Goal: Information Seeking & Learning: Learn about a topic

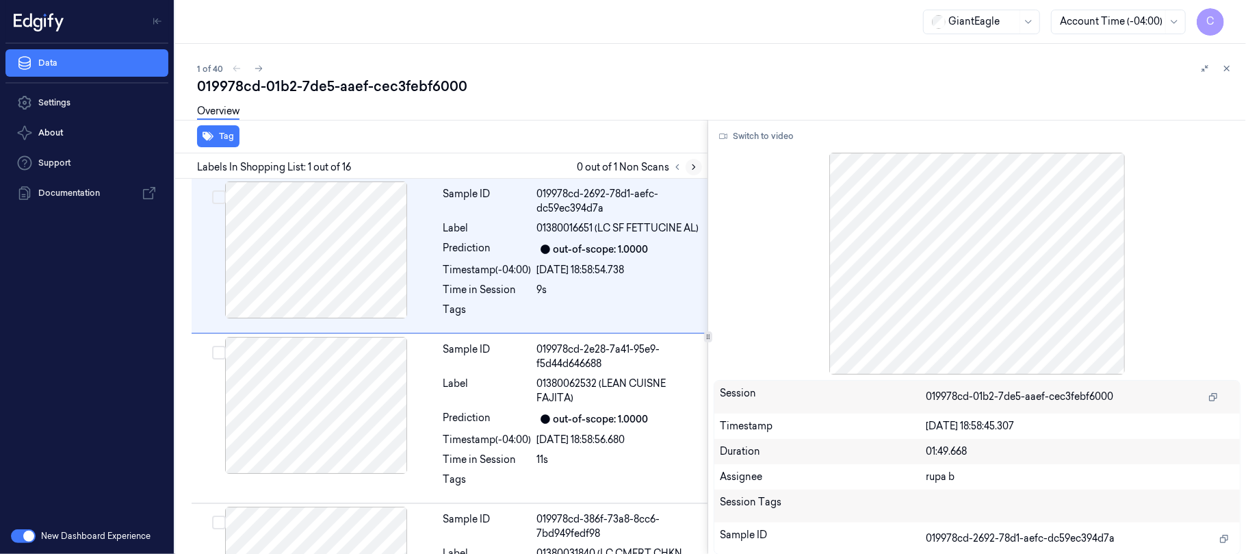
click at [690, 170] on icon at bounding box center [694, 167] width 10 height 10
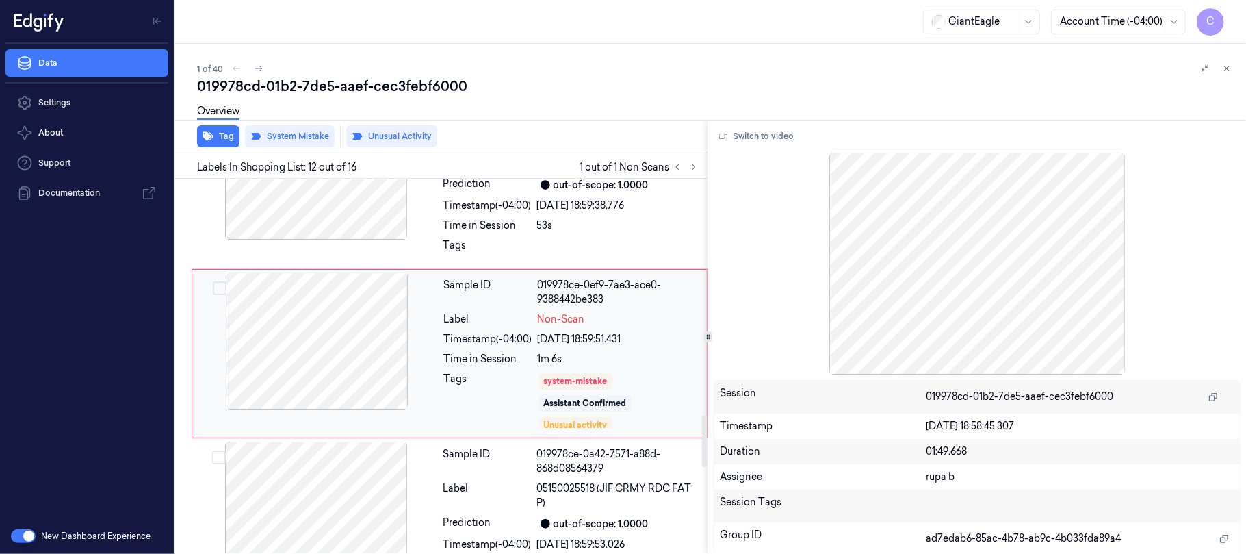
scroll to position [1739, 0]
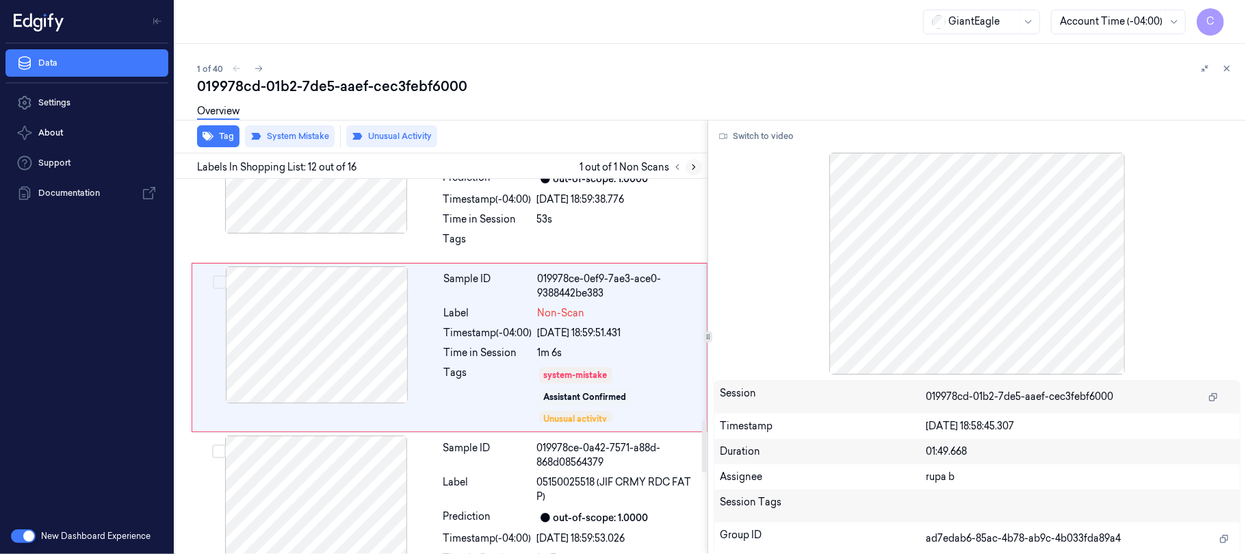
click at [693, 168] on icon at bounding box center [694, 167] width 3 height 5
click at [403, 353] on div at bounding box center [317, 334] width 244 height 137
click at [759, 135] on button "Switch to video" at bounding box center [757, 136] width 86 height 22
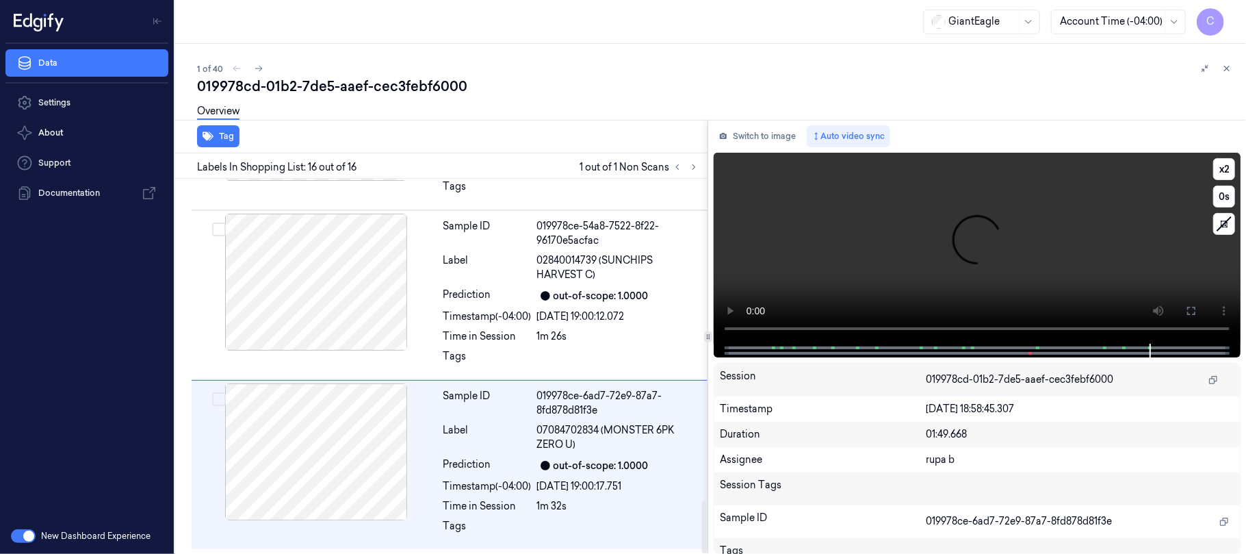
scroll to position [2322, 0]
click at [1008, 246] on video at bounding box center [977, 248] width 527 height 191
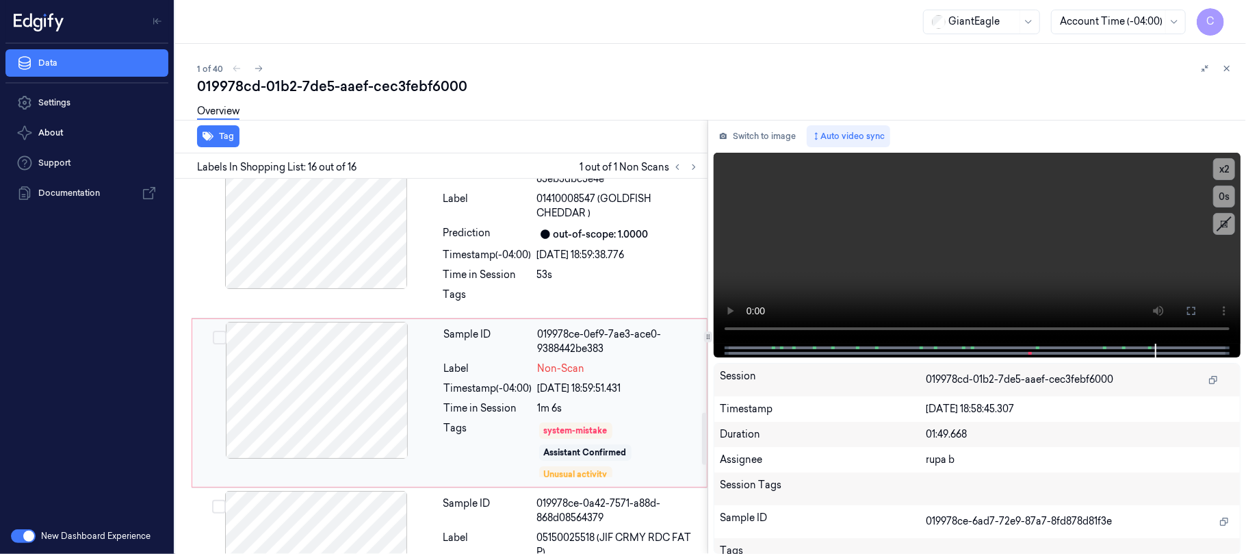
click at [315, 376] on div at bounding box center [317, 390] width 244 height 137
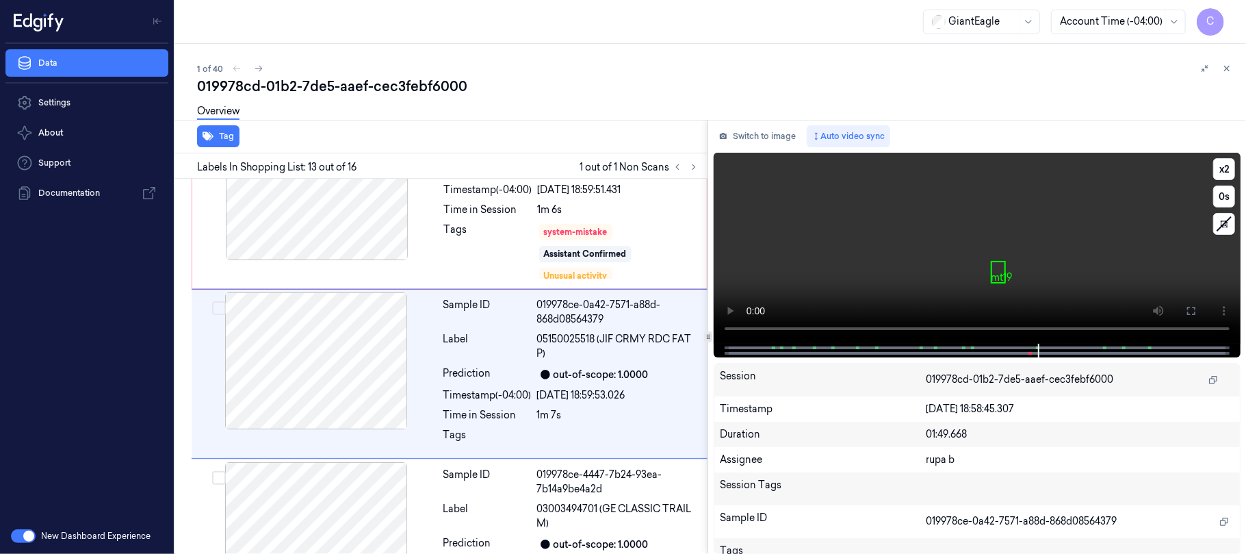
scroll to position [1909, 0]
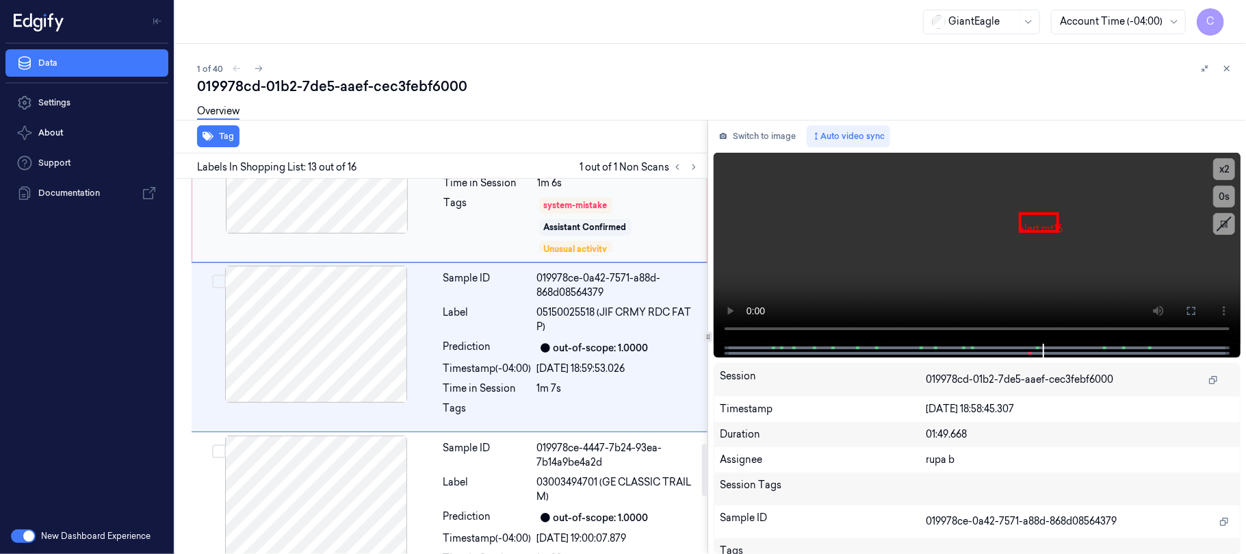
click at [356, 227] on div at bounding box center [317, 164] width 244 height 137
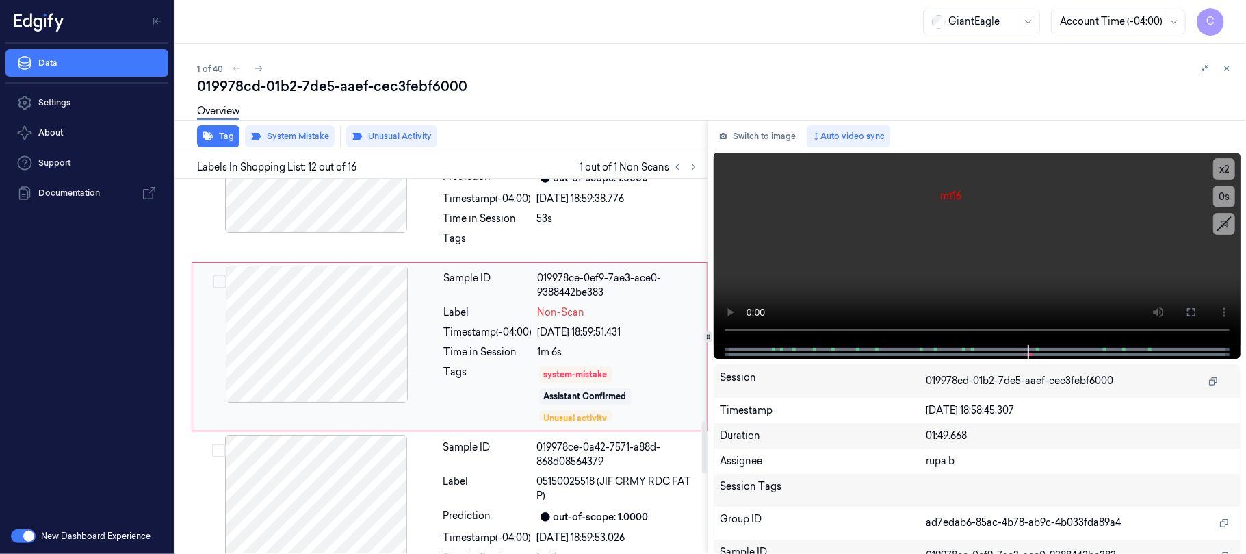
scroll to position [1739, 0]
click at [364, 229] on div at bounding box center [316, 164] width 244 height 137
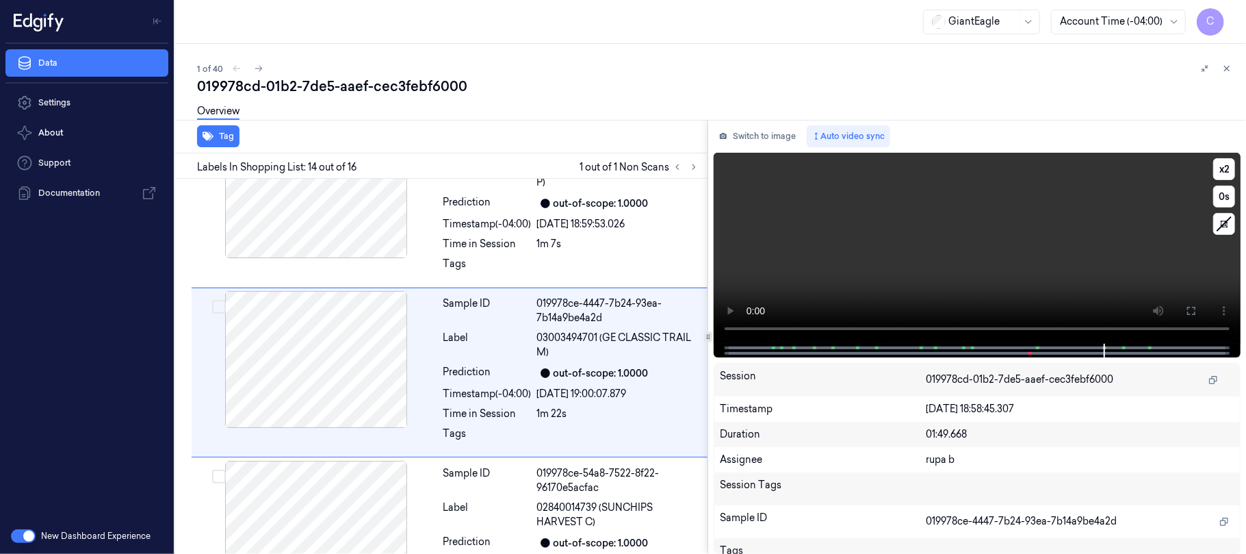
scroll to position [2079, 0]
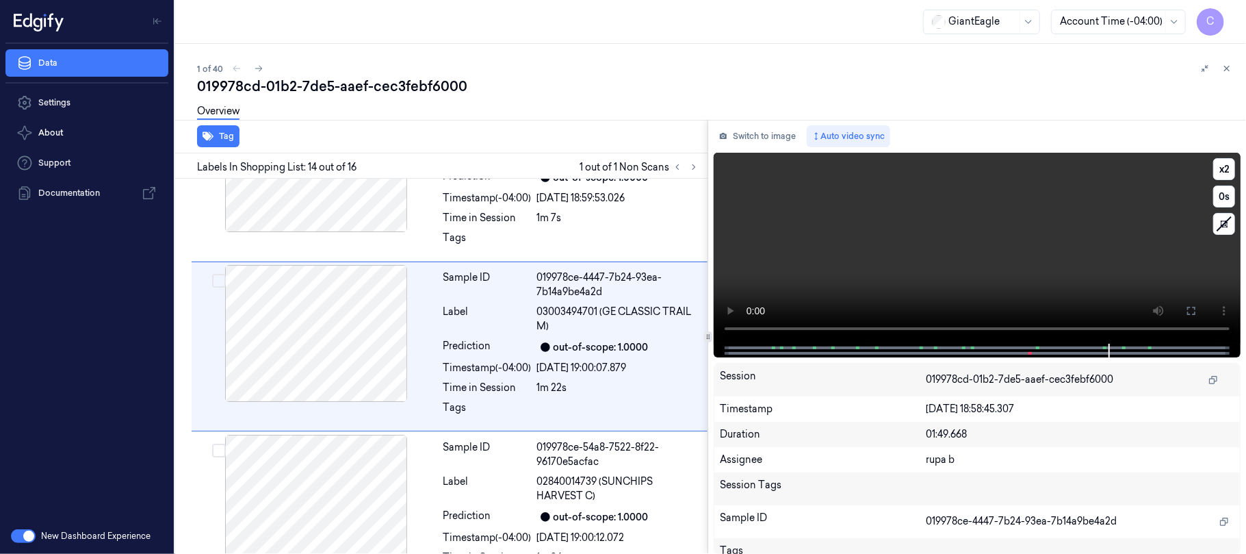
click at [1083, 255] on video at bounding box center [977, 248] width 527 height 191
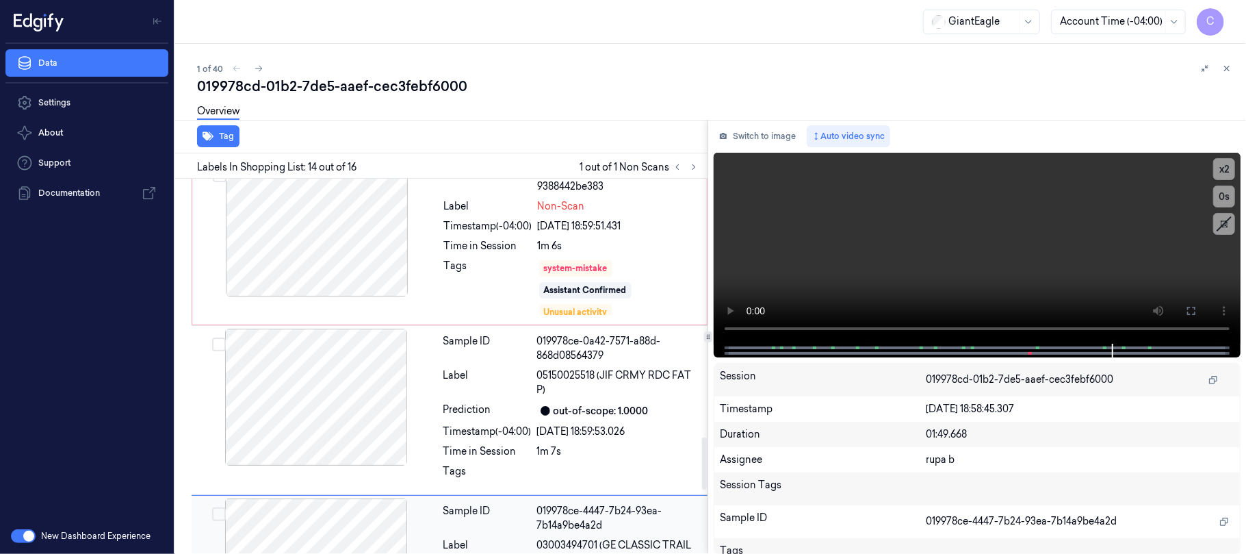
scroll to position [1805, 0]
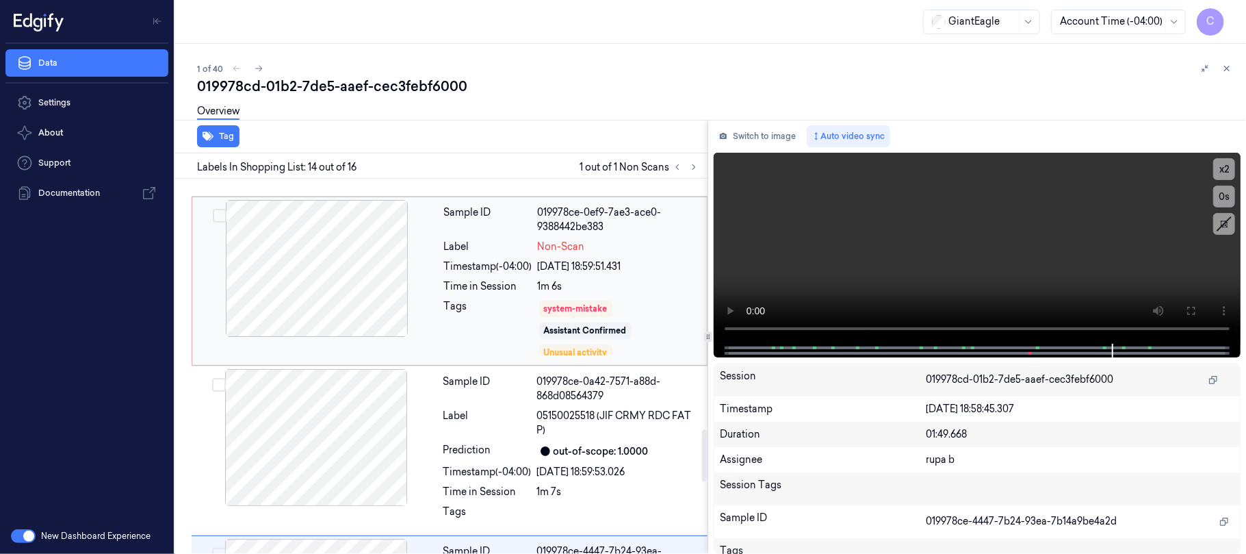
click at [335, 308] on div at bounding box center [317, 268] width 244 height 137
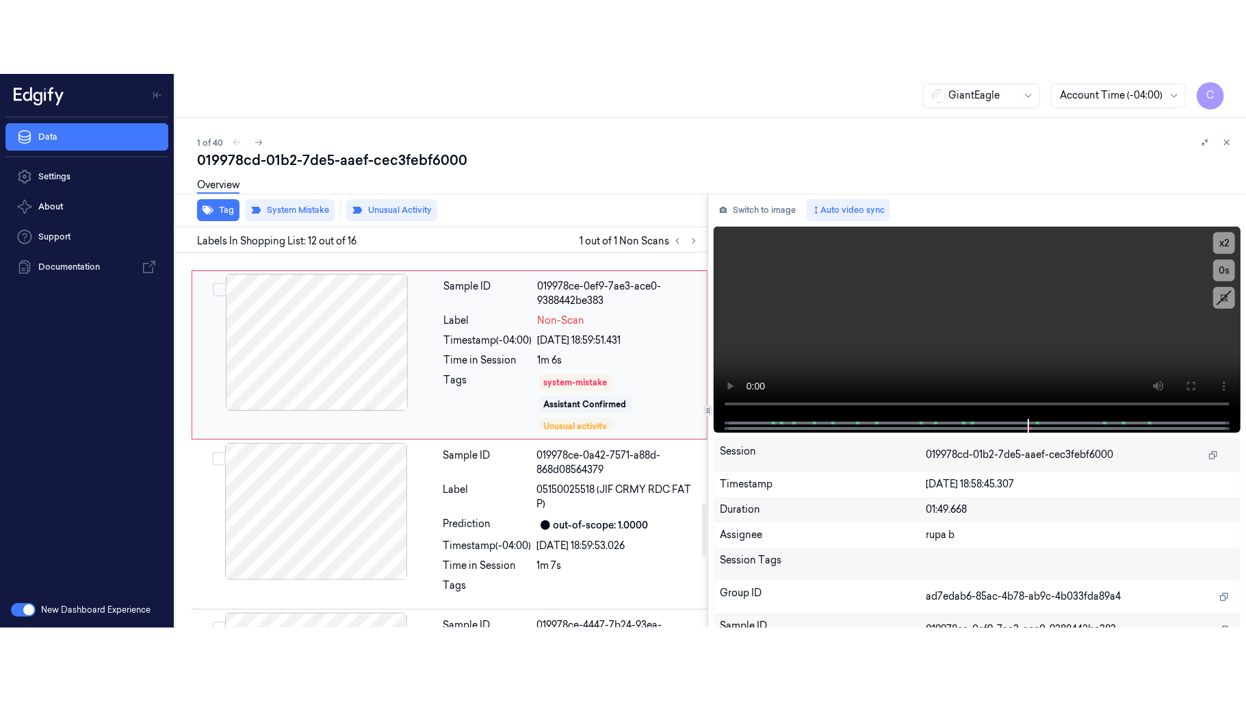
scroll to position [1739, 0]
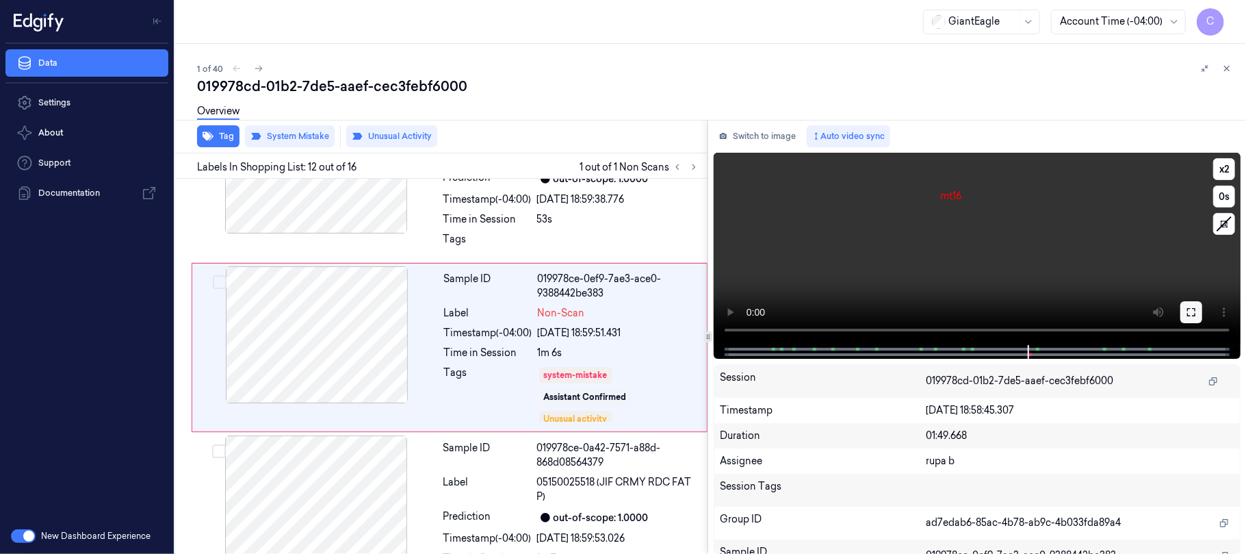
click at [1199, 310] on button at bounding box center [1191, 312] width 22 height 22
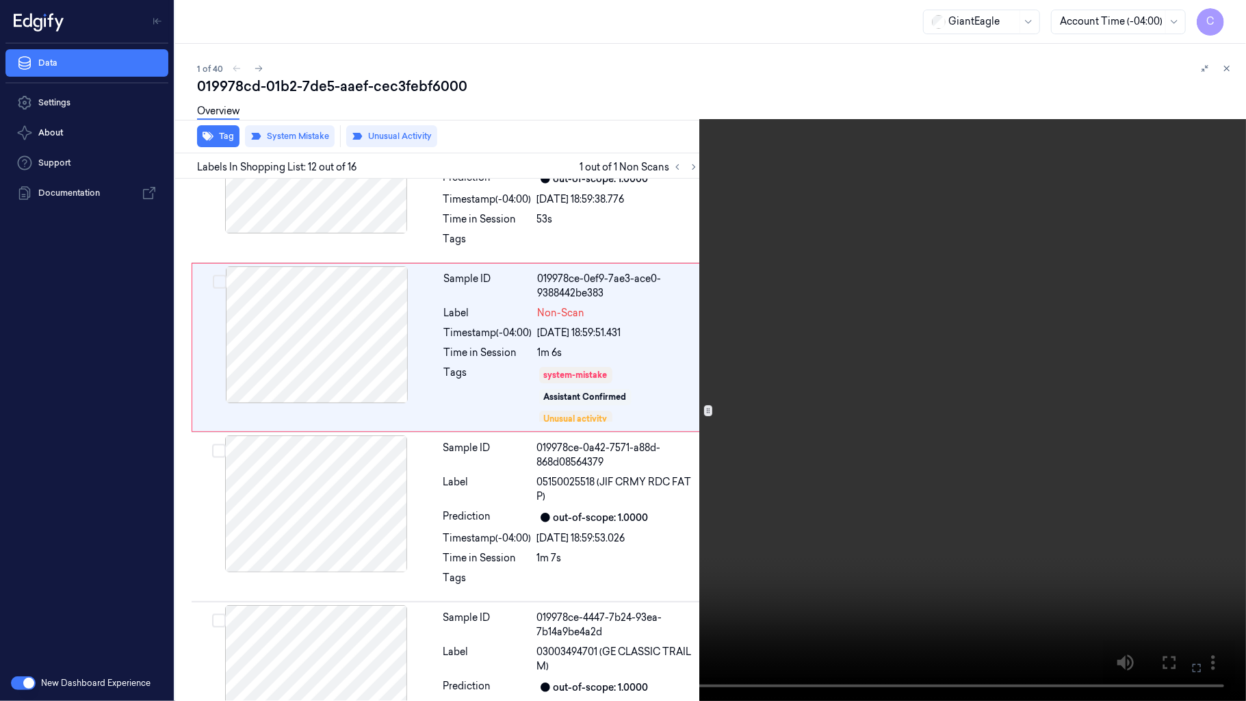
click at [649, 435] on video at bounding box center [623, 350] width 1246 height 701
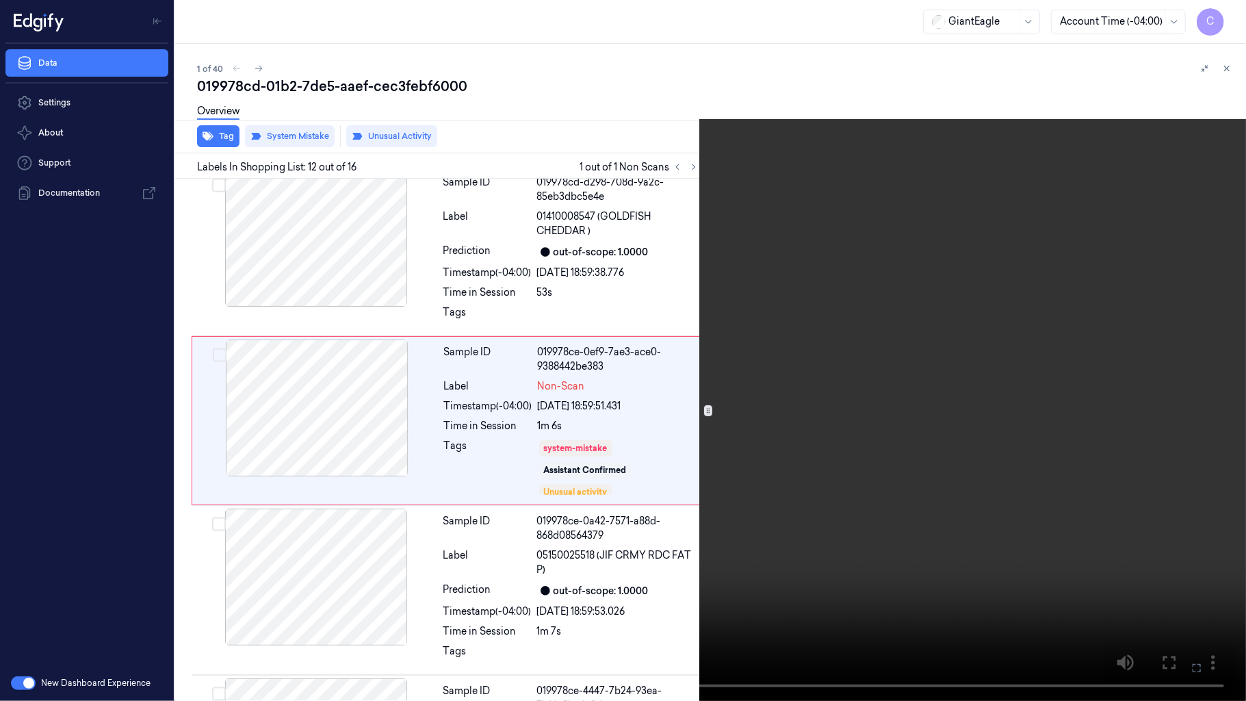
click at [649, 435] on video at bounding box center [623, 350] width 1246 height 701
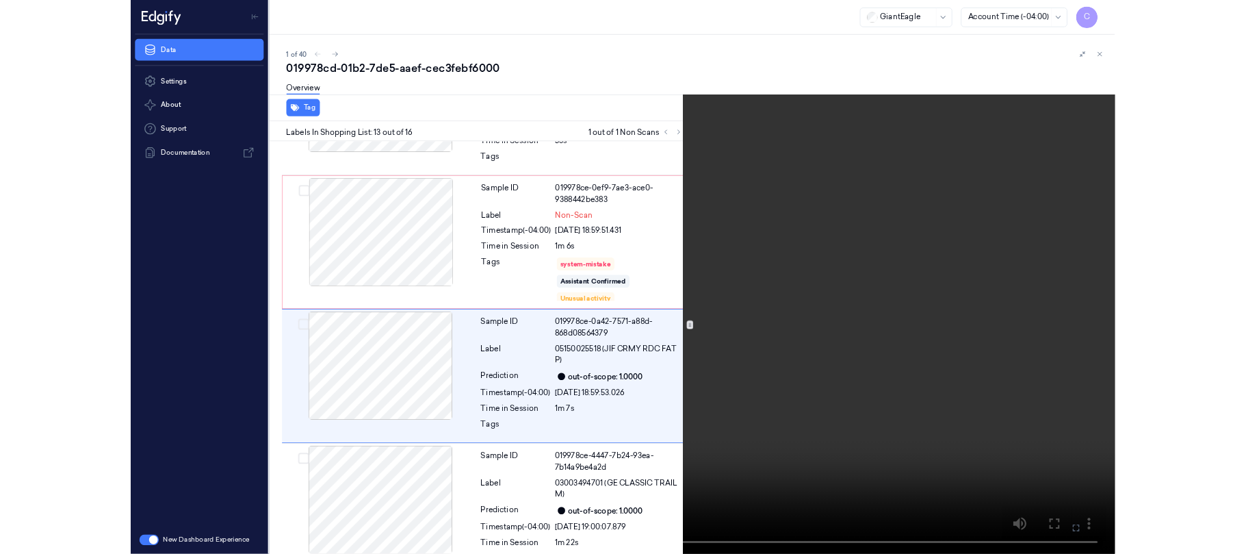
scroll to position [1835, 0]
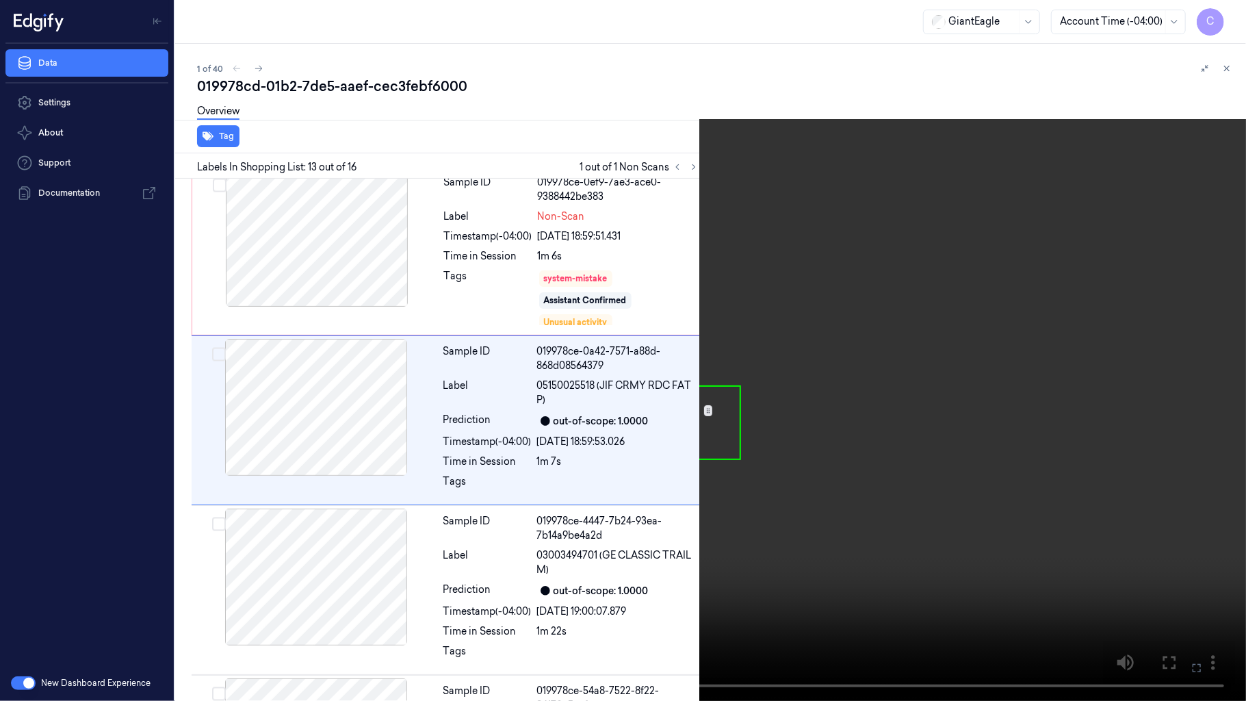
click at [649, 435] on video at bounding box center [623, 350] width 1246 height 701
click at [624, 507] on video at bounding box center [623, 350] width 1246 height 701
click at [797, 464] on video at bounding box center [623, 350] width 1246 height 701
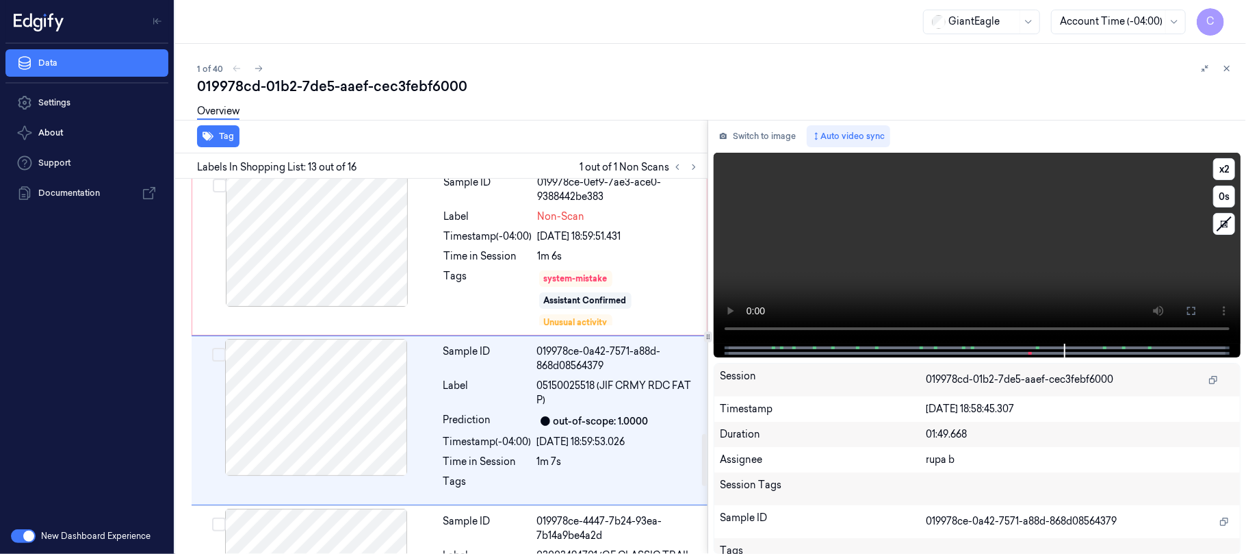
click at [992, 255] on video at bounding box center [977, 248] width 527 height 191
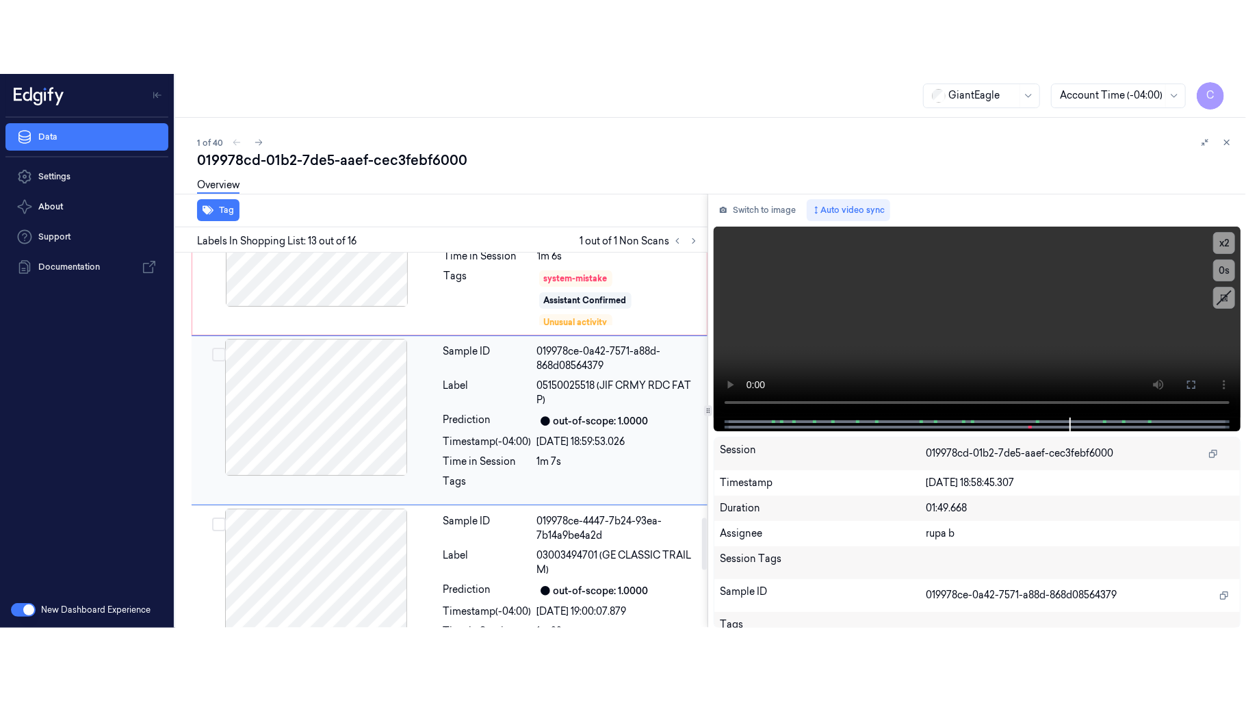
scroll to position [1909, 0]
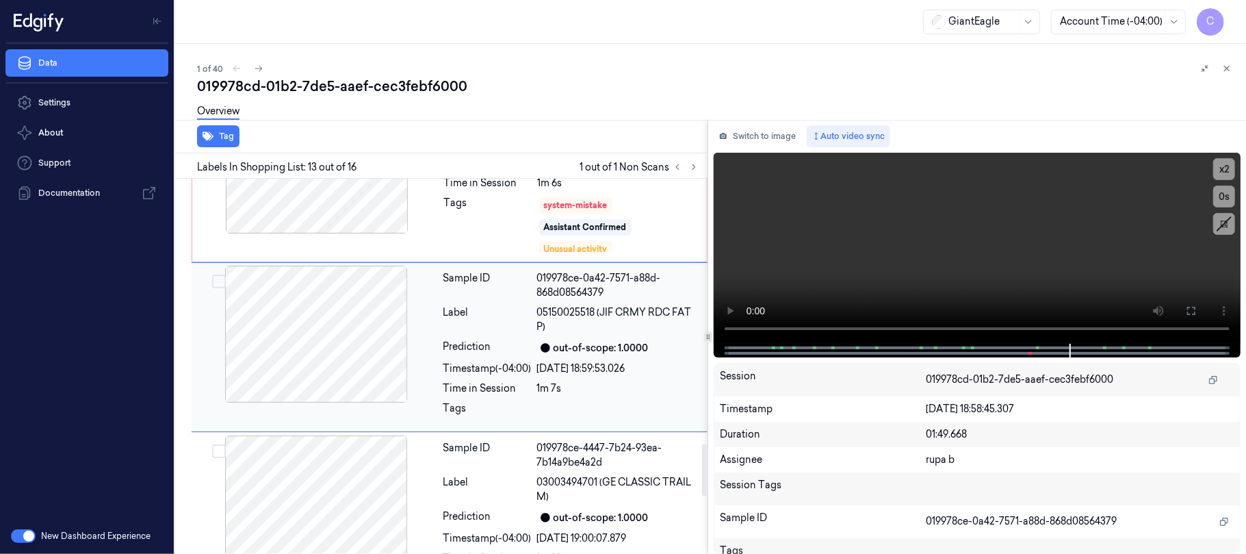
click at [329, 354] on div at bounding box center [316, 334] width 244 height 137
click at [1013, 269] on video at bounding box center [977, 248] width 527 height 191
click at [1199, 304] on button at bounding box center [1191, 311] width 22 height 22
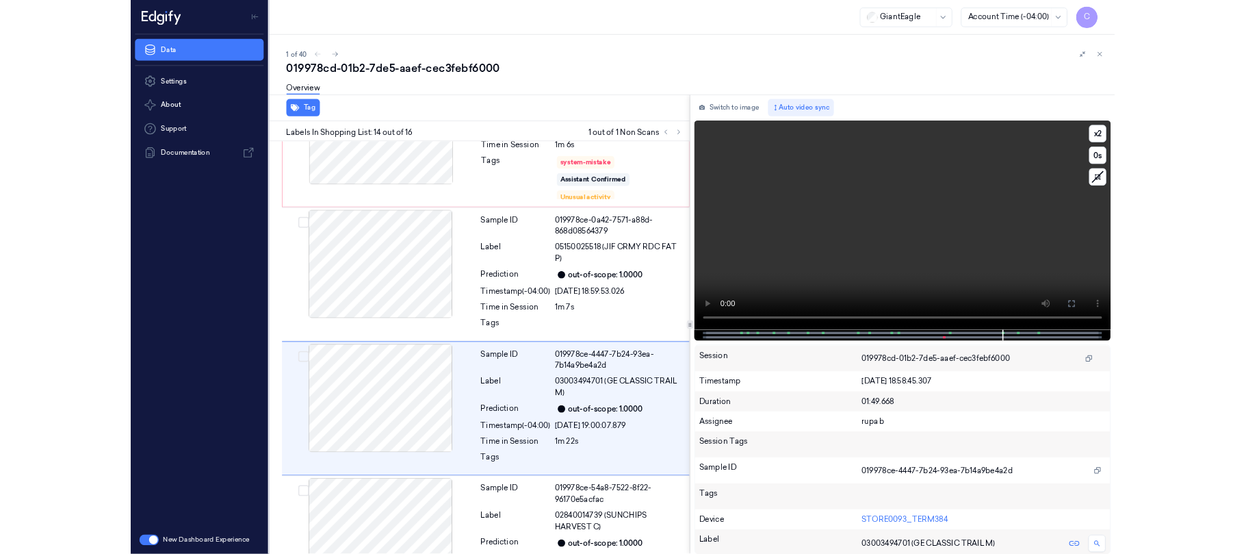
scroll to position [2005, 0]
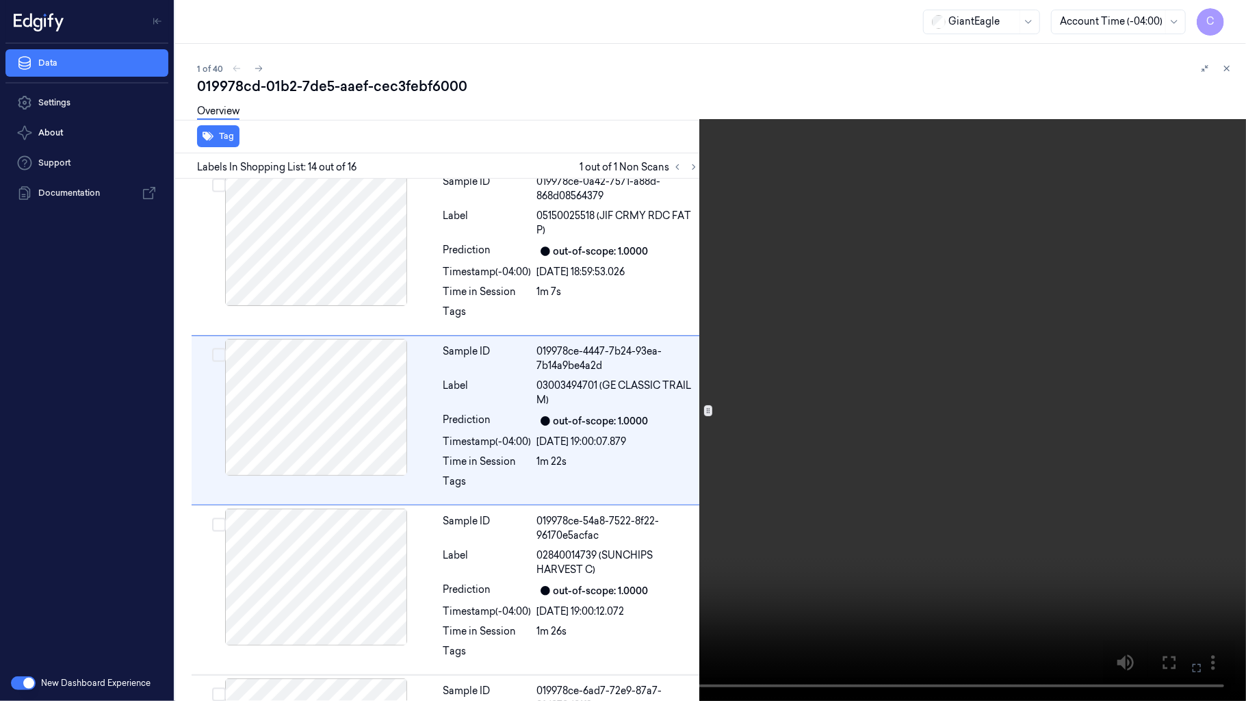
click at [862, 346] on video at bounding box center [623, 350] width 1246 height 701
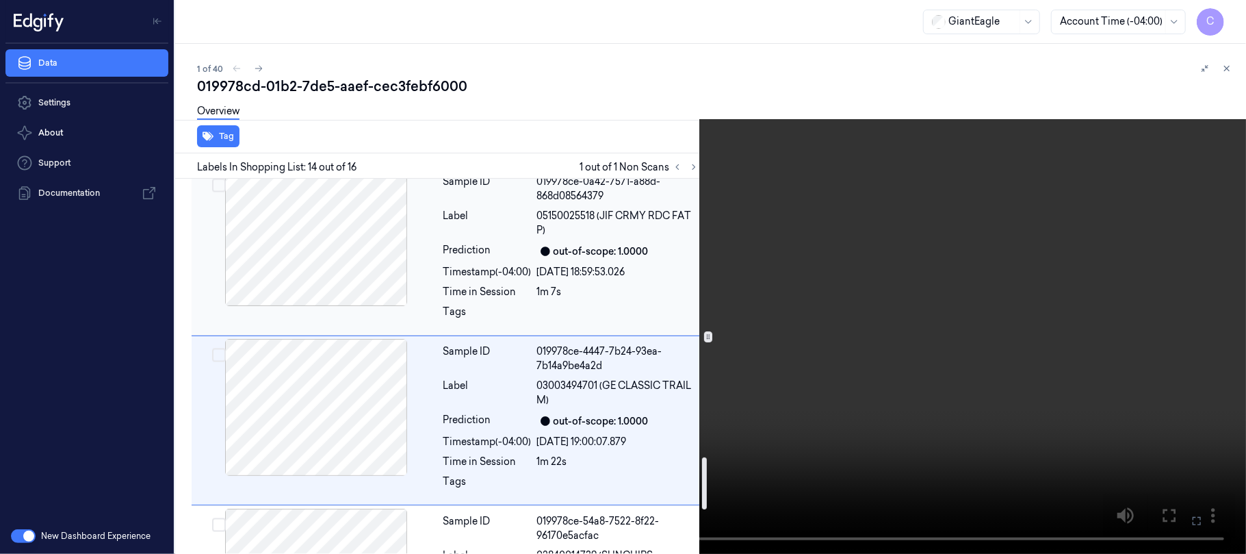
scroll to position [1731, 0]
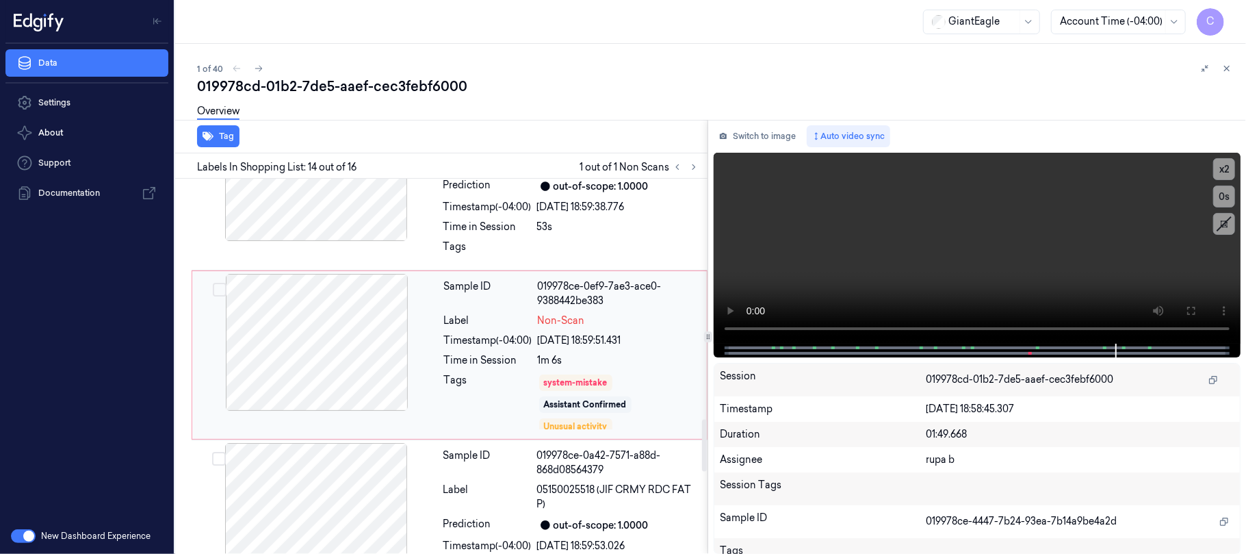
click at [332, 376] on div at bounding box center [317, 342] width 244 height 137
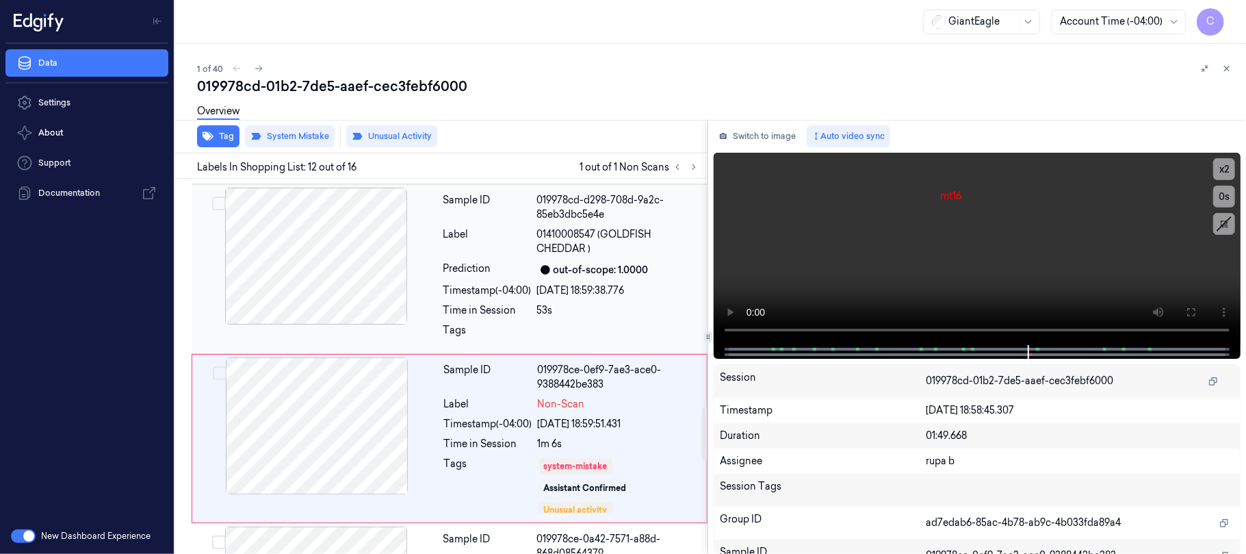
click at [315, 300] on div at bounding box center [316, 255] width 244 height 137
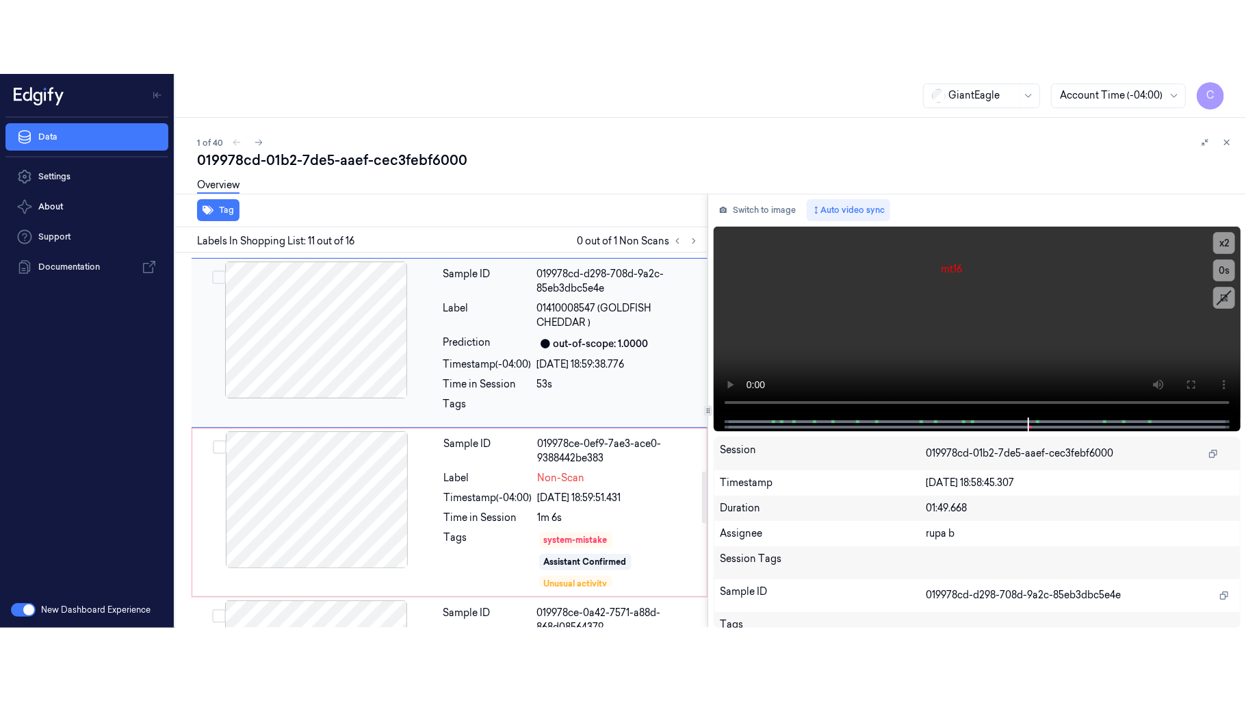
scroll to position [1569, 0]
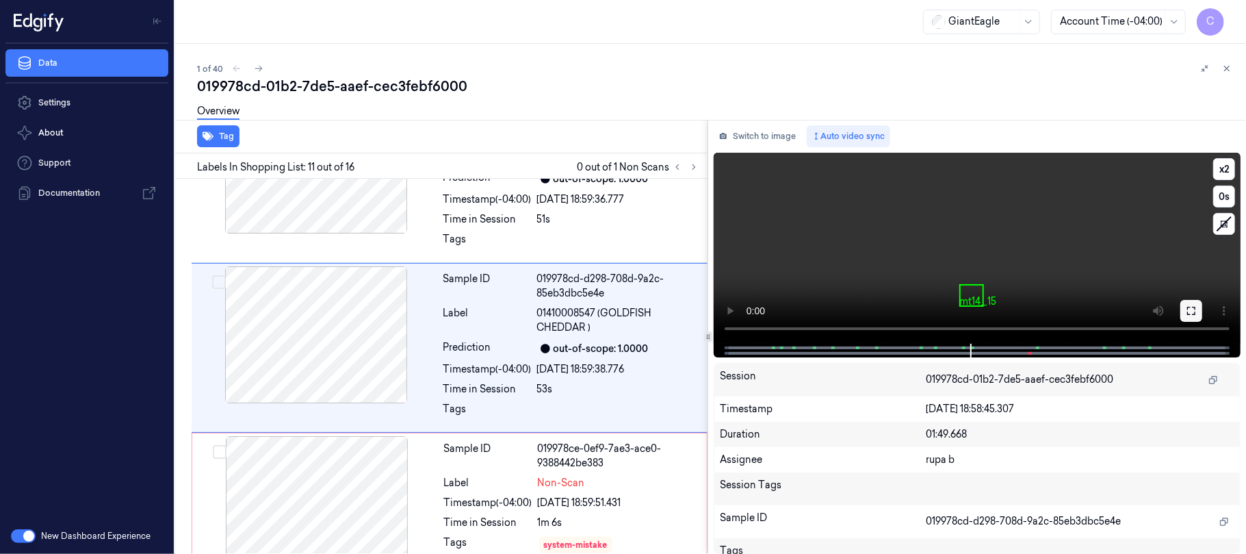
click at [1191, 311] on icon at bounding box center [1191, 310] width 11 height 11
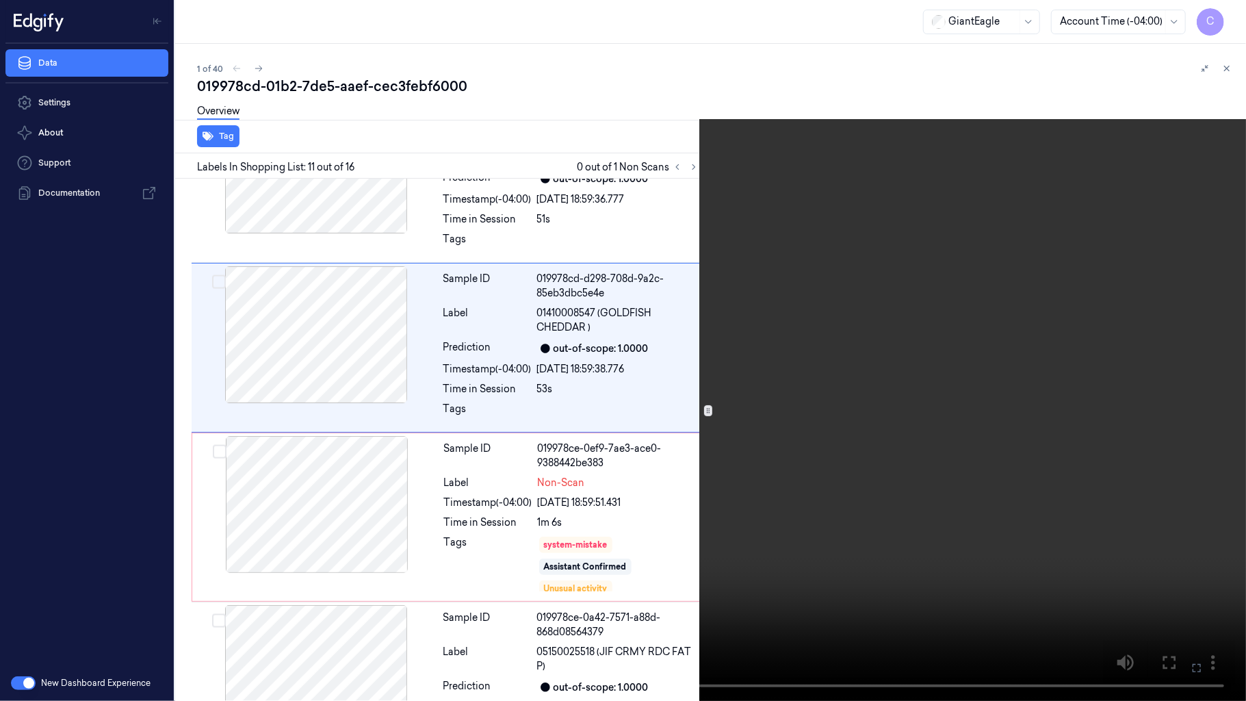
click at [589, 360] on video at bounding box center [623, 350] width 1246 height 701
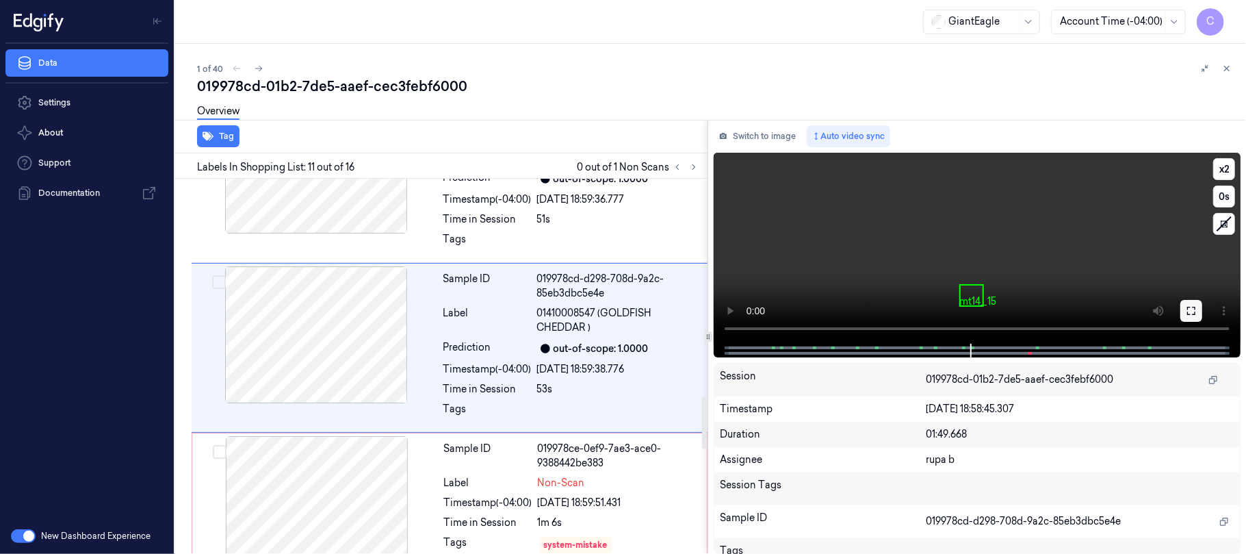
click at [1200, 308] on div "x 2 0 s mt14_15" at bounding box center [977, 248] width 527 height 191
click at [1189, 305] on icon at bounding box center [1191, 310] width 11 height 11
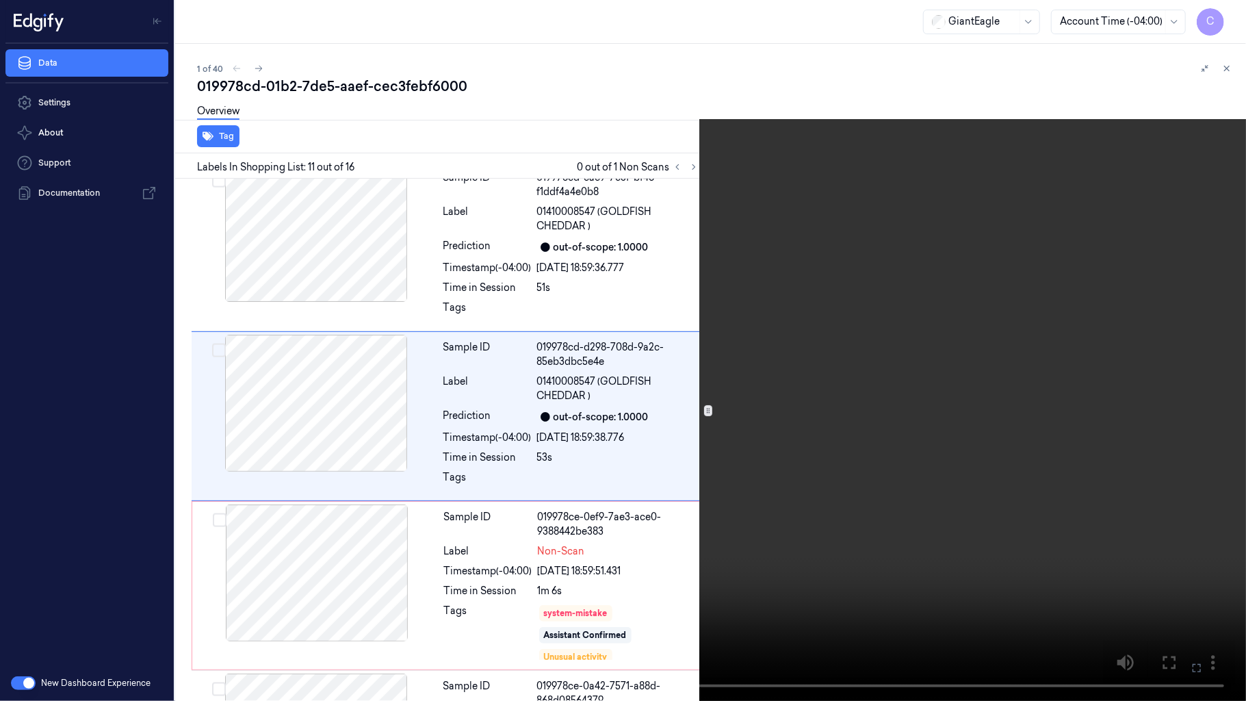
scroll to position [1496, 0]
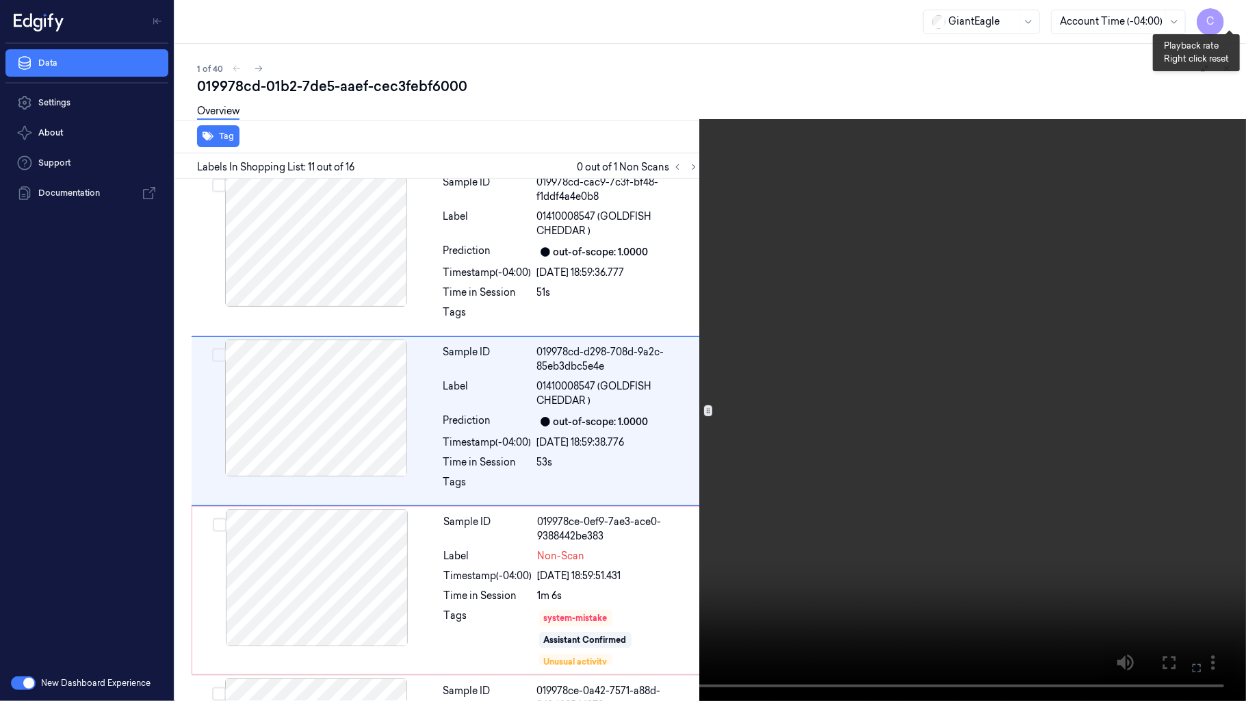
click at [1229, 12] on button "x 2" at bounding box center [1230, 16] width 22 height 22
click at [1230, 19] on button "x 4" at bounding box center [1230, 16] width 22 height 22
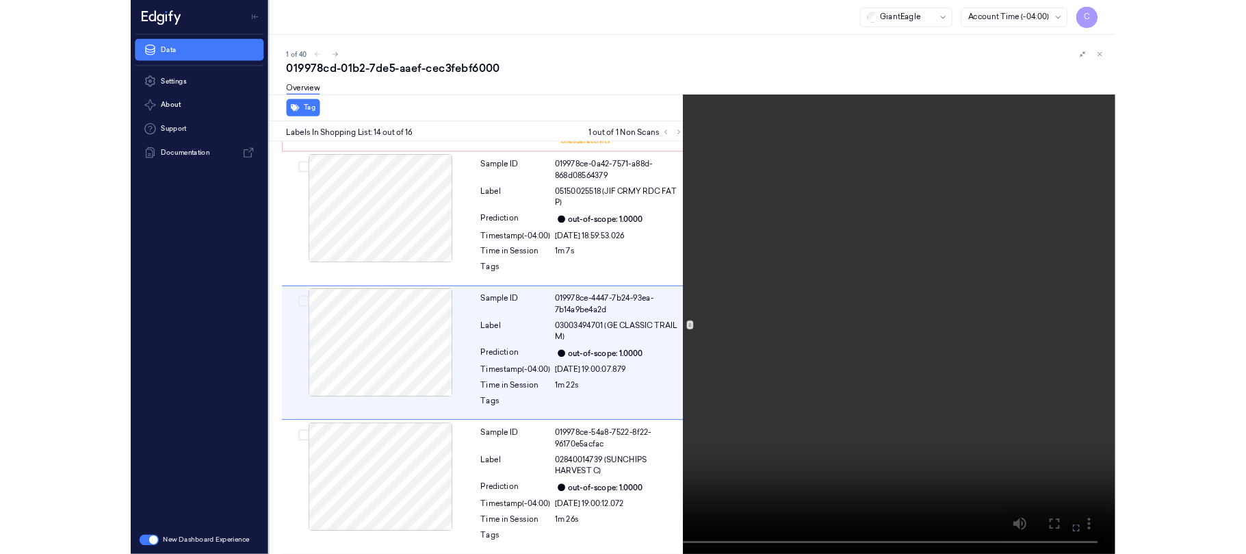
scroll to position [2005, 0]
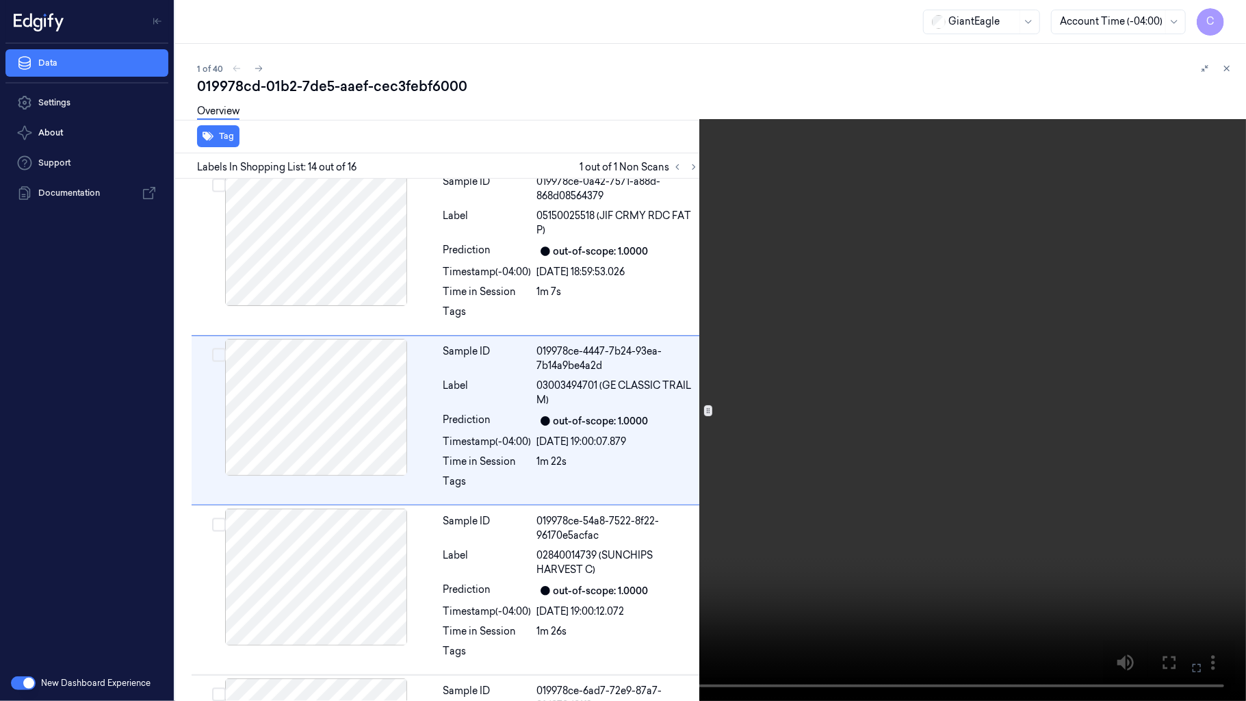
click at [742, 268] on video at bounding box center [623, 350] width 1246 height 701
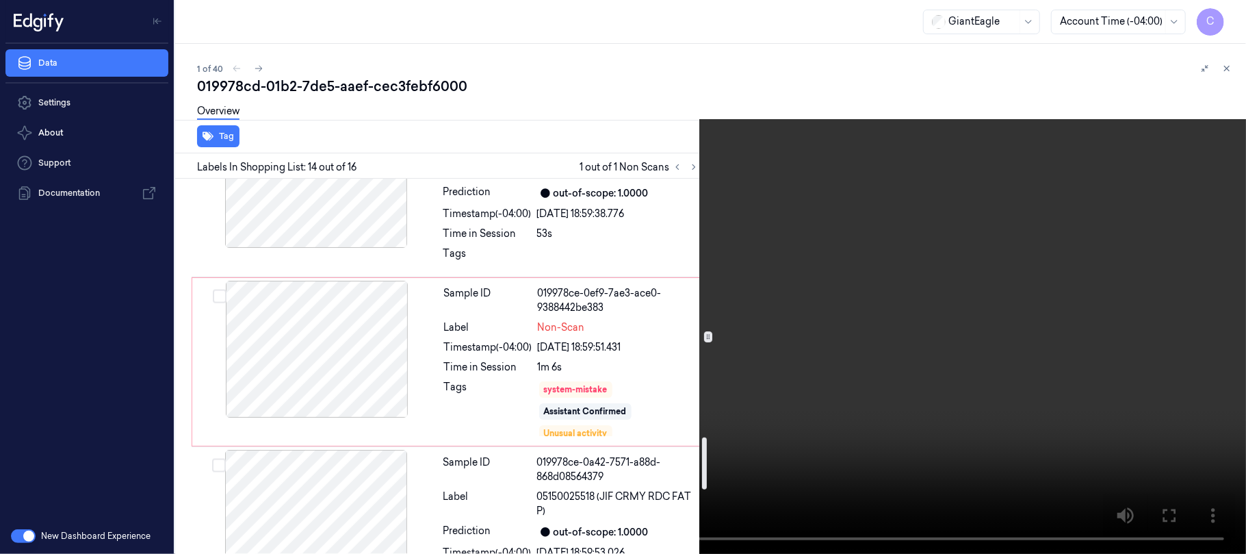
scroll to position [1865, 0]
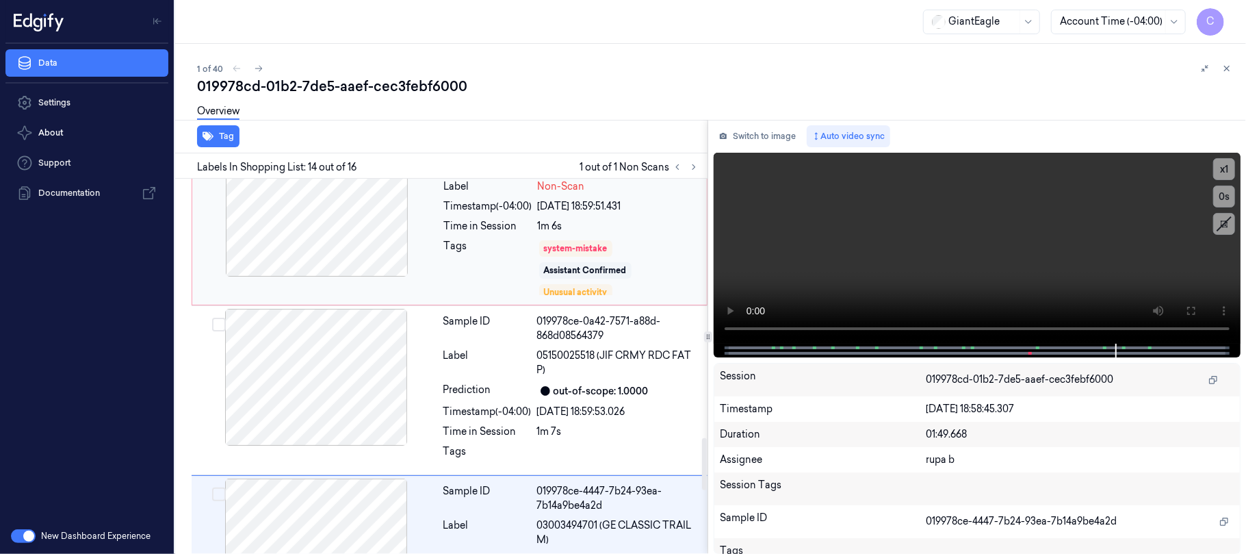
click at [333, 226] on div at bounding box center [317, 208] width 244 height 137
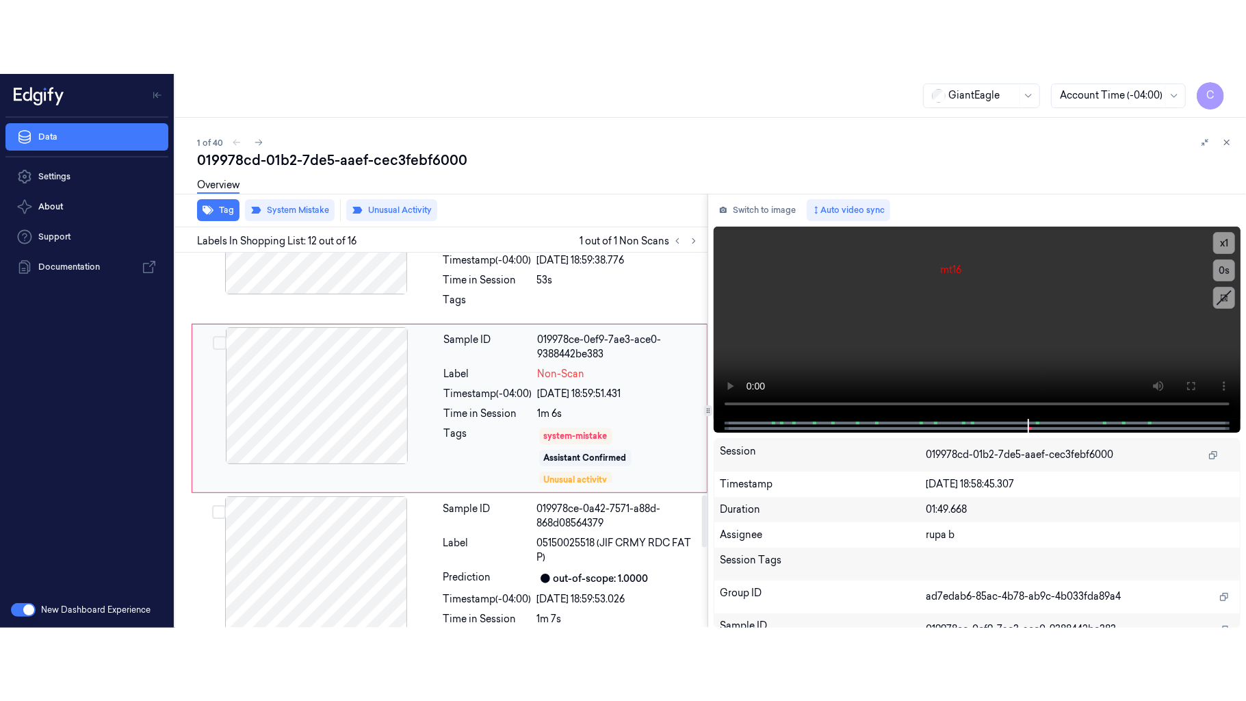
scroll to position [1739, 0]
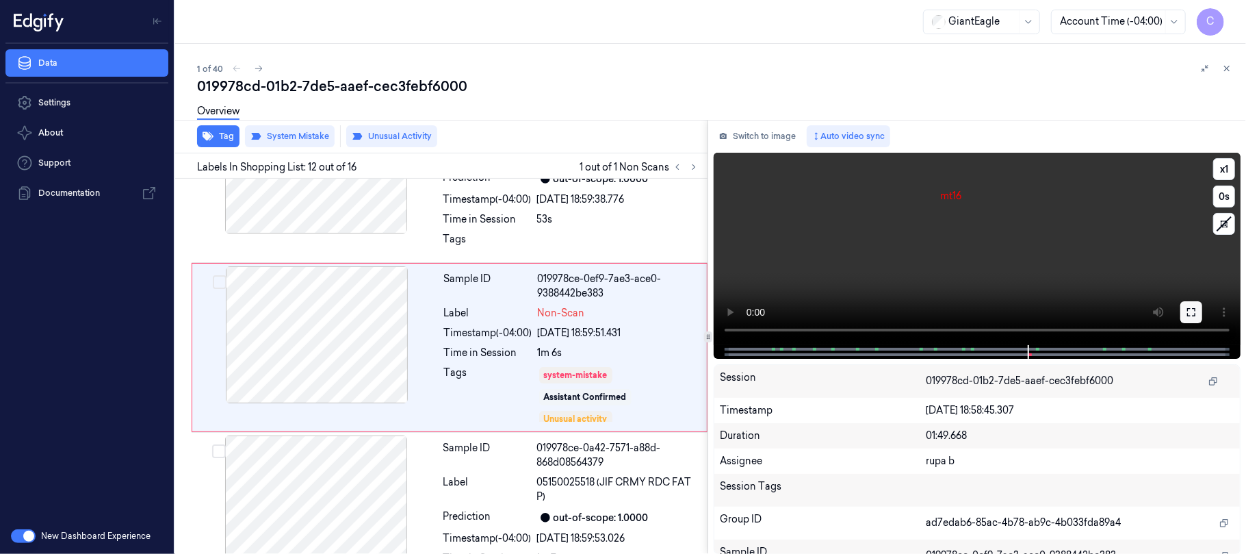
click at [1200, 316] on button at bounding box center [1191, 312] width 22 height 22
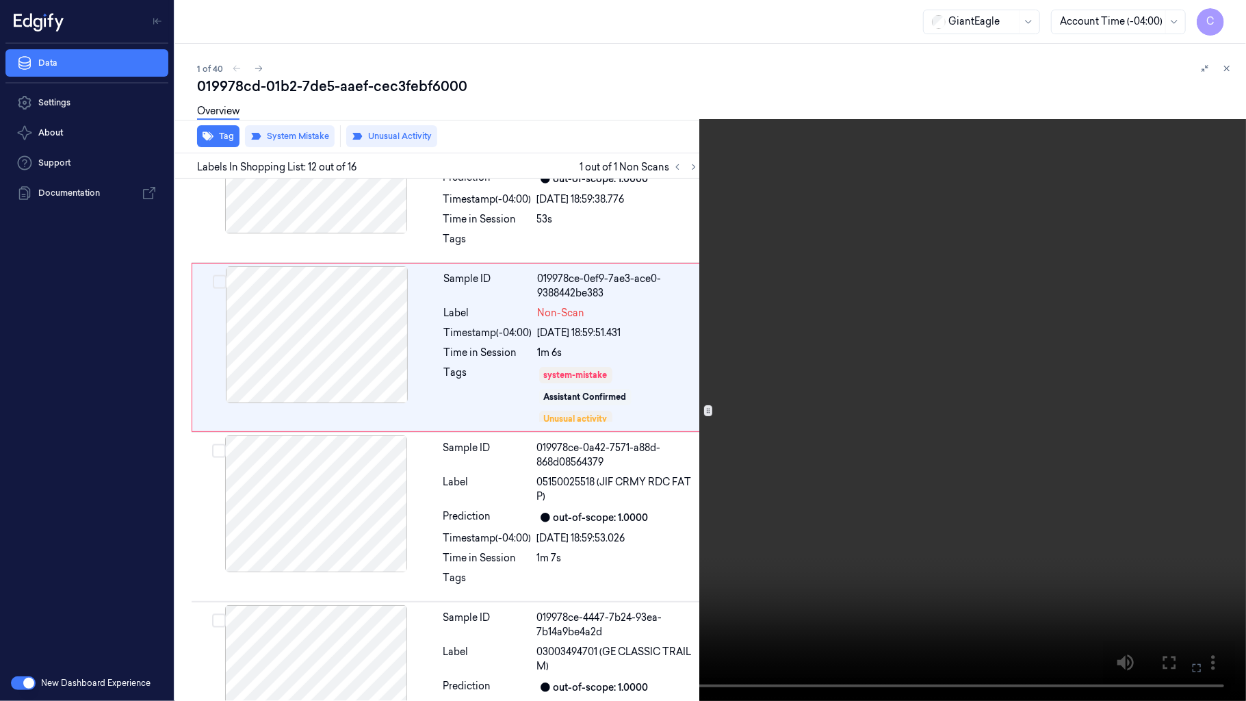
click at [586, 287] on video at bounding box center [623, 350] width 1246 height 701
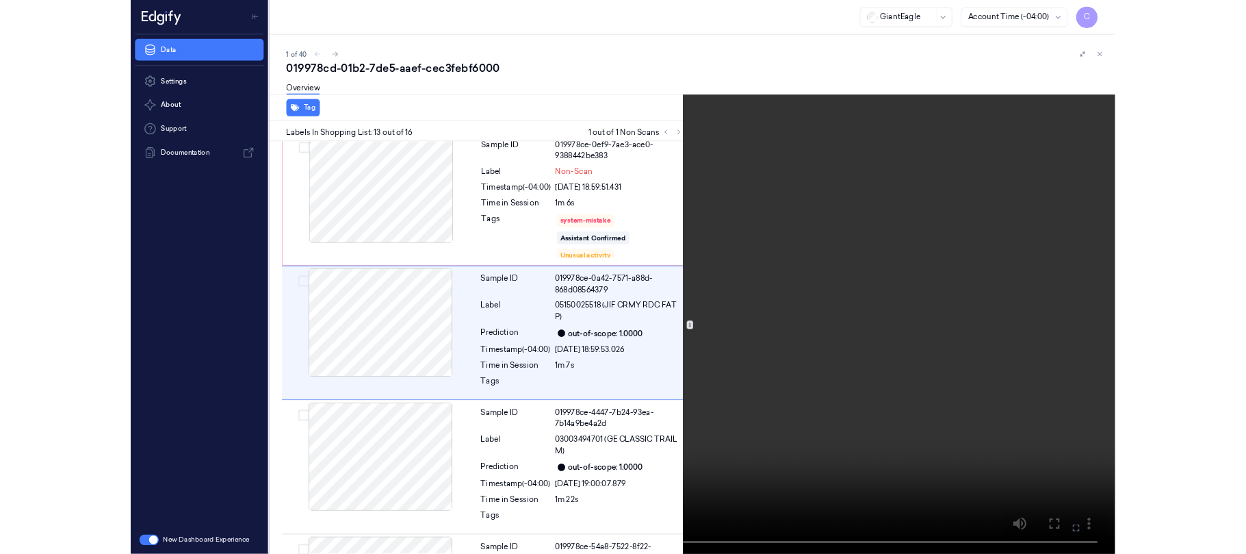
scroll to position [1835, 0]
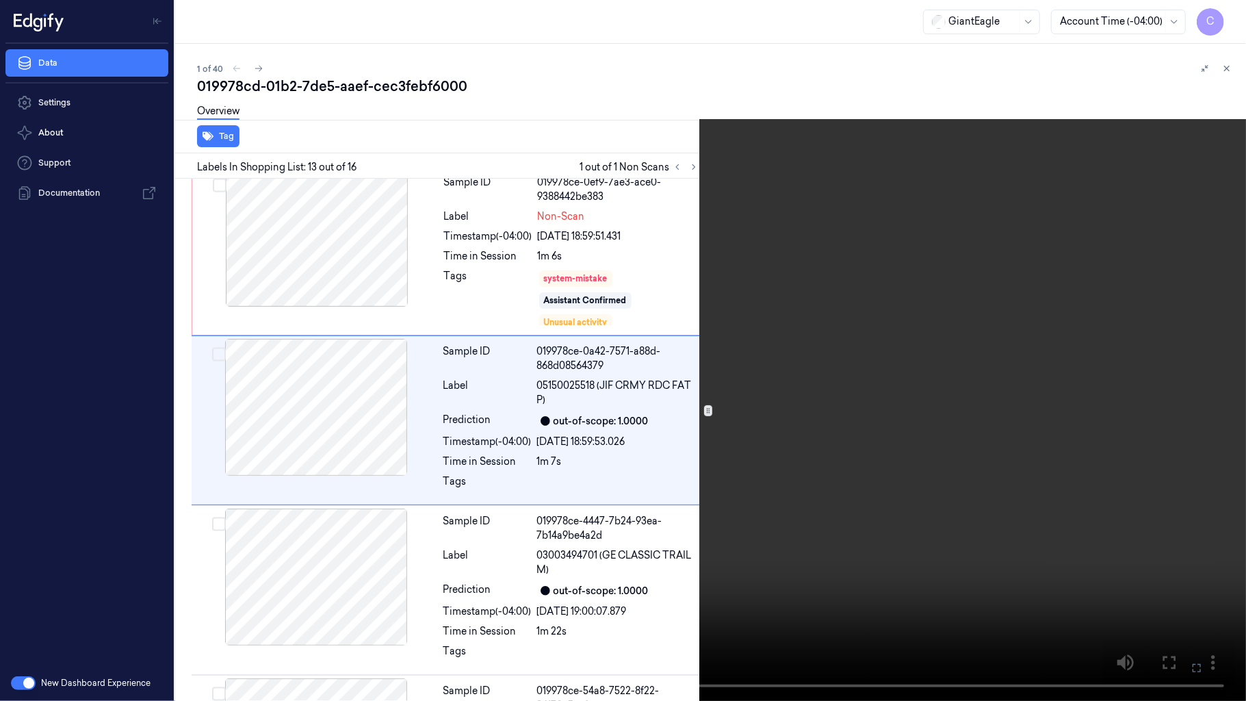
click at [654, 384] on video at bounding box center [623, 350] width 1246 height 701
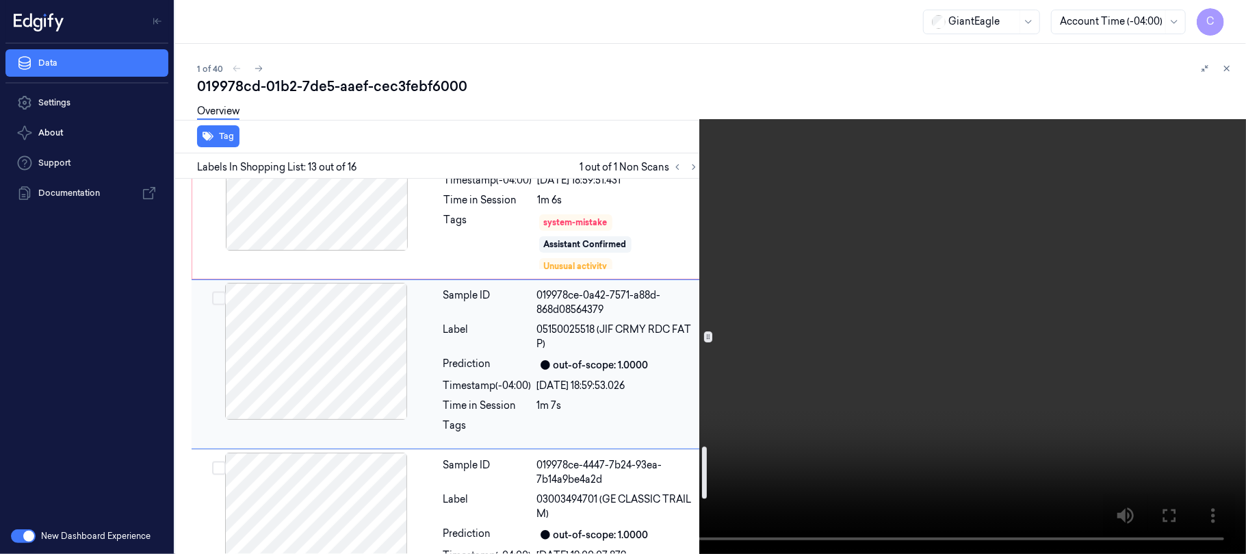
scroll to position [1927, 0]
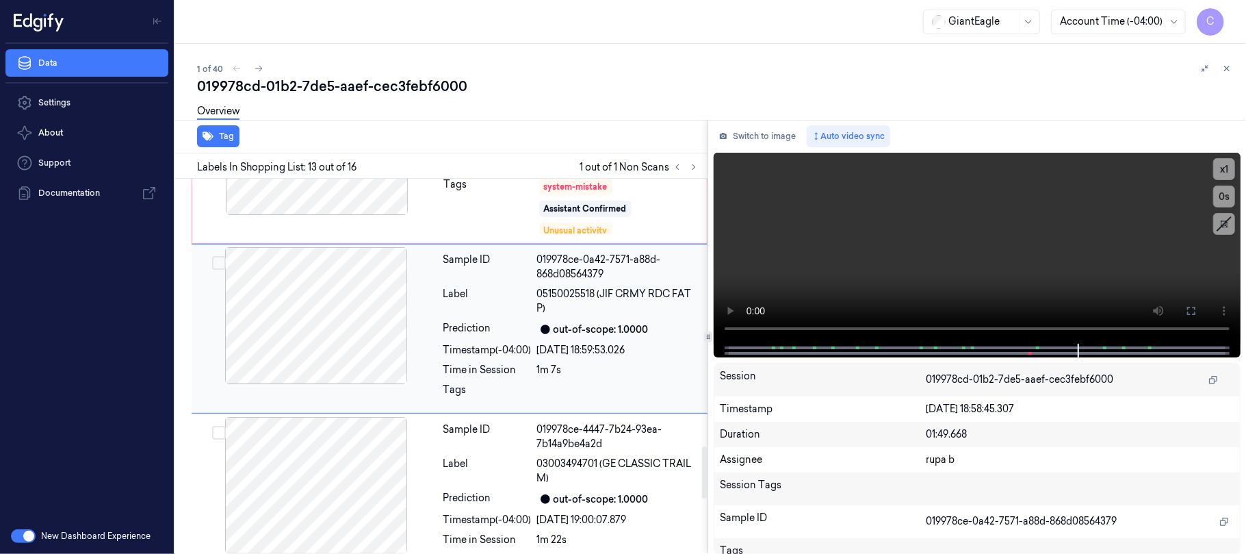
click at [353, 333] on div at bounding box center [316, 315] width 244 height 137
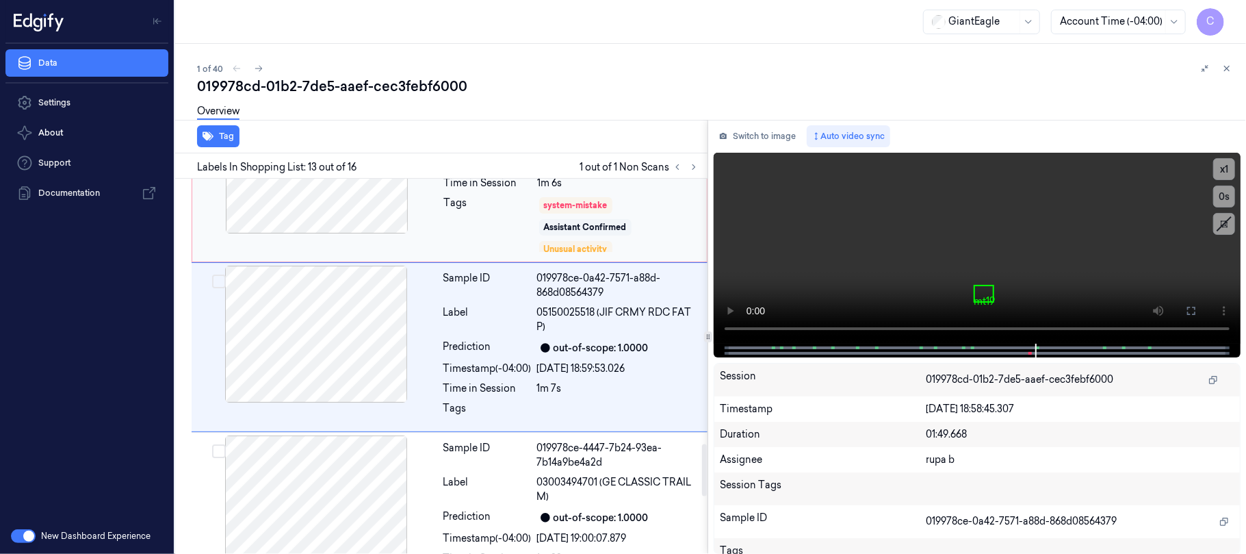
click at [346, 192] on div at bounding box center [317, 164] width 244 height 137
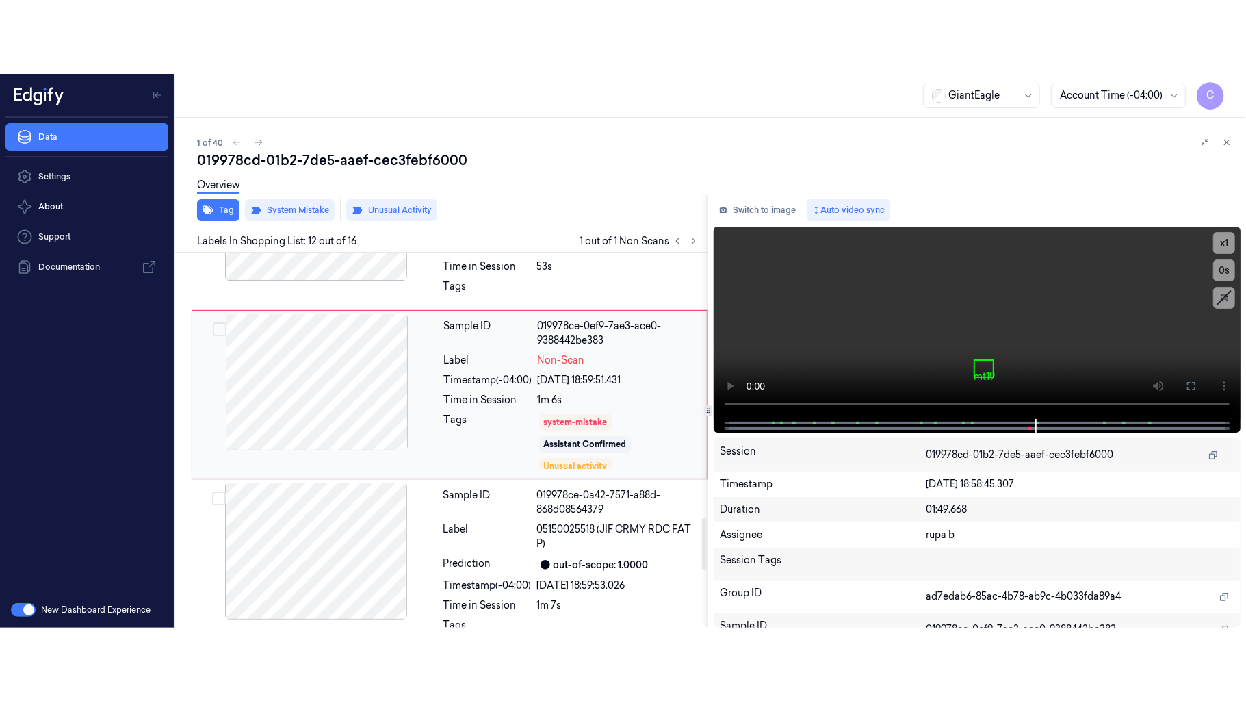
scroll to position [1739, 0]
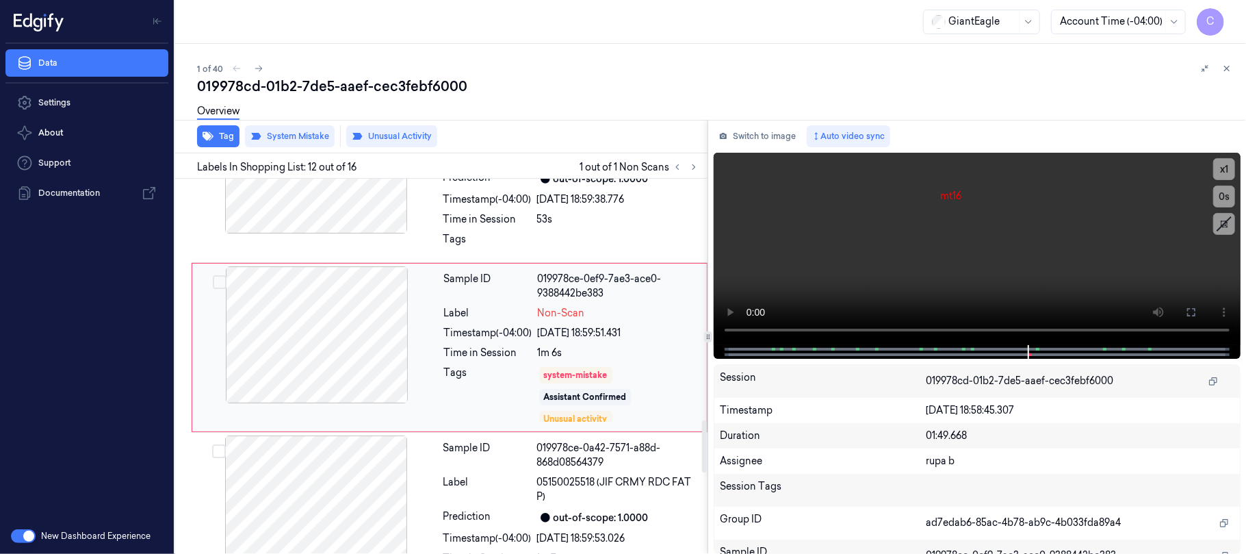
click at [312, 346] on div at bounding box center [317, 334] width 244 height 137
click at [324, 354] on div at bounding box center [317, 334] width 244 height 137
click at [450, 360] on div "Time in Session" at bounding box center [488, 353] width 88 height 14
click at [401, 359] on div at bounding box center [317, 334] width 244 height 137
click at [316, 346] on div at bounding box center [317, 334] width 244 height 137
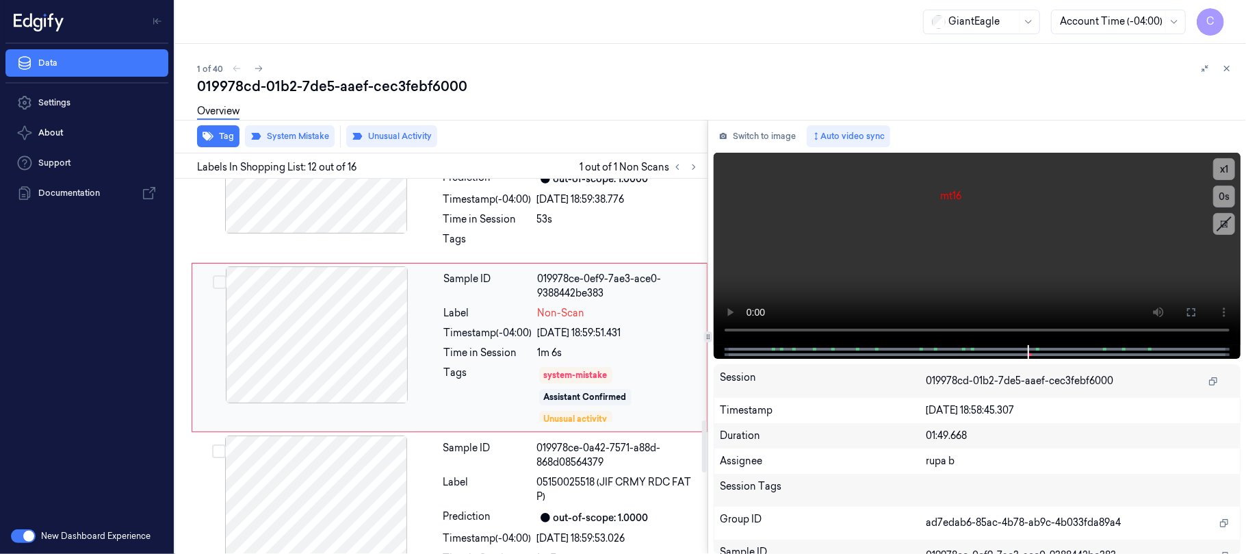
click at [324, 350] on div at bounding box center [317, 334] width 244 height 137
click at [392, 350] on div at bounding box center [317, 334] width 244 height 137
click at [1196, 318] on button at bounding box center [1191, 312] width 22 height 22
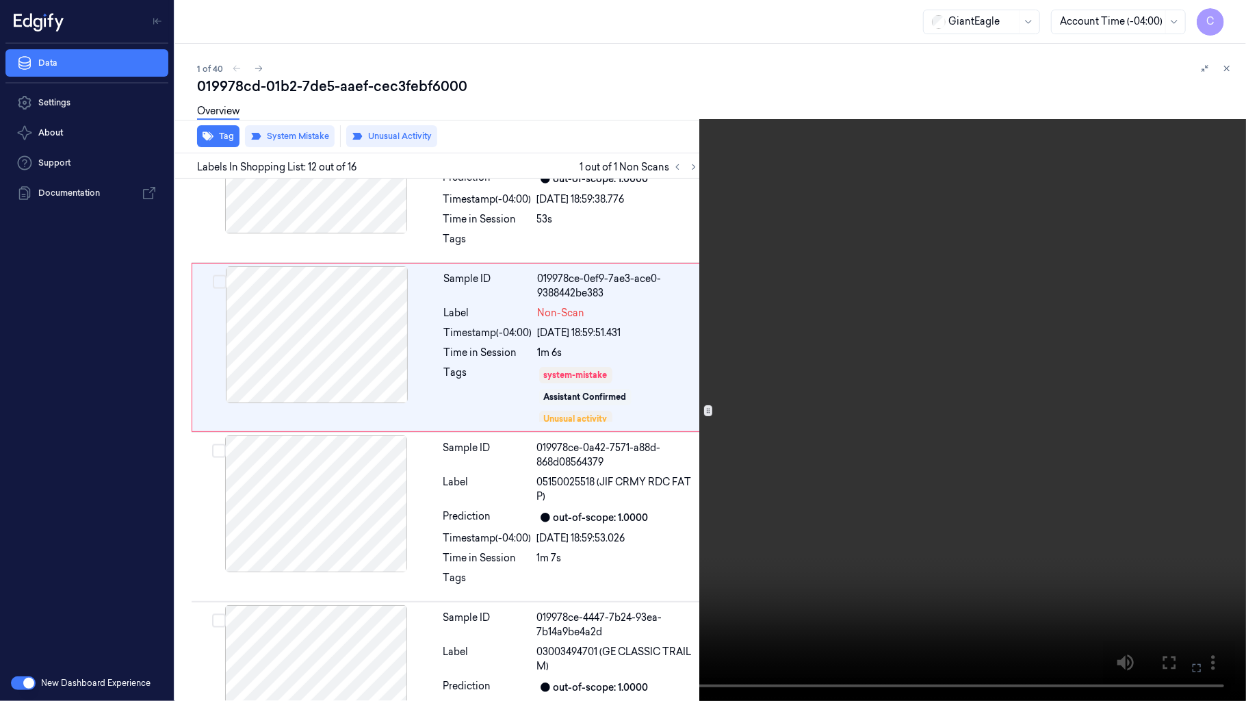
click at [636, 412] on video at bounding box center [623, 350] width 1246 height 701
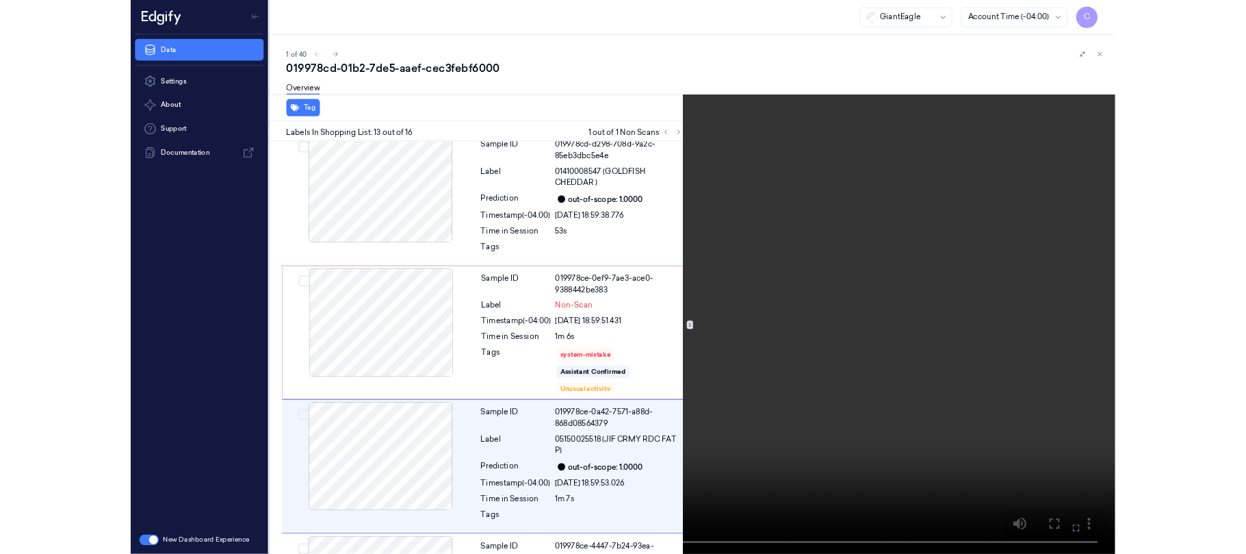
scroll to position [1835, 0]
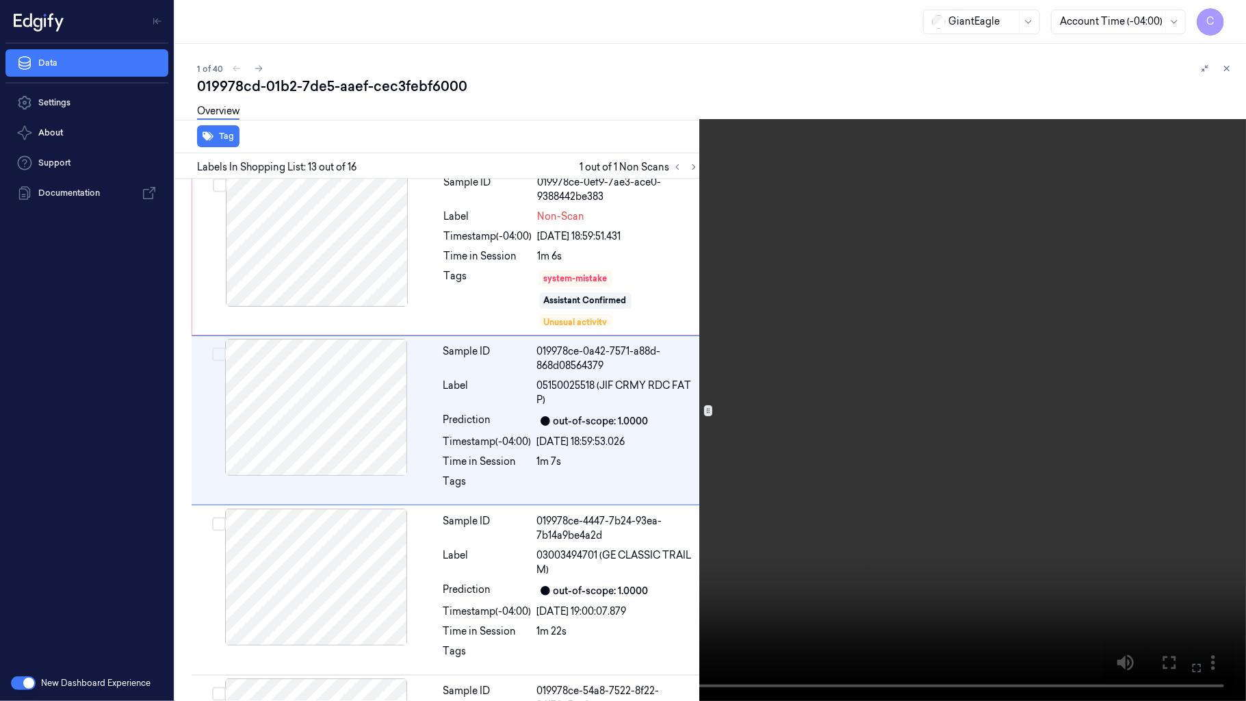
click at [621, 320] on video at bounding box center [623, 350] width 1246 height 701
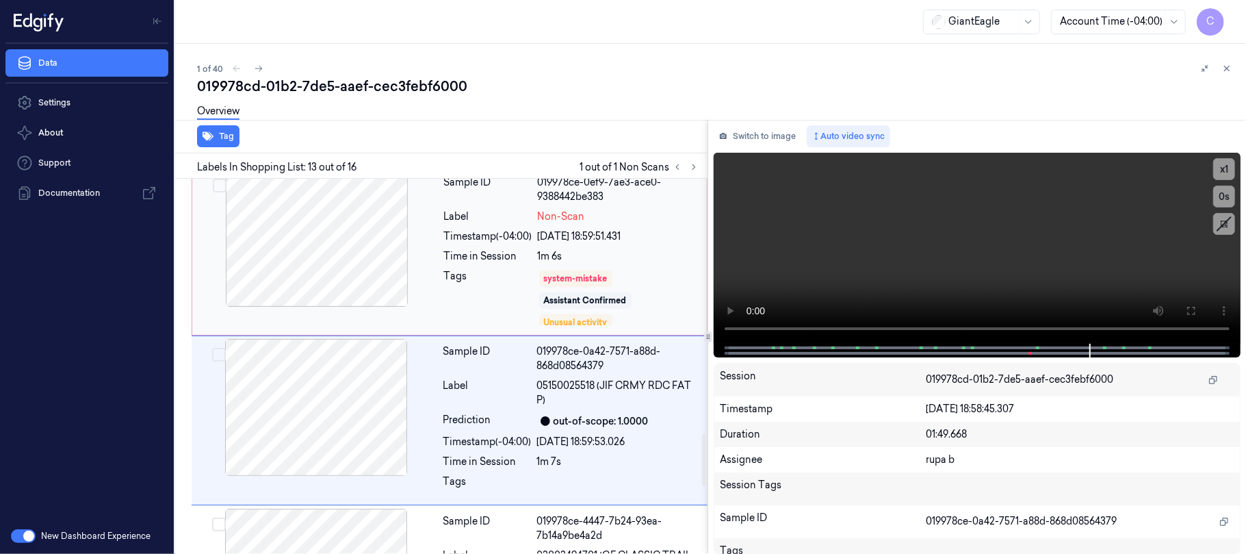
click at [354, 276] on div at bounding box center [317, 238] width 244 height 137
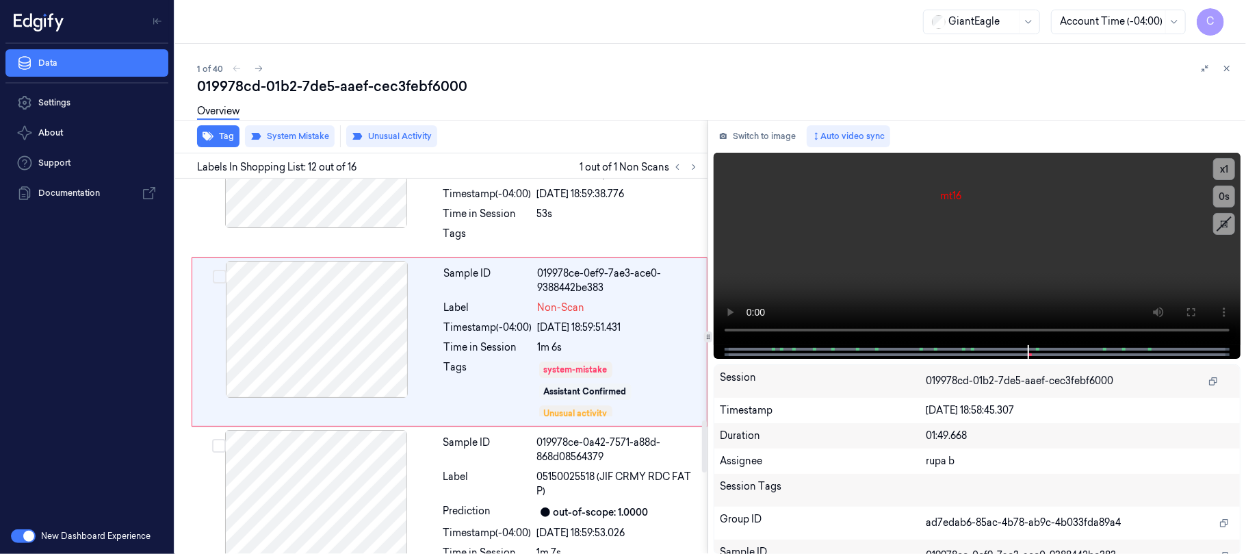
scroll to position [1739, 0]
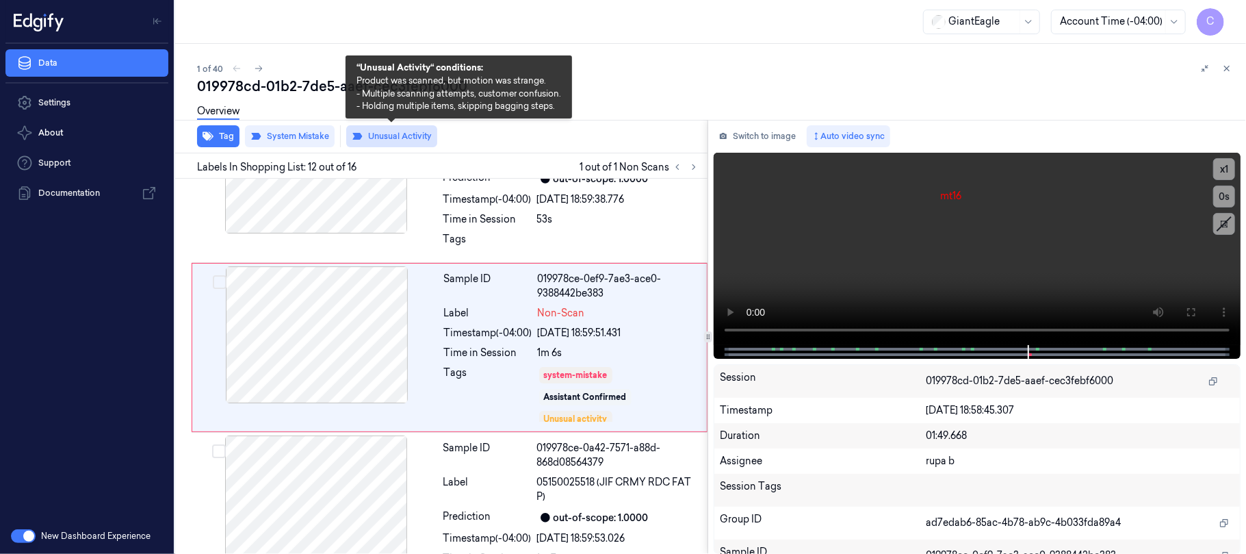
click at [384, 137] on button "Unusual Activity" at bounding box center [391, 136] width 91 height 22
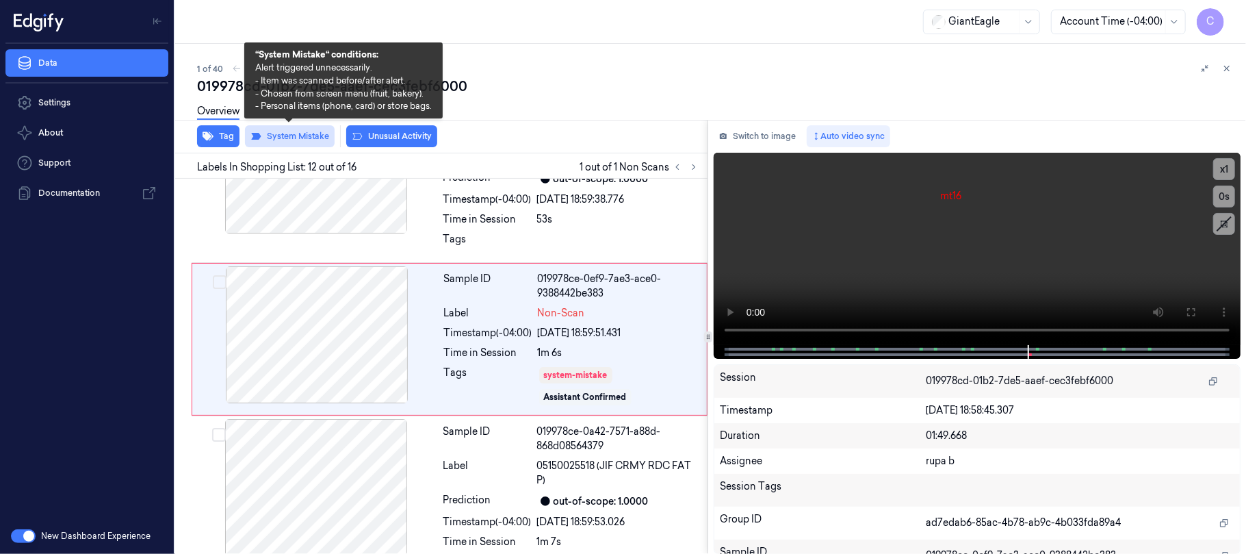
scroll to position [1731, 0]
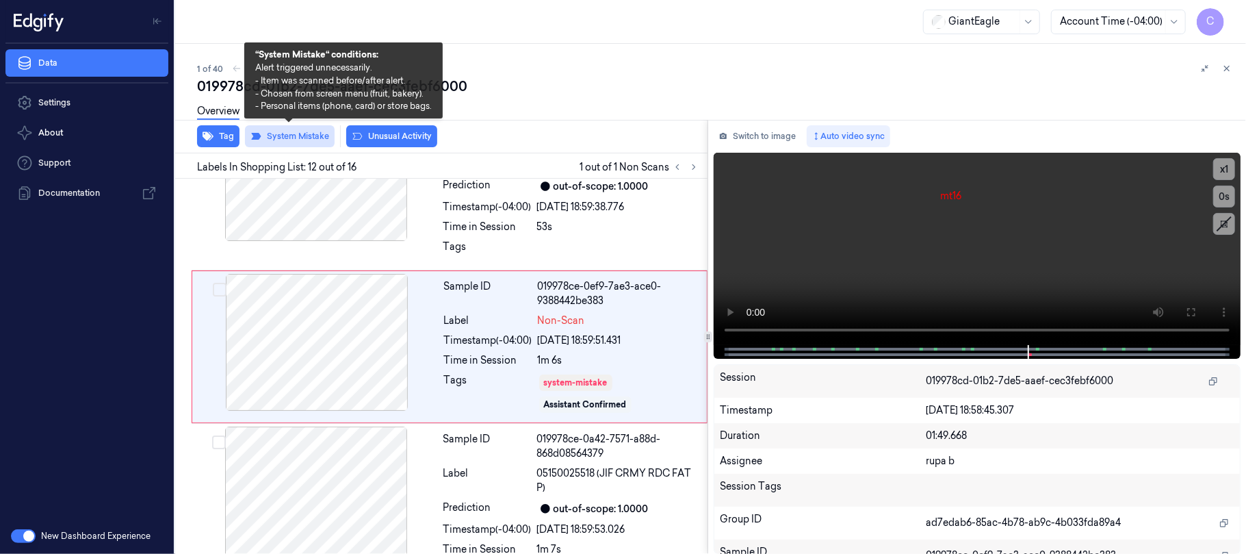
click at [283, 130] on button "System Mistake" at bounding box center [290, 136] width 90 height 22
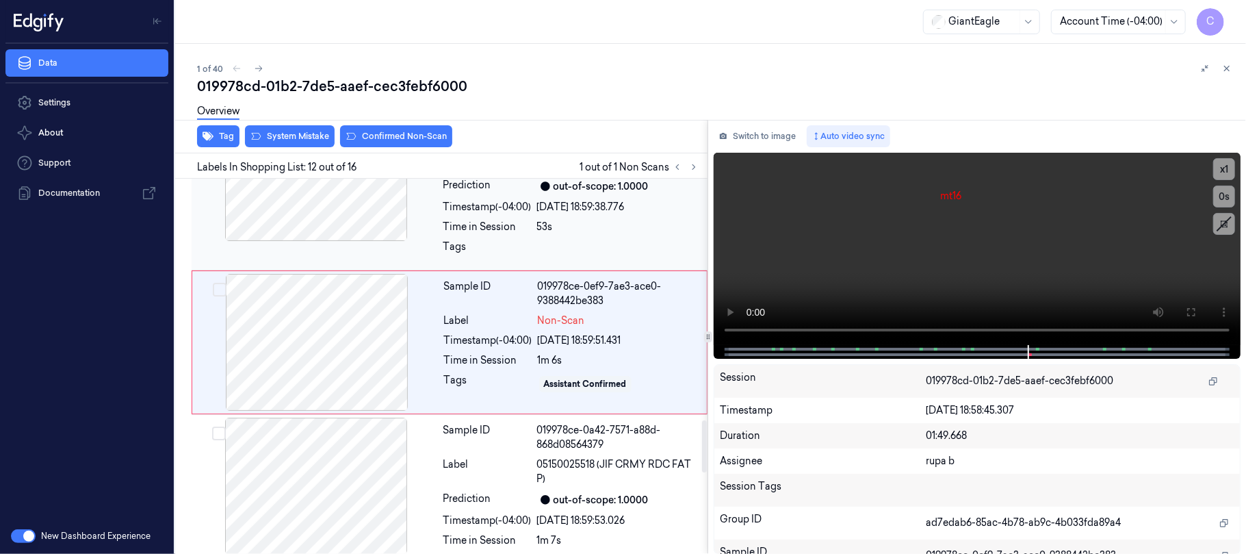
scroll to position [1726, 0]
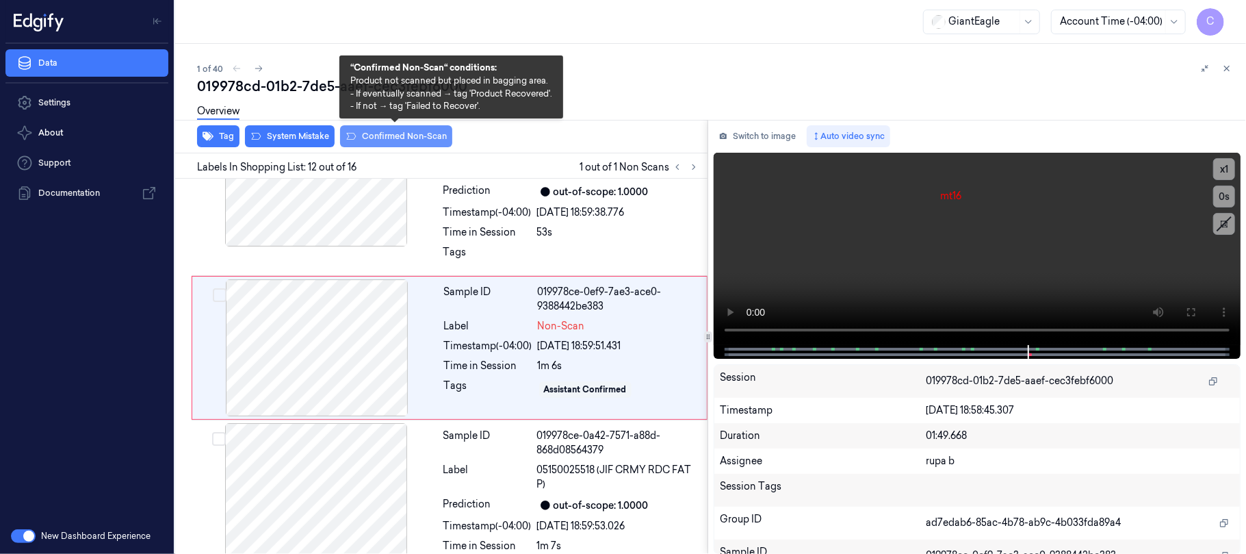
click at [411, 135] on button "Confirmed Non-Scan" at bounding box center [396, 136] width 112 height 22
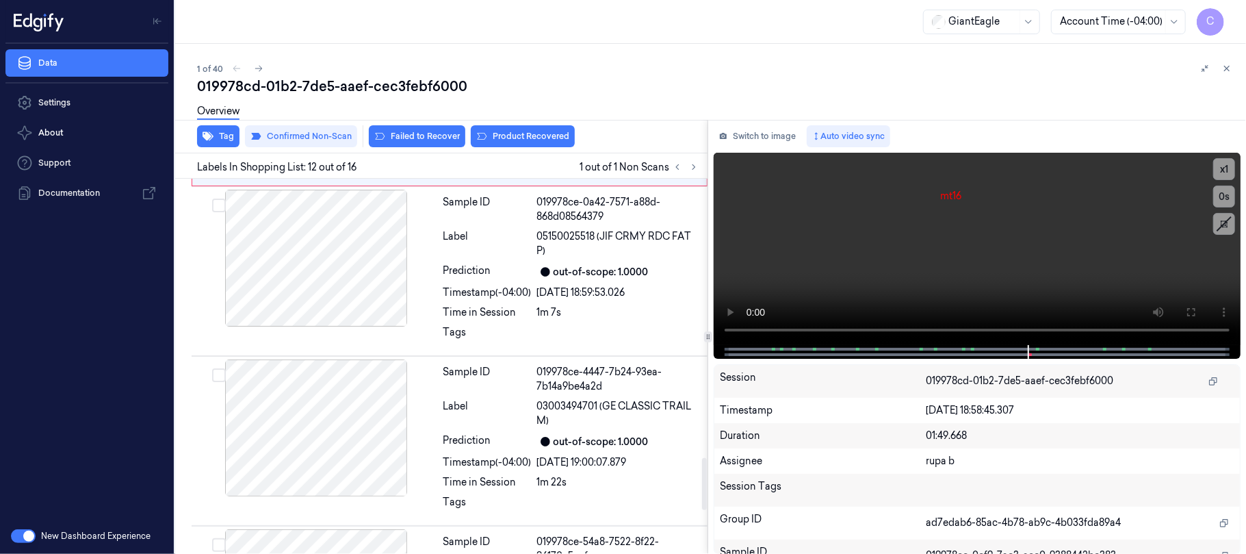
scroll to position [2005, 0]
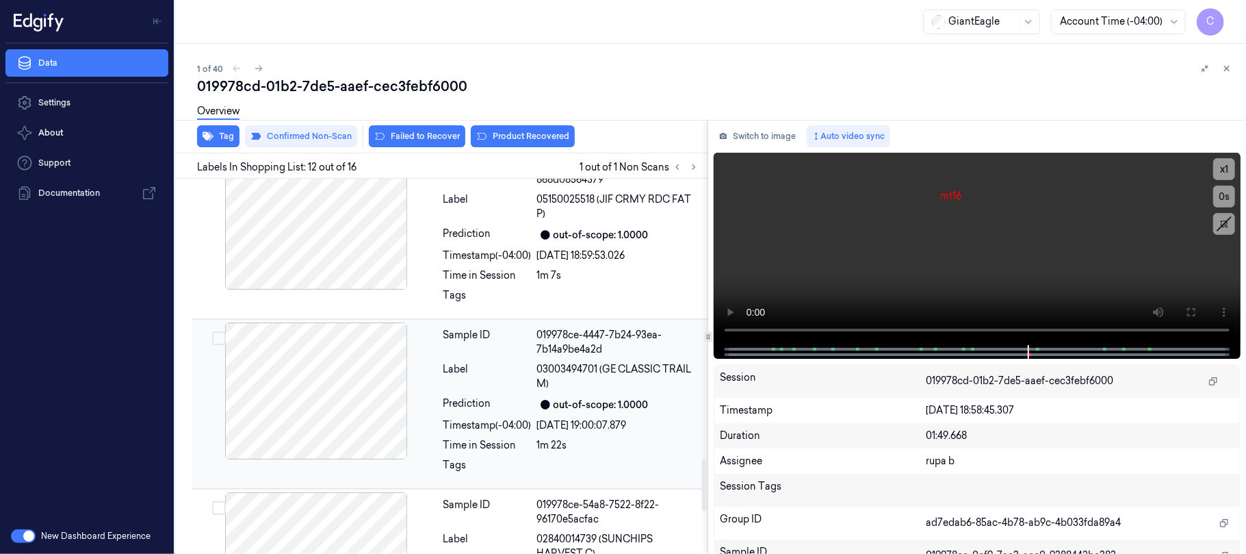
click at [318, 438] on div at bounding box center [316, 390] width 244 height 137
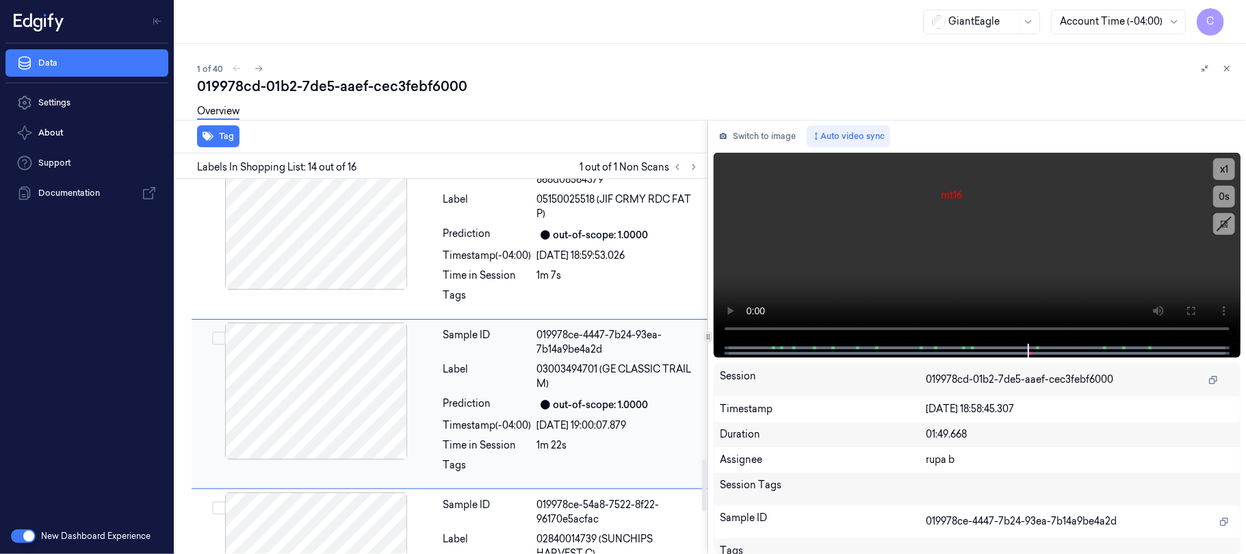
scroll to position [2064, 0]
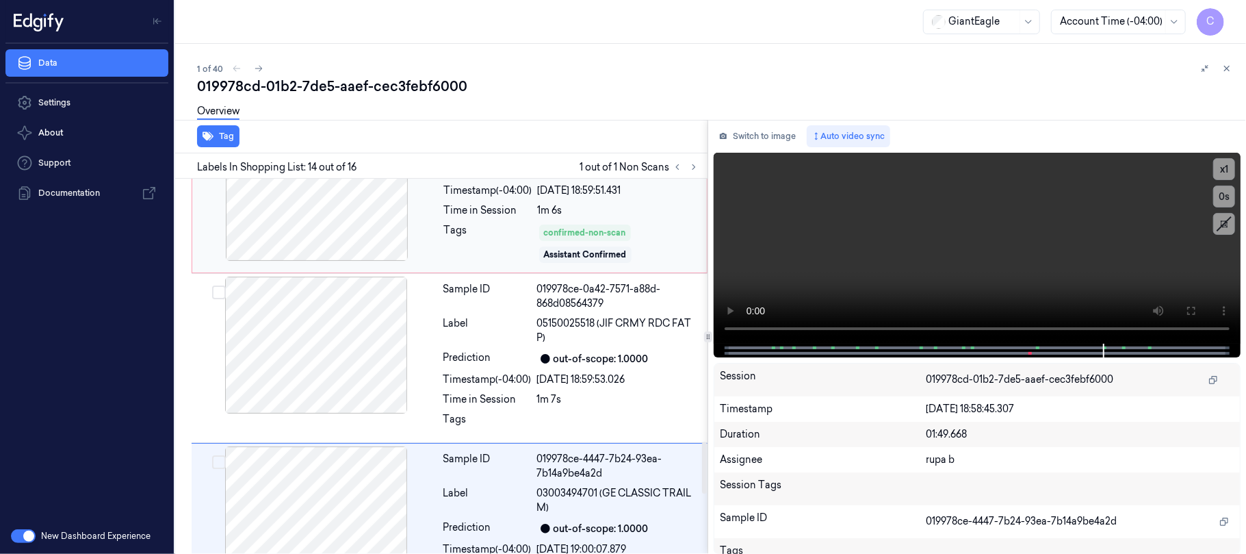
click at [415, 231] on div at bounding box center [317, 192] width 244 height 137
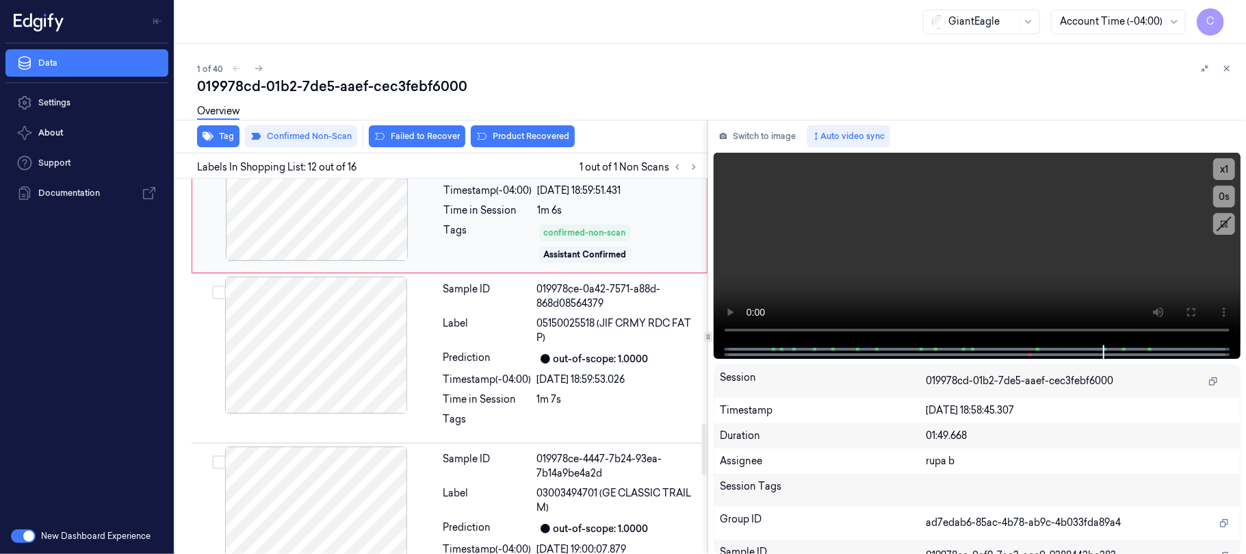
scroll to position [1731, 0]
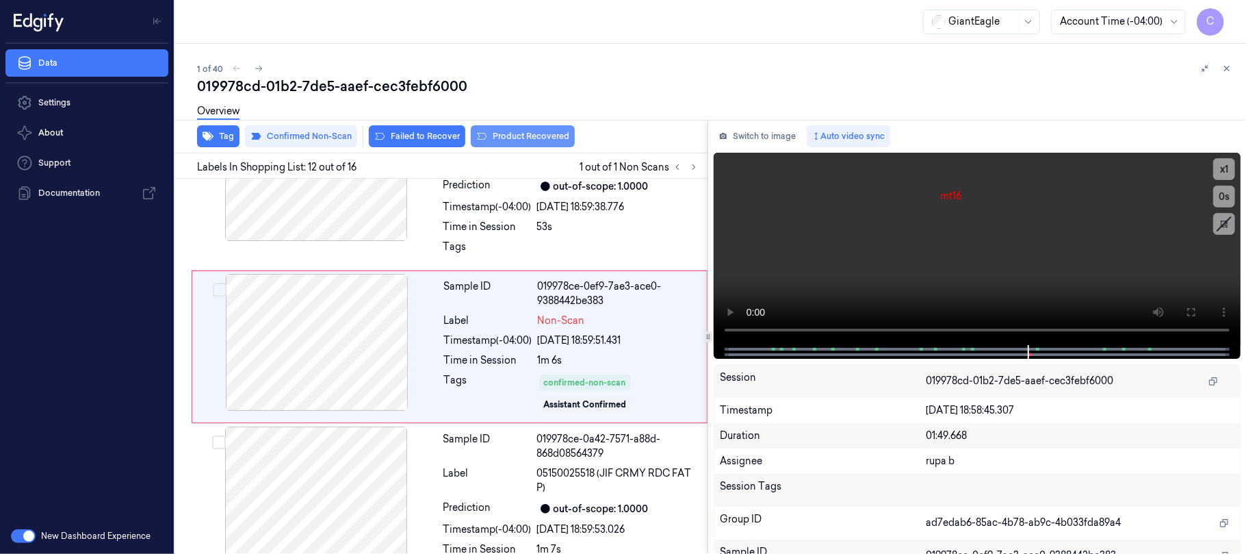
click at [509, 134] on button "Product Recovered" at bounding box center [523, 136] width 104 height 22
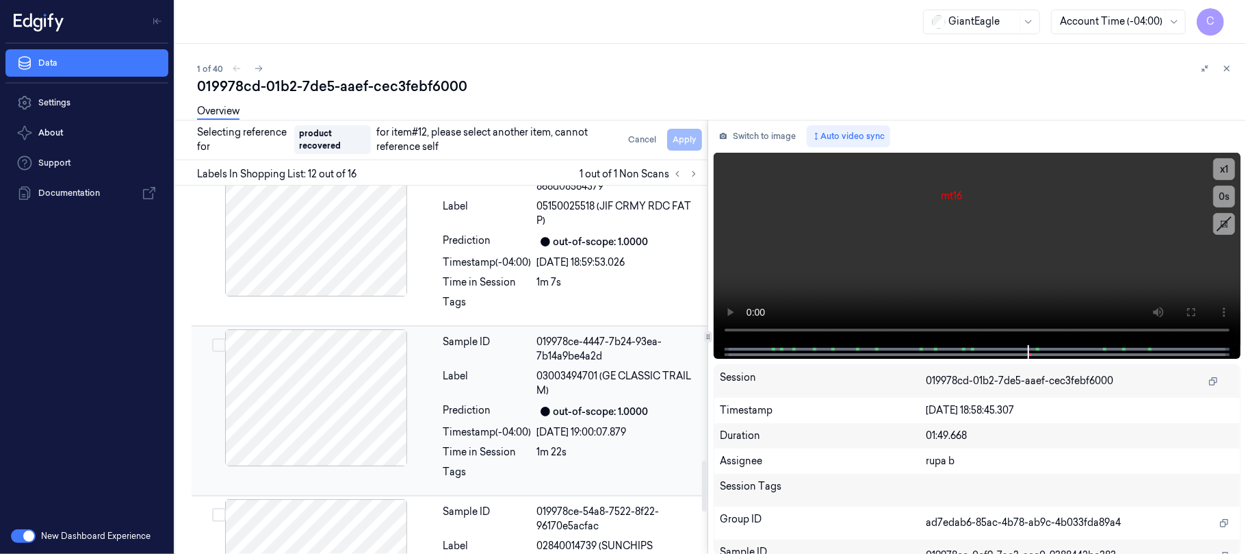
click at [307, 381] on div at bounding box center [316, 397] width 244 height 137
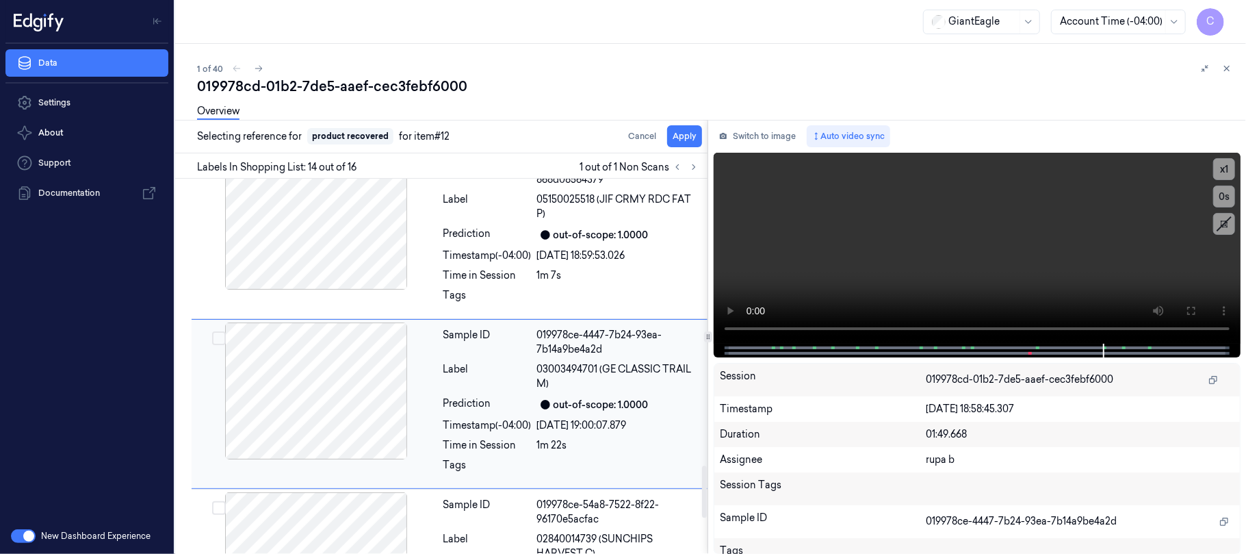
scroll to position [2064, 0]
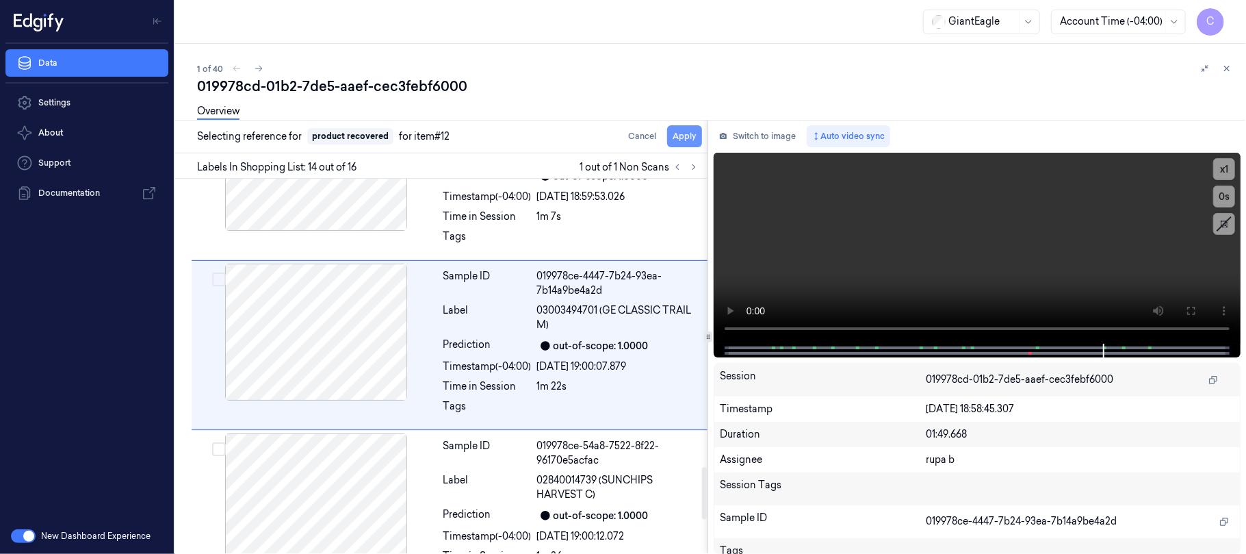
click at [687, 140] on button "Apply" at bounding box center [684, 136] width 35 height 22
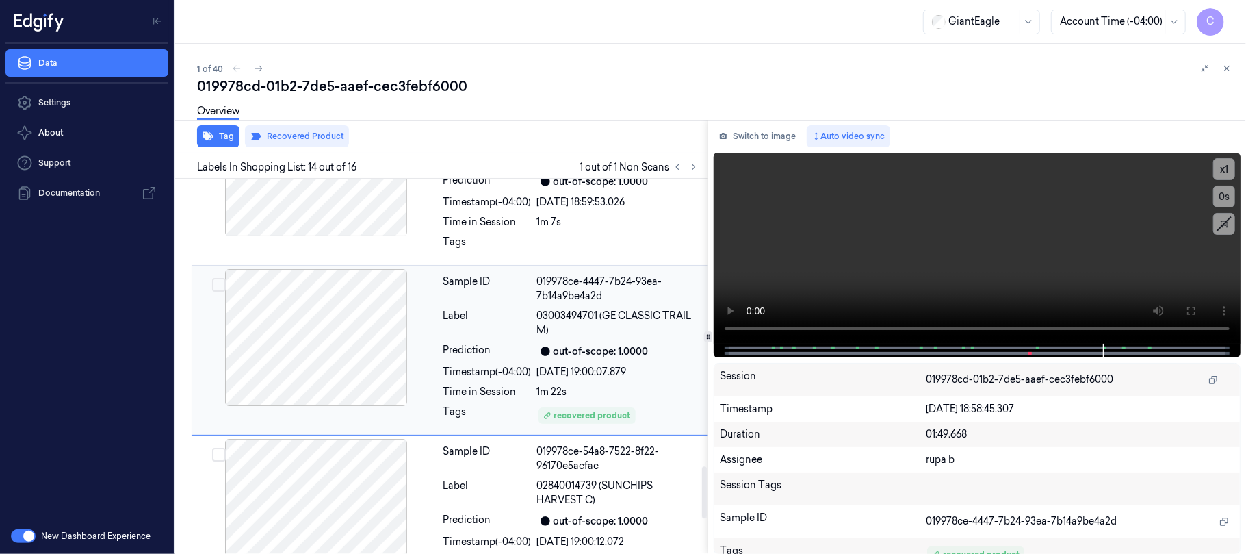
scroll to position [2079, 0]
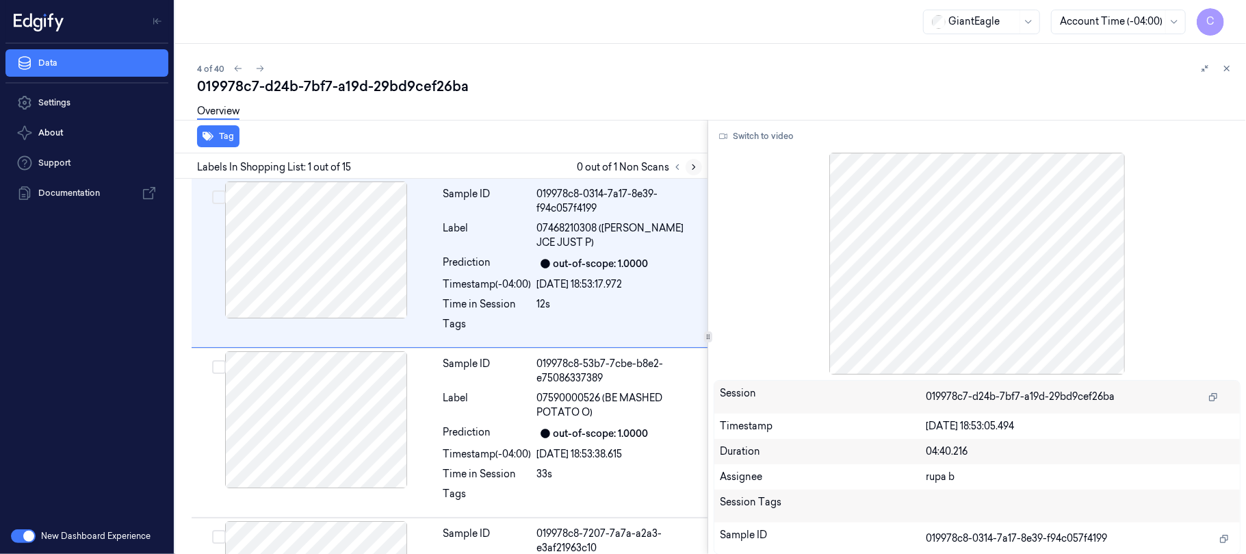
click at [691, 162] on icon at bounding box center [694, 167] width 10 height 10
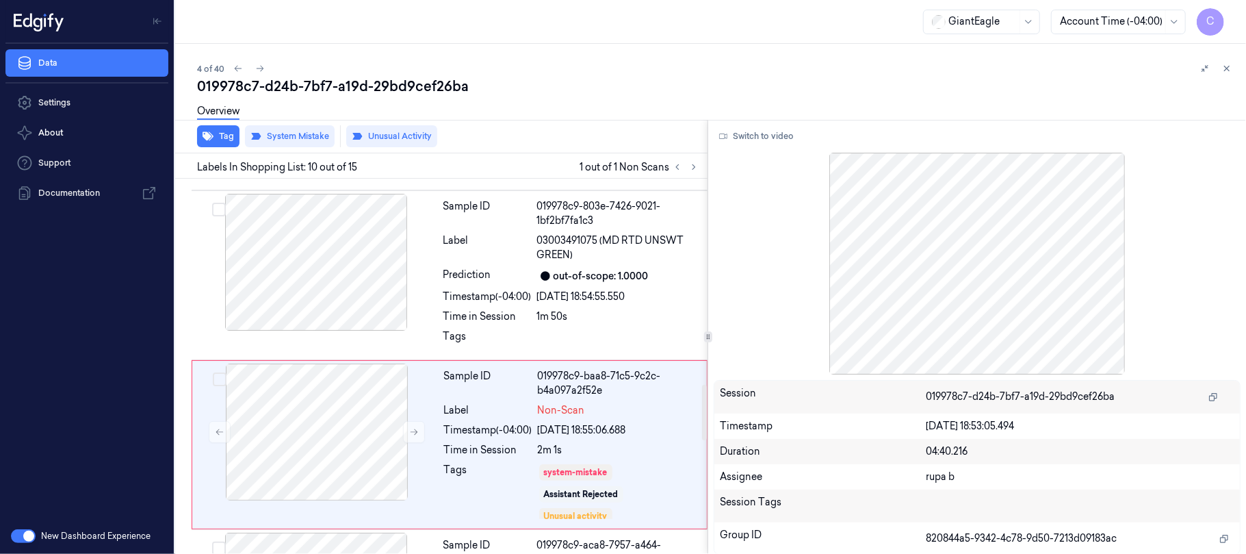
scroll to position [1413, 0]
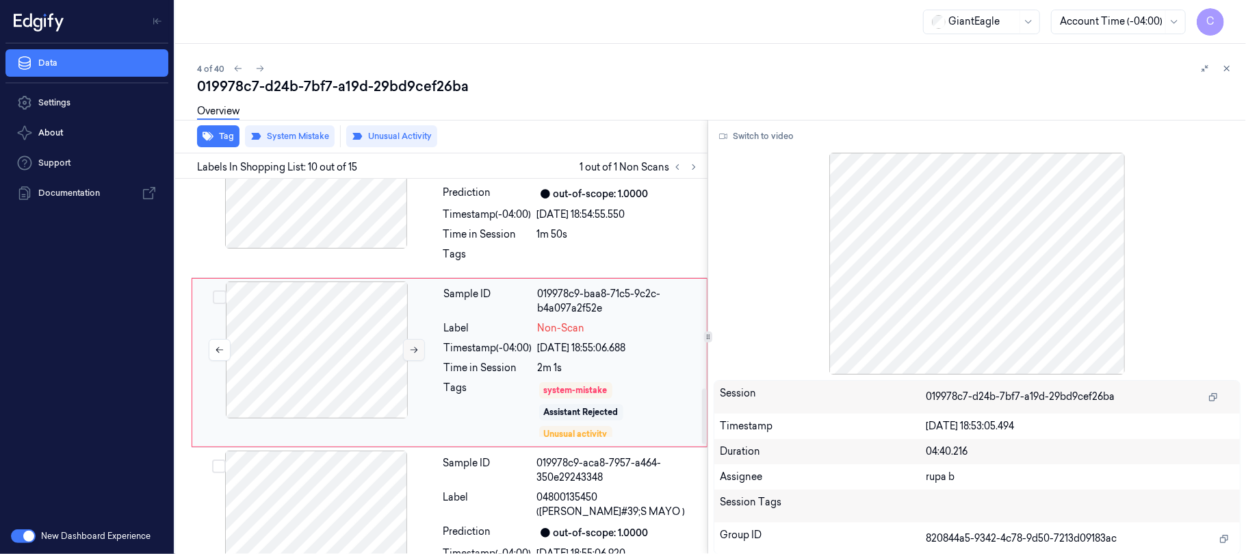
click at [414, 348] on icon at bounding box center [414, 350] width 10 height 10
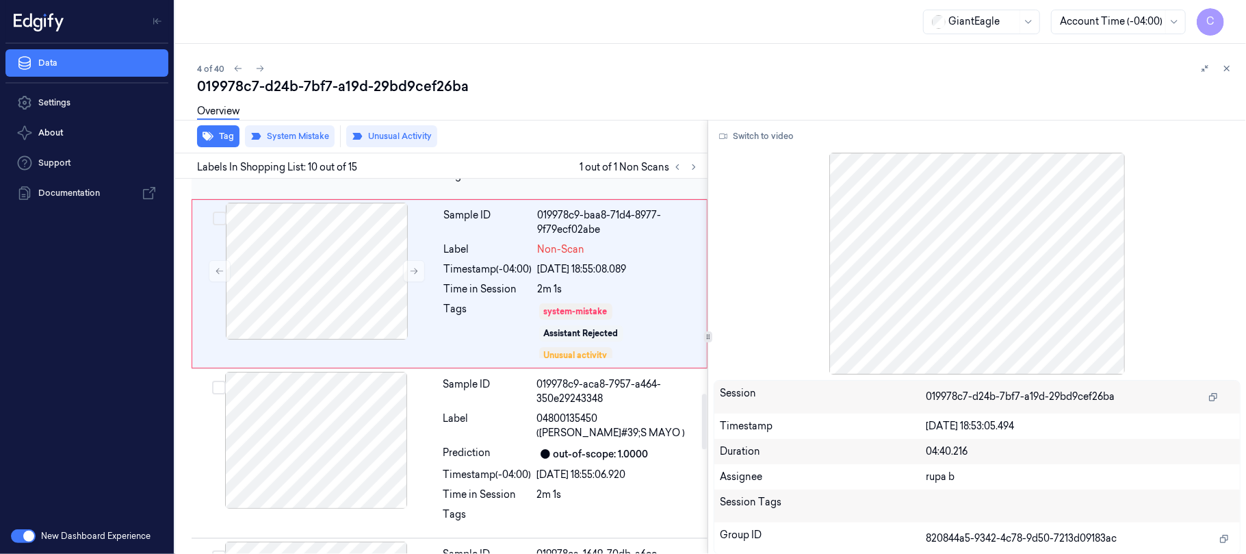
scroll to position [1504, 0]
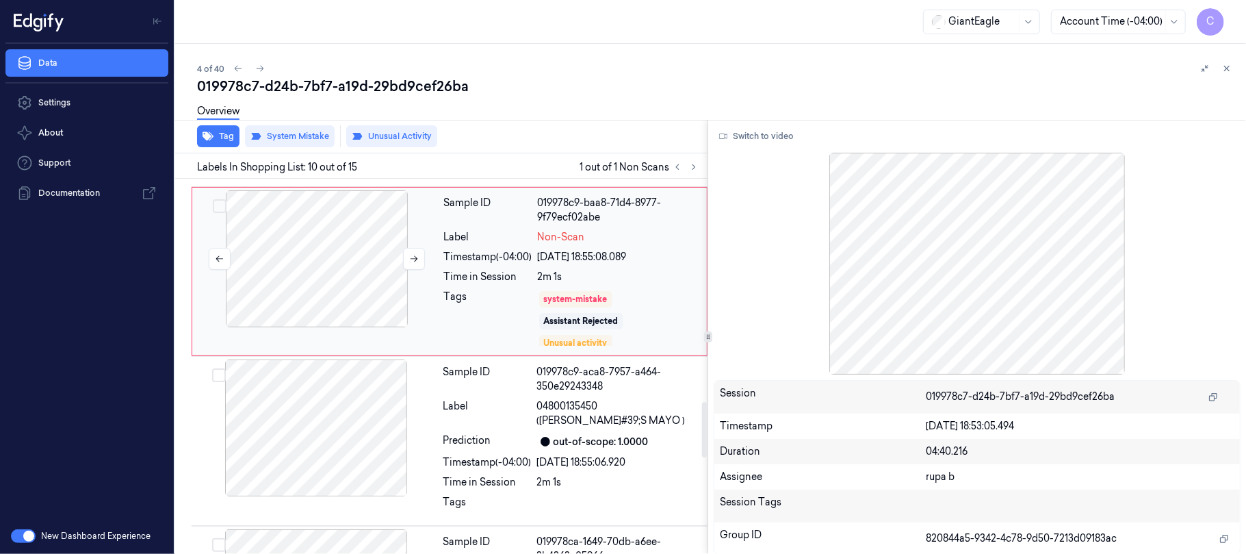
click at [350, 272] on div at bounding box center [317, 258] width 244 height 137
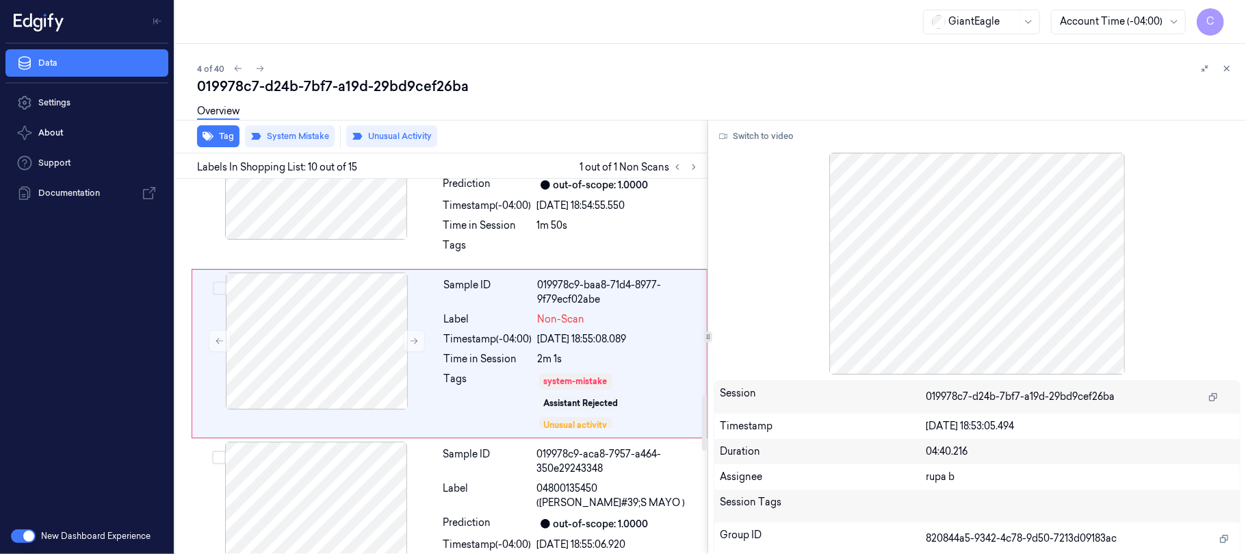
scroll to position [1413, 0]
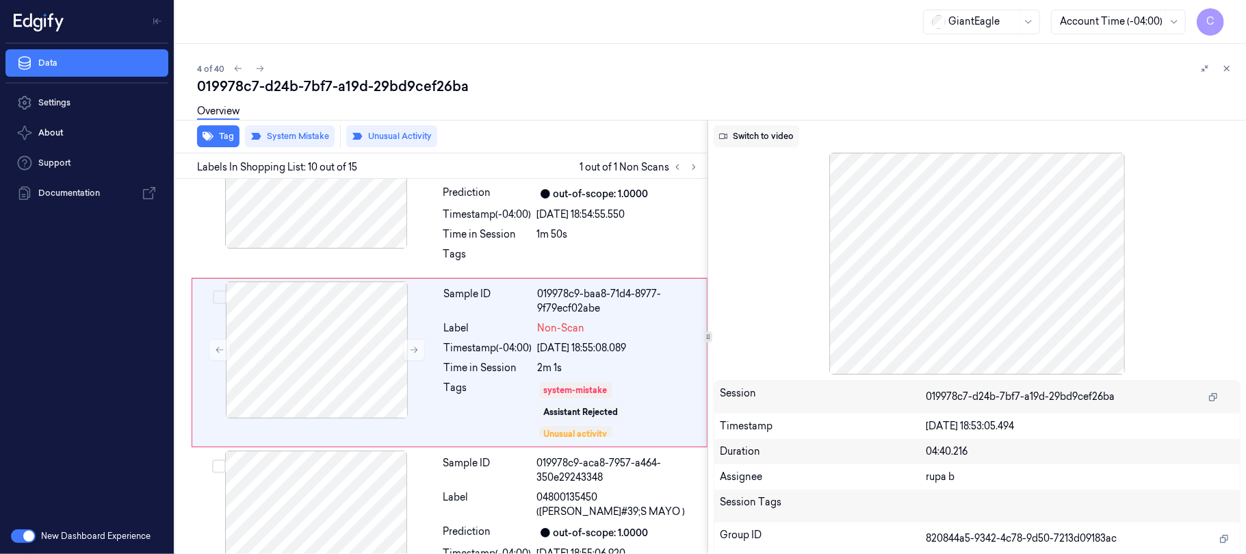
click at [746, 135] on button "Switch to video" at bounding box center [757, 136] width 86 height 22
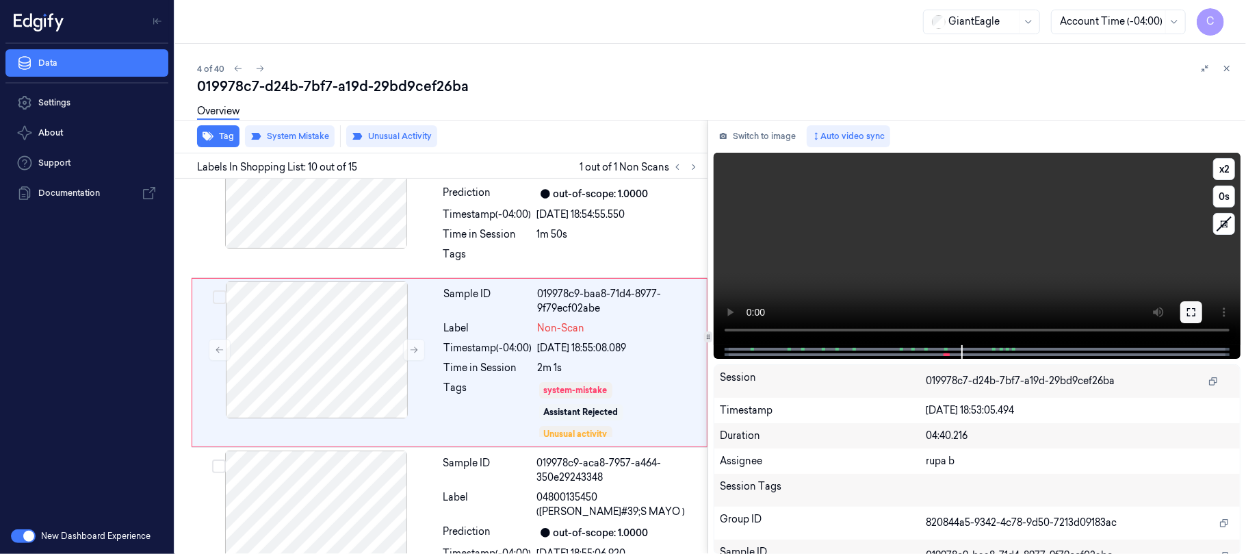
click at [1187, 312] on icon at bounding box center [1191, 312] width 11 height 11
click at [996, 241] on video at bounding box center [977, 249] width 527 height 192
click at [1040, 246] on video at bounding box center [977, 249] width 527 height 192
click at [1195, 309] on icon at bounding box center [1191, 312] width 8 height 8
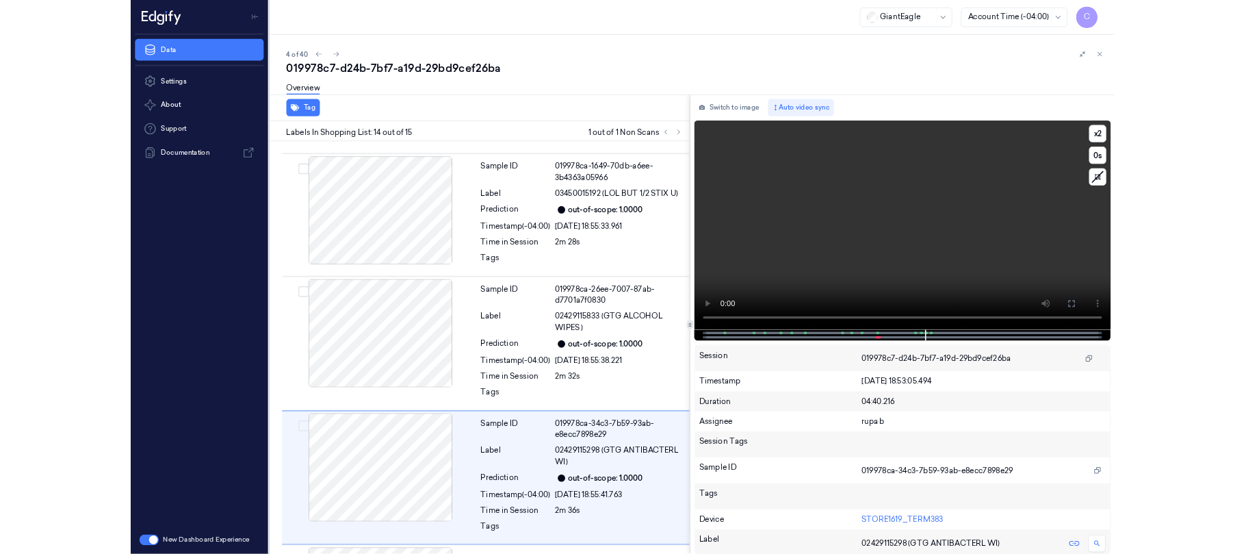
scroll to position [2004, 0]
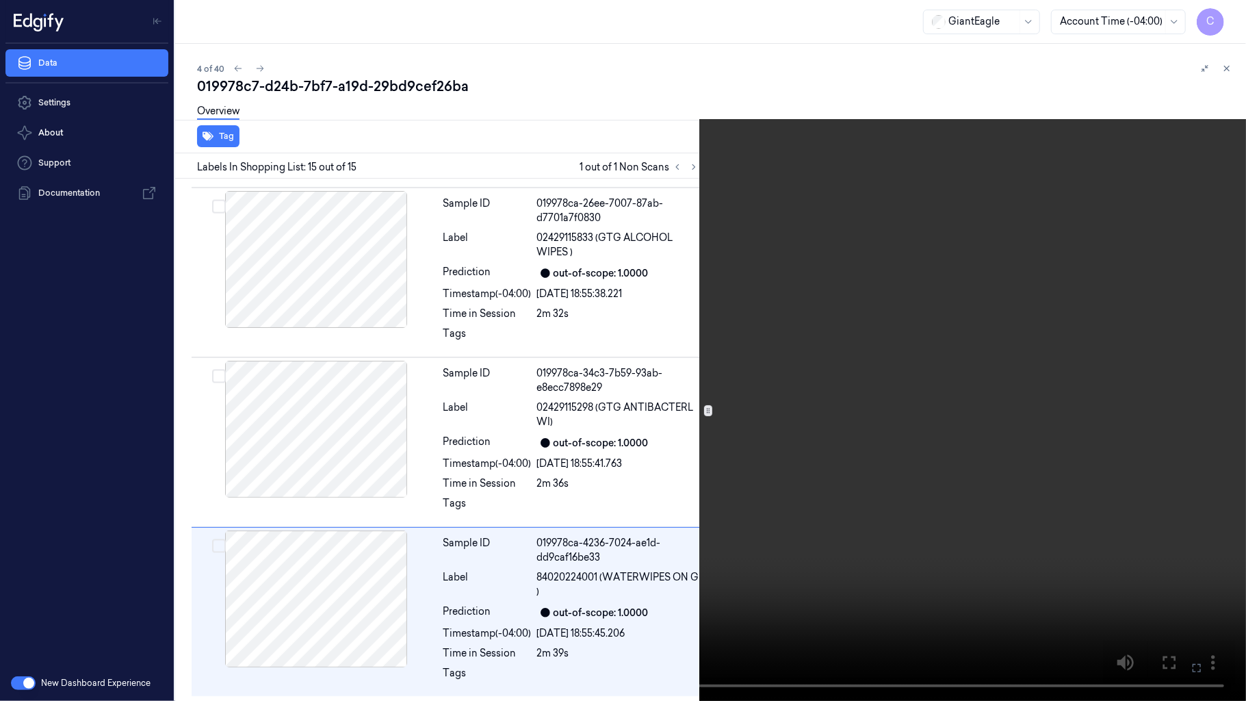
click at [842, 411] on video at bounding box center [623, 350] width 1246 height 701
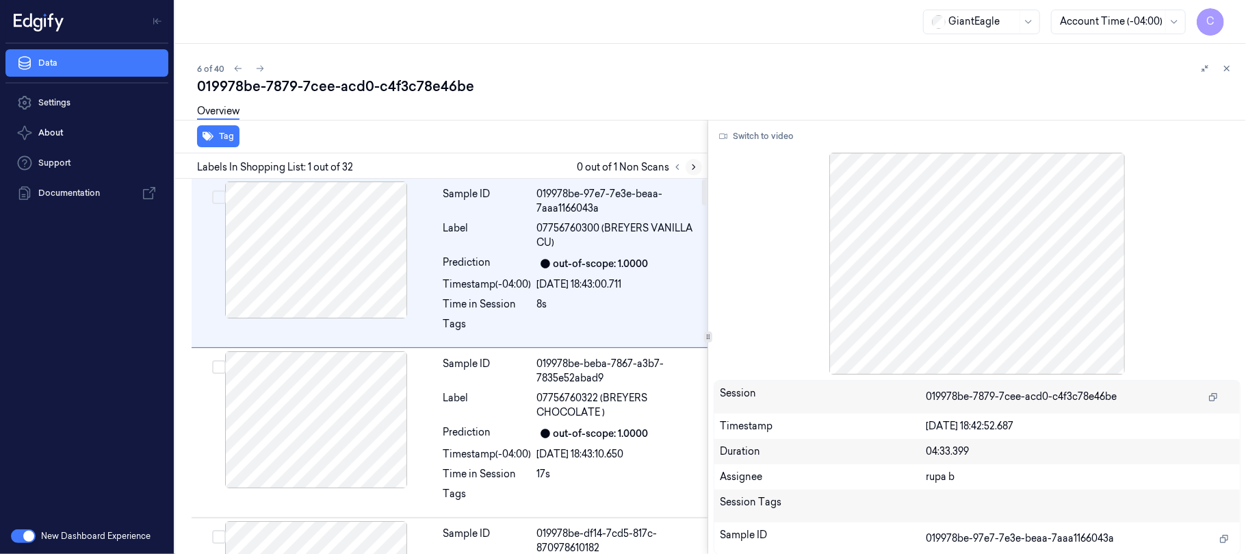
click at [688, 168] on button at bounding box center [694, 167] width 16 height 16
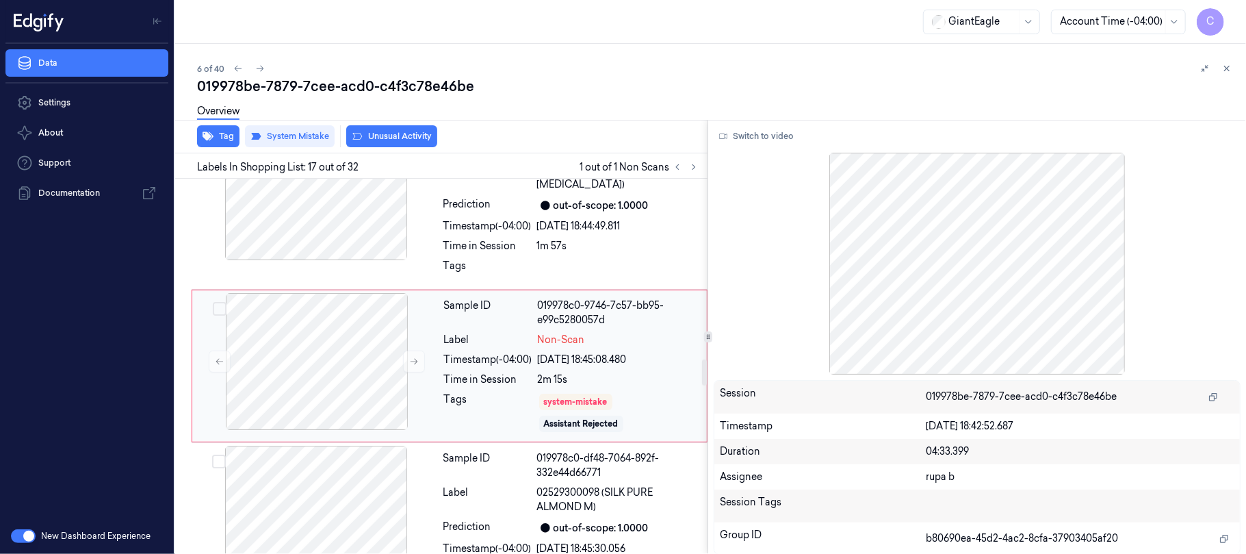
scroll to position [2596, 0]
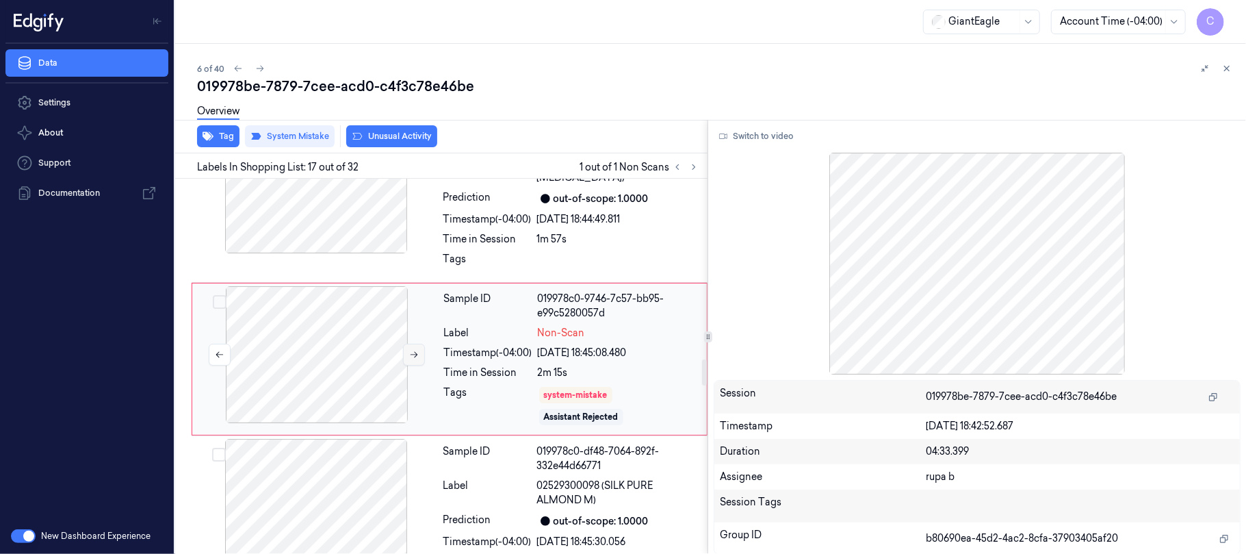
click at [419, 359] on icon at bounding box center [414, 355] width 10 height 10
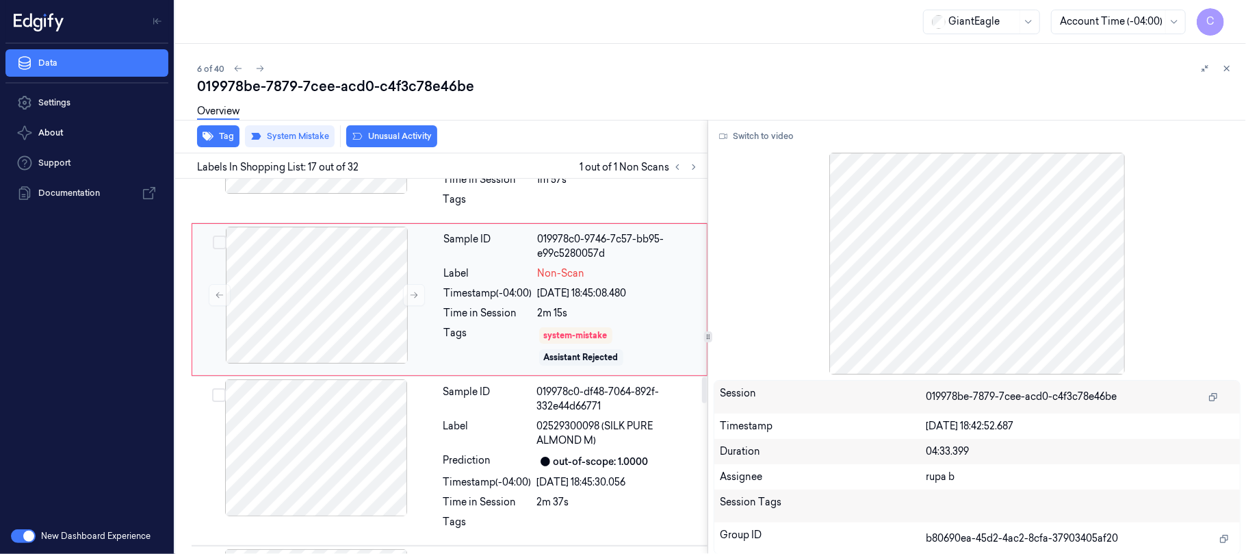
scroll to position [2642, 0]
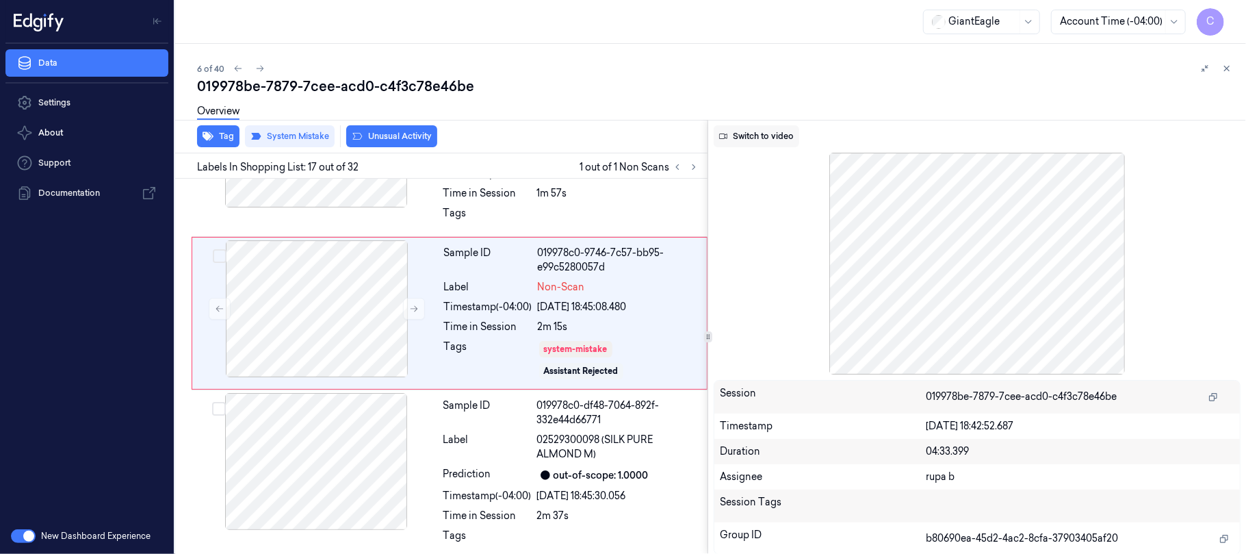
click at [764, 134] on button "Switch to video" at bounding box center [757, 136] width 86 height 22
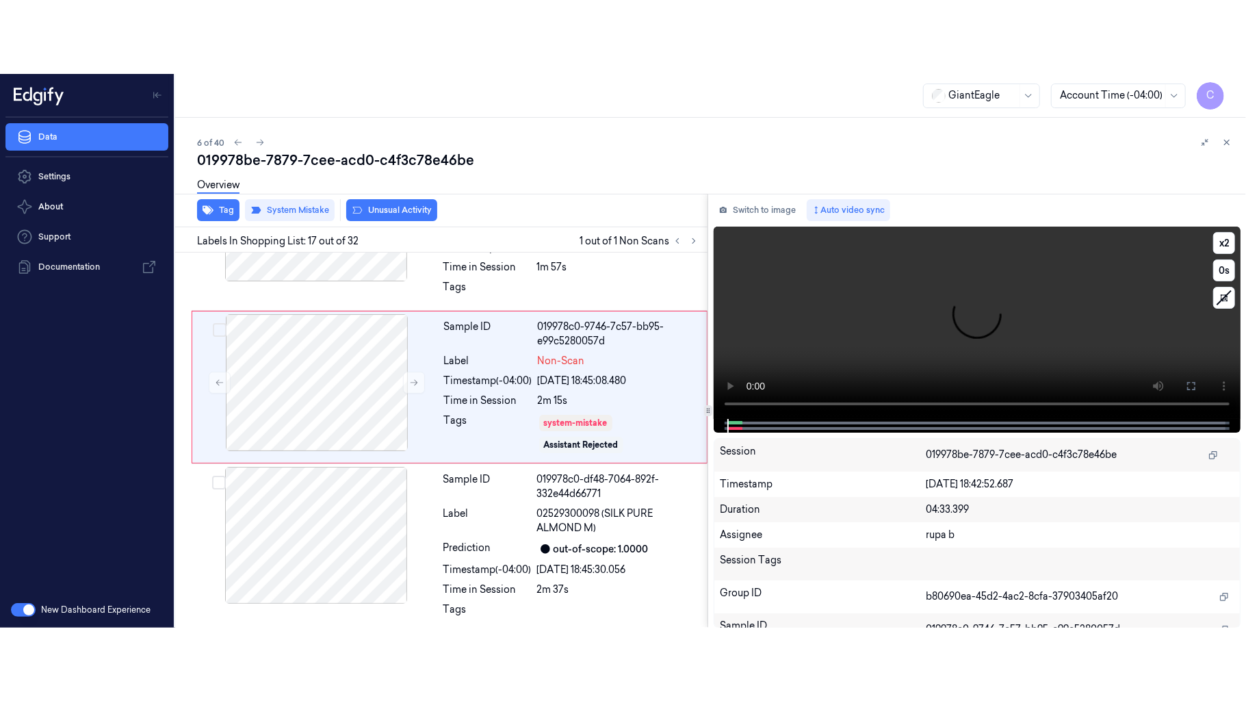
scroll to position [2596, 0]
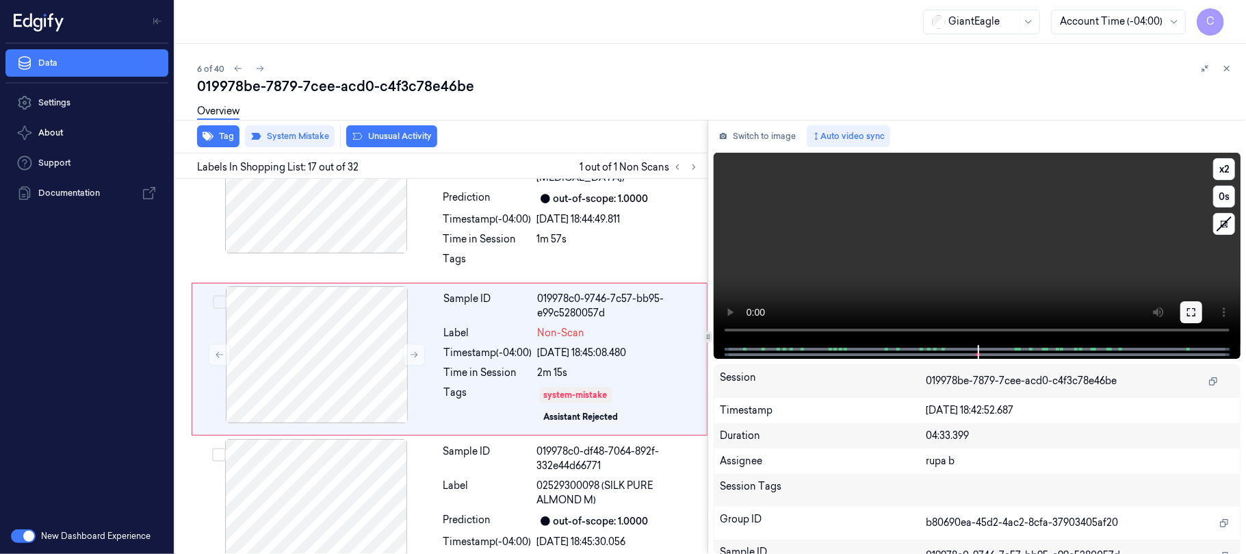
click at [1188, 309] on icon at bounding box center [1191, 312] width 8 height 8
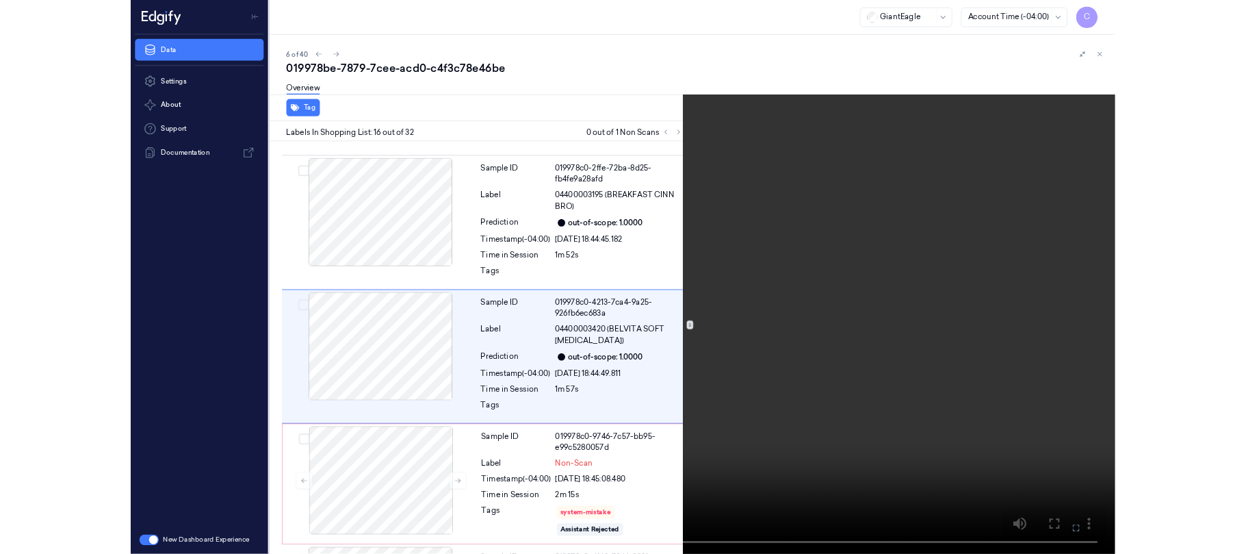
scroll to position [2361, 0]
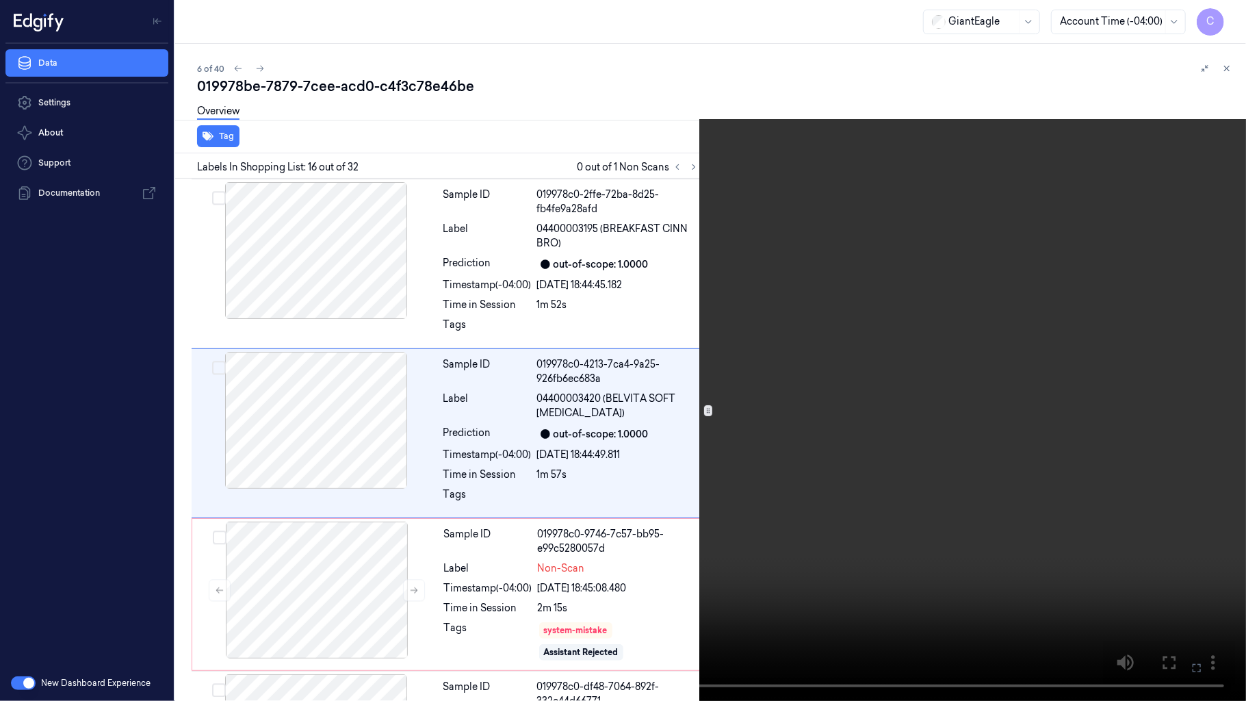
click at [617, 406] on video at bounding box center [623, 350] width 1246 height 701
drag, startPoint x: 716, startPoint y: 390, endPoint x: 688, endPoint y: 245, distance: 147.8
click at [716, 389] on video at bounding box center [623, 350] width 1246 height 701
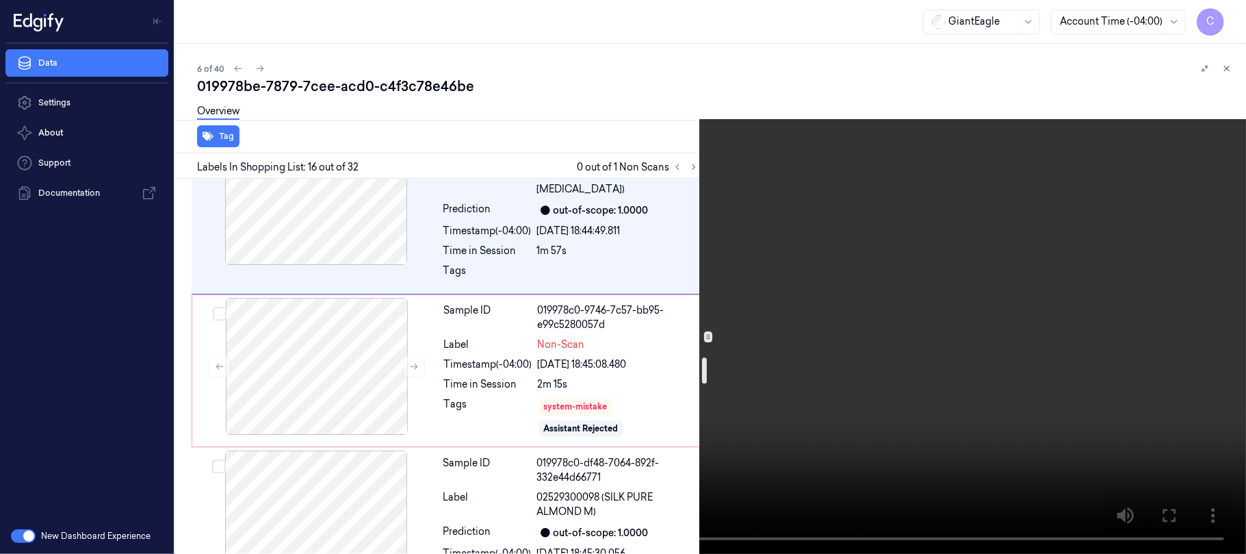
scroll to position [2635, 0]
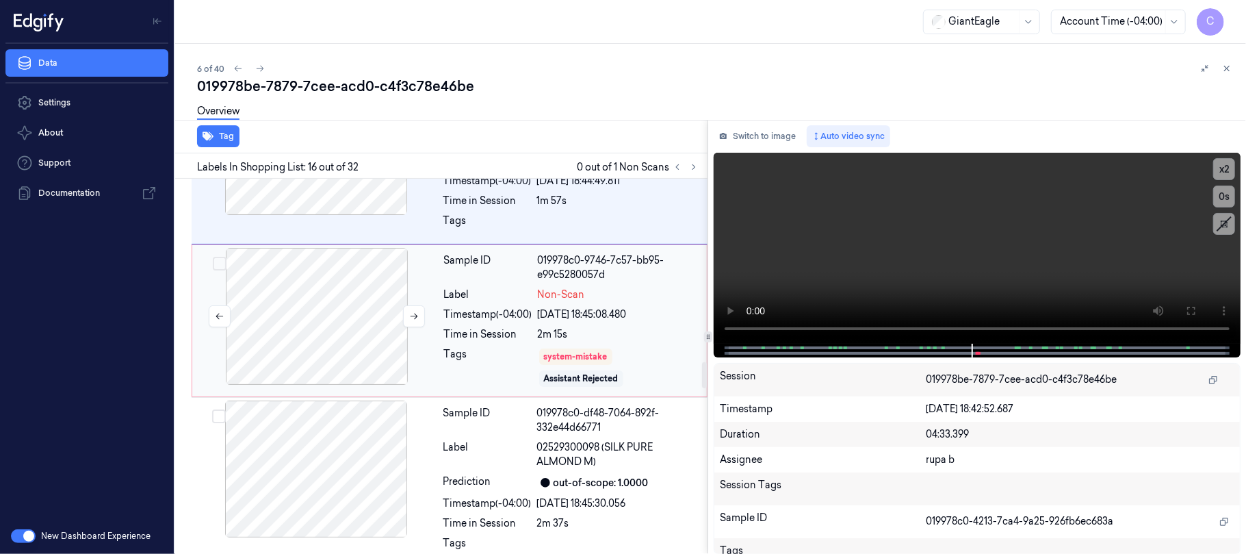
click at [367, 348] on div at bounding box center [317, 316] width 244 height 137
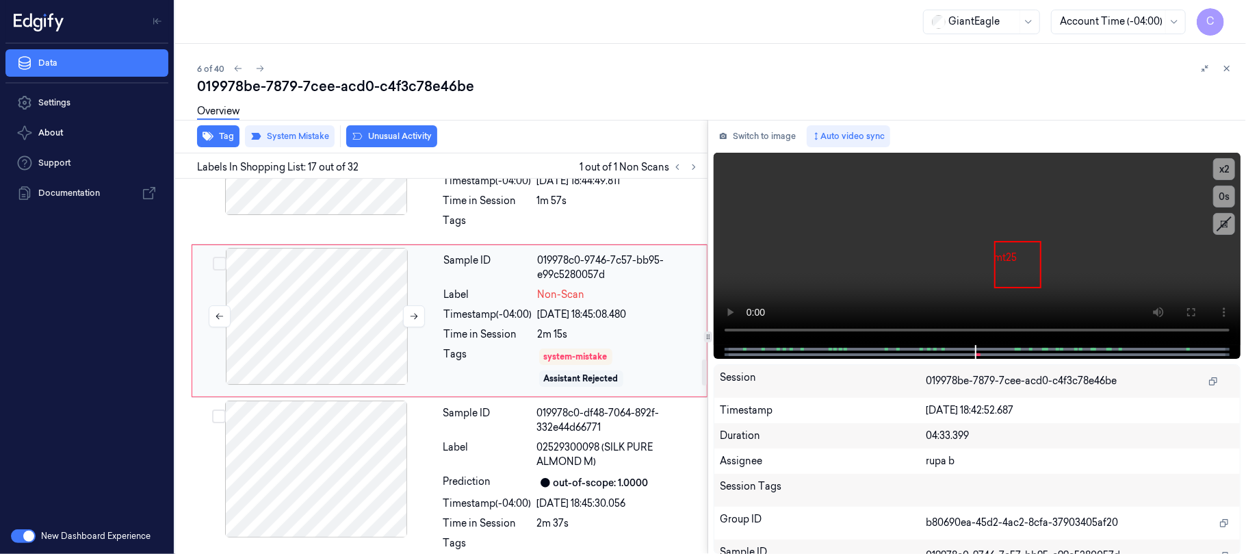
scroll to position [2596, 0]
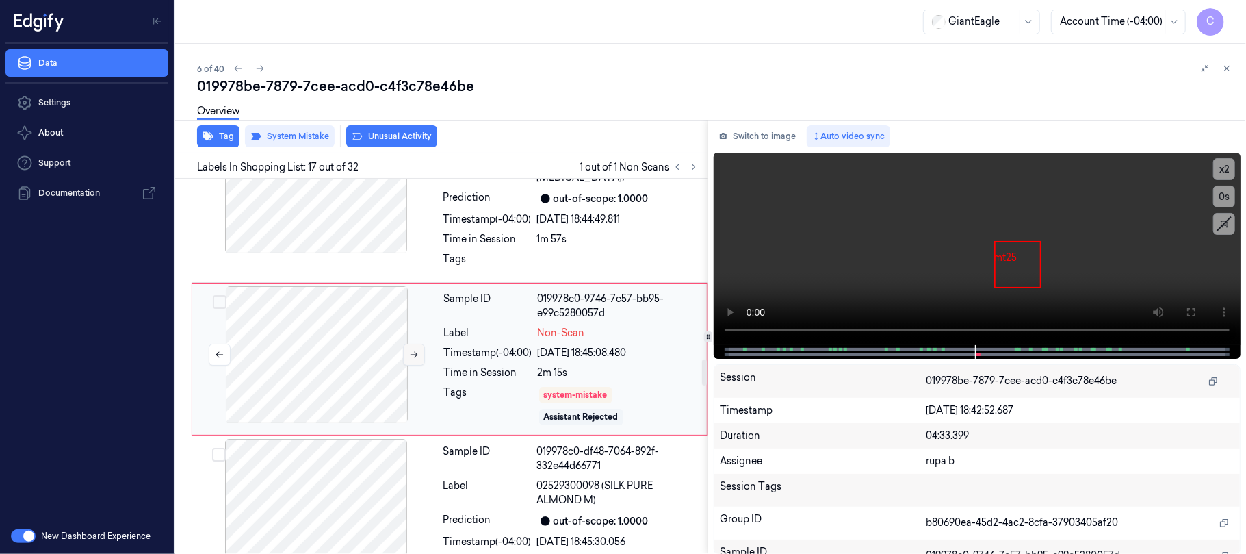
click at [412, 359] on icon at bounding box center [414, 355] width 10 height 10
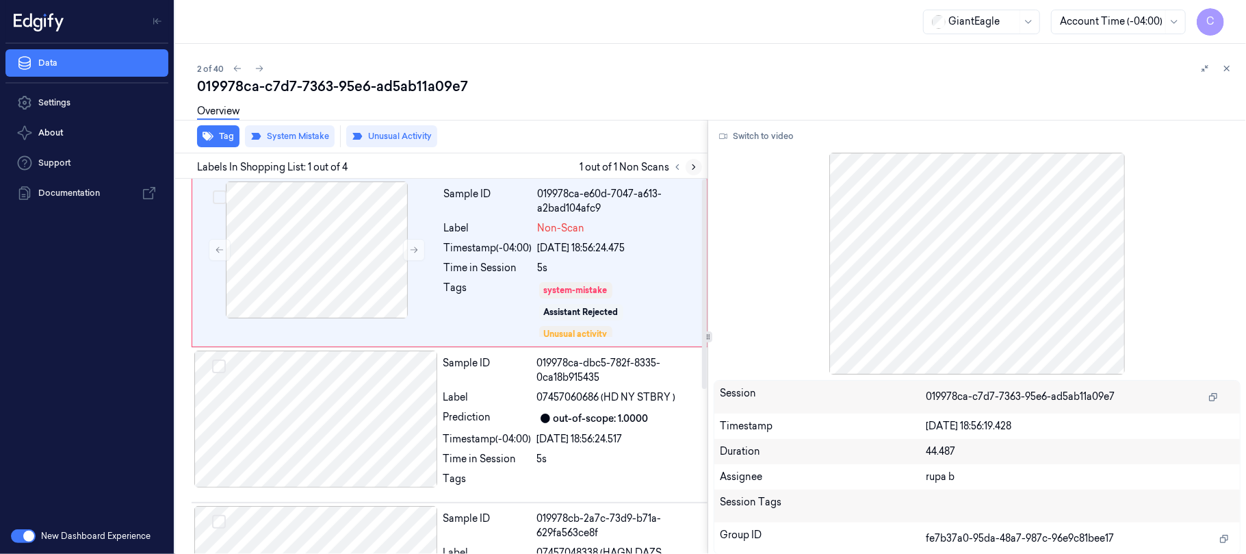
click at [689, 168] on icon at bounding box center [694, 167] width 10 height 10
click at [409, 249] on icon at bounding box center [414, 250] width 10 height 10
click at [414, 252] on icon at bounding box center [414, 250] width 10 height 10
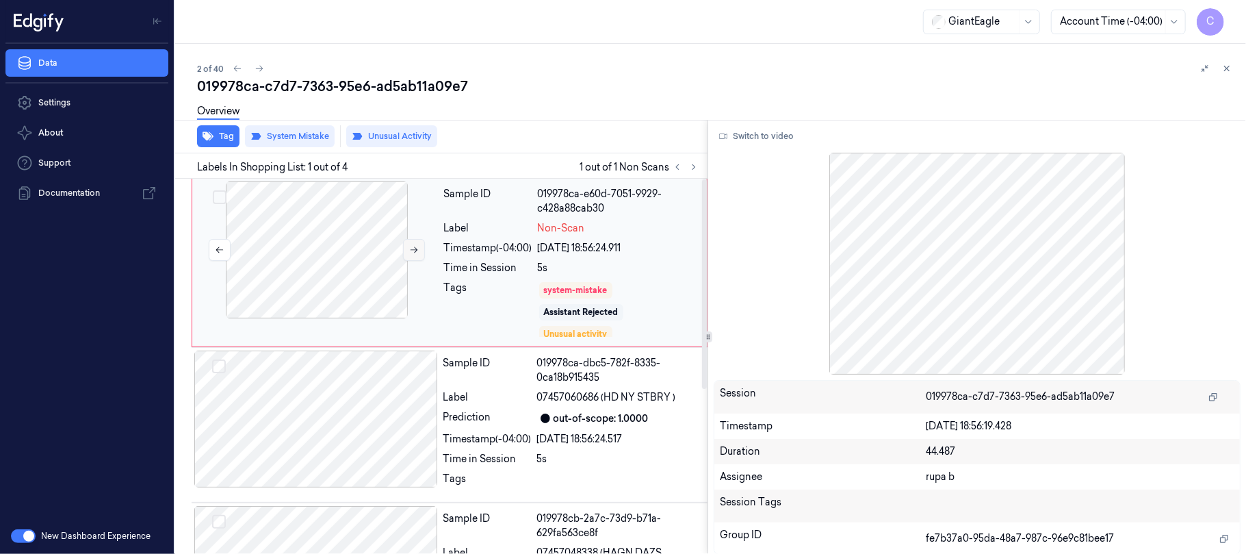
click at [414, 250] on icon at bounding box center [414, 250] width 10 height 10
click at [415, 255] on button at bounding box center [414, 250] width 22 height 22
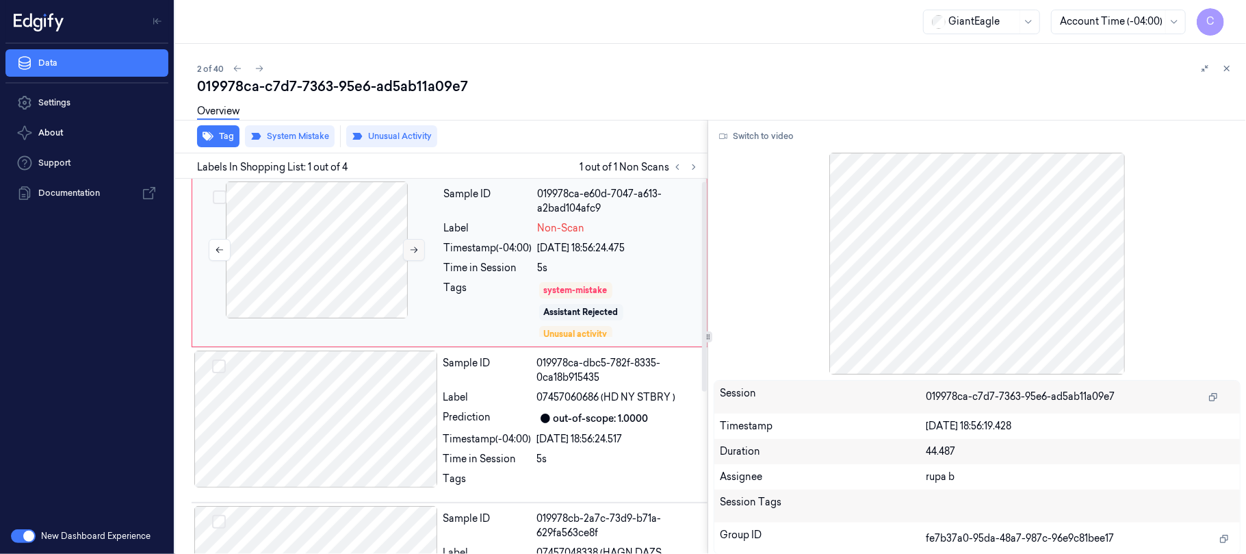
scroll to position [91, 0]
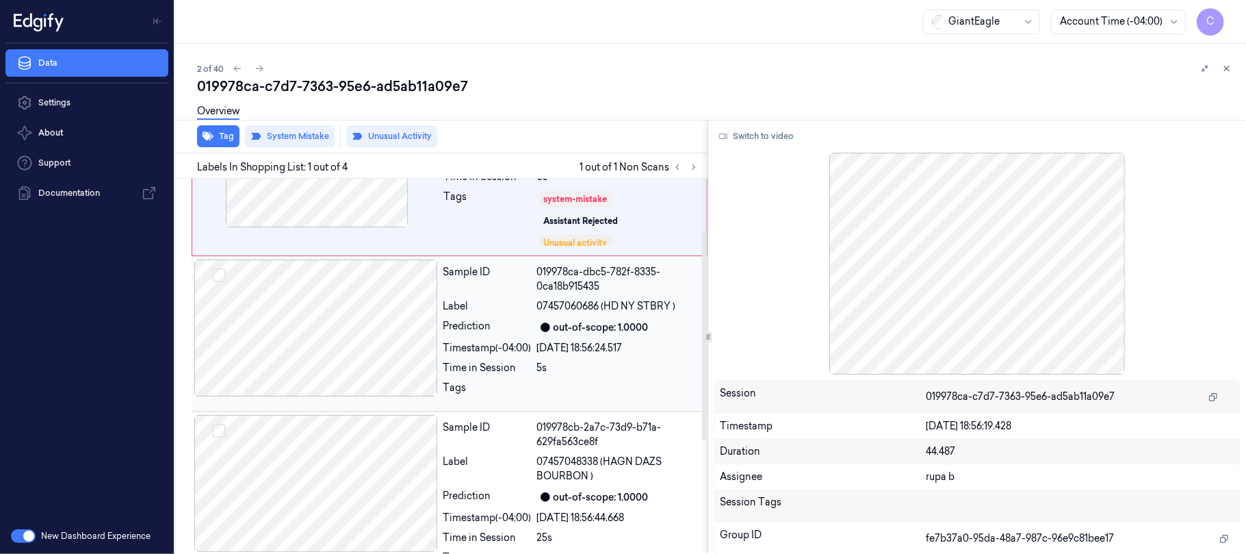
click at [379, 308] on div at bounding box center [316, 327] width 244 height 137
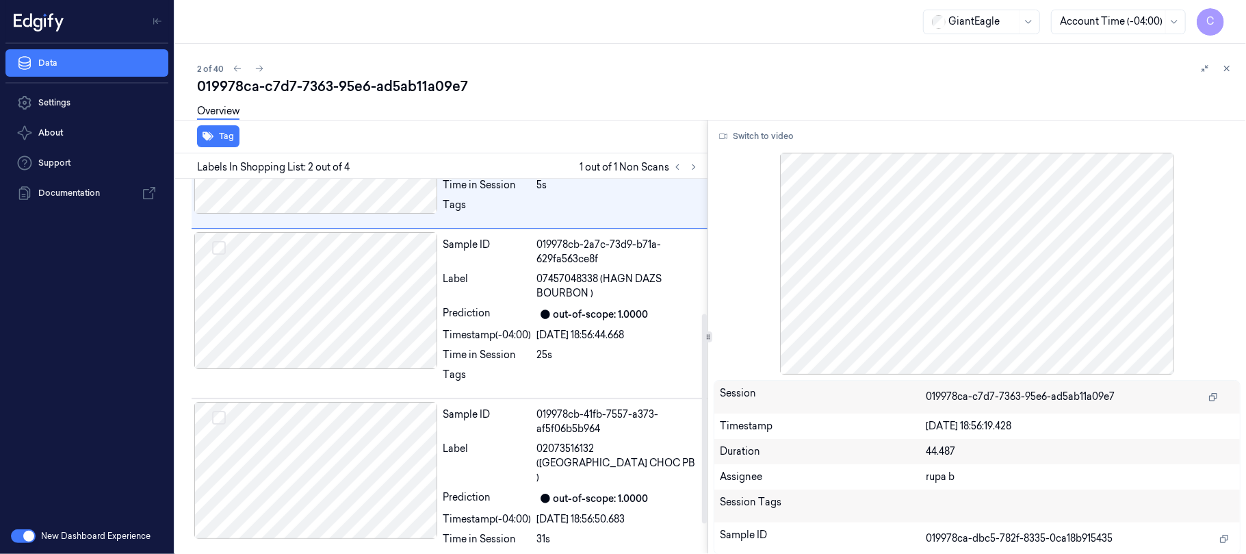
scroll to position [0, 0]
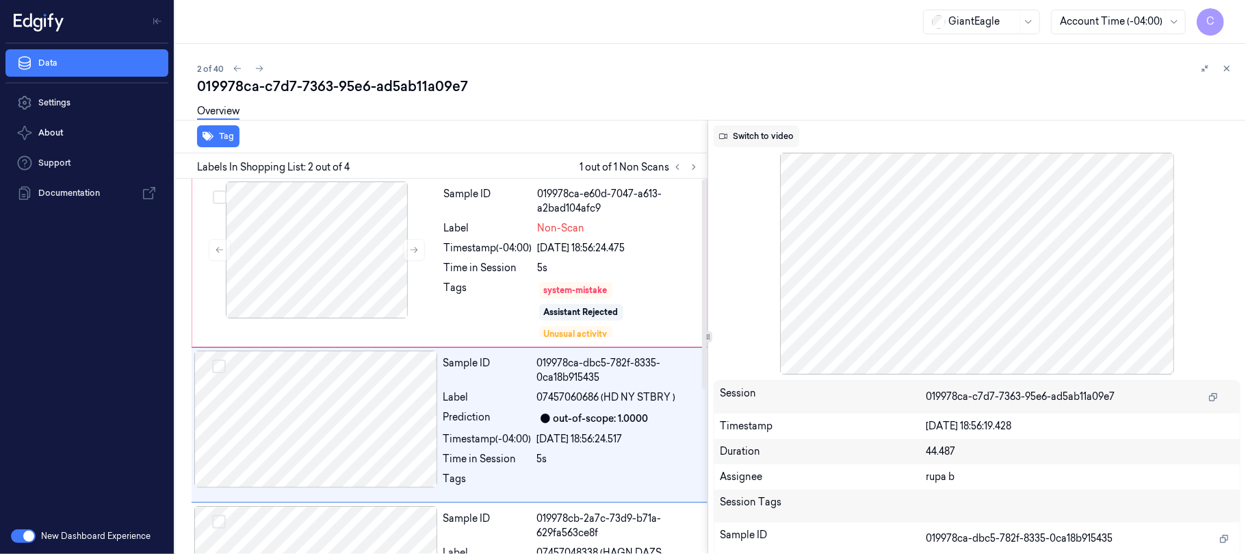
click at [749, 132] on button "Switch to video" at bounding box center [757, 136] width 86 height 22
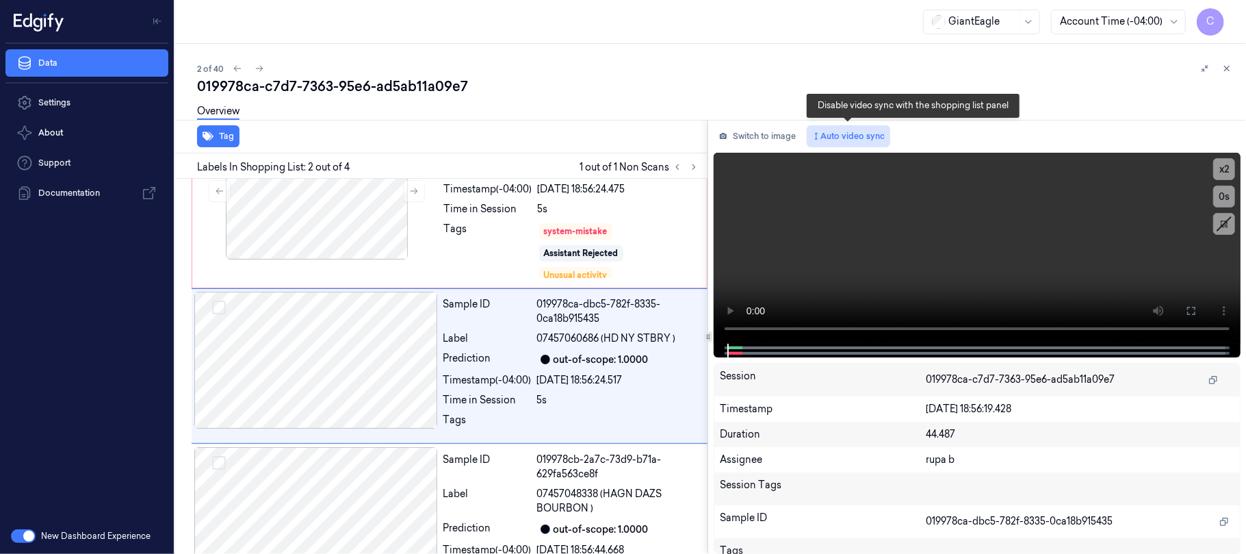
click at [858, 142] on button "Auto video sync" at bounding box center [848, 136] width 83 height 22
click at [849, 137] on button "Auto video sync" at bounding box center [848, 136] width 83 height 22
click at [367, 226] on div at bounding box center [317, 190] width 244 height 137
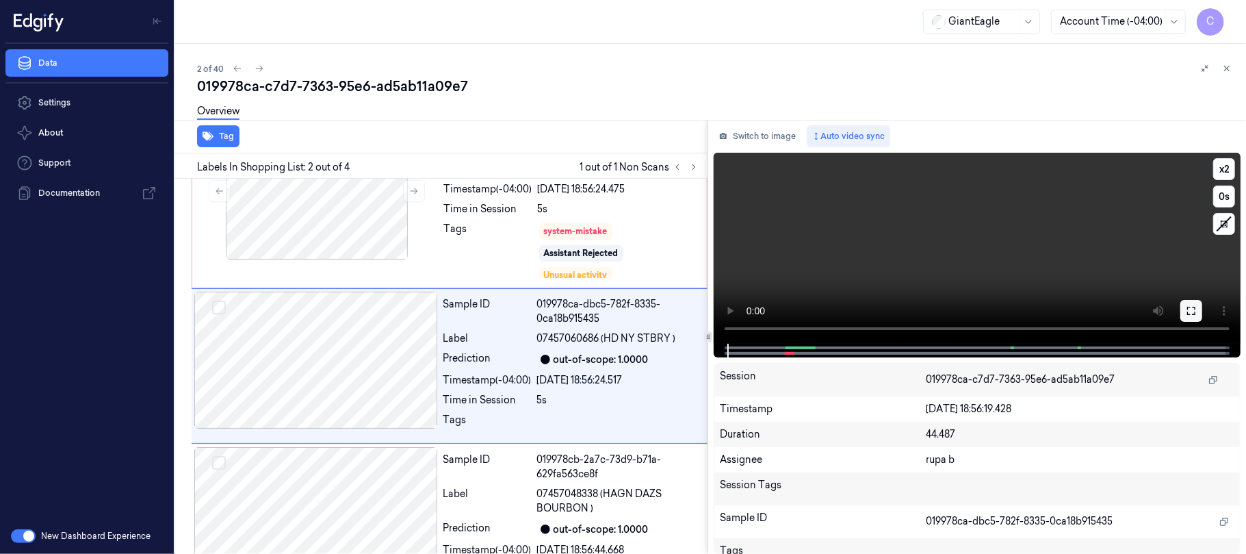
click at [1191, 313] on icon at bounding box center [1191, 310] width 11 height 11
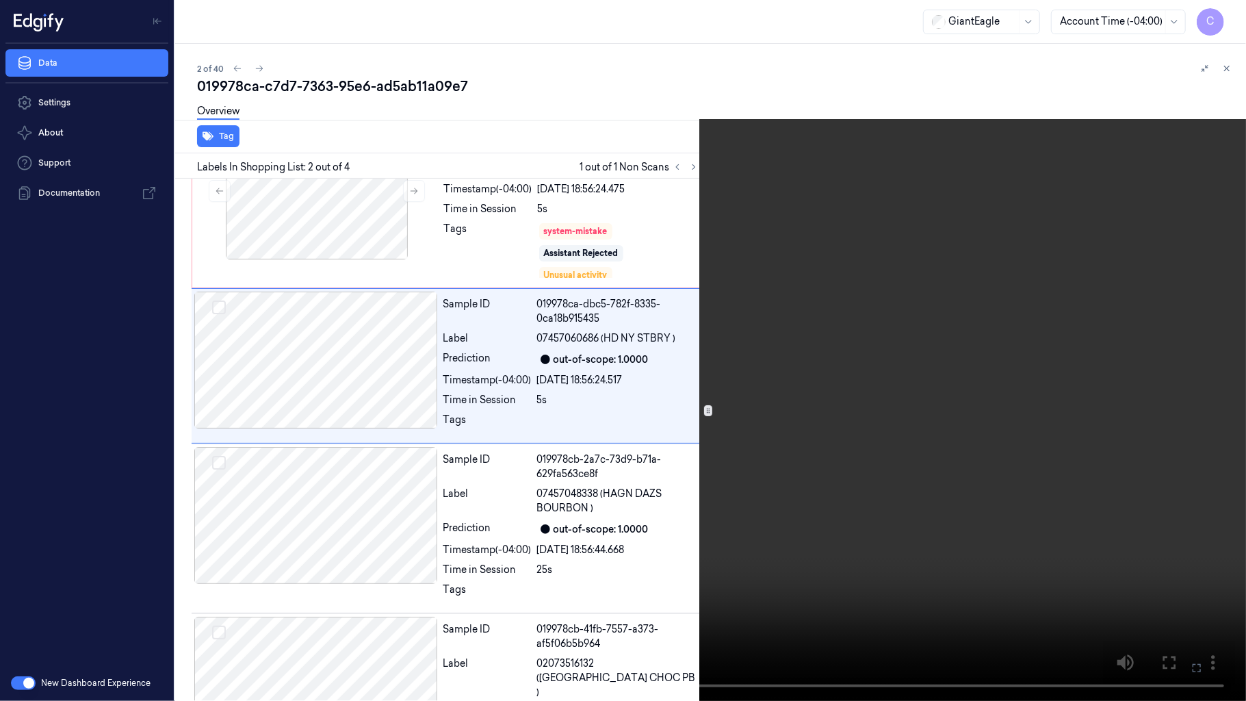
click at [345, 443] on video at bounding box center [623, 350] width 1246 height 701
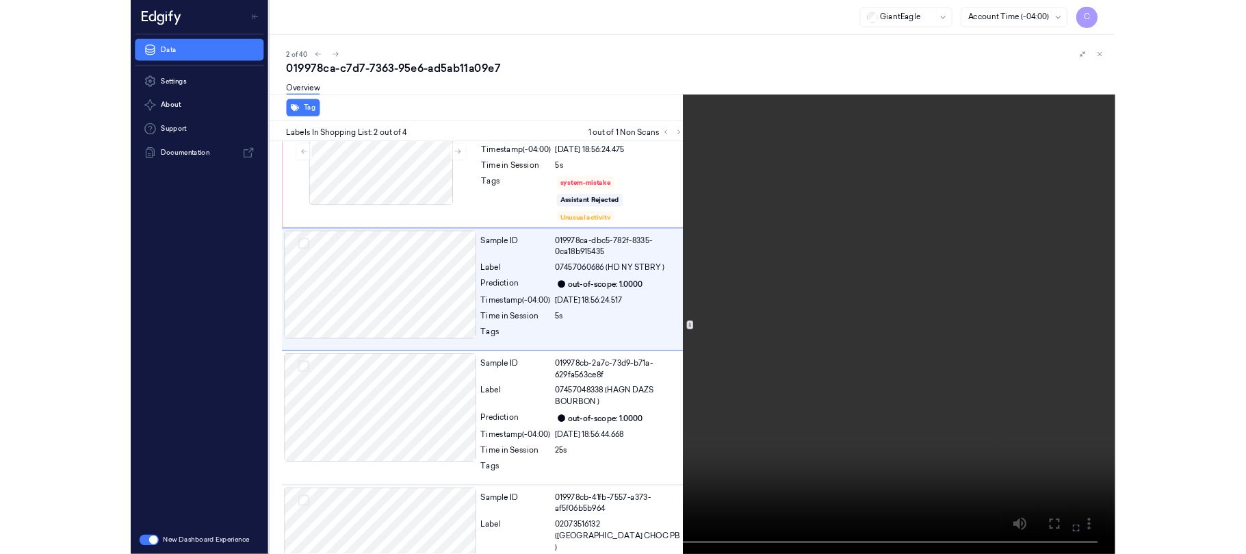
scroll to position [0, 0]
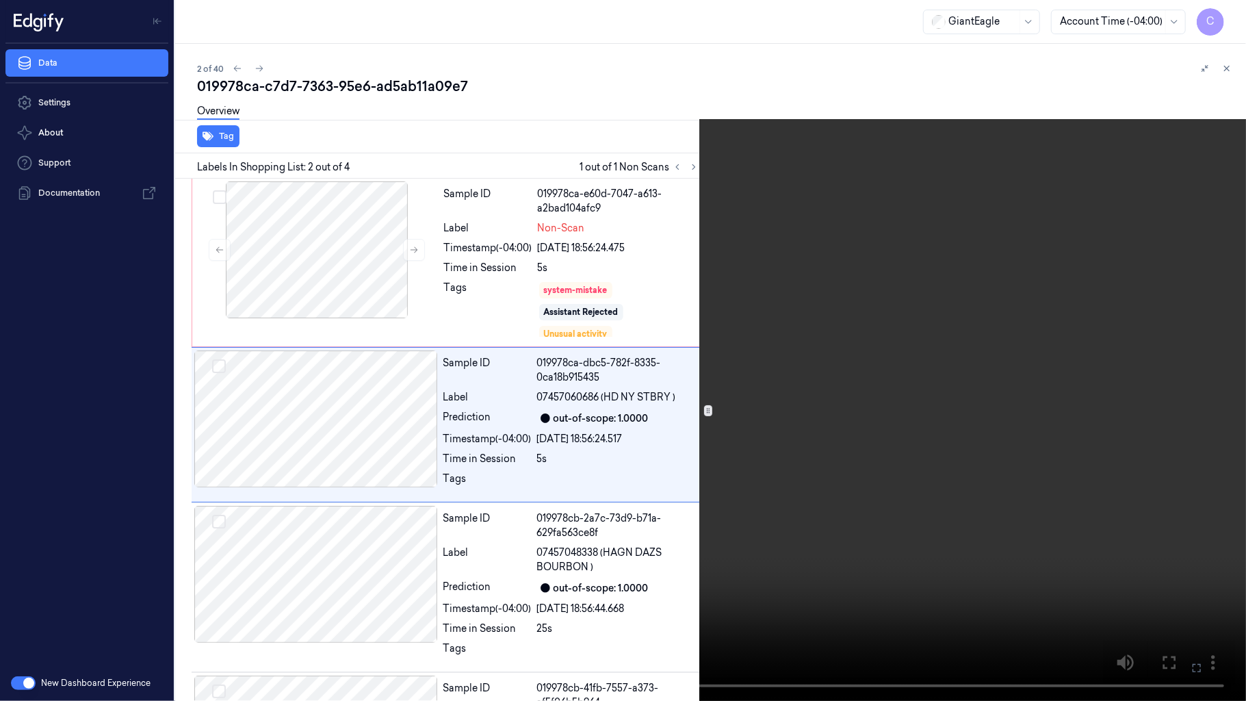
click at [241, 449] on video at bounding box center [623, 350] width 1246 height 701
click at [1224, 19] on button "x 2" at bounding box center [1230, 16] width 22 height 22
click at [1224, 19] on button "x 4" at bounding box center [1230, 16] width 22 height 22
click at [534, 304] on video at bounding box center [623, 350] width 1246 height 701
click at [586, 375] on video at bounding box center [623, 350] width 1246 height 701
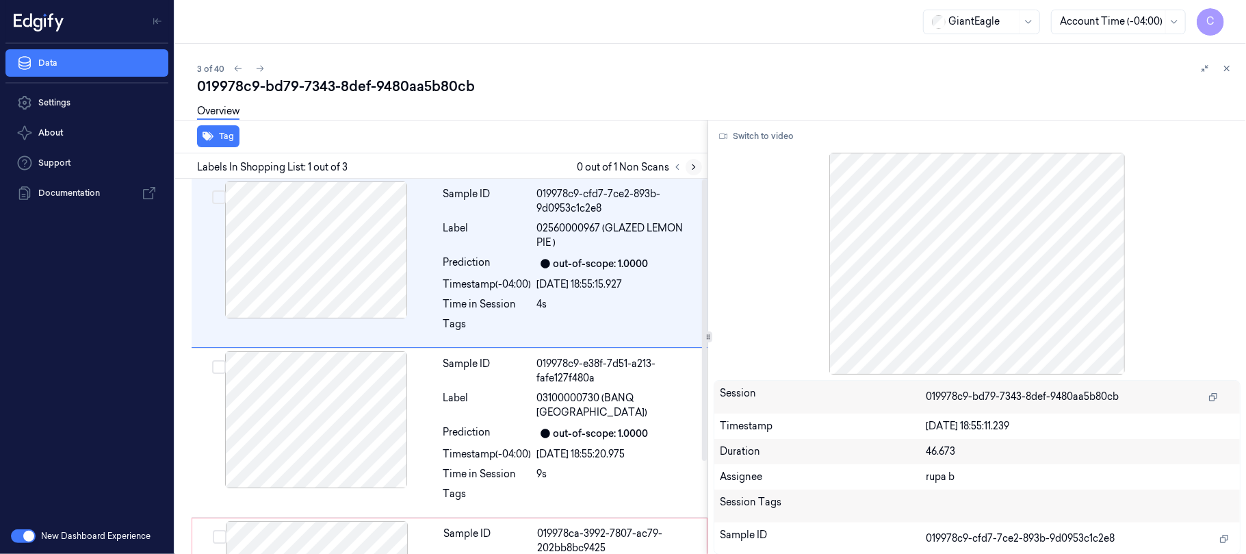
click at [689, 167] on icon at bounding box center [694, 167] width 10 height 10
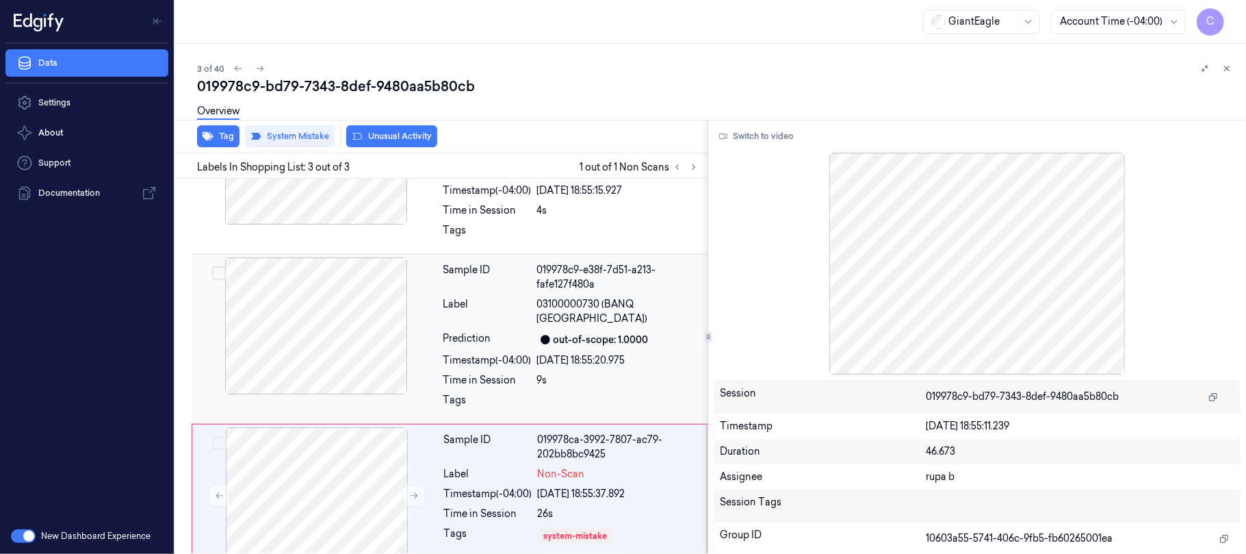
scroll to position [123, 0]
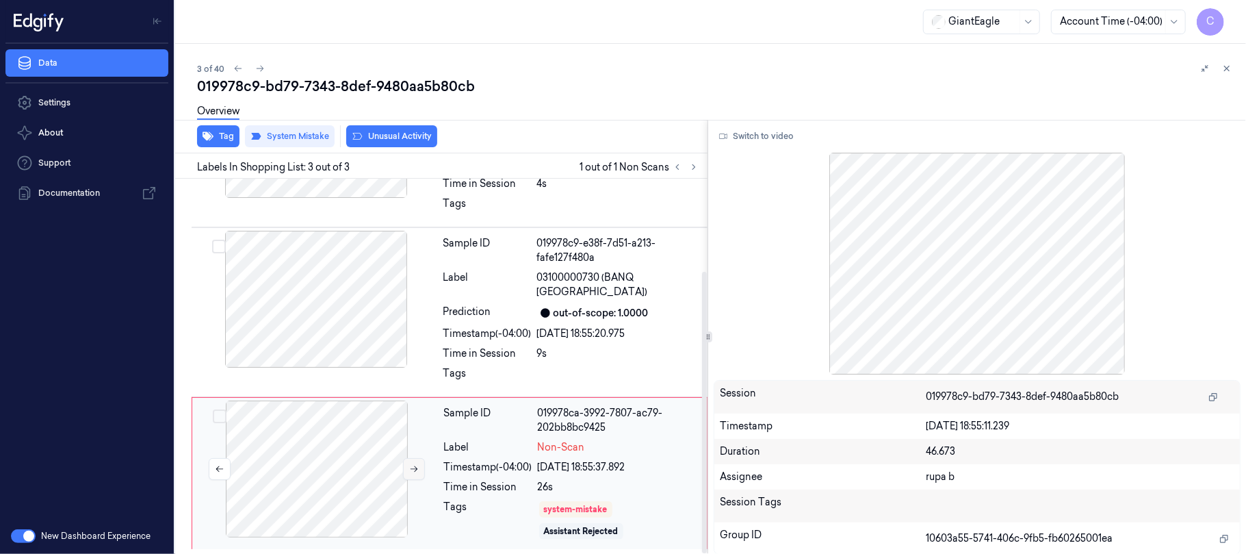
click at [404, 464] on button at bounding box center [414, 469] width 22 height 22
click at [409, 466] on icon at bounding box center [414, 469] width 10 height 10
click at [335, 310] on div at bounding box center [316, 299] width 244 height 137
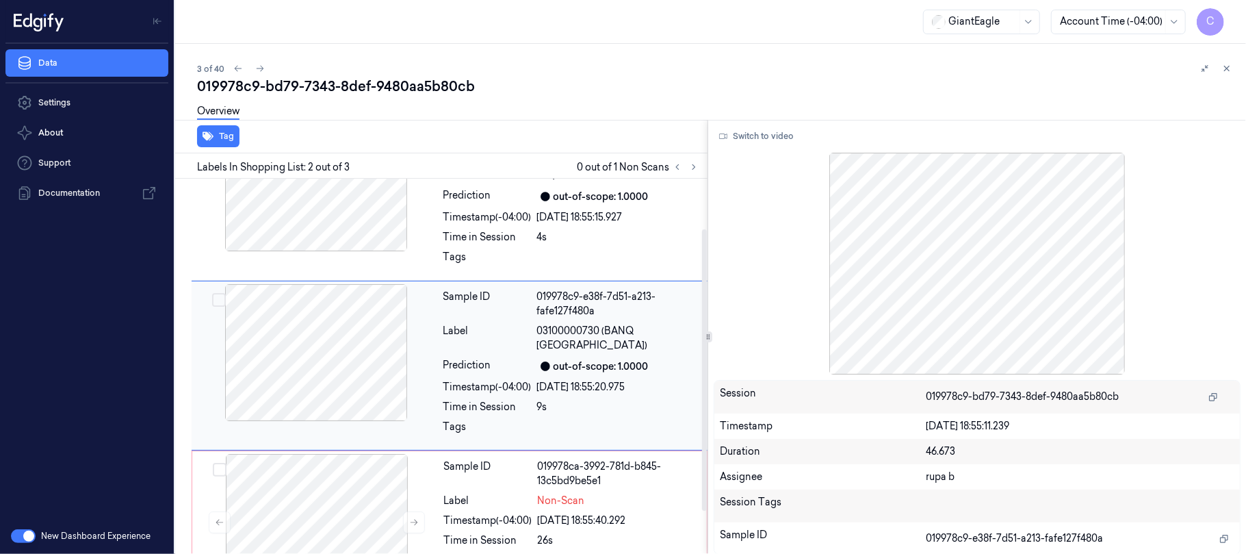
scroll to position [66, 0]
click at [697, 167] on icon at bounding box center [694, 167] width 10 height 10
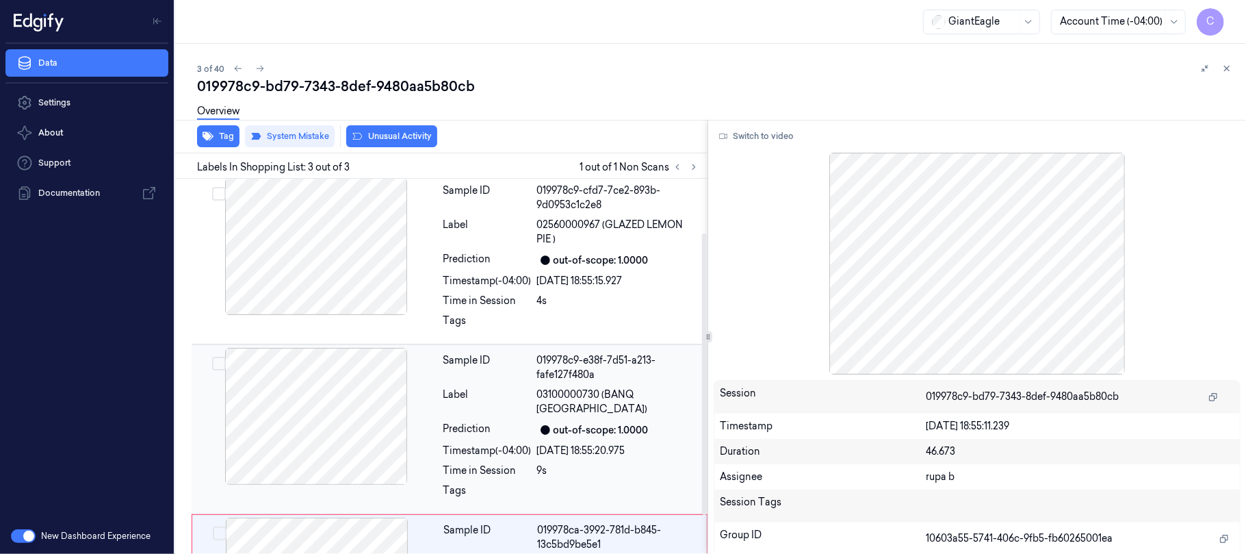
scroll to position [0, 0]
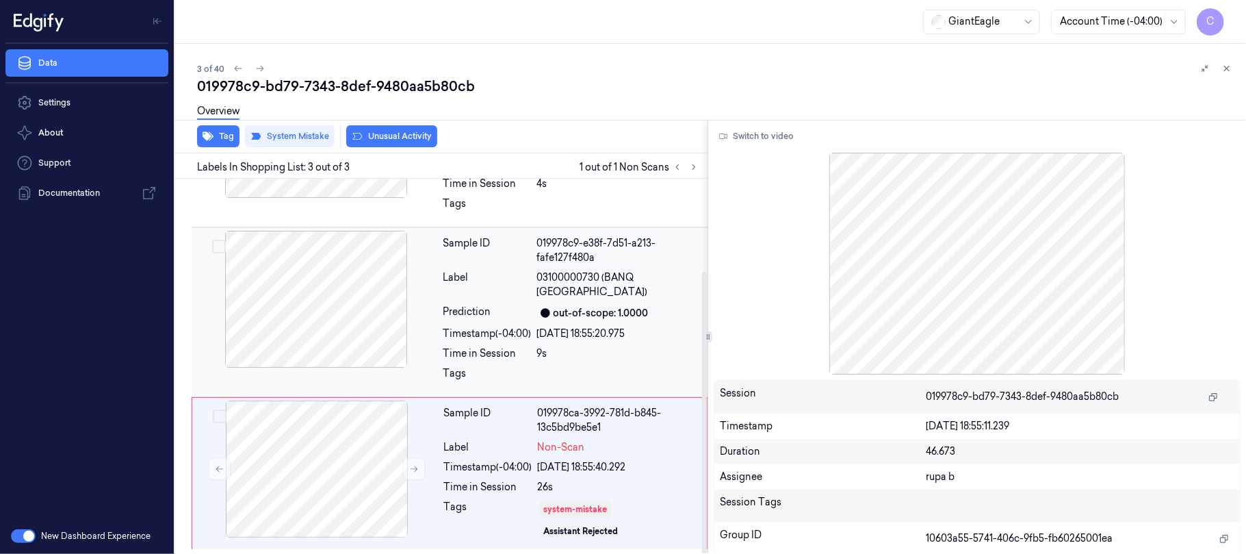
click at [357, 285] on div at bounding box center [316, 299] width 244 height 137
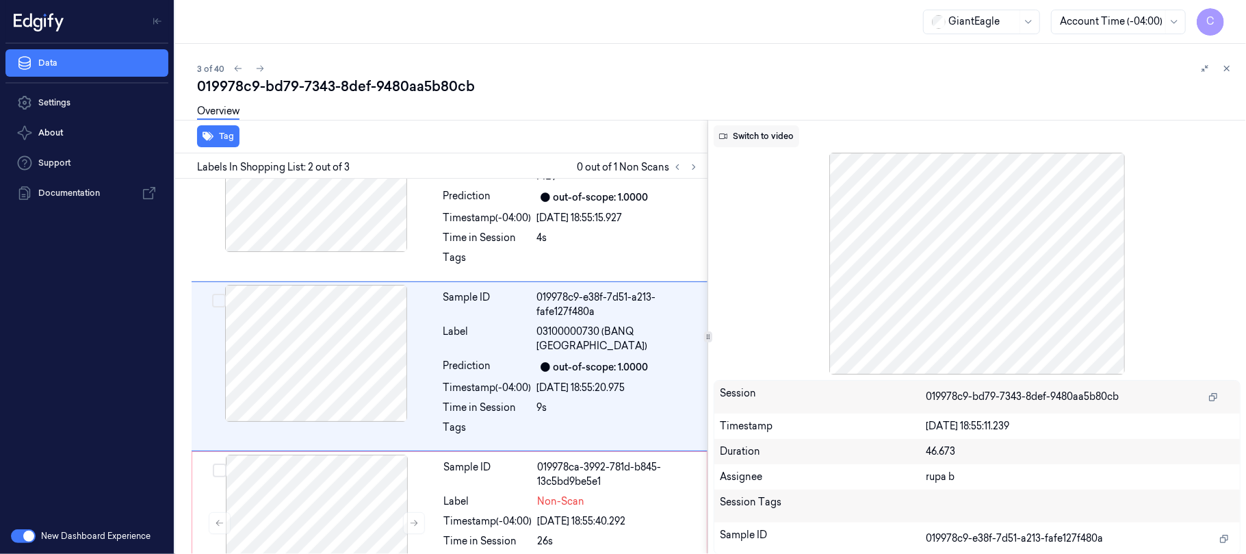
click at [779, 138] on button "Switch to video" at bounding box center [757, 136] width 86 height 22
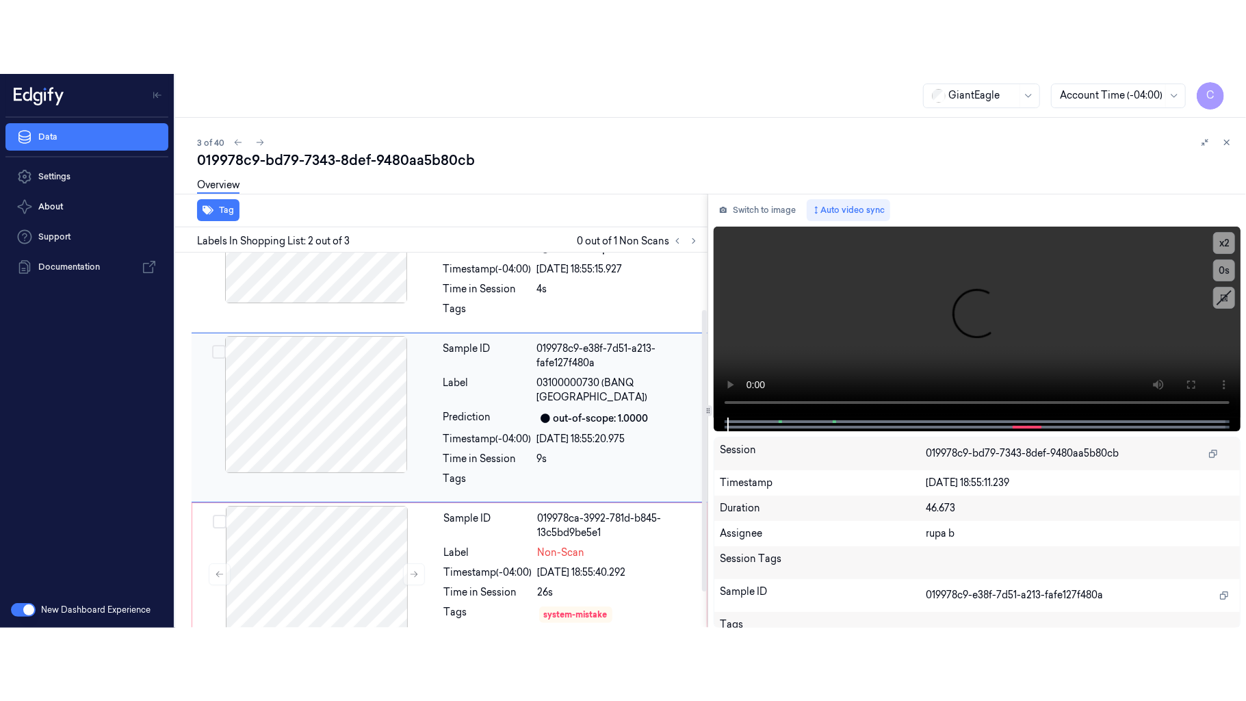
scroll to position [123, 0]
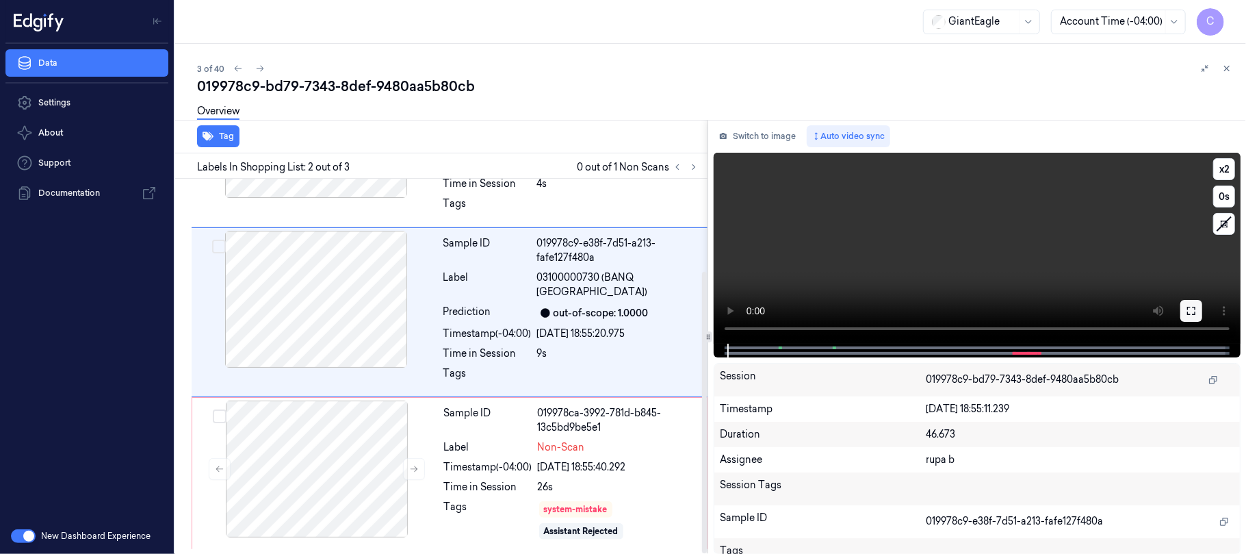
click at [1189, 307] on icon at bounding box center [1191, 310] width 11 height 11
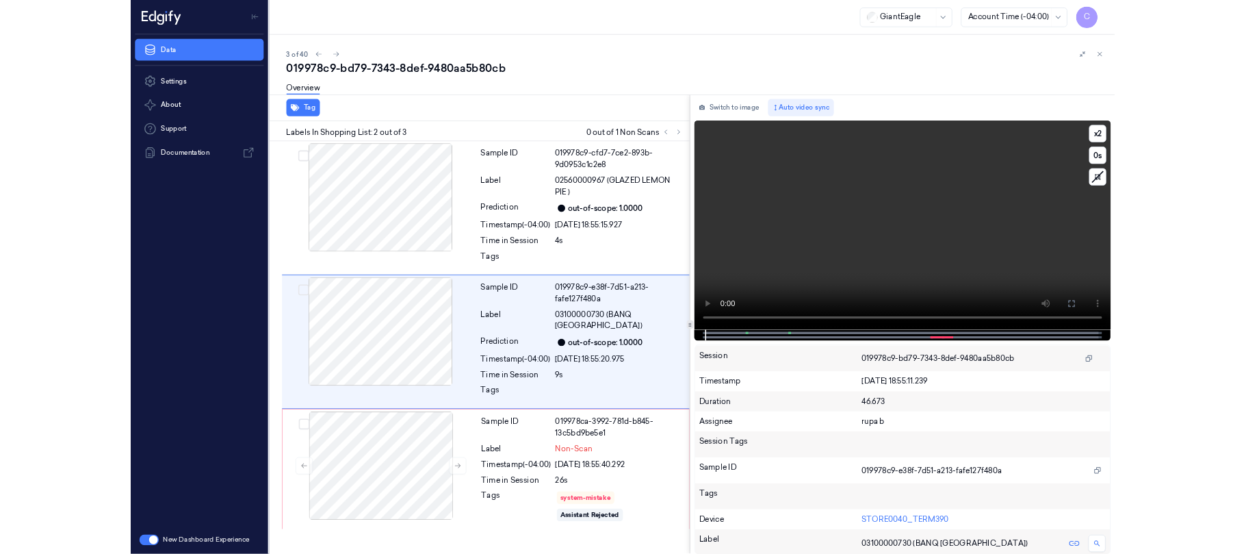
scroll to position [0, 0]
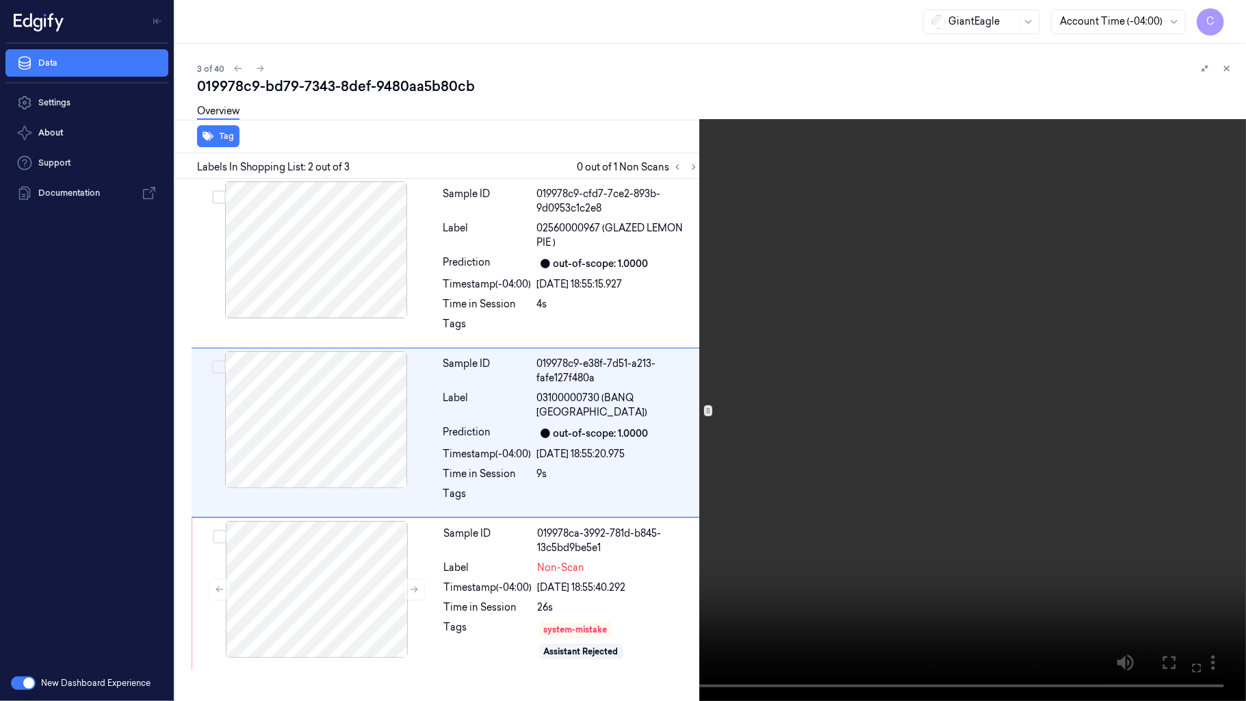
click at [458, 426] on video at bounding box center [623, 350] width 1246 height 701
click at [540, 419] on video at bounding box center [623, 350] width 1246 height 701
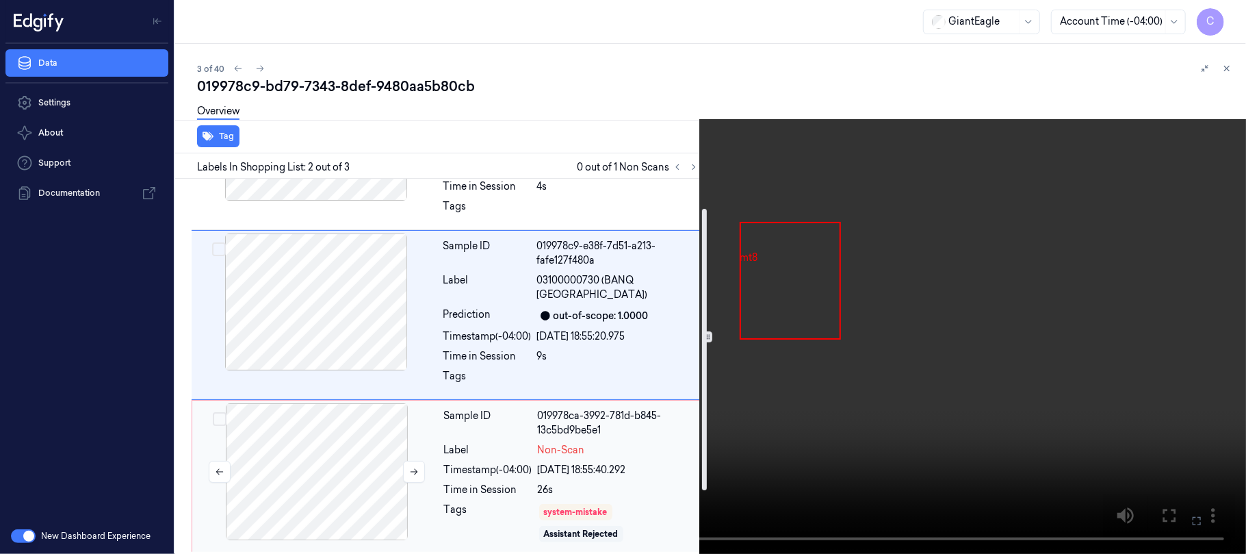
scroll to position [123, 0]
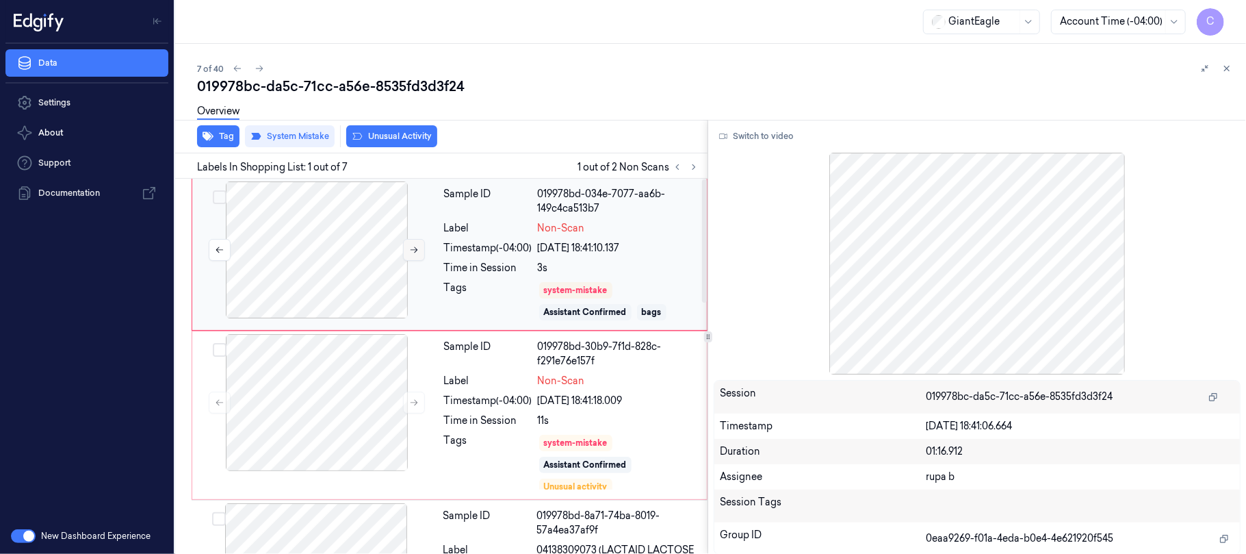
click at [412, 253] on icon at bounding box center [414, 250] width 10 height 10
click at [214, 143] on button "Tag" at bounding box center [218, 136] width 42 height 22
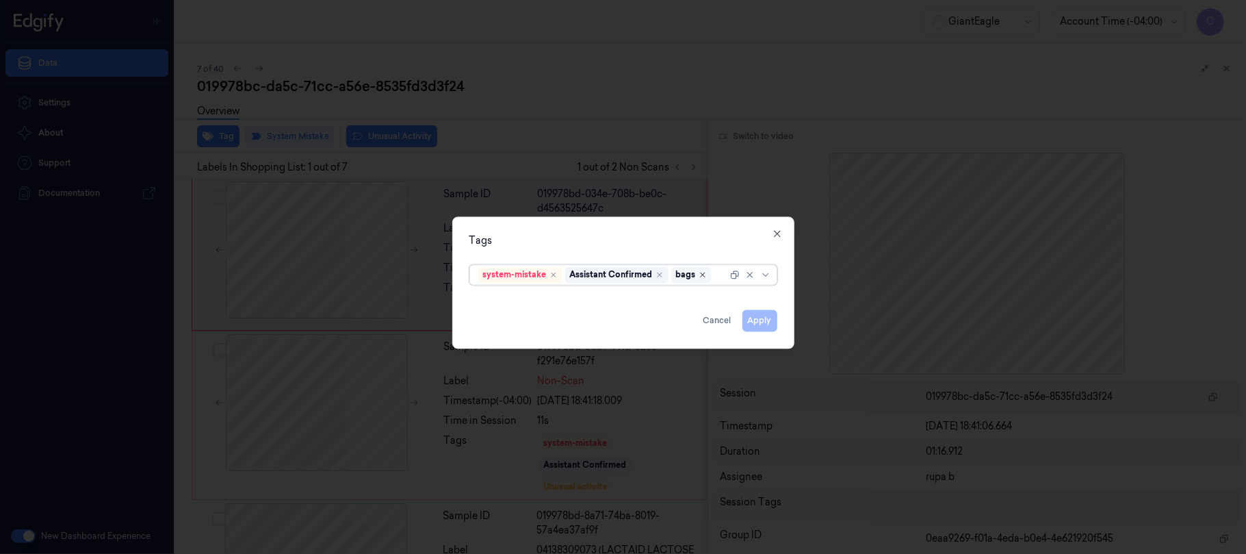
click at [705, 272] on icon "Remove ,bags" at bounding box center [703, 274] width 8 height 8
type input "ba"
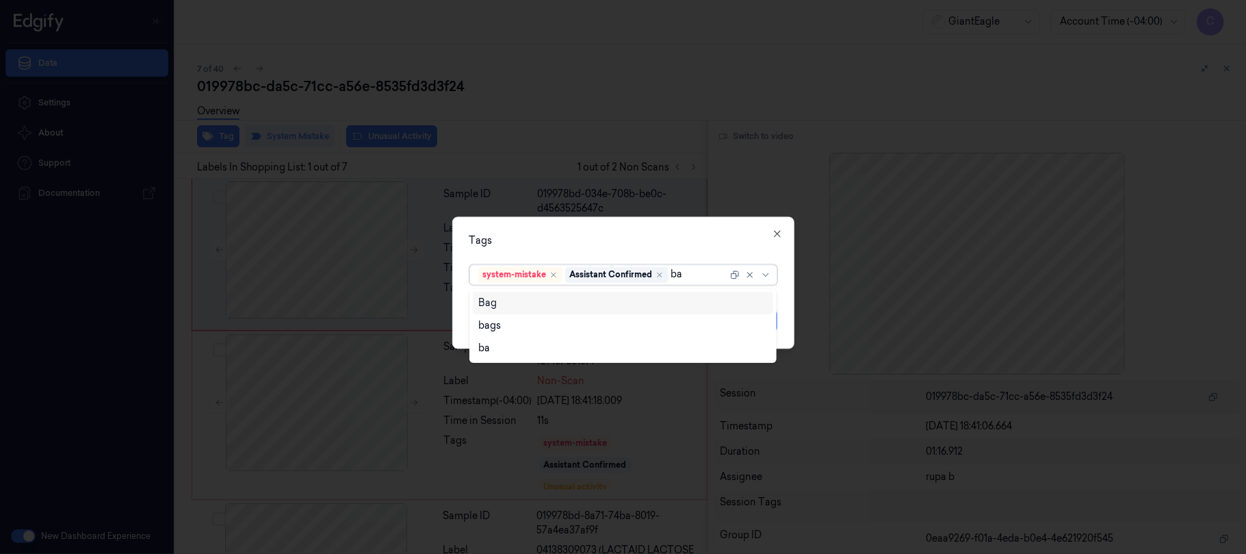
click at [486, 301] on div "Bag" at bounding box center [487, 303] width 18 height 14
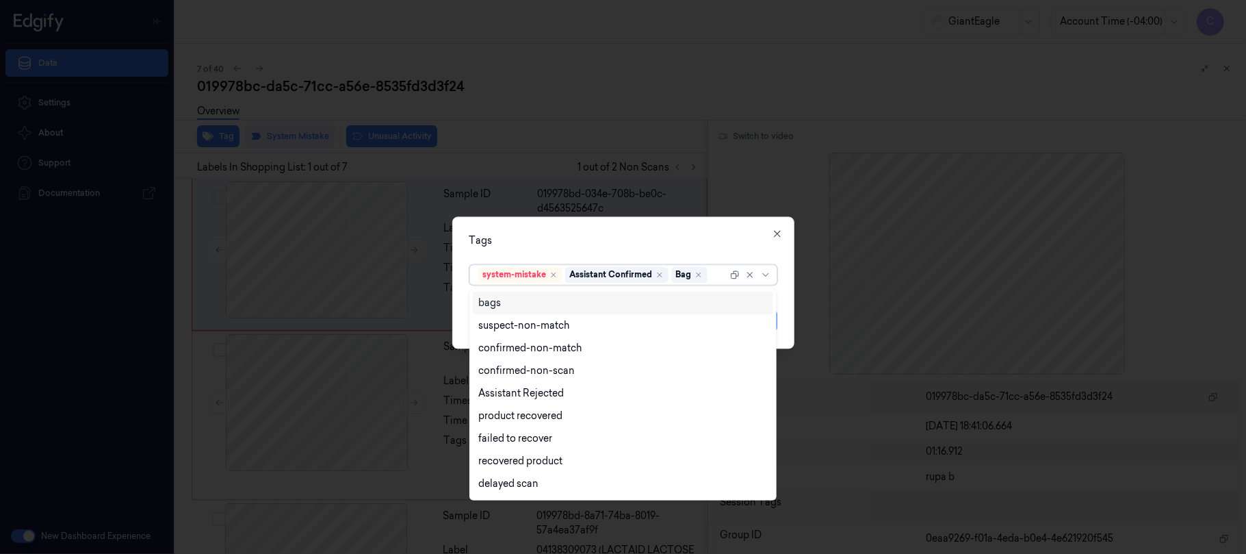
click at [638, 230] on div "Tags option Bag, selected. 14 results available. Use Up and Down to choose opti…" at bounding box center [623, 282] width 342 height 132
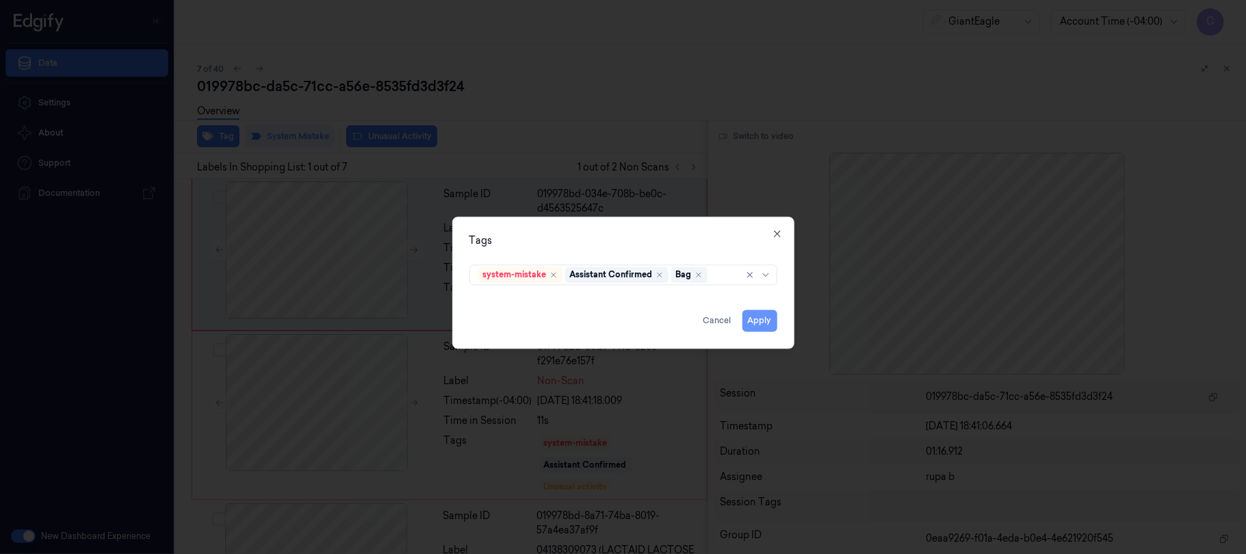
click at [769, 319] on button "Apply" at bounding box center [759, 320] width 35 height 22
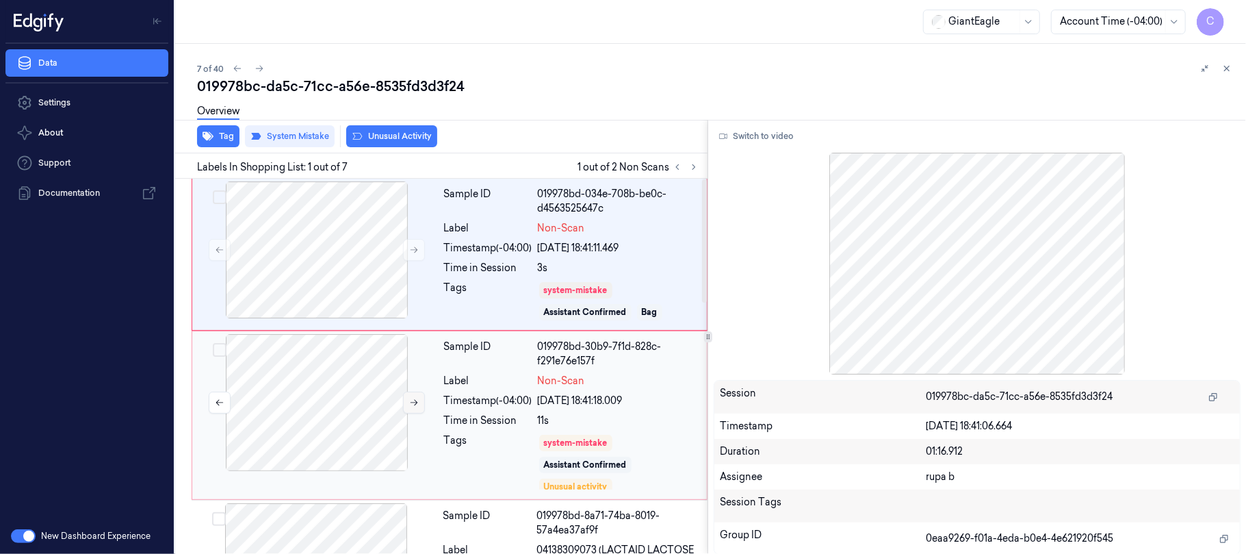
click at [411, 405] on icon at bounding box center [414, 403] width 10 height 10
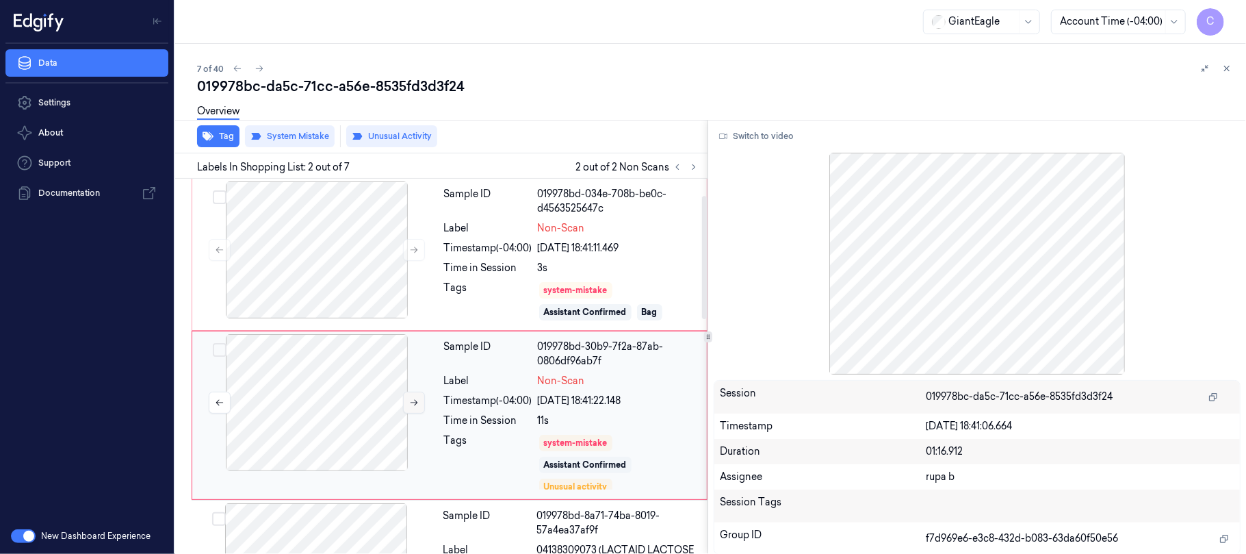
scroll to position [50, 0]
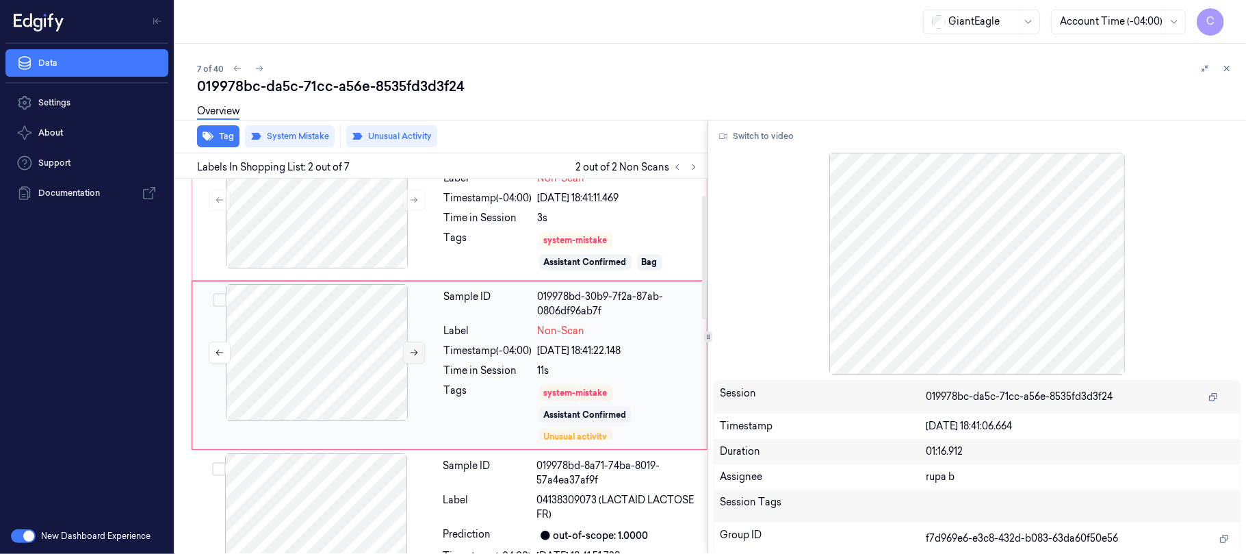
click at [414, 354] on icon at bounding box center [414, 353] width 10 height 10
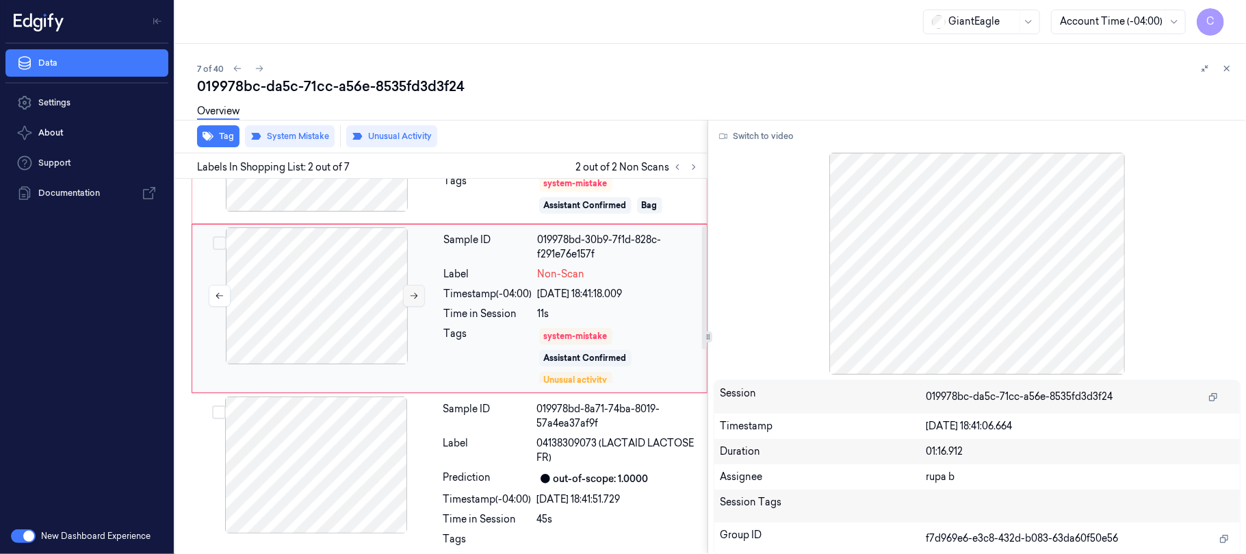
scroll to position [141, 0]
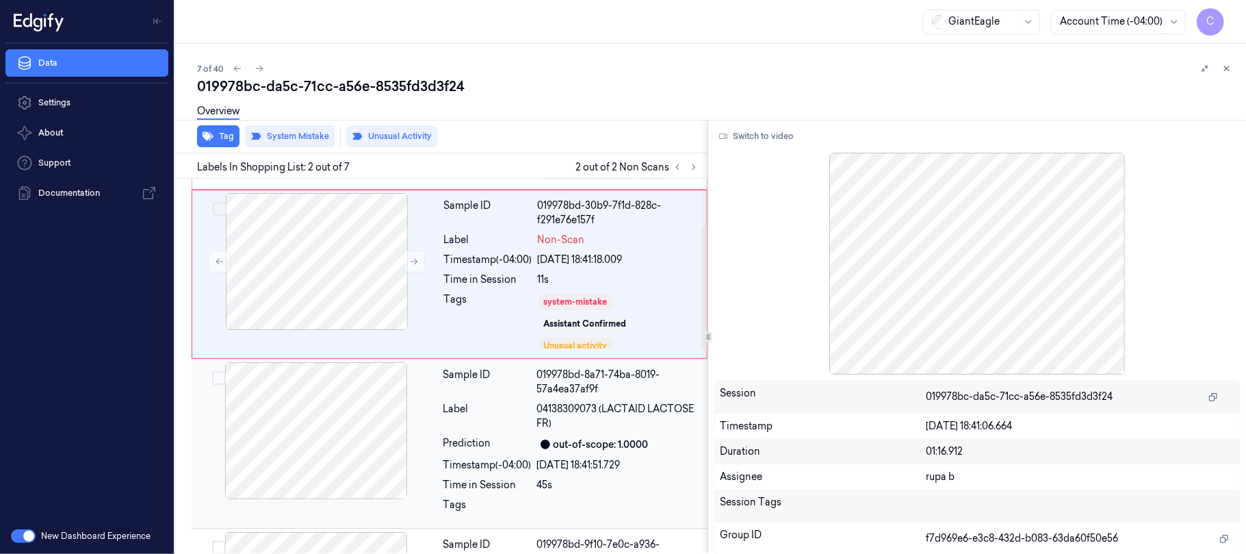
click at [351, 423] on div at bounding box center [316, 430] width 244 height 137
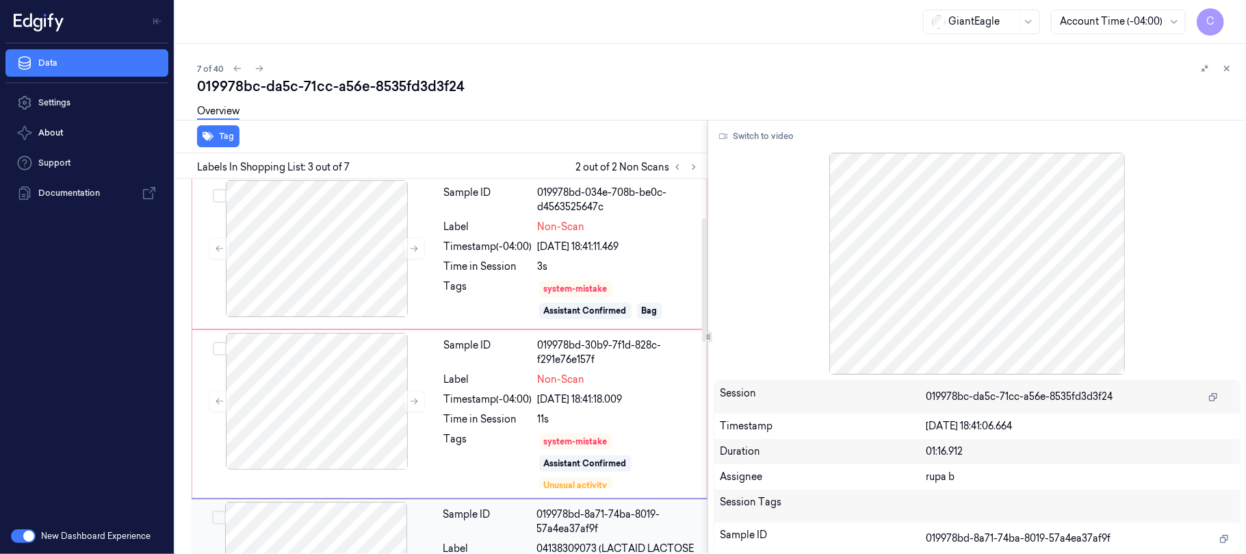
scroll to position [0, 0]
click at [340, 282] on div at bounding box center [317, 249] width 244 height 137
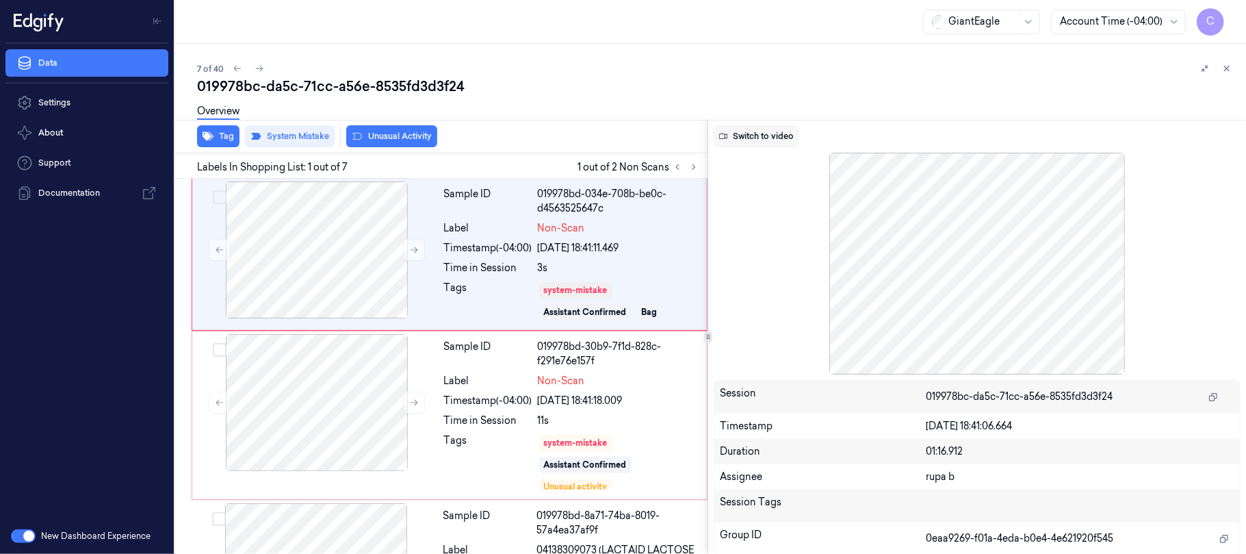
click at [775, 135] on button "Switch to video" at bounding box center [757, 136] width 86 height 22
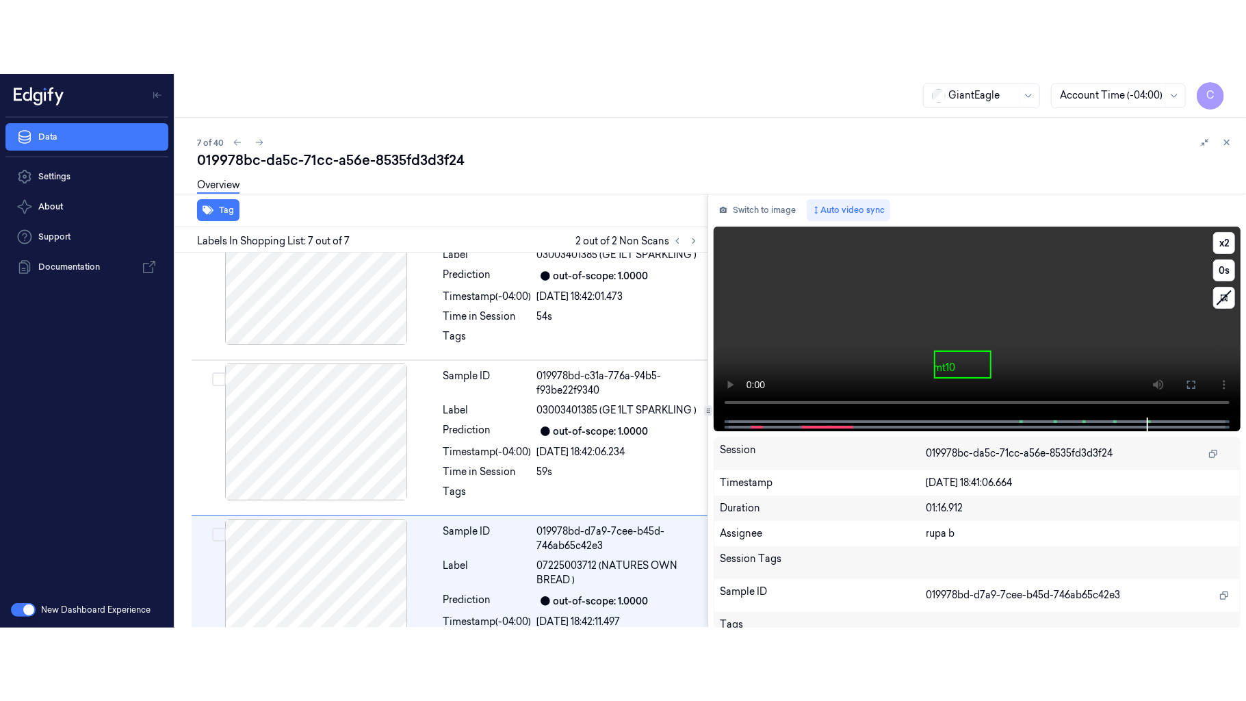
scroll to position [760, 0]
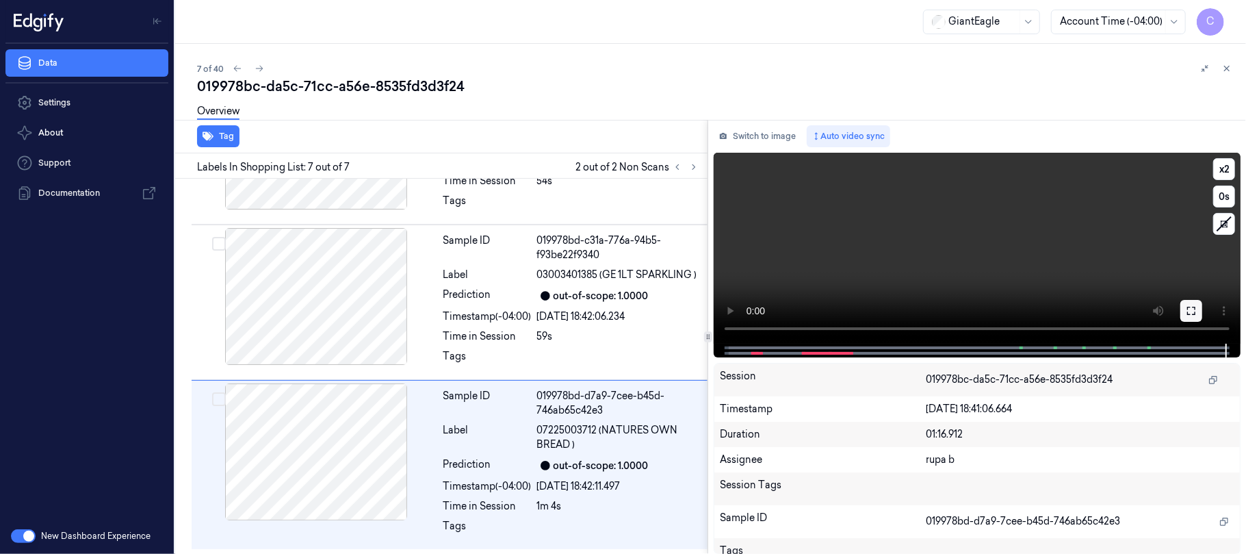
click at [1200, 305] on button at bounding box center [1191, 311] width 22 height 22
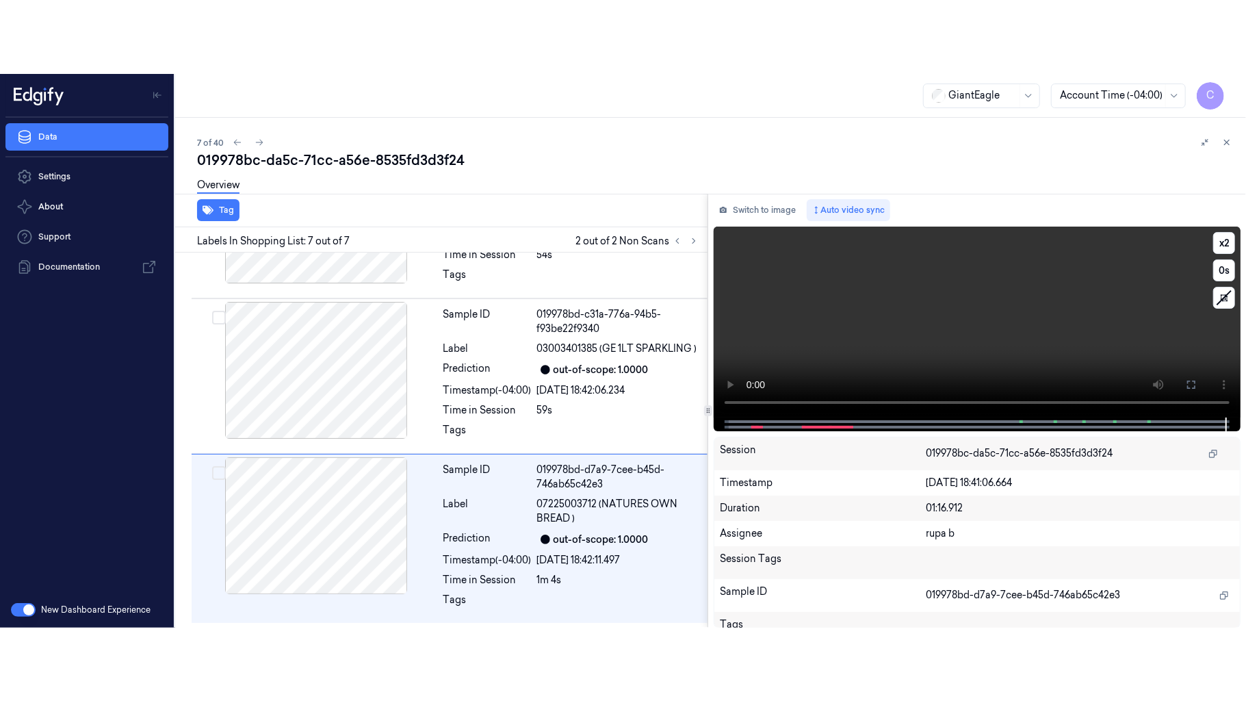
scroll to position [613, 0]
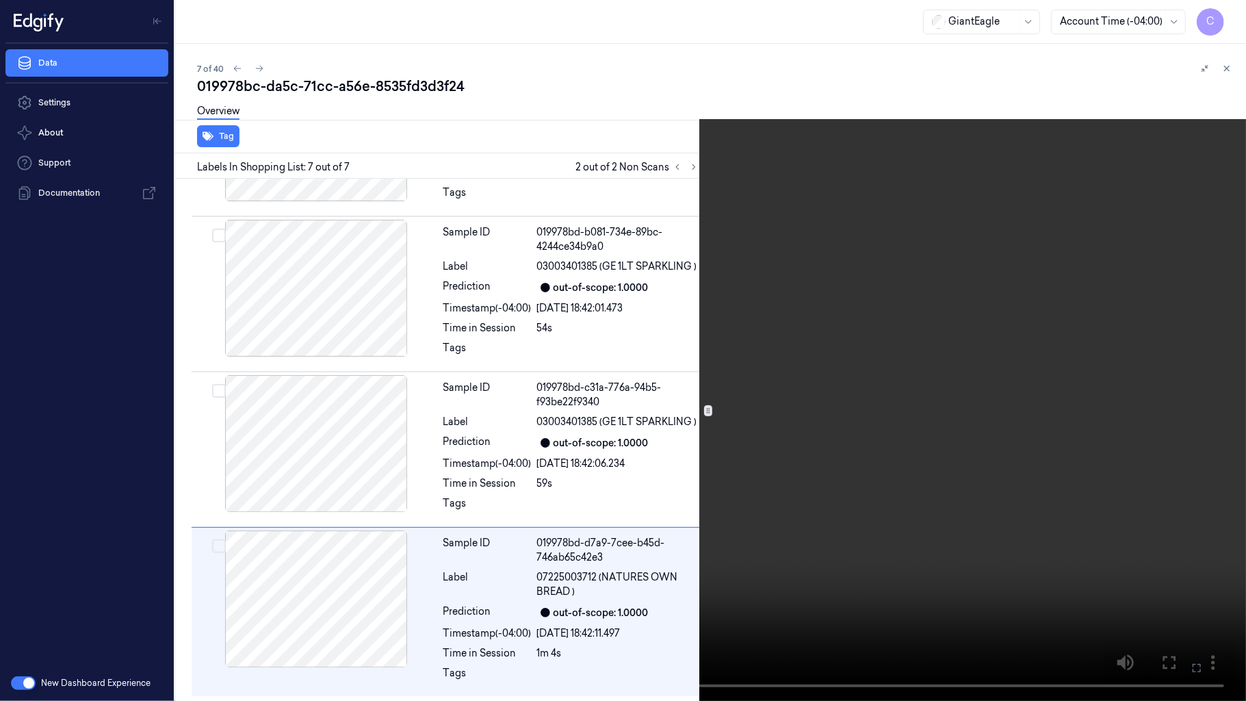
click at [802, 417] on video at bounding box center [623, 350] width 1246 height 701
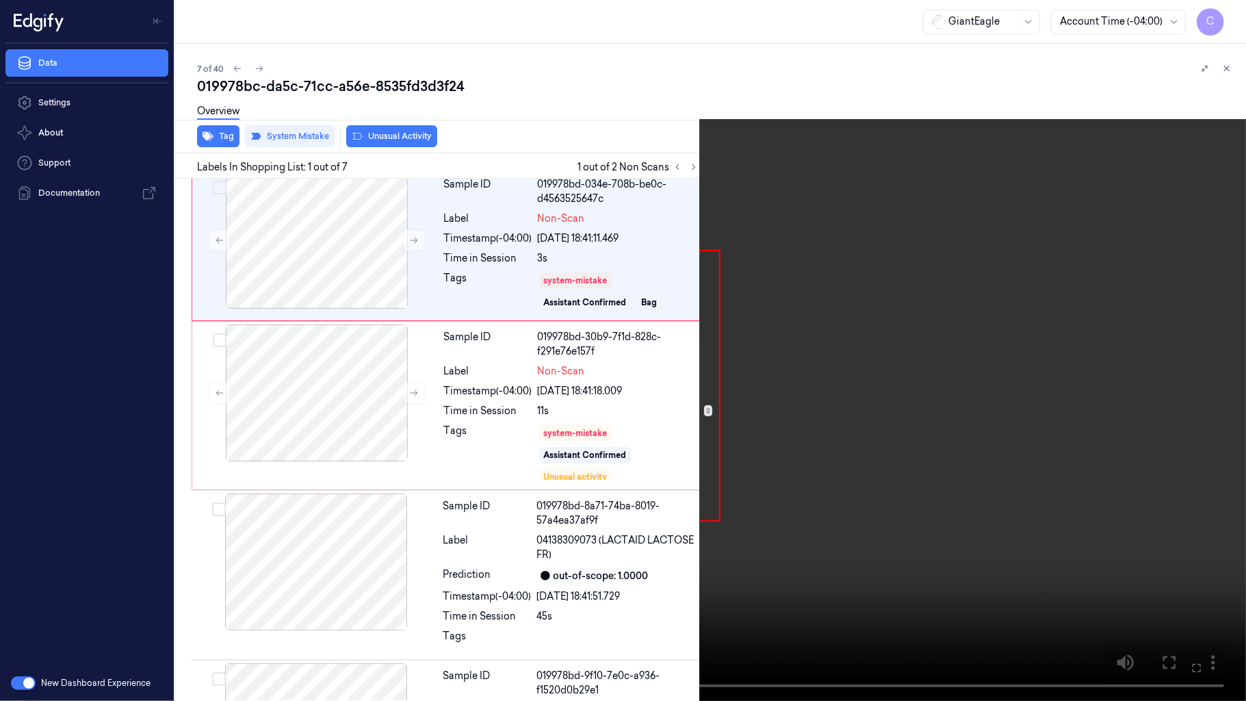
scroll to position [0, 0]
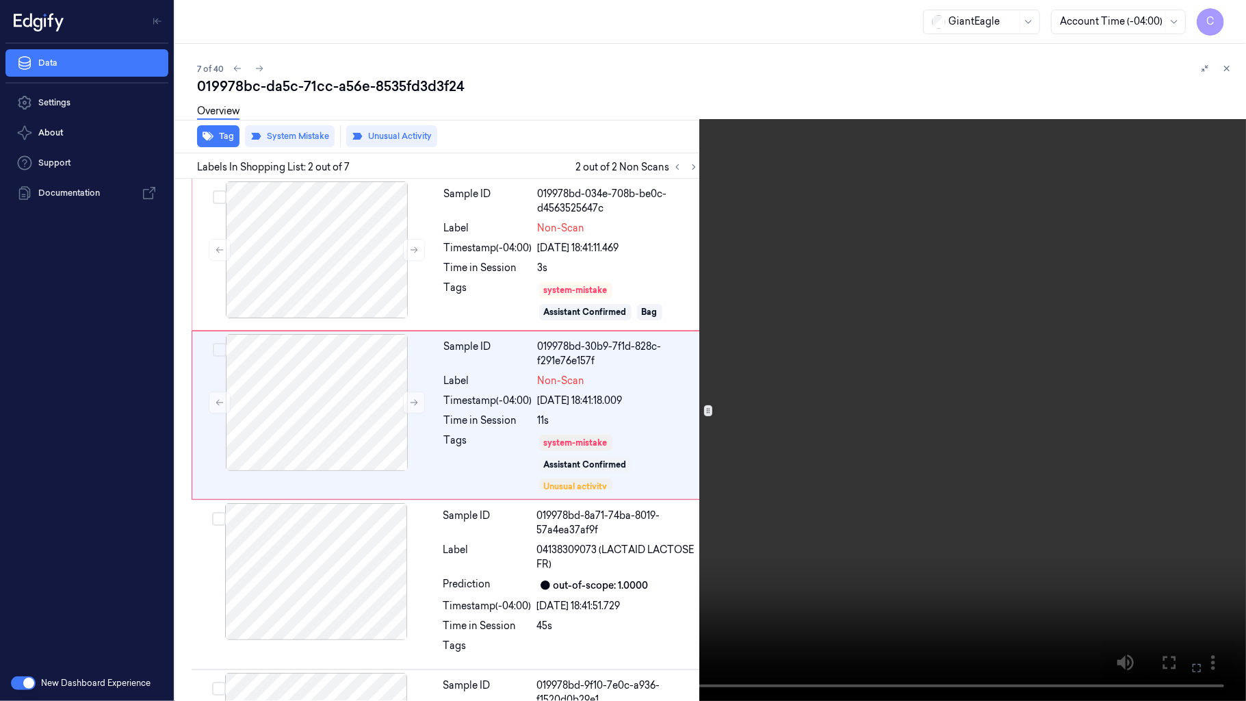
click at [683, 393] on video at bounding box center [623, 350] width 1246 height 701
click at [673, 389] on video at bounding box center [623, 350] width 1246 height 701
click at [680, 294] on video at bounding box center [623, 350] width 1246 height 701
click at [625, 137] on video at bounding box center [623, 350] width 1246 height 701
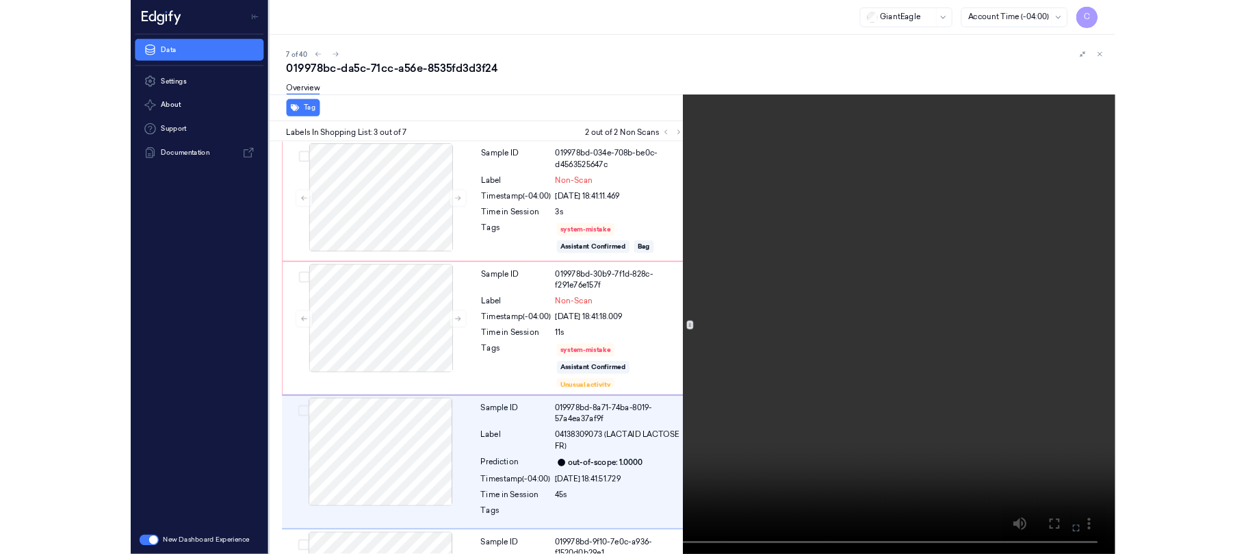
scroll to position [146, 0]
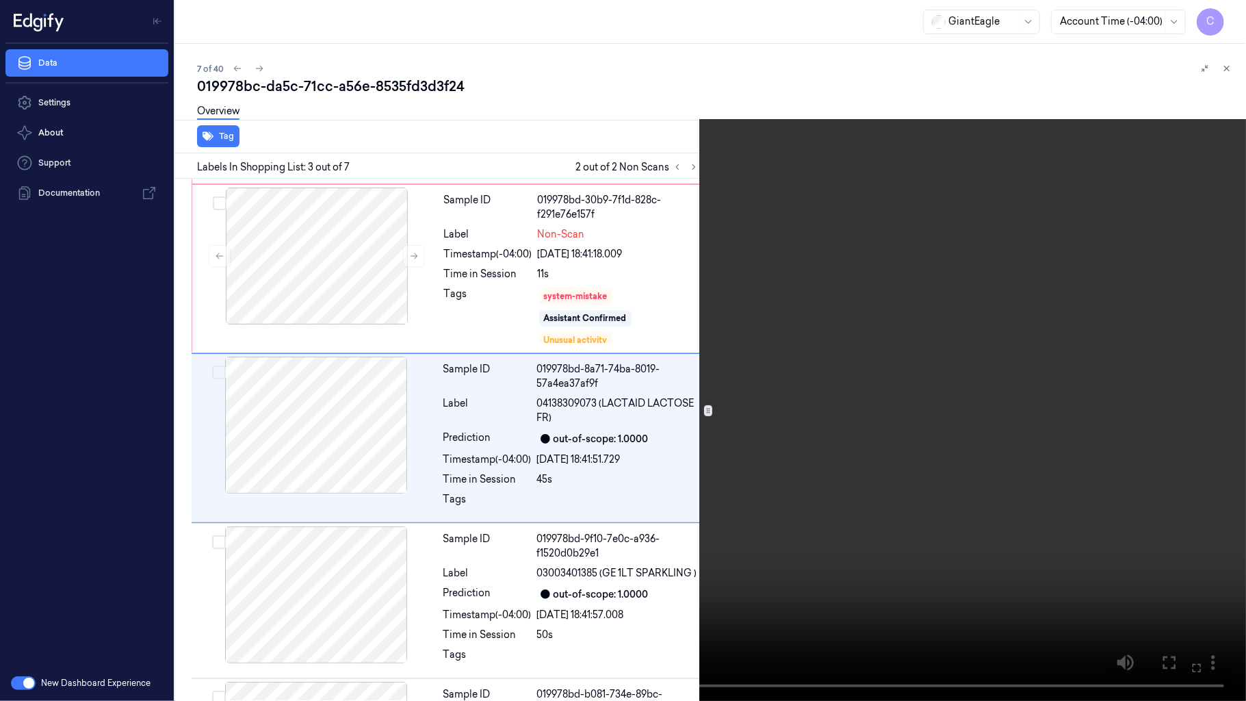
click at [635, 209] on video at bounding box center [623, 350] width 1246 height 701
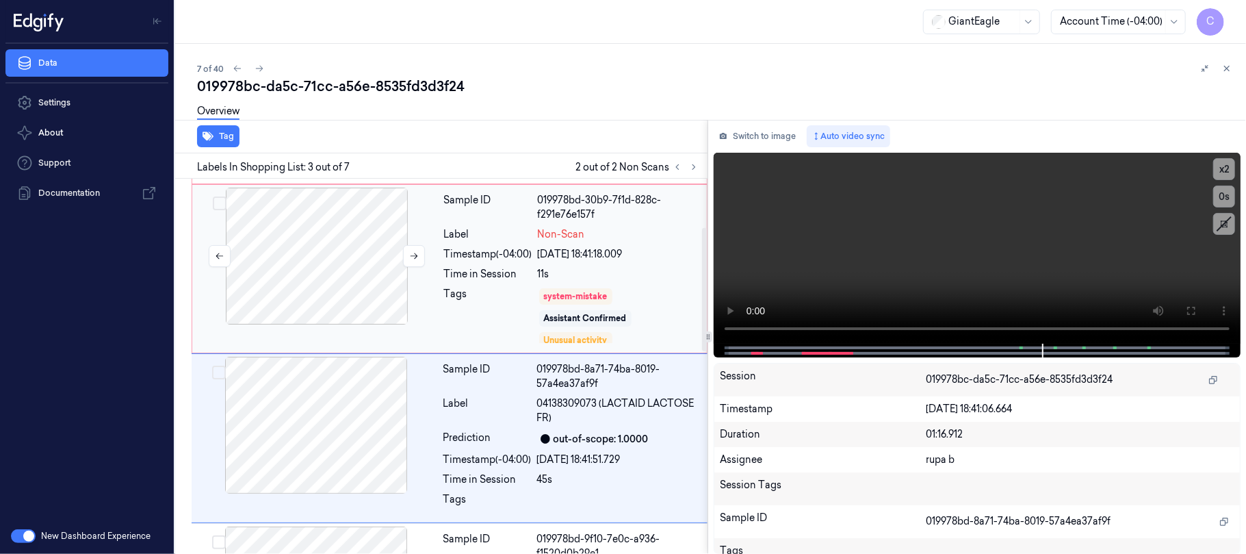
click at [338, 274] on div at bounding box center [317, 255] width 244 height 137
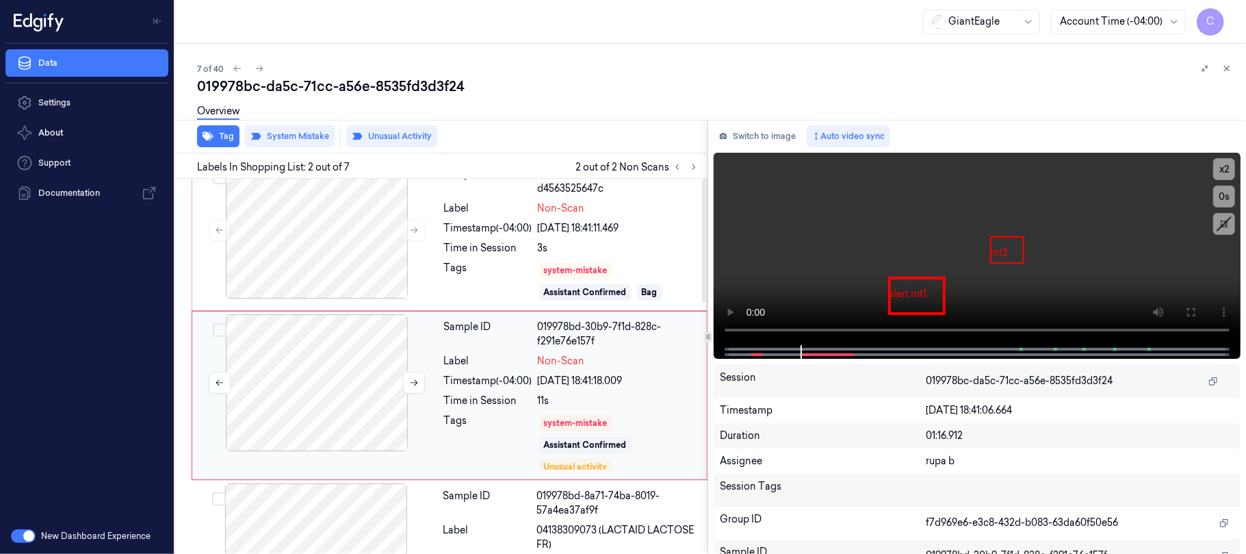
scroll to position [0, 0]
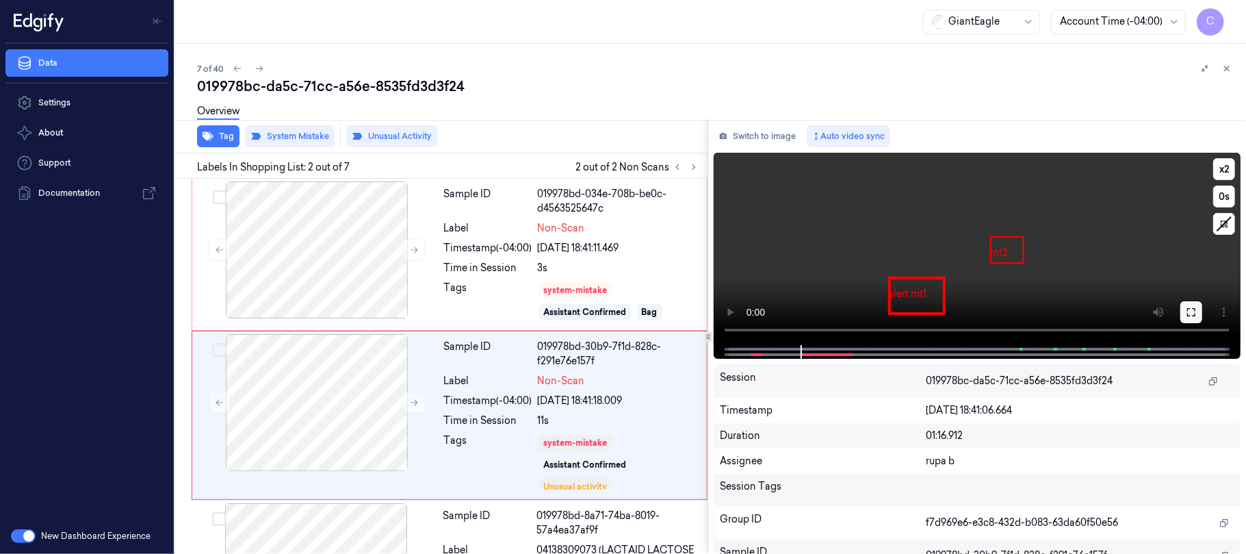
click at [1188, 305] on button at bounding box center [1191, 312] width 22 height 22
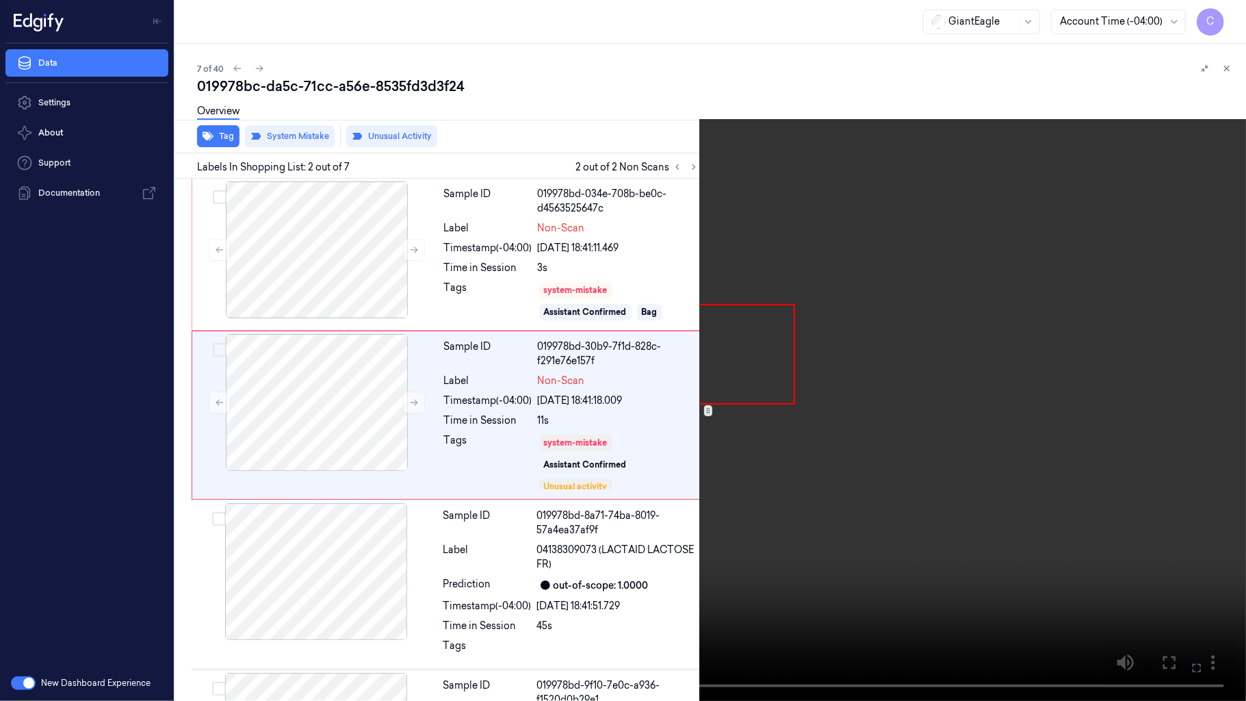
click at [762, 364] on video at bounding box center [623, 350] width 1246 height 701
click at [570, 245] on video at bounding box center [623, 350] width 1246 height 701
click at [441, 346] on video at bounding box center [623, 350] width 1246 height 701
click at [656, 337] on video at bounding box center [623, 350] width 1246 height 701
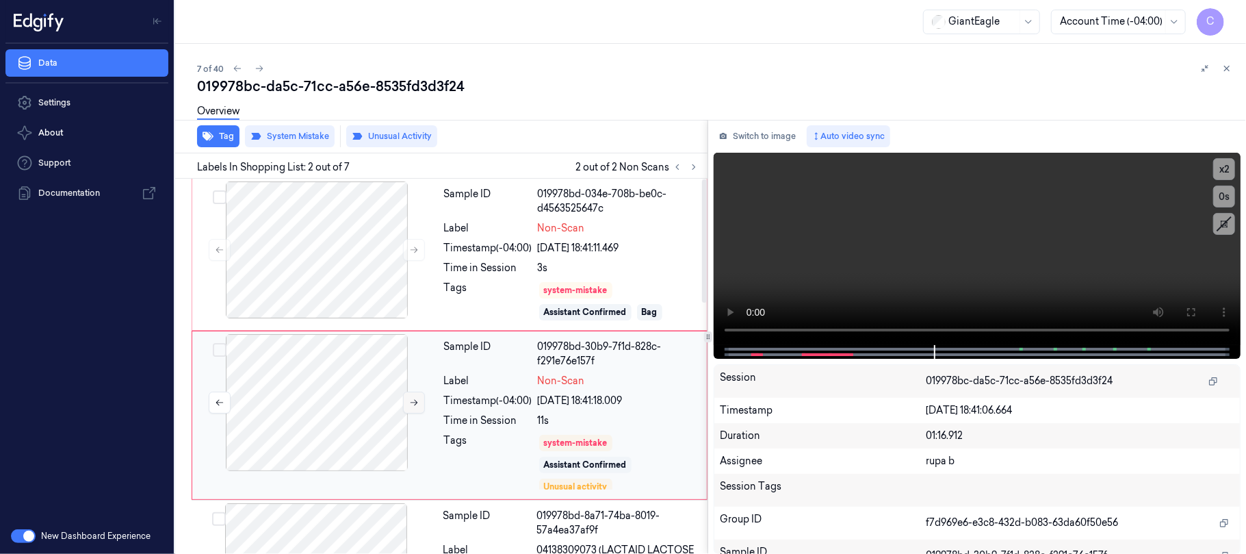
click at [417, 407] on icon at bounding box center [414, 403] width 10 height 10
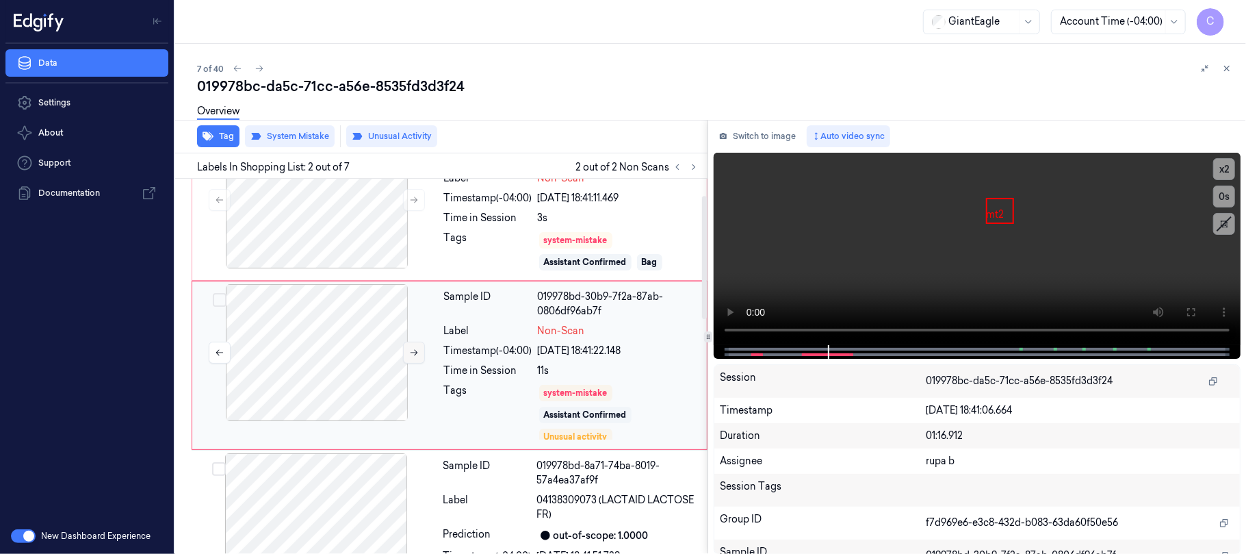
click at [408, 357] on button at bounding box center [414, 352] width 22 height 22
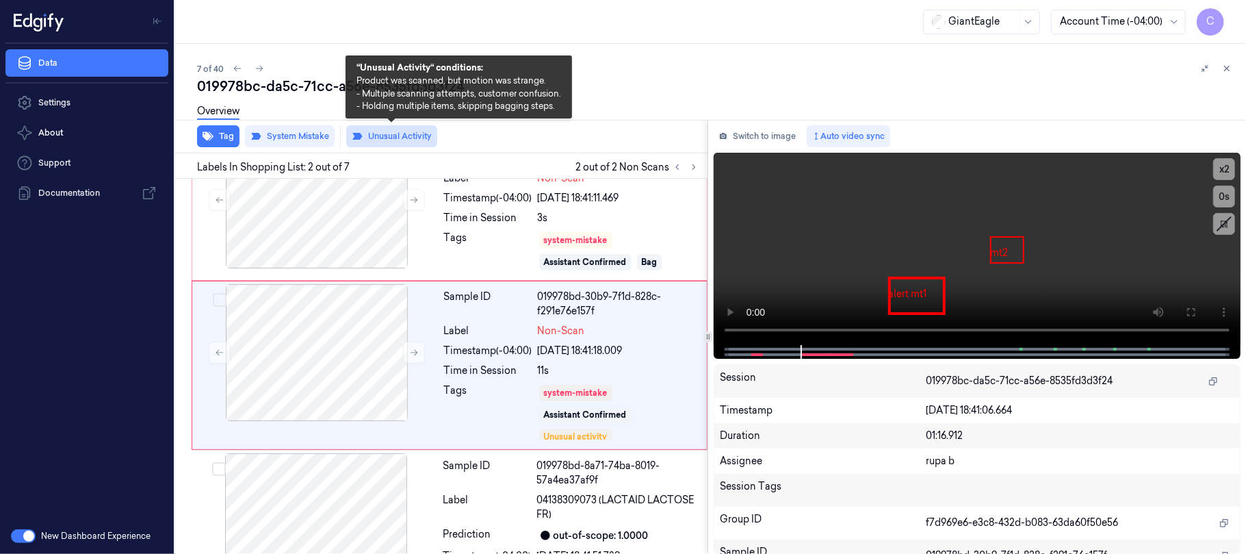
click at [384, 135] on button "Unusual Activity" at bounding box center [391, 136] width 91 height 22
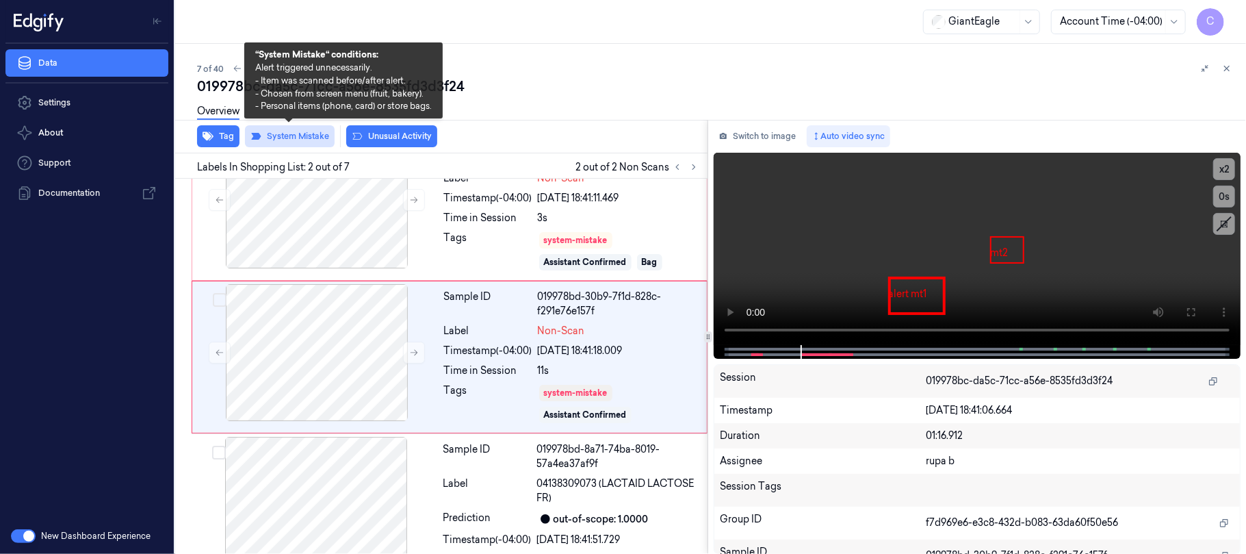
scroll to position [42, 0]
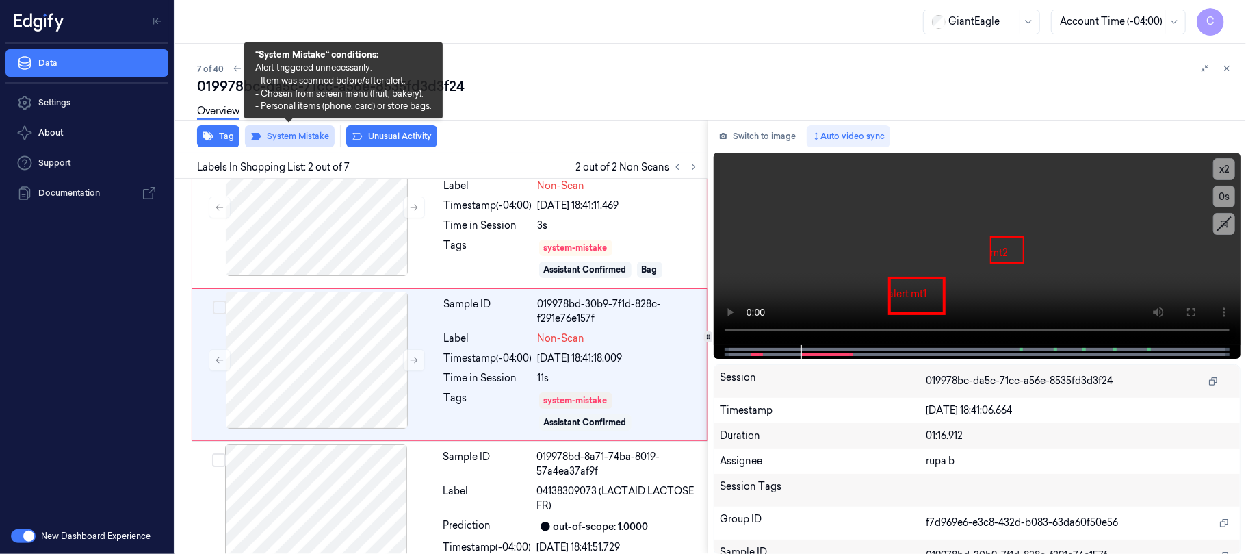
click at [320, 140] on button "System Mistake" at bounding box center [290, 136] width 90 height 22
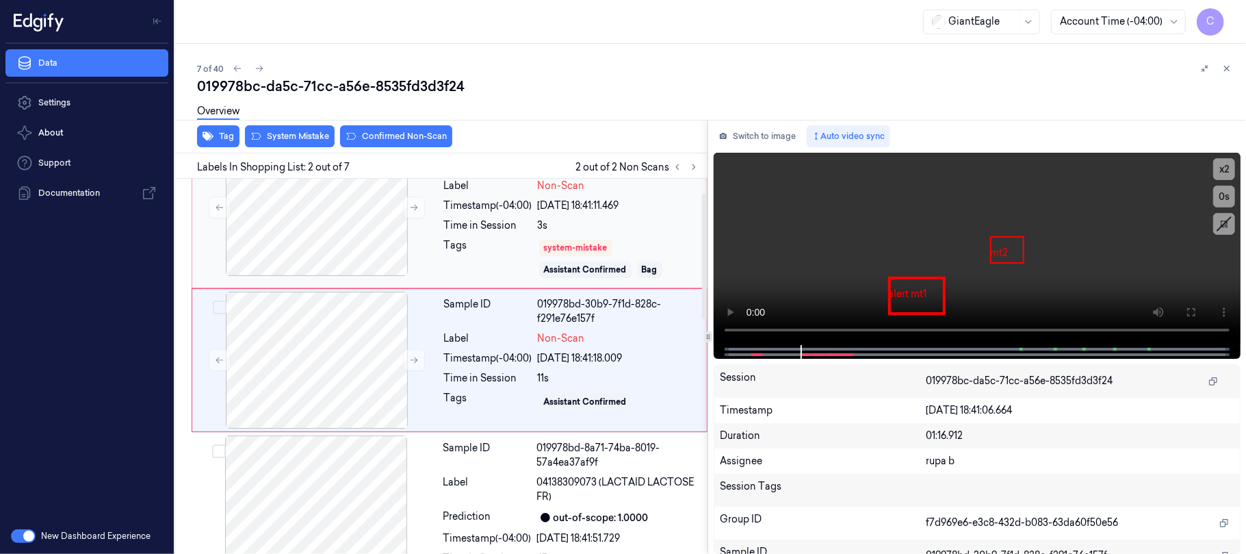
scroll to position [37, 0]
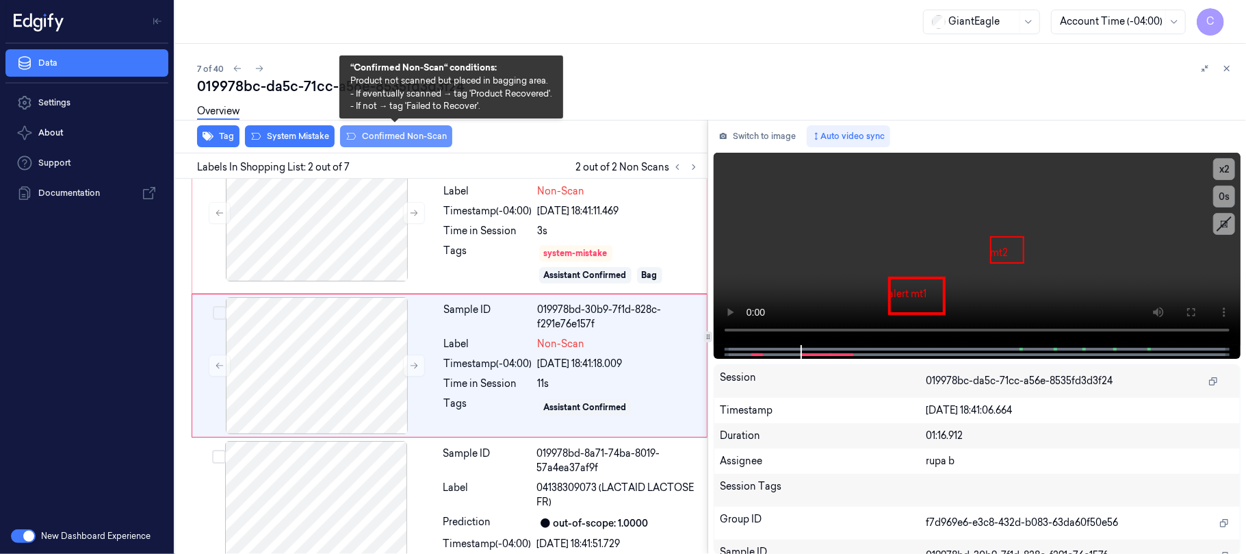
click at [384, 135] on button "Confirmed Non-Scan" at bounding box center [396, 136] width 112 height 22
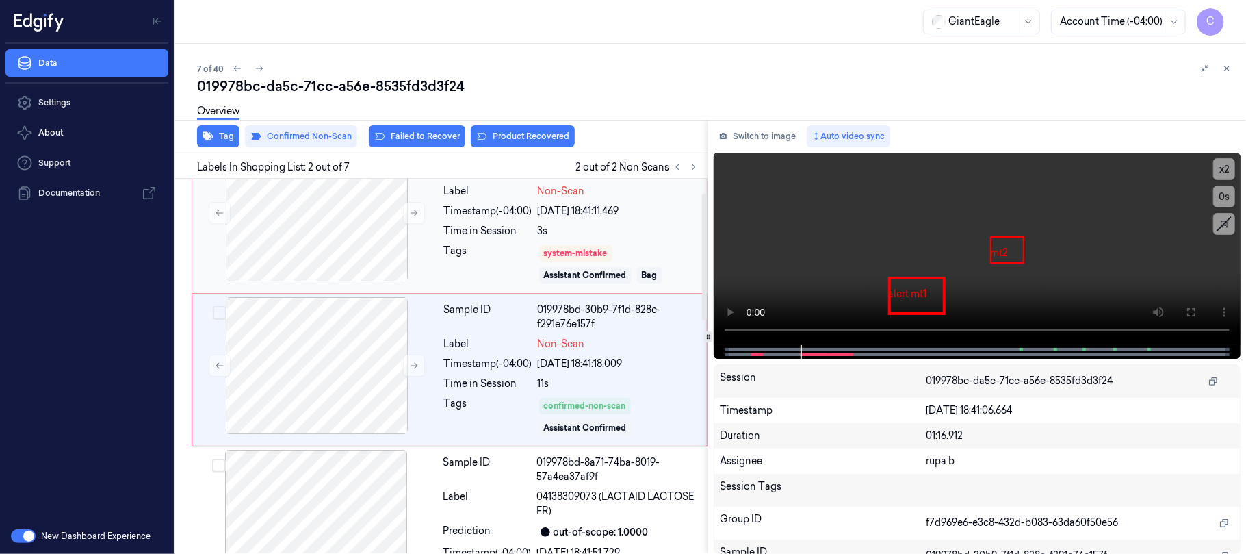
scroll to position [42, 0]
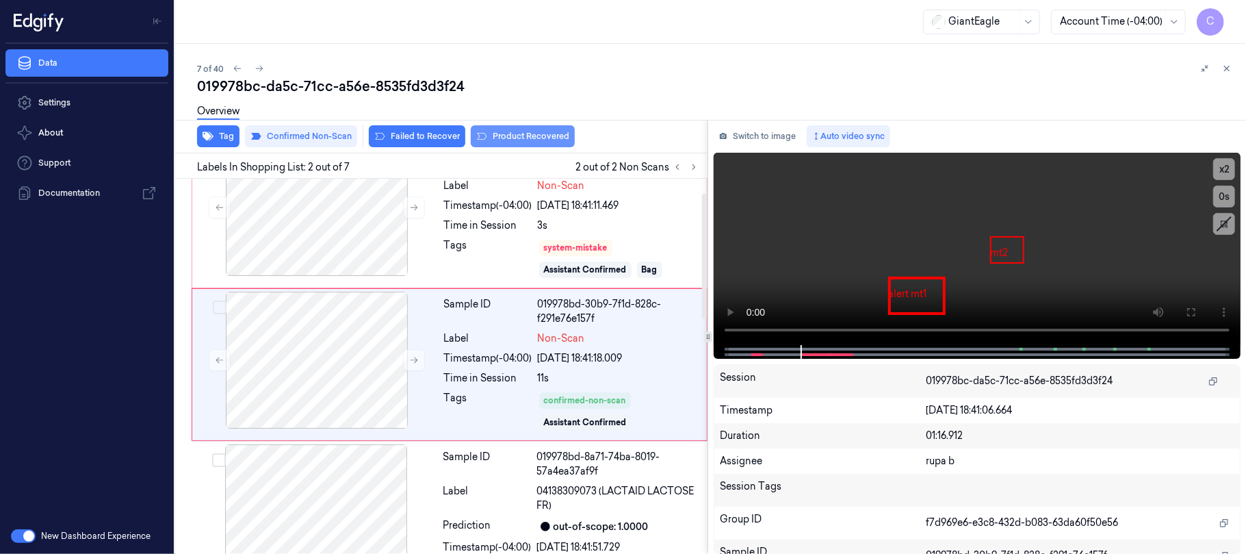
click at [532, 130] on button "Product Recovered" at bounding box center [523, 136] width 104 height 22
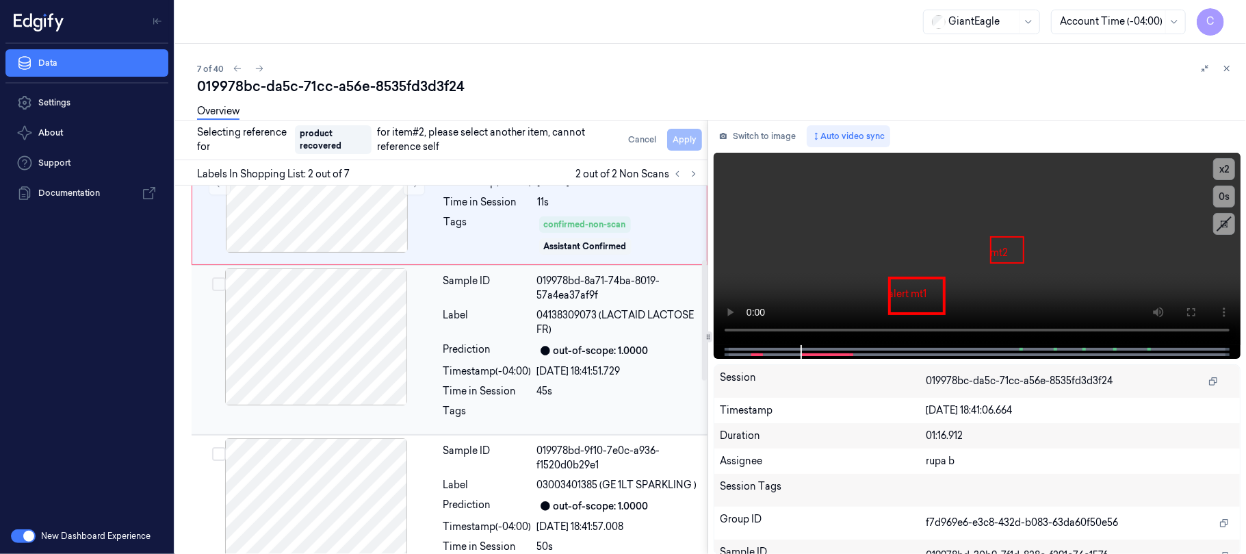
click at [342, 353] on div at bounding box center [316, 336] width 244 height 137
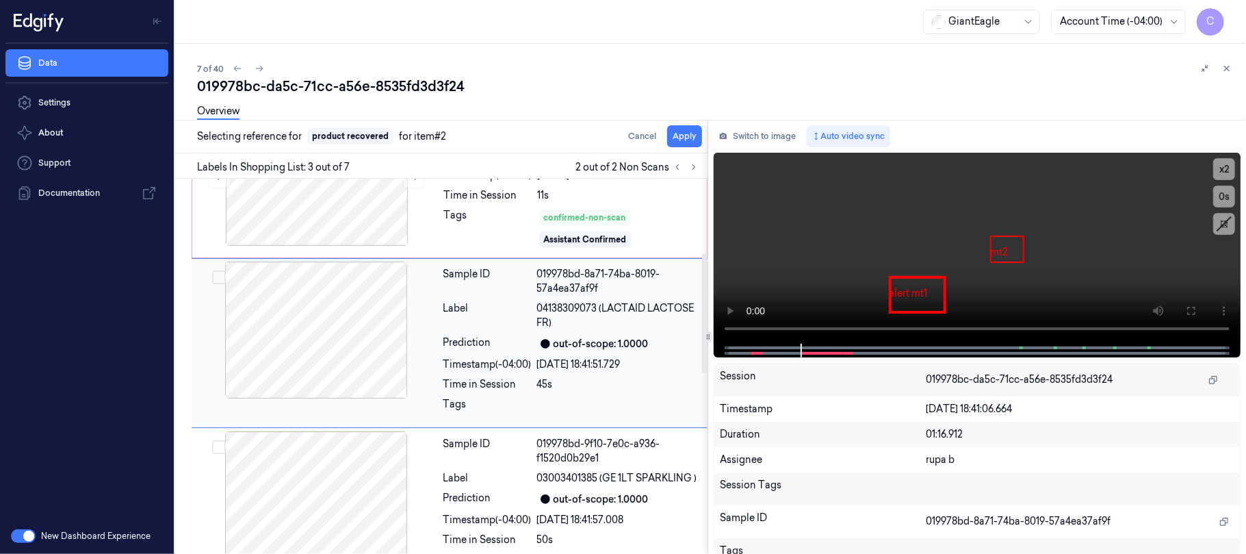
scroll to position [204, 0]
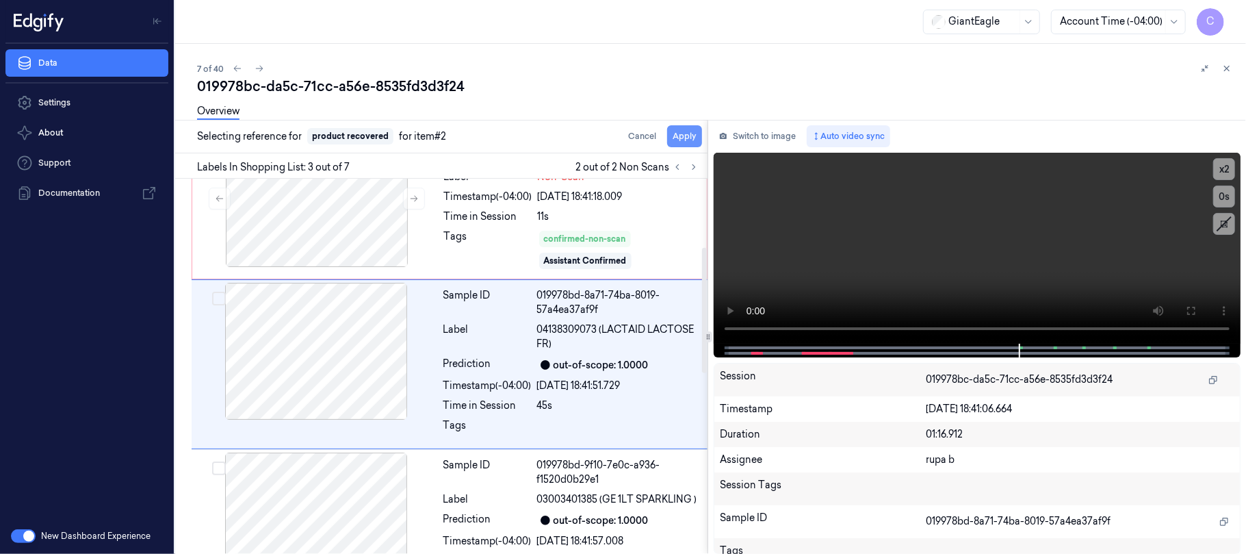
click at [675, 142] on button "Apply" at bounding box center [684, 136] width 35 height 22
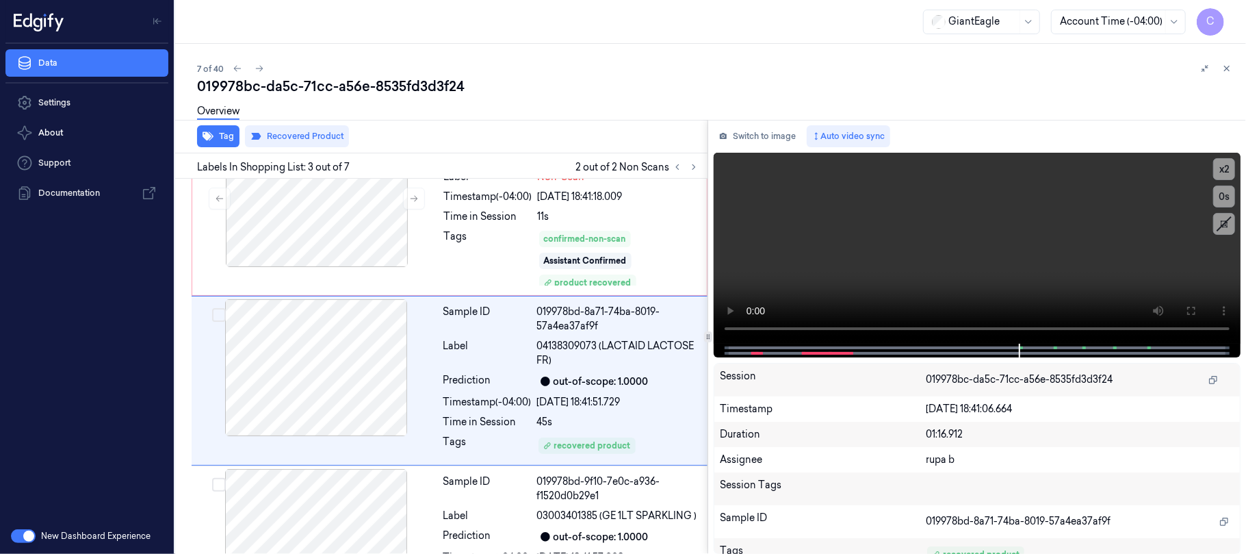
scroll to position [220, 0]
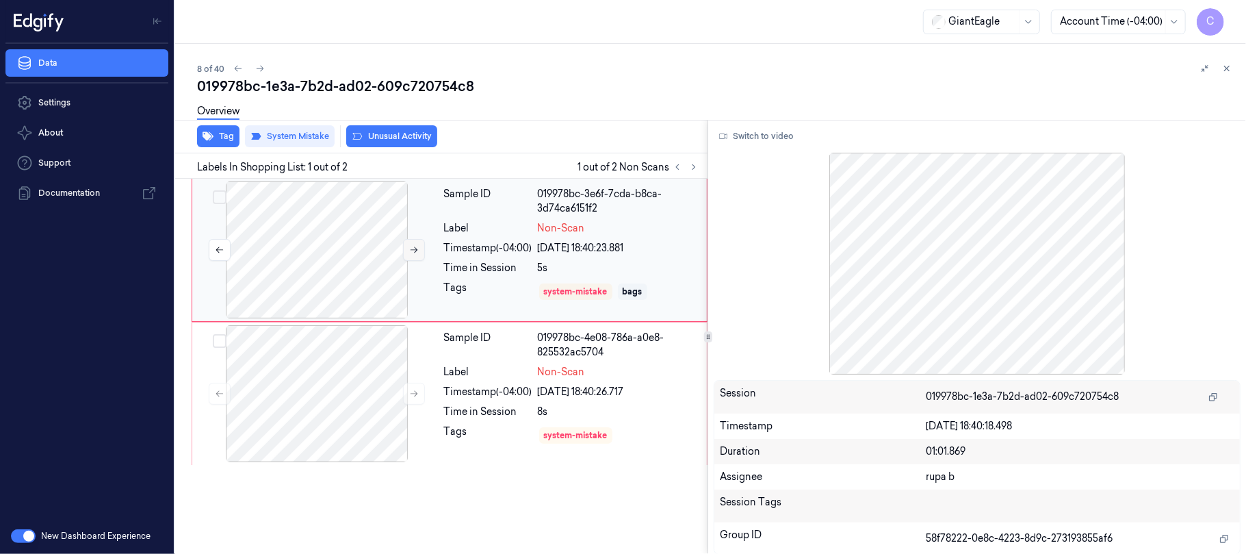
click at [411, 250] on icon at bounding box center [414, 250] width 10 height 10
click at [411, 248] on icon at bounding box center [414, 250] width 10 height 10
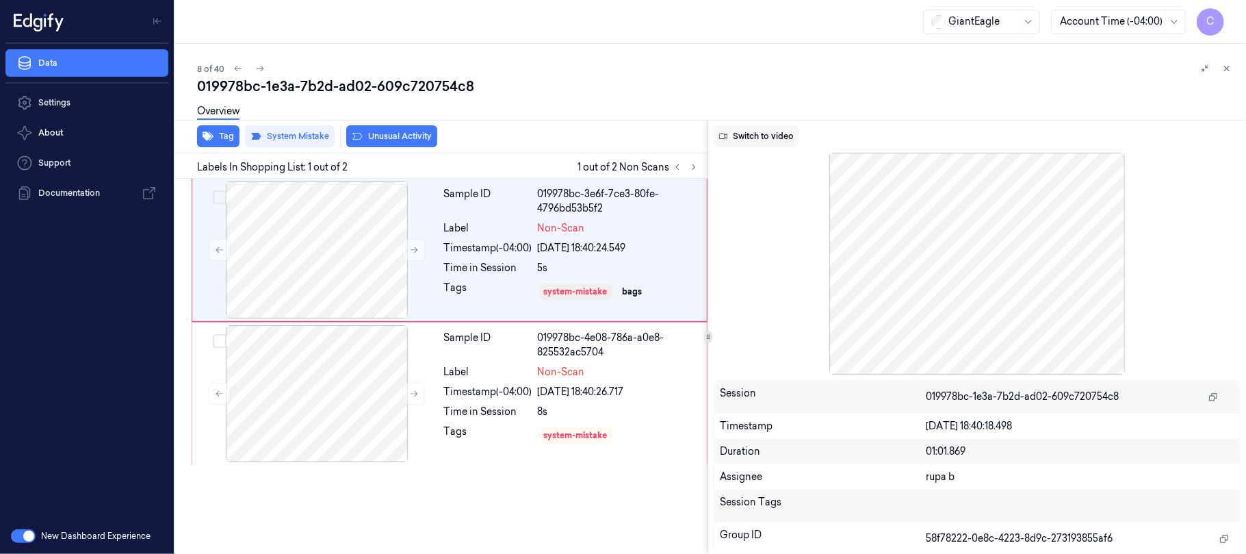
click at [749, 132] on button "Switch to video" at bounding box center [757, 136] width 86 height 22
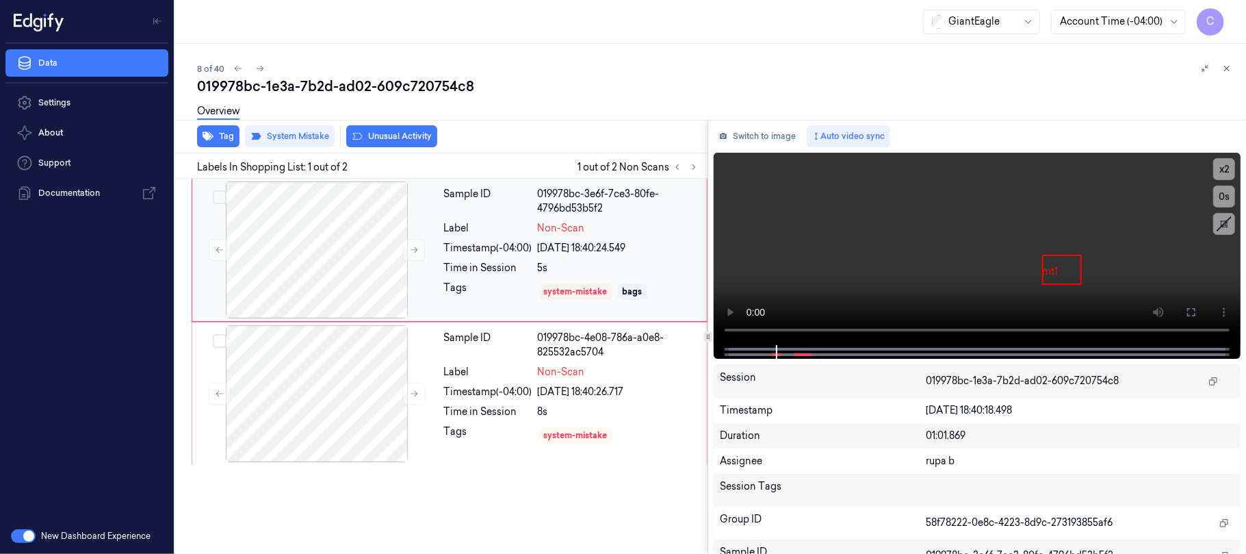
click at [501, 221] on div "Label" at bounding box center [488, 228] width 88 height 14
click at [223, 134] on button "Tag" at bounding box center [218, 136] width 42 height 22
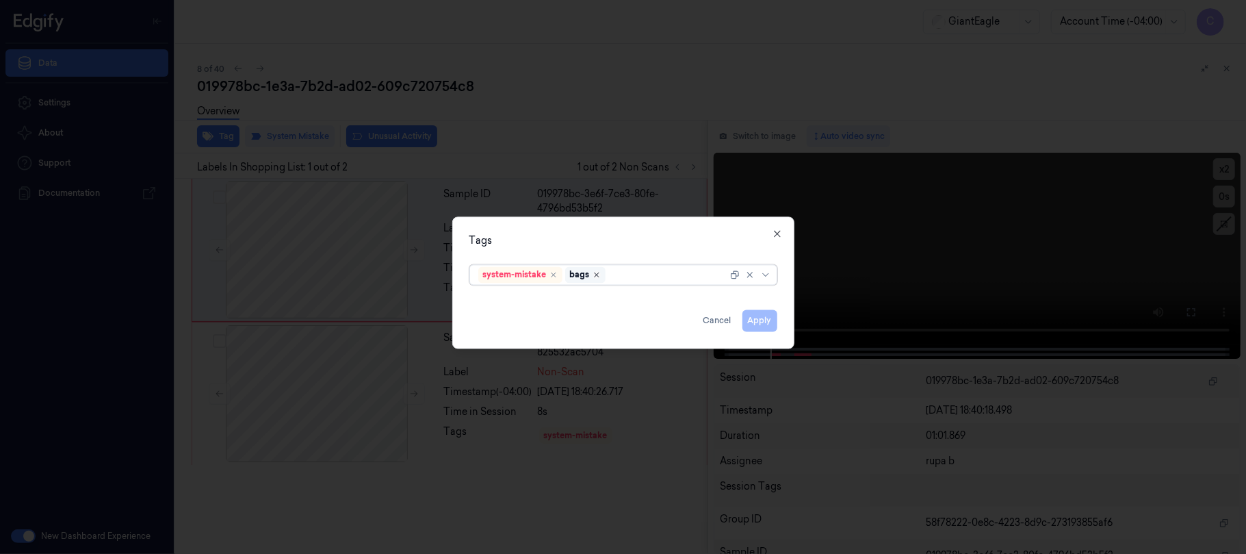
click at [598, 274] on icon "Remove ,bags" at bounding box center [597, 274] width 8 height 8
click at [636, 279] on div at bounding box center [646, 275] width 162 height 14
type input "ba"
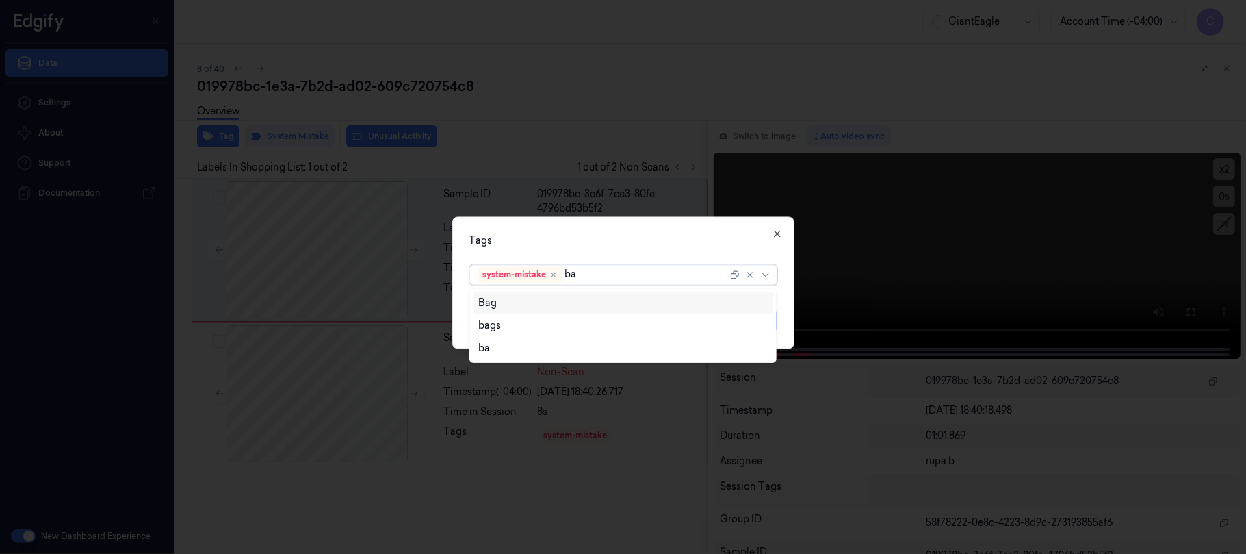
click at [521, 297] on div "Bag" at bounding box center [622, 303] width 289 height 14
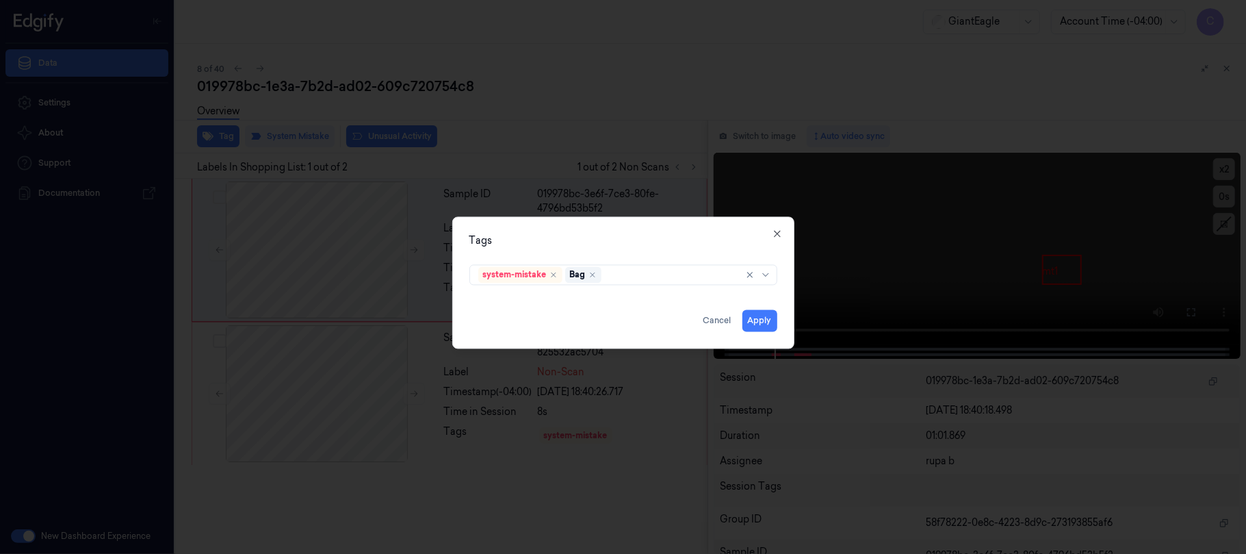
click at [617, 250] on div "Tags system-mistake Bag Apply Cancel Close" at bounding box center [623, 282] width 342 height 132
click at [757, 321] on button "Apply" at bounding box center [759, 320] width 35 height 22
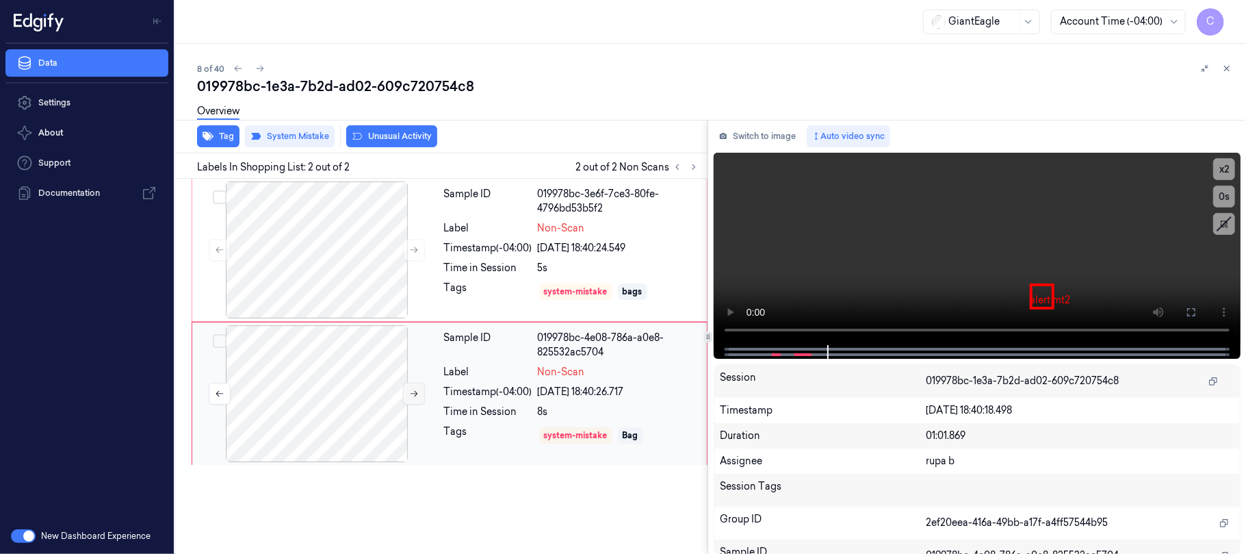
click at [409, 394] on icon at bounding box center [414, 394] width 10 height 10
click at [321, 389] on div at bounding box center [317, 393] width 244 height 137
click at [214, 137] on button "Tag" at bounding box center [218, 136] width 42 height 22
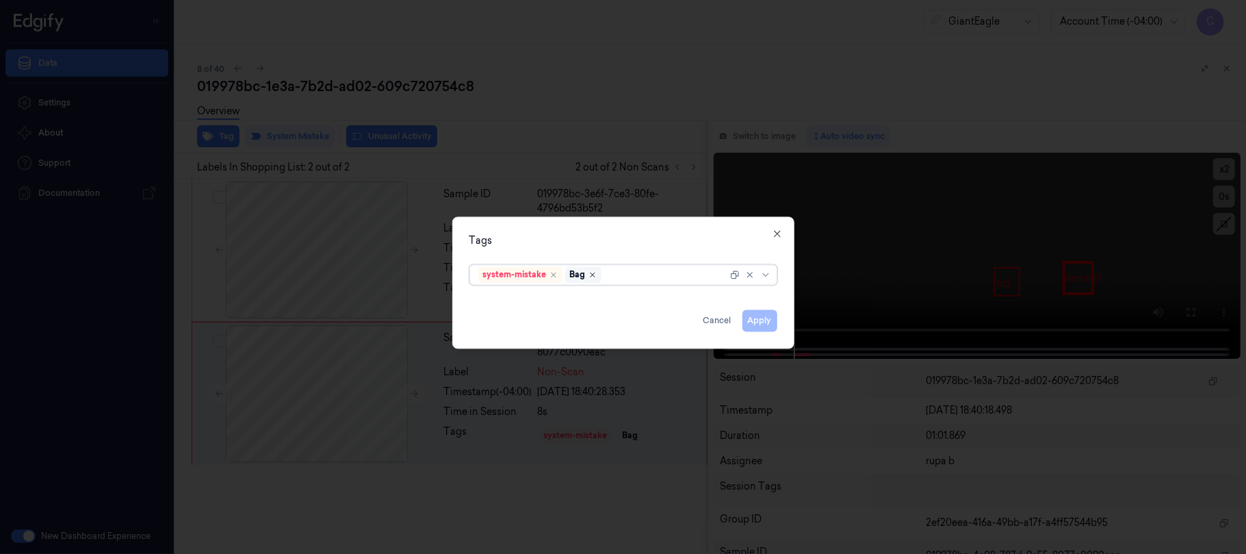
click at [597, 272] on icon "Remove ,Bag" at bounding box center [593, 274] width 8 height 8
click at [770, 323] on button "Apply" at bounding box center [759, 320] width 35 height 22
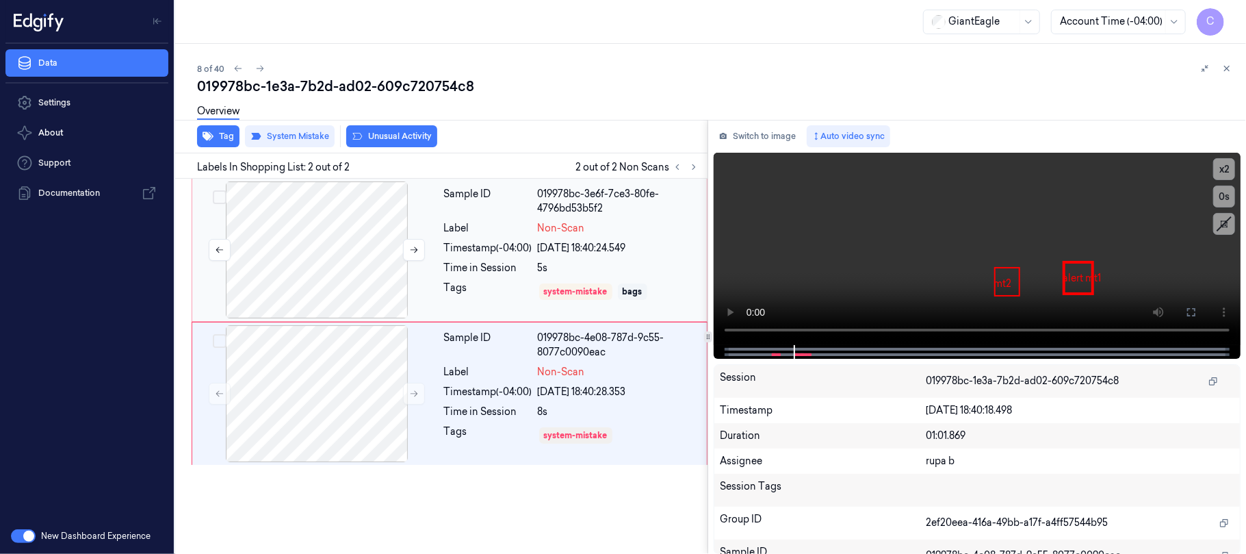
click at [392, 239] on div at bounding box center [317, 249] width 244 height 137
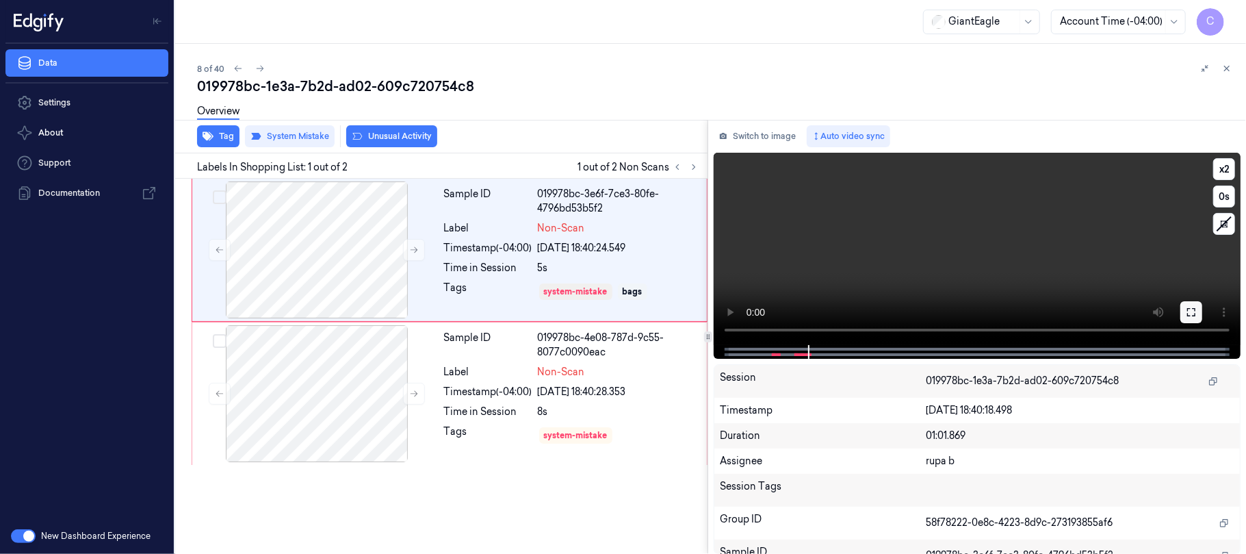
click at [1193, 315] on icon at bounding box center [1191, 312] width 8 height 8
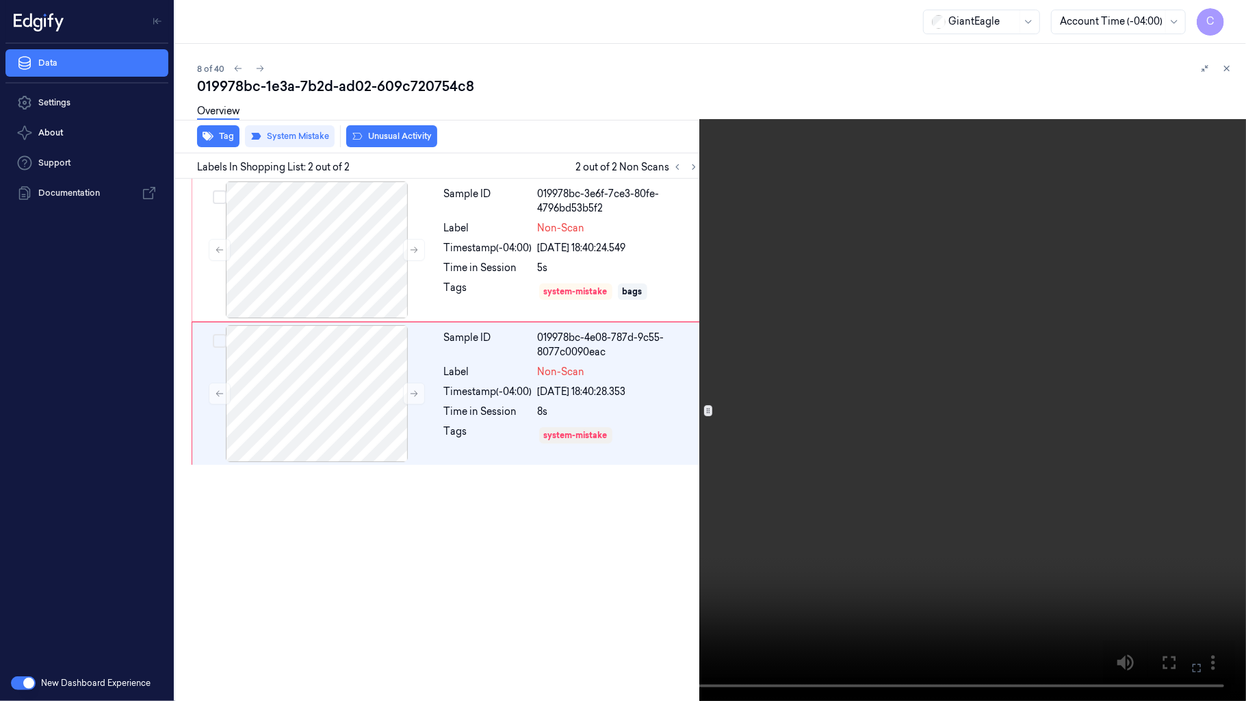
click at [590, 315] on video at bounding box center [623, 350] width 1246 height 701
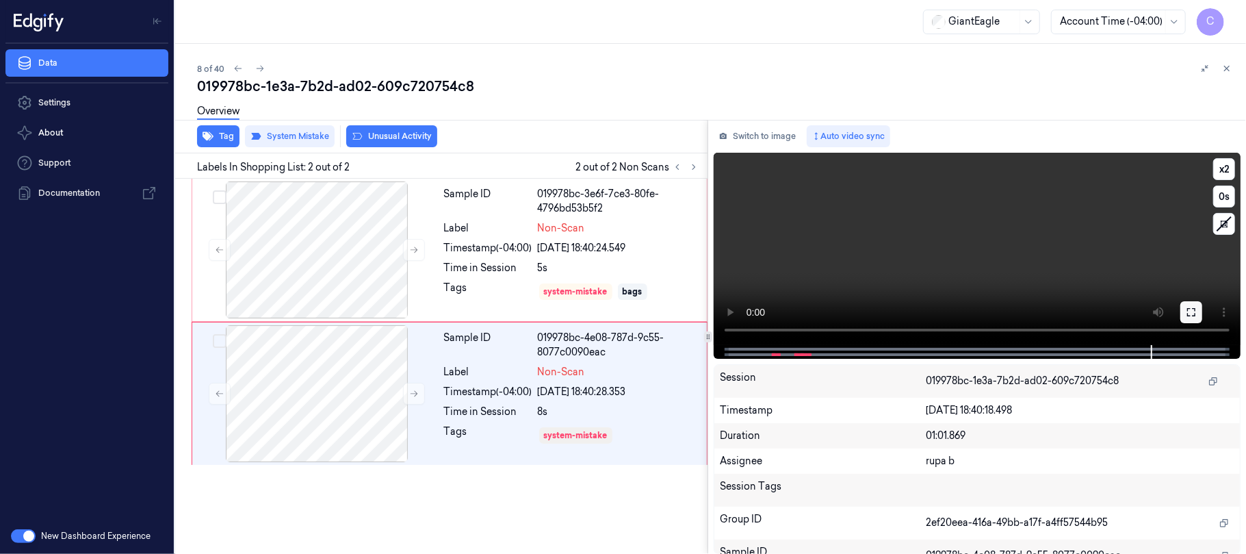
click at [1189, 308] on icon at bounding box center [1191, 312] width 11 height 11
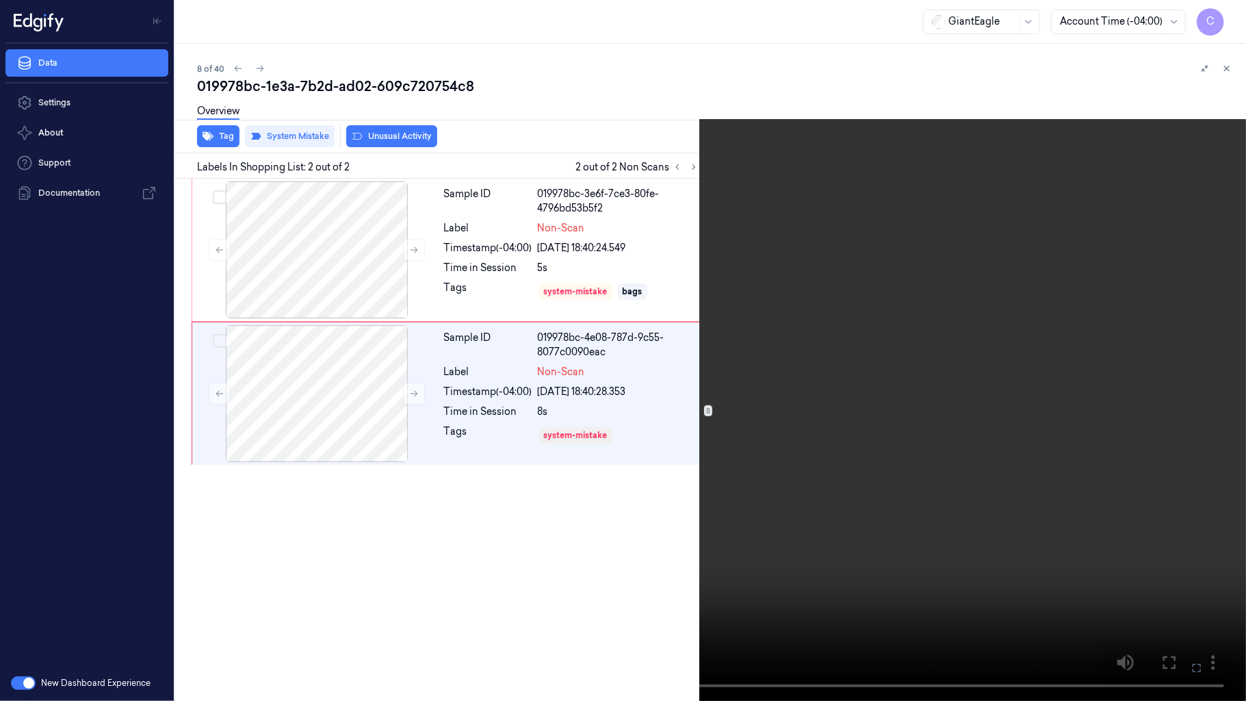
click at [478, 324] on video at bounding box center [623, 350] width 1246 height 701
click at [1222, 14] on button "x 2" at bounding box center [1230, 16] width 22 height 22
click at [1222, 14] on button "x 4" at bounding box center [1230, 16] width 22 height 22
click at [575, 345] on video at bounding box center [623, 350] width 1246 height 701
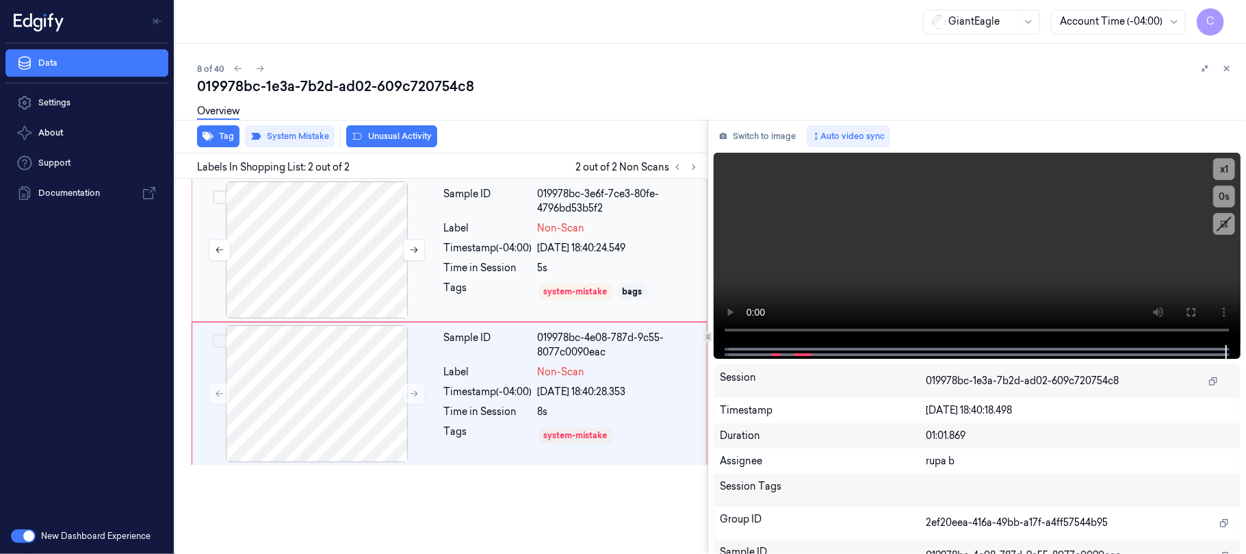
click at [345, 245] on div at bounding box center [317, 249] width 244 height 137
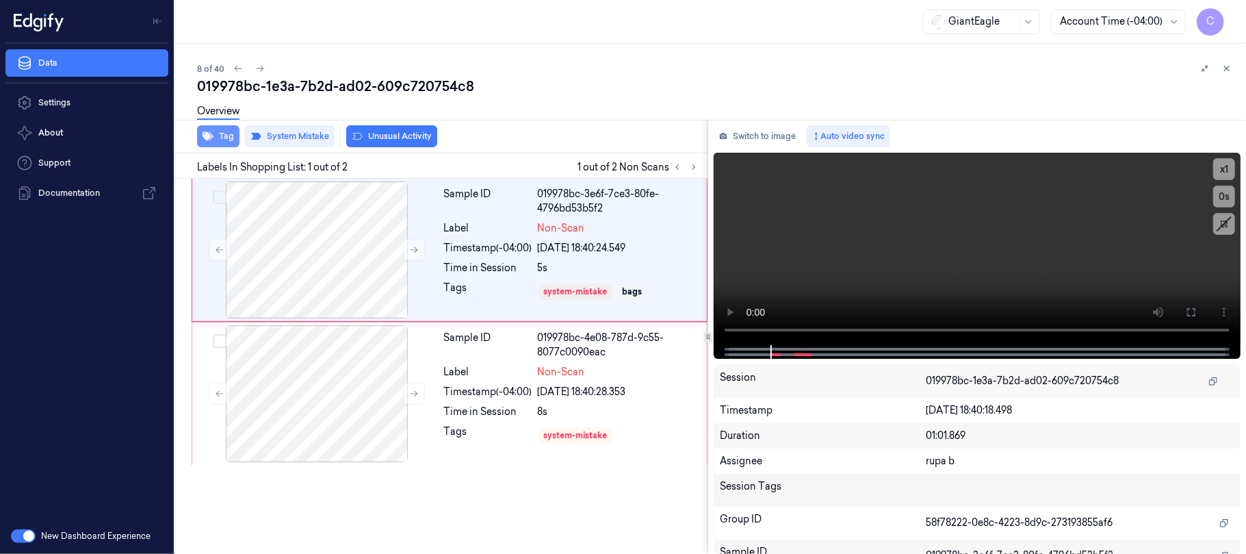
click at [220, 138] on button "Tag" at bounding box center [218, 136] width 42 height 22
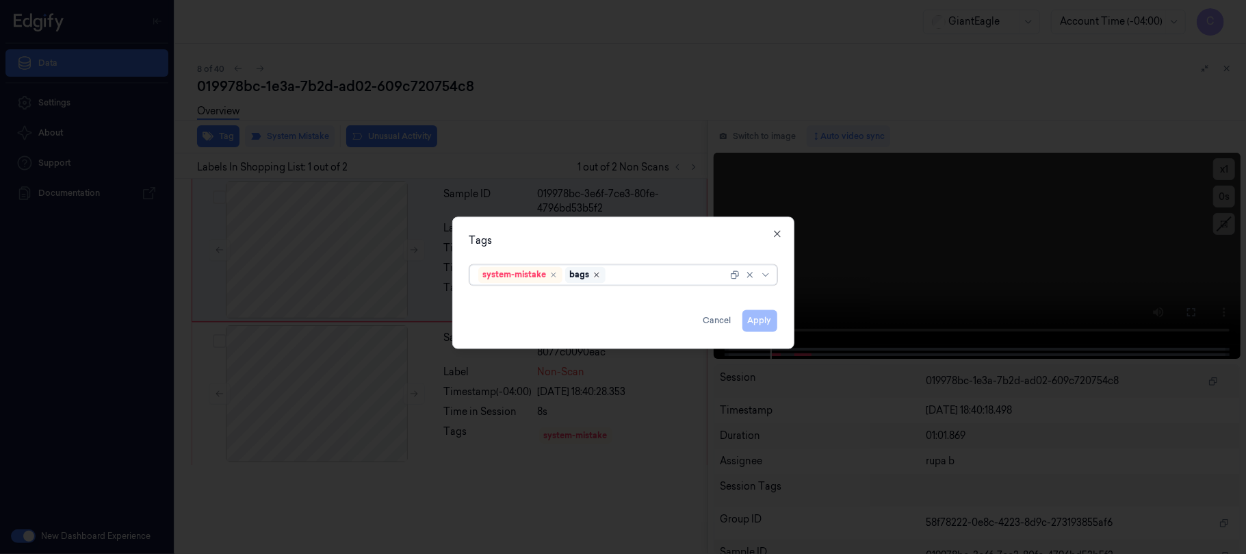
click at [601, 275] on icon "Remove ,bags" at bounding box center [597, 274] width 8 height 8
type input "ba"
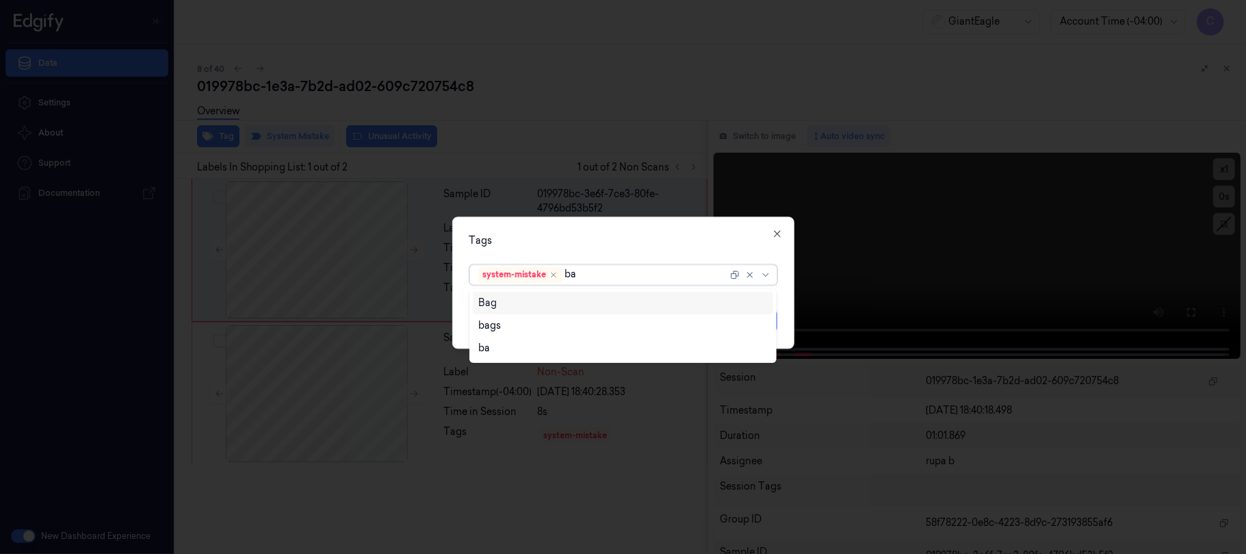
click at [532, 308] on div "Bag" at bounding box center [622, 303] width 289 height 14
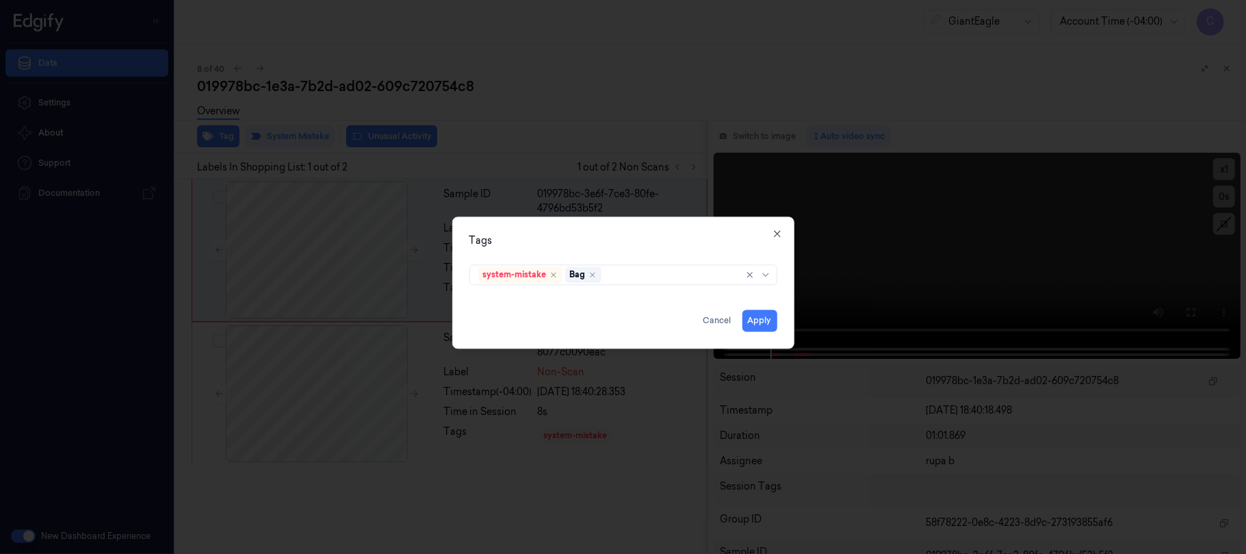
click at [683, 240] on div "Tags" at bounding box center [623, 240] width 308 height 14
click at [764, 321] on button "Apply" at bounding box center [759, 320] width 35 height 22
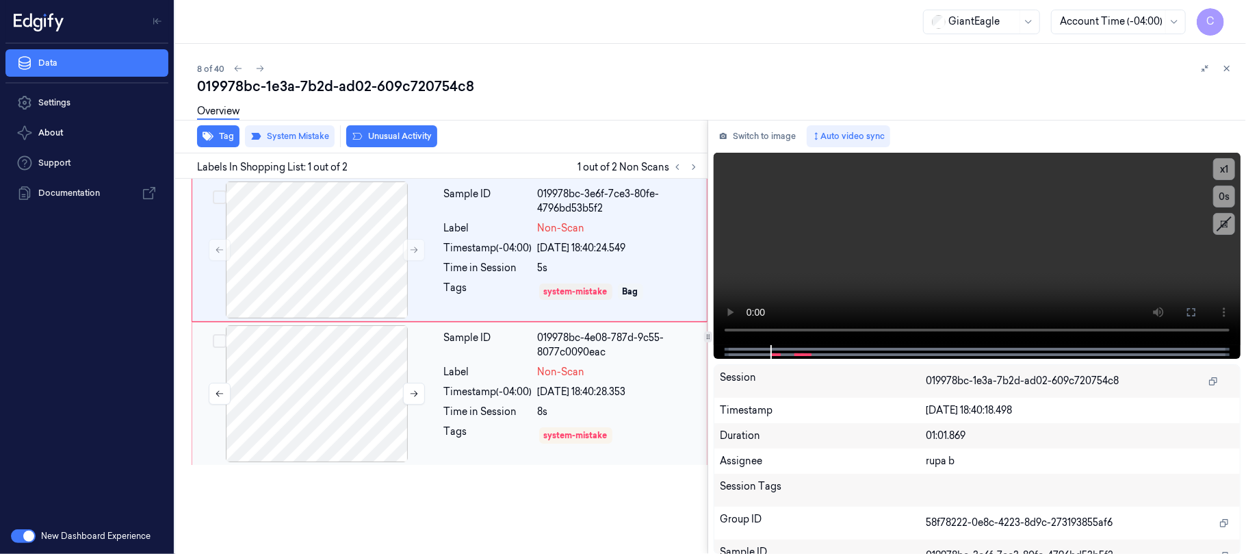
click at [346, 402] on div at bounding box center [317, 393] width 244 height 137
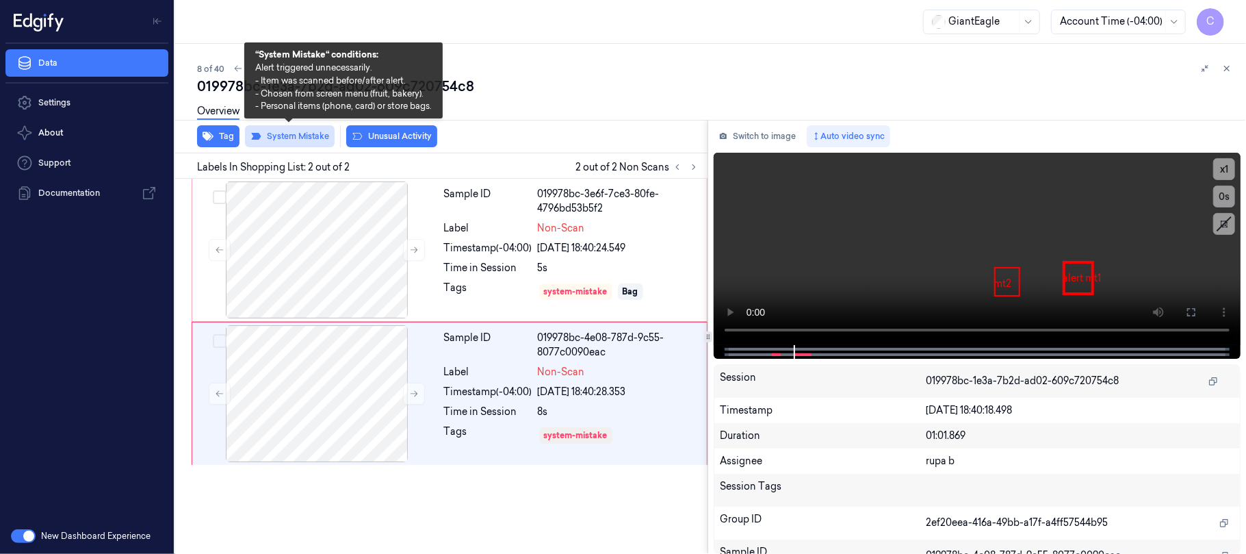
click at [316, 135] on button "System Mistake" at bounding box center [290, 136] width 90 height 22
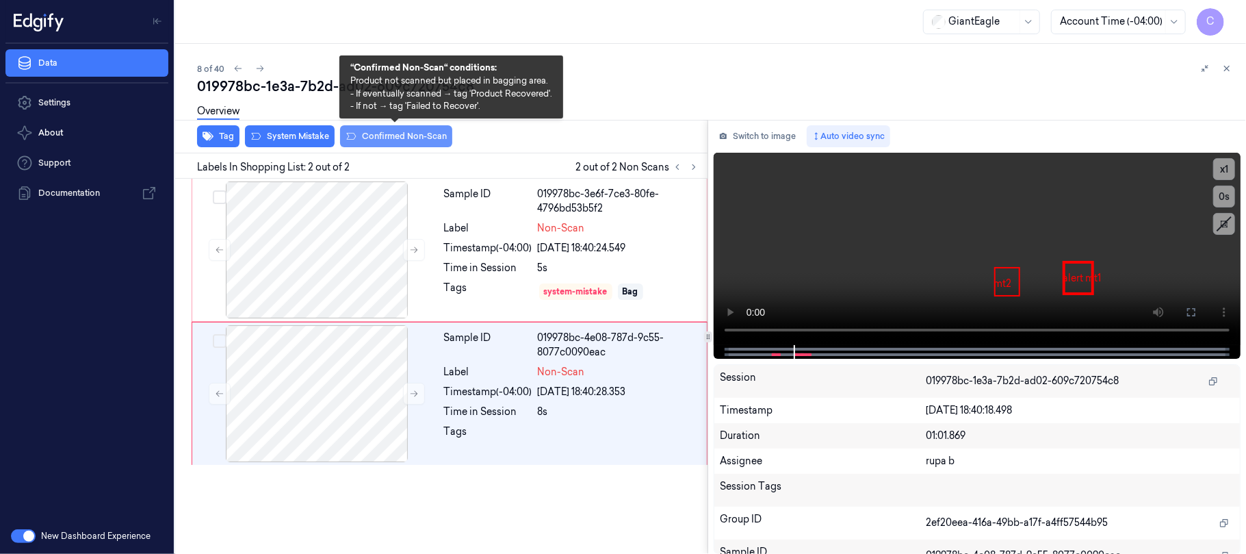
click at [394, 135] on button "Confirmed Non-Scan" at bounding box center [396, 136] width 112 height 22
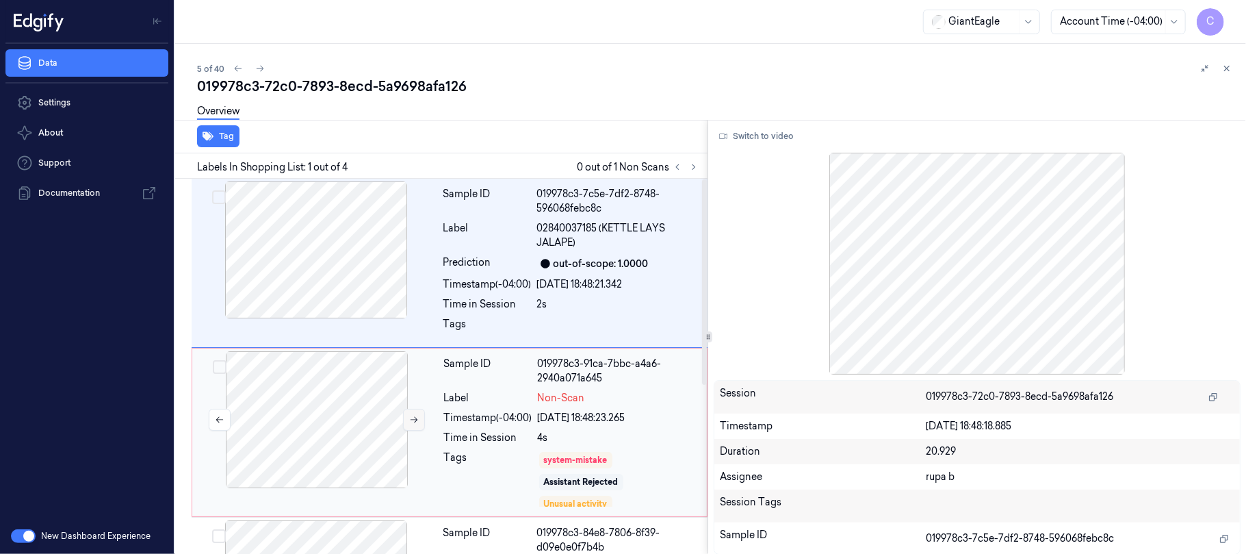
click at [419, 415] on icon at bounding box center [414, 420] width 10 height 10
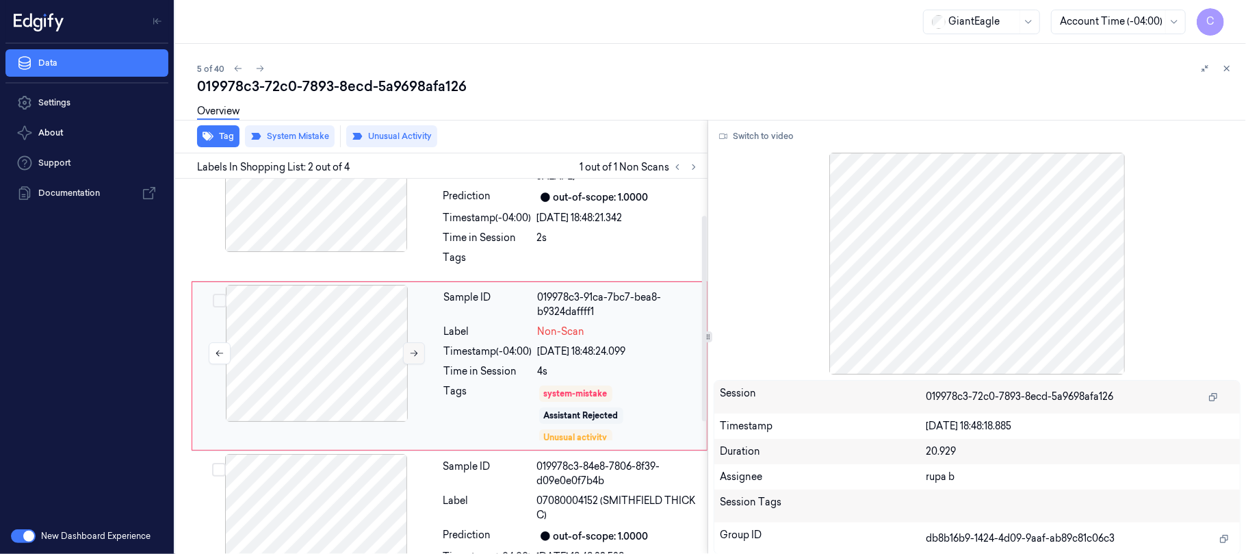
click at [408, 348] on button at bounding box center [414, 353] width 22 height 22
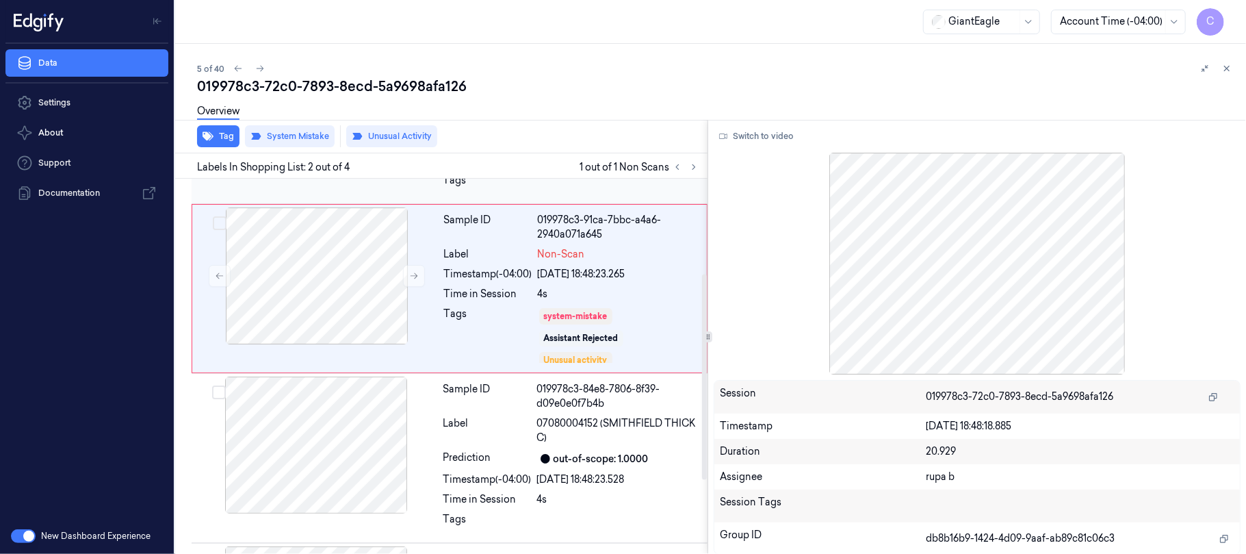
scroll to position [182, 0]
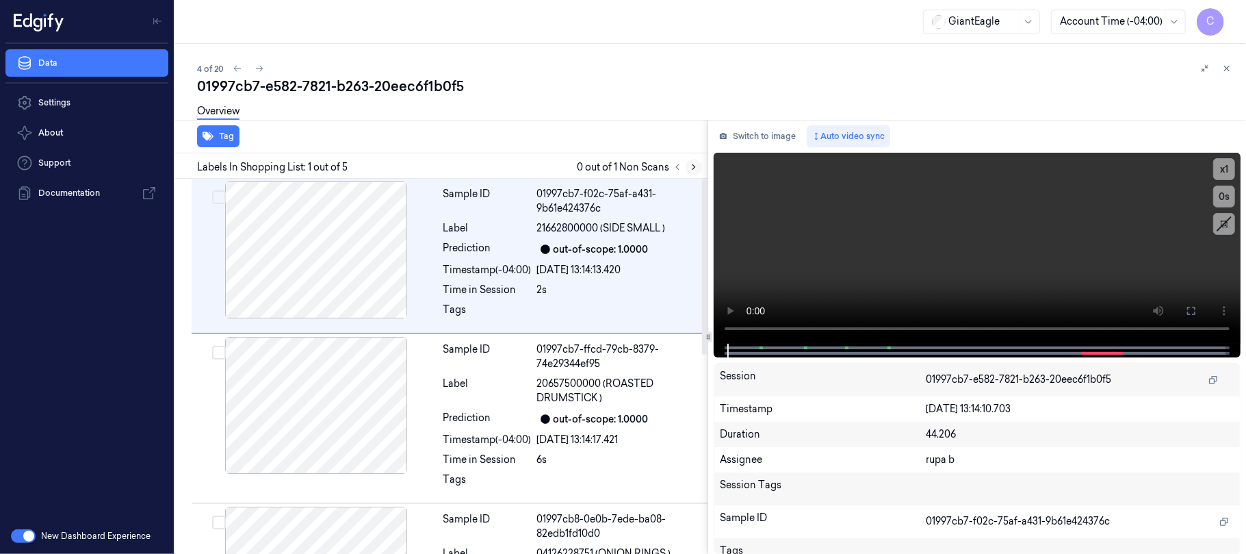
click at [690, 171] on button at bounding box center [694, 167] width 16 height 16
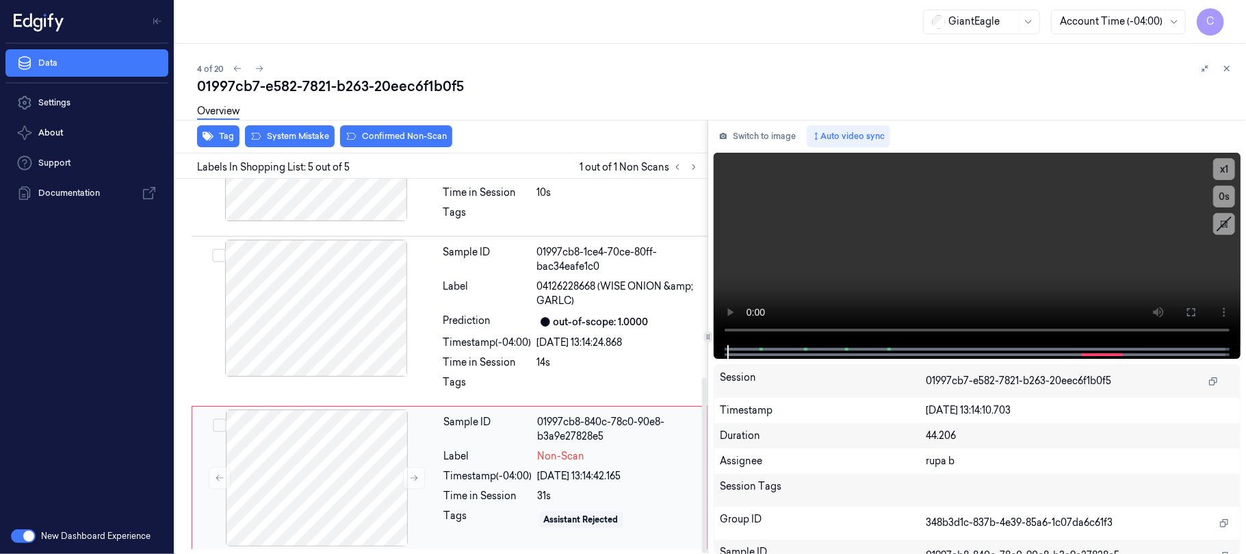
scroll to position [425, 0]
click at [417, 476] on icon at bounding box center [415, 478] width 8 height 6
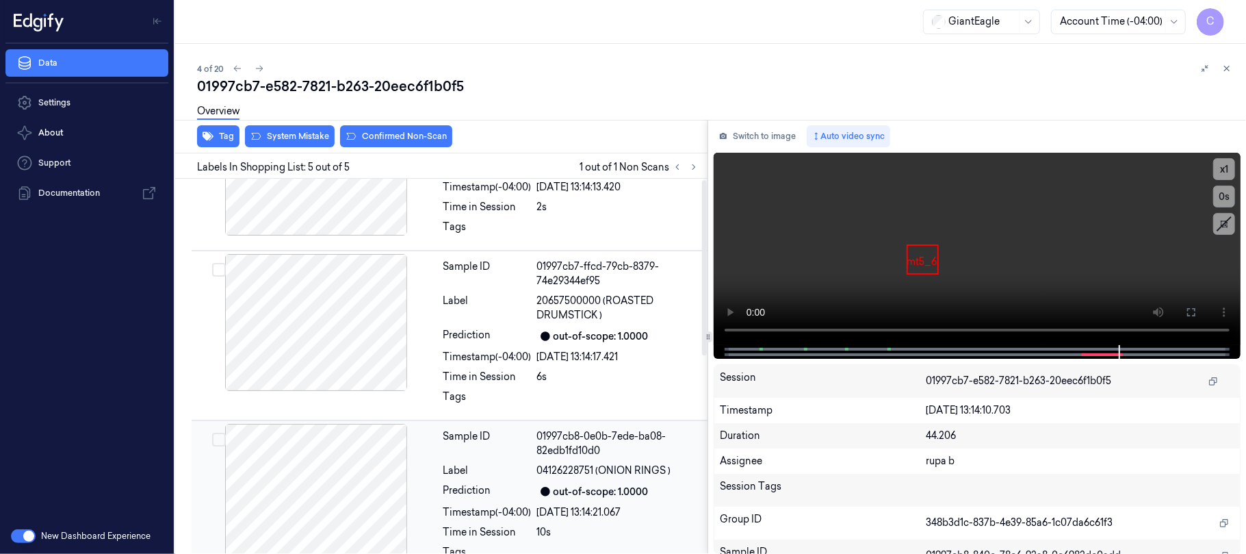
scroll to position [0, 0]
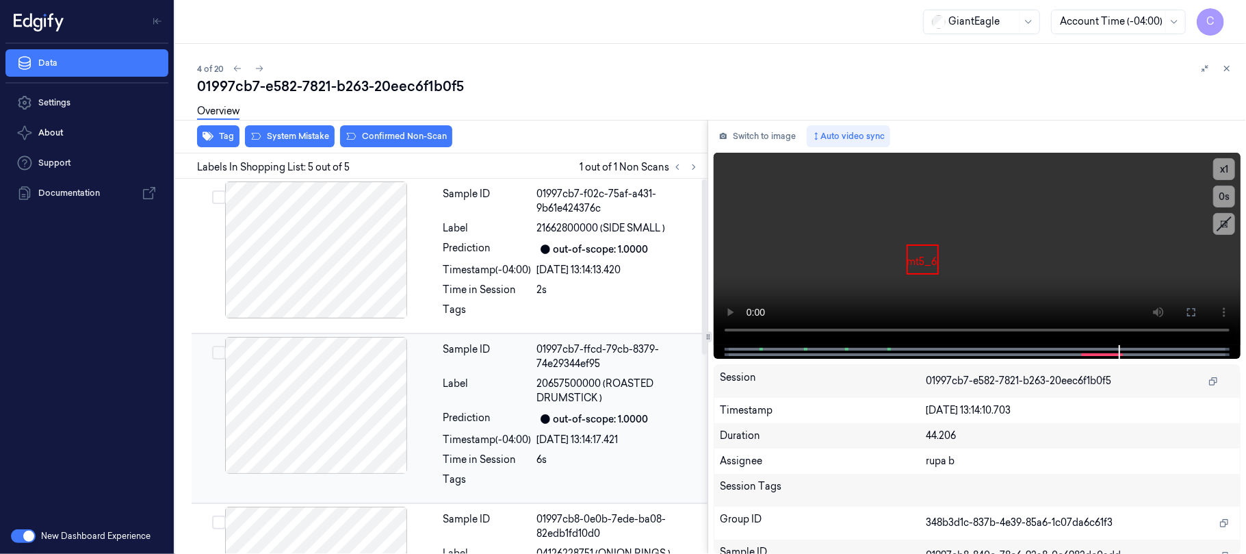
click at [340, 348] on div at bounding box center [316, 405] width 244 height 137
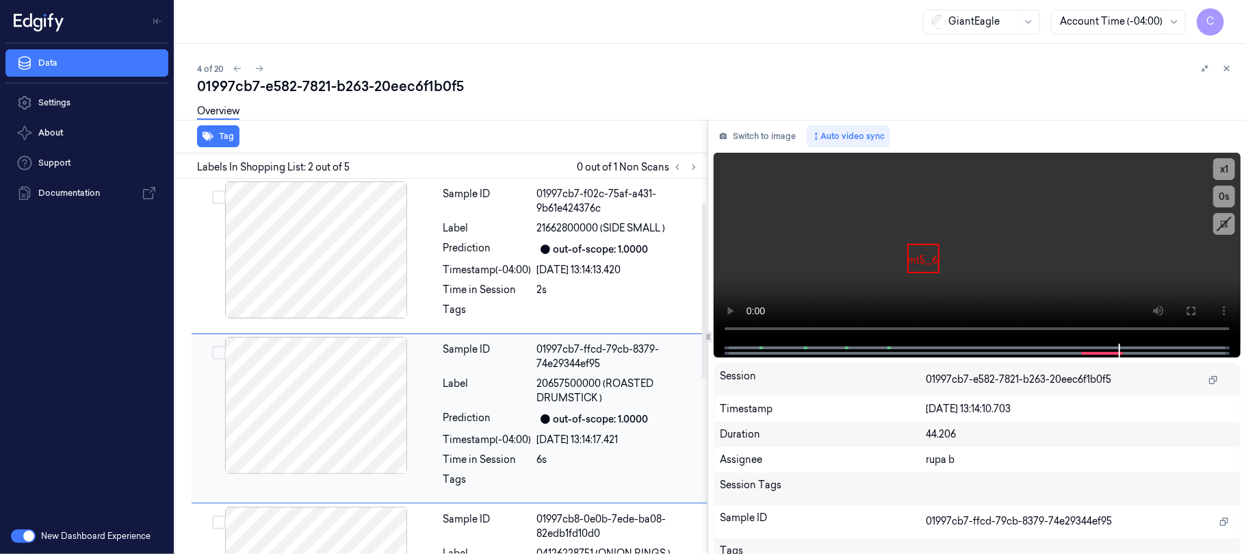
scroll to position [52, 0]
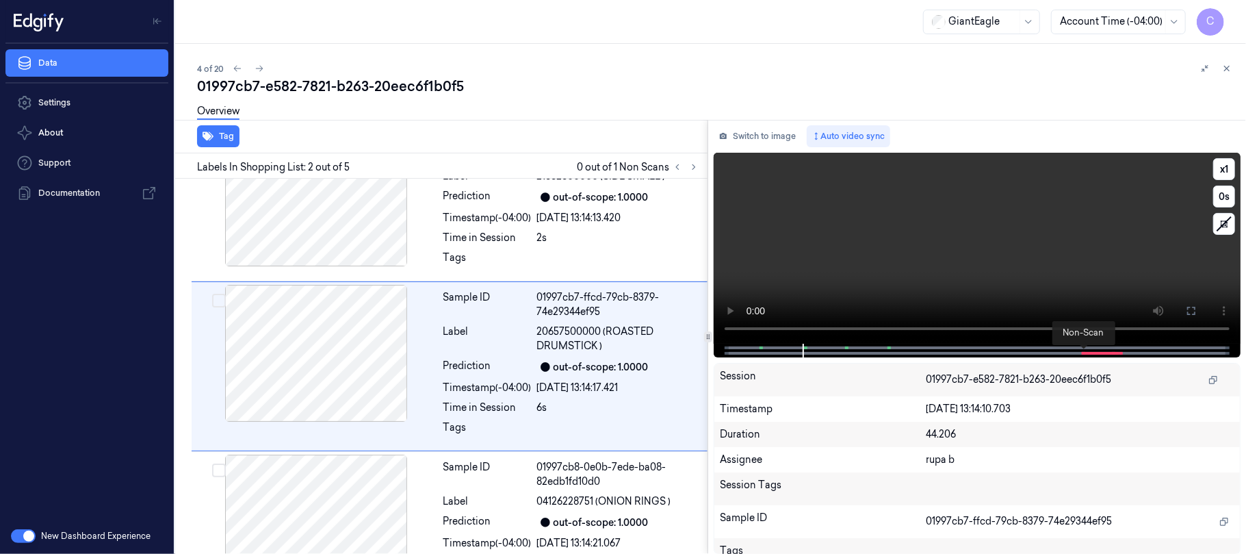
click at [1084, 353] on span at bounding box center [1084, 353] width 2 height 7
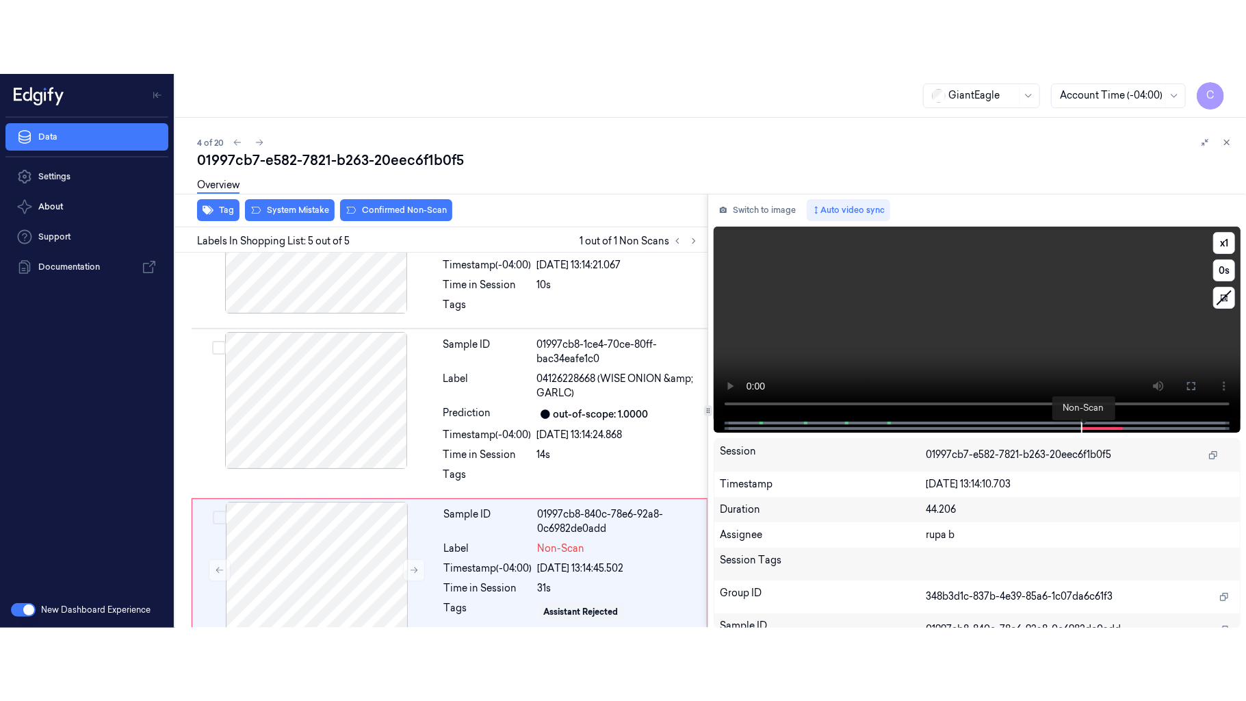
scroll to position [424, 0]
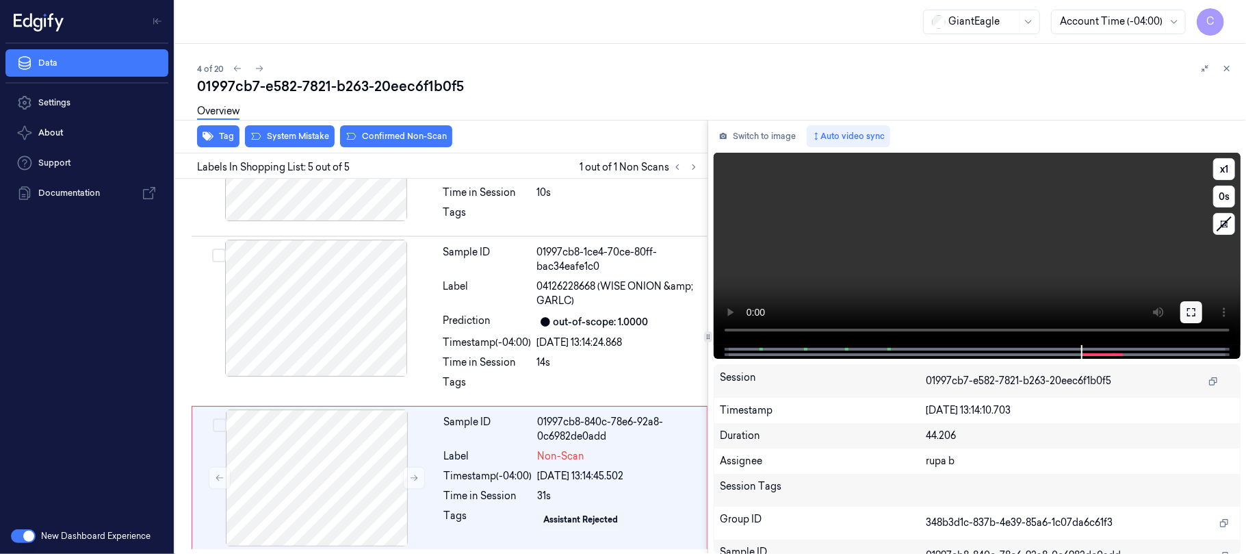
click at [1182, 309] on button at bounding box center [1191, 312] width 22 height 22
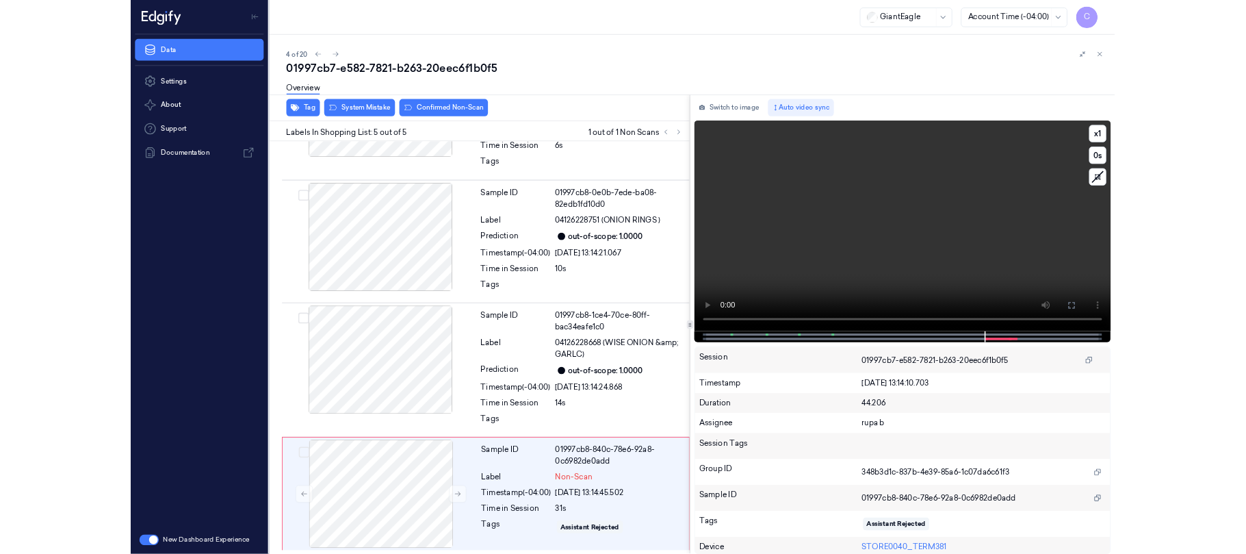
scroll to position [278, 0]
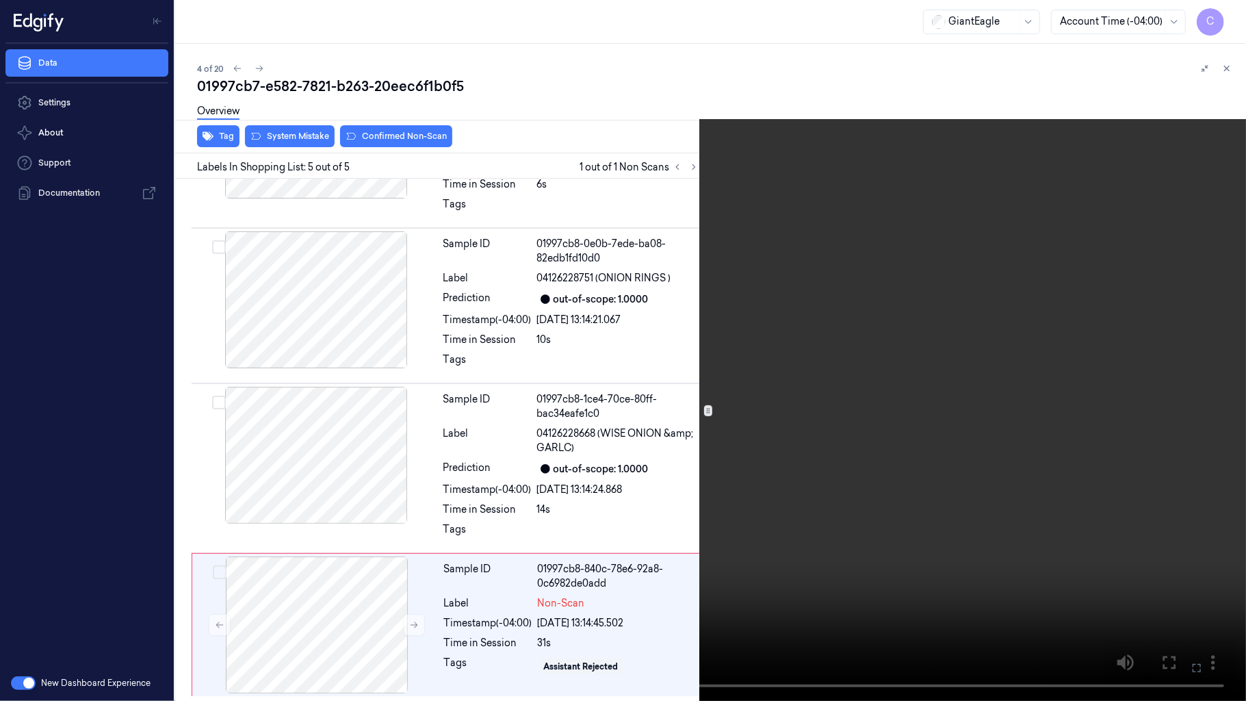
click at [776, 439] on video at bounding box center [623, 350] width 1246 height 701
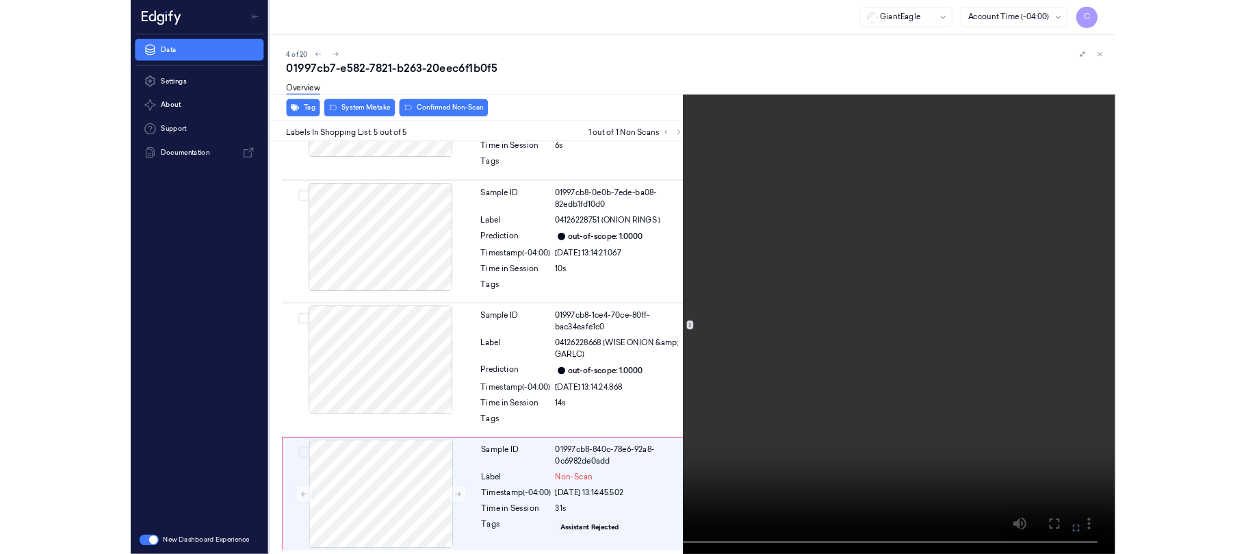
scroll to position [424, 0]
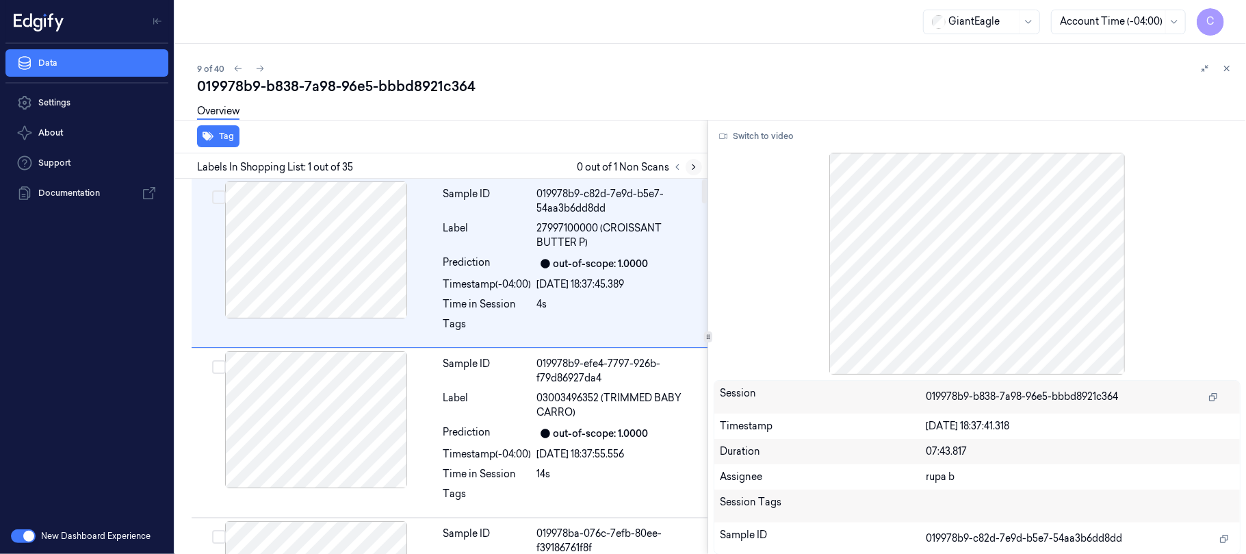
click at [687, 168] on button at bounding box center [694, 167] width 16 height 16
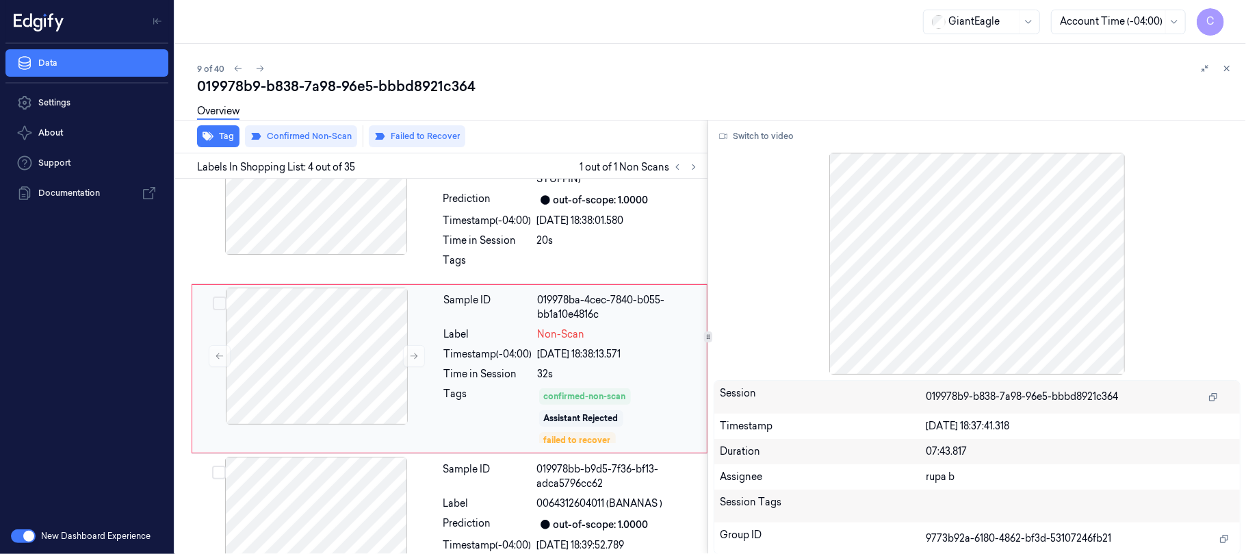
scroll to position [406, 0]
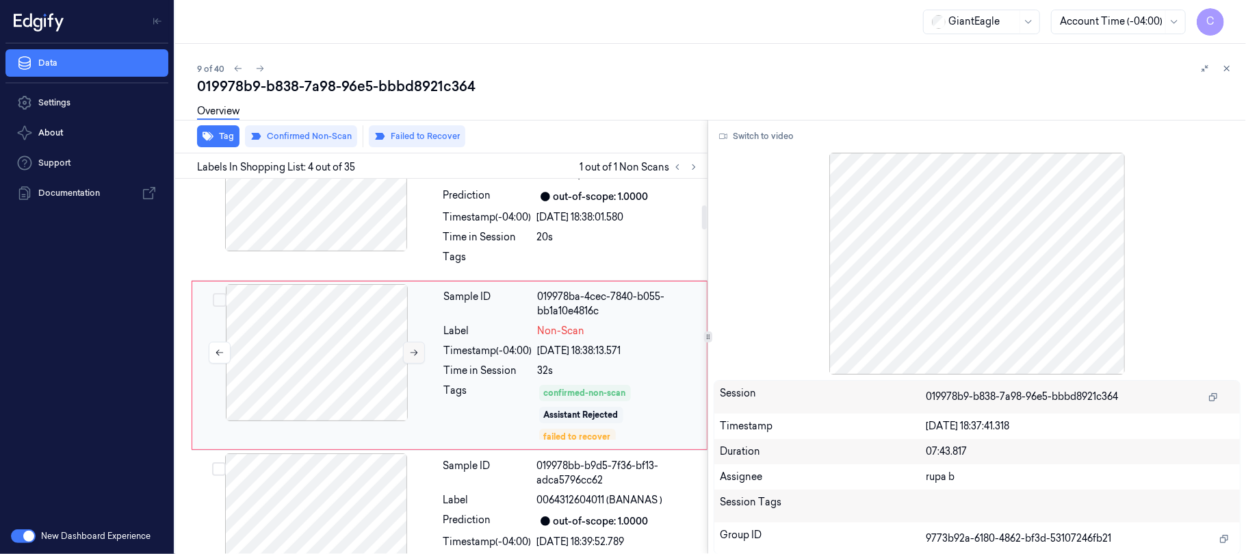
click at [406, 360] on button at bounding box center [414, 352] width 22 height 22
click at [422, 356] on button at bounding box center [414, 352] width 22 height 22
click at [335, 220] on div at bounding box center [316, 182] width 244 height 137
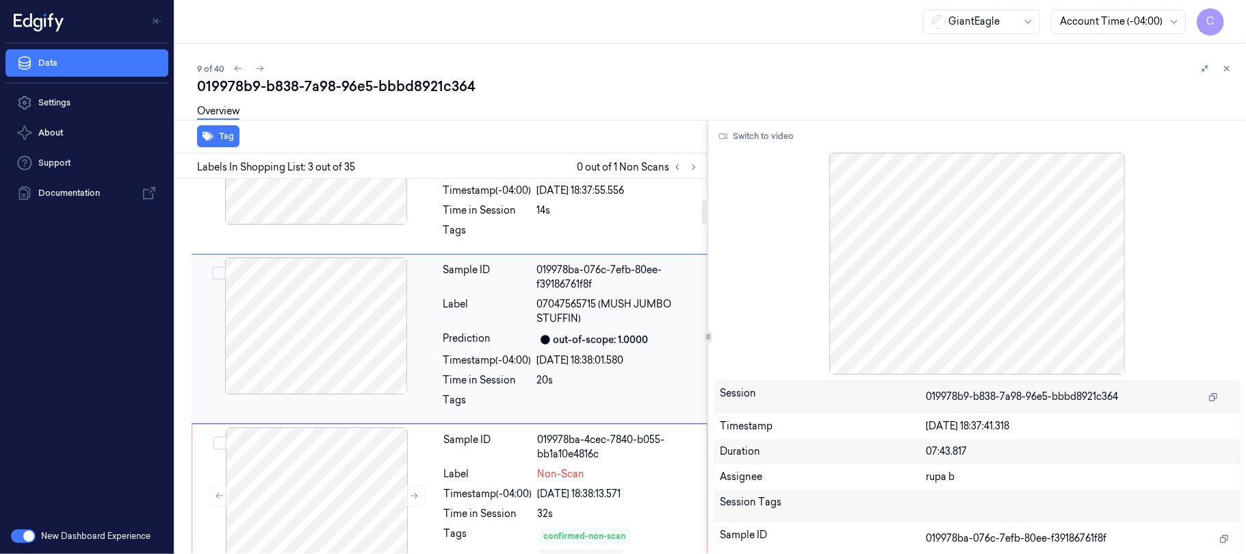
scroll to position [237, 0]
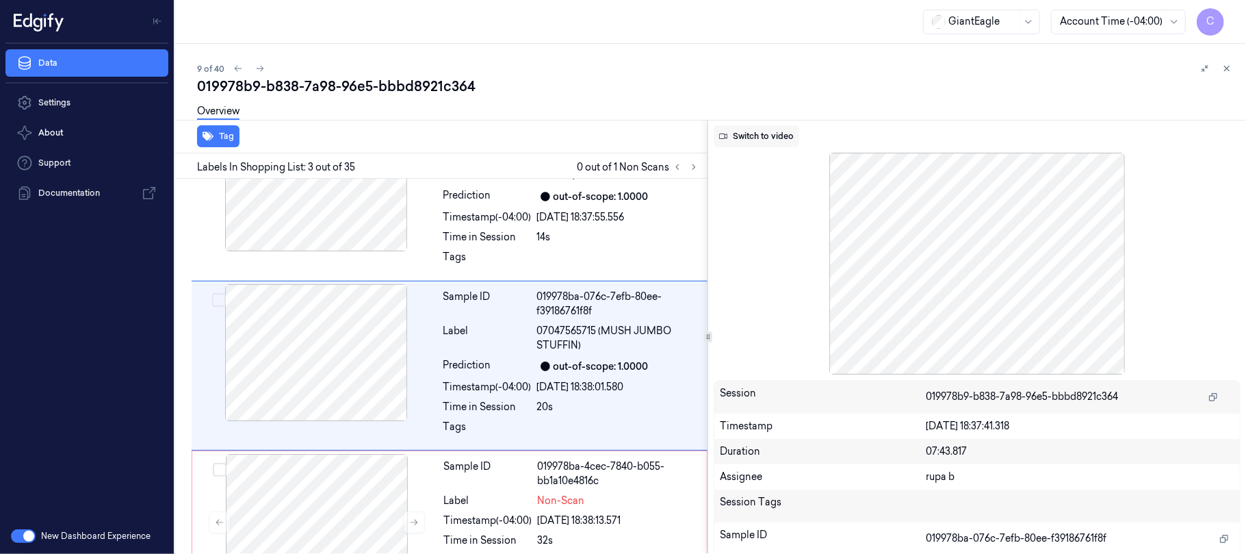
click at [770, 138] on button "Switch to video" at bounding box center [757, 136] width 86 height 22
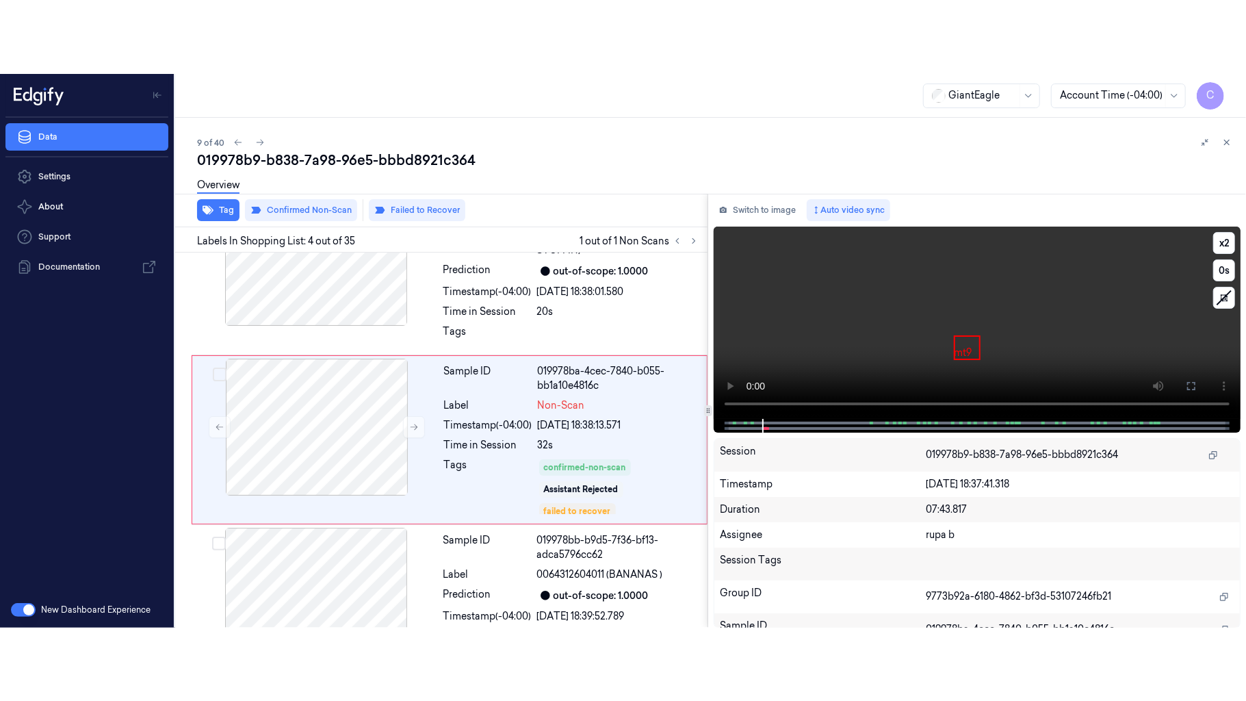
scroll to position [406, 0]
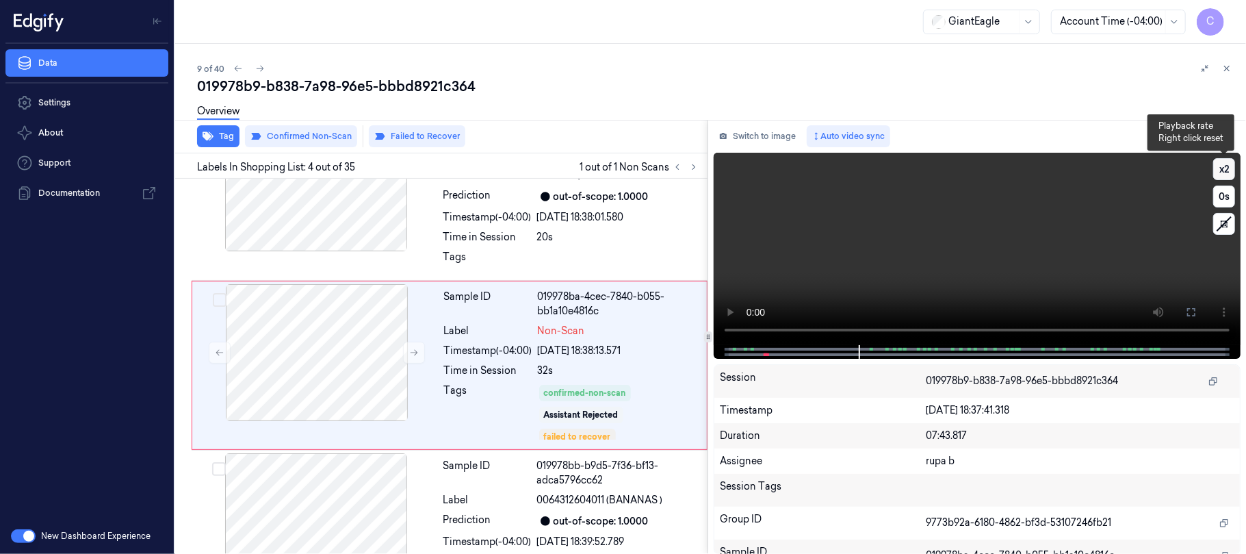
click at [1219, 170] on button "x 2" at bounding box center [1224, 169] width 22 height 22
click at [1219, 170] on button "x 4" at bounding box center [1224, 169] width 22 height 22
click at [1187, 315] on icon at bounding box center [1191, 312] width 11 height 11
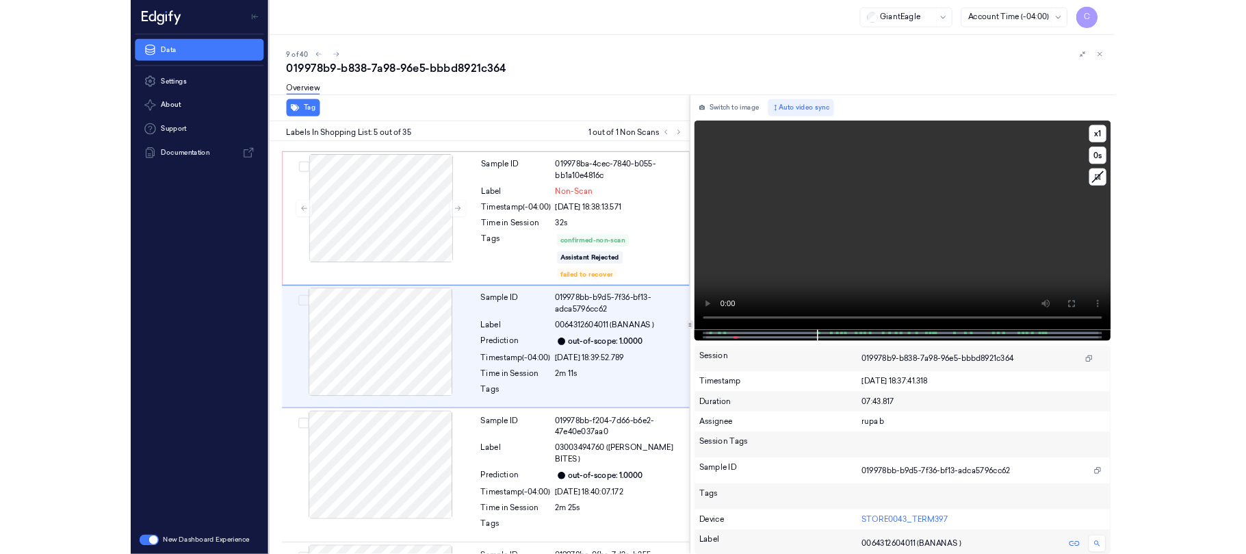
scroll to position [496, 0]
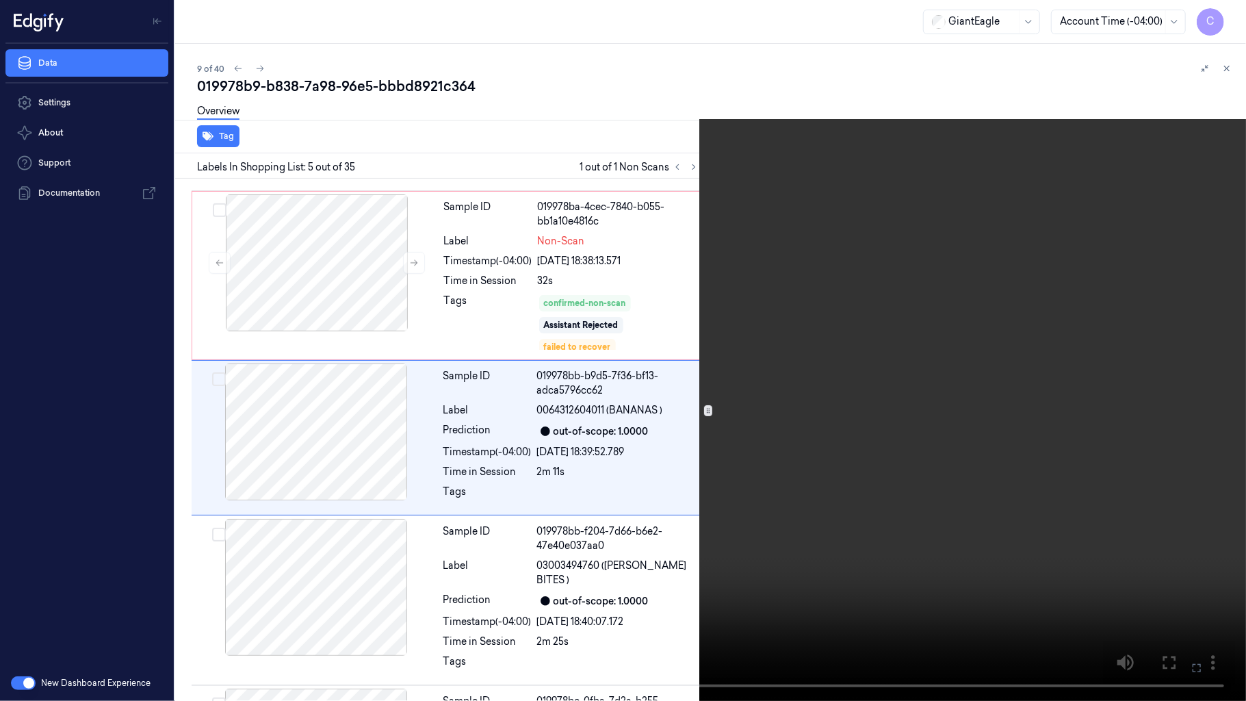
click at [562, 370] on video at bounding box center [623, 350] width 1246 height 701
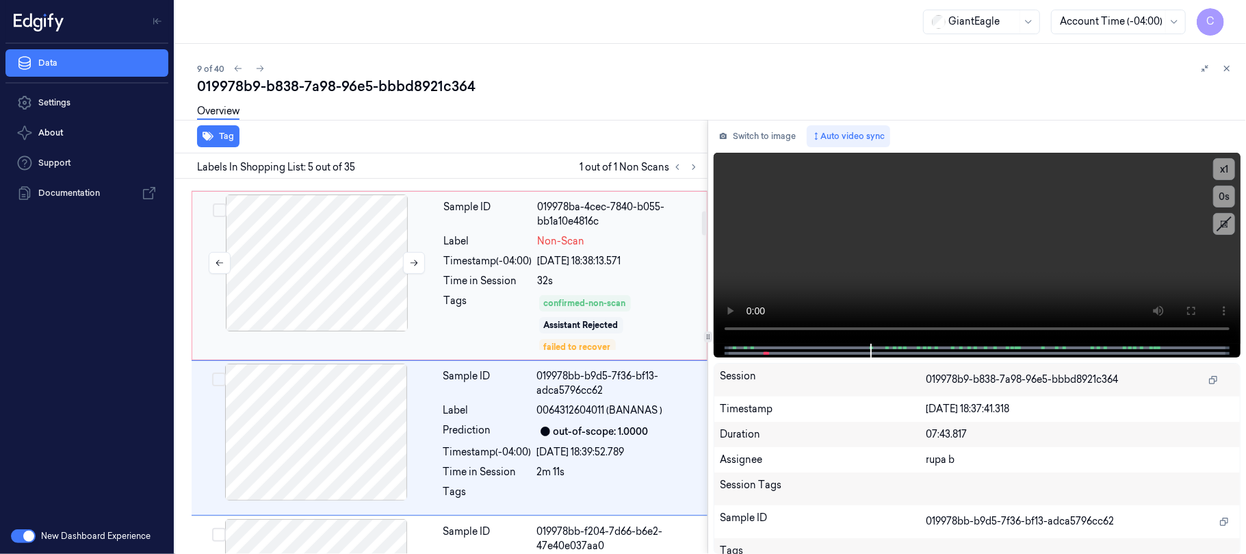
scroll to position [569, 0]
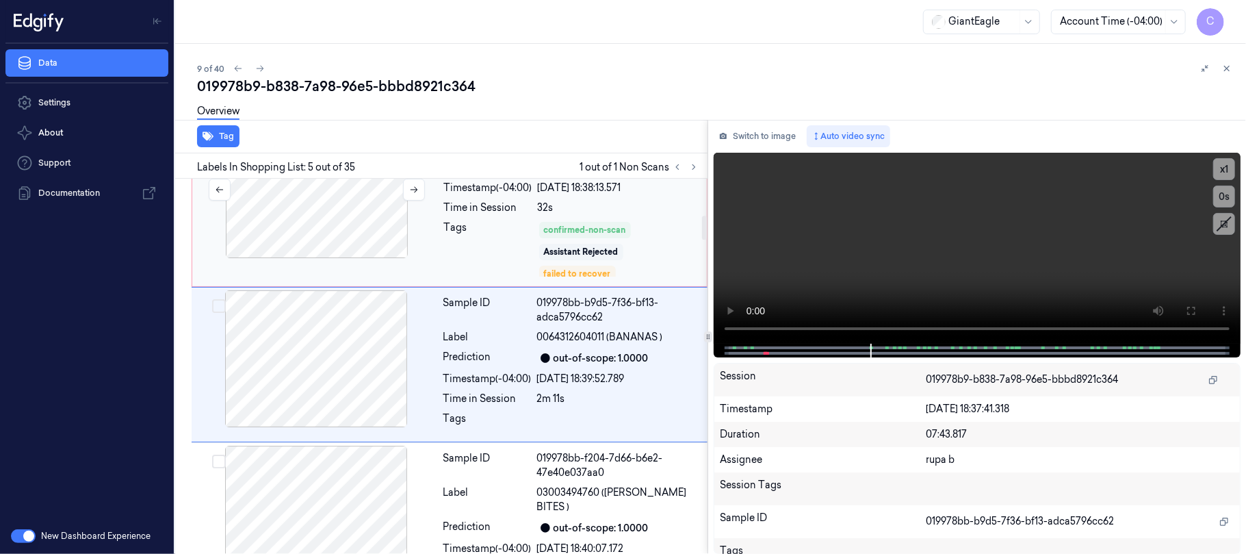
click at [345, 214] on div at bounding box center [317, 189] width 244 height 137
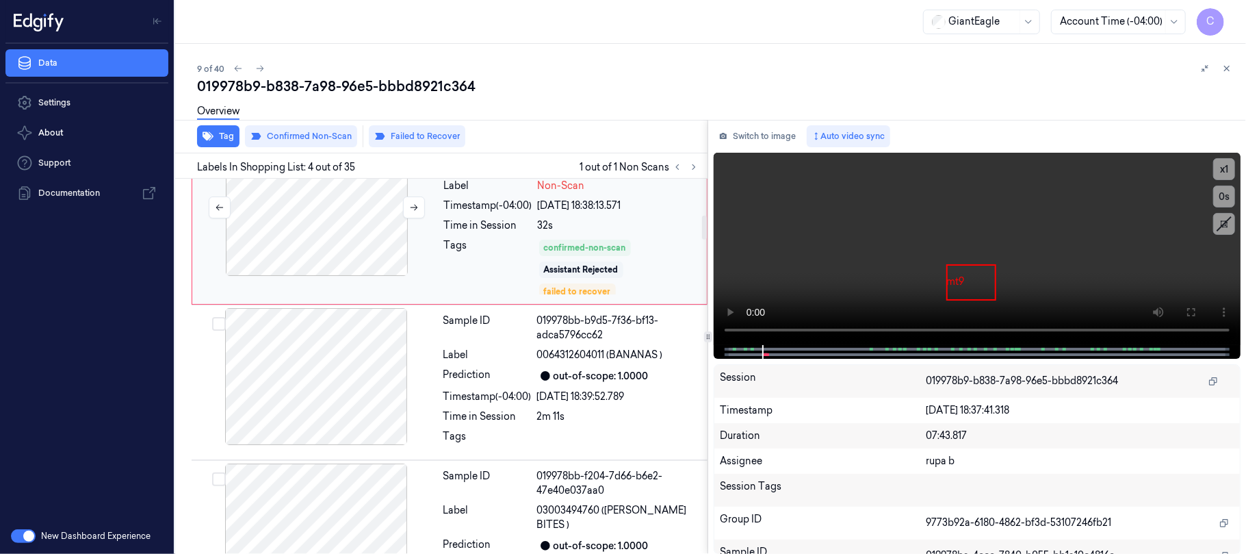
scroll to position [589, 0]
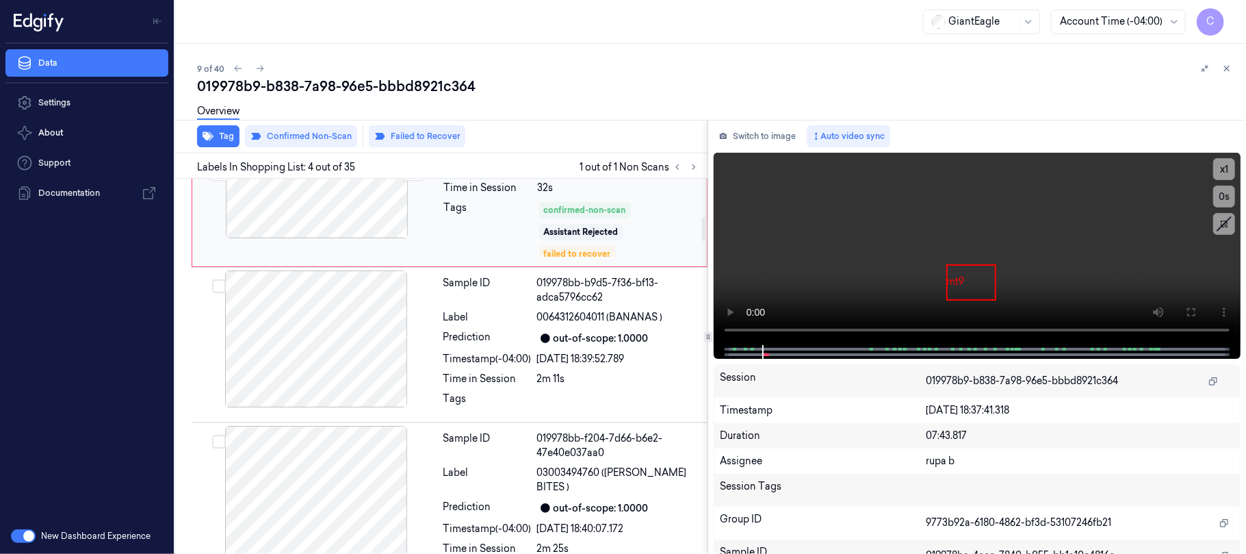
click at [332, 326] on div at bounding box center [316, 338] width 244 height 137
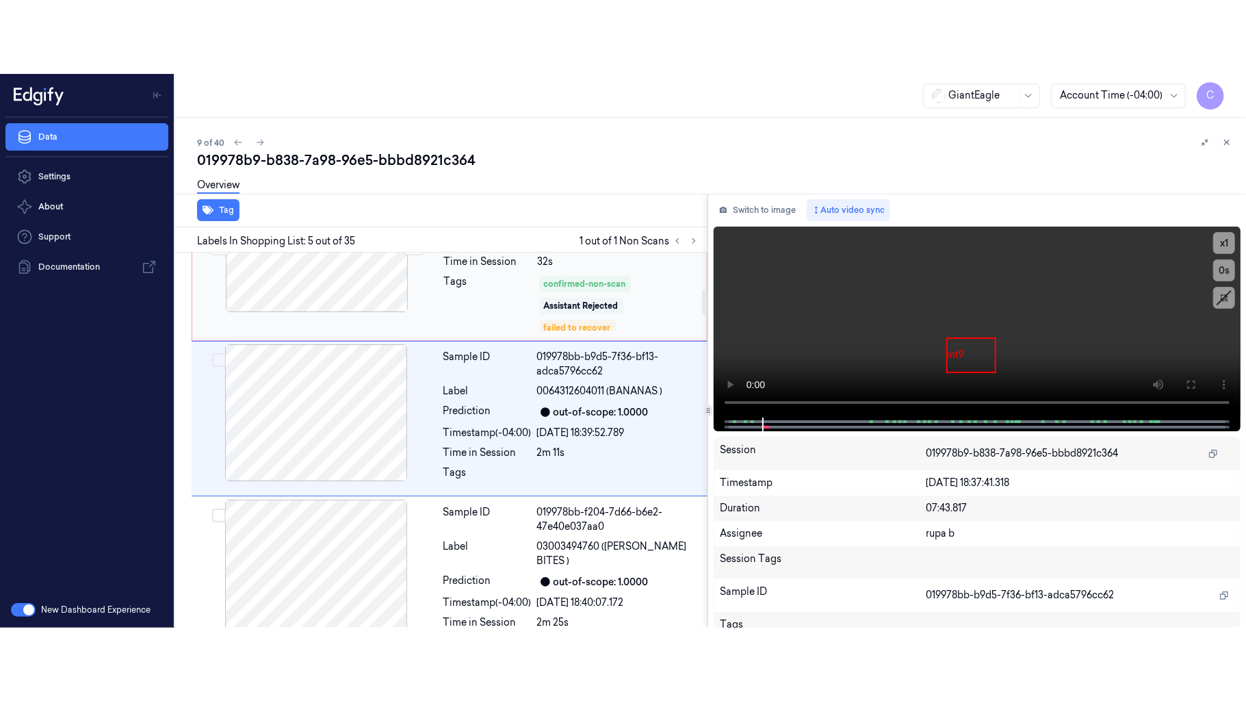
scroll to position [569, 0]
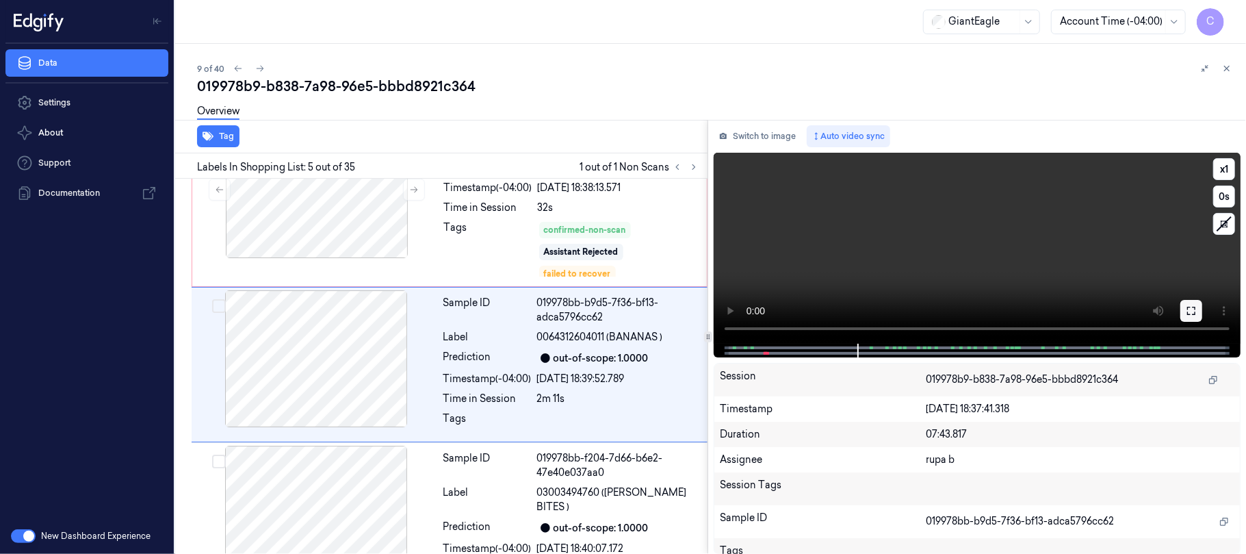
click at [1186, 309] on icon at bounding box center [1191, 310] width 11 height 11
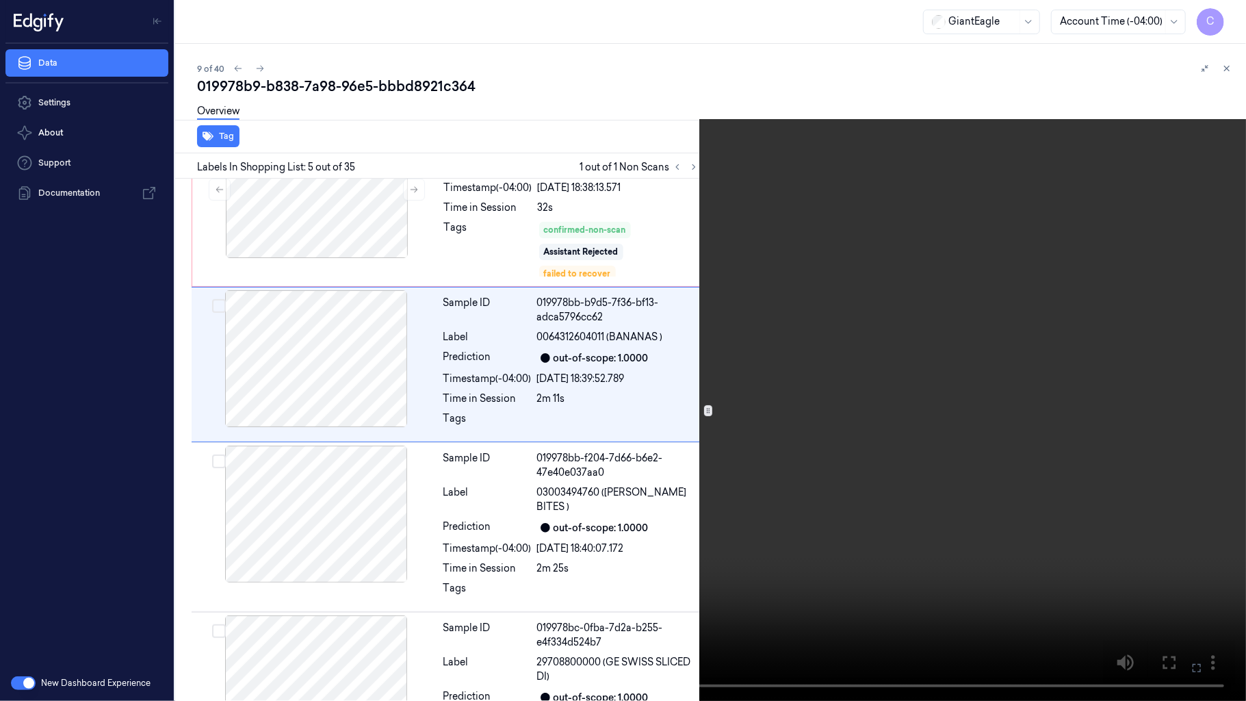
click at [592, 463] on video at bounding box center [623, 350] width 1246 height 701
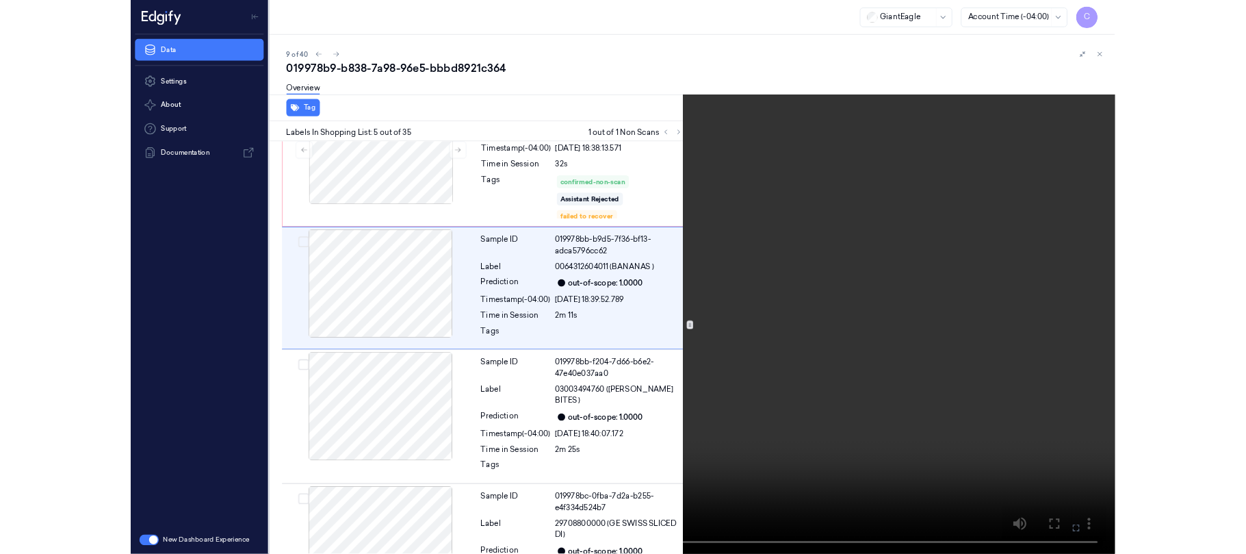
scroll to position [496, 0]
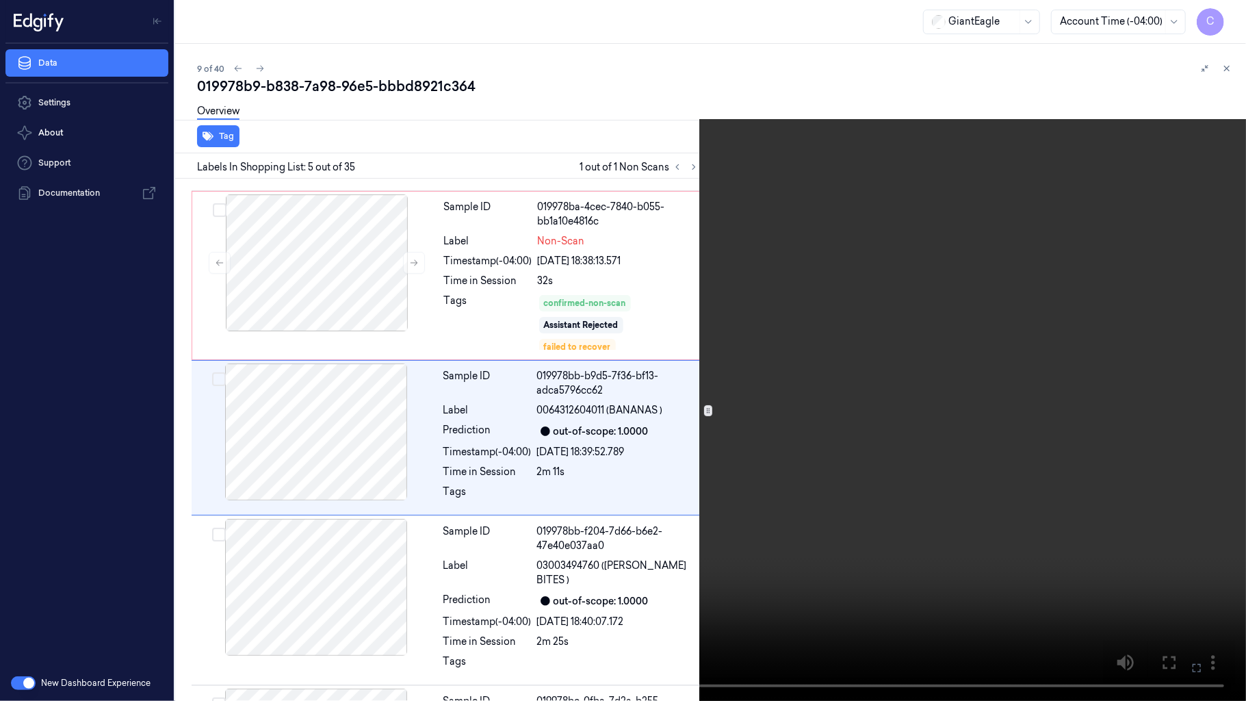
click at [545, 382] on video at bounding box center [623, 350] width 1246 height 701
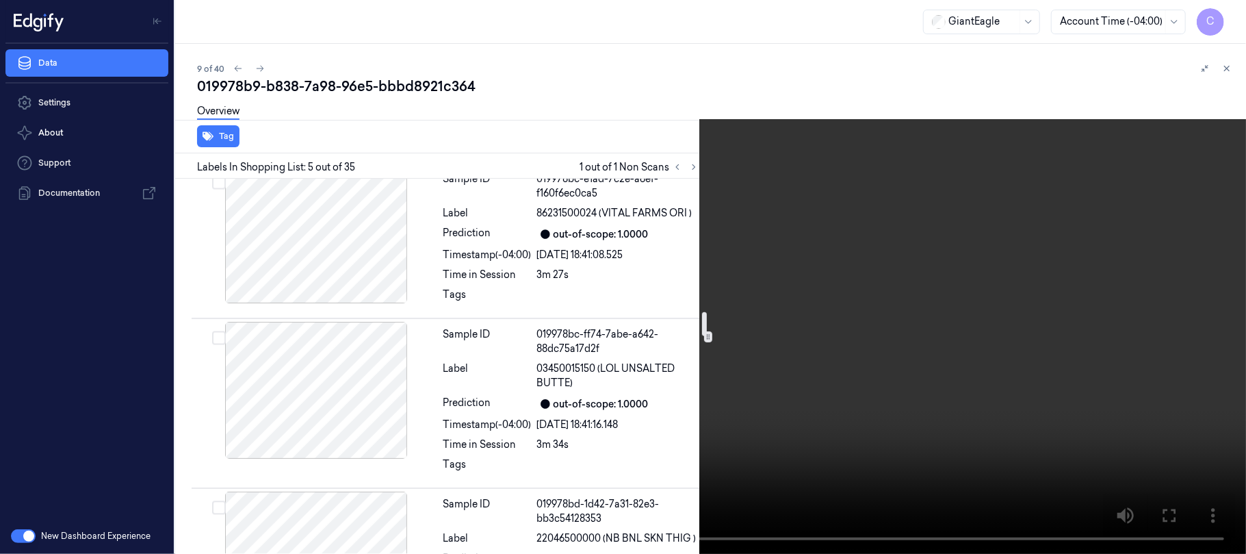
scroll to position [2229, 0]
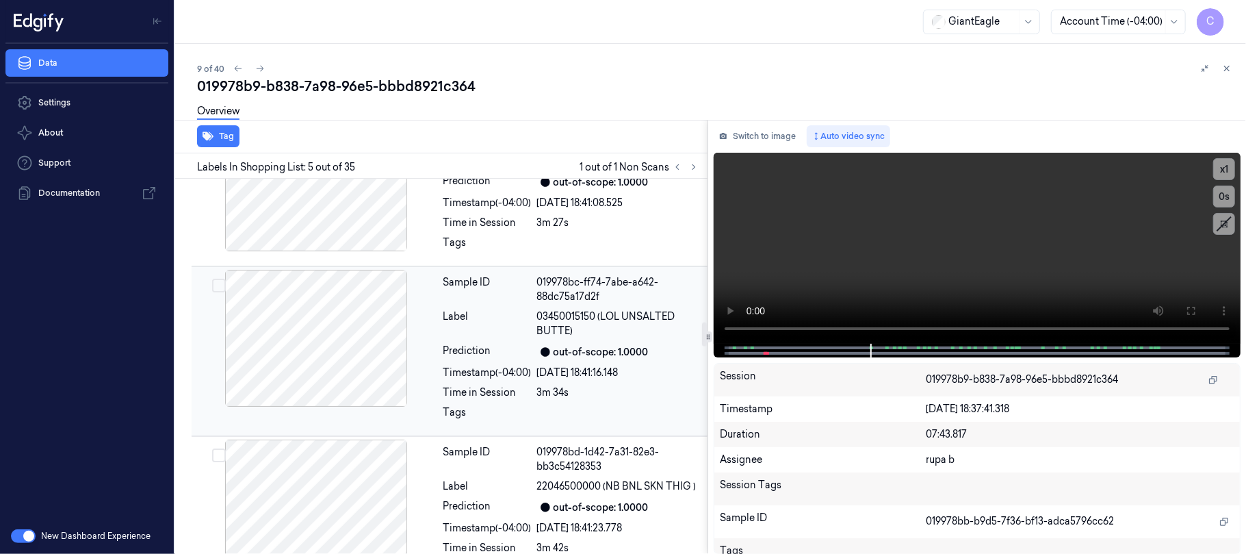
click at [327, 337] on div at bounding box center [316, 338] width 244 height 137
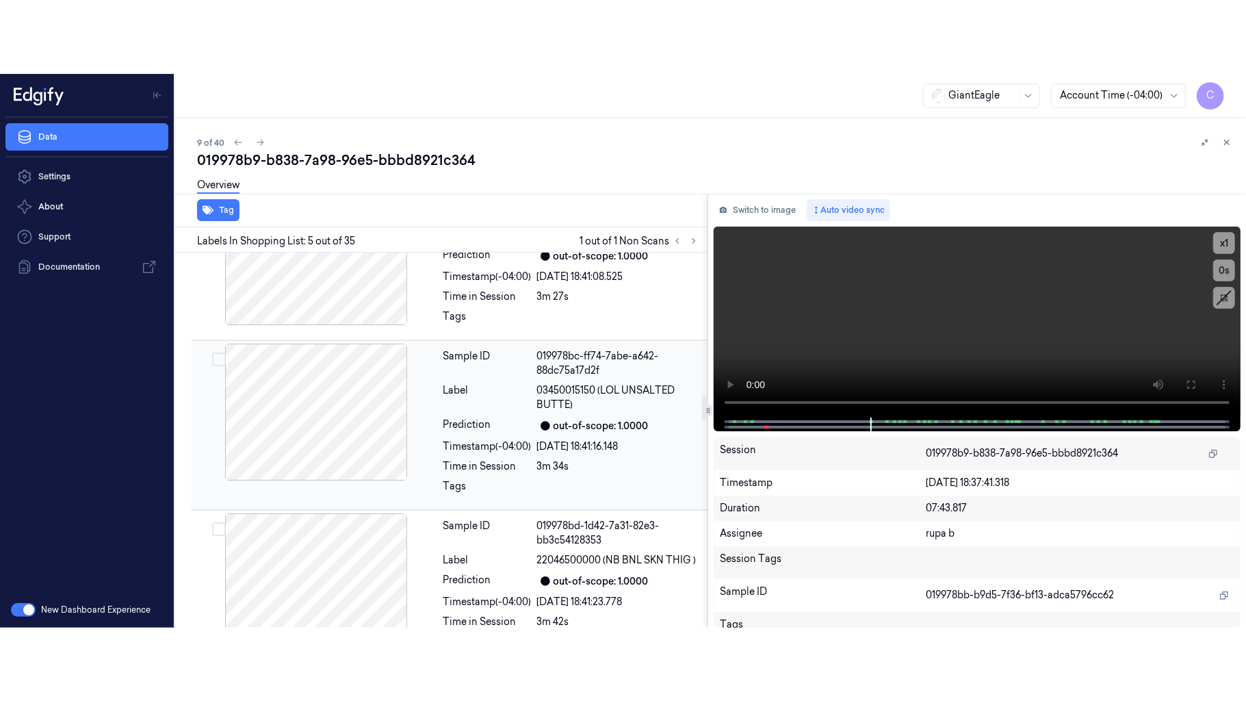
scroll to position [2221, 0]
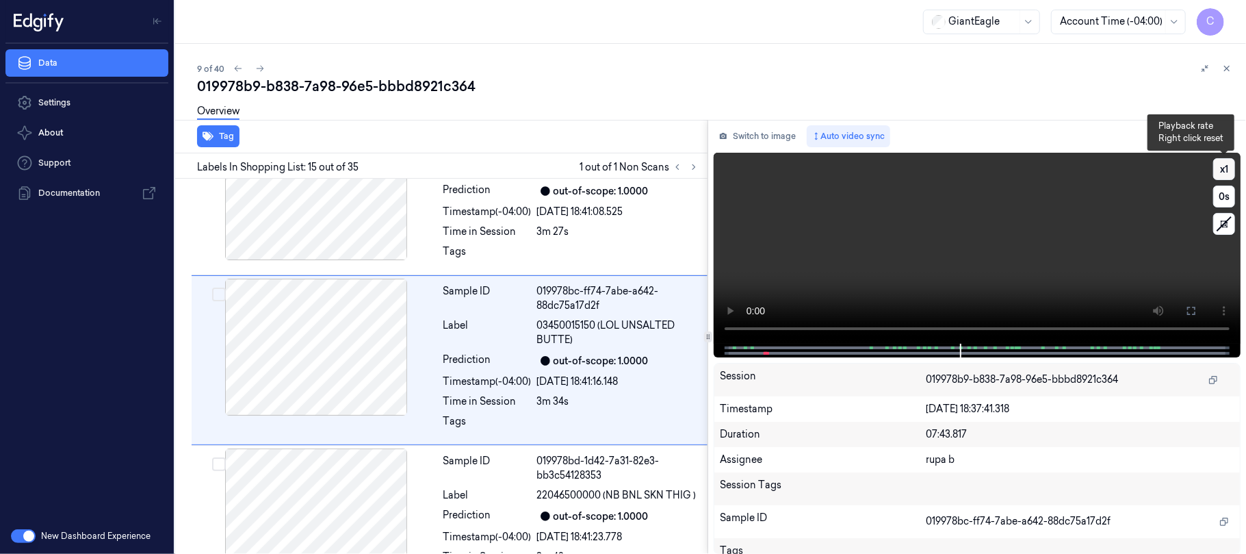
click at [1218, 168] on button "x 1" at bounding box center [1224, 169] width 22 height 22
click at [1218, 168] on button "x 2" at bounding box center [1224, 169] width 22 height 22
click at [1189, 312] on icon at bounding box center [1191, 310] width 11 height 11
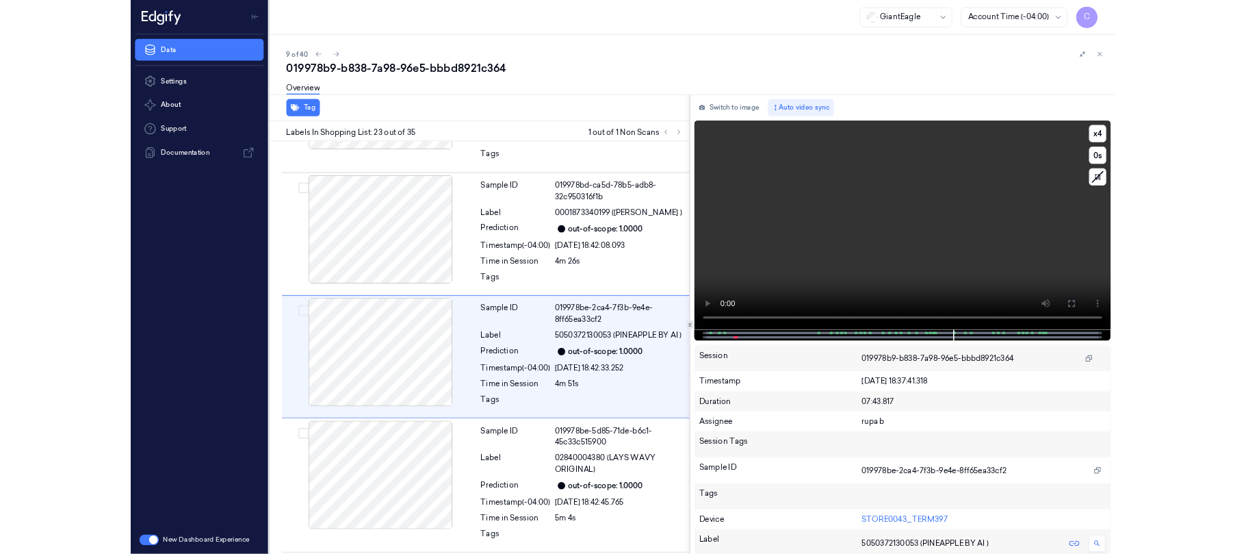
scroll to position [3458, 0]
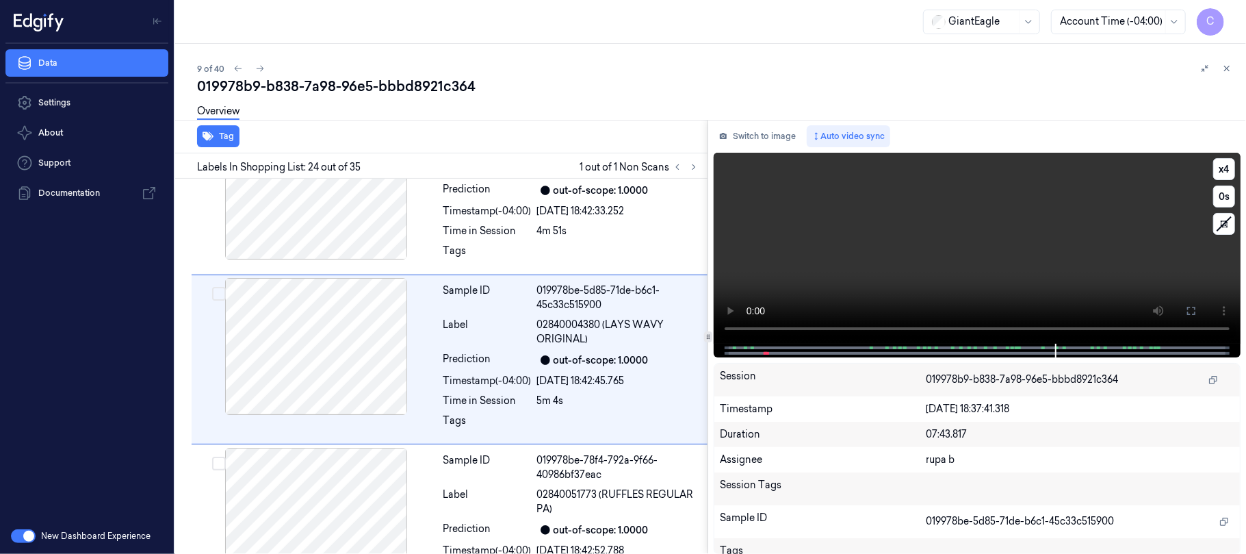
click at [890, 283] on video at bounding box center [977, 248] width 527 height 191
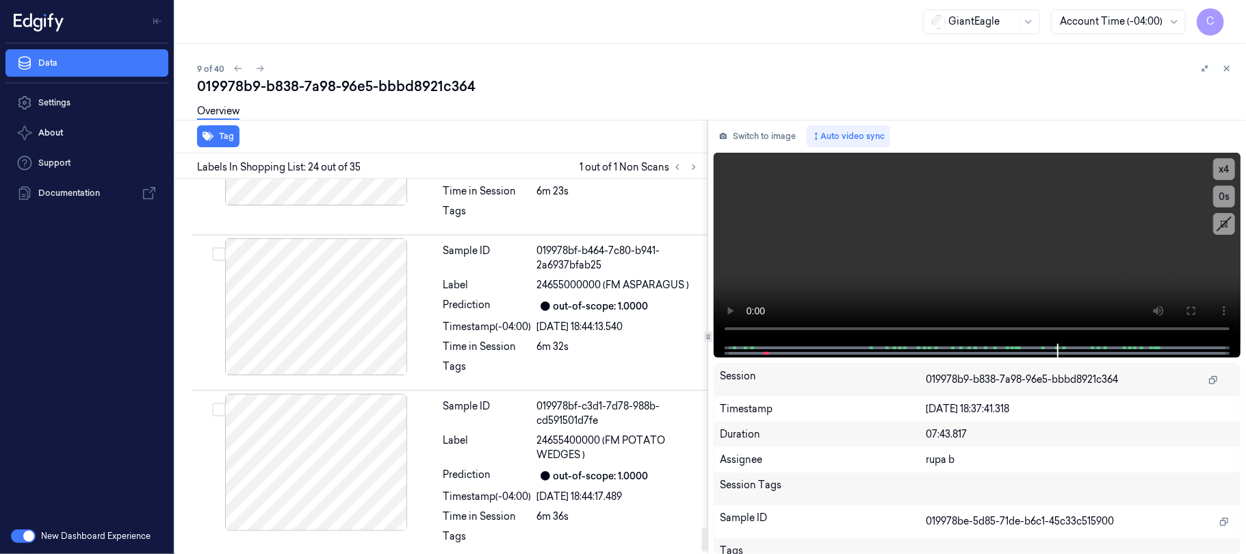
scroll to position [5454, 0]
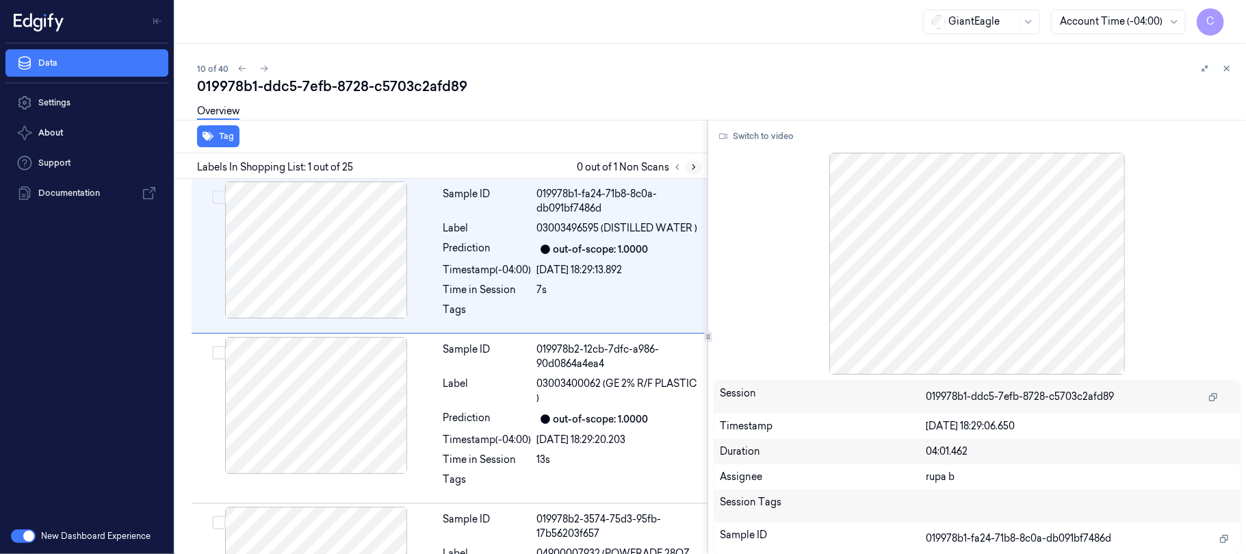
click at [695, 168] on icon at bounding box center [694, 167] width 10 height 10
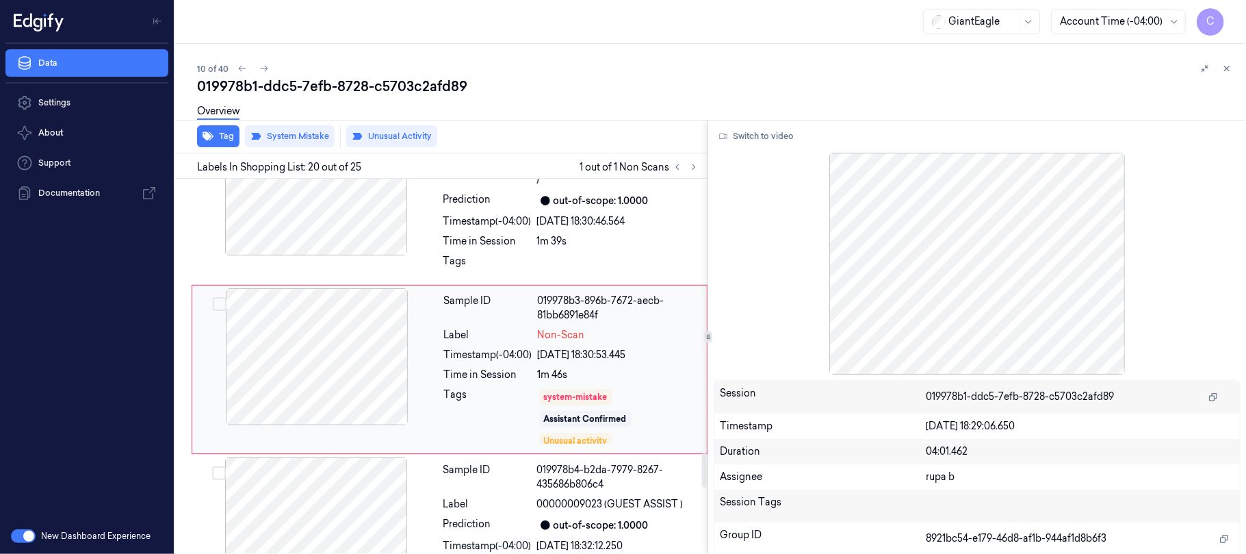
scroll to position [3014, 0]
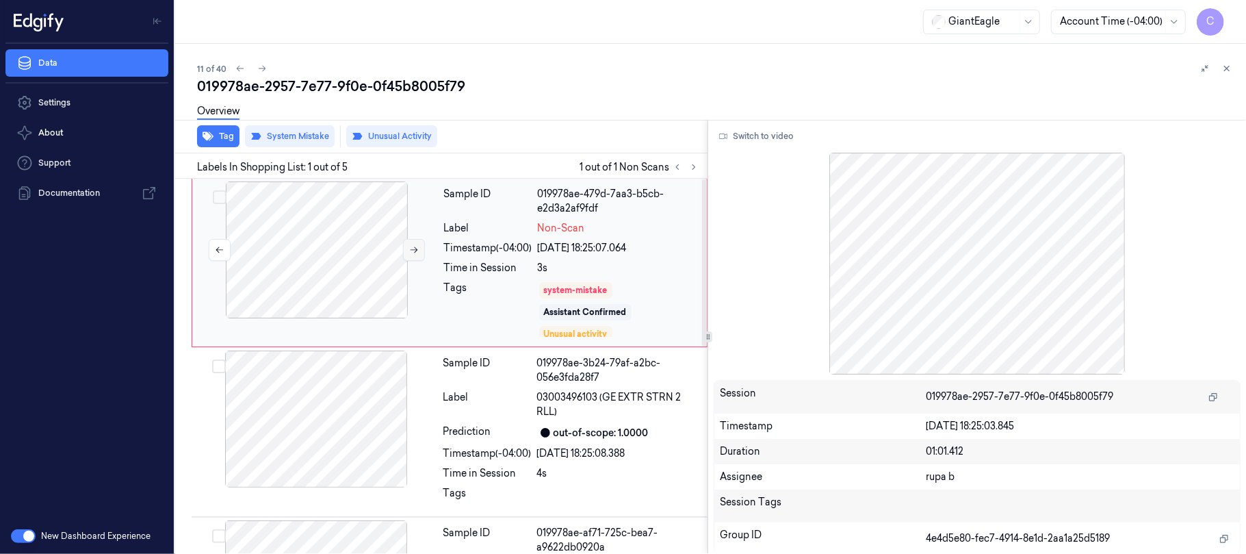
click at [409, 253] on icon at bounding box center [414, 250] width 10 height 10
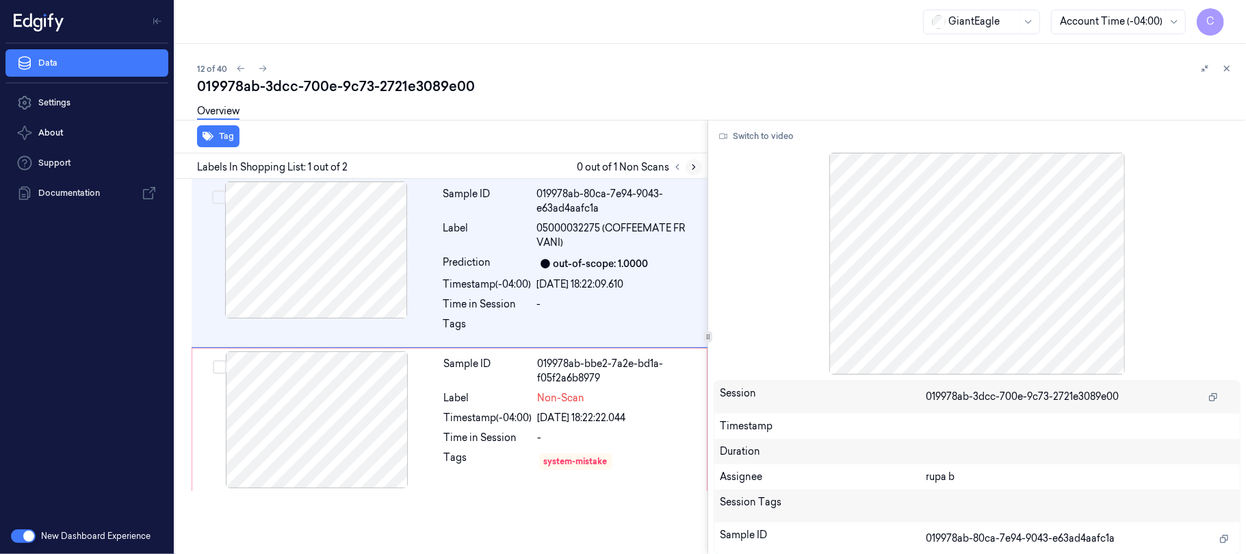
click at [693, 167] on icon at bounding box center [694, 167] width 10 height 10
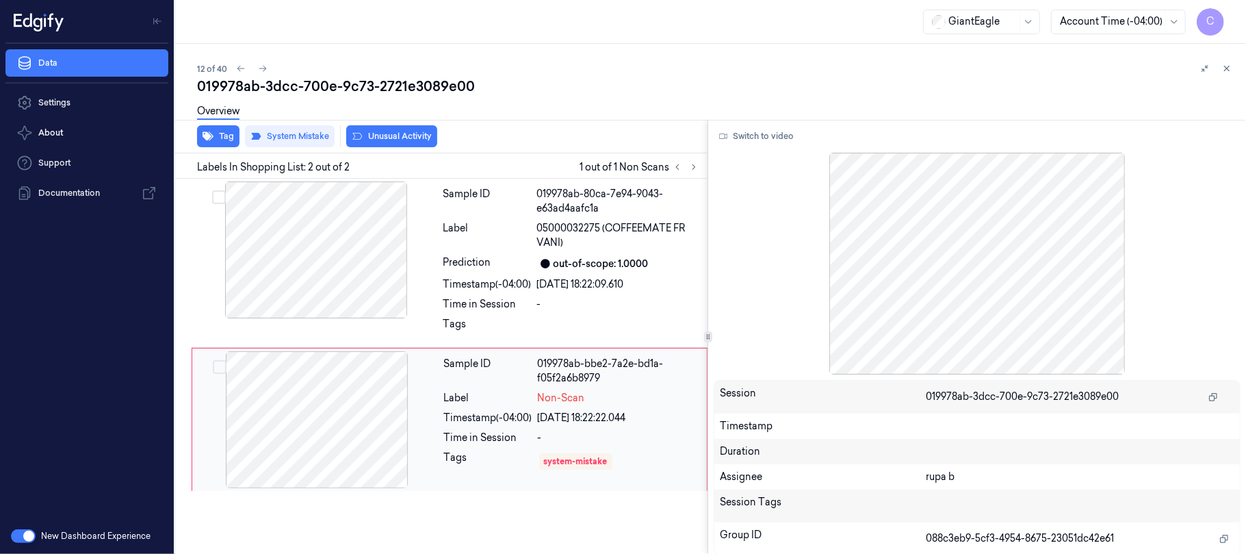
click at [397, 417] on div at bounding box center [317, 419] width 244 height 137
click at [337, 263] on div at bounding box center [316, 249] width 244 height 137
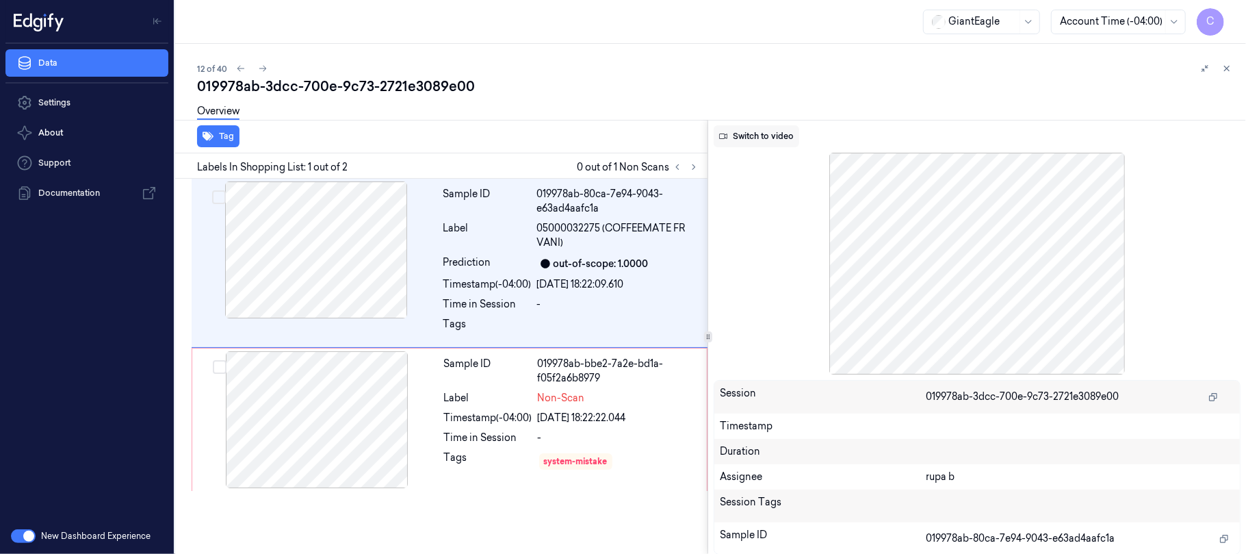
click at [757, 141] on button "Switch to video" at bounding box center [757, 136] width 86 height 22
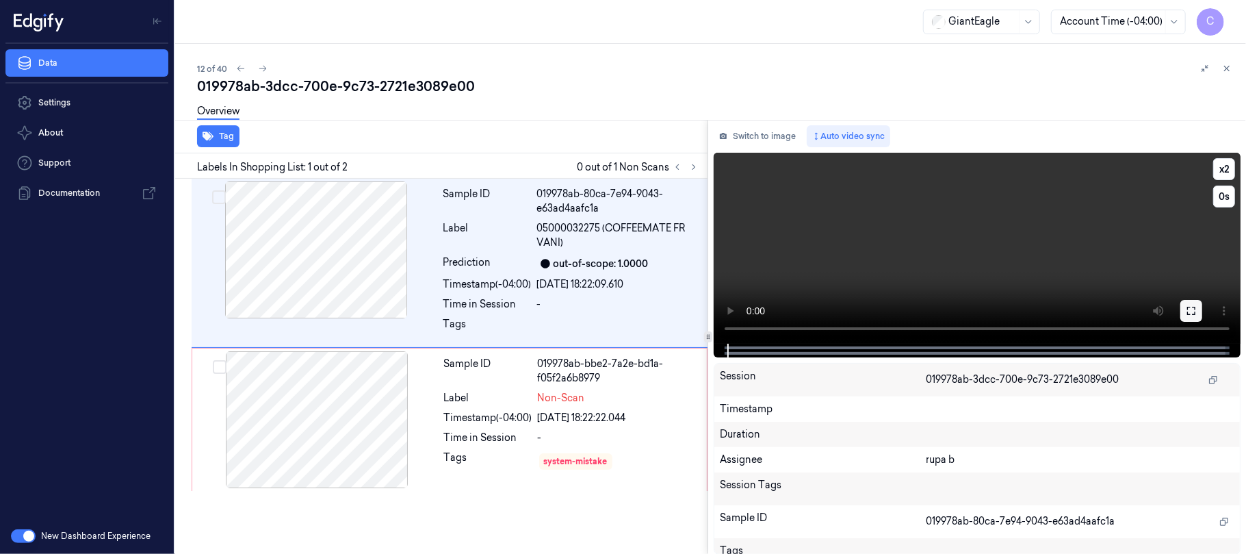
click at [1193, 313] on icon at bounding box center [1191, 311] width 8 height 8
click at [309, 222] on div at bounding box center [316, 249] width 244 height 137
click at [885, 217] on video at bounding box center [977, 248] width 527 height 191
click at [1197, 312] on button at bounding box center [1191, 311] width 22 height 22
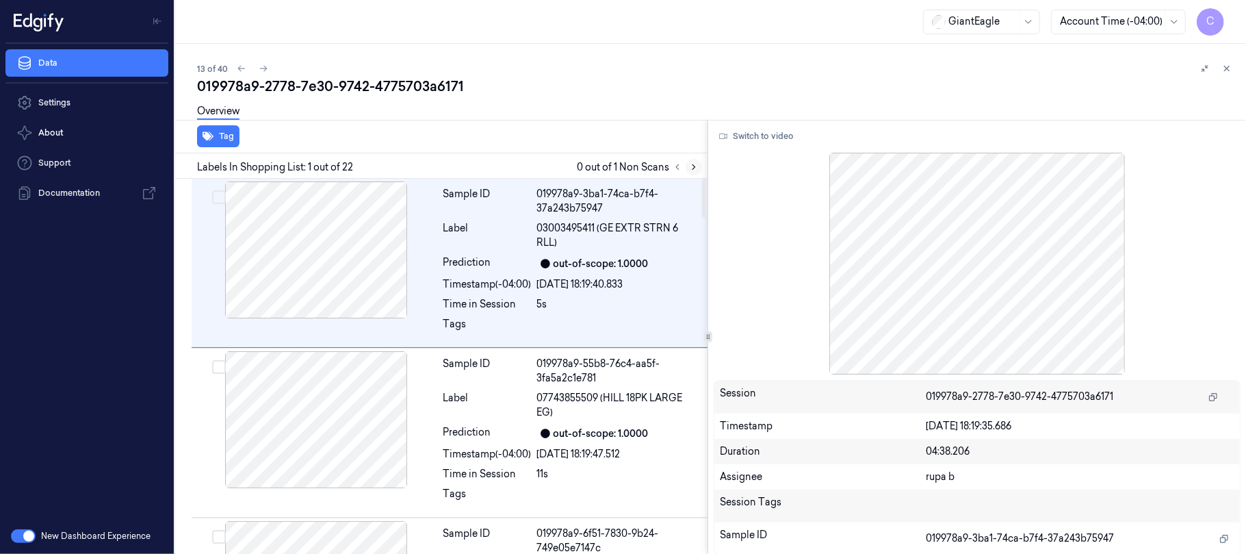
click at [690, 167] on icon at bounding box center [694, 167] width 10 height 10
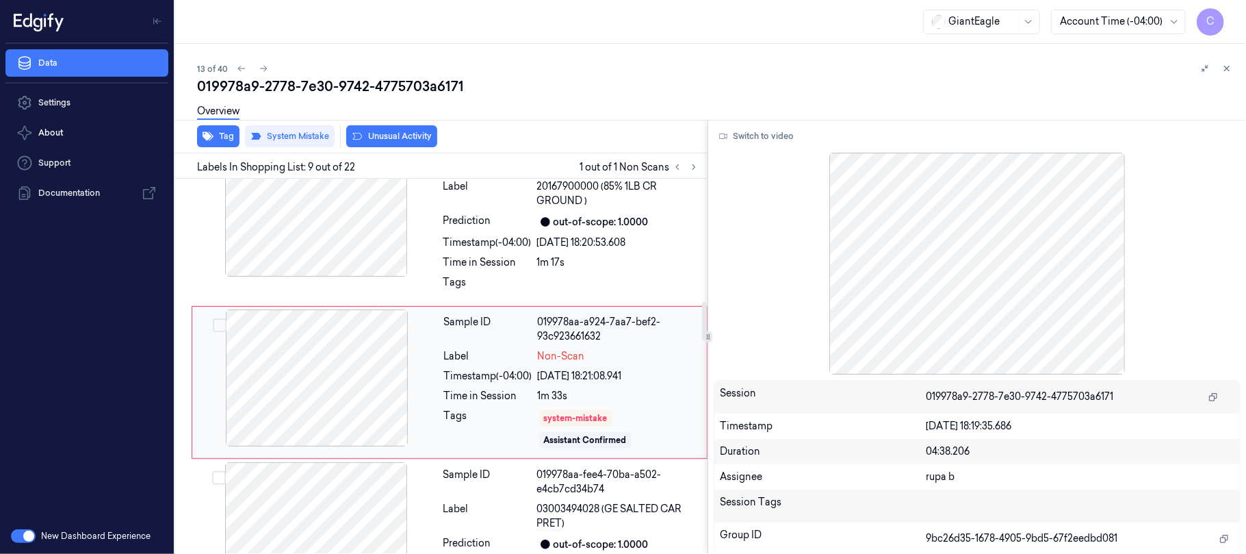
scroll to position [1235, 0]
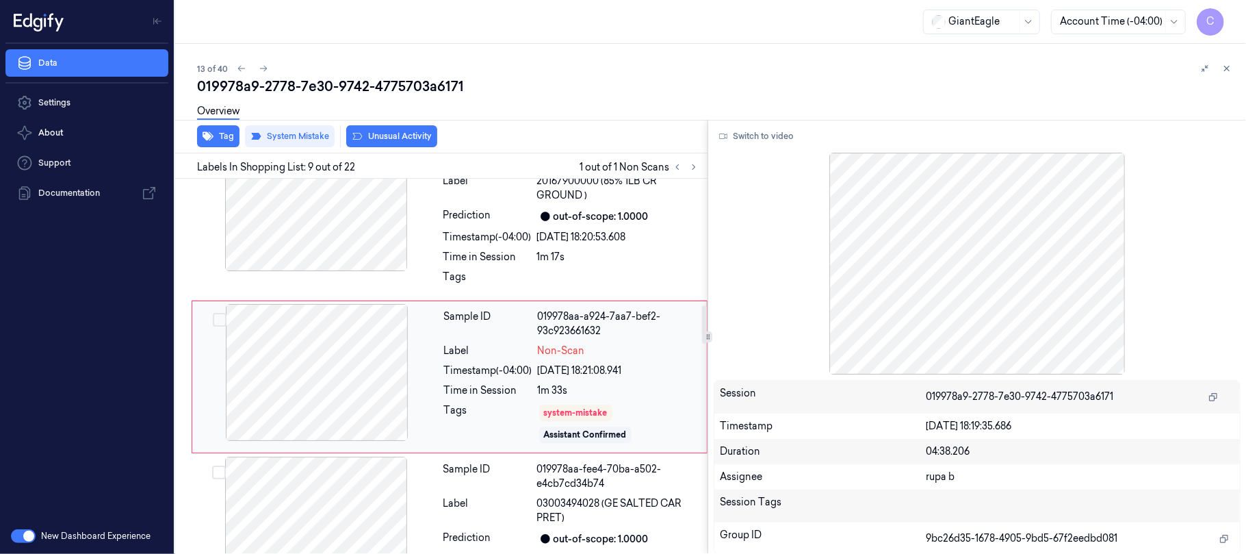
click at [409, 359] on div at bounding box center [317, 372] width 244 height 137
click at [342, 359] on div at bounding box center [317, 372] width 244 height 137
click at [344, 357] on div at bounding box center [317, 372] width 244 height 137
click at [773, 140] on button "Switch to video" at bounding box center [757, 136] width 86 height 22
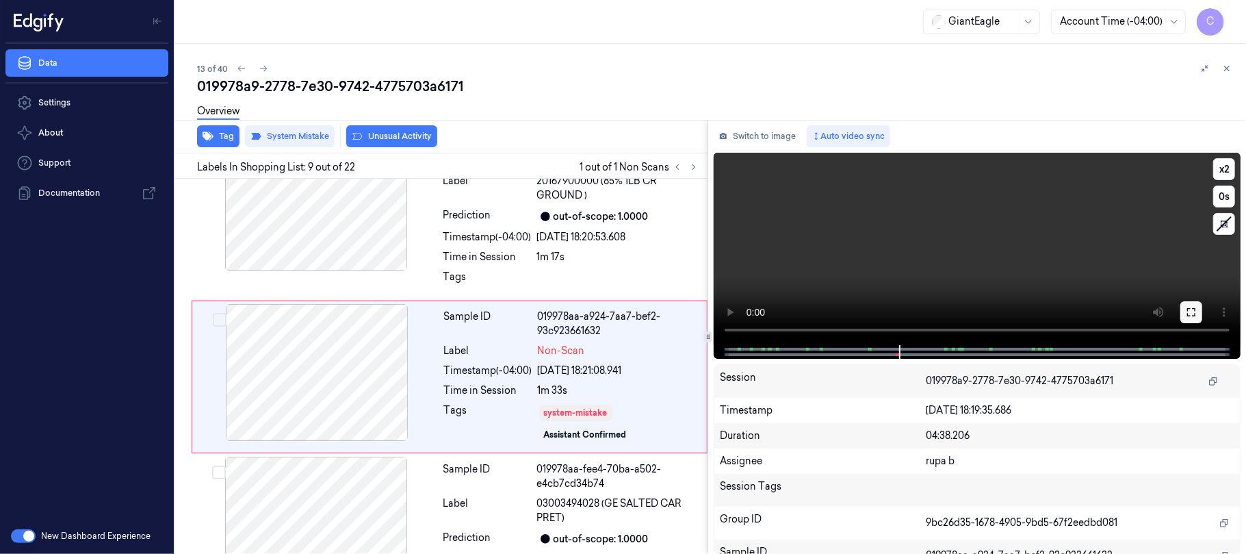
click at [1185, 315] on button at bounding box center [1191, 312] width 22 height 22
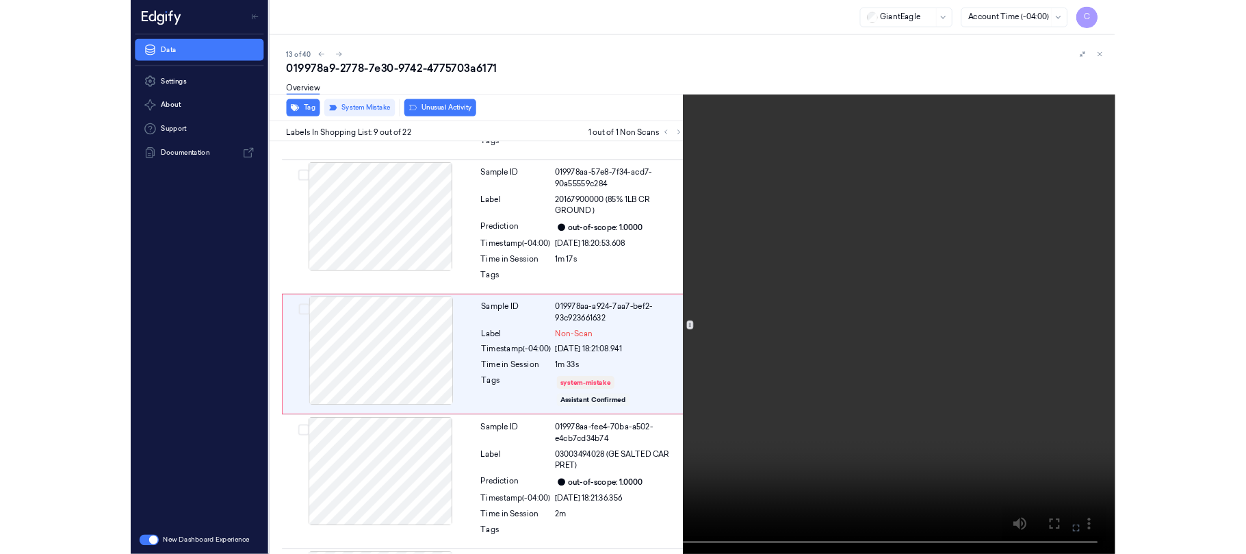
scroll to position [1162, 0]
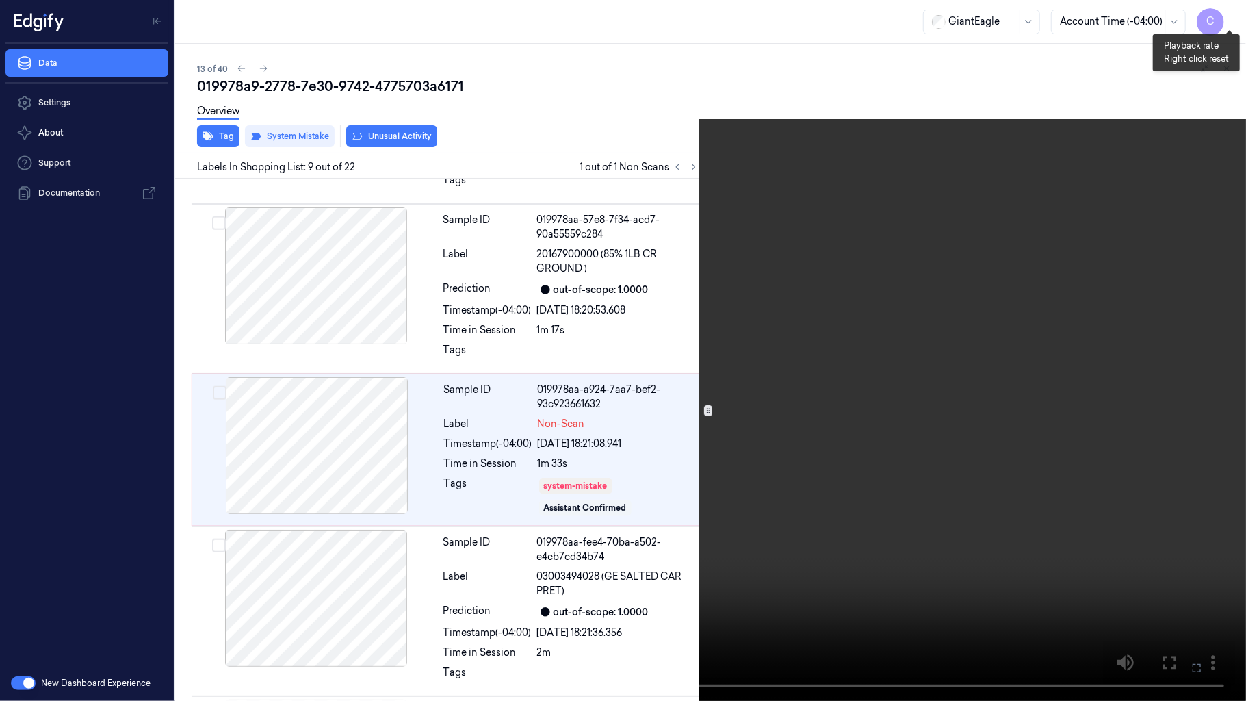
click at [1233, 10] on button "x 2" at bounding box center [1230, 16] width 22 height 22
click at [617, 415] on video at bounding box center [623, 350] width 1246 height 701
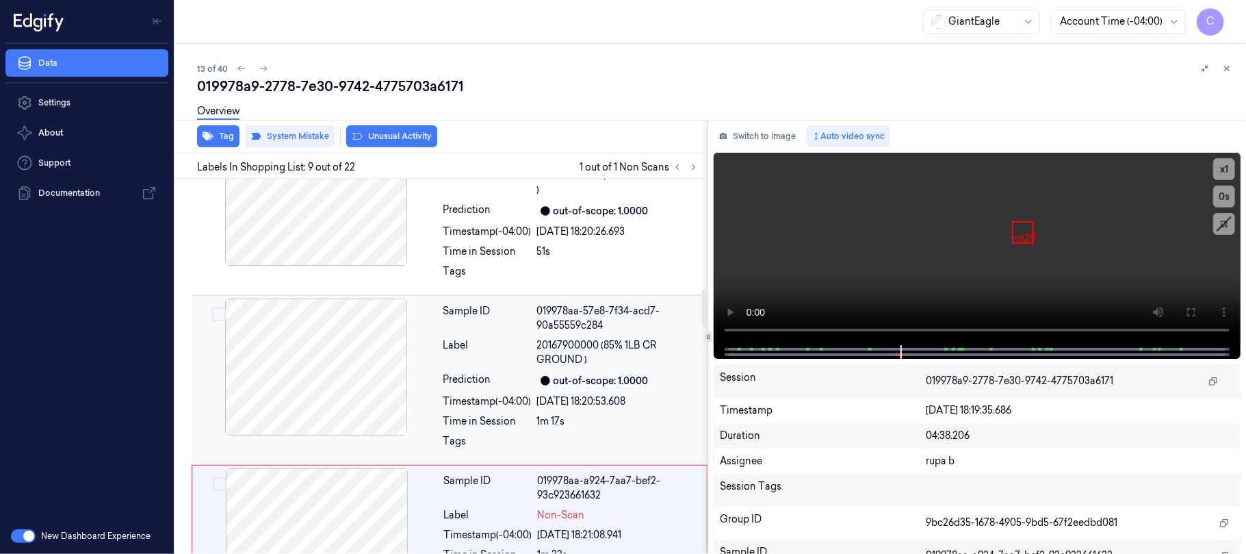
click at [319, 376] on div at bounding box center [316, 366] width 244 height 137
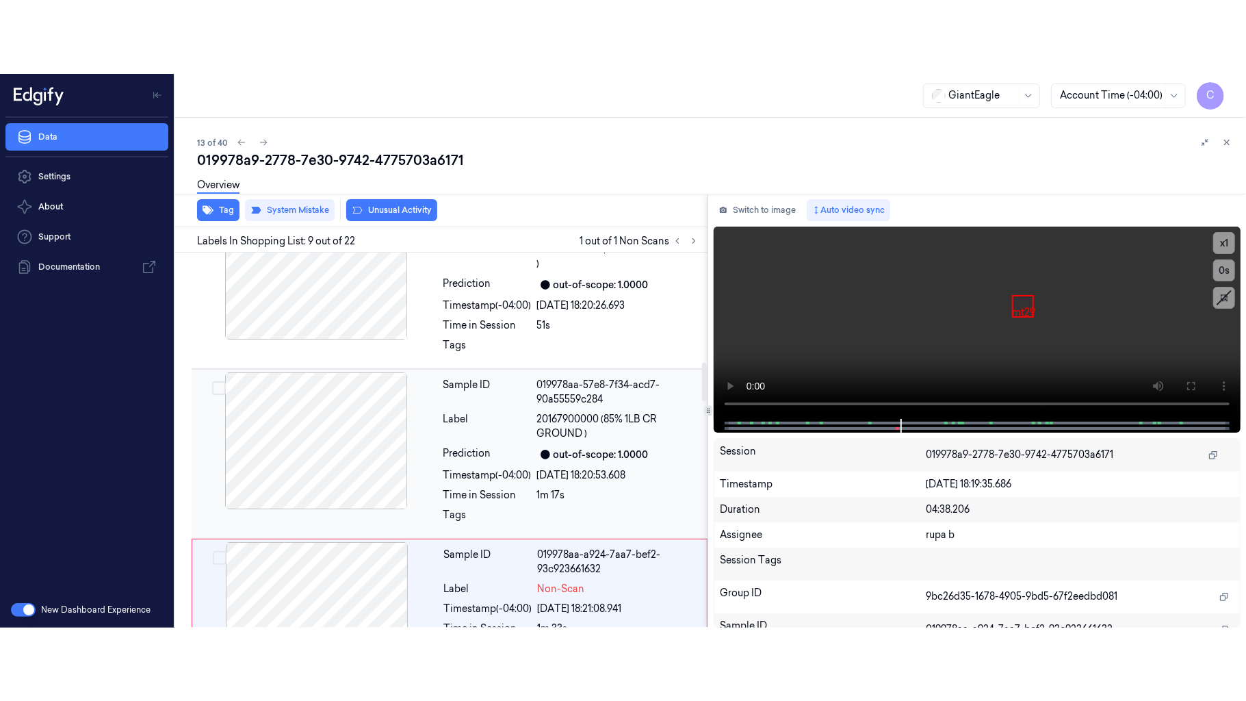
scroll to position [1073, 0]
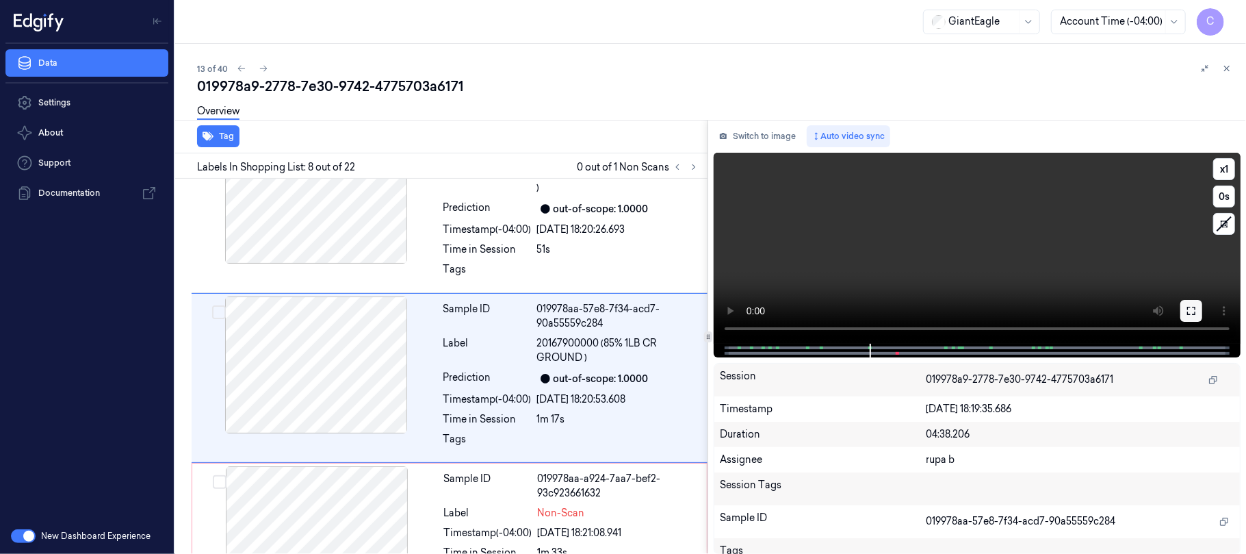
click at [1184, 302] on button at bounding box center [1191, 311] width 22 height 22
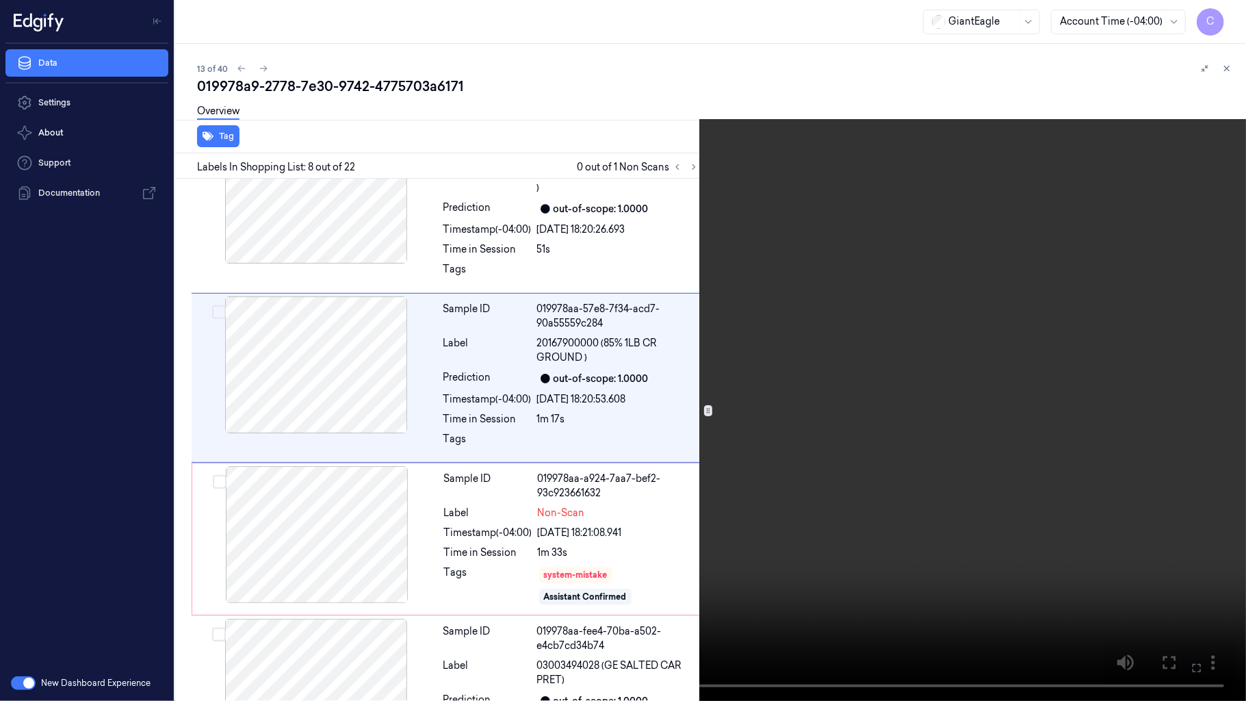
click at [668, 413] on video at bounding box center [623, 350] width 1246 height 701
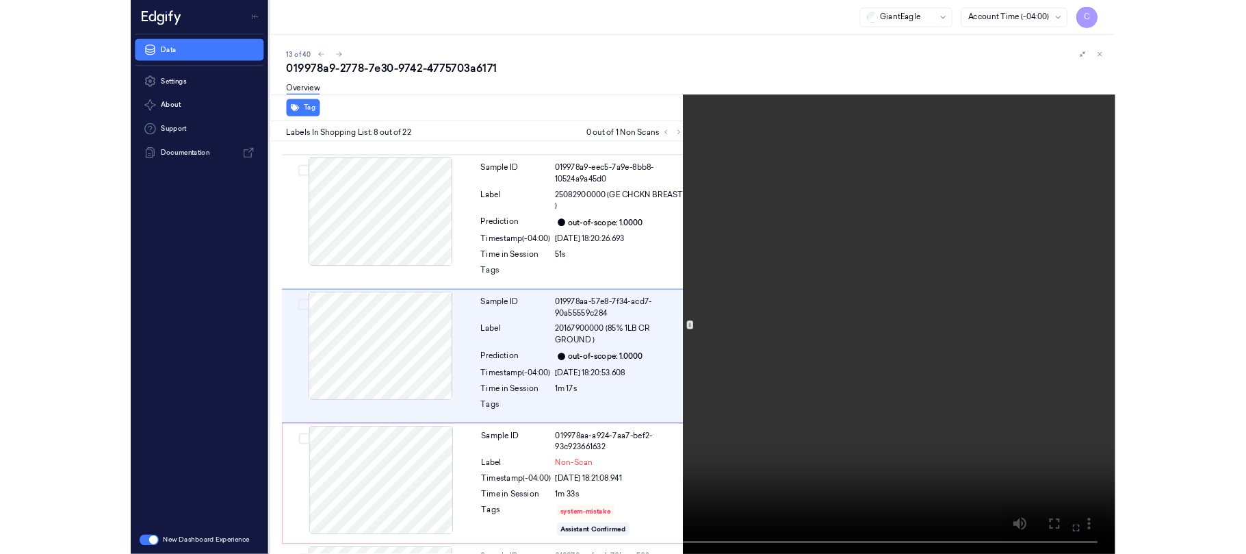
scroll to position [1000, 0]
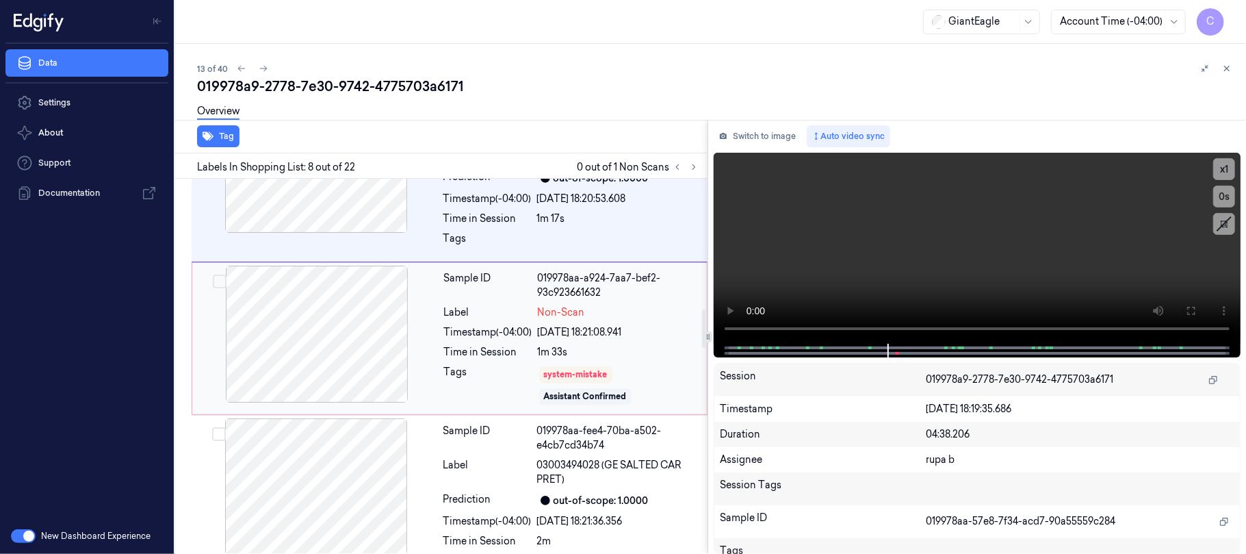
click at [328, 326] on div at bounding box center [317, 334] width 244 height 137
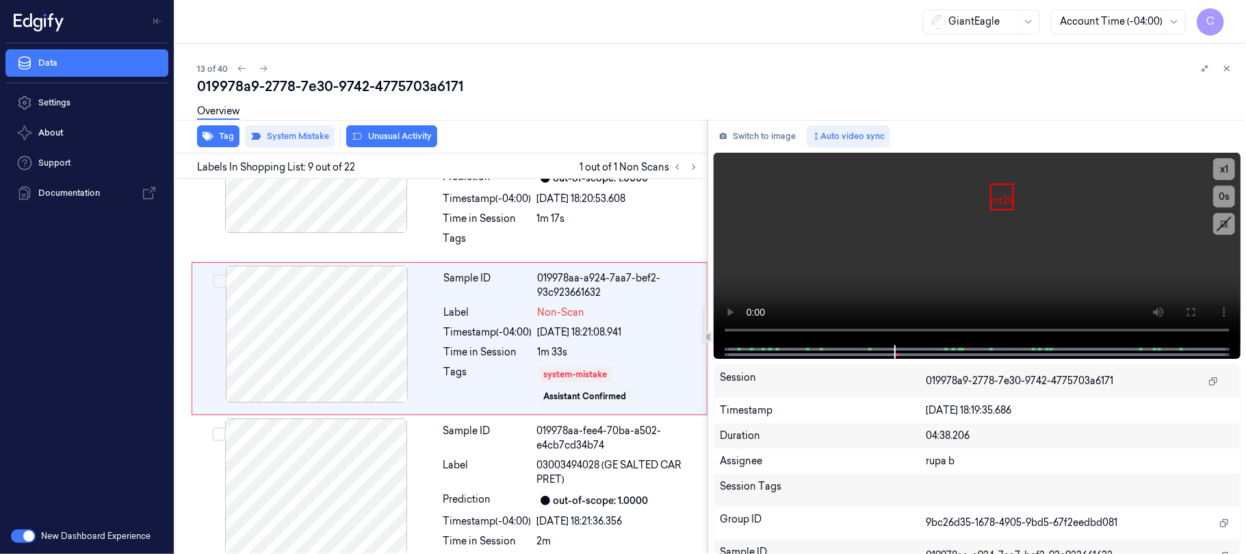
scroll to position [1235, 0]
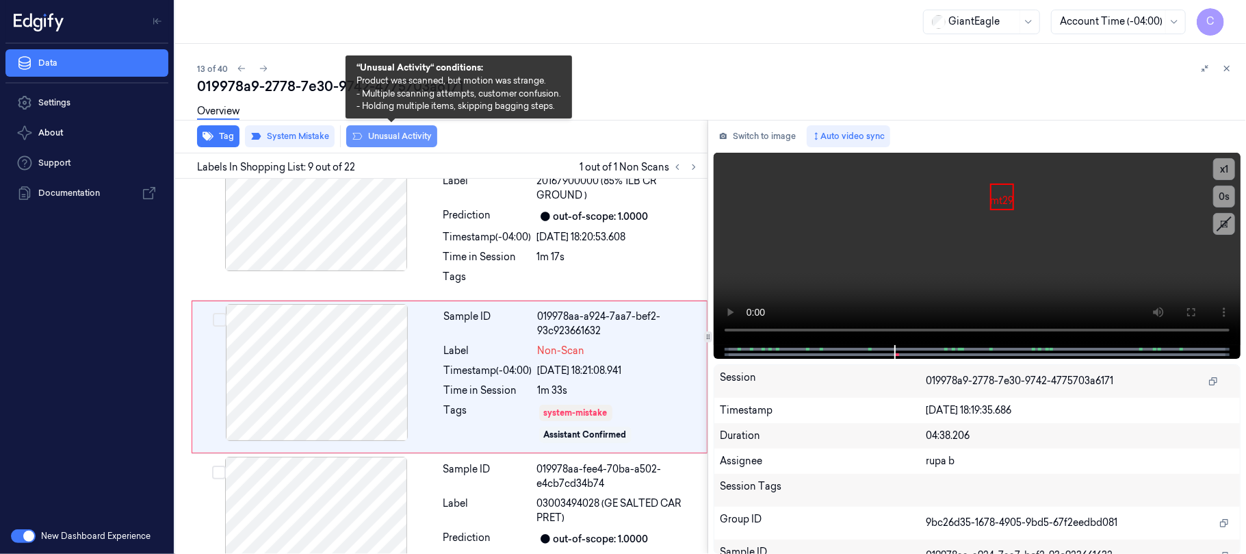
click at [412, 137] on button "Unusual Activity" at bounding box center [391, 136] width 91 height 22
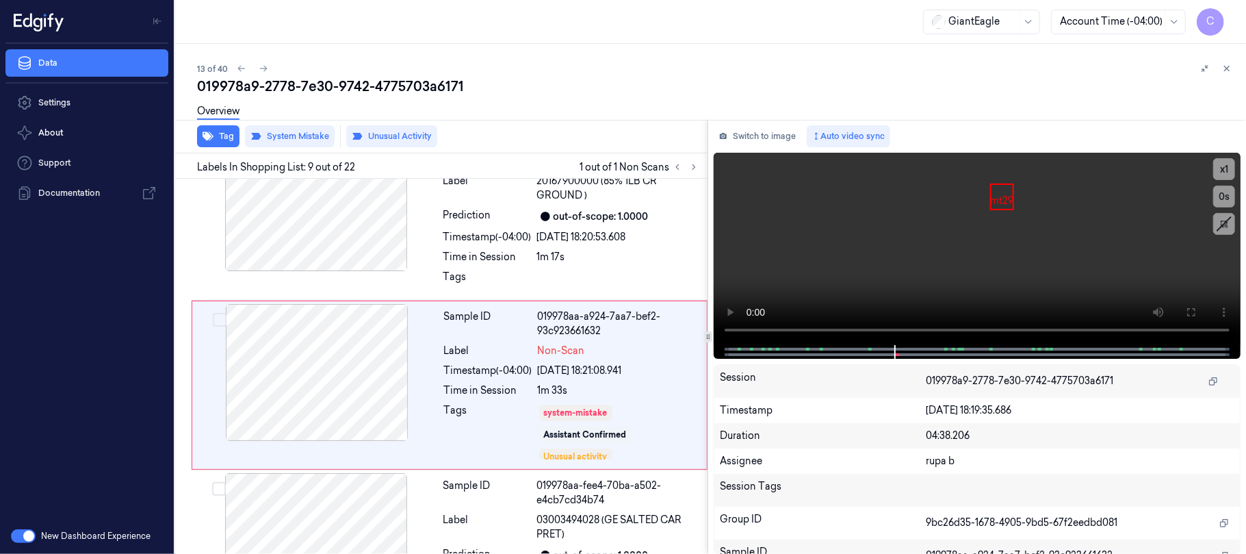
scroll to position [1243, 0]
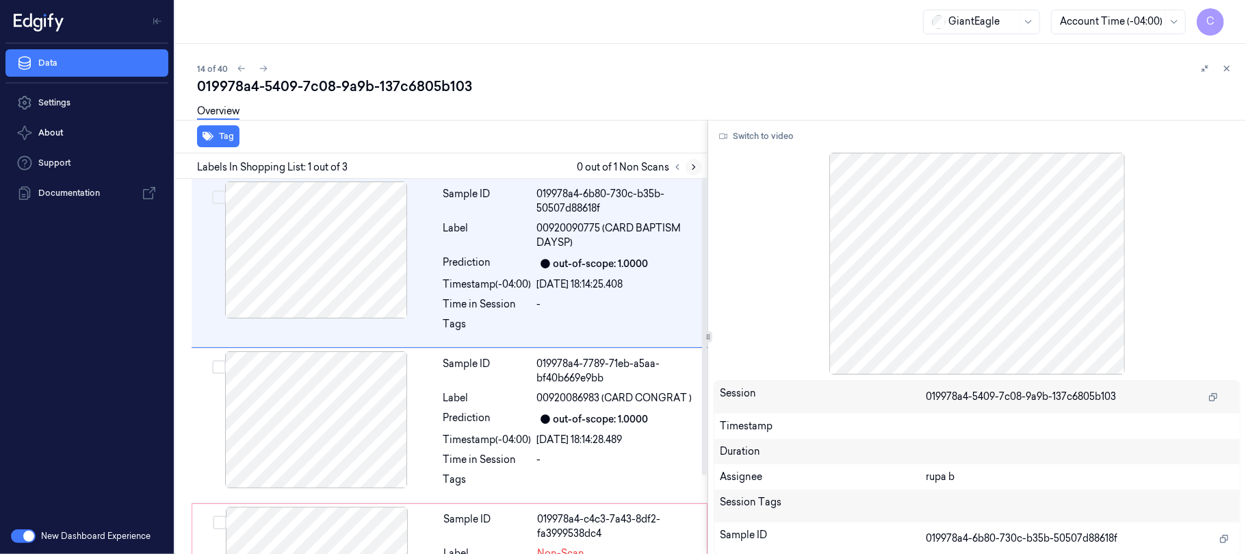
click at [693, 163] on icon at bounding box center [694, 167] width 10 height 10
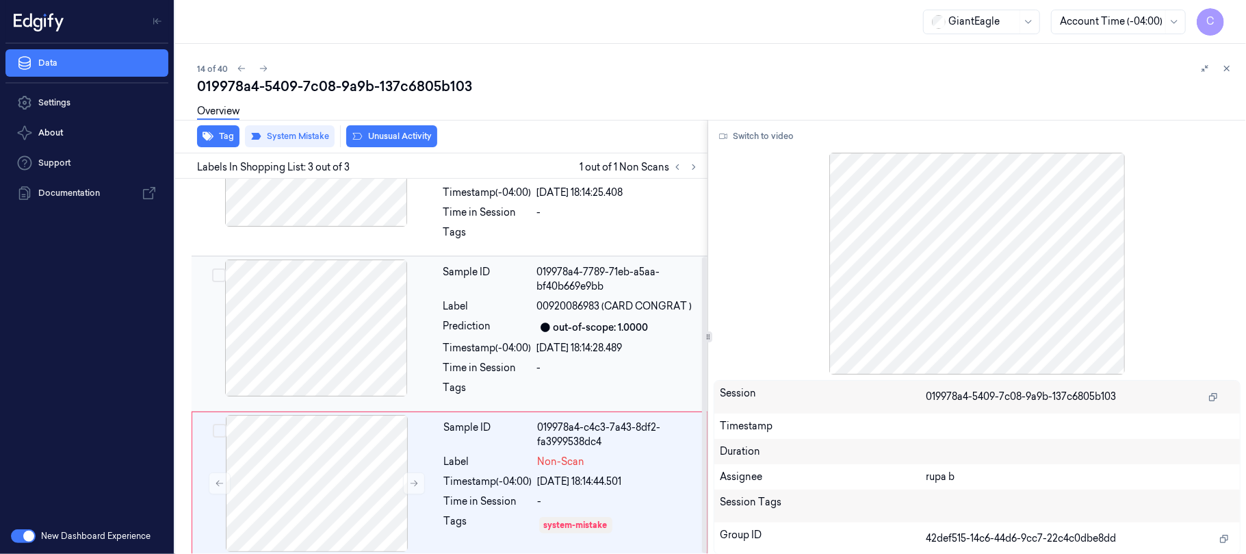
scroll to position [99, 0]
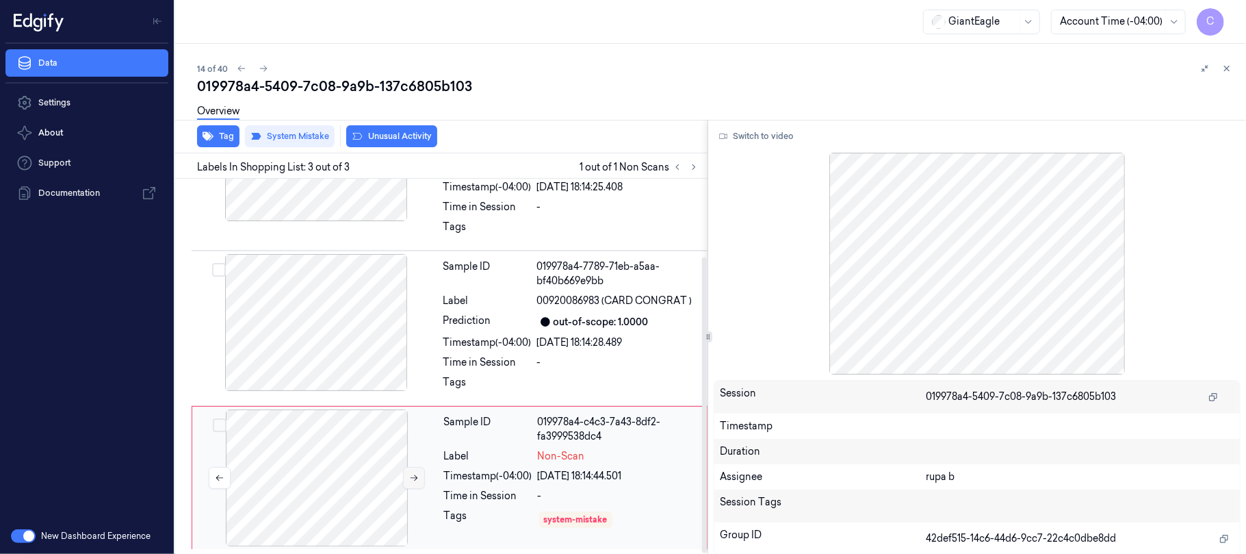
click at [403, 475] on button at bounding box center [414, 478] width 22 height 22
click at [409, 478] on icon at bounding box center [414, 478] width 10 height 10
click at [351, 324] on div at bounding box center [316, 322] width 244 height 137
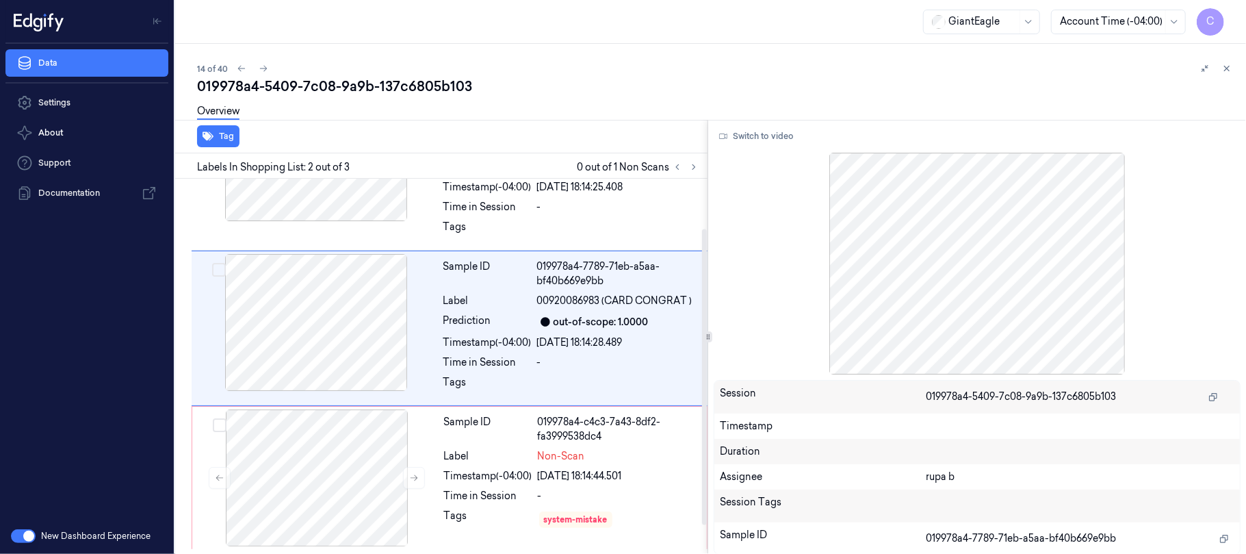
scroll to position [59, 0]
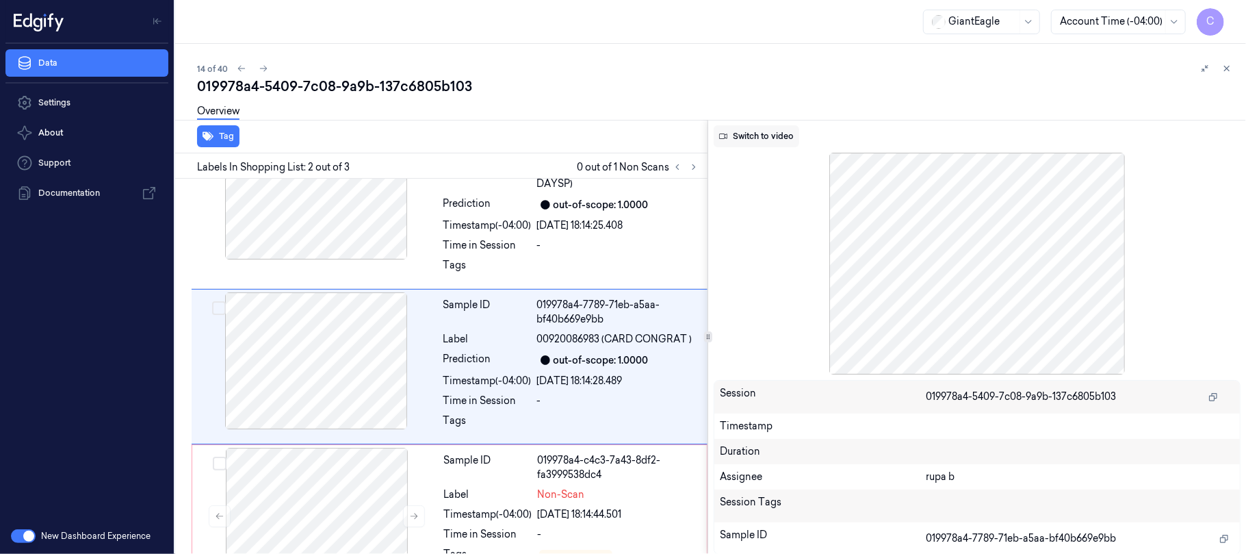
click at [776, 135] on button "Switch to video" at bounding box center [757, 136] width 86 height 22
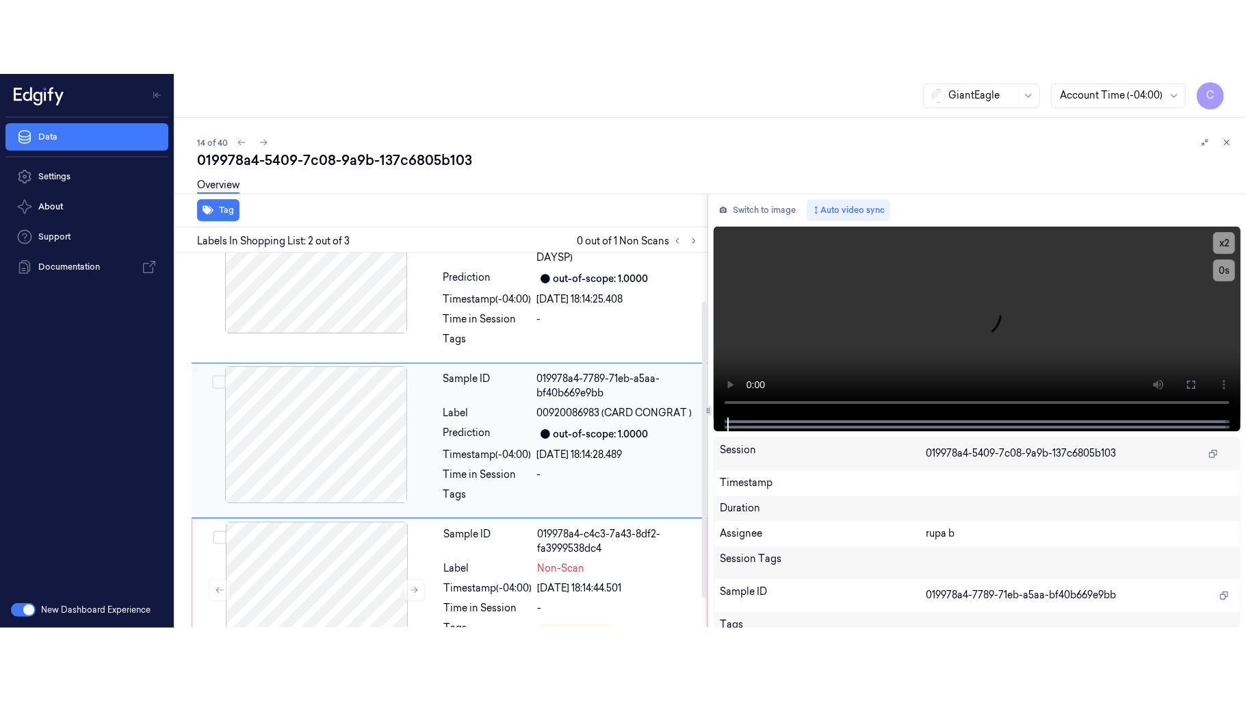
scroll to position [99, 0]
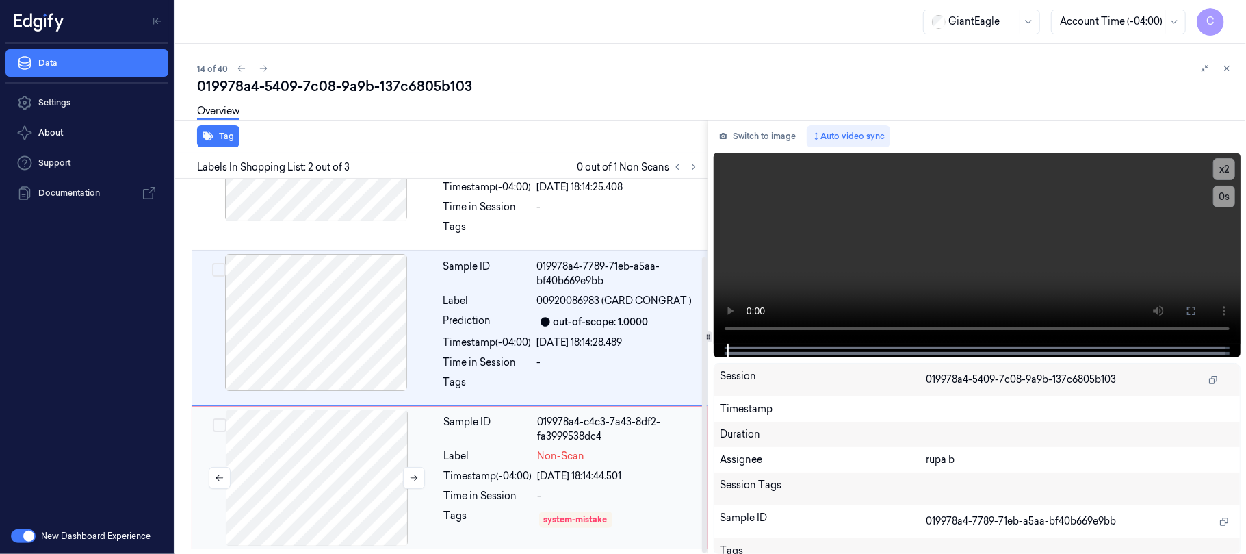
click at [349, 438] on div at bounding box center [317, 477] width 244 height 137
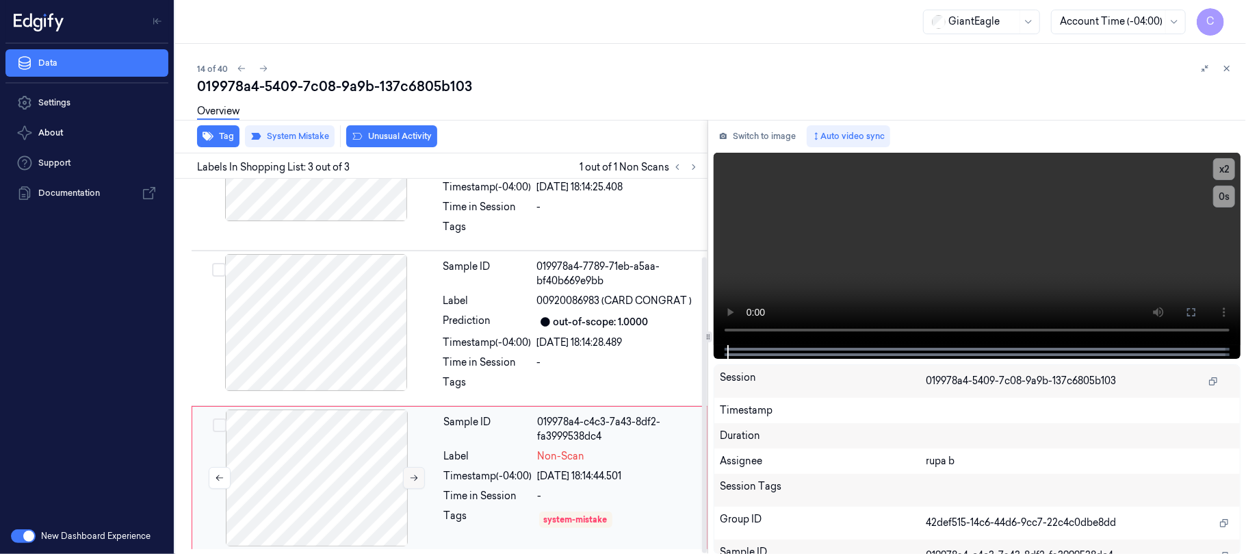
click at [412, 479] on icon at bounding box center [414, 478] width 10 height 10
click at [1198, 312] on button at bounding box center [1191, 312] width 22 height 22
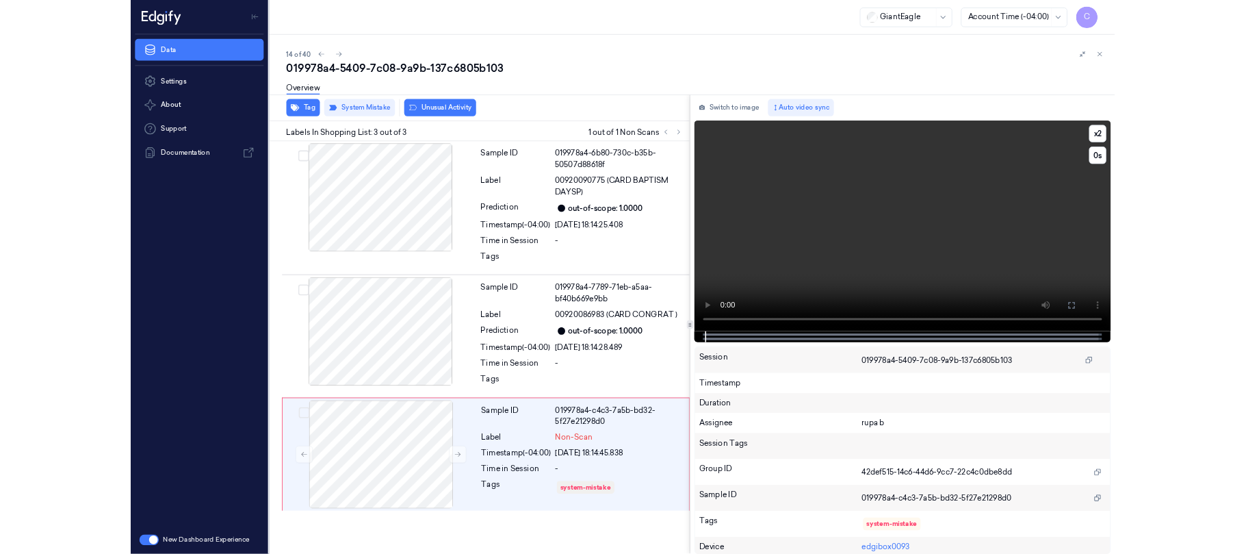
scroll to position [0, 0]
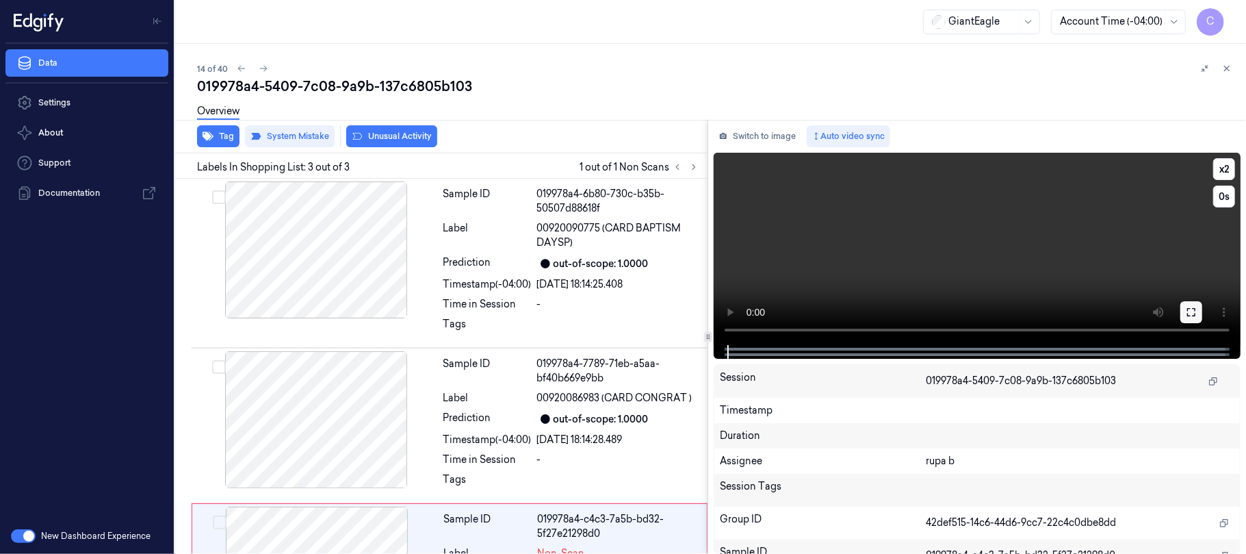
click at [1193, 311] on icon at bounding box center [1191, 312] width 11 height 11
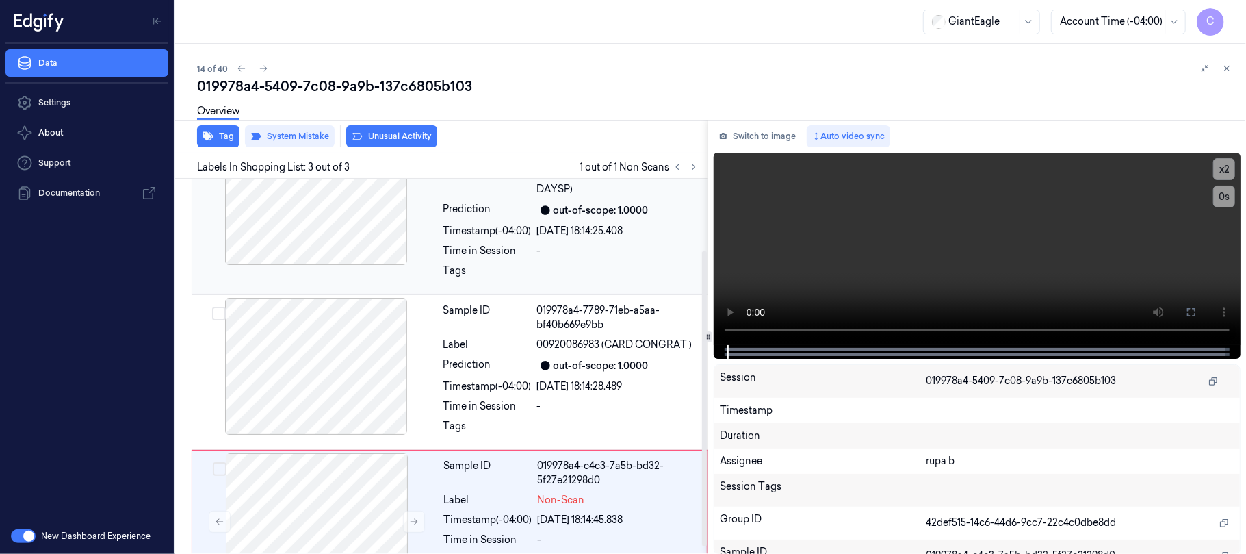
scroll to position [99, 0]
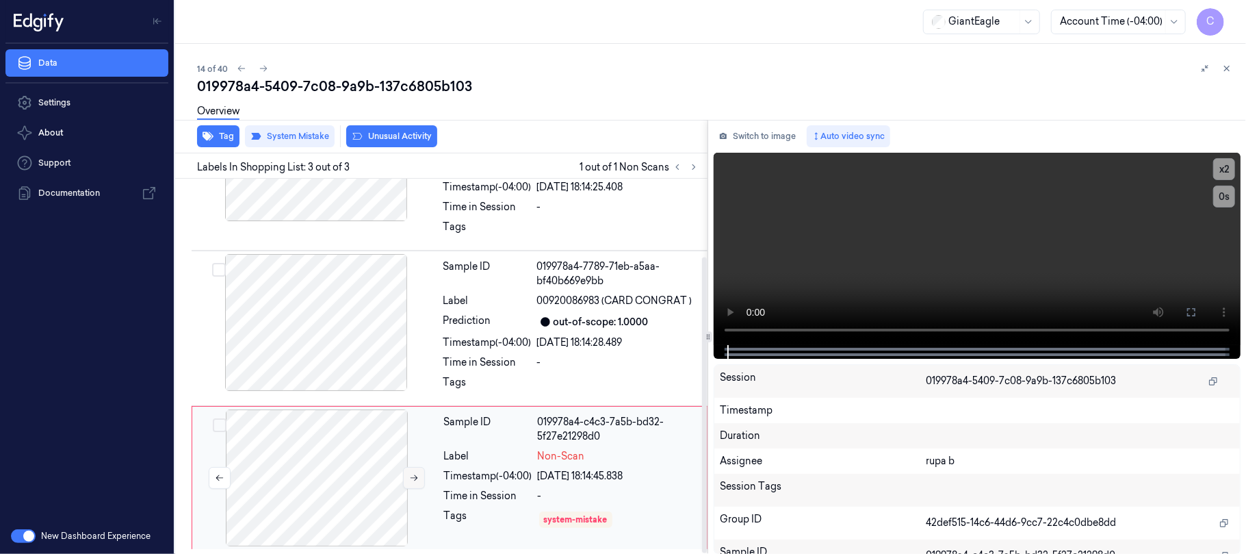
click at [411, 480] on icon at bounding box center [414, 478] width 10 height 10
click at [224, 134] on button "Tag" at bounding box center [218, 136] width 42 height 22
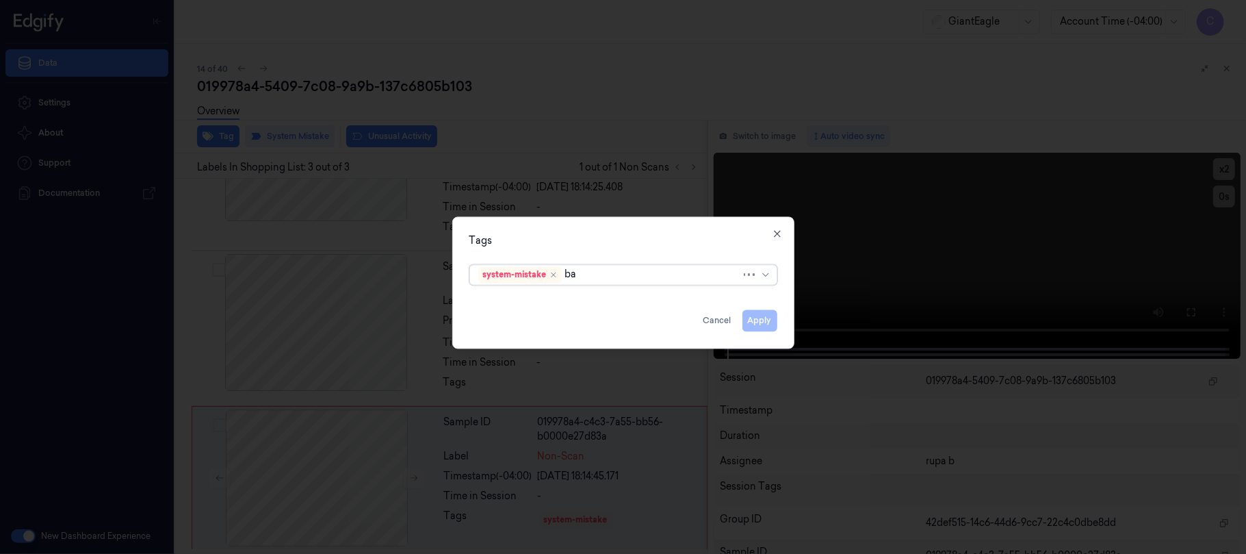
type input "bag"
click at [562, 296] on div "Bag" at bounding box center [622, 303] width 289 height 14
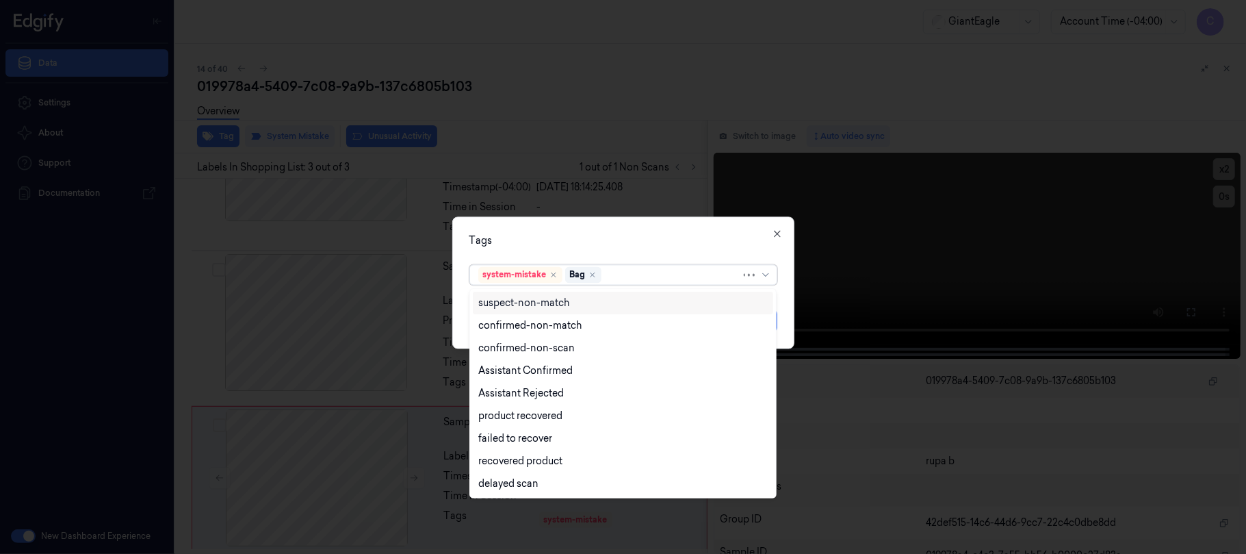
click at [715, 244] on div "Tags" at bounding box center [623, 240] width 308 height 14
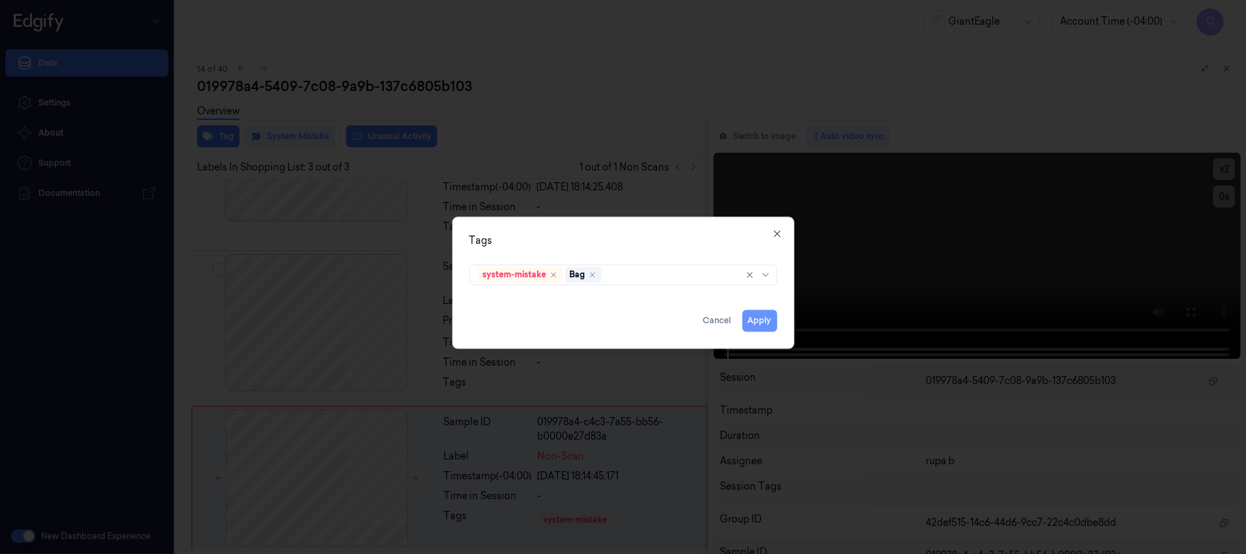
click at [773, 324] on button "Apply" at bounding box center [759, 320] width 35 height 22
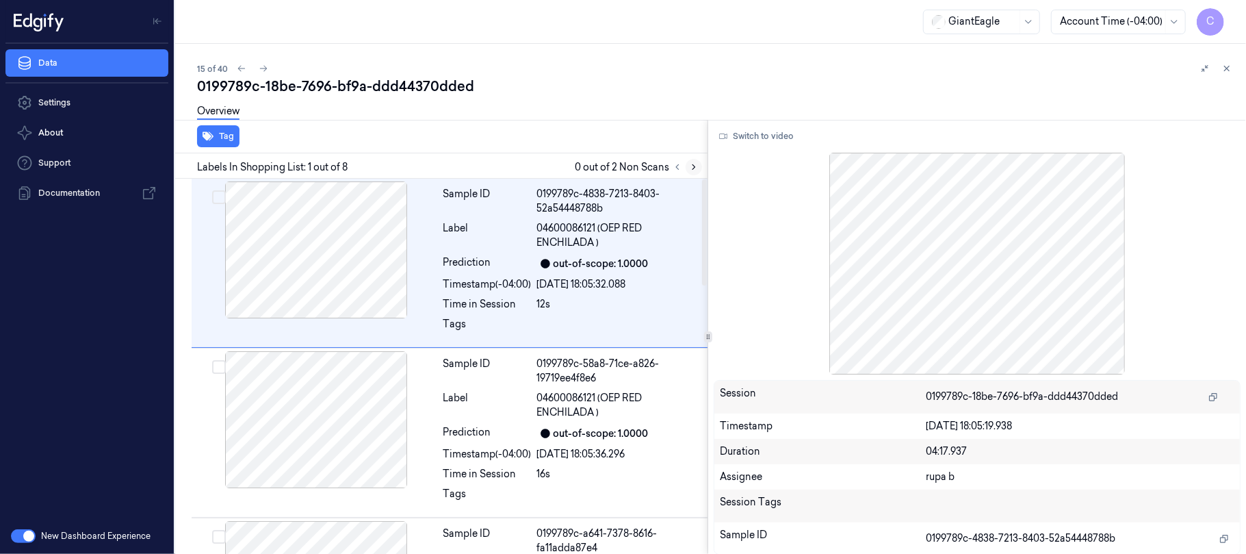
click at [690, 168] on icon at bounding box center [694, 167] width 10 height 10
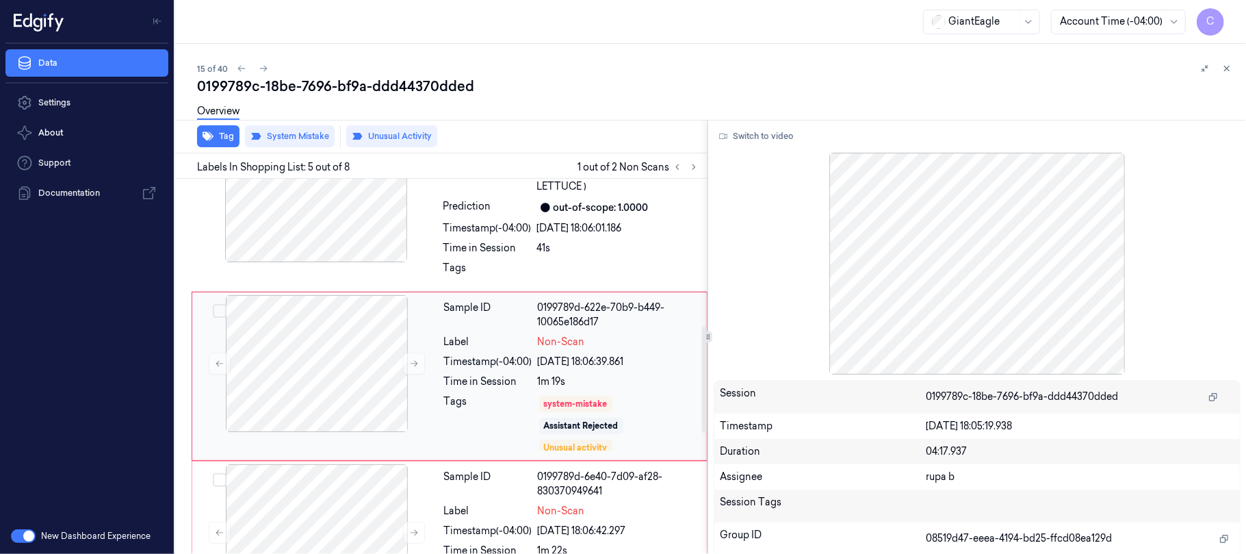
scroll to position [576, 0]
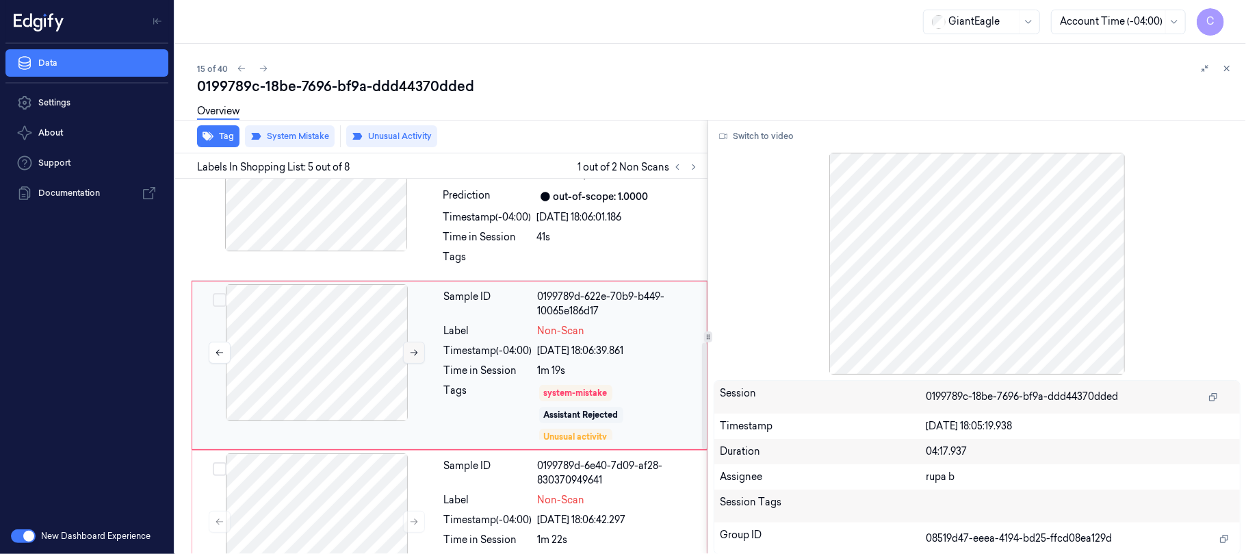
click at [403, 354] on button at bounding box center [414, 352] width 22 height 22
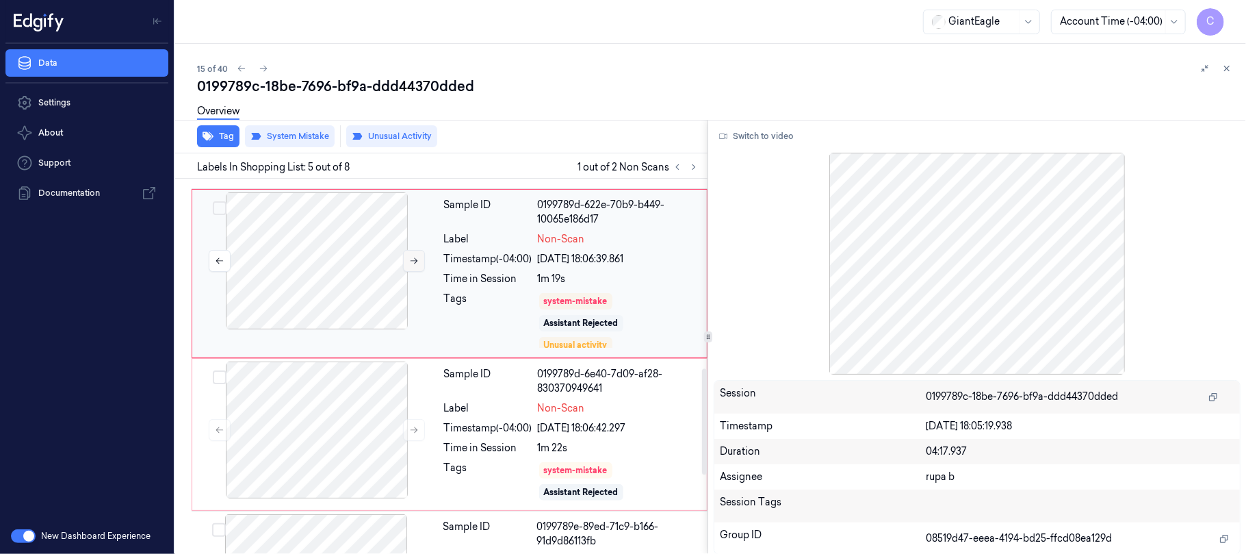
click at [411, 263] on icon at bounding box center [414, 261] width 10 height 10
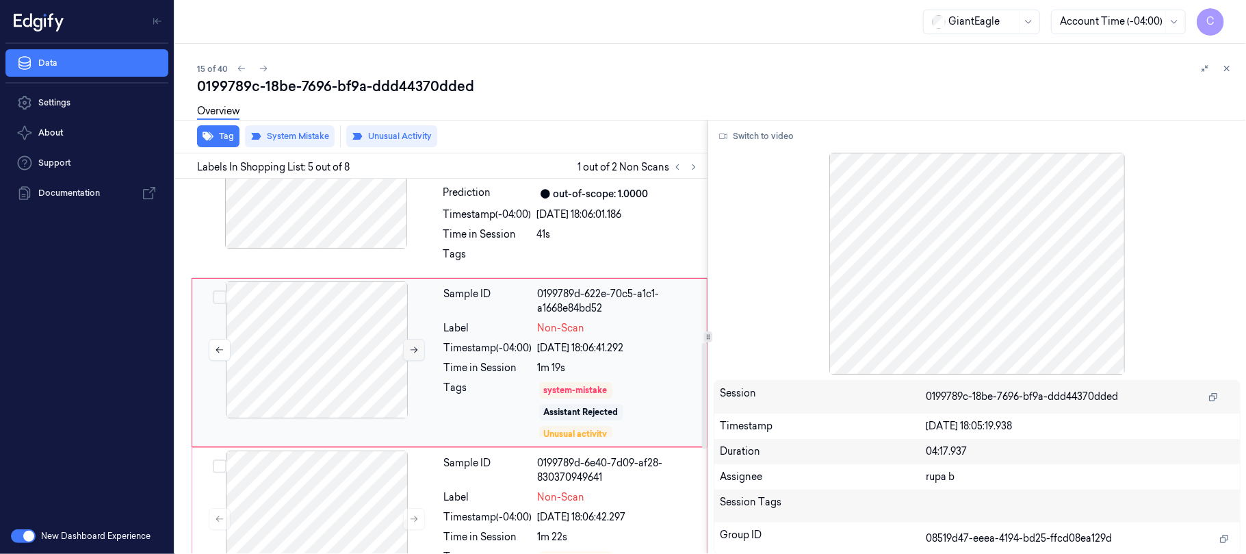
scroll to position [576, 0]
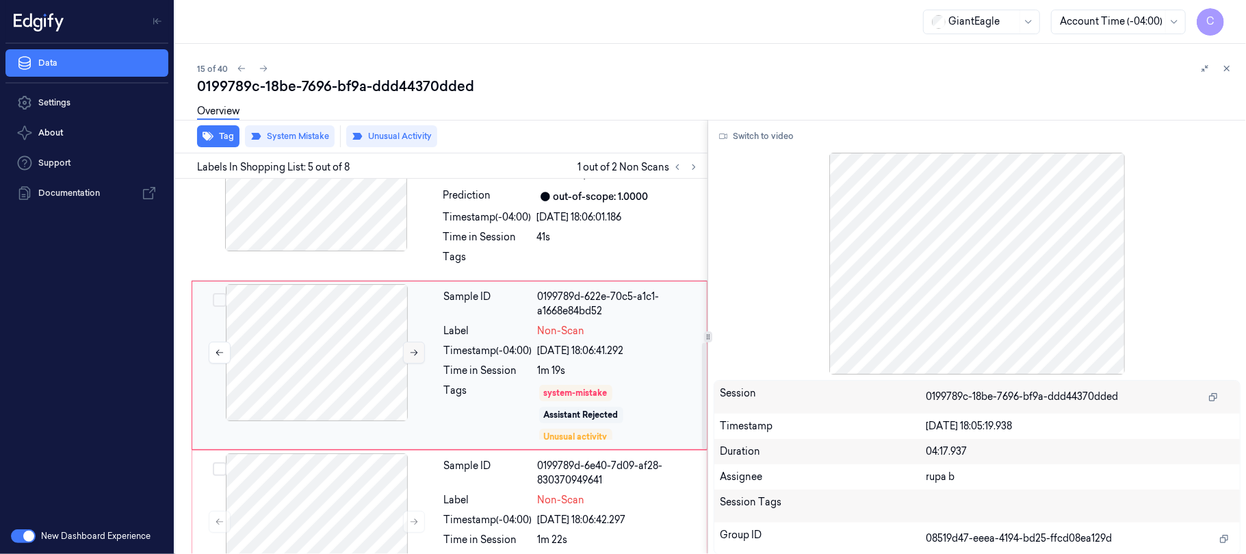
click at [411, 352] on icon at bounding box center [414, 353] width 10 height 10
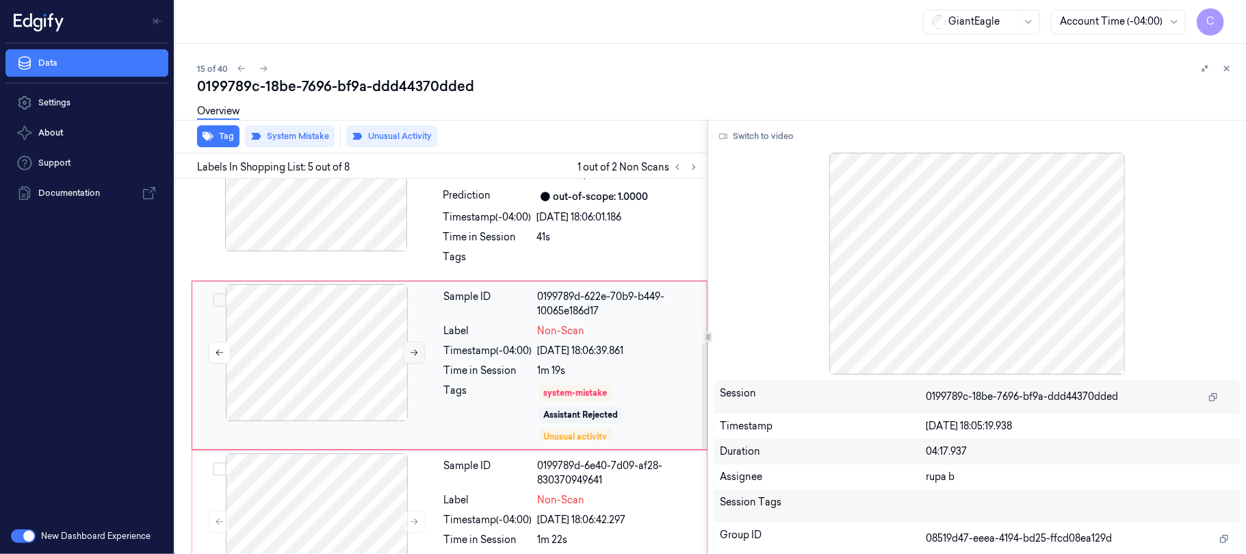
click at [411, 352] on icon at bounding box center [414, 353] width 10 height 10
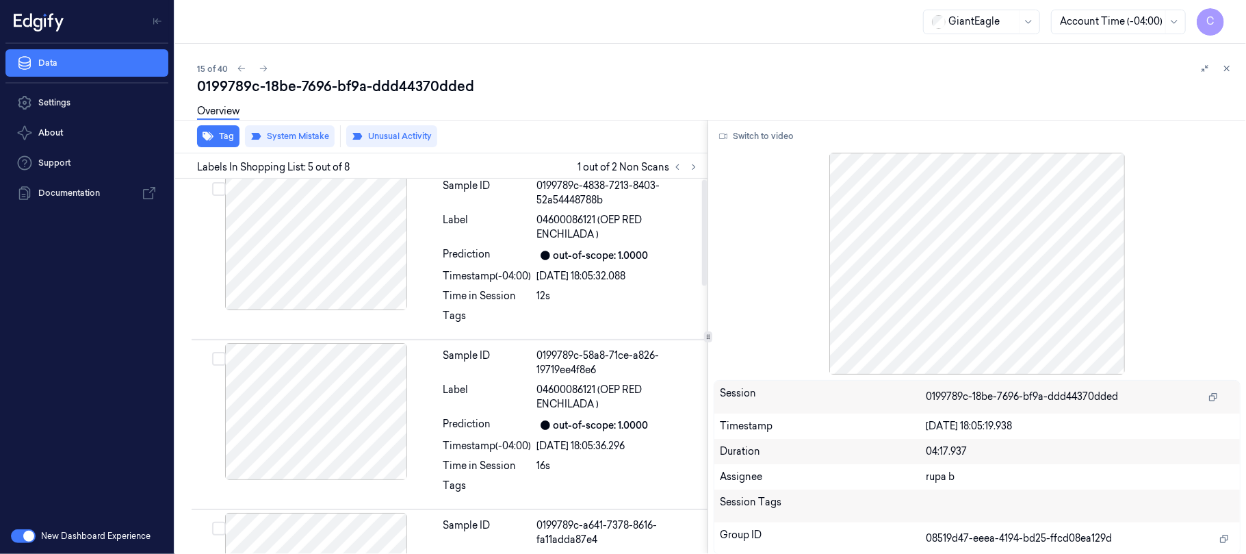
scroll to position [0, 0]
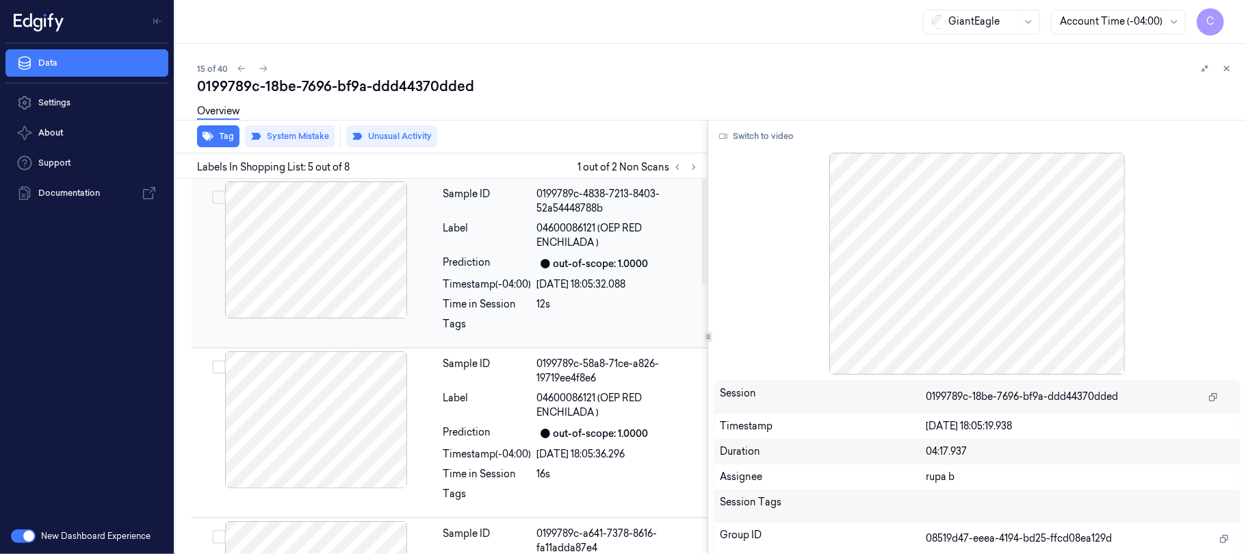
click at [362, 247] on div at bounding box center [316, 249] width 244 height 137
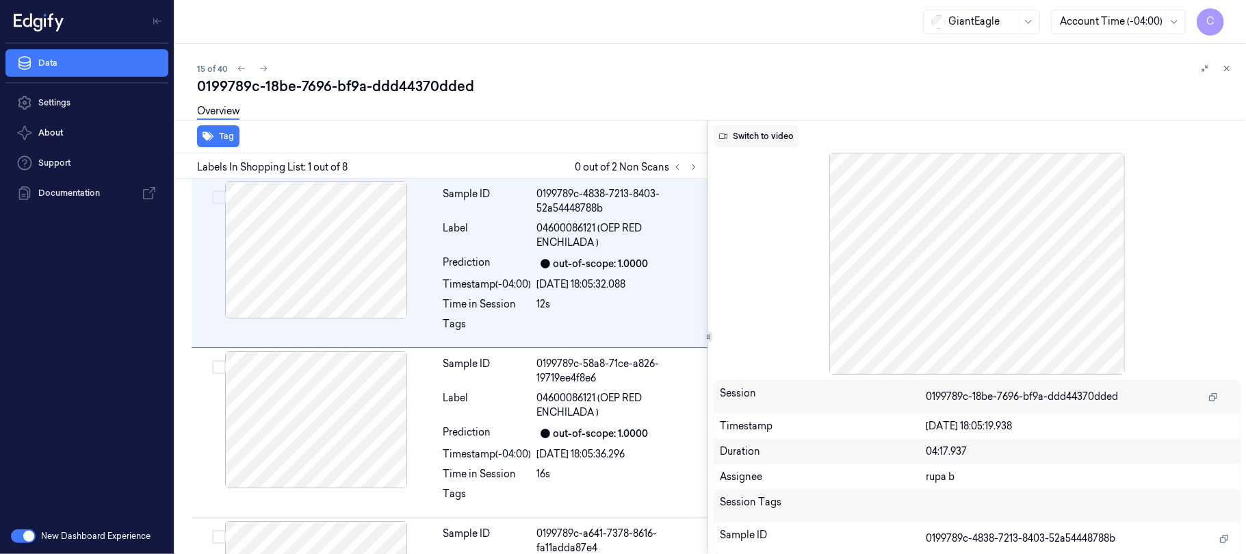
click at [773, 134] on button "Switch to video" at bounding box center [757, 136] width 86 height 22
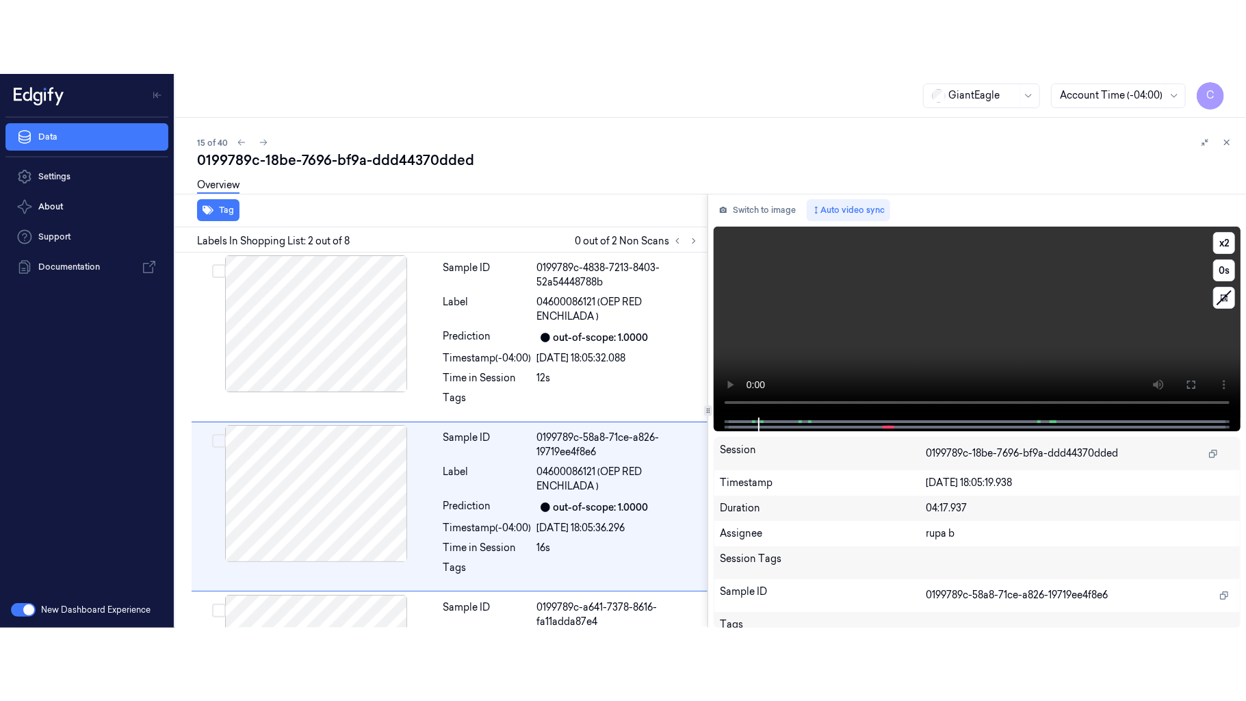
scroll to position [66, 0]
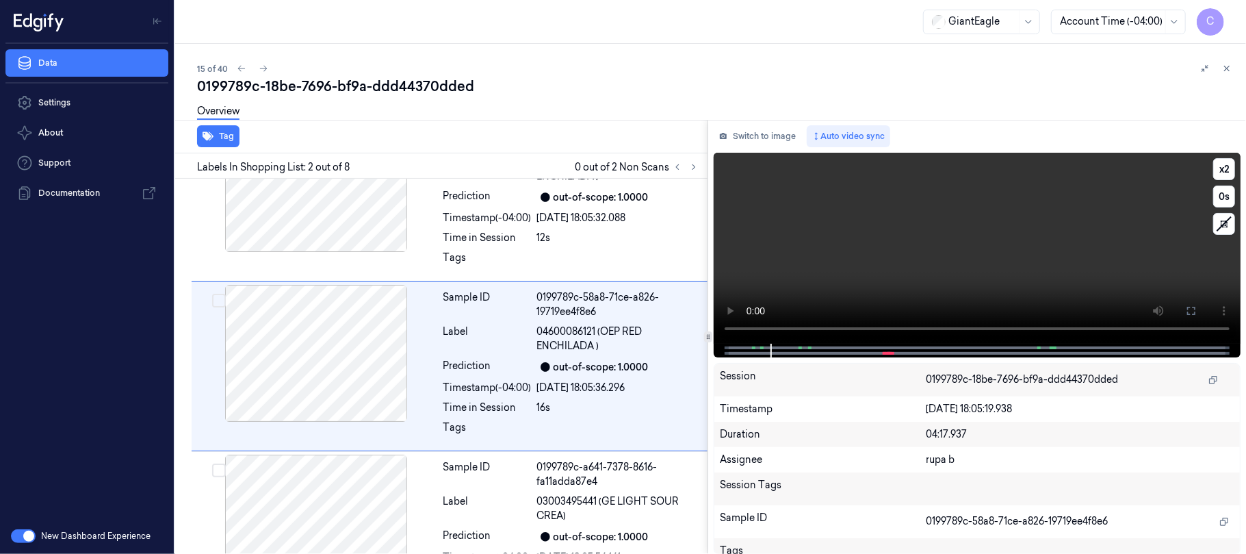
click at [792, 269] on video at bounding box center [977, 248] width 527 height 191
click at [1189, 305] on icon at bounding box center [1191, 310] width 11 height 11
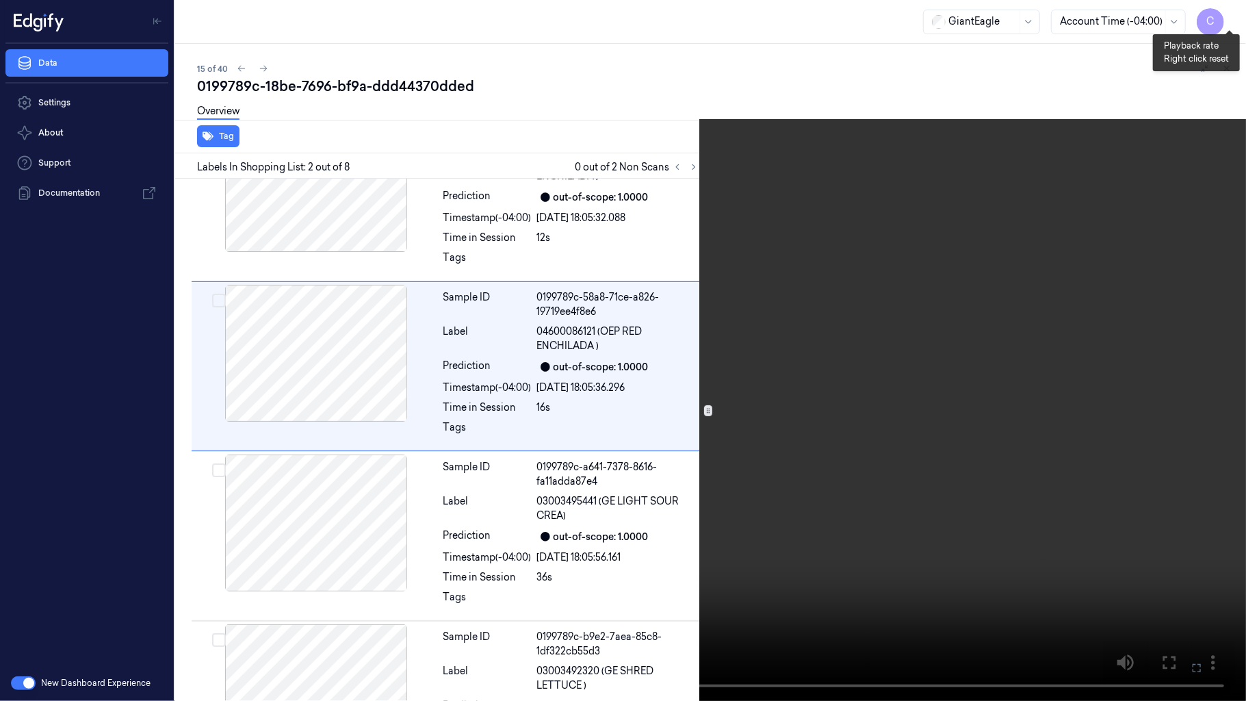
click at [1219, 25] on button "x 2" at bounding box center [1230, 16] width 22 height 22
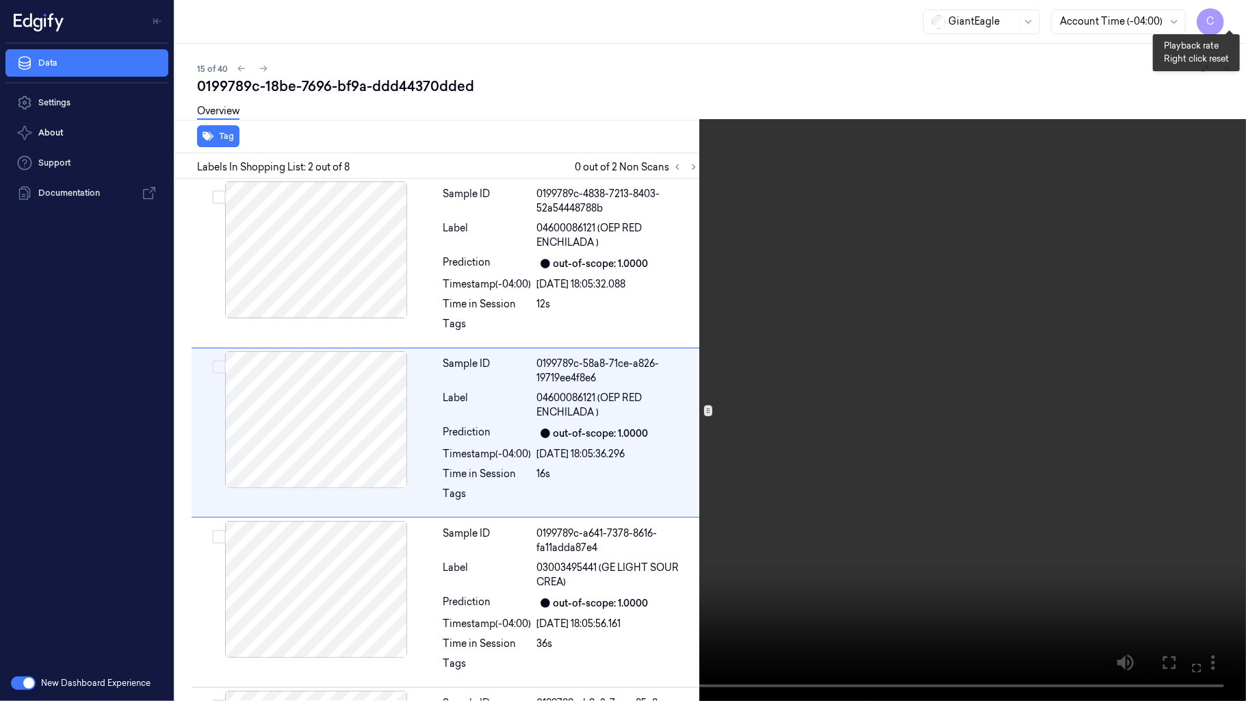
click at [1224, 23] on button "x 4" at bounding box center [1230, 16] width 22 height 22
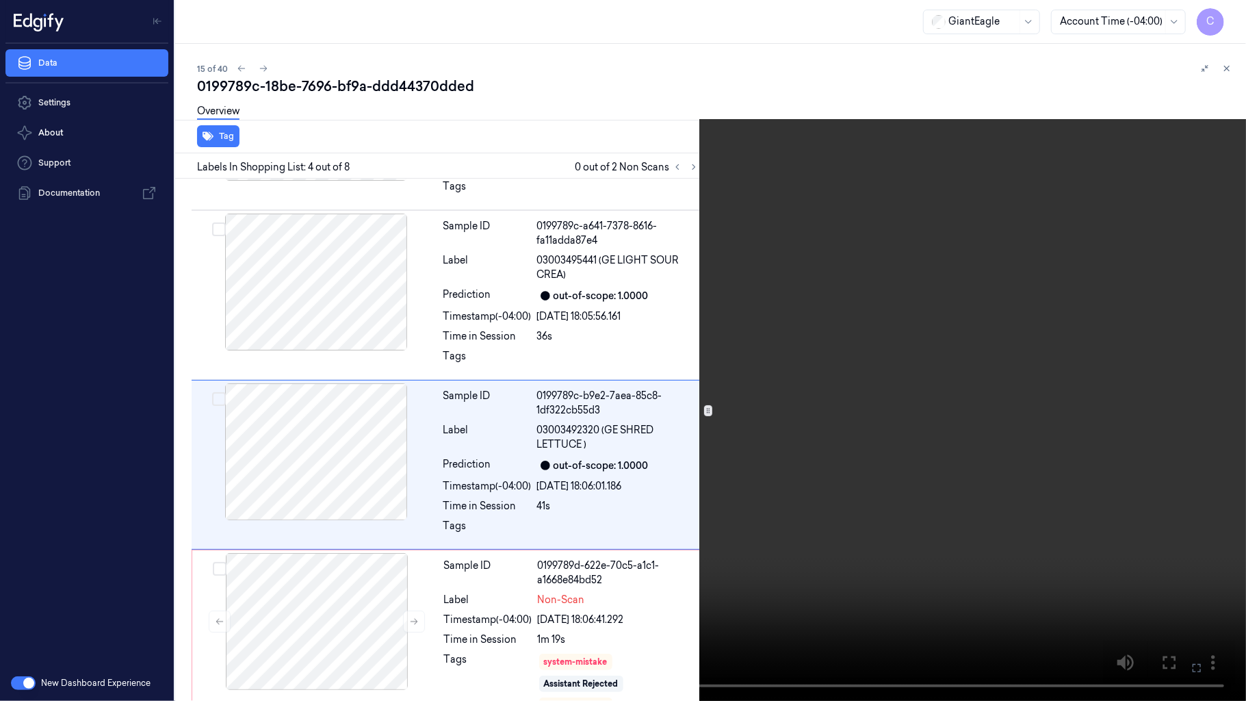
scroll to position [334, 0]
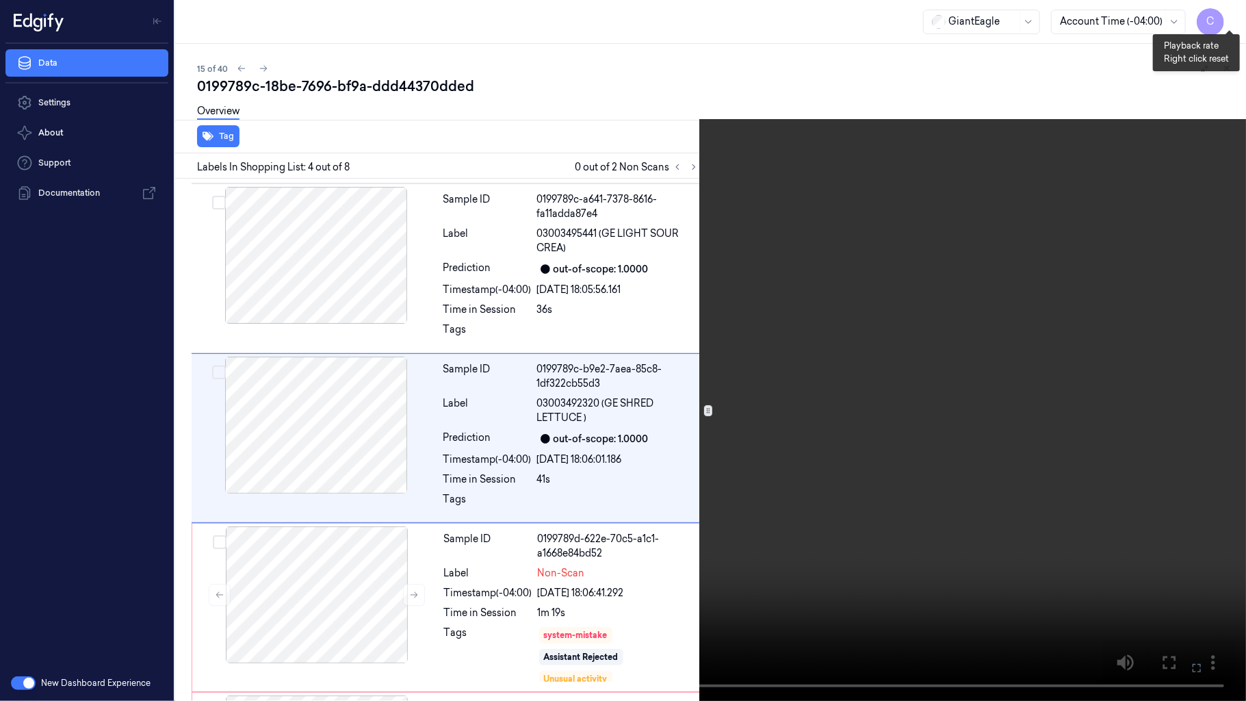
click at [1230, 12] on button "x 1" at bounding box center [1230, 16] width 22 height 22
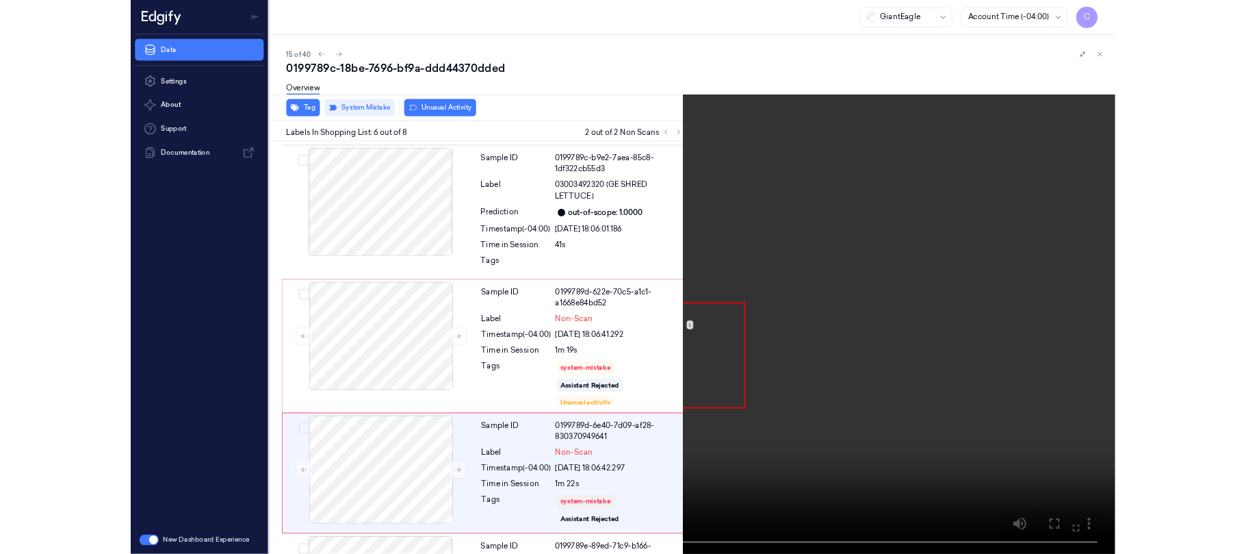
scroll to position [665, 0]
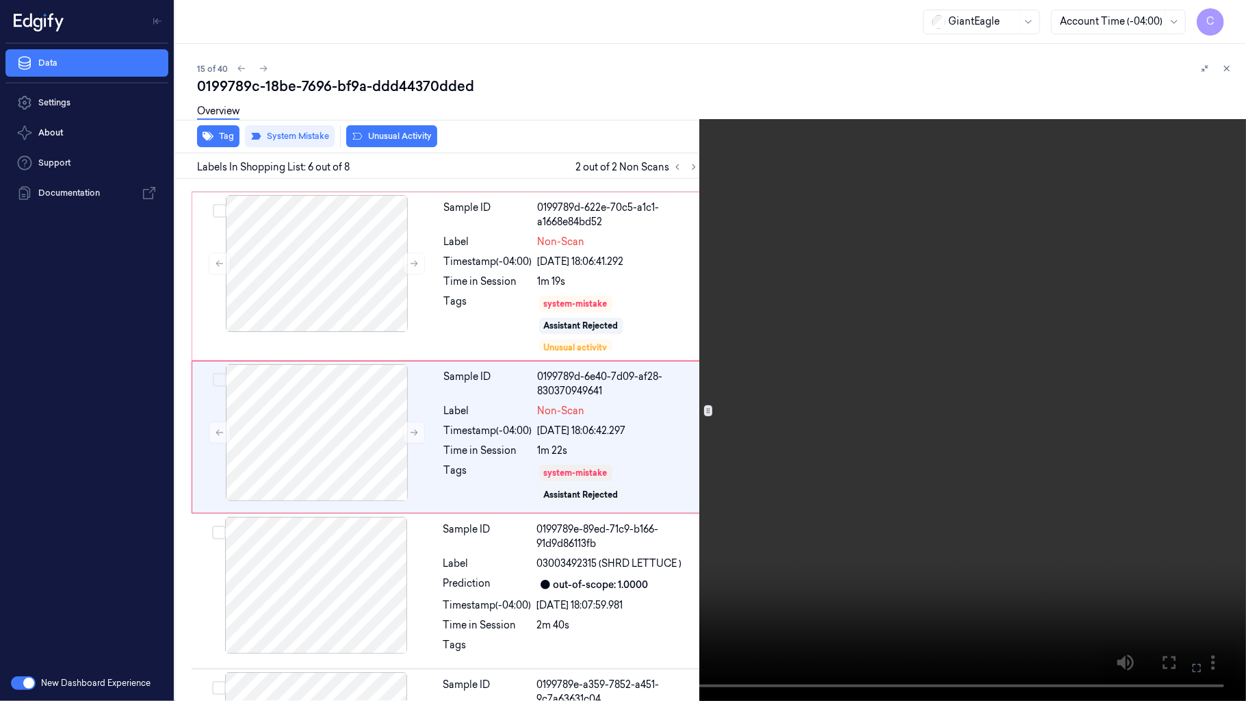
click at [783, 406] on video at bounding box center [623, 350] width 1246 height 701
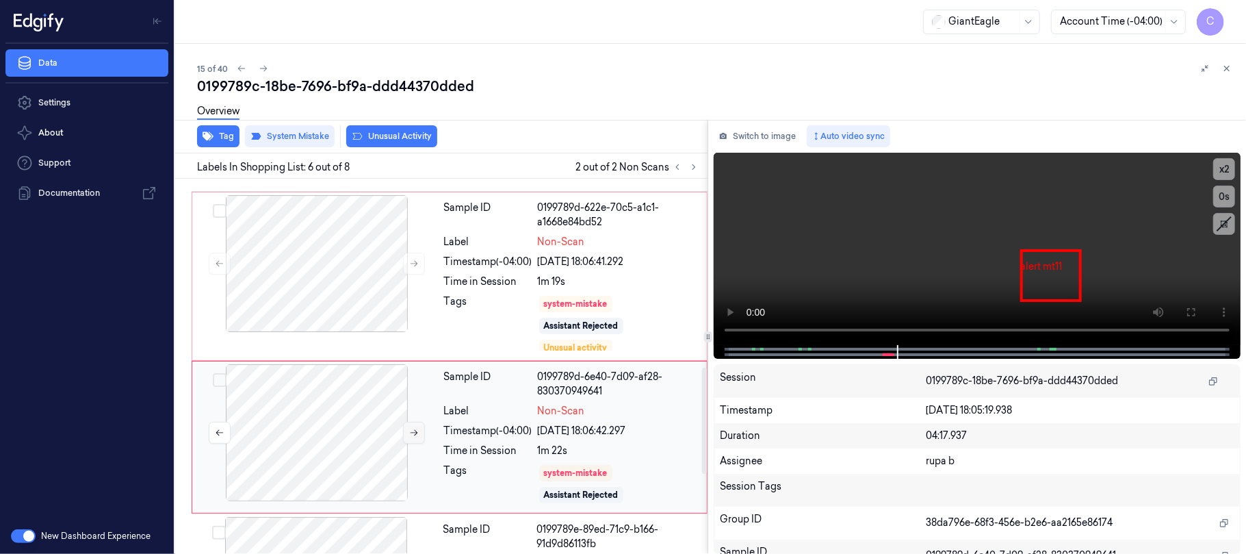
click at [411, 436] on icon at bounding box center [414, 433] width 10 height 10
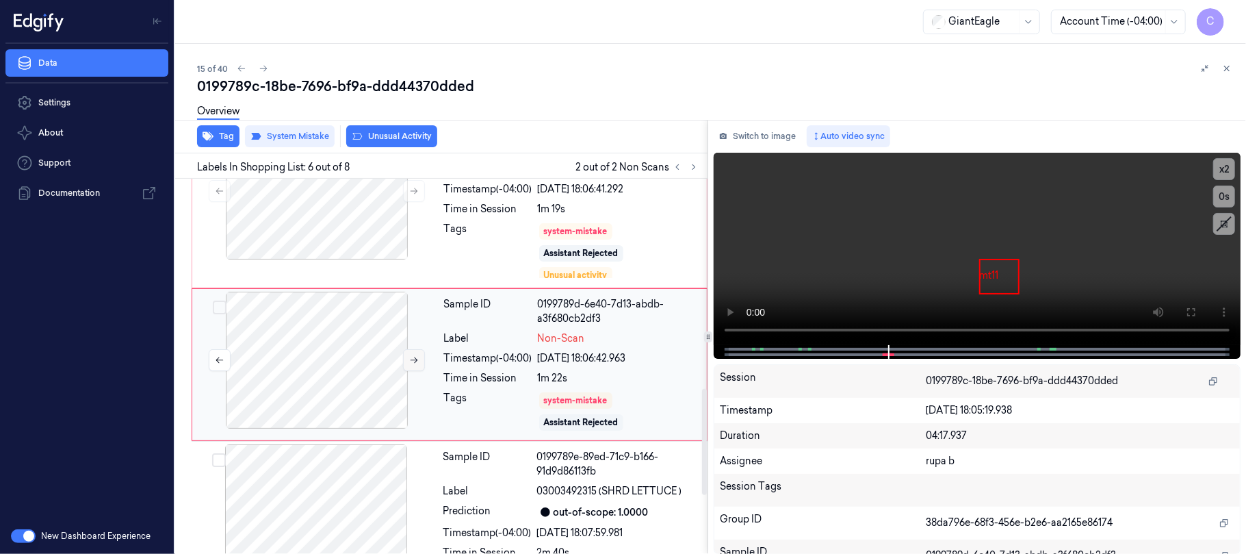
scroll to position [739, 0]
click at [408, 367] on button at bounding box center [414, 359] width 22 height 22
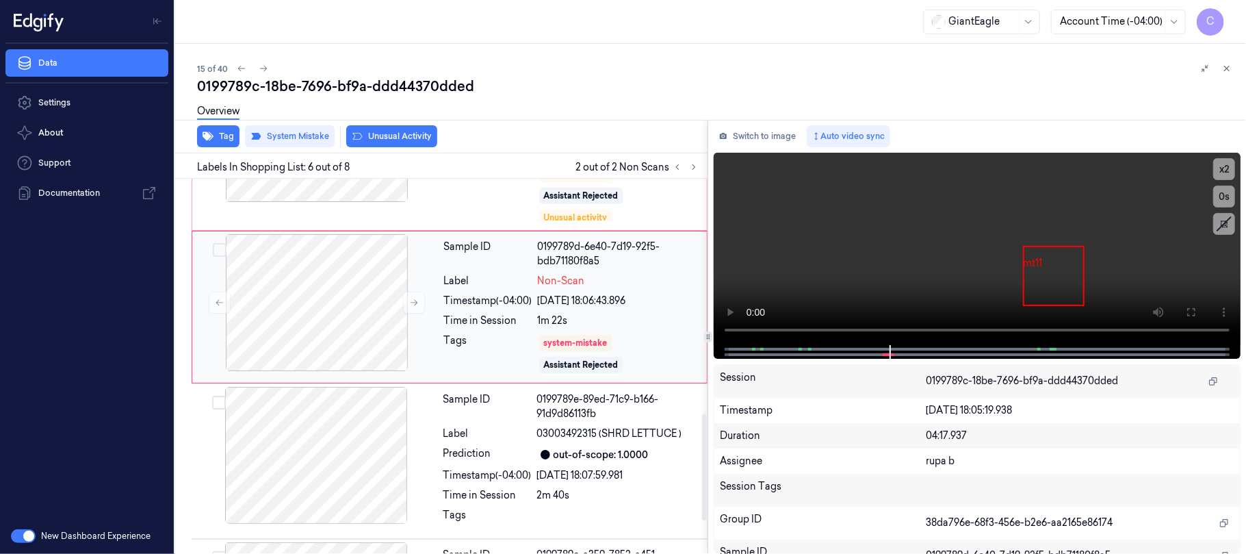
scroll to position [830, 0]
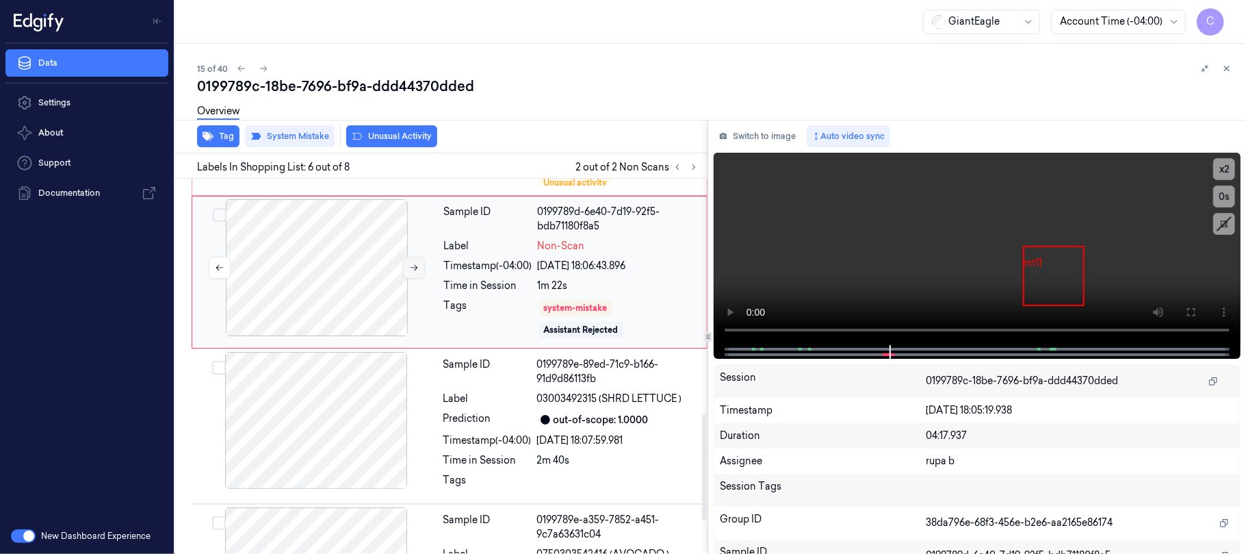
click at [413, 268] on icon at bounding box center [414, 268] width 10 height 10
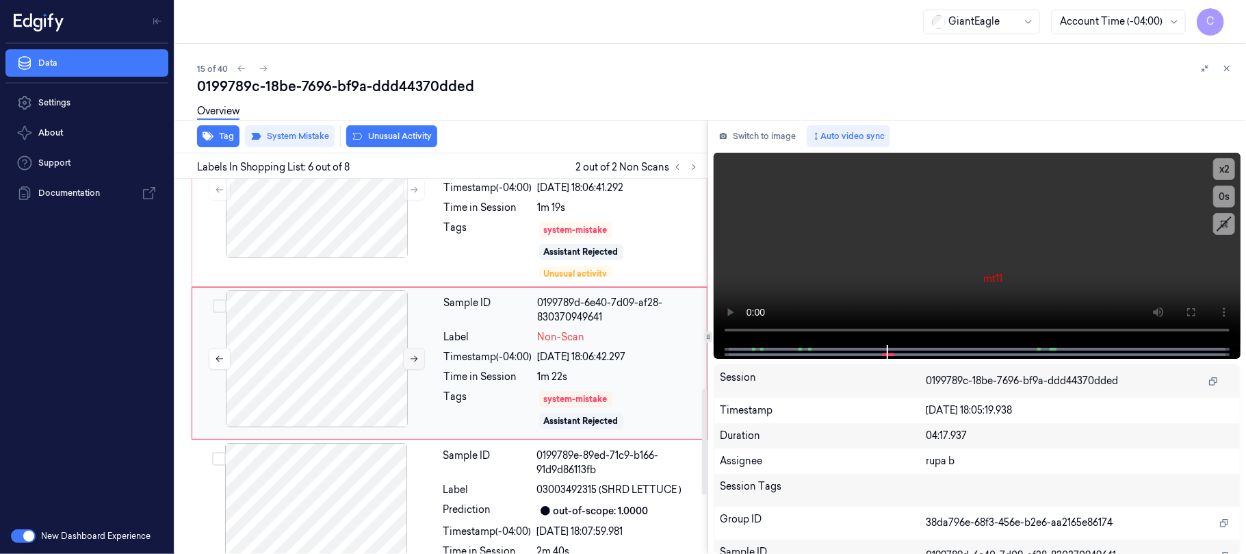
click at [411, 365] on button at bounding box center [414, 359] width 22 height 22
click at [696, 164] on icon at bounding box center [694, 167] width 10 height 10
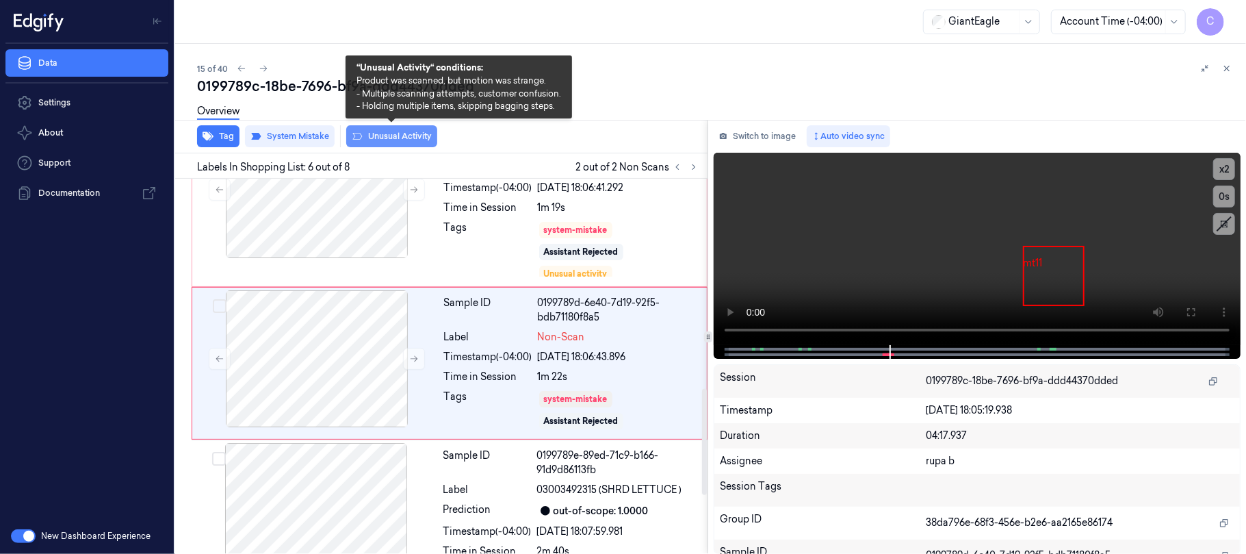
click at [398, 134] on button "Unusual Activity" at bounding box center [391, 136] width 91 height 22
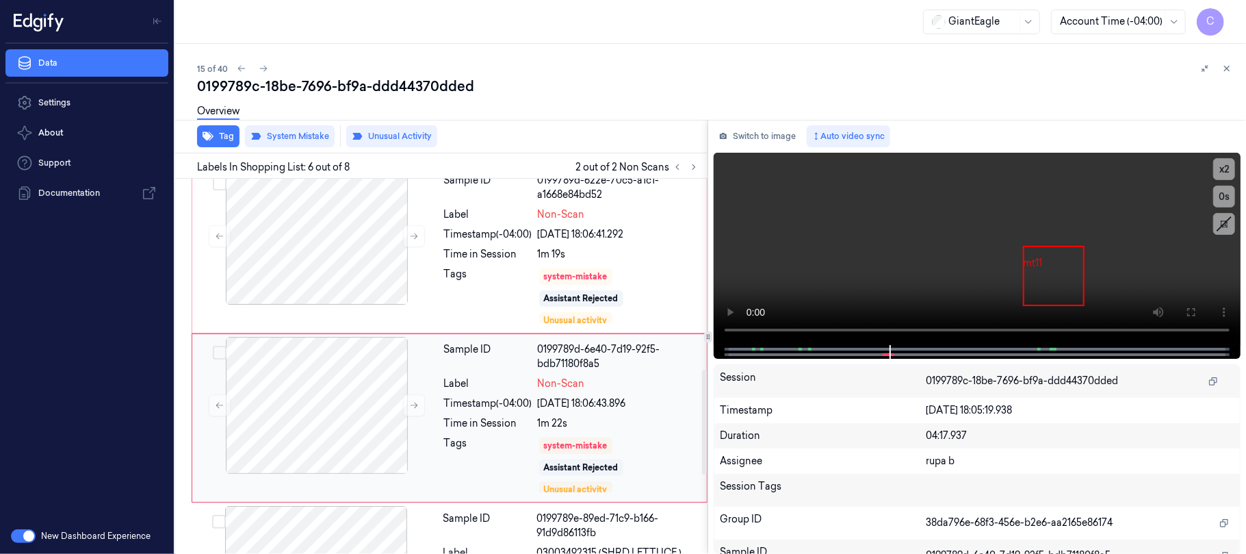
scroll to position [655, 0]
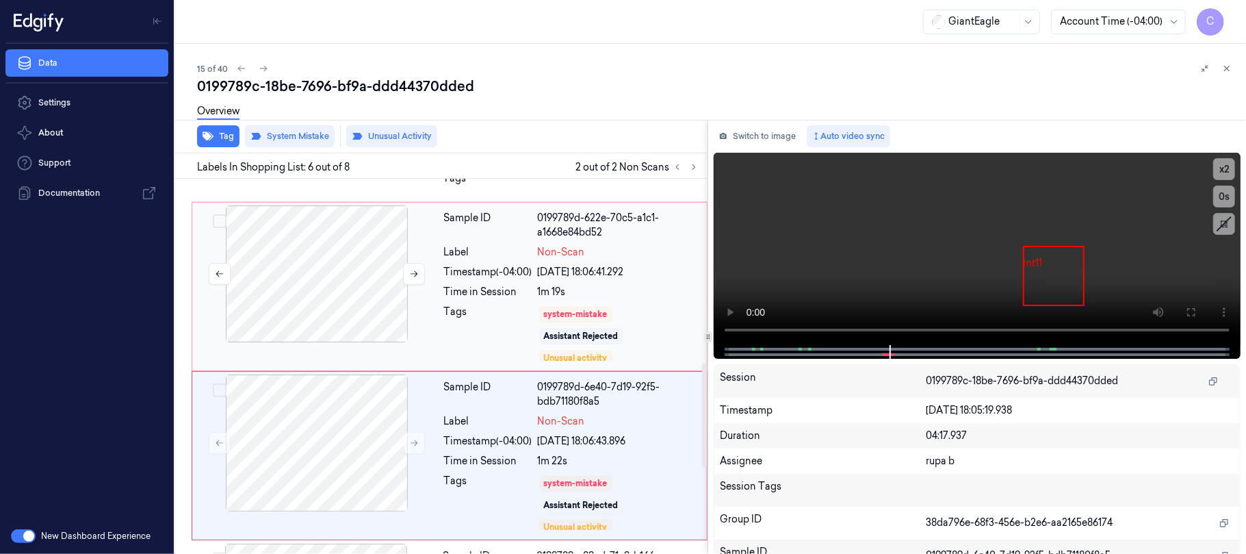
click at [326, 289] on div at bounding box center [317, 273] width 244 height 137
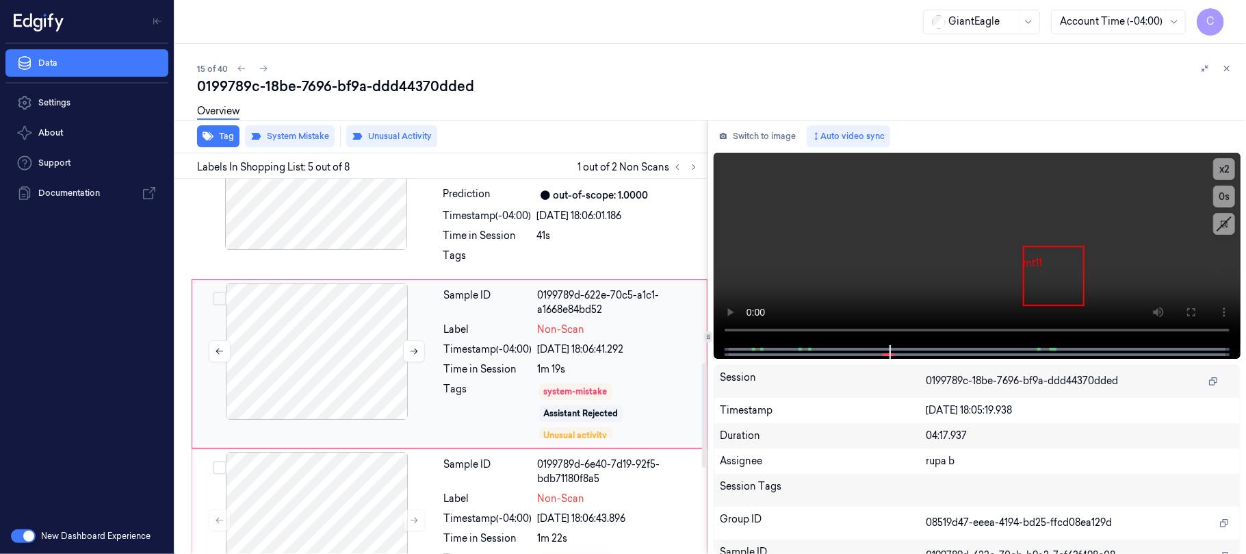
scroll to position [576, 0]
click at [412, 343] on button at bounding box center [414, 352] width 22 height 22
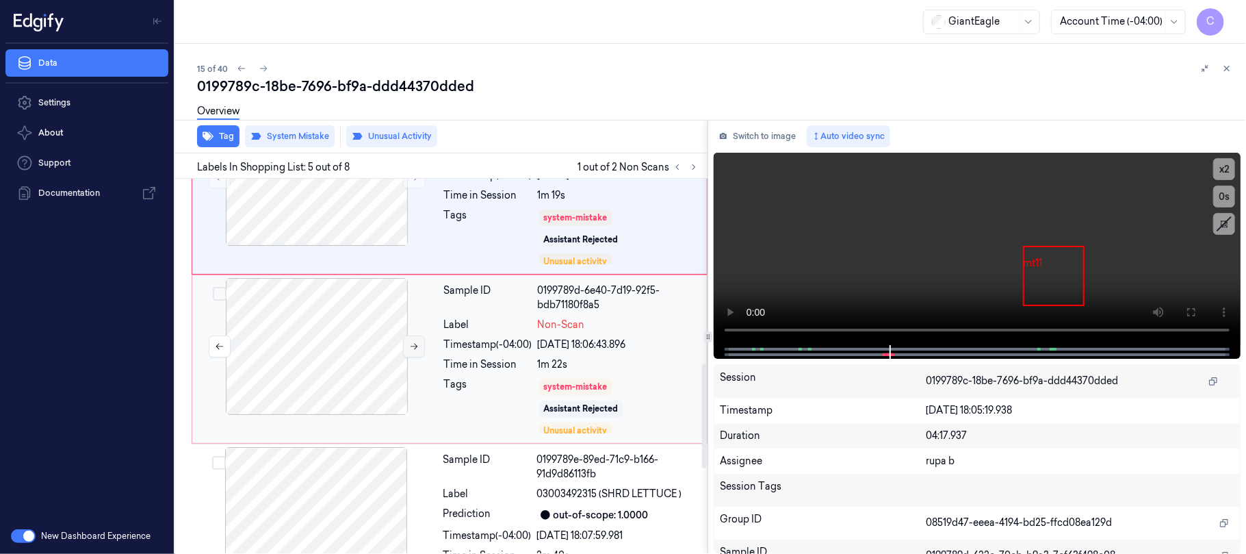
scroll to position [759, 0]
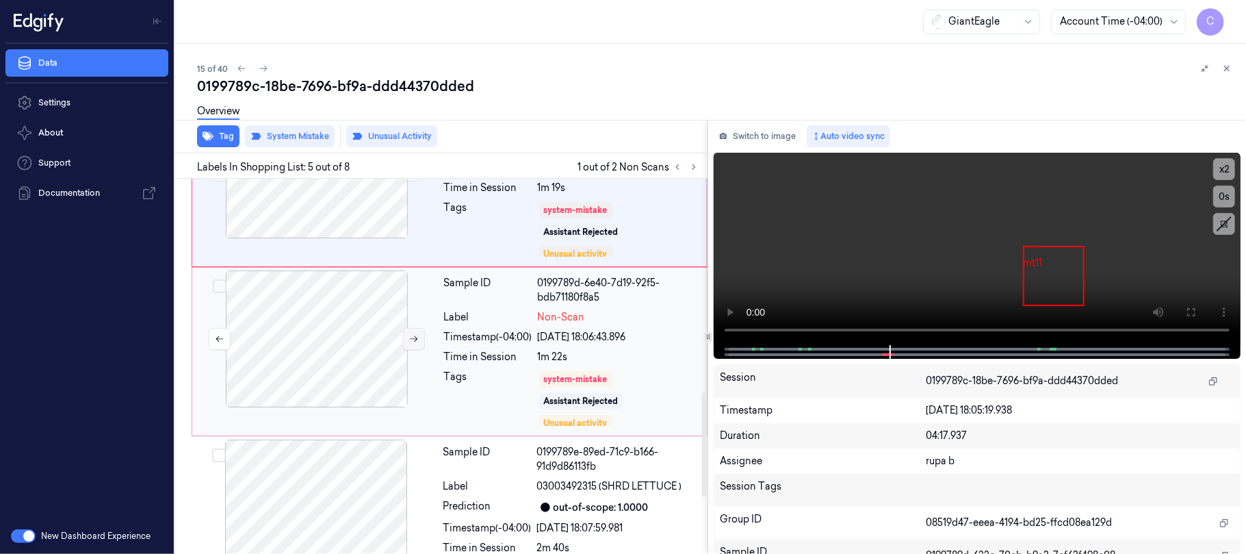
click at [422, 337] on button at bounding box center [414, 339] width 22 height 22
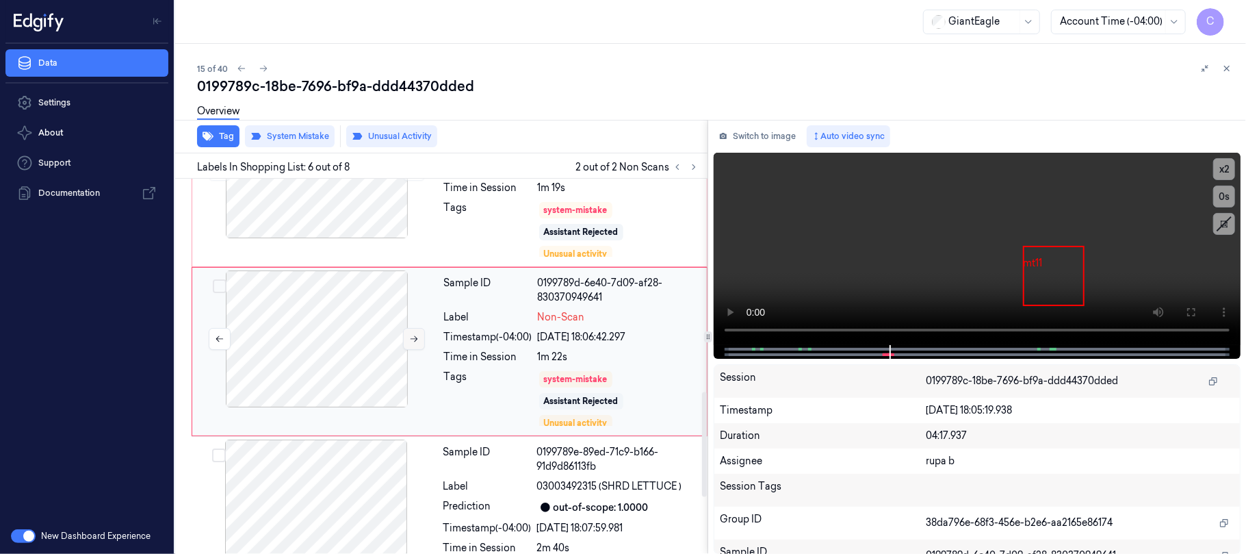
scroll to position [746, 0]
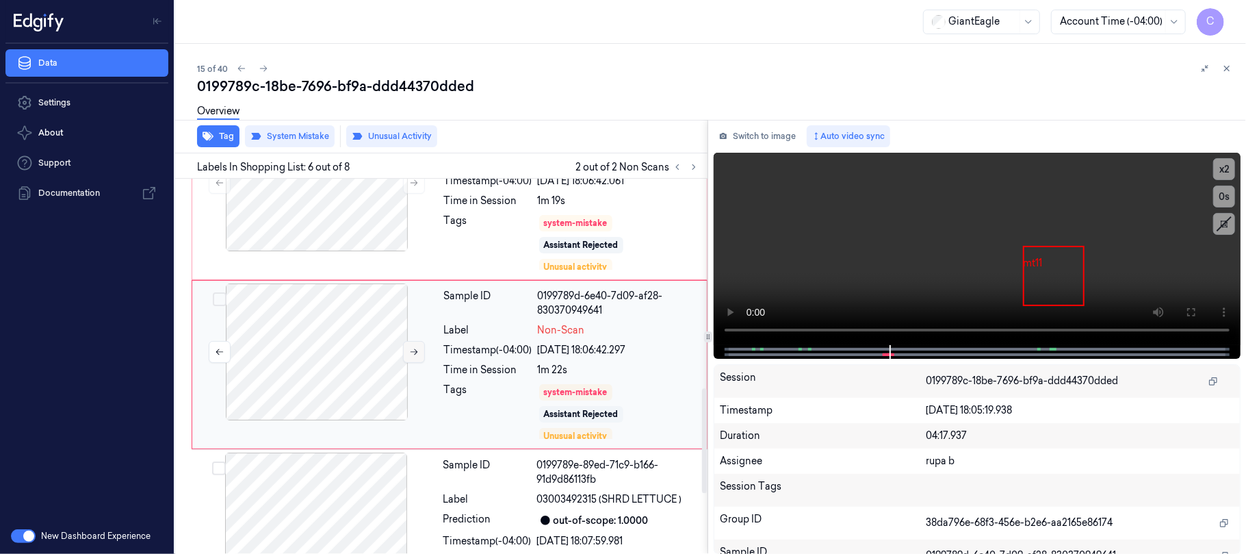
click at [422, 337] on div at bounding box center [317, 351] width 244 height 137
click at [422, 346] on button at bounding box center [414, 352] width 22 height 22
click at [413, 354] on icon at bounding box center [414, 352] width 10 height 10
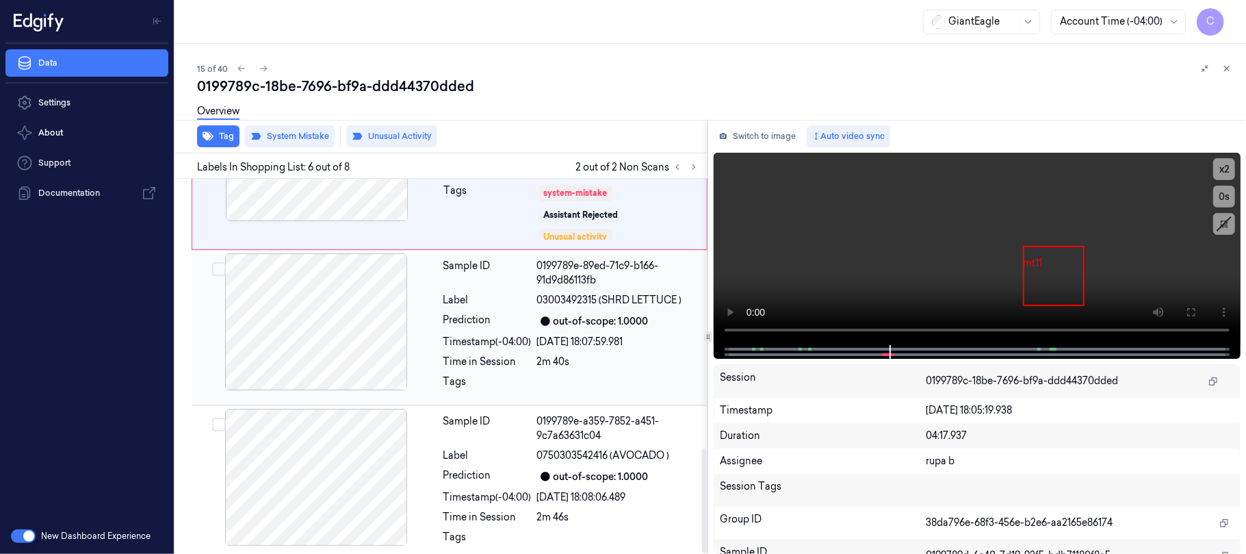
scroll to position [959, 0]
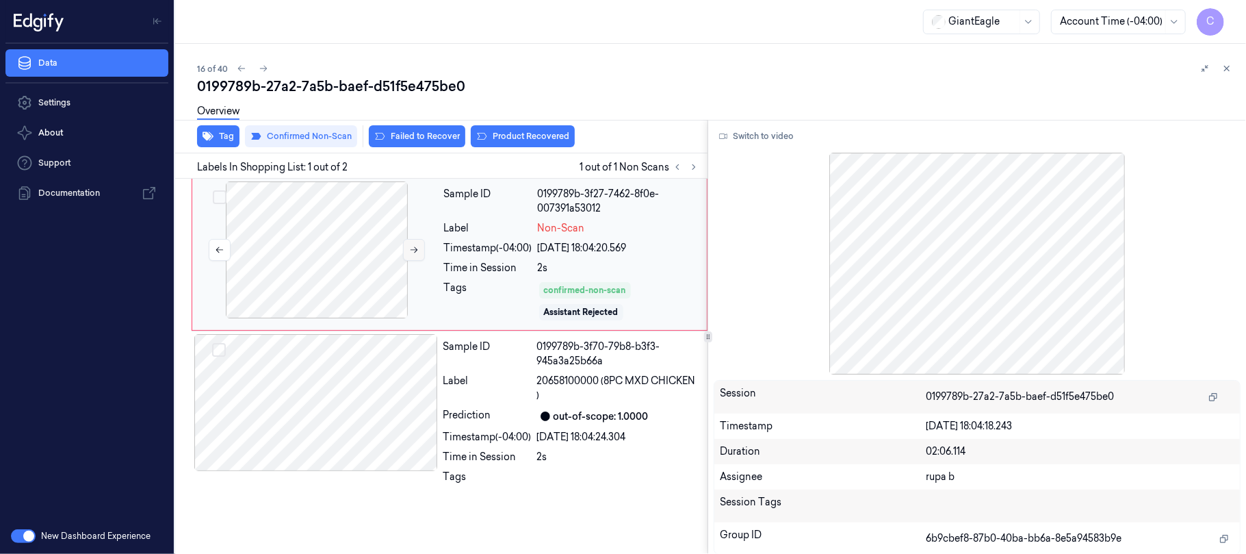
click at [416, 250] on icon at bounding box center [415, 250] width 8 height 6
click at [413, 253] on icon at bounding box center [414, 250] width 10 height 10
click at [777, 142] on button "Switch to video" at bounding box center [757, 136] width 86 height 22
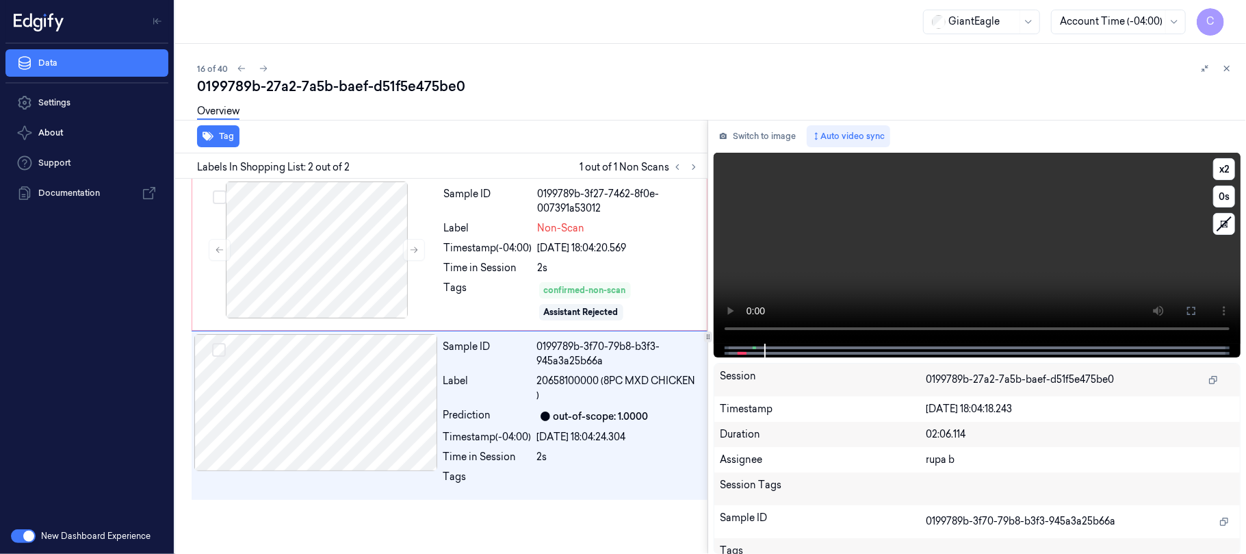
click at [866, 255] on video at bounding box center [977, 248] width 527 height 191
click at [1186, 313] on icon at bounding box center [1191, 310] width 11 height 11
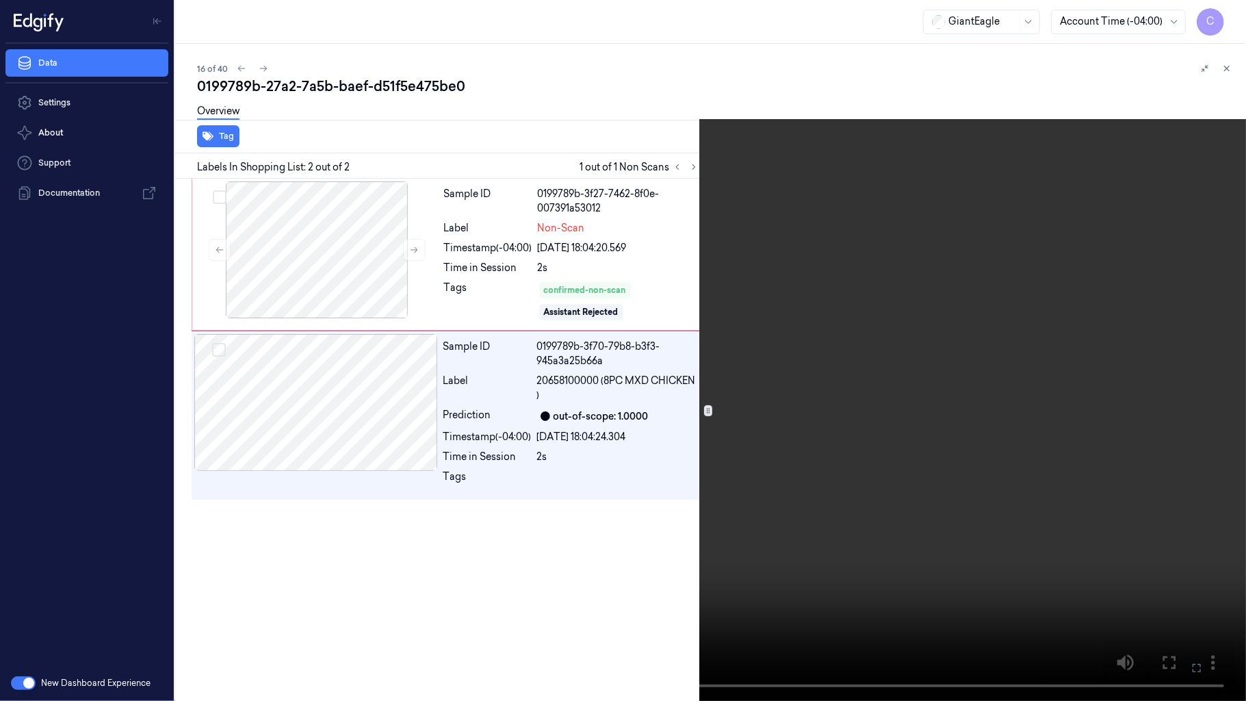
click at [245, 485] on video at bounding box center [623, 350] width 1246 height 701
click at [1237, 14] on button "x 2" at bounding box center [1230, 16] width 22 height 22
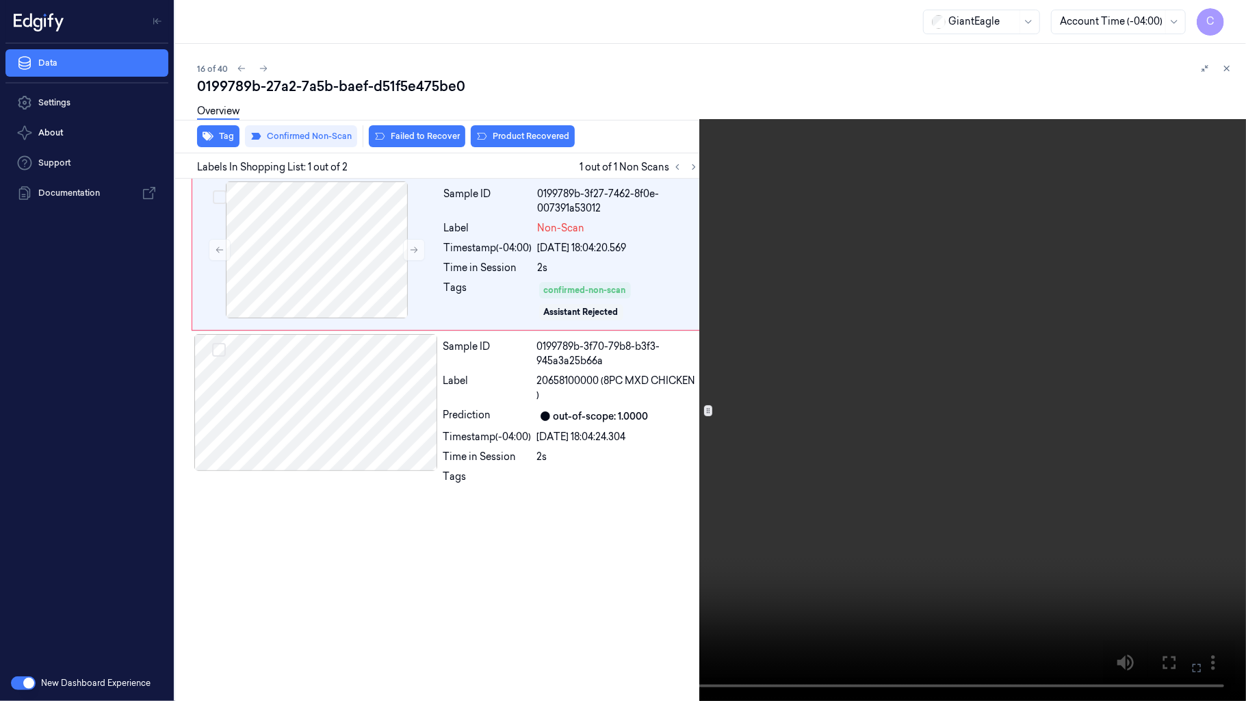
click at [899, 233] on video at bounding box center [623, 350] width 1246 height 701
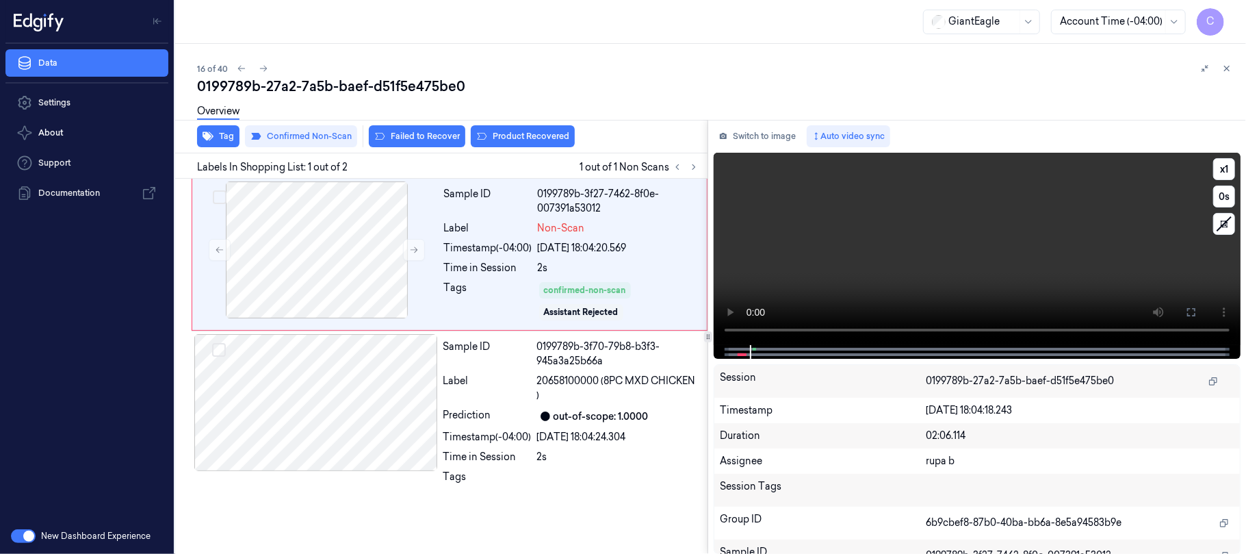
click at [984, 282] on video at bounding box center [977, 249] width 527 height 192
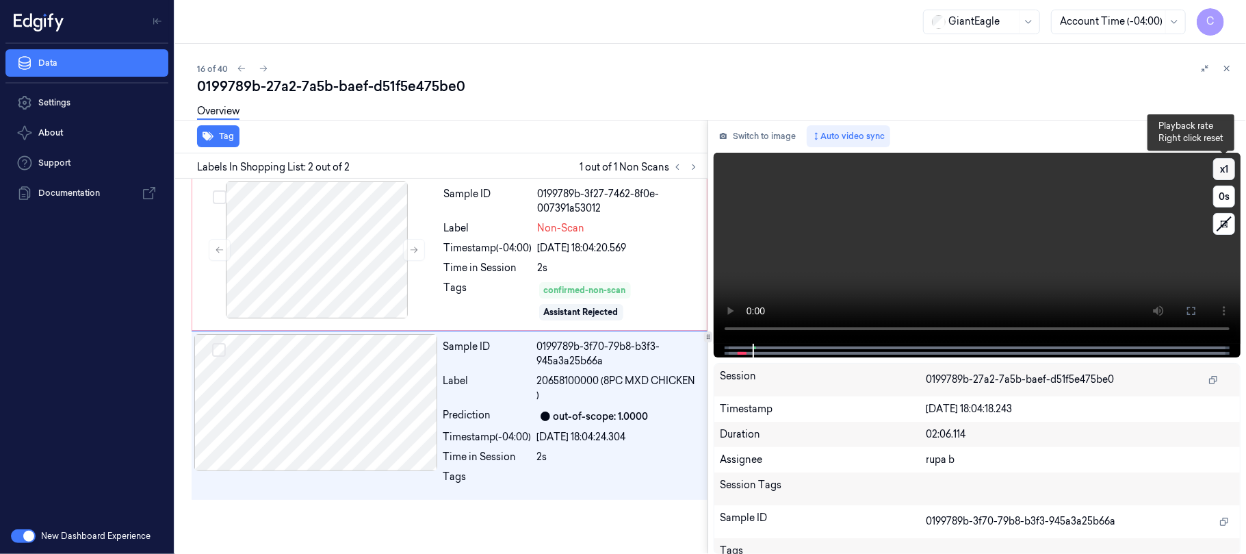
click at [1222, 168] on button "x 1" at bounding box center [1224, 169] width 22 height 22
click at [1222, 168] on button "x 2" at bounding box center [1224, 169] width 22 height 22
click at [346, 263] on div at bounding box center [317, 249] width 244 height 137
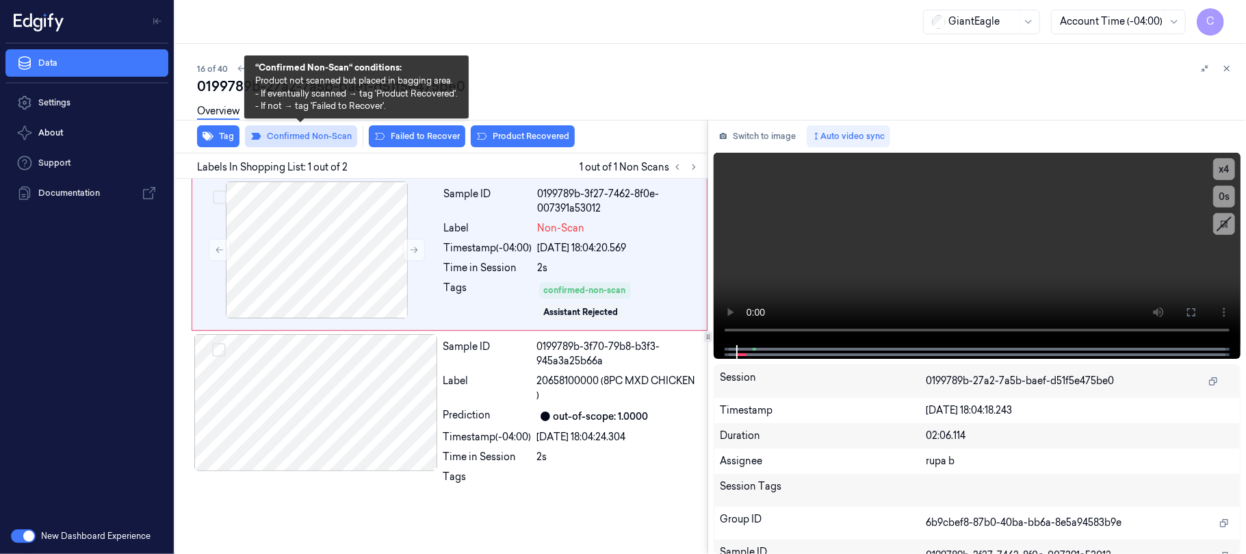
click at [305, 133] on button "Confirmed Non-Scan" at bounding box center [301, 136] width 112 height 22
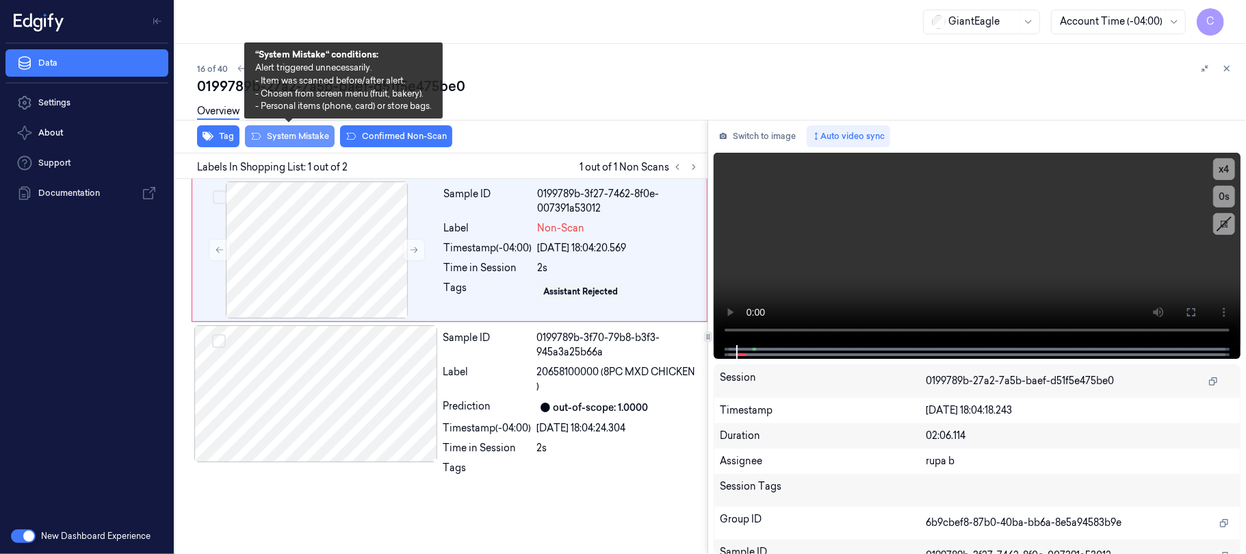
click at [302, 133] on button "System Mistake" at bounding box center [290, 136] width 90 height 22
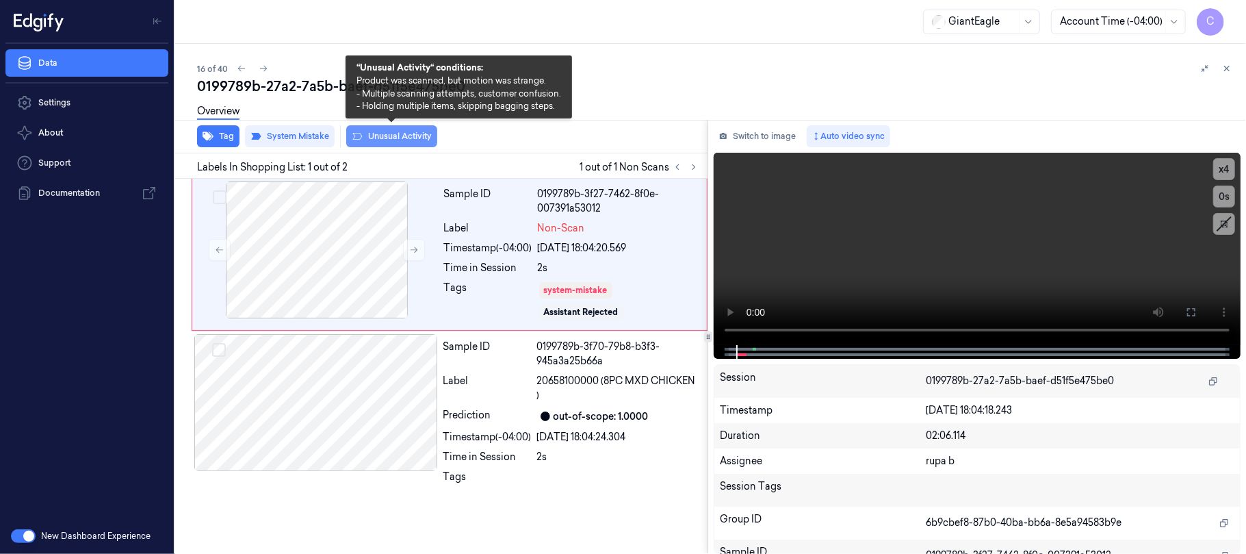
click at [404, 138] on button "Unusual Activity" at bounding box center [391, 136] width 91 height 22
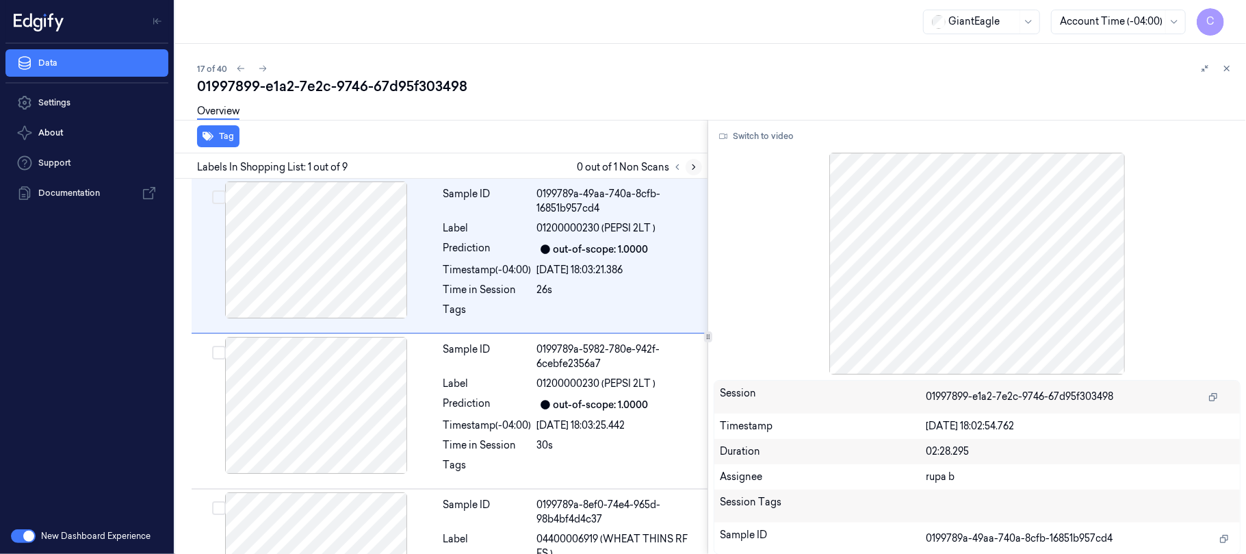
click at [694, 165] on icon at bounding box center [694, 167] width 10 height 10
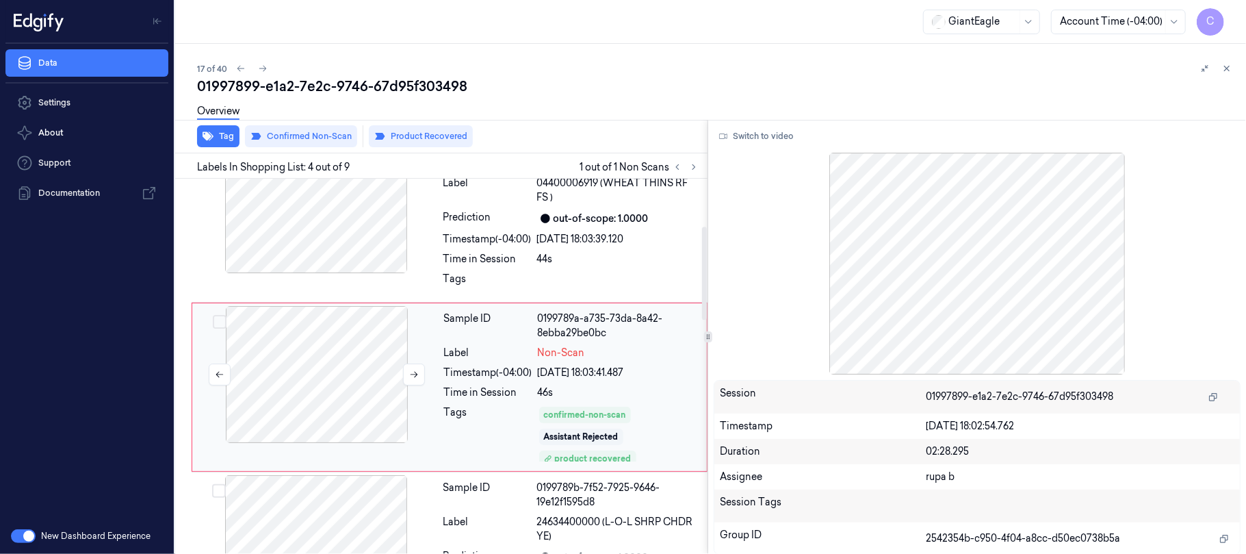
scroll to position [378, 0]
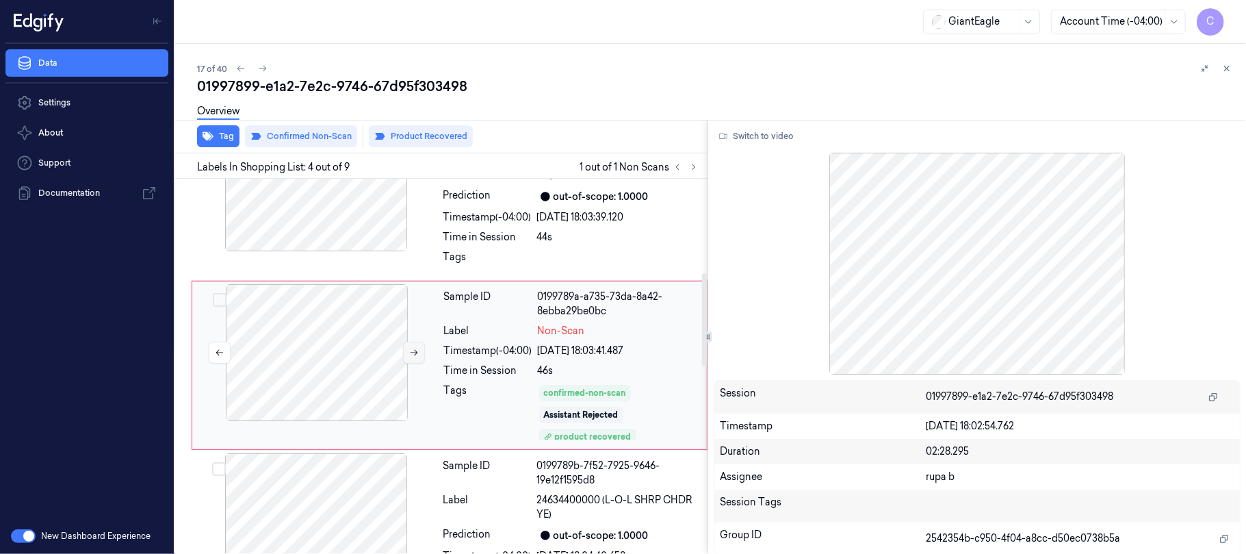
click at [414, 354] on icon at bounding box center [414, 353] width 10 height 10
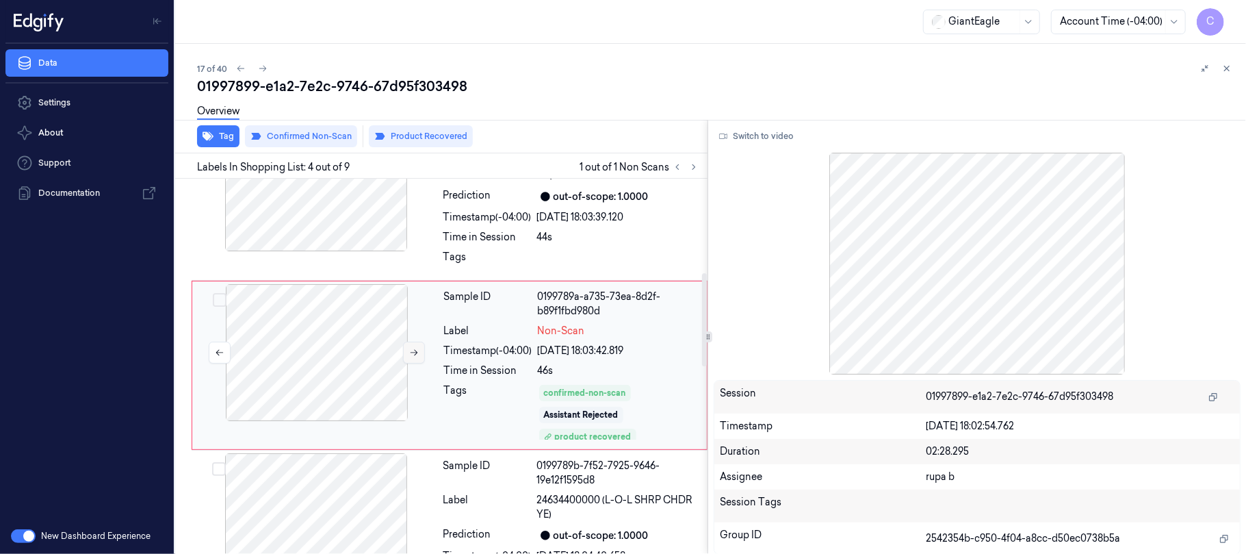
click at [414, 354] on icon at bounding box center [414, 353] width 10 height 10
click at [322, 218] on div at bounding box center [316, 182] width 244 height 137
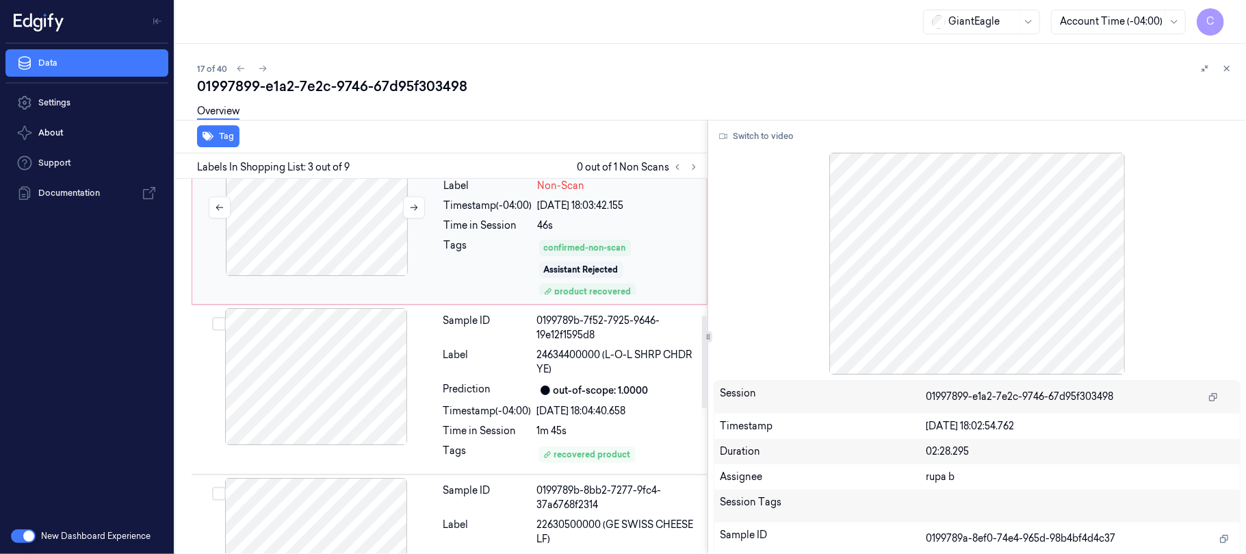
scroll to position [547, 0]
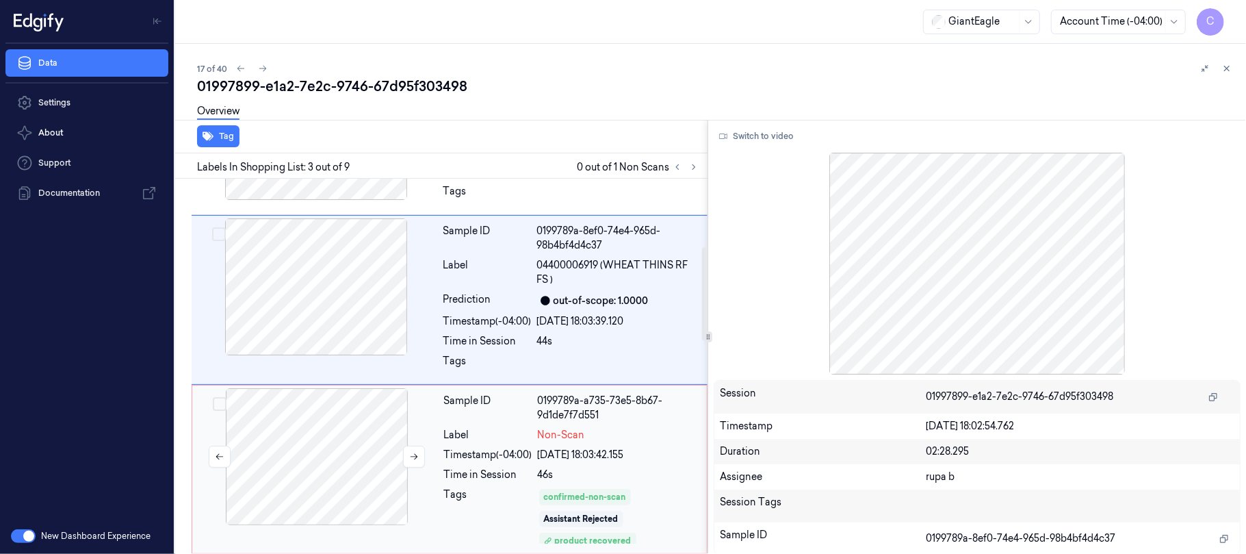
click at [349, 337] on div at bounding box center [316, 286] width 244 height 137
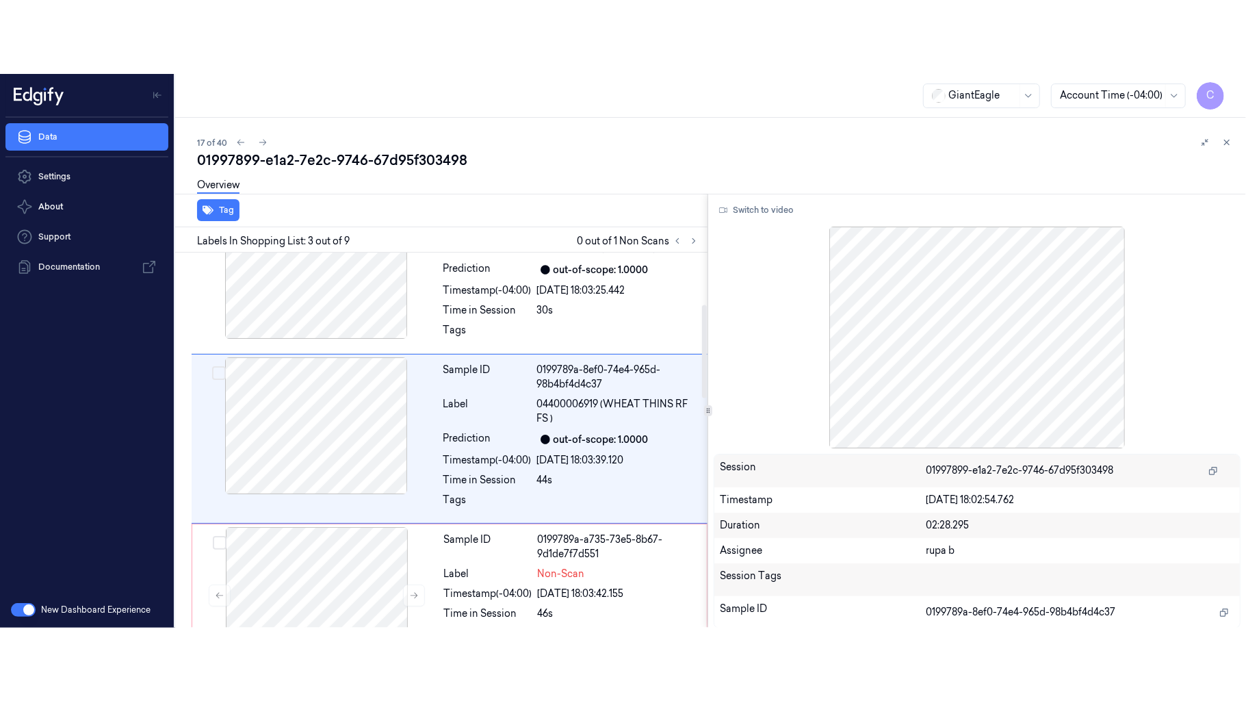
scroll to position [208, 0]
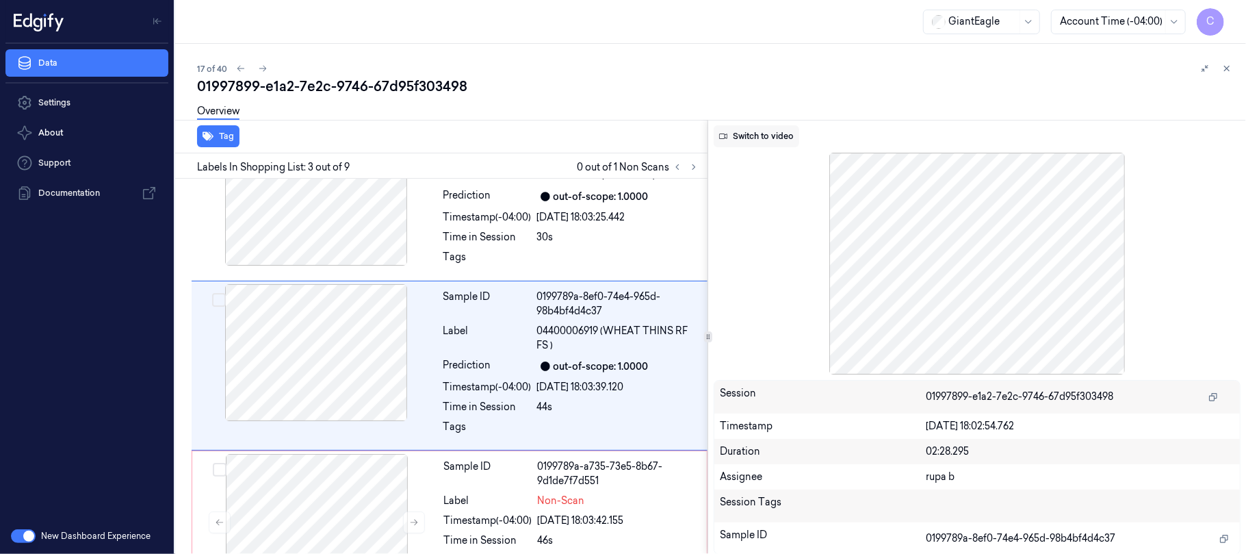
click at [738, 132] on button "Switch to video" at bounding box center [757, 136] width 86 height 22
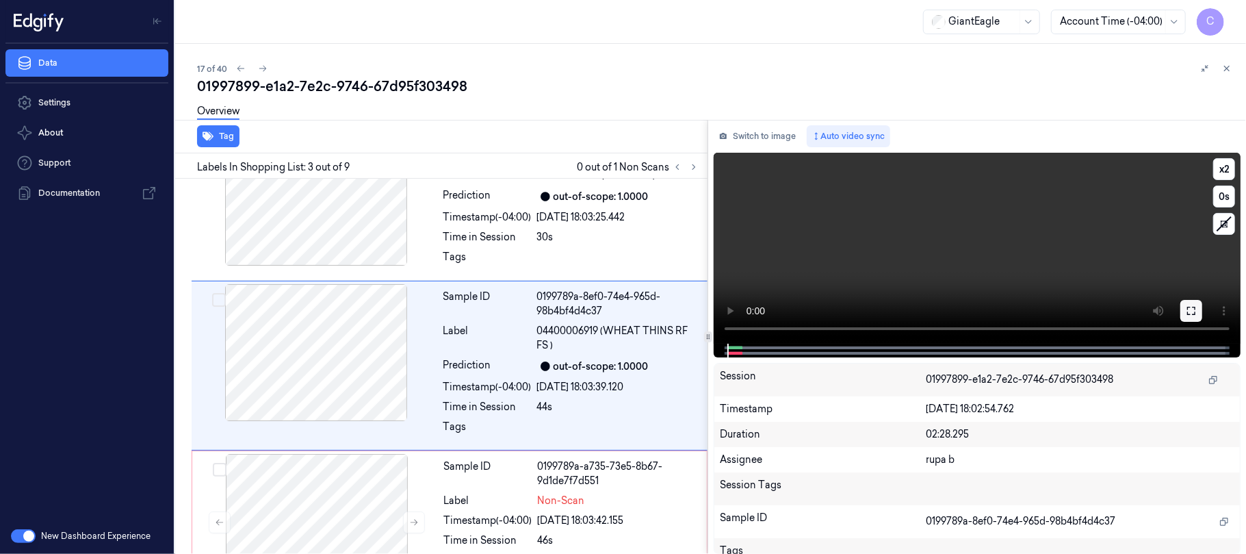
click at [1189, 305] on icon at bounding box center [1191, 310] width 11 height 11
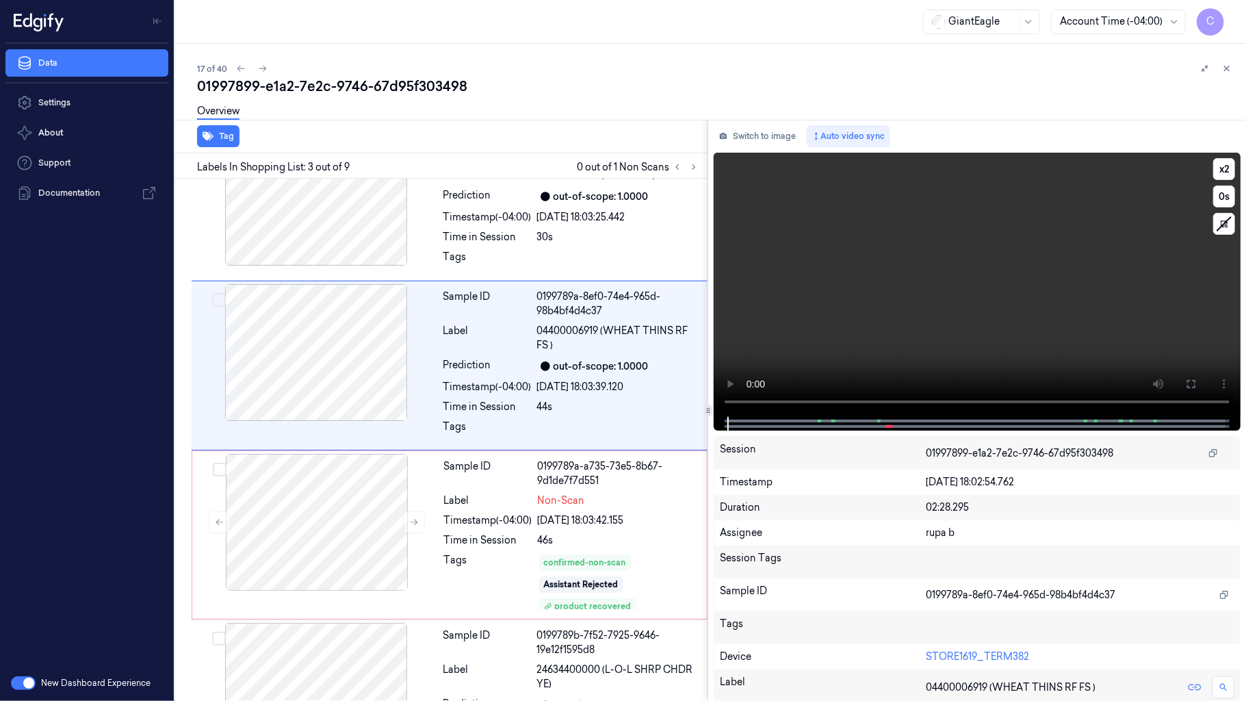
scroll to position [135, 0]
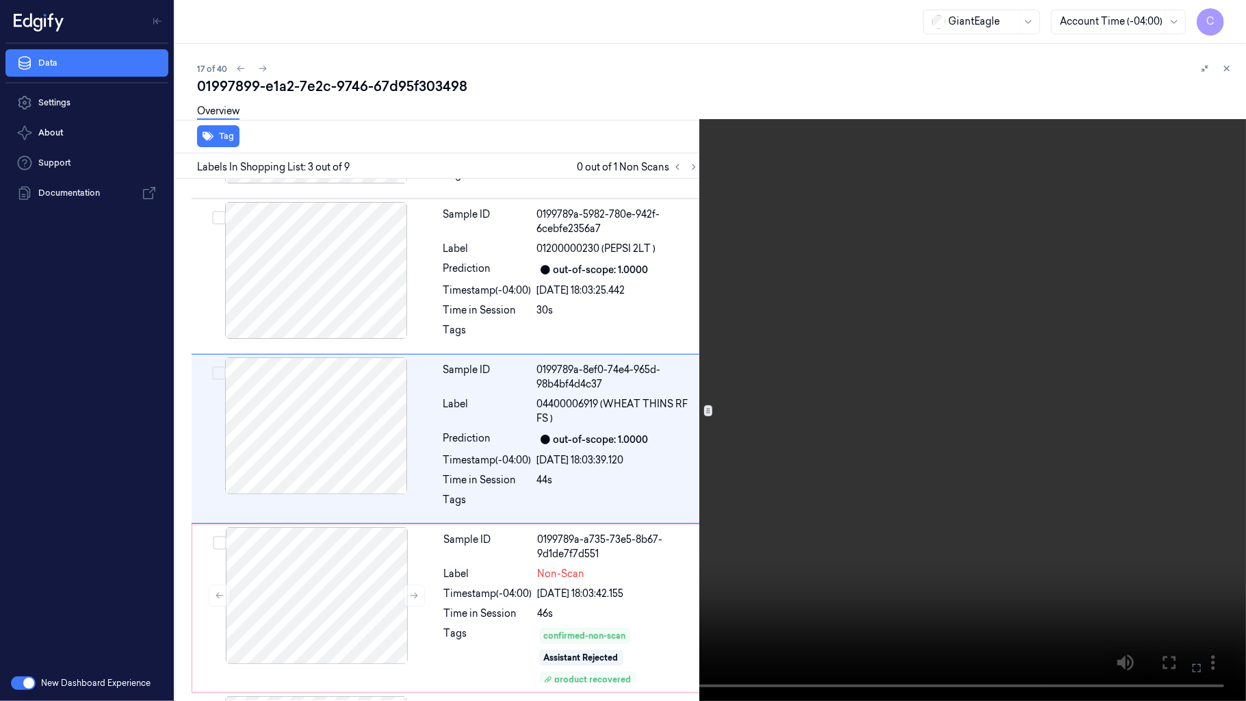
click at [628, 432] on video at bounding box center [623, 350] width 1246 height 701
click at [455, 397] on video at bounding box center [623, 350] width 1246 height 701
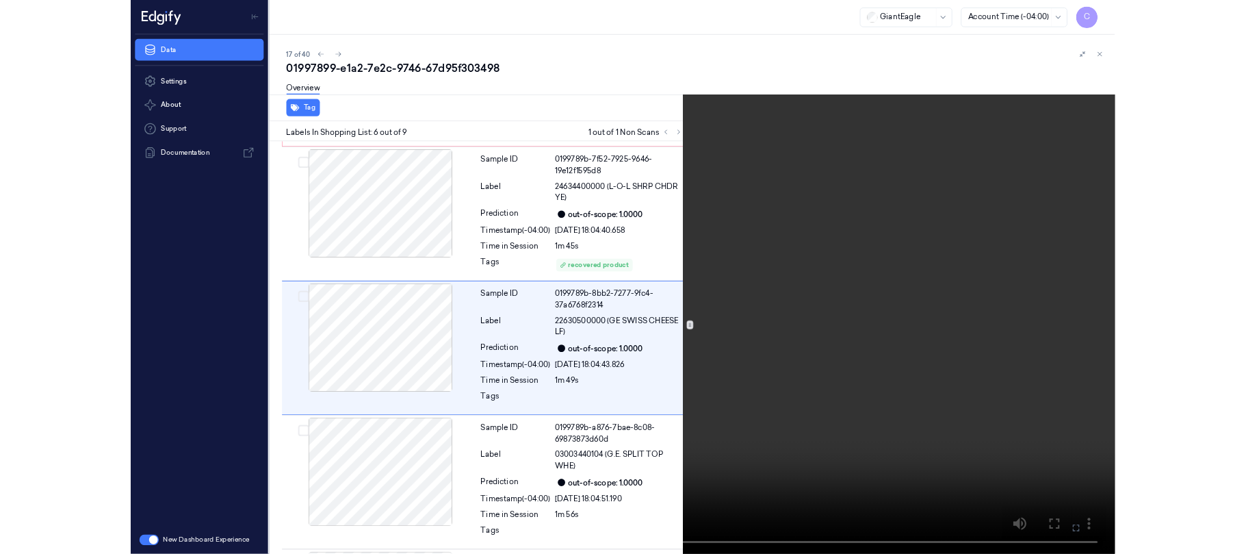
scroll to position [644, 0]
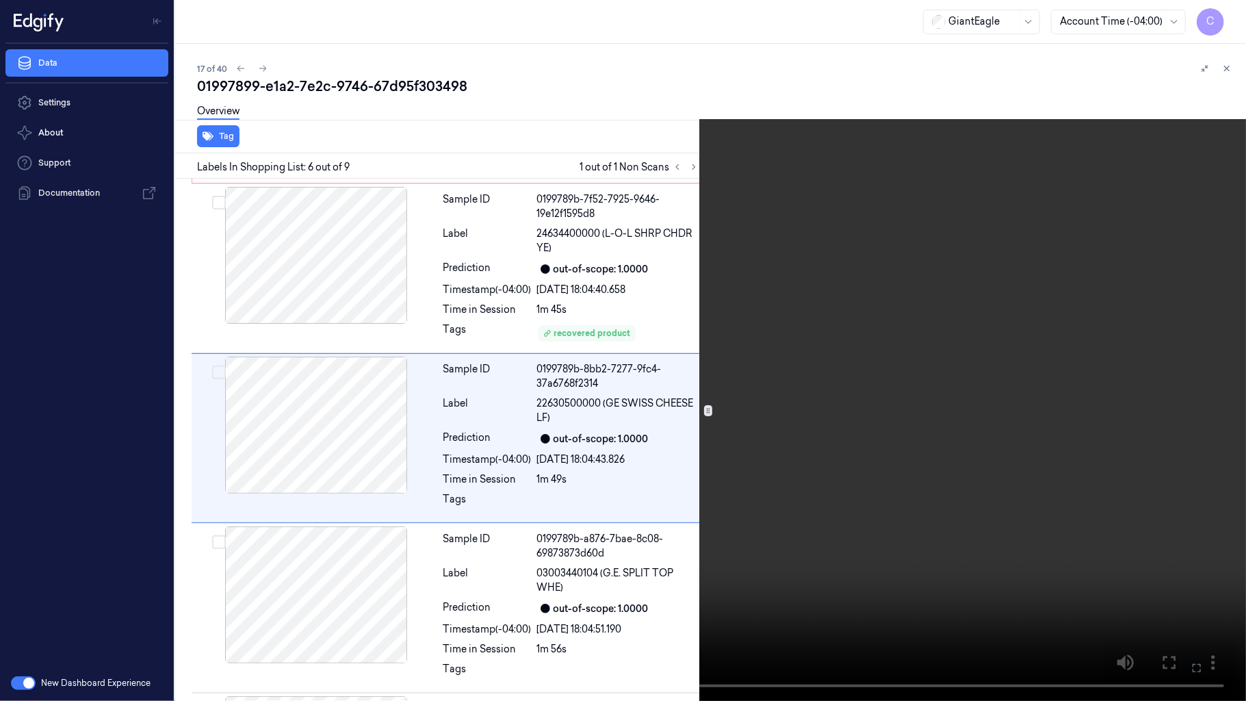
click at [389, 406] on video at bounding box center [623, 350] width 1246 height 701
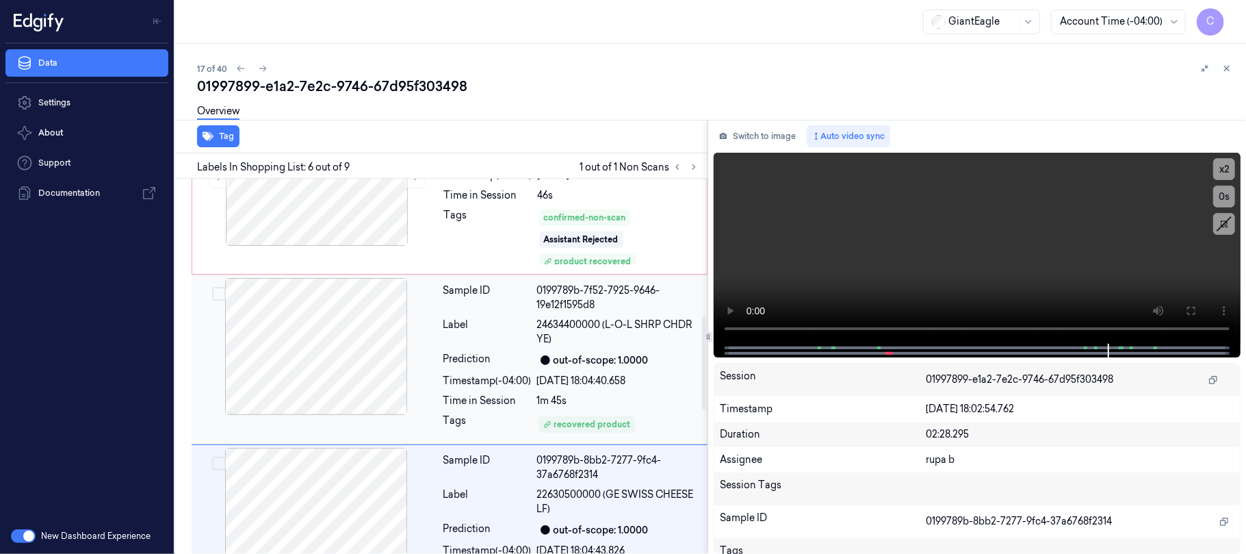
click at [332, 378] on div at bounding box center [316, 346] width 244 height 137
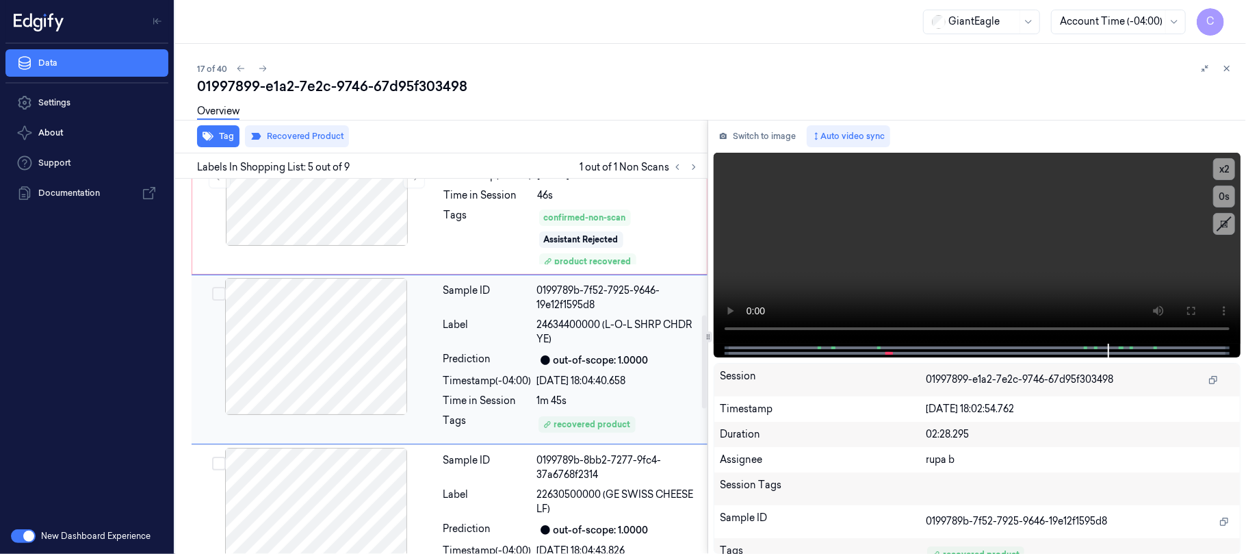
scroll to position [547, 0]
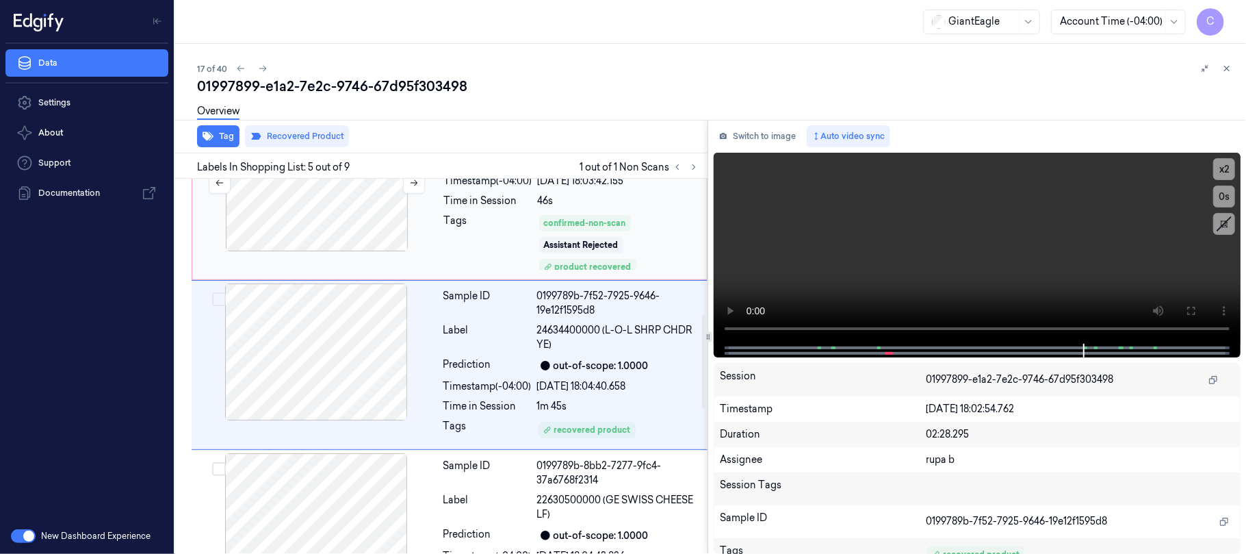
click at [315, 204] on div at bounding box center [317, 182] width 244 height 137
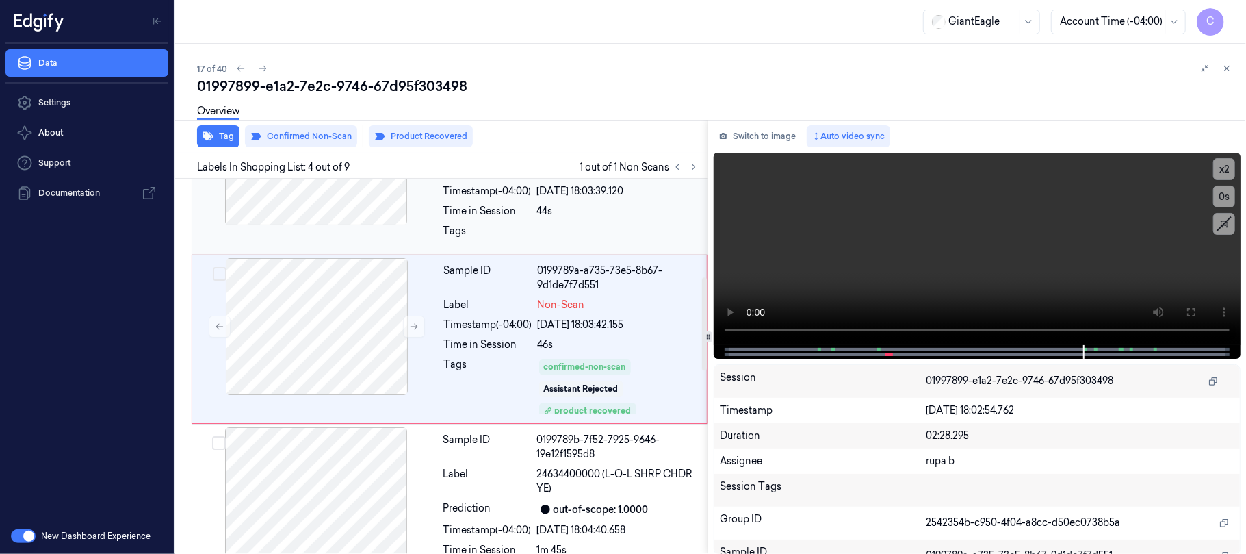
scroll to position [378, 0]
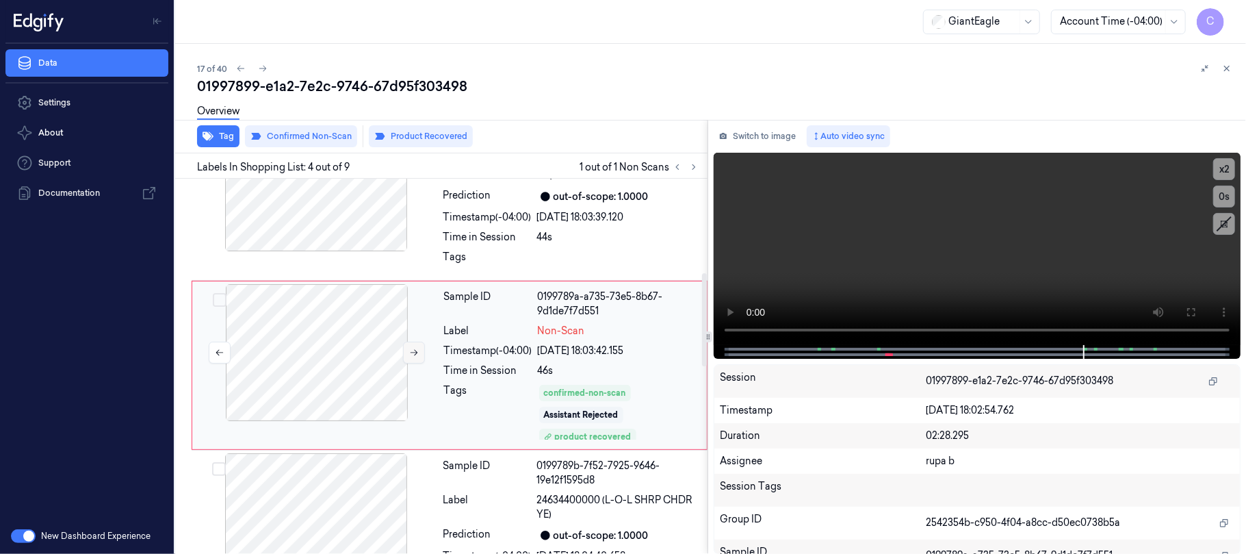
click at [415, 348] on icon at bounding box center [414, 353] width 10 height 10
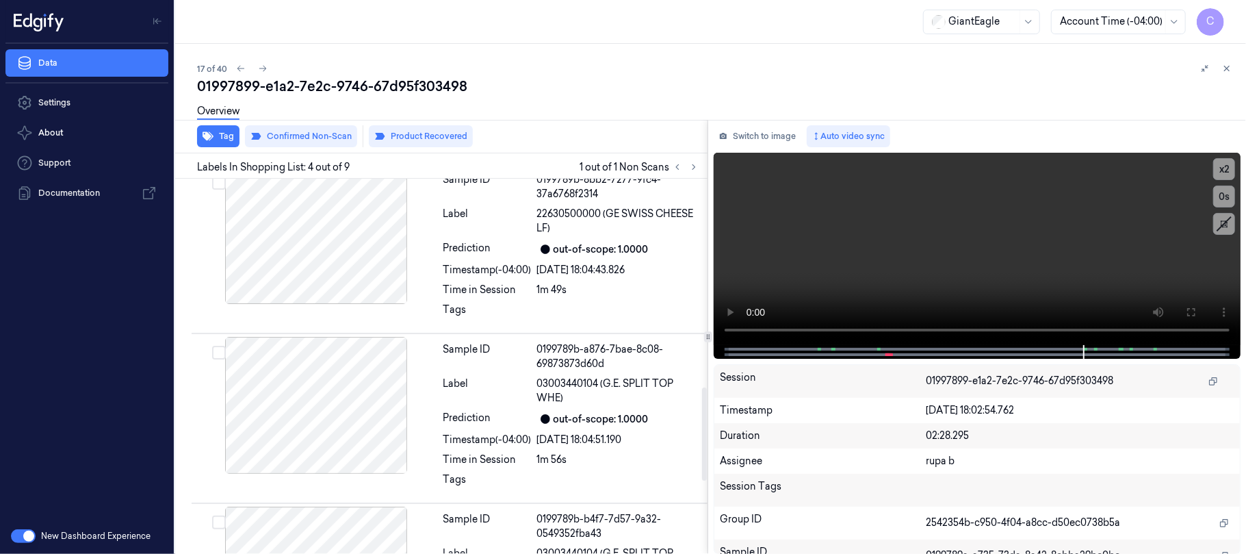
scroll to position [925, 0]
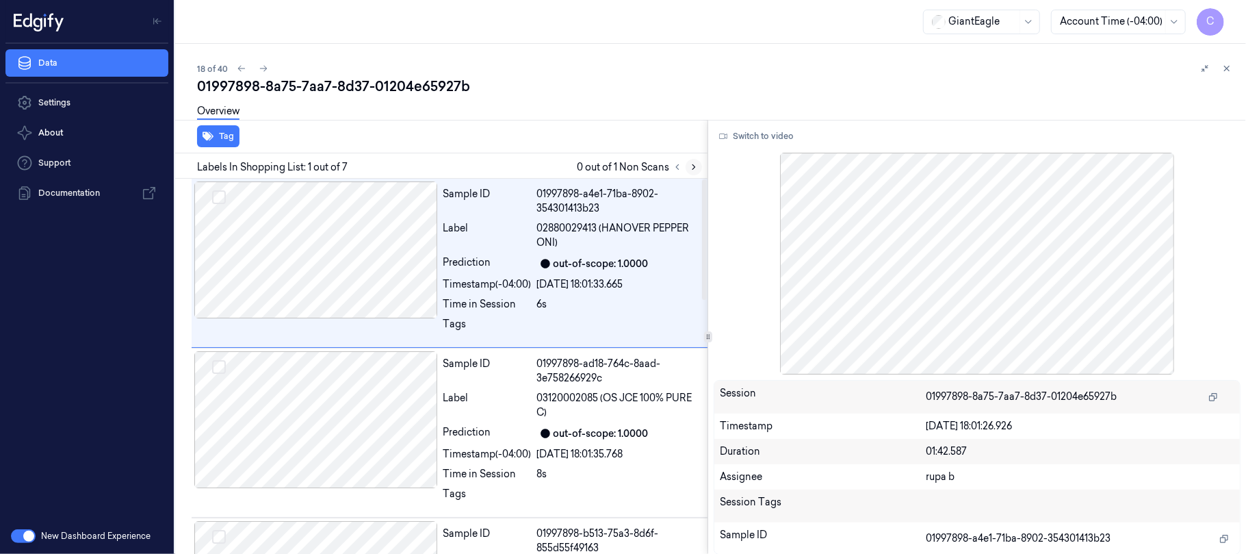
click at [689, 166] on icon at bounding box center [694, 167] width 10 height 10
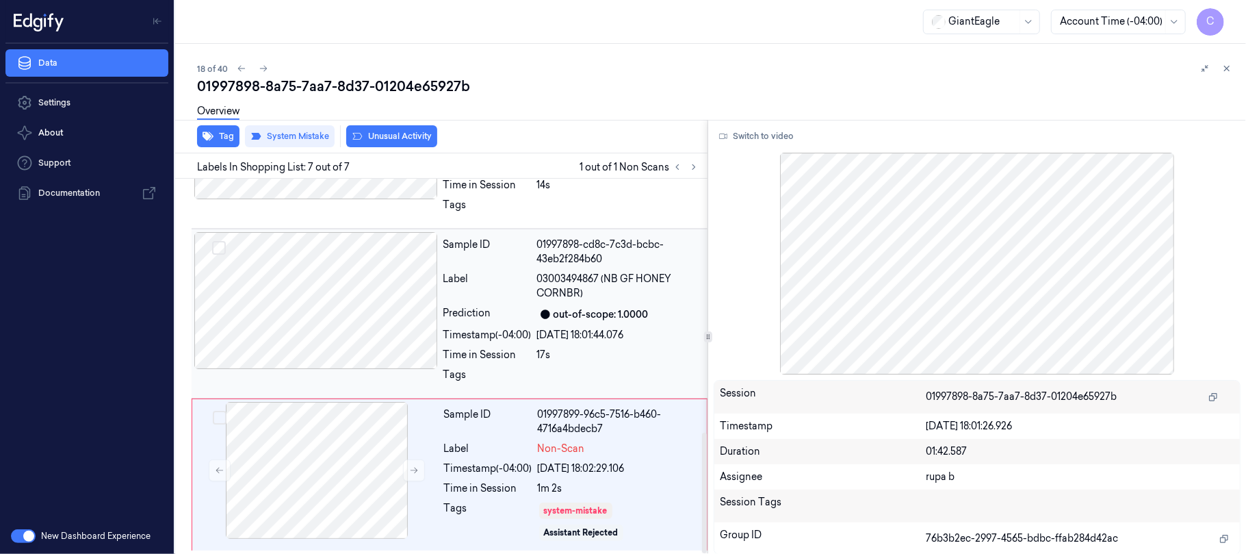
scroll to position [789, 0]
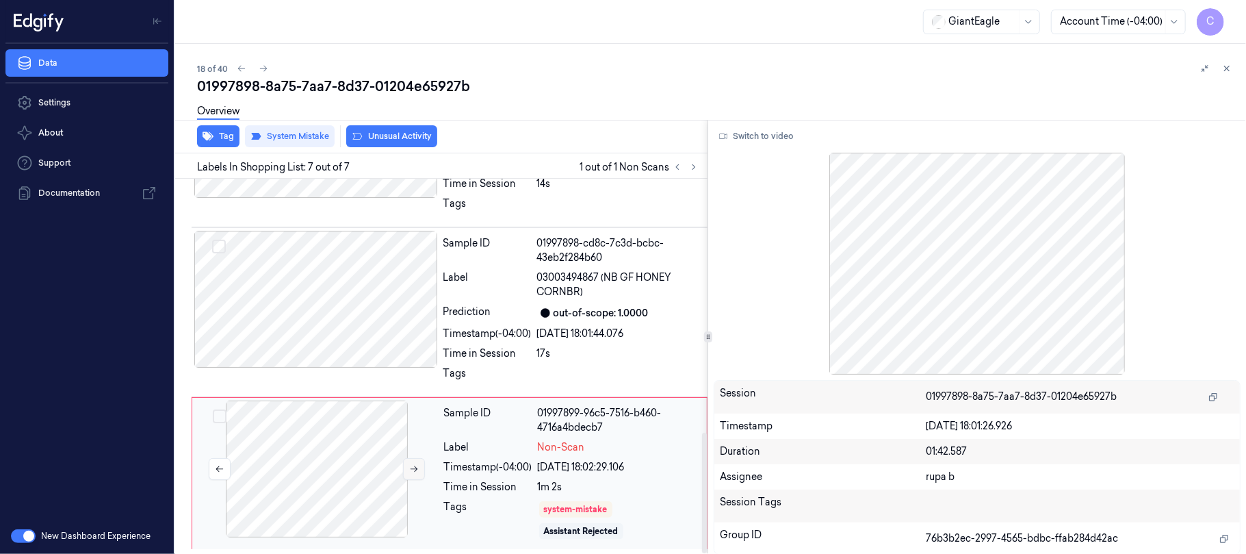
click at [406, 460] on button at bounding box center [414, 469] width 22 height 22
click at [348, 276] on div at bounding box center [316, 299] width 244 height 137
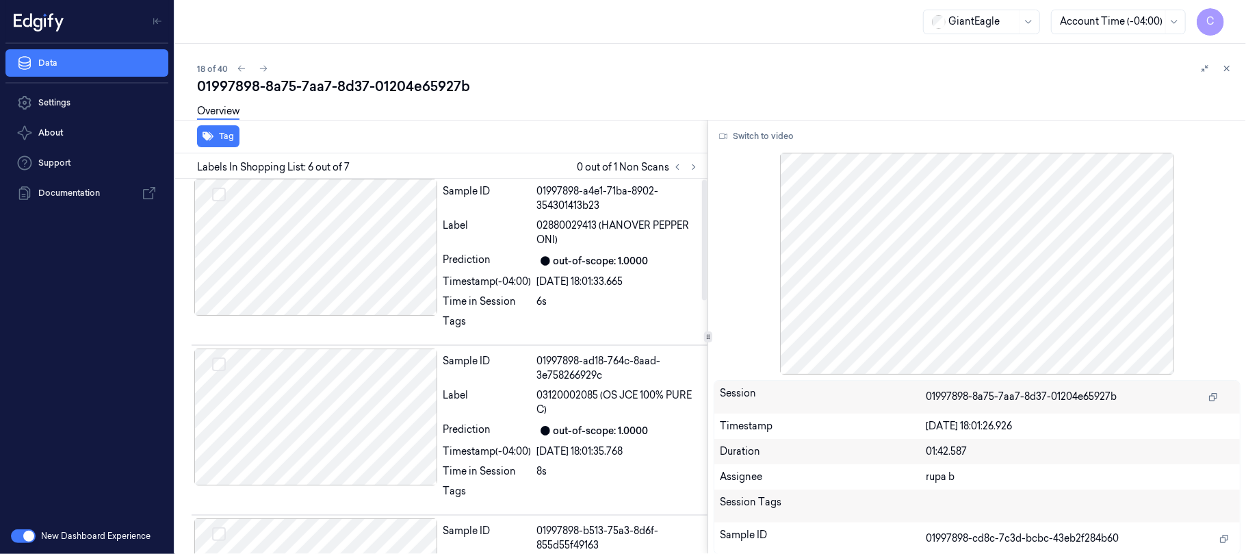
scroll to position [0, 0]
click at [348, 276] on div at bounding box center [316, 249] width 244 height 137
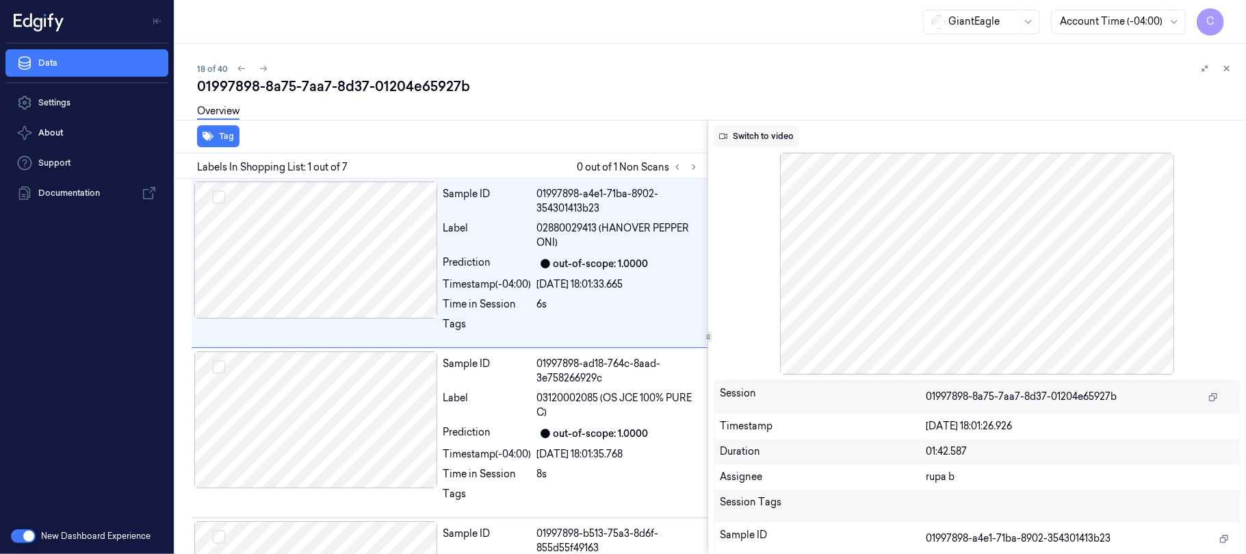
click at [755, 130] on button "Switch to video" at bounding box center [757, 136] width 86 height 22
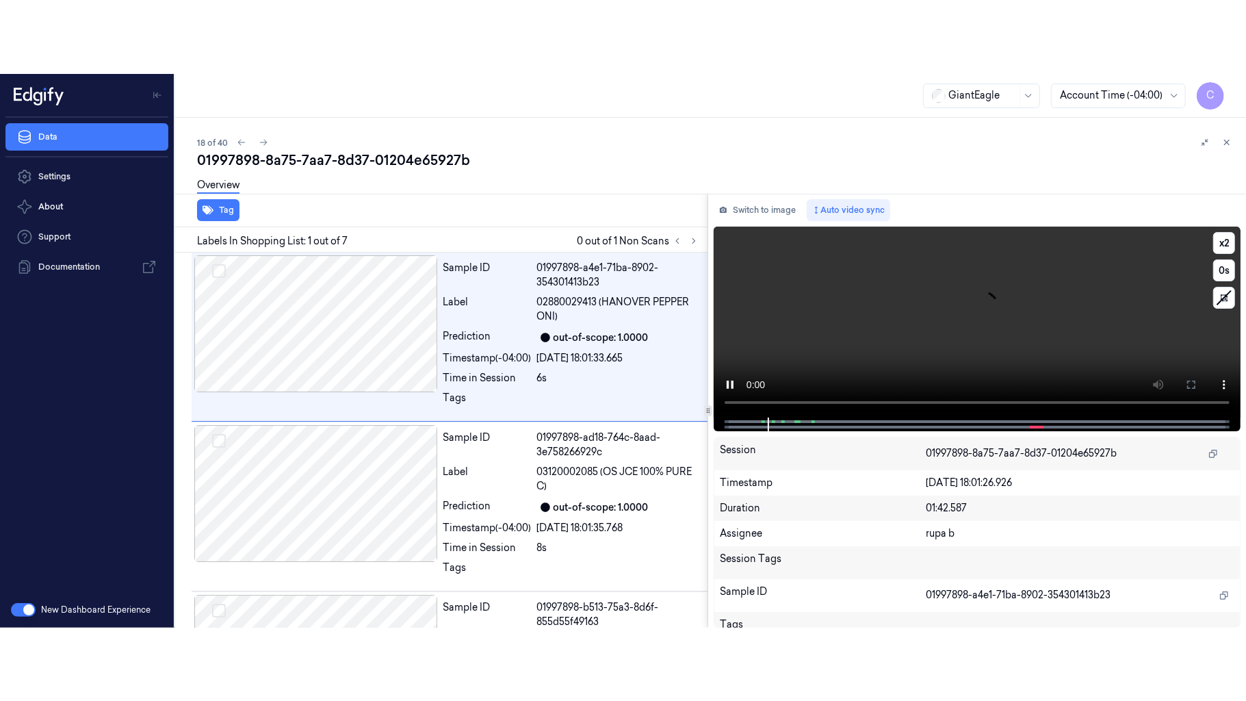
scroll to position [66, 0]
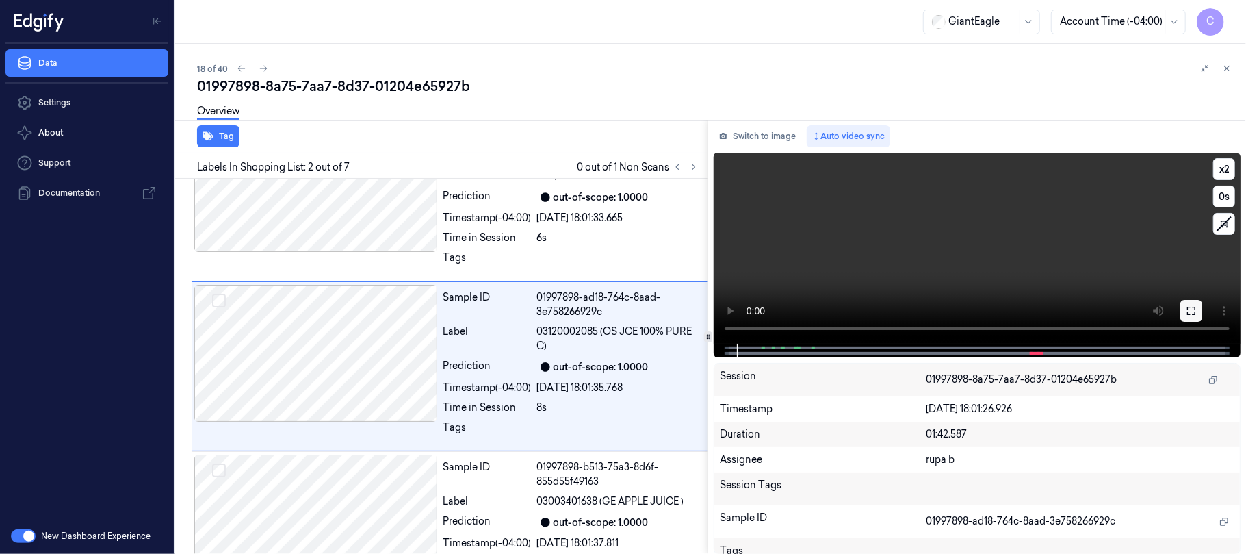
click at [1180, 305] on button at bounding box center [1191, 311] width 22 height 22
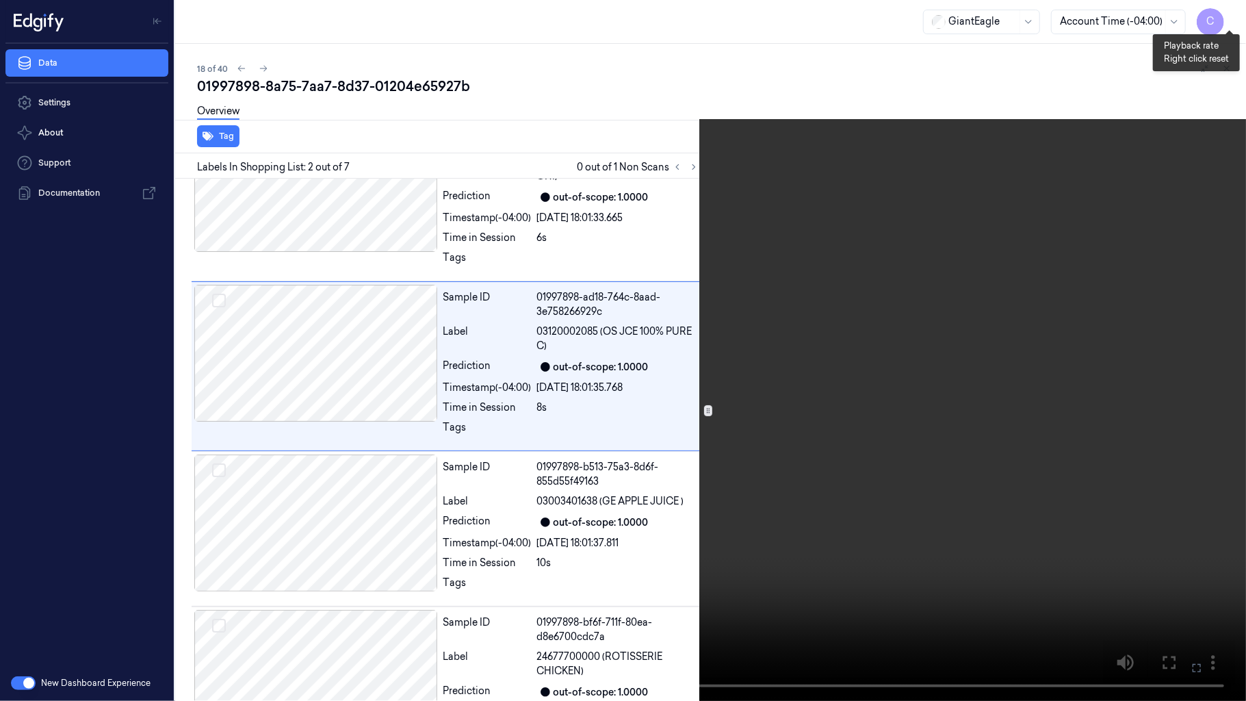
click at [1232, 22] on button "x 2" at bounding box center [1230, 16] width 22 height 22
click at [1232, 22] on button "x 4" at bounding box center [1230, 16] width 22 height 22
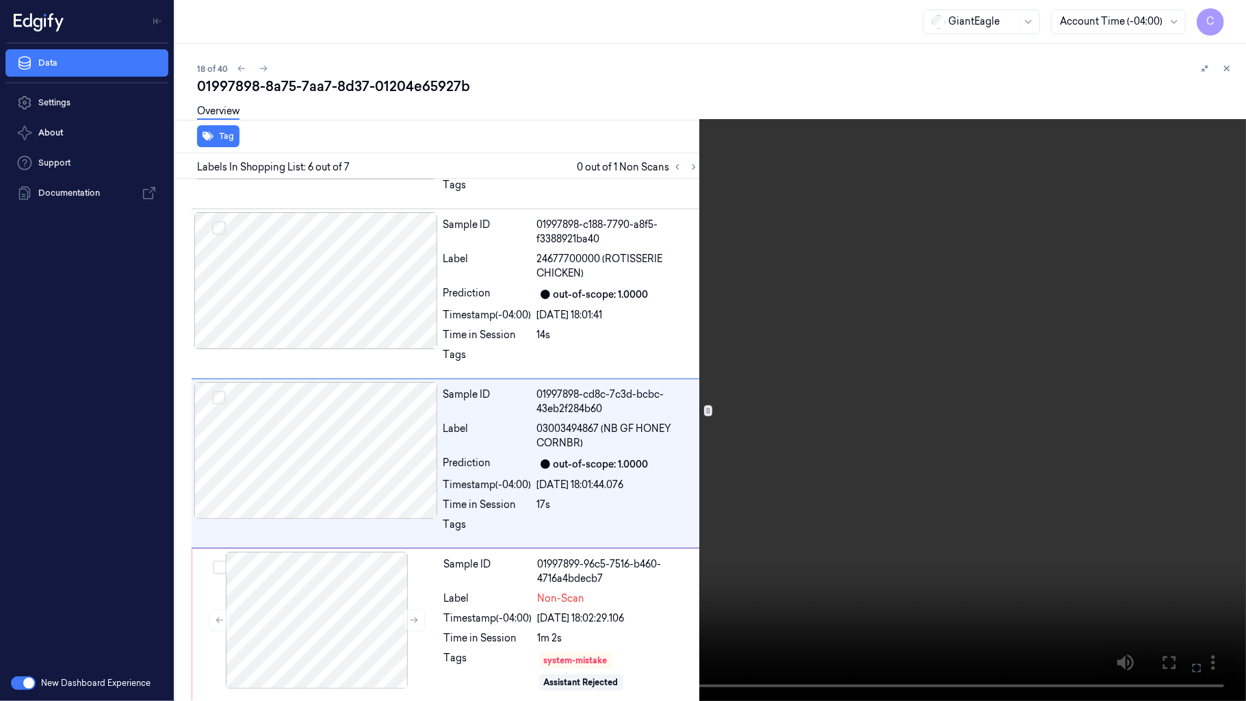
scroll to position [642, 0]
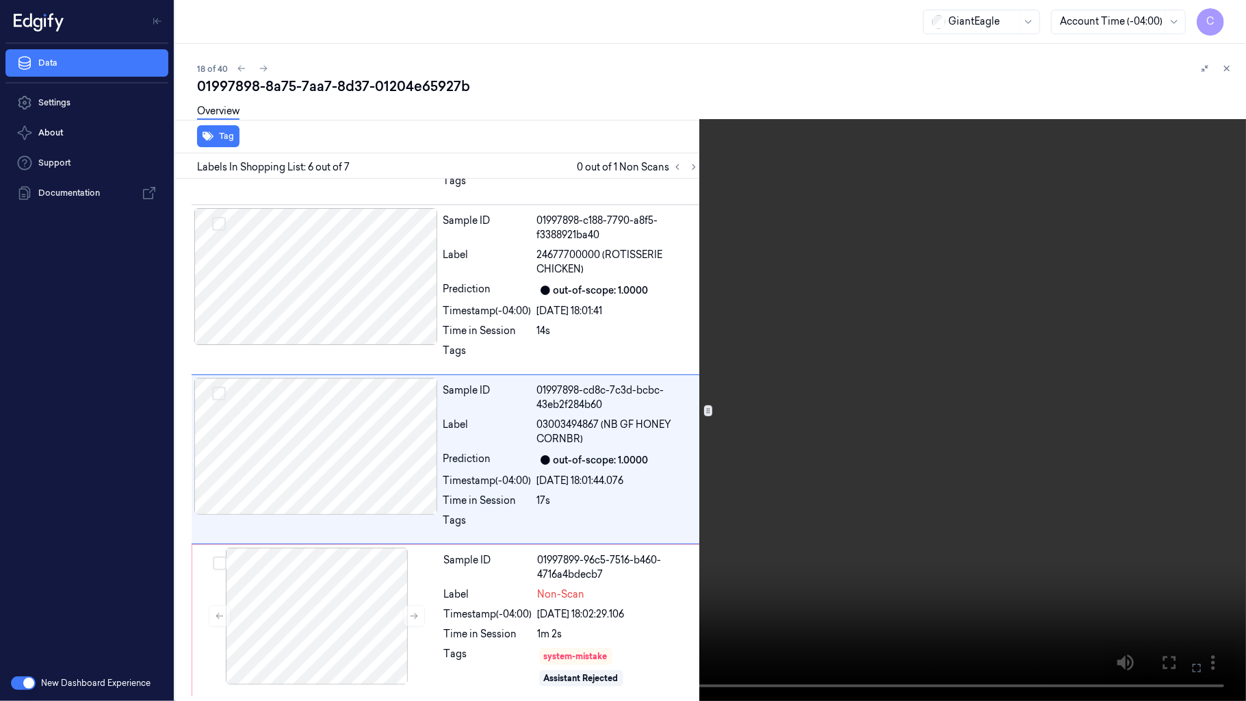
click at [688, 367] on video at bounding box center [623, 350] width 1246 height 701
click at [608, 394] on video at bounding box center [623, 350] width 1246 height 701
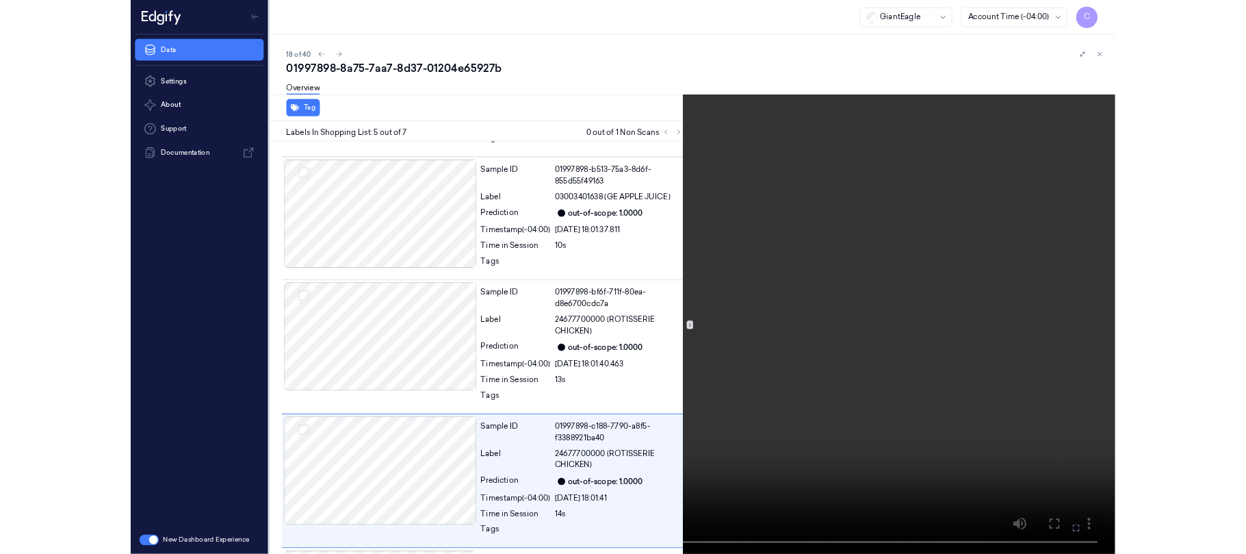
scroll to position [489, 0]
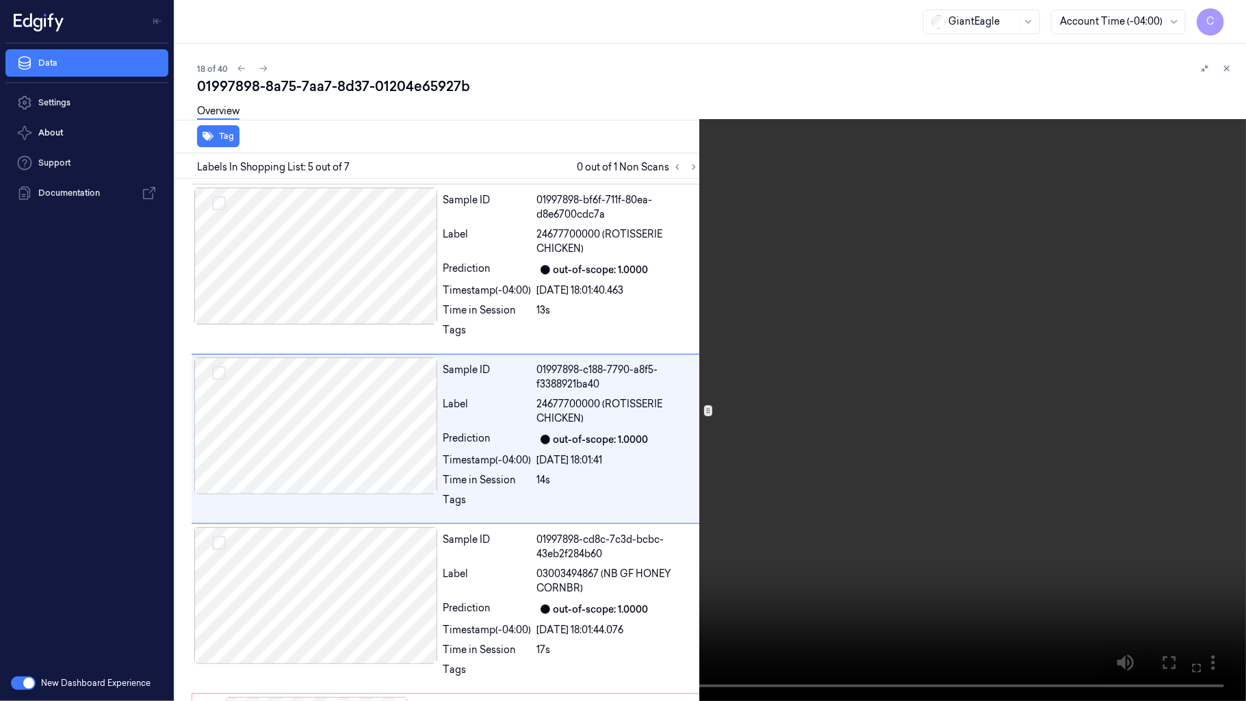
click at [623, 393] on video at bounding box center [623, 350] width 1246 height 701
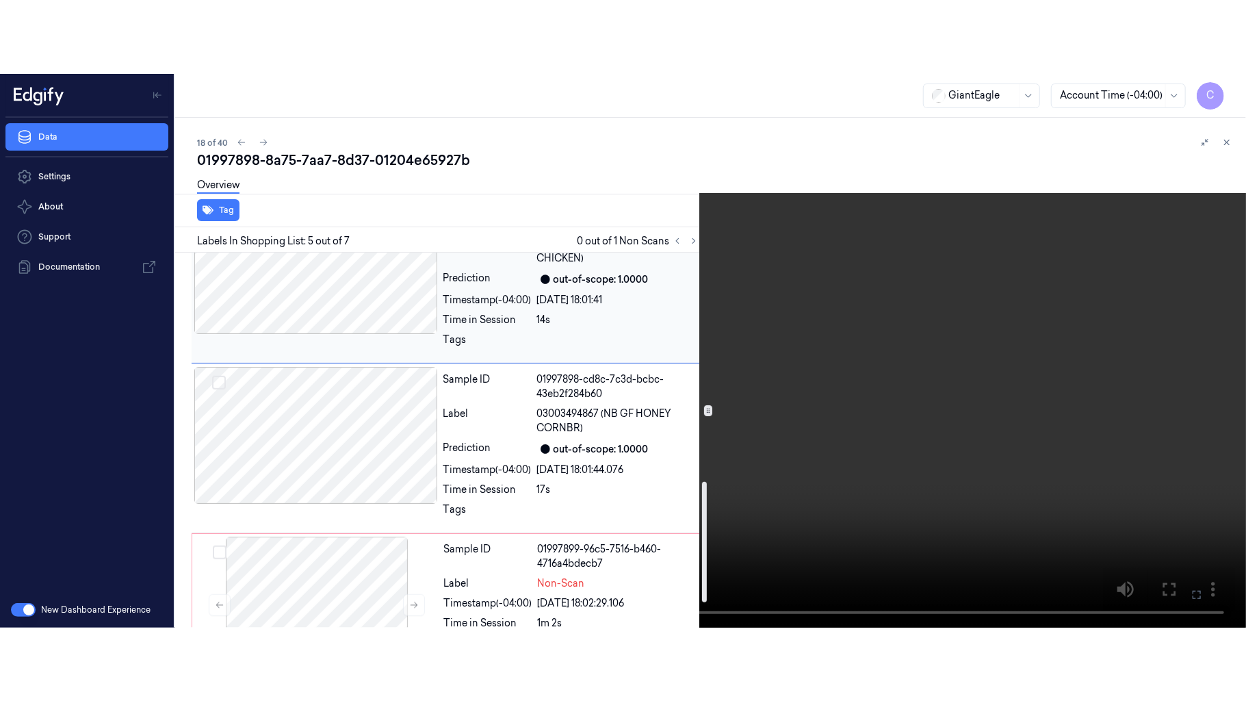
scroll to position [789, 0]
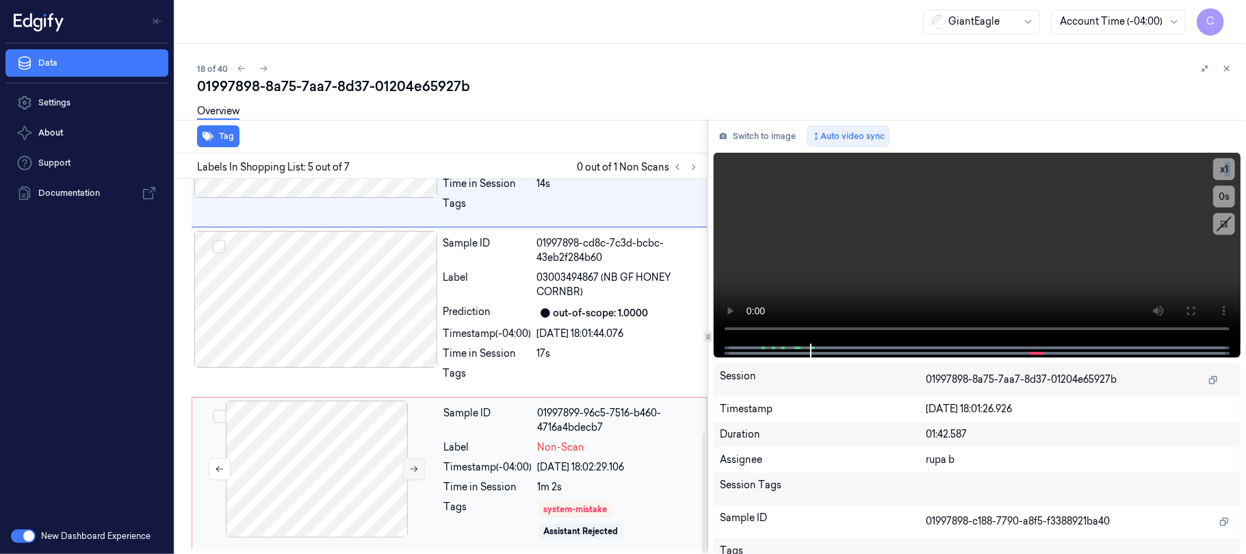
click at [413, 464] on icon at bounding box center [414, 469] width 10 height 10
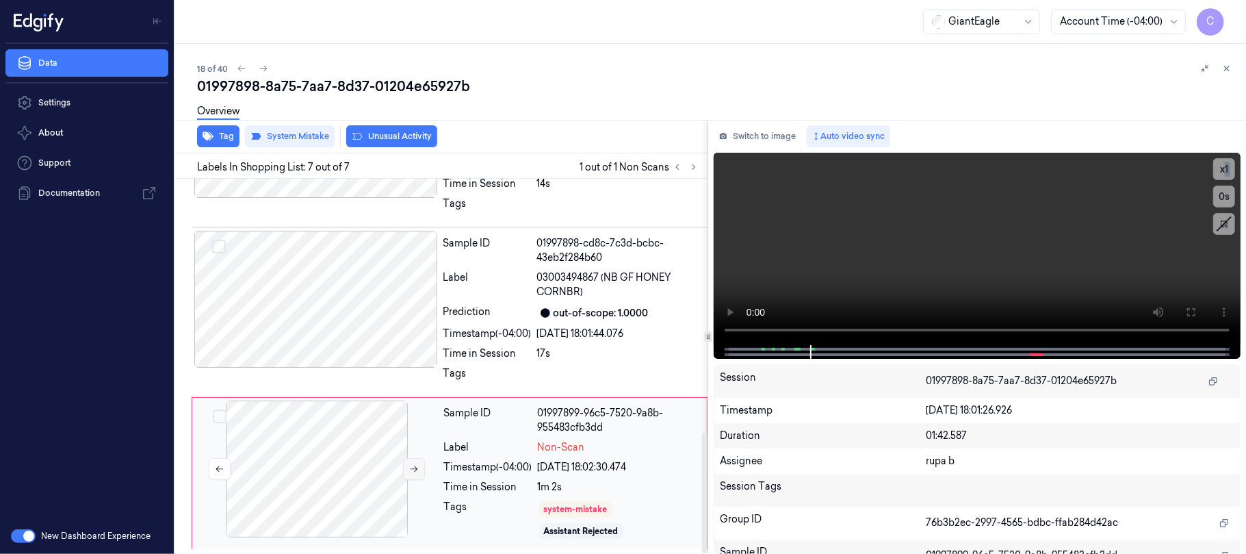
click at [413, 464] on icon at bounding box center [414, 469] width 10 height 10
click at [1187, 307] on icon at bounding box center [1191, 312] width 11 height 11
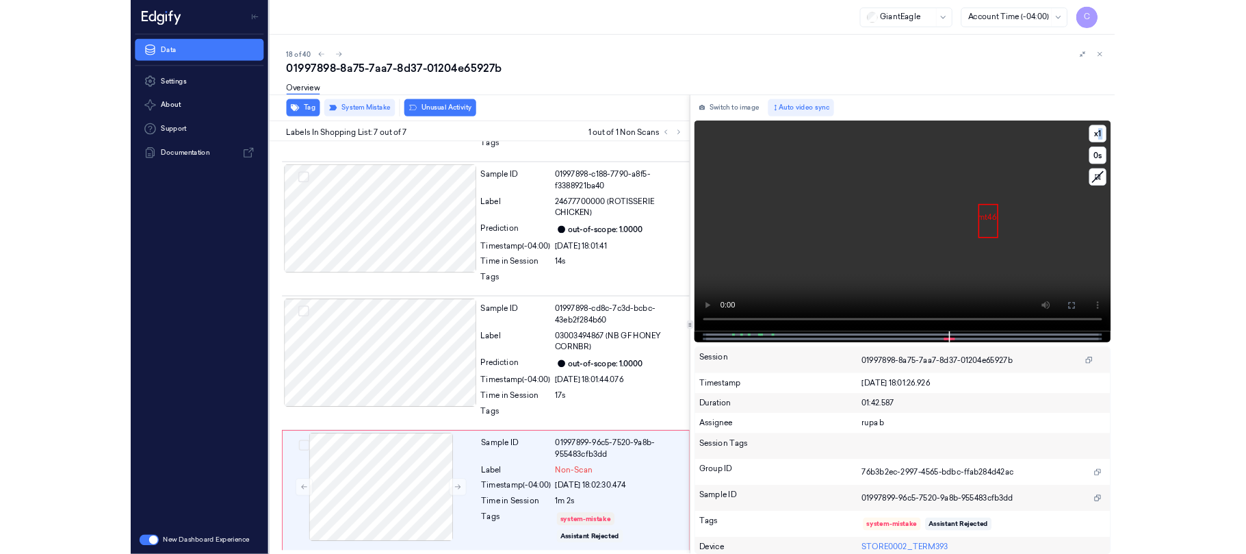
scroll to position [642, 0]
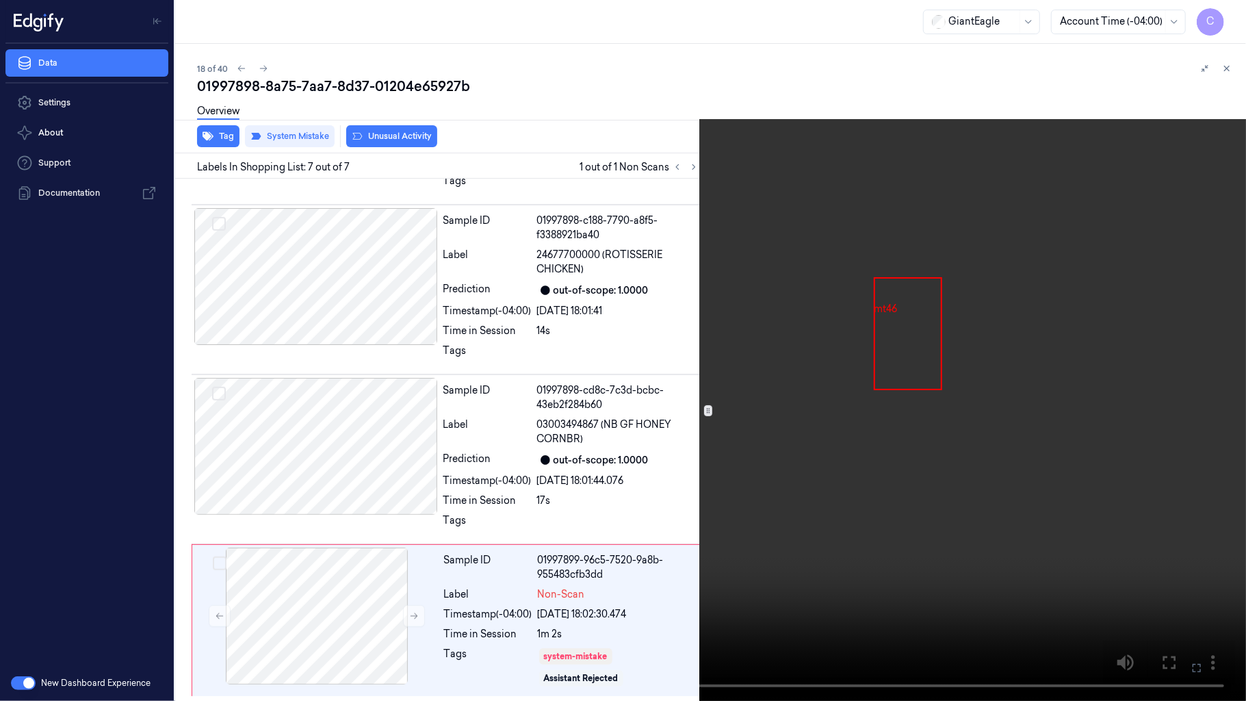
click at [599, 493] on video at bounding box center [623, 350] width 1246 height 701
click at [1239, 20] on button "x 1" at bounding box center [1230, 16] width 22 height 22
click at [677, 398] on video at bounding box center [623, 350] width 1246 height 701
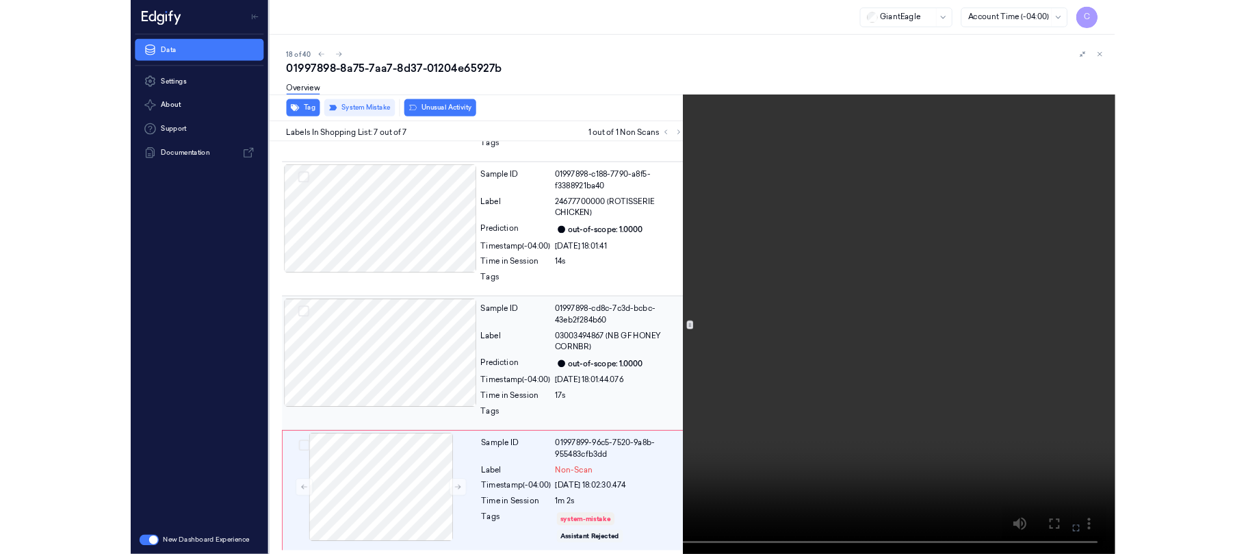
scroll to position [789, 0]
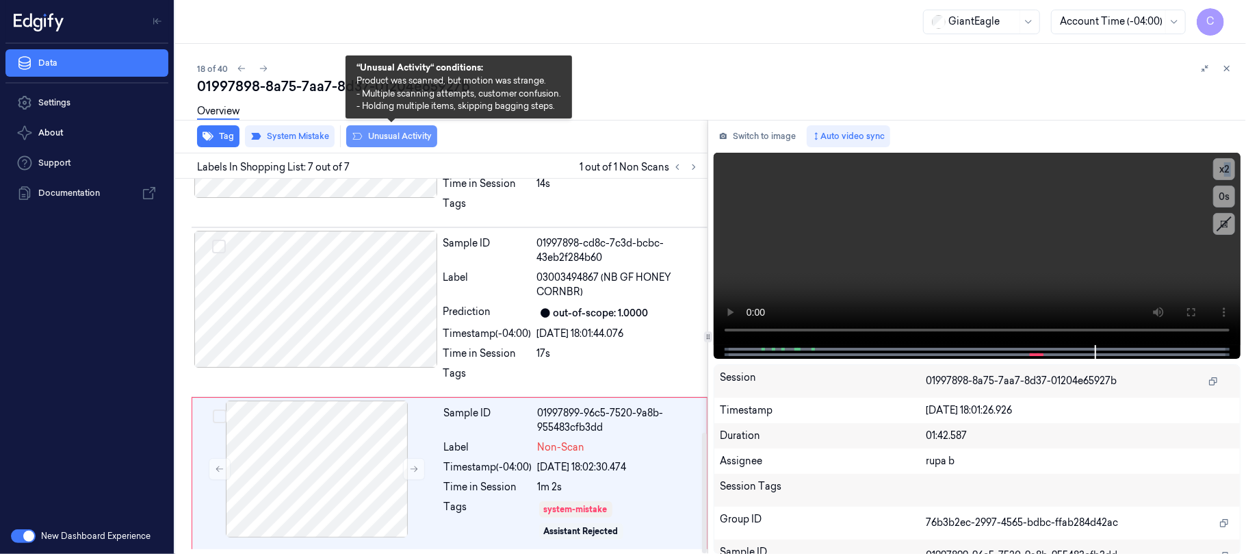
click at [389, 133] on button "Unusual Activity" at bounding box center [391, 136] width 91 height 22
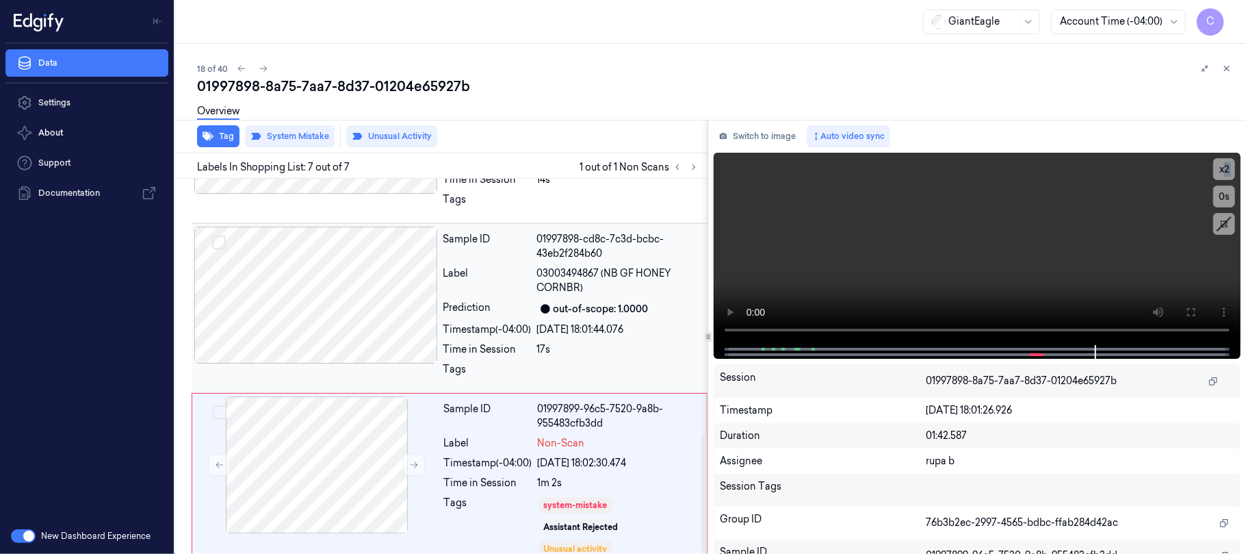
scroll to position [805, 0]
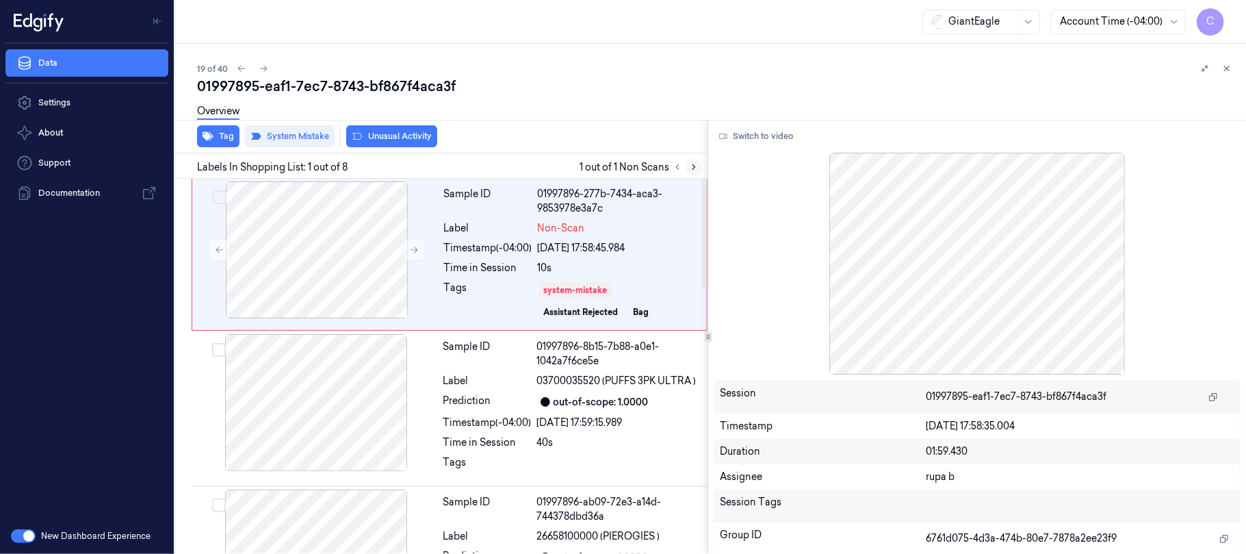
click at [690, 166] on icon at bounding box center [694, 167] width 10 height 10
click at [408, 247] on button at bounding box center [414, 250] width 22 height 22
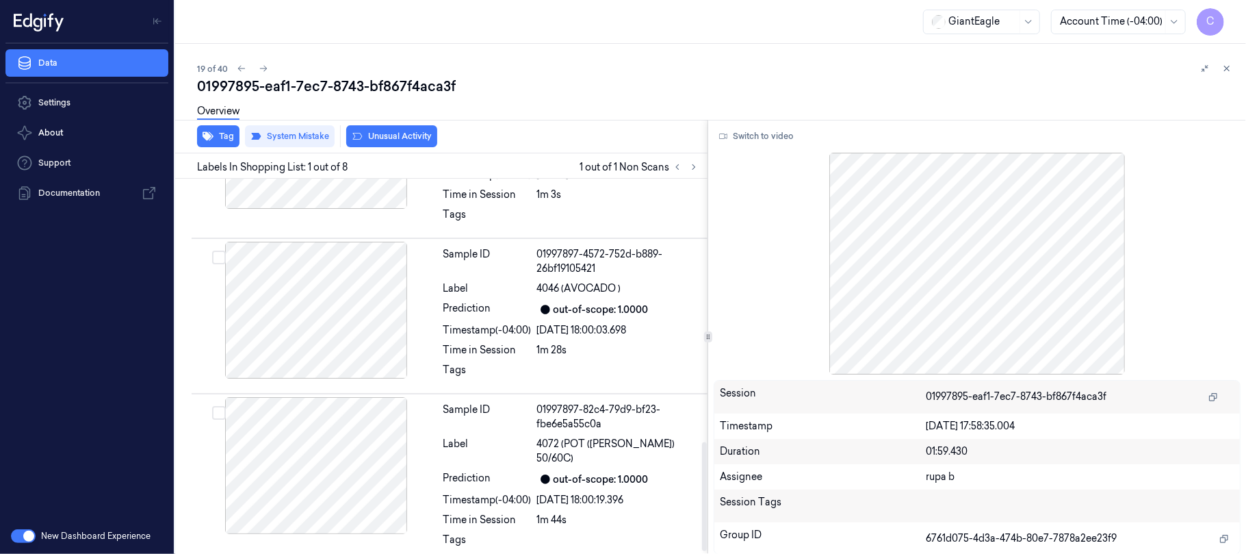
scroll to position [916, 0]
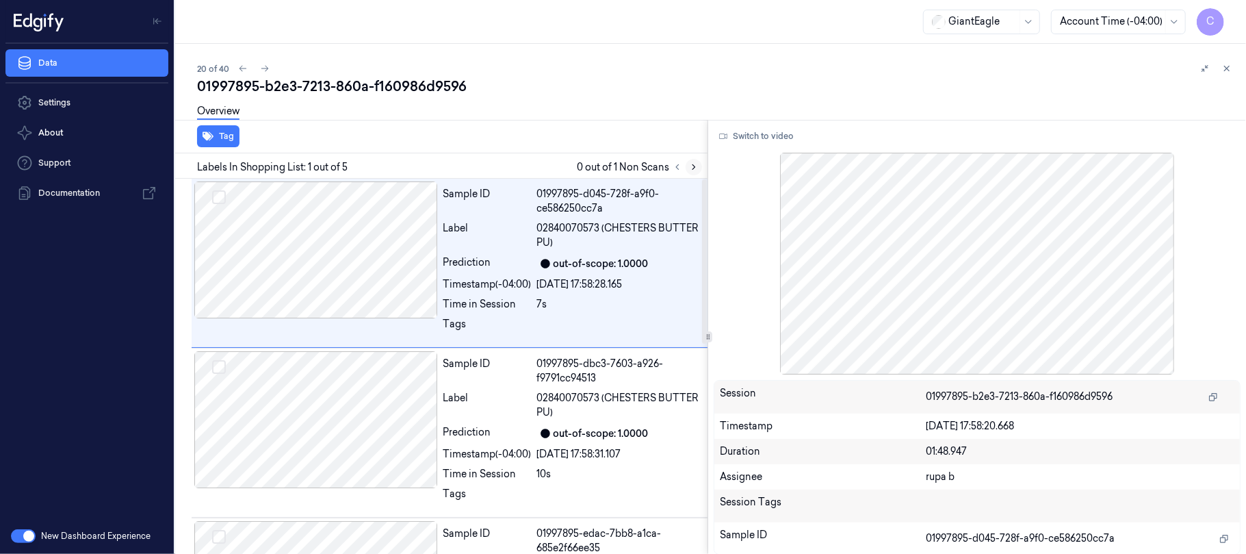
click at [693, 167] on icon at bounding box center [694, 167] width 10 height 10
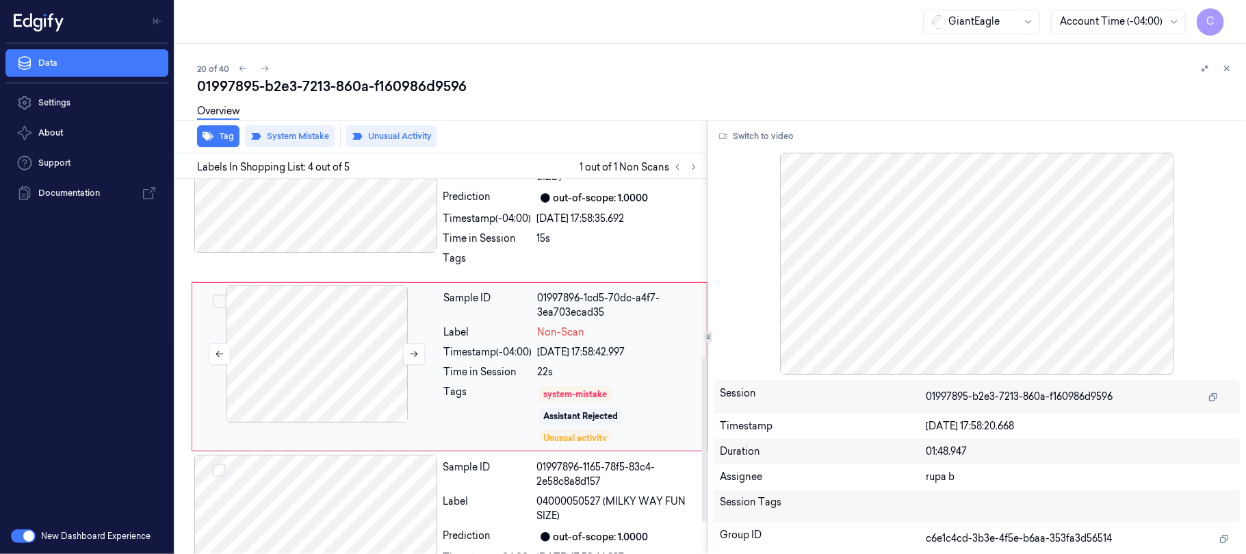
scroll to position [406, 0]
click at [409, 352] on icon at bounding box center [414, 353] width 10 height 10
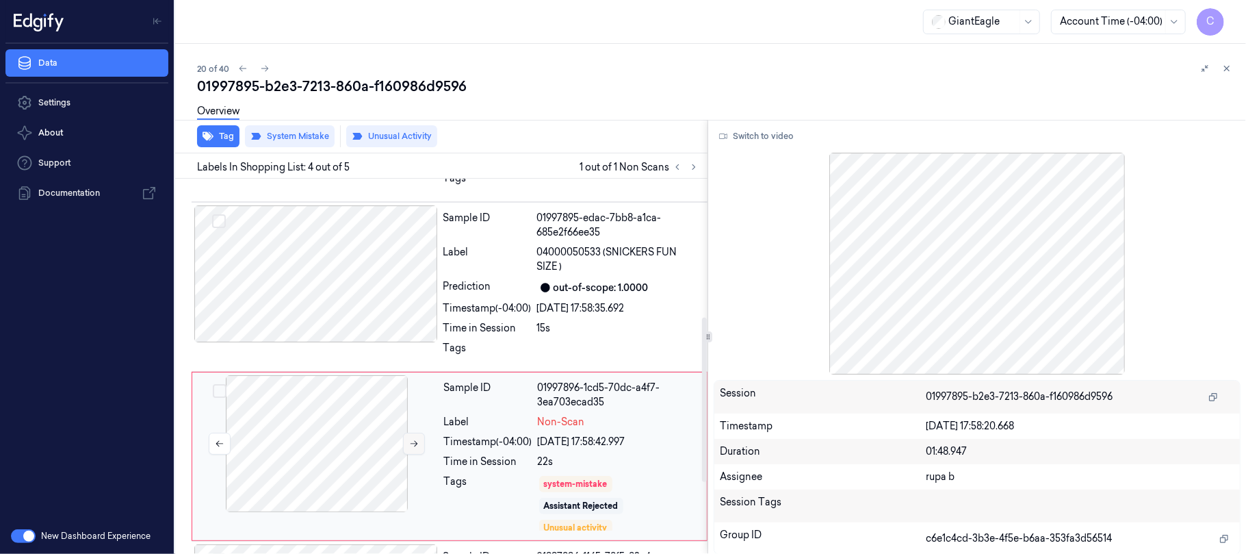
click at [411, 446] on icon at bounding box center [414, 444] width 10 height 10
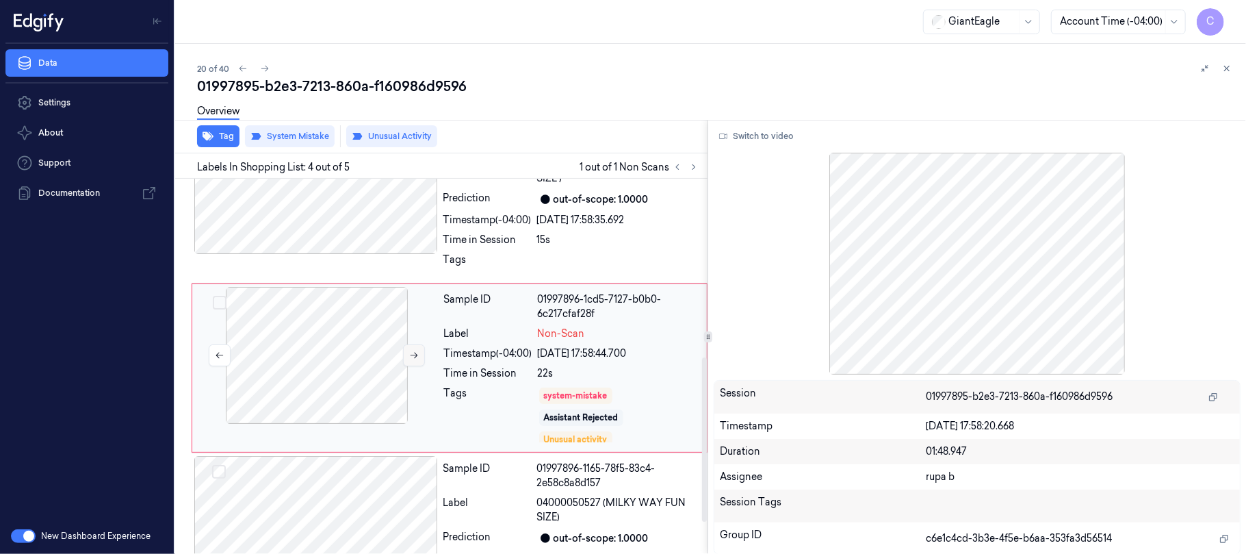
scroll to position [406, 0]
click at [411, 357] on icon at bounding box center [414, 353] width 10 height 10
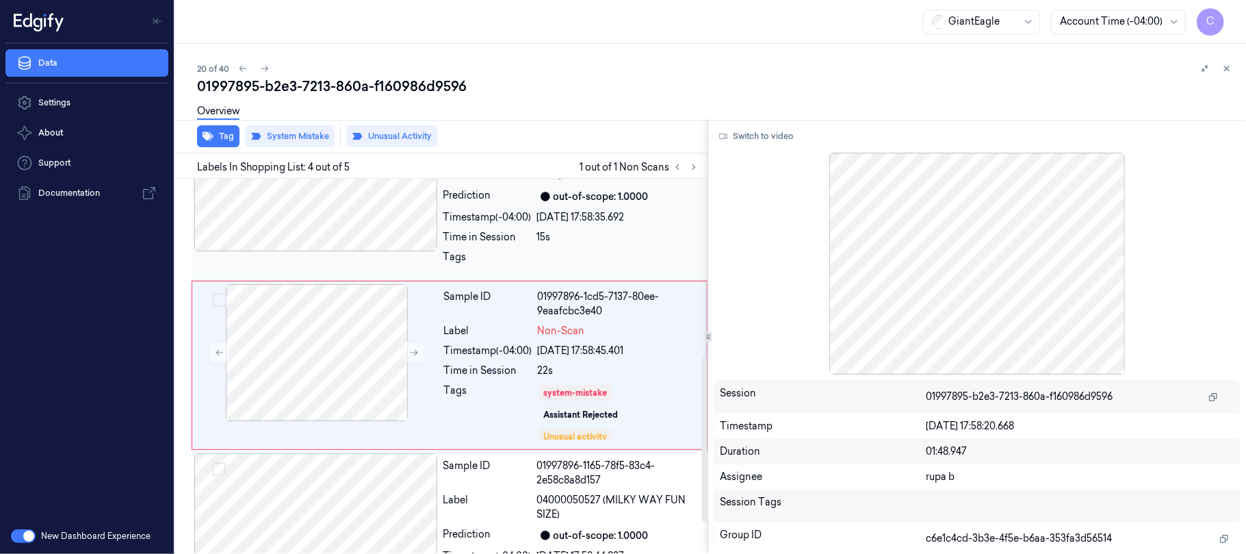
click at [403, 214] on div at bounding box center [316, 182] width 244 height 137
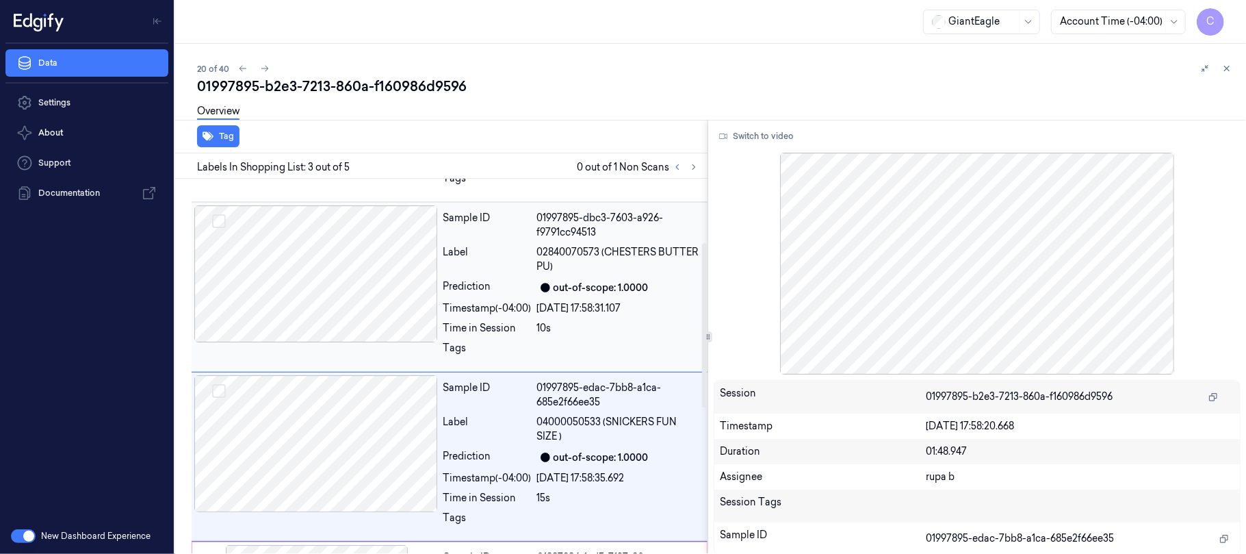
click at [400, 298] on div at bounding box center [316, 273] width 244 height 137
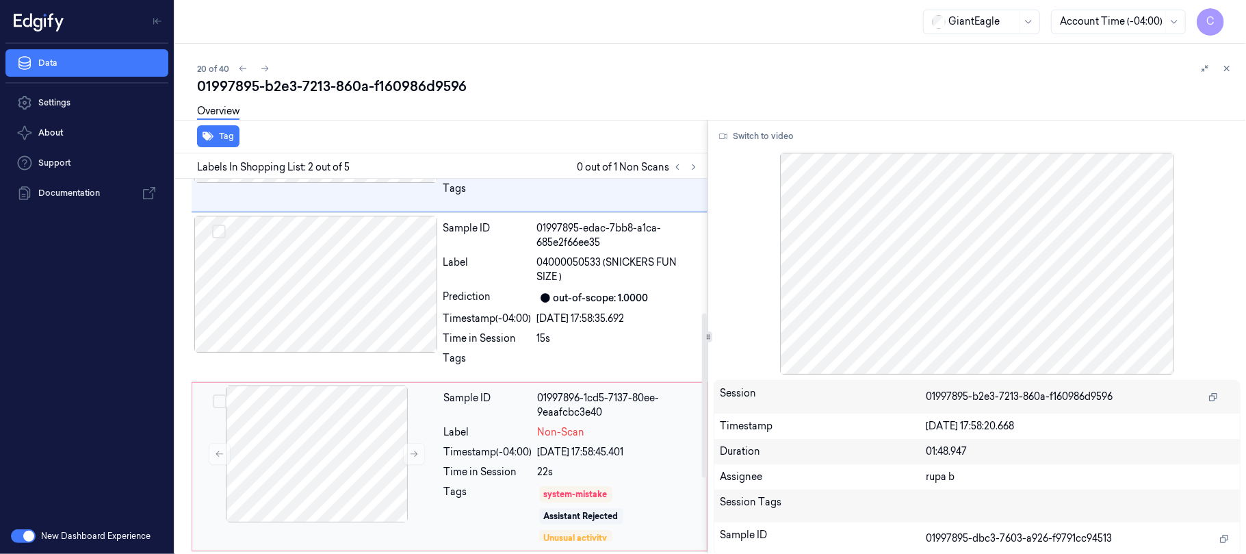
scroll to position [296, 0]
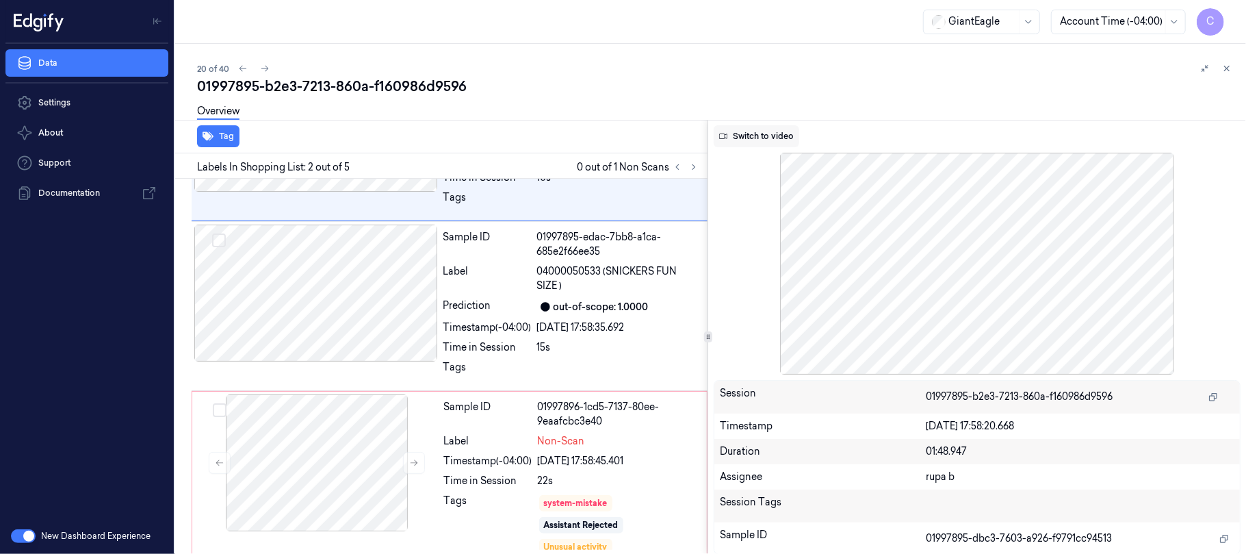
click at [792, 137] on button "Switch to video" at bounding box center [757, 136] width 86 height 22
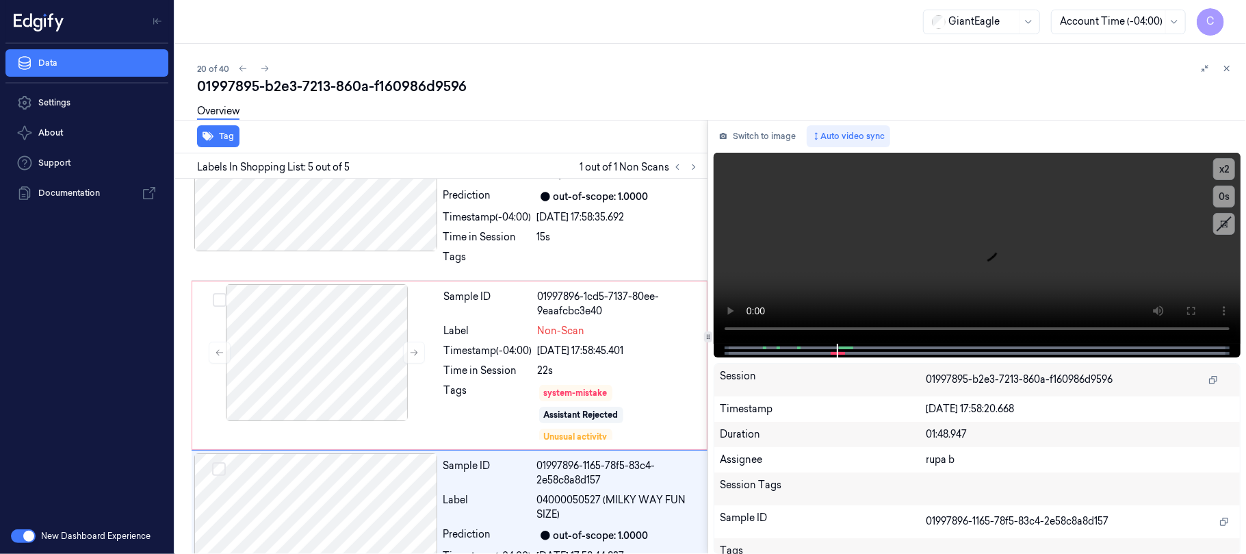
scroll to position [479, 0]
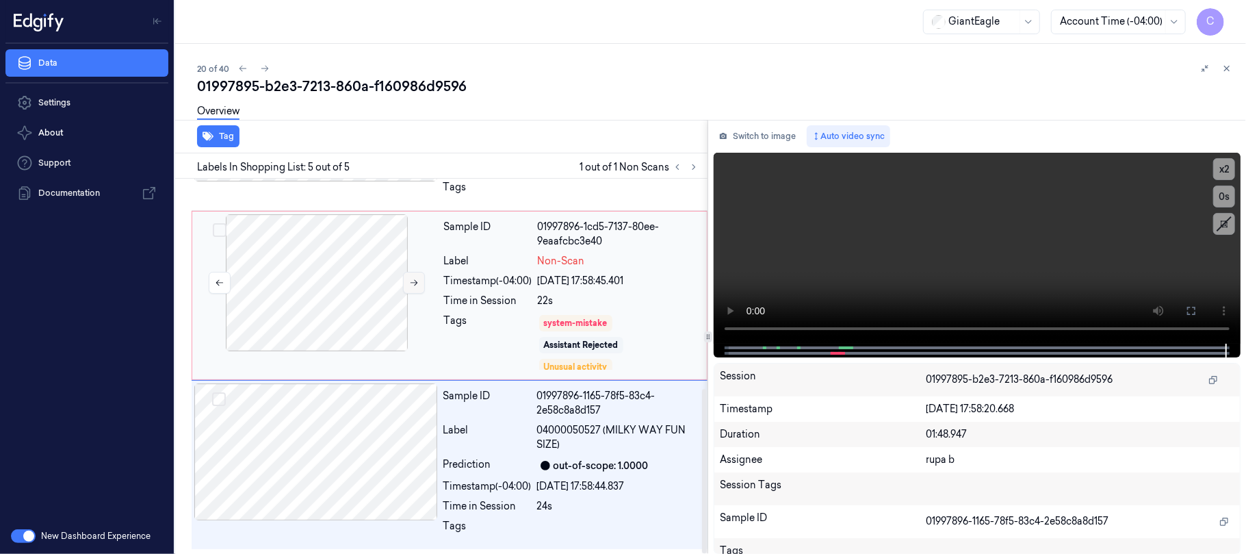
click at [419, 275] on button at bounding box center [414, 283] width 22 height 22
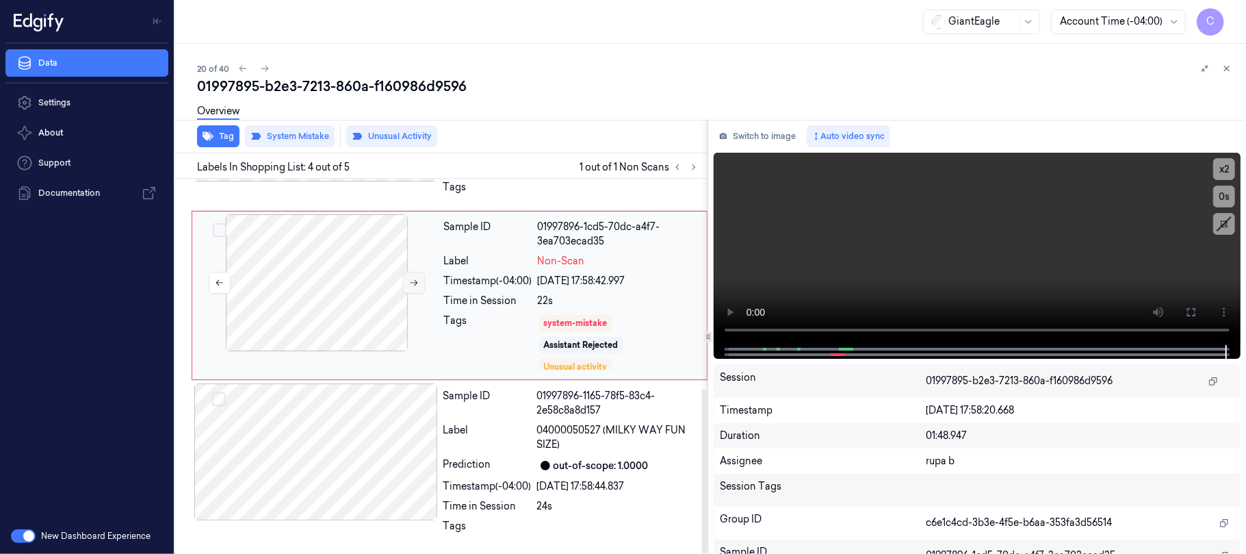
scroll to position [406, 0]
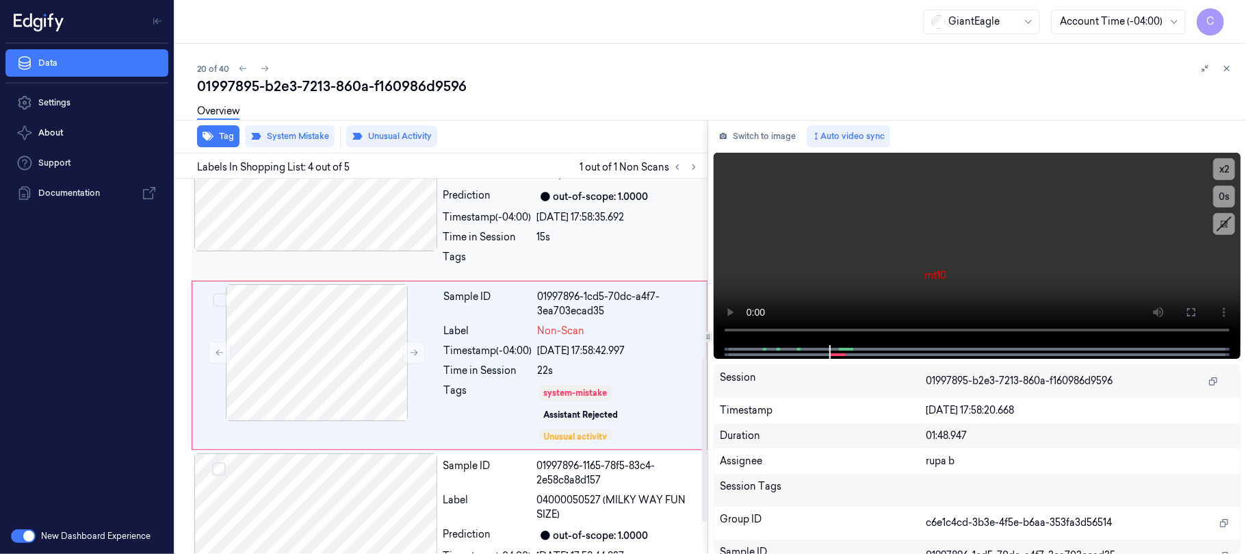
click at [359, 225] on div at bounding box center [316, 182] width 244 height 137
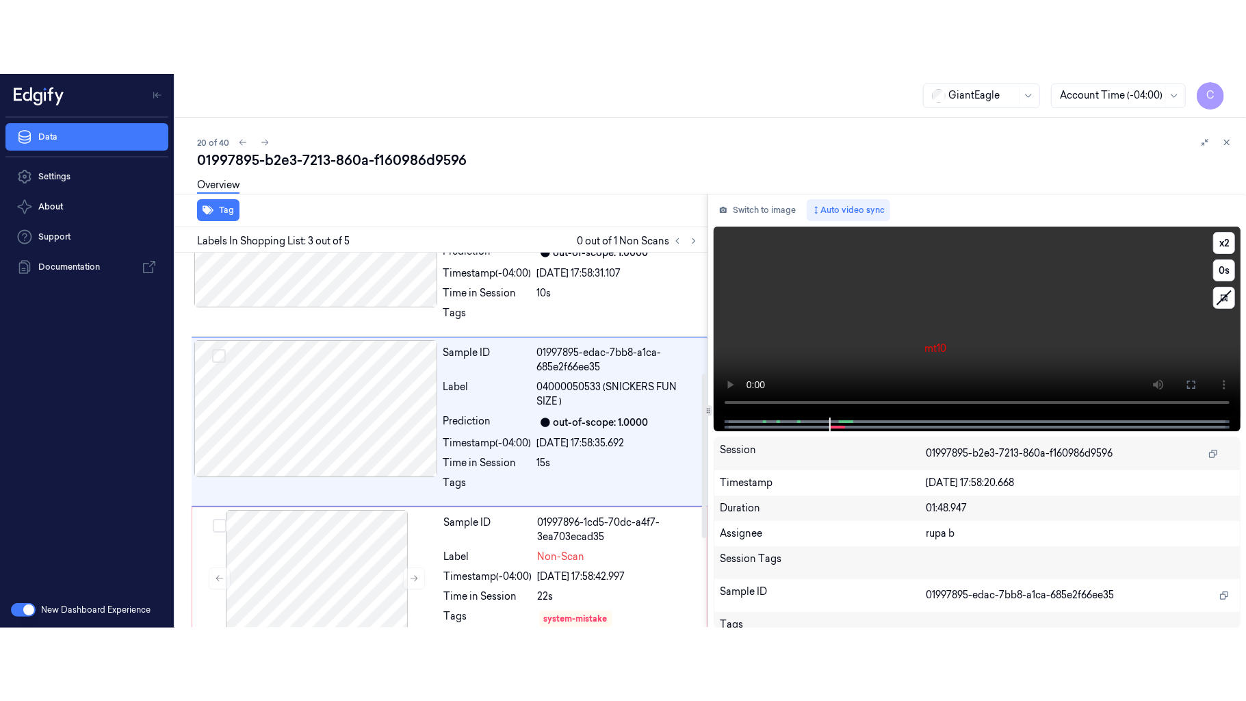
scroll to position [237, 0]
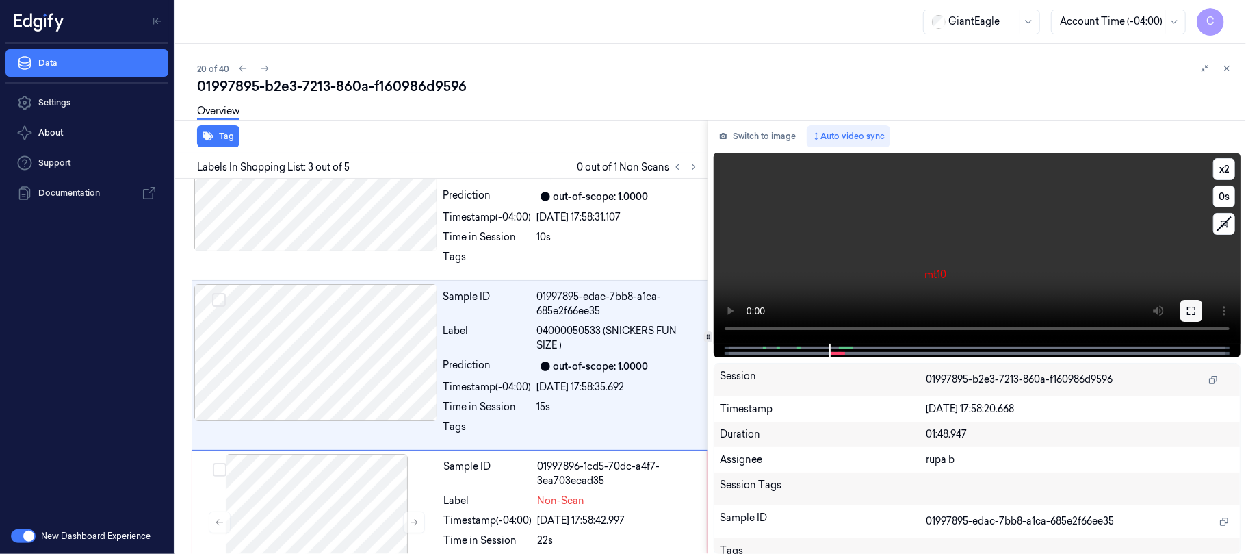
click at [1197, 307] on button at bounding box center [1191, 311] width 22 height 22
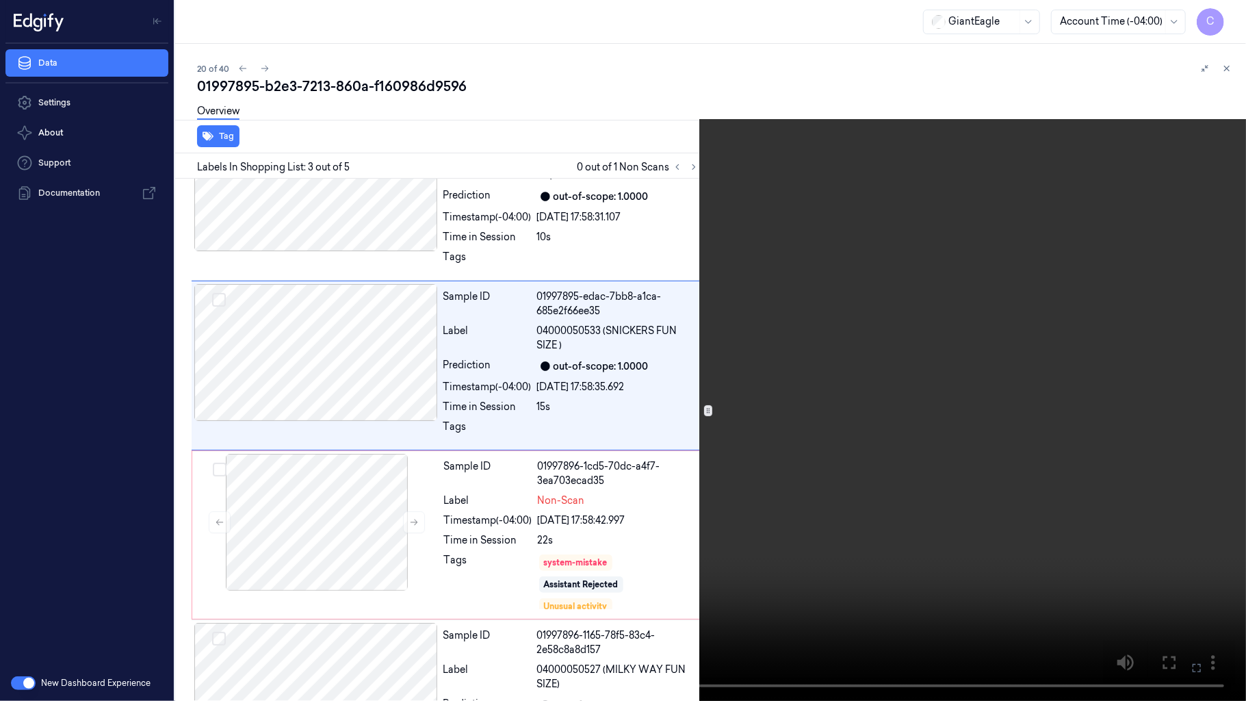
click at [480, 430] on video at bounding box center [623, 350] width 1246 height 701
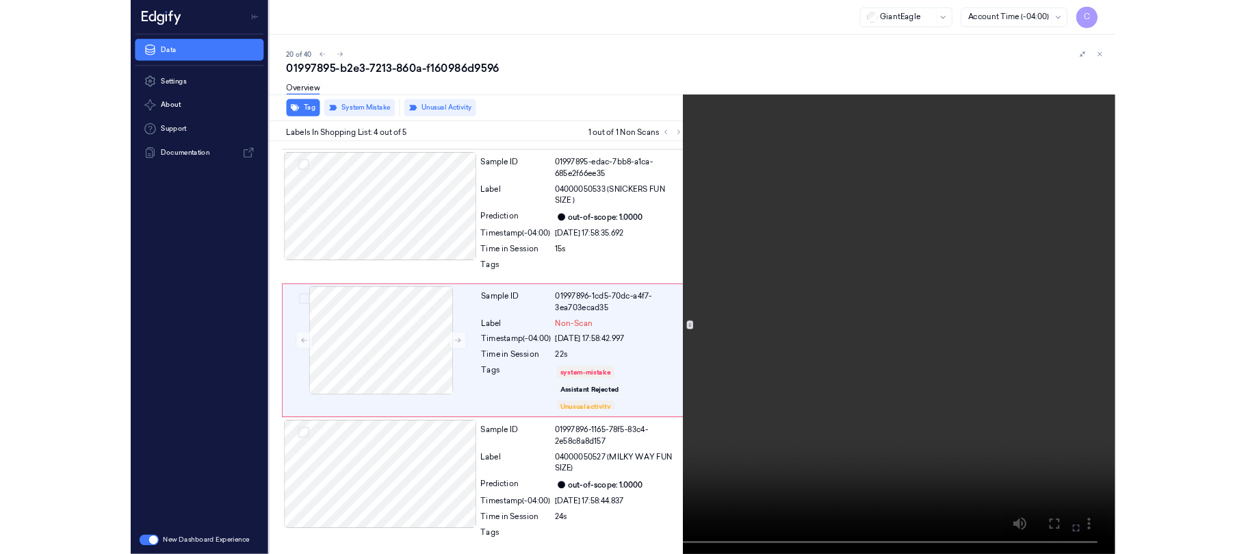
scroll to position [332, 0]
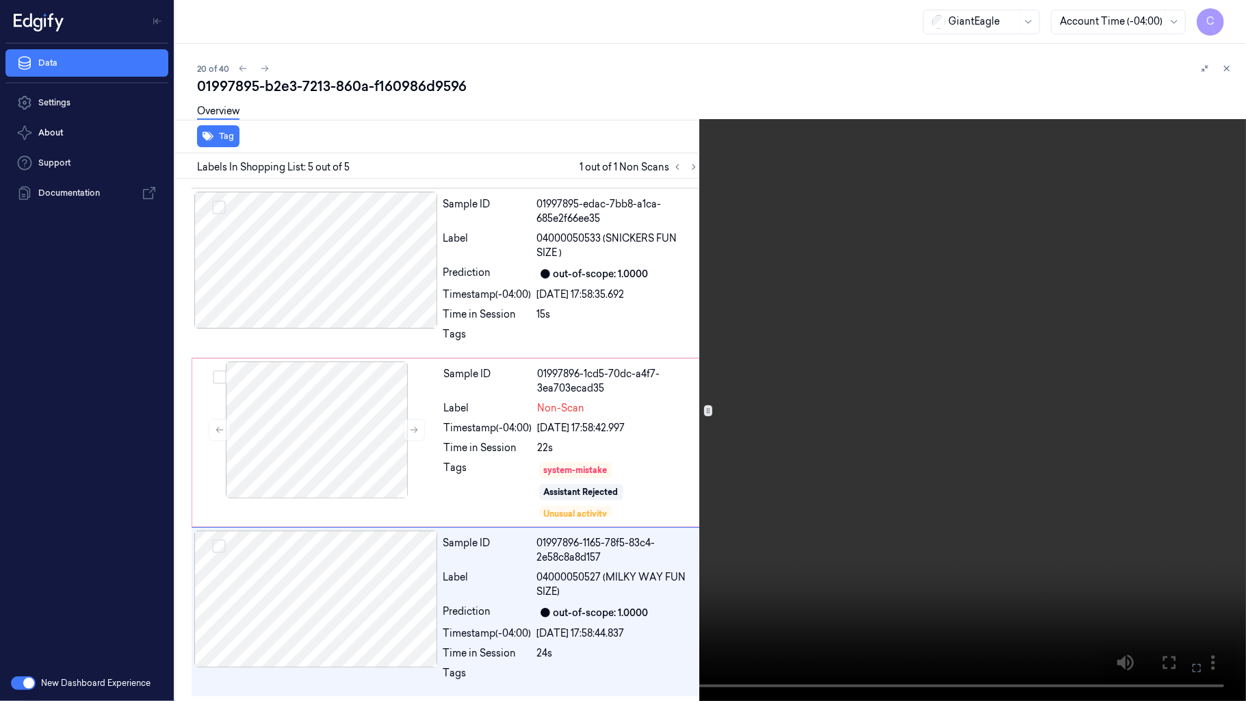
click at [694, 344] on video at bounding box center [623, 350] width 1246 height 701
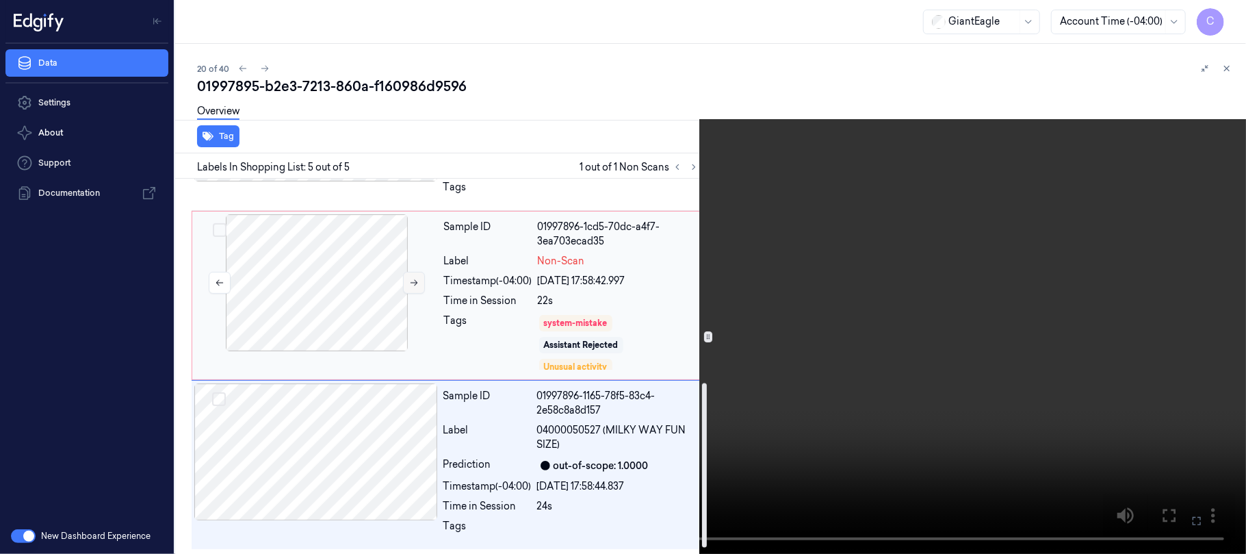
scroll to position [479, 0]
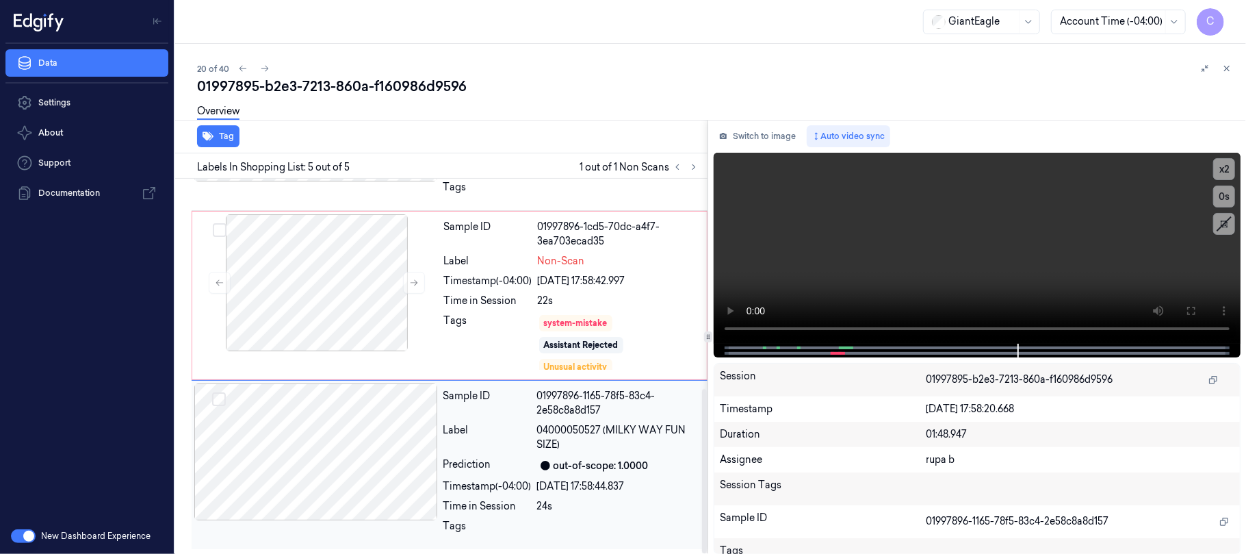
click at [338, 446] on div at bounding box center [316, 451] width 244 height 137
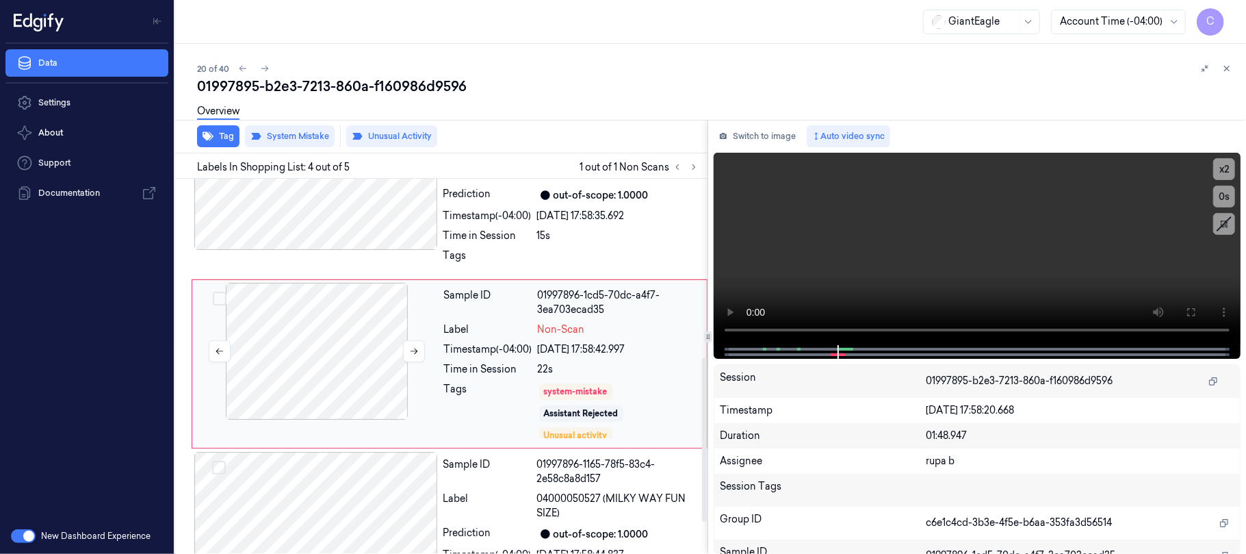
scroll to position [406, 0]
click at [409, 349] on icon at bounding box center [414, 353] width 10 height 10
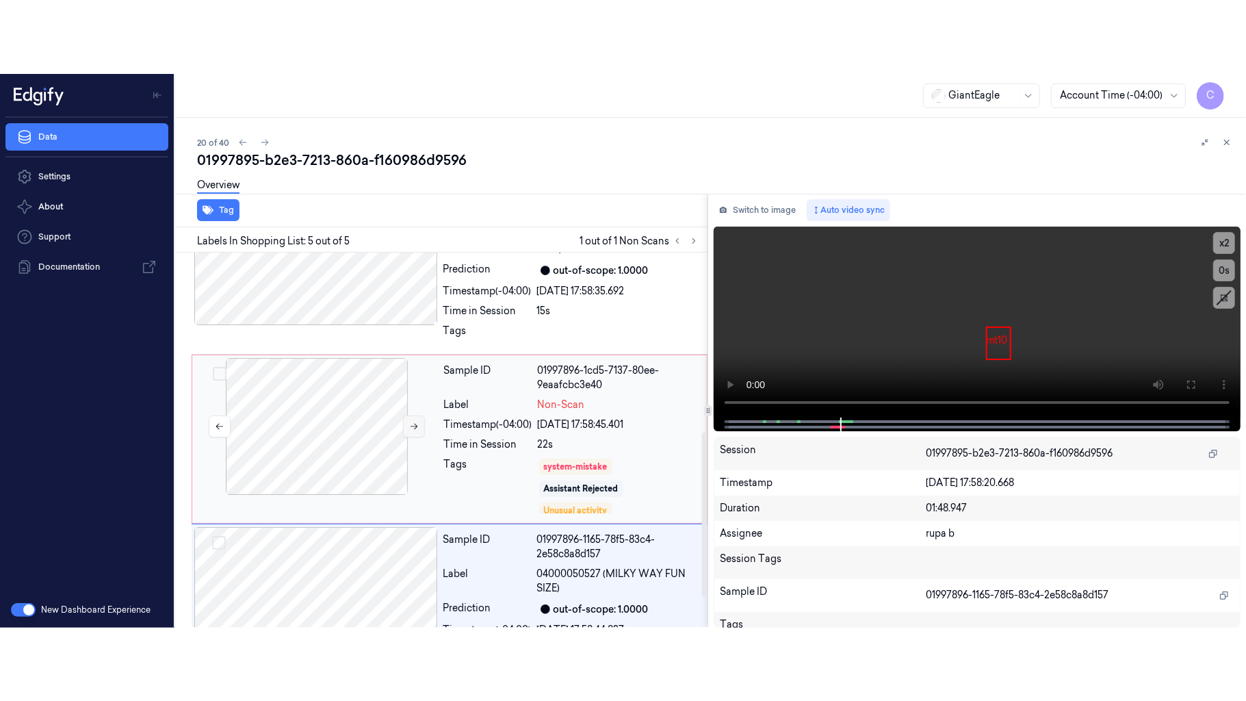
scroll to position [479, 0]
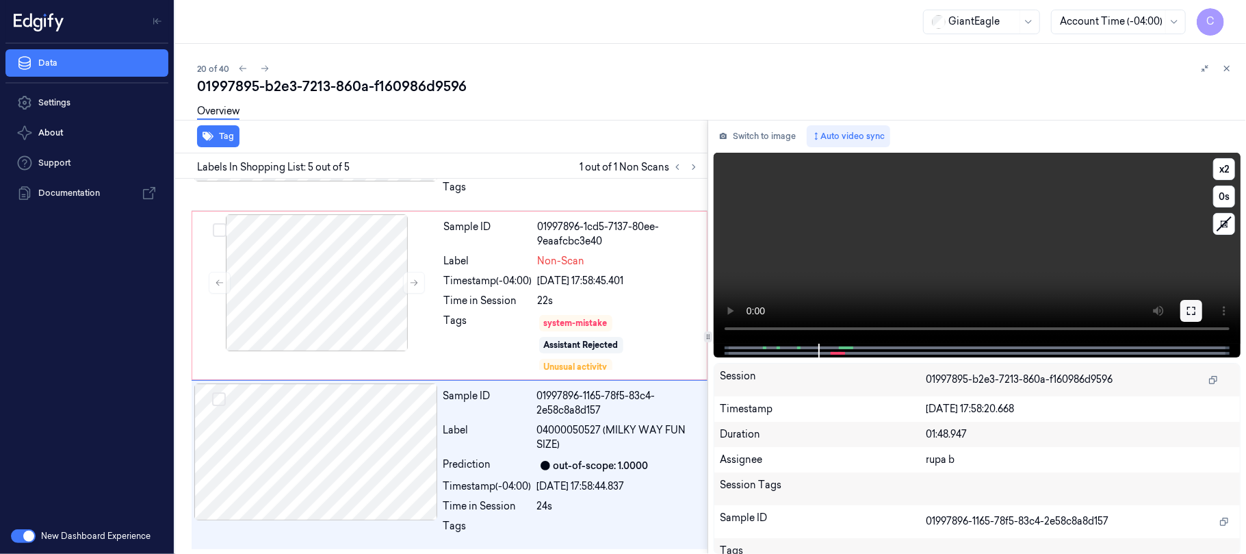
click at [1195, 305] on icon at bounding box center [1191, 310] width 11 height 11
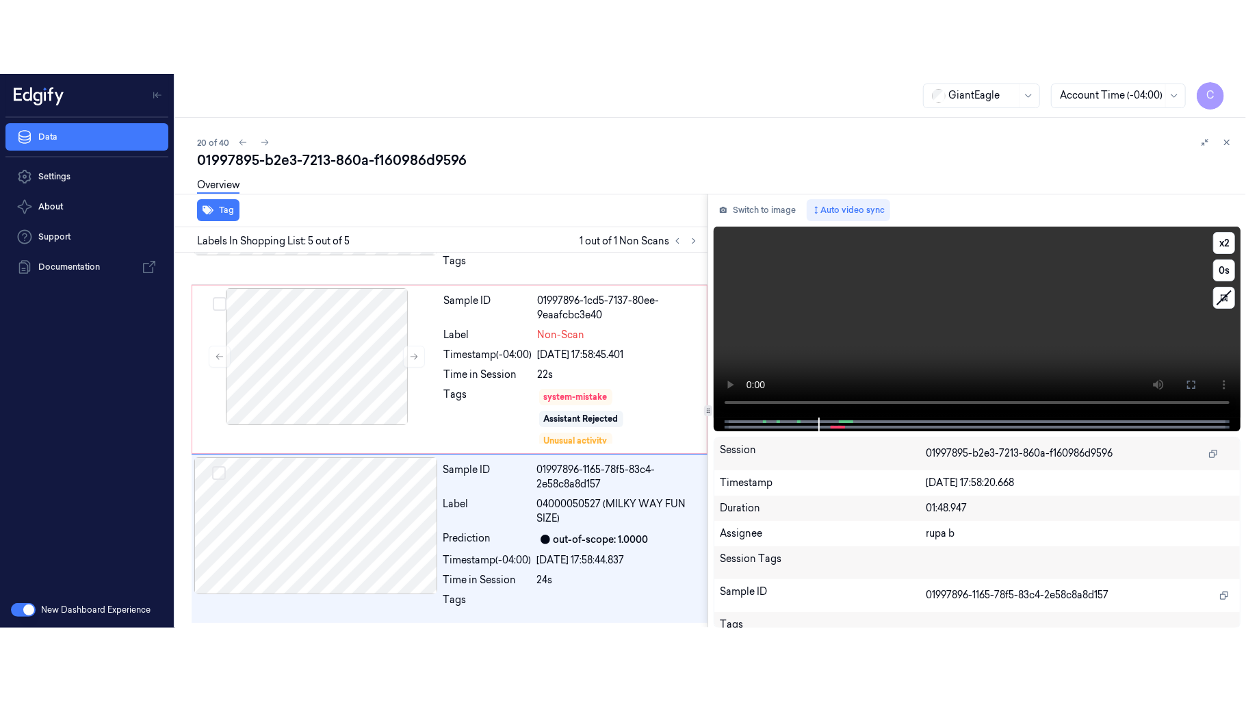
scroll to position [332, 0]
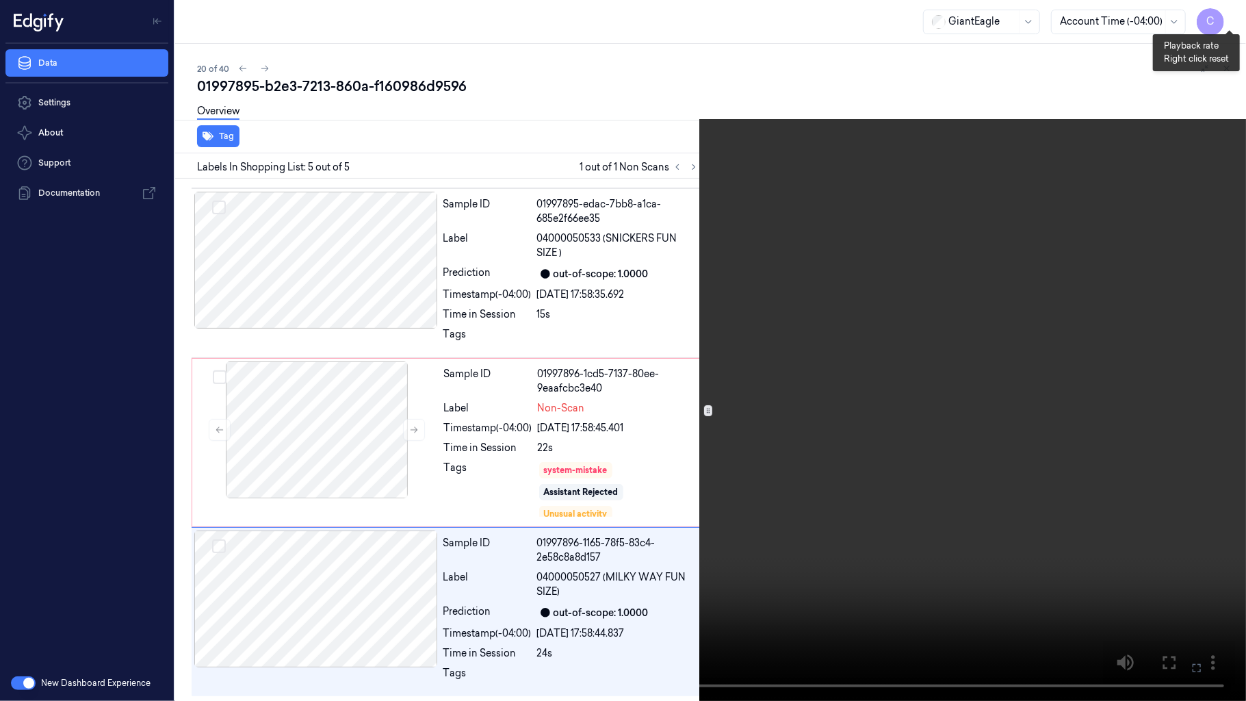
click at [1239, 11] on button "x 2" at bounding box center [1230, 16] width 22 height 22
click at [1239, 11] on button "x 4" at bounding box center [1230, 16] width 22 height 22
click at [732, 293] on video at bounding box center [623, 350] width 1246 height 701
click at [759, 400] on video at bounding box center [623, 350] width 1246 height 701
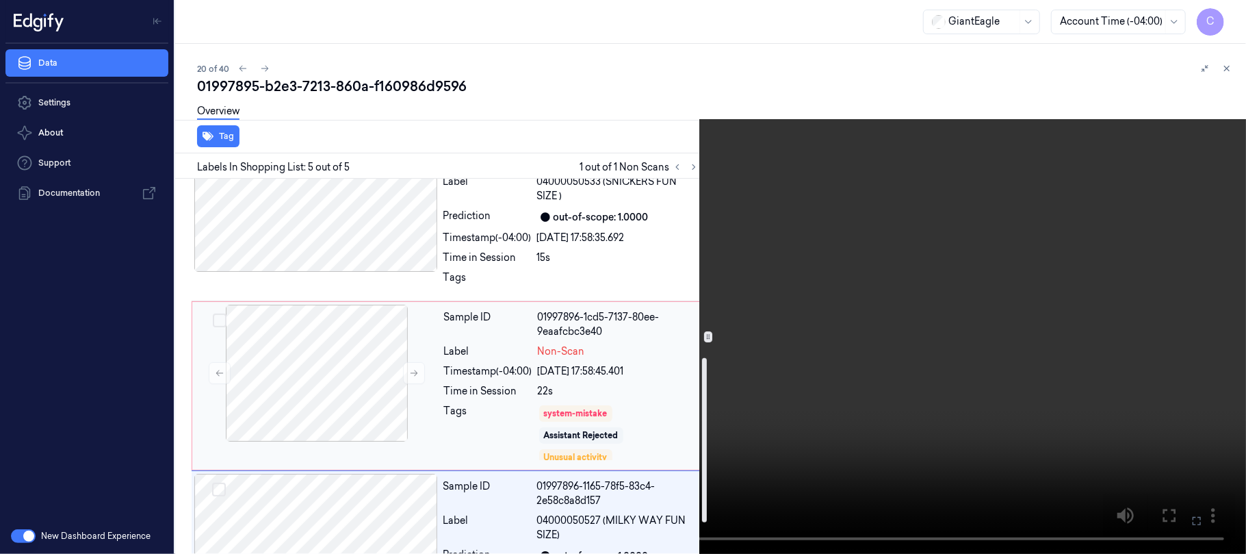
scroll to position [423, 0]
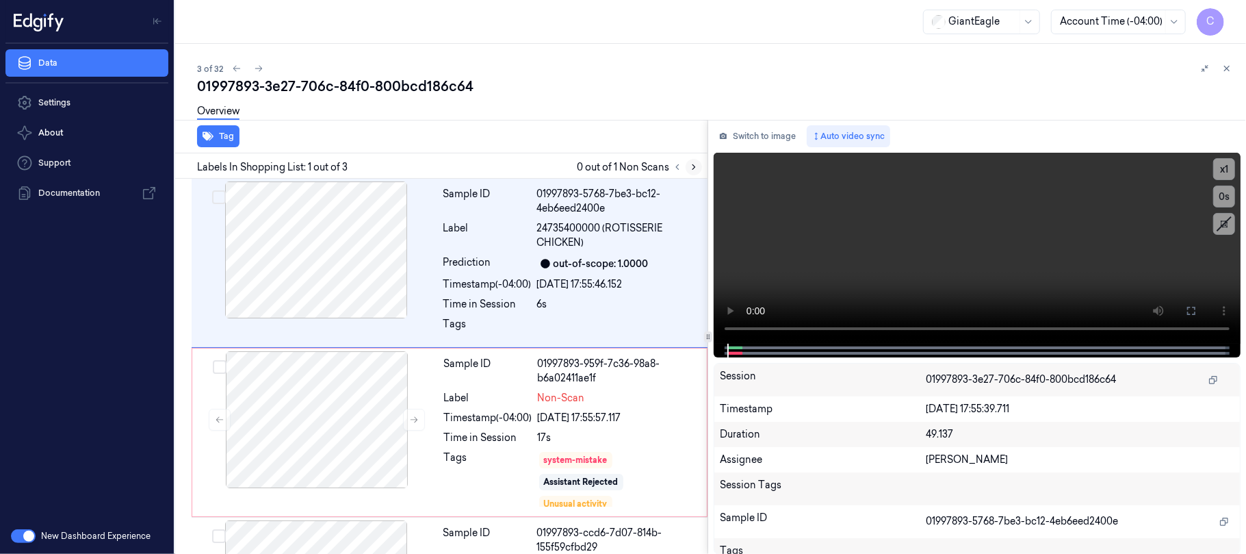
click at [691, 159] on button at bounding box center [694, 167] width 16 height 16
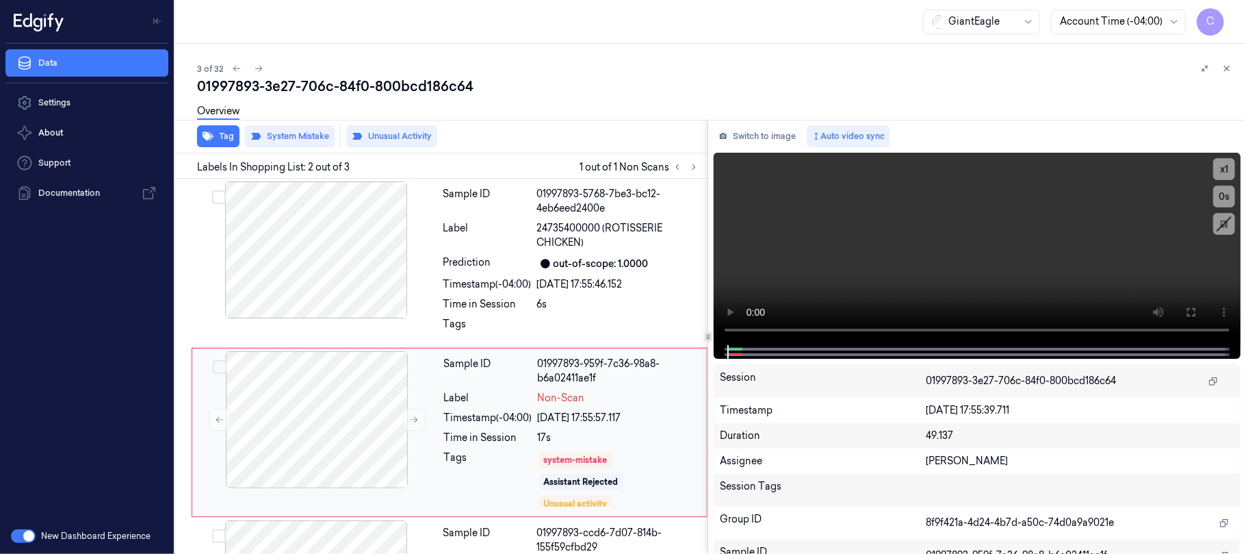
scroll to position [66, 0]
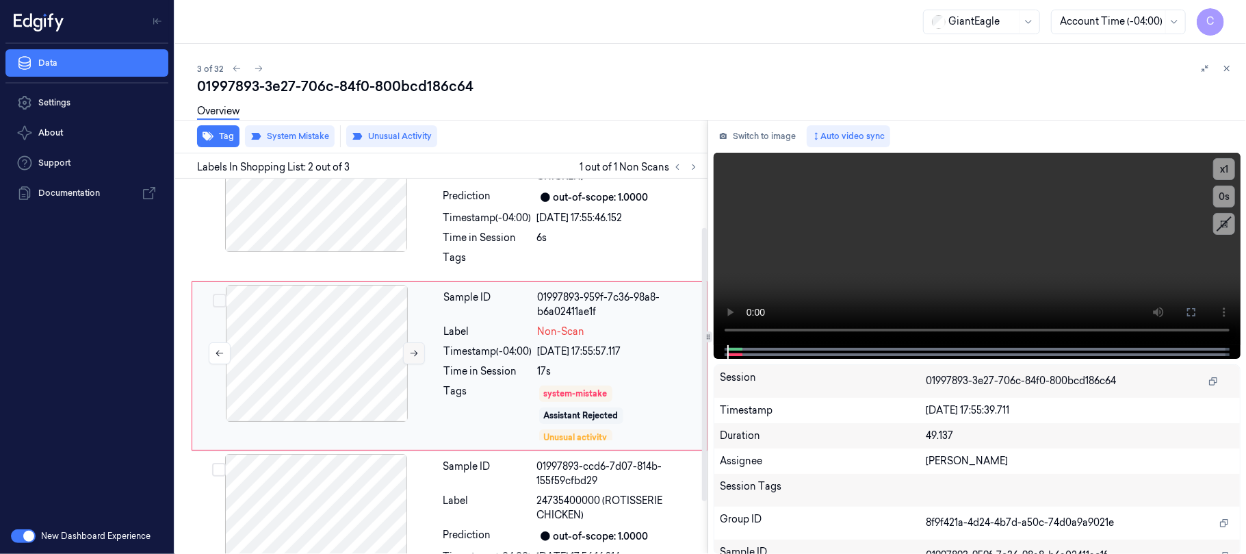
click at [403, 350] on button at bounding box center [414, 353] width 22 height 22
click at [404, 352] on button at bounding box center [414, 353] width 22 height 22
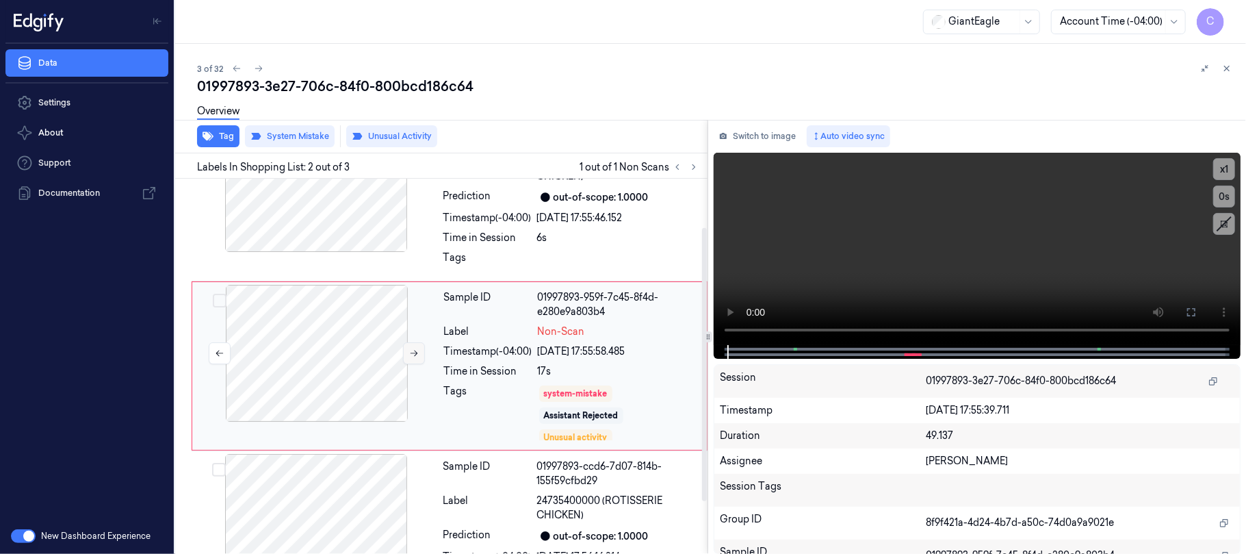
click at [404, 352] on button at bounding box center [414, 353] width 22 height 22
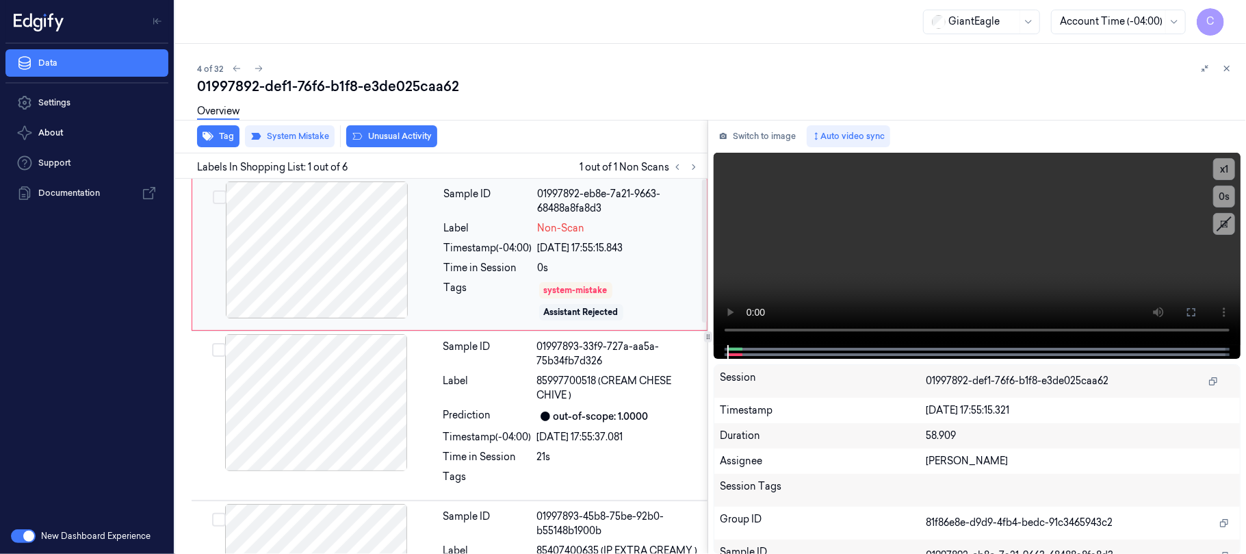
click at [406, 255] on div at bounding box center [317, 249] width 244 height 137
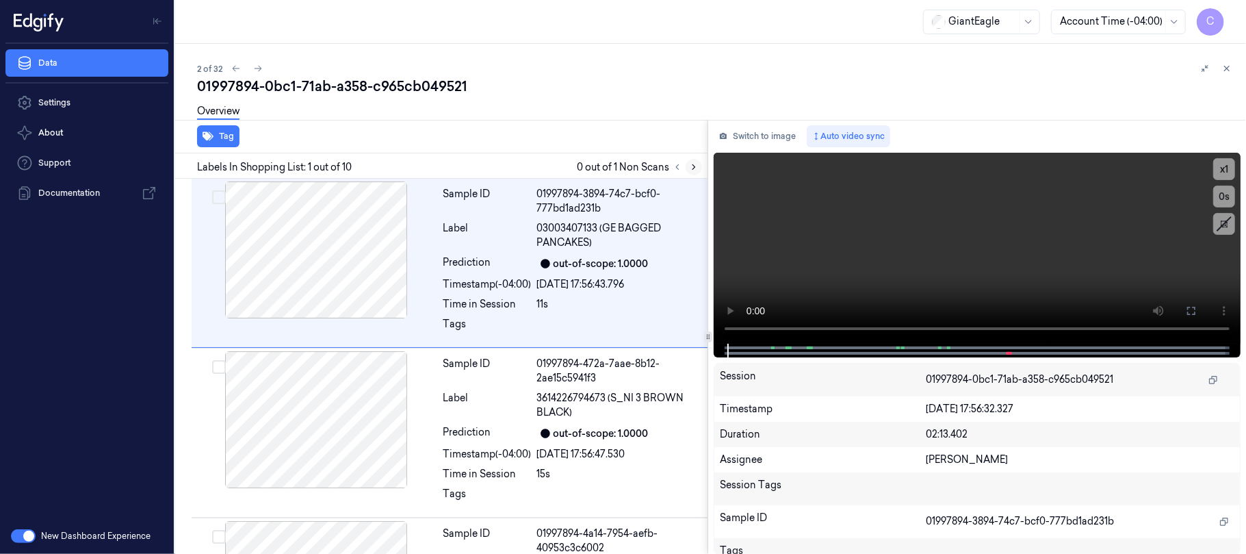
click at [698, 172] on button at bounding box center [694, 167] width 16 height 16
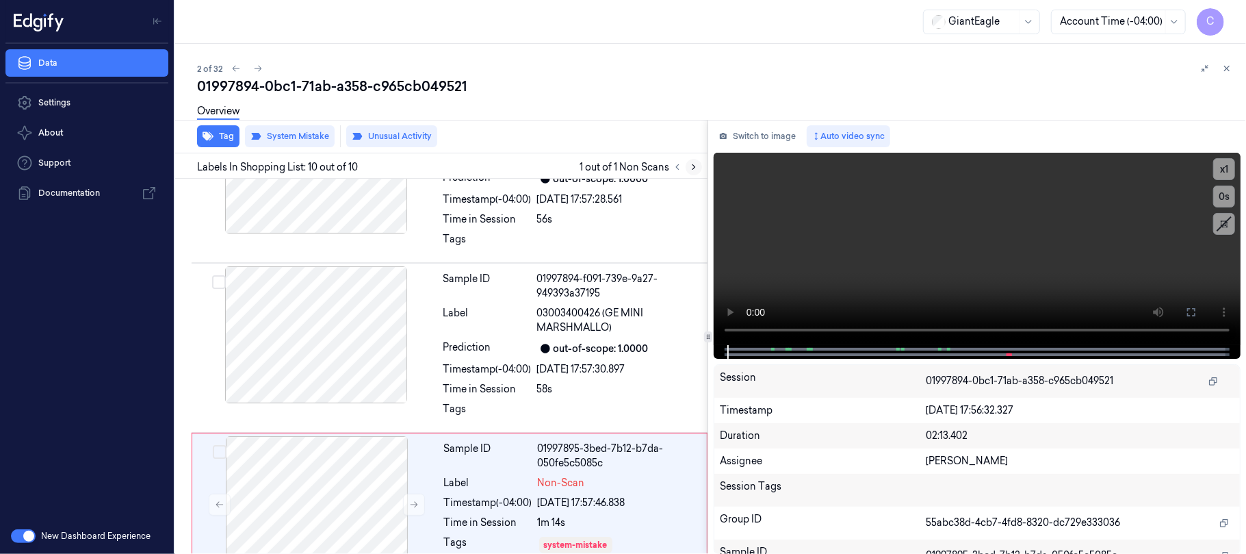
scroll to position [1329, 0]
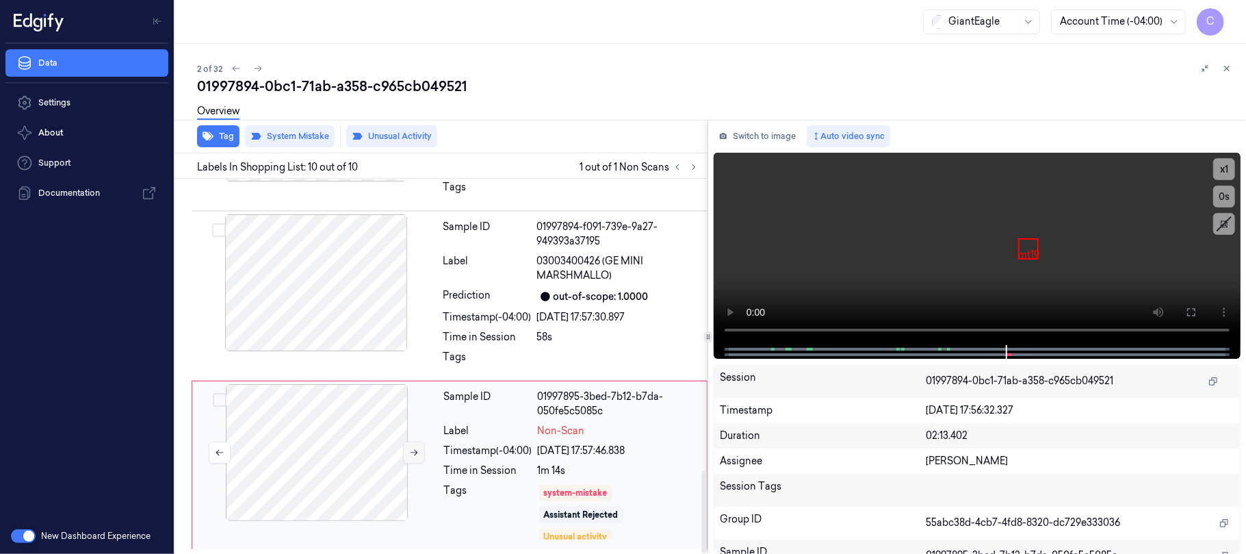
click at [417, 448] on icon at bounding box center [414, 453] width 10 height 10
click at [419, 456] on icon at bounding box center [414, 453] width 10 height 10
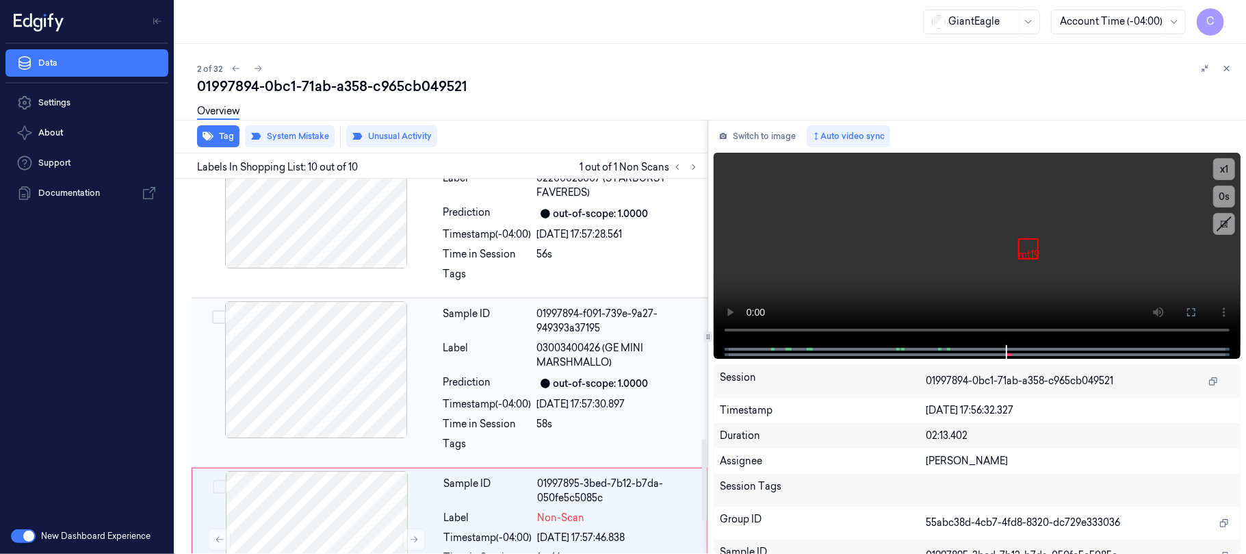
scroll to position [1147, 0]
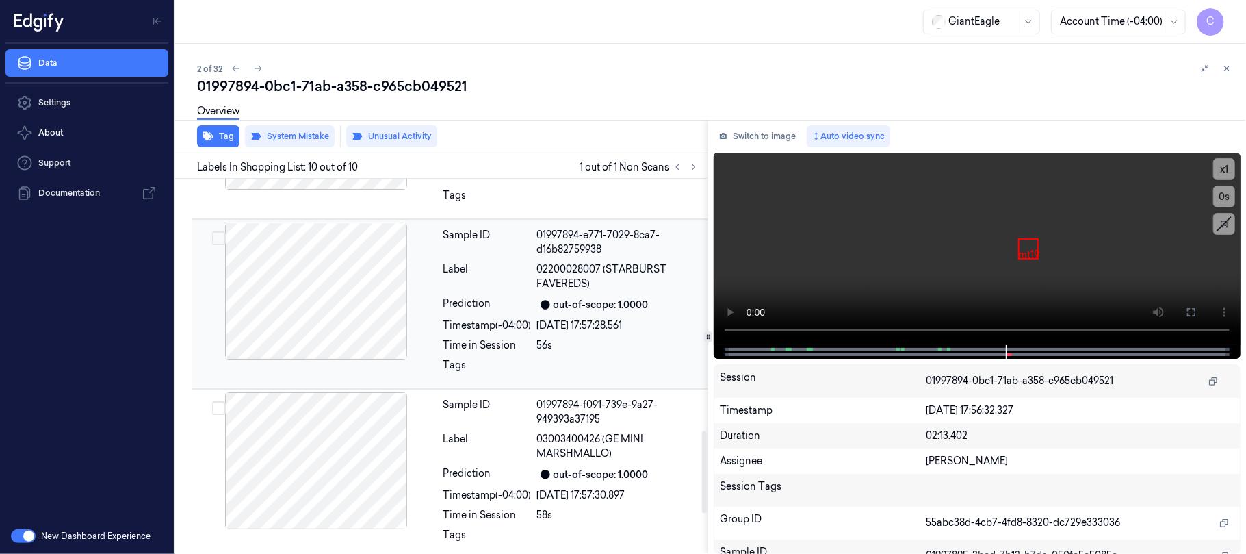
click at [313, 339] on div at bounding box center [316, 290] width 244 height 137
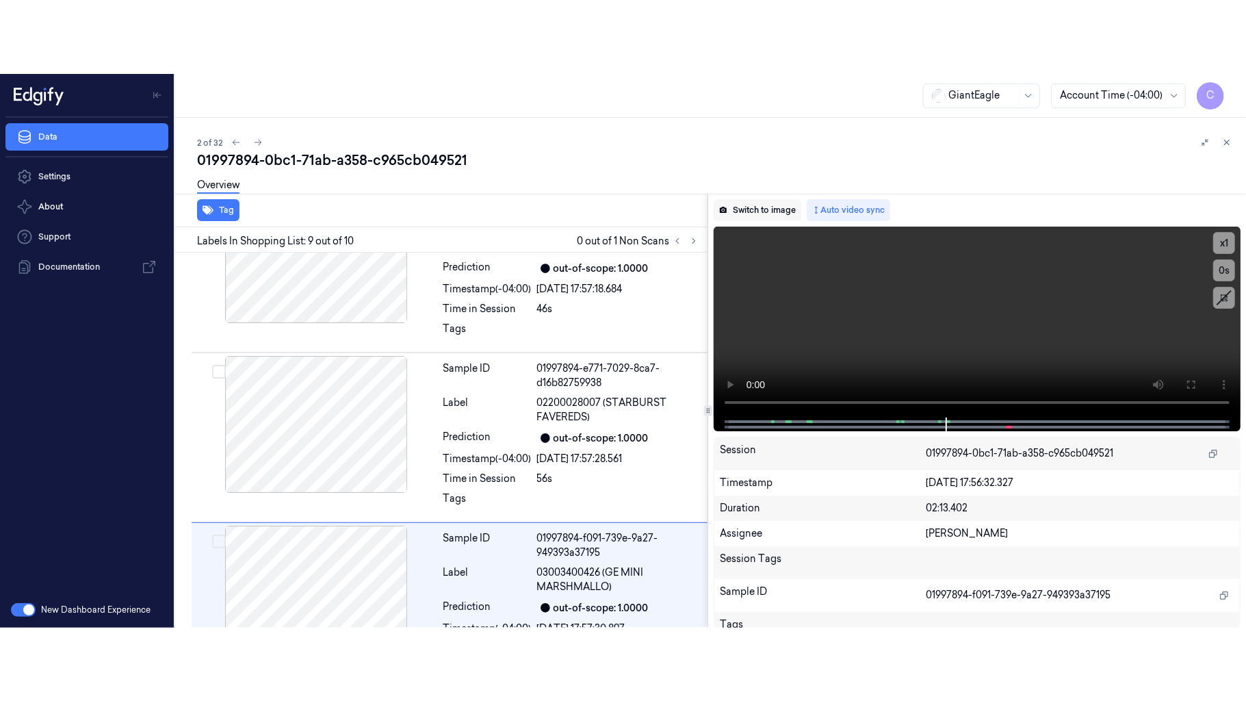
scroll to position [1258, 0]
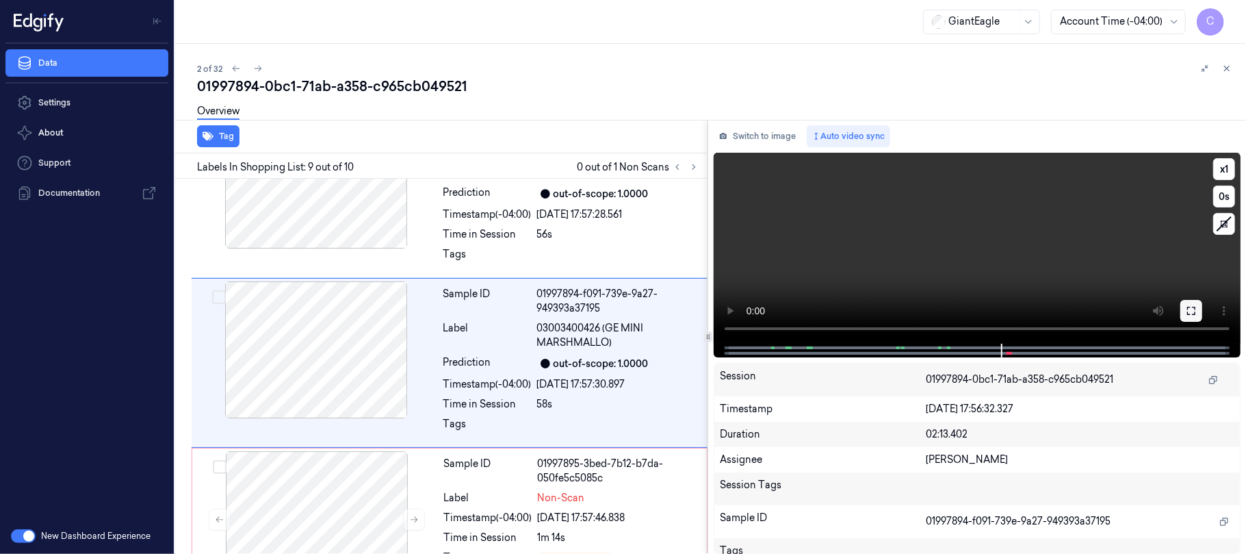
click at [1189, 308] on icon at bounding box center [1191, 310] width 11 height 11
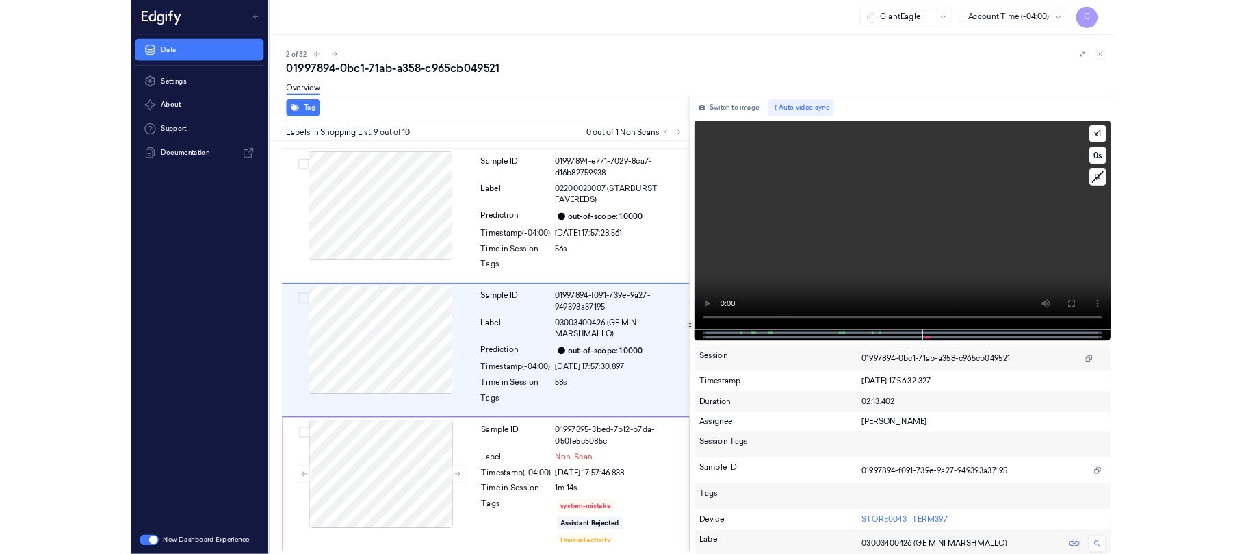
scroll to position [1182, 0]
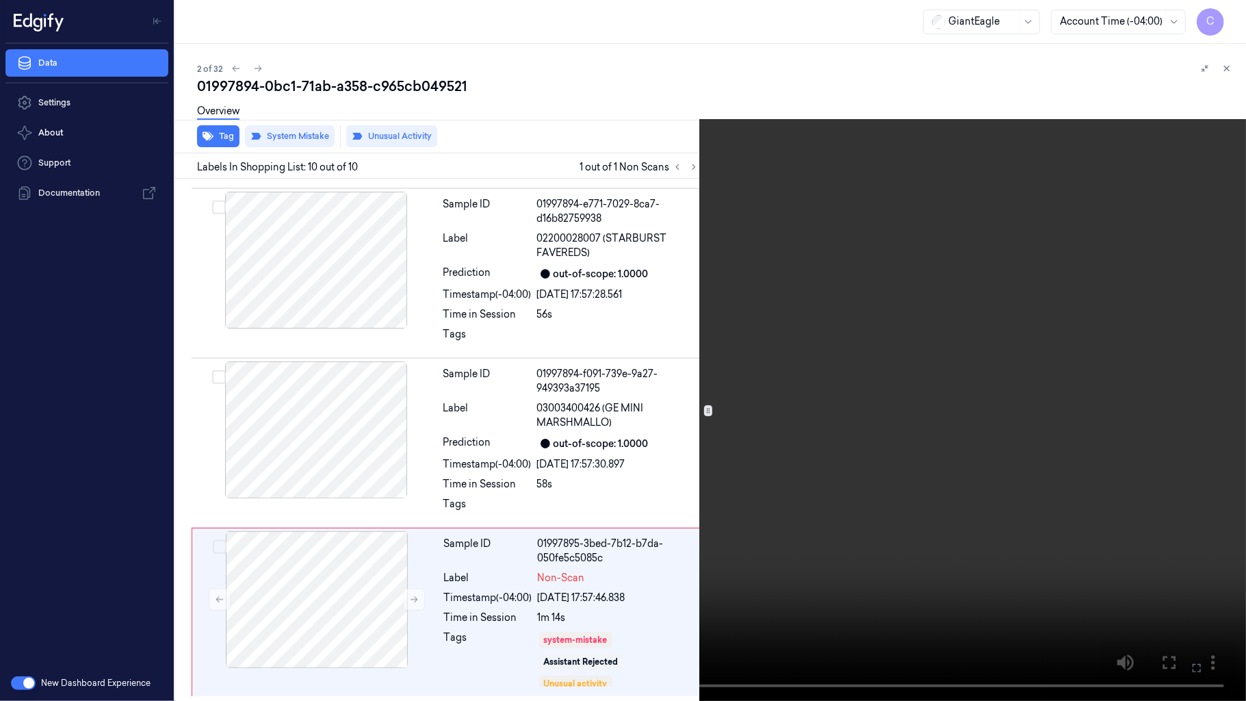
click at [849, 320] on video at bounding box center [623, 350] width 1246 height 701
click at [578, 475] on video at bounding box center [623, 350] width 1246 height 701
drag, startPoint x: 578, startPoint y: 475, endPoint x: 578, endPoint y: 365, distance: 110.2
click at [578, 475] on video at bounding box center [623, 350] width 1246 height 701
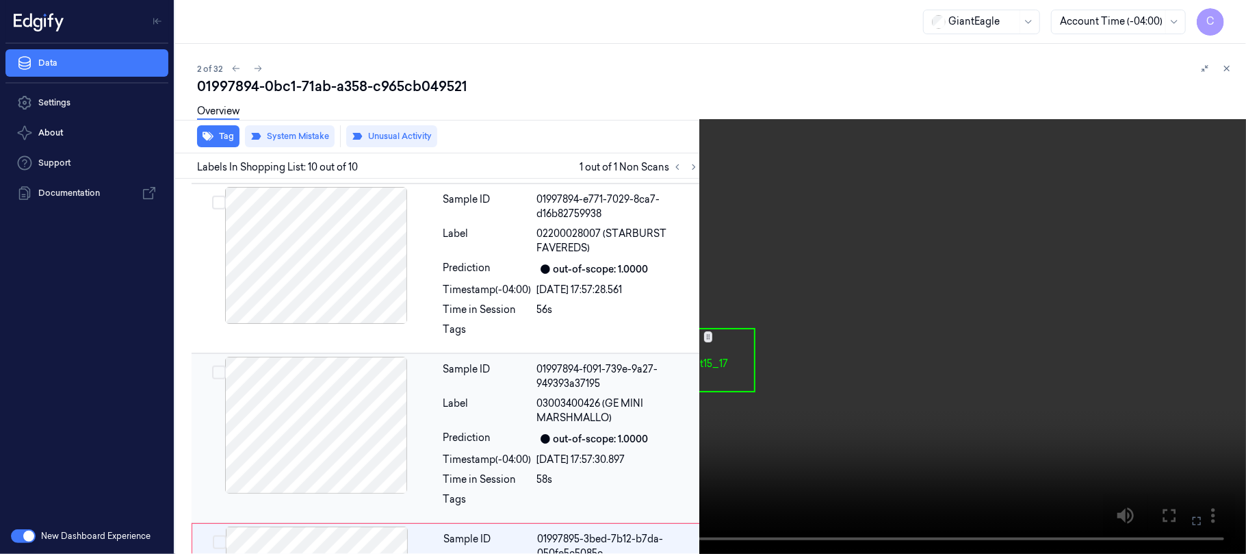
scroll to position [1258, 0]
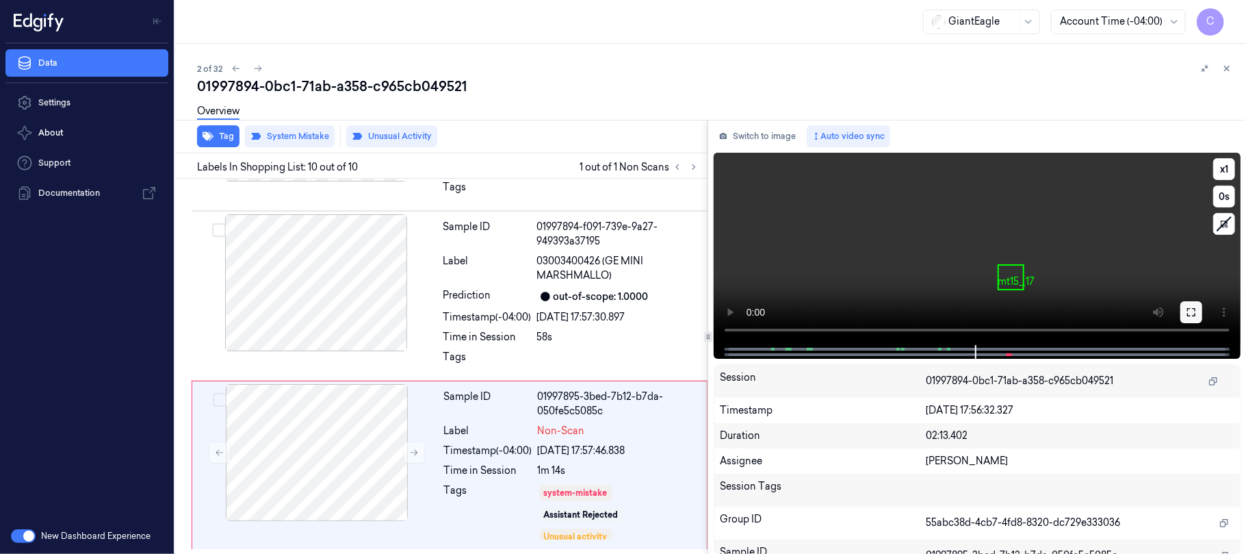
click at [1196, 310] on icon at bounding box center [1191, 312] width 11 height 11
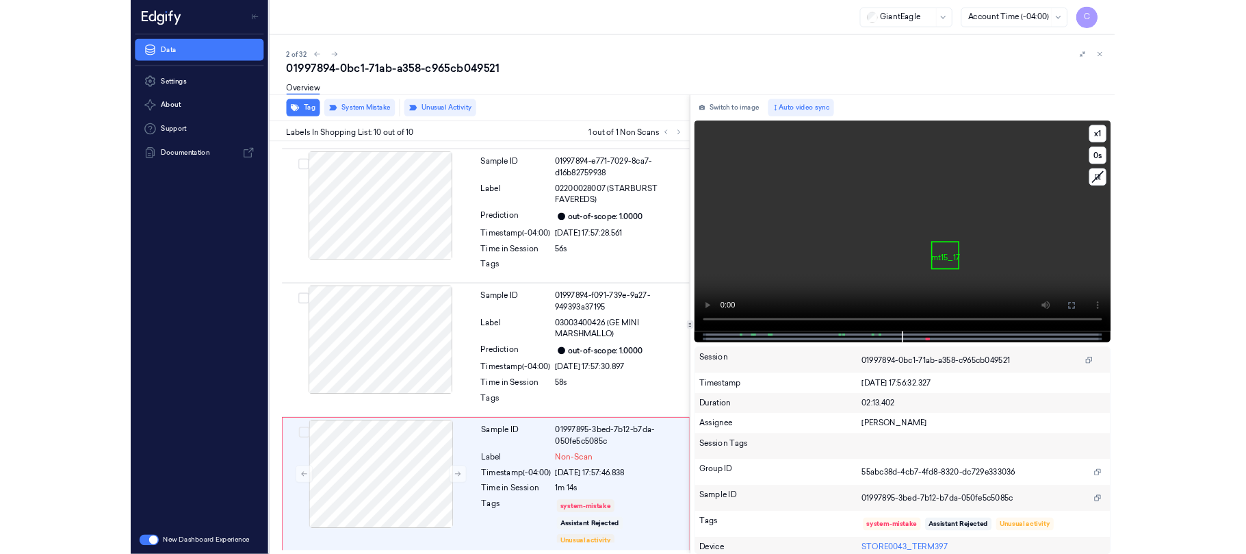
scroll to position [1182, 0]
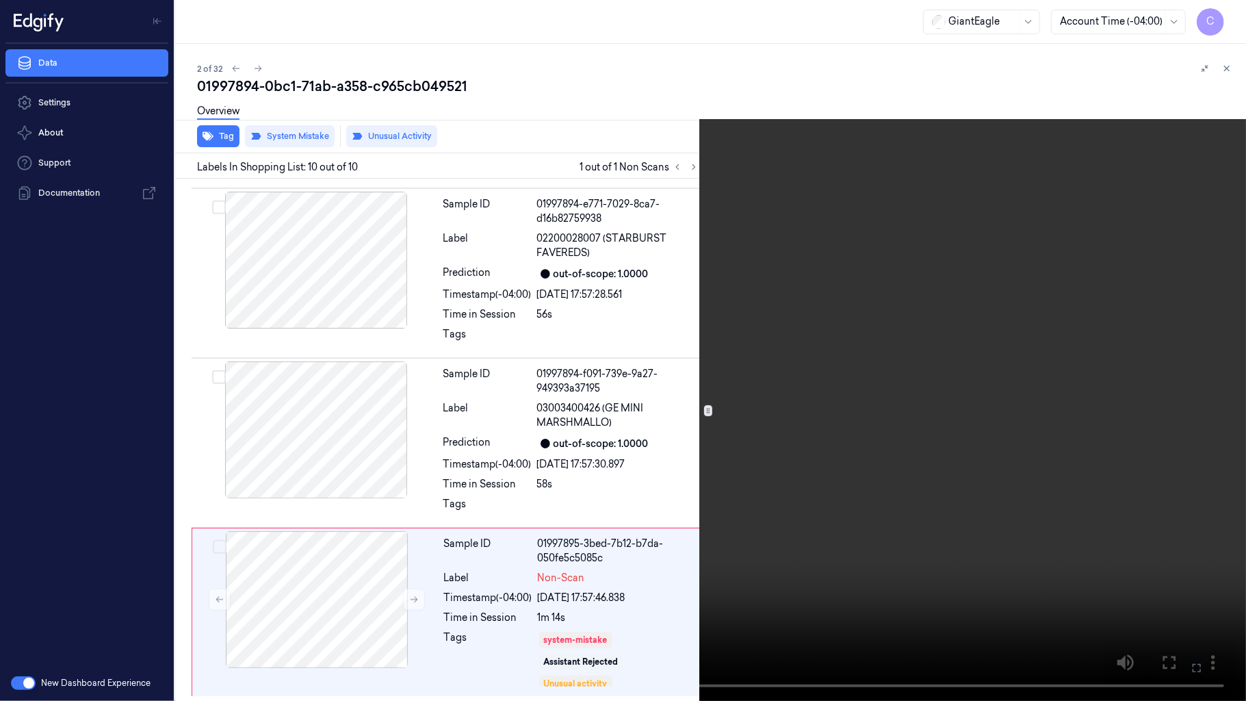
click at [714, 313] on video at bounding box center [623, 350] width 1246 height 701
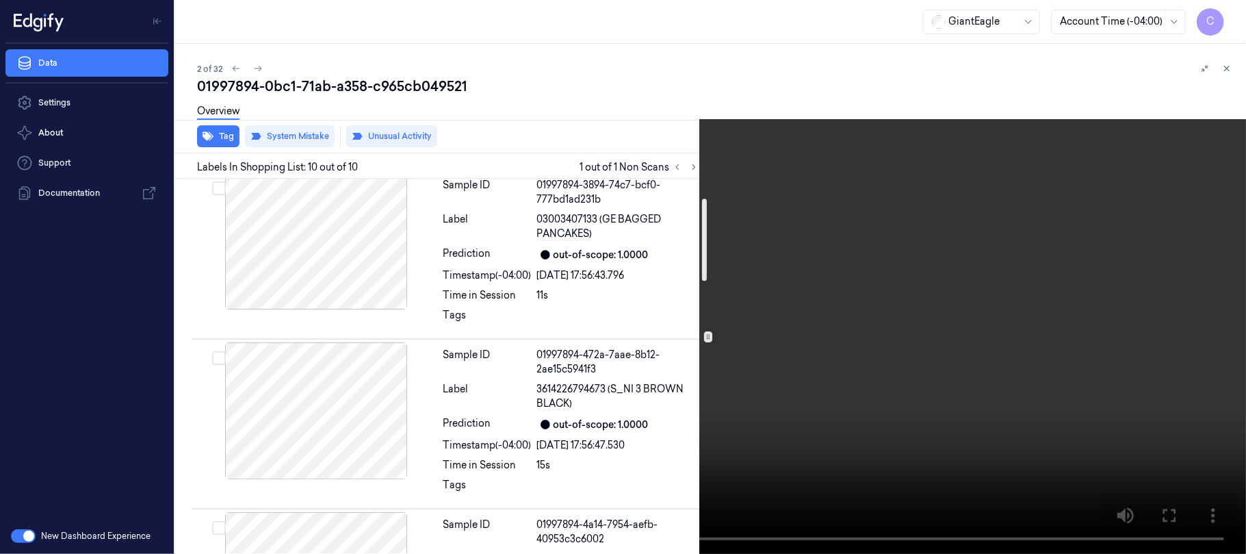
scroll to position [0, 0]
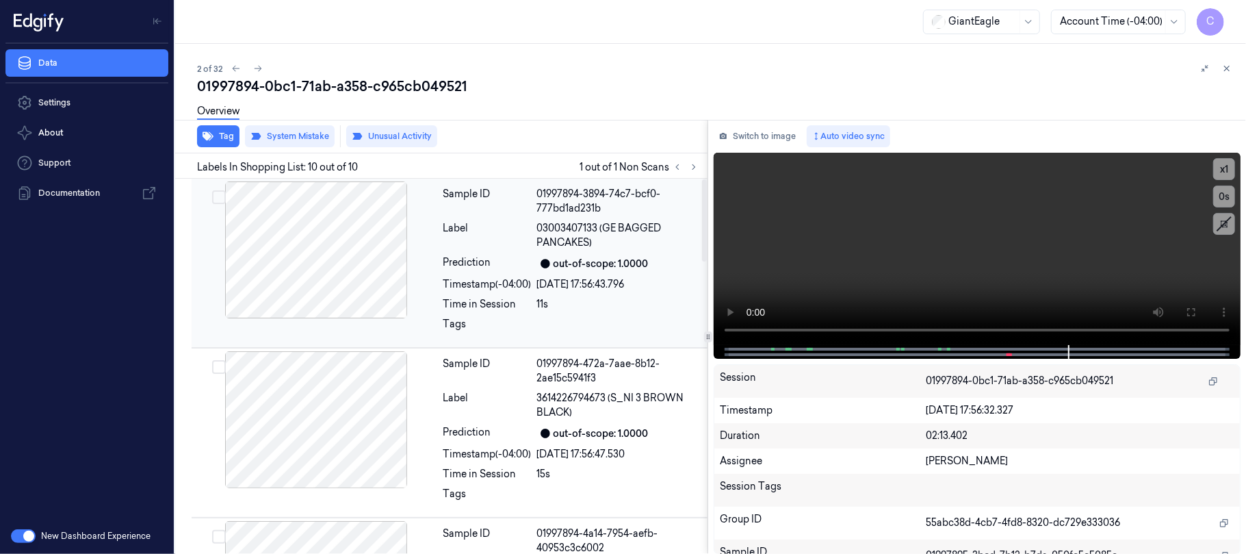
click at [341, 266] on div at bounding box center [316, 249] width 244 height 137
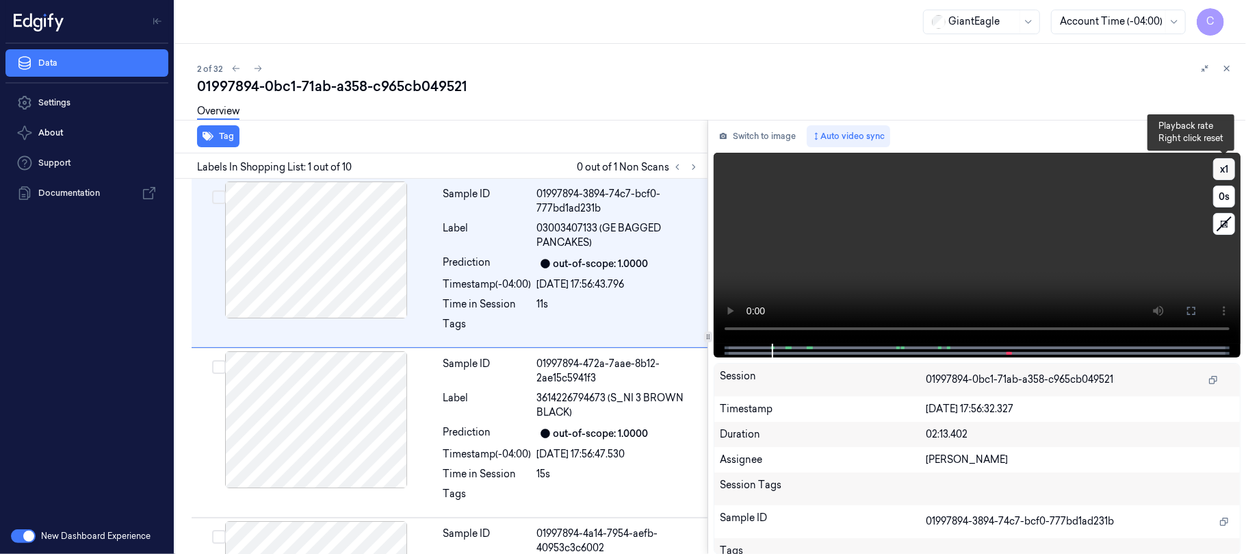
click at [1225, 162] on button "x 1" at bounding box center [1224, 169] width 22 height 22
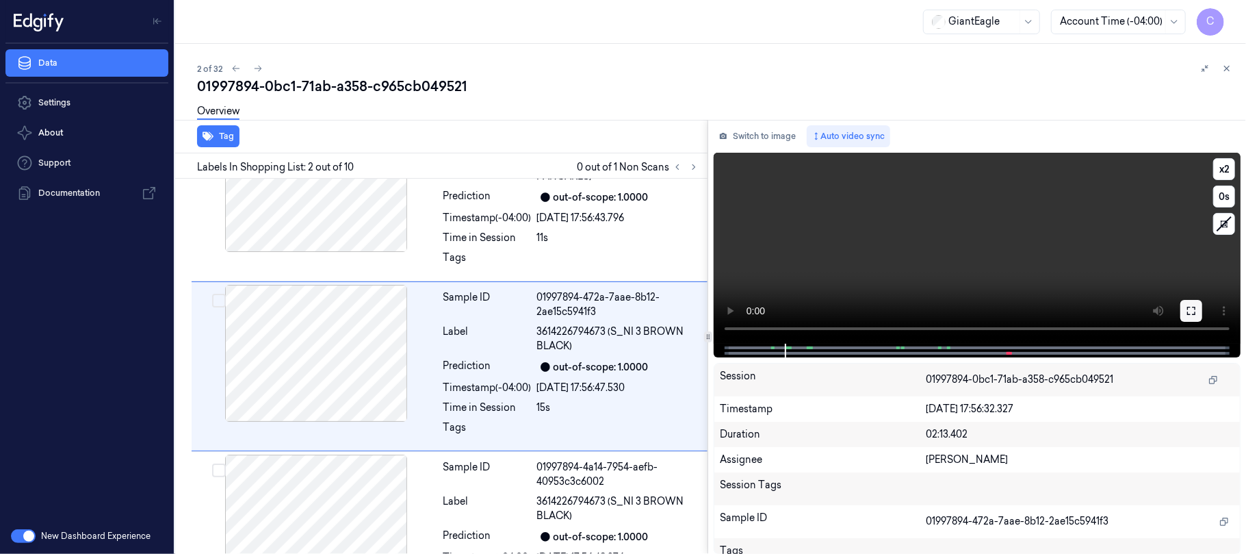
click at [1200, 304] on button at bounding box center [1191, 311] width 22 height 22
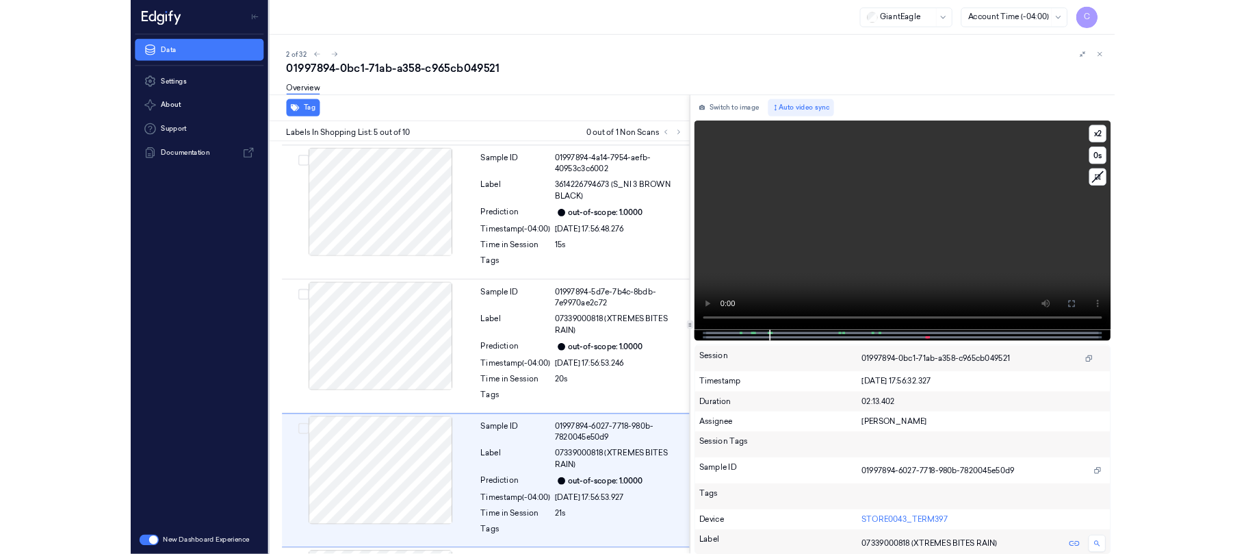
scroll to position [504, 0]
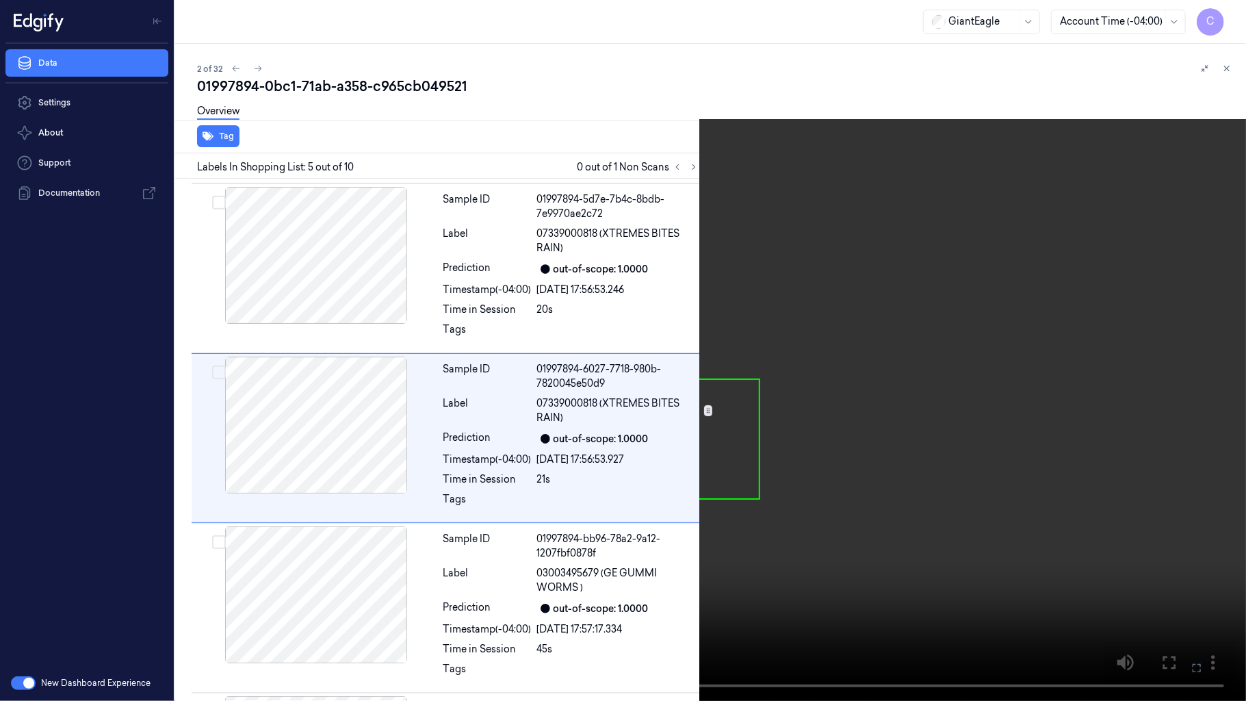
click at [745, 276] on video at bounding box center [623, 350] width 1246 height 701
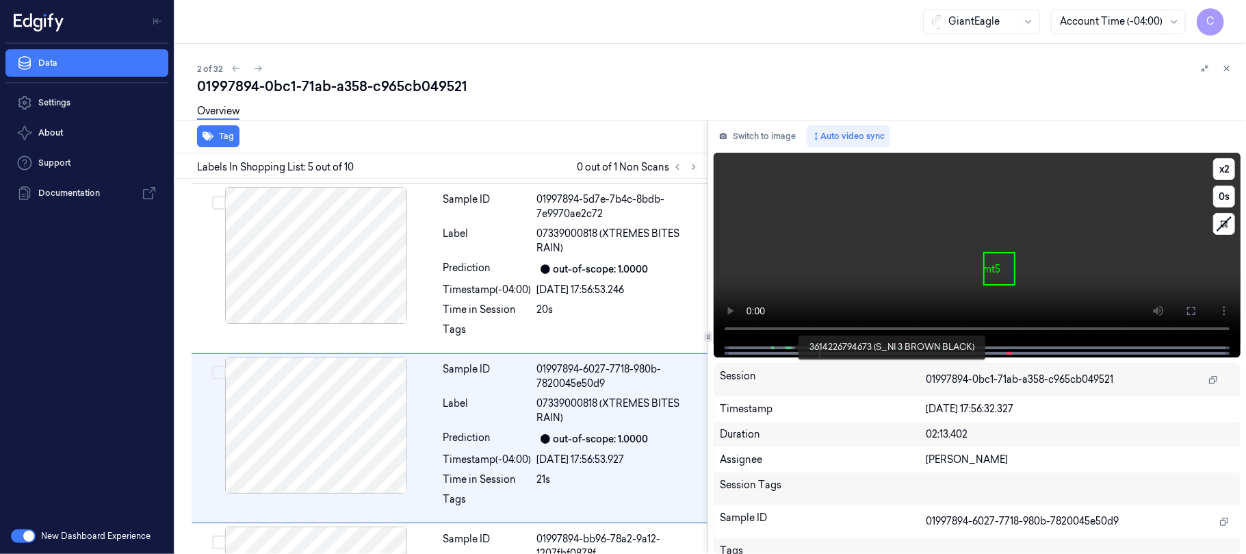
click at [790, 346] on span at bounding box center [791, 347] width 2 height 7
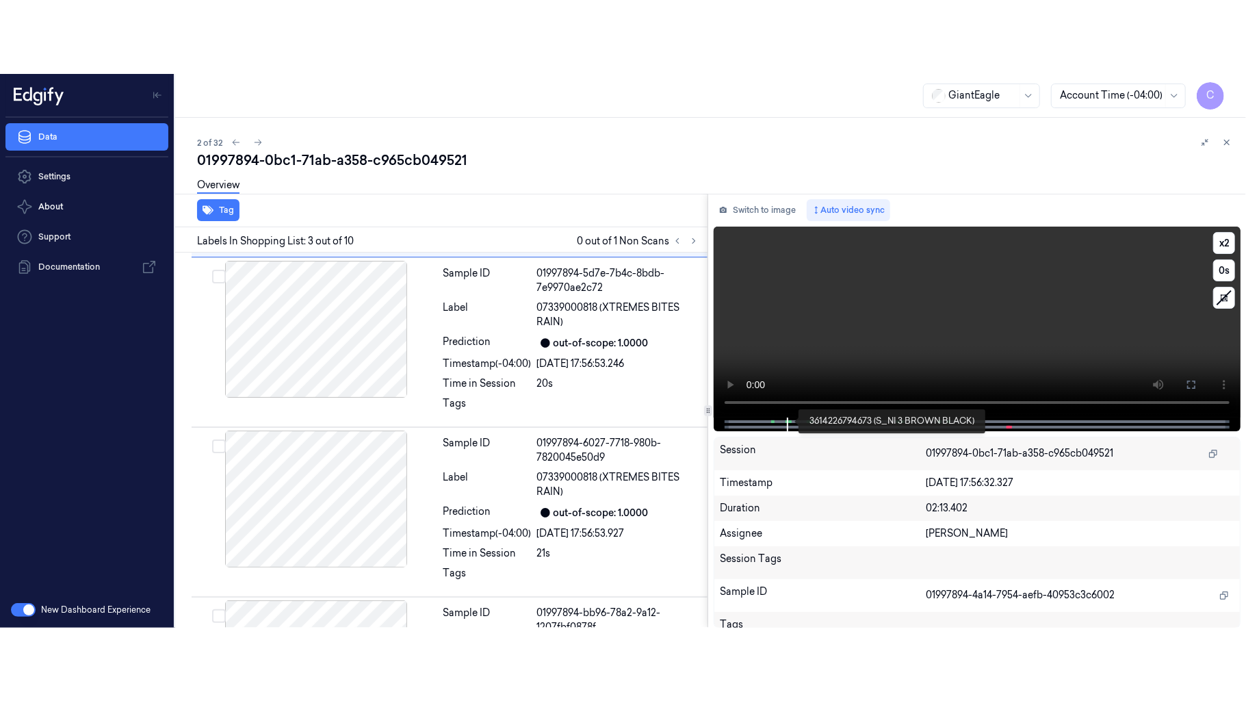
scroll to position [237, 0]
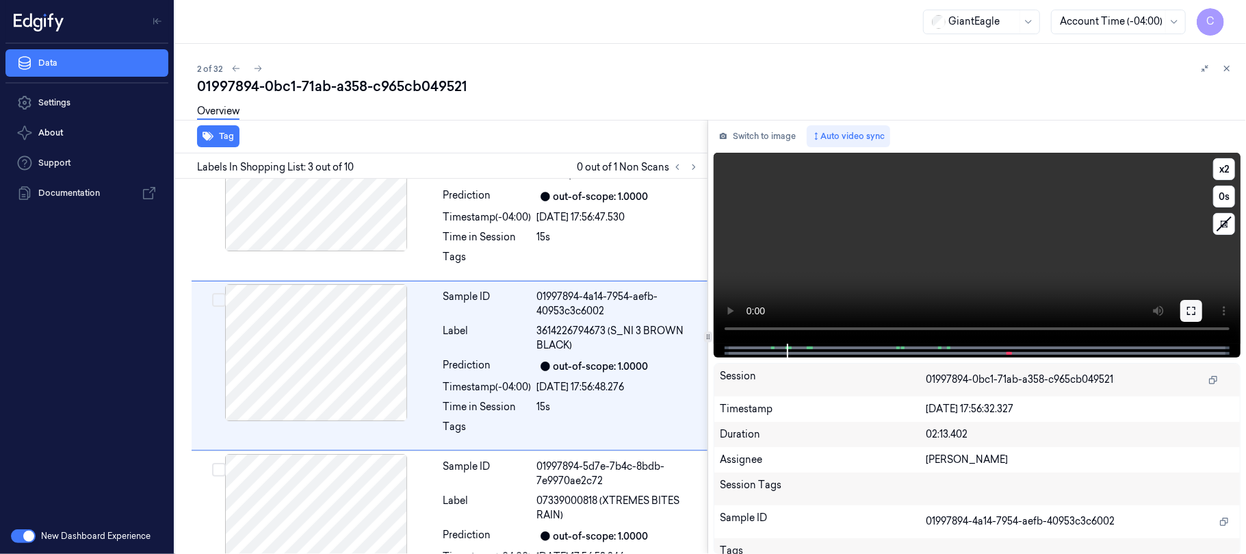
click at [1182, 307] on button at bounding box center [1191, 311] width 22 height 22
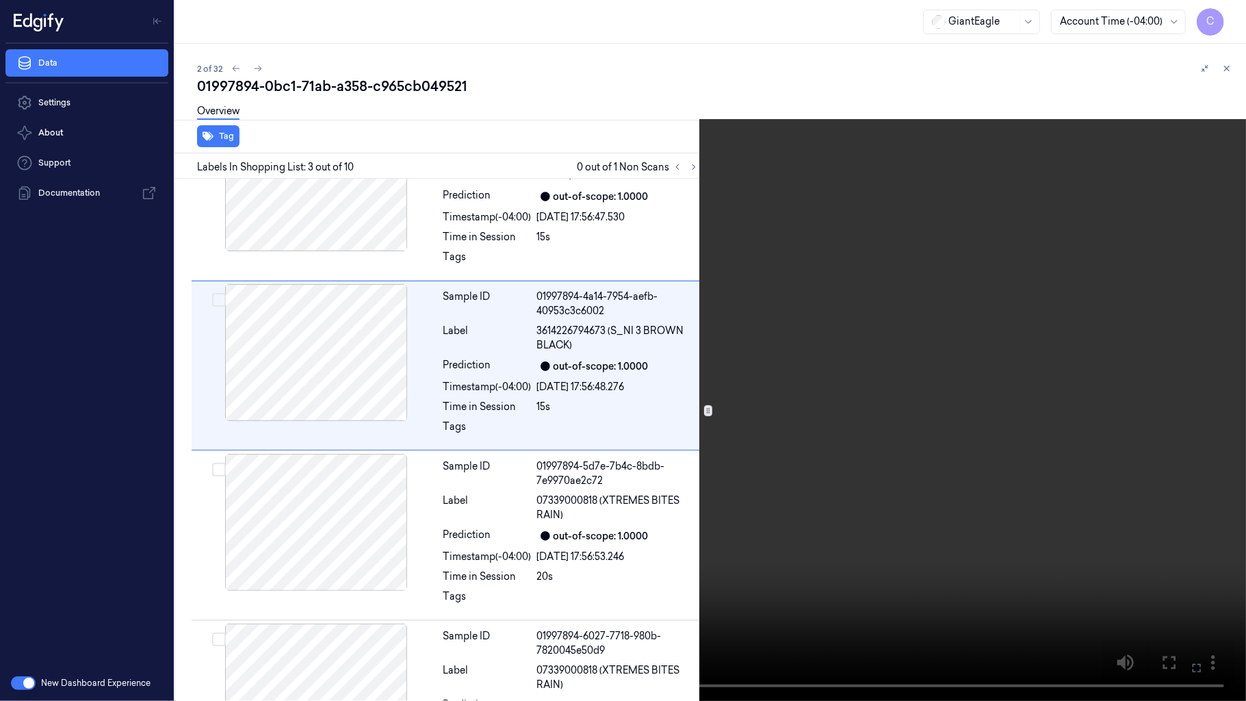
click at [805, 244] on video at bounding box center [623, 350] width 1246 height 701
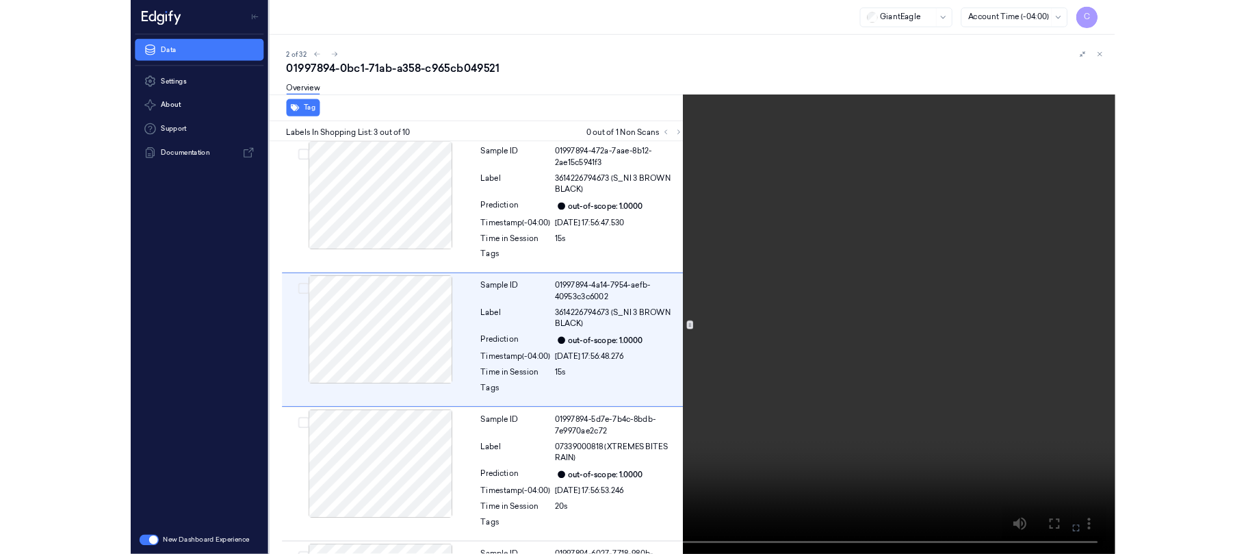
scroll to position [163, 0]
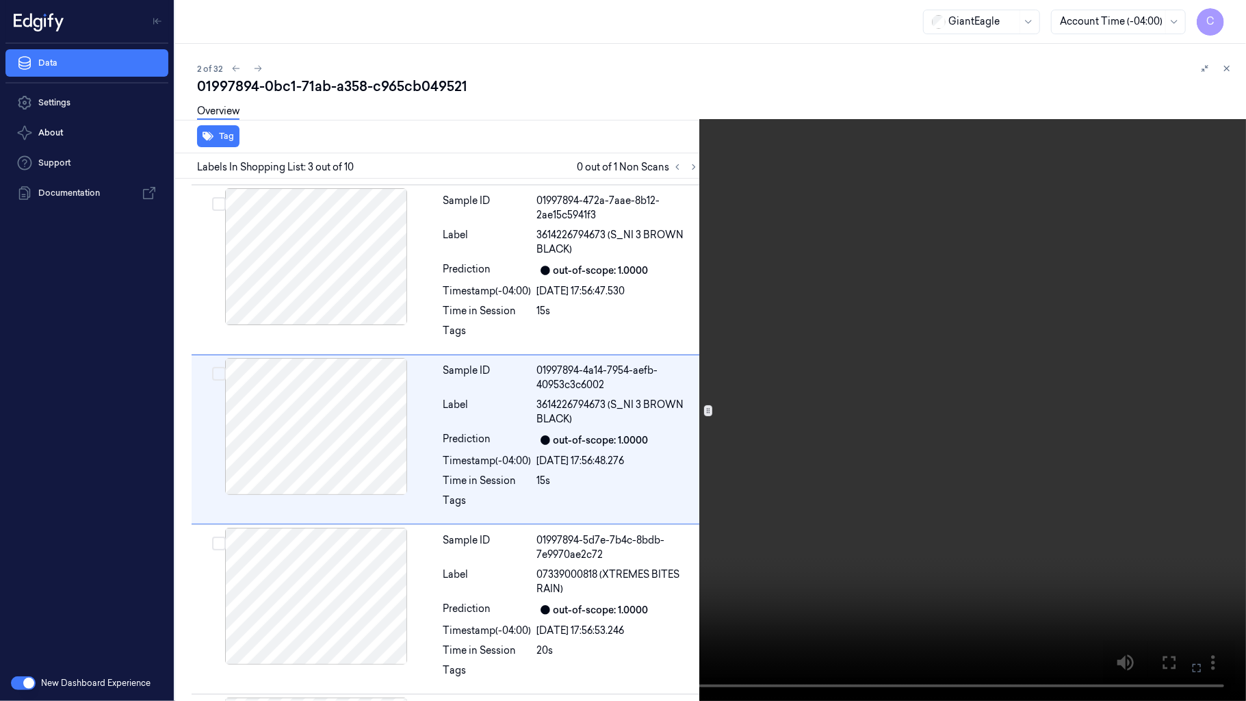
click at [781, 331] on video at bounding box center [623, 350] width 1246 height 701
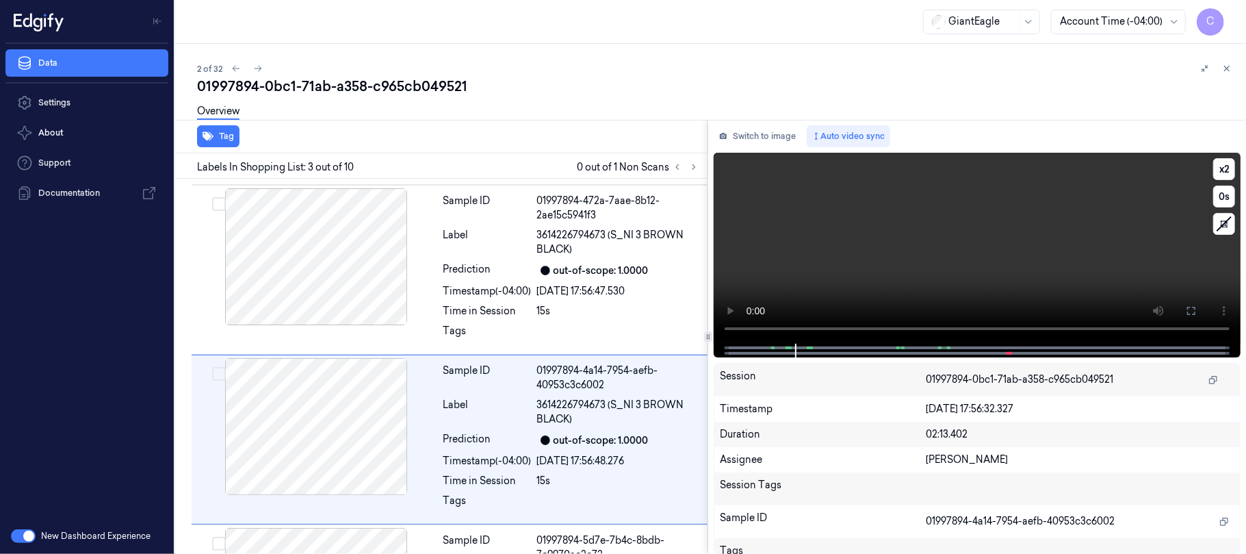
click at [994, 203] on video at bounding box center [977, 248] width 527 height 191
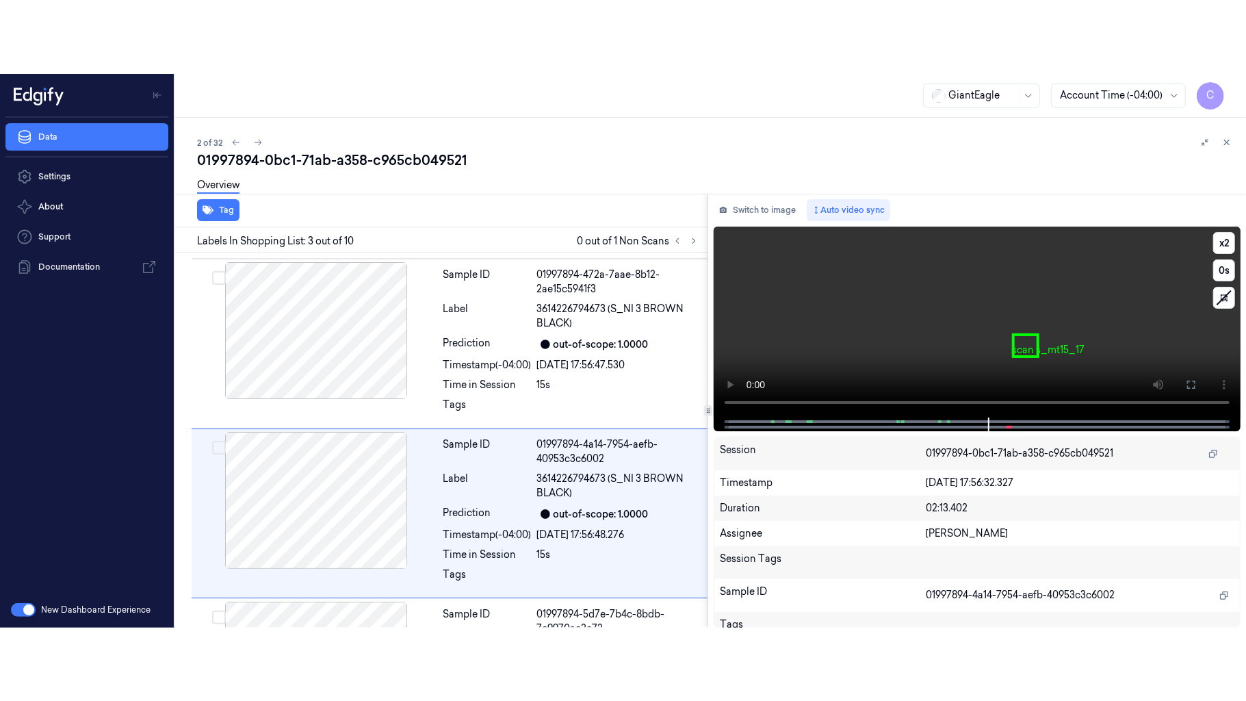
scroll to position [237, 0]
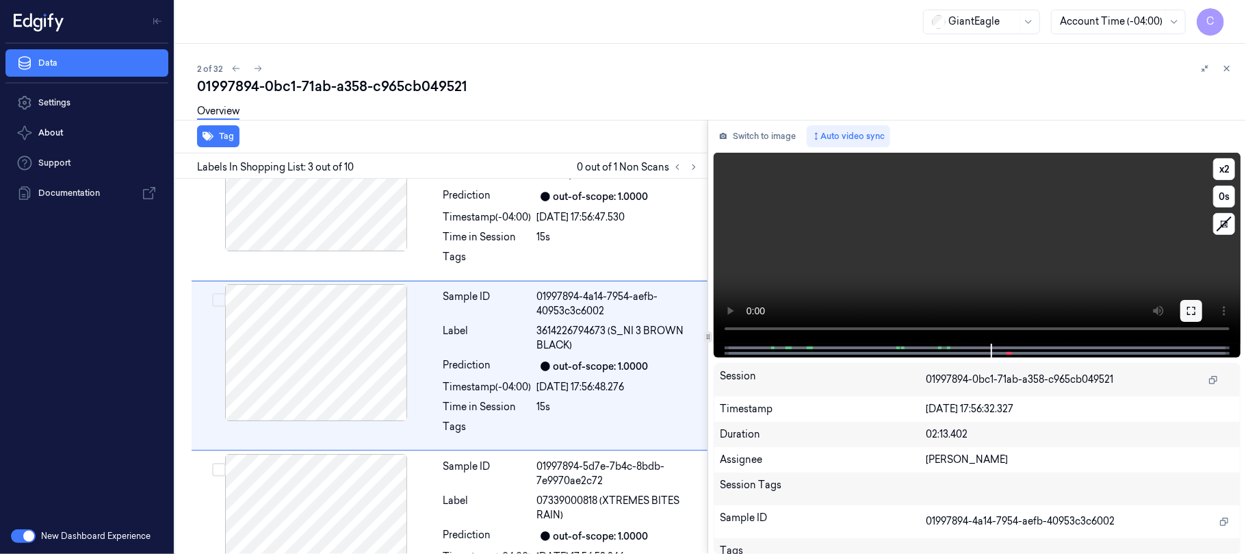
click at [1192, 305] on icon at bounding box center [1191, 310] width 11 height 11
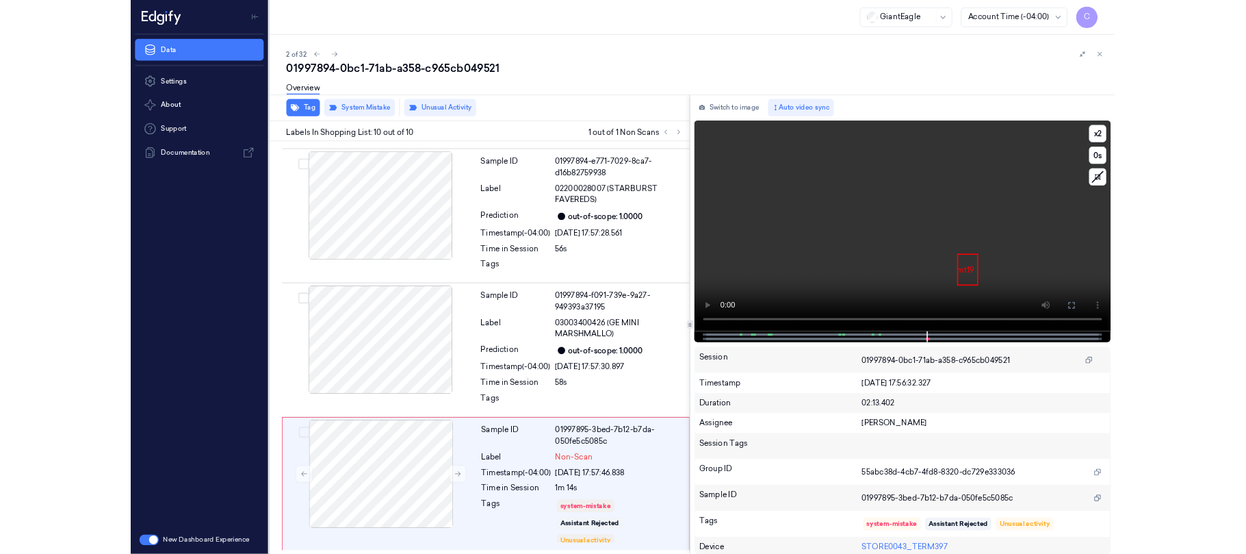
scroll to position [1182, 0]
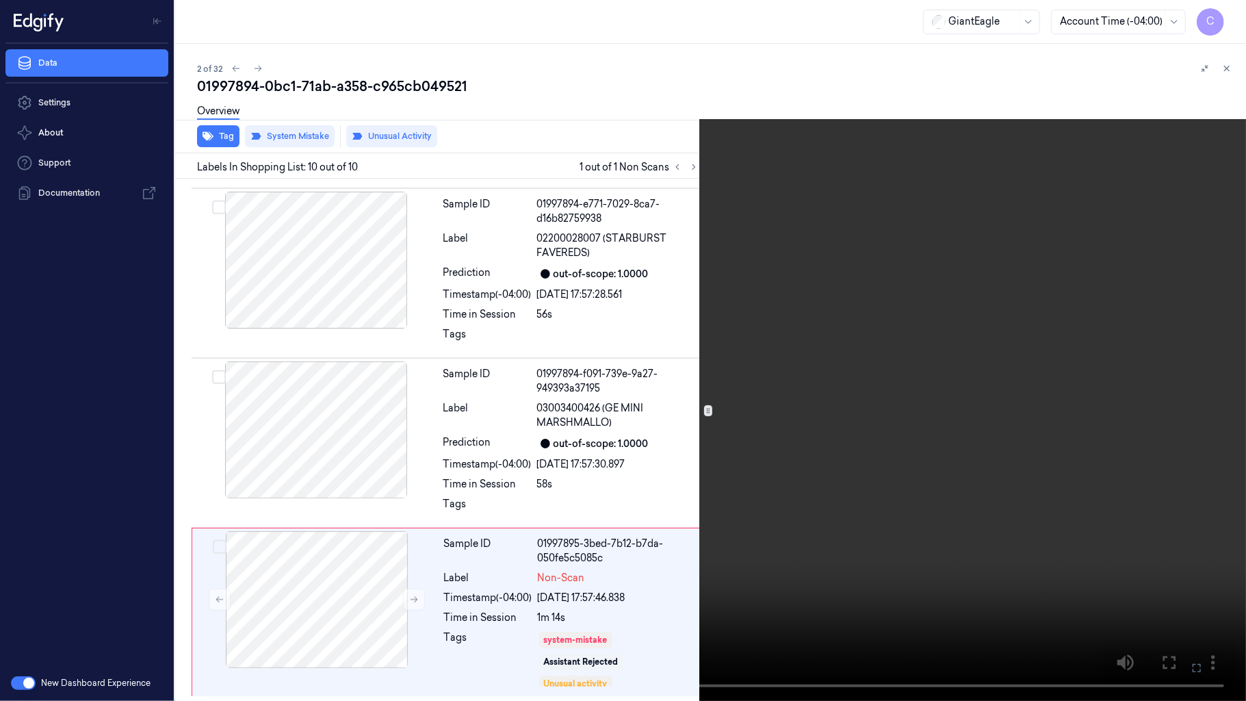
click at [699, 293] on video at bounding box center [623, 350] width 1246 height 701
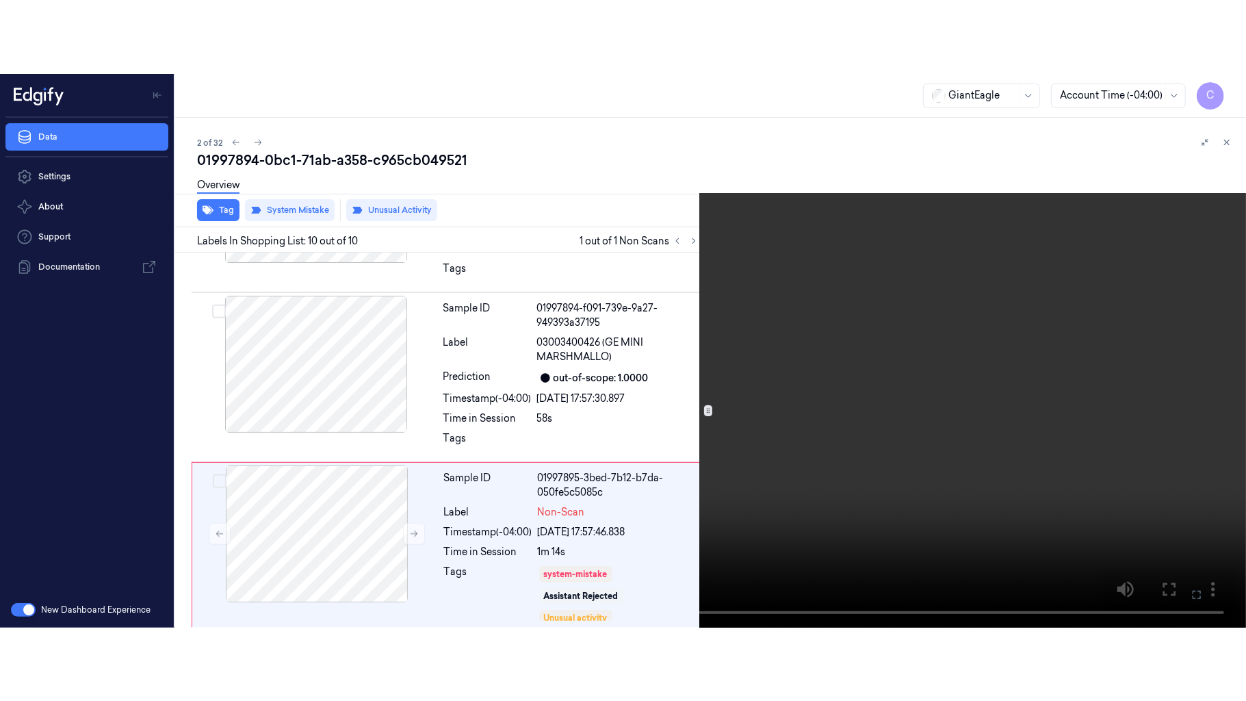
scroll to position [1329, 0]
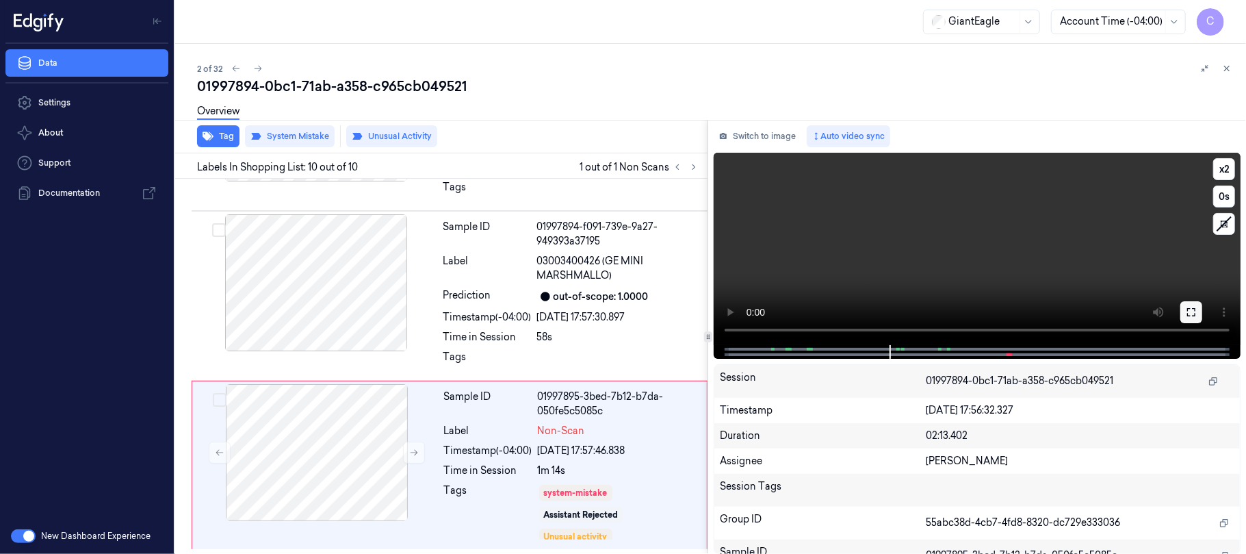
click at [1186, 307] on icon at bounding box center [1191, 312] width 11 height 11
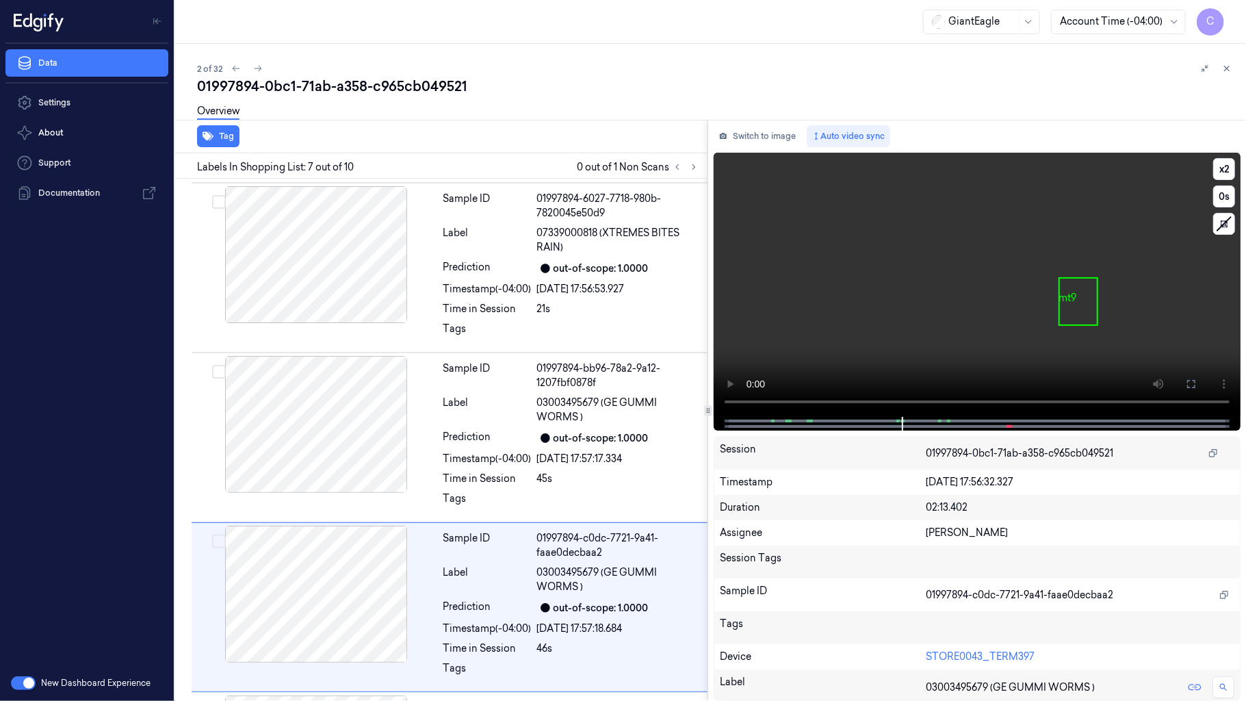
scroll to position [844, 0]
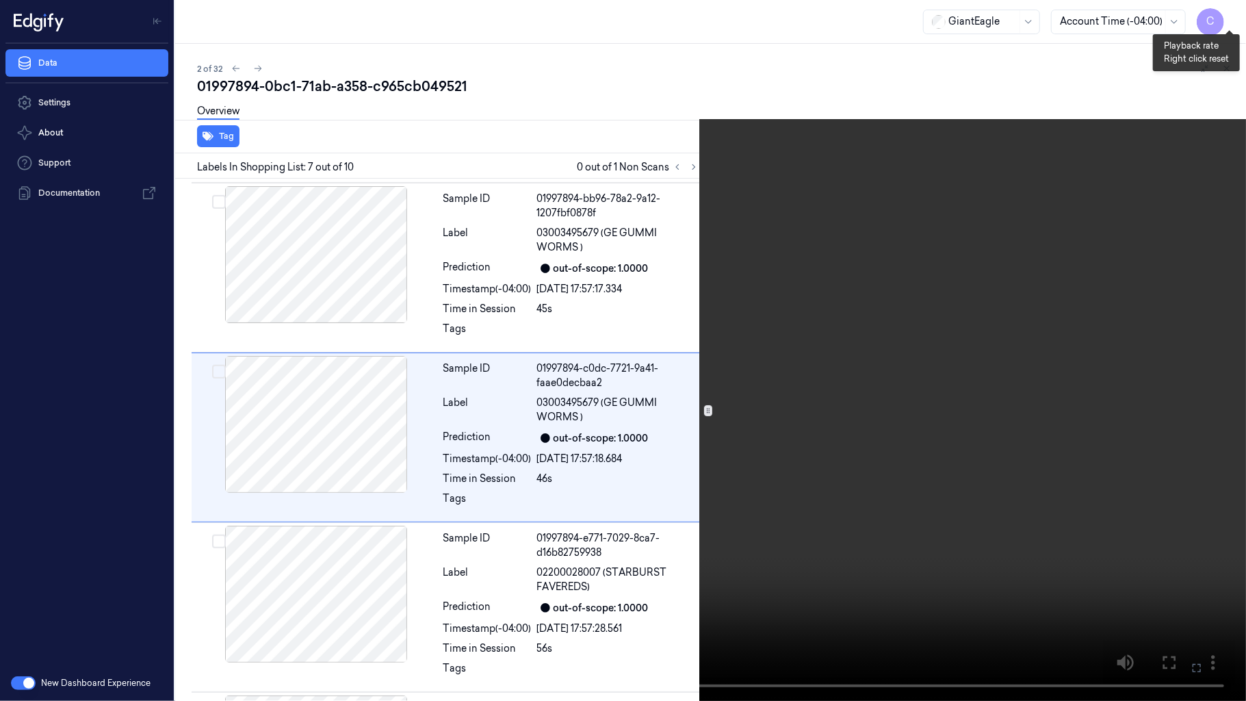
click at [1219, 9] on button "x 2" at bounding box center [1230, 16] width 22 height 22
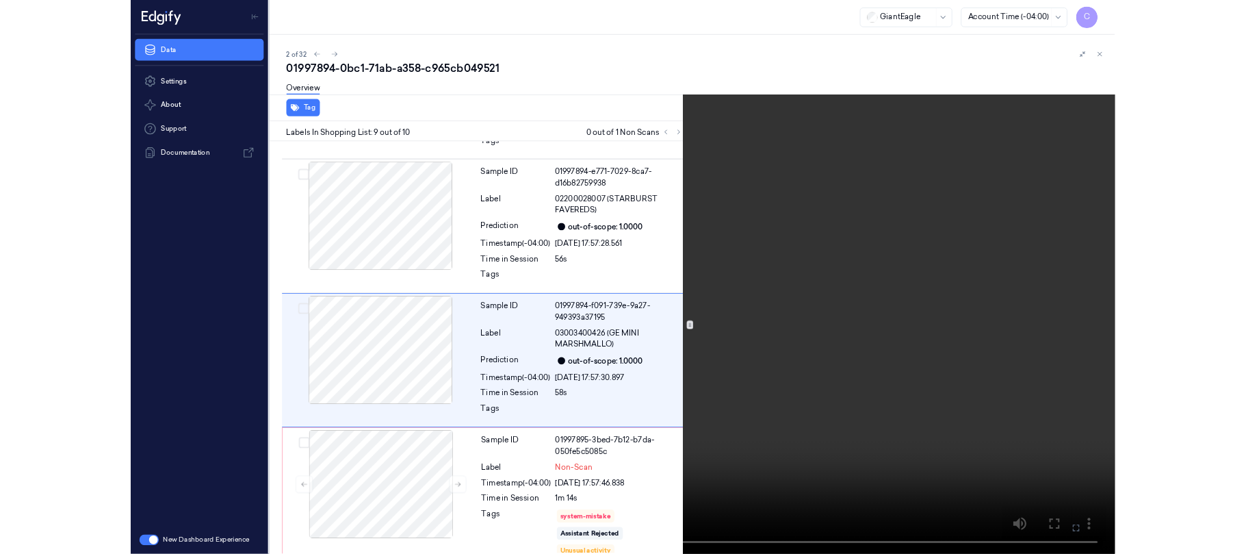
scroll to position [1182, 0]
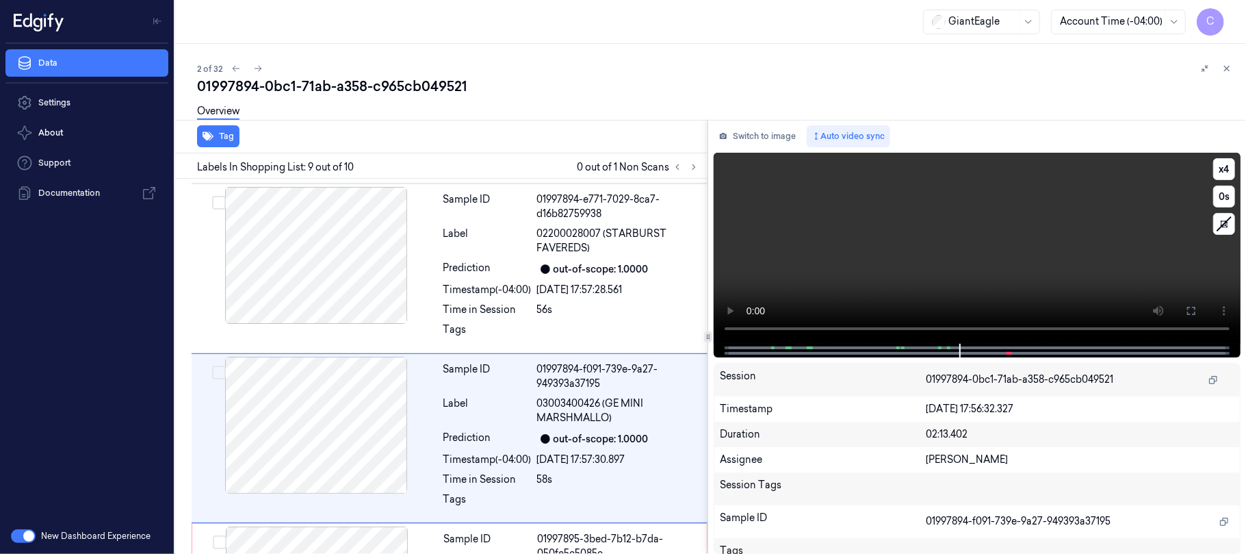
click at [836, 288] on video at bounding box center [977, 248] width 527 height 191
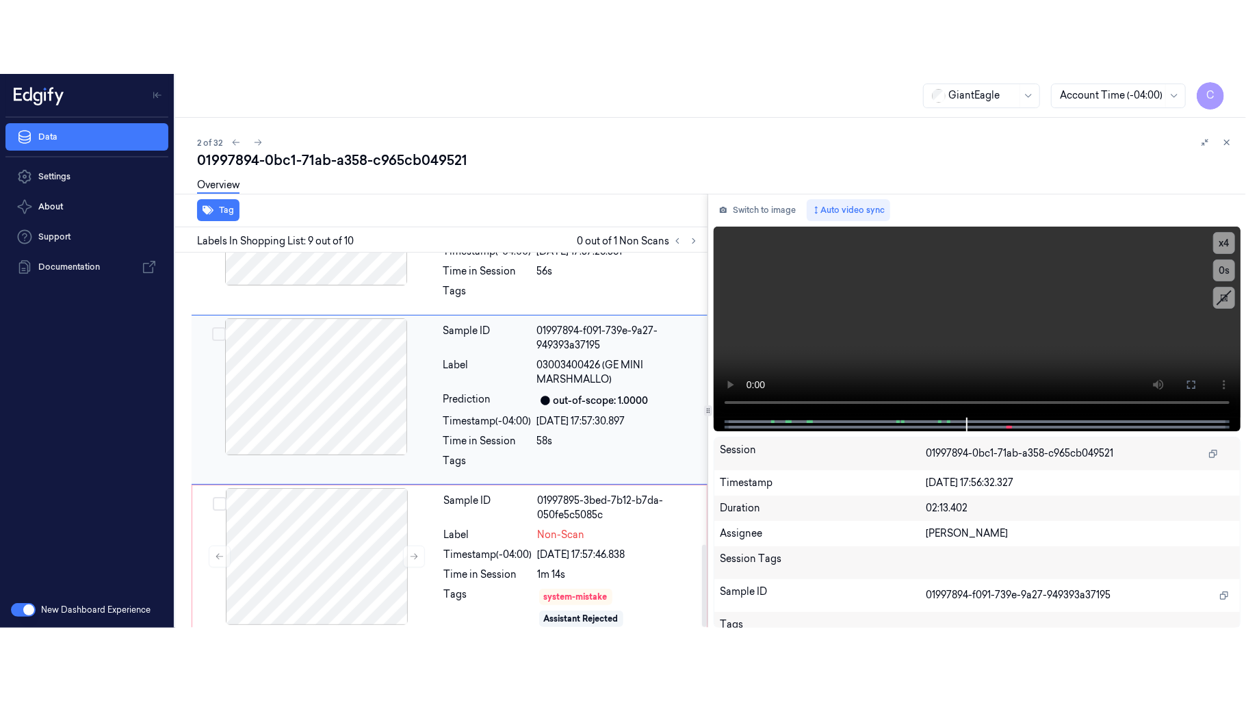
scroll to position [1329, 0]
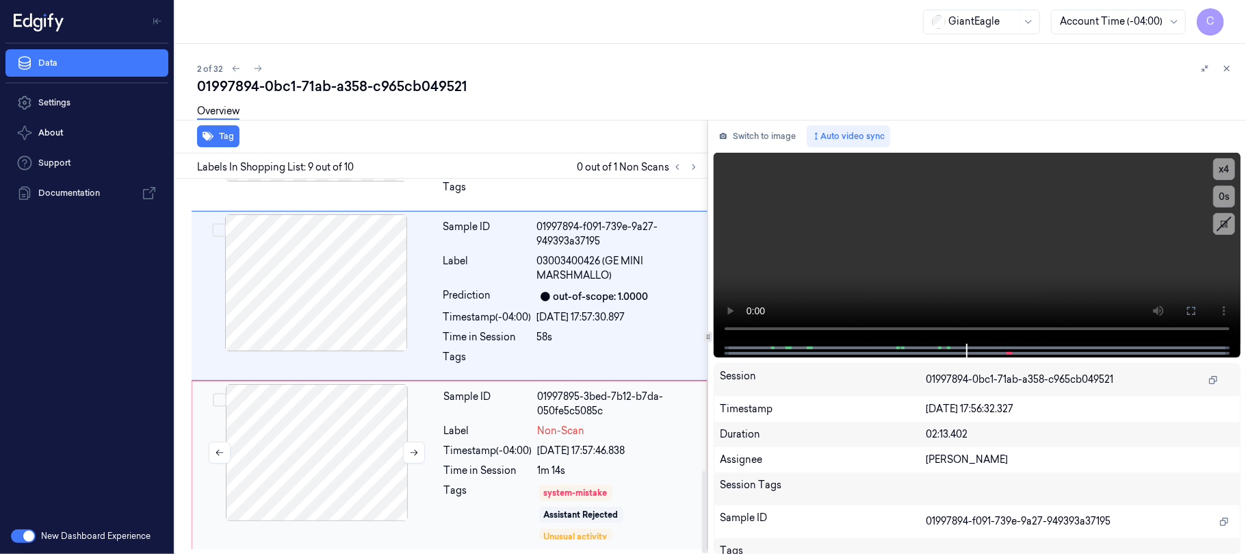
click at [345, 455] on div at bounding box center [317, 452] width 244 height 137
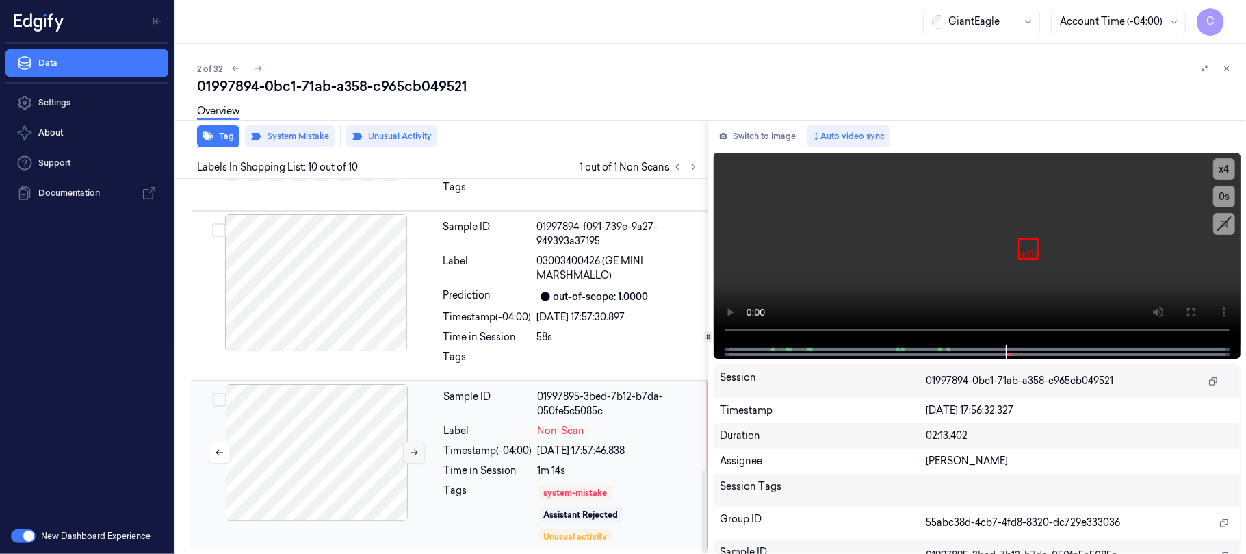
click at [411, 453] on icon at bounding box center [414, 453] width 10 height 10
click at [1193, 311] on icon at bounding box center [1191, 312] width 11 height 11
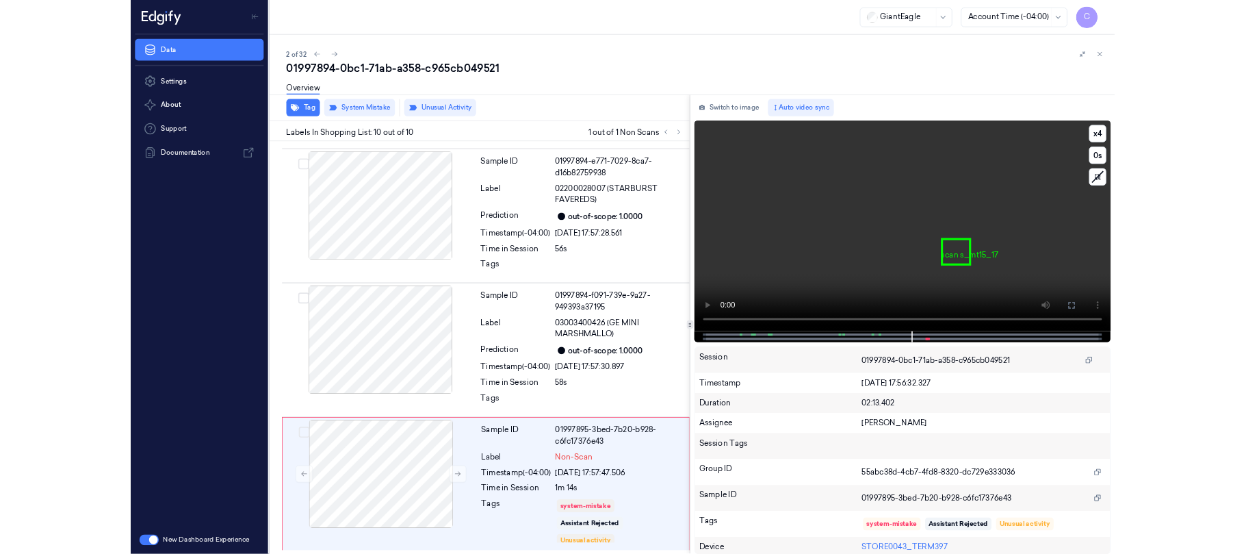
scroll to position [1182, 0]
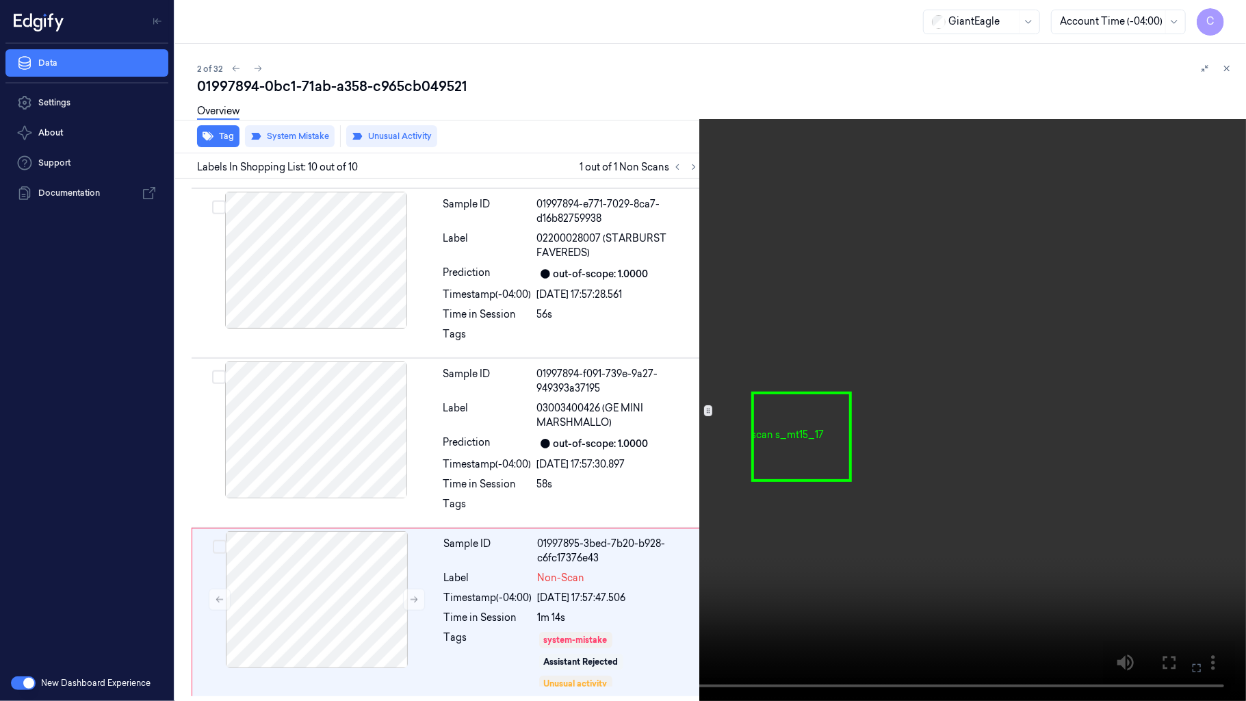
click at [846, 408] on video at bounding box center [623, 350] width 1246 height 701
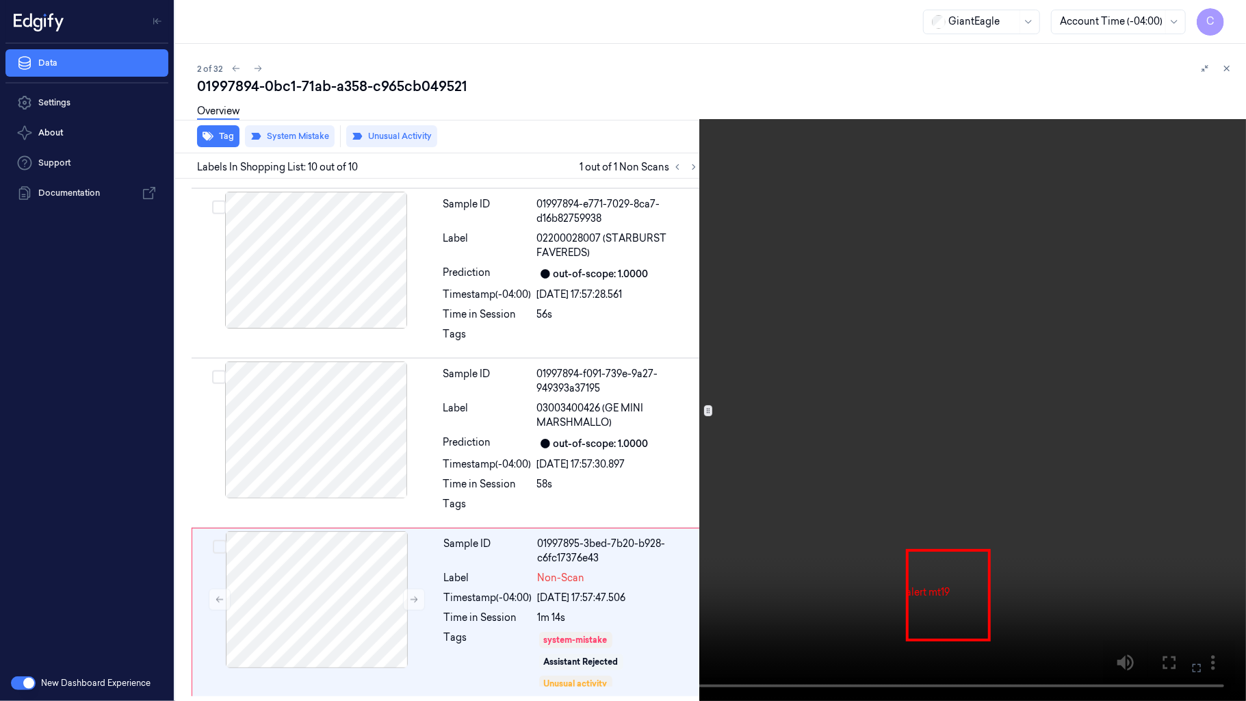
click at [846, 408] on video at bounding box center [623, 350] width 1246 height 701
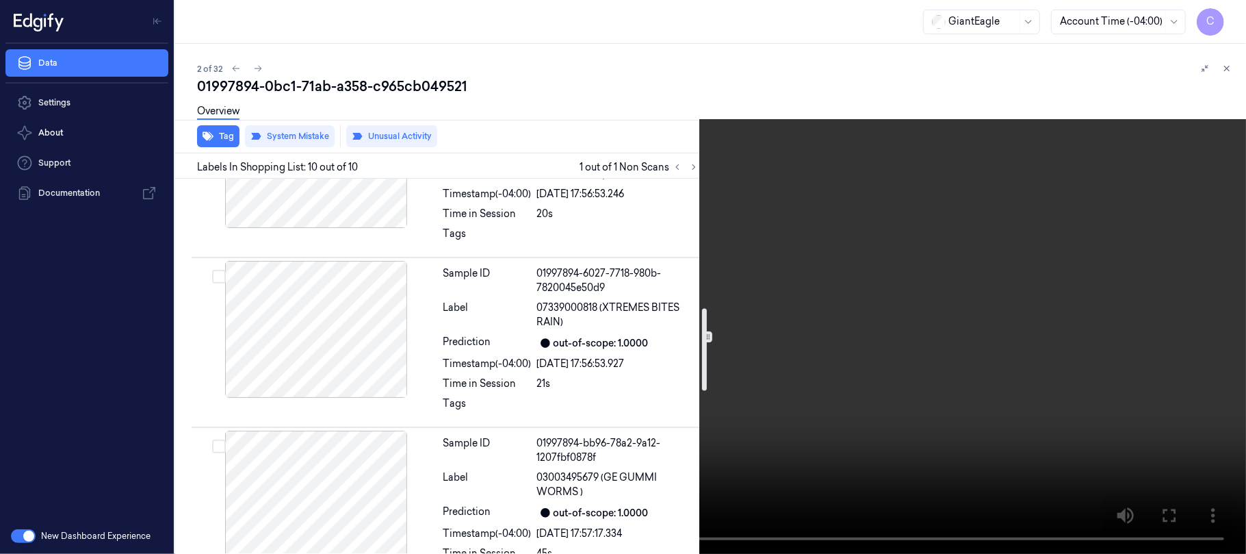
scroll to position [508, 0]
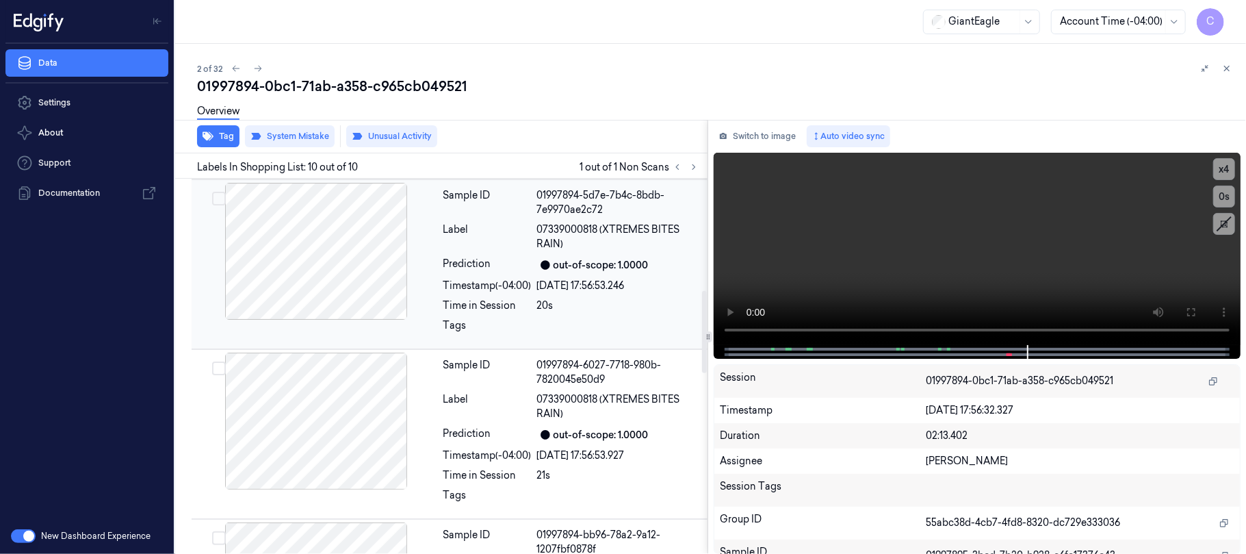
click at [343, 261] on div at bounding box center [316, 251] width 244 height 137
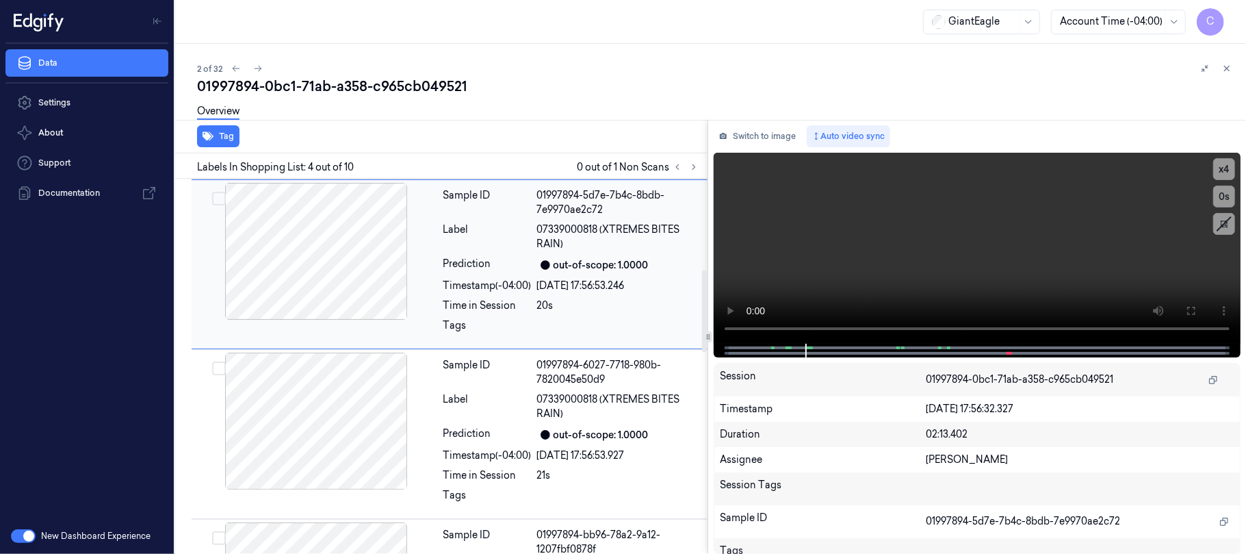
scroll to position [406, 0]
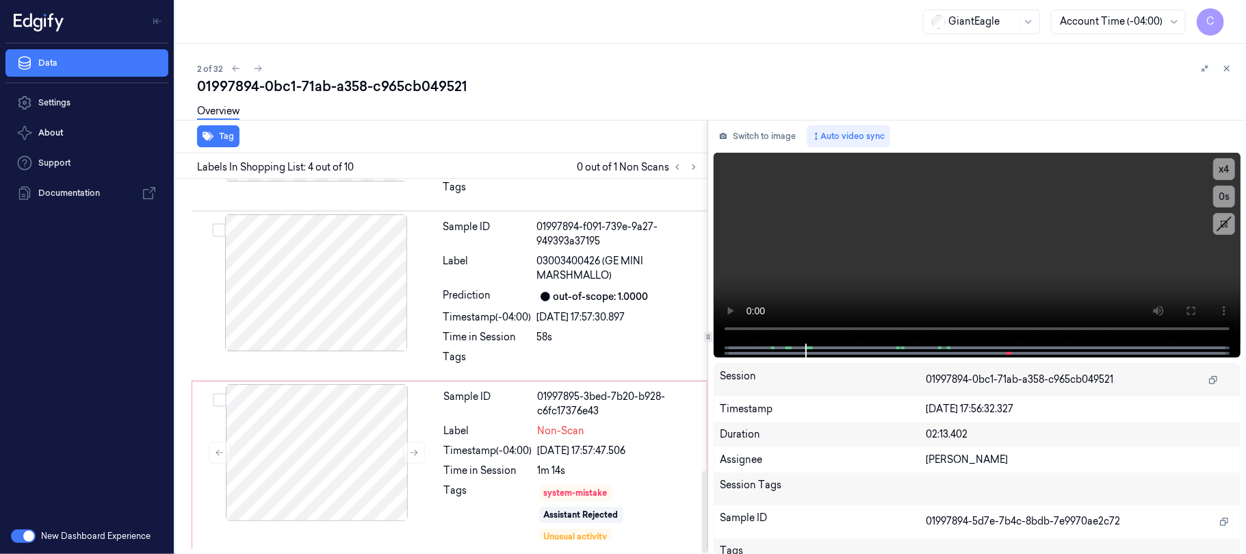
click at [343, 261] on div at bounding box center [316, 282] width 244 height 137
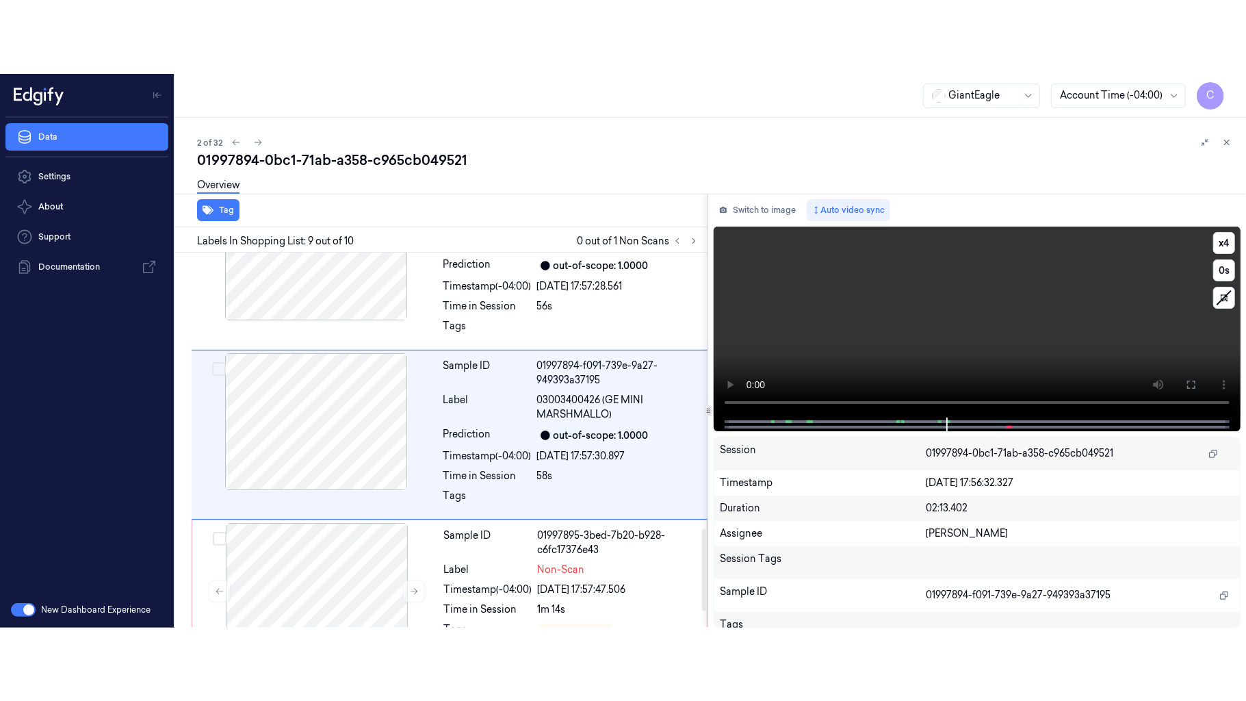
scroll to position [1258, 0]
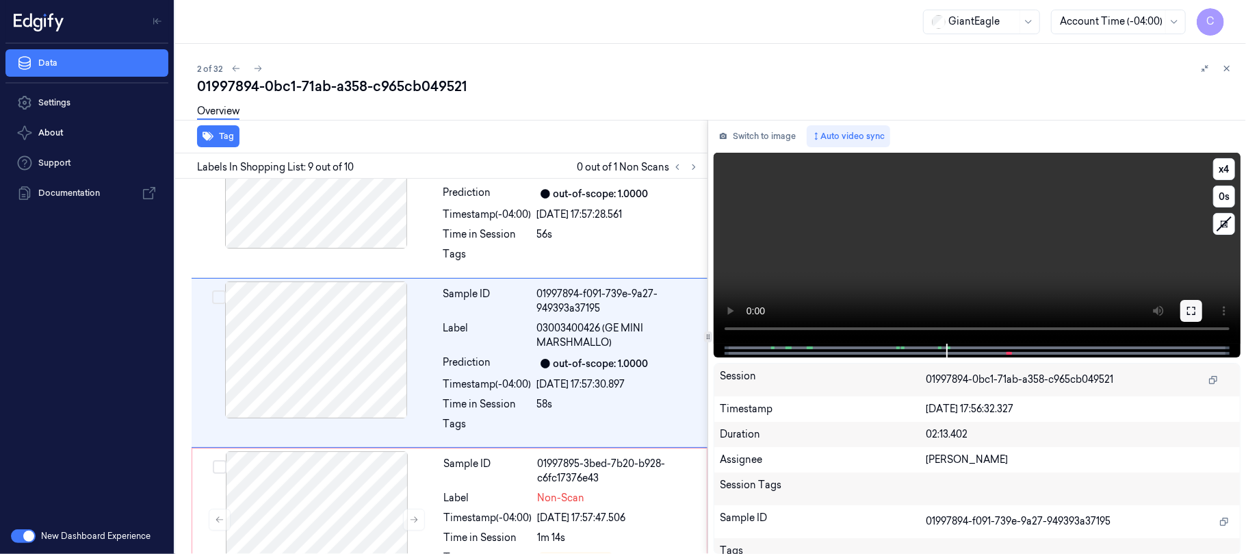
click at [1191, 305] on icon at bounding box center [1191, 310] width 11 height 11
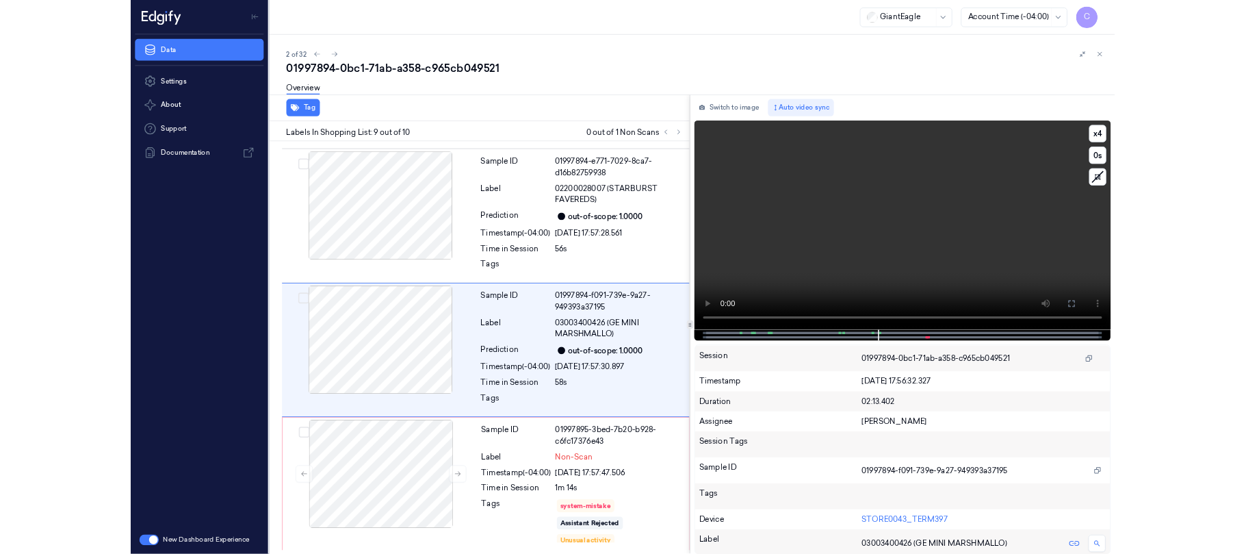
scroll to position [1182, 0]
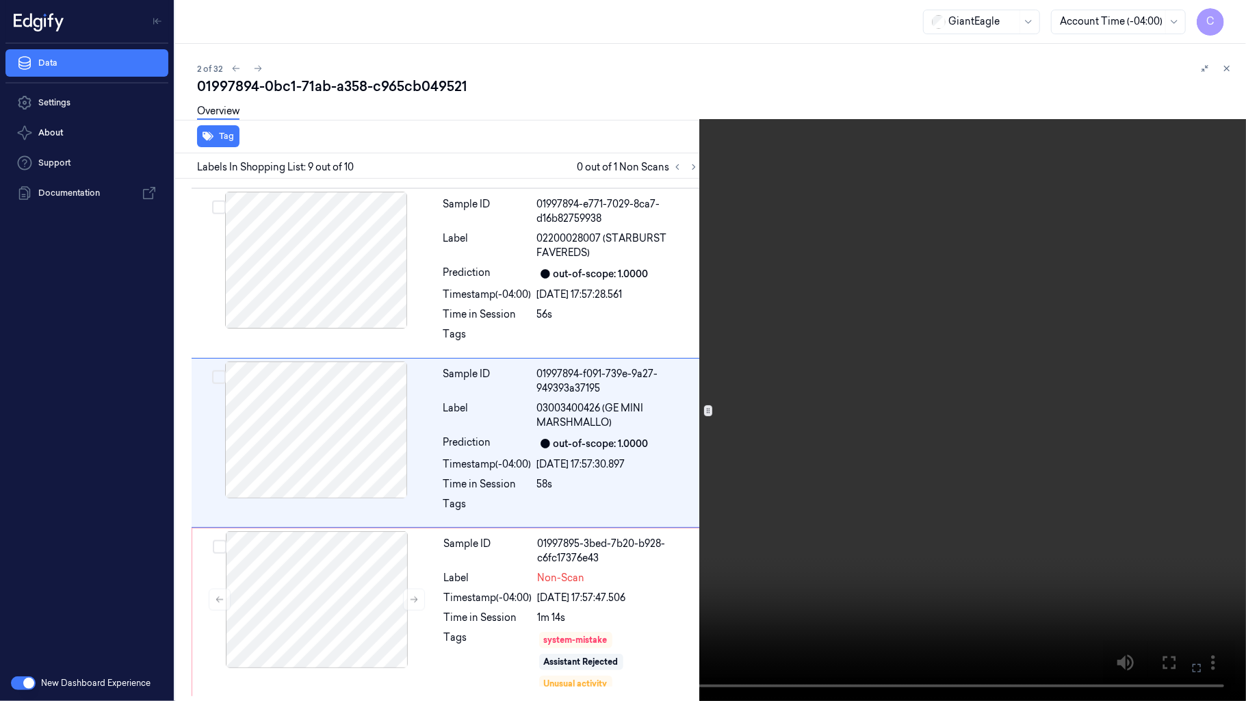
click at [720, 335] on video at bounding box center [623, 350] width 1246 height 701
click at [1224, 14] on button "x 4" at bounding box center [1230, 16] width 22 height 22
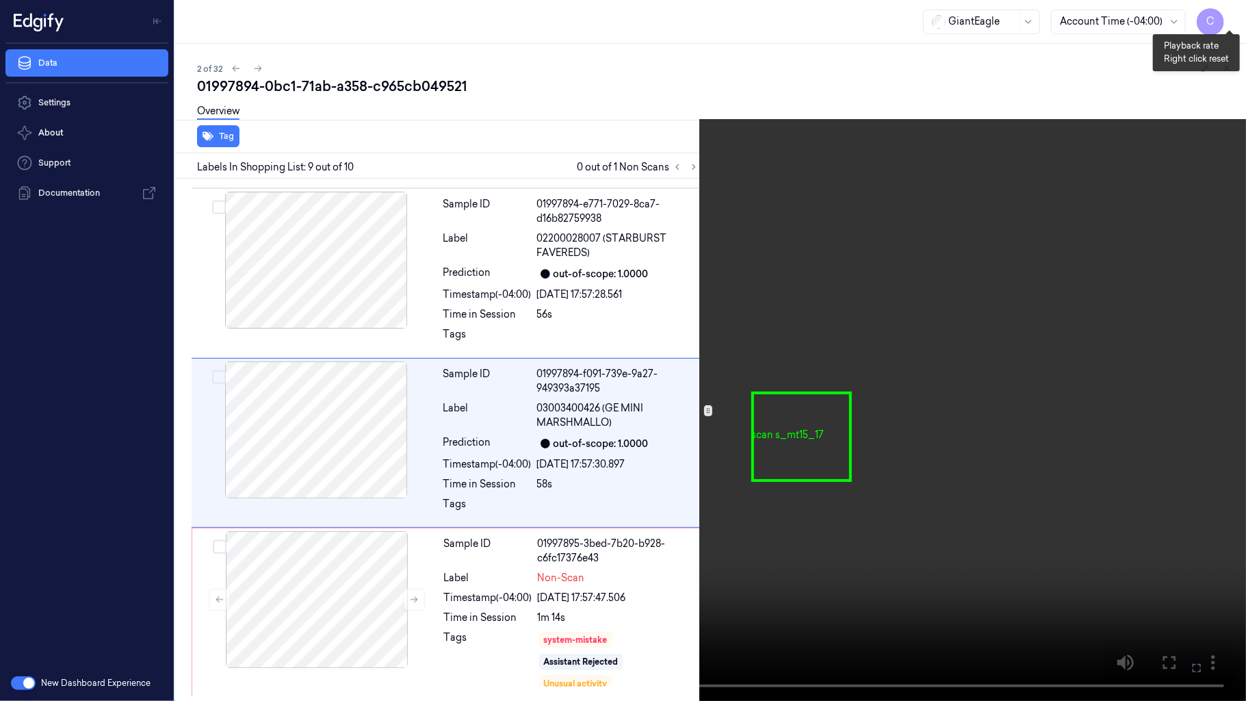
click at [1224, 14] on button "x 1" at bounding box center [1230, 16] width 22 height 22
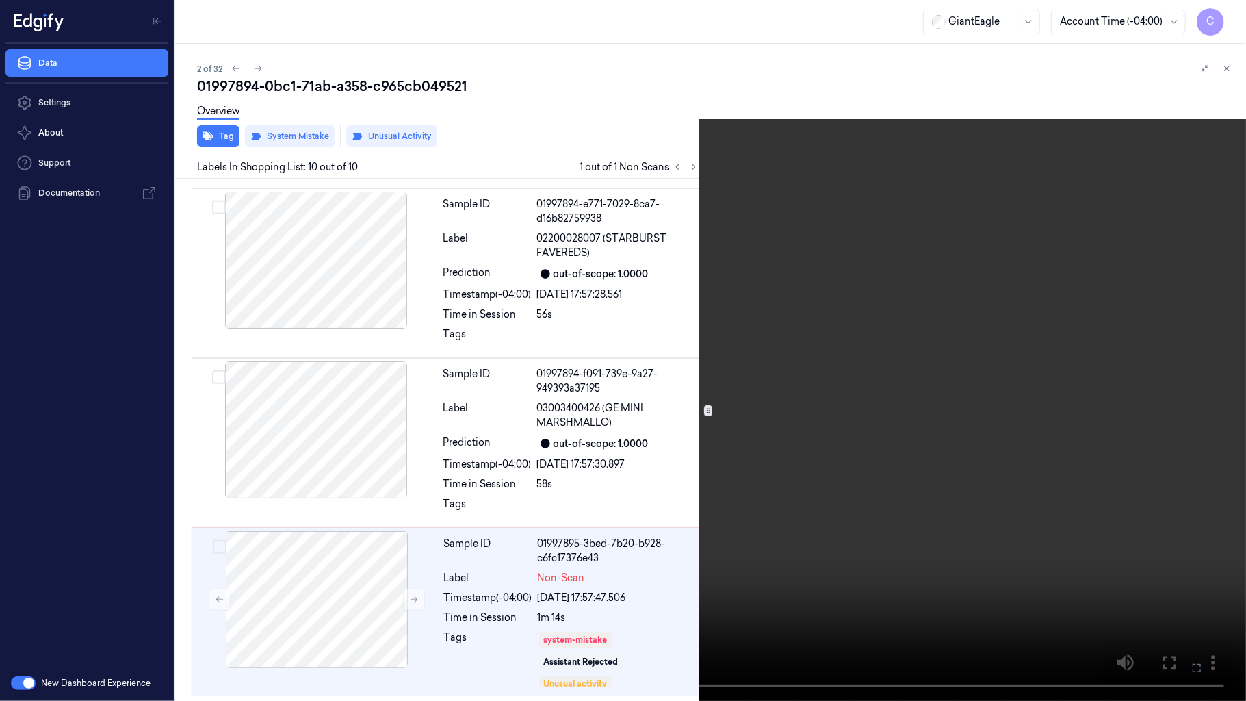
click at [666, 285] on video at bounding box center [623, 350] width 1246 height 701
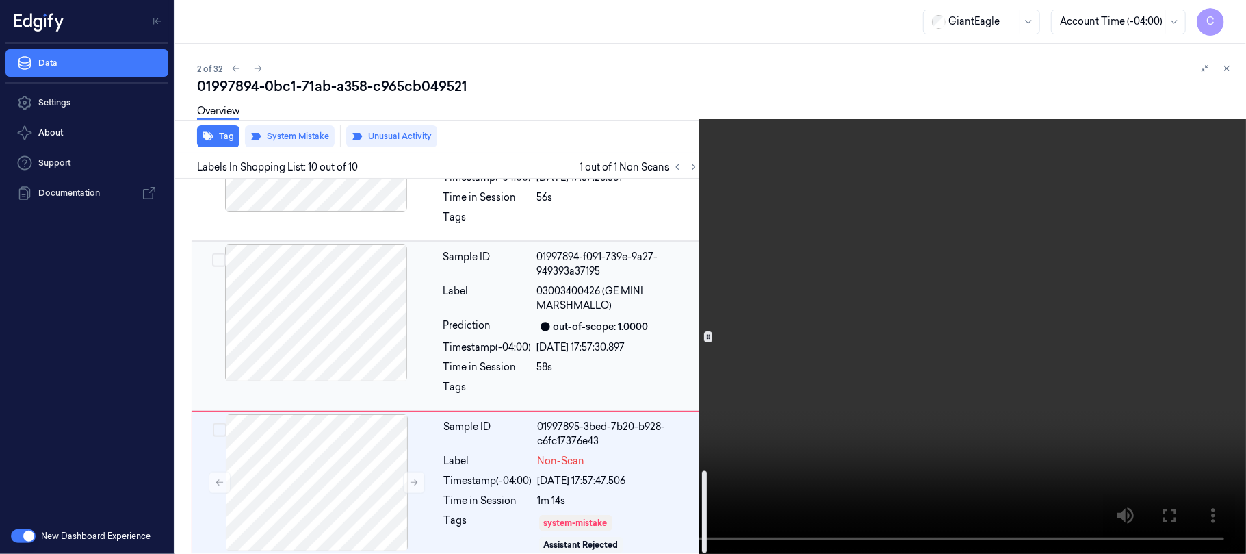
scroll to position [1329, 0]
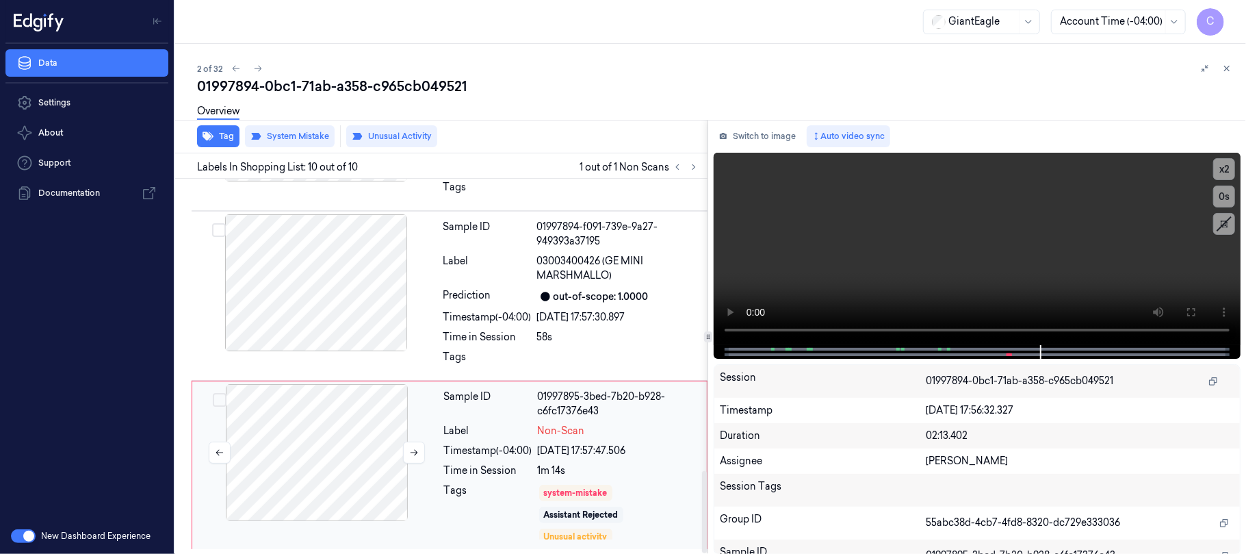
click at [329, 441] on div at bounding box center [317, 452] width 244 height 137
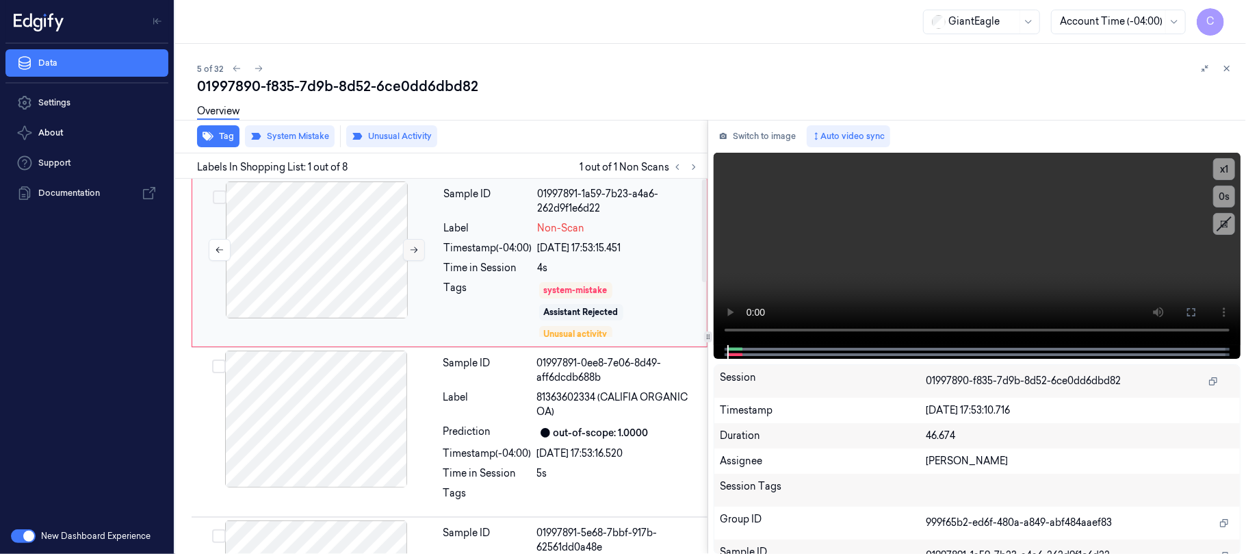
click at [420, 250] on button at bounding box center [414, 250] width 22 height 22
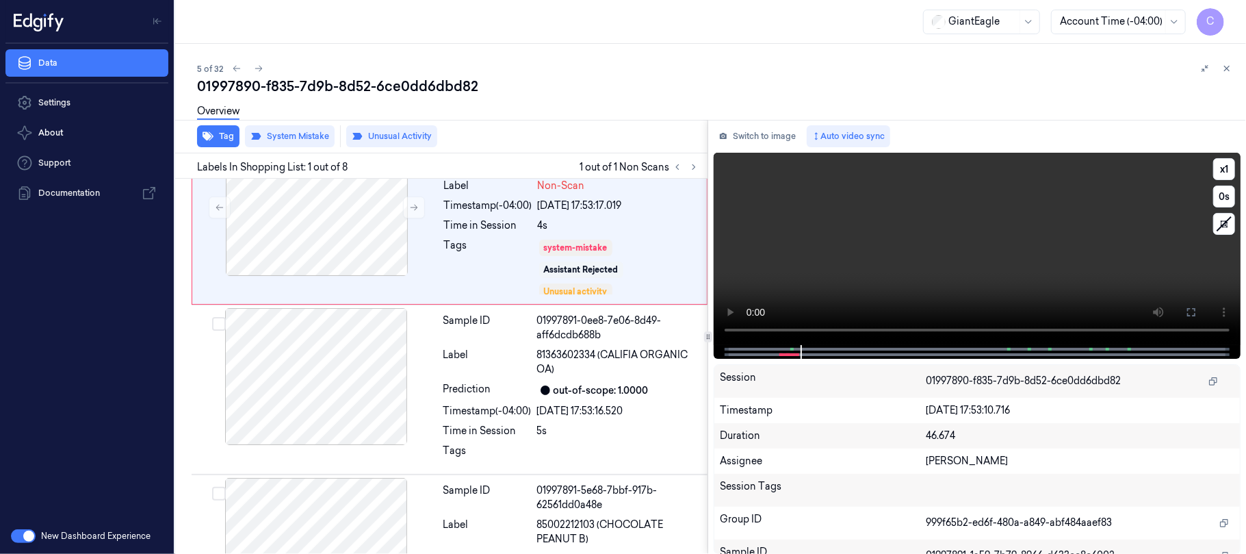
click at [894, 252] on video at bounding box center [977, 249] width 527 height 192
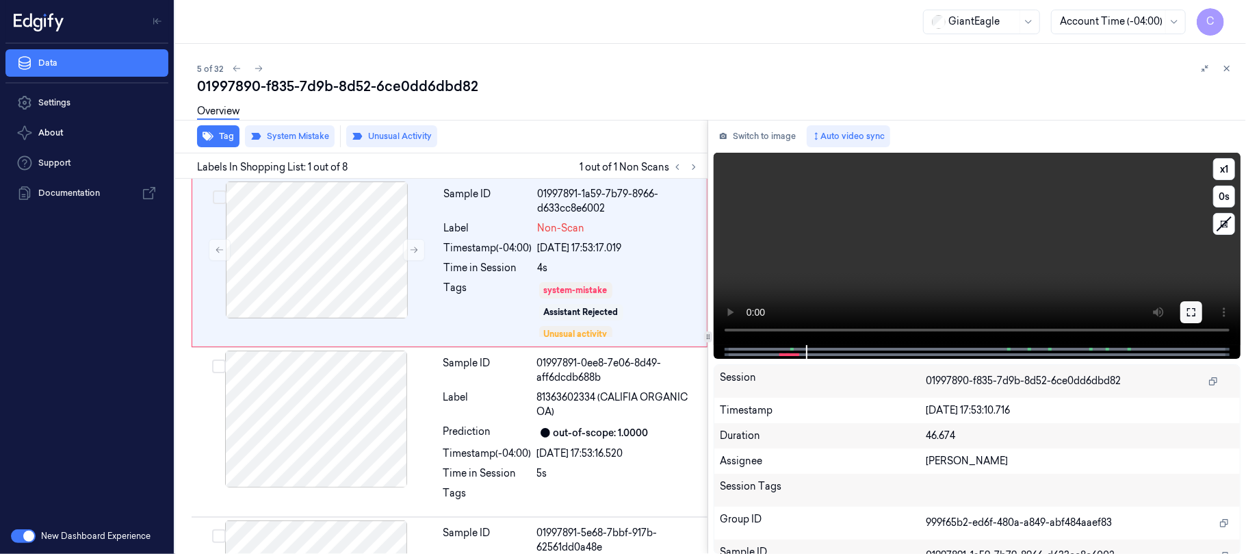
click at [1195, 316] on icon at bounding box center [1191, 312] width 11 height 11
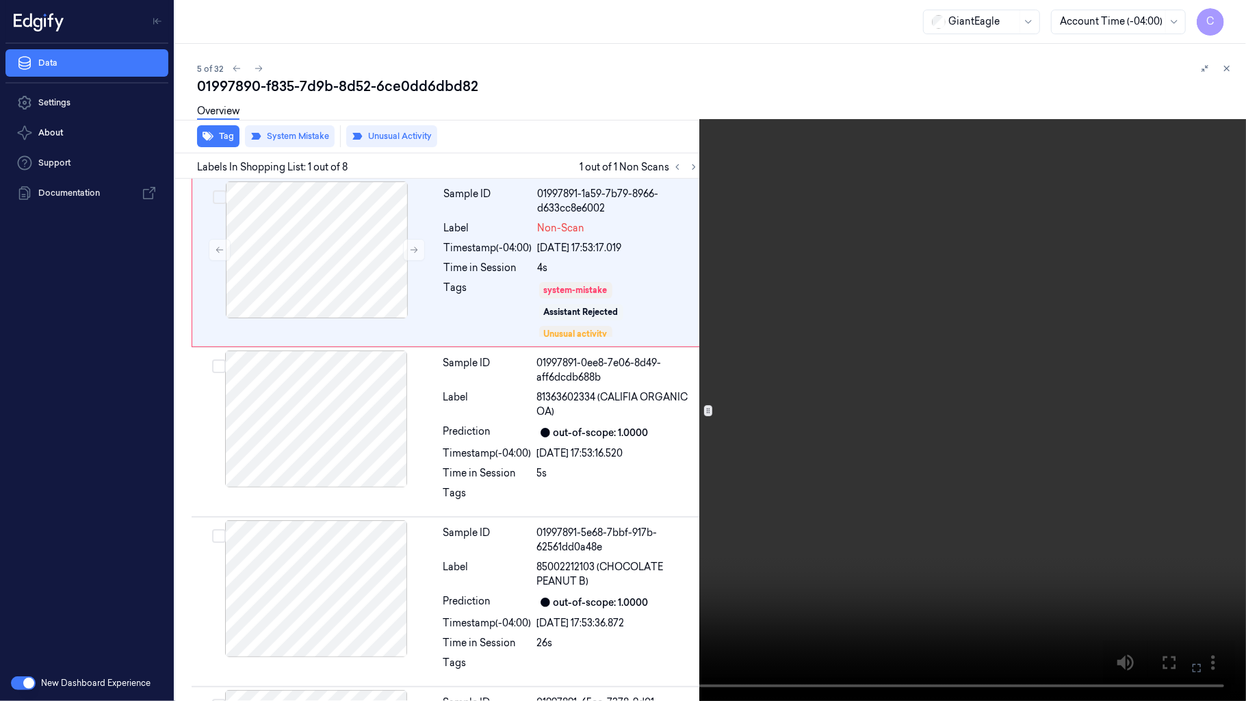
click at [605, 389] on video at bounding box center [623, 350] width 1246 height 701
click at [710, 350] on video at bounding box center [623, 350] width 1246 height 701
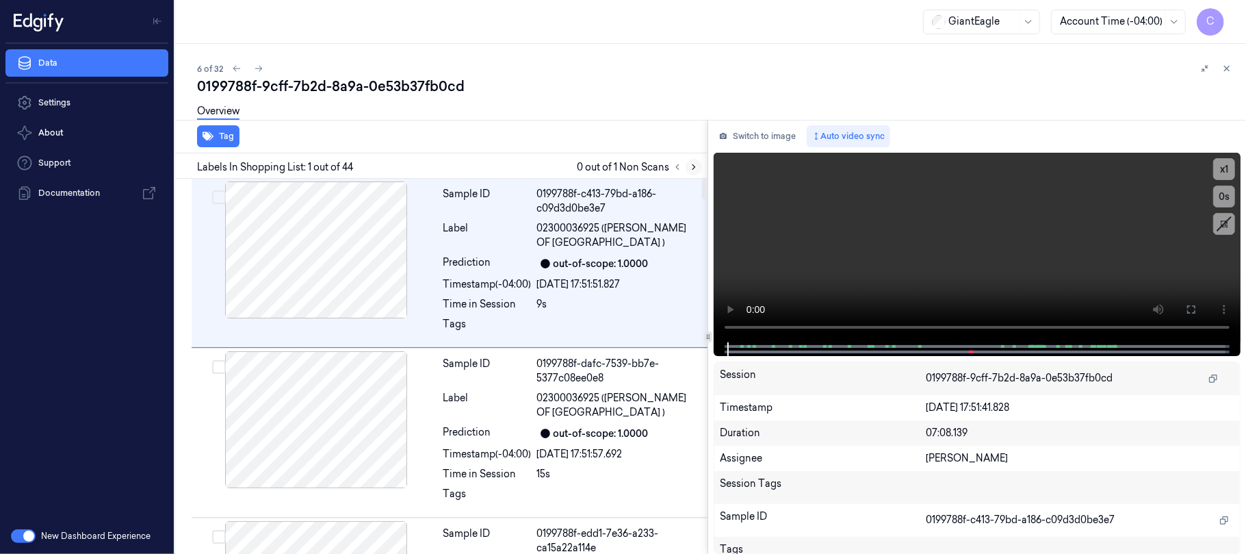
click at [688, 164] on button at bounding box center [694, 167] width 16 height 16
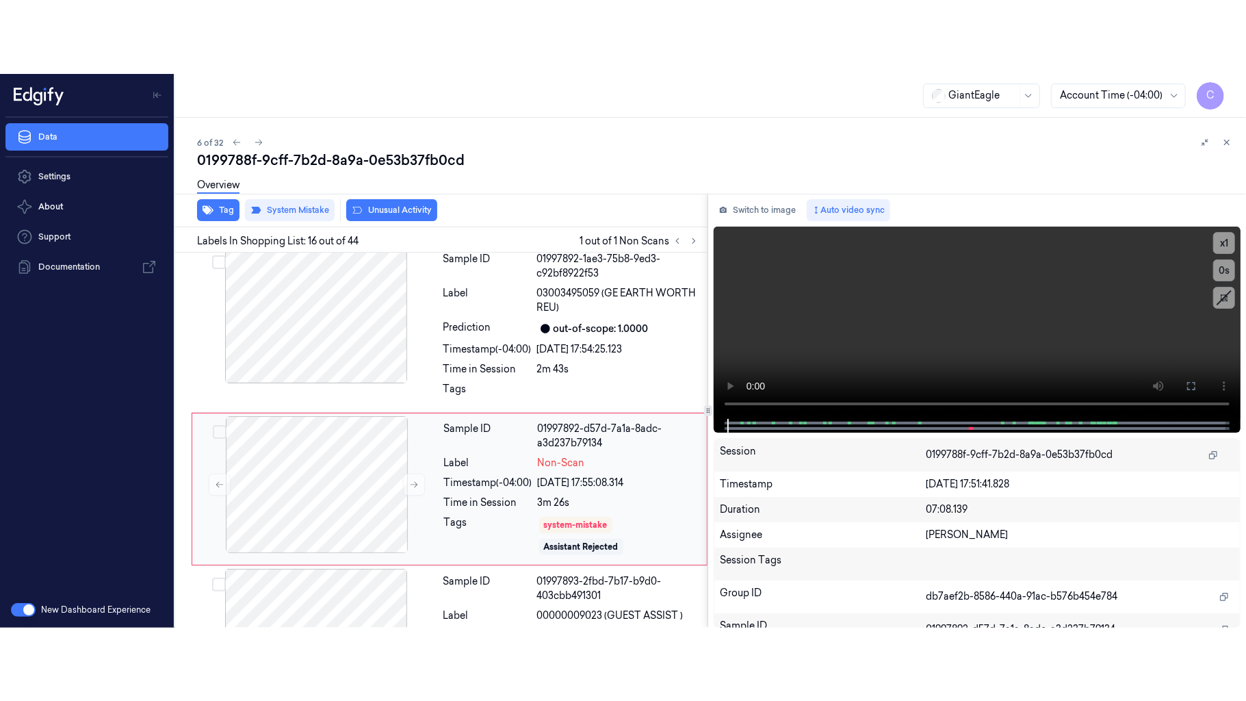
scroll to position [2340, 0]
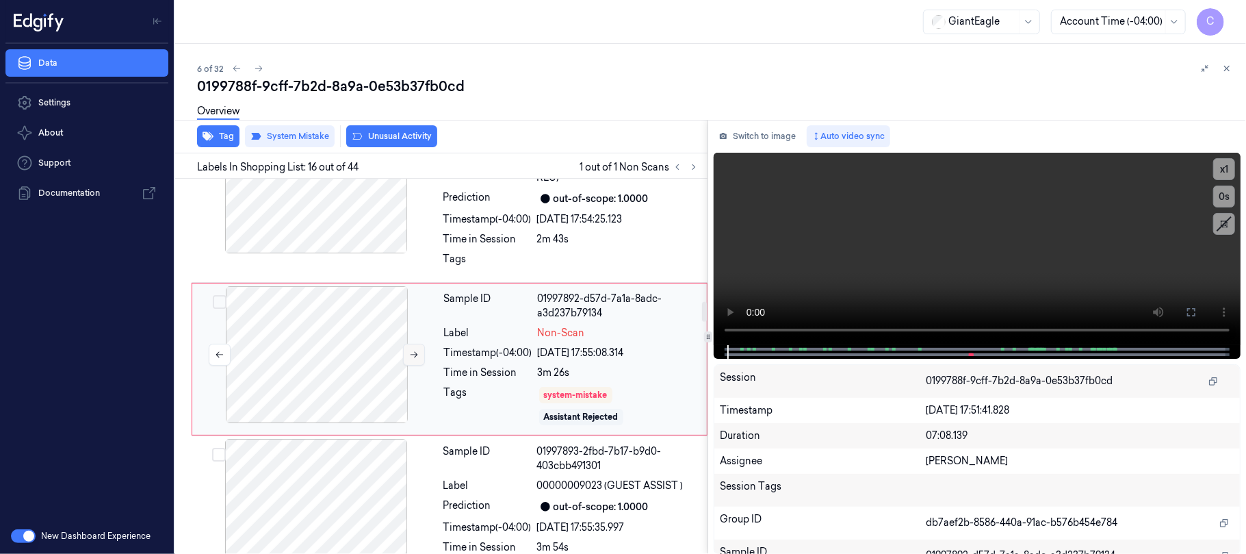
click at [411, 359] on icon at bounding box center [414, 355] width 10 height 10
click at [412, 359] on icon at bounding box center [414, 355] width 10 height 10
click at [415, 359] on icon at bounding box center [414, 355] width 10 height 10
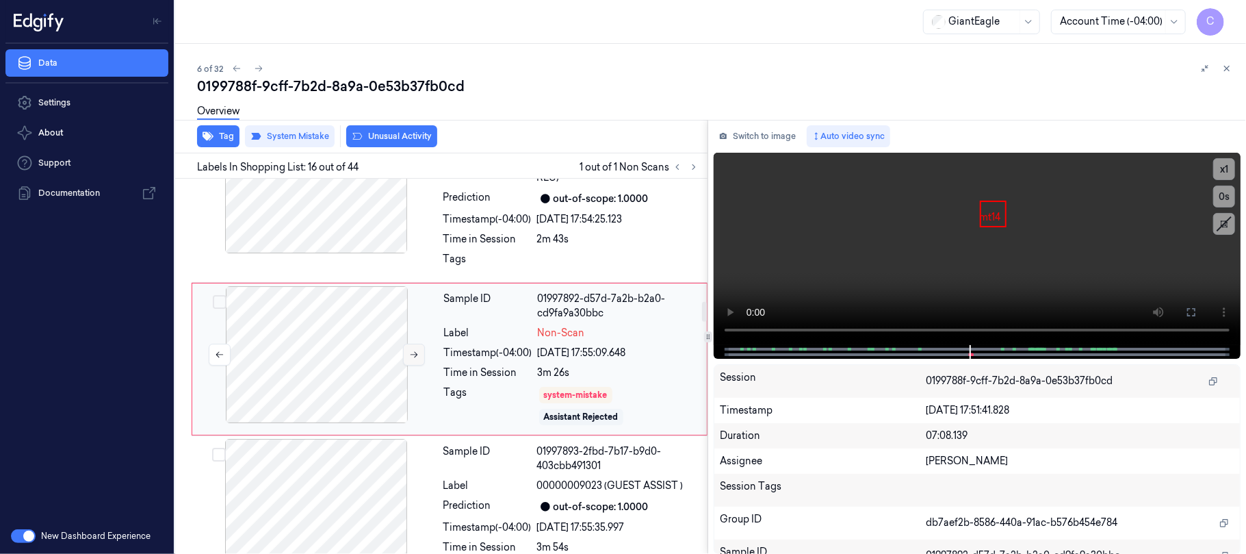
click at [415, 359] on icon at bounding box center [414, 355] width 10 height 10
click at [1191, 311] on icon at bounding box center [1191, 312] width 11 height 11
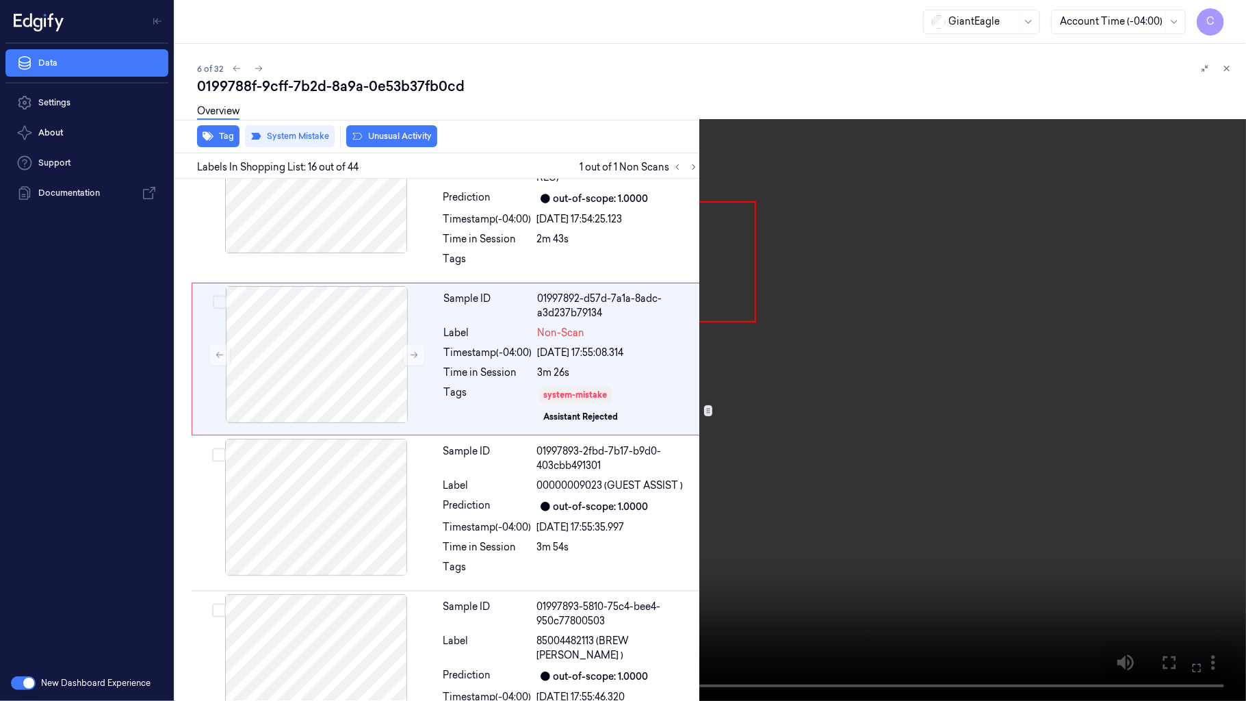
click at [636, 370] on video at bounding box center [623, 350] width 1246 height 701
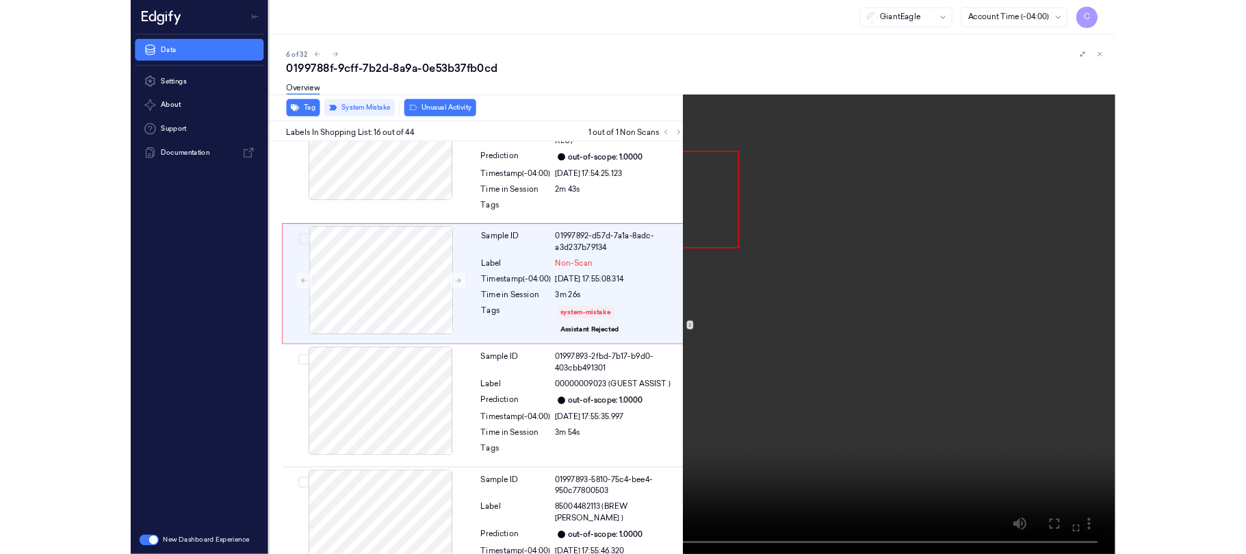
scroll to position [2267, 0]
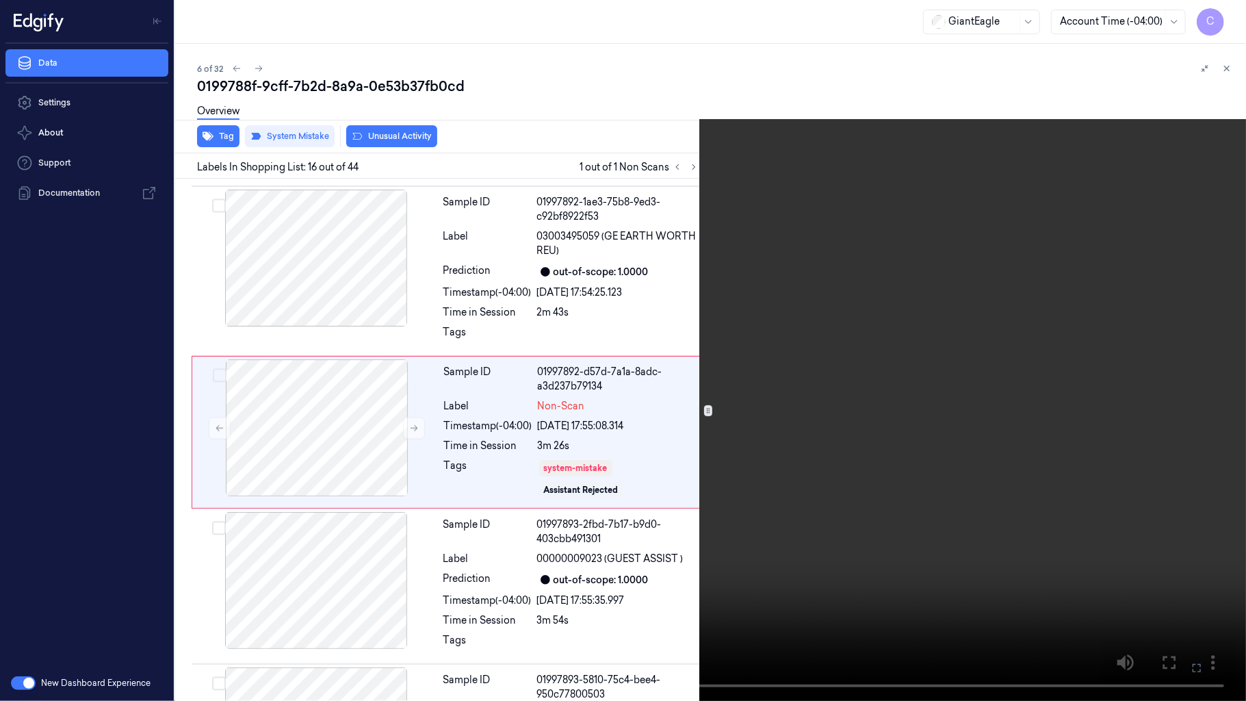
click at [660, 291] on video at bounding box center [623, 350] width 1246 height 701
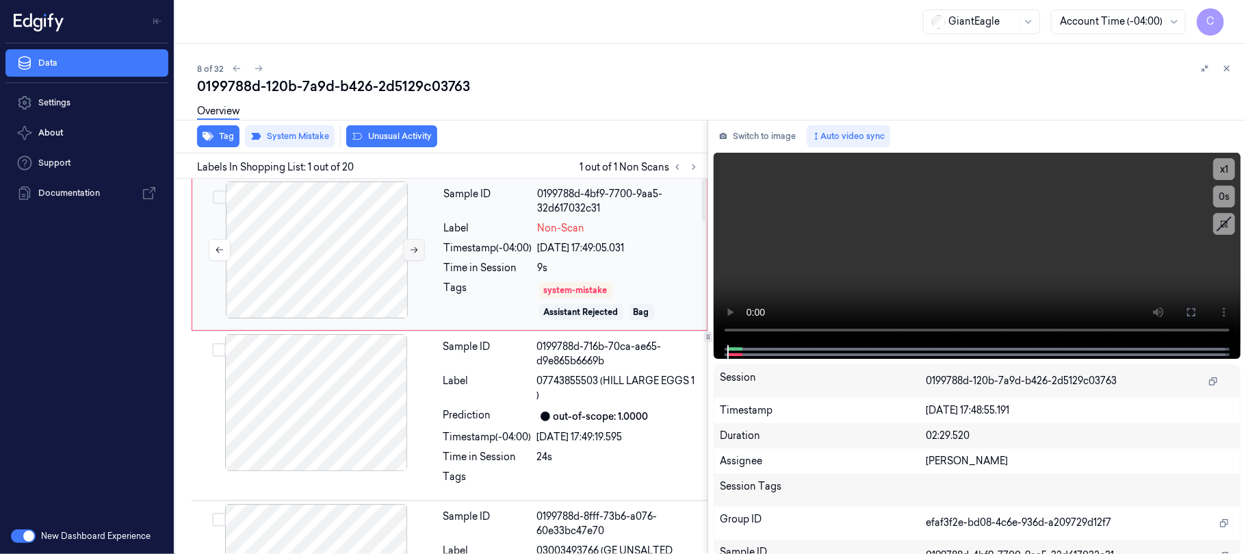
click at [411, 246] on icon at bounding box center [414, 250] width 10 height 10
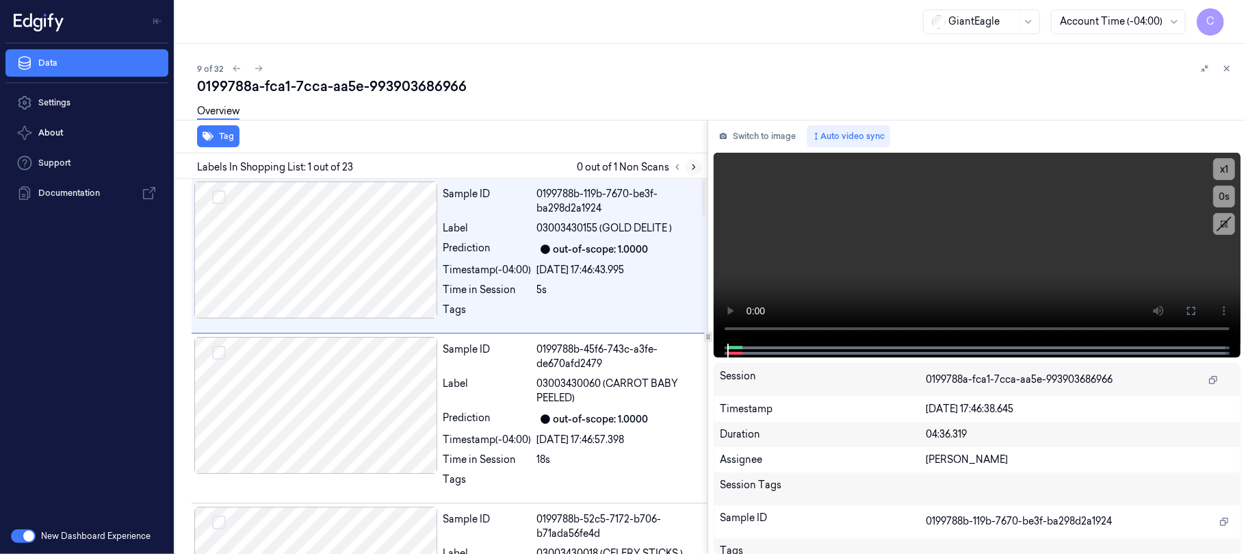
click at [689, 167] on icon at bounding box center [694, 167] width 10 height 10
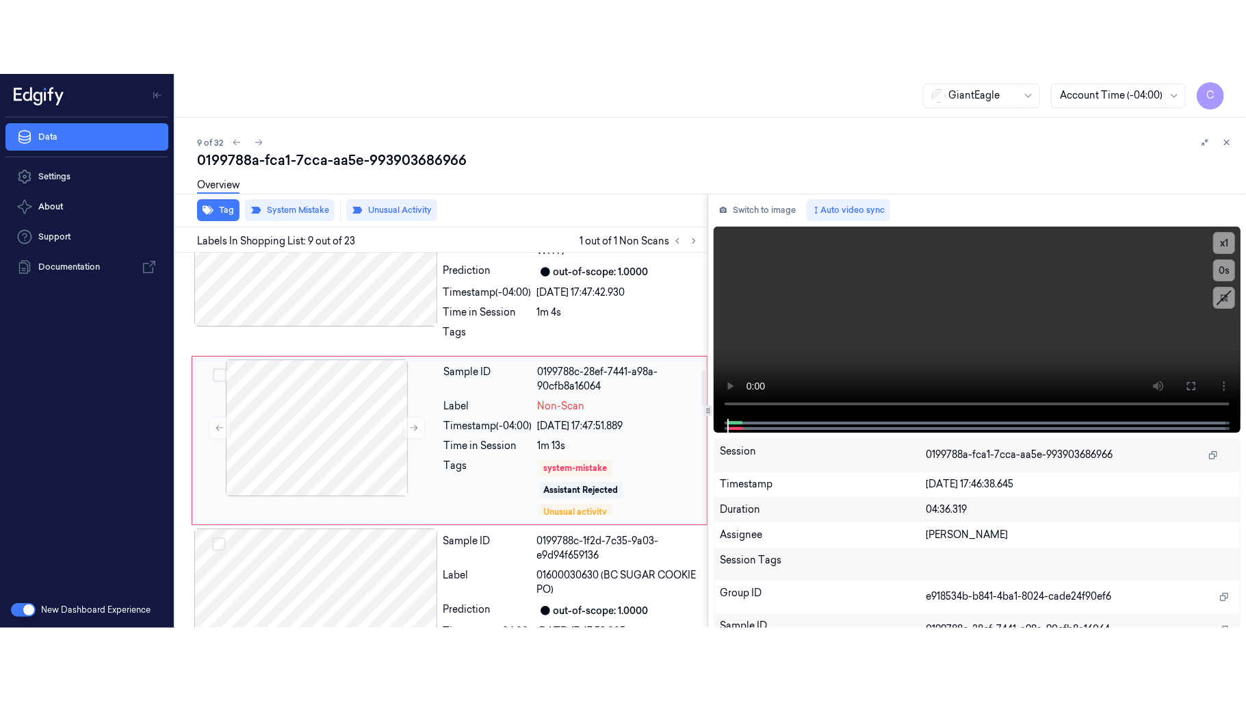
scroll to position [1200, 0]
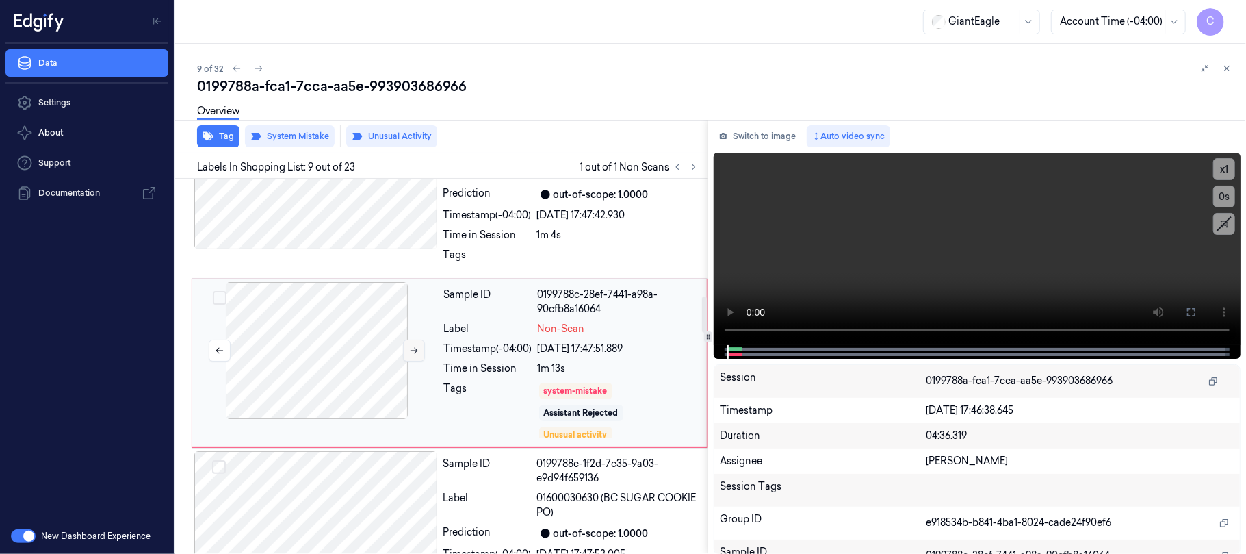
click at [416, 361] on button at bounding box center [414, 350] width 22 height 22
click at [415, 355] on icon at bounding box center [414, 351] width 10 height 10
click at [411, 346] on button at bounding box center [414, 350] width 22 height 22
click at [413, 355] on icon at bounding box center [414, 351] width 10 height 10
click at [413, 354] on icon at bounding box center [414, 351] width 10 height 10
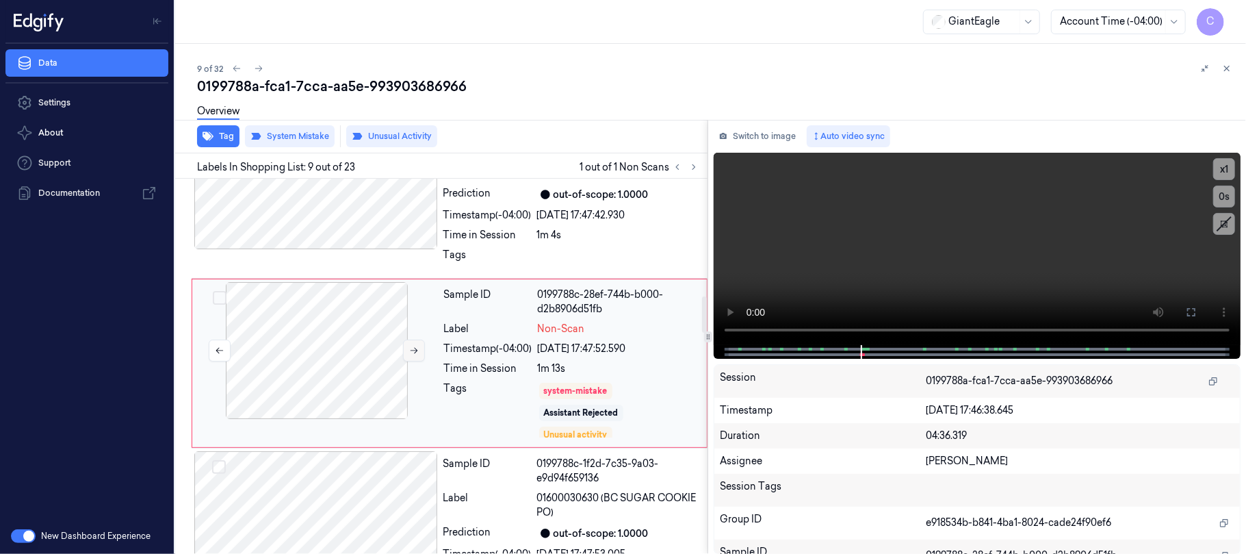
click at [413, 354] on icon at bounding box center [414, 351] width 10 height 10
click at [1186, 304] on button at bounding box center [1191, 312] width 22 height 22
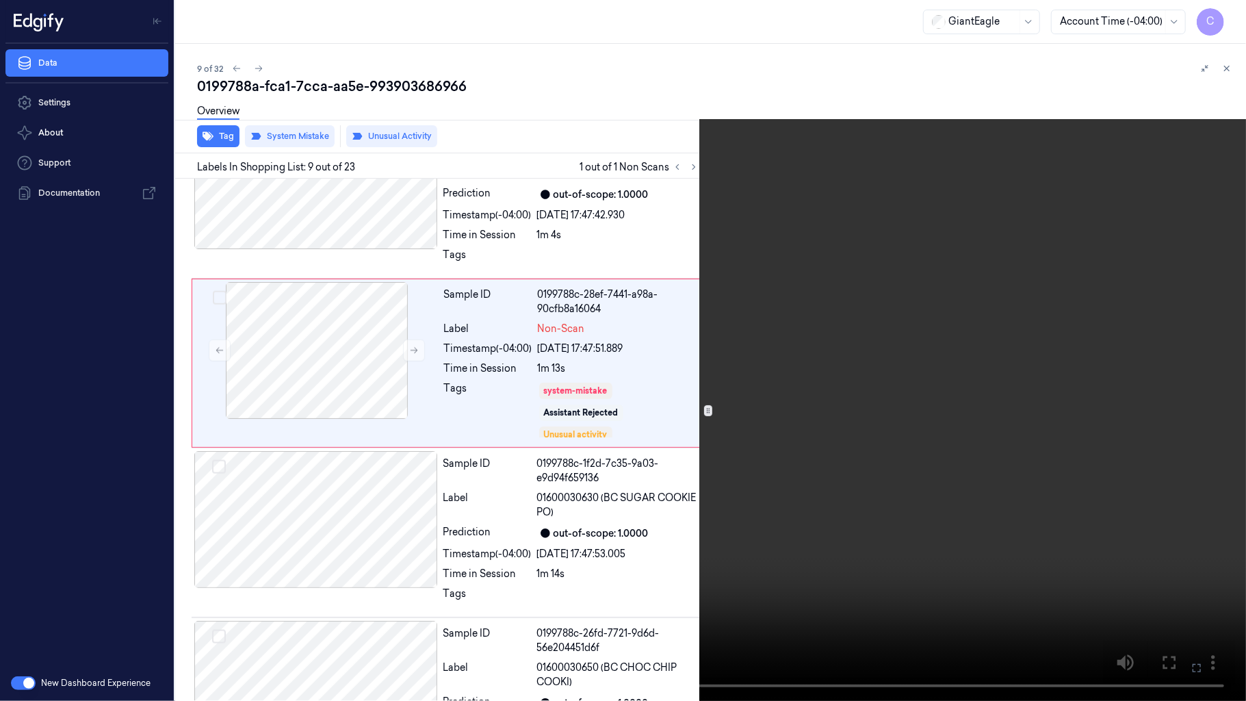
click at [841, 416] on video at bounding box center [623, 350] width 1246 height 701
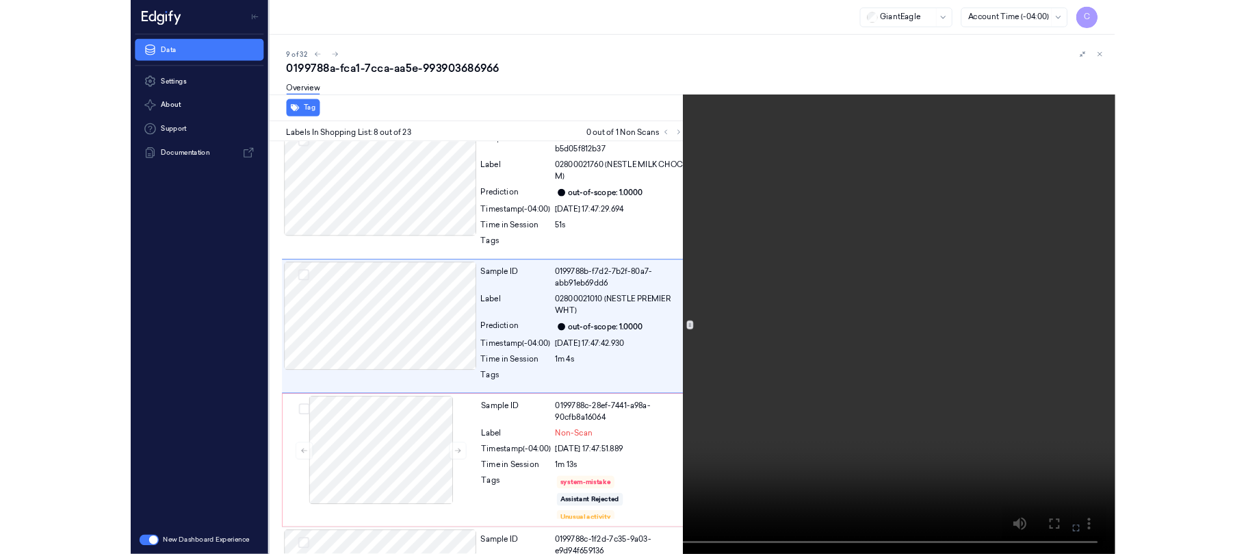
scroll to position [957, 0]
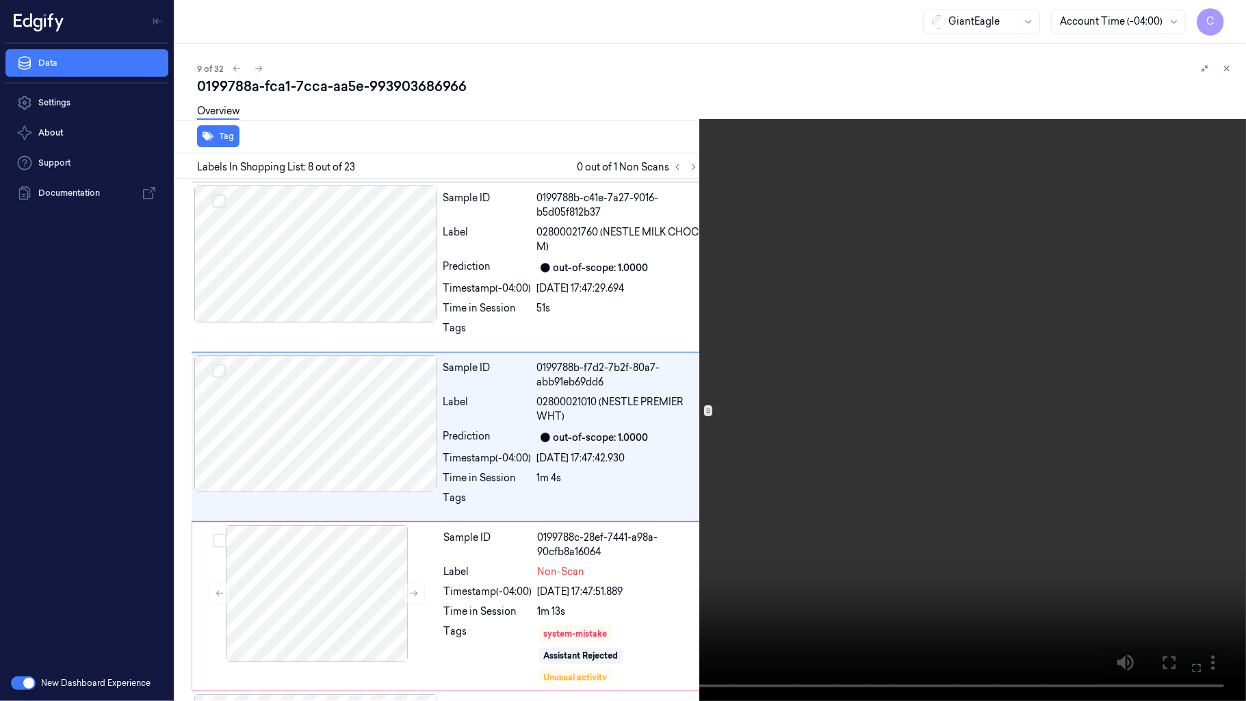
click at [635, 403] on video at bounding box center [623, 350] width 1246 height 701
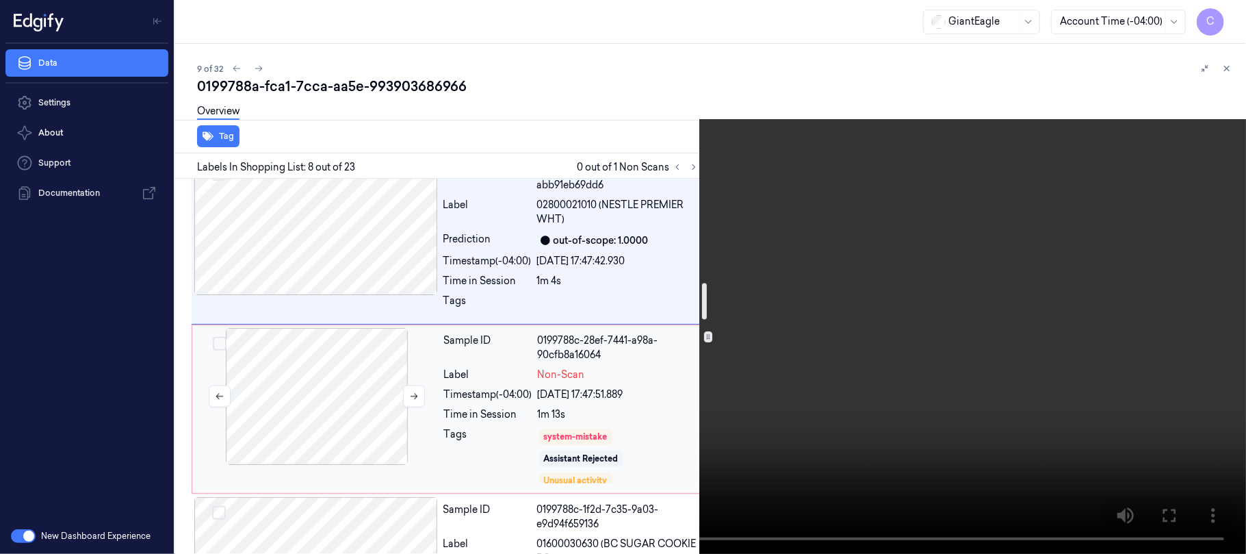
scroll to position [1048, 0]
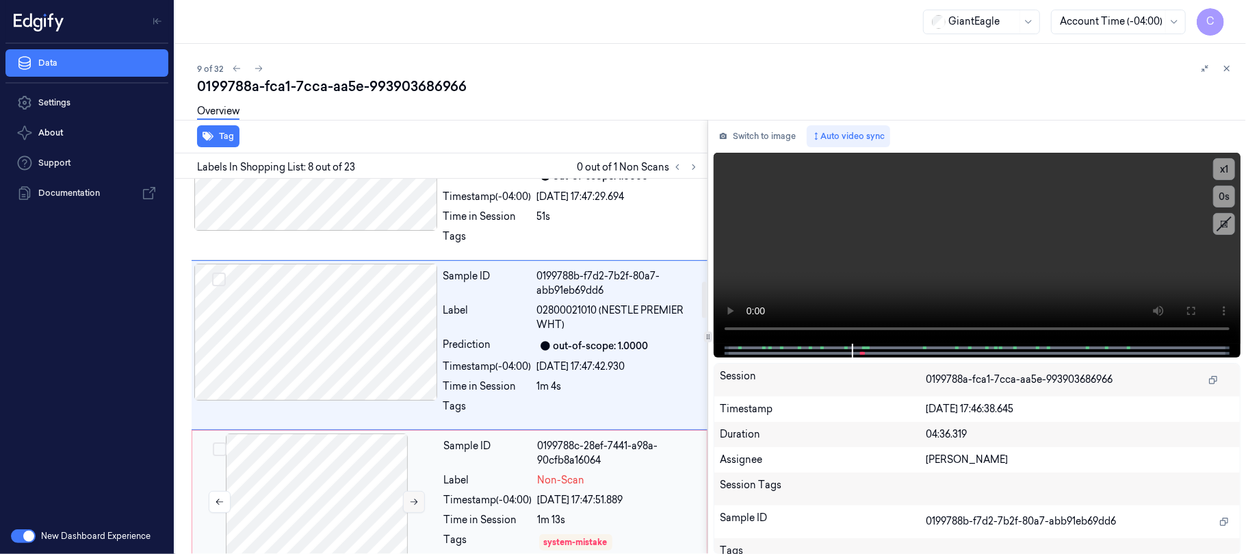
click at [414, 513] on button at bounding box center [414, 502] width 22 height 22
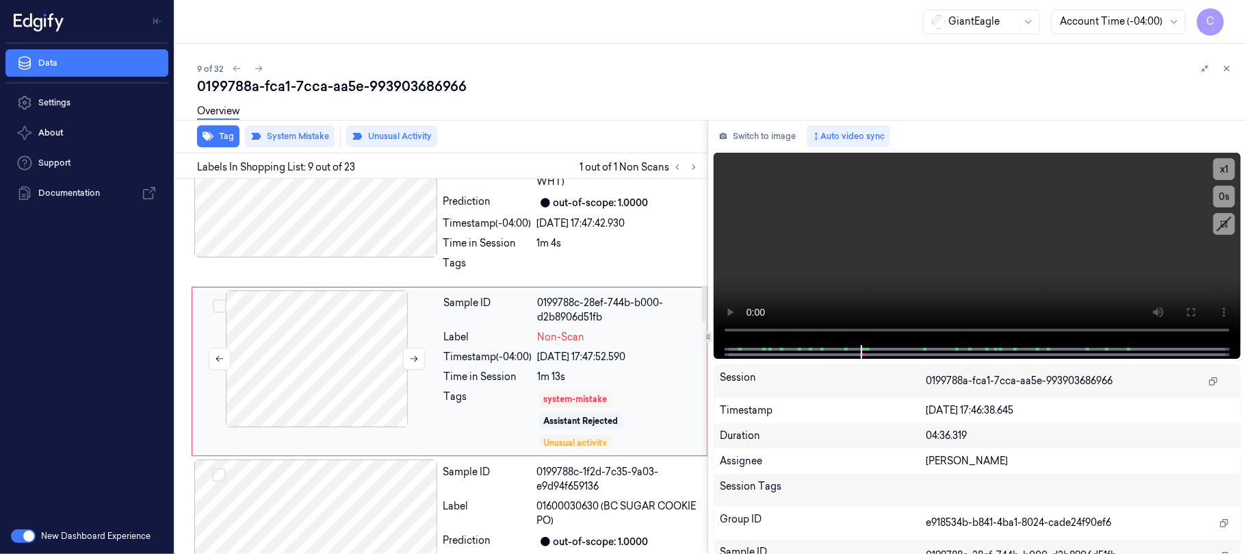
scroll to position [1200, 0]
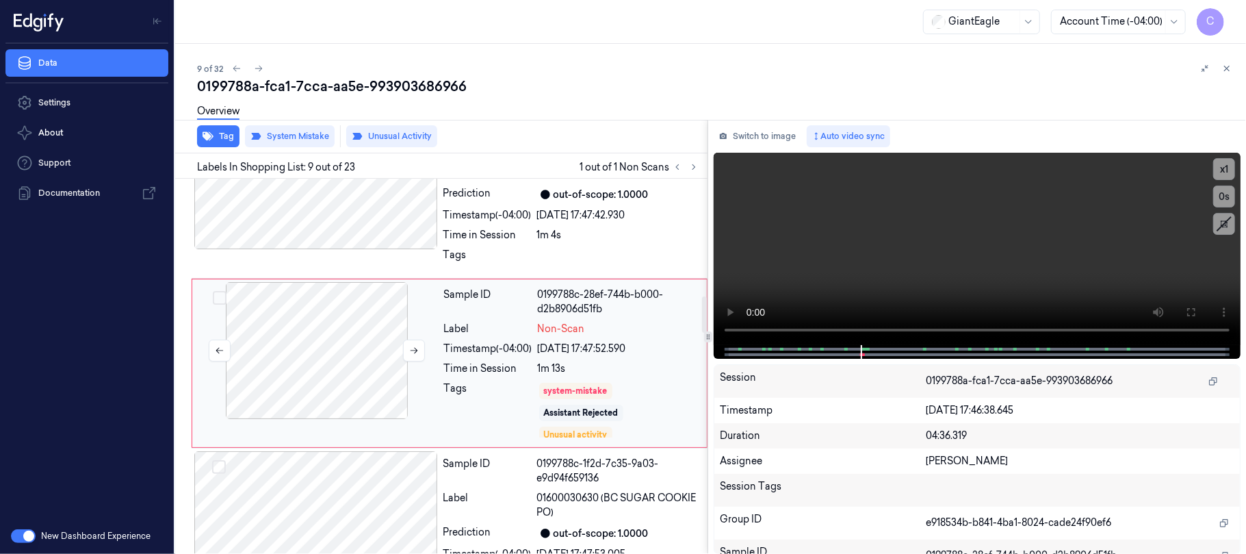
click at [411, 367] on div at bounding box center [317, 350] width 244 height 137
click at [411, 355] on icon at bounding box center [414, 351] width 10 height 10
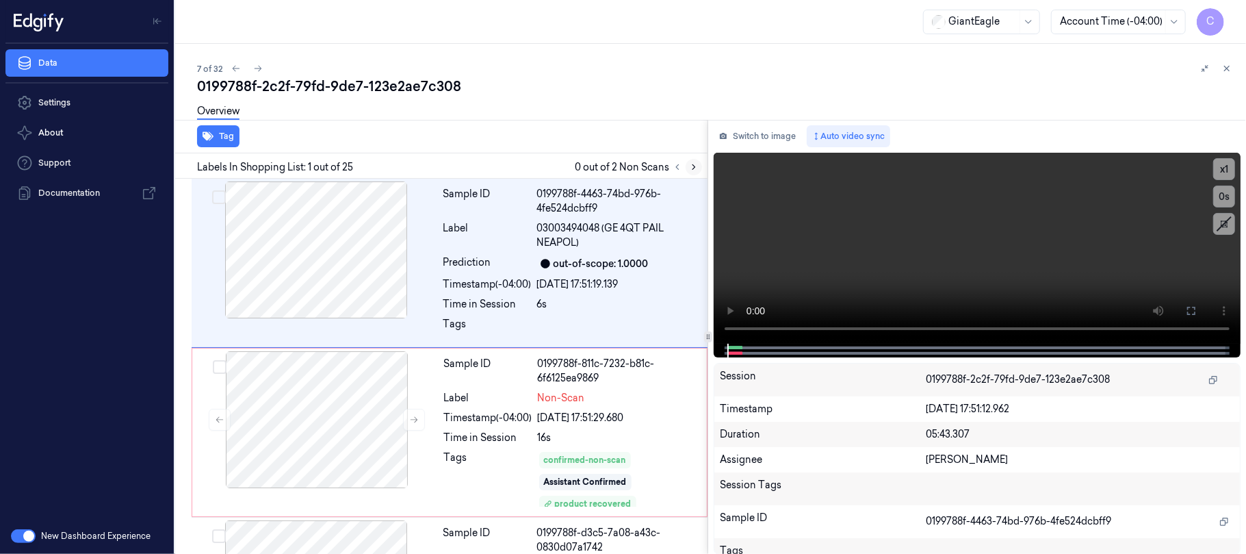
click at [701, 168] on button at bounding box center [694, 167] width 16 height 16
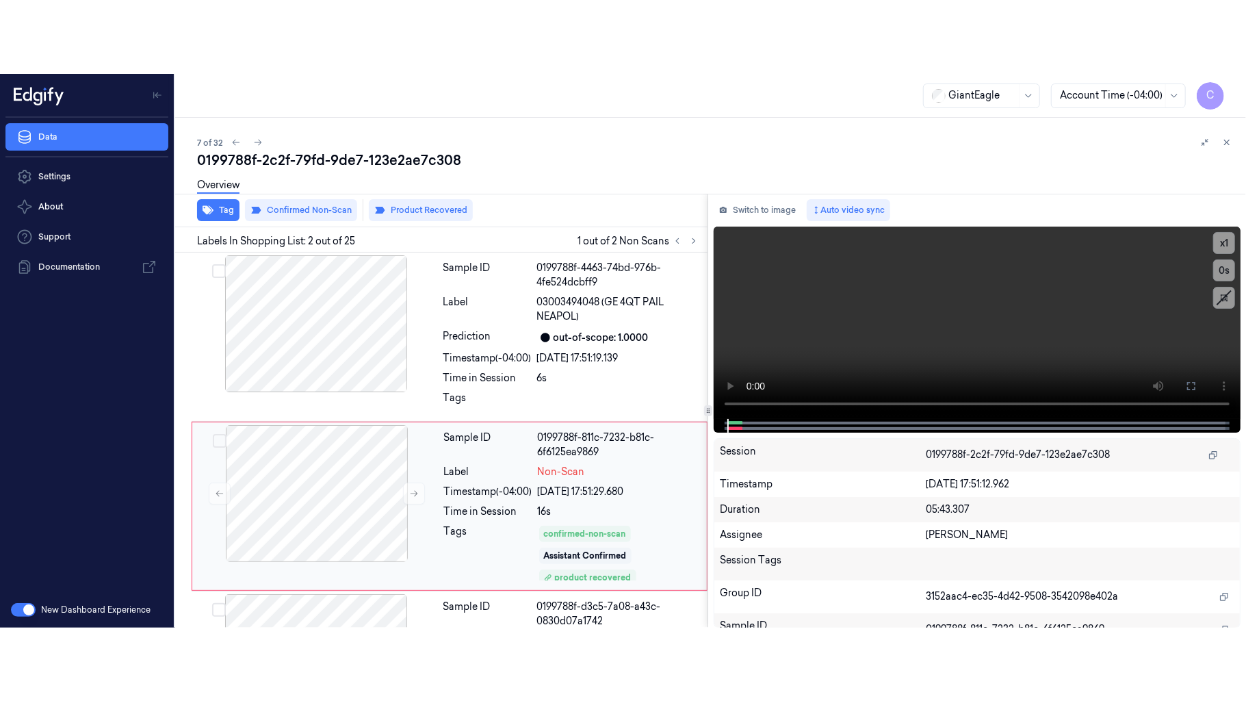
scroll to position [66, 0]
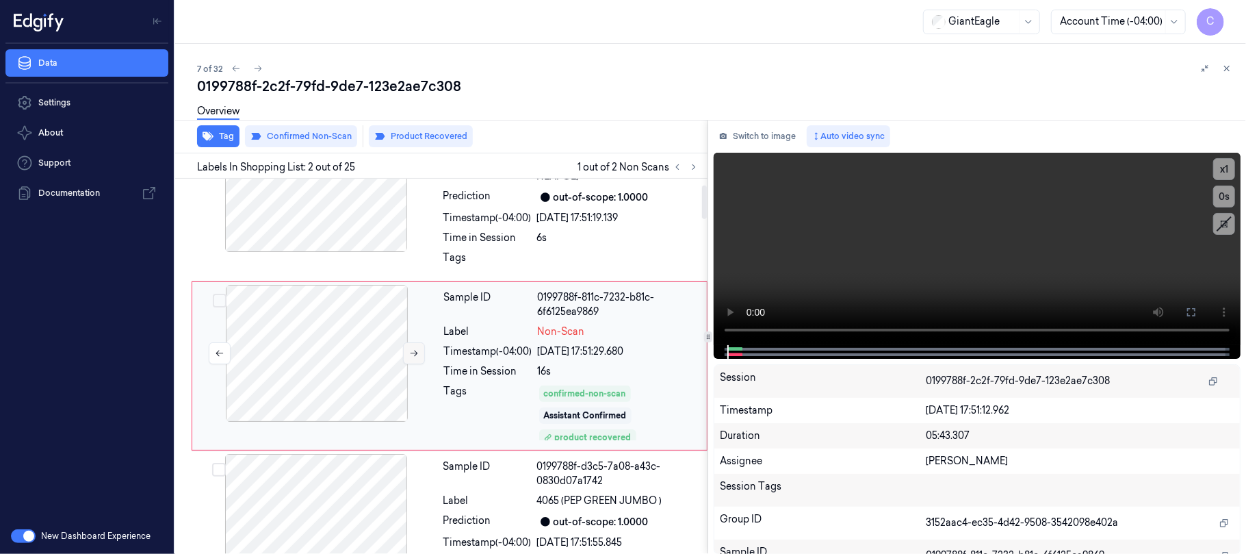
click at [408, 356] on button at bounding box center [414, 353] width 22 height 22
click at [1200, 313] on button at bounding box center [1191, 312] width 22 height 22
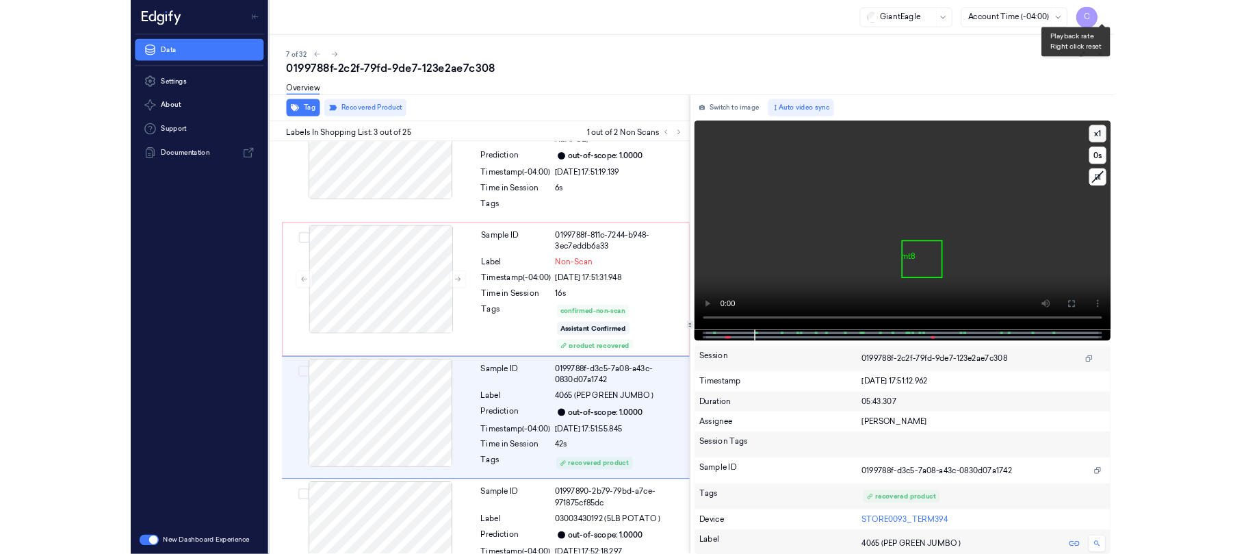
scroll to position [156, 0]
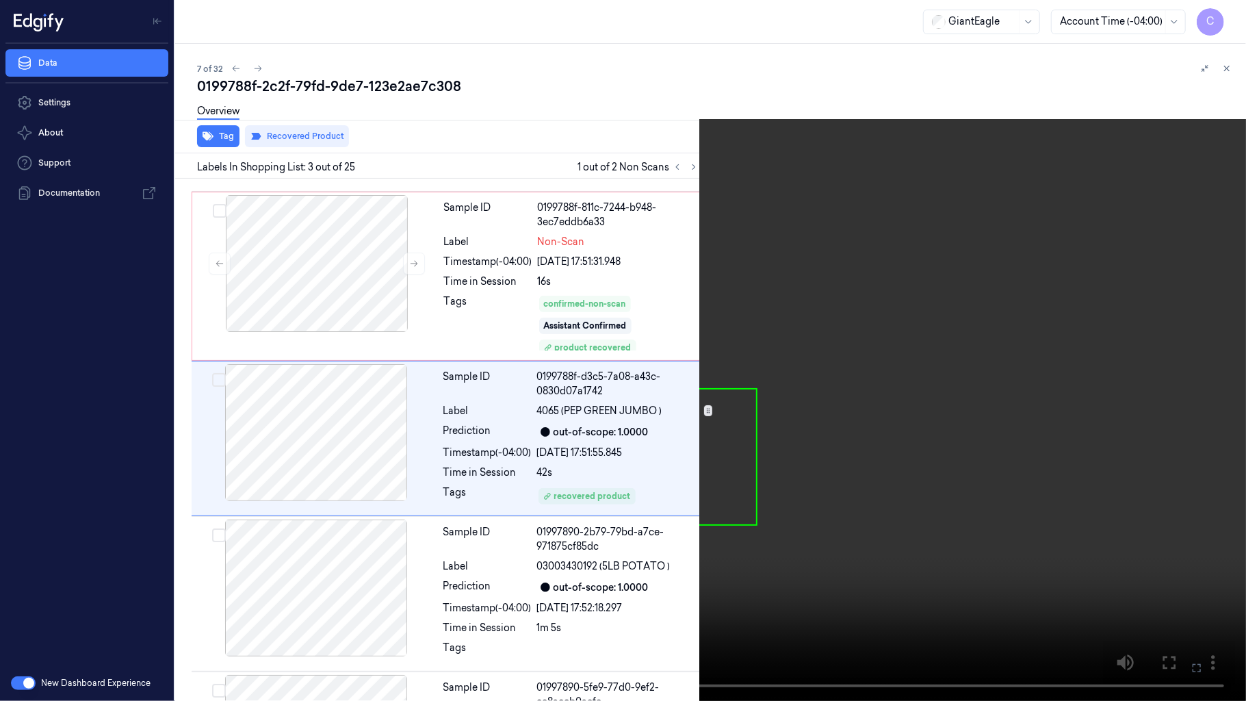
click at [710, 406] on video at bounding box center [623, 350] width 1246 height 701
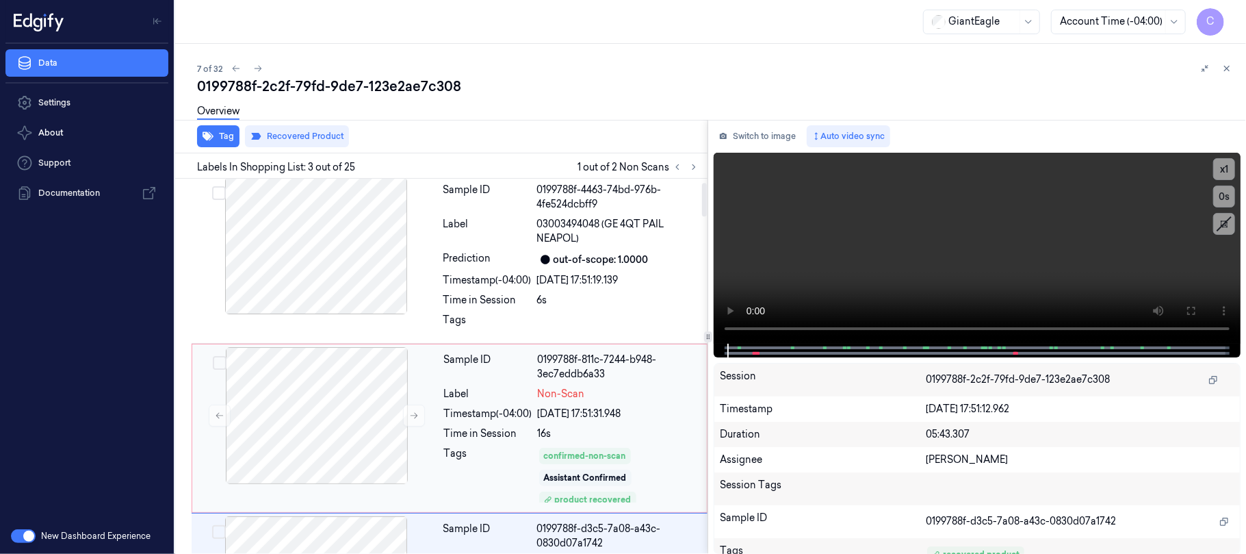
scroll to position [0, 0]
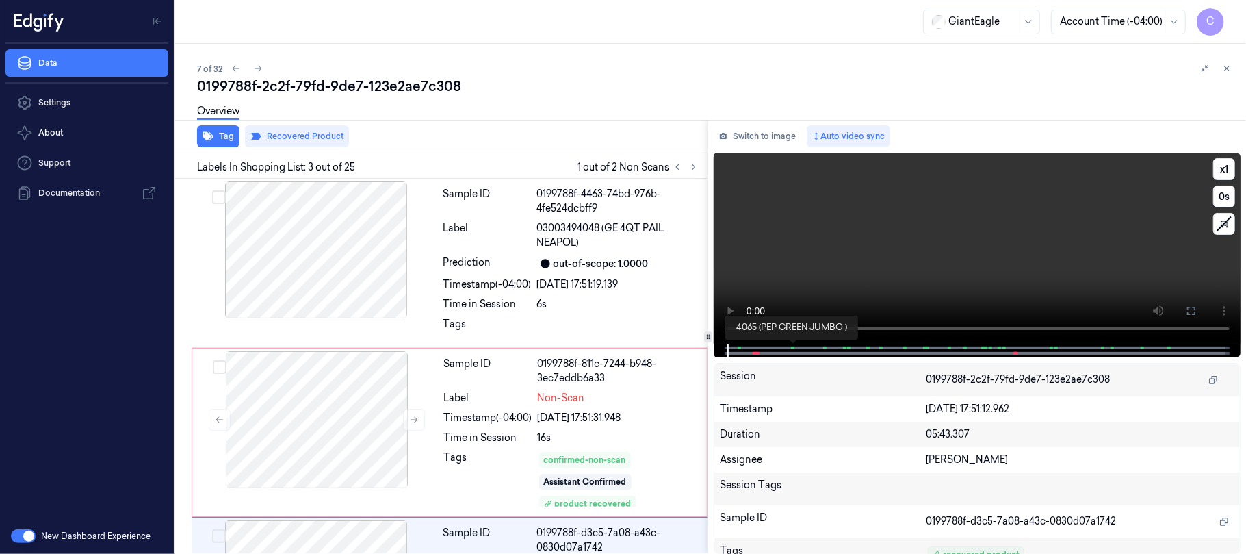
click at [791, 346] on span at bounding box center [792, 347] width 2 height 7
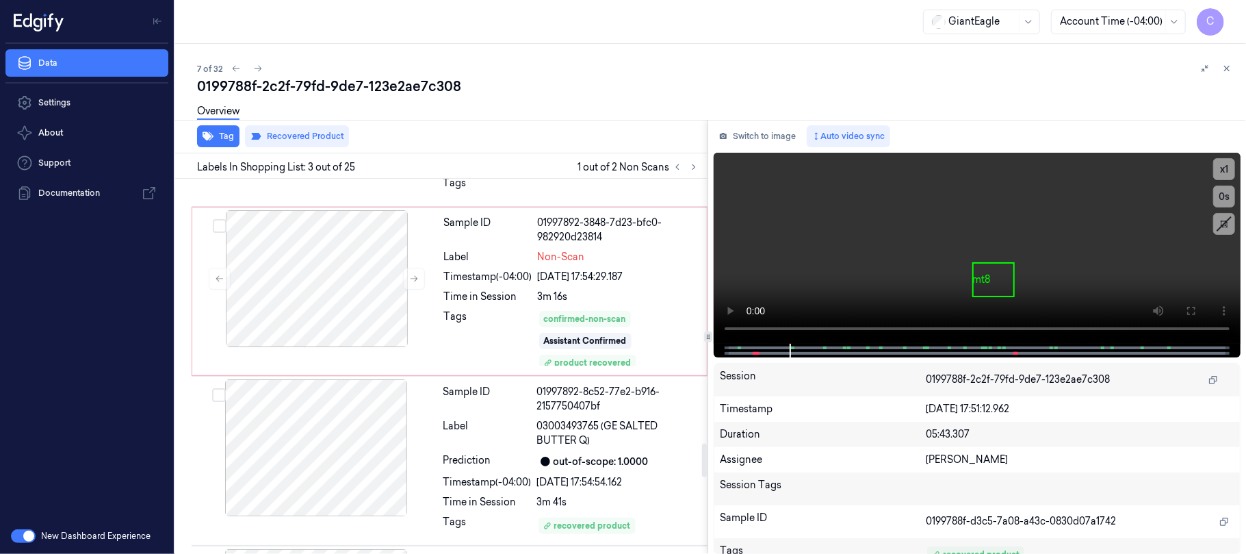
scroll to position [2966, 0]
click at [343, 320] on div at bounding box center [317, 280] width 244 height 137
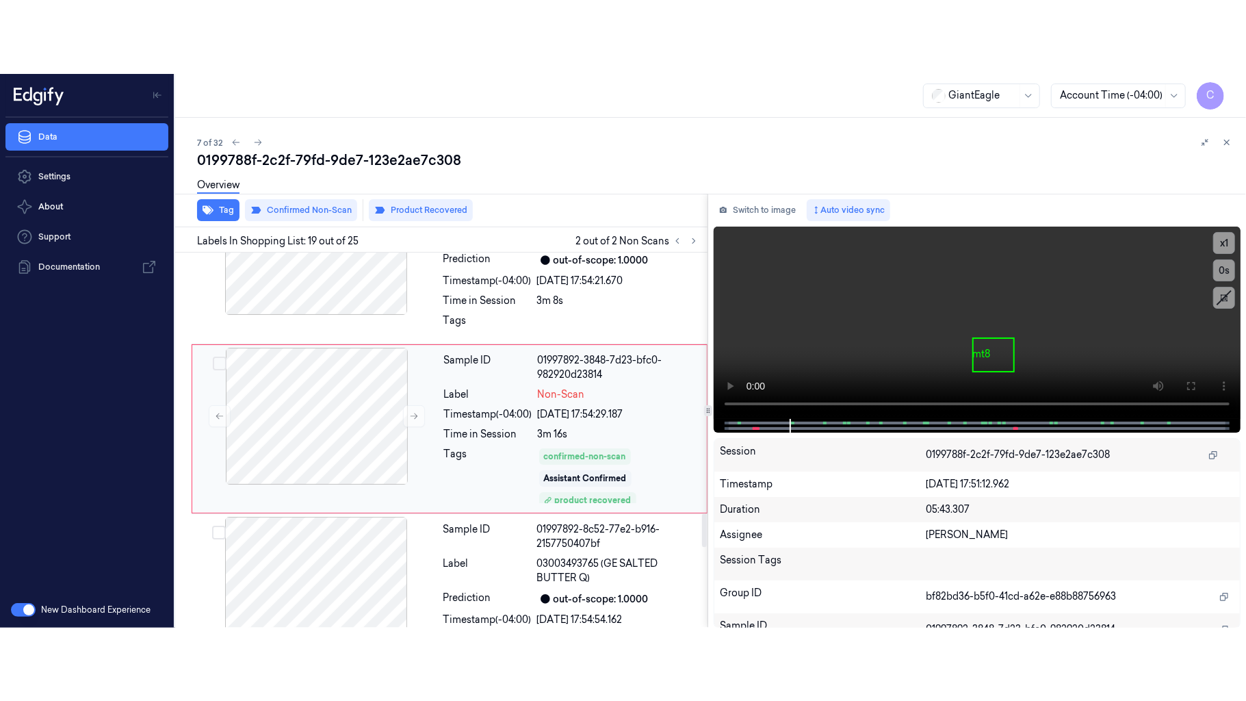
scroll to position [2901, 0]
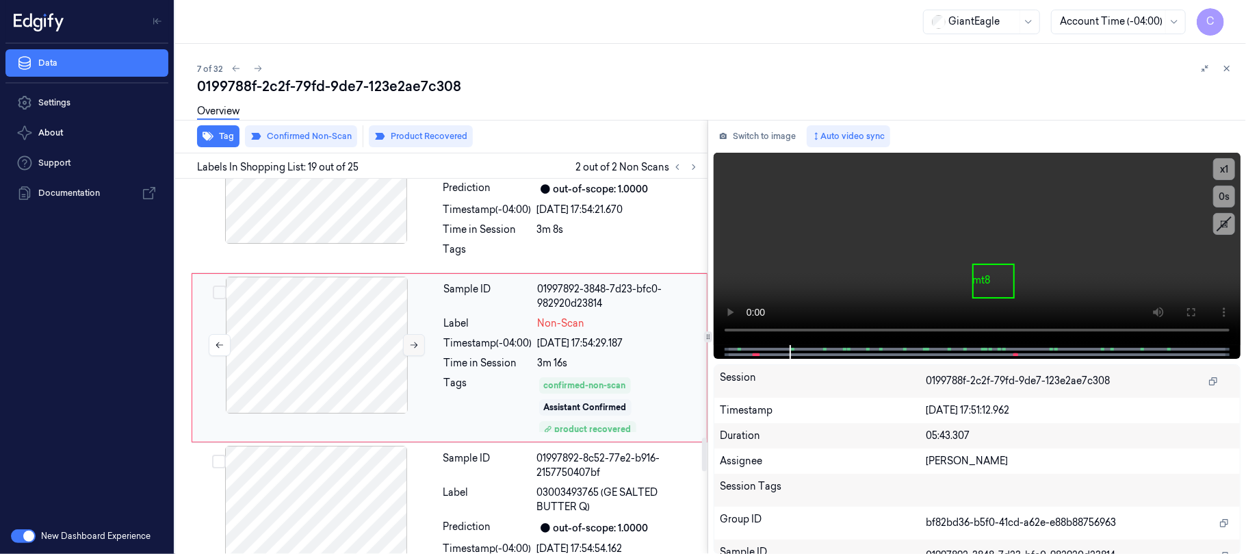
click at [416, 348] on icon at bounding box center [415, 345] width 8 height 6
click at [1187, 312] on icon at bounding box center [1191, 312] width 11 height 11
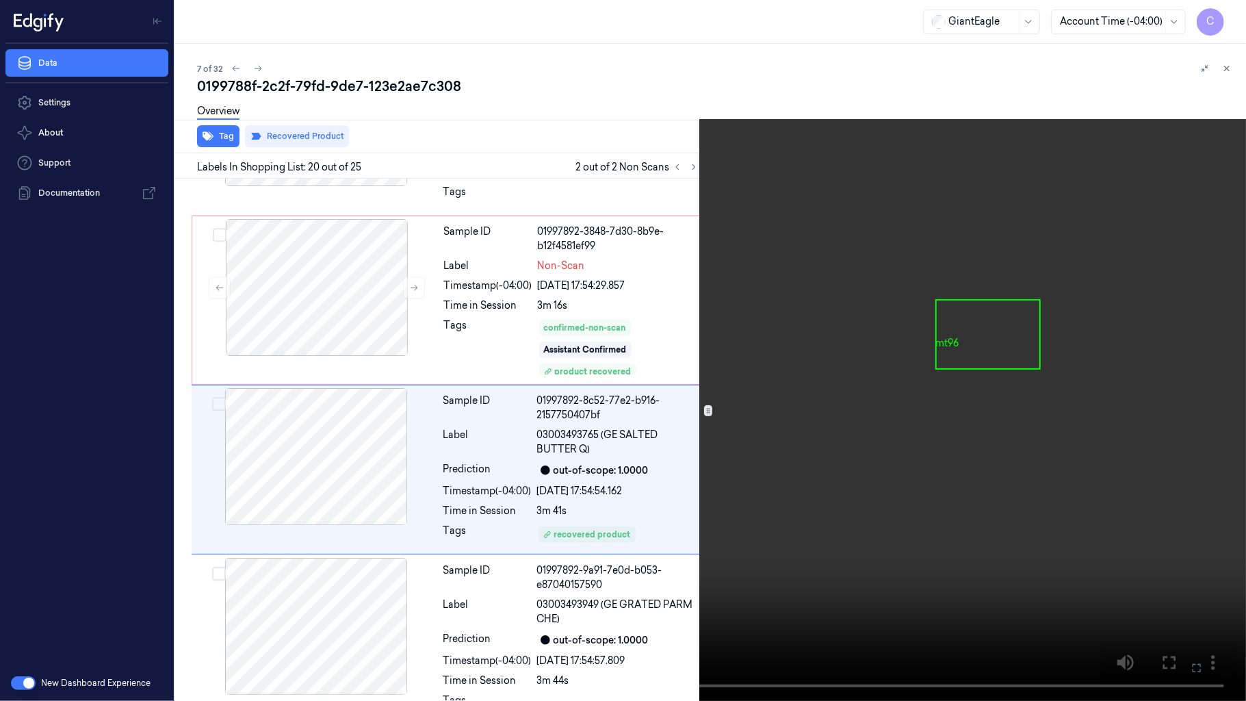
scroll to position [2997, 0]
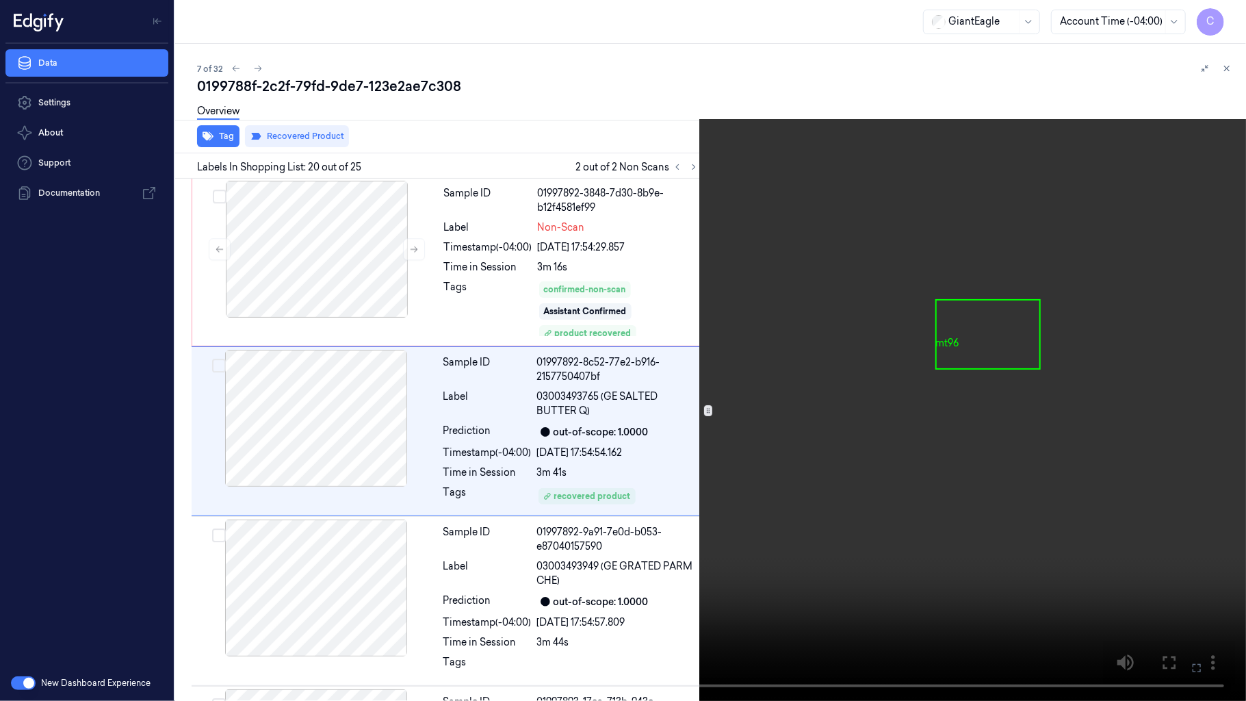
click at [502, 318] on video at bounding box center [623, 350] width 1246 height 701
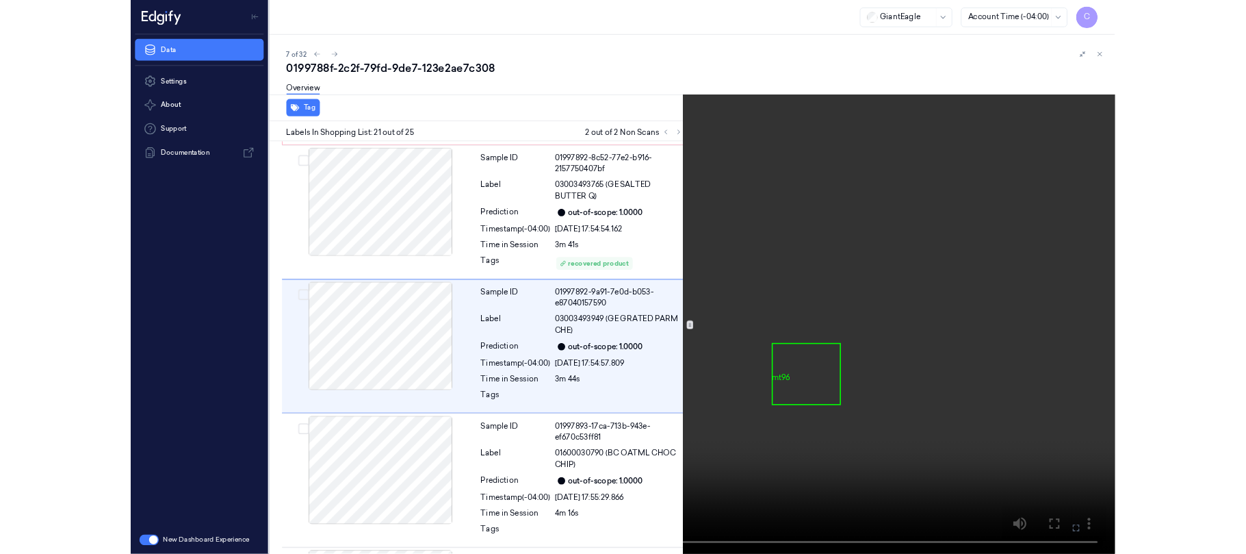
scroll to position [3168, 0]
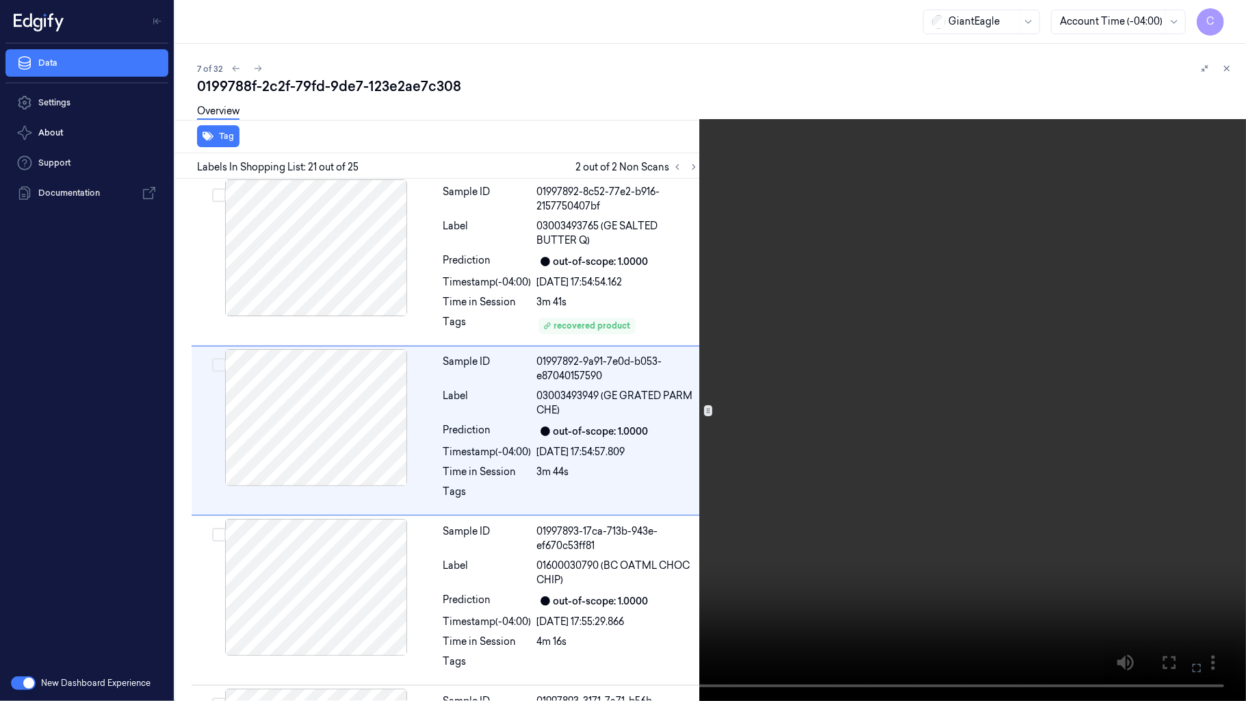
click at [448, 318] on video at bounding box center [623, 350] width 1246 height 701
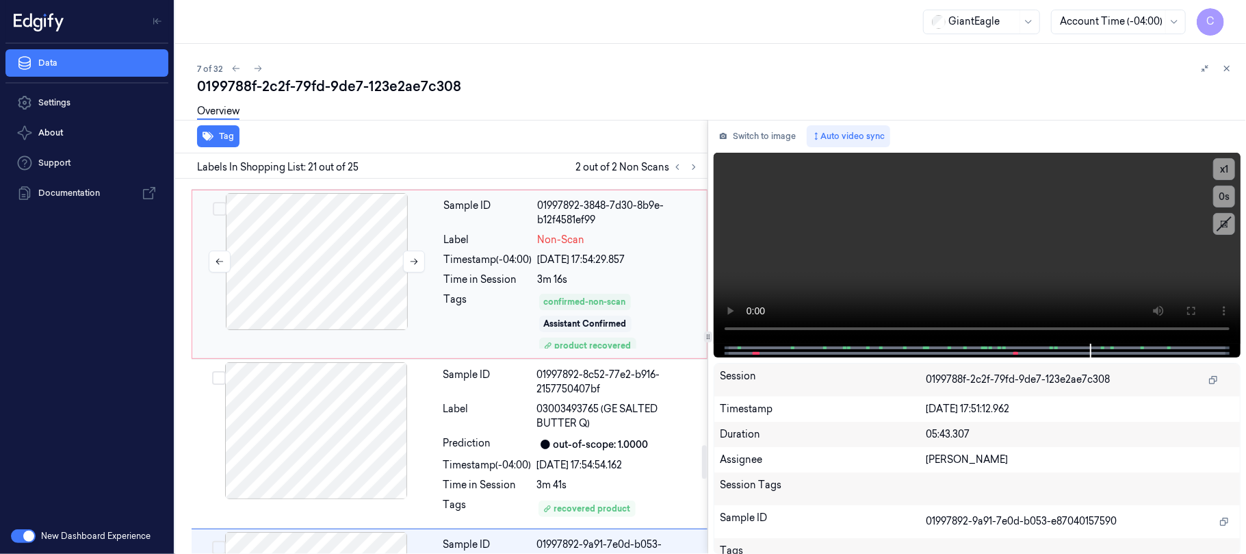
click at [359, 272] on div at bounding box center [317, 261] width 244 height 137
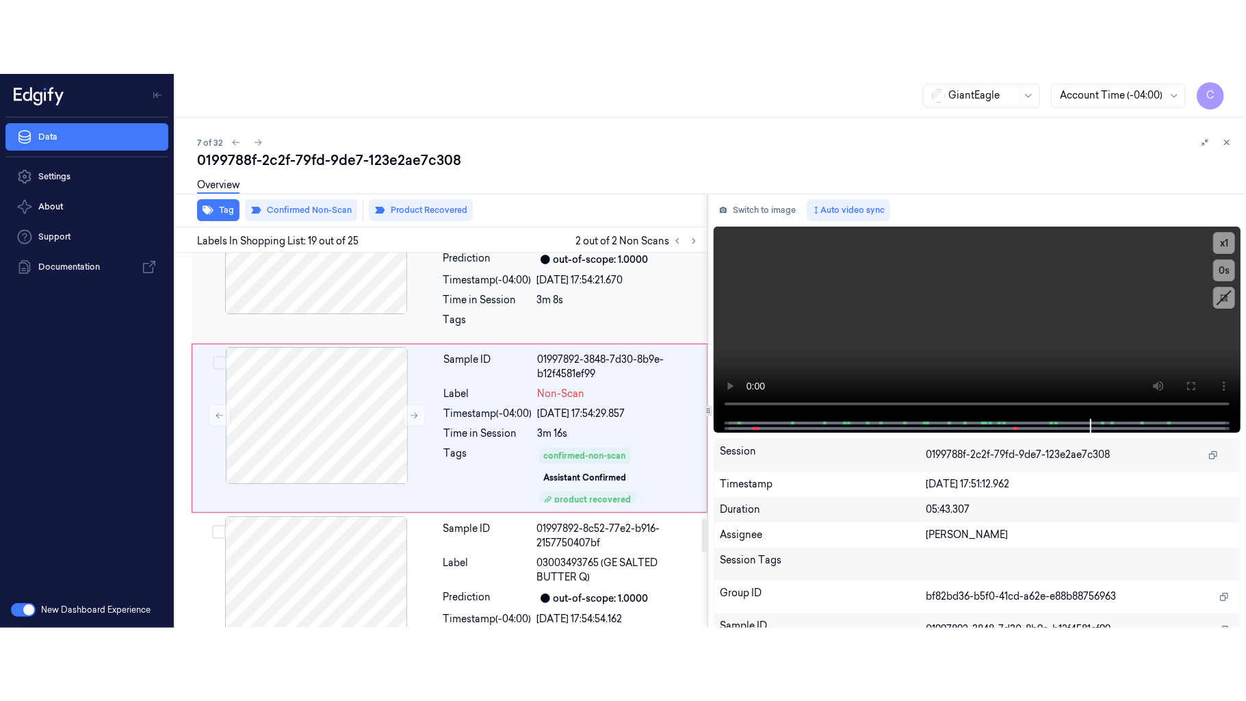
scroll to position [2901, 0]
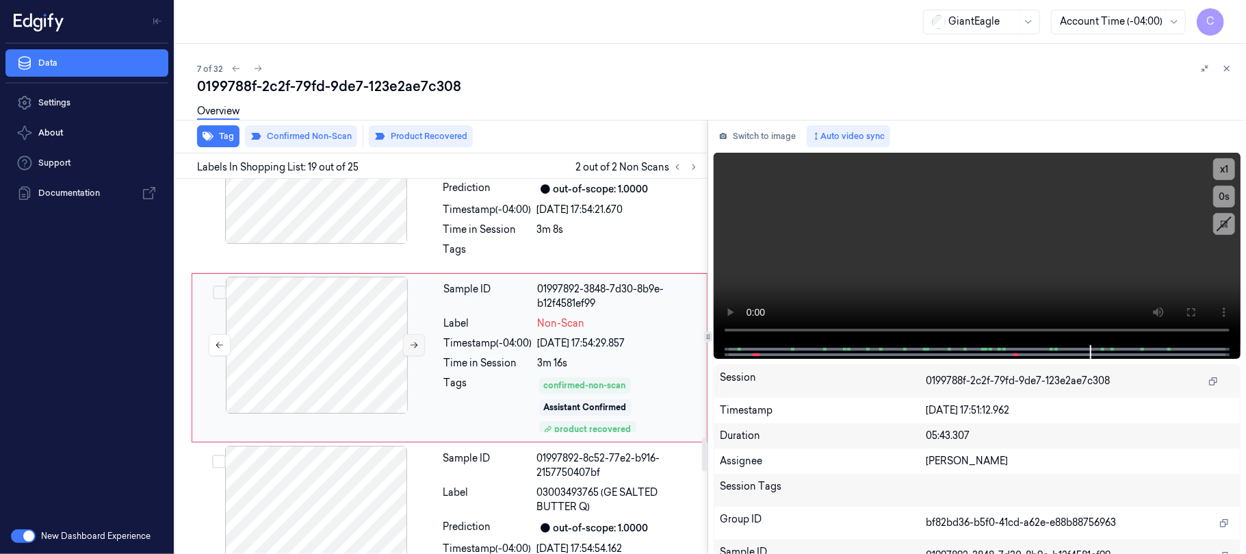
click at [411, 348] on icon at bounding box center [414, 345] width 10 height 10
click at [1191, 307] on icon at bounding box center [1191, 312] width 11 height 11
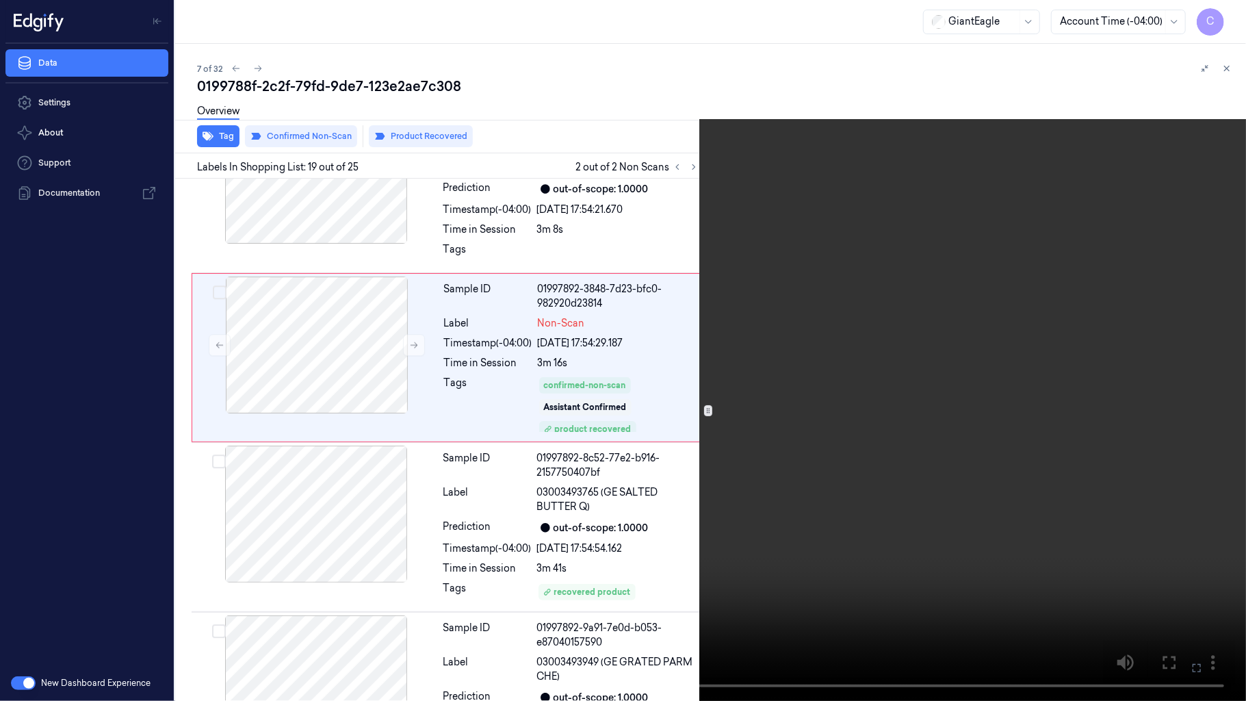
click at [802, 390] on video at bounding box center [623, 350] width 1246 height 701
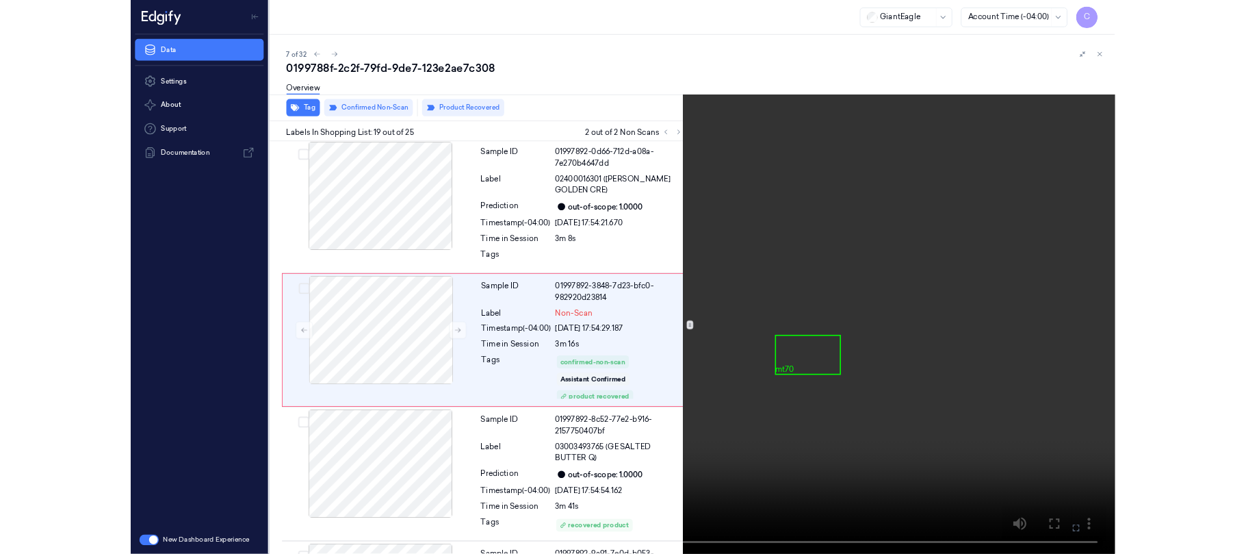
scroll to position [2828, 0]
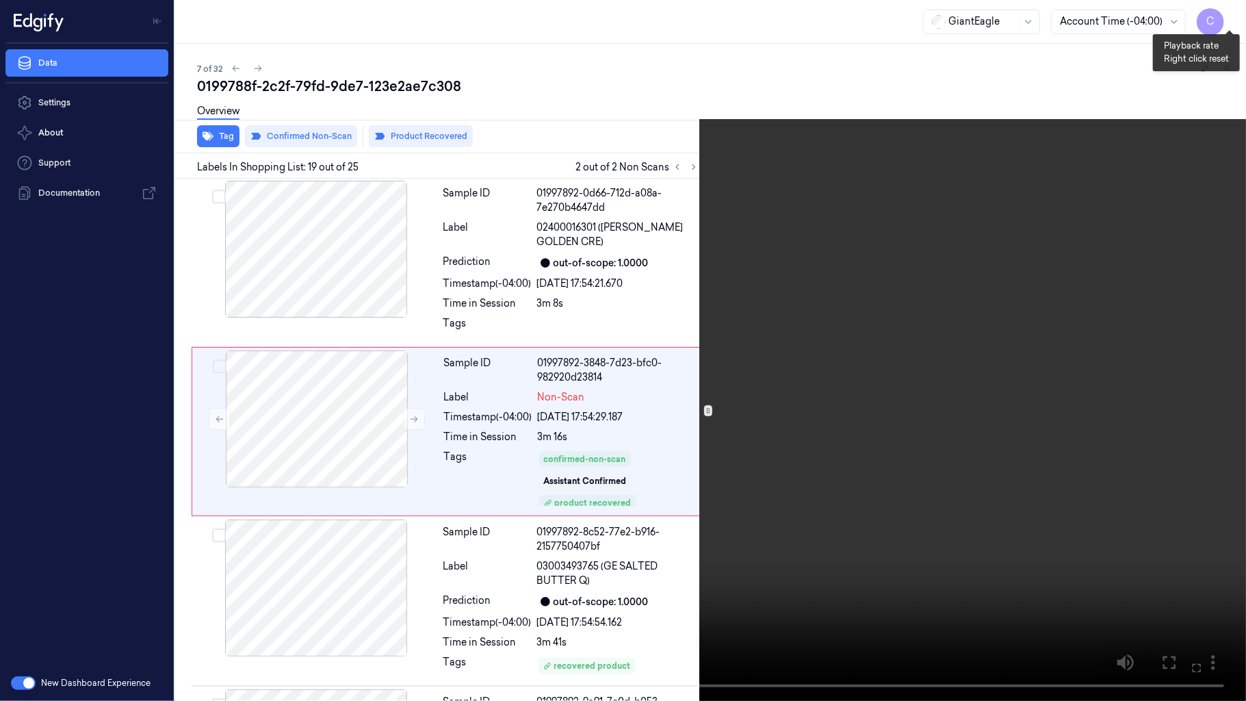
click at [1232, 14] on button "x 1" at bounding box center [1230, 16] width 22 height 22
click at [604, 266] on video at bounding box center [623, 350] width 1246 height 701
click at [693, 352] on video at bounding box center [623, 350] width 1246 height 701
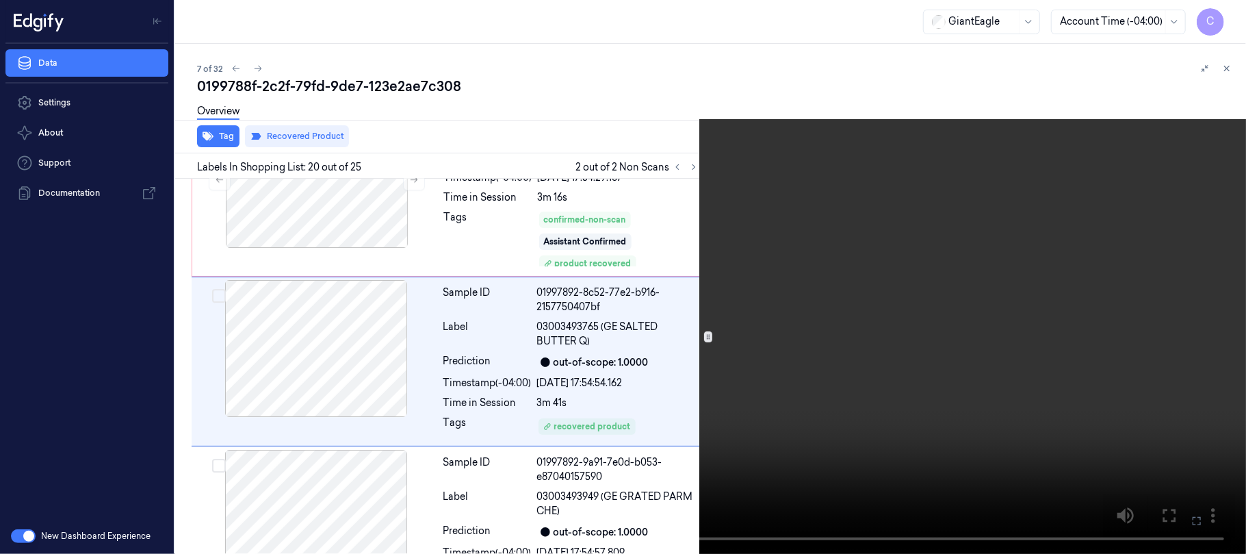
scroll to position [3071, 0]
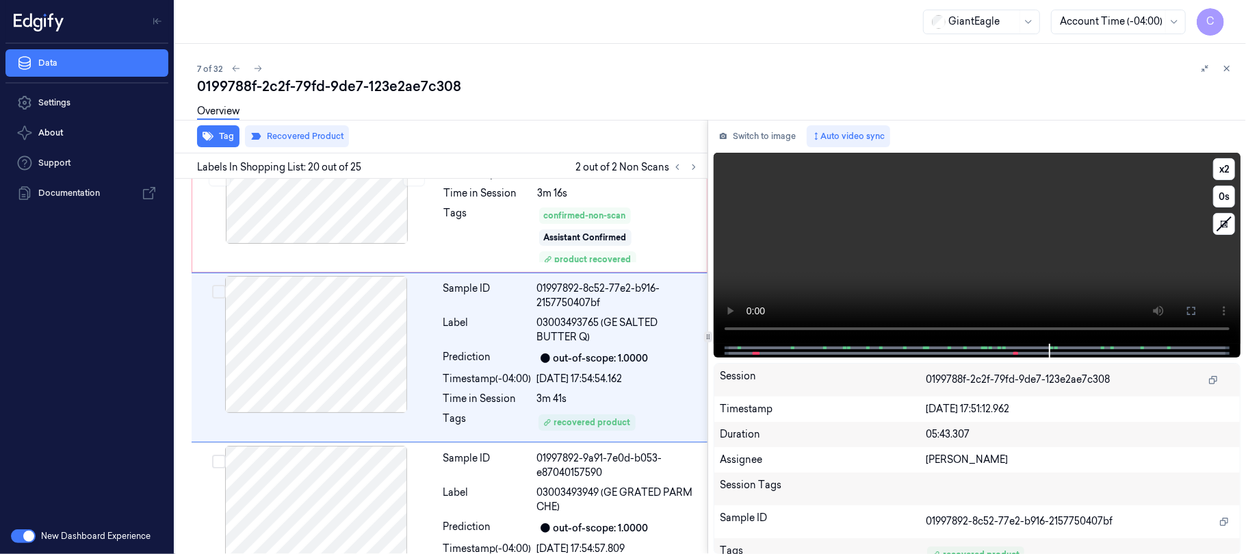
click at [1003, 244] on video at bounding box center [977, 248] width 527 height 191
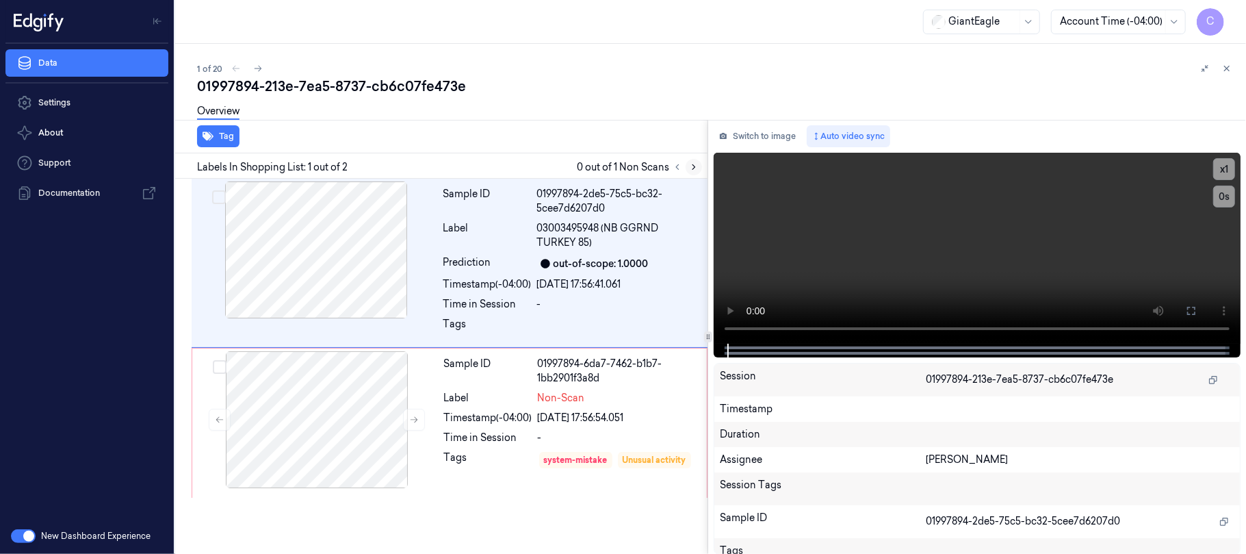
click at [691, 168] on icon at bounding box center [694, 167] width 10 height 10
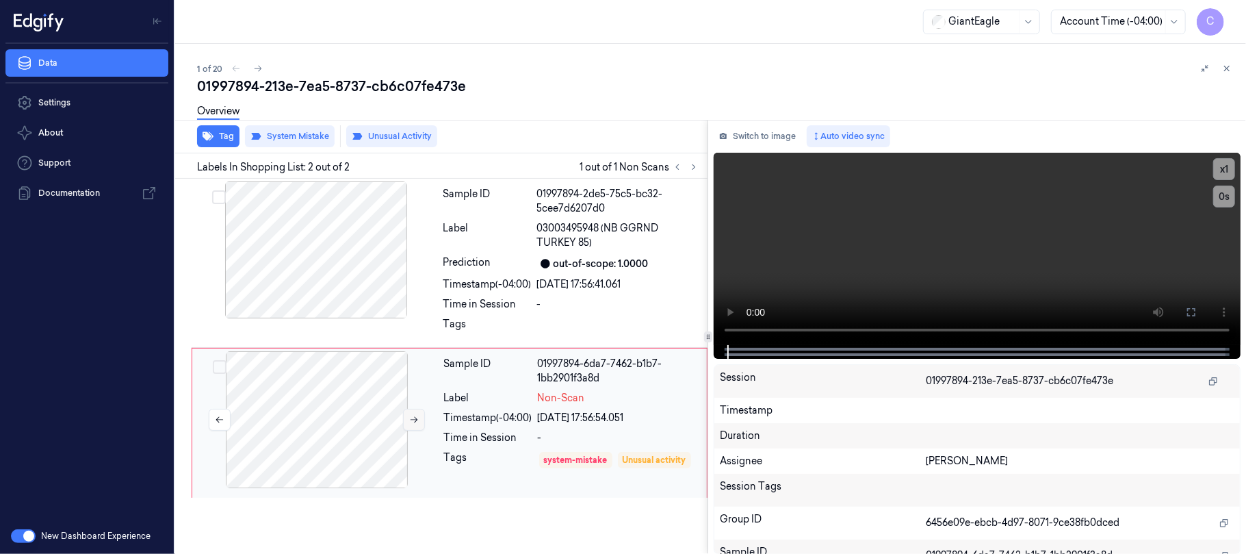
click at [415, 423] on icon at bounding box center [414, 420] width 10 height 10
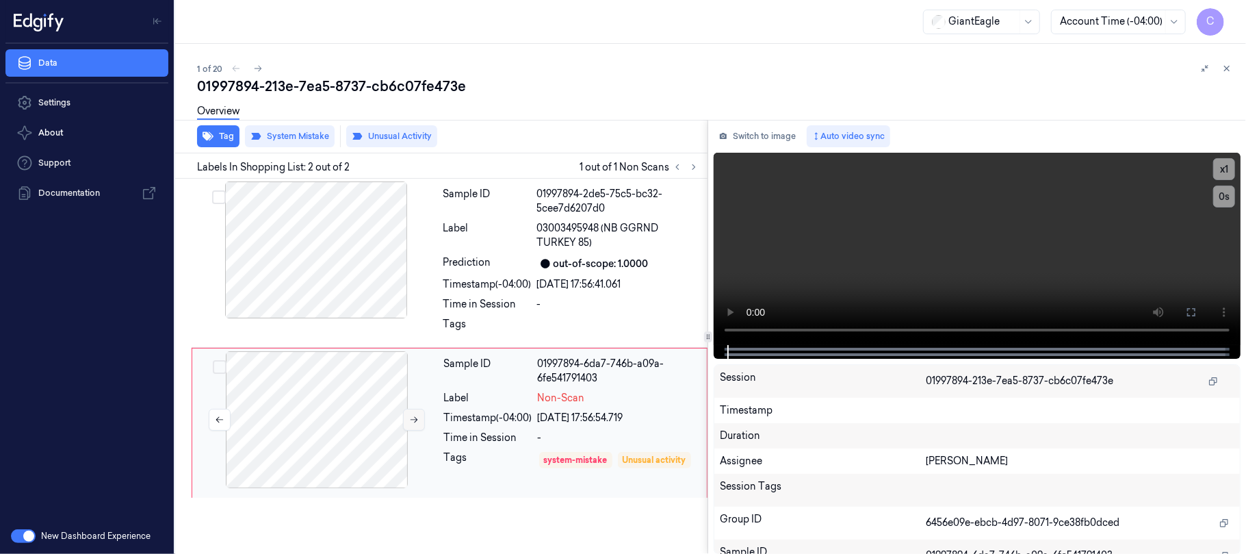
click at [415, 423] on icon at bounding box center [414, 420] width 10 height 10
click at [310, 269] on div at bounding box center [316, 249] width 244 height 137
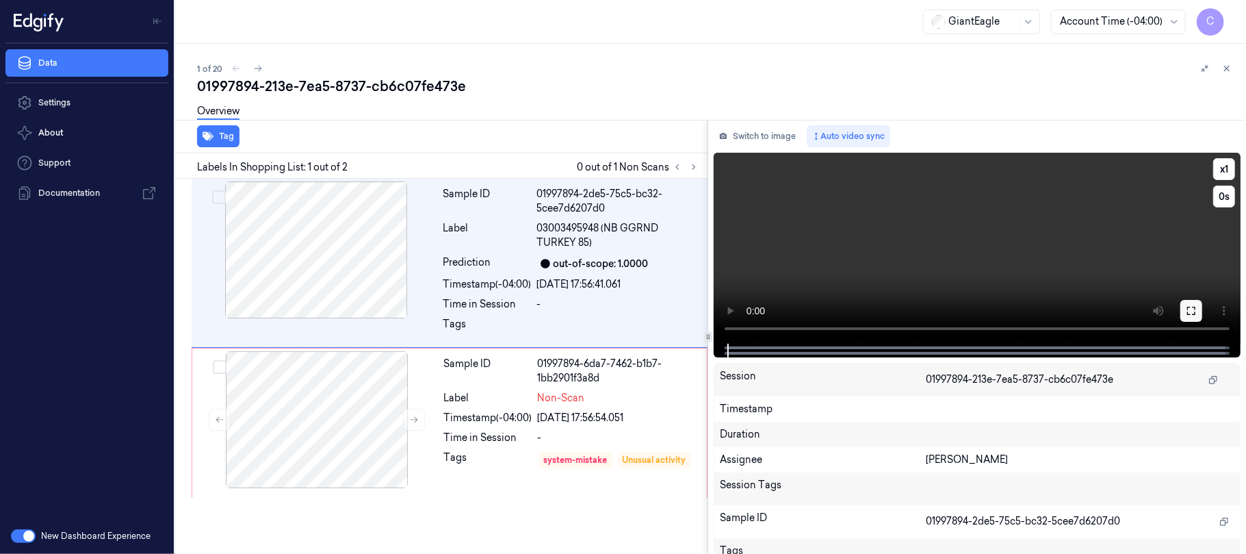
click at [1195, 305] on icon at bounding box center [1191, 310] width 11 height 11
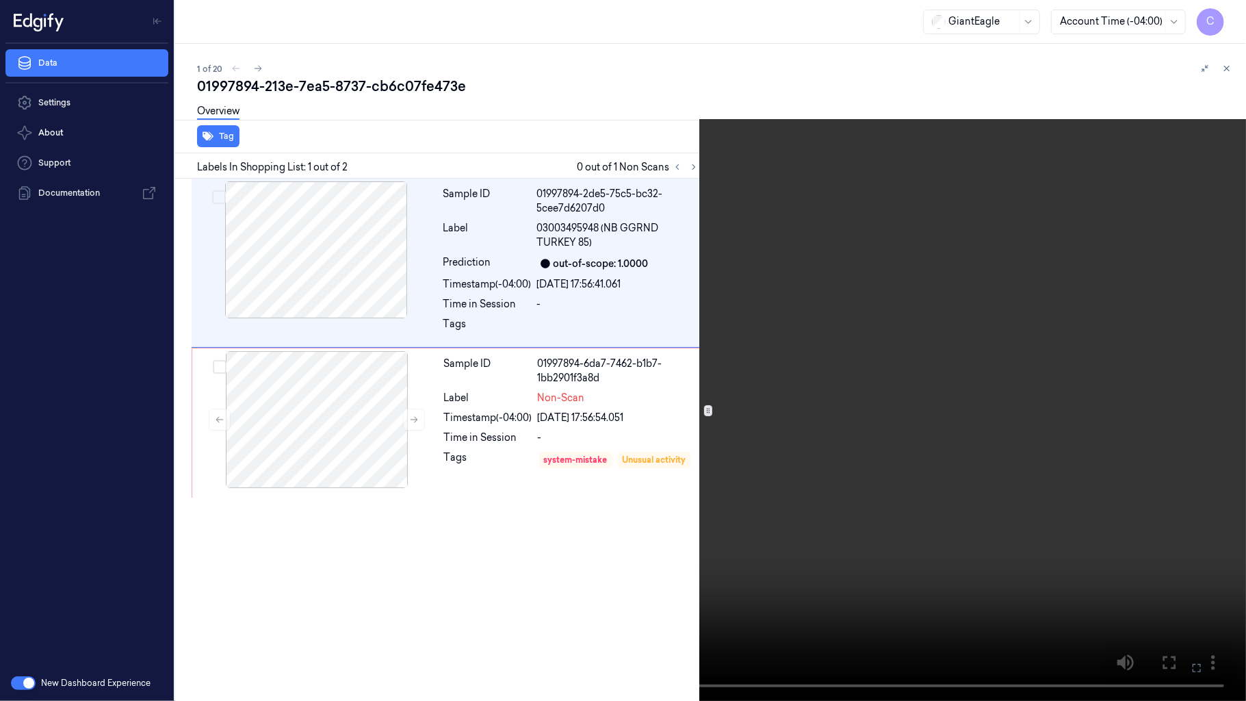
click at [597, 401] on video at bounding box center [623, 350] width 1246 height 701
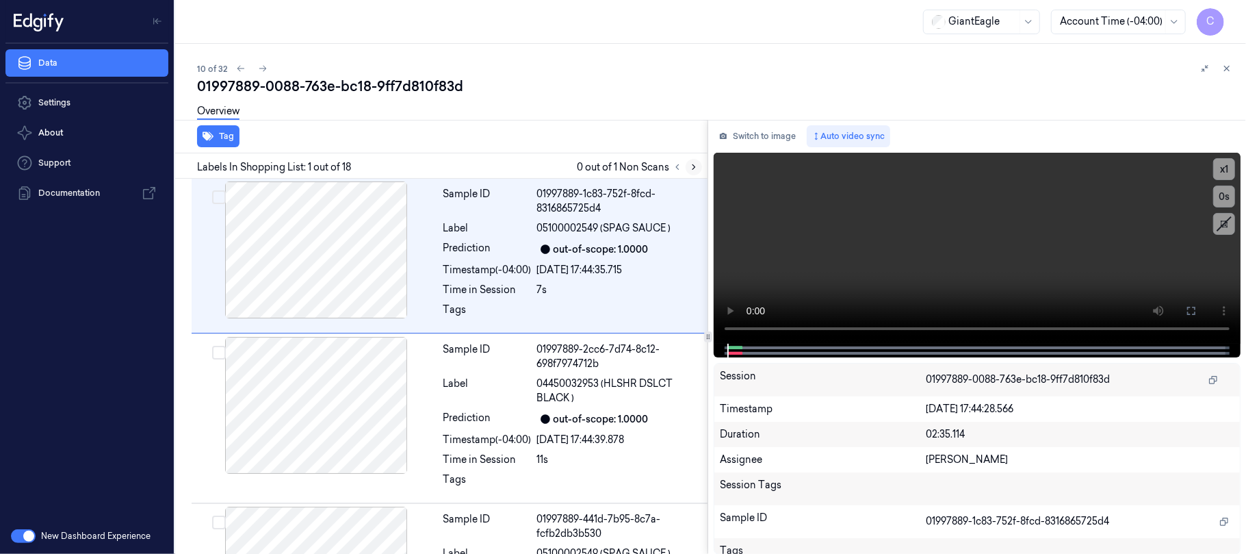
click at [693, 165] on icon at bounding box center [694, 167] width 10 height 10
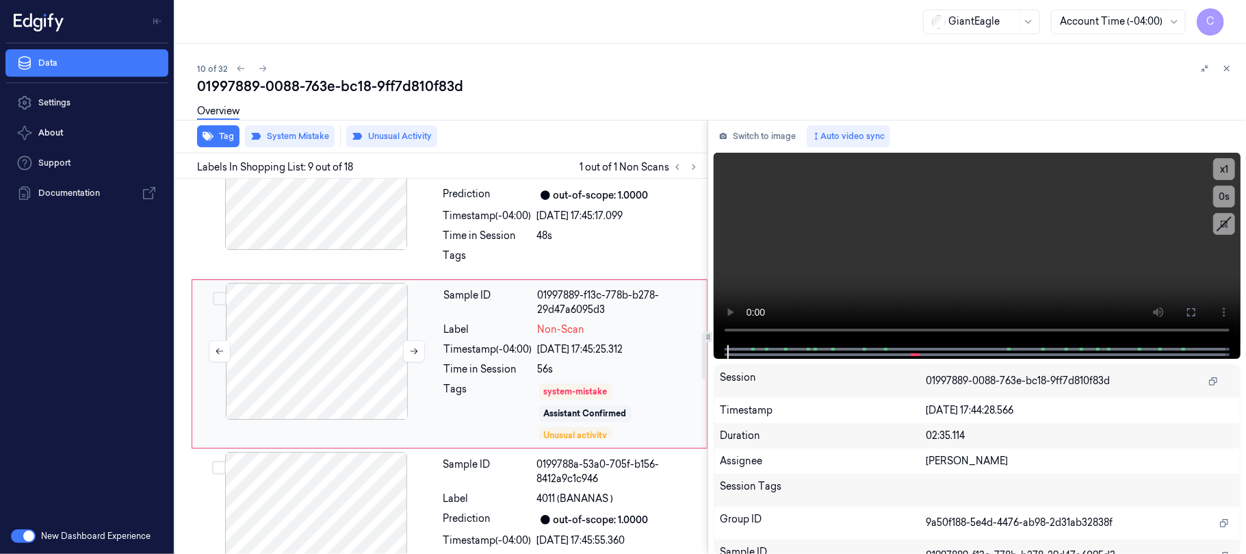
scroll to position [1214, 0]
click at [409, 351] on icon at bounding box center [414, 351] width 10 height 10
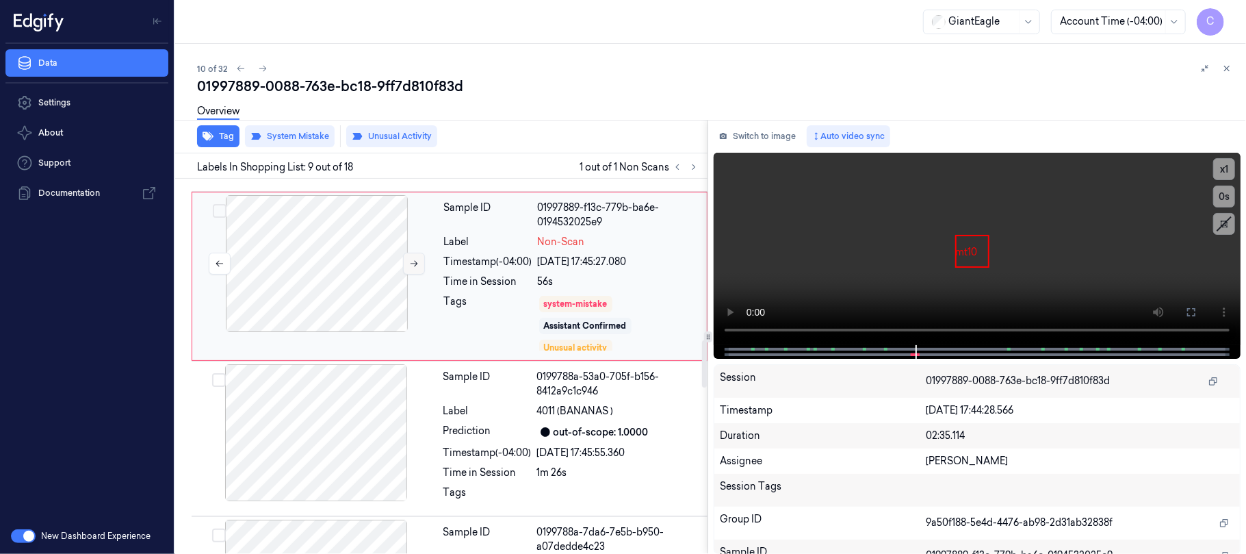
scroll to position [1306, 0]
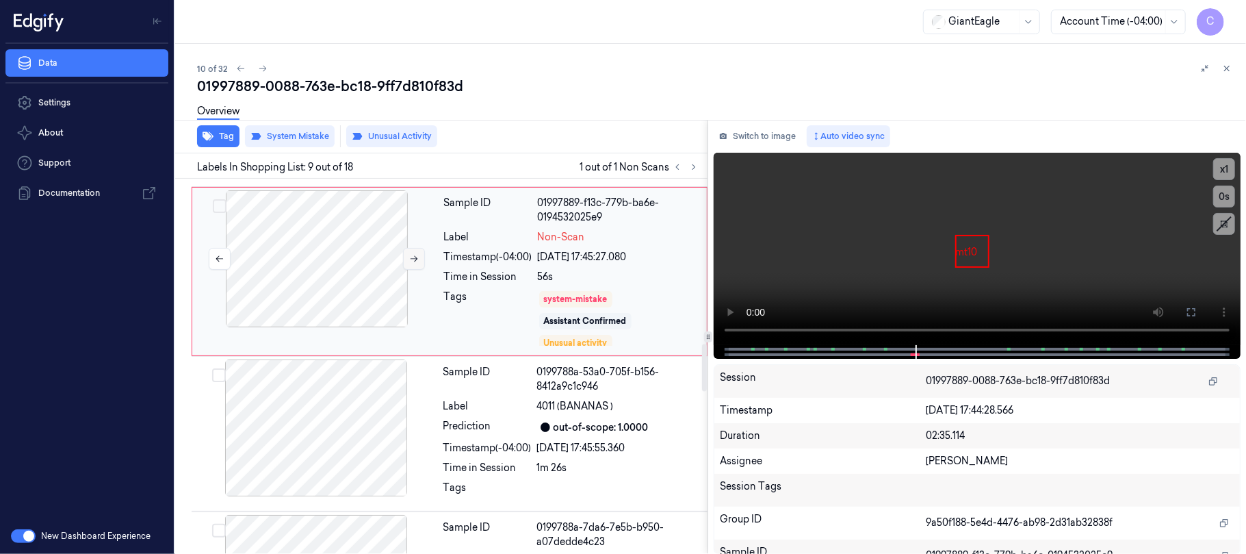
click at [405, 266] on button at bounding box center [414, 259] width 22 height 22
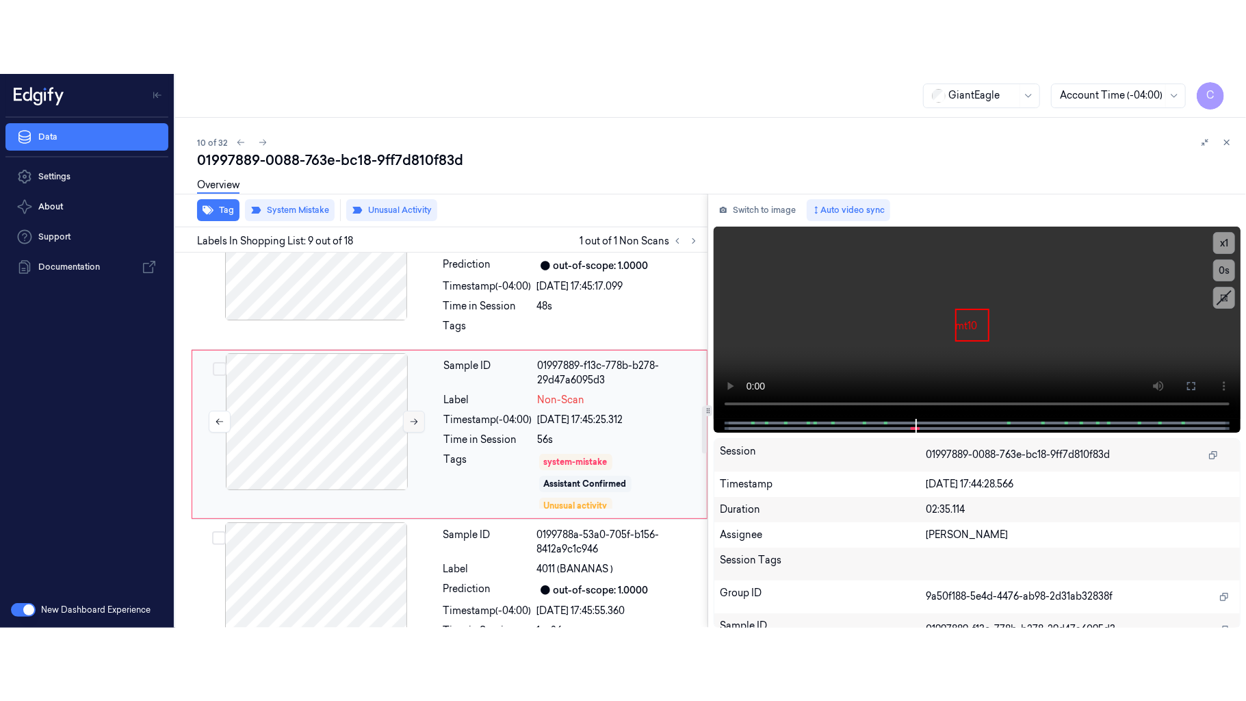
scroll to position [1214, 0]
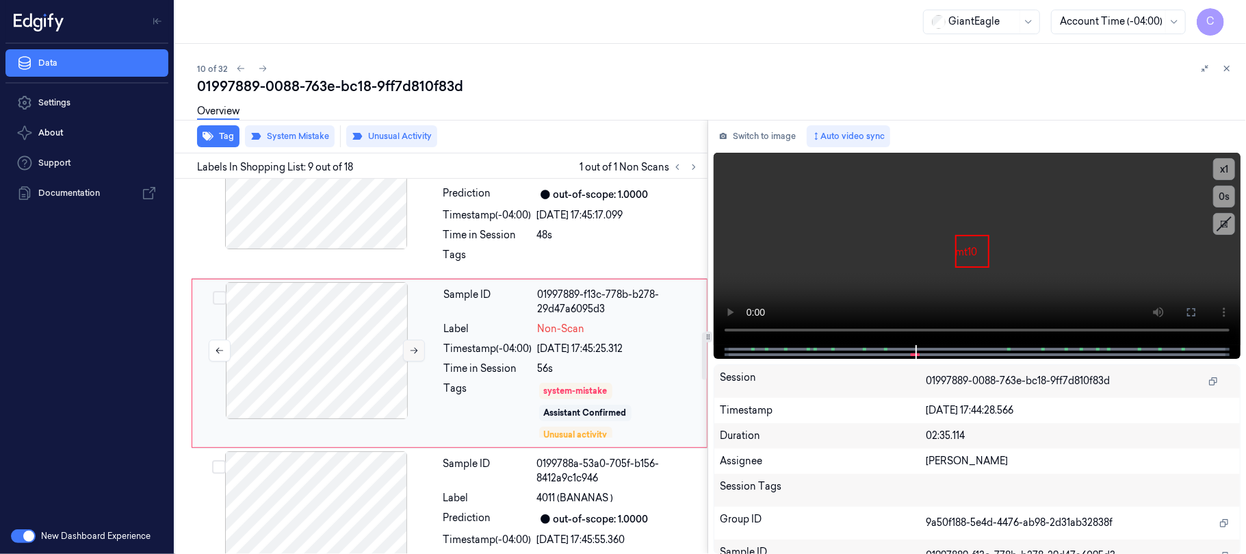
click at [411, 355] on icon at bounding box center [414, 351] width 10 height 10
click at [937, 272] on video at bounding box center [977, 249] width 527 height 192
click at [1192, 309] on icon at bounding box center [1191, 312] width 11 height 11
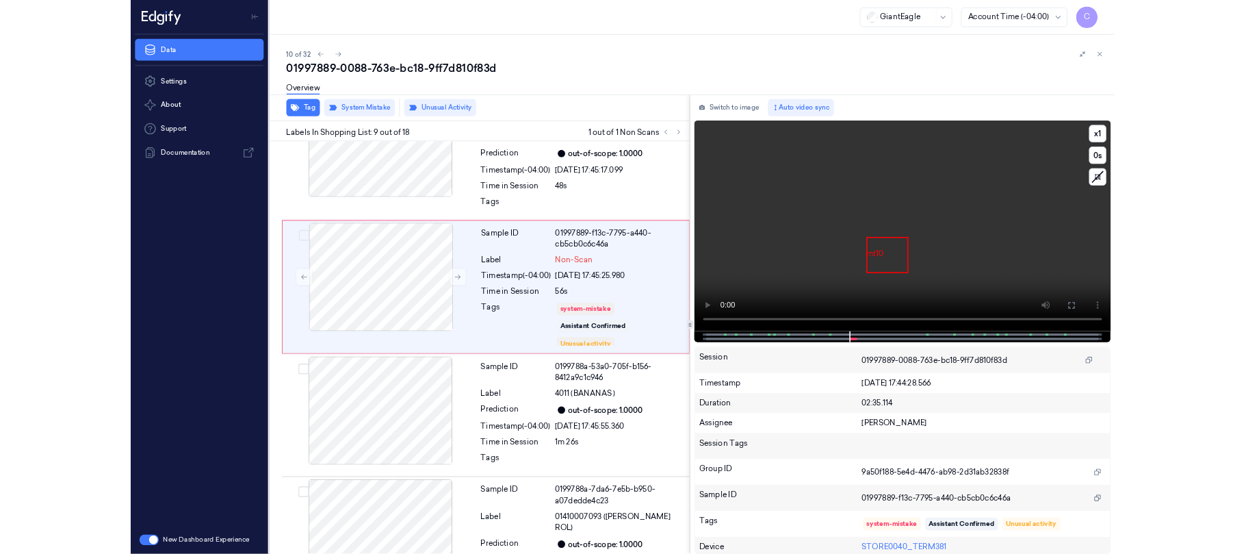
scroll to position [1141, 0]
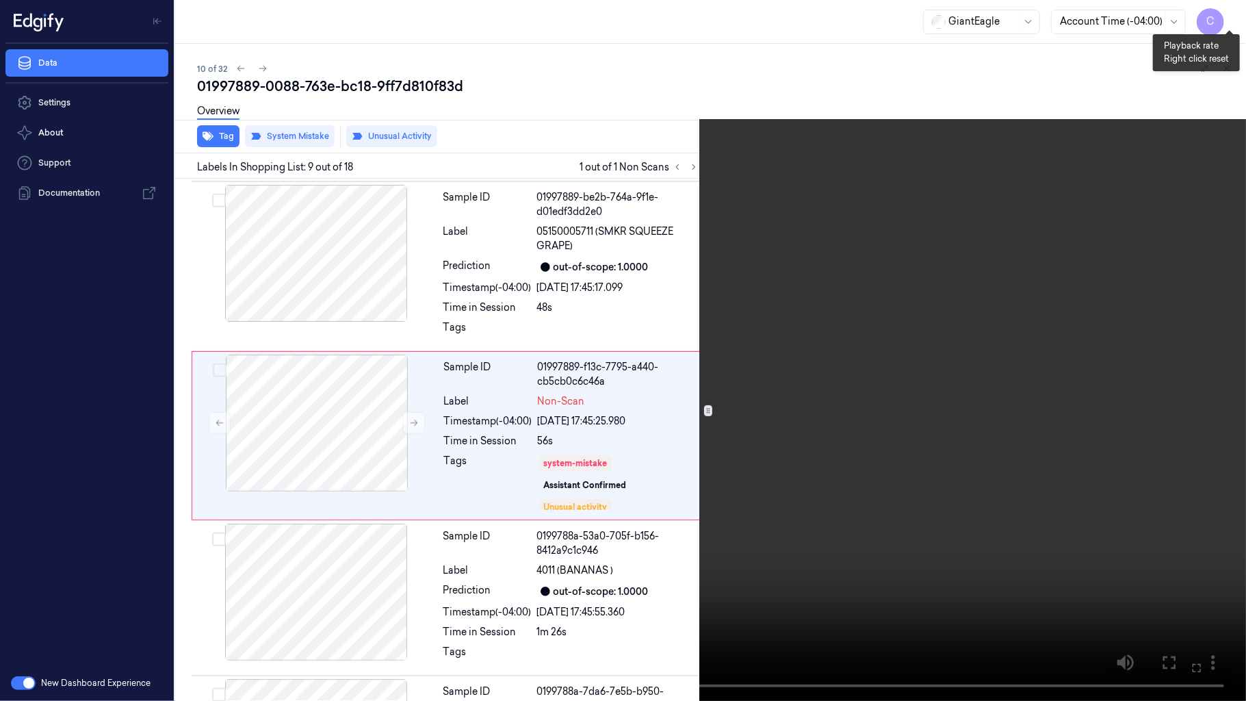
click at [1224, 11] on button "x 1" at bounding box center [1230, 16] width 22 height 22
click at [682, 233] on video at bounding box center [623, 350] width 1246 height 701
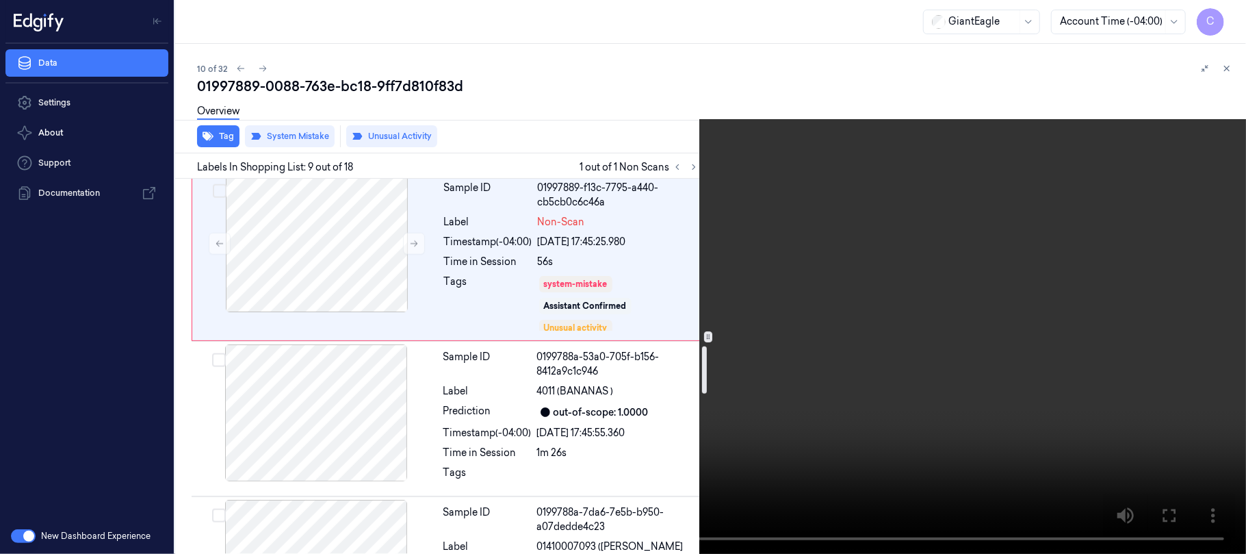
scroll to position [1323, 0]
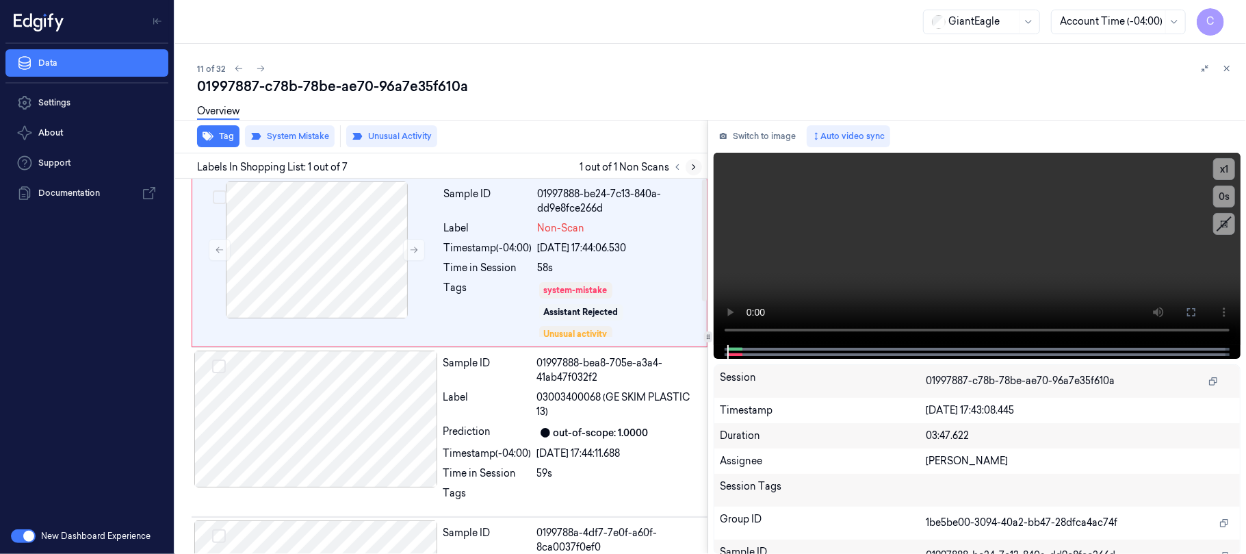
click at [693, 168] on icon at bounding box center [694, 167] width 10 height 10
click at [412, 256] on button at bounding box center [414, 250] width 22 height 22
click at [1197, 315] on button at bounding box center [1191, 312] width 22 height 22
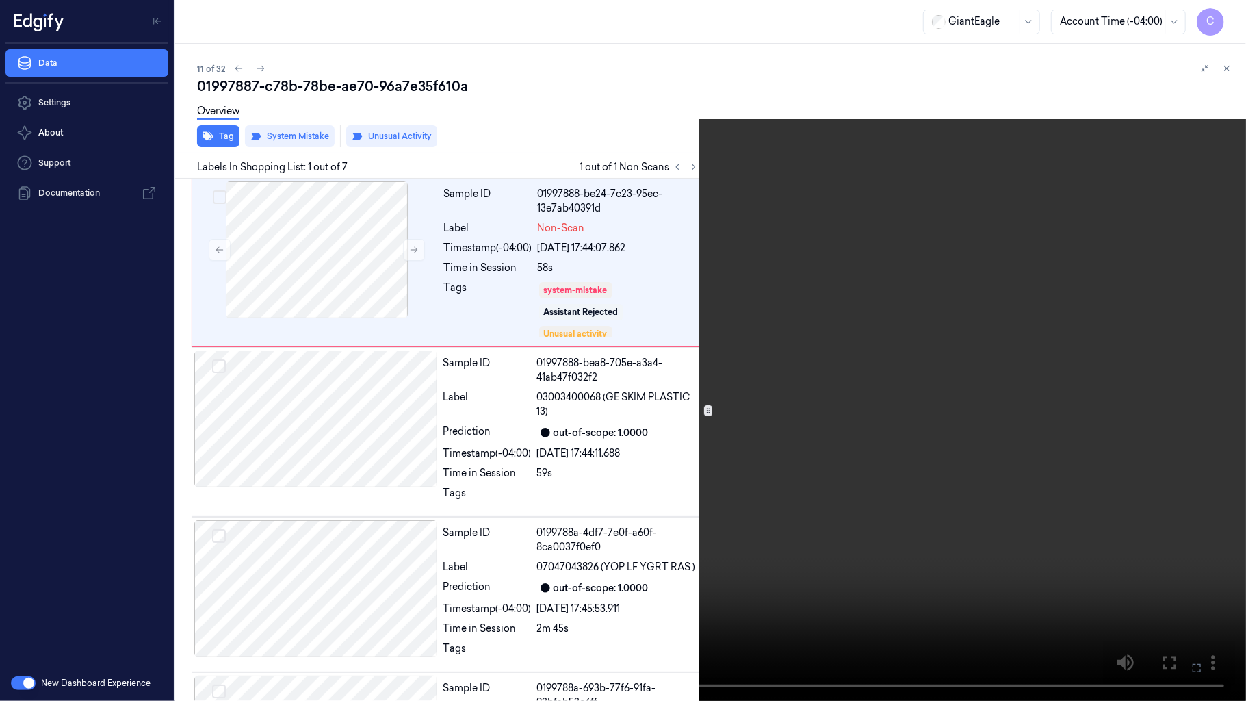
click at [600, 398] on video at bounding box center [623, 350] width 1246 height 701
click at [676, 412] on video at bounding box center [623, 350] width 1246 height 701
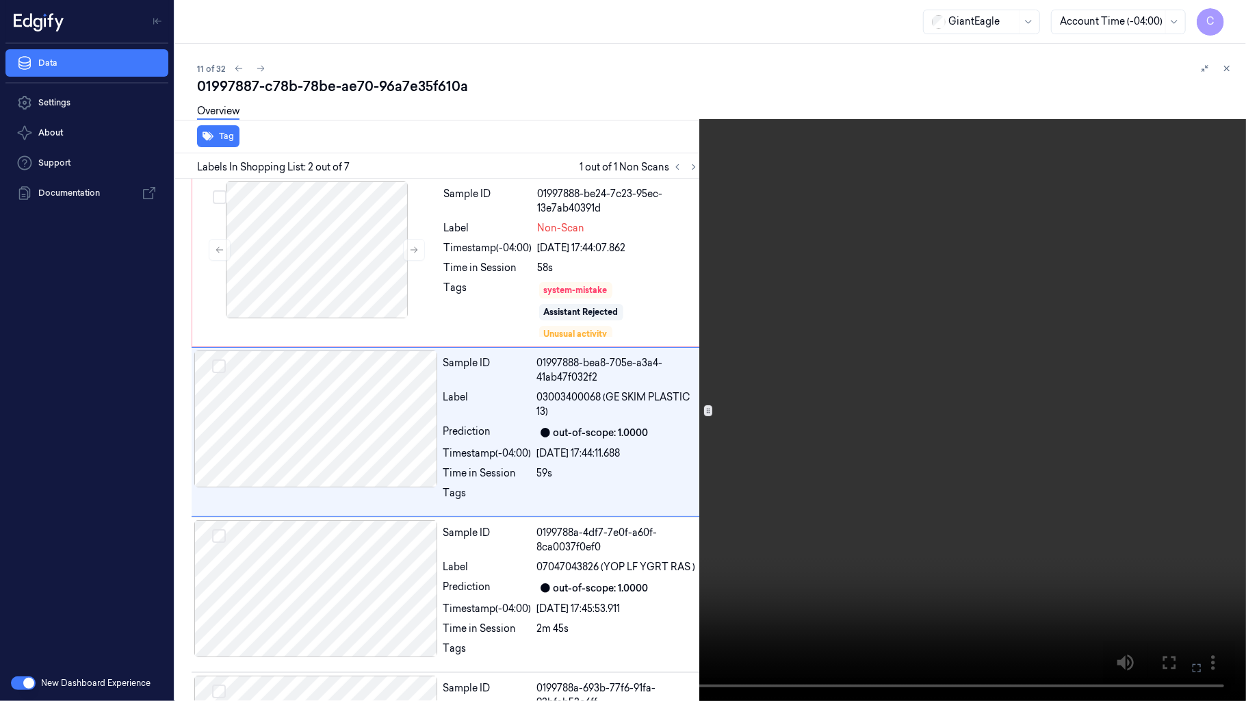
click at [625, 382] on video at bounding box center [623, 350] width 1246 height 701
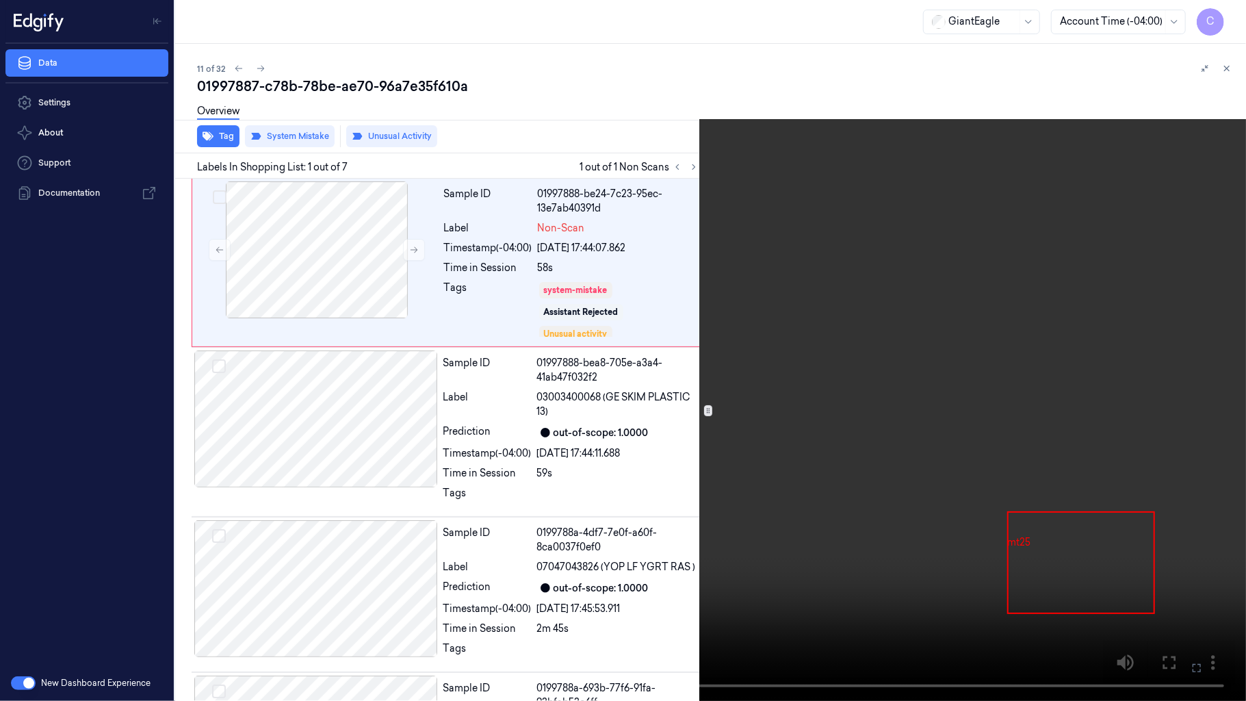
click at [570, 471] on video at bounding box center [623, 350] width 1246 height 701
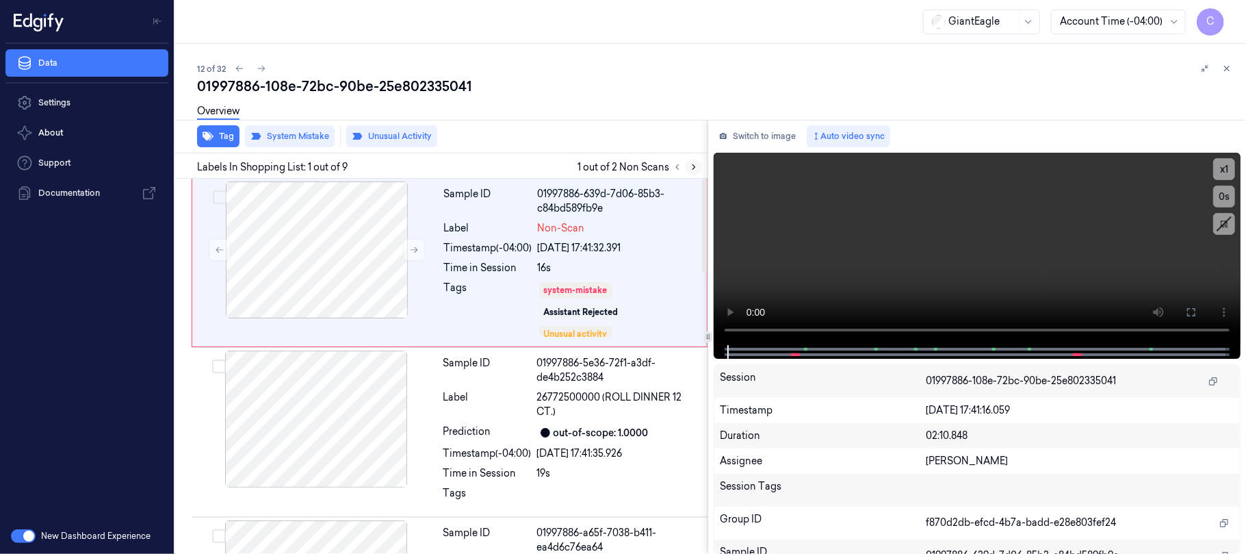
click at [688, 165] on button at bounding box center [694, 167] width 16 height 16
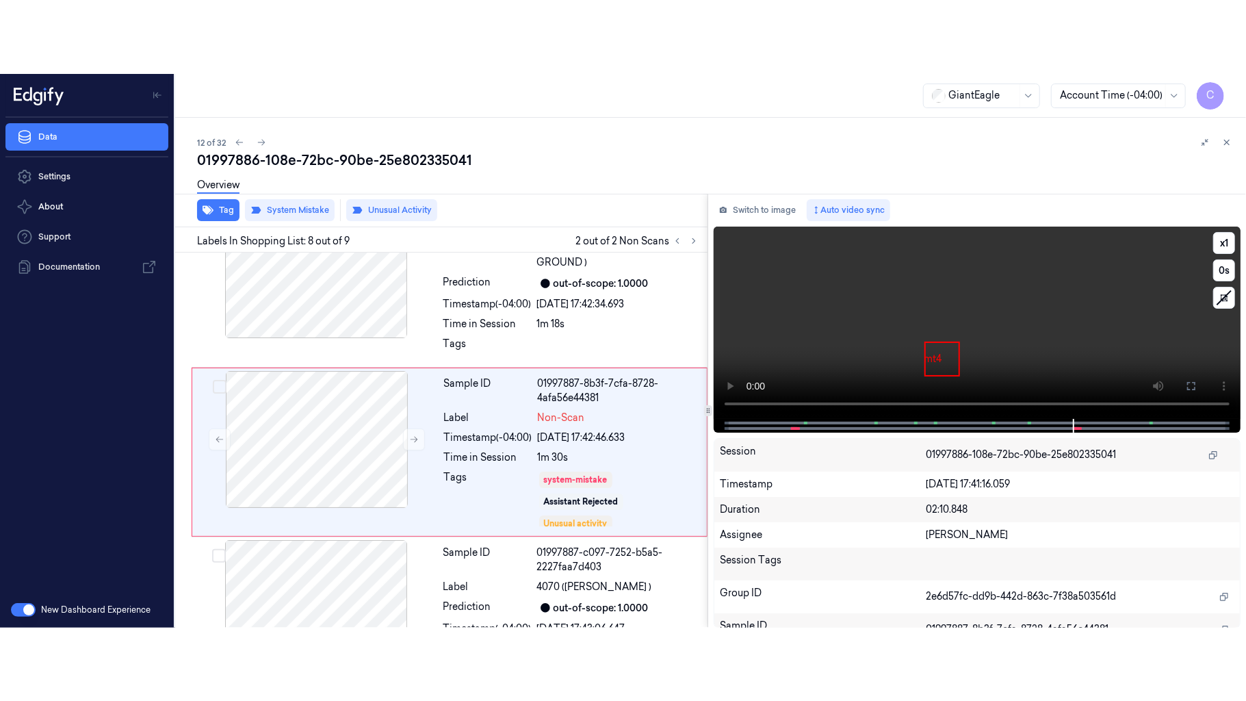
scroll to position [1072, 0]
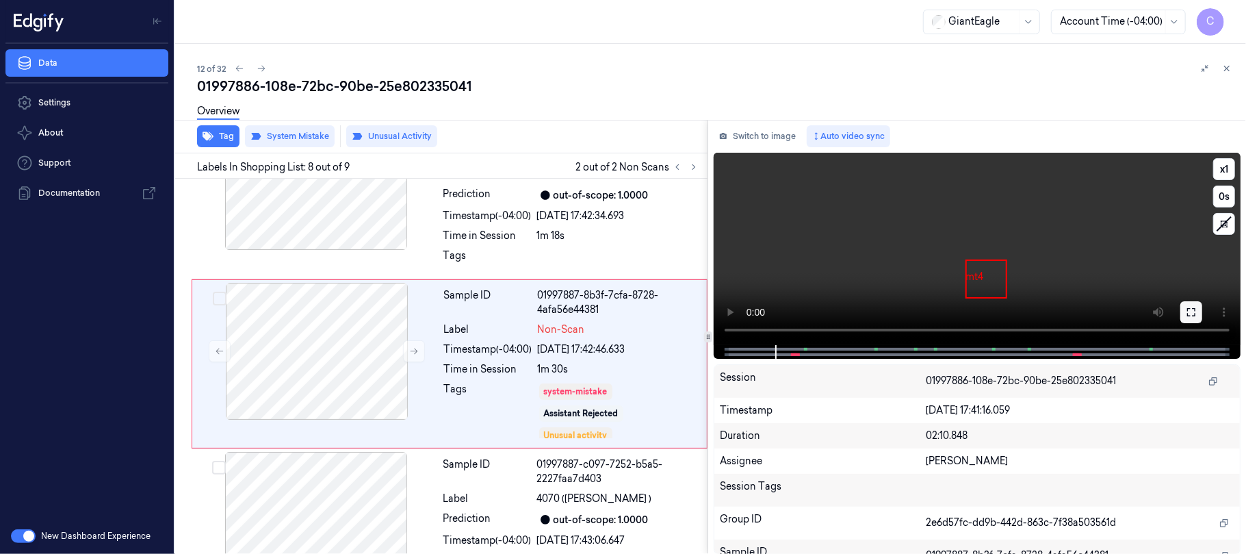
click at [1189, 304] on button at bounding box center [1191, 312] width 22 height 22
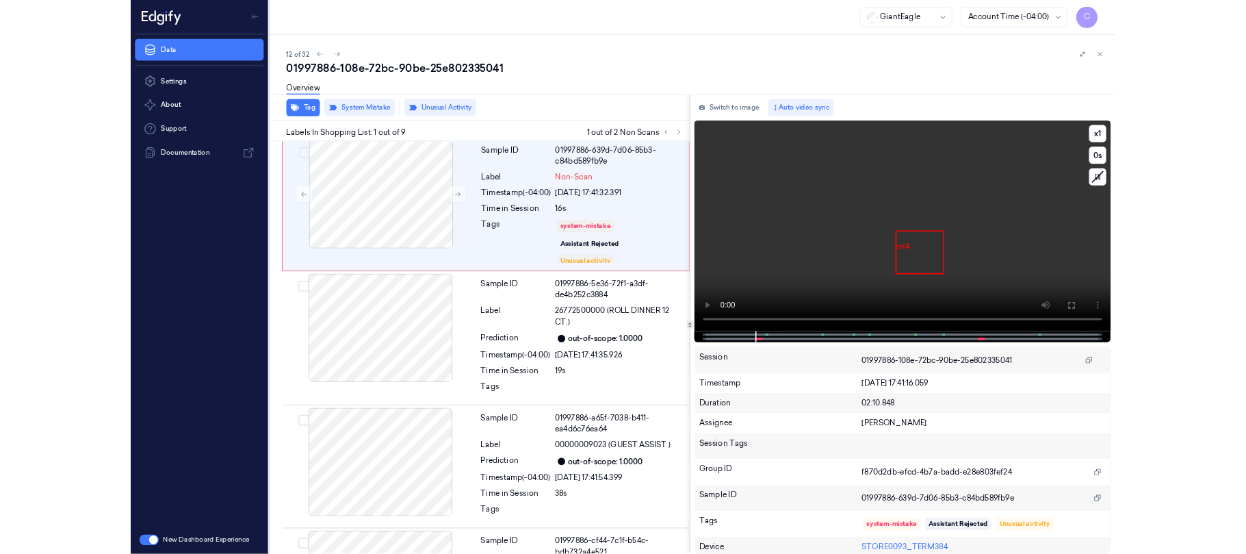
scroll to position [0, 0]
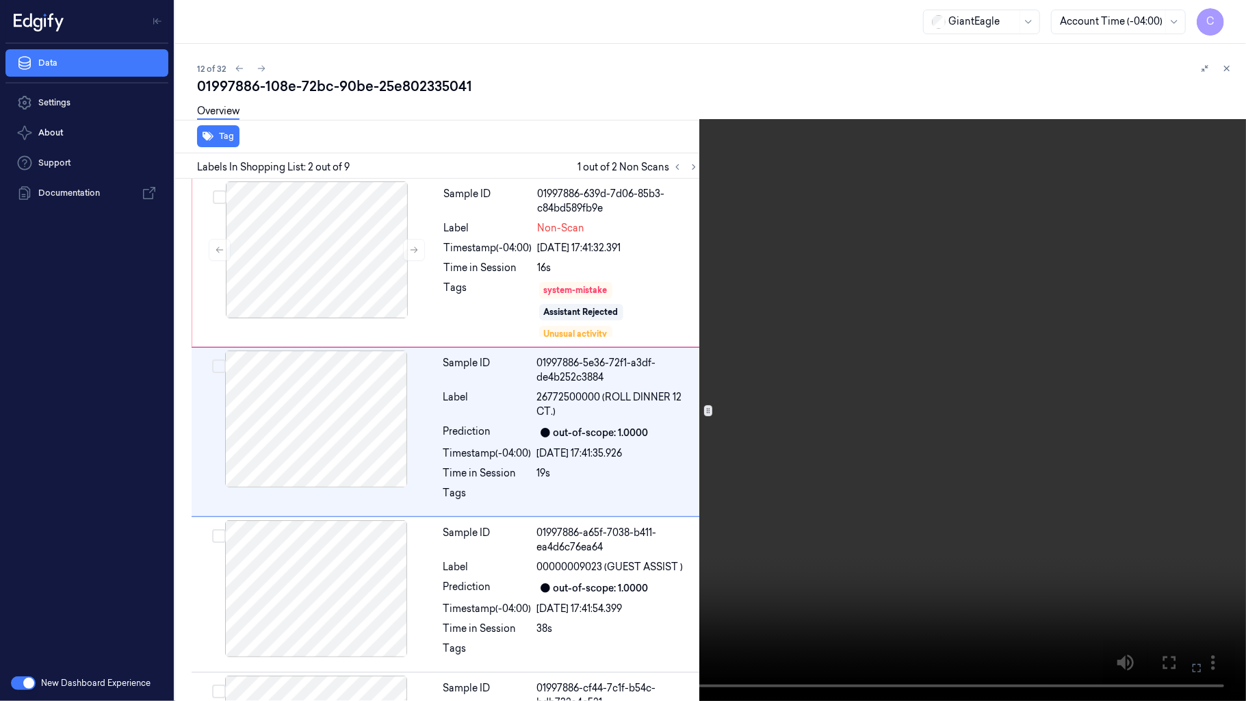
click at [620, 404] on video at bounding box center [623, 350] width 1246 height 701
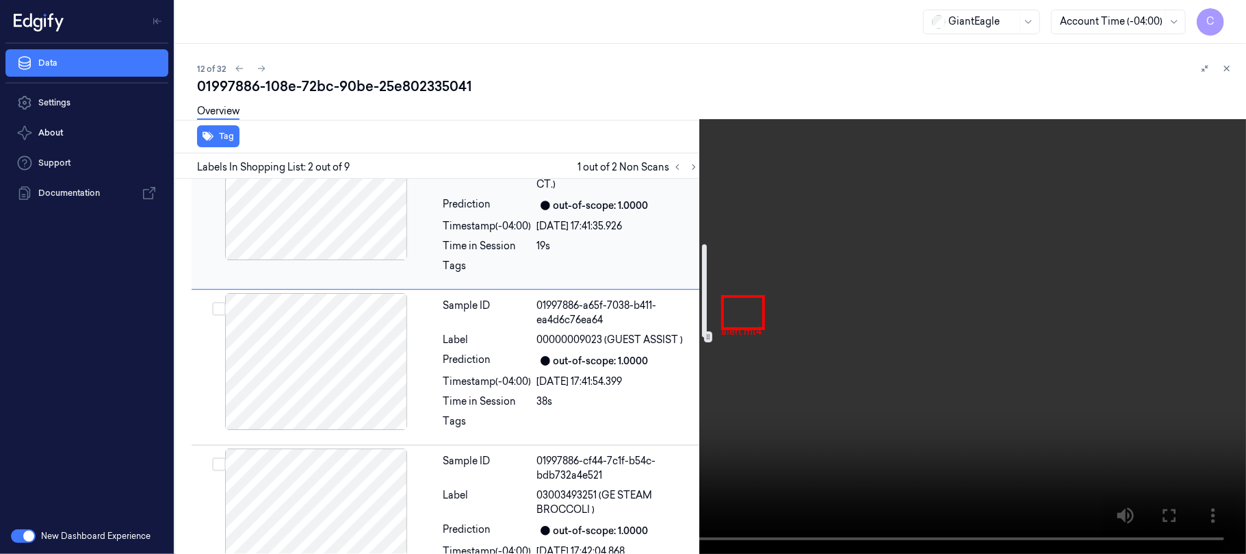
scroll to position [274, 0]
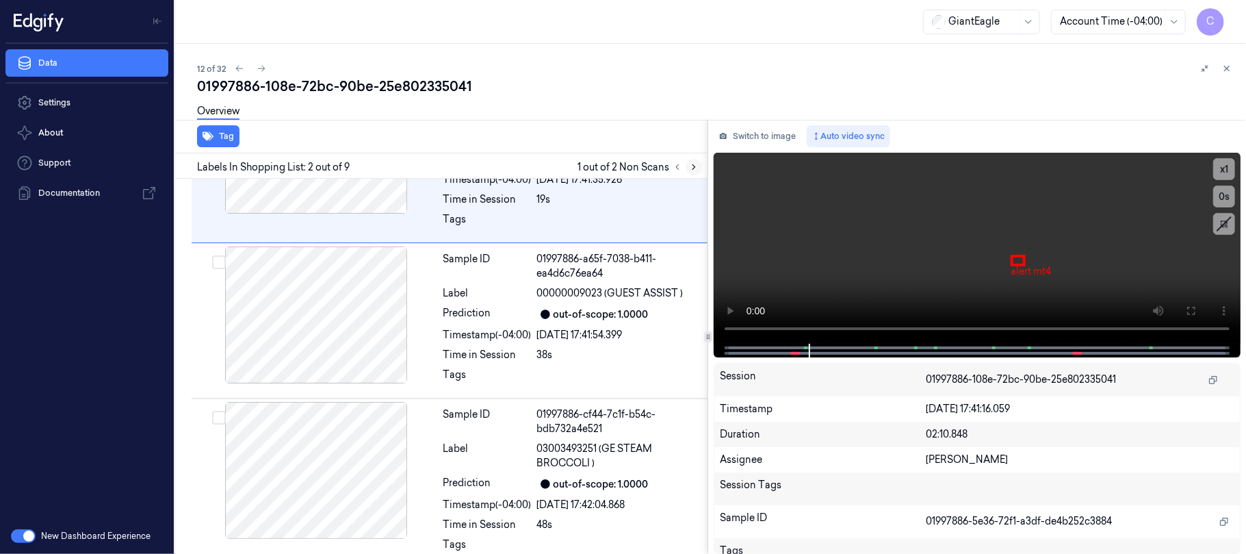
click at [697, 168] on icon at bounding box center [694, 167] width 10 height 10
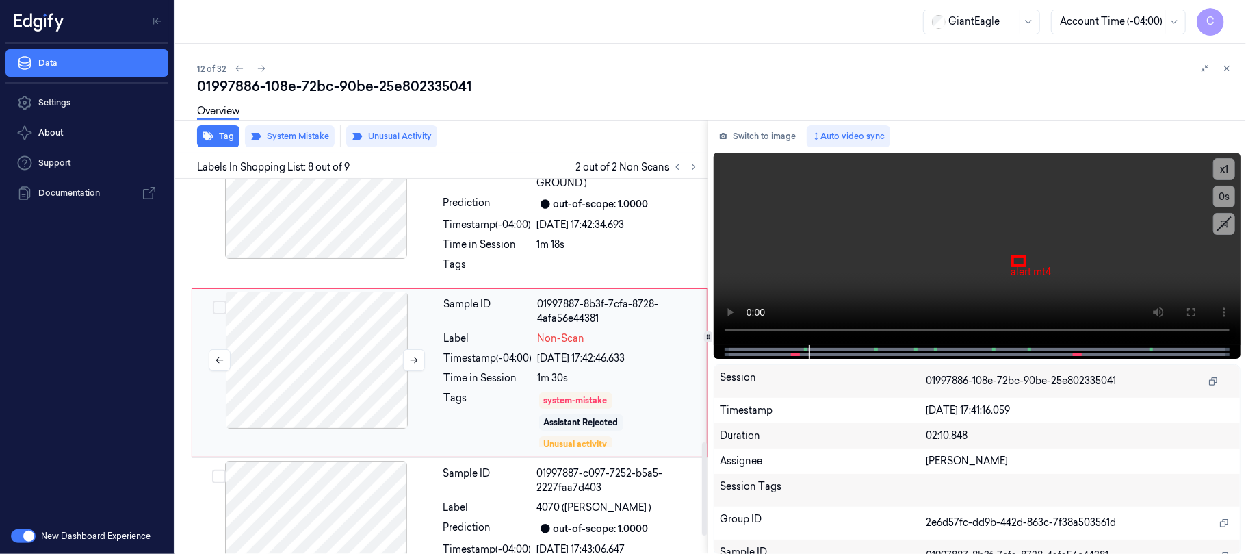
scroll to position [1072, 0]
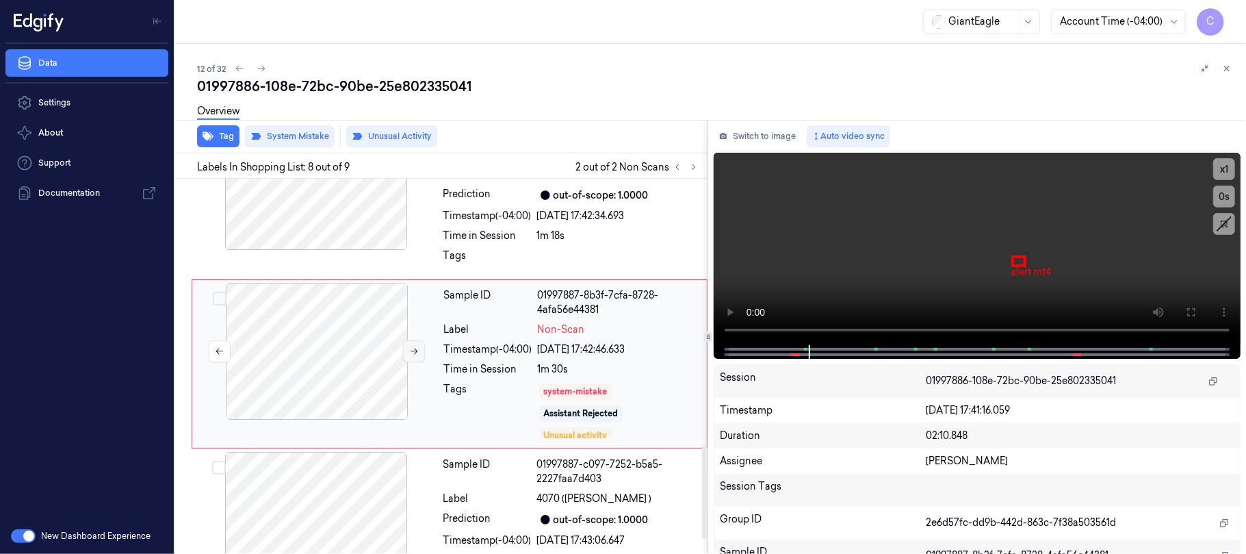
click at [409, 356] on icon at bounding box center [414, 351] width 10 height 10
click at [354, 230] on div at bounding box center [316, 181] width 244 height 137
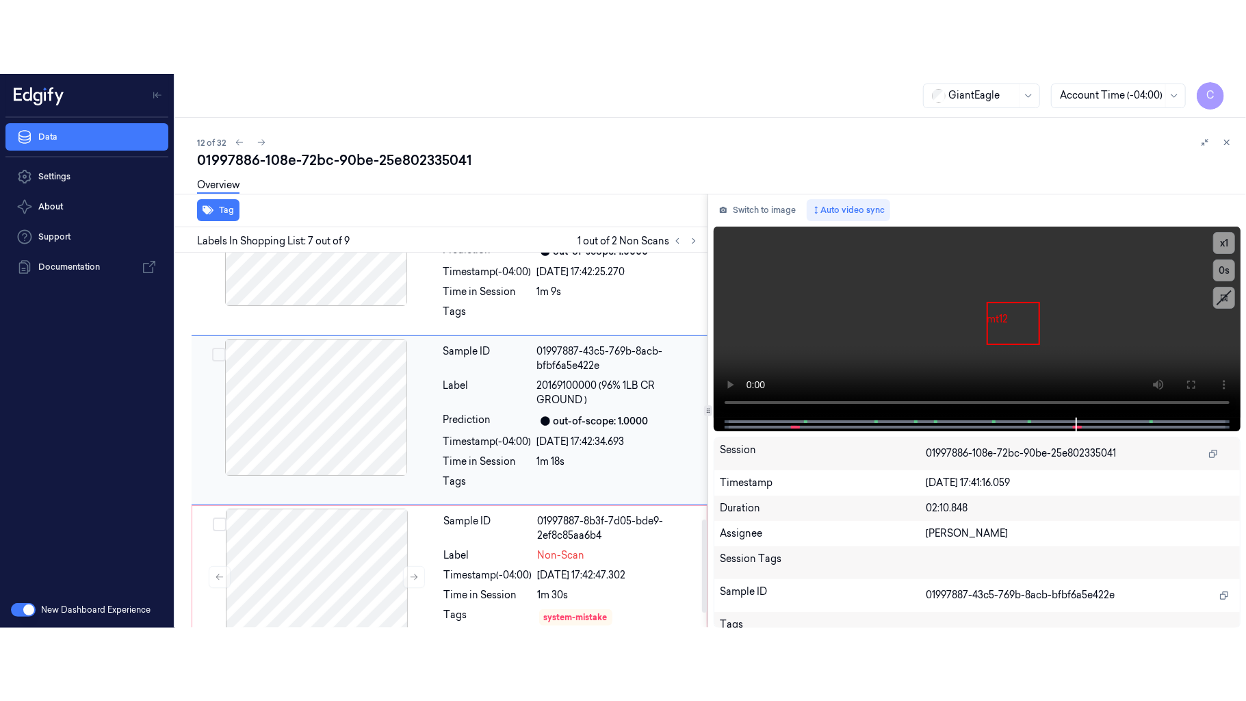
scroll to position [902, 0]
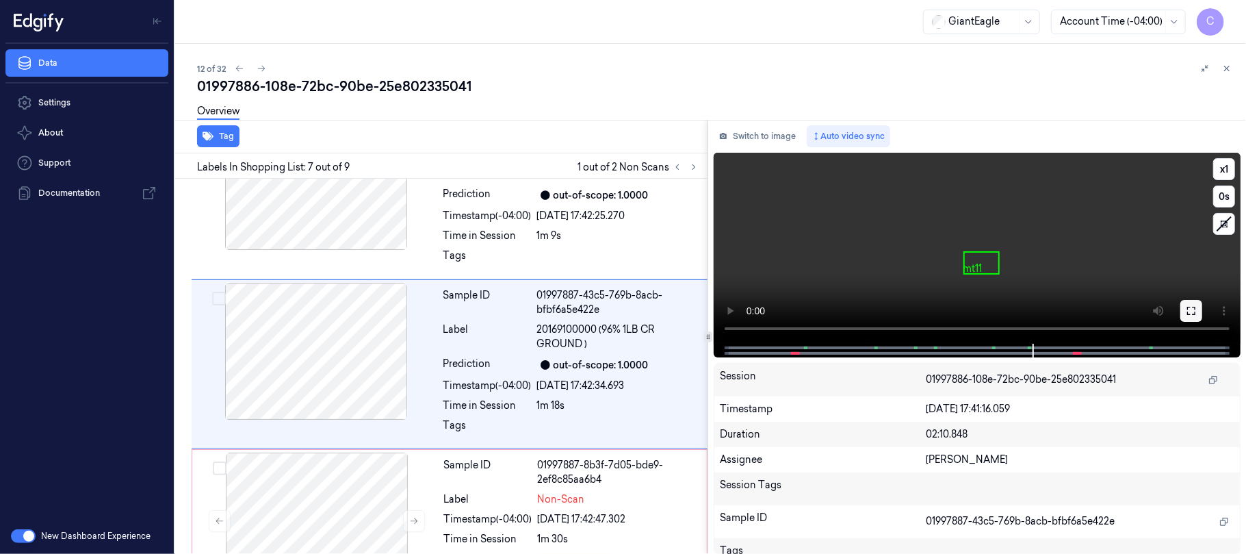
click at [1195, 307] on icon at bounding box center [1191, 311] width 8 height 8
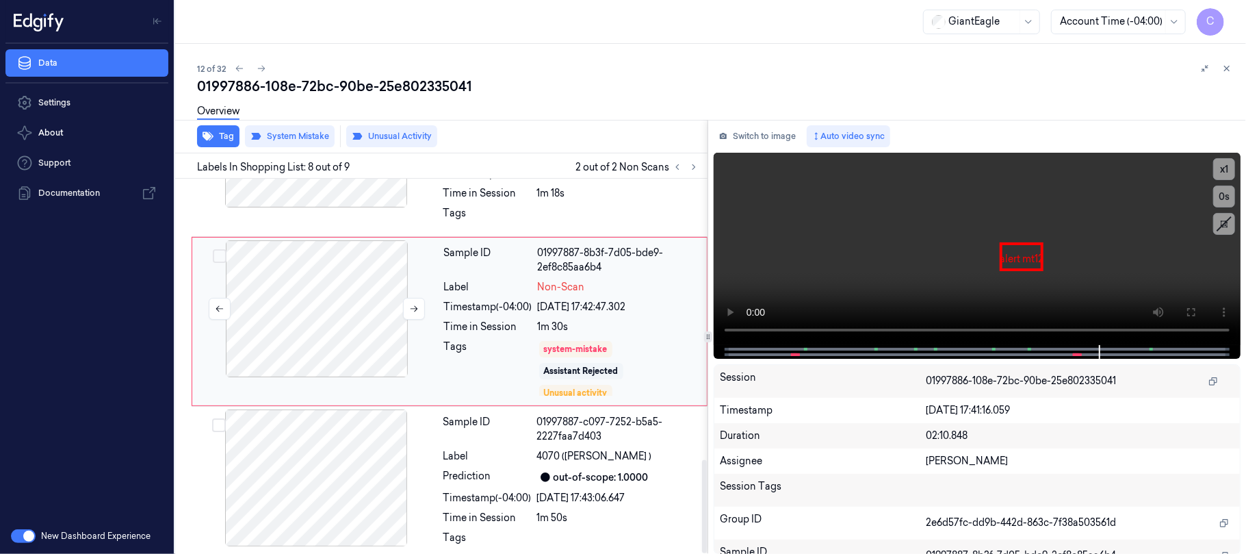
scroll to position [1129, 0]
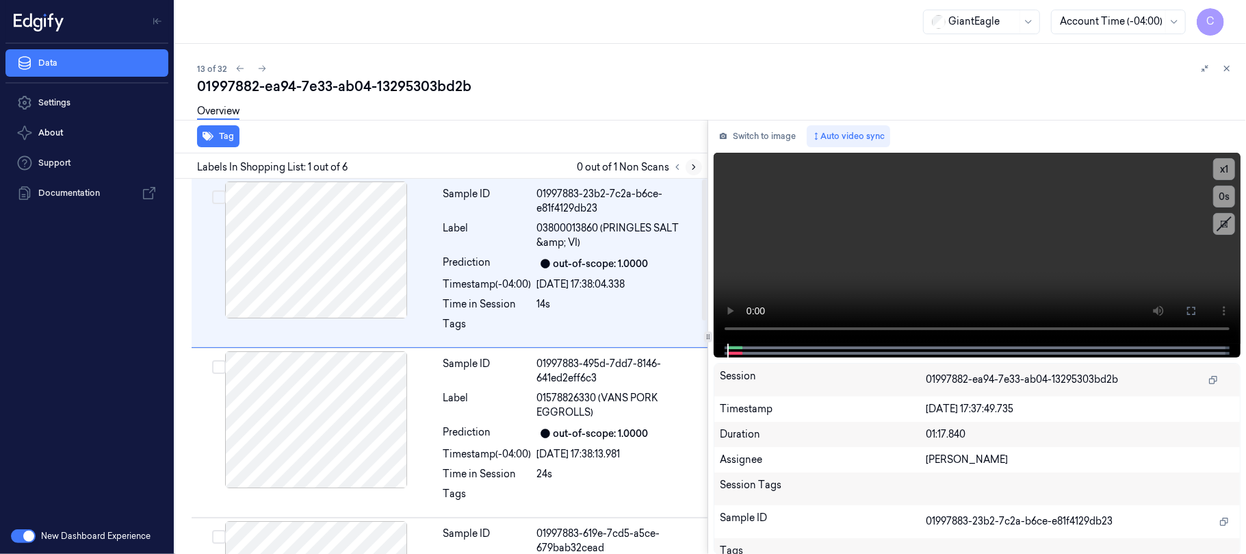
click at [690, 165] on icon at bounding box center [694, 167] width 10 height 10
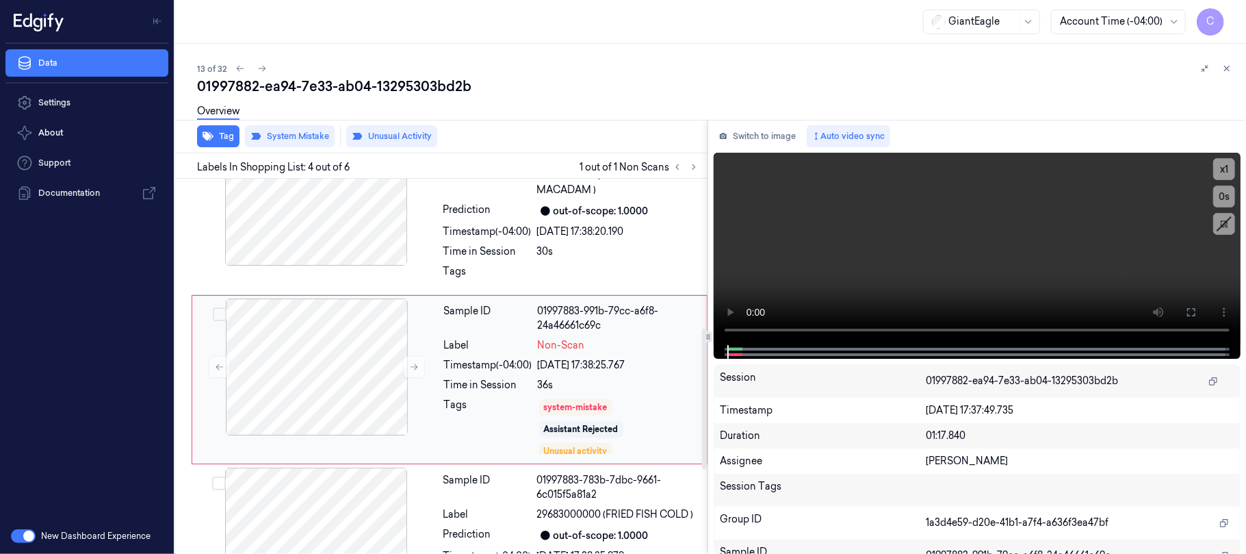
scroll to position [406, 0]
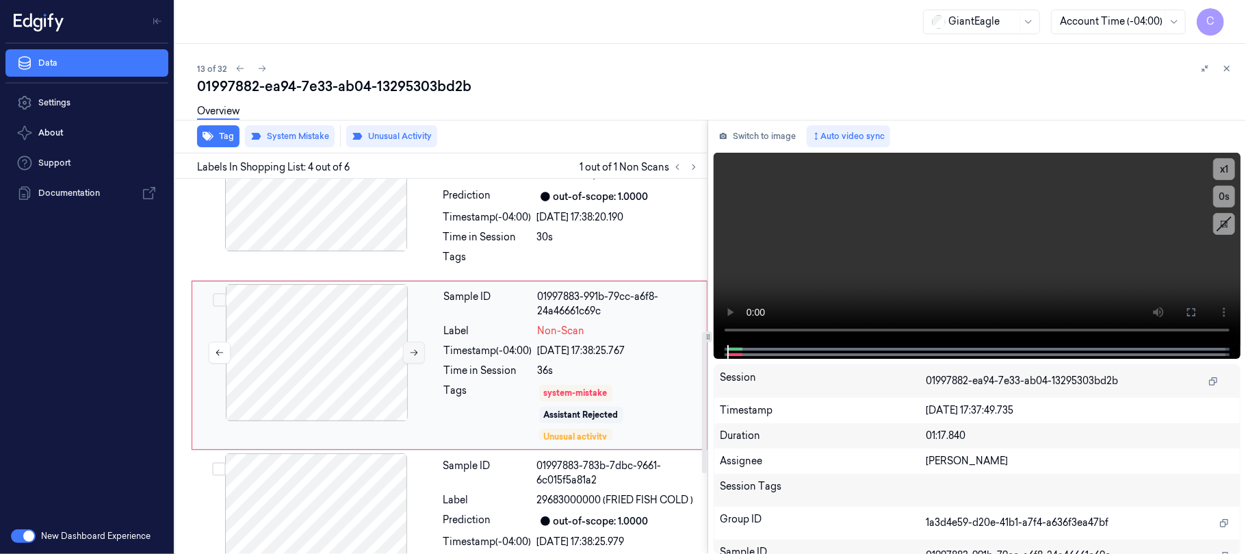
click at [415, 350] on icon at bounding box center [414, 353] width 10 height 10
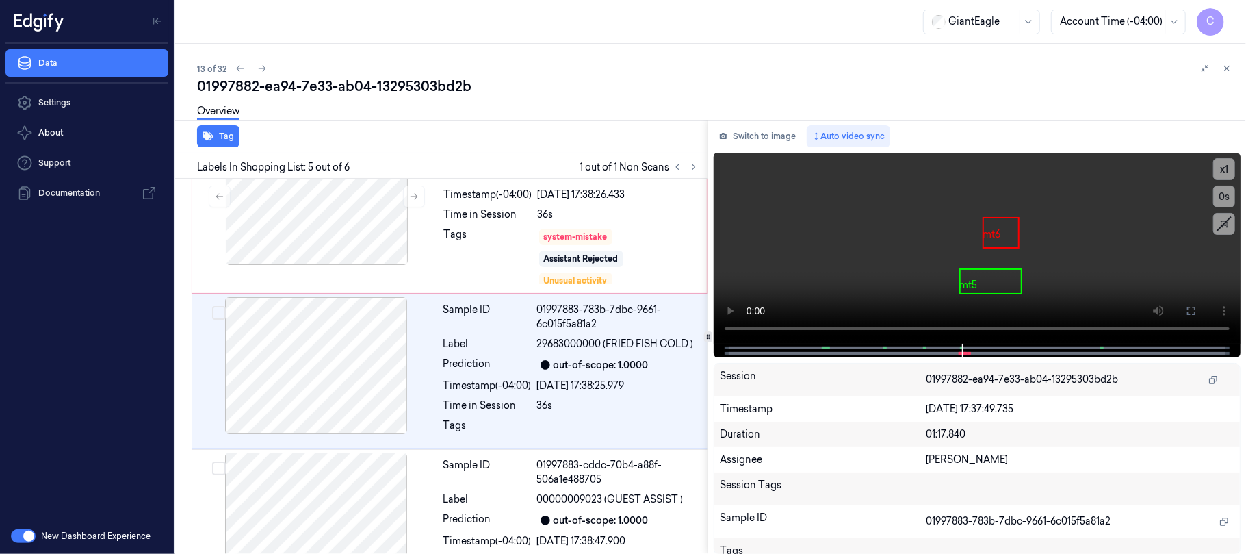
scroll to position [569, 0]
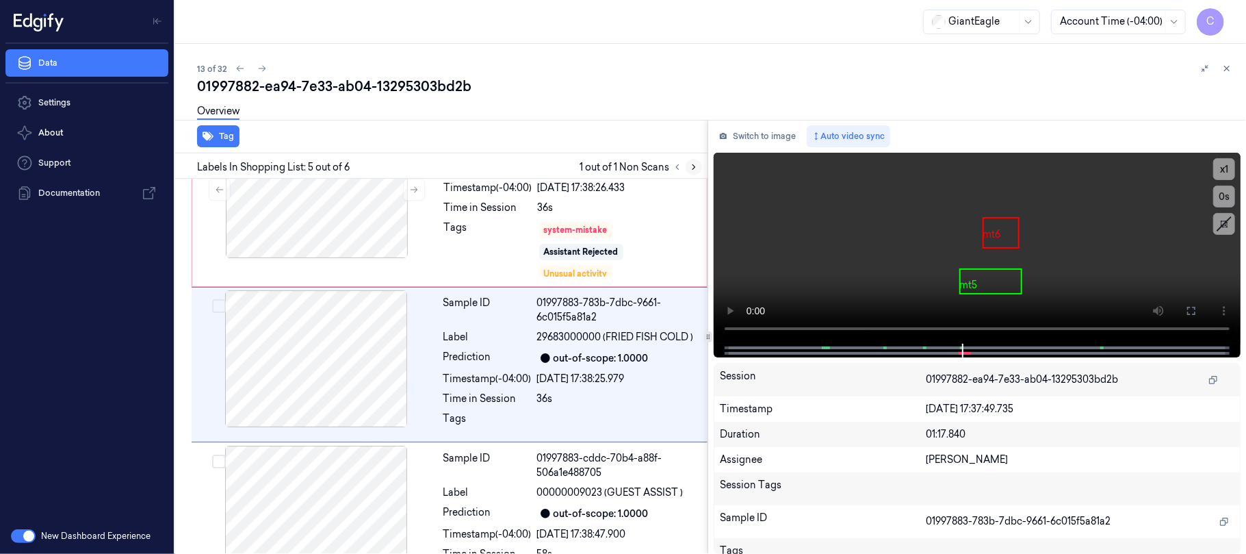
click at [697, 168] on icon at bounding box center [694, 167] width 10 height 10
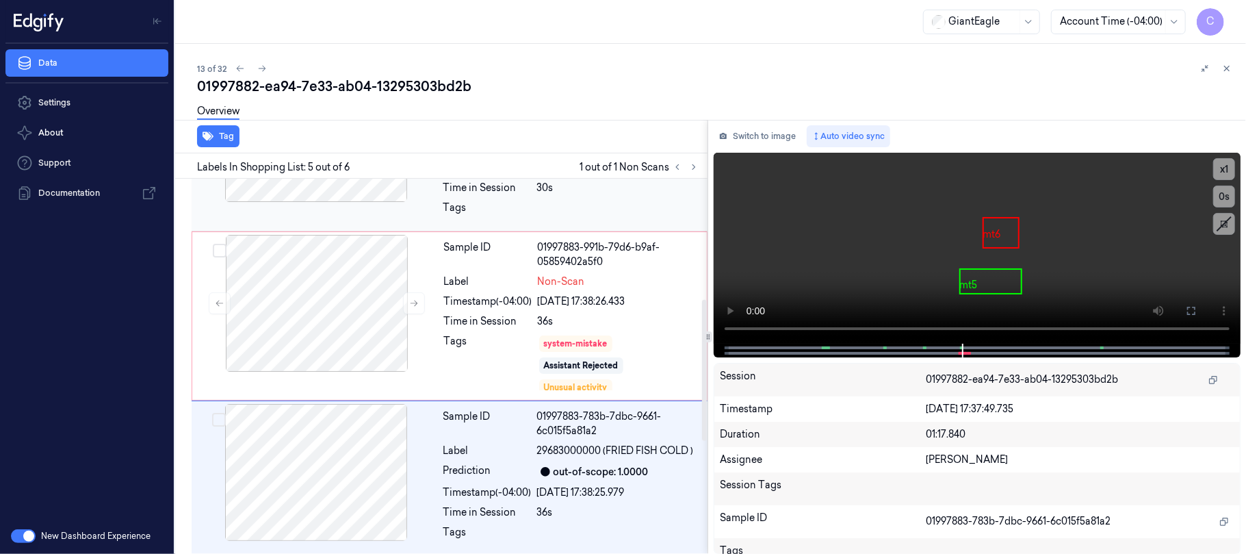
scroll to position [296, 0]
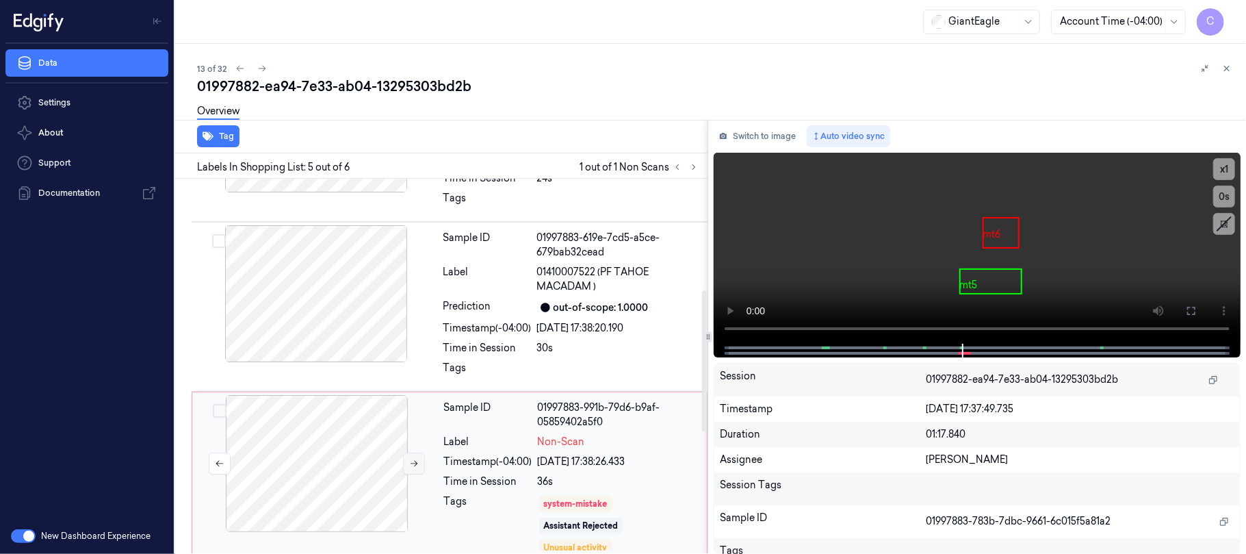
click at [414, 467] on icon at bounding box center [414, 463] width 10 height 10
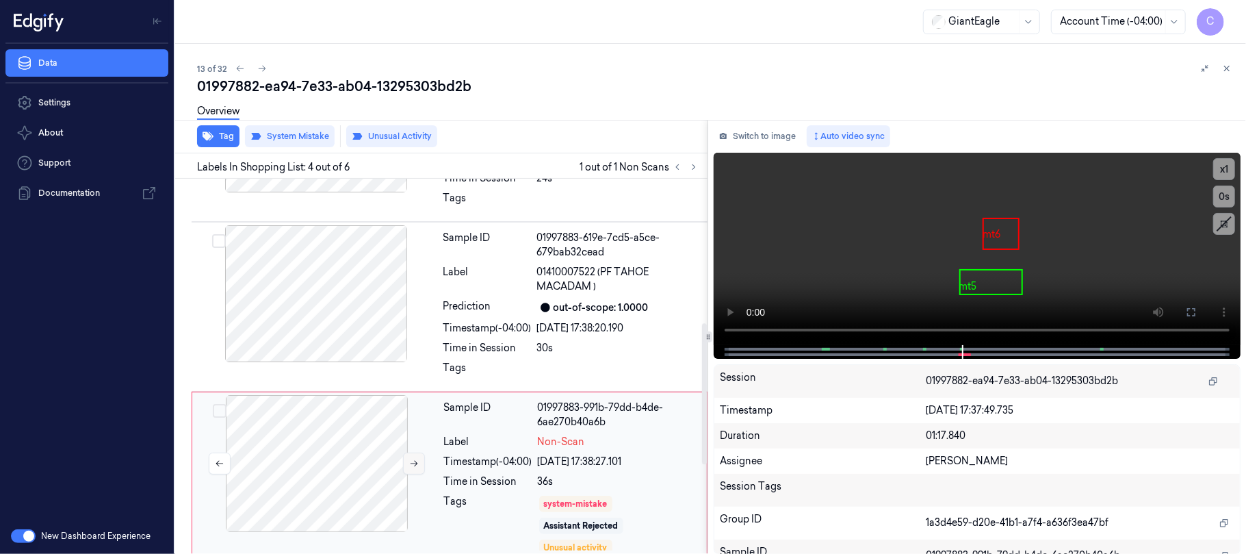
scroll to position [406, 0]
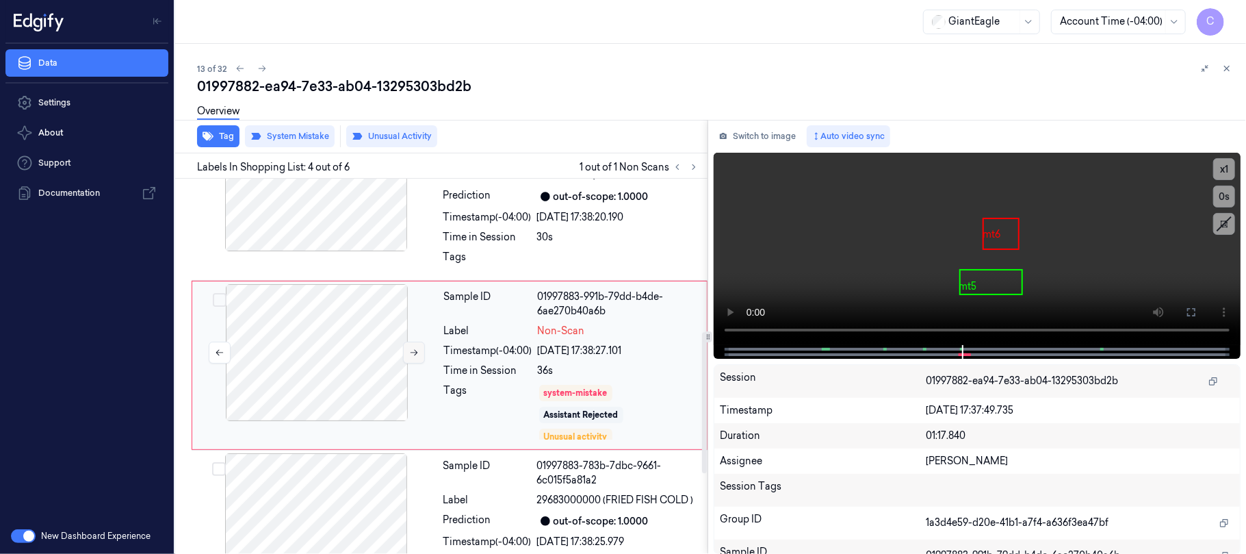
click at [411, 353] on icon at bounding box center [414, 353] width 10 height 10
click at [348, 233] on div at bounding box center [316, 182] width 244 height 137
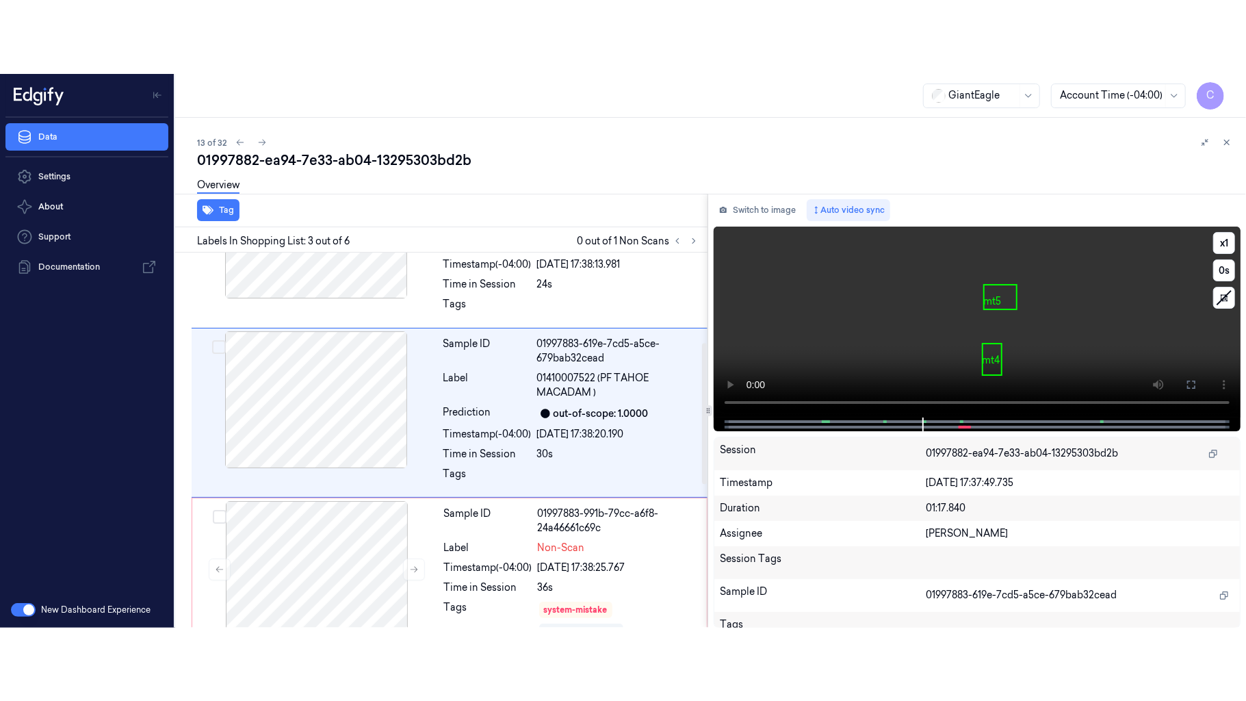
scroll to position [237, 0]
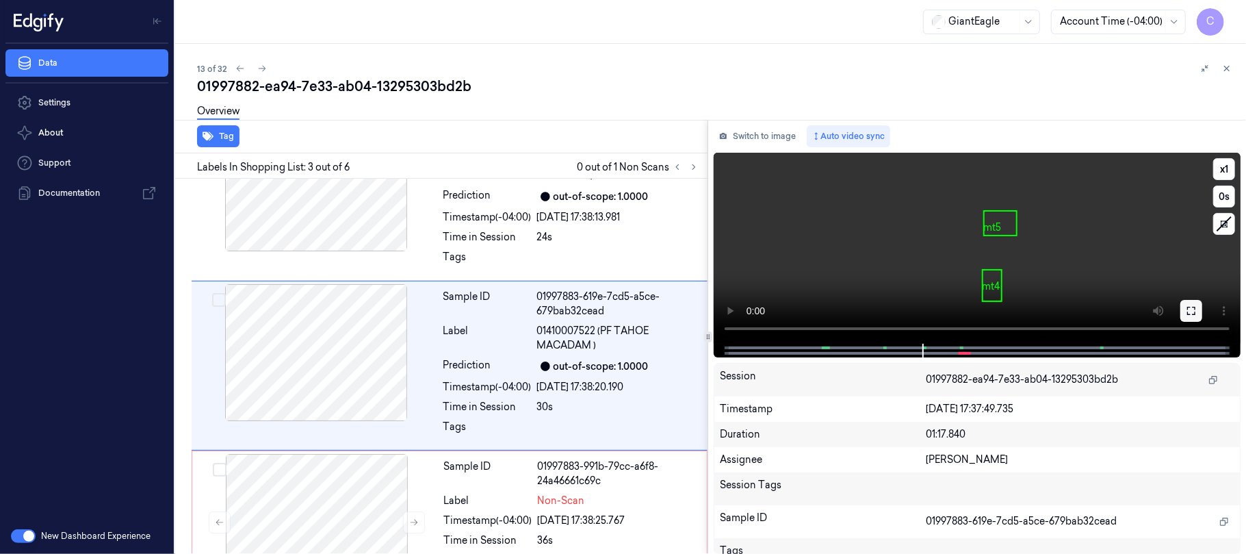
click at [1183, 311] on button at bounding box center [1191, 311] width 22 height 22
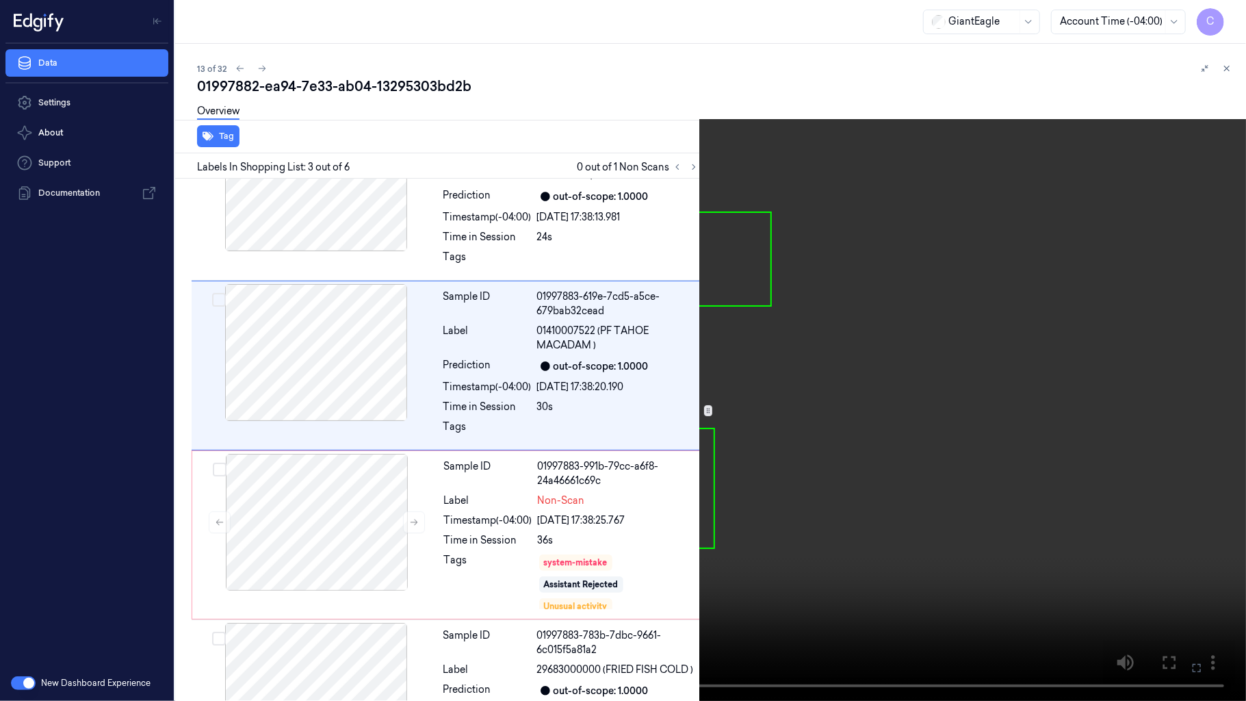
click at [713, 423] on video at bounding box center [623, 350] width 1246 height 701
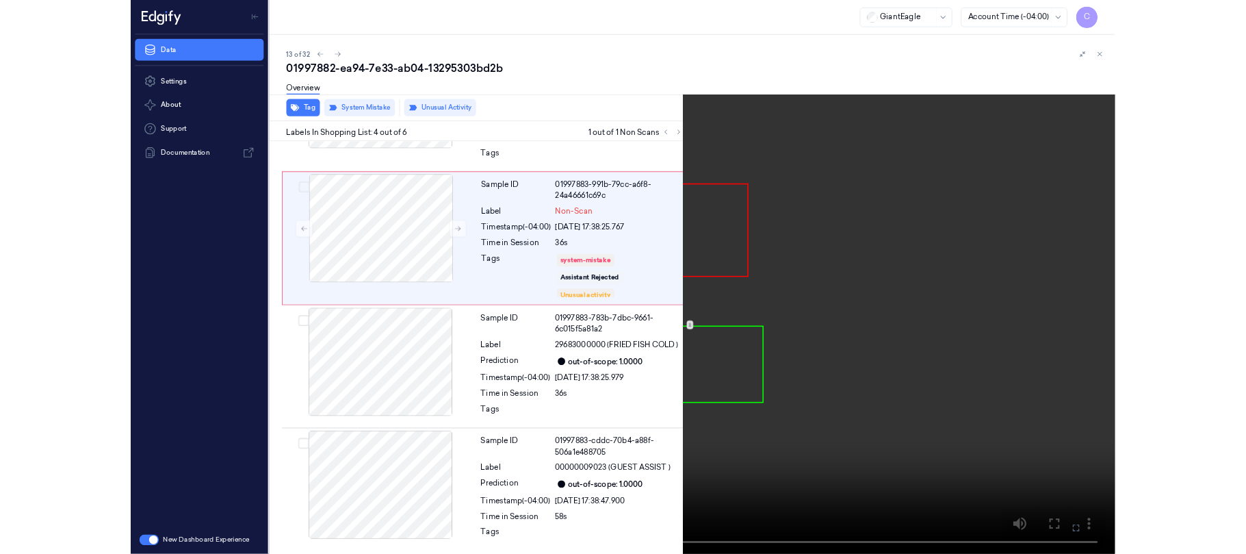
scroll to position [333, 0]
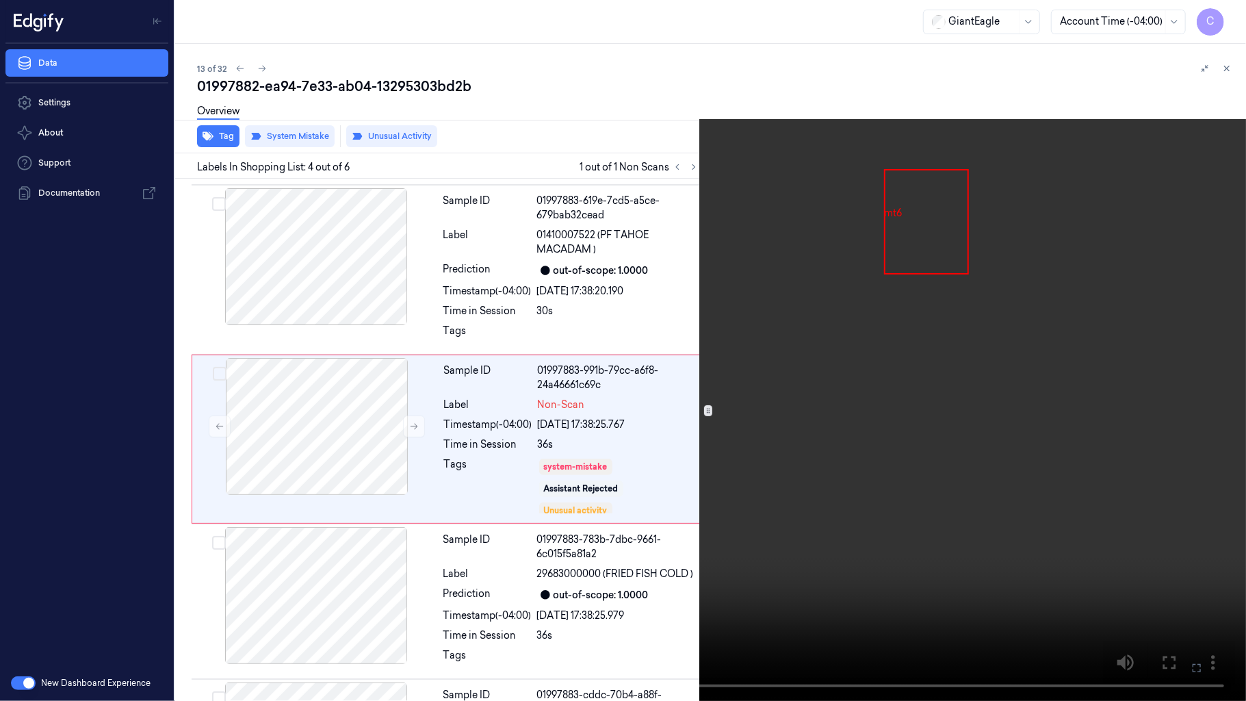
click at [680, 370] on video at bounding box center [623, 350] width 1246 height 701
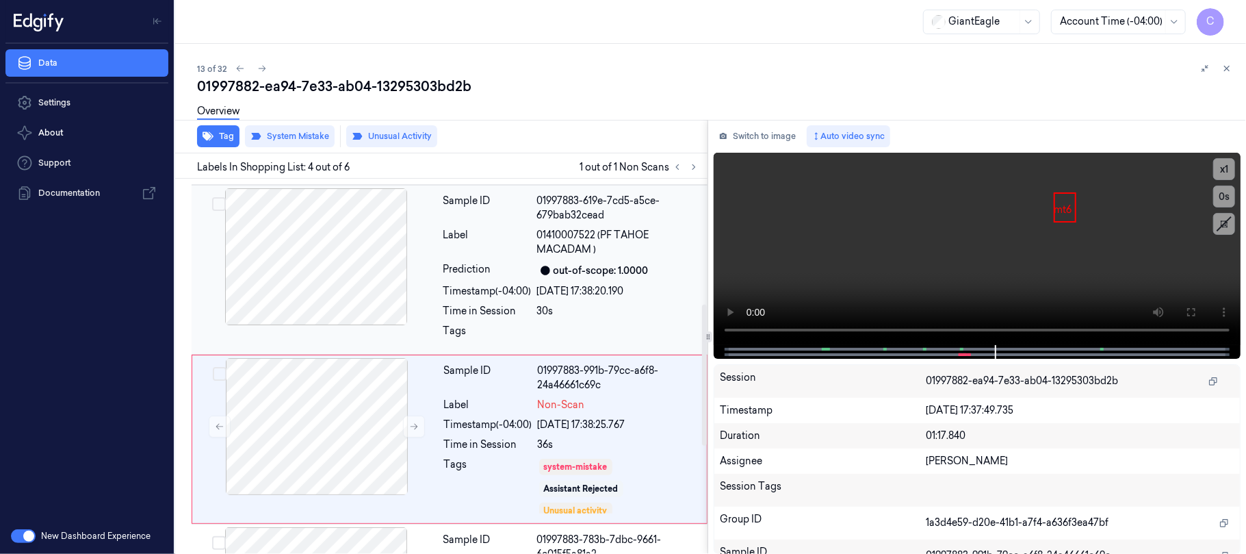
scroll to position [406, 0]
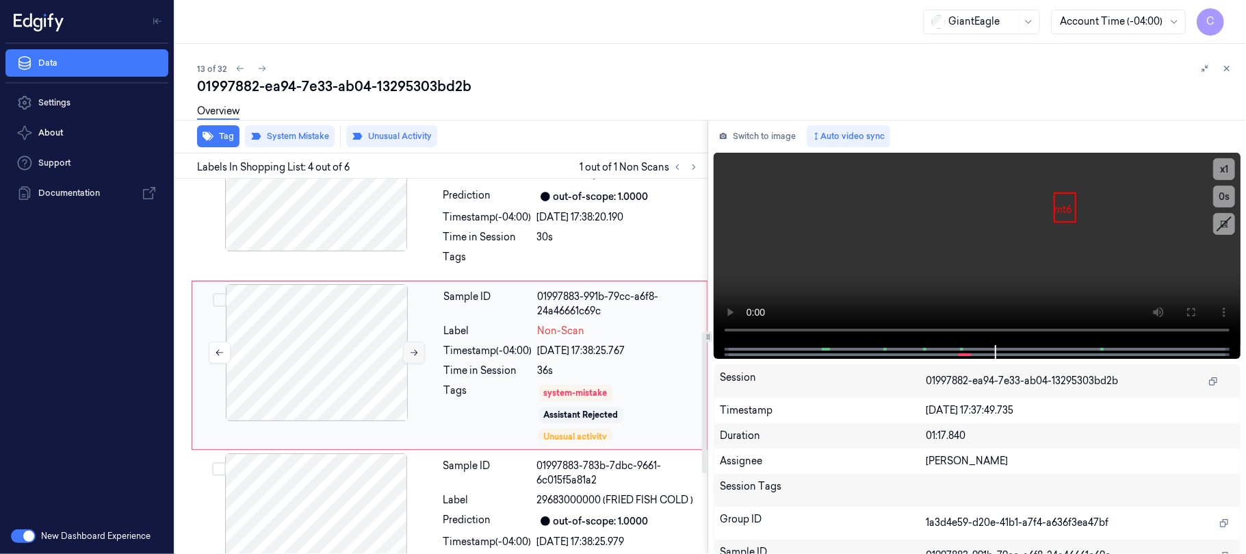
click at [406, 356] on button at bounding box center [414, 352] width 22 height 22
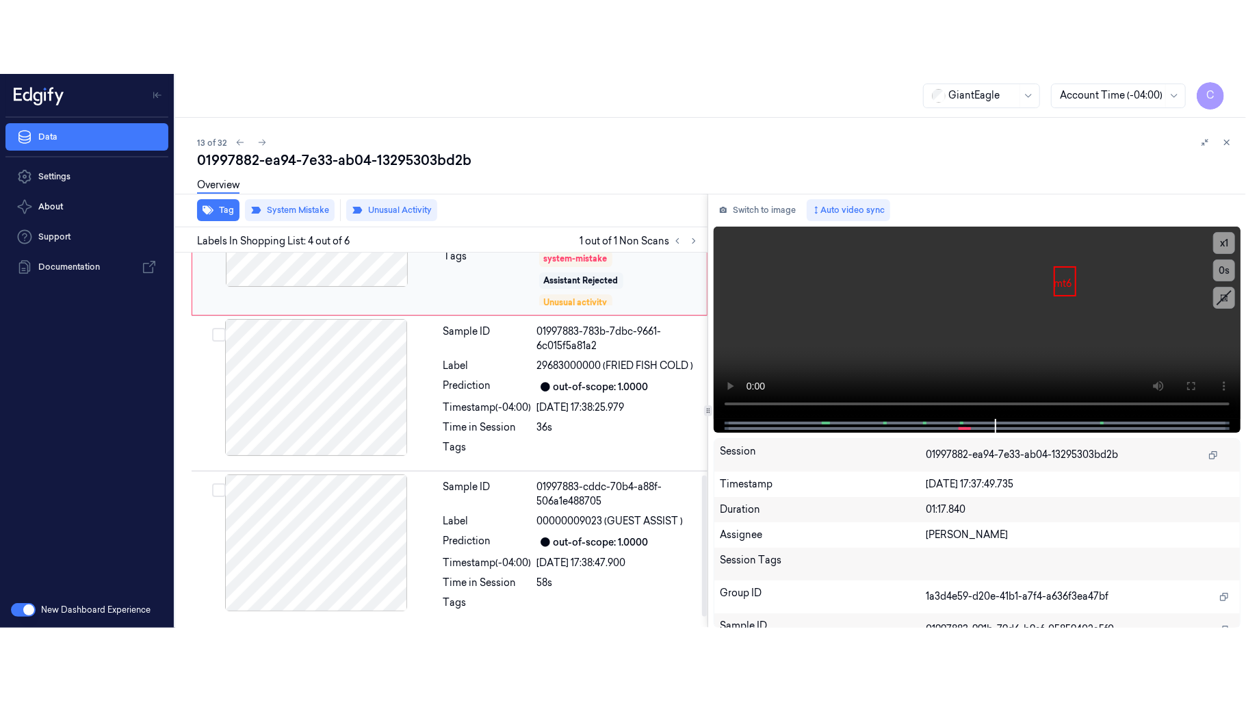
scroll to position [620, 0]
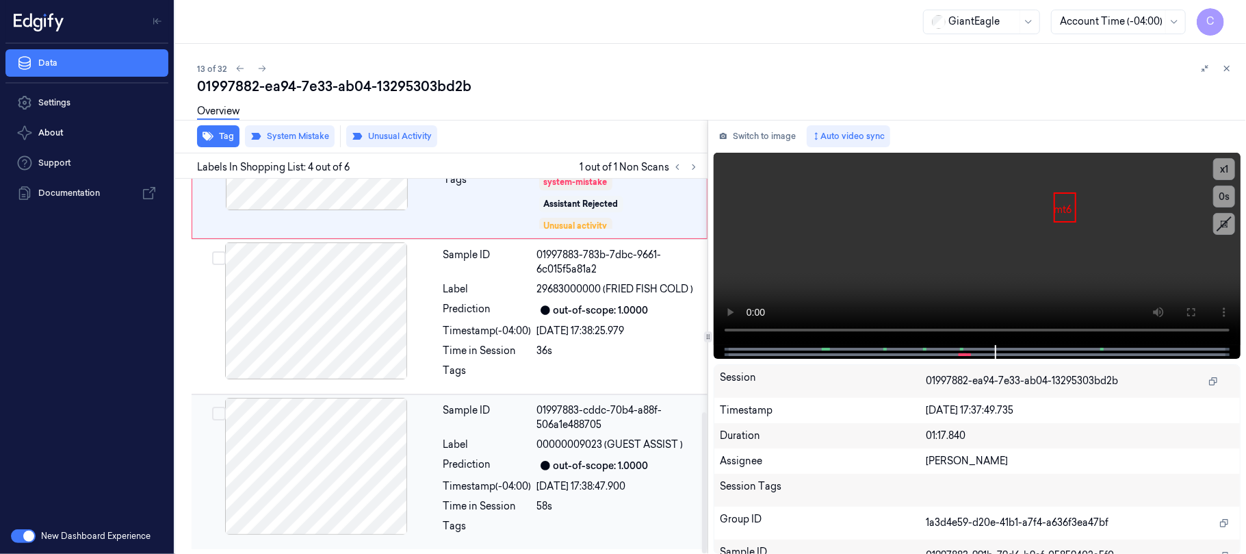
click at [302, 474] on div at bounding box center [316, 466] width 244 height 137
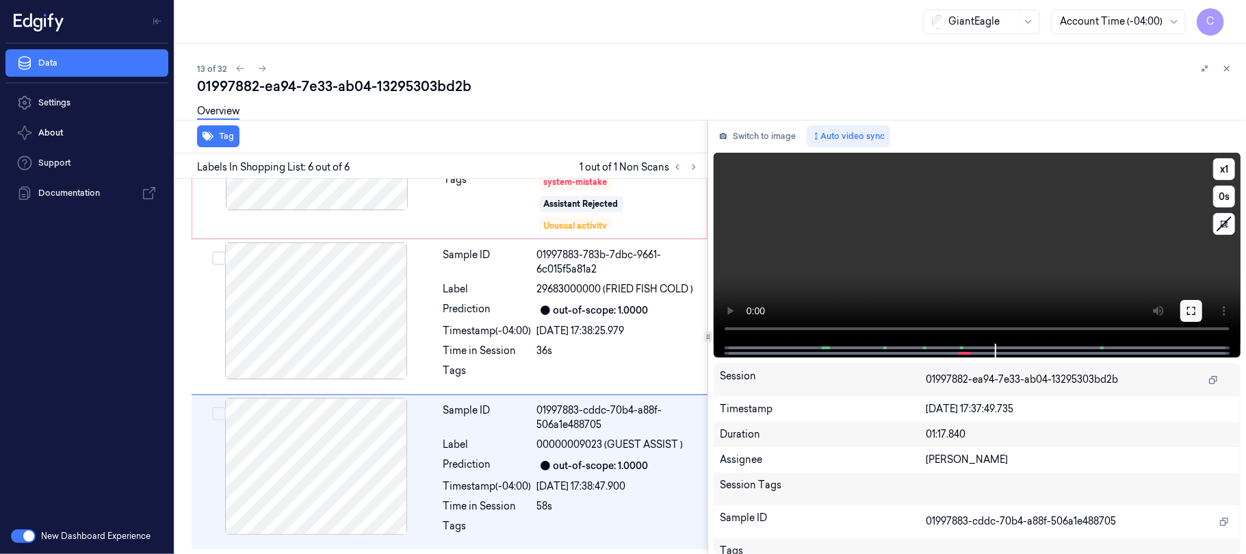
click at [1199, 307] on button at bounding box center [1191, 311] width 22 height 22
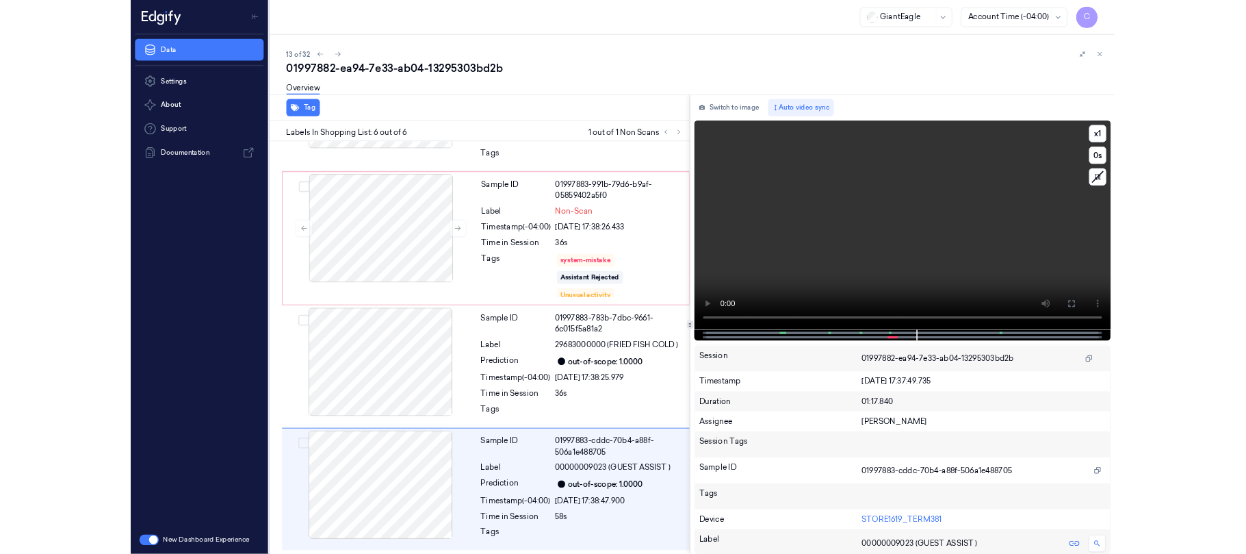
scroll to position [474, 0]
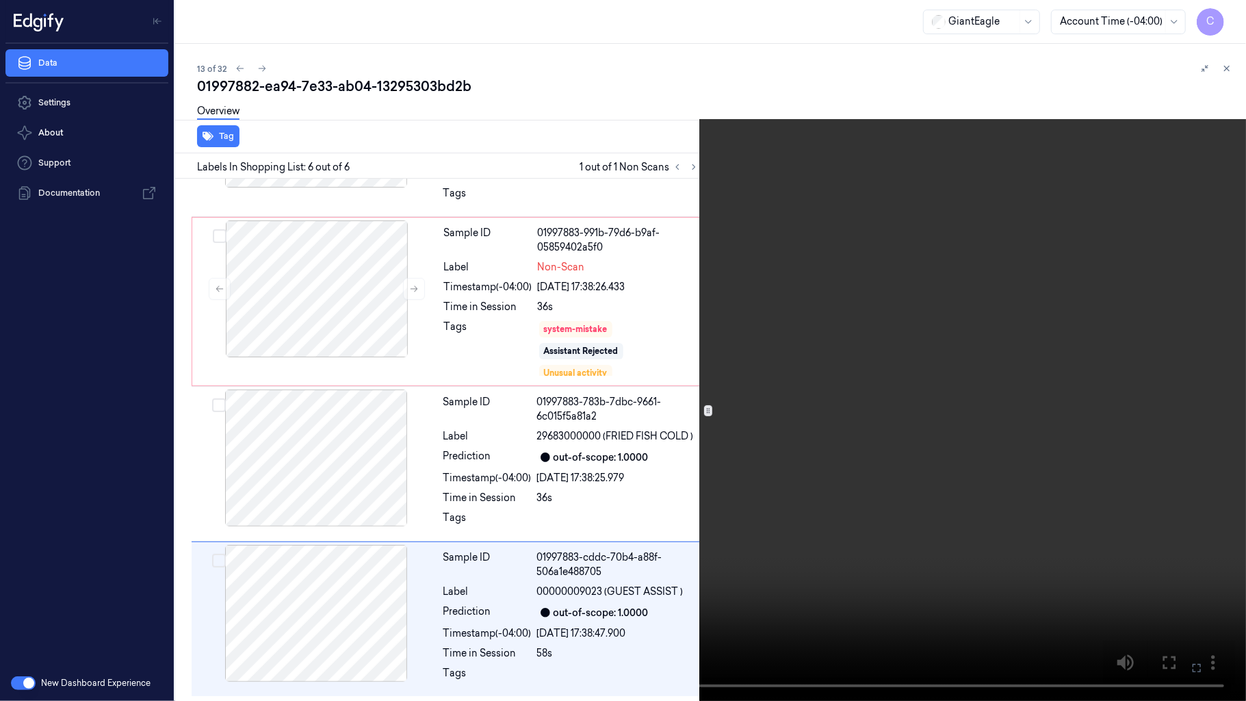
click at [565, 397] on video at bounding box center [623, 350] width 1246 height 701
click at [536, 515] on video at bounding box center [623, 350] width 1246 height 701
click at [548, 364] on video at bounding box center [623, 350] width 1246 height 701
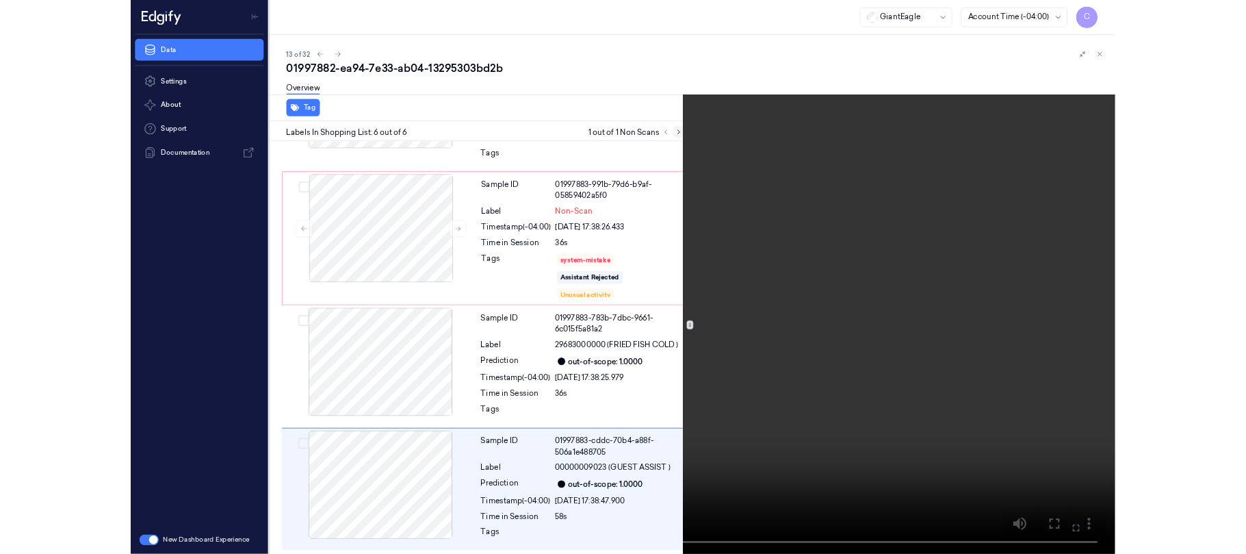
scroll to position [620, 0]
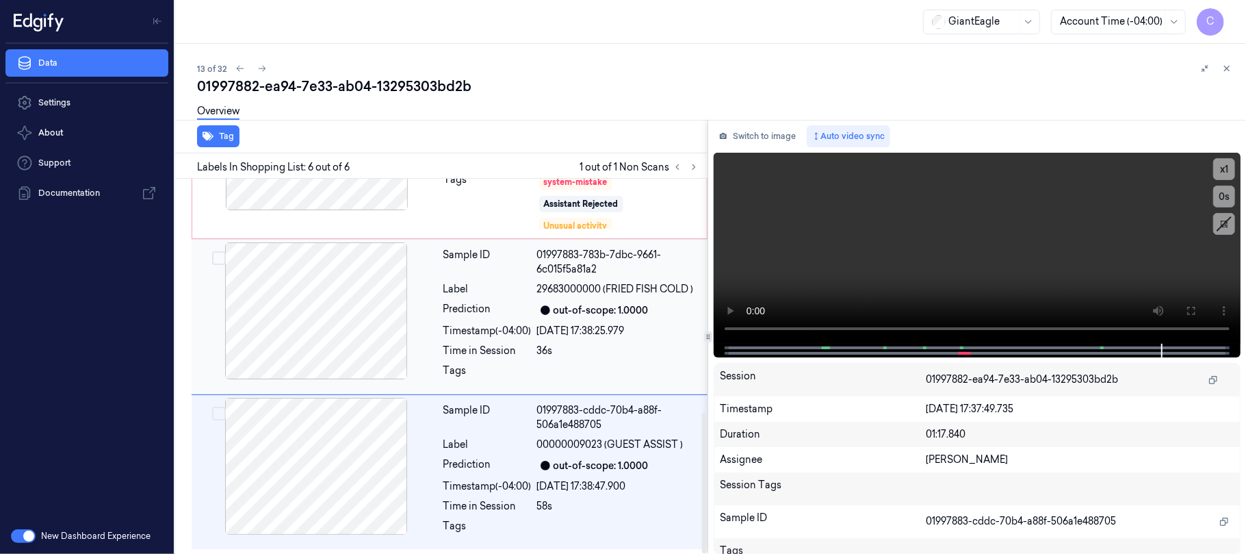
click at [364, 334] on div at bounding box center [316, 310] width 244 height 137
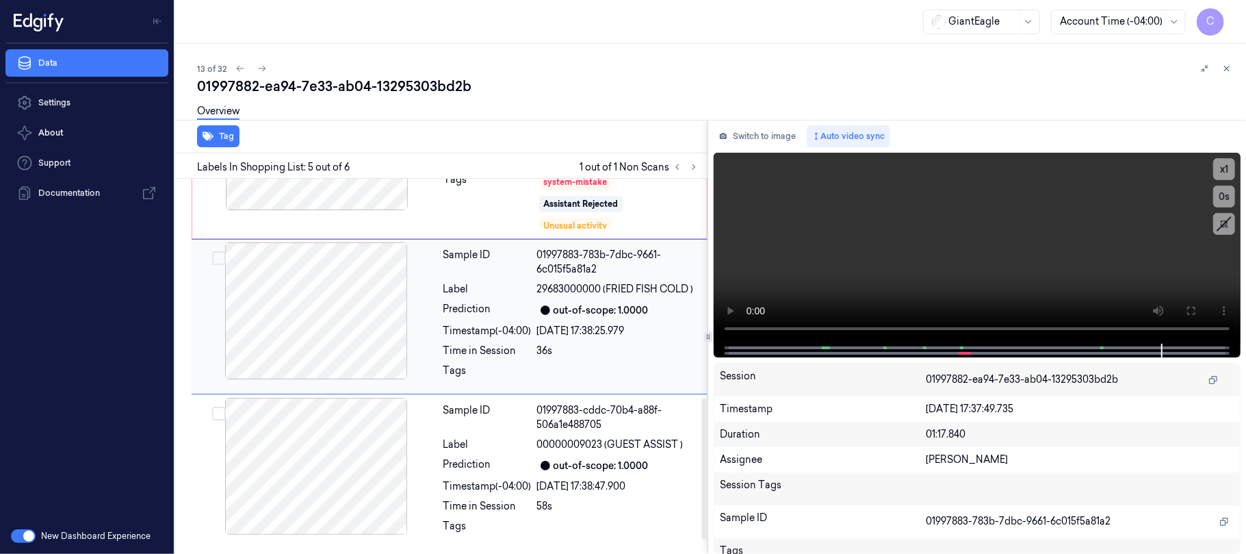
scroll to position [569, 0]
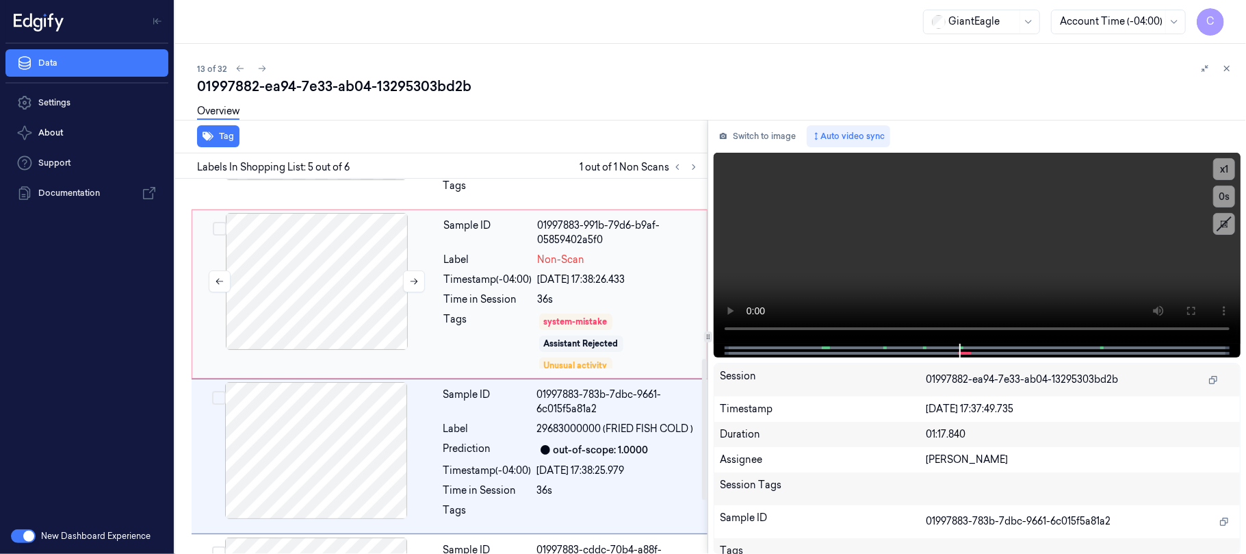
click at [375, 310] on div at bounding box center [317, 281] width 244 height 137
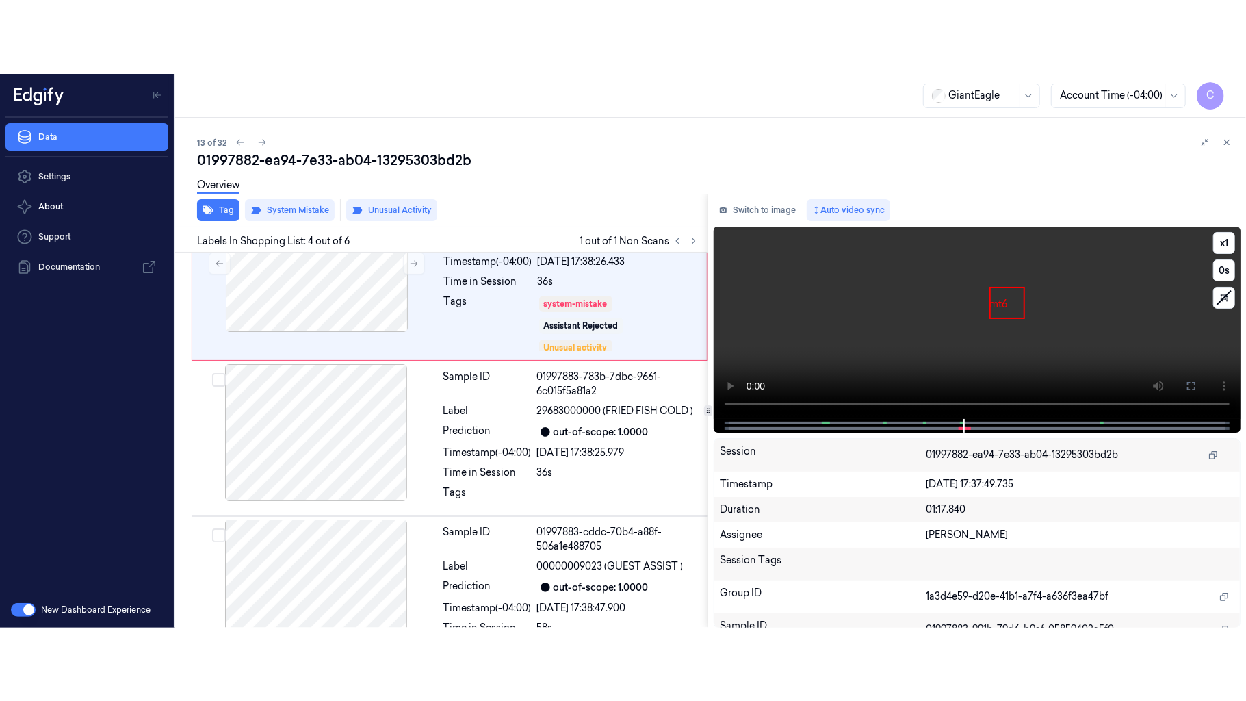
scroll to position [406, 0]
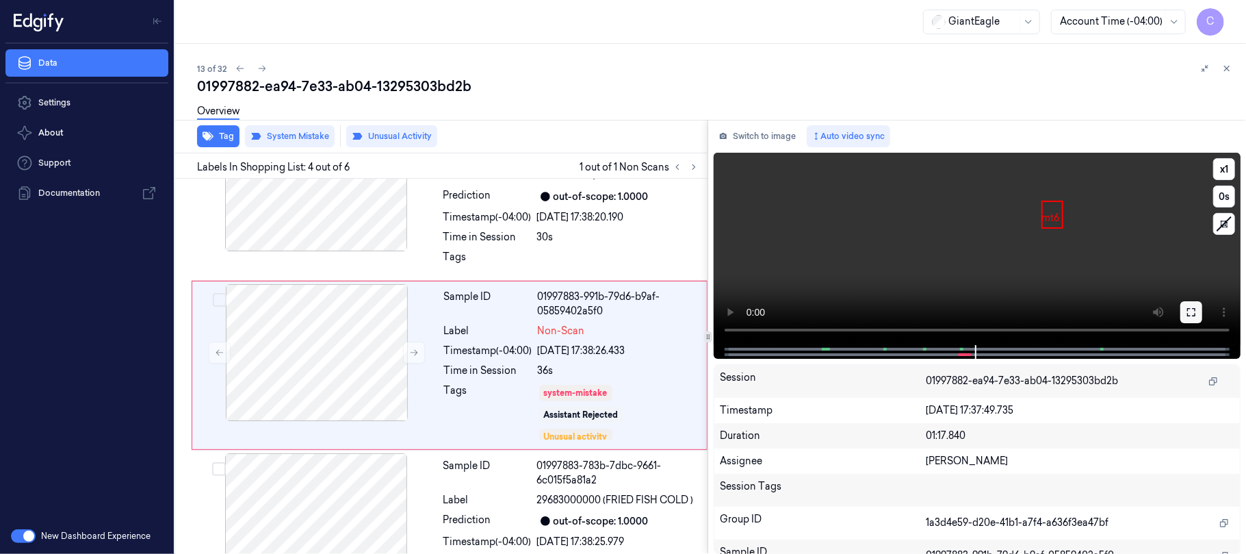
click at [1194, 319] on button at bounding box center [1191, 312] width 22 height 22
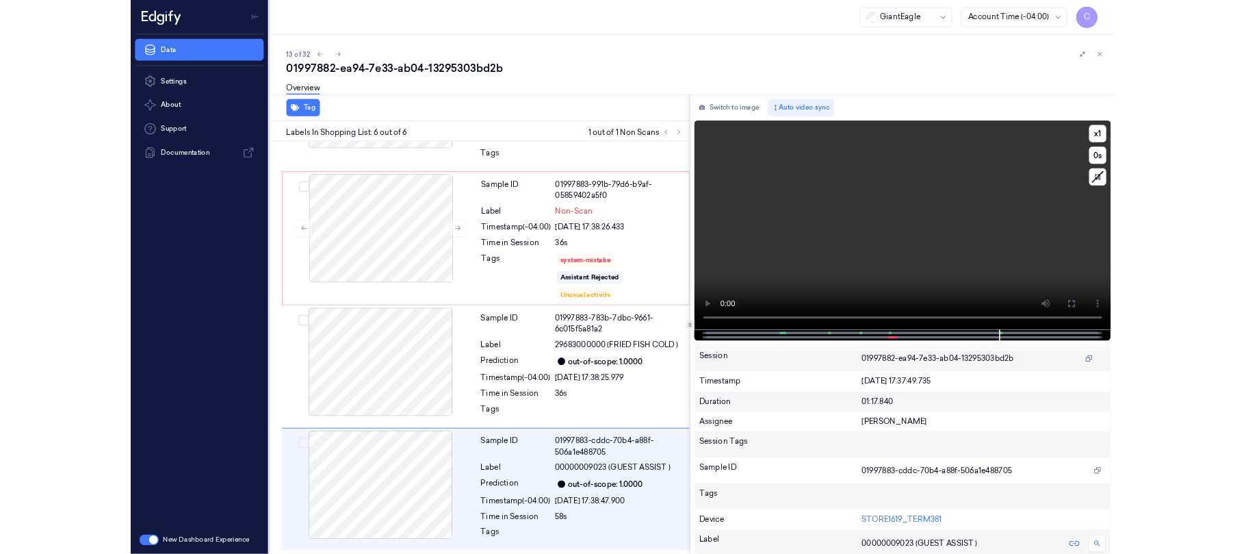
scroll to position [474, 0]
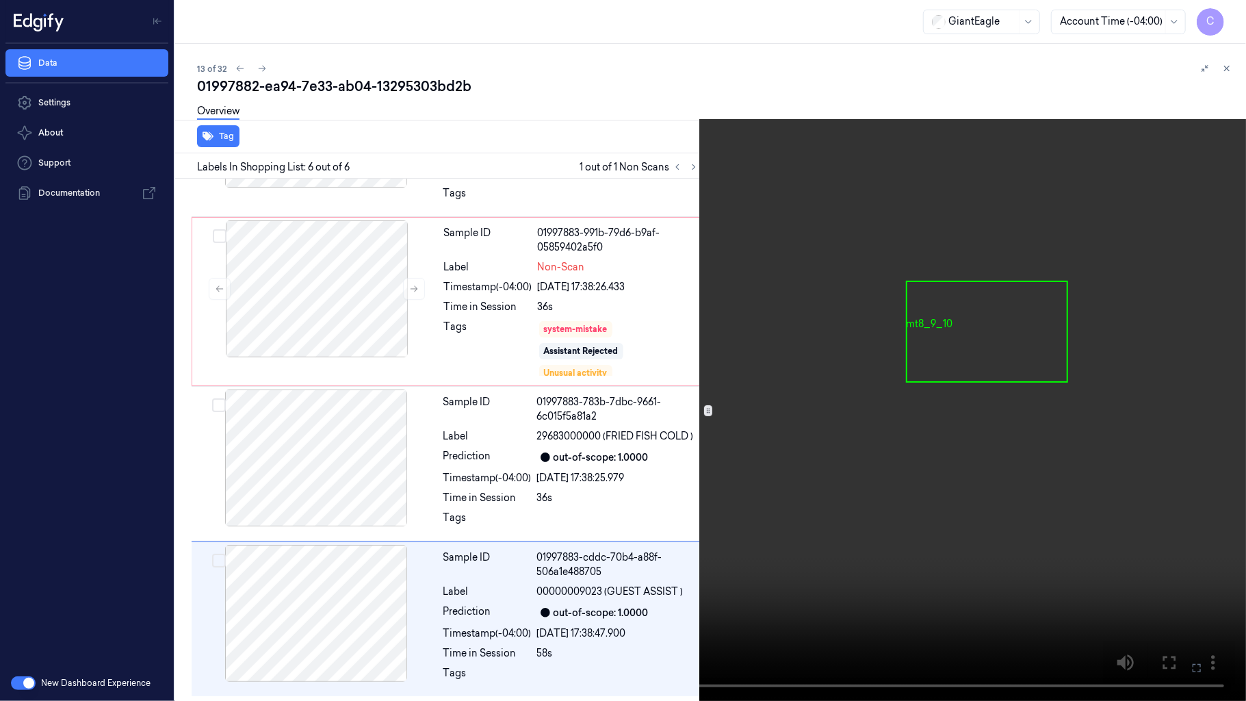
click at [737, 442] on video at bounding box center [623, 350] width 1246 height 701
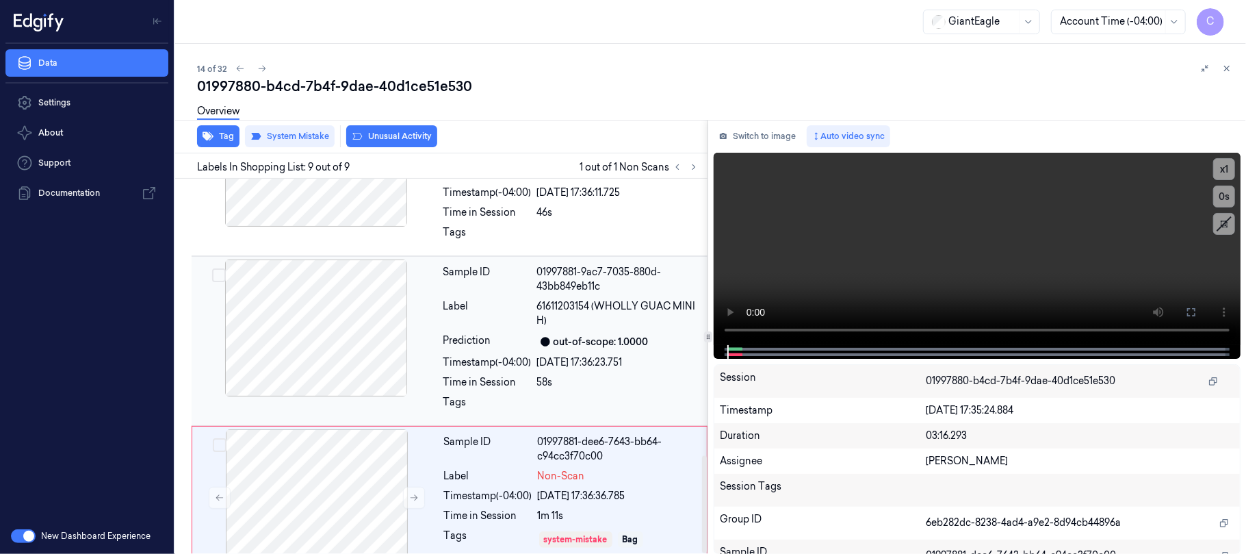
scroll to position [1062, 0]
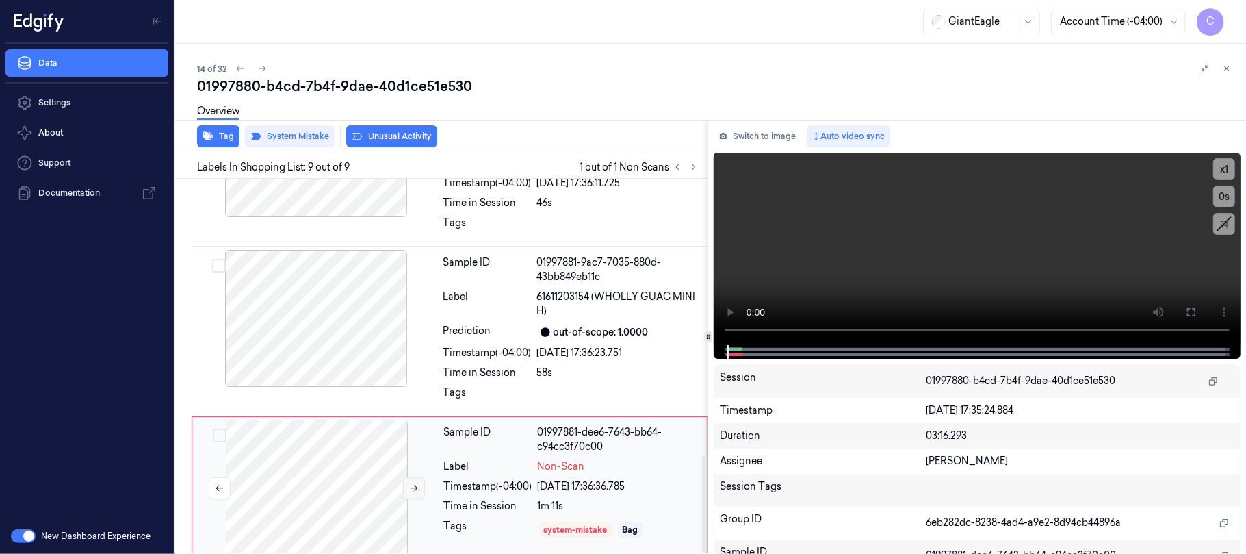
click at [411, 483] on icon at bounding box center [414, 488] width 10 height 10
click at [406, 477] on button at bounding box center [414, 488] width 22 height 22
click at [346, 338] on div at bounding box center [316, 318] width 244 height 137
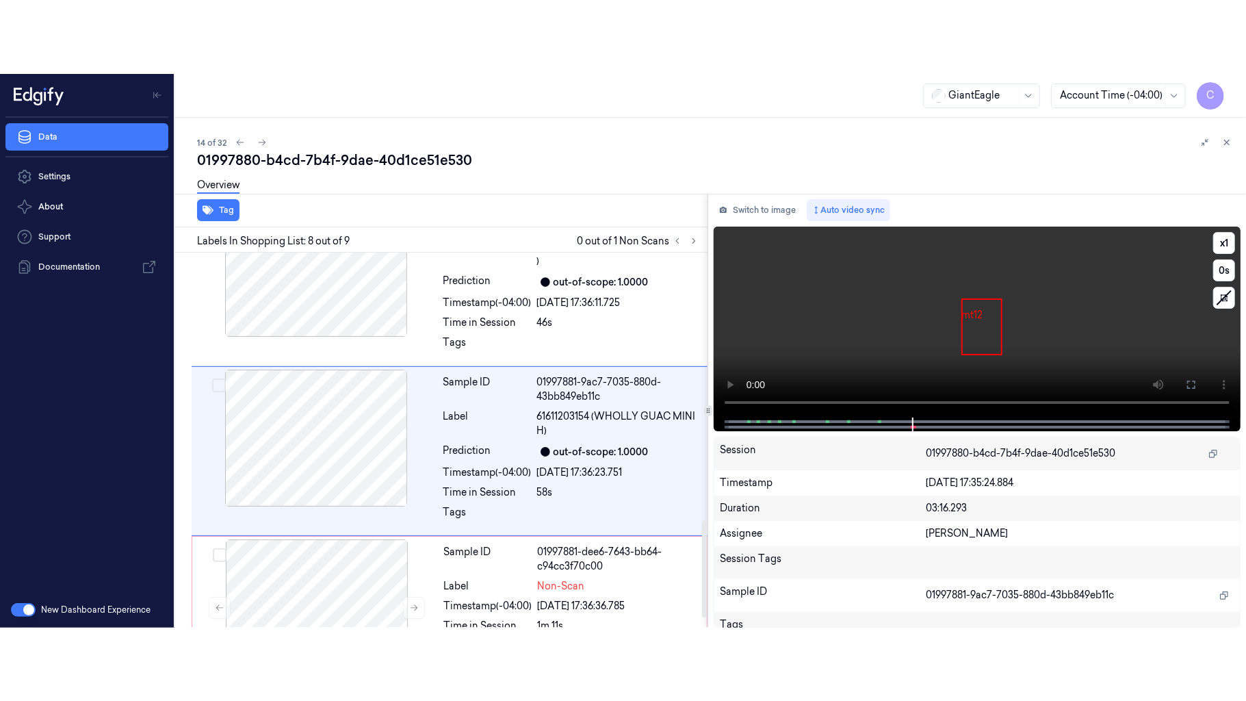
scroll to position [1016, 0]
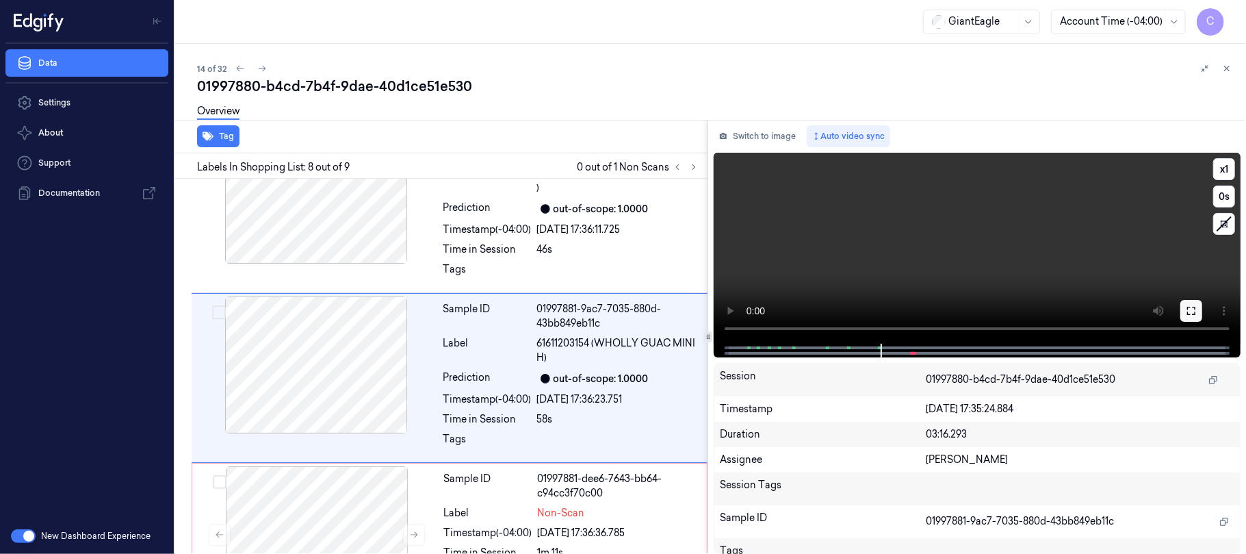
click at [1197, 312] on button at bounding box center [1191, 311] width 22 height 22
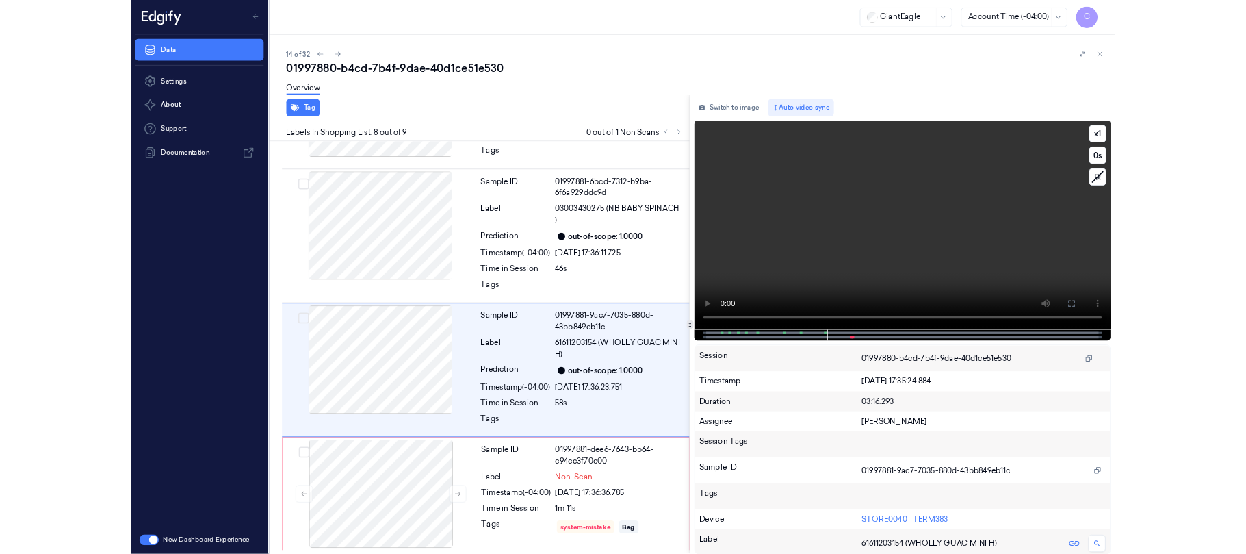
scroll to position [915, 0]
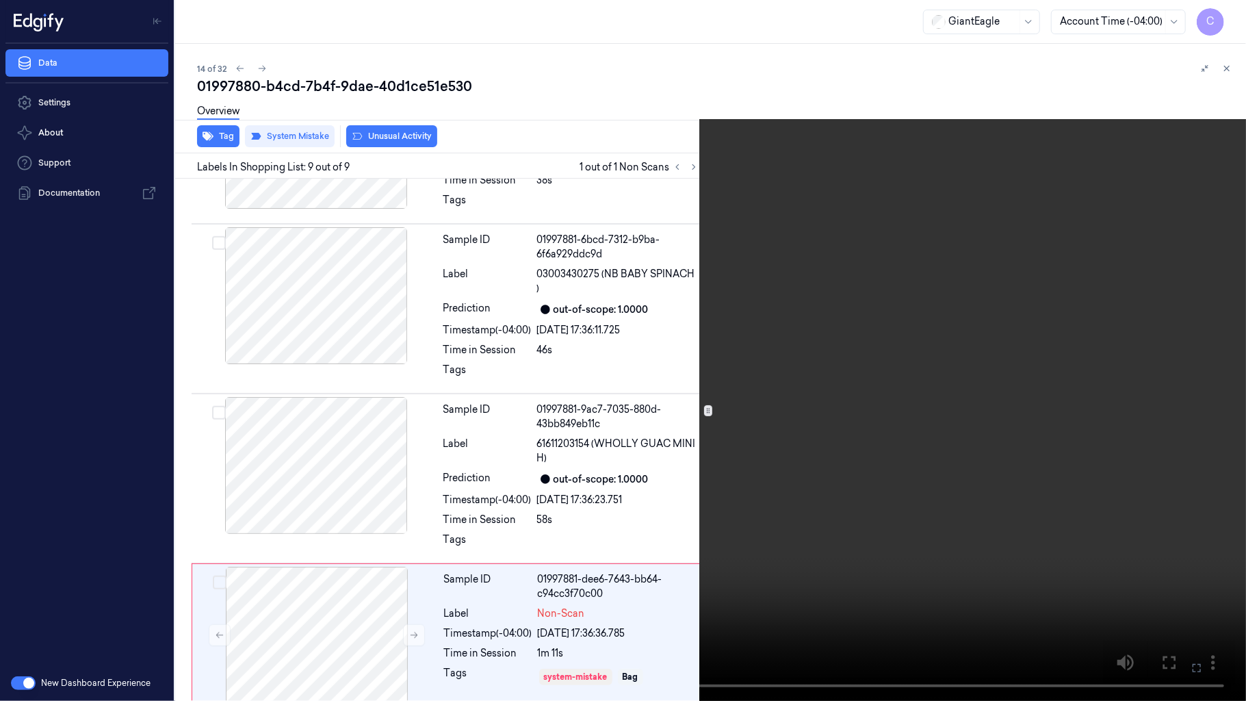
click at [581, 300] on video at bounding box center [623, 350] width 1246 height 701
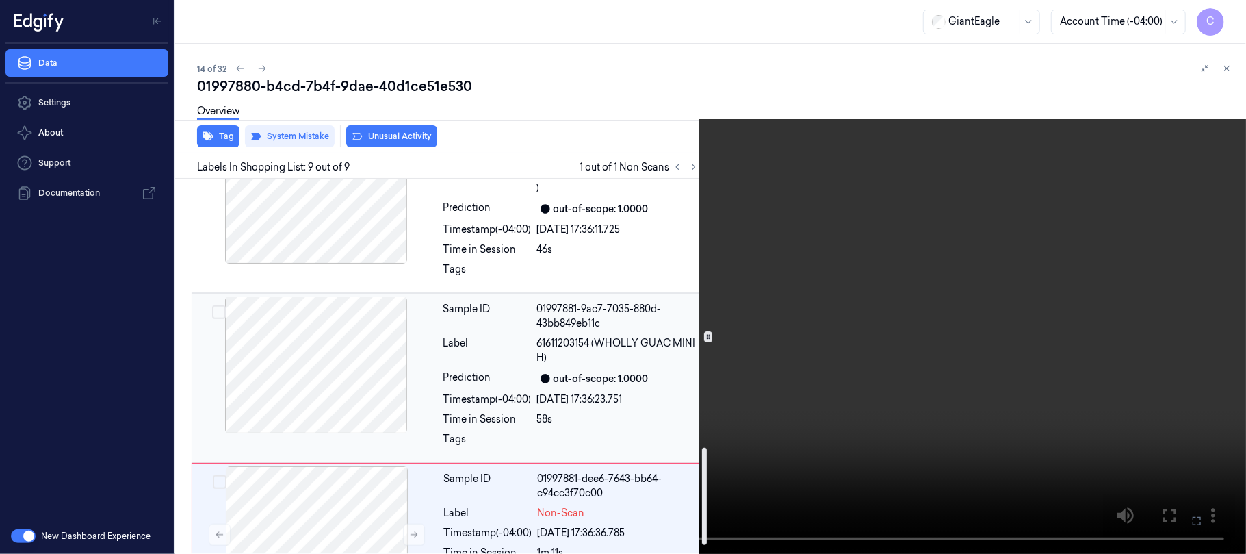
scroll to position [1062, 0]
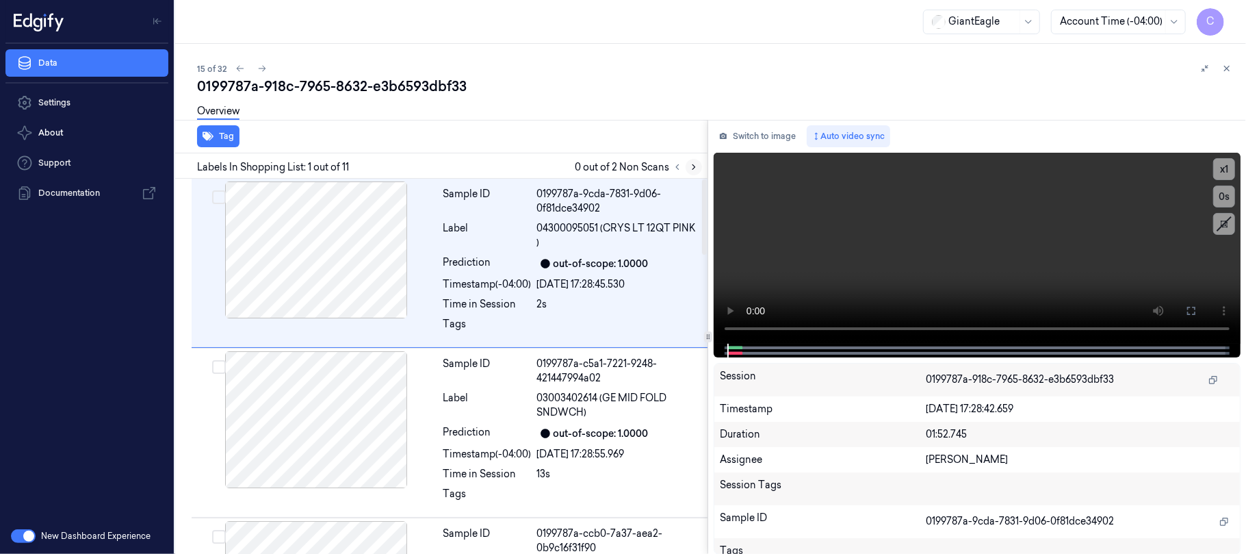
click at [693, 167] on icon at bounding box center [694, 167] width 10 height 10
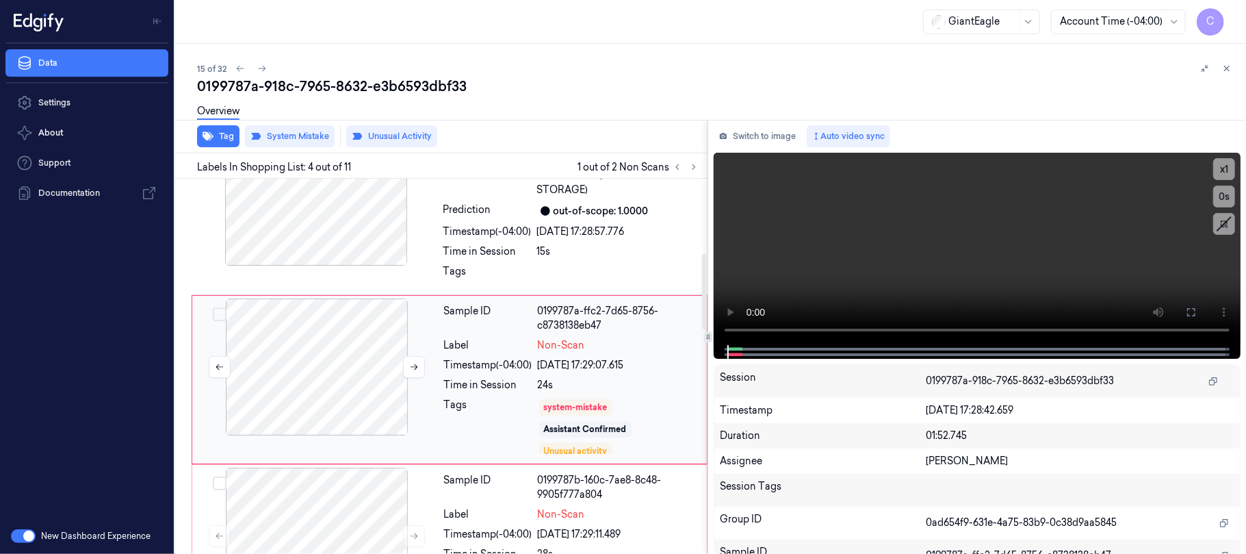
scroll to position [406, 0]
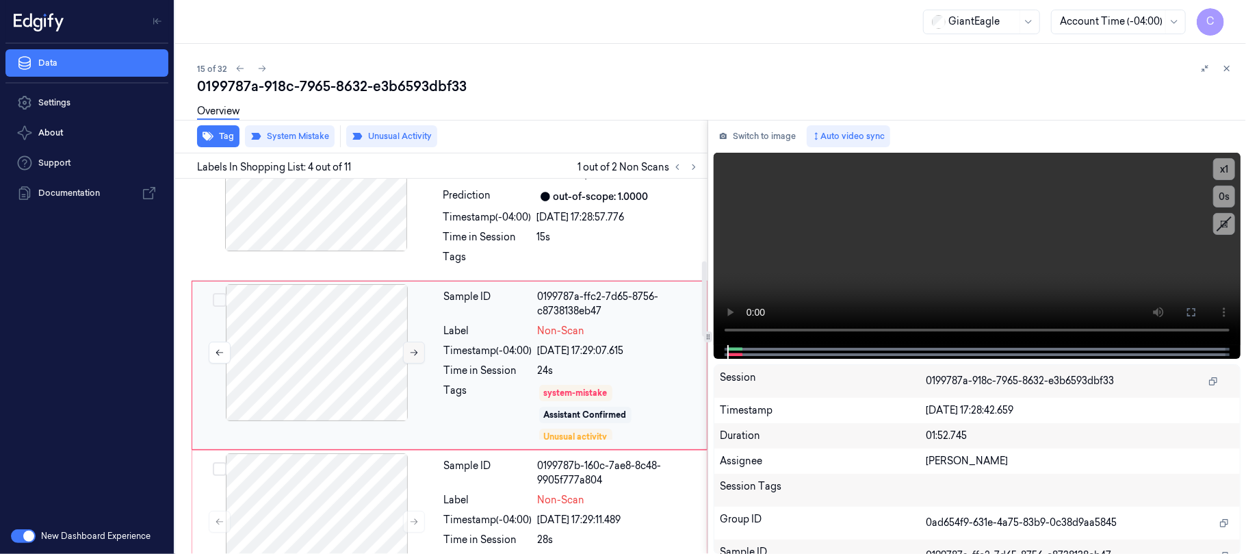
click at [414, 351] on icon at bounding box center [414, 353] width 10 height 10
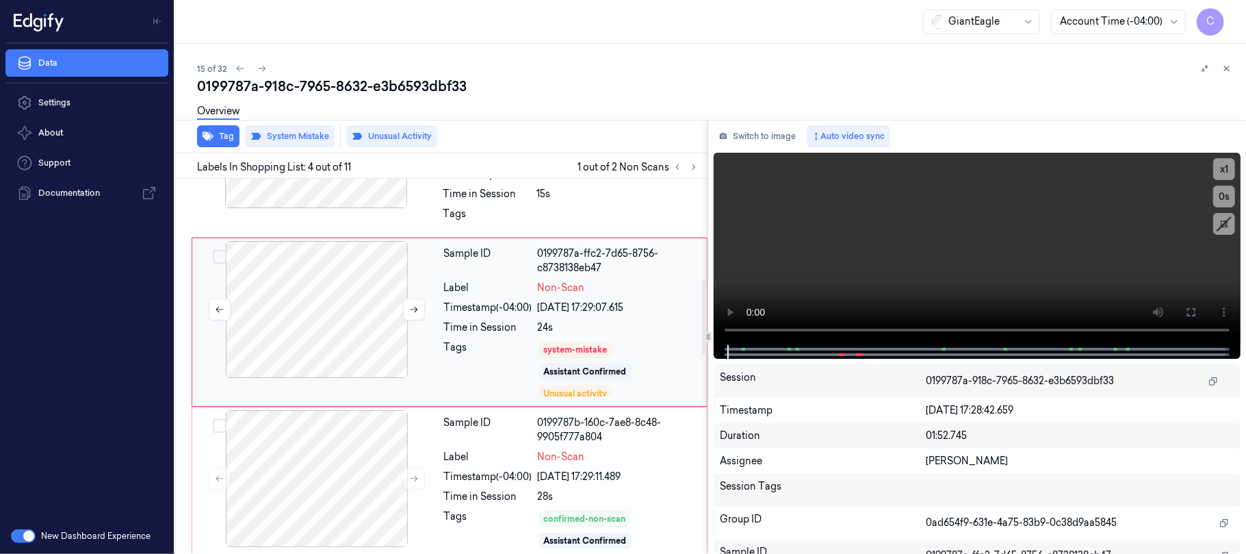
scroll to position [498, 0]
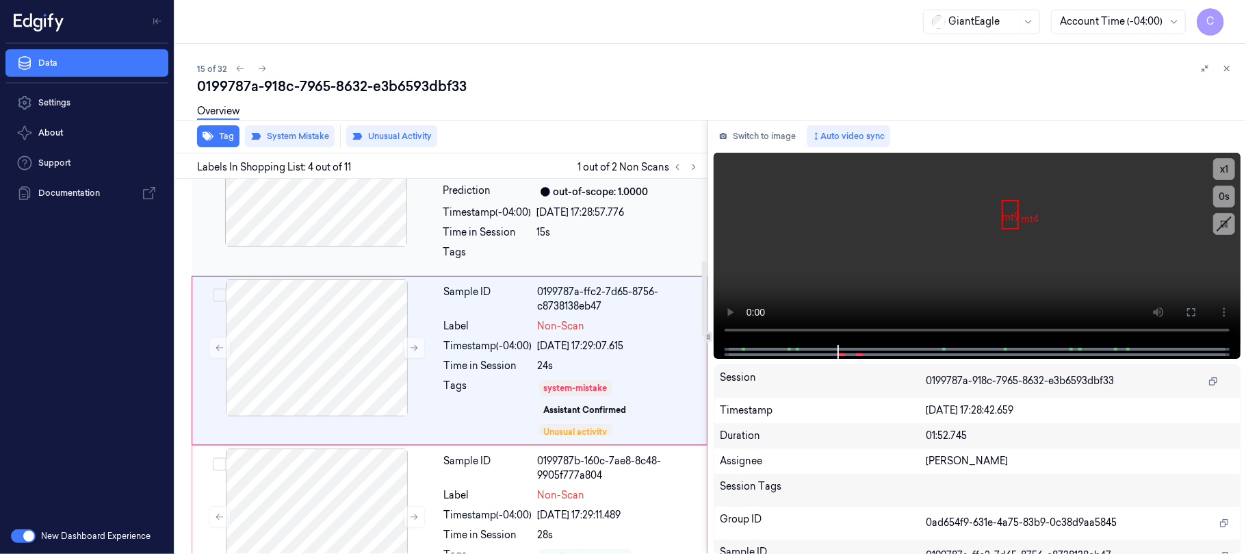
click at [340, 263] on div "Sample ID 0199787a-ccb0-7a37-aea2-0b9c16f31f90 Label 03003492410 (GE MED PTC ST…" at bounding box center [450, 191] width 516 height 170
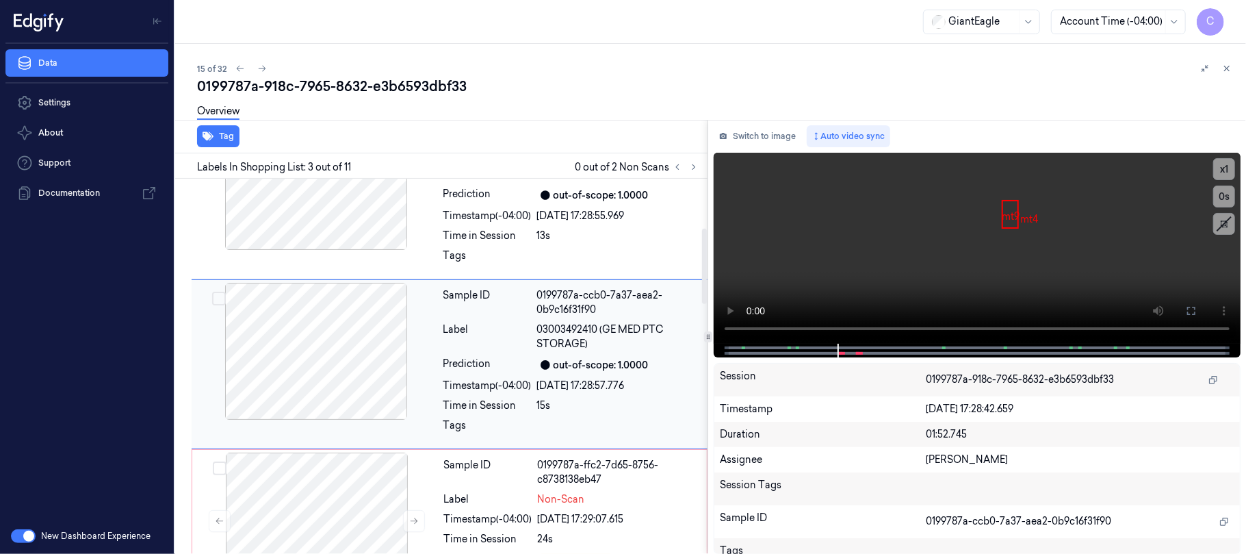
scroll to position [237, 0]
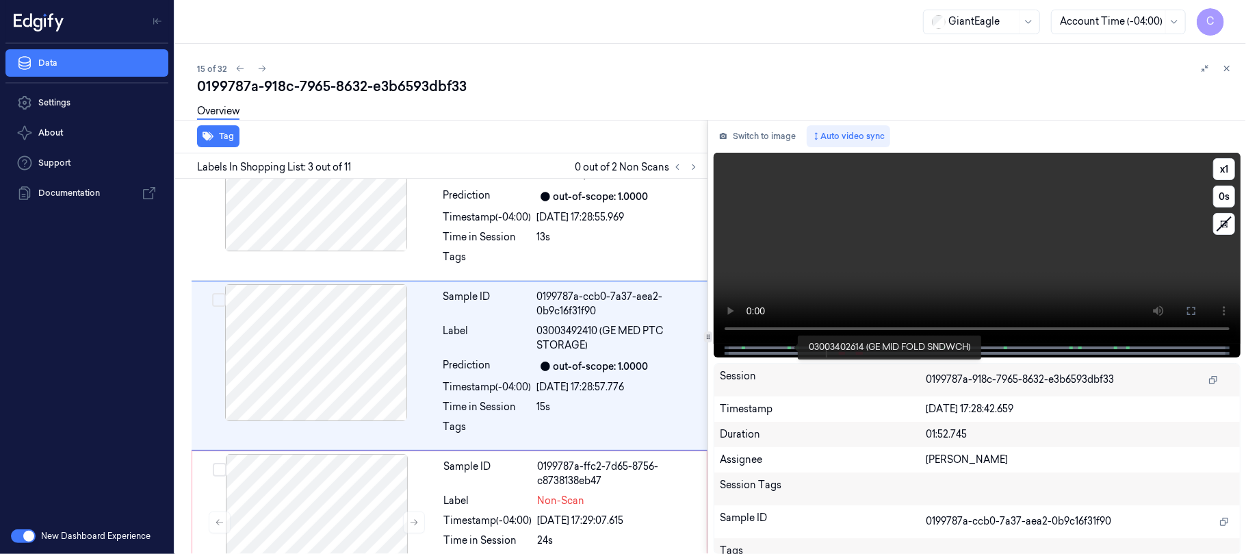
click at [788, 346] on span at bounding box center [789, 347] width 2 height 7
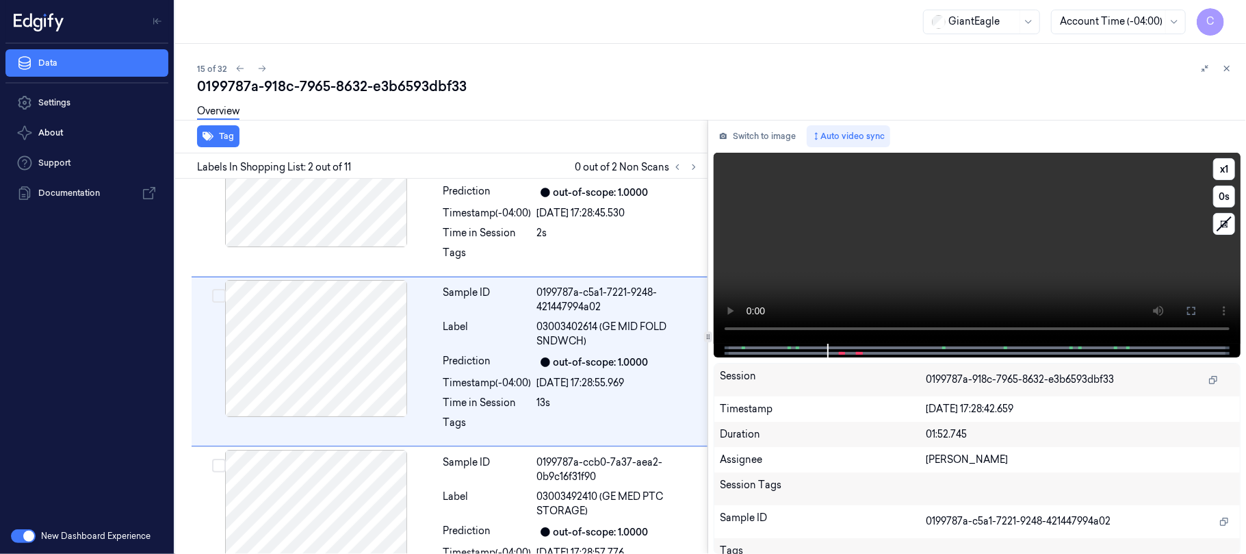
scroll to position [66, 0]
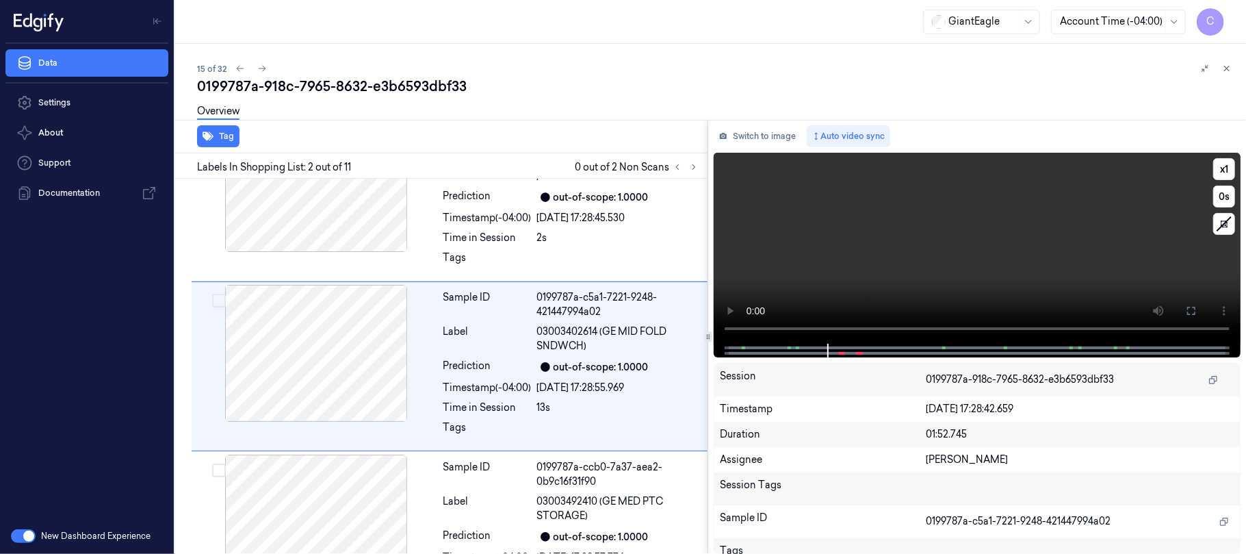
click at [799, 253] on video at bounding box center [977, 248] width 527 height 191
click at [911, 269] on video at bounding box center [977, 248] width 527 height 191
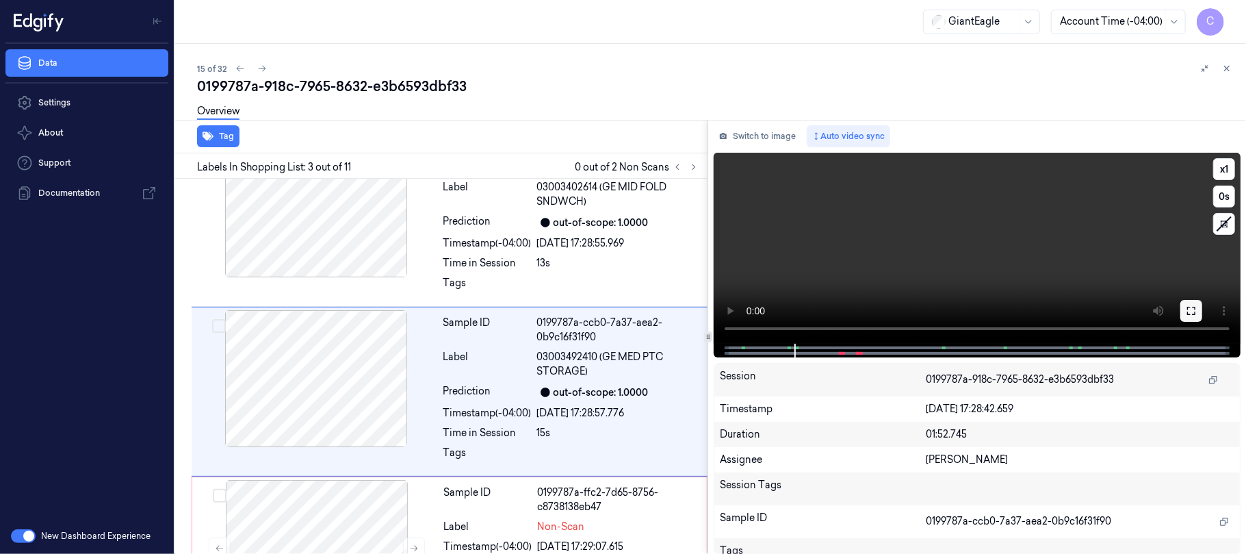
scroll to position [237, 0]
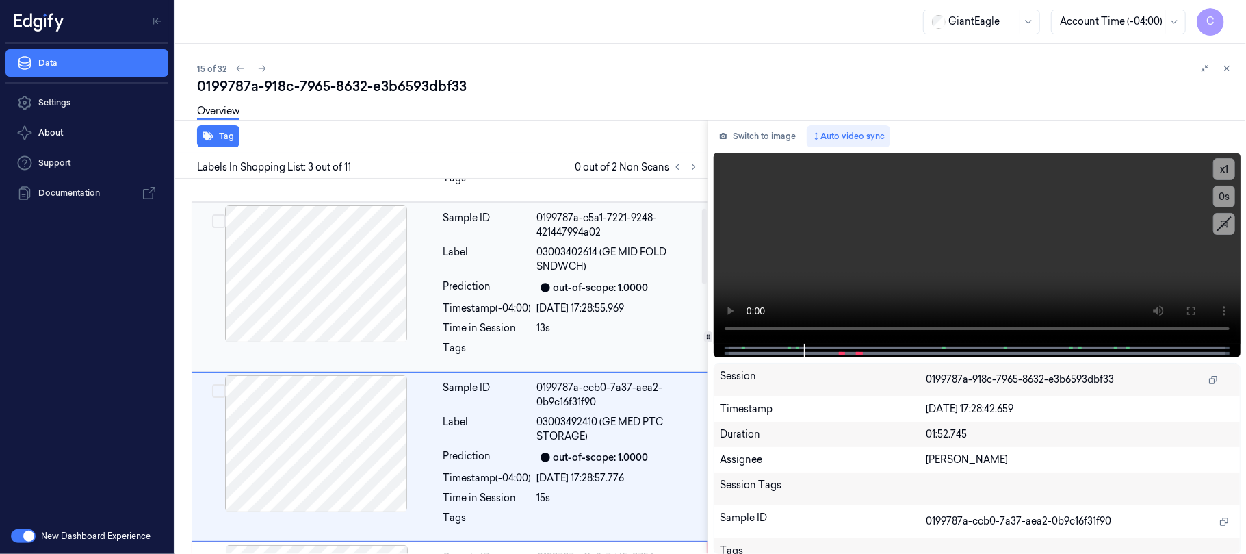
click at [345, 305] on div at bounding box center [316, 273] width 244 height 137
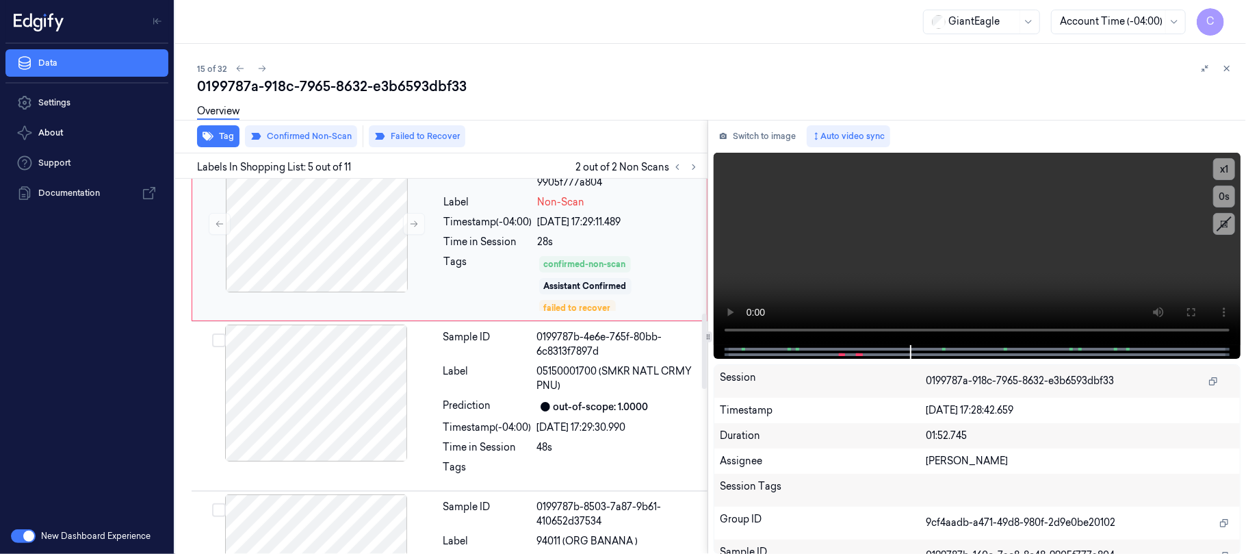
scroll to position [668, 0]
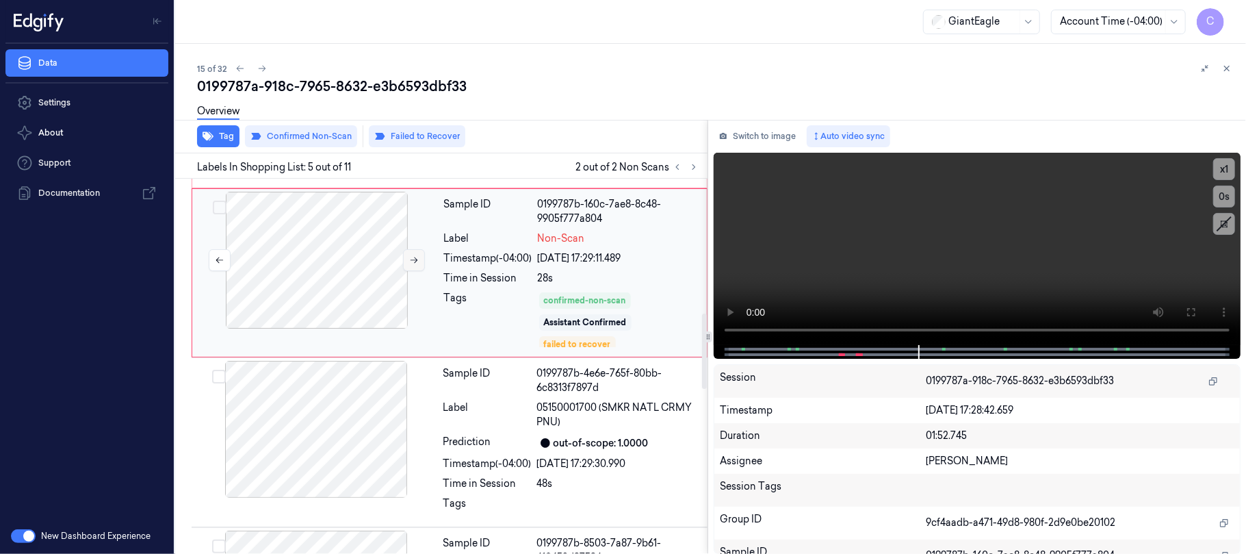
click at [411, 257] on icon at bounding box center [414, 260] width 10 height 10
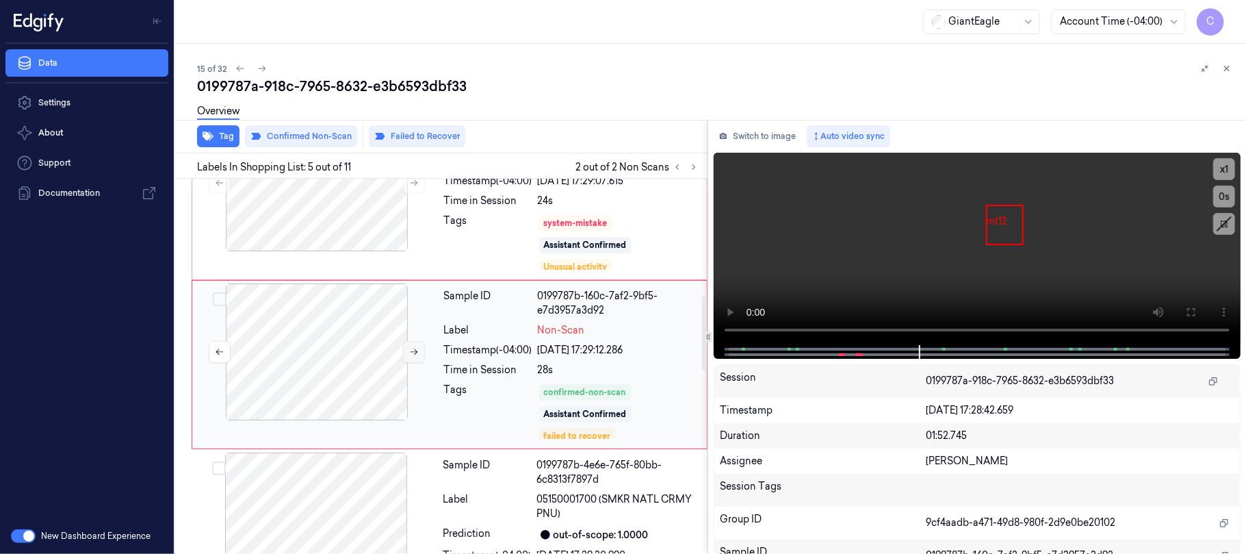
click at [416, 350] on icon at bounding box center [414, 352] width 10 height 10
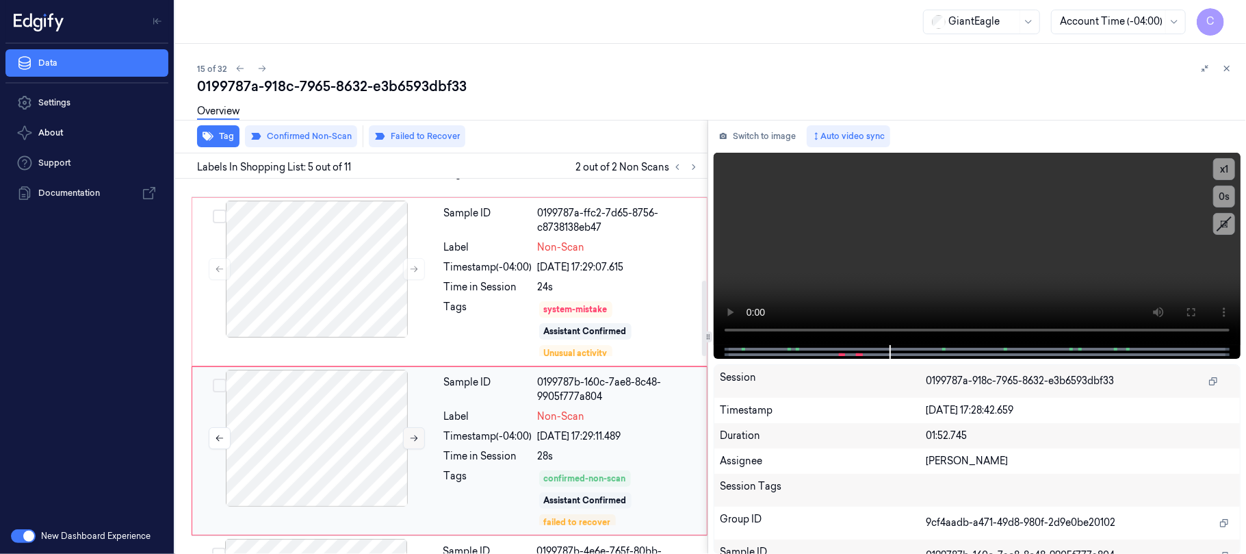
scroll to position [480, 0]
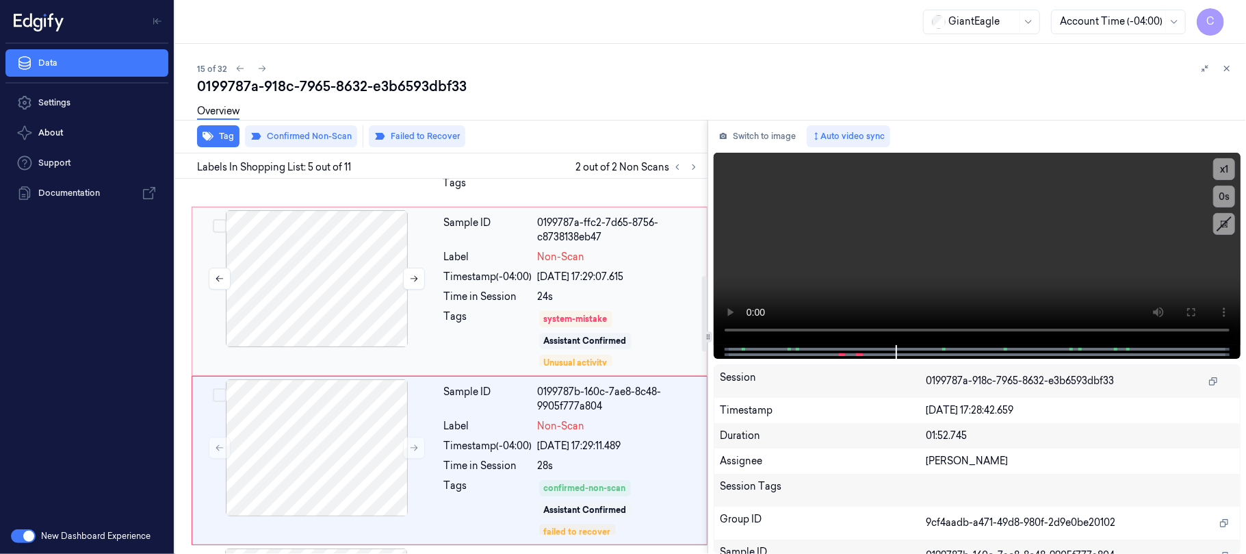
click at [338, 288] on div at bounding box center [317, 278] width 244 height 137
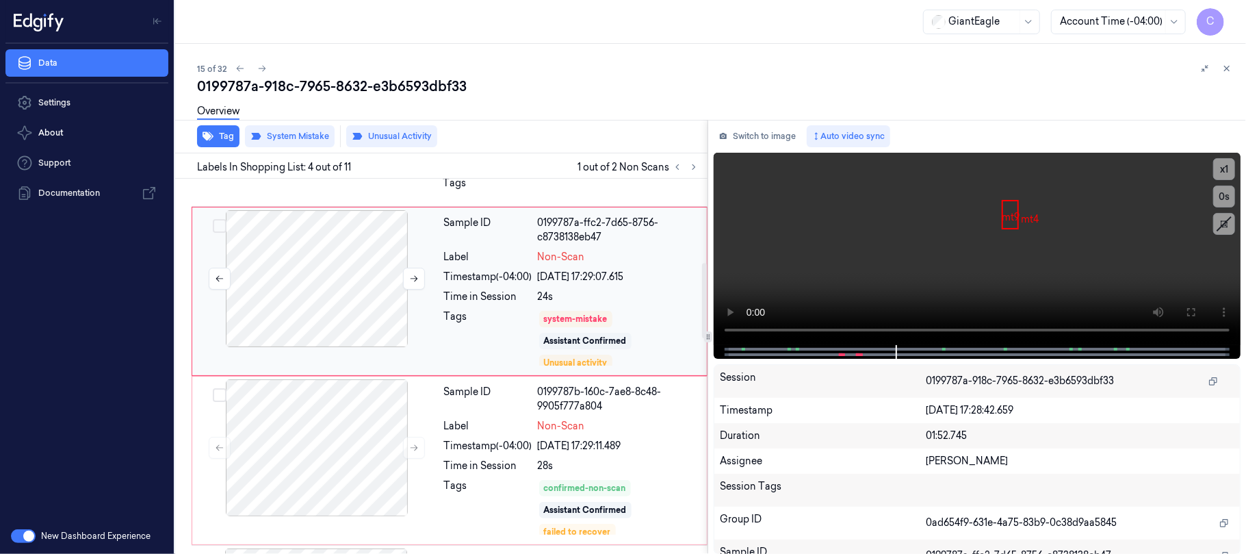
scroll to position [406, 0]
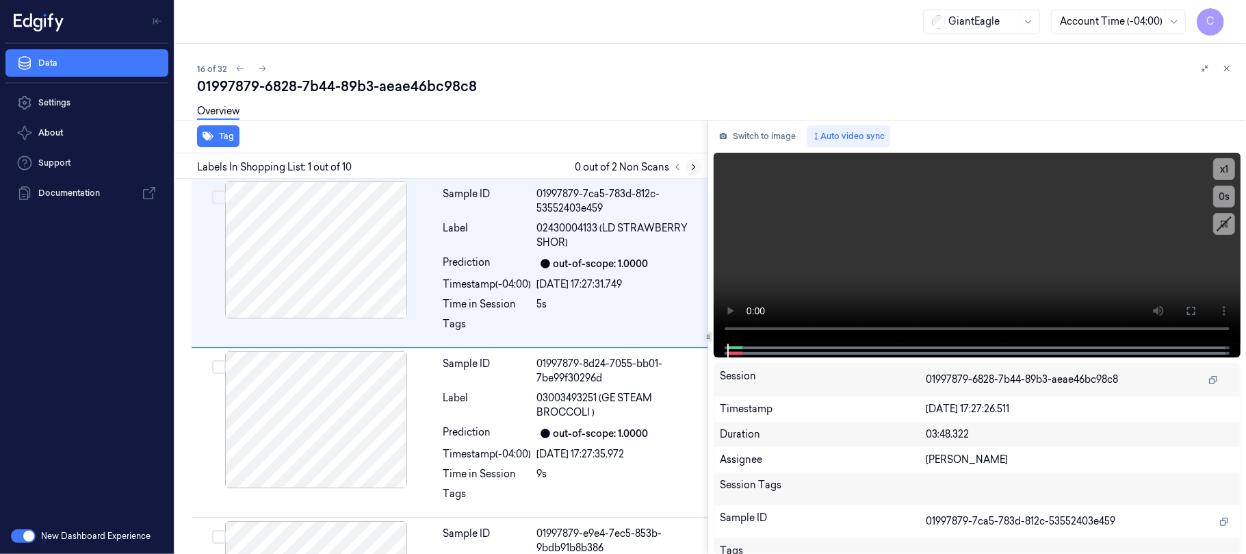
click at [690, 164] on icon at bounding box center [694, 167] width 10 height 10
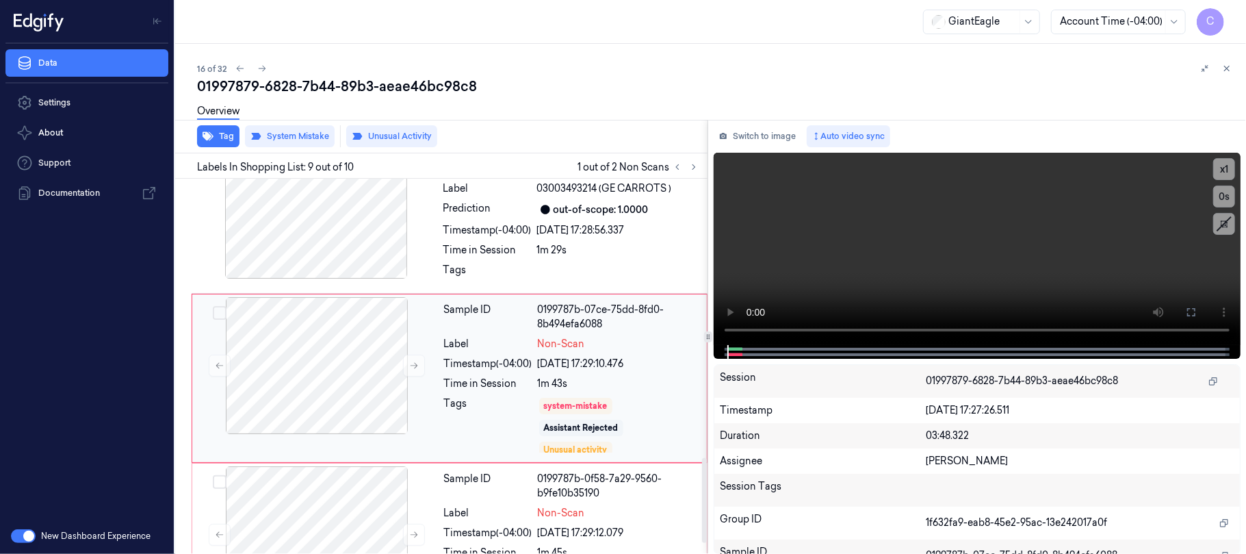
scroll to position [1229, 0]
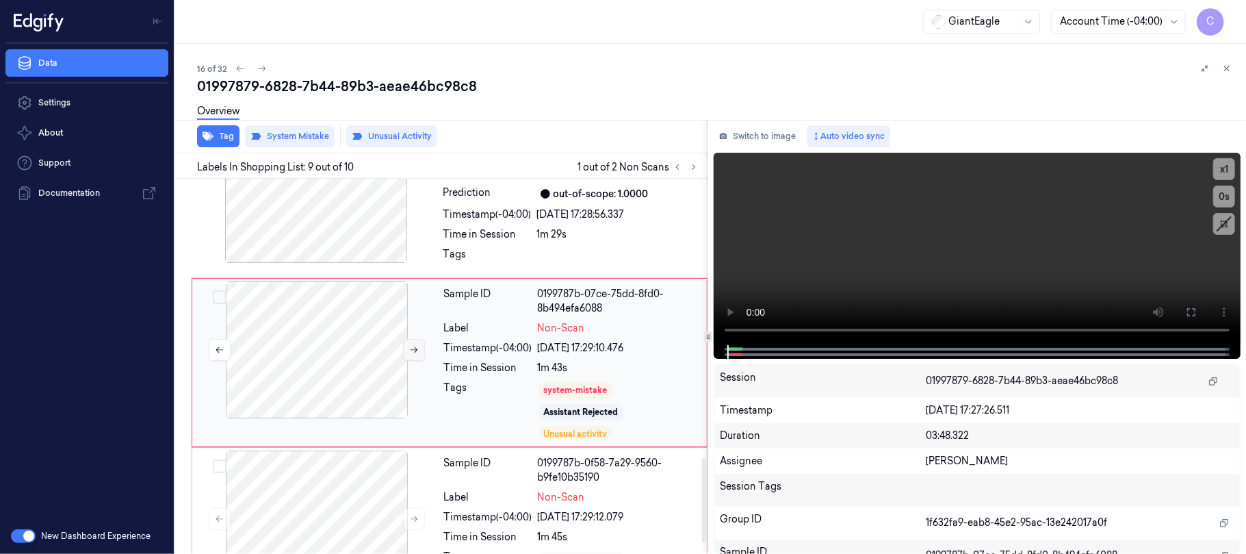
click at [413, 354] on icon at bounding box center [414, 350] width 10 height 10
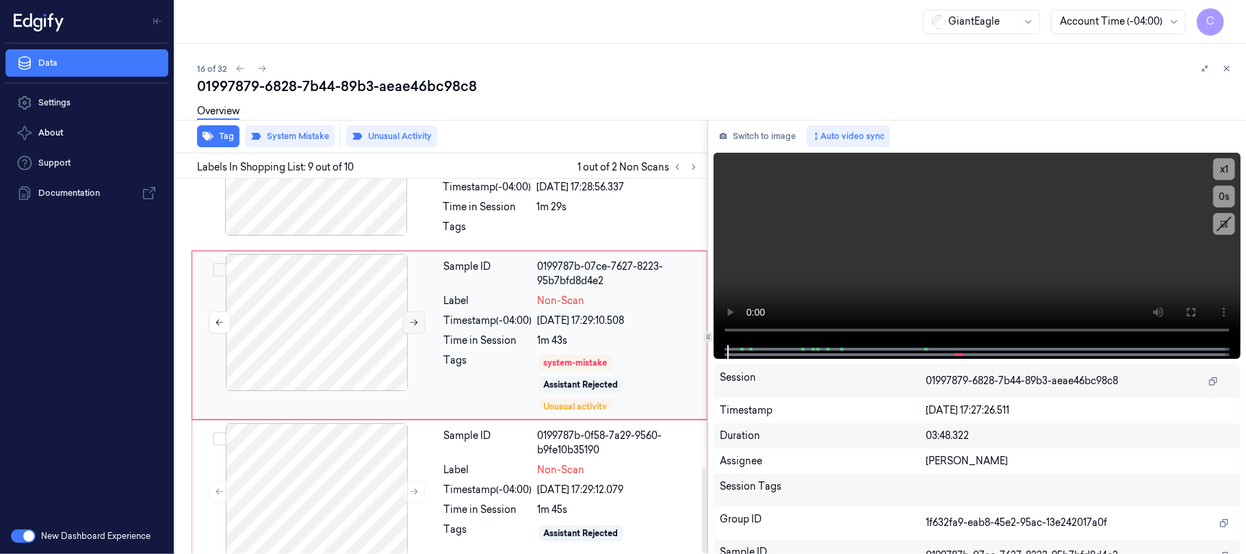
scroll to position [1274, 0]
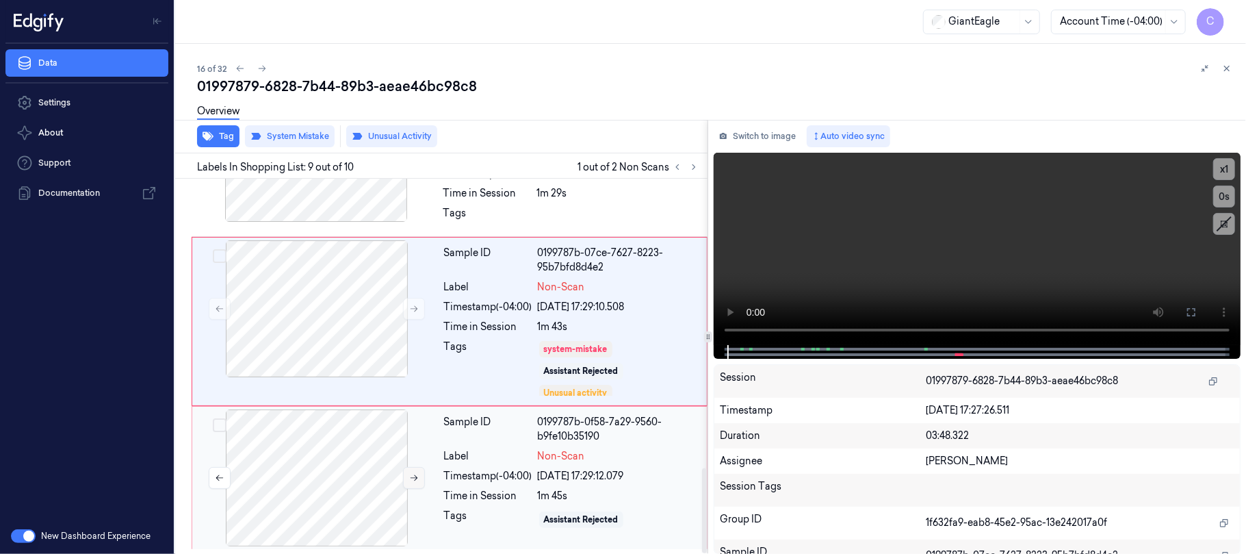
click at [417, 477] on icon at bounding box center [415, 478] width 8 height 6
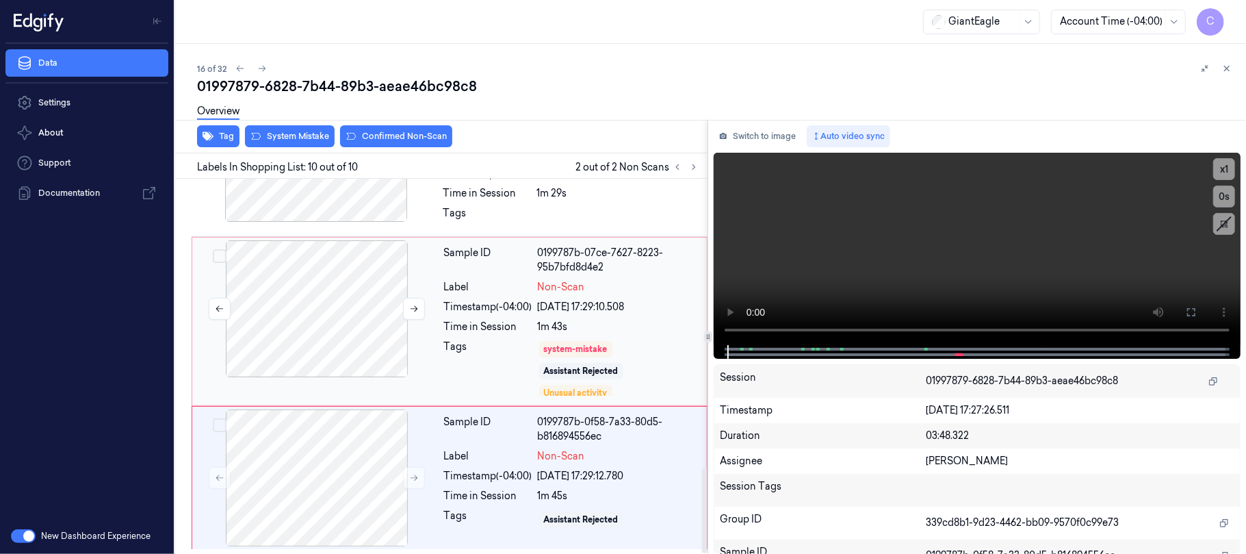
click at [327, 304] on div at bounding box center [317, 308] width 244 height 137
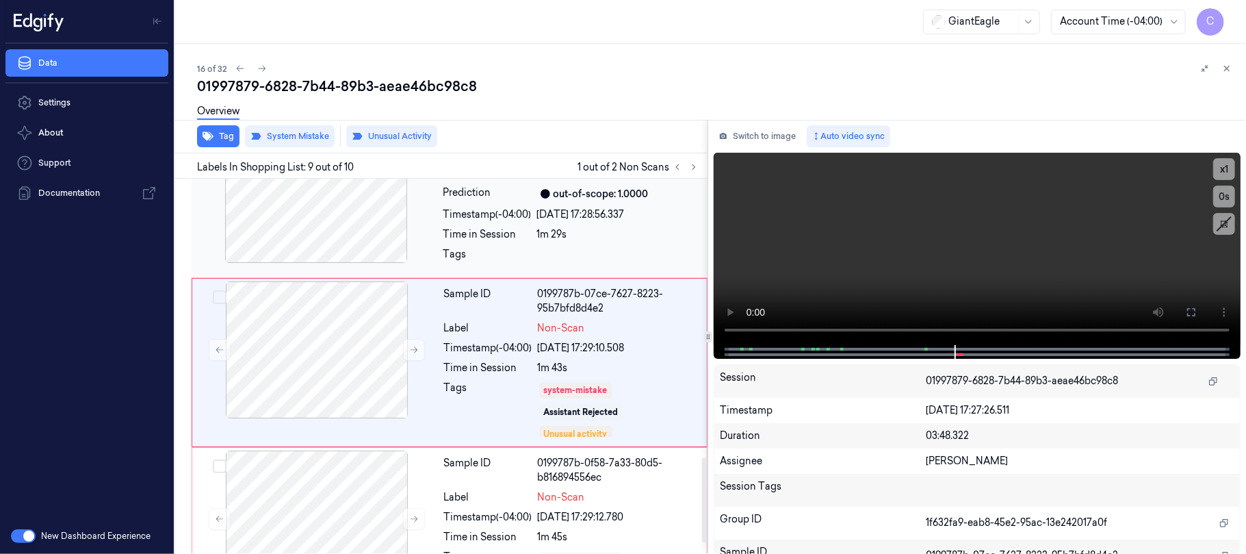
click at [337, 229] on div at bounding box center [316, 194] width 244 height 137
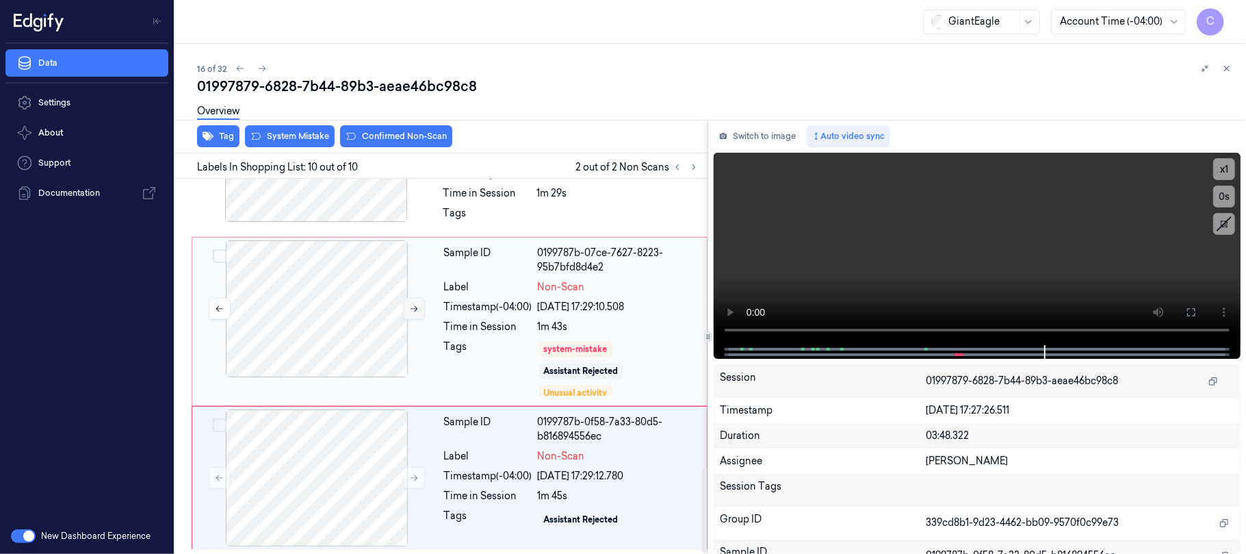
click at [414, 304] on icon at bounding box center [414, 309] width 10 height 10
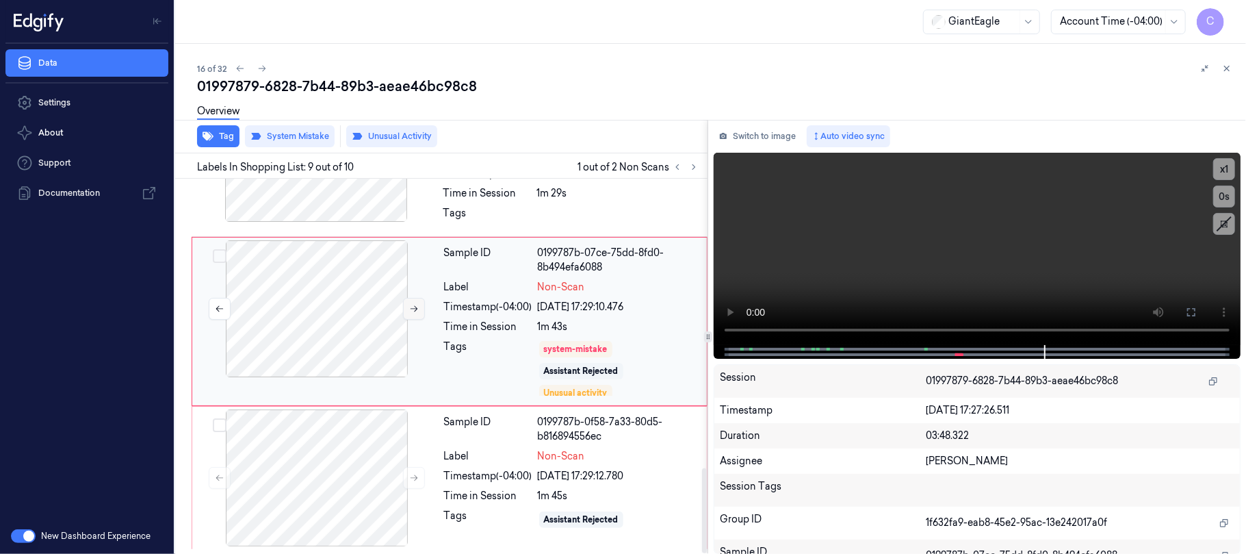
scroll to position [1229, 0]
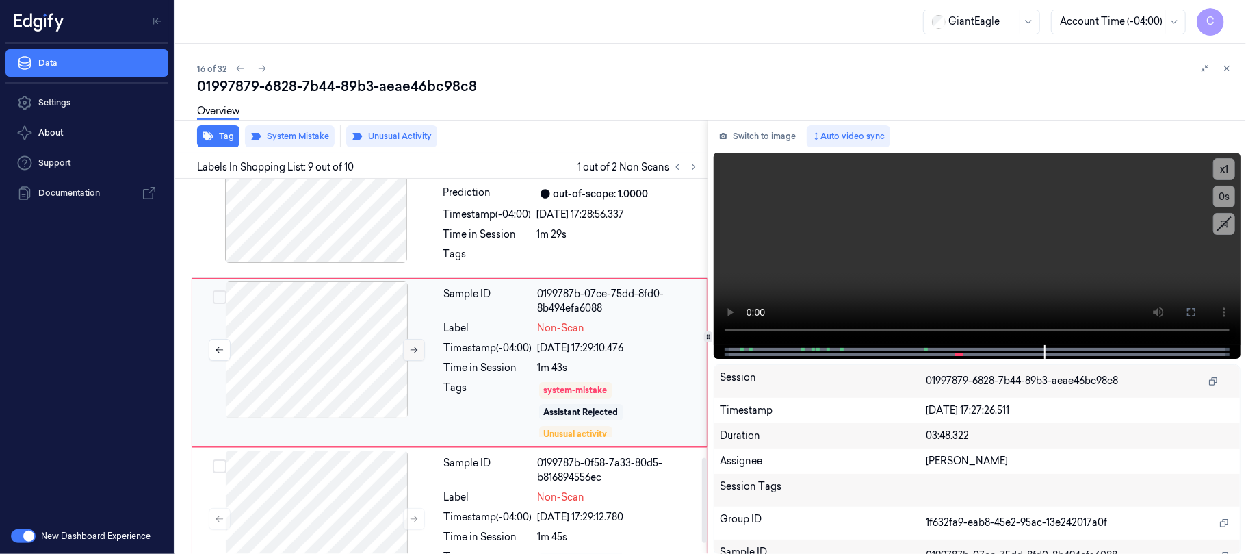
click at [411, 354] on icon at bounding box center [414, 350] width 10 height 10
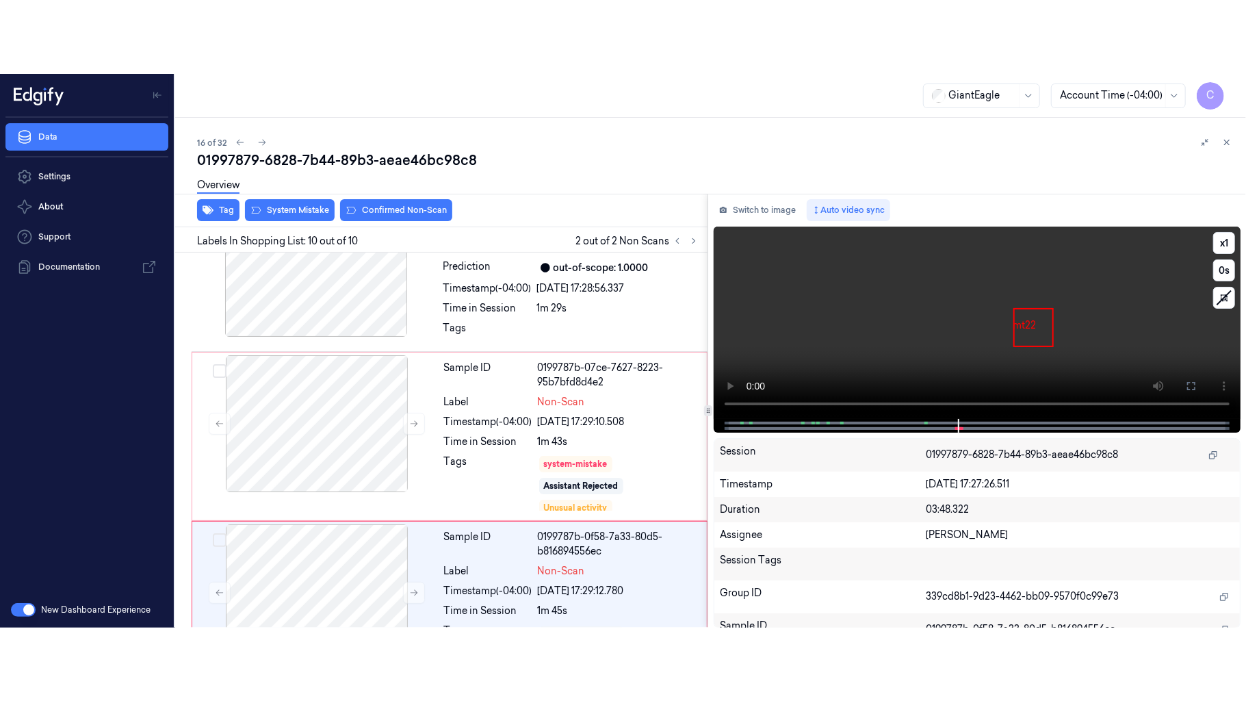
scroll to position [1274, 0]
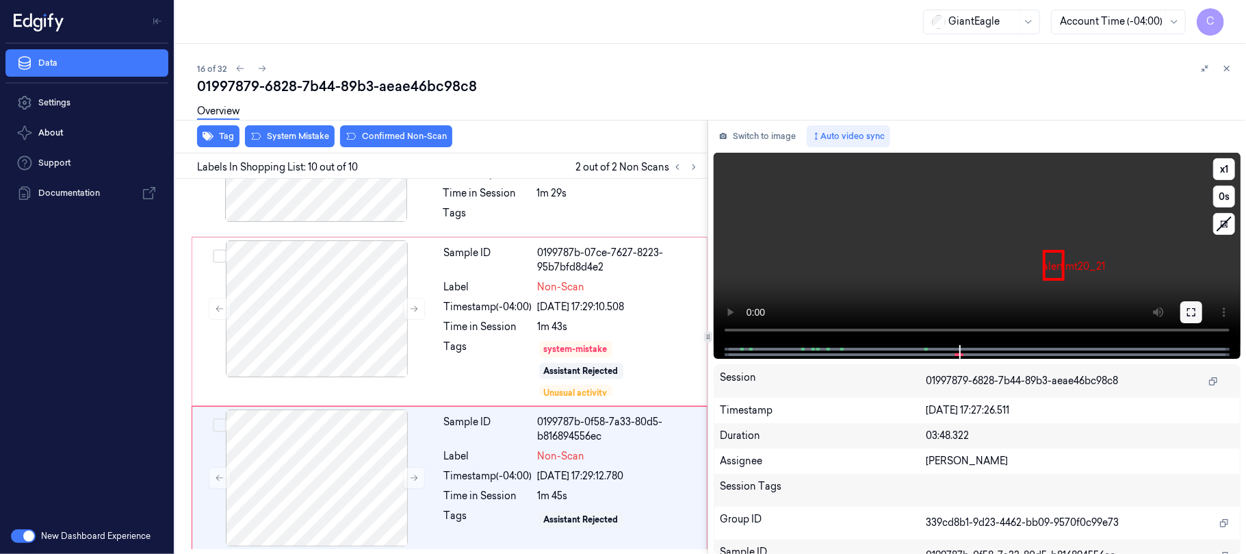
click at [1189, 308] on icon at bounding box center [1191, 312] width 8 height 8
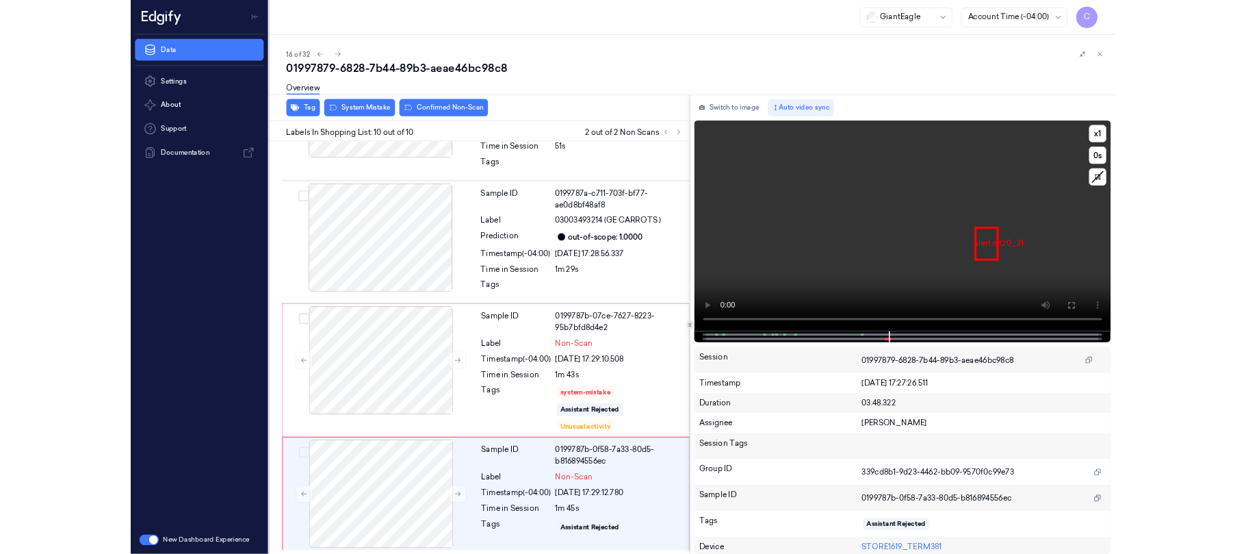
scroll to position [1128, 0]
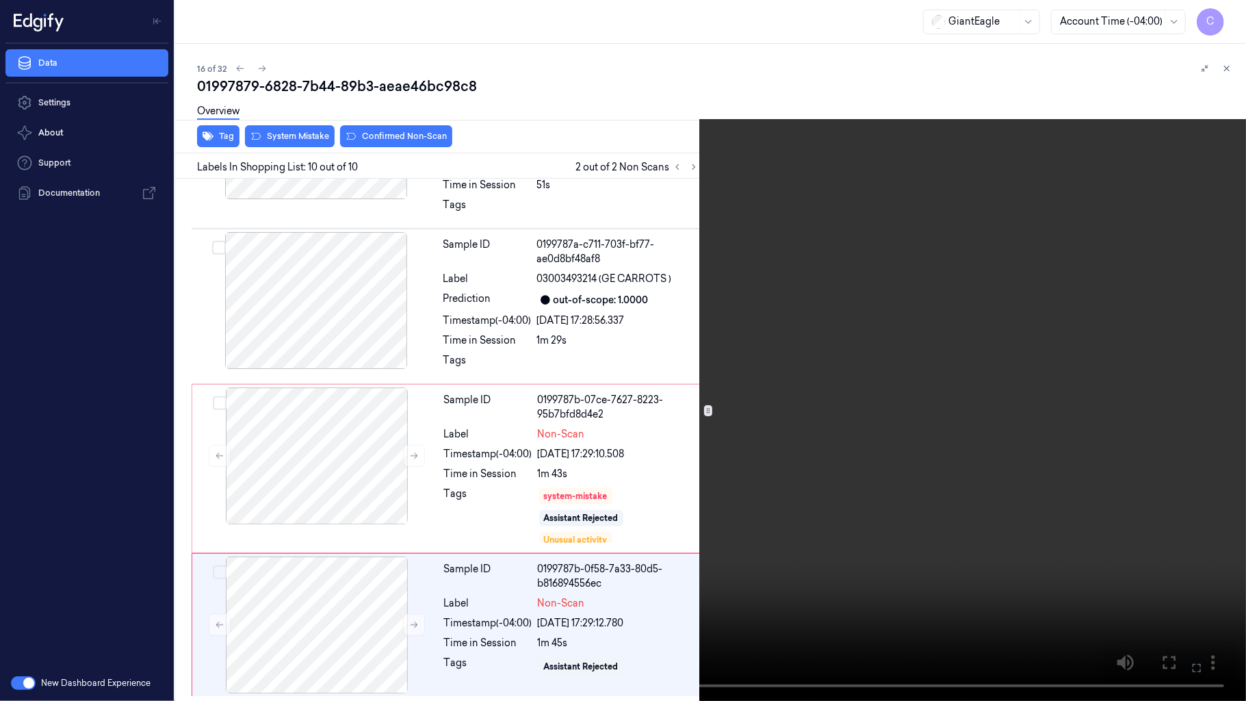
click at [755, 345] on video at bounding box center [623, 350] width 1246 height 701
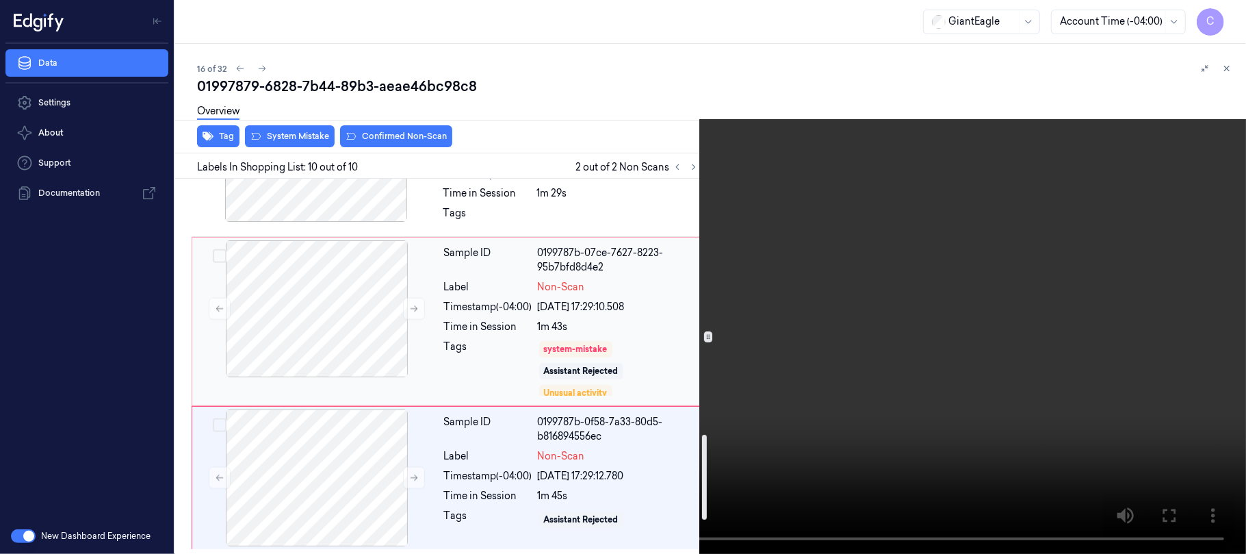
scroll to position [1274, 0]
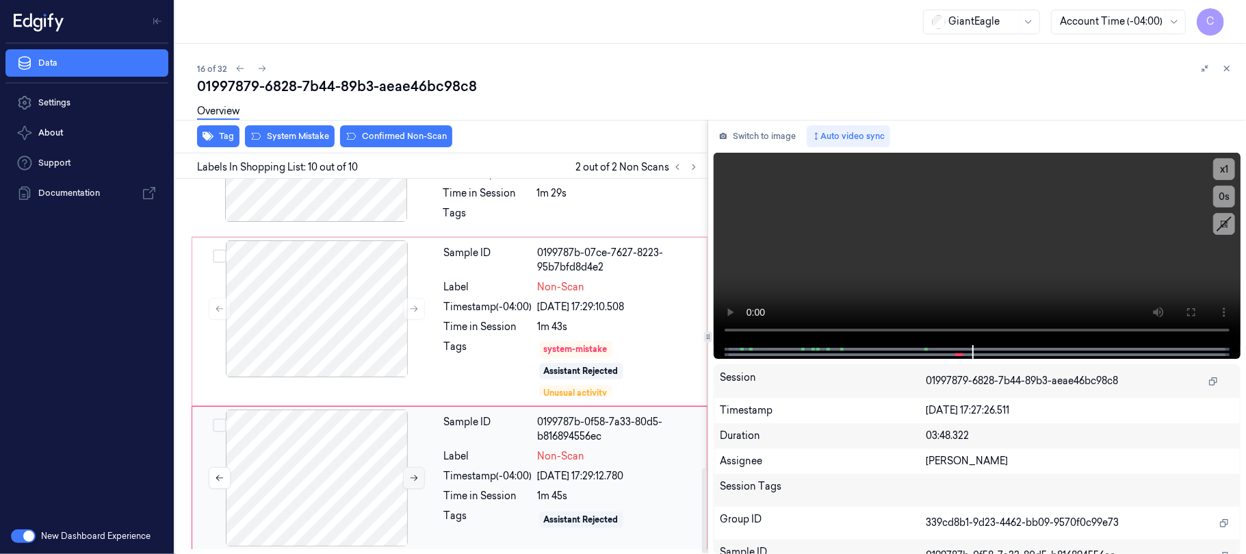
click at [406, 479] on button at bounding box center [414, 478] width 22 height 22
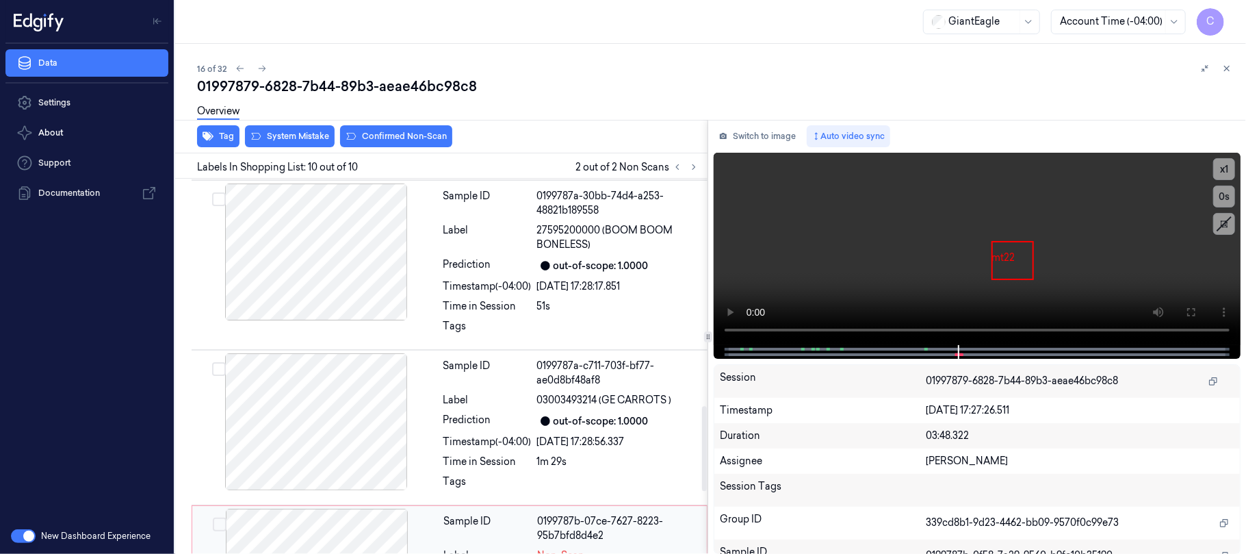
scroll to position [1000, 0]
click at [337, 287] on div at bounding box center [316, 253] width 244 height 137
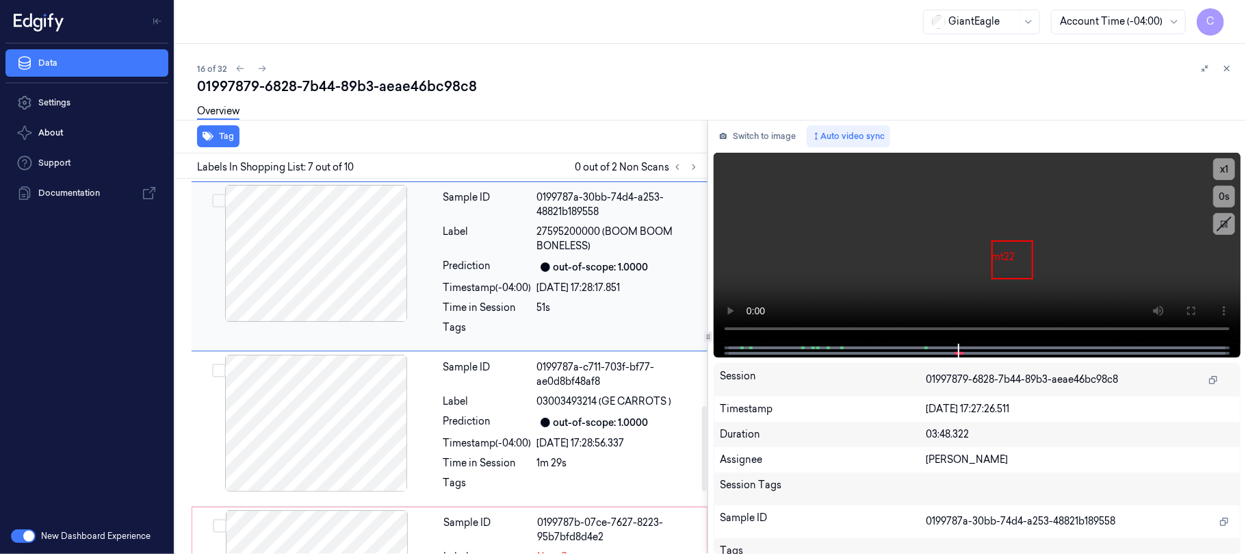
scroll to position [903, 0]
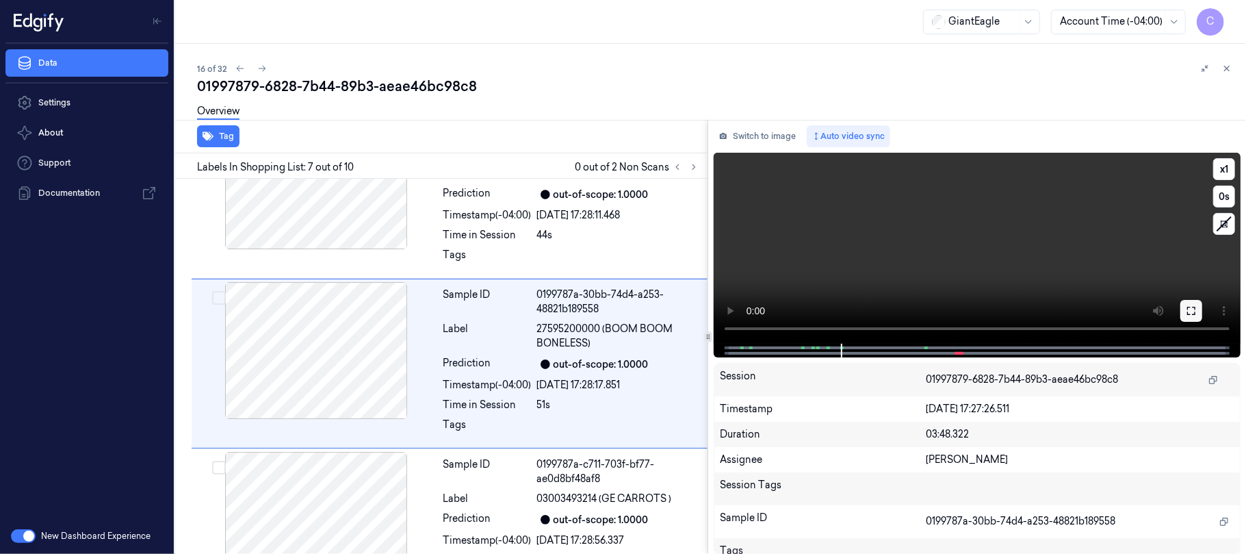
click at [1191, 305] on icon at bounding box center [1191, 310] width 11 height 11
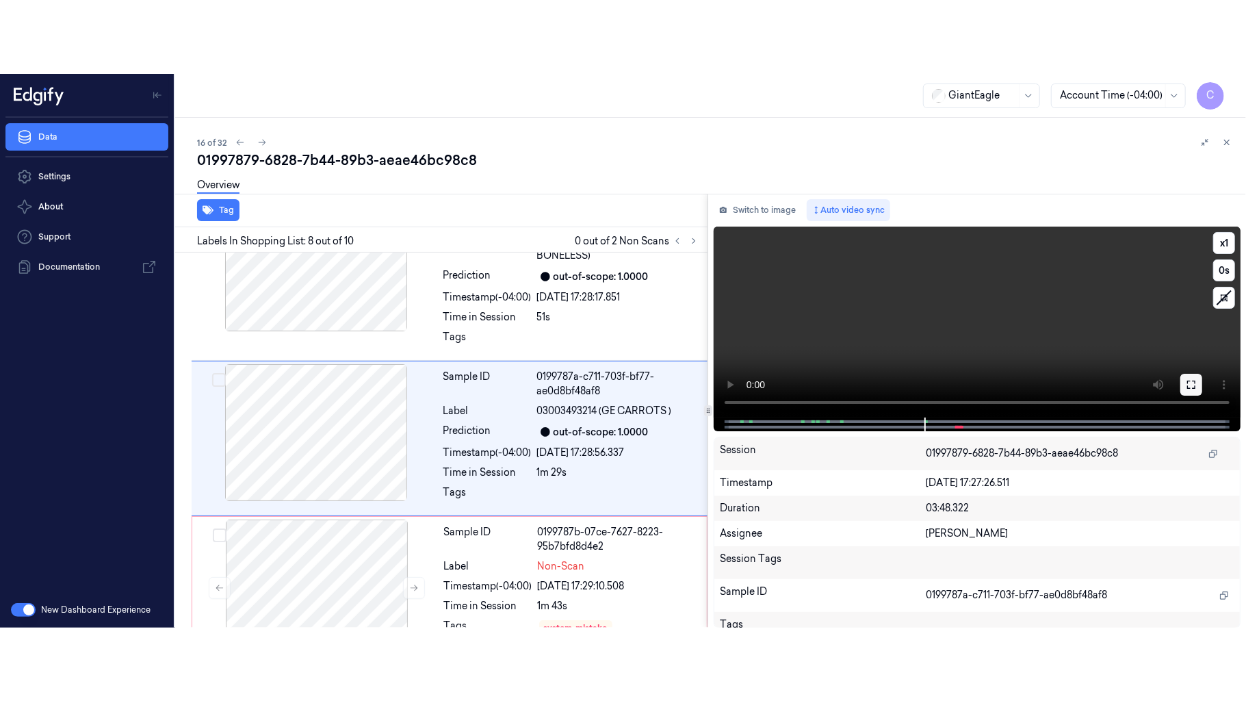
scroll to position [1066, 0]
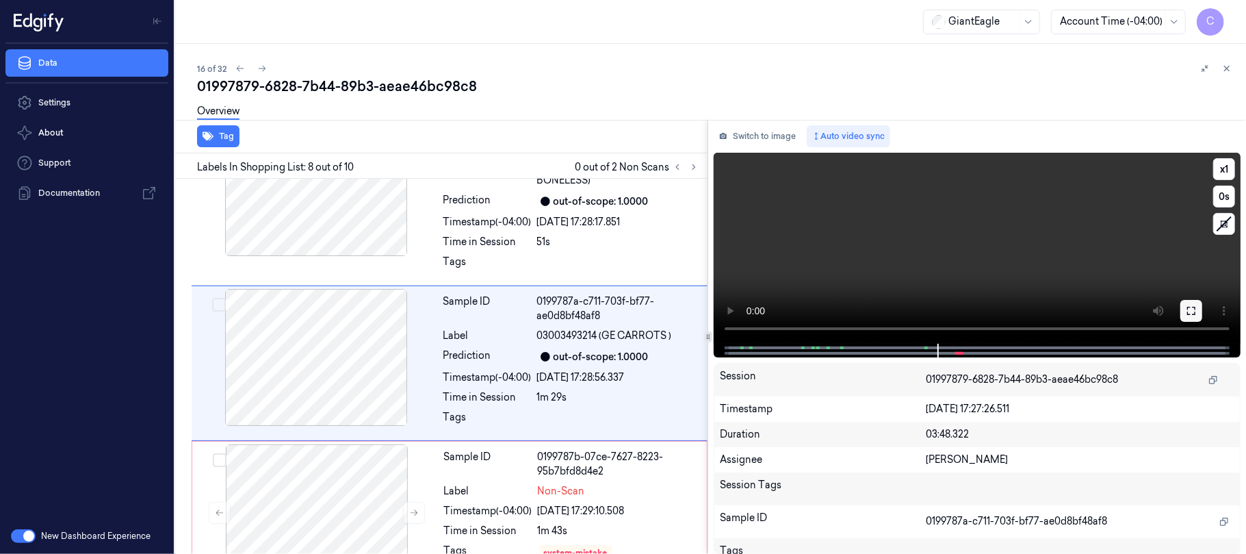
click at [1189, 311] on icon at bounding box center [1191, 310] width 11 height 11
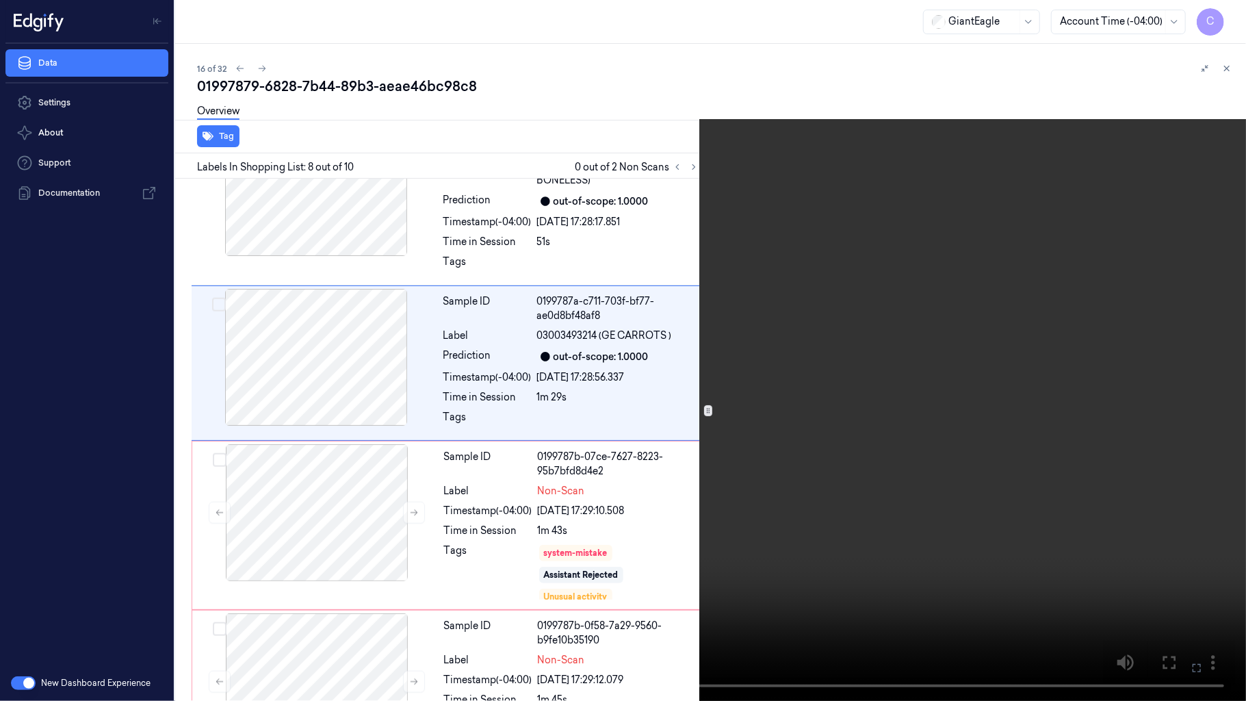
click at [597, 367] on video at bounding box center [623, 350] width 1246 height 701
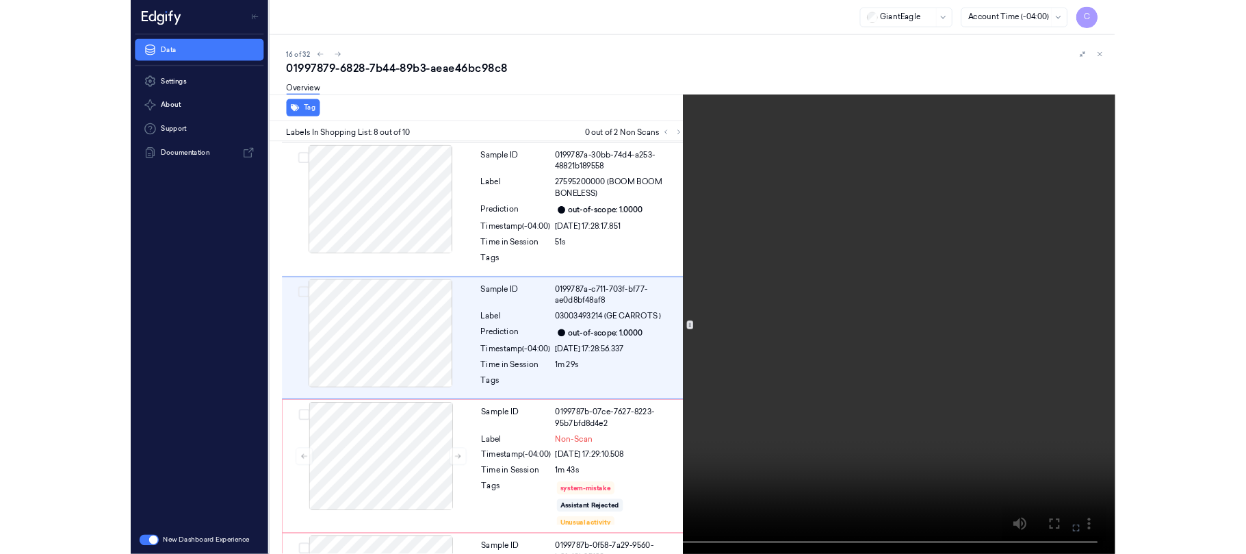
scroll to position [992, 0]
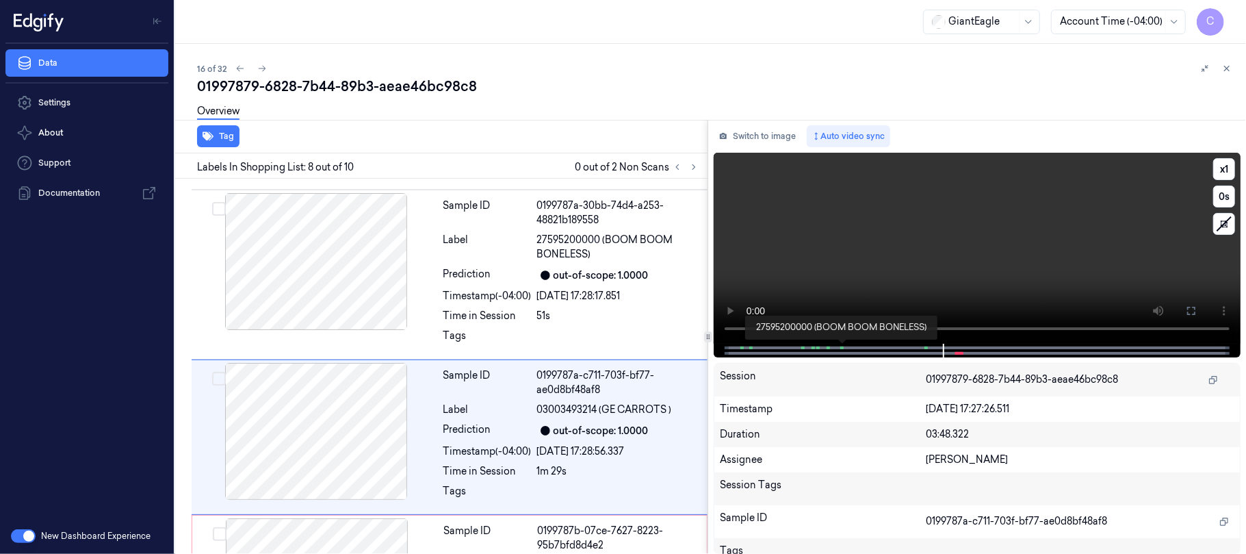
click at [843, 346] on span at bounding box center [843, 347] width 2 height 7
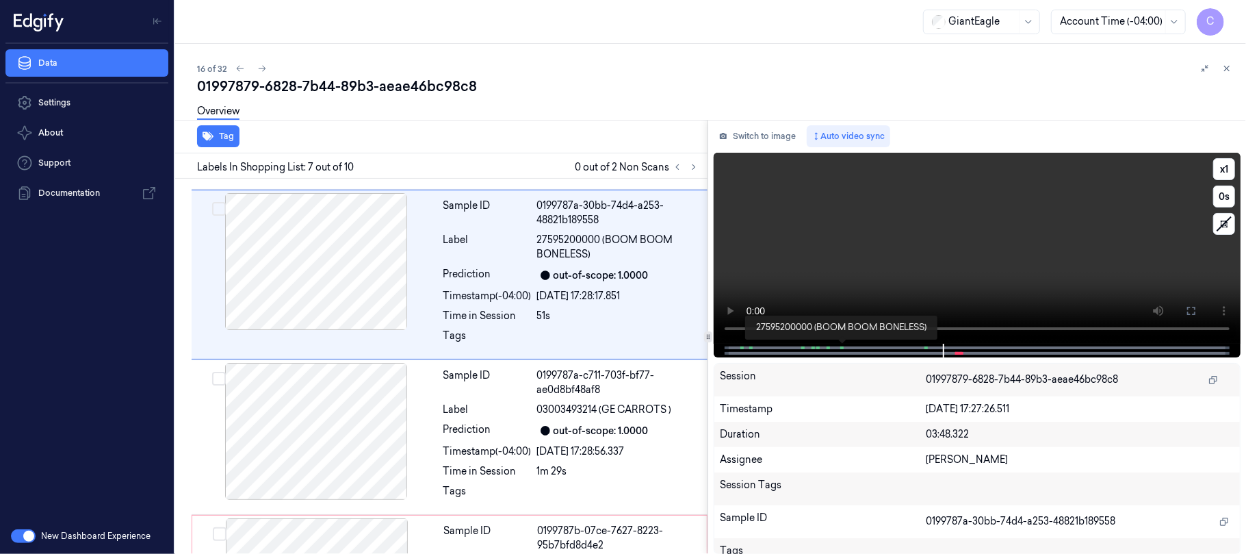
scroll to position [903, 0]
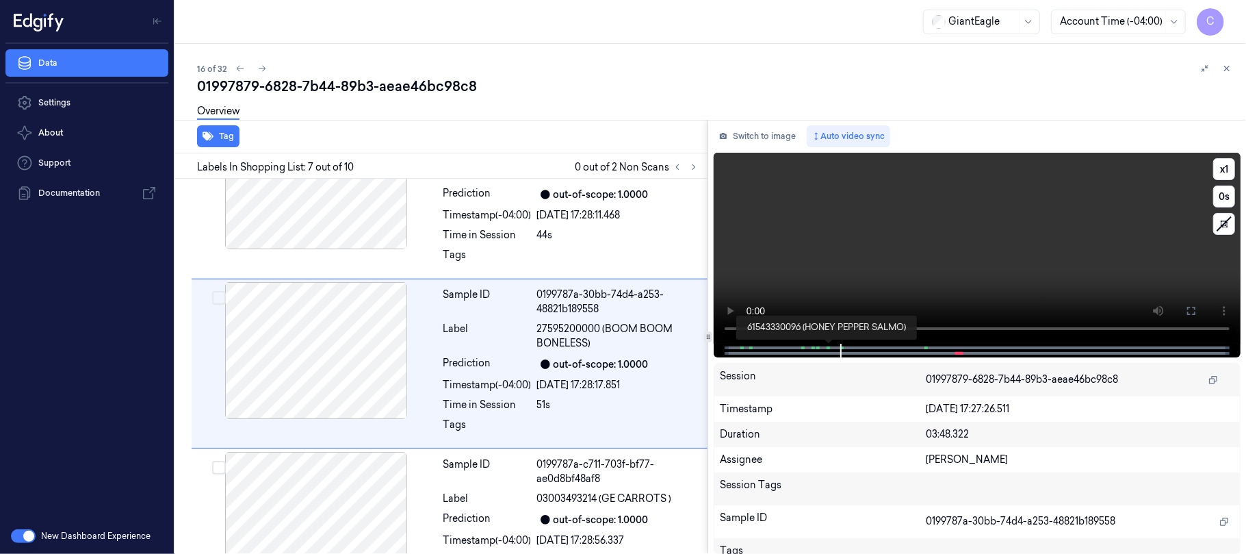
click at [827, 348] on span at bounding box center [828, 347] width 2 height 7
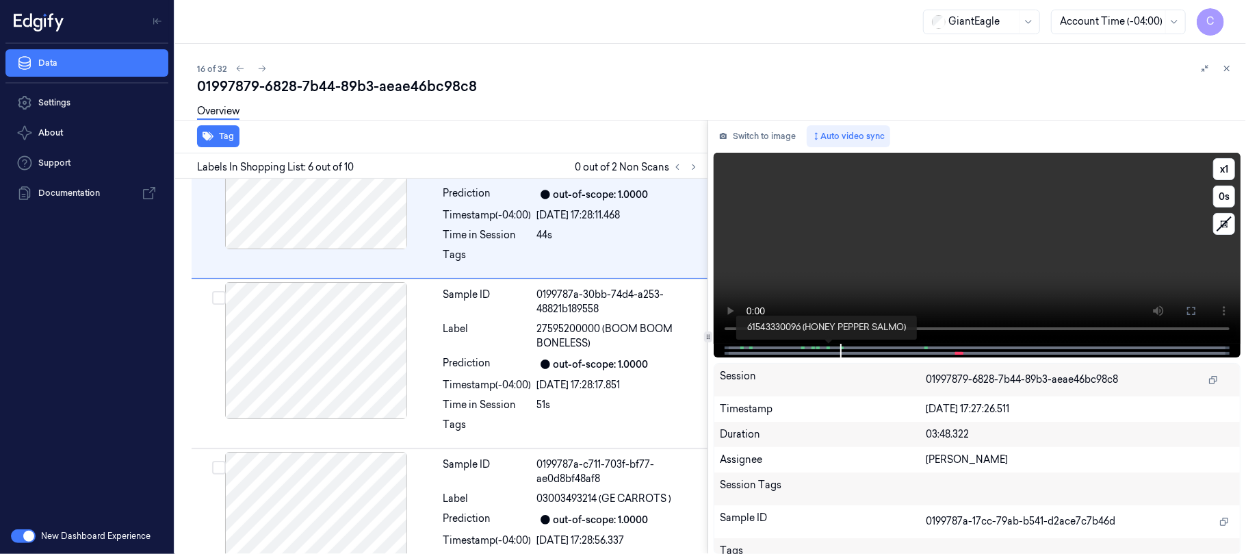
scroll to position [732, 0]
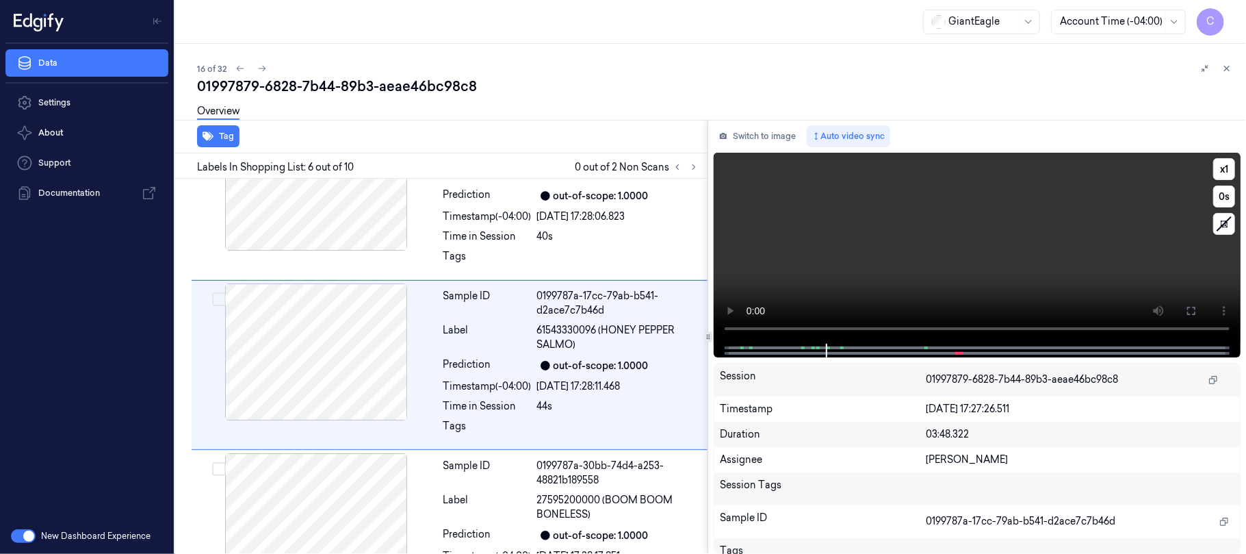
click at [931, 274] on video at bounding box center [977, 248] width 527 height 191
click at [926, 266] on video at bounding box center [977, 248] width 527 height 191
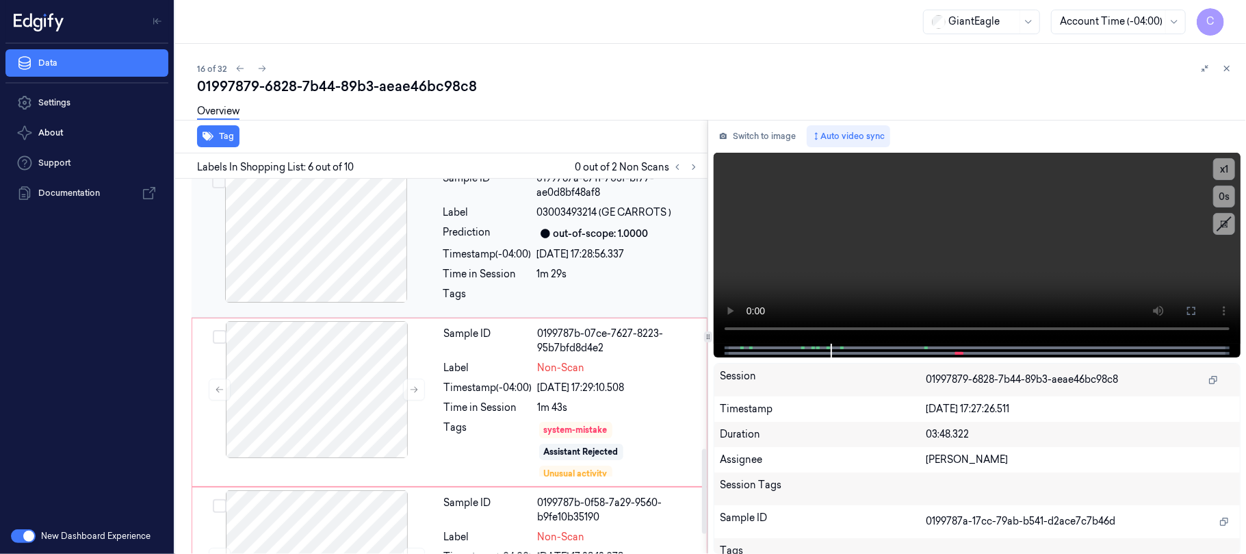
scroll to position [1274, 0]
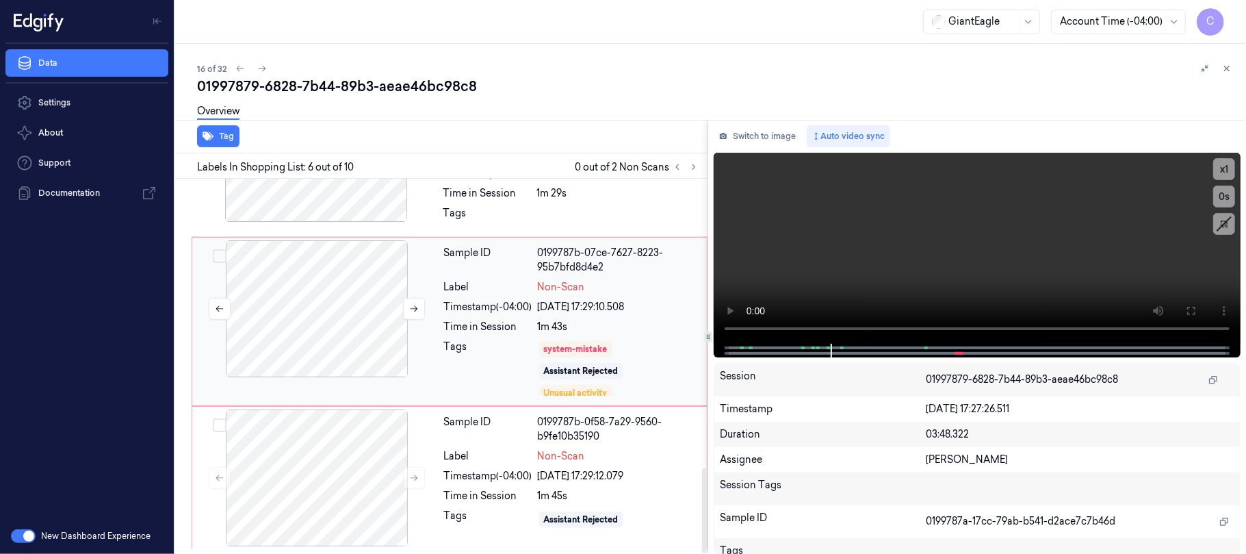
click at [344, 323] on div at bounding box center [317, 308] width 244 height 137
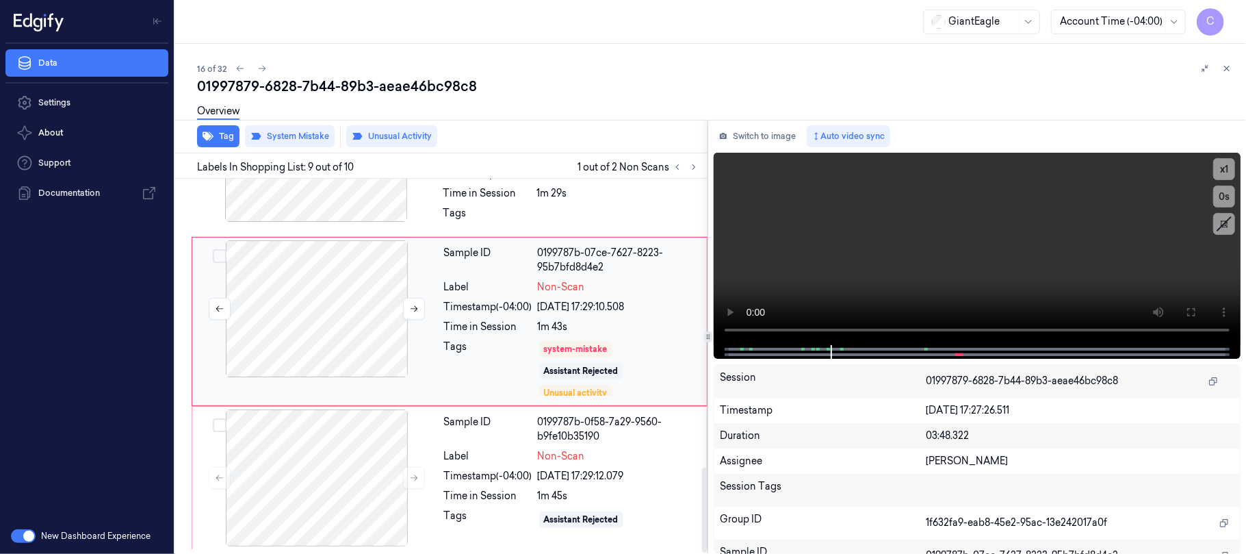
scroll to position [1229, 0]
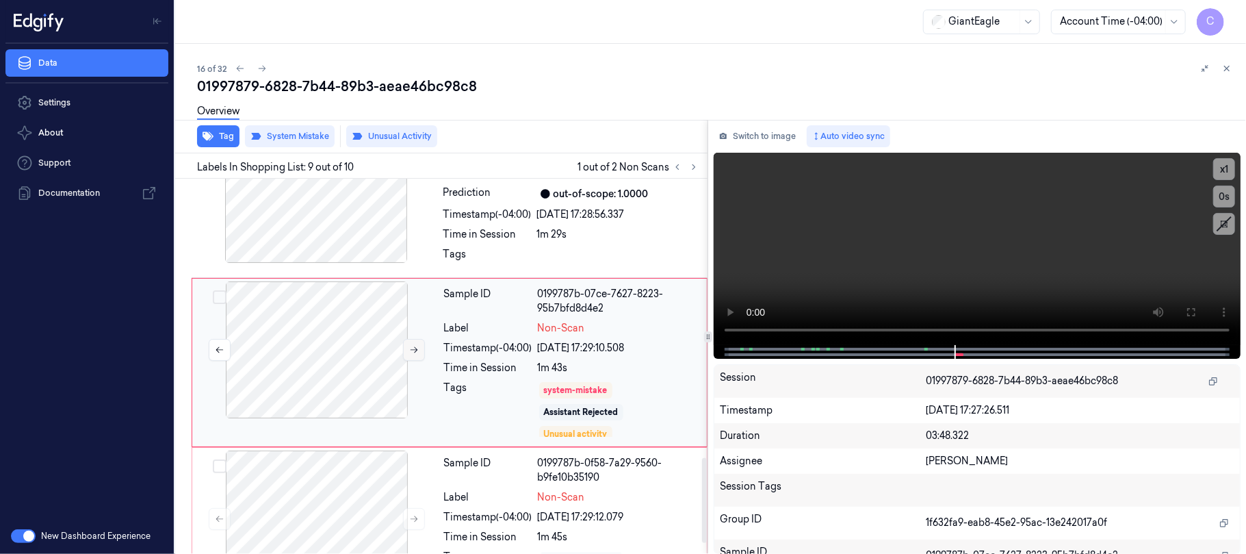
click at [414, 349] on icon at bounding box center [414, 350] width 10 height 10
click at [838, 346] on div at bounding box center [976, 352] width 498 height 14
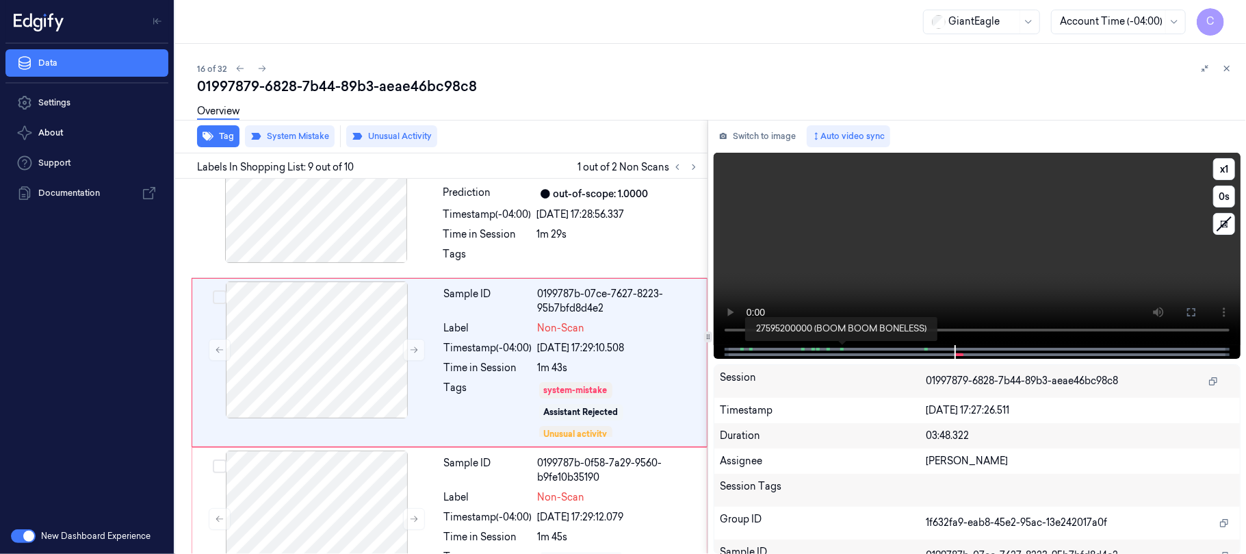
click at [842, 346] on span at bounding box center [843, 349] width 2 height 7
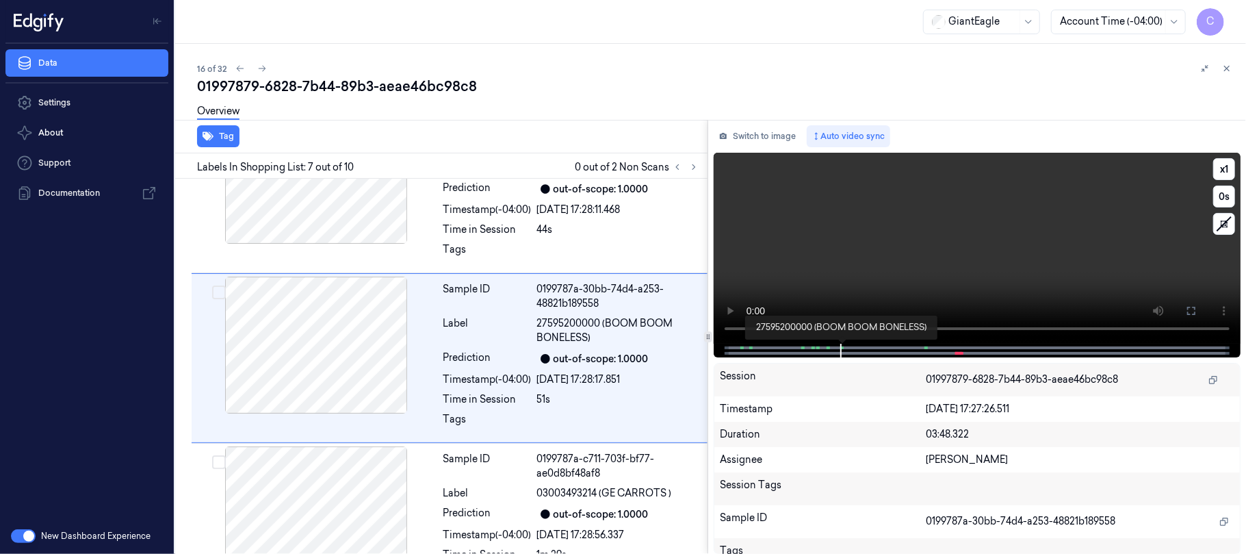
scroll to position [903, 0]
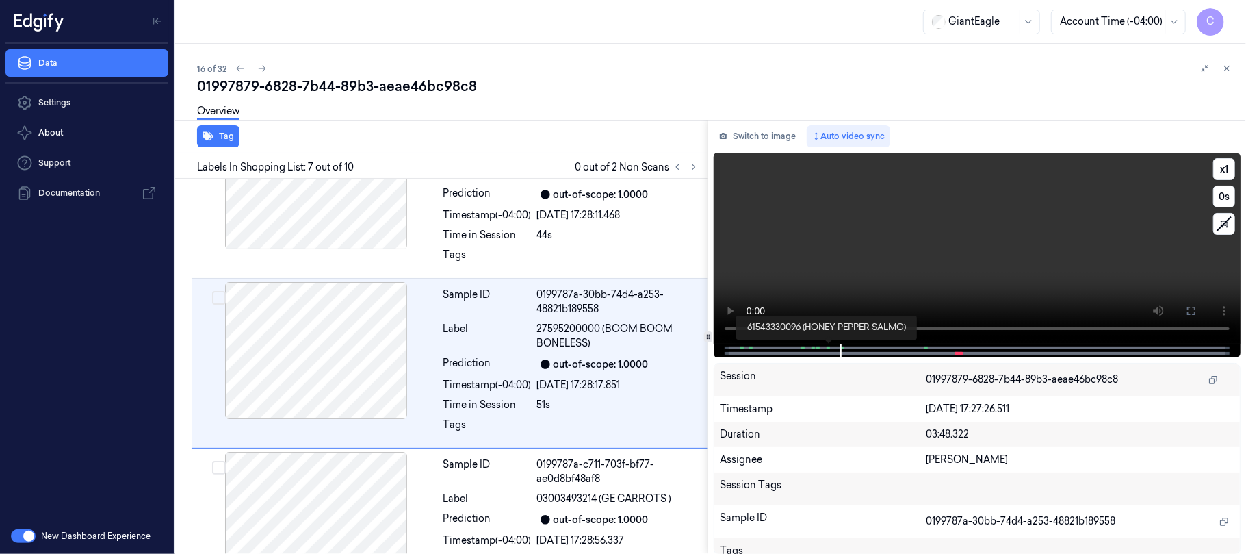
click at [827, 348] on span at bounding box center [828, 347] width 2 height 7
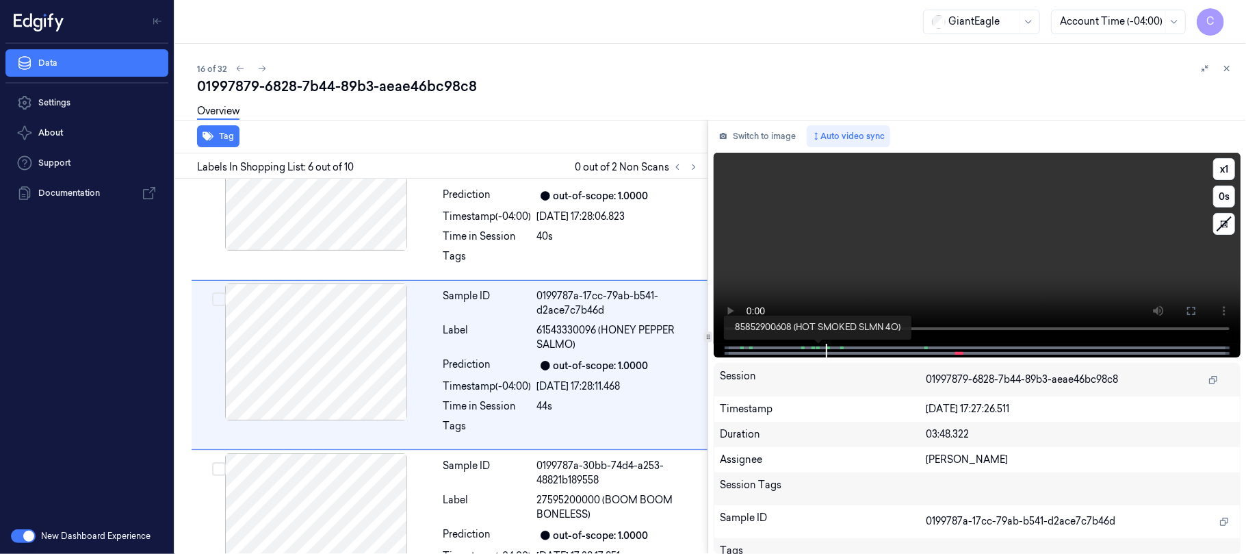
click at [819, 348] on span at bounding box center [819, 347] width 2 height 7
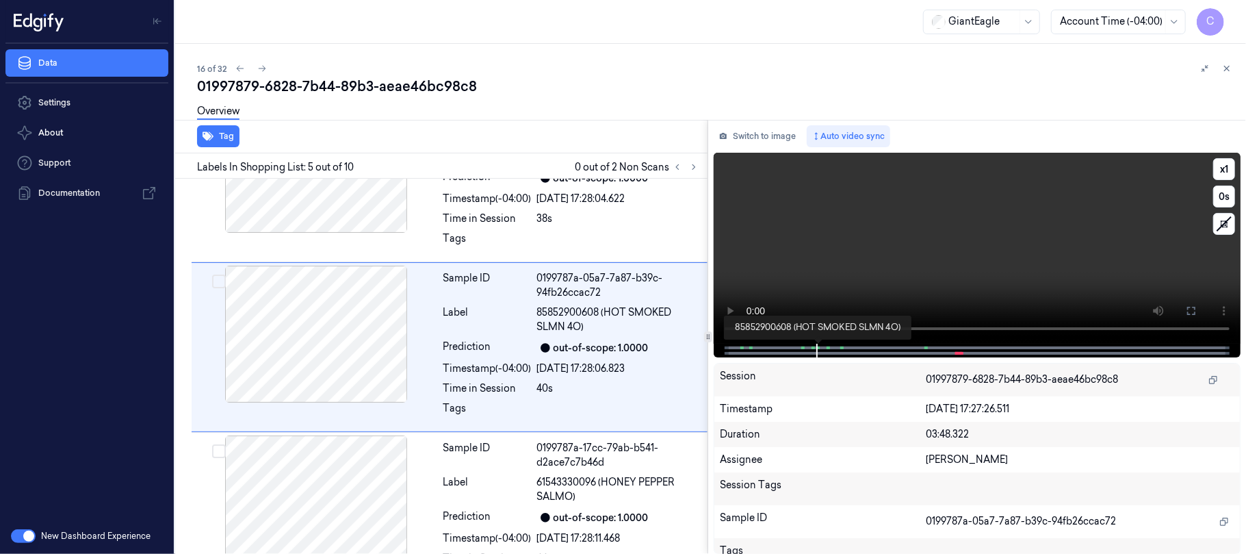
scroll to position [562, 0]
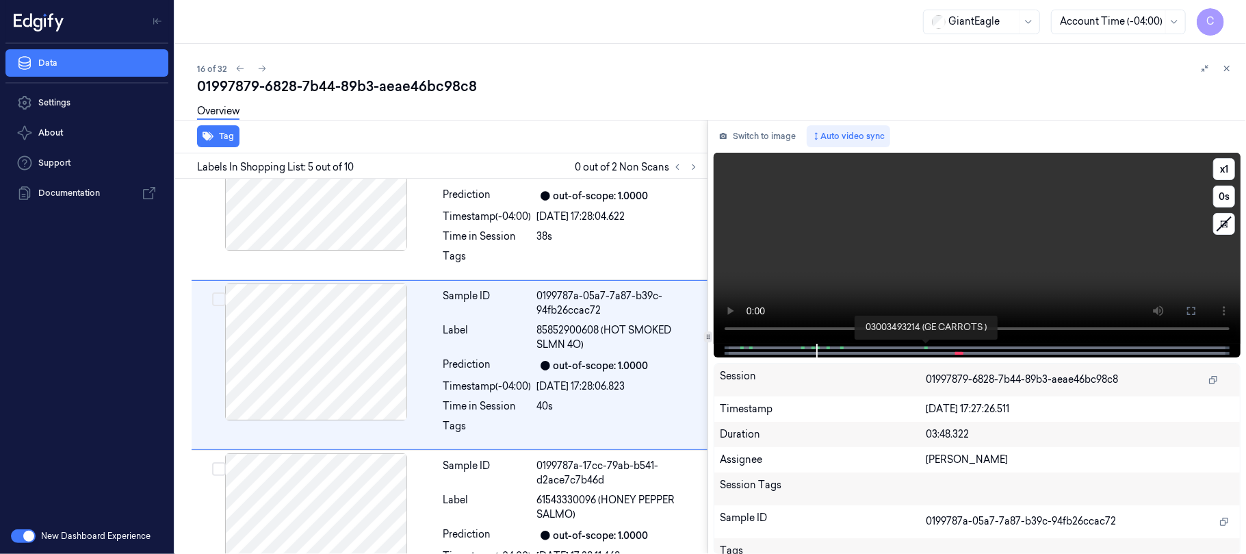
click at [926, 348] on span at bounding box center [927, 347] width 2 height 7
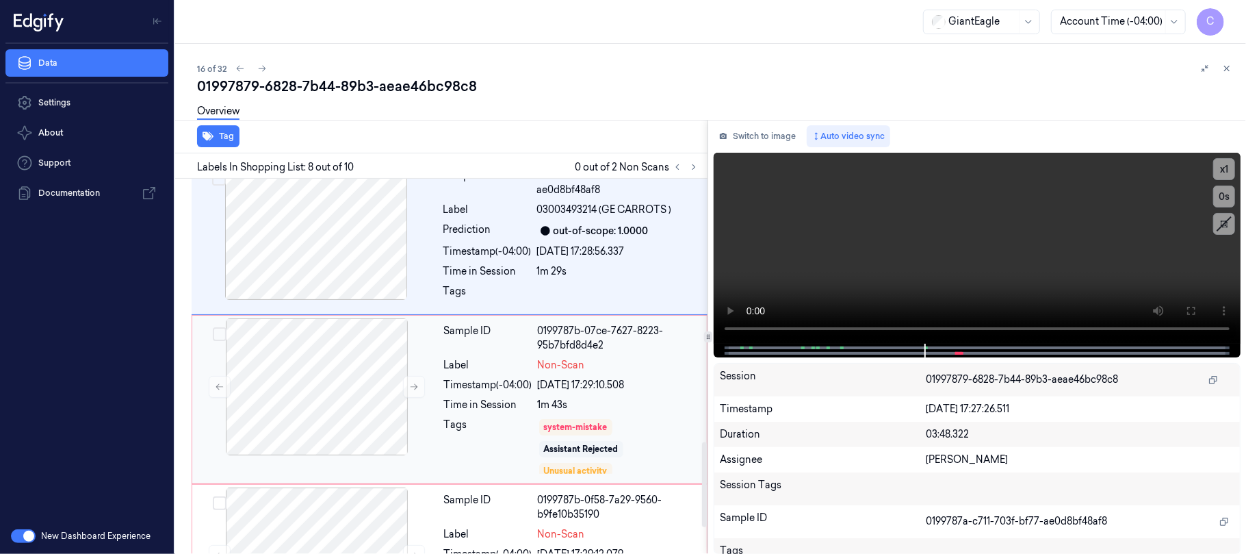
scroll to position [1158, 0]
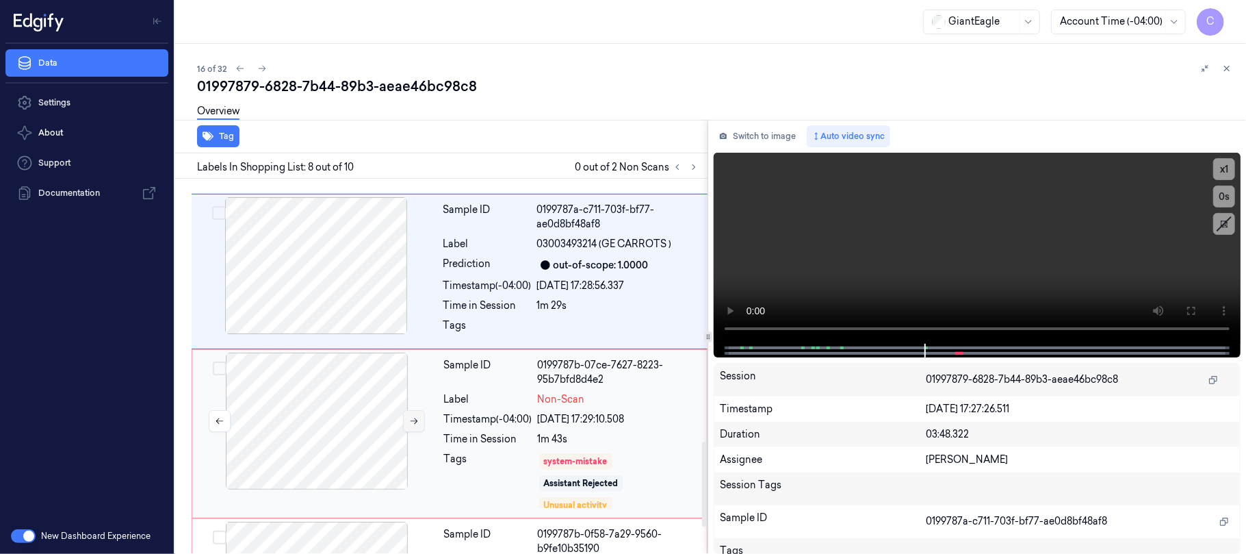
click at [409, 422] on icon at bounding box center [414, 421] width 10 height 10
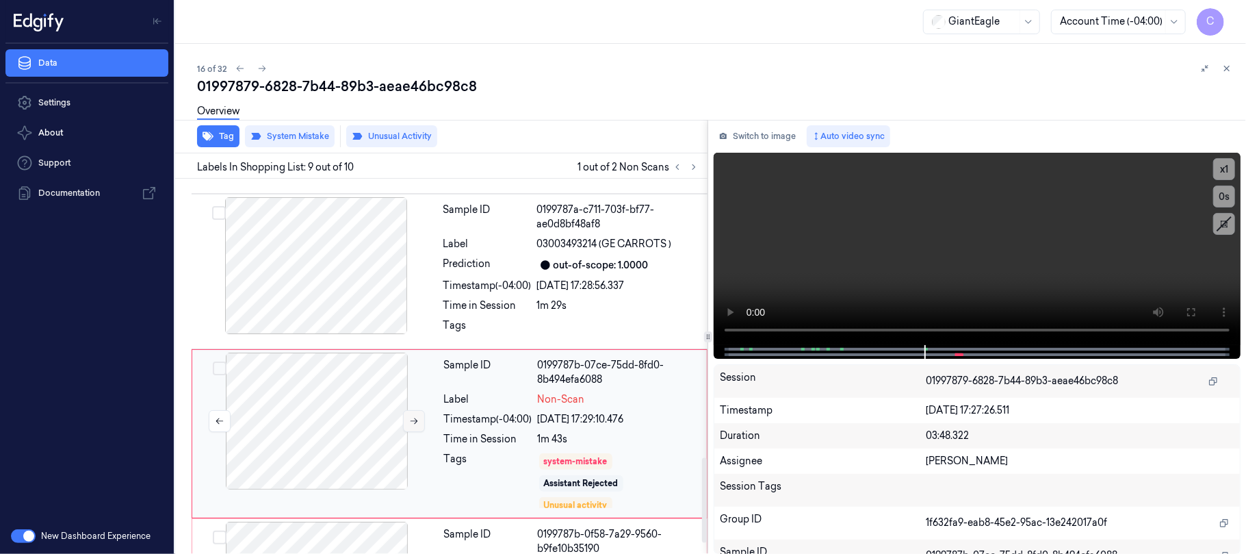
scroll to position [1229, 0]
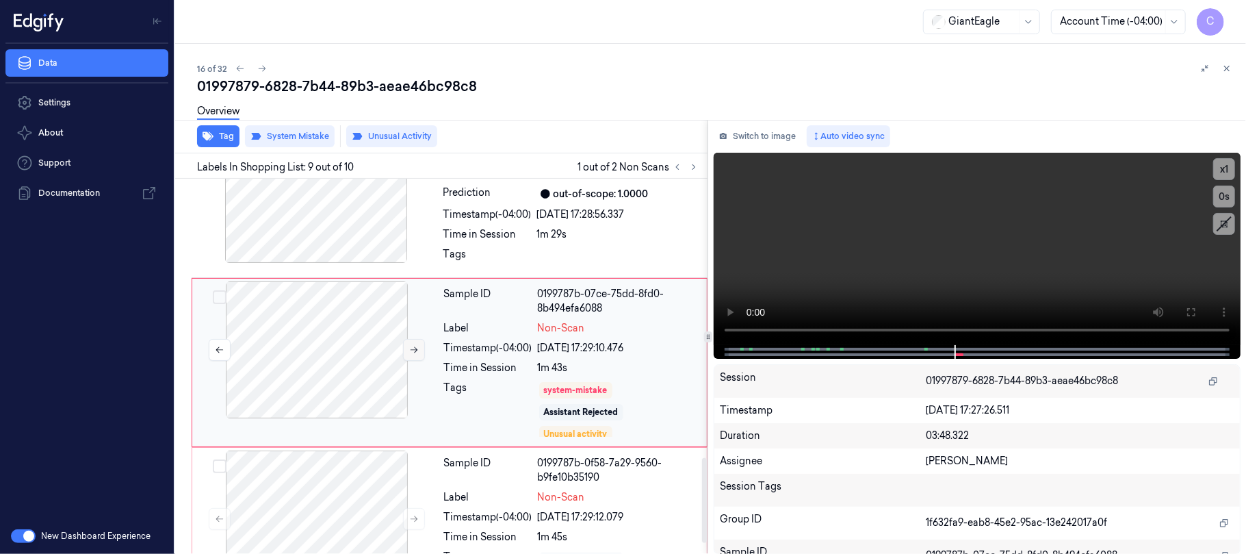
click at [411, 354] on icon at bounding box center [414, 350] width 10 height 10
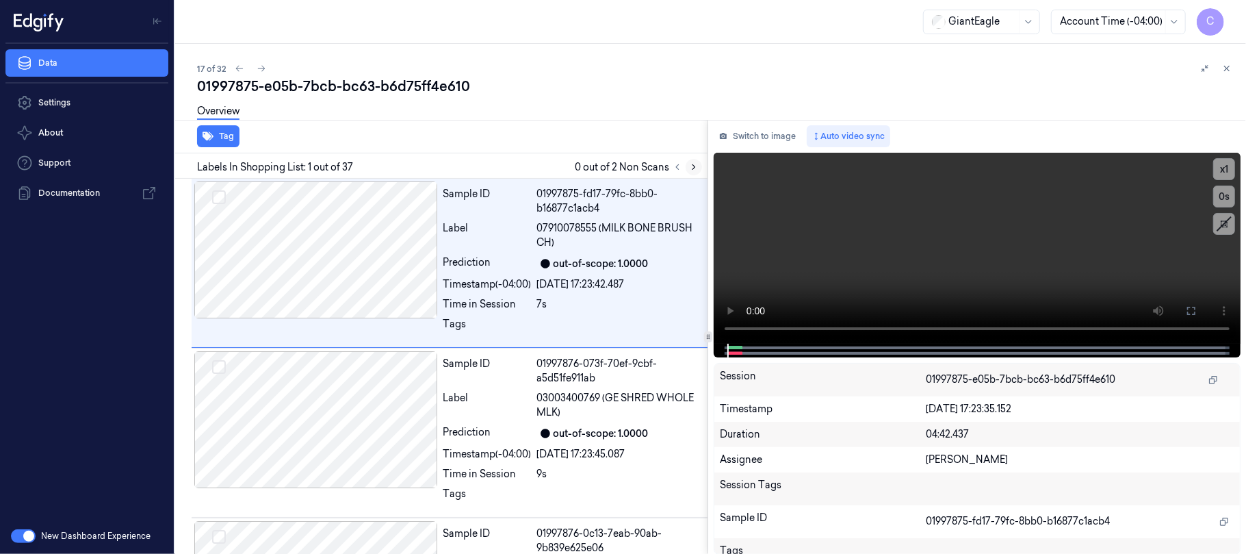
click at [691, 170] on icon at bounding box center [694, 167] width 10 height 10
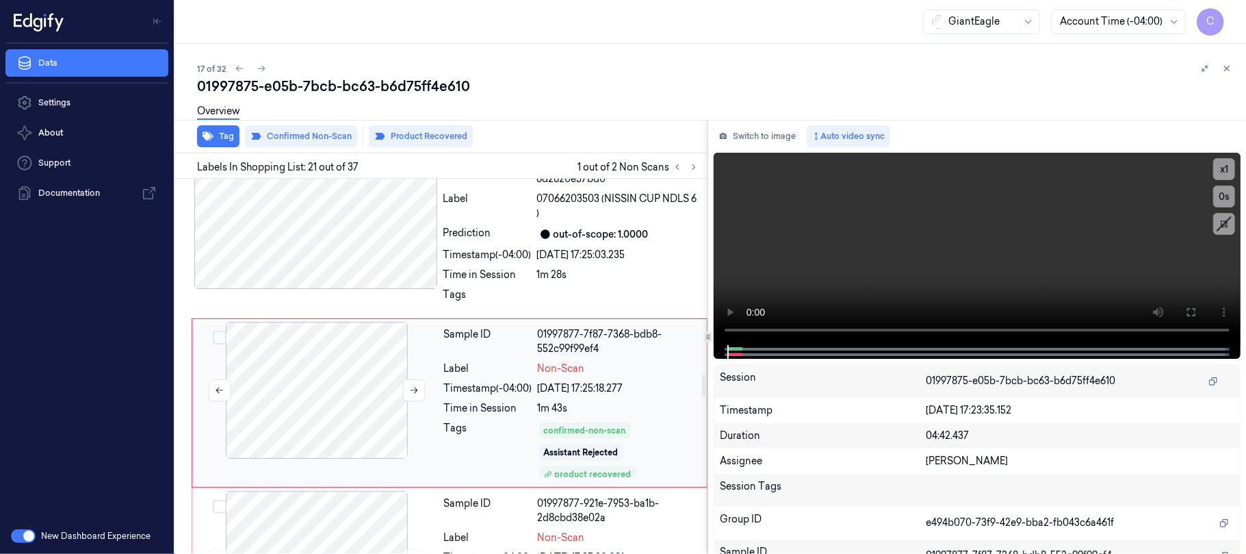
scroll to position [3242, 0]
click at [414, 383] on icon at bounding box center [414, 388] width 10 height 10
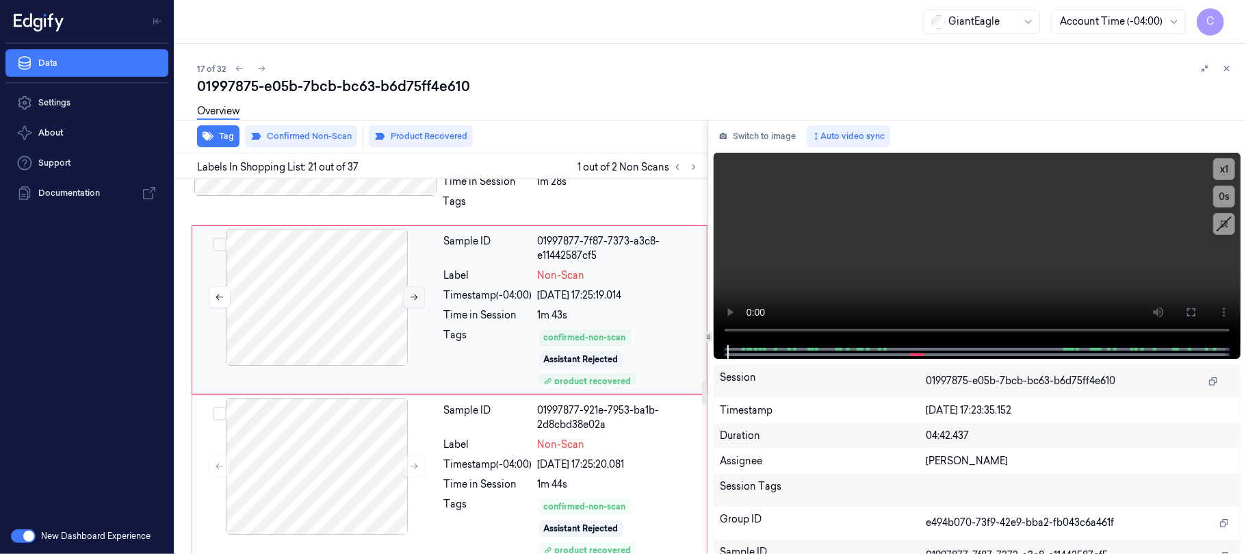
click at [419, 292] on icon at bounding box center [414, 297] width 10 height 10
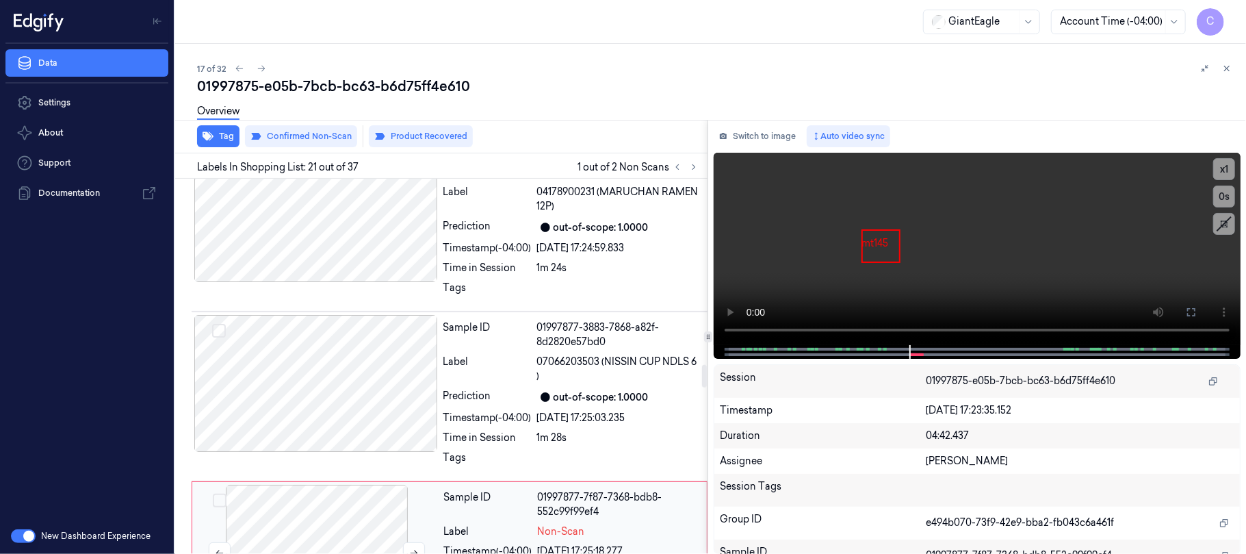
scroll to position [3059, 0]
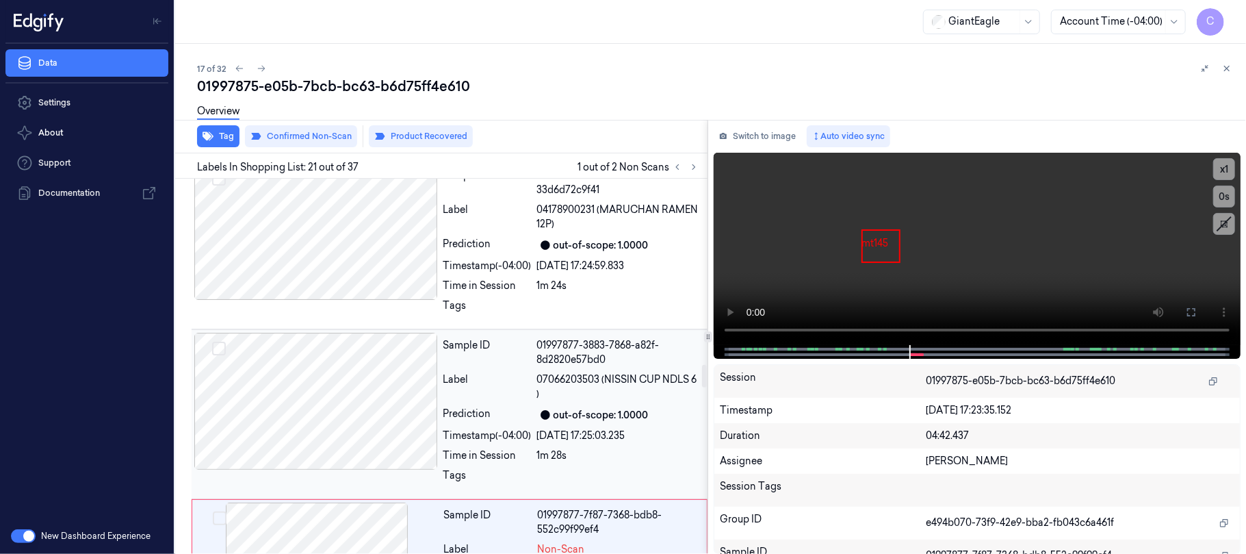
click at [352, 359] on div at bounding box center [316, 401] width 244 height 137
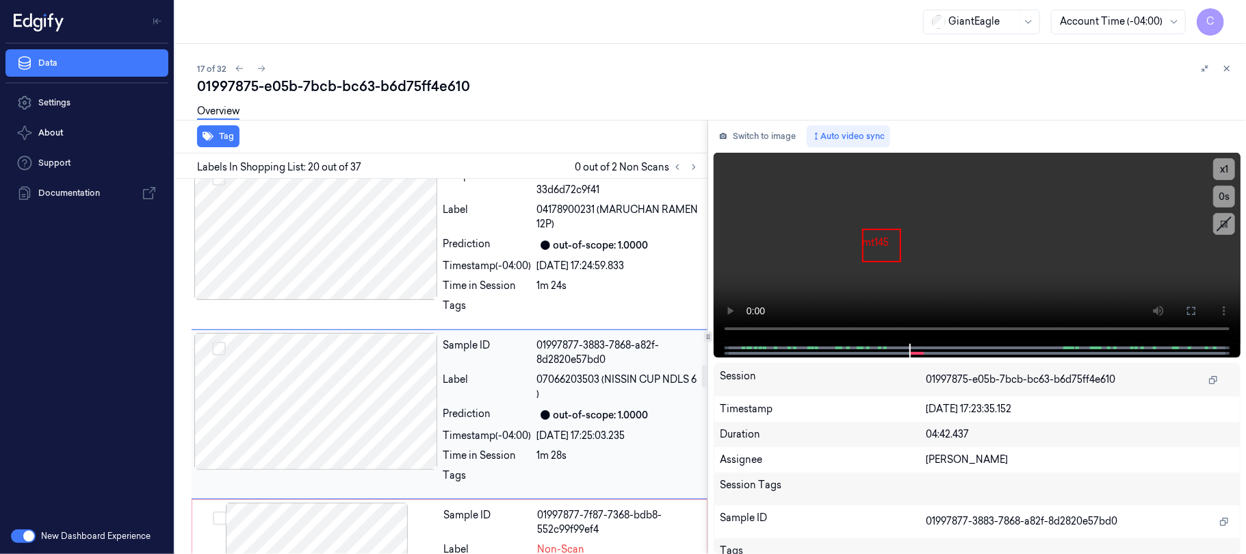
scroll to position [3072, 0]
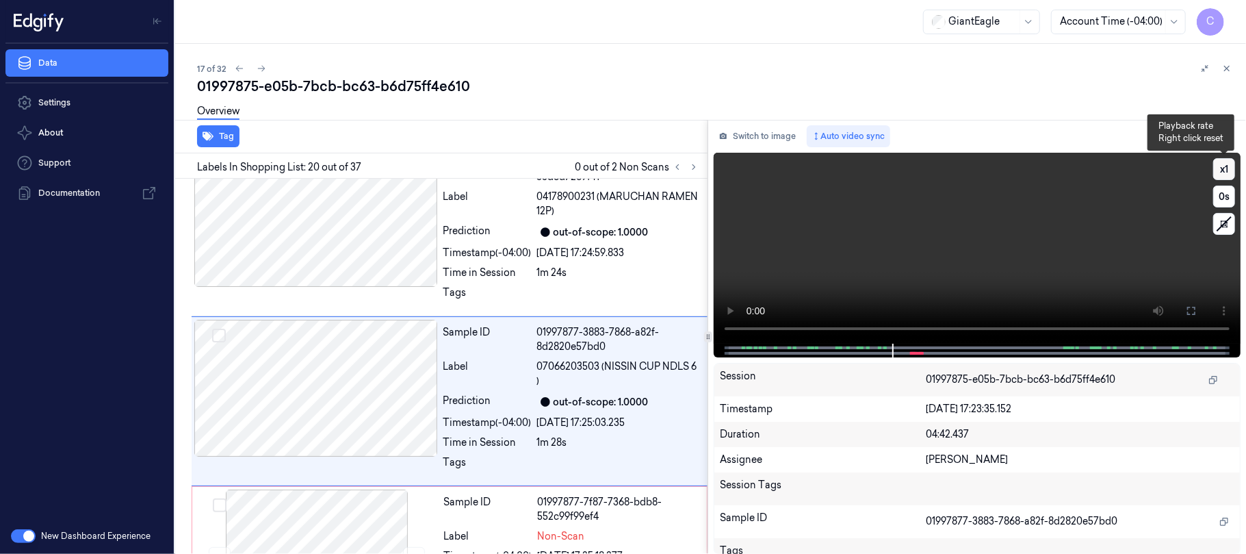
click at [1224, 171] on button "x 1" at bounding box center [1224, 169] width 22 height 22
click at [1224, 171] on button "x 2" at bounding box center [1224, 169] width 22 height 22
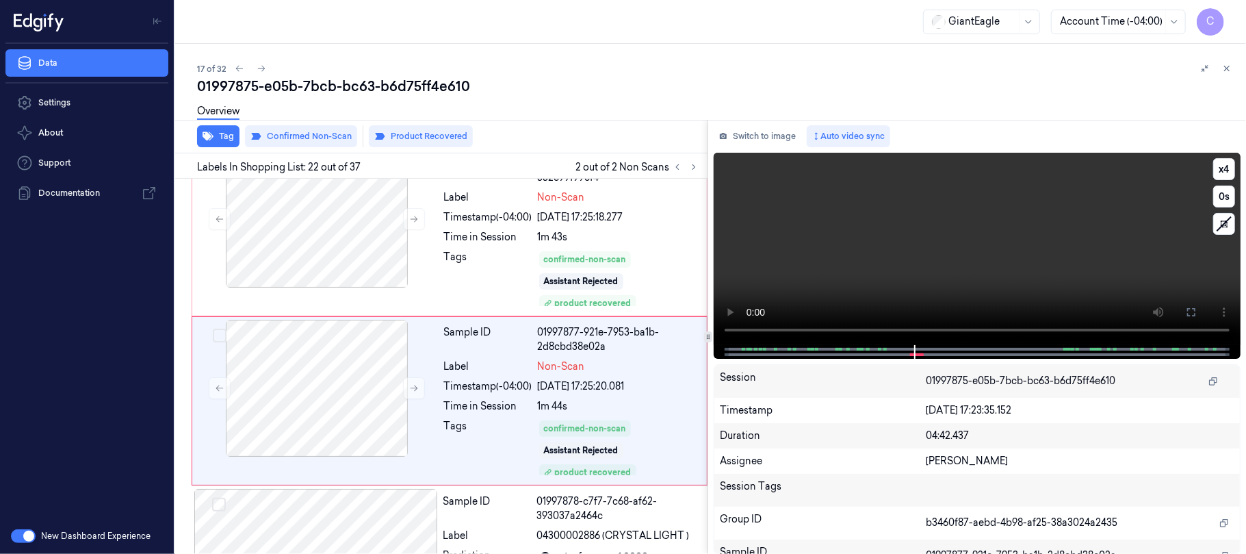
scroll to position [3411, 0]
click at [1222, 171] on button "x 4" at bounding box center [1224, 169] width 22 height 22
click at [1193, 315] on icon at bounding box center [1191, 312] width 8 height 8
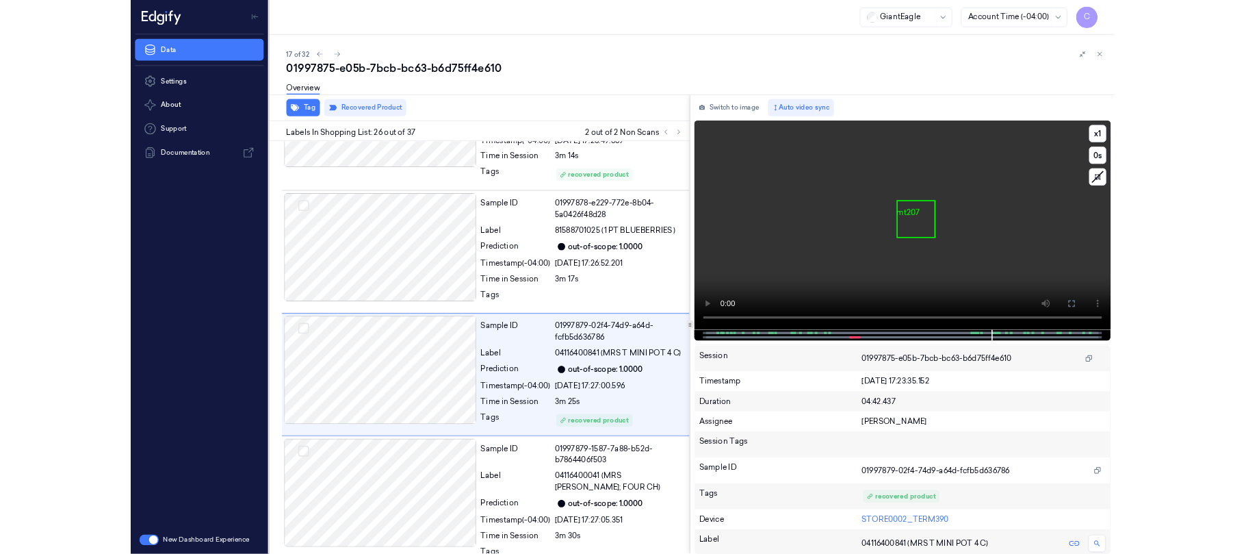
scroll to position [3983, 0]
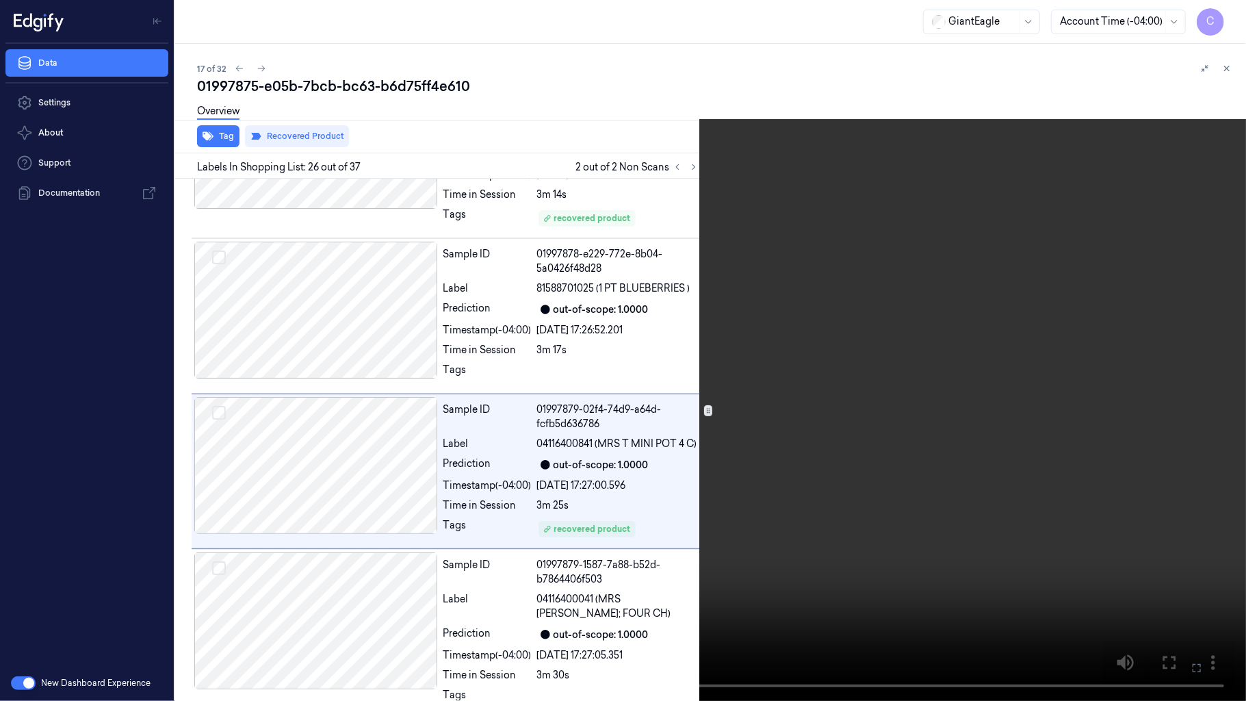
click at [649, 386] on video at bounding box center [623, 350] width 1246 height 701
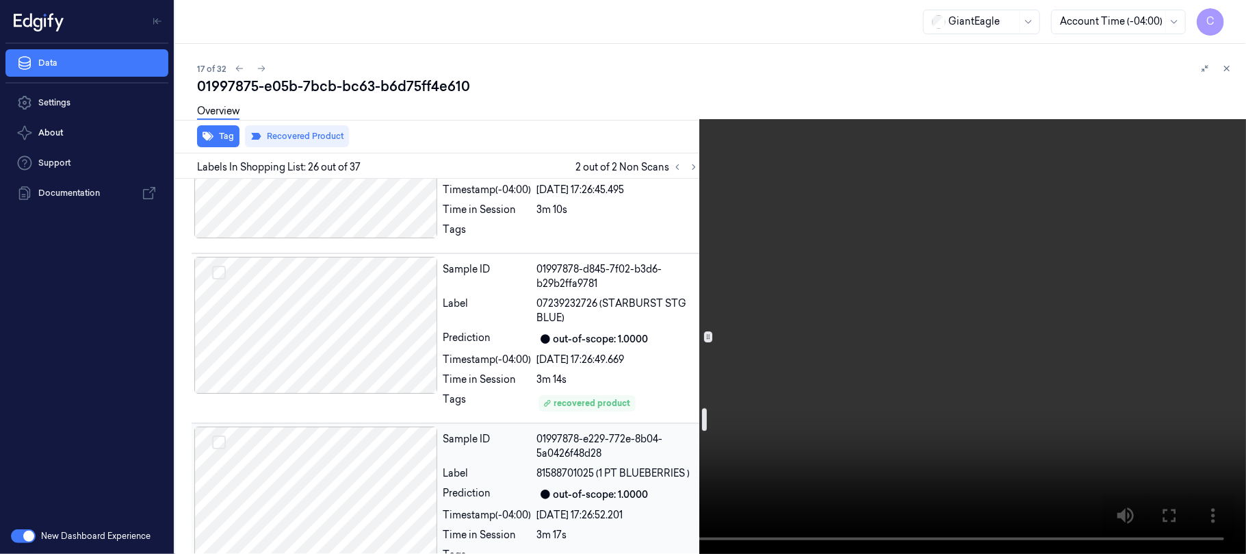
scroll to position [3800, 0]
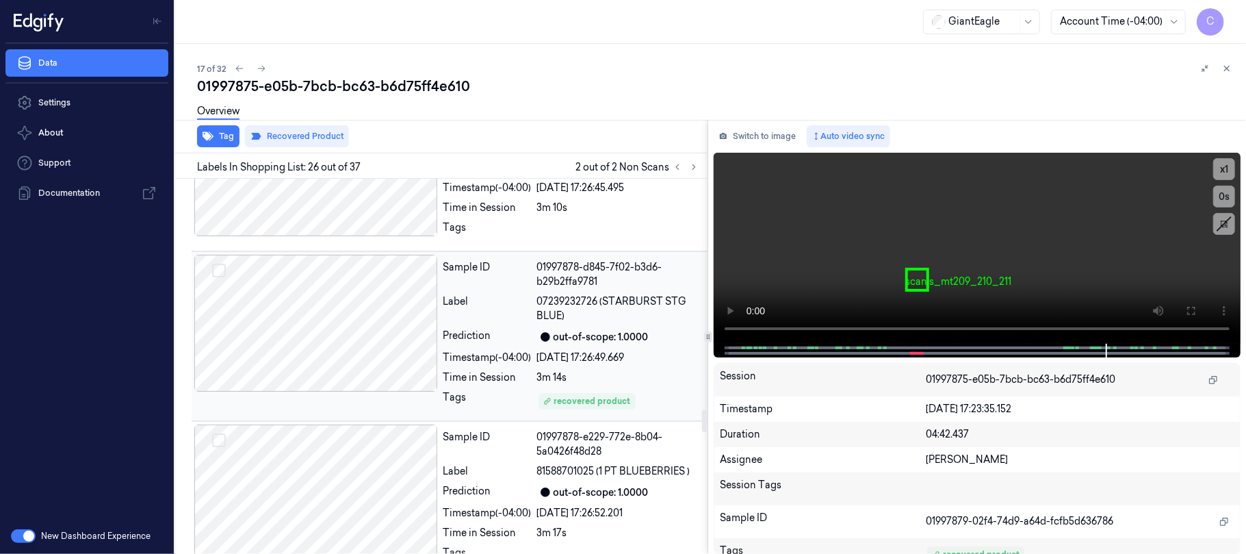
click at [365, 296] on div at bounding box center [316, 323] width 244 height 137
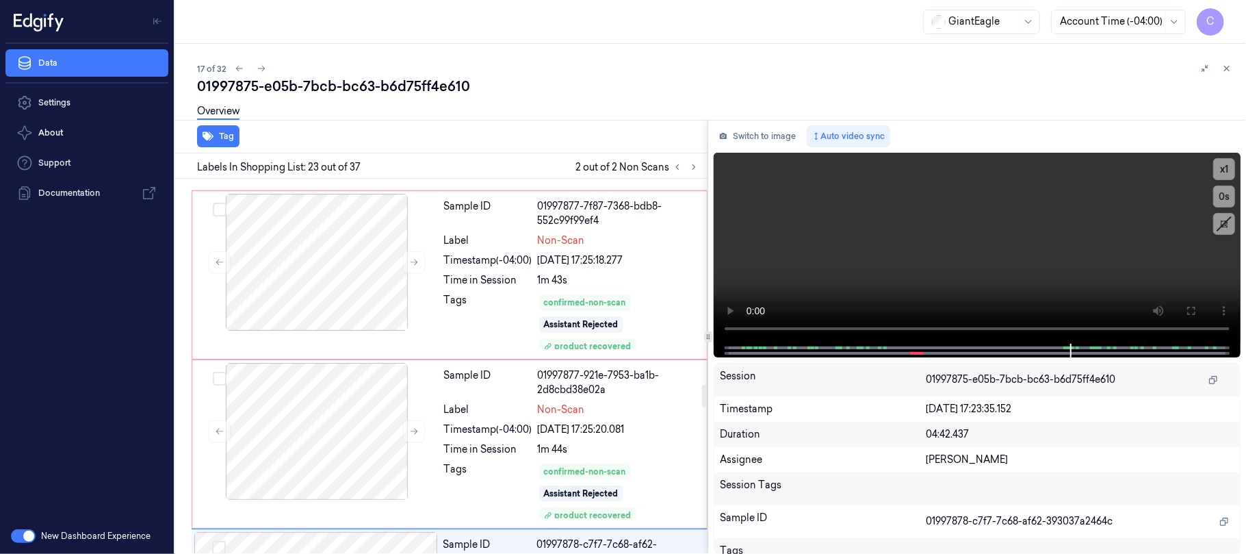
scroll to position [3391, 0]
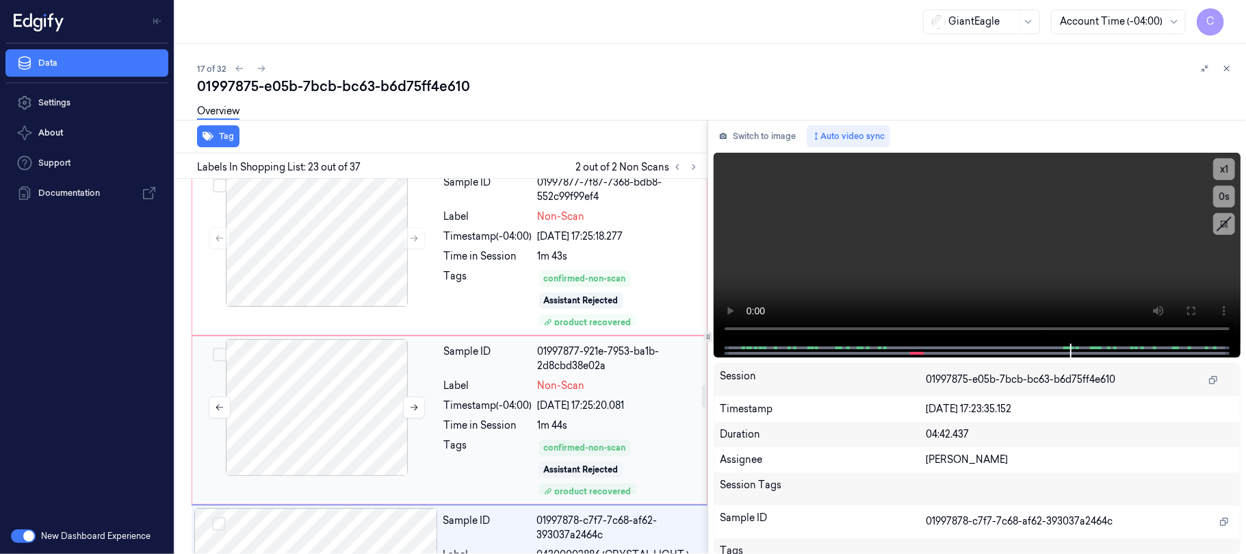
click at [367, 363] on div at bounding box center [317, 407] width 244 height 137
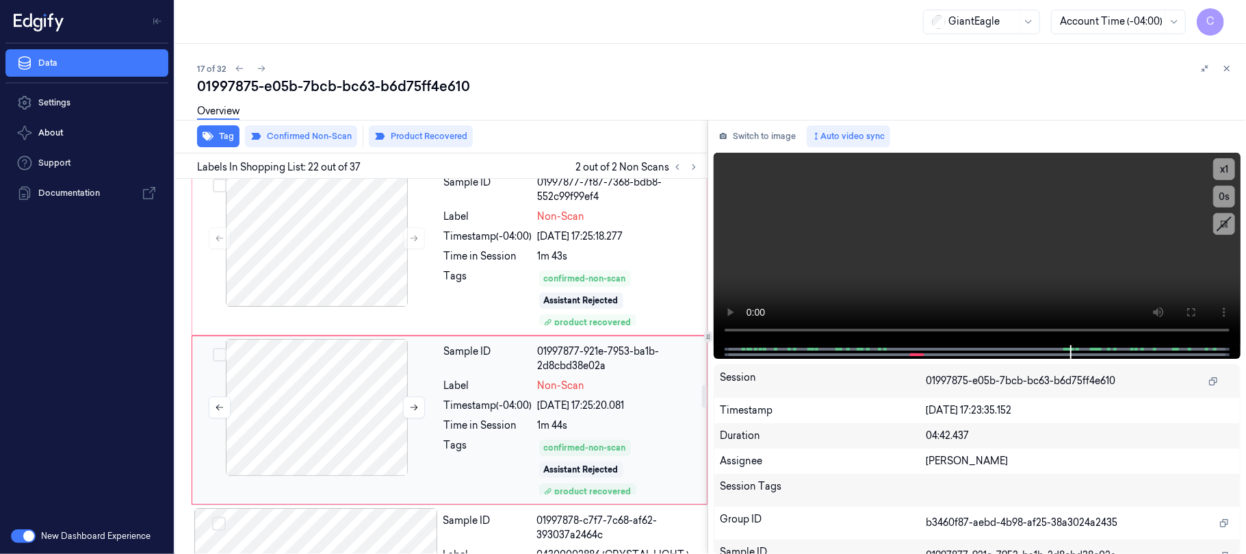
scroll to position [3411, 0]
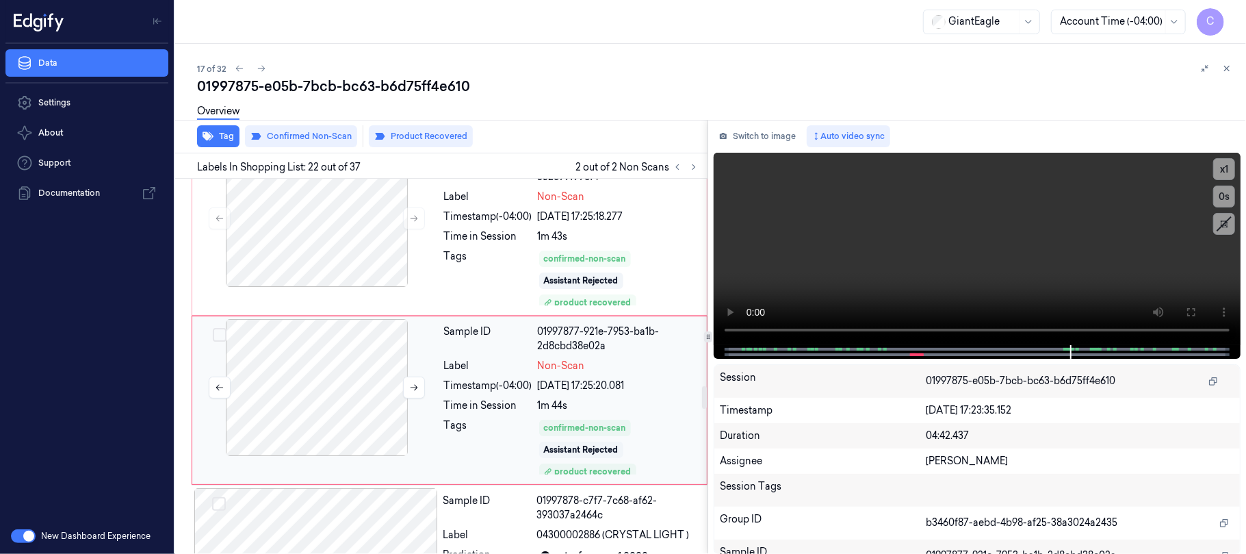
click at [416, 376] on div at bounding box center [317, 387] width 244 height 137
click at [416, 383] on icon at bounding box center [414, 388] width 10 height 10
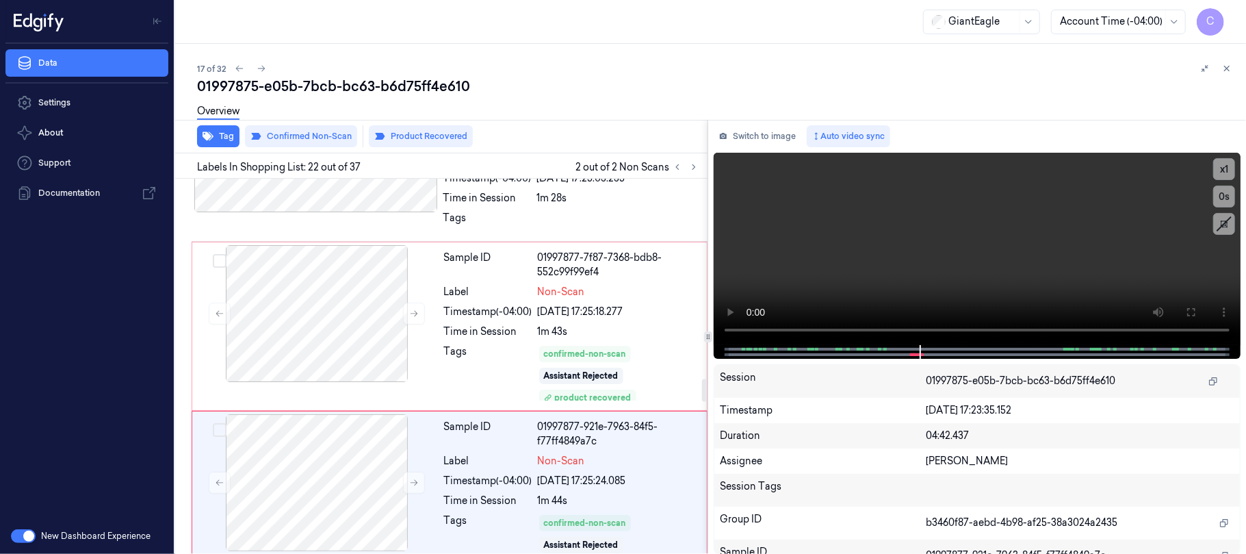
scroll to position [3320, 0]
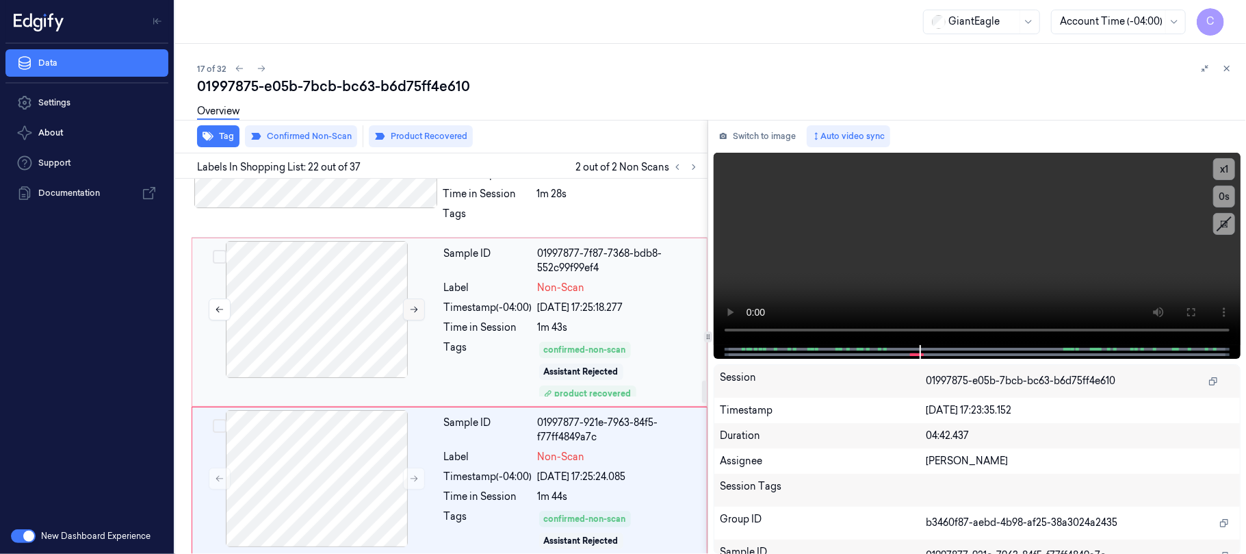
click at [406, 298] on button at bounding box center [414, 309] width 22 height 22
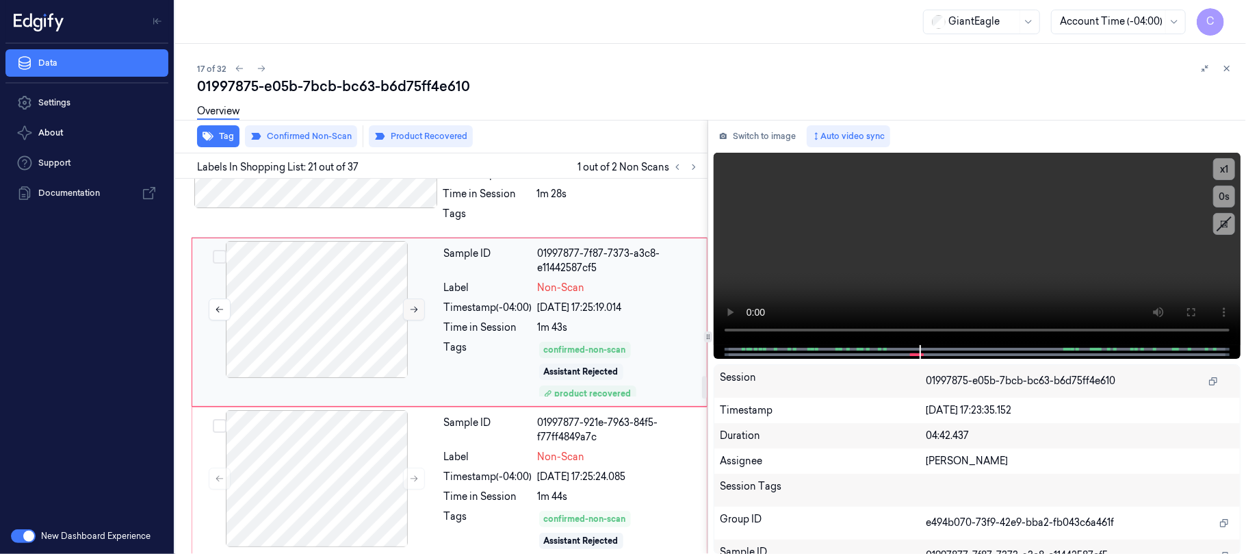
scroll to position [3242, 0]
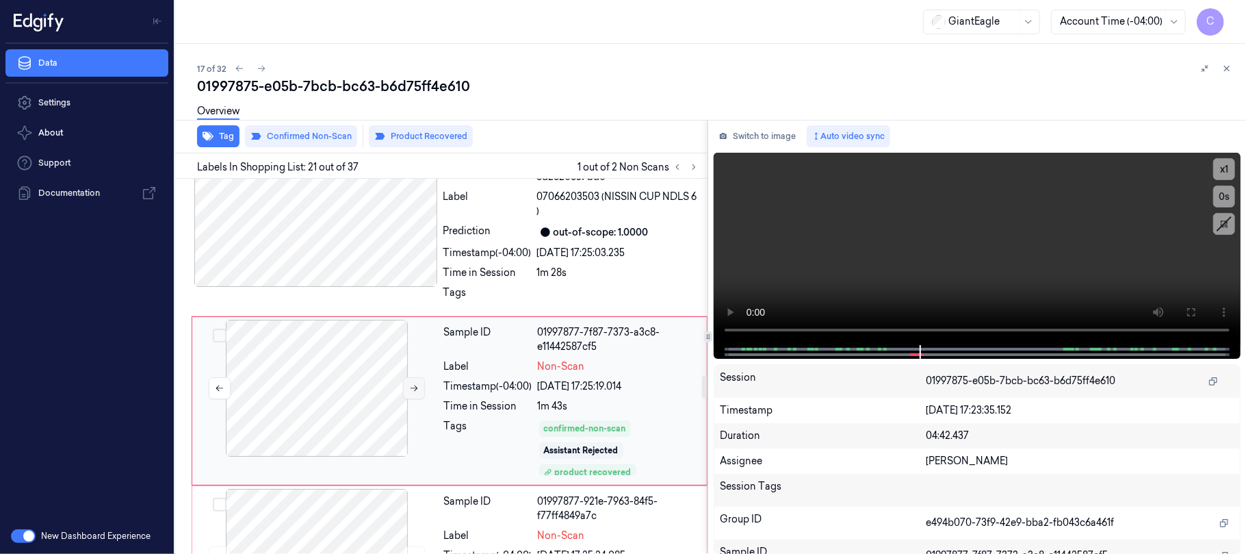
click at [416, 383] on icon at bounding box center [414, 388] width 10 height 10
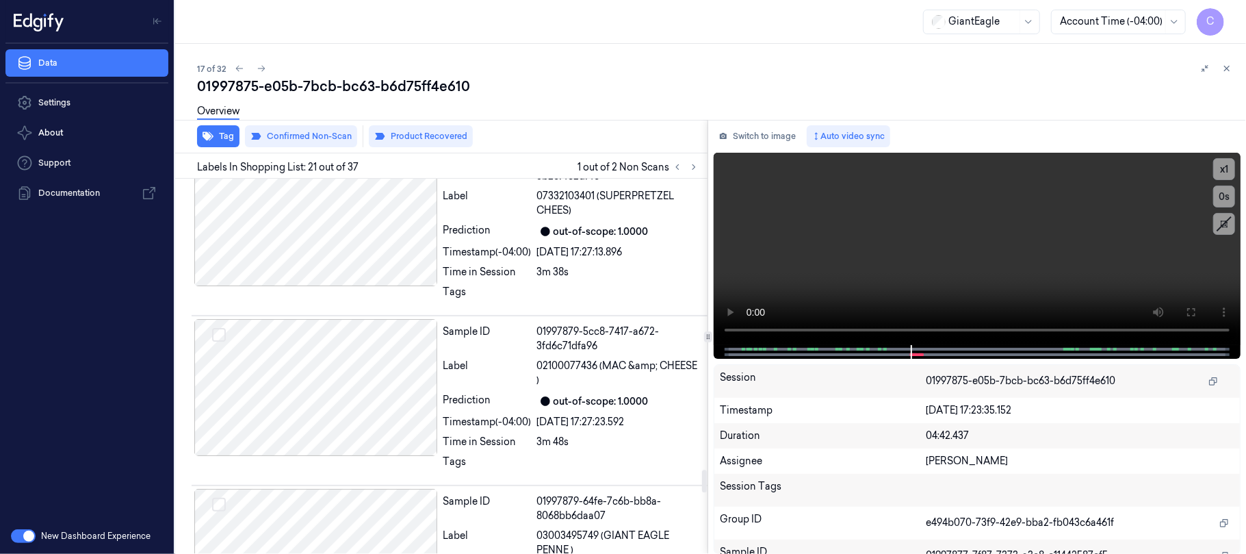
scroll to position [4793, 0]
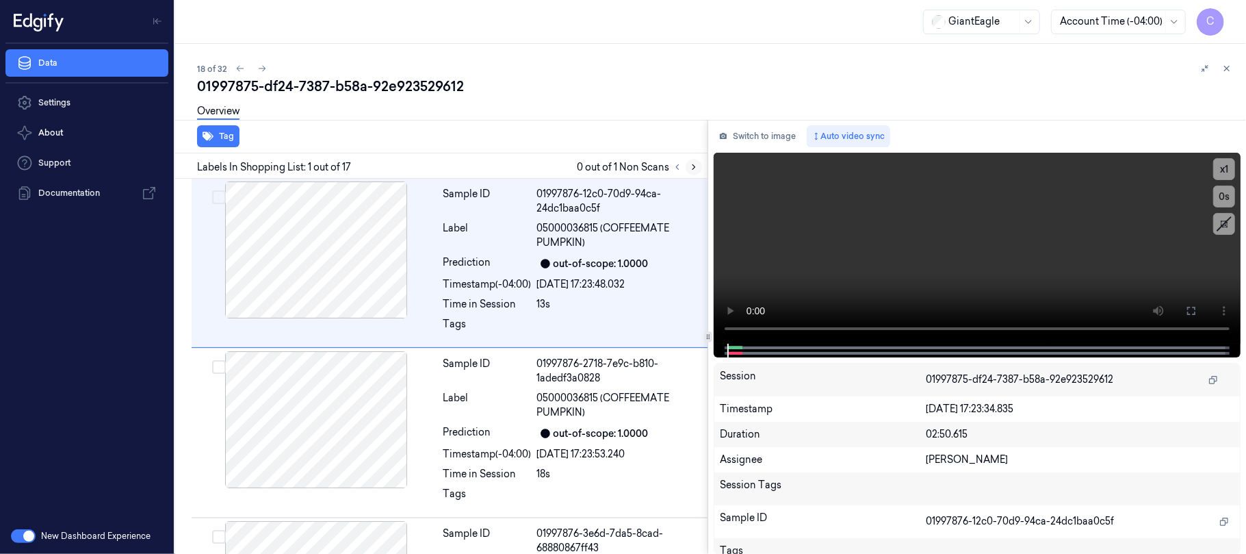
click at [701, 164] on button at bounding box center [694, 167] width 16 height 16
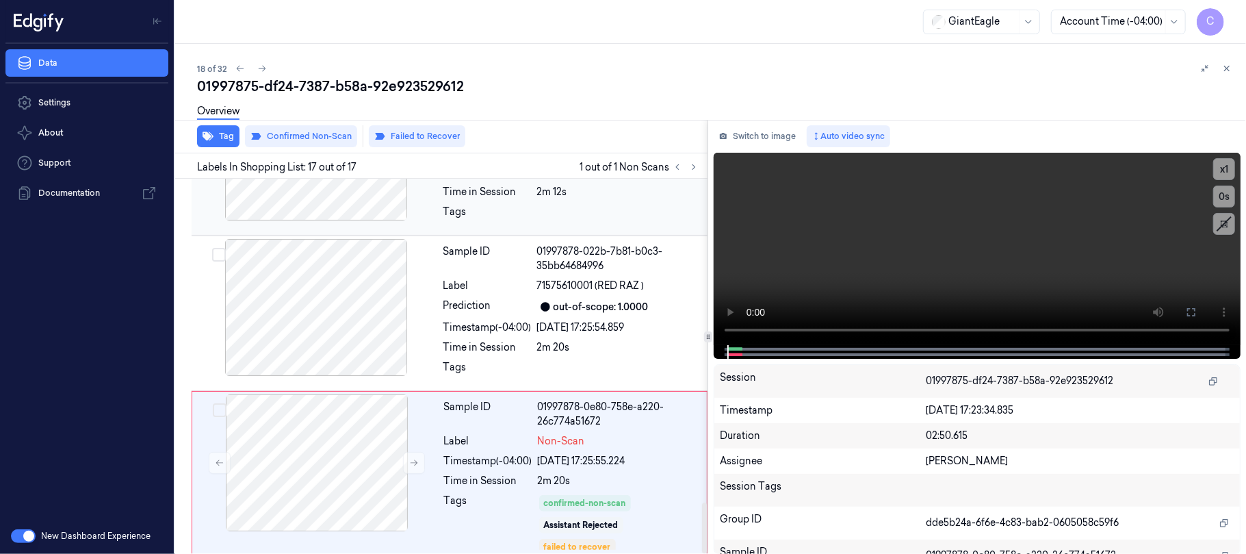
scroll to position [2406, 0]
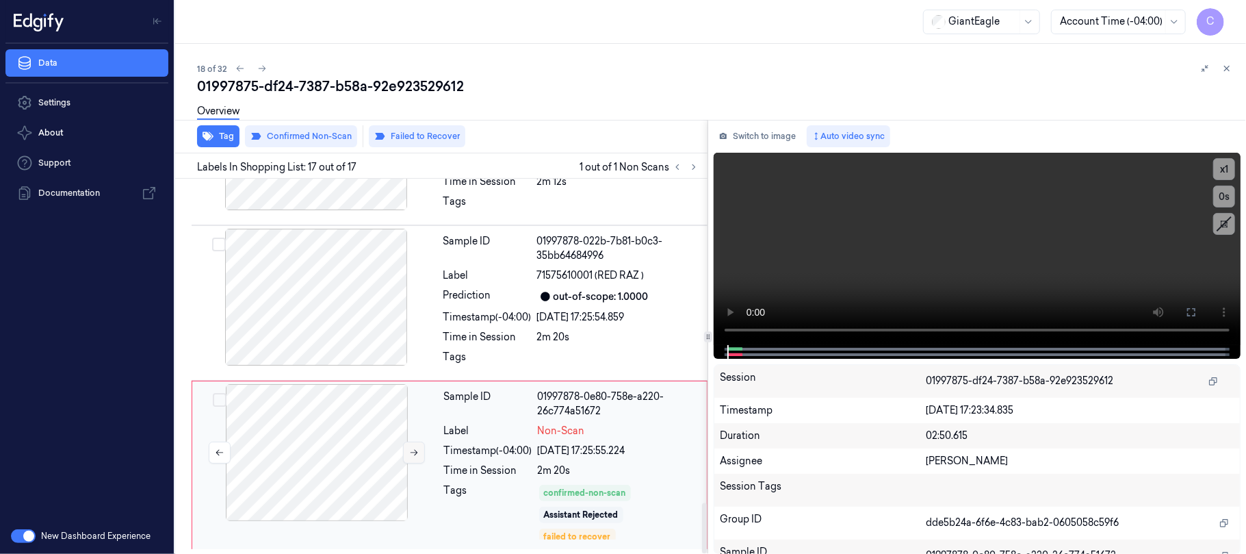
click at [412, 456] on button at bounding box center [414, 452] width 22 height 22
click at [363, 331] on div at bounding box center [316, 297] width 244 height 137
click at [1189, 302] on button at bounding box center [1191, 312] width 22 height 22
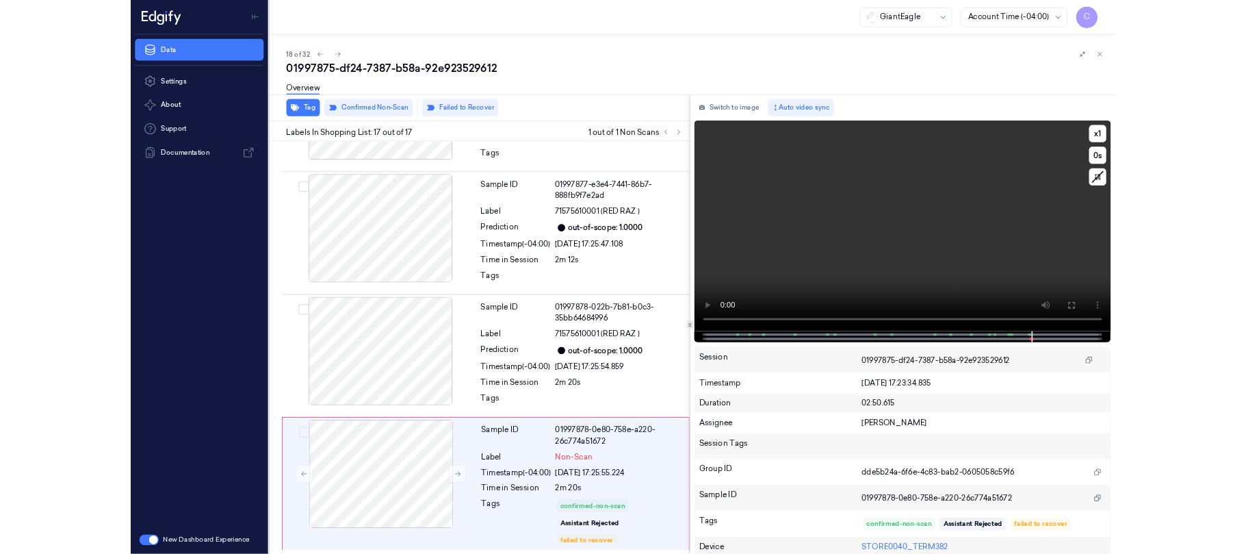
scroll to position [2259, 0]
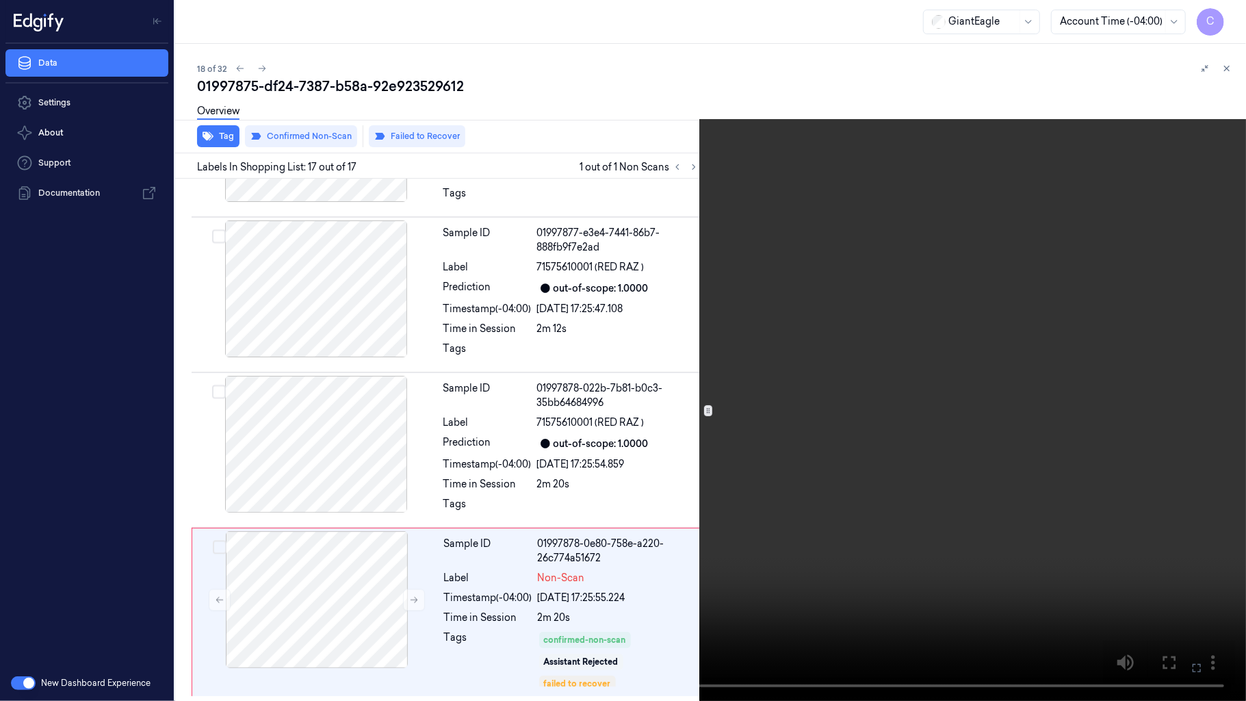
click at [645, 334] on video at bounding box center [623, 350] width 1246 height 701
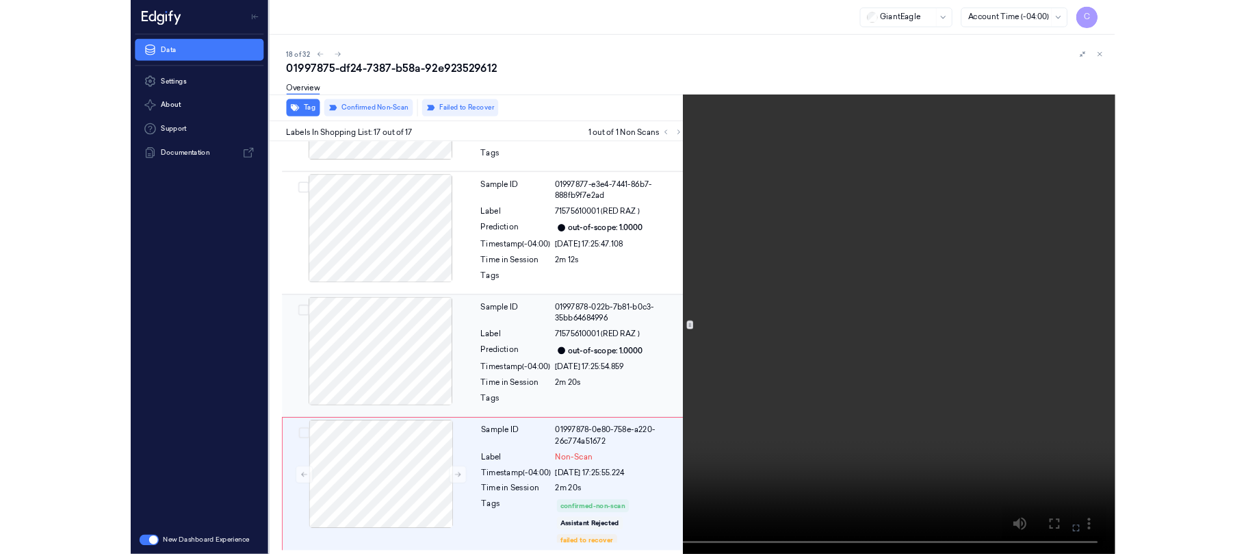
scroll to position [2406, 0]
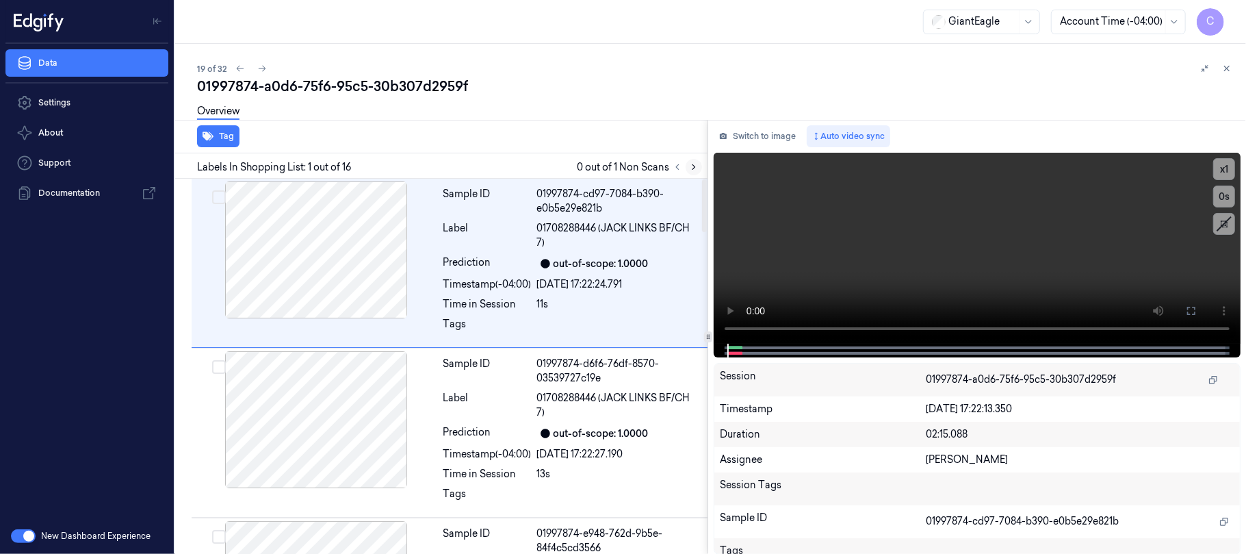
click at [697, 168] on icon at bounding box center [694, 167] width 10 height 10
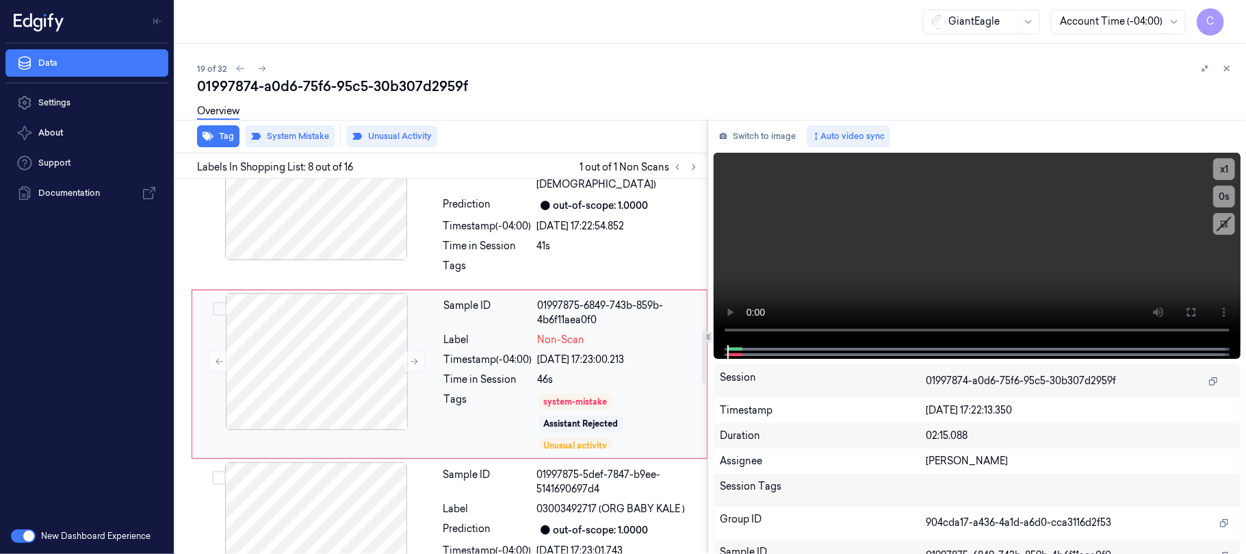
scroll to position [1087, 0]
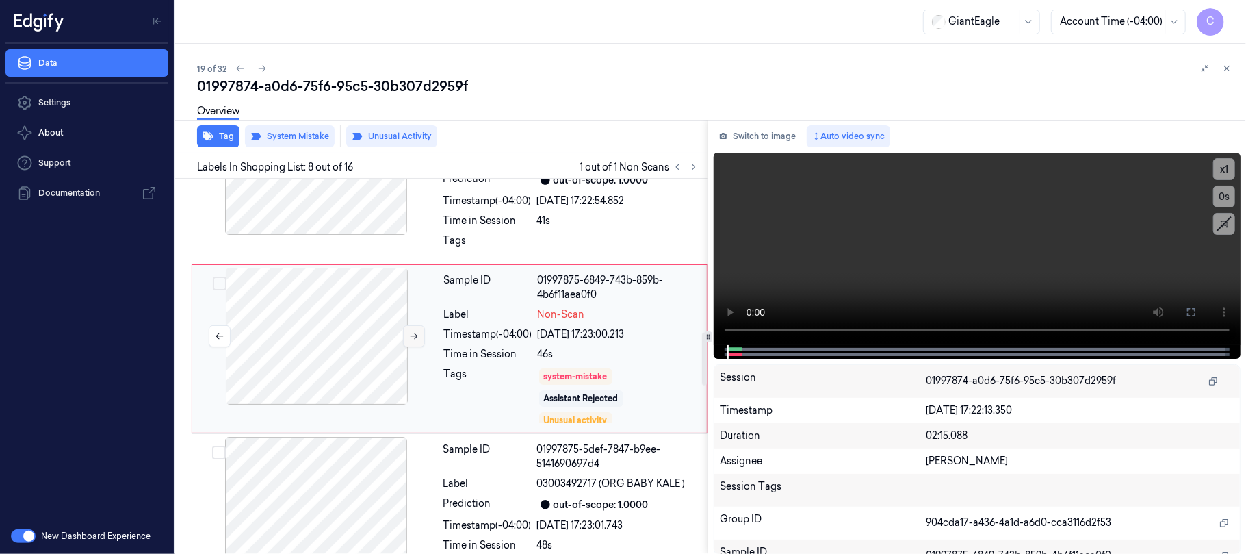
click at [411, 341] on icon at bounding box center [414, 336] width 10 height 10
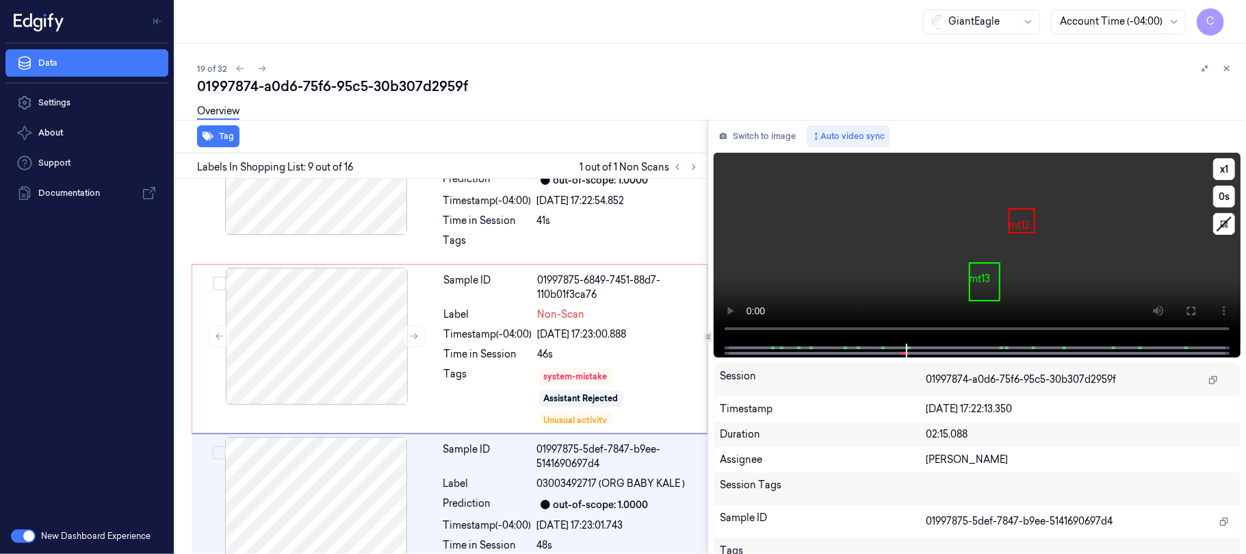
scroll to position [1250, 0]
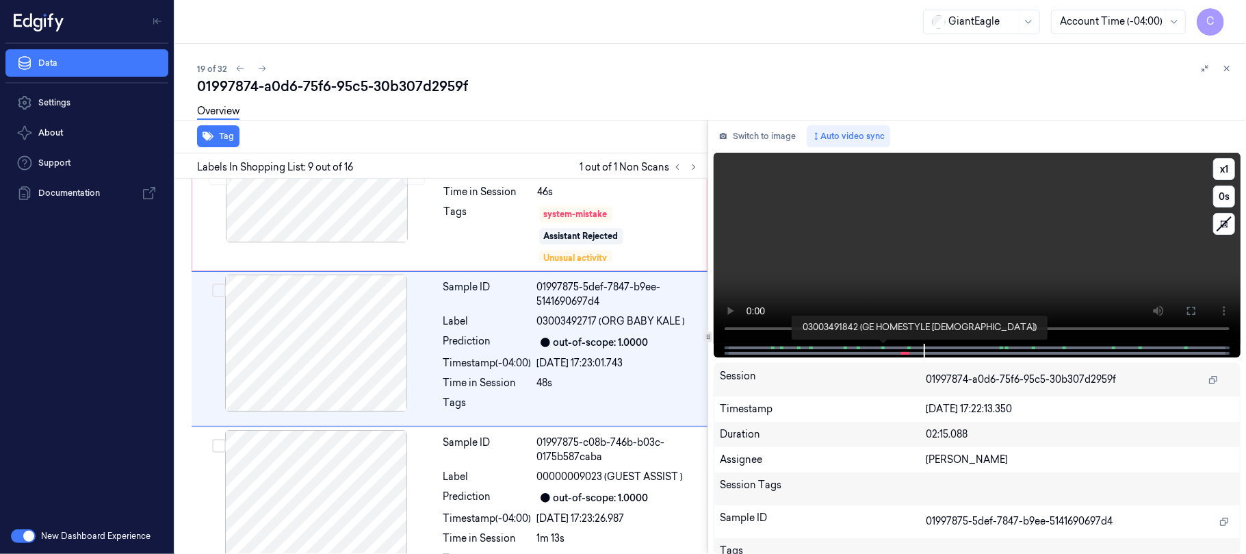
click at [883, 348] on span at bounding box center [884, 347] width 2 height 7
click at [1013, 250] on video at bounding box center [977, 248] width 527 height 191
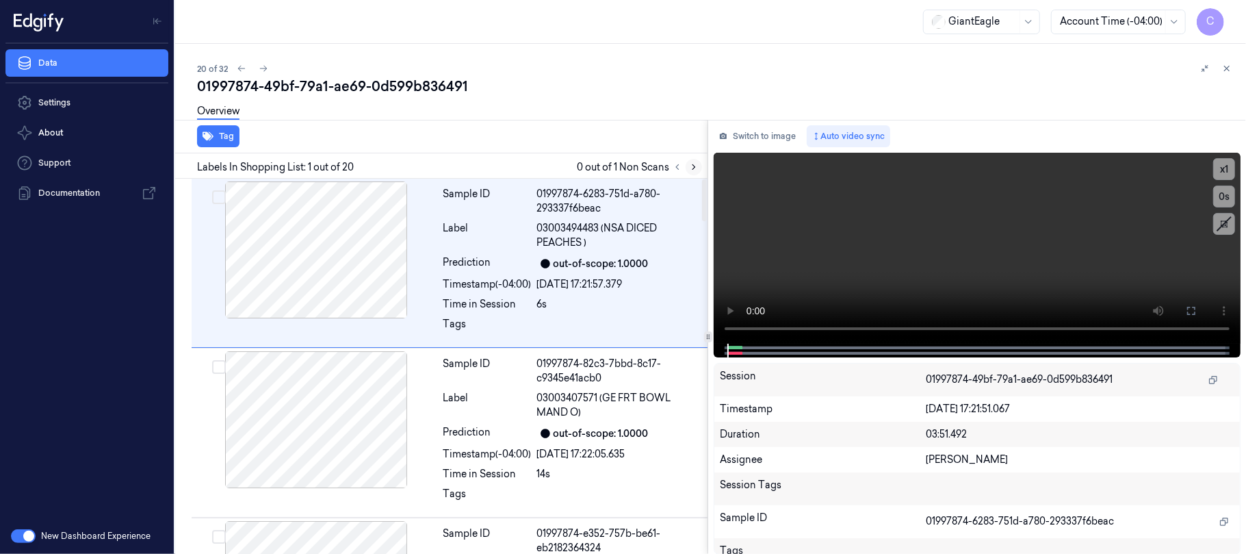
click at [699, 168] on button at bounding box center [694, 167] width 16 height 16
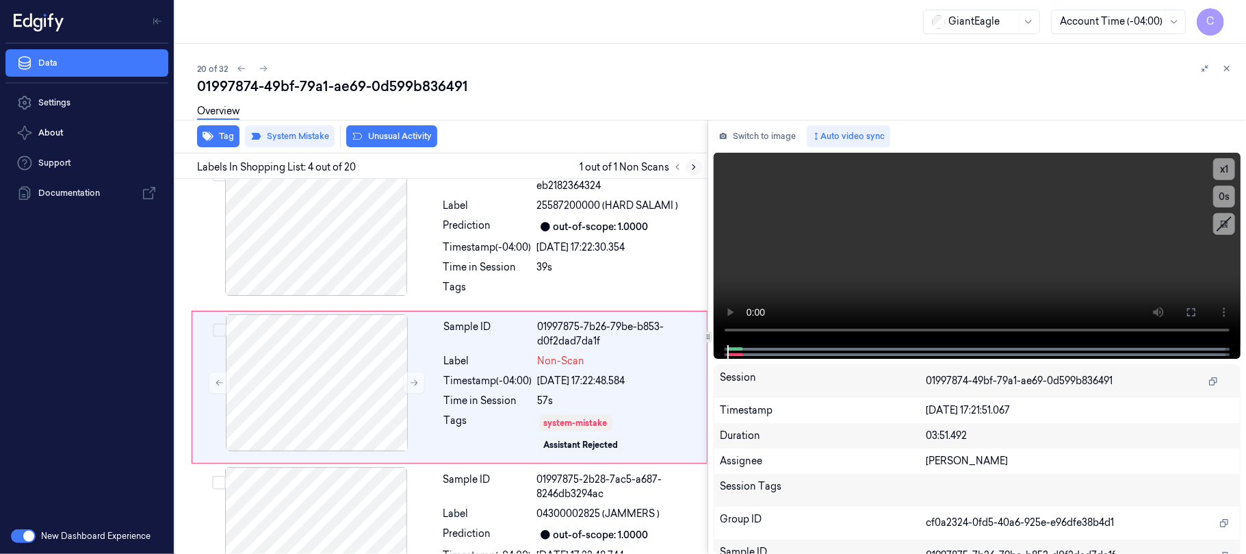
scroll to position [385, 0]
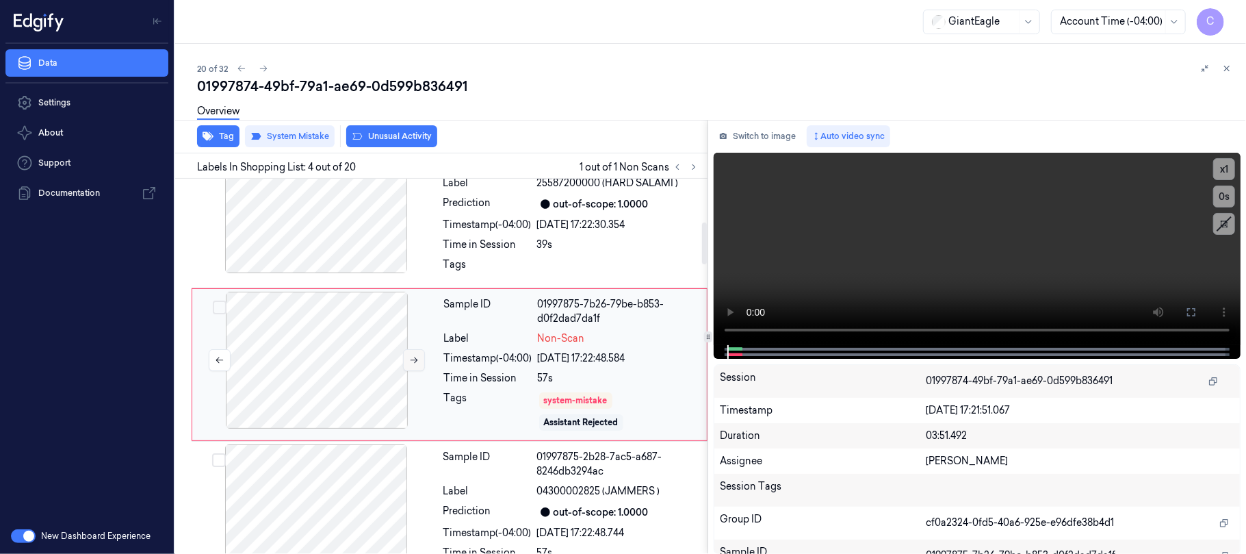
click at [415, 360] on icon at bounding box center [414, 360] width 10 height 10
click at [370, 255] on div at bounding box center [316, 204] width 244 height 137
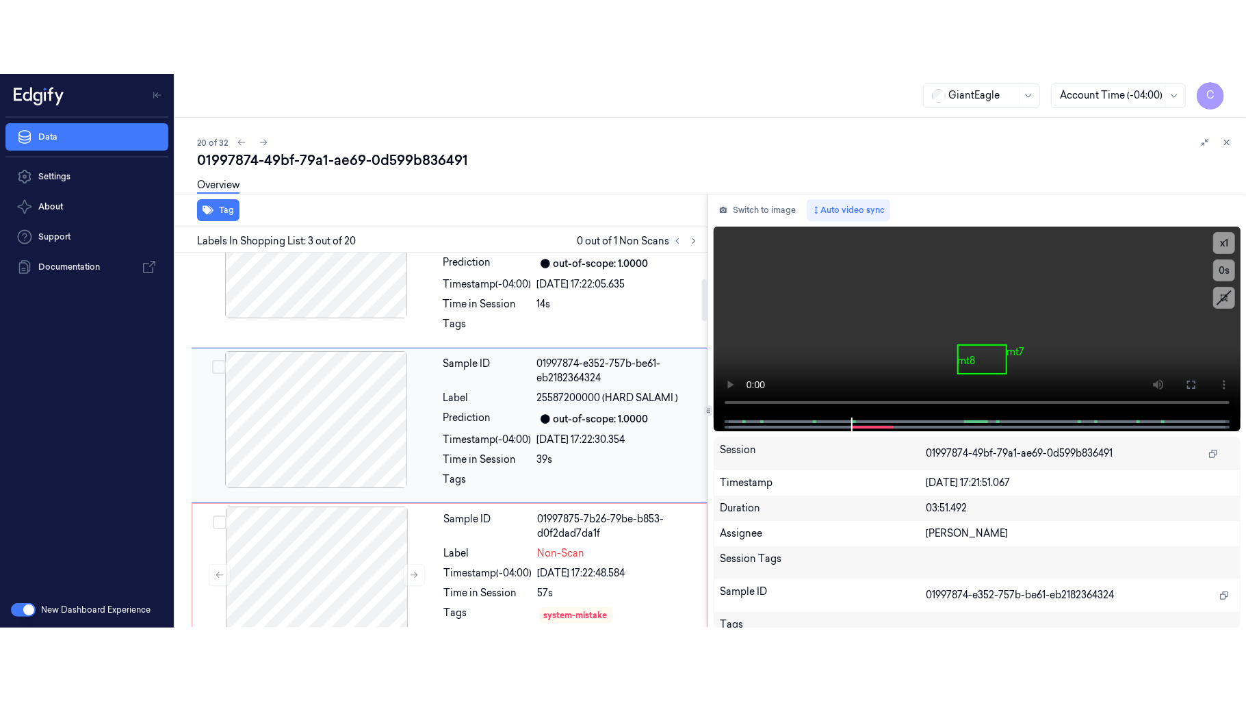
scroll to position [230, 0]
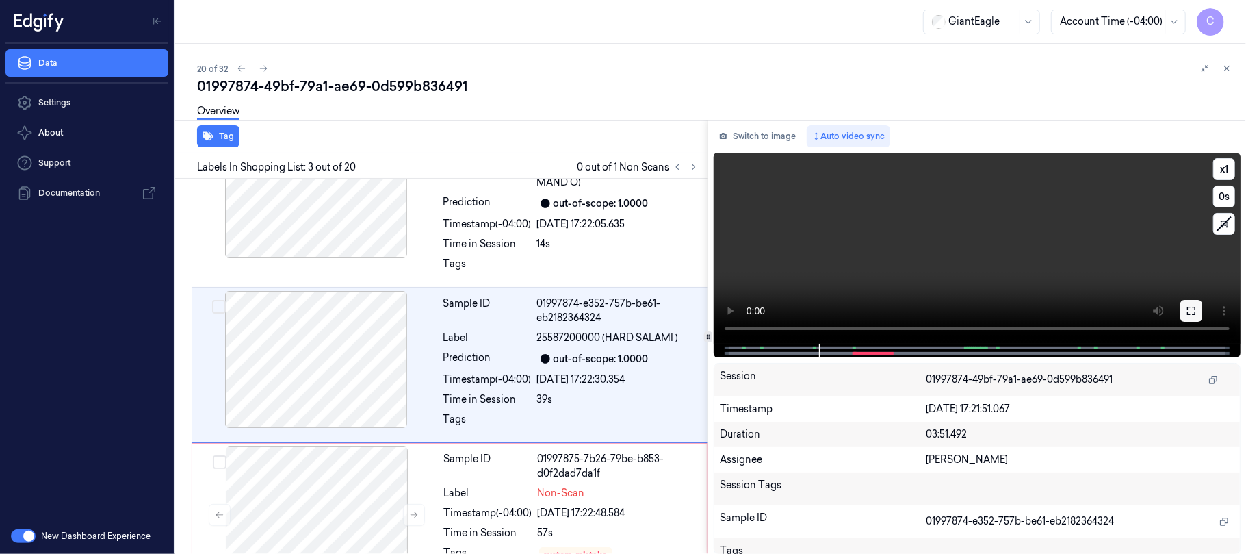
click at [1189, 307] on icon at bounding box center [1191, 311] width 8 height 8
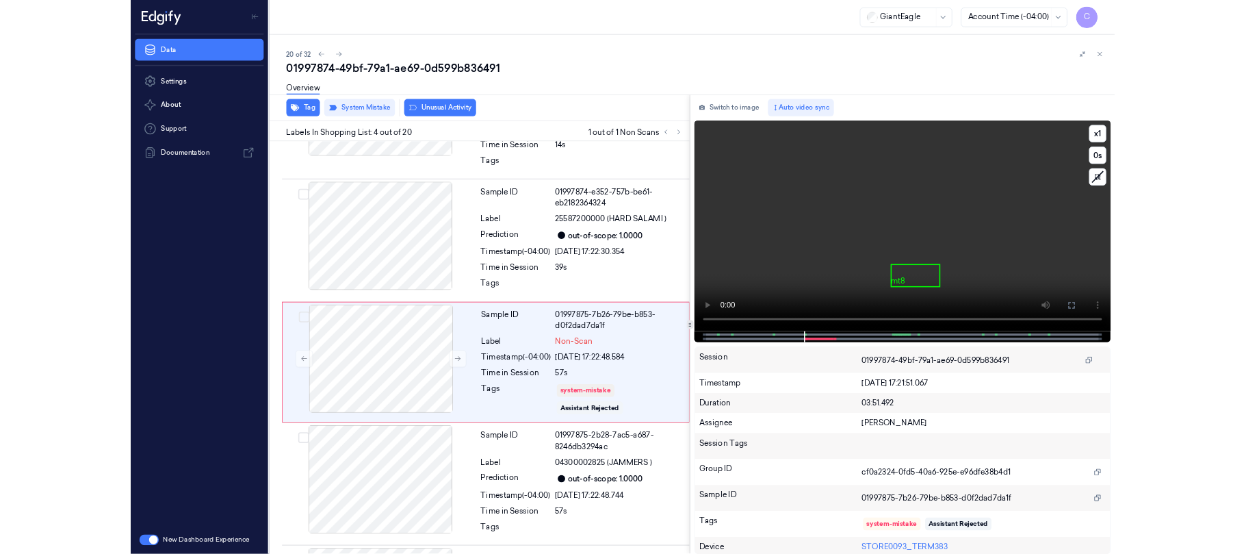
scroll to position [311, 0]
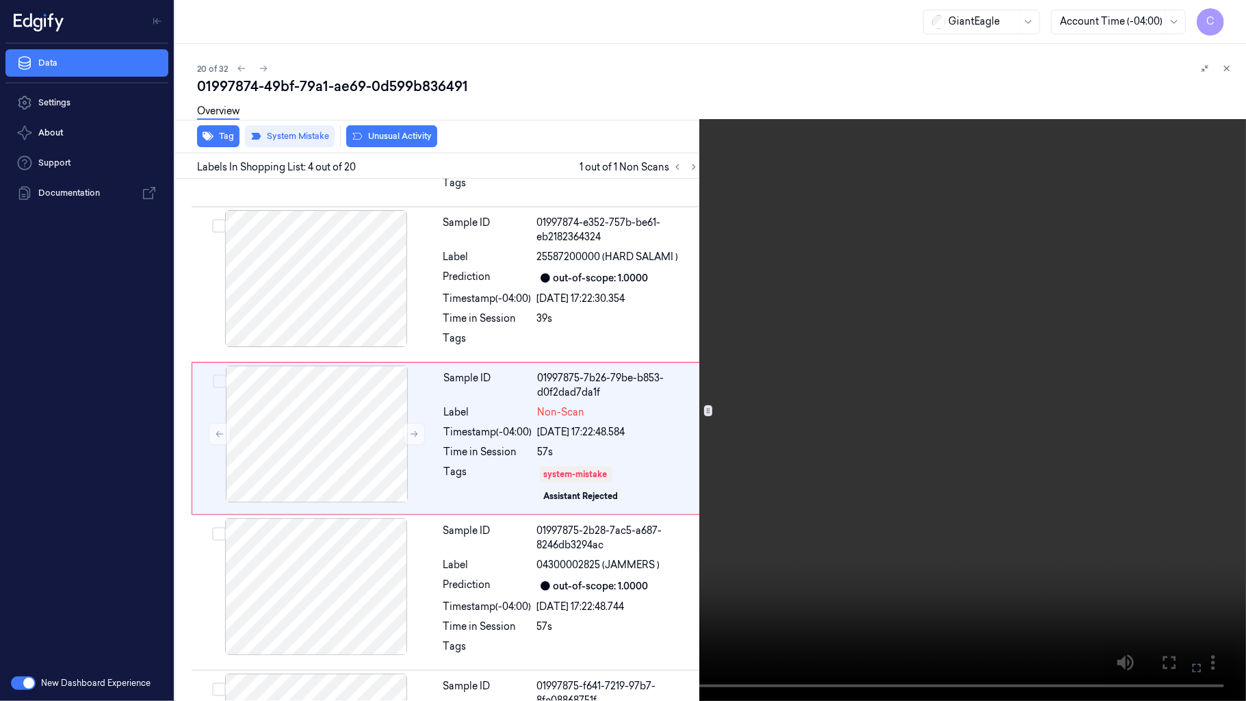
click at [526, 244] on video at bounding box center [623, 350] width 1246 height 701
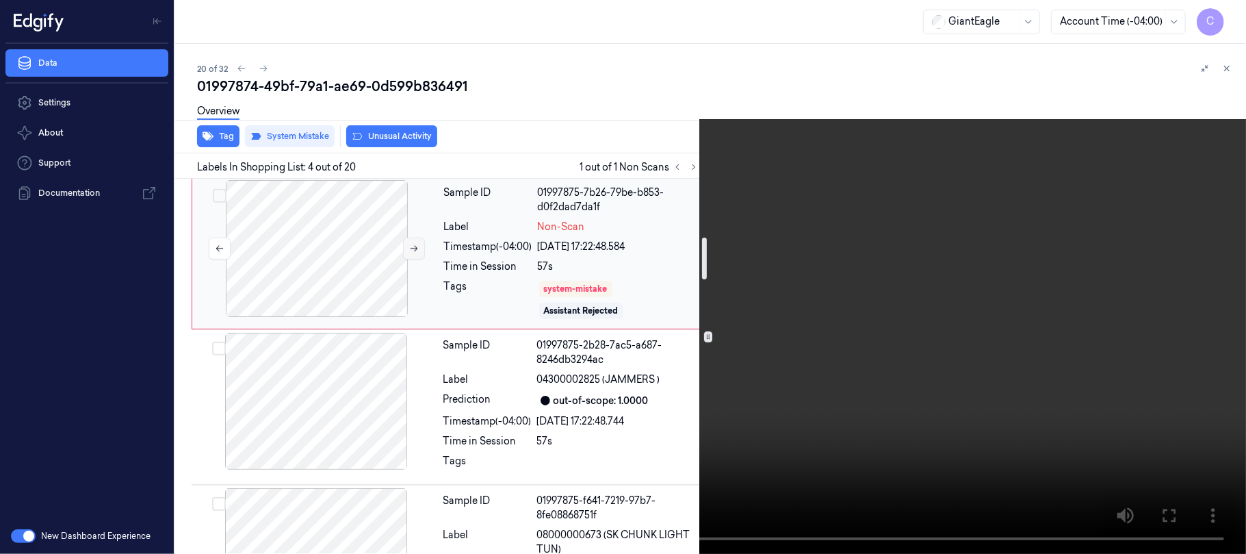
scroll to position [493, 0]
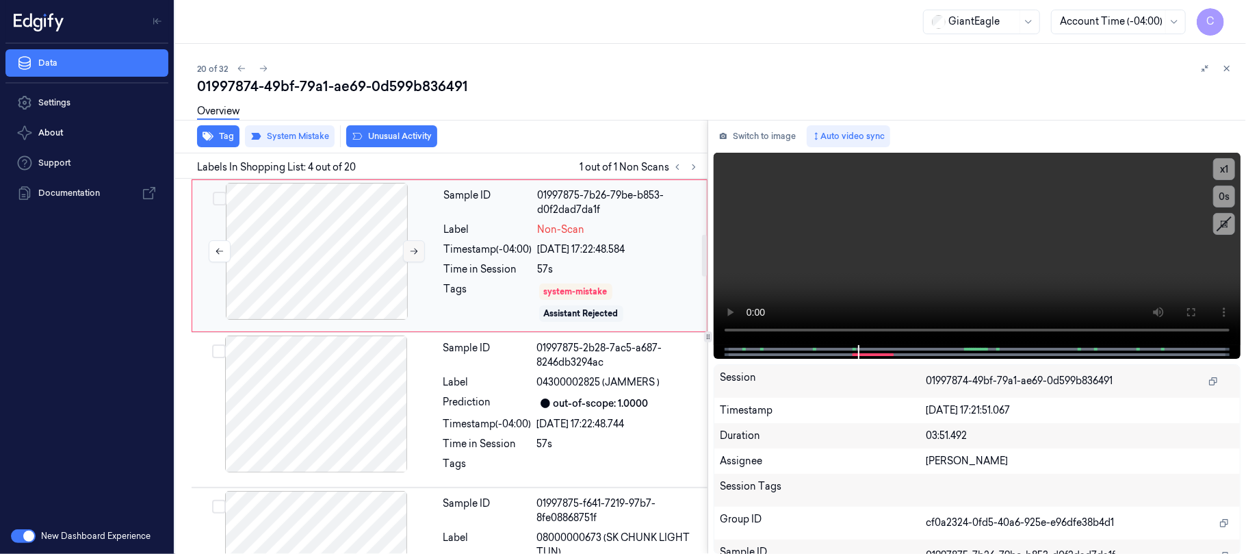
click at [415, 256] on icon at bounding box center [414, 251] width 10 height 10
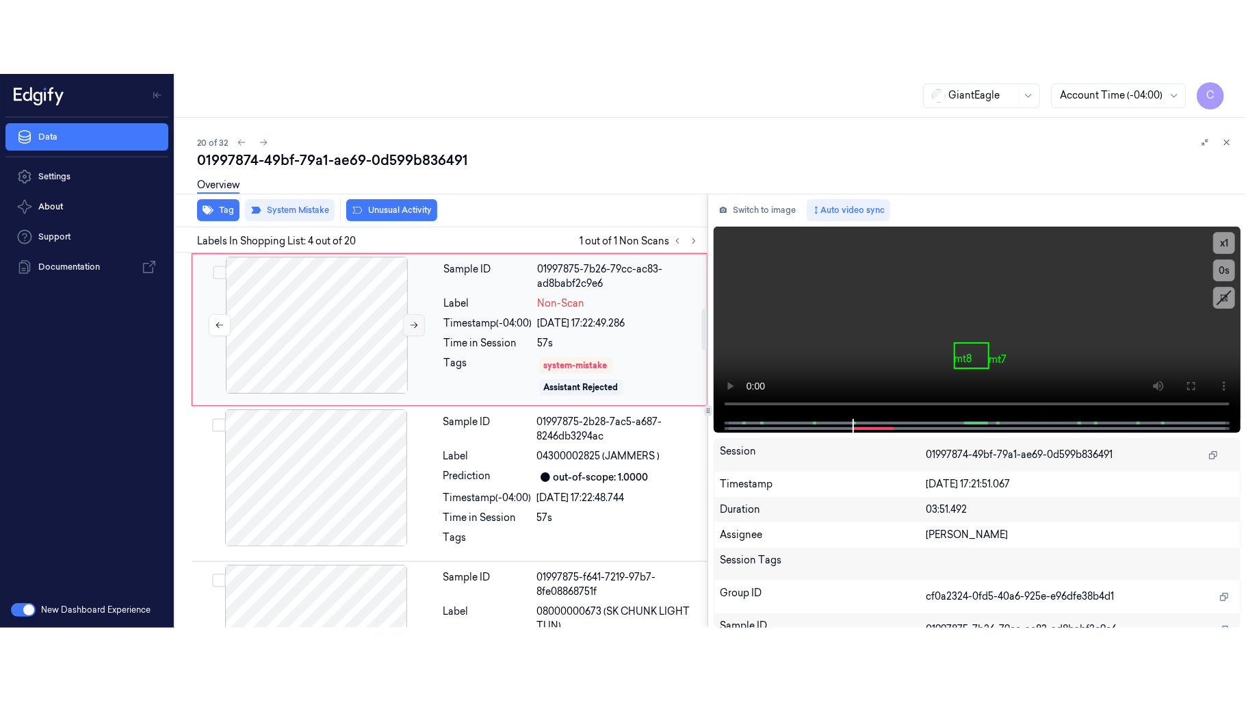
scroll to position [385, 0]
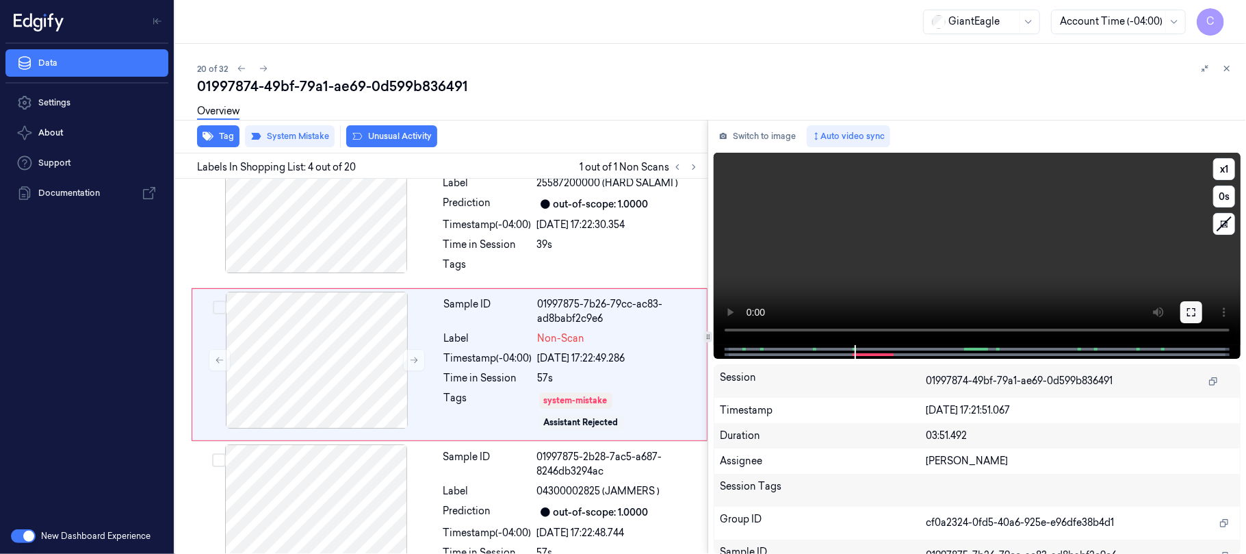
click at [1186, 313] on icon at bounding box center [1191, 312] width 11 height 11
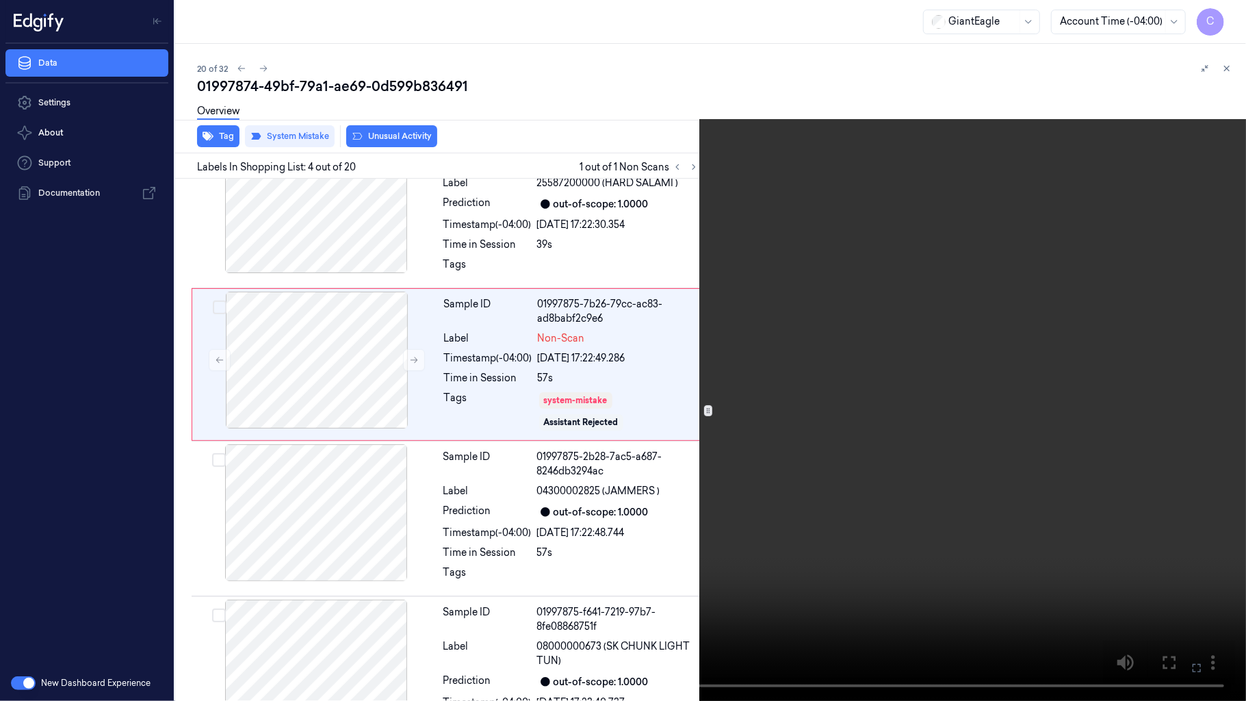
click at [624, 312] on video at bounding box center [623, 350] width 1246 height 701
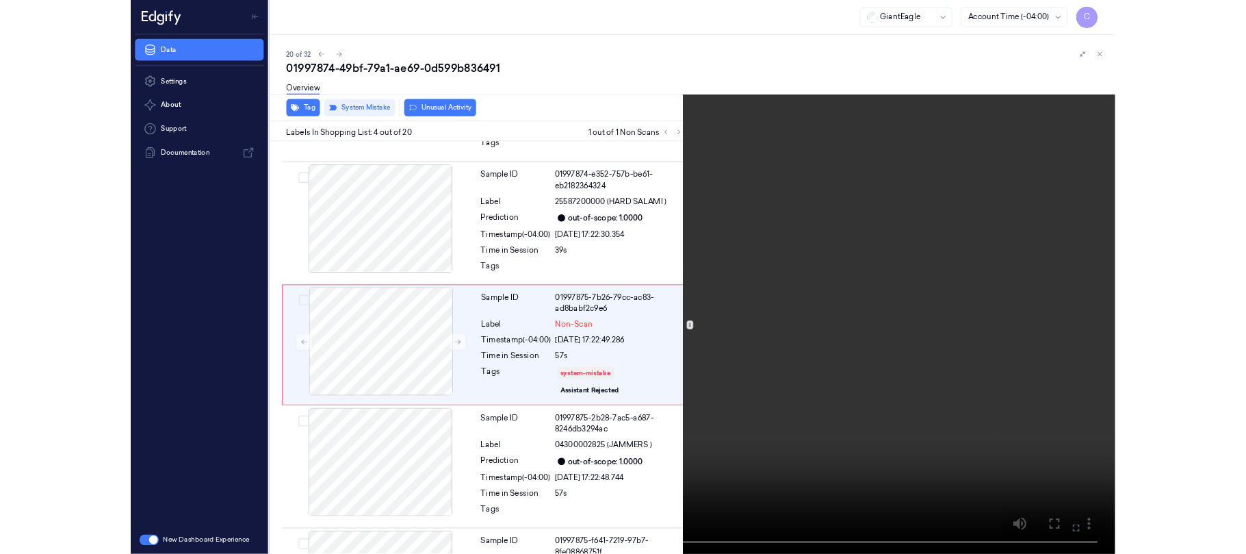
scroll to position [311, 0]
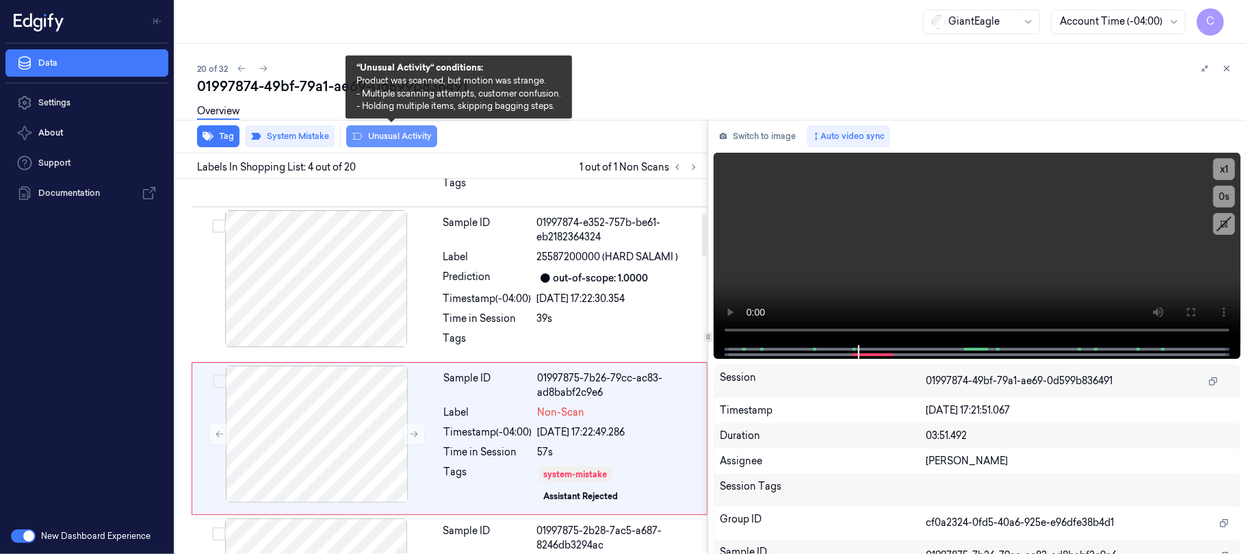
click at [380, 140] on button "Unusual Activity" at bounding box center [391, 136] width 91 height 22
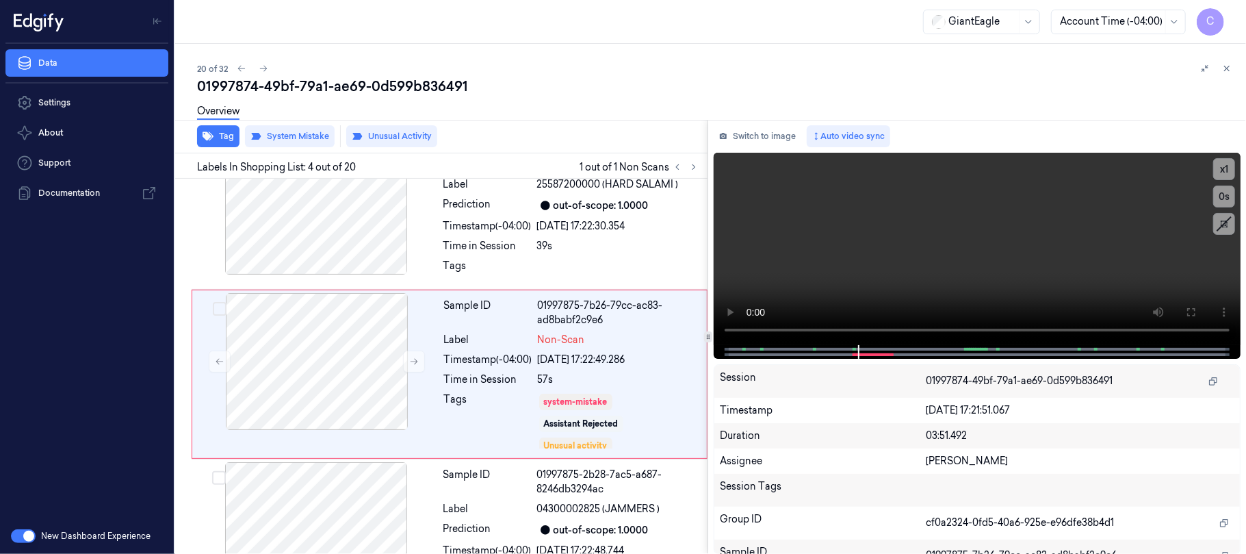
scroll to position [392, 0]
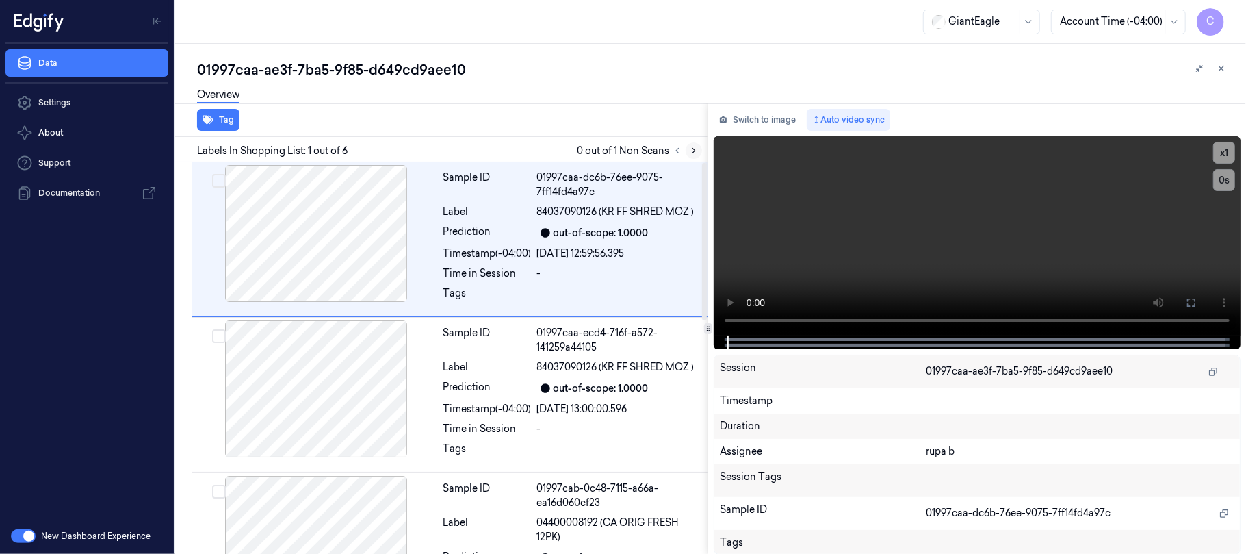
click at [687, 155] on button at bounding box center [694, 150] width 16 height 16
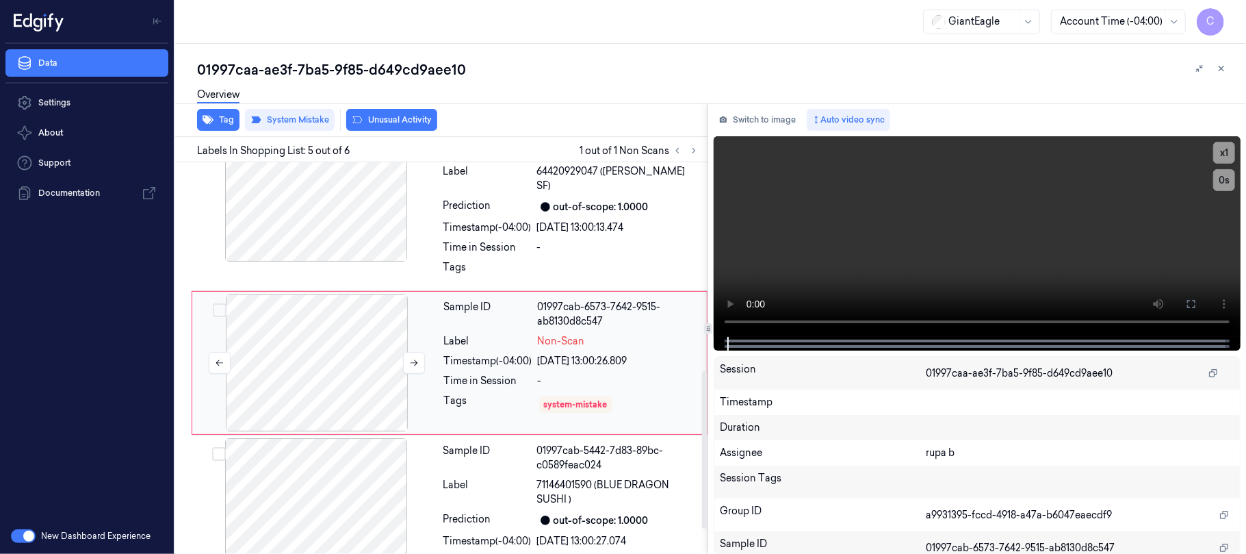
scroll to position [527, 0]
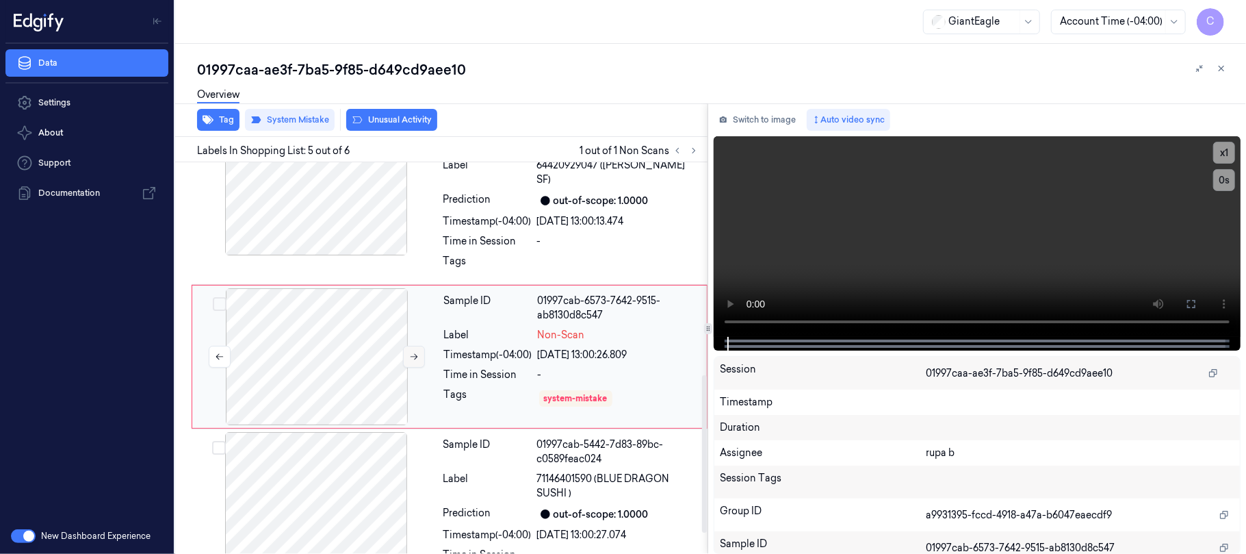
click at [415, 357] on icon at bounding box center [415, 357] width 8 height 6
click at [359, 490] on div at bounding box center [316, 500] width 244 height 137
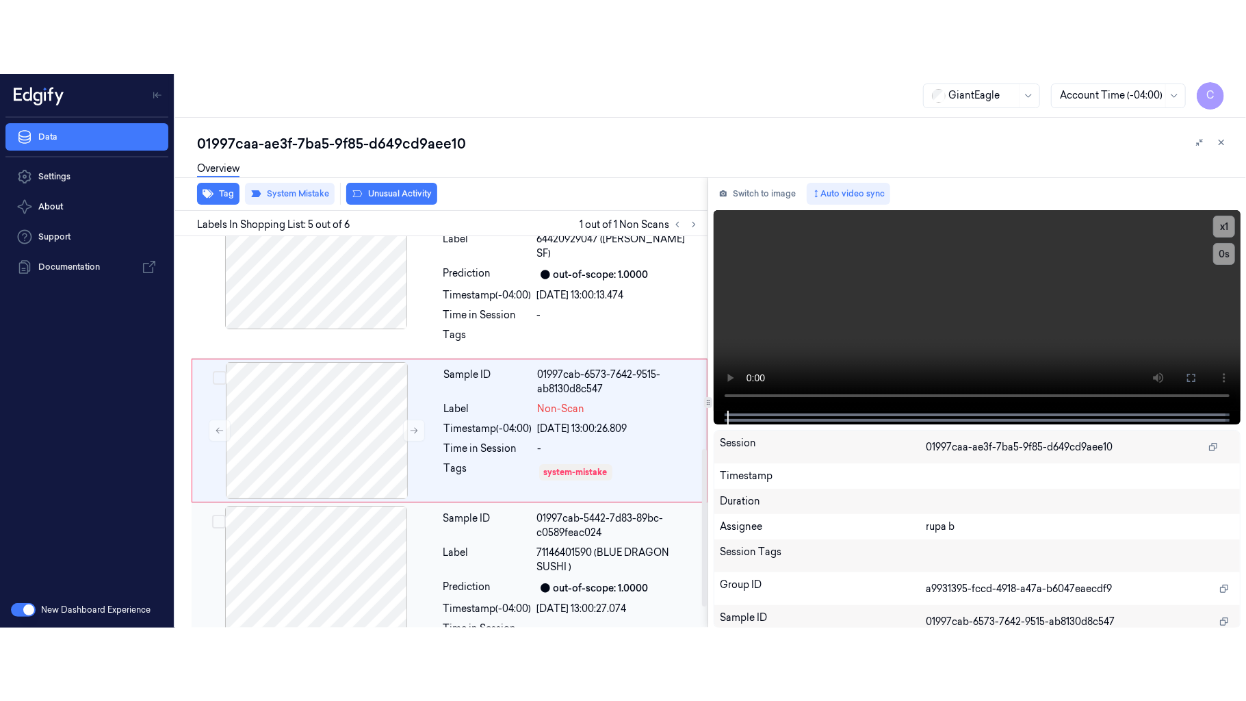
scroll to position [578, 0]
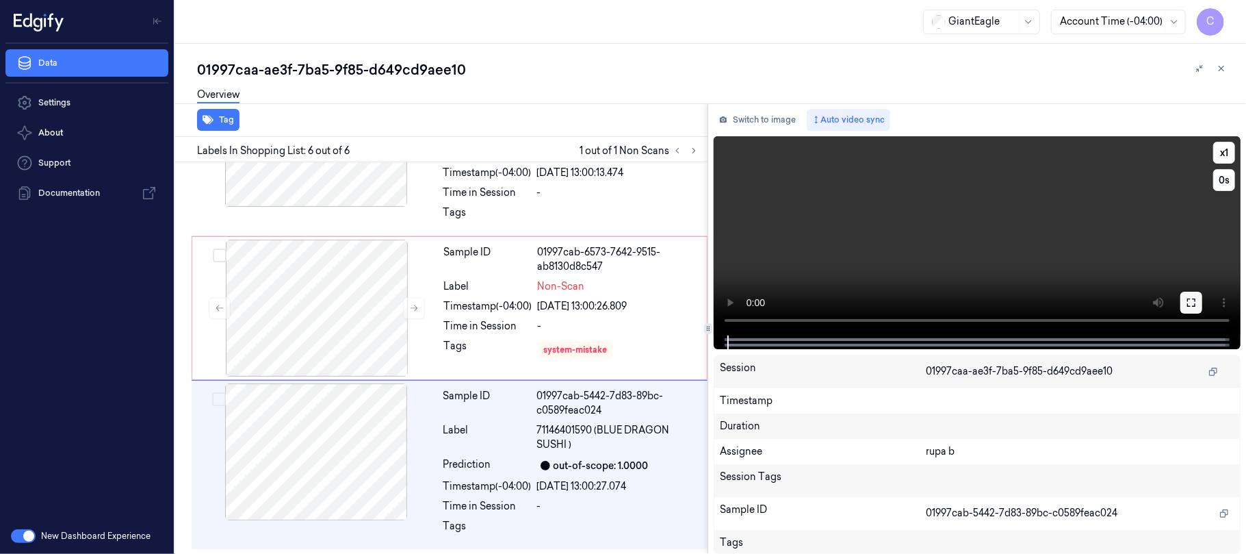
click at [1192, 305] on icon at bounding box center [1191, 302] width 8 height 8
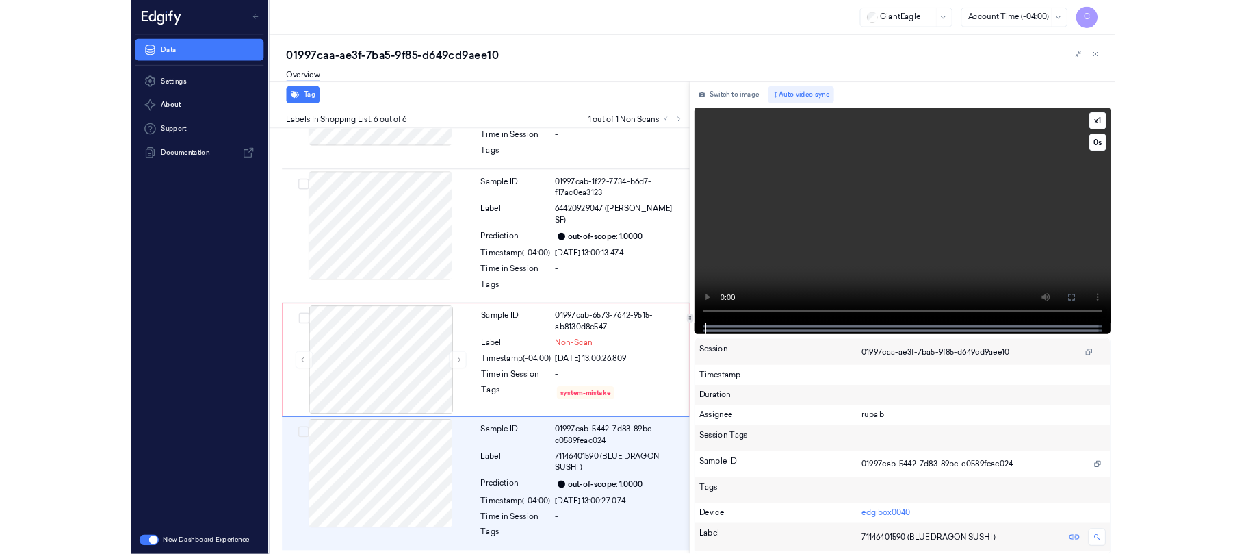
scroll to position [431, 0]
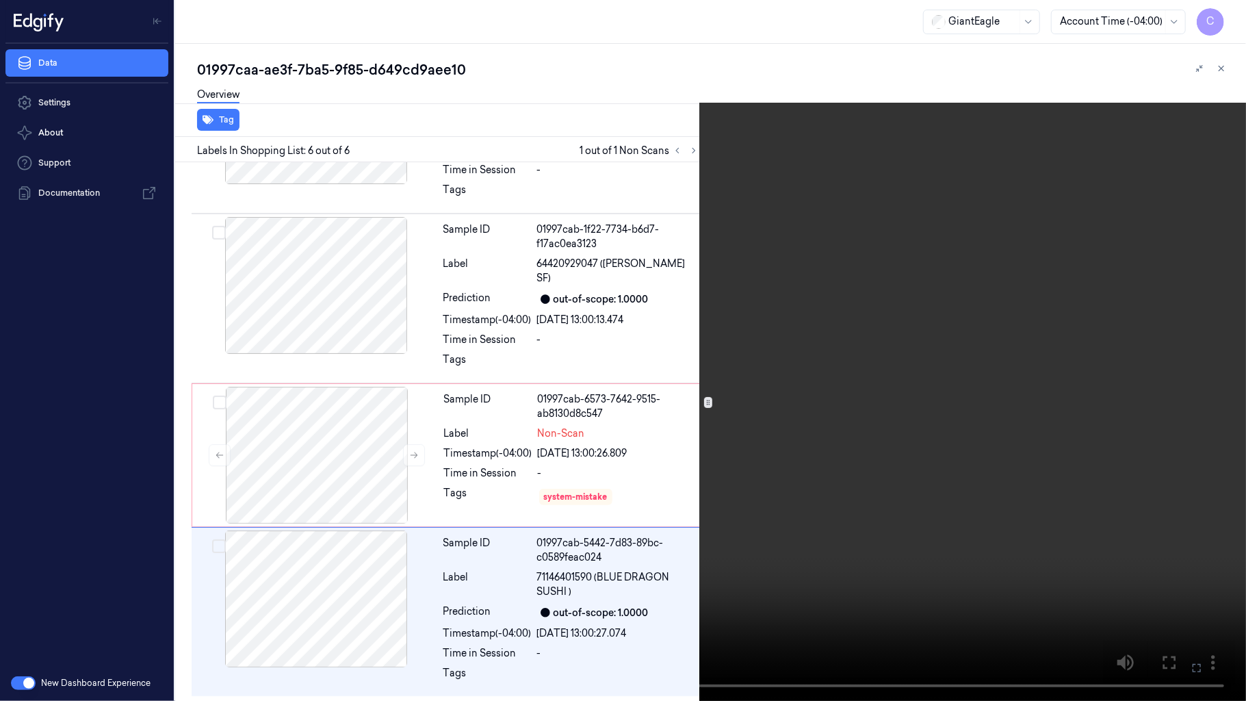
click at [690, 385] on video at bounding box center [623, 350] width 1246 height 701
click at [606, 378] on video at bounding box center [623, 350] width 1246 height 701
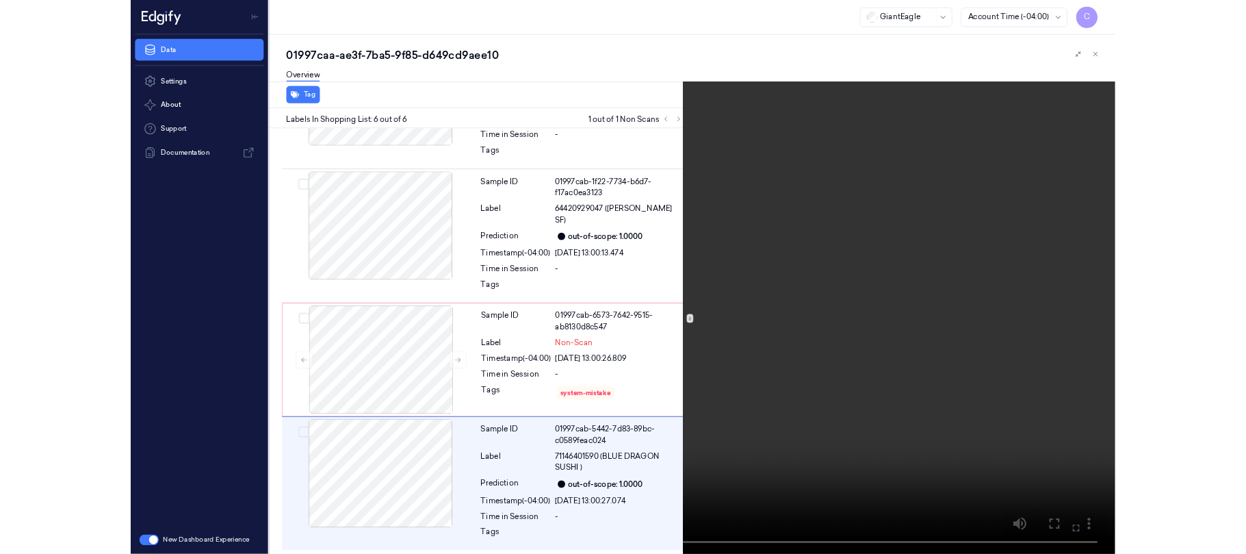
scroll to position [578, 0]
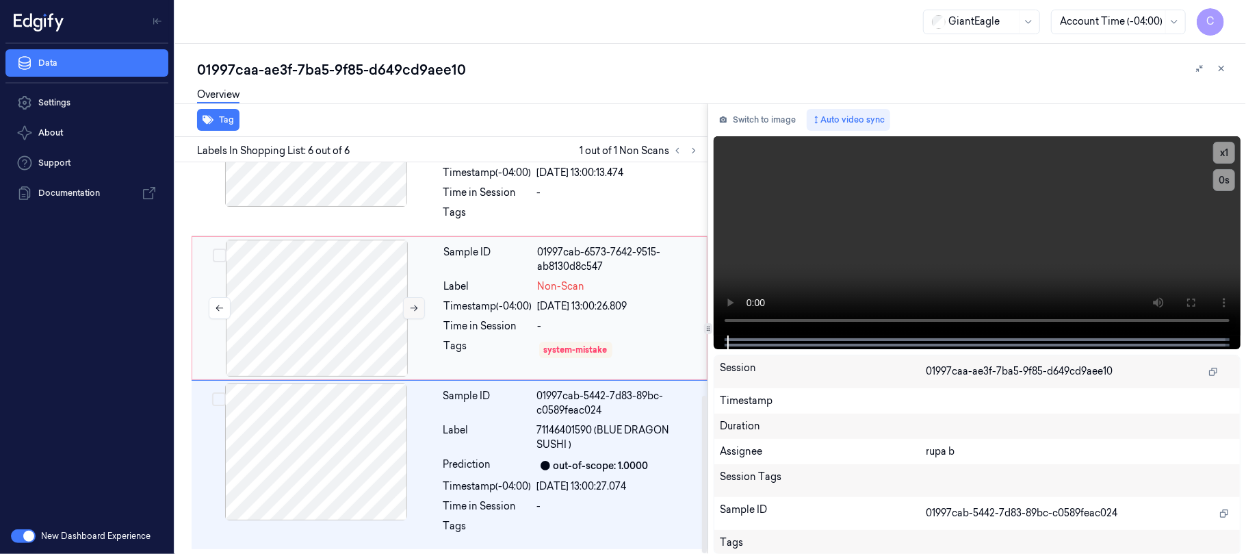
click at [411, 303] on icon at bounding box center [414, 308] width 10 height 10
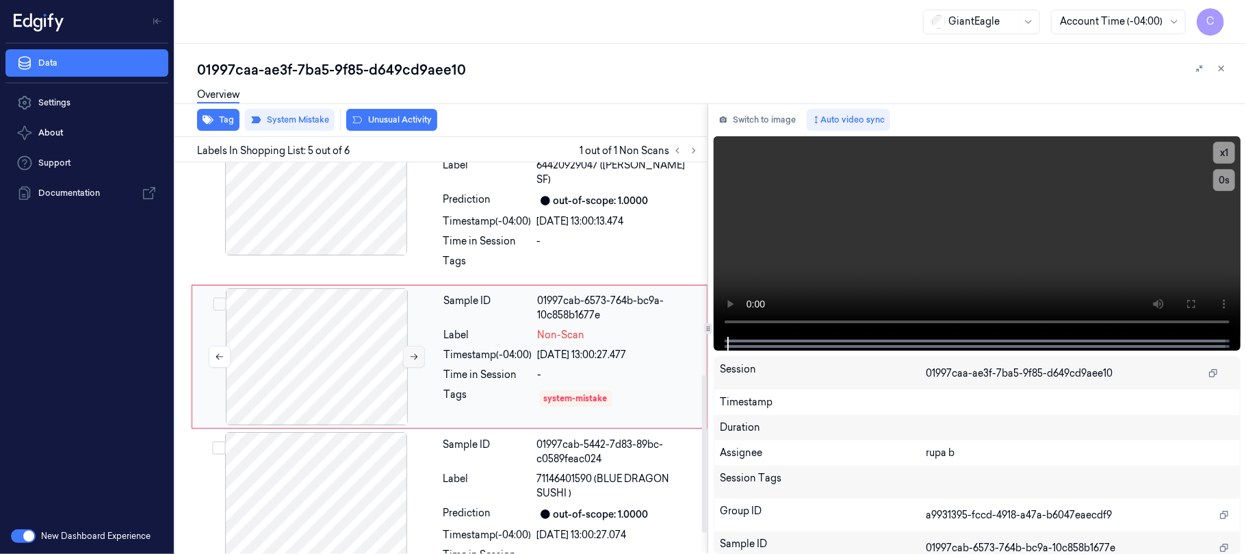
click at [409, 357] on icon at bounding box center [414, 357] width 10 height 10
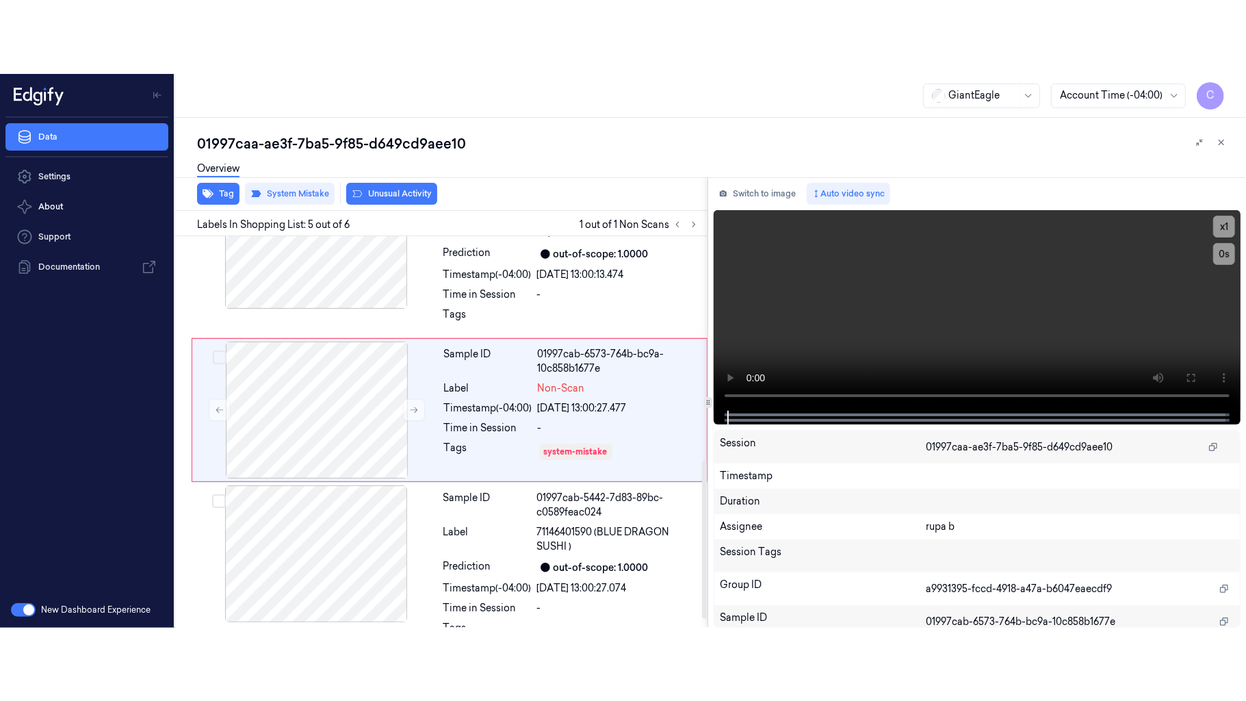
scroll to position [578, 0]
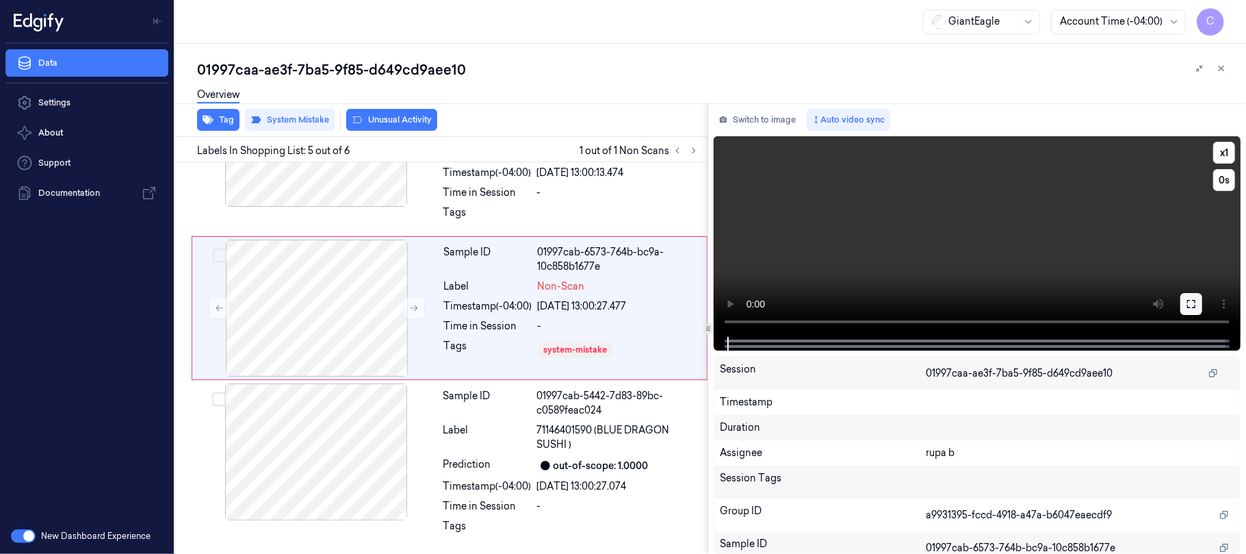
click at [1185, 304] on button at bounding box center [1191, 304] width 22 height 22
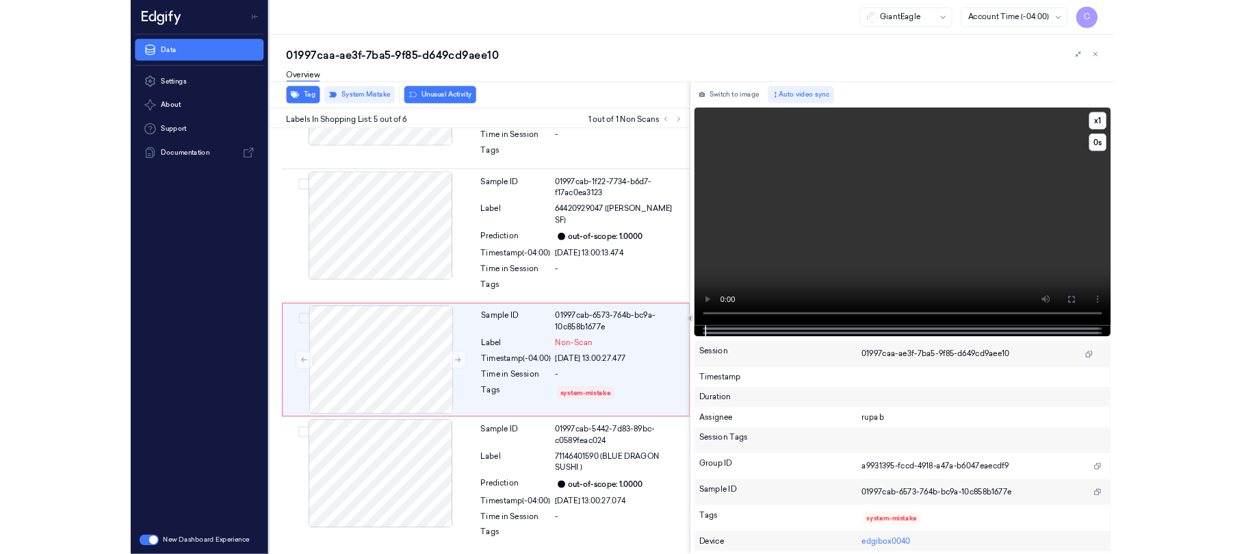
scroll to position [431, 0]
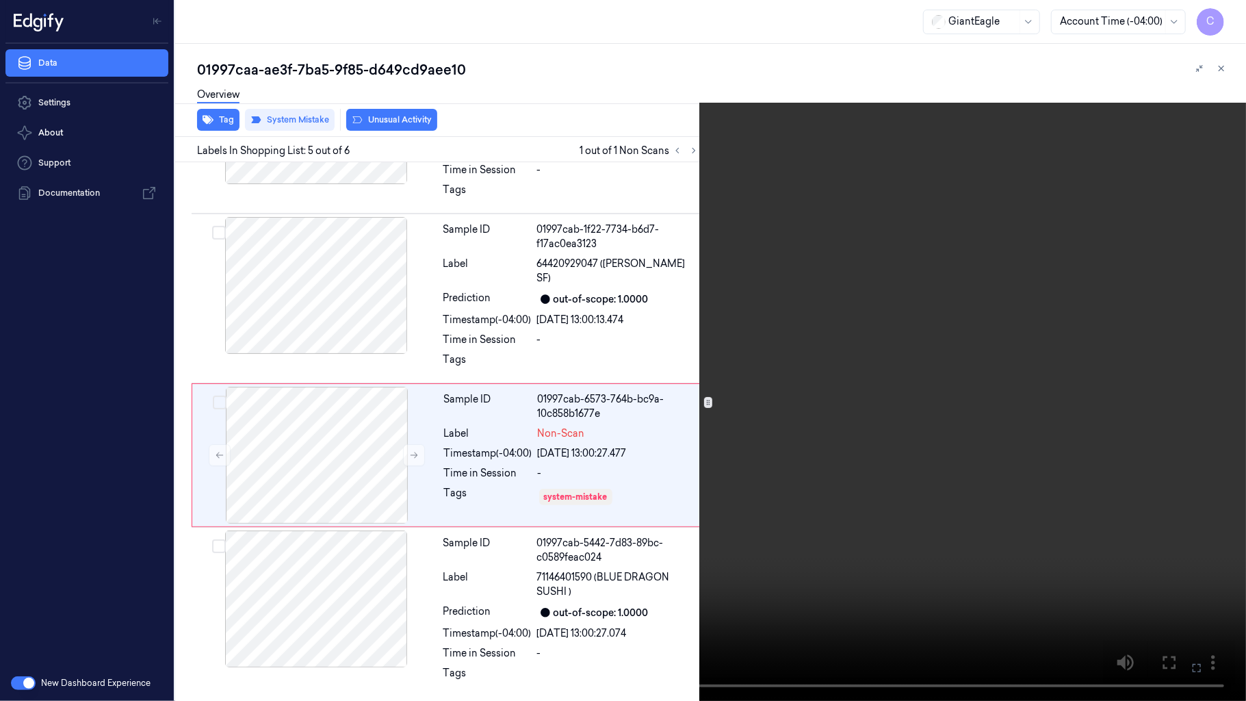
click at [463, 404] on video at bounding box center [623, 350] width 1246 height 701
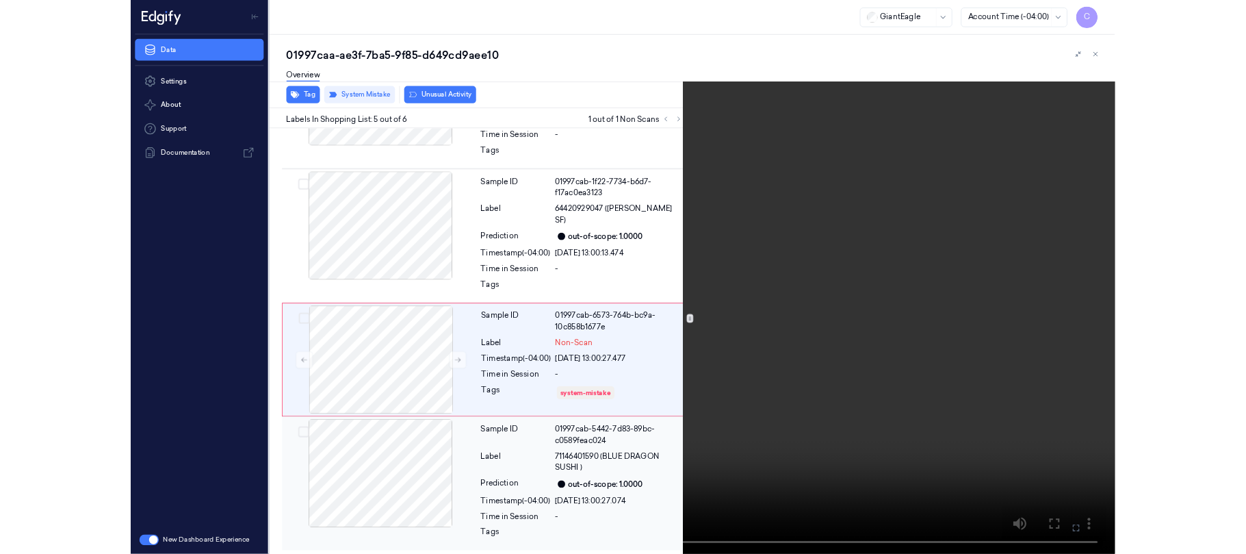
scroll to position [578, 0]
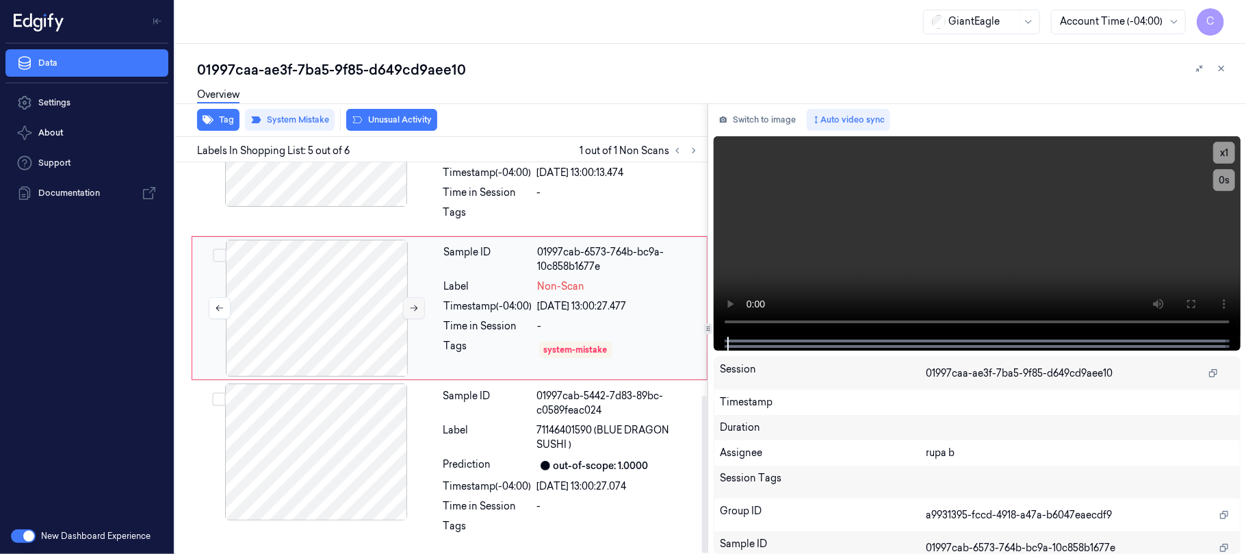
click at [404, 302] on button at bounding box center [414, 308] width 22 height 22
click at [397, 461] on div at bounding box center [316, 451] width 244 height 137
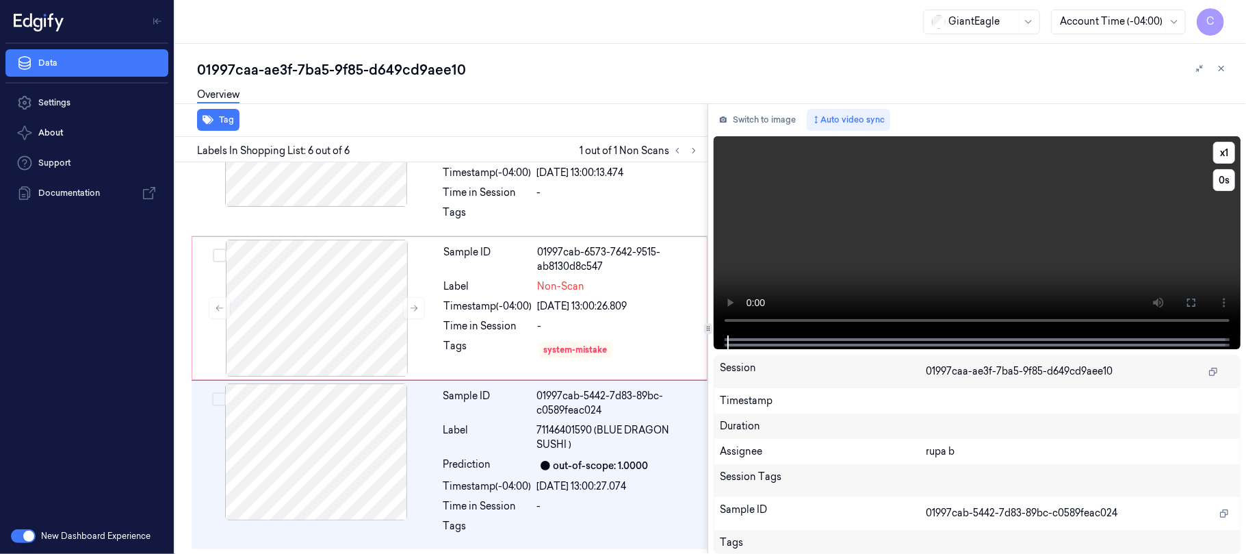
click at [1055, 279] on video at bounding box center [977, 235] width 527 height 199
click at [1193, 301] on icon at bounding box center [1191, 302] width 11 height 11
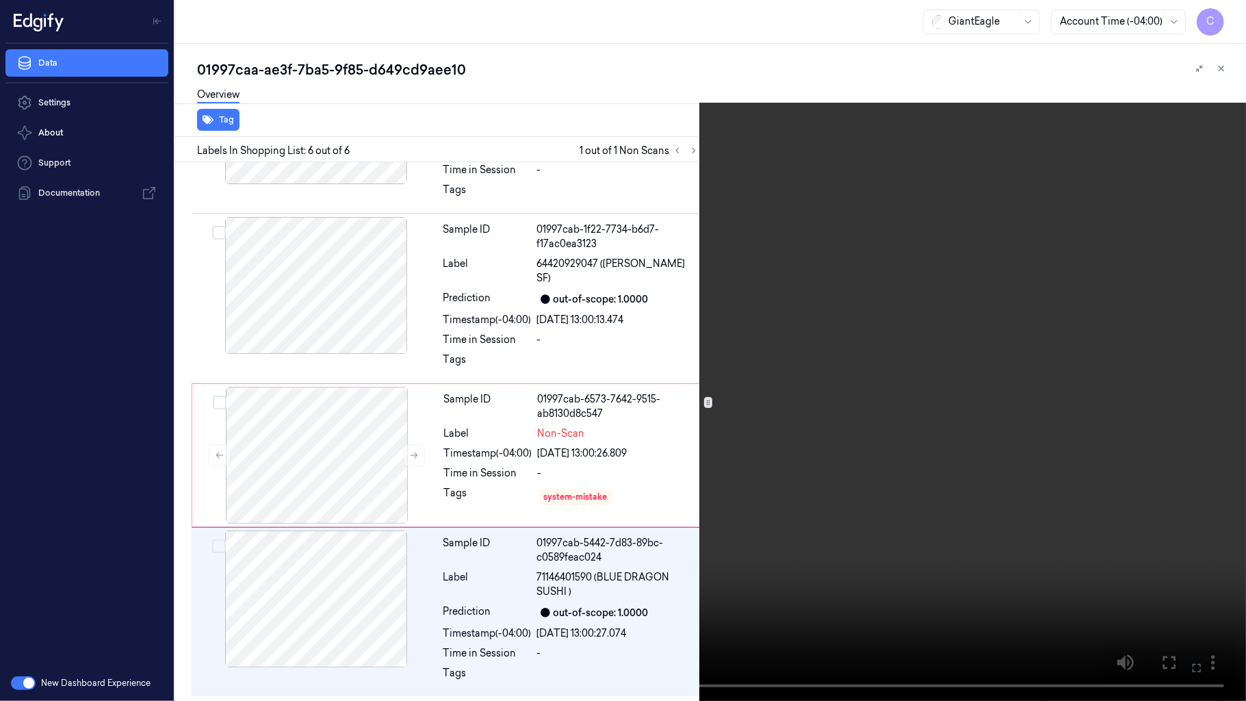
click at [723, 550] on video at bounding box center [623, 350] width 1246 height 701
click at [719, 435] on video at bounding box center [623, 350] width 1246 height 701
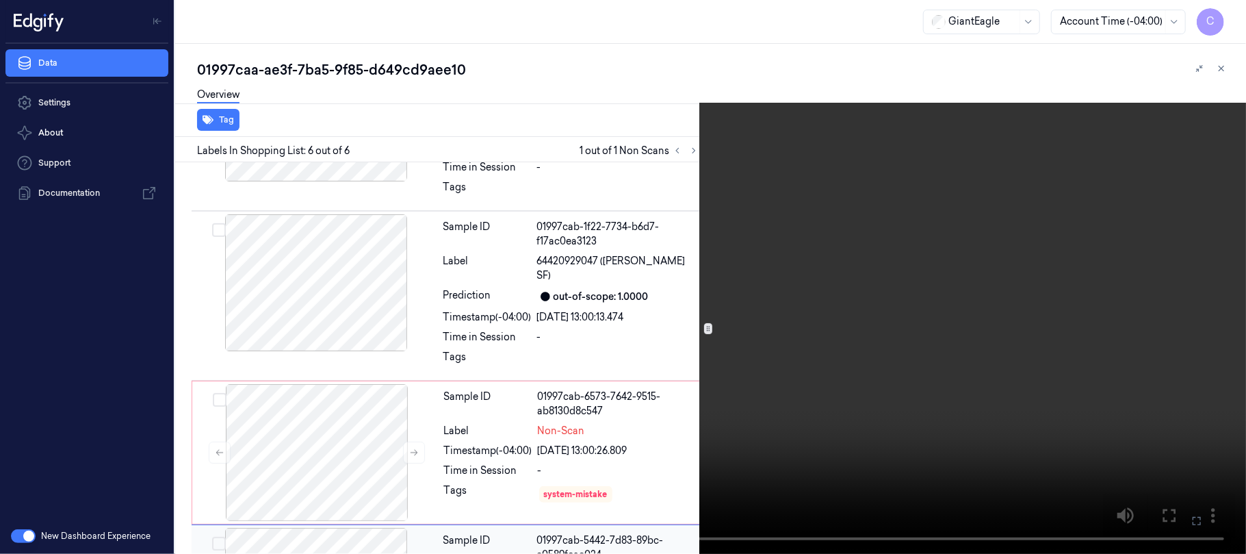
scroll to position [578, 0]
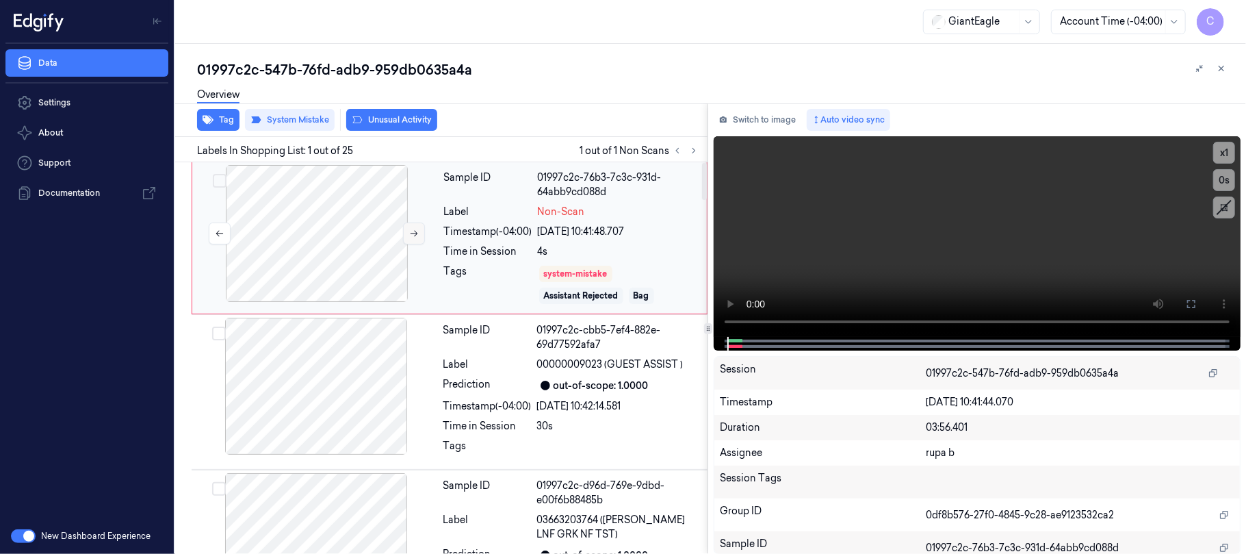
click at [406, 234] on button at bounding box center [414, 233] width 22 height 22
click at [406, 233] on button at bounding box center [414, 233] width 22 height 22
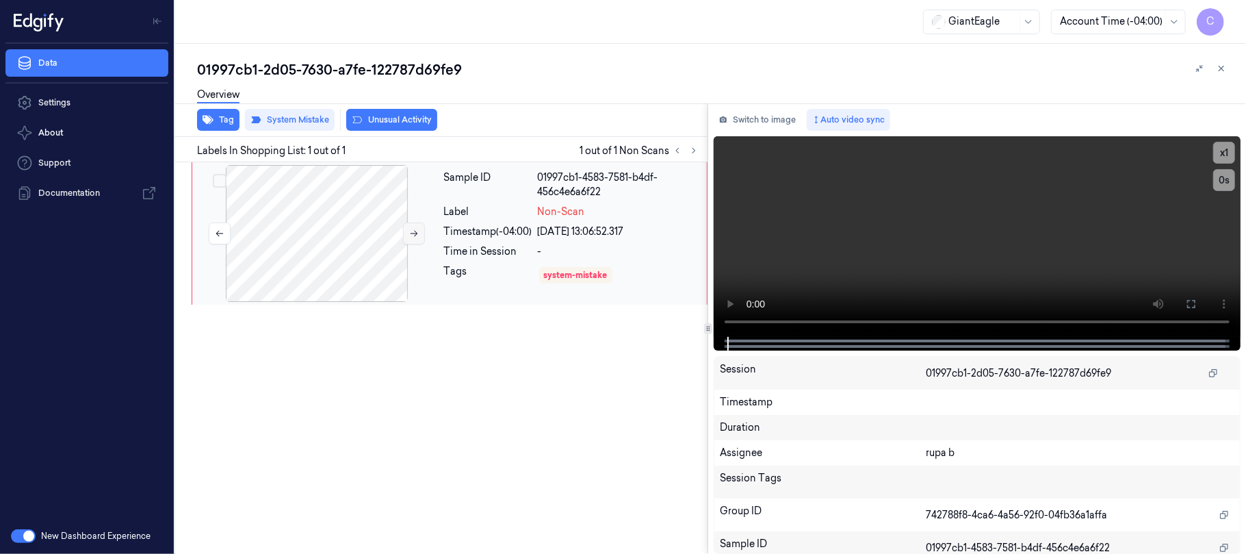
click at [411, 234] on icon at bounding box center [414, 234] width 10 height 10
click at [409, 229] on icon at bounding box center [414, 234] width 10 height 10
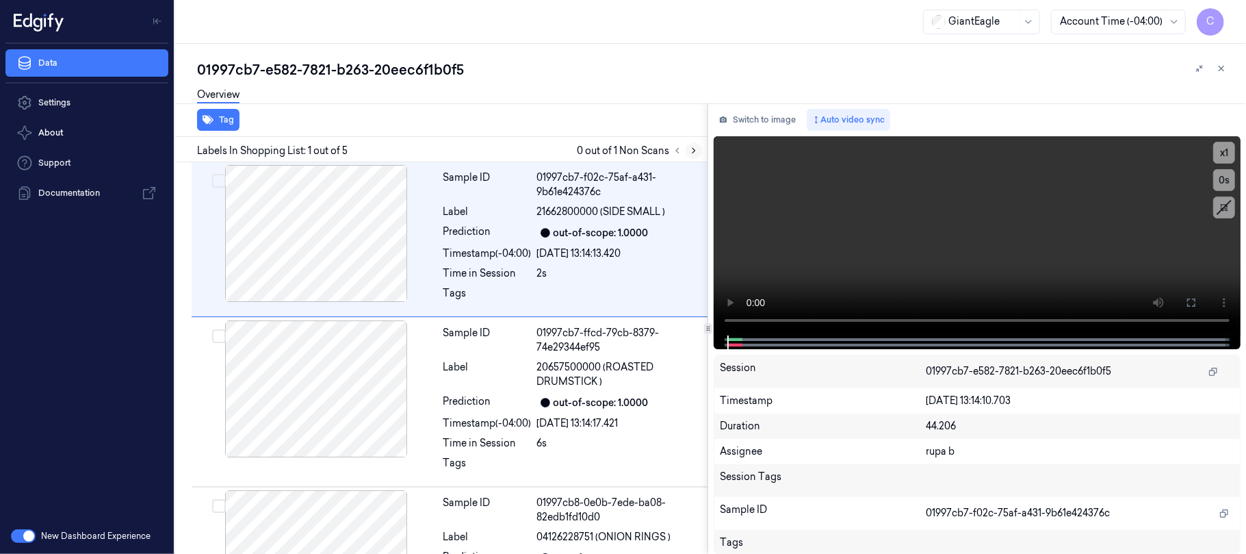
click at [690, 156] on button at bounding box center [694, 150] width 16 height 16
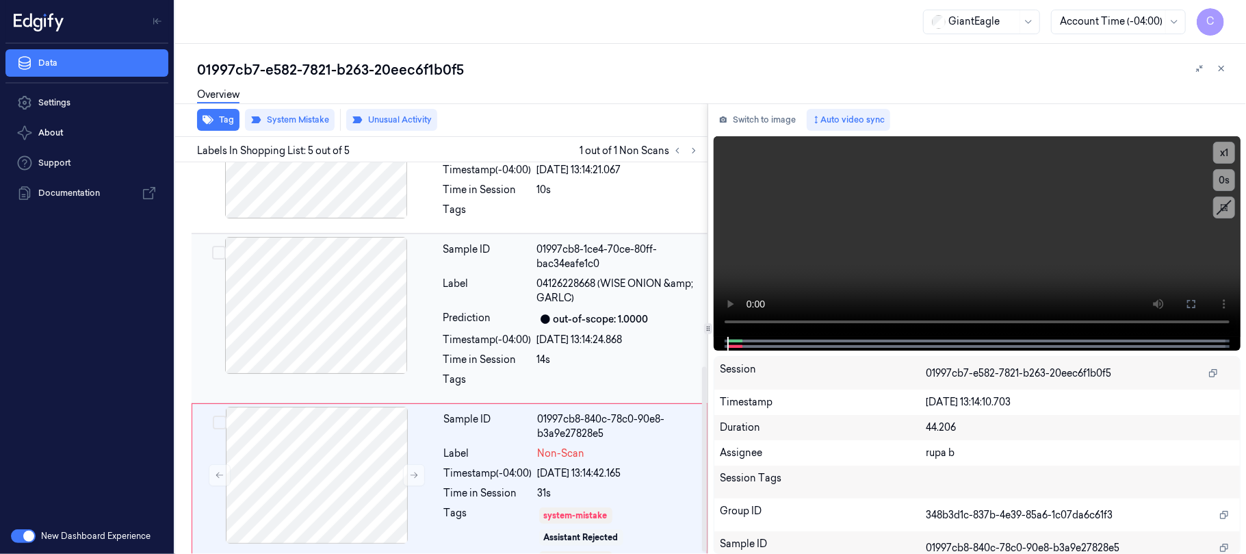
scroll to position [433, 0]
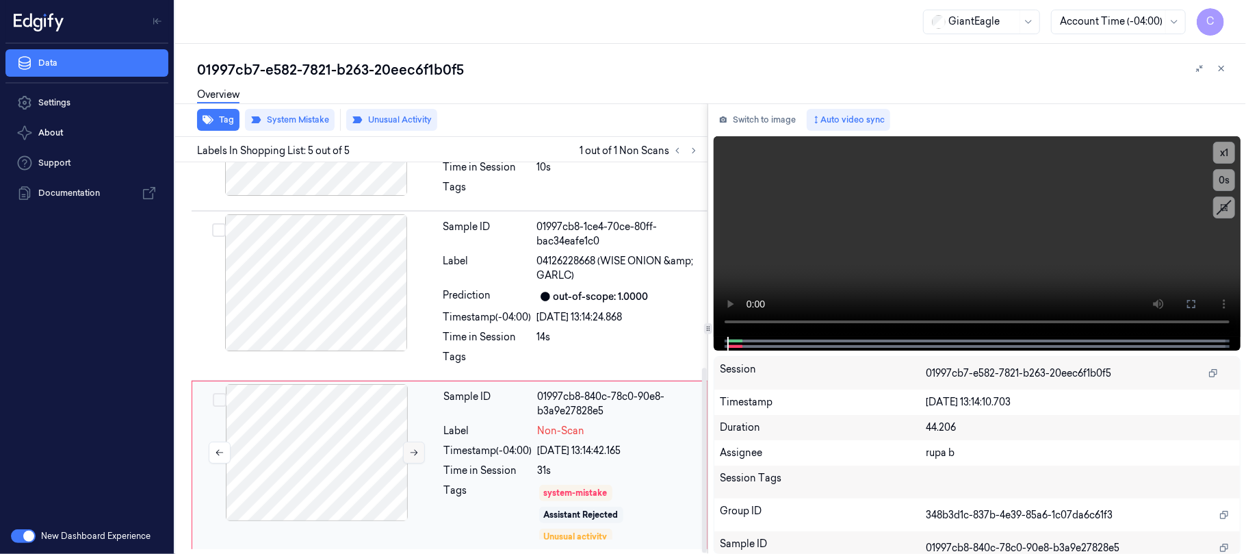
click at [413, 454] on icon at bounding box center [414, 453] width 10 height 10
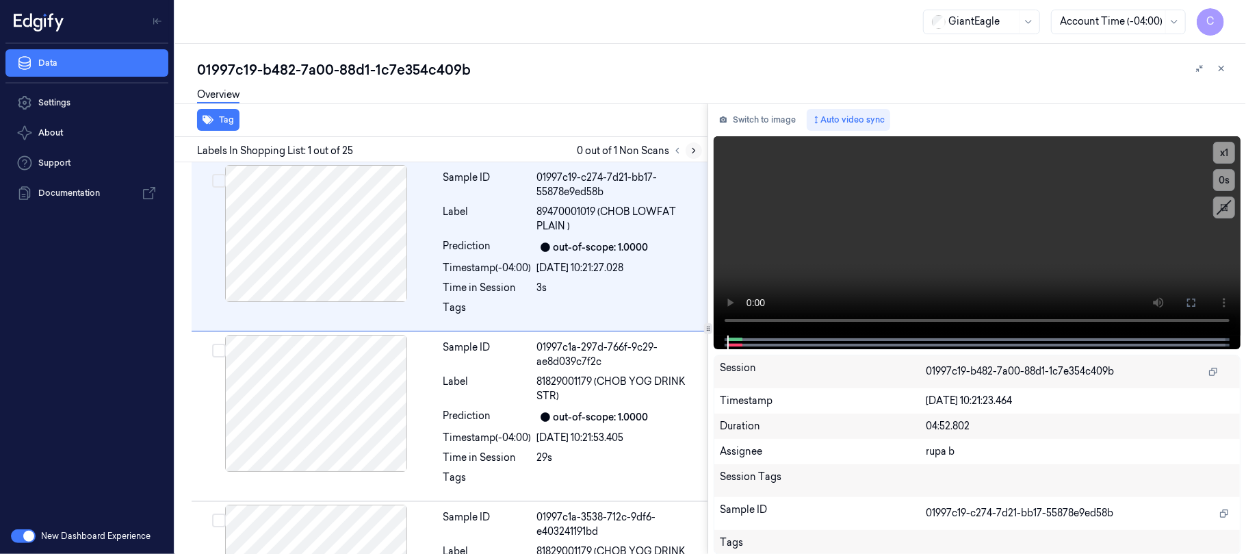
click at [695, 148] on icon at bounding box center [694, 151] width 10 height 10
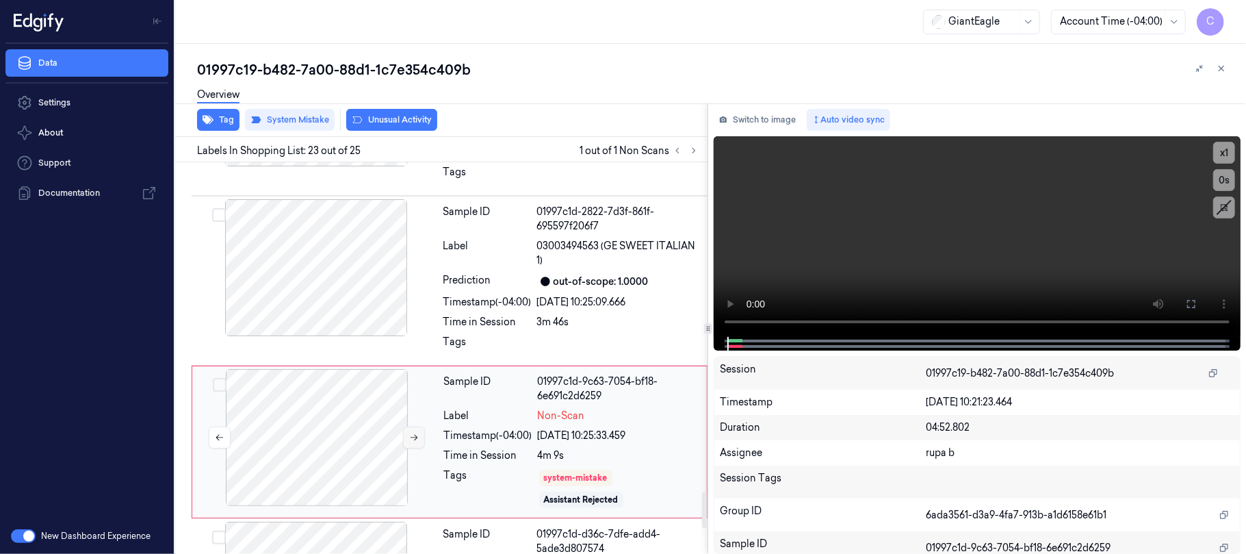
scroll to position [3581, 0]
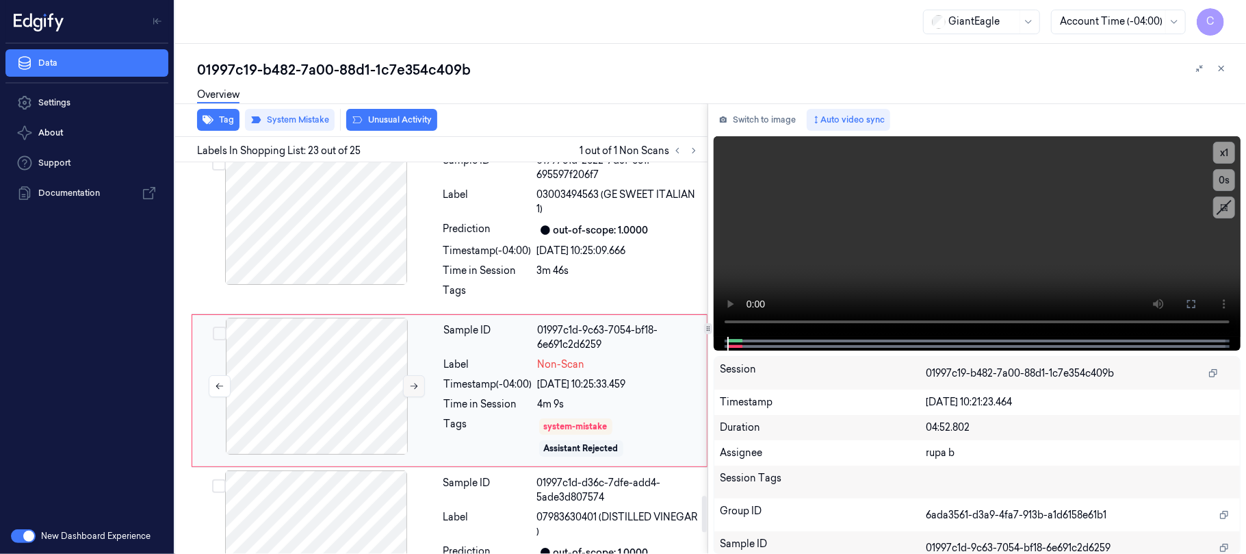
click at [411, 381] on icon at bounding box center [414, 386] width 10 height 10
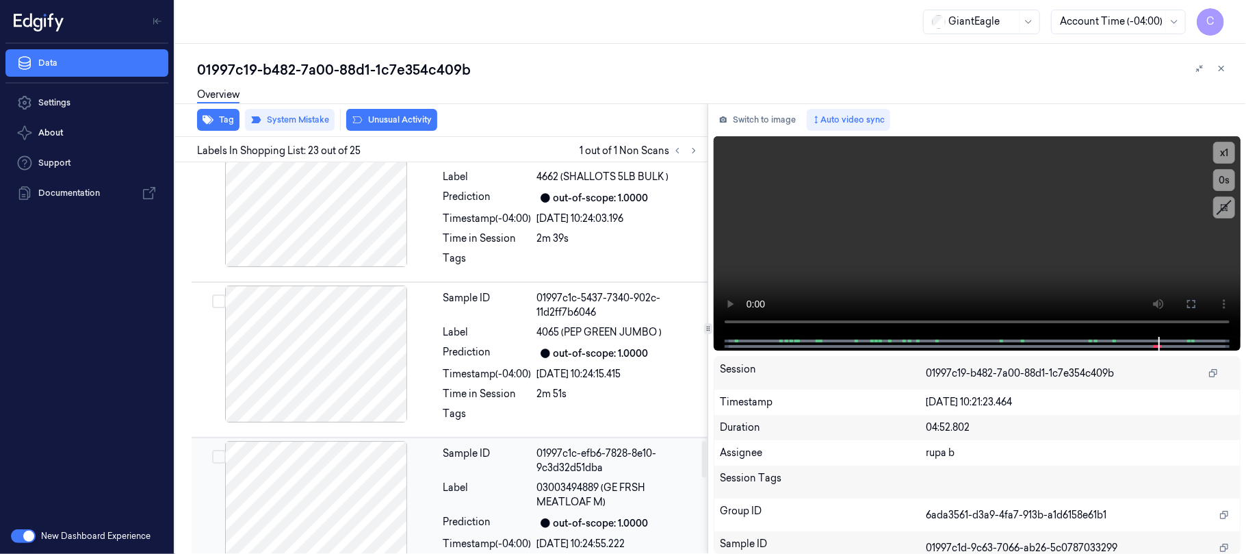
scroll to position [2943, 0]
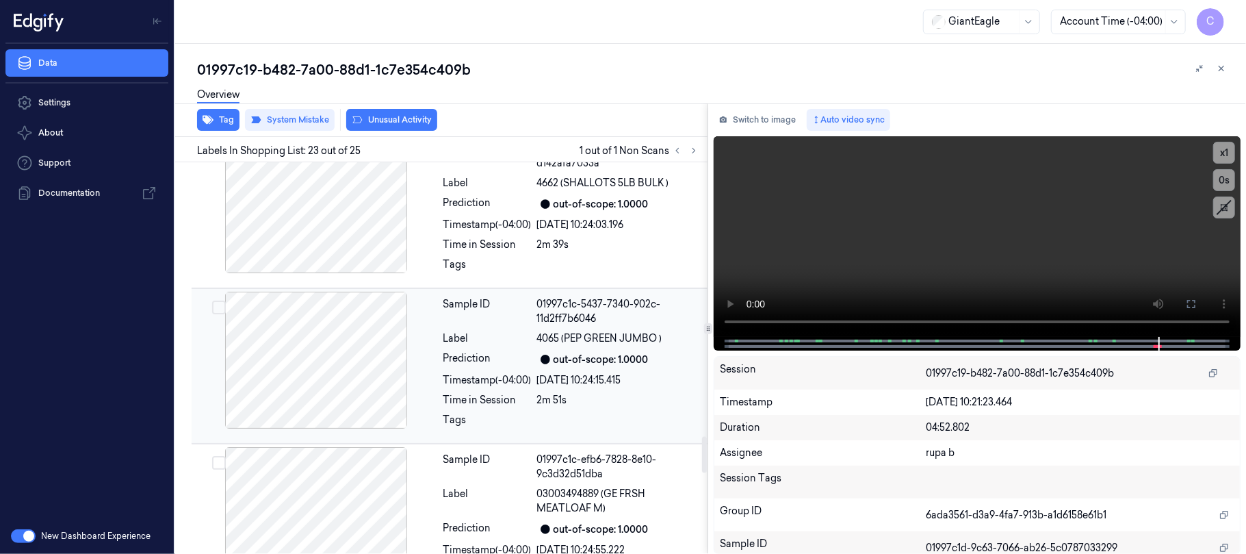
click at [357, 341] on div at bounding box center [316, 360] width 244 height 137
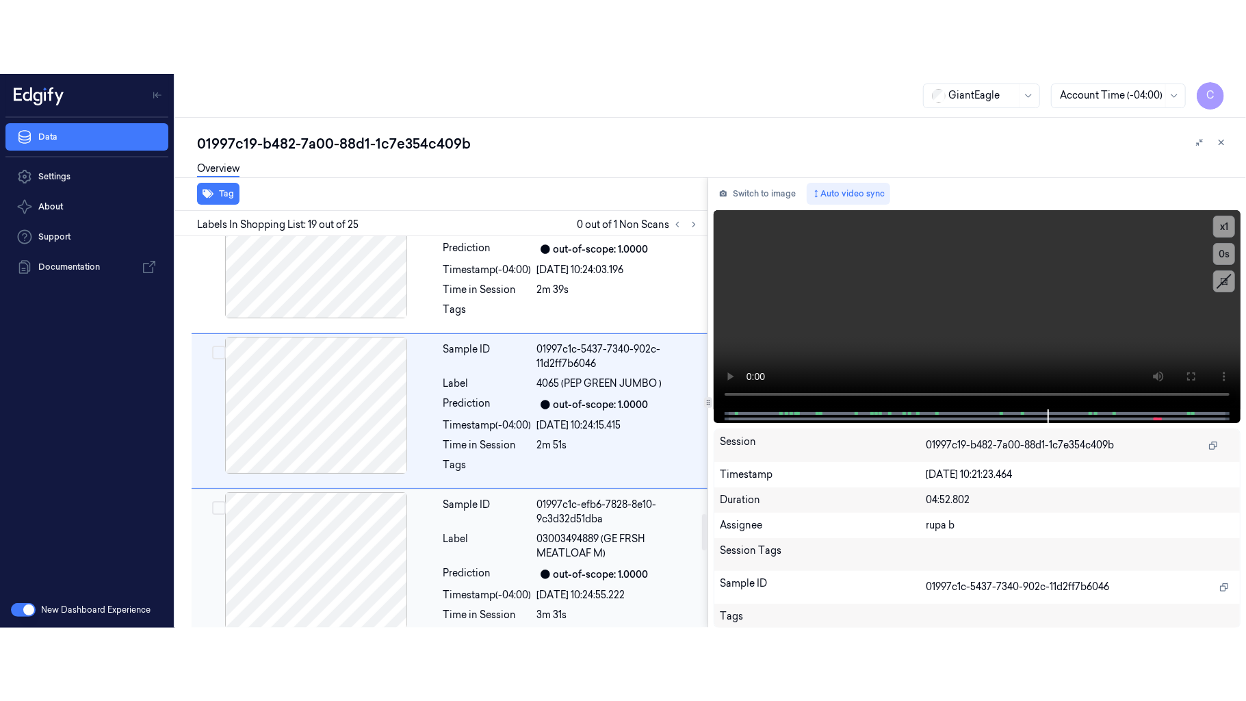
scroll to position [3006, 0]
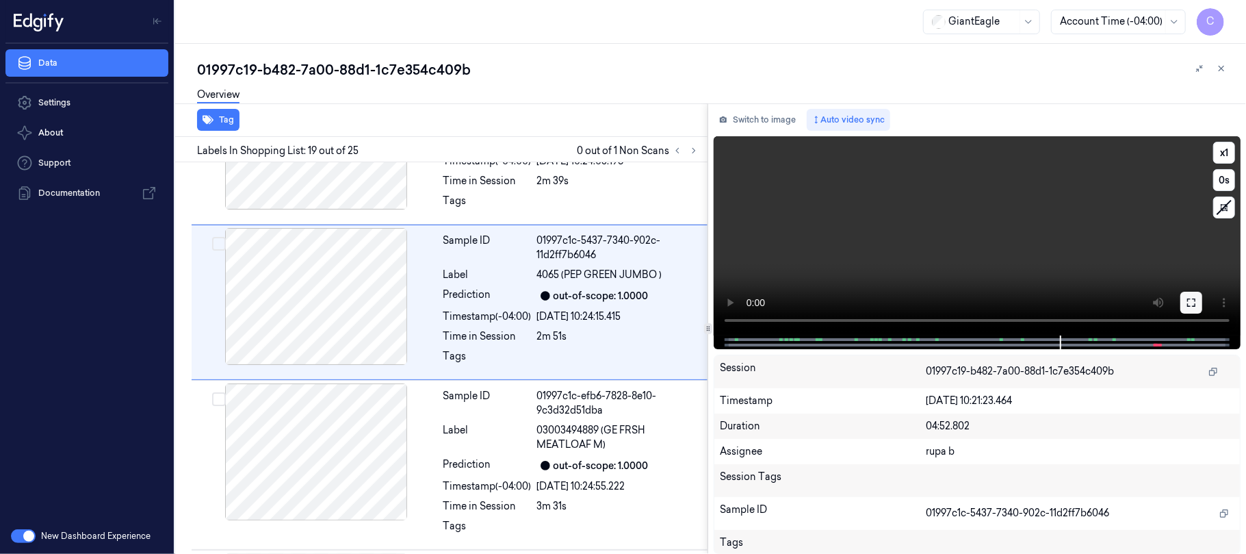
click at [1194, 297] on icon at bounding box center [1191, 302] width 11 height 11
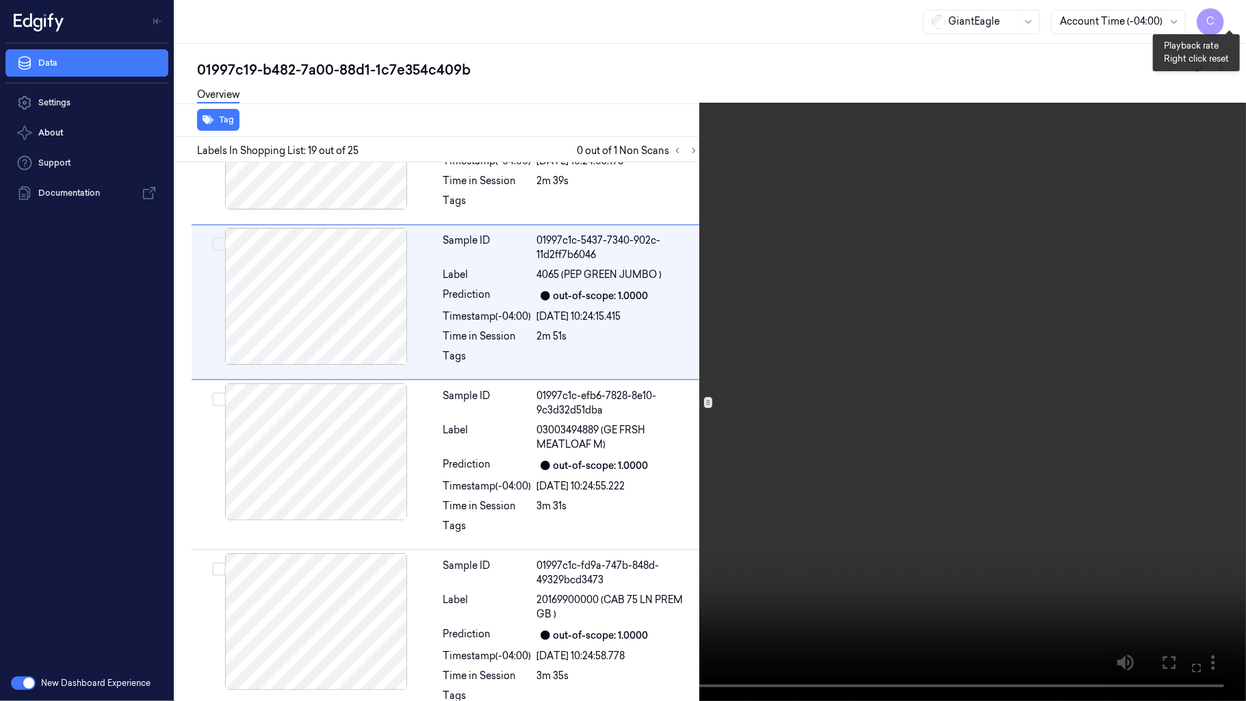
click at [1219, 18] on button "x 1" at bounding box center [1230, 16] width 22 height 22
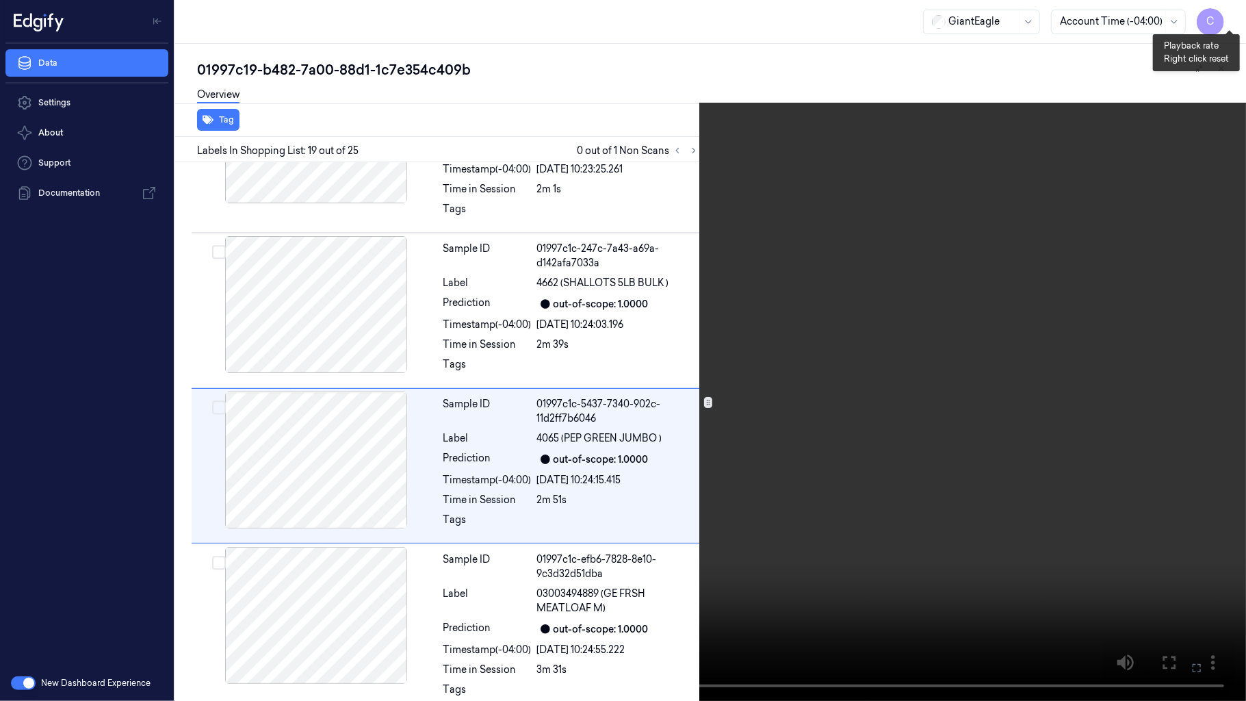
scroll to position [2842, 0]
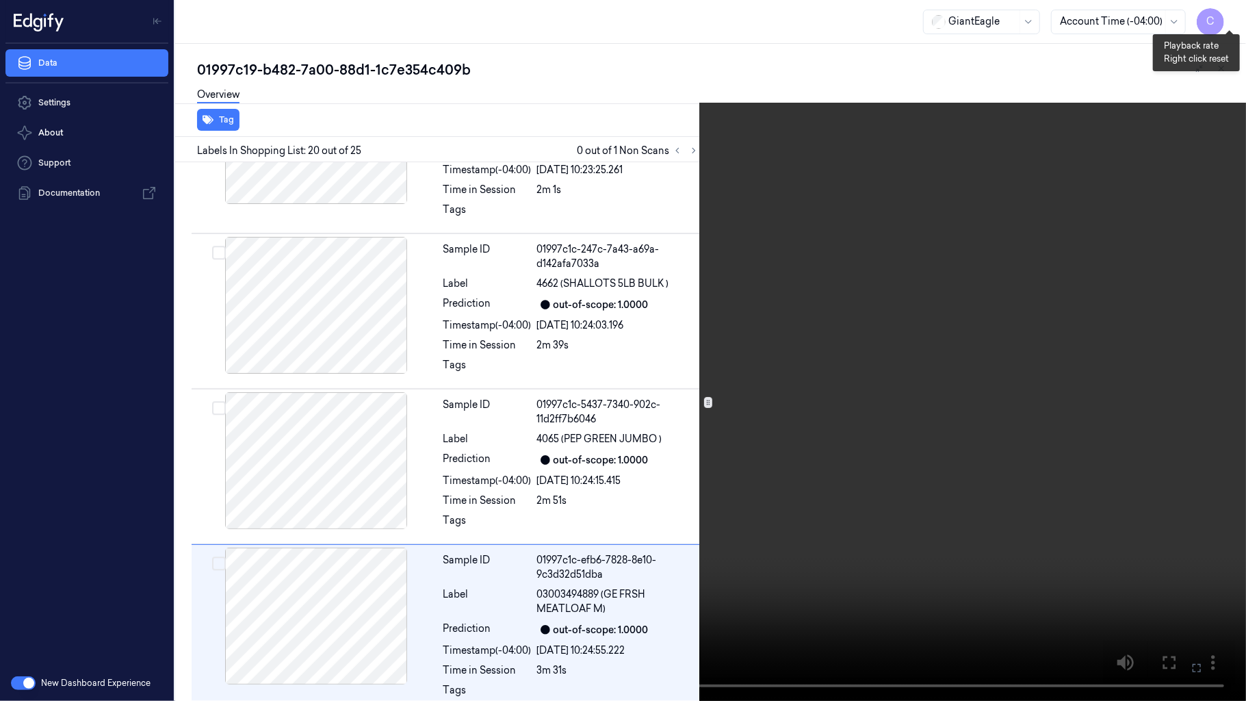
click at [1219, 18] on button "x 2" at bounding box center [1230, 16] width 22 height 22
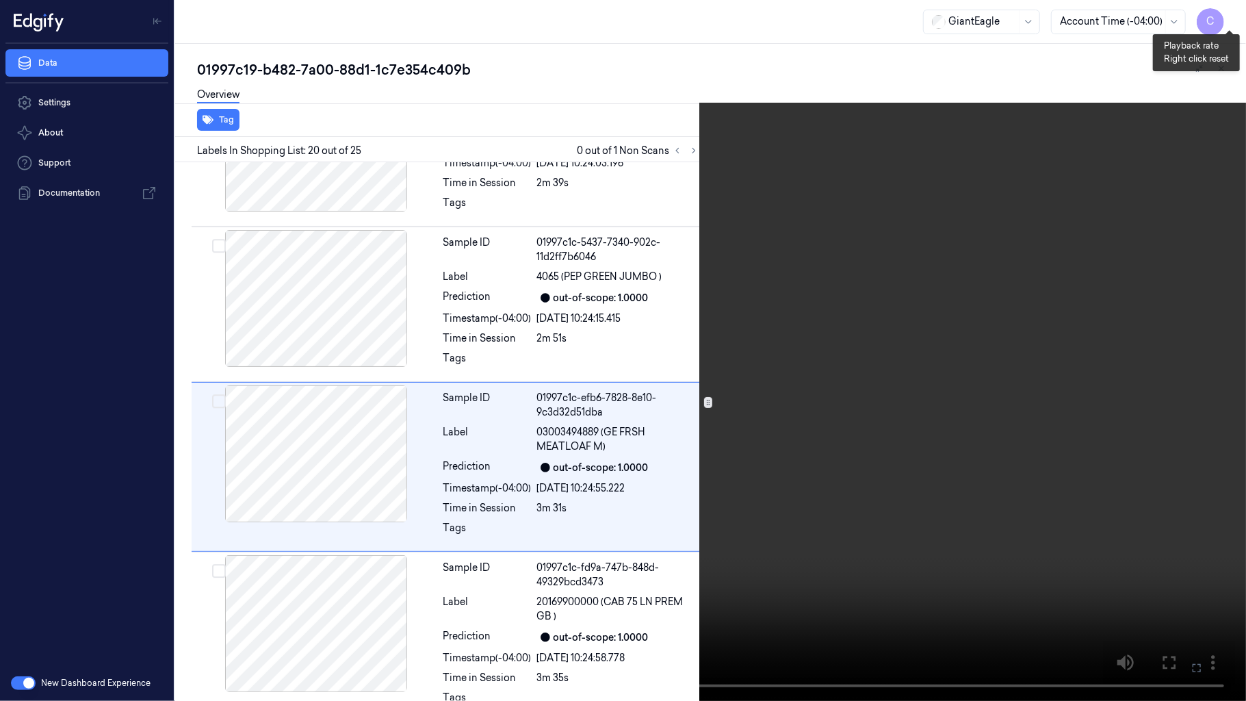
click at [1219, 18] on button "x 4" at bounding box center [1230, 16] width 22 height 22
click at [781, 330] on video at bounding box center [623, 350] width 1246 height 701
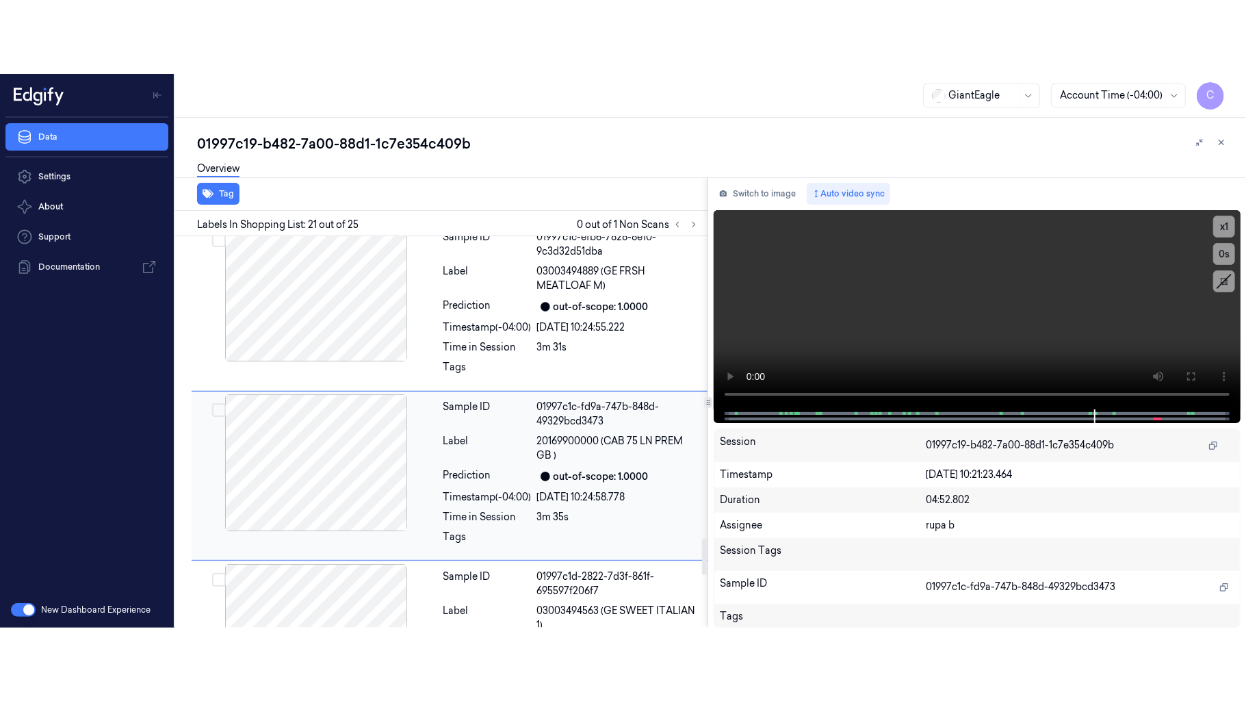
scroll to position [3248, 0]
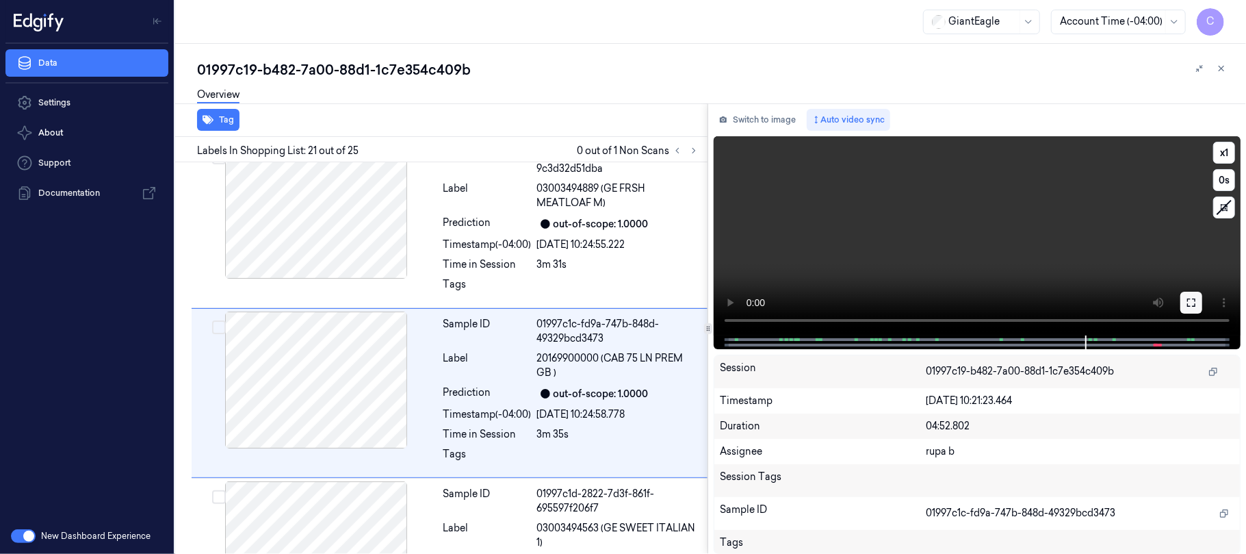
click at [1192, 298] on icon at bounding box center [1191, 302] width 8 height 8
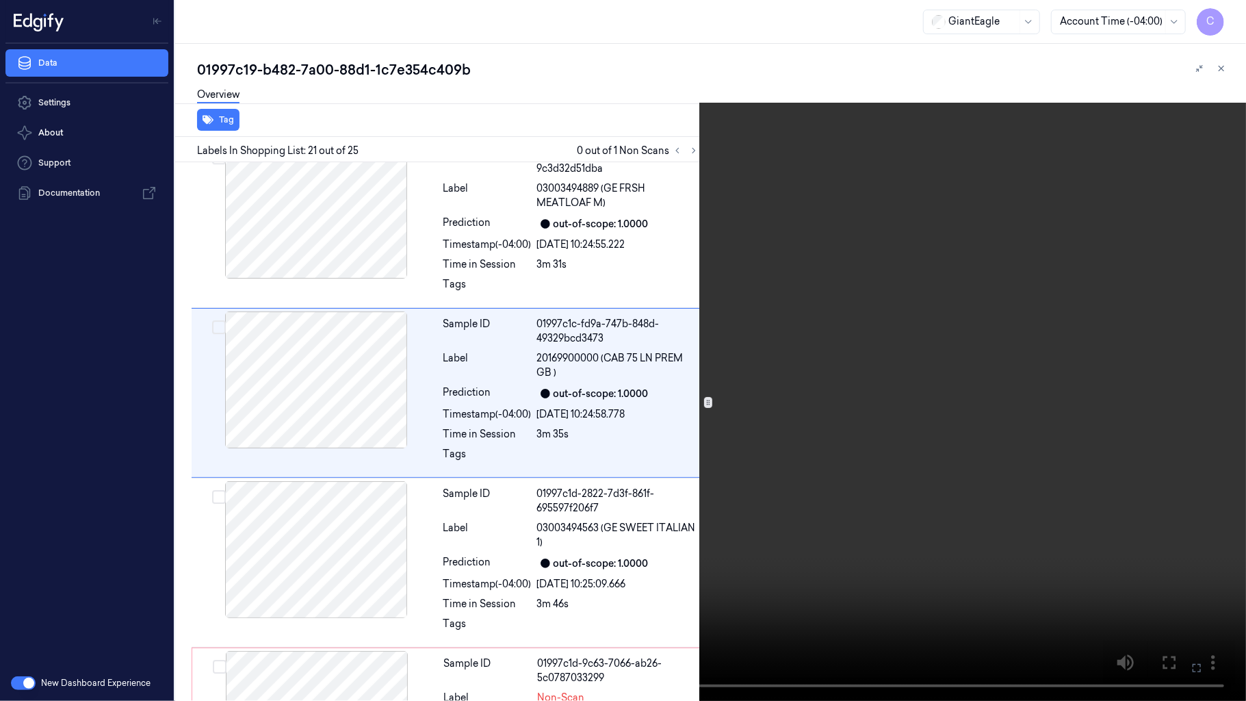
click at [773, 350] on video at bounding box center [623, 350] width 1246 height 701
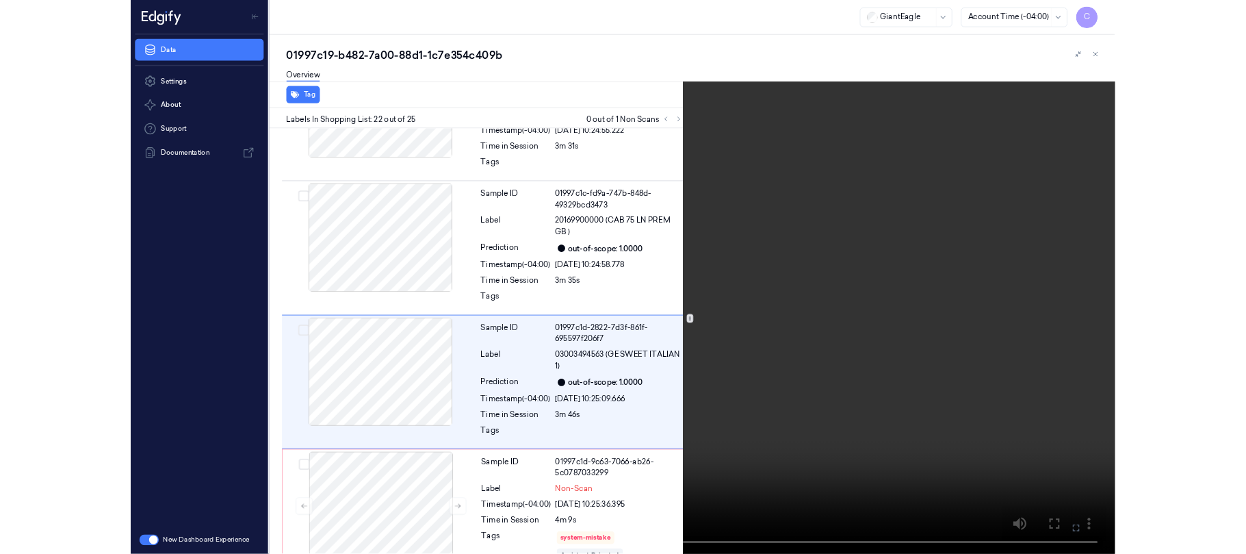
scroll to position [3345, 0]
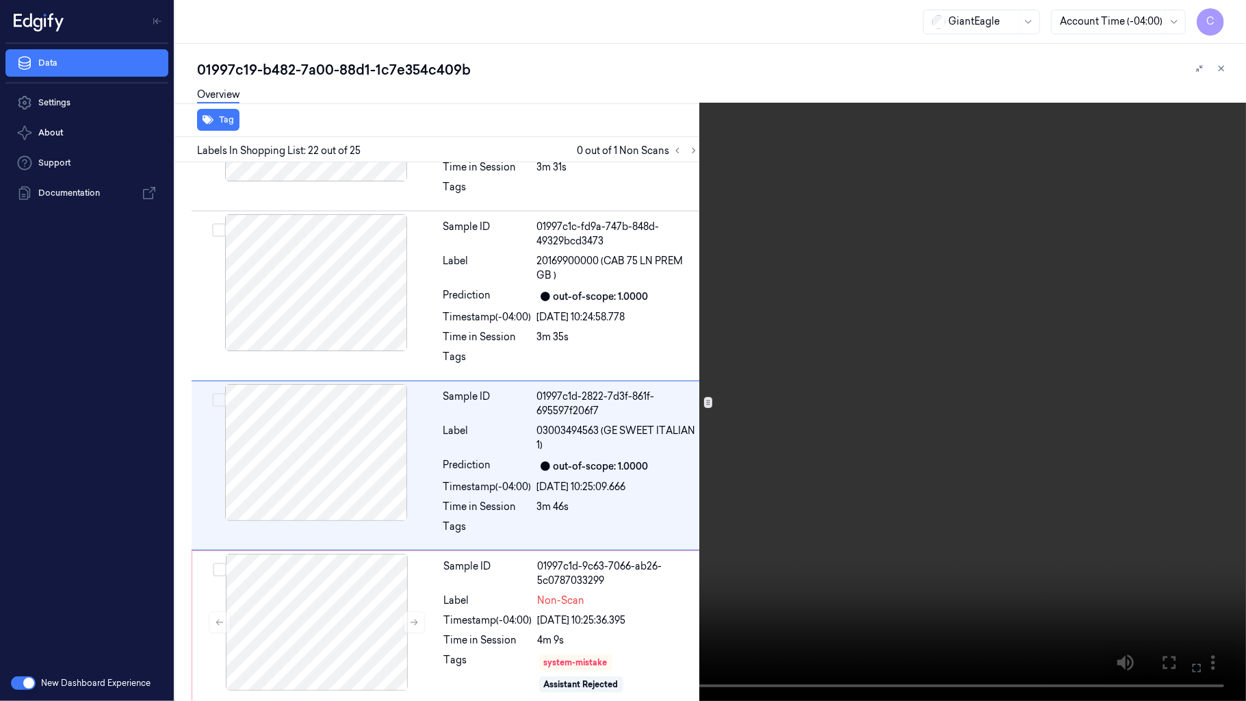
click at [602, 411] on video at bounding box center [623, 350] width 1246 height 701
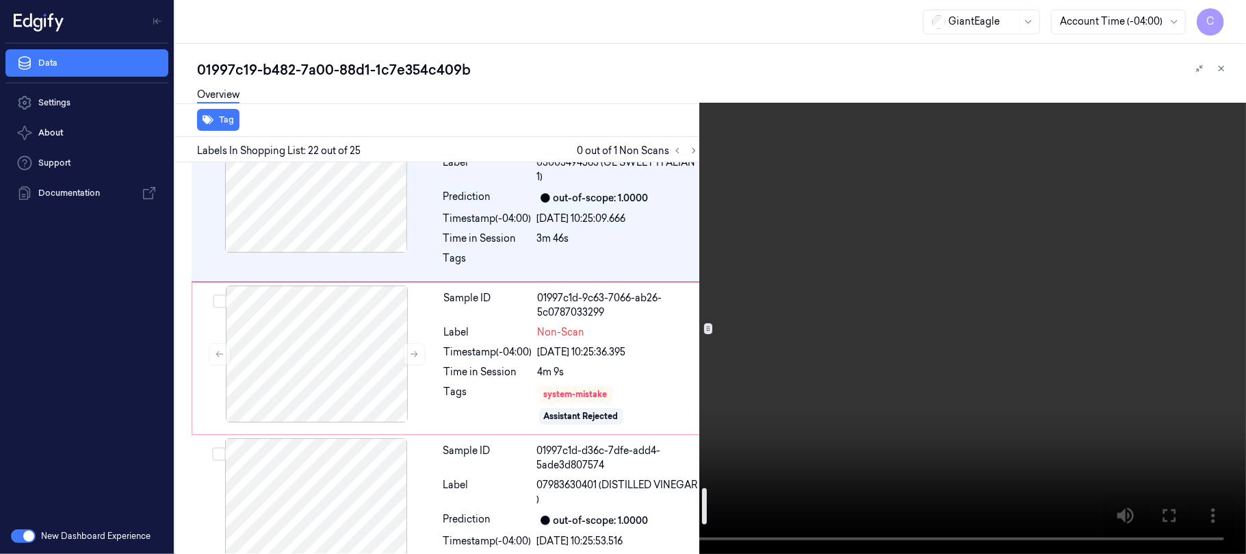
scroll to position [3710, 0]
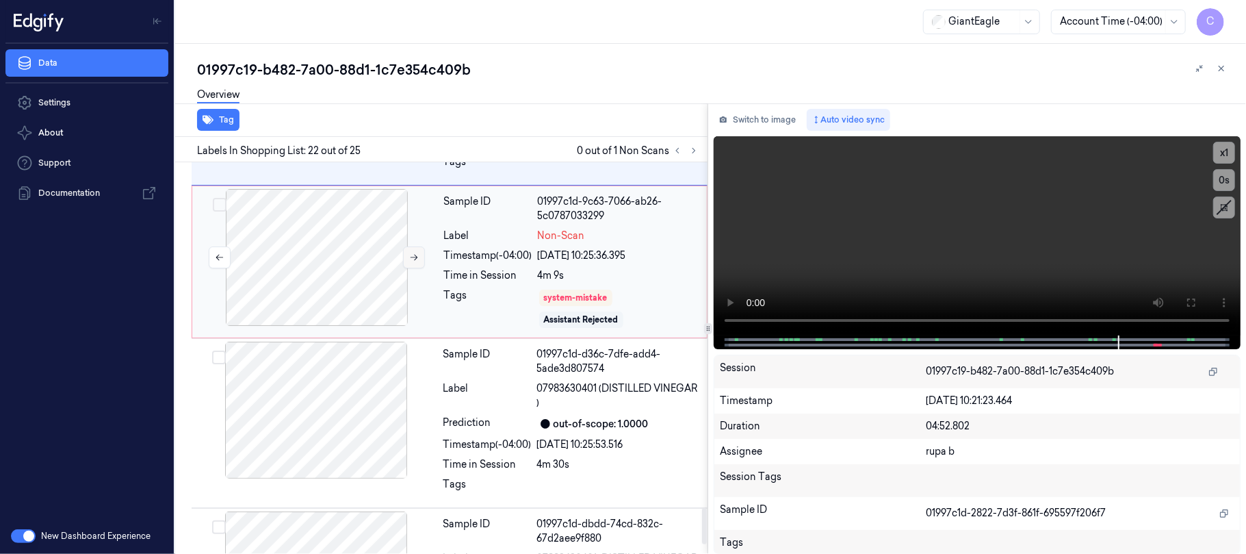
click at [412, 253] on icon at bounding box center [414, 258] width 10 height 10
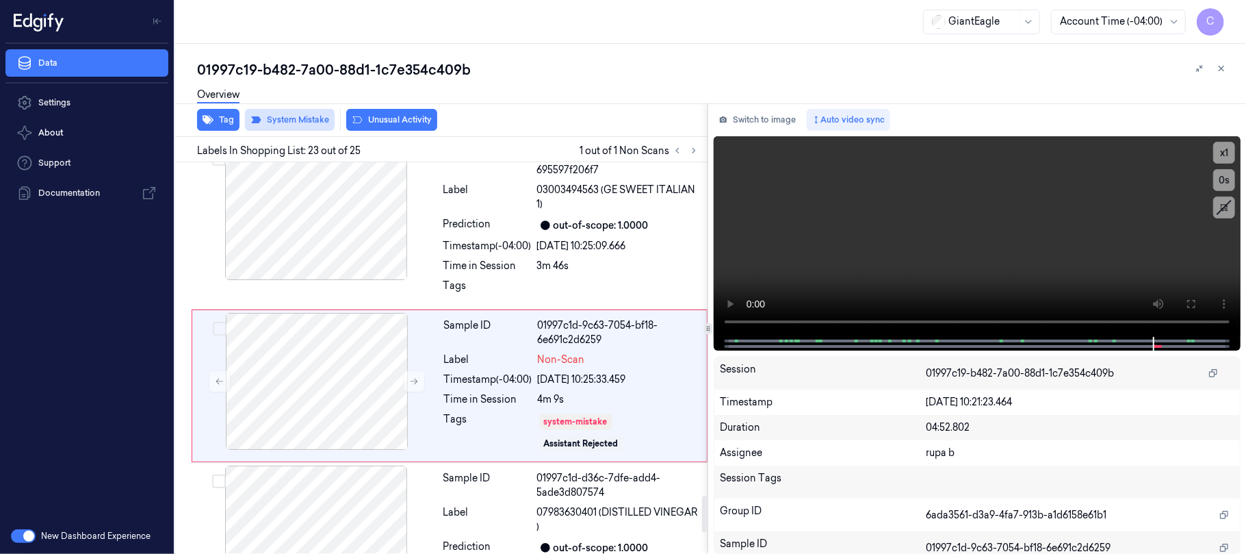
scroll to position [3581, 0]
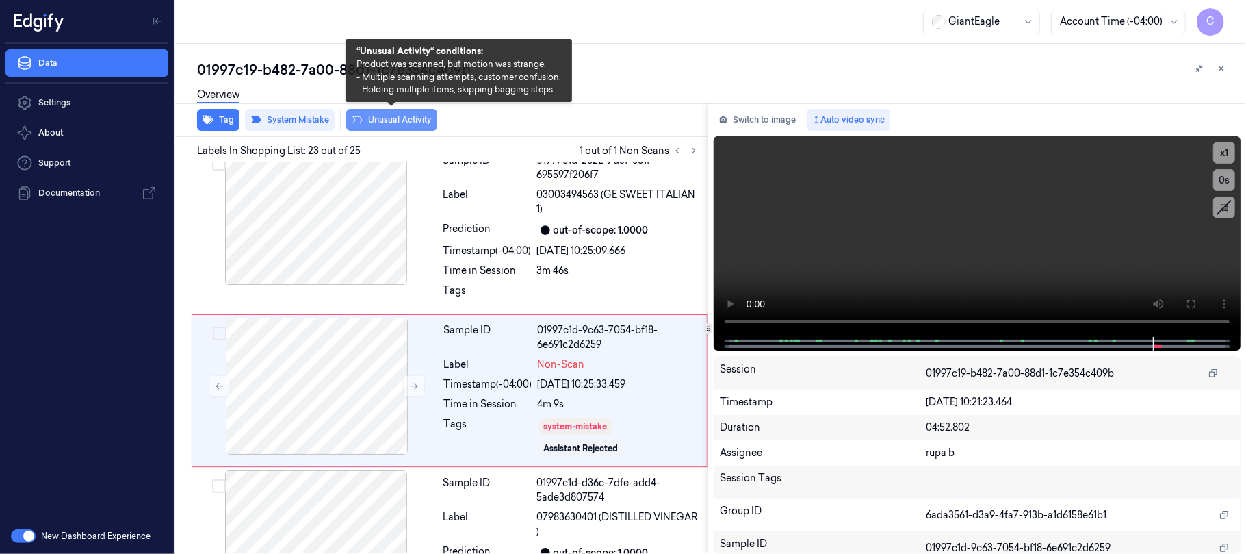
click at [398, 120] on button "Unusual Activity" at bounding box center [391, 120] width 91 height 22
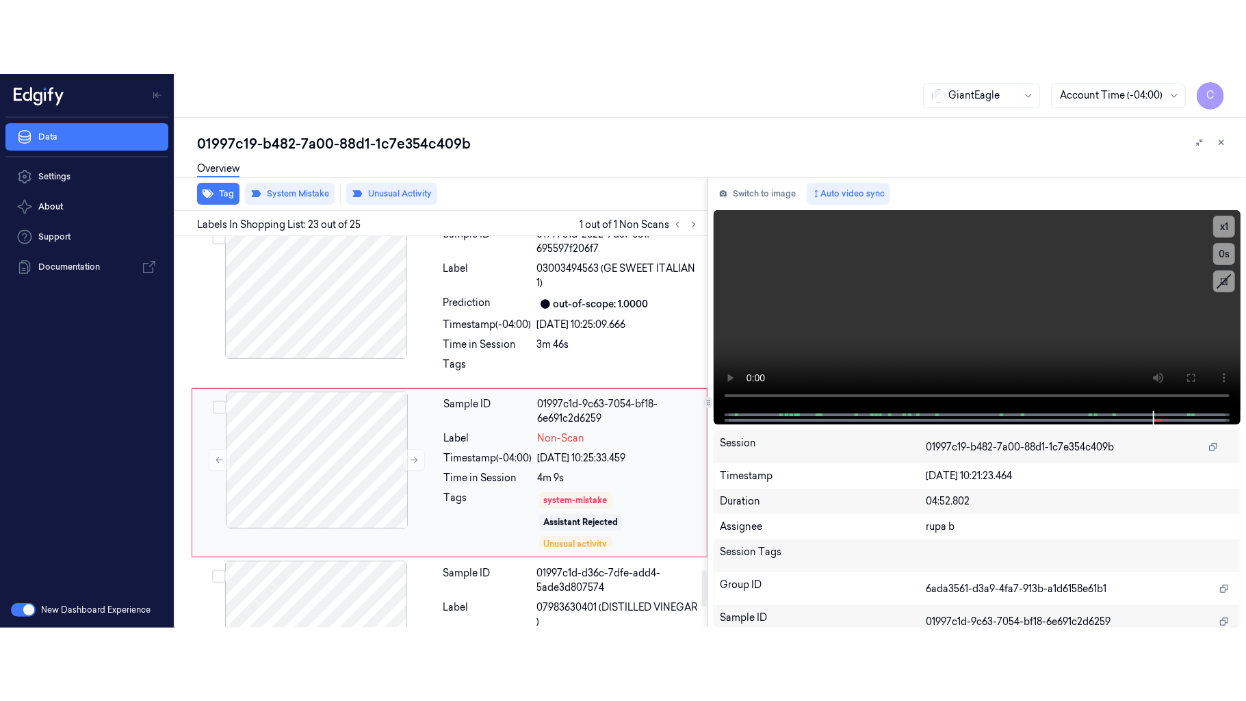
scroll to position [3588, 0]
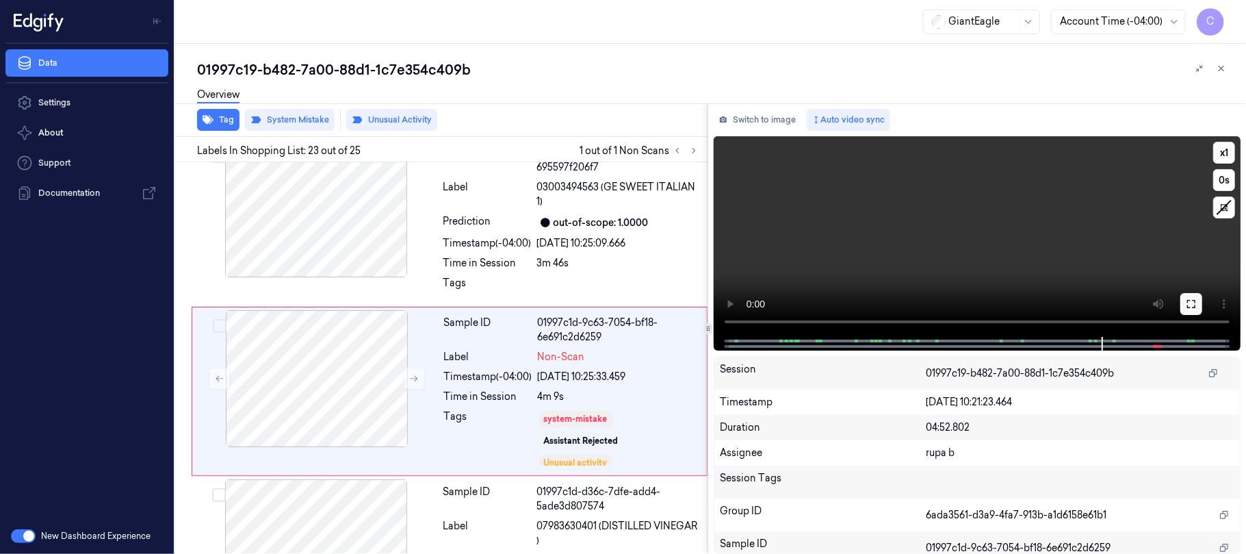
click at [1189, 307] on icon at bounding box center [1191, 304] width 8 height 8
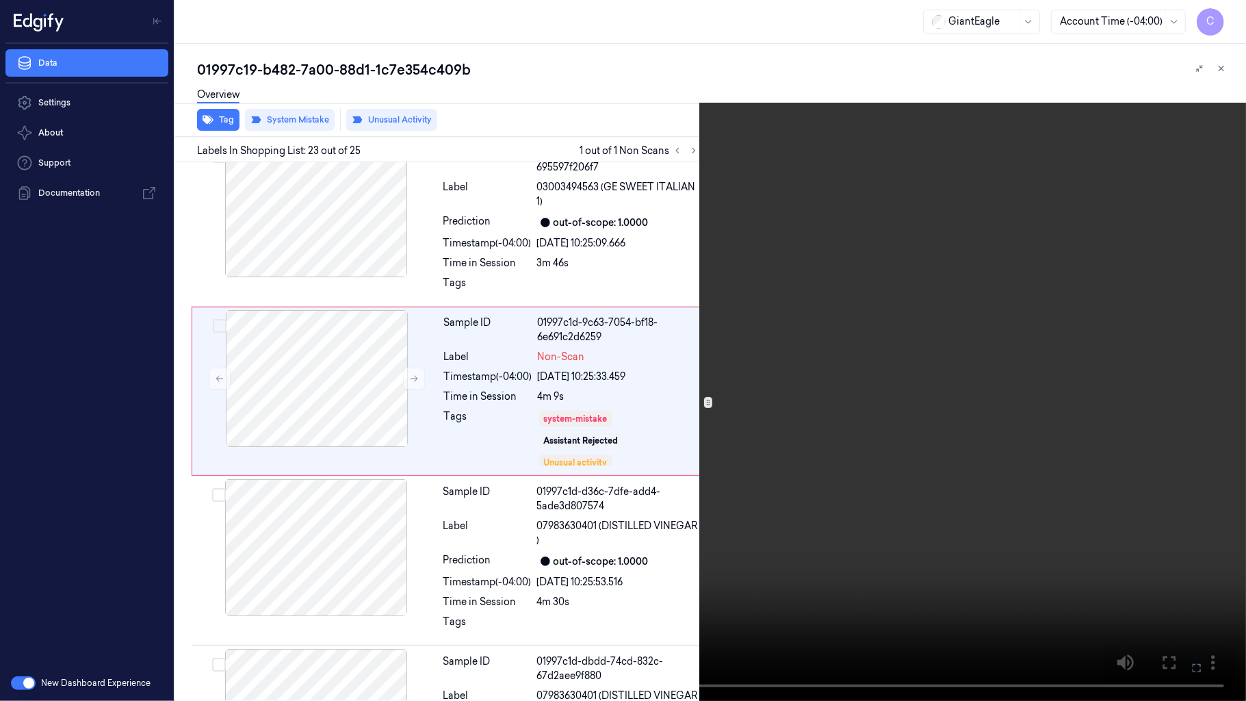
click at [612, 395] on video at bounding box center [623, 350] width 1246 height 701
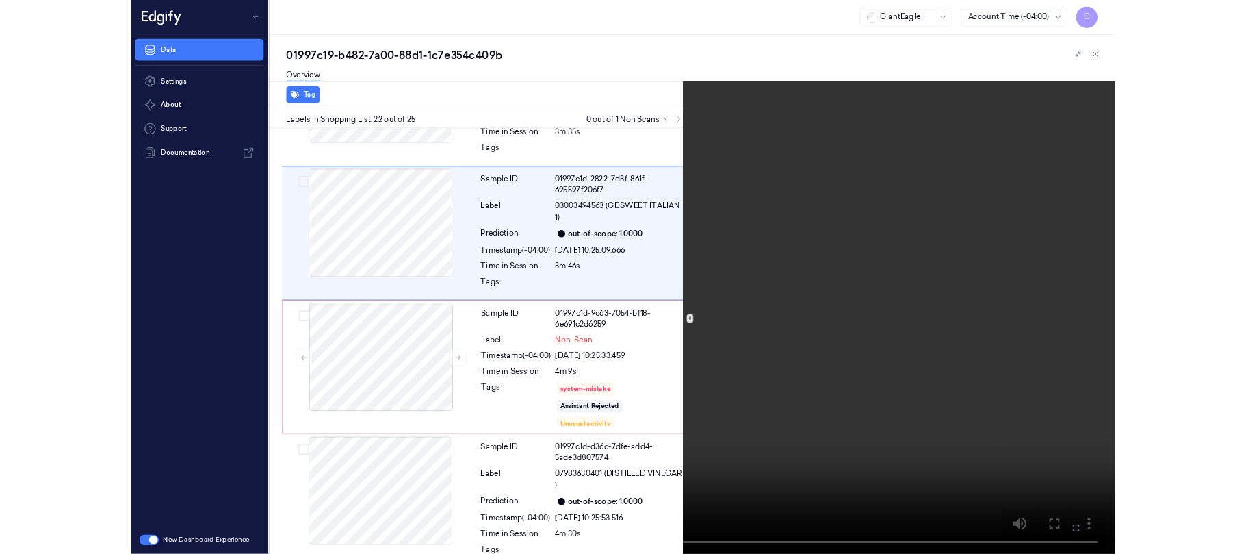
scroll to position [3345, 0]
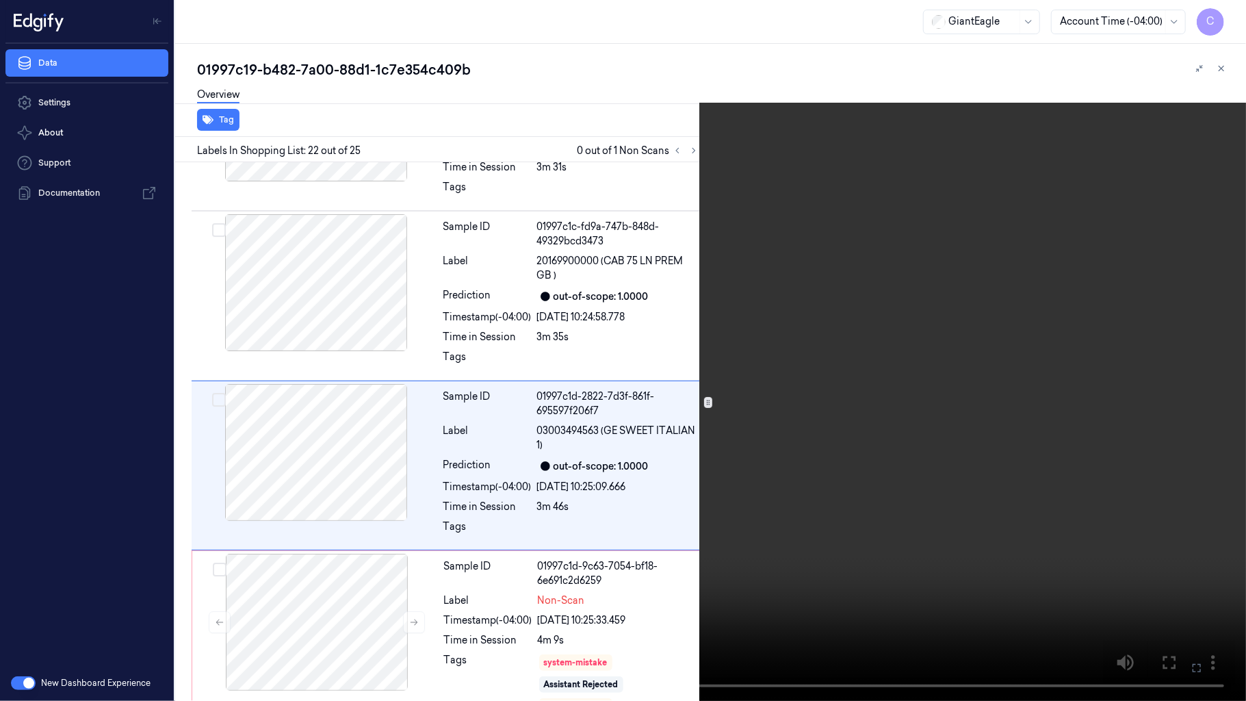
click at [771, 378] on video at bounding box center [623, 350] width 1246 height 701
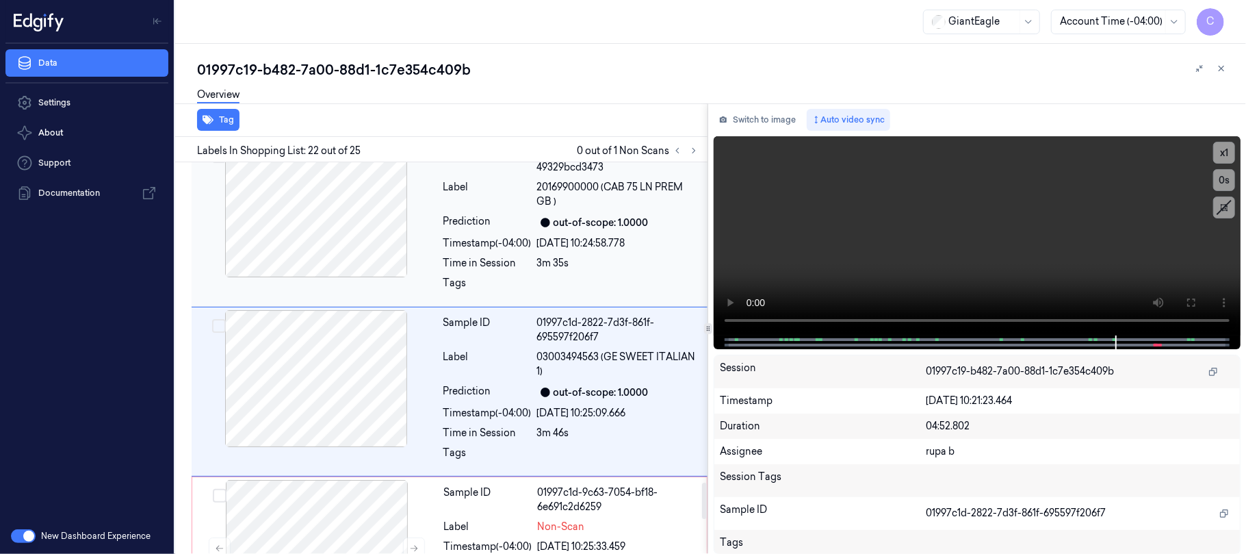
scroll to position [3693, 0]
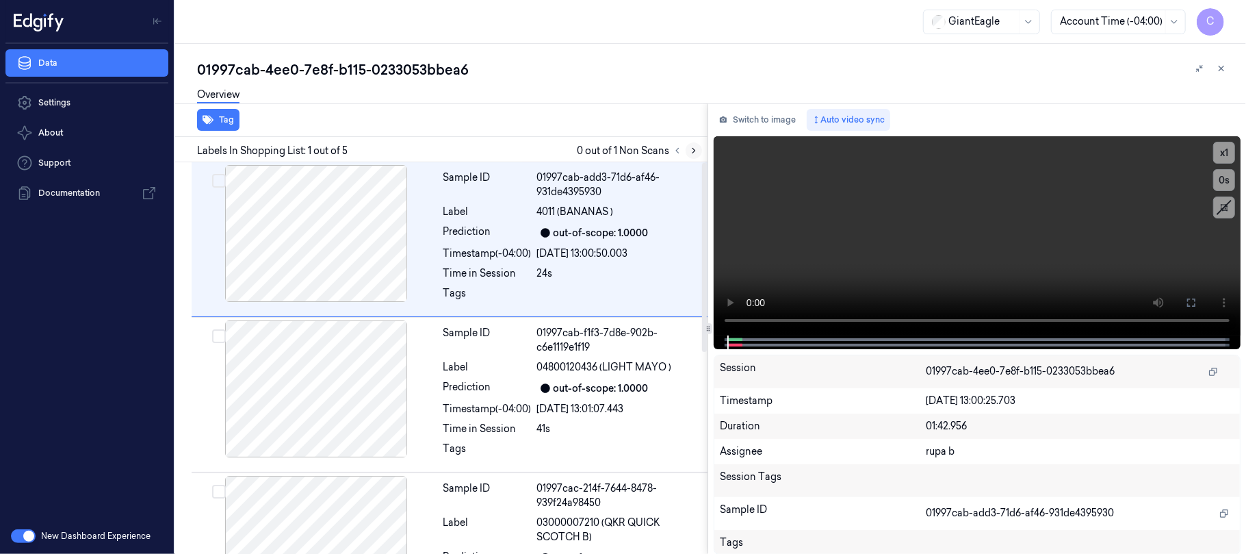
click at [699, 152] on button at bounding box center [694, 150] width 16 height 16
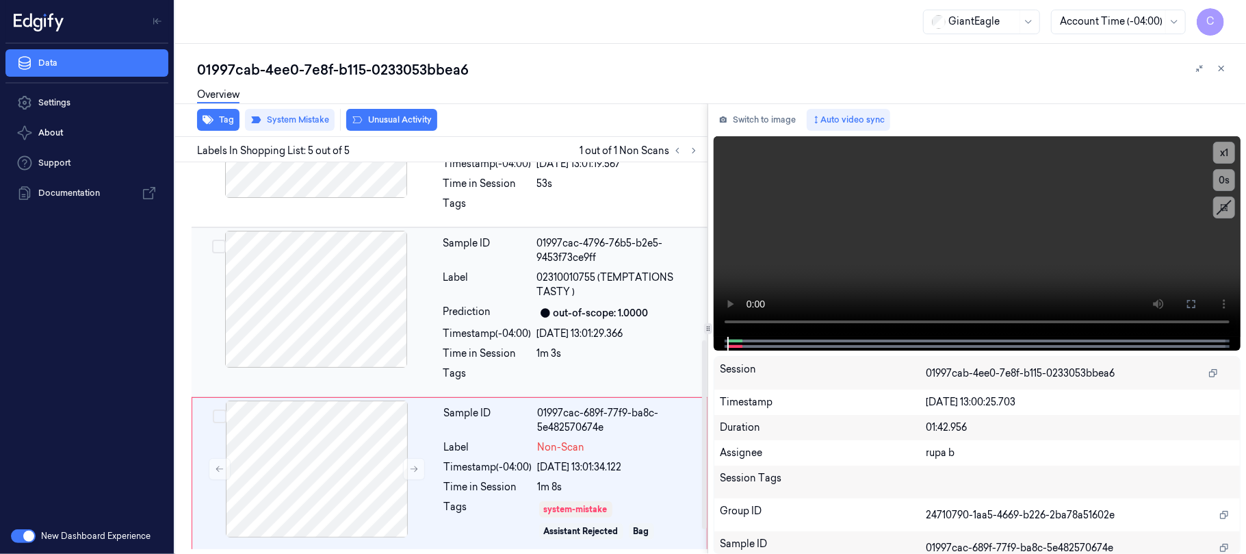
scroll to position [417, 0]
click at [411, 469] on icon at bounding box center [414, 469] width 10 height 10
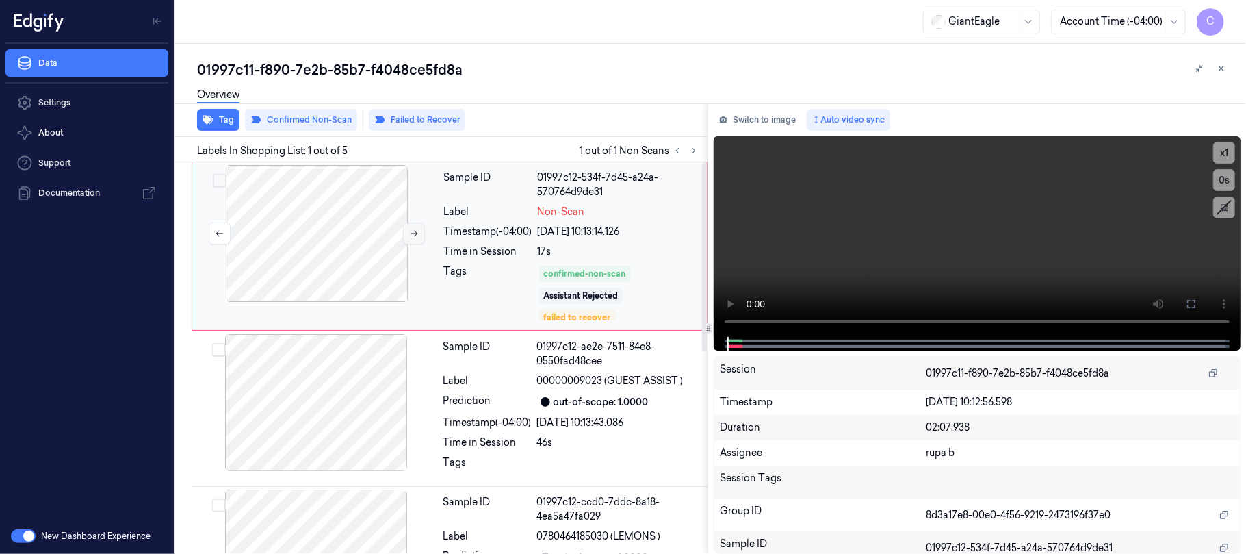
click at [409, 233] on icon at bounding box center [414, 234] width 10 height 10
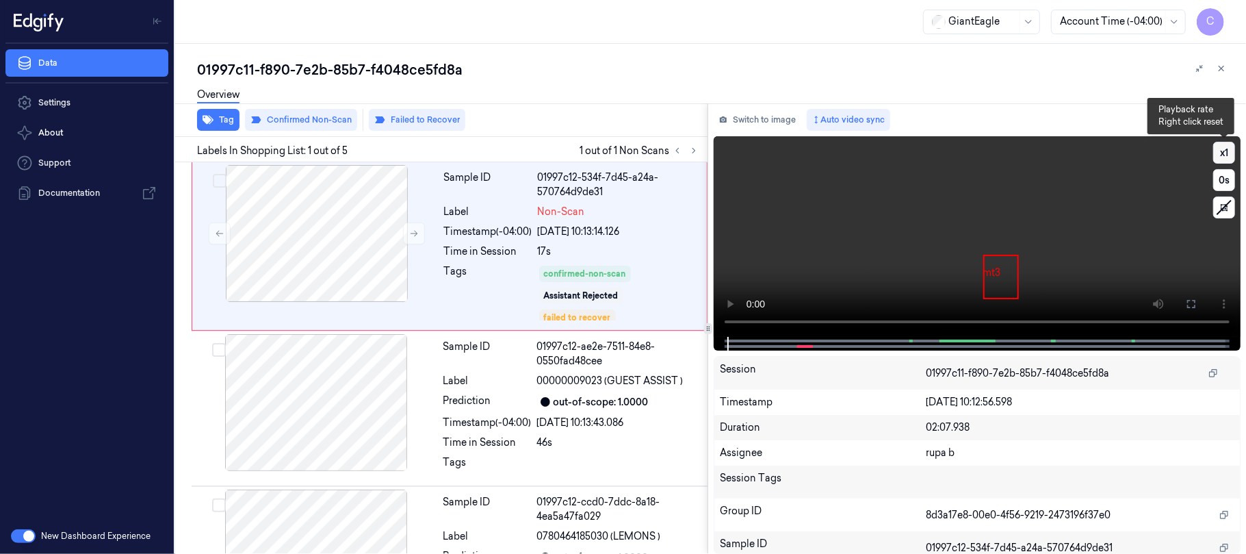
click at [1232, 151] on button "x 1" at bounding box center [1224, 153] width 22 height 22
click at [1187, 304] on icon at bounding box center [1191, 303] width 11 height 11
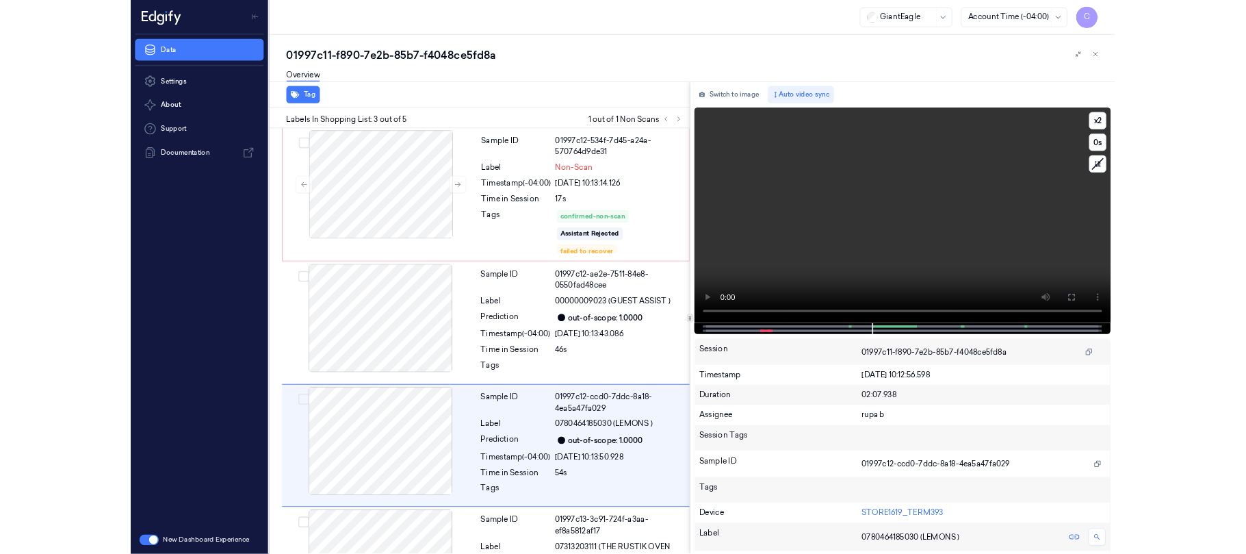
scroll to position [133, 0]
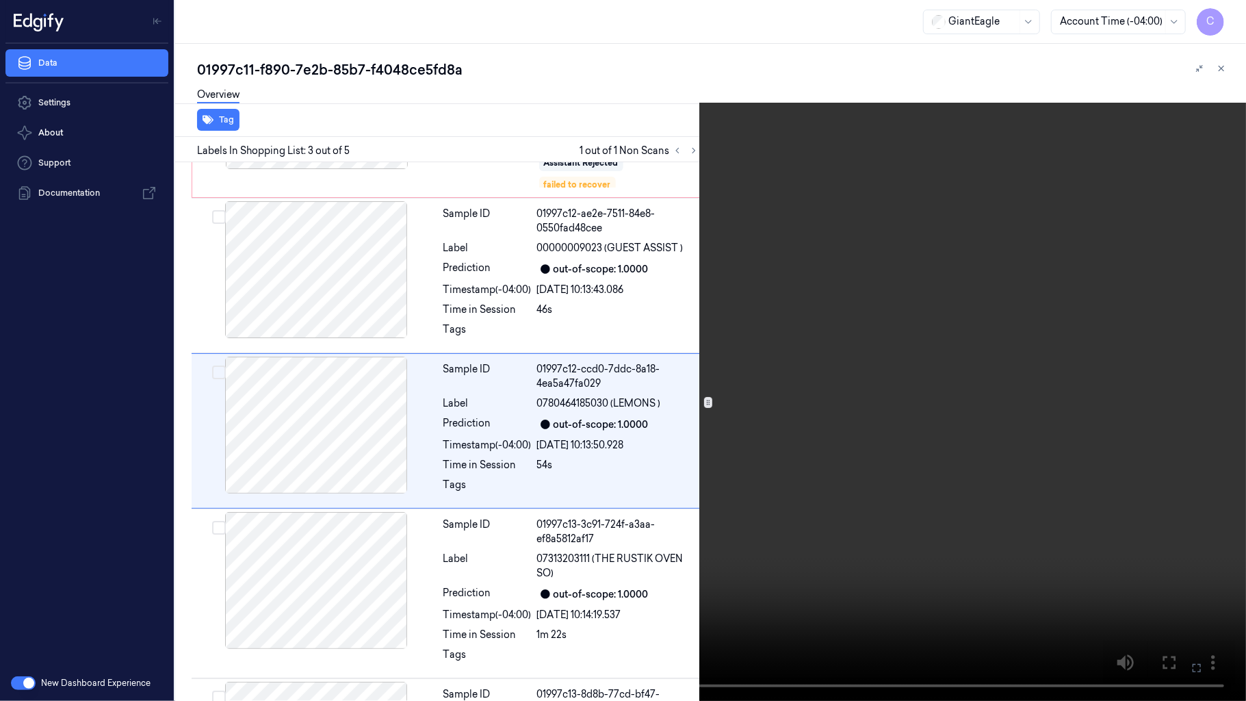
click at [726, 277] on video at bounding box center [623, 350] width 1246 height 701
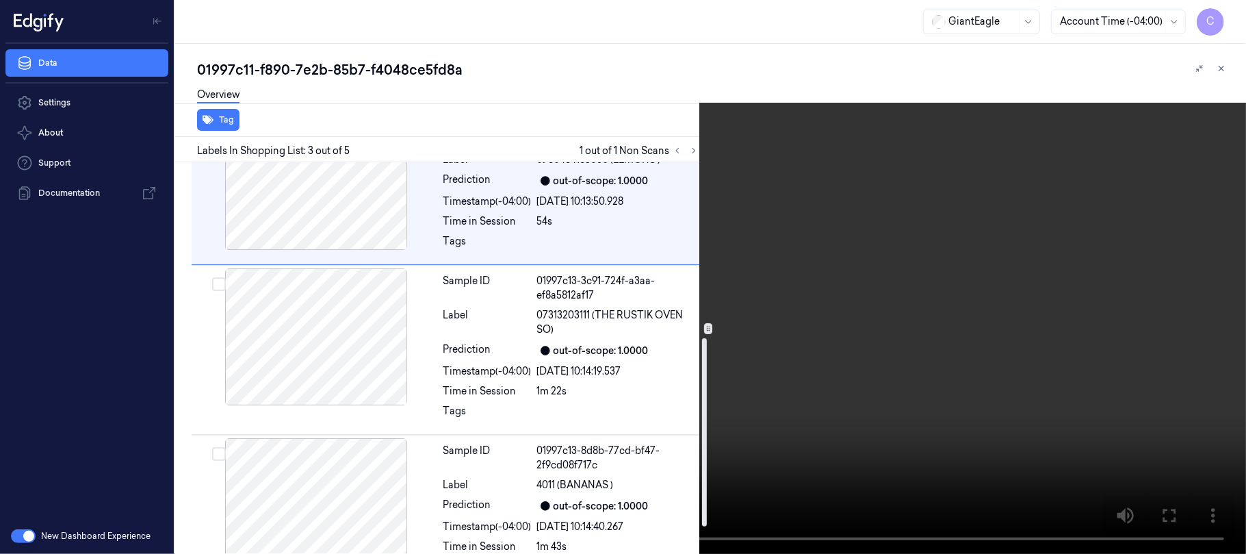
scroll to position [419, 0]
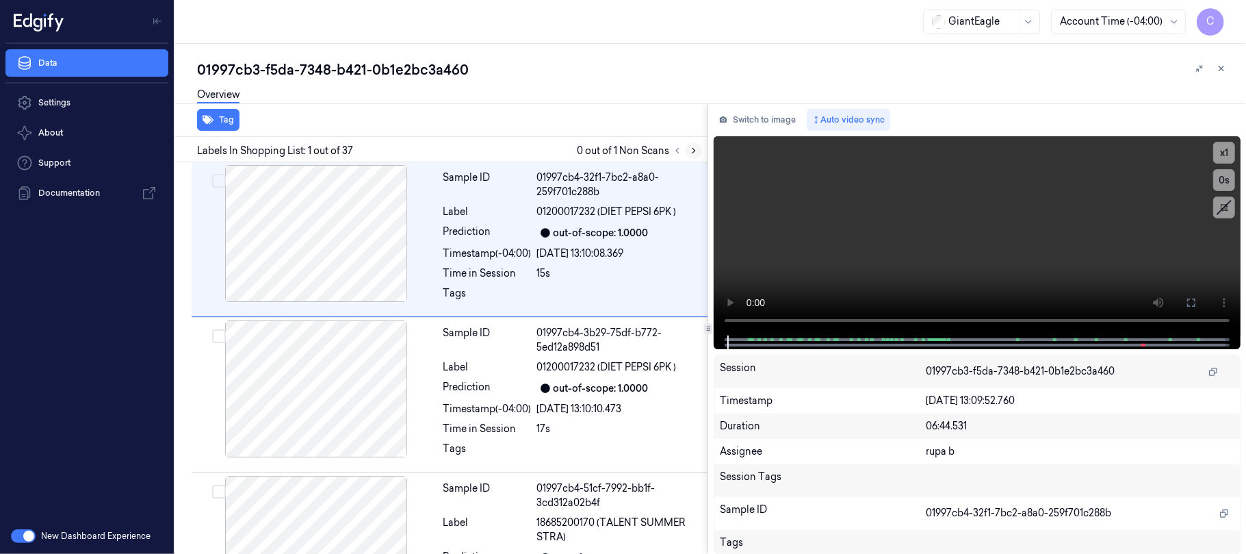
click at [693, 151] on icon at bounding box center [694, 151] width 10 height 10
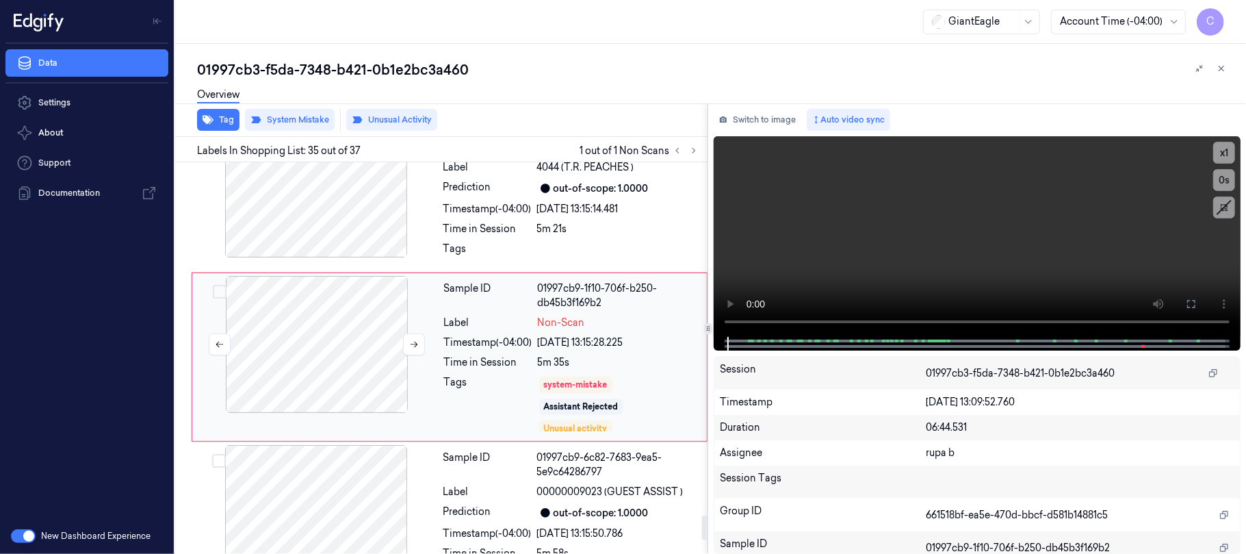
scroll to position [5544, 0]
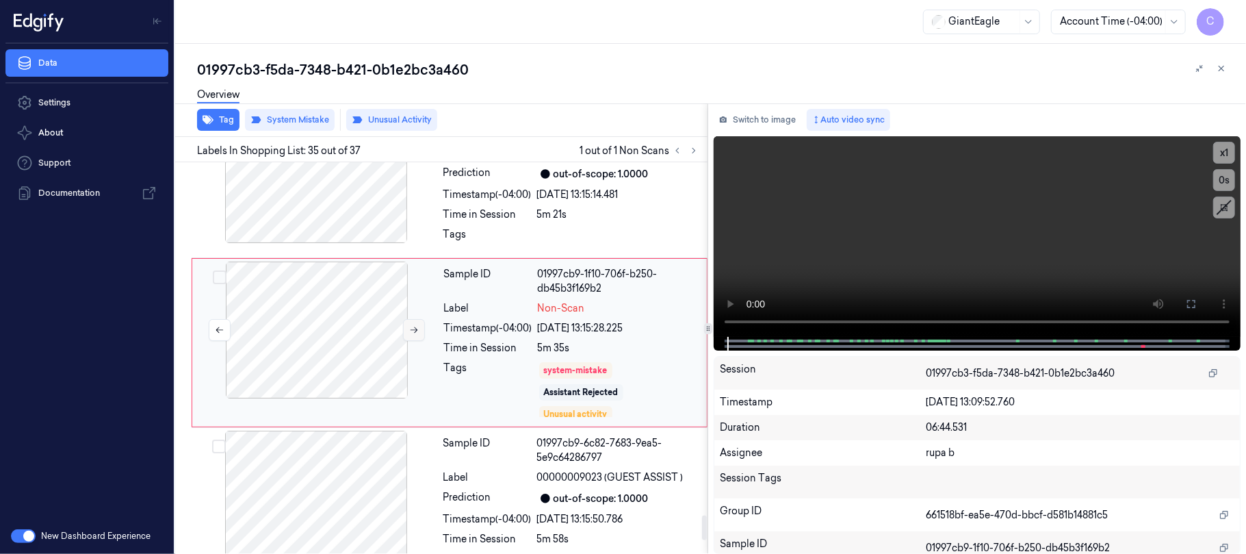
click at [412, 335] on icon at bounding box center [414, 330] width 10 height 10
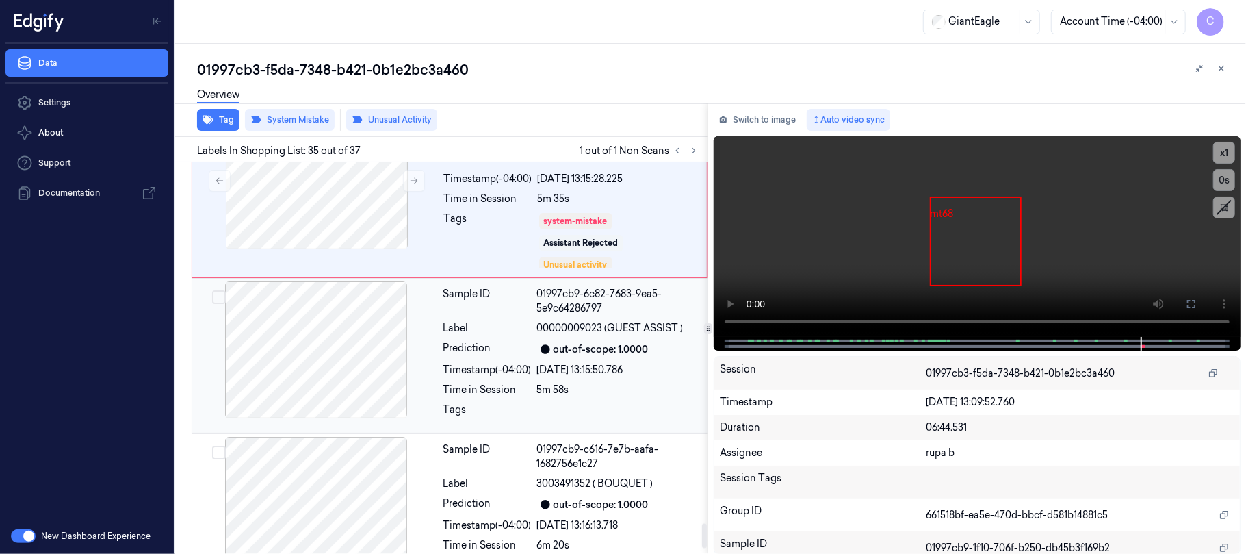
scroll to position [5658, 0]
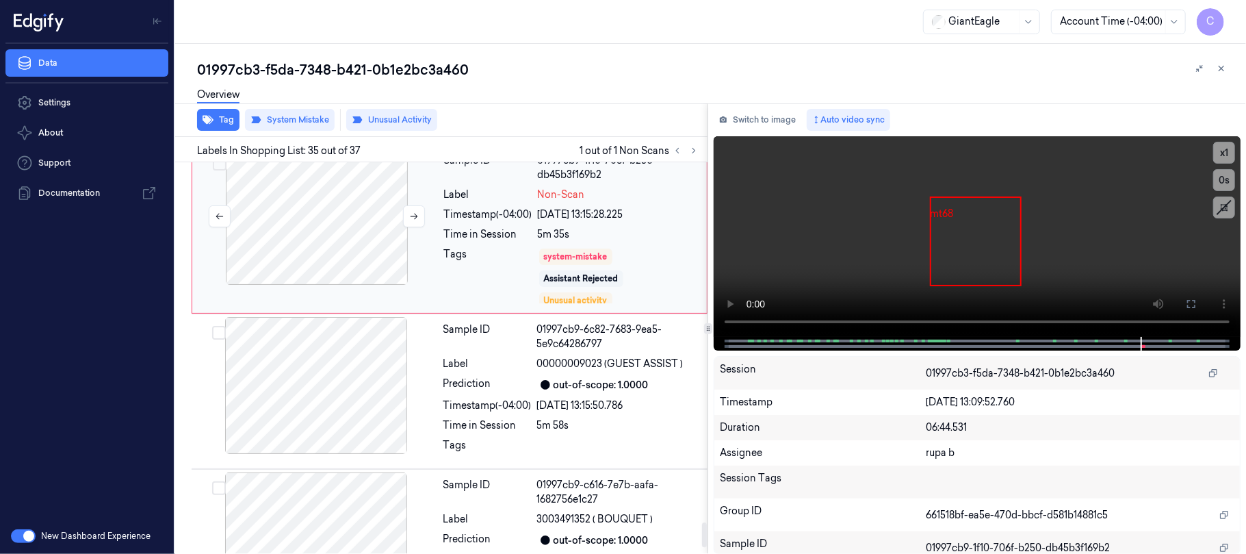
click at [348, 230] on div at bounding box center [317, 216] width 244 height 137
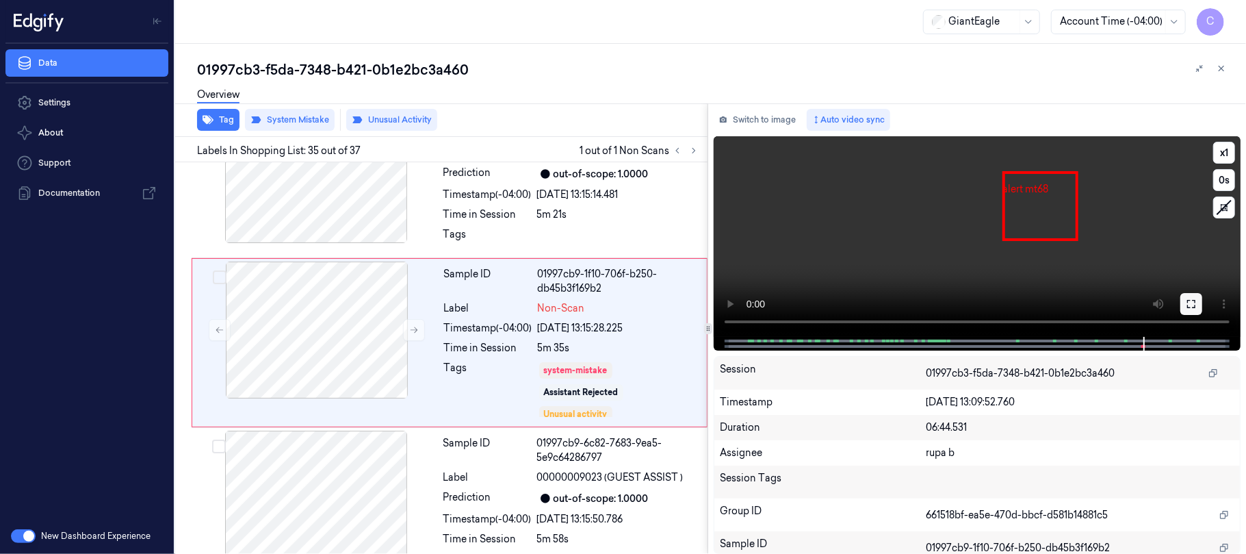
click at [1198, 305] on button at bounding box center [1191, 304] width 22 height 22
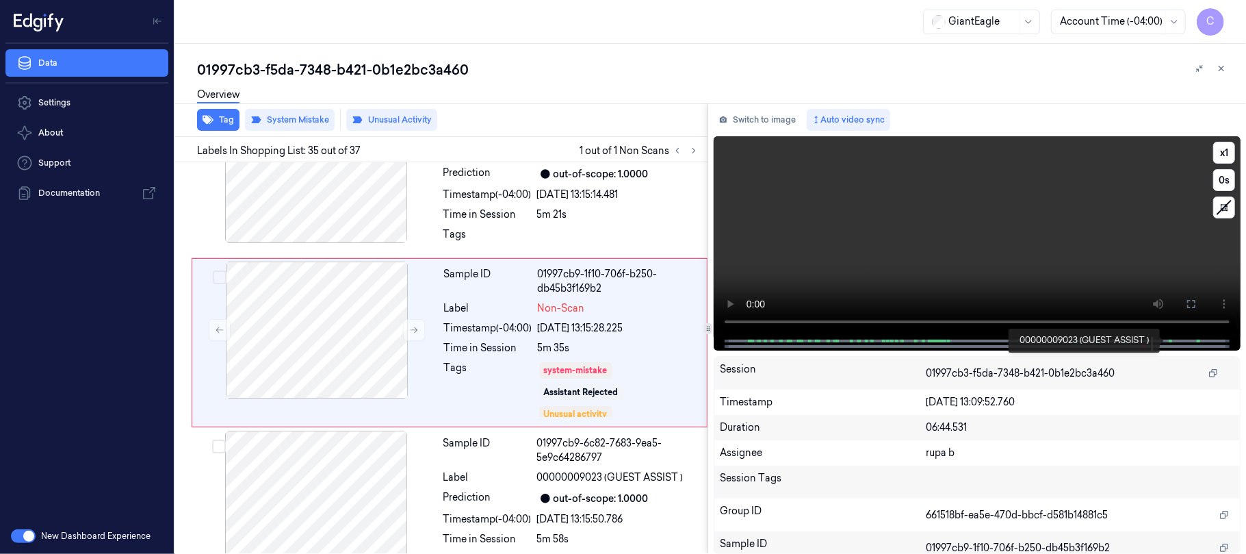
click at [1172, 337] on span at bounding box center [1172, 340] width 2 height 7
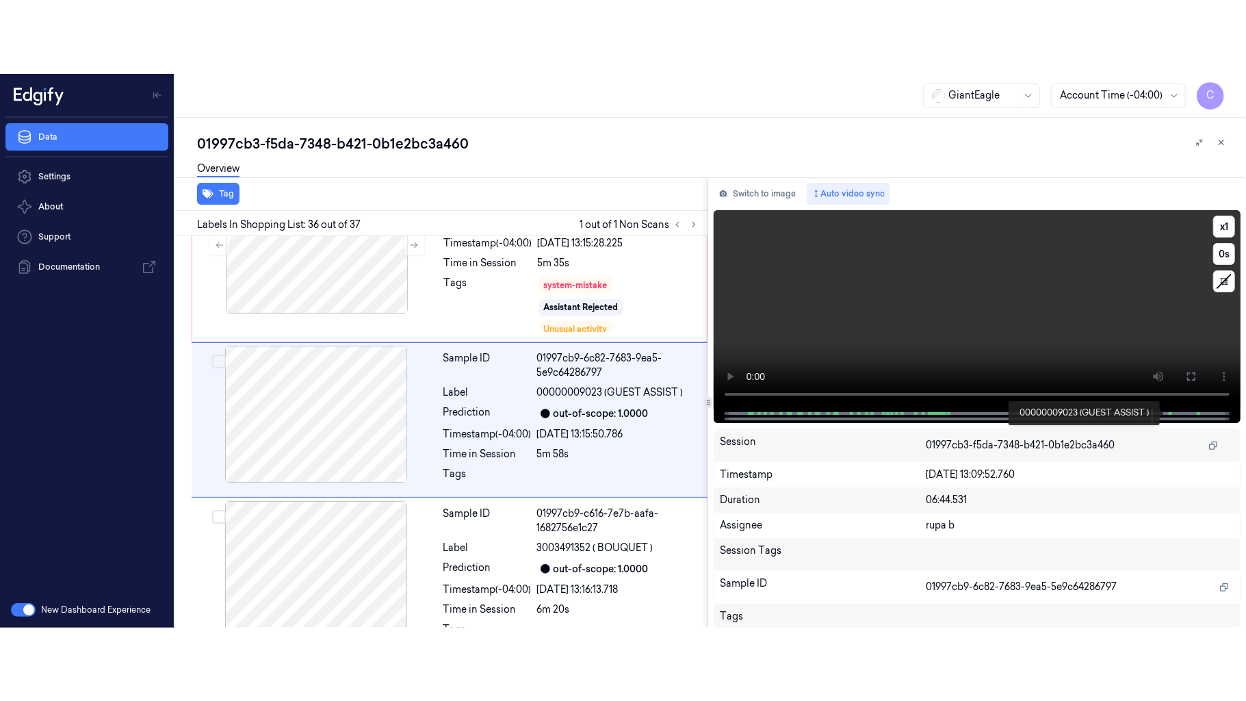
scroll to position [5707, 0]
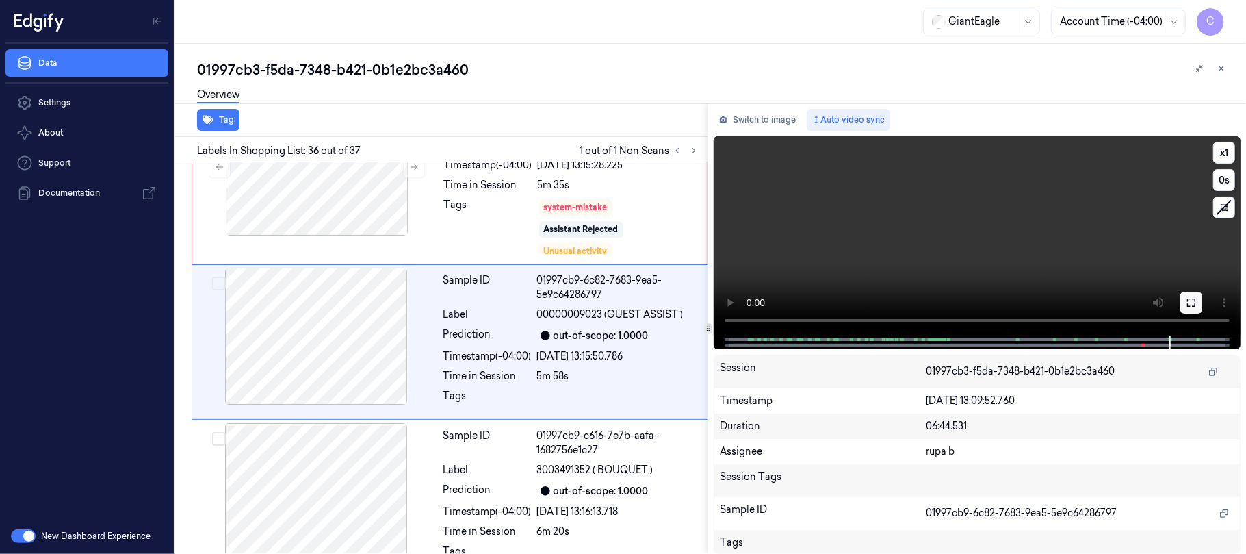
click at [1194, 301] on icon at bounding box center [1191, 302] width 11 height 11
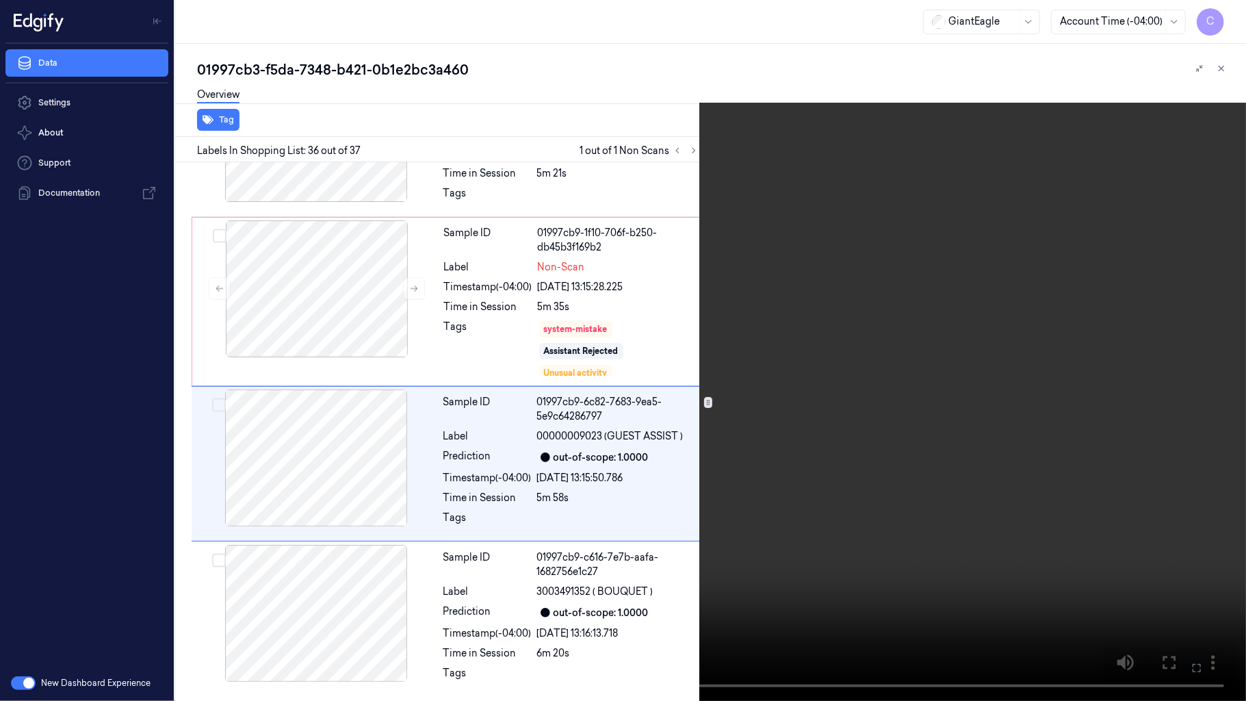
click at [584, 319] on video at bounding box center [623, 350] width 1246 height 701
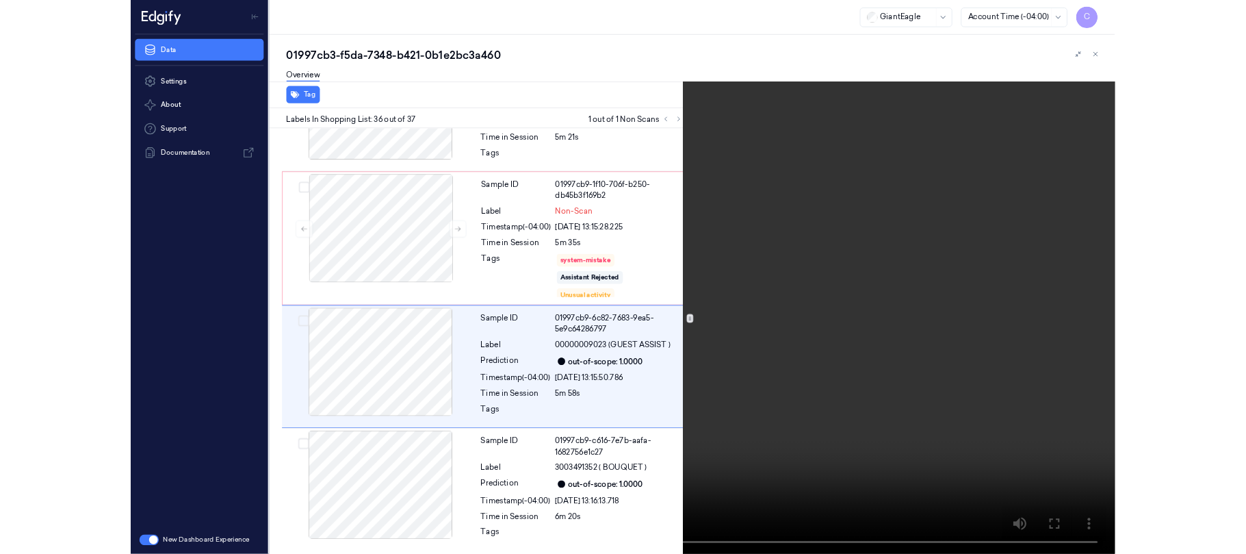
scroll to position [5707, 0]
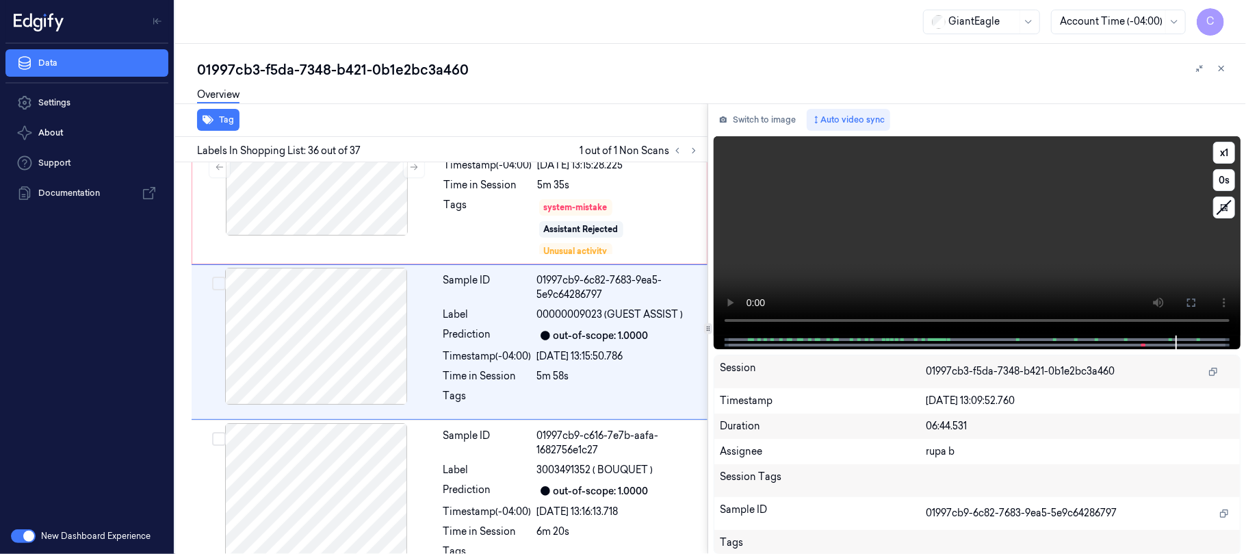
click at [991, 242] on video at bounding box center [977, 235] width 527 height 199
click at [940, 233] on video at bounding box center [977, 235] width 527 height 199
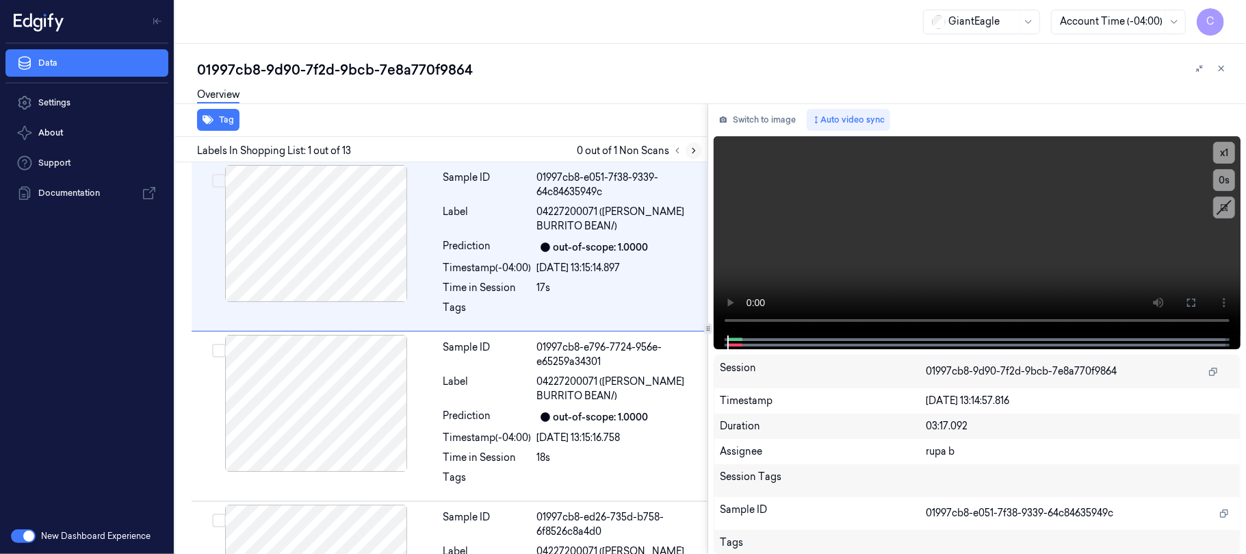
click at [686, 148] on button at bounding box center [694, 150] width 16 height 16
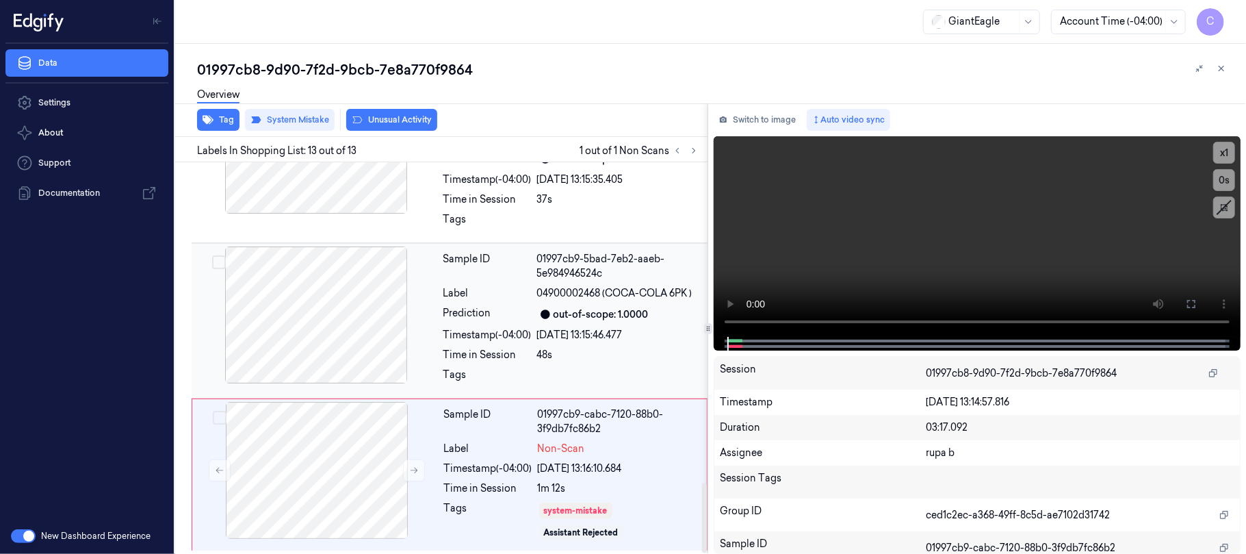
scroll to position [1794, 0]
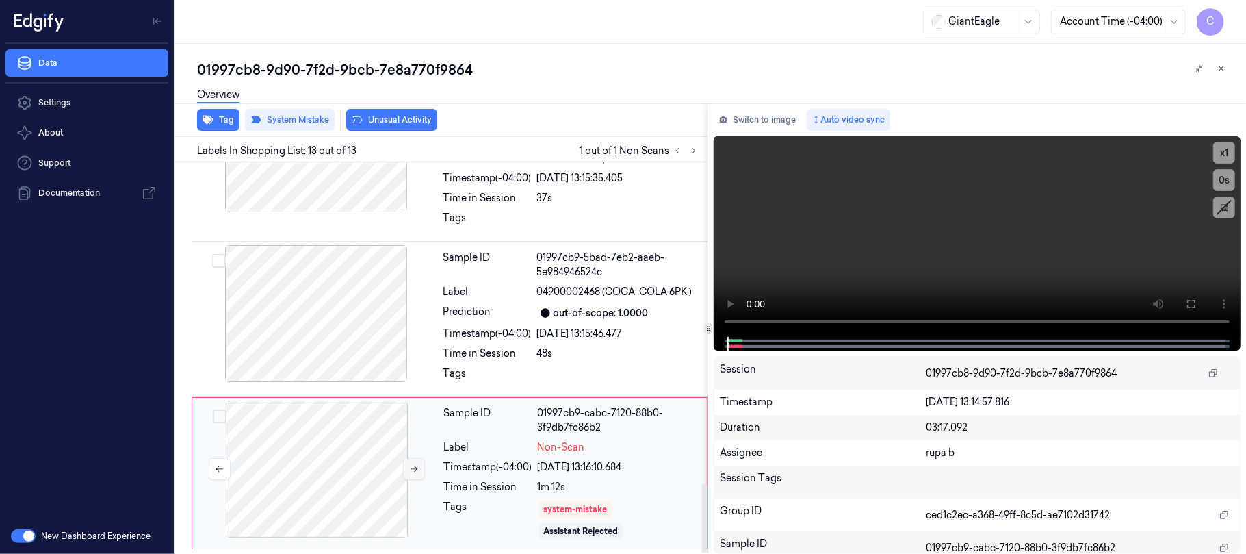
click at [408, 471] on button at bounding box center [414, 469] width 22 height 22
click at [364, 337] on div at bounding box center [316, 313] width 244 height 137
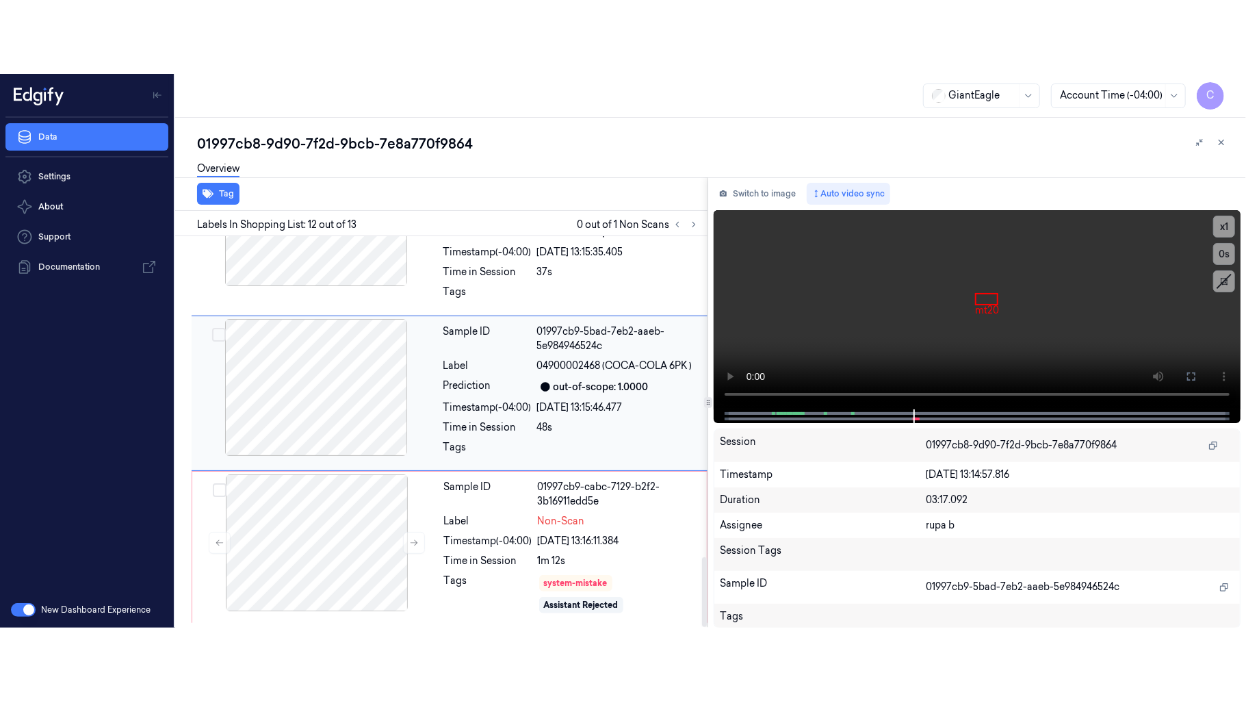
scroll to position [1753, 0]
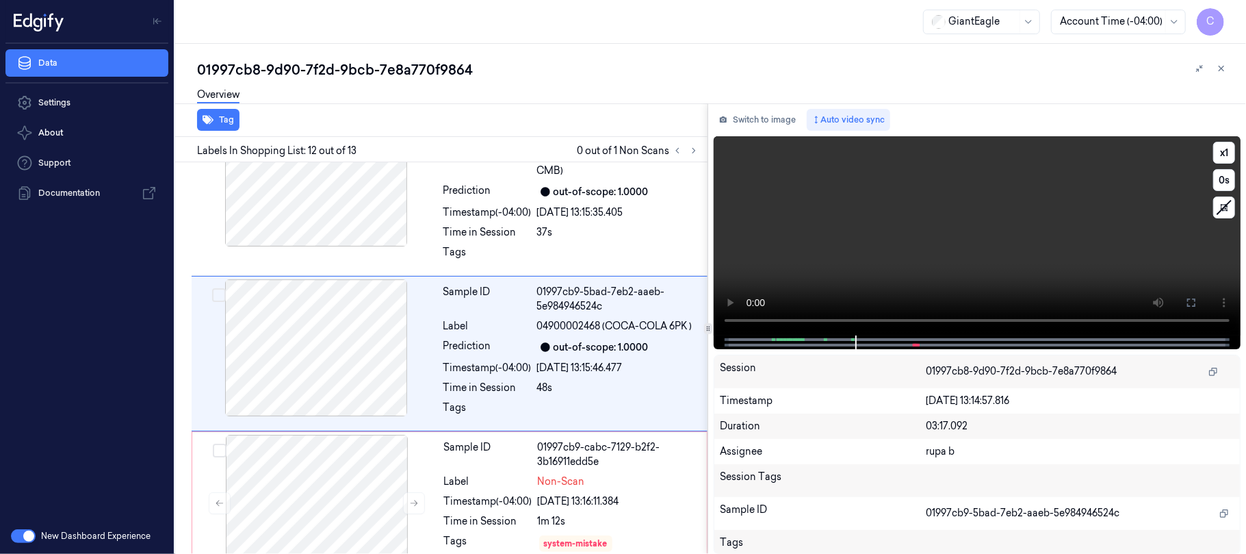
drag, startPoint x: 1189, startPoint y: 299, endPoint x: 1191, endPoint y: 409, distance: 109.5
click at [1191, 298] on icon at bounding box center [1191, 302] width 11 height 11
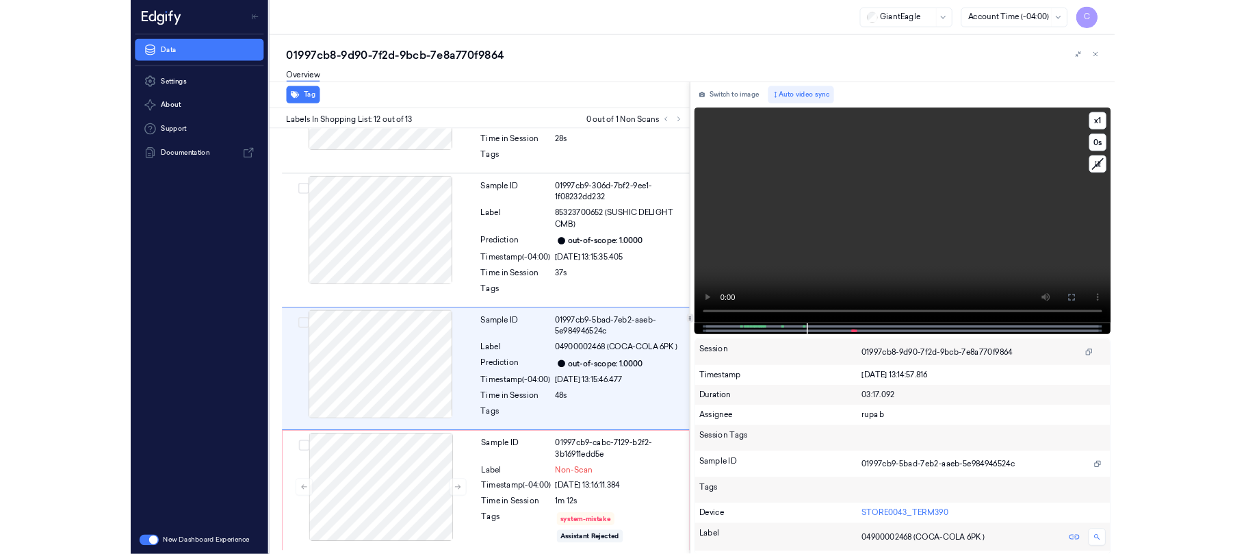
scroll to position [1646, 0]
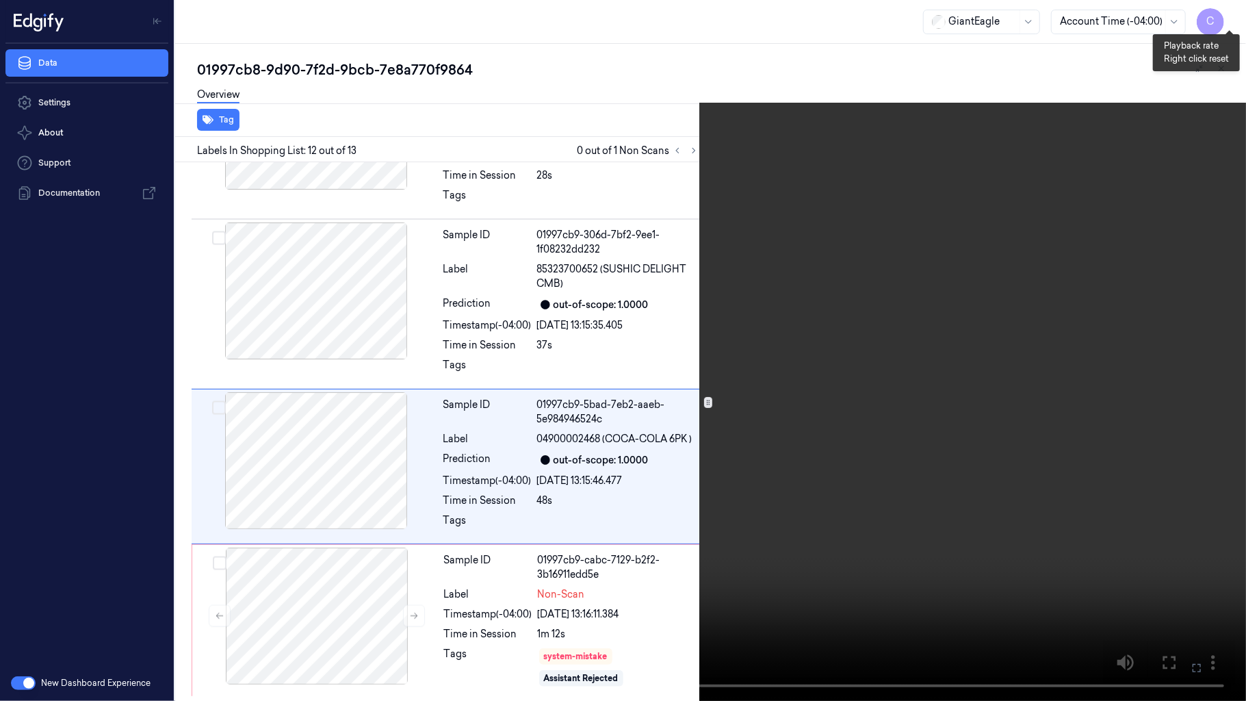
click at [1225, 21] on button "x 1" at bounding box center [1230, 16] width 22 height 22
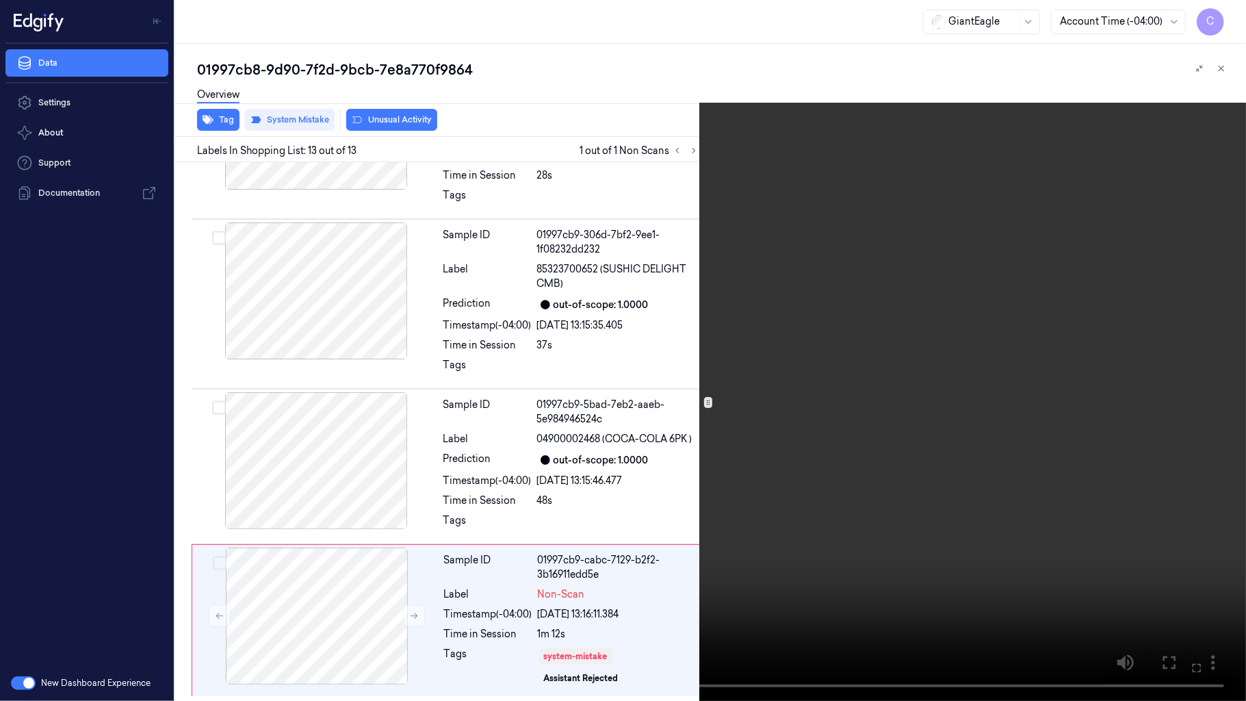
click at [532, 397] on video at bounding box center [623, 350] width 1246 height 701
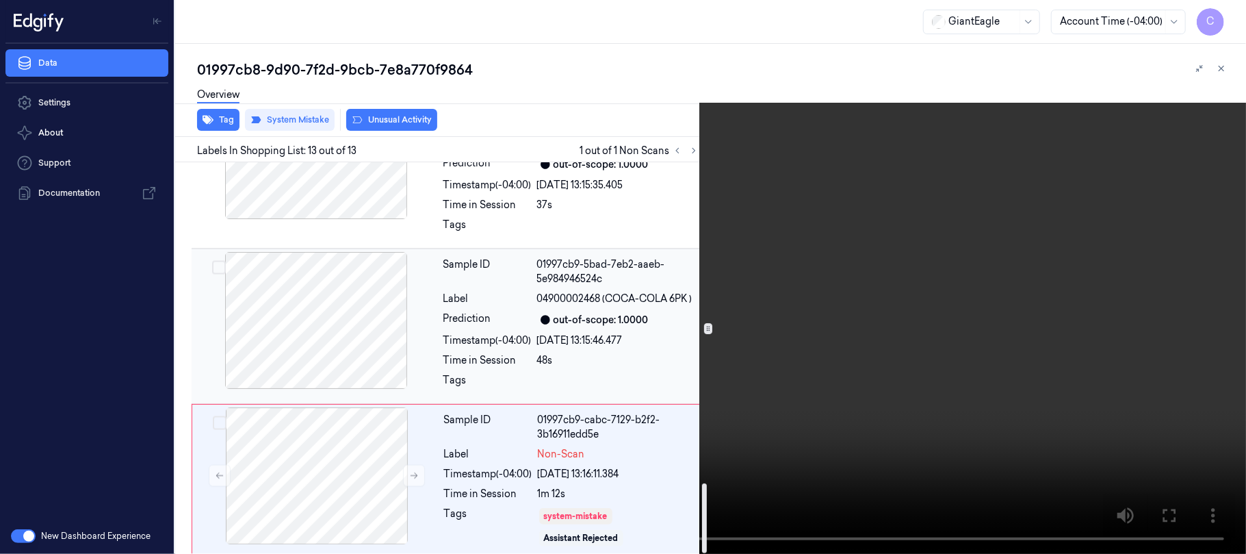
scroll to position [1794, 0]
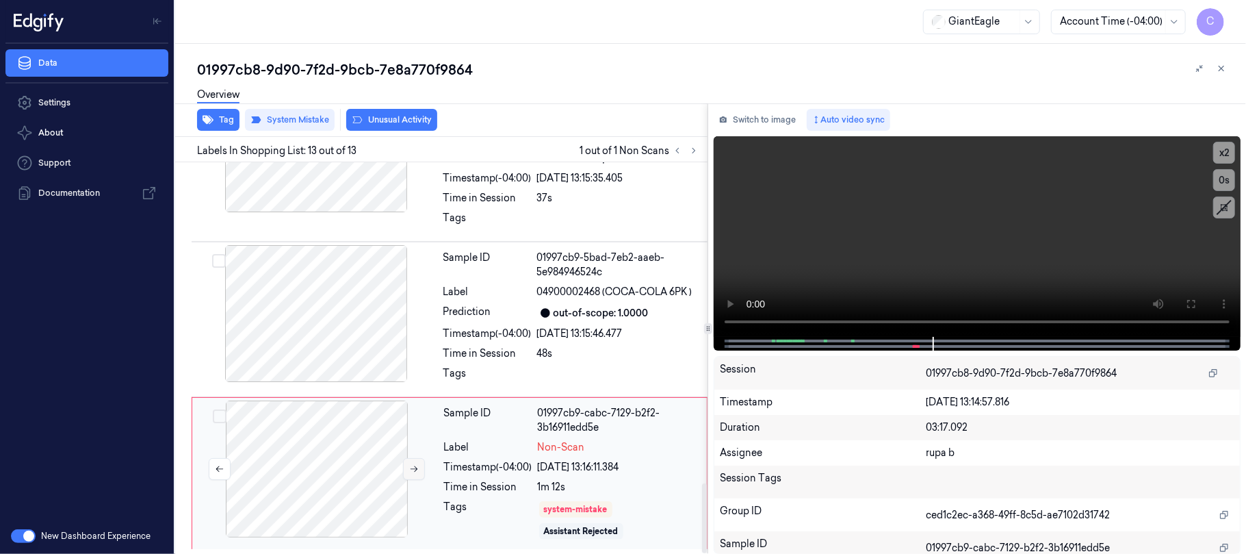
click at [411, 468] on icon at bounding box center [414, 469] width 10 height 10
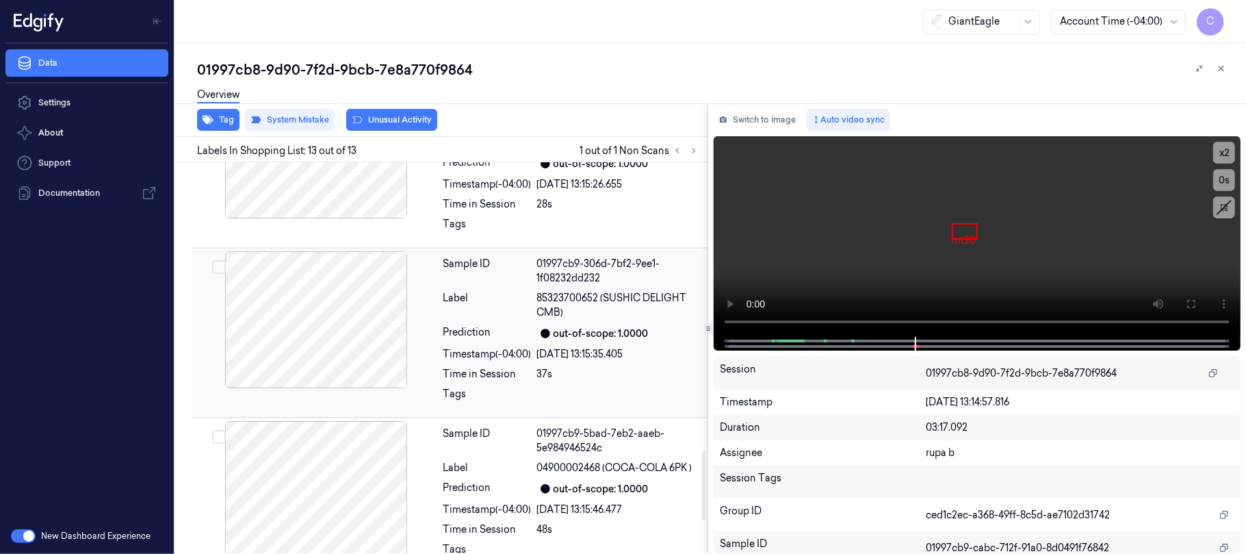
click at [365, 332] on div at bounding box center [316, 319] width 244 height 137
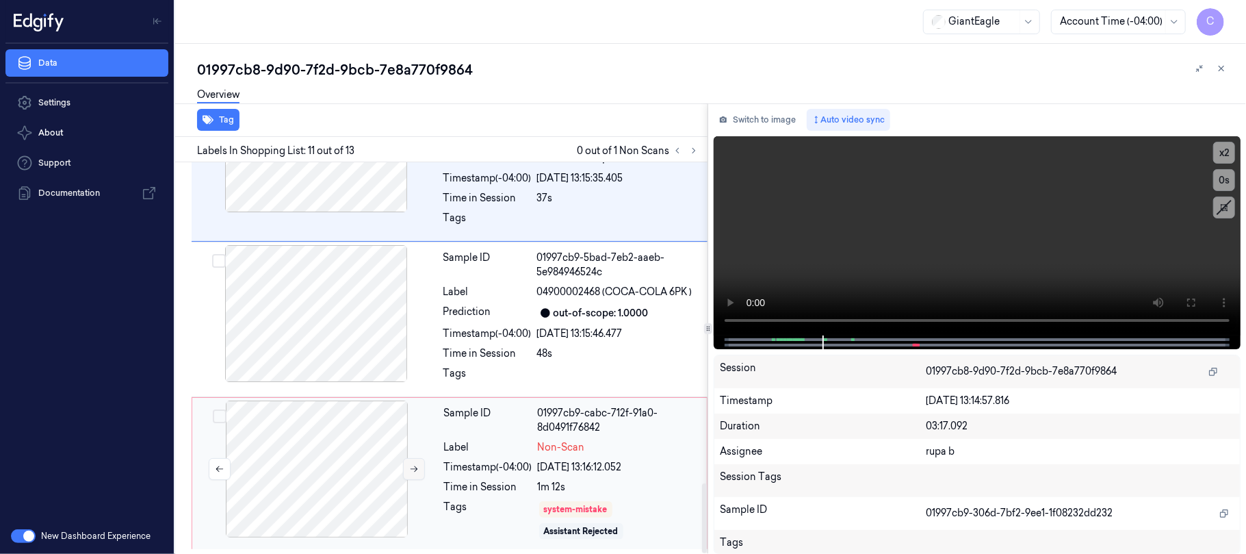
click at [411, 471] on icon at bounding box center [414, 469] width 10 height 10
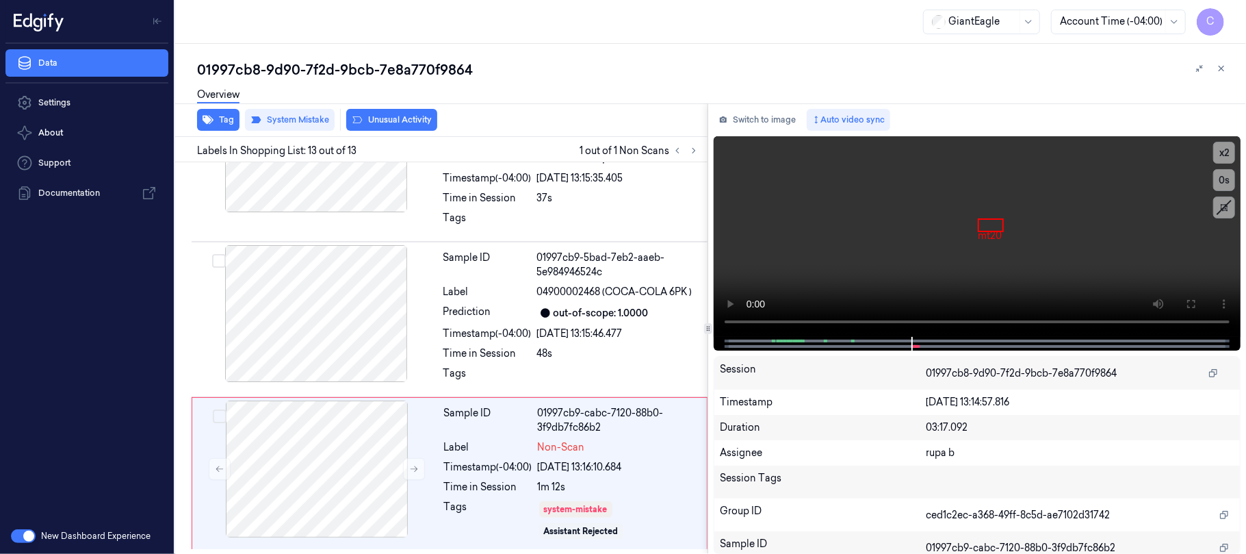
click at [398, 116] on button "Unusual Activity" at bounding box center [391, 120] width 91 height 22
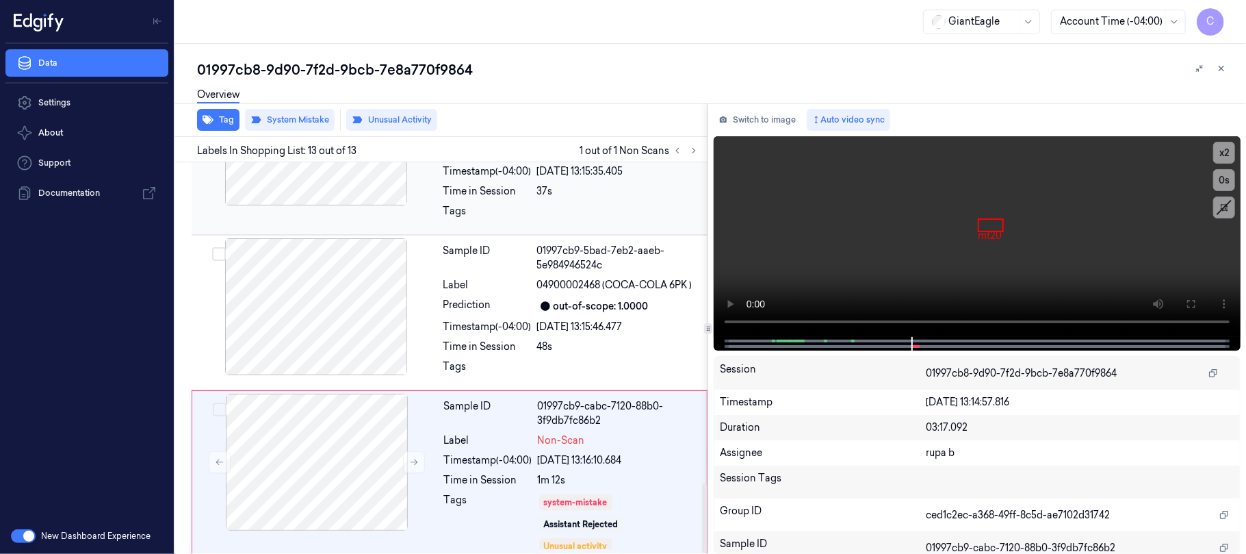
scroll to position [1809, 0]
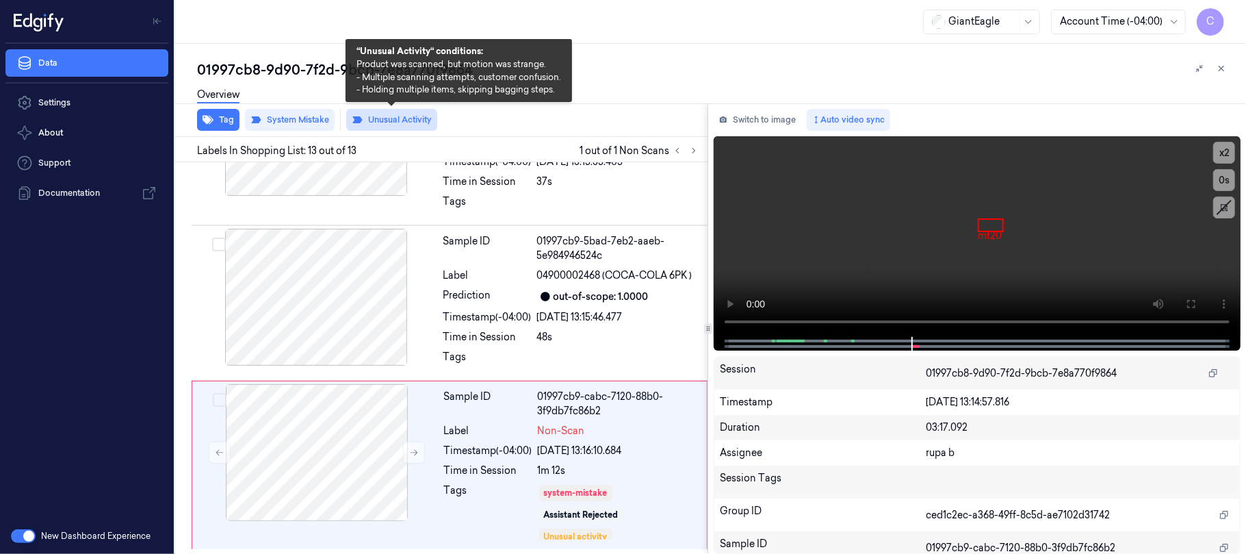
click at [385, 116] on button "Unusual Activity" at bounding box center [391, 120] width 91 height 22
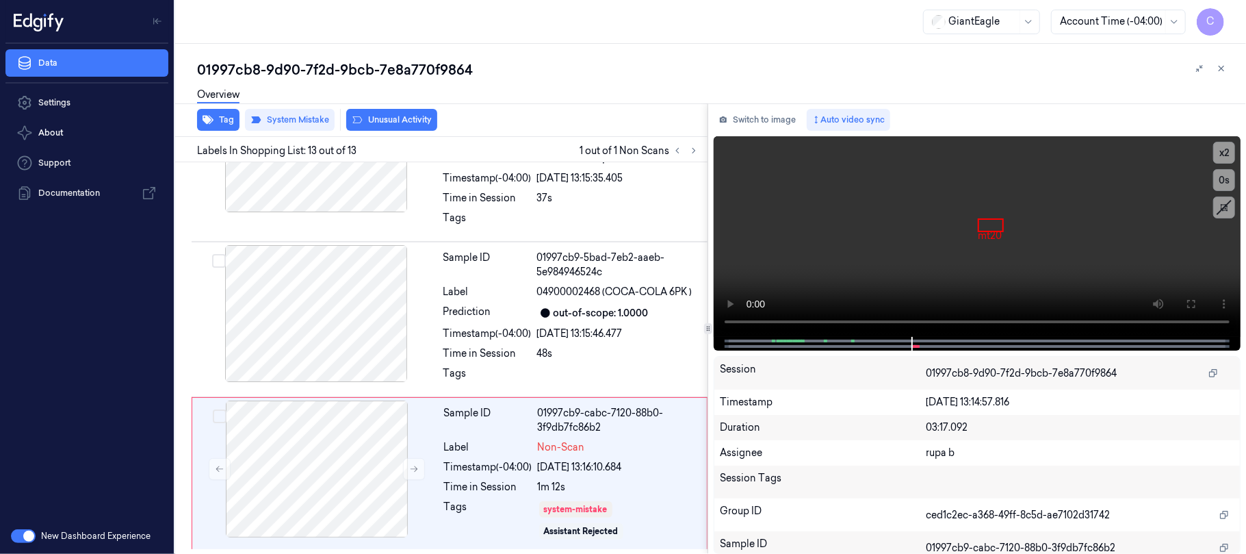
scroll to position [1794, 0]
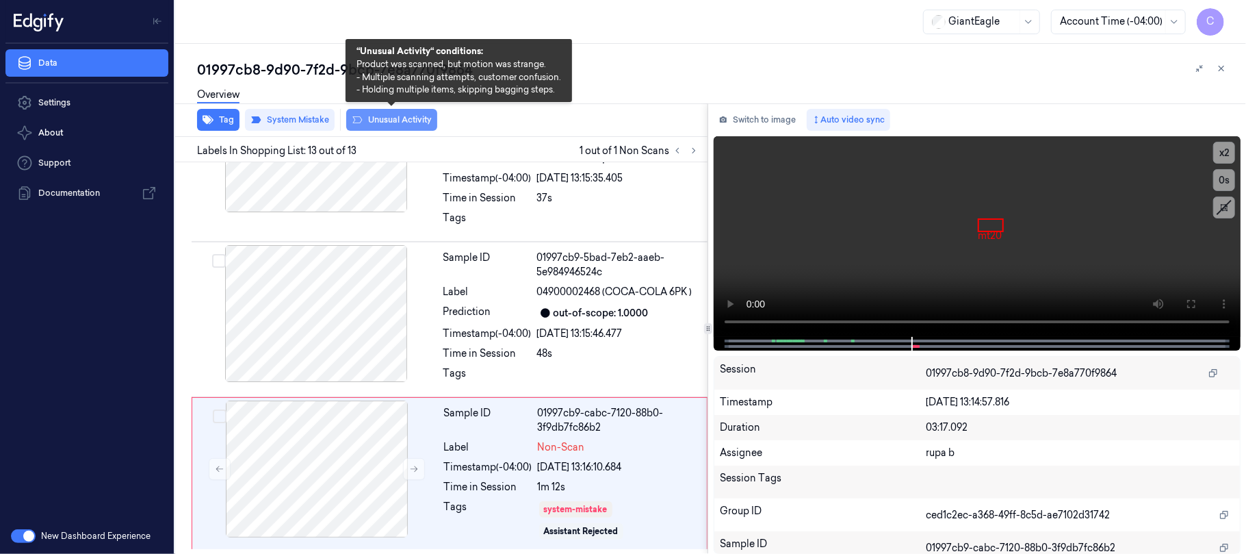
click at [390, 123] on button "Unusual Activity" at bounding box center [391, 120] width 91 height 22
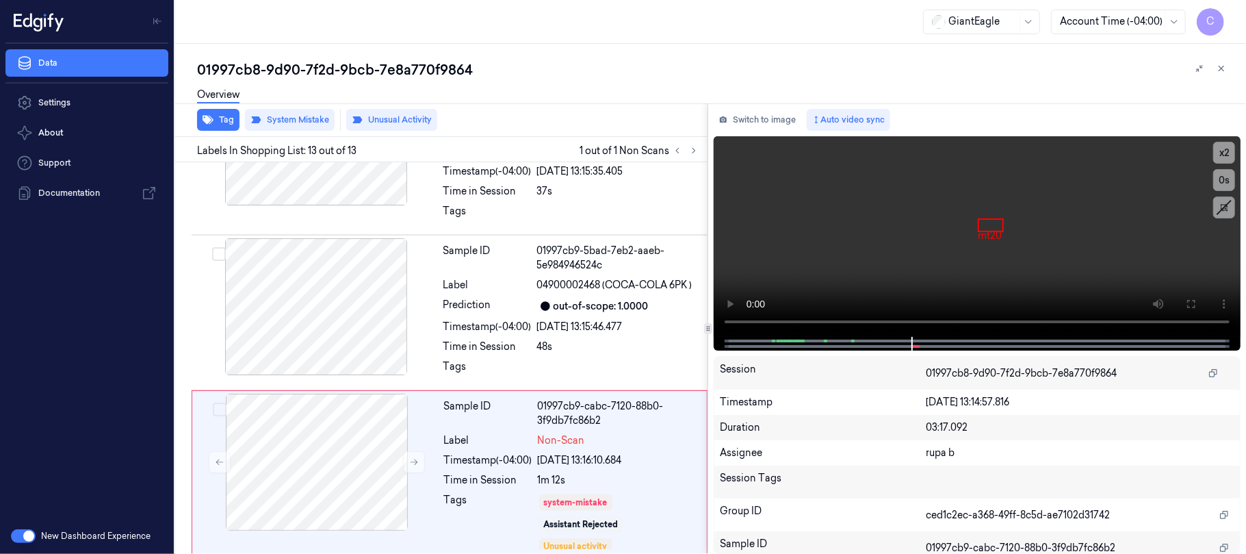
scroll to position [1809, 0]
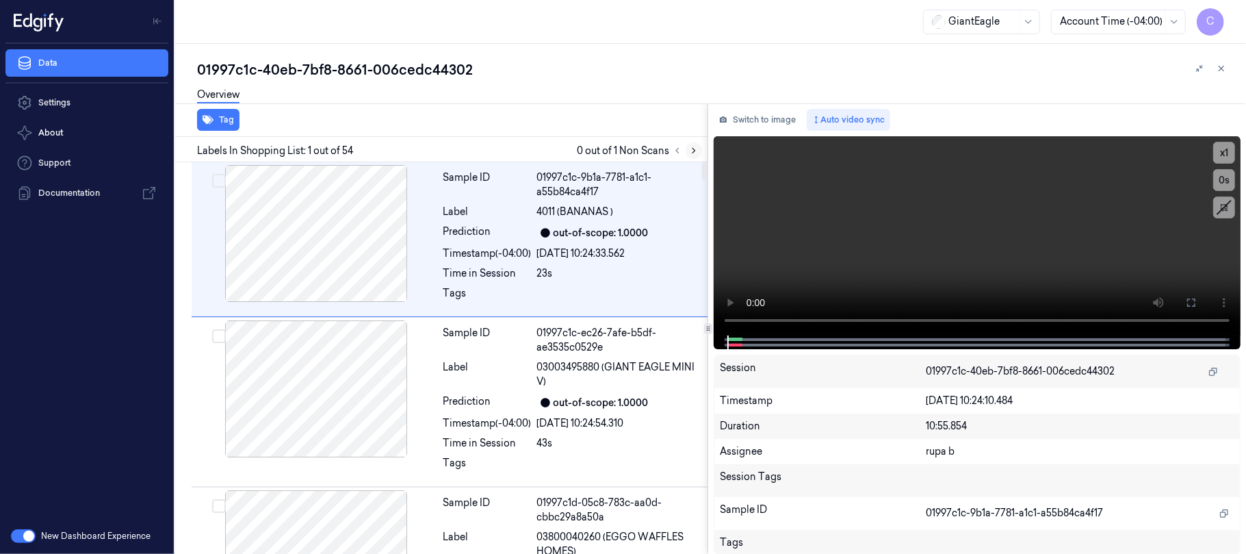
click at [687, 146] on button at bounding box center [694, 150] width 16 height 16
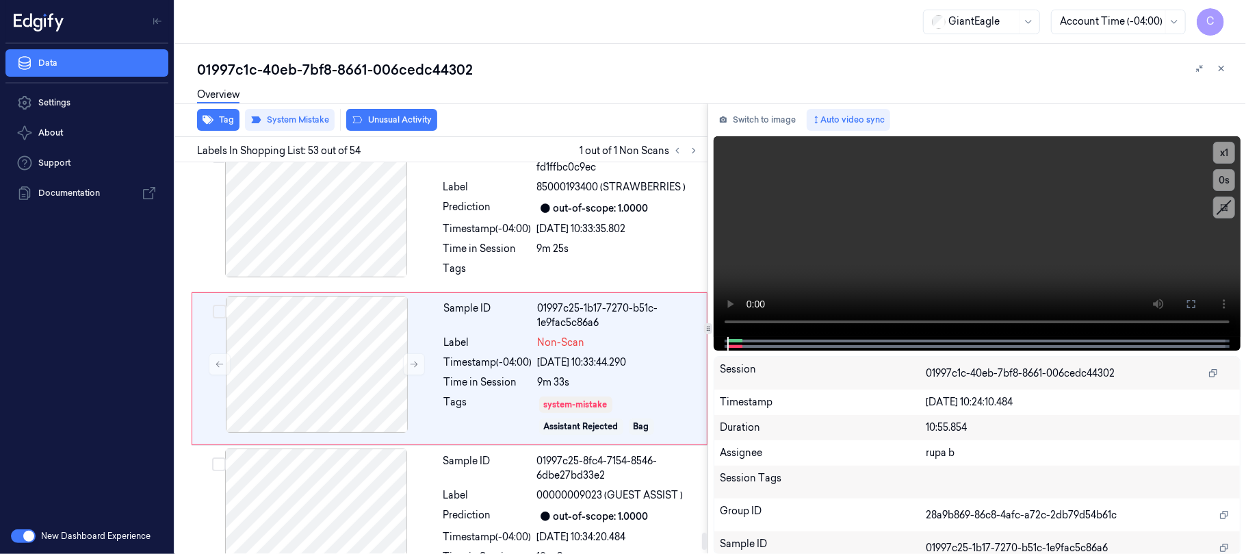
scroll to position [8557, 0]
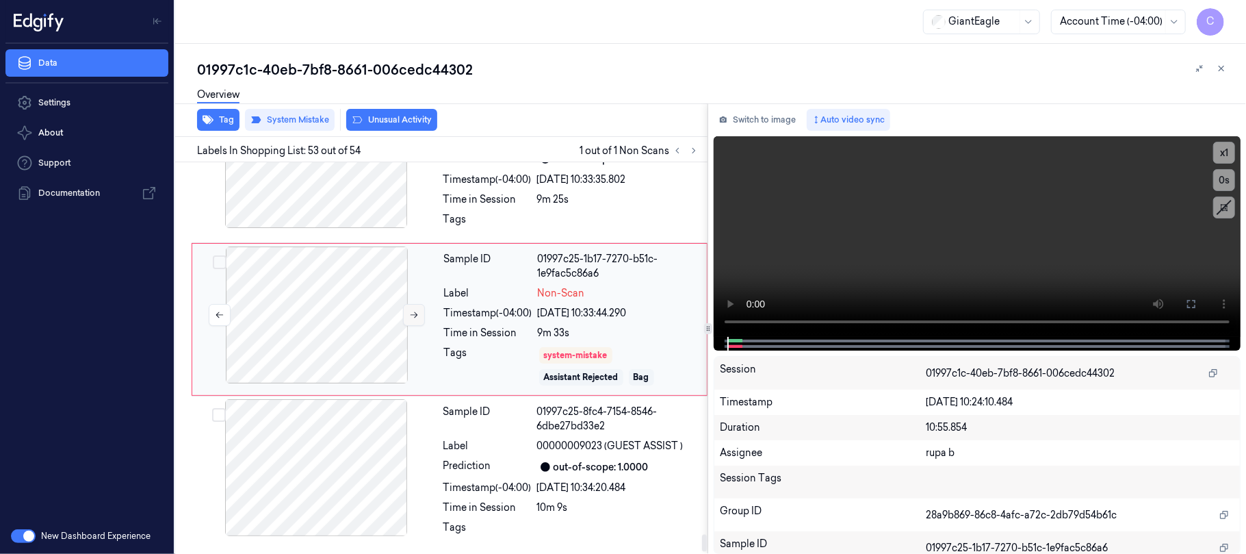
click at [409, 320] on icon at bounding box center [414, 315] width 10 height 10
click at [416, 320] on icon at bounding box center [414, 315] width 10 height 10
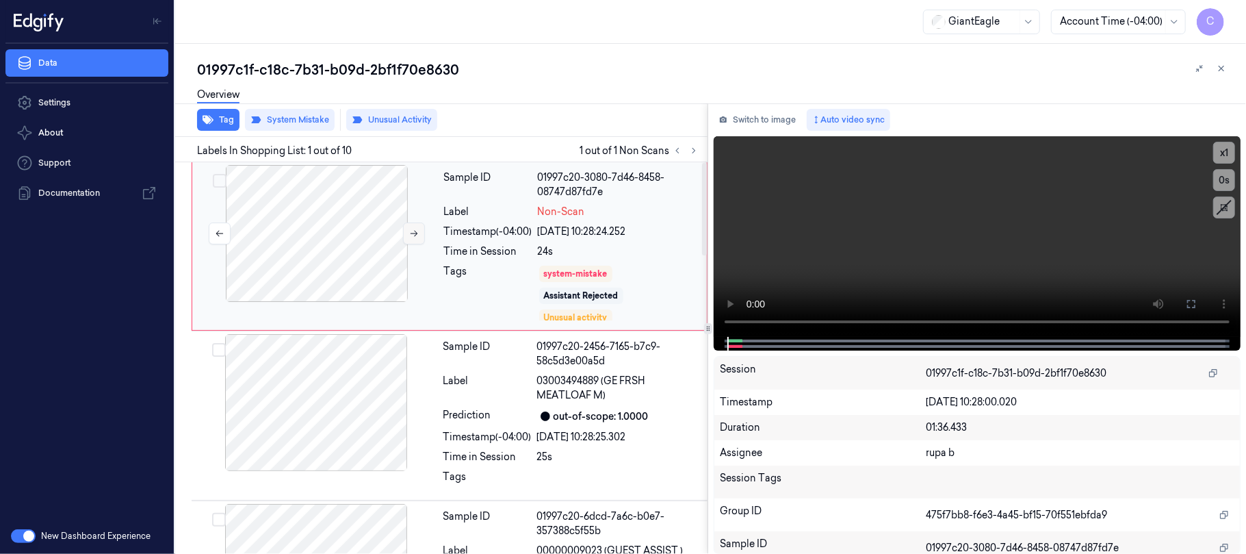
click at [411, 231] on icon at bounding box center [414, 234] width 10 height 10
click at [1013, 235] on video at bounding box center [977, 236] width 527 height 201
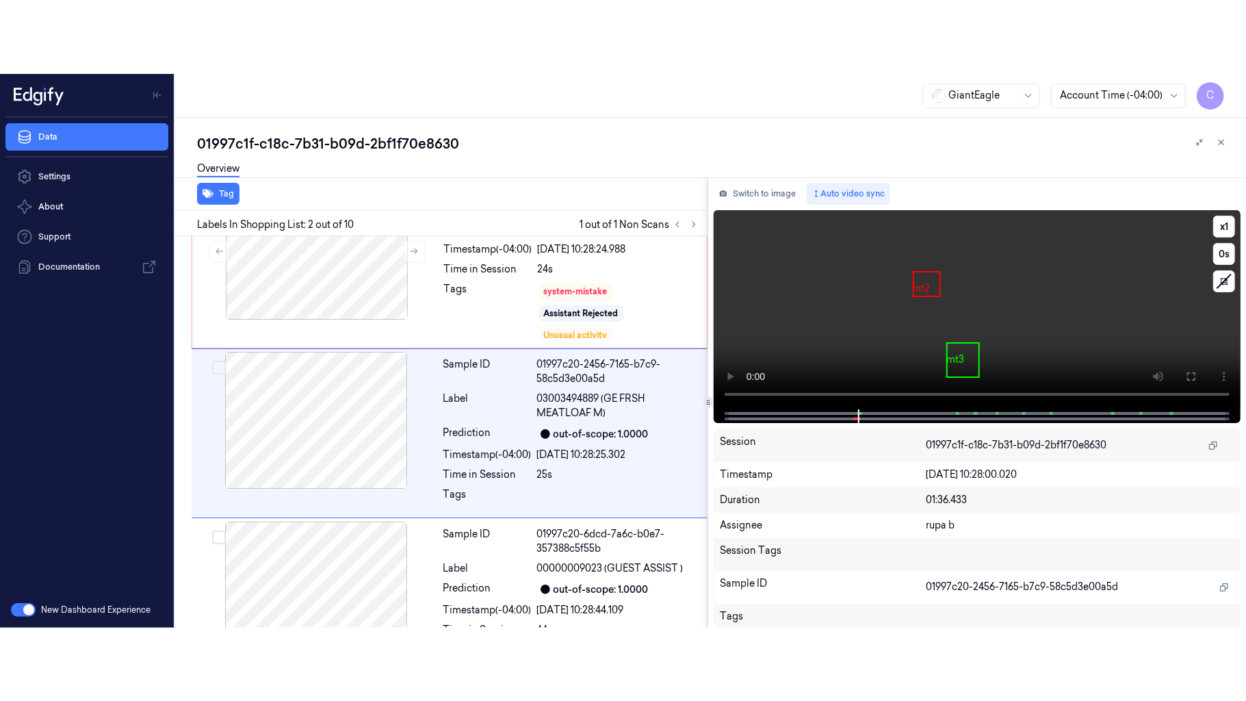
scroll to position [57, 0]
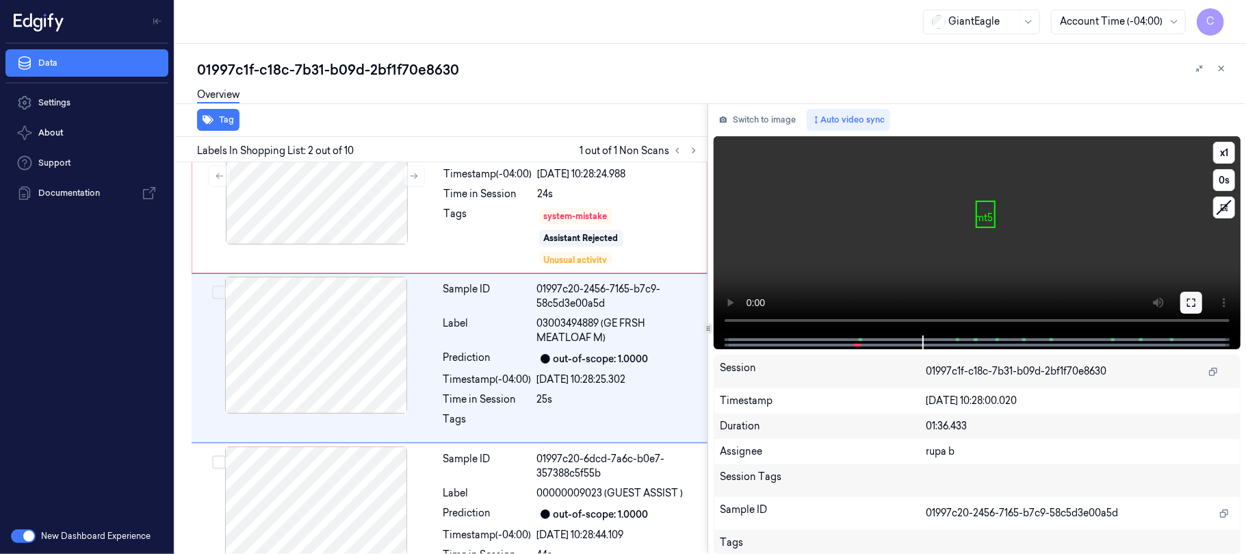
click at [1195, 300] on icon at bounding box center [1191, 302] width 8 height 8
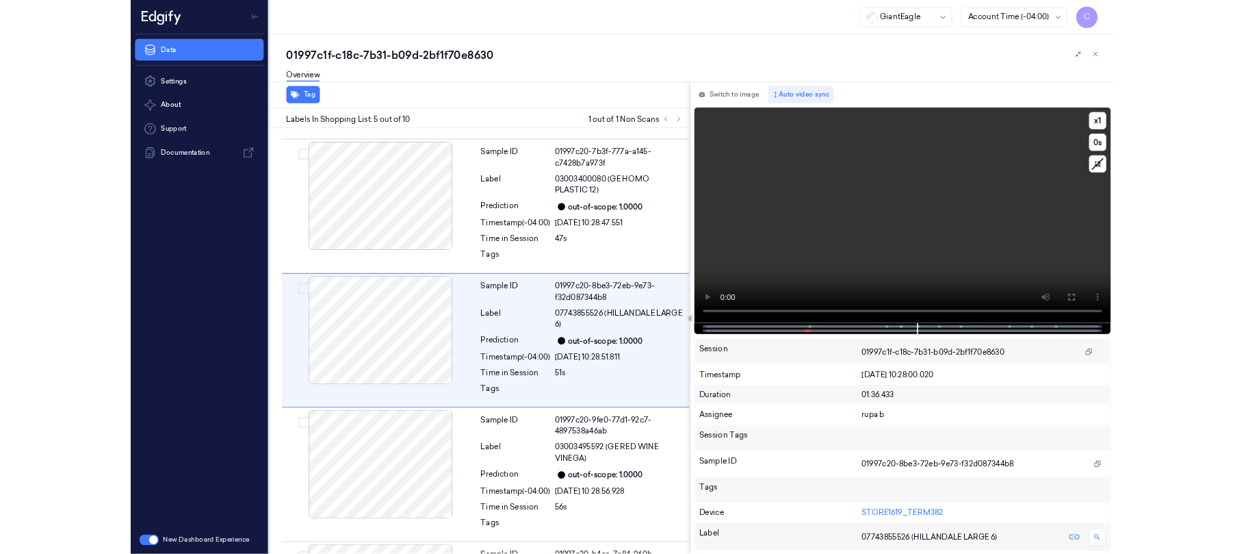
scroll to position [480, 0]
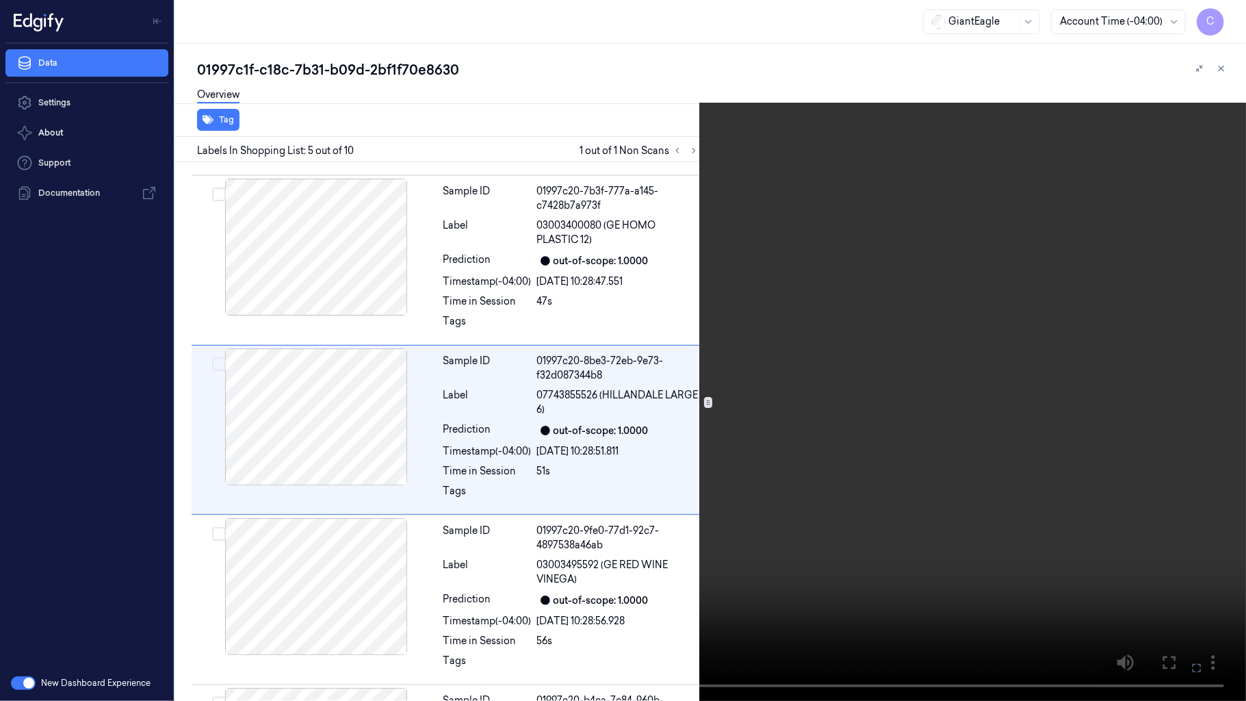
click at [652, 515] on video at bounding box center [623, 350] width 1246 height 701
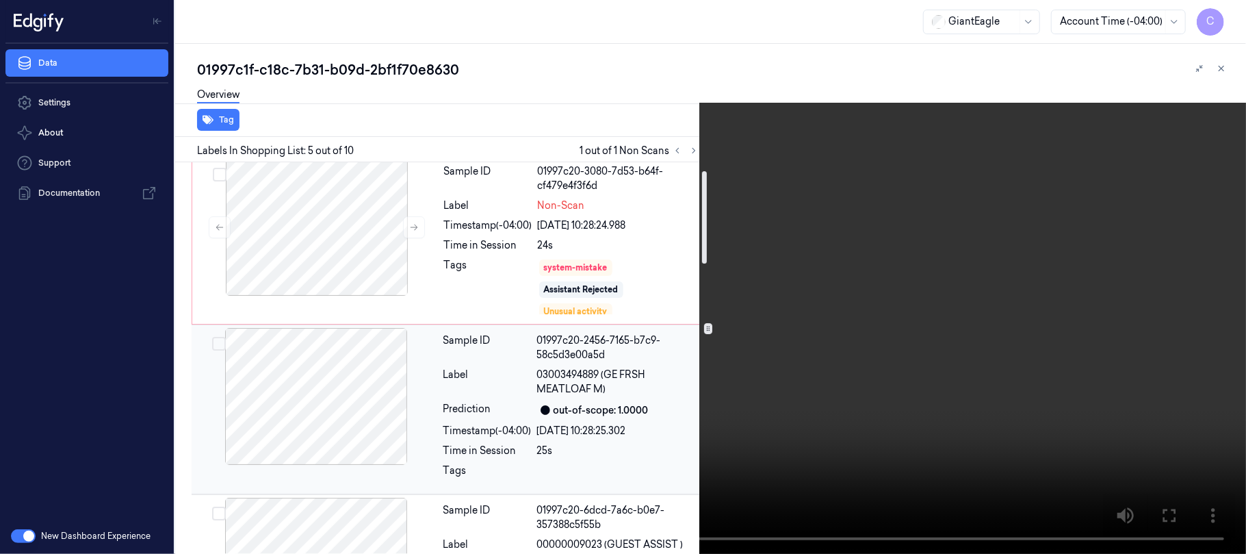
scroll to position [0, 0]
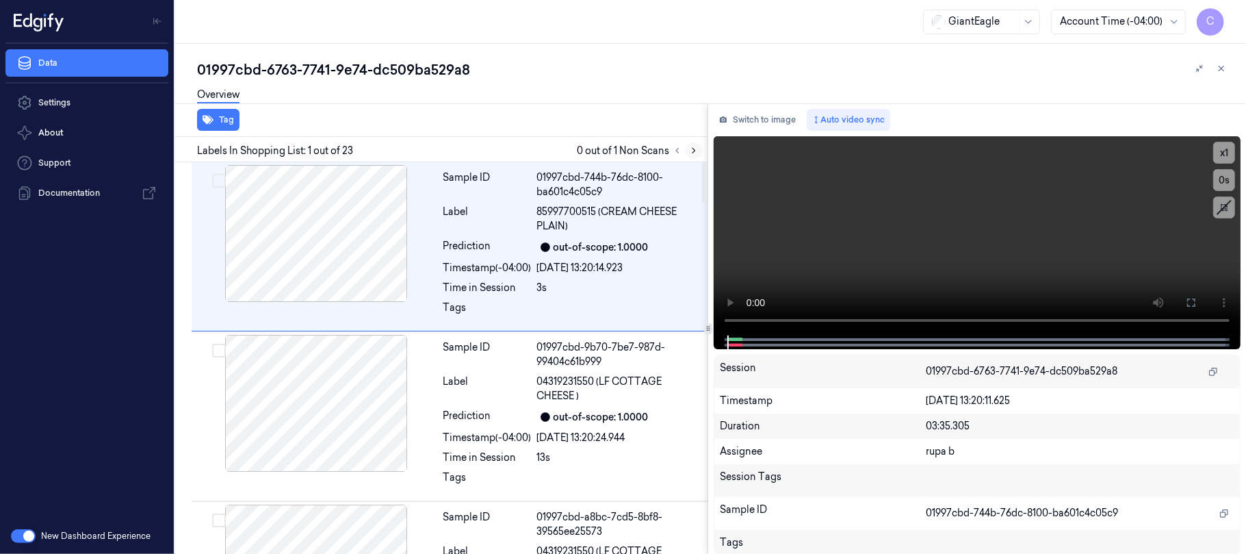
click at [689, 148] on icon at bounding box center [694, 151] width 10 height 10
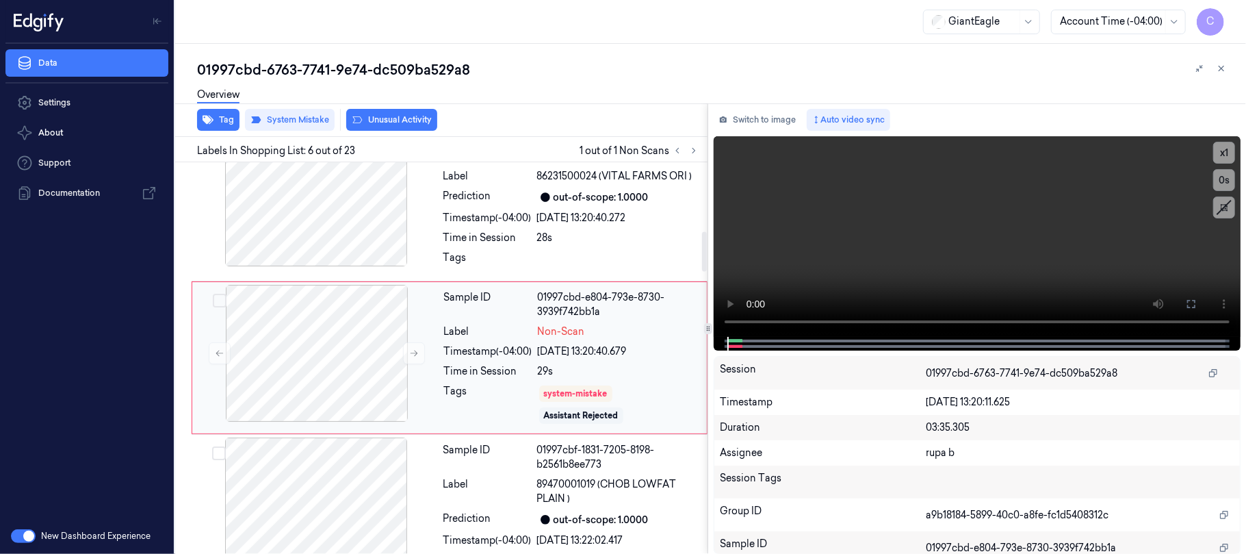
scroll to position [717, 0]
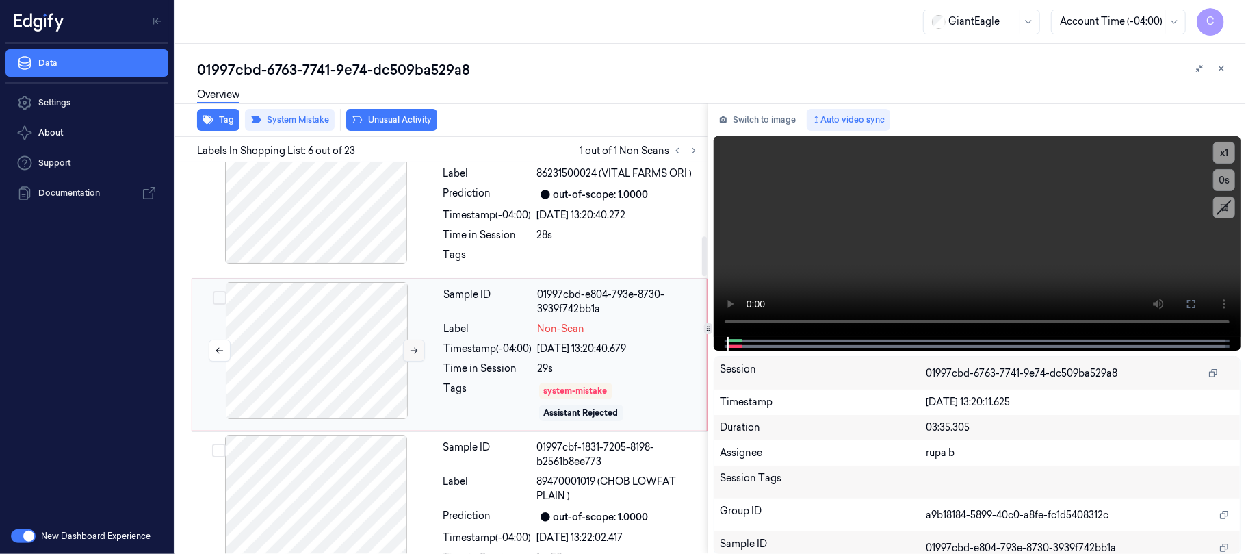
click at [420, 349] on button at bounding box center [414, 350] width 22 height 22
click at [406, 352] on button at bounding box center [414, 350] width 22 height 22
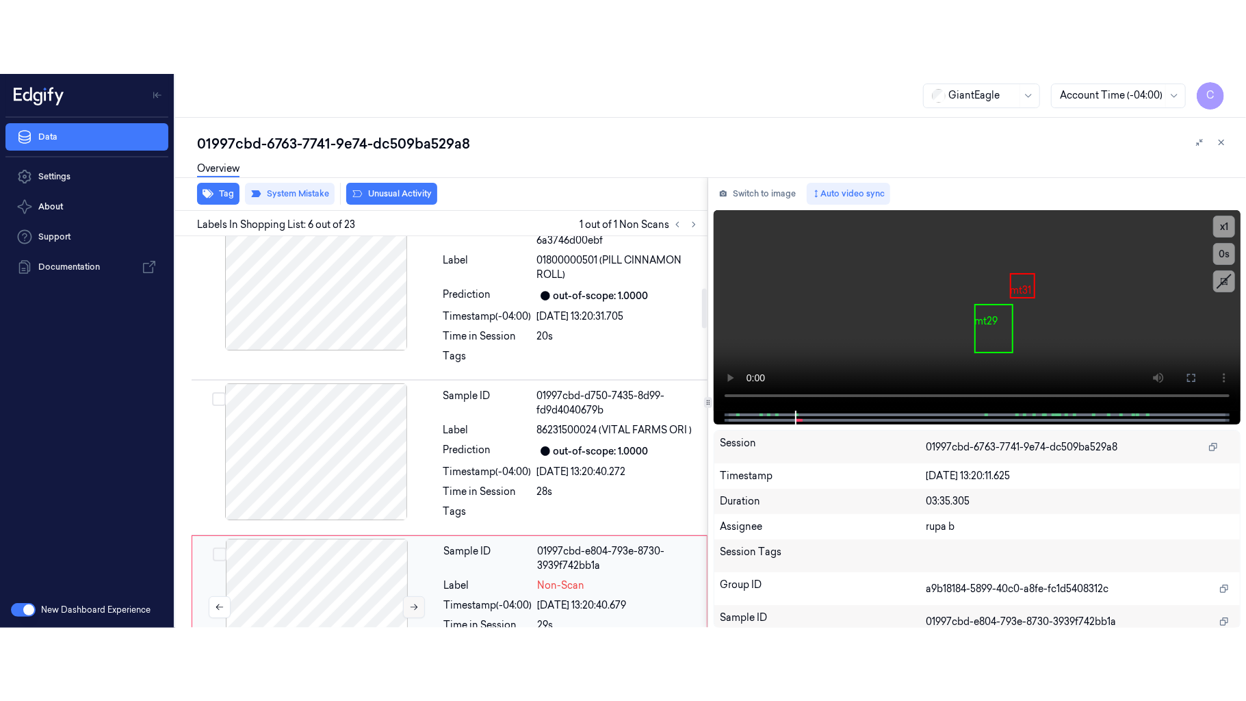
scroll to position [443, 0]
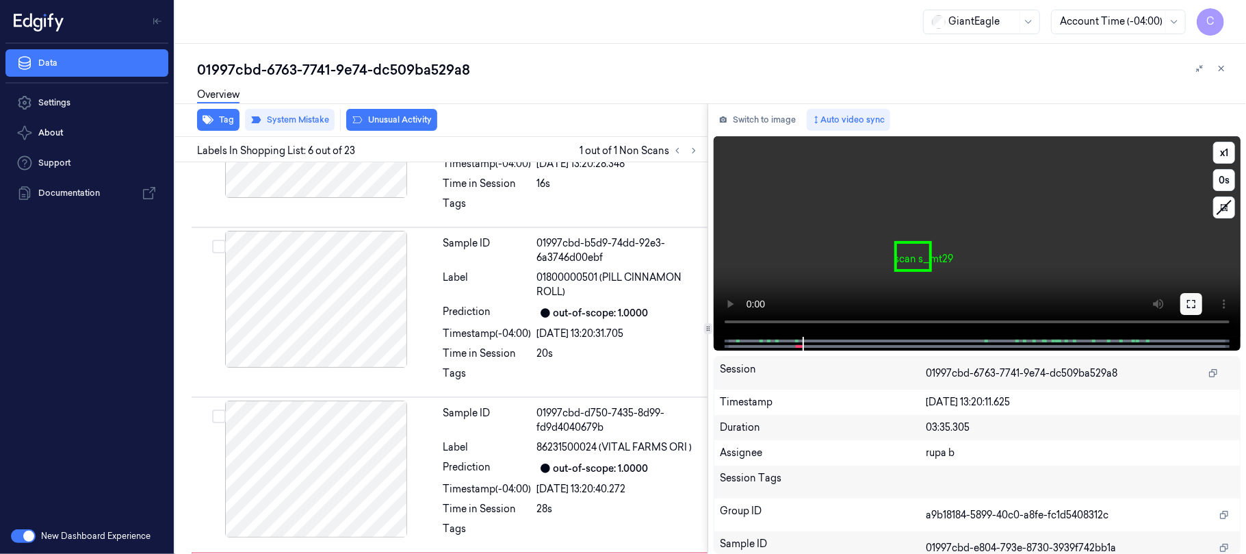
click at [1185, 300] on button at bounding box center [1191, 304] width 22 height 22
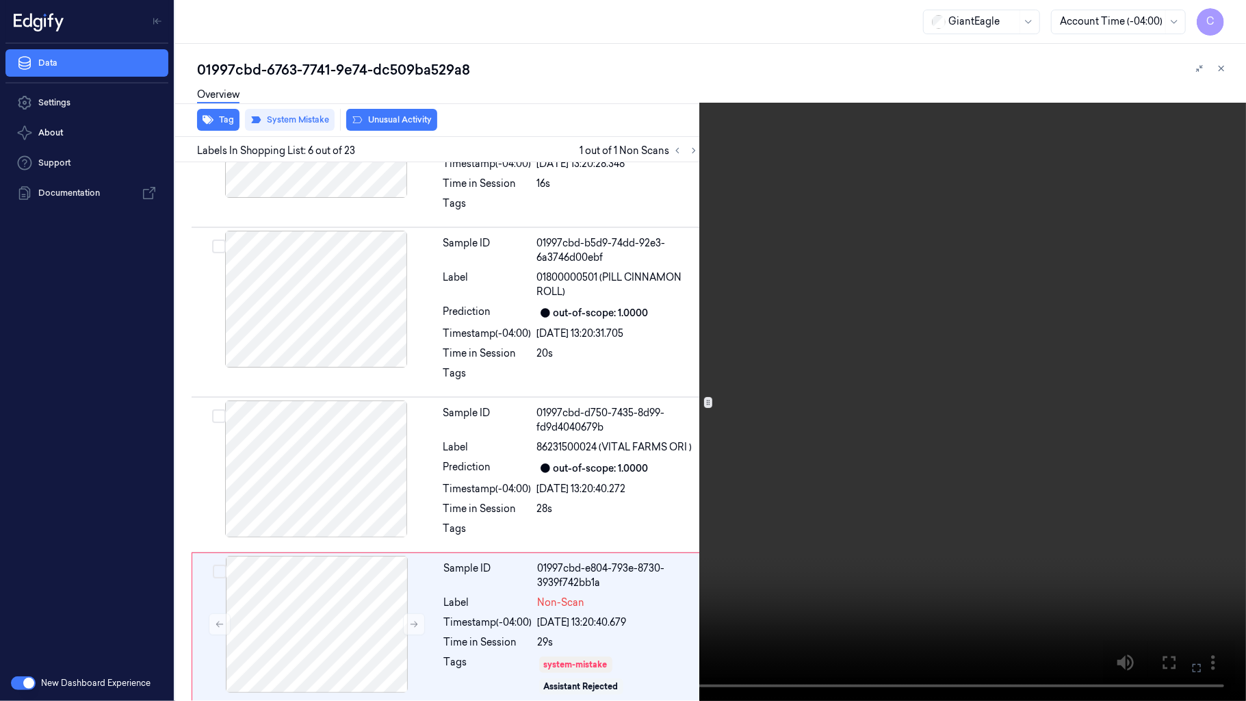
click at [677, 333] on video at bounding box center [623, 350] width 1246 height 701
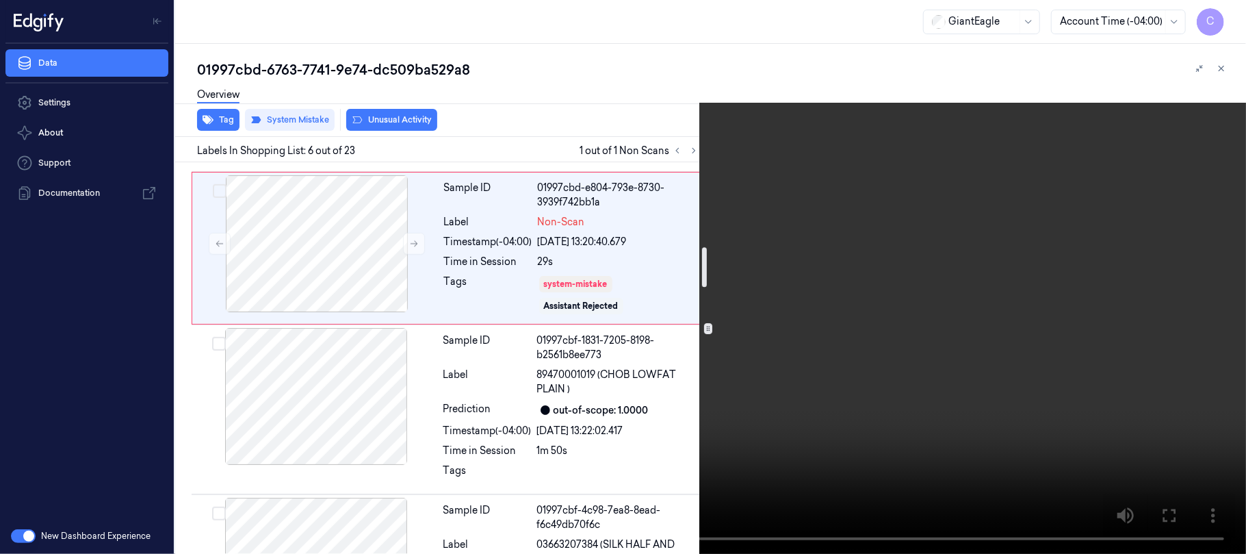
scroll to position [825, 0]
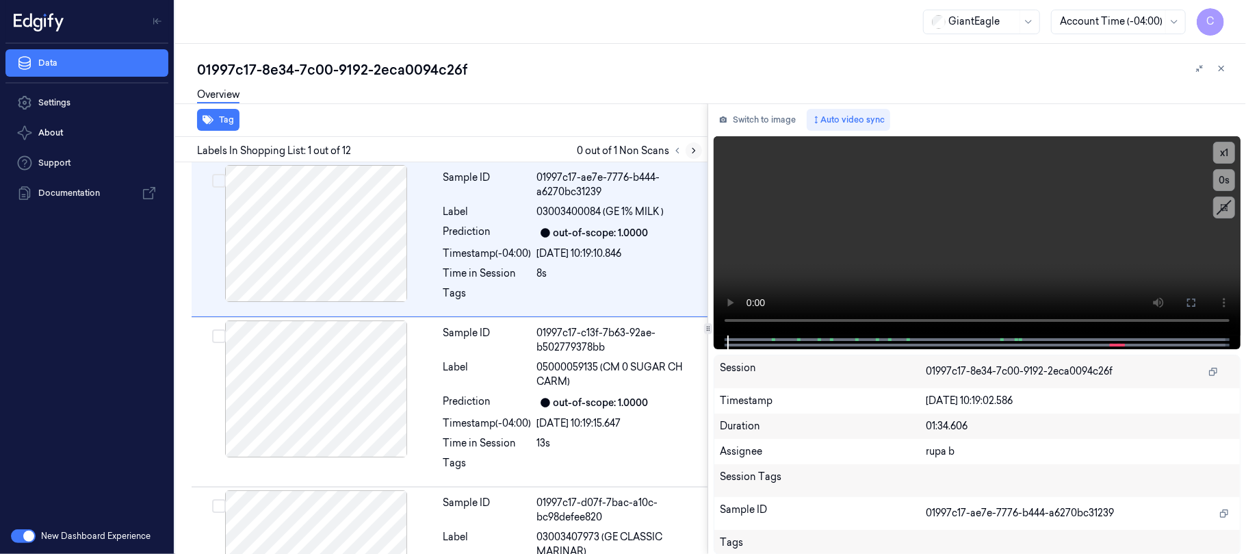
click at [696, 151] on icon at bounding box center [694, 151] width 10 height 10
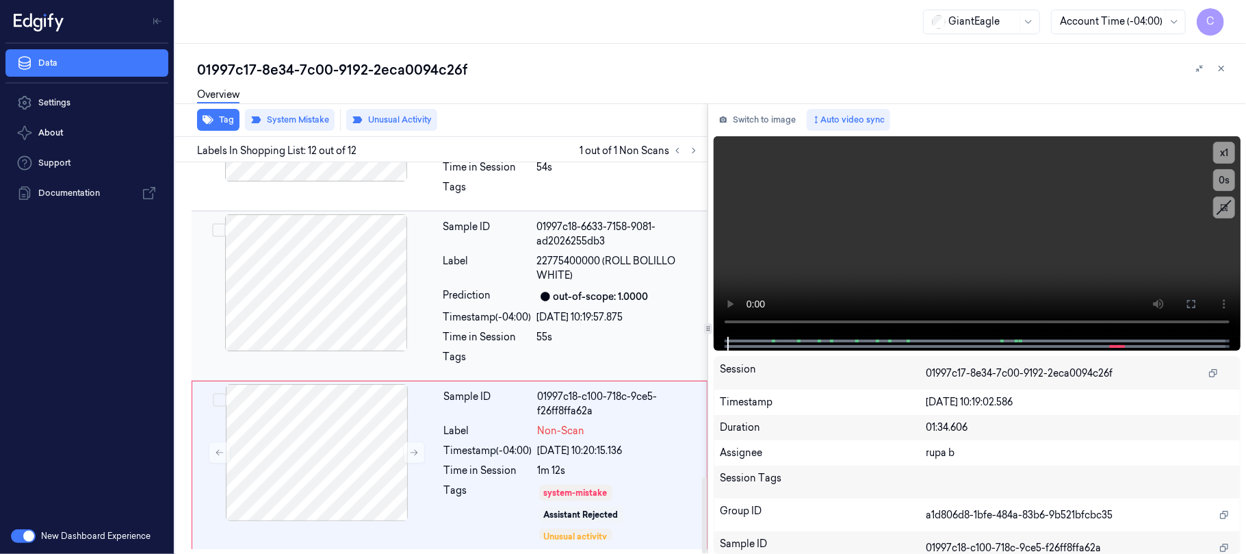
scroll to position [1625, 0]
click at [411, 450] on icon at bounding box center [414, 453] width 10 height 10
click at [334, 294] on div at bounding box center [316, 282] width 244 height 137
click at [1184, 304] on button at bounding box center [1191, 304] width 22 height 22
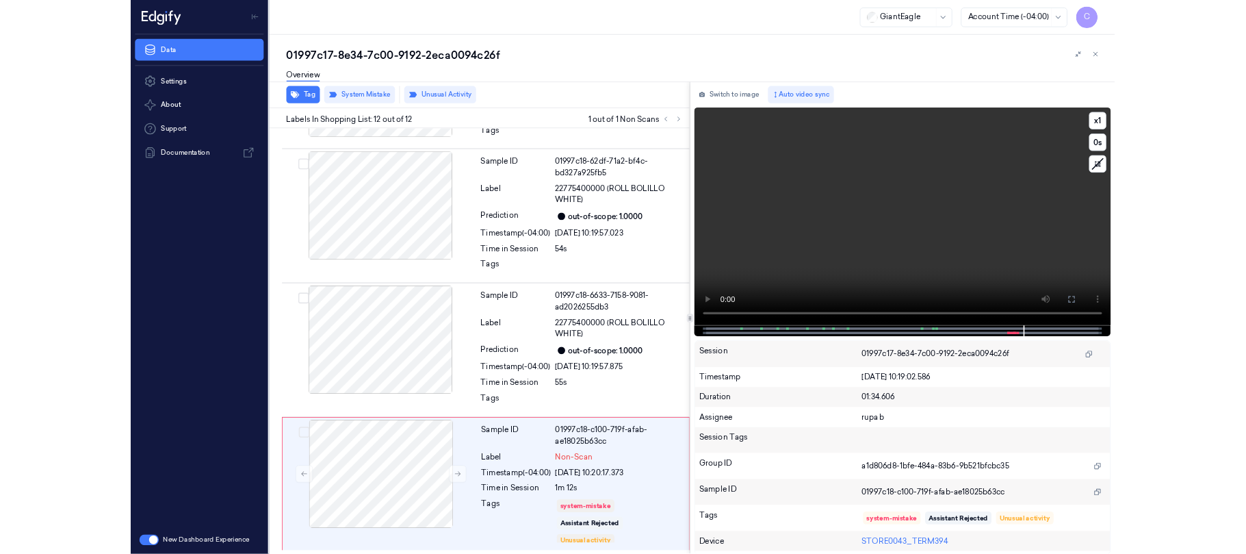
scroll to position [1478, 0]
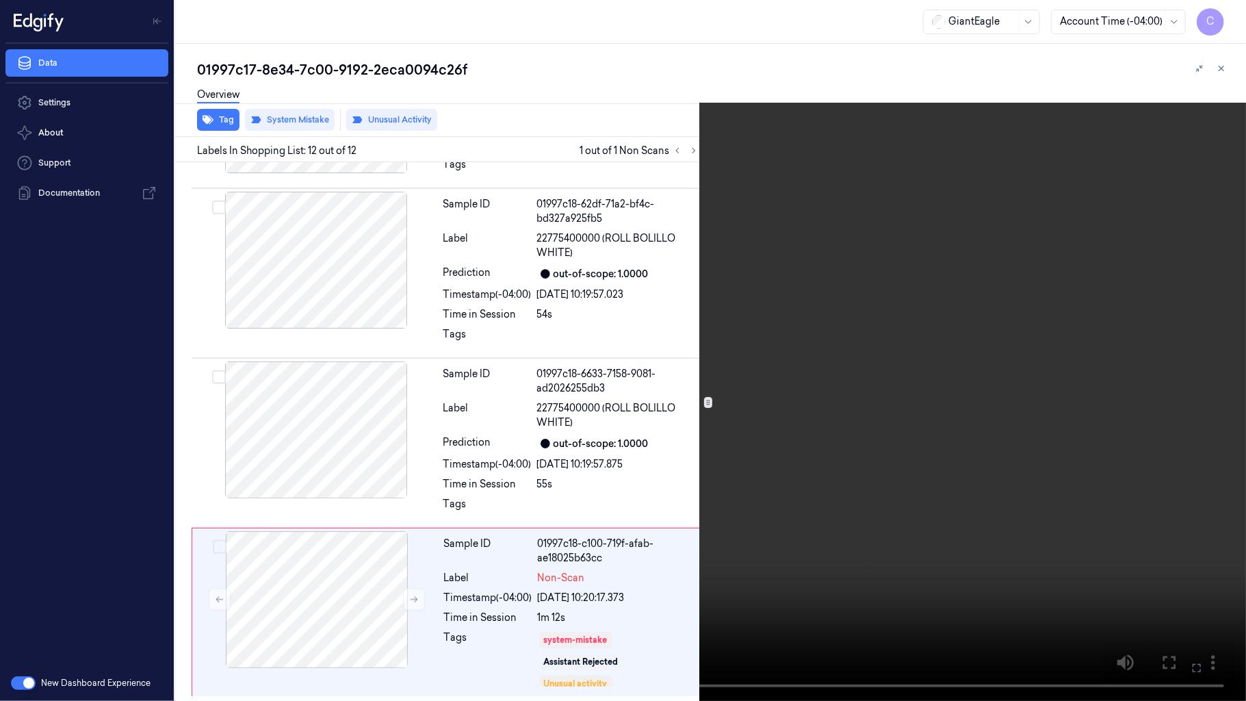
click at [615, 365] on video at bounding box center [623, 350] width 1246 height 701
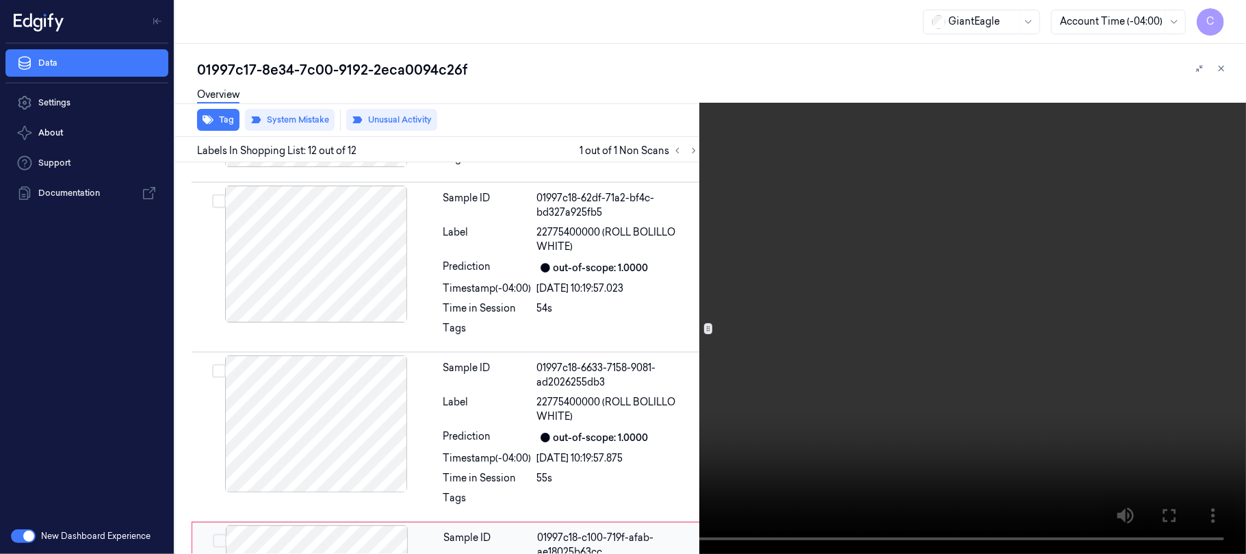
scroll to position [1625, 0]
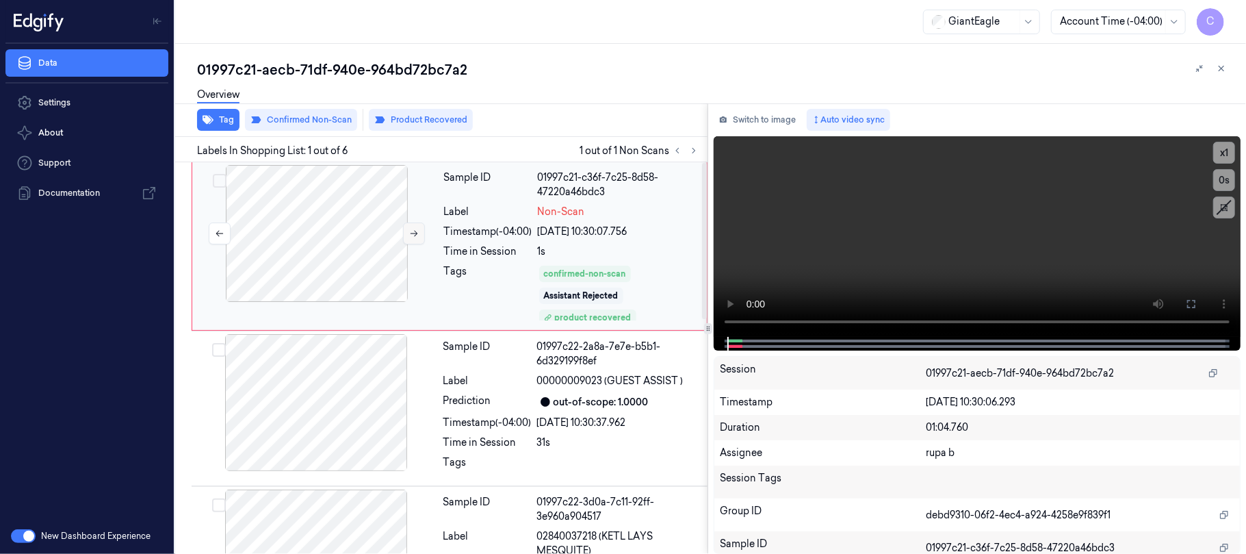
click at [409, 233] on icon at bounding box center [414, 234] width 10 height 10
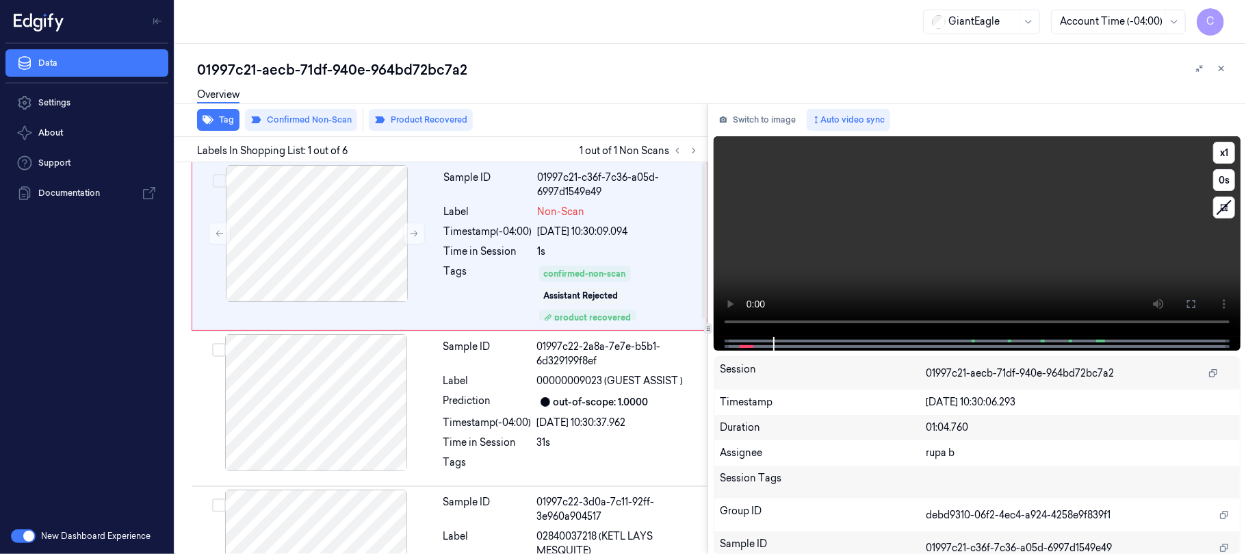
click at [880, 250] on video at bounding box center [977, 236] width 527 height 201
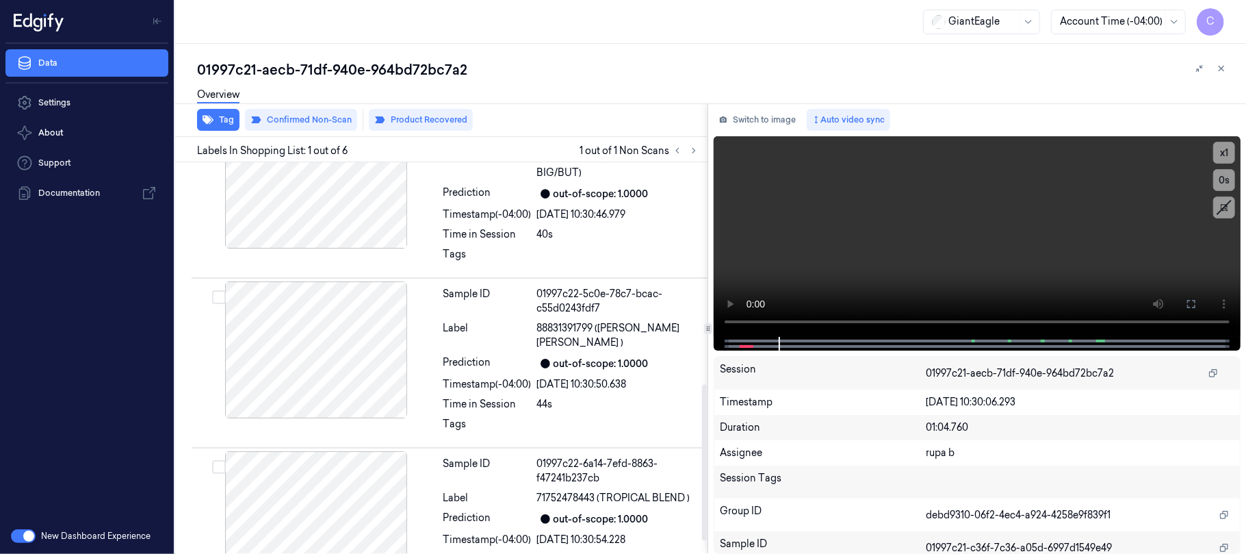
scroll to position [589, 0]
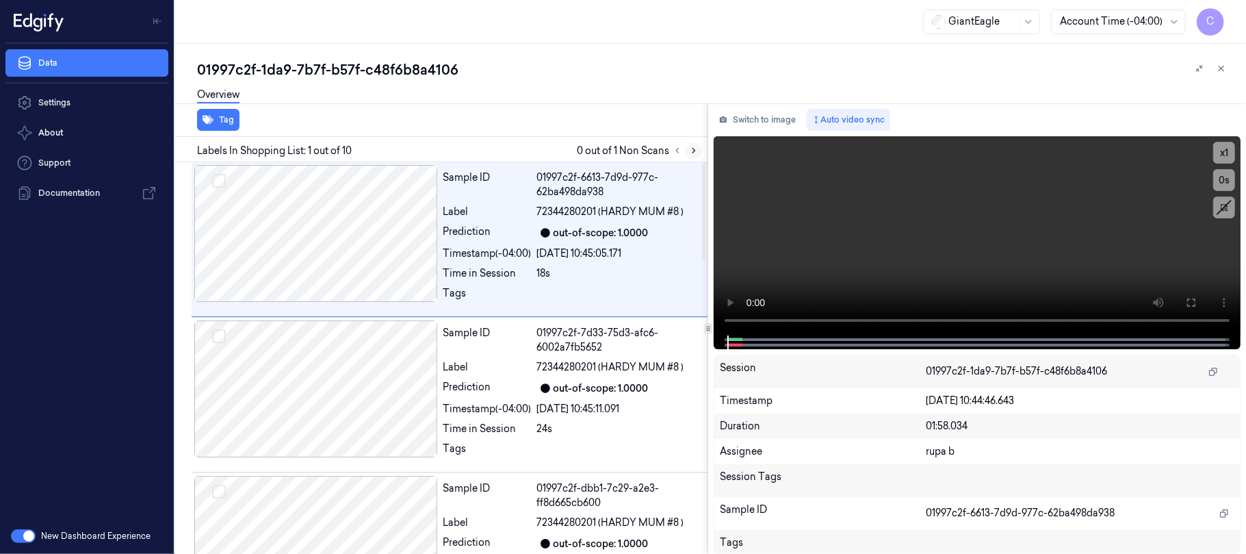
click at [697, 149] on icon at bounding box center [694, 151] width 10 height 10
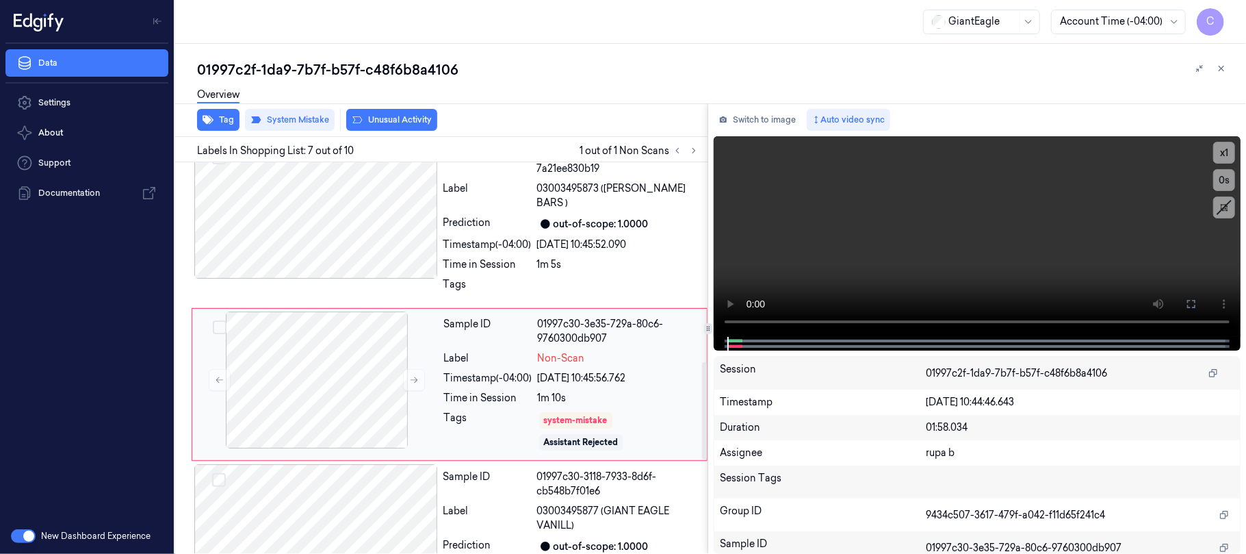
scroll to position [814, 0]
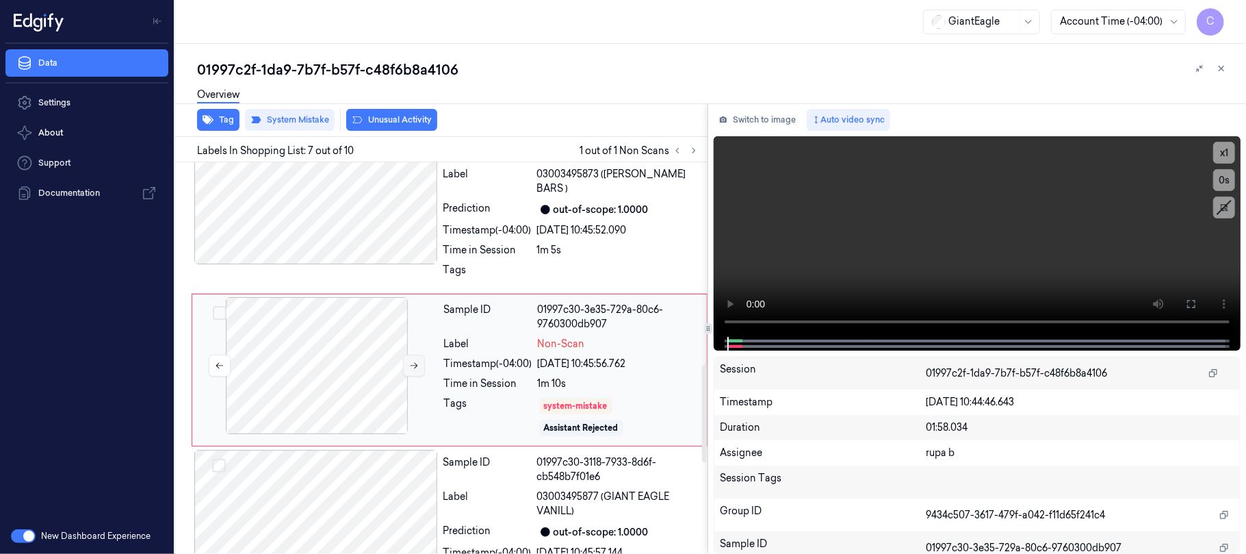
click at [415, 361] on icon at bounding box center [414, 366] width 10 height 10
click at [411, 363] on icon at bounding box center [415, 366] width 8 height 6
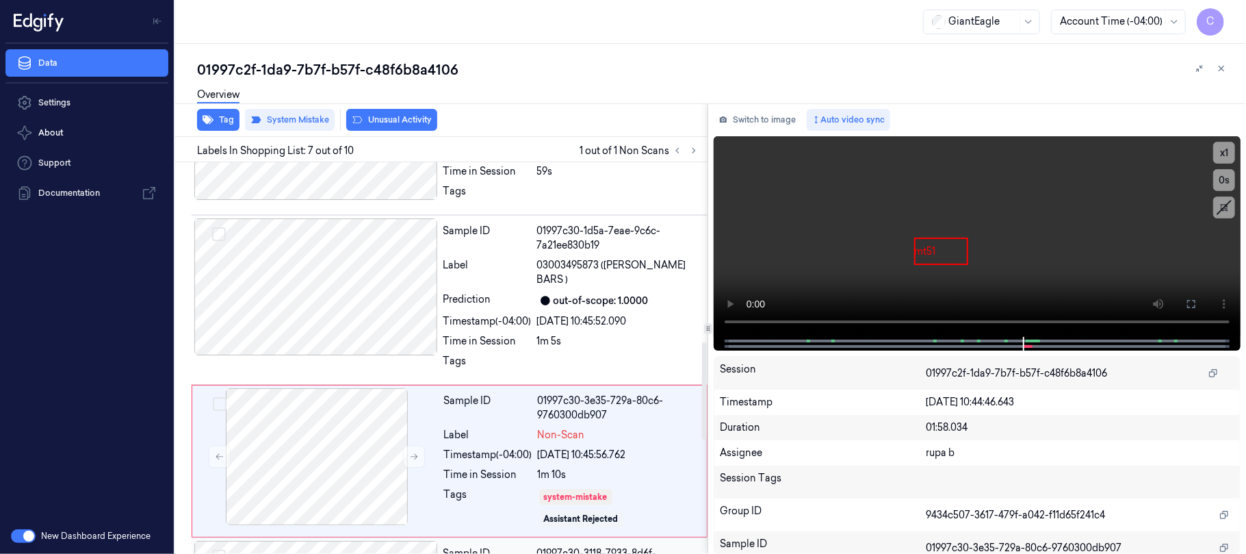
scroll to position [632, 0]
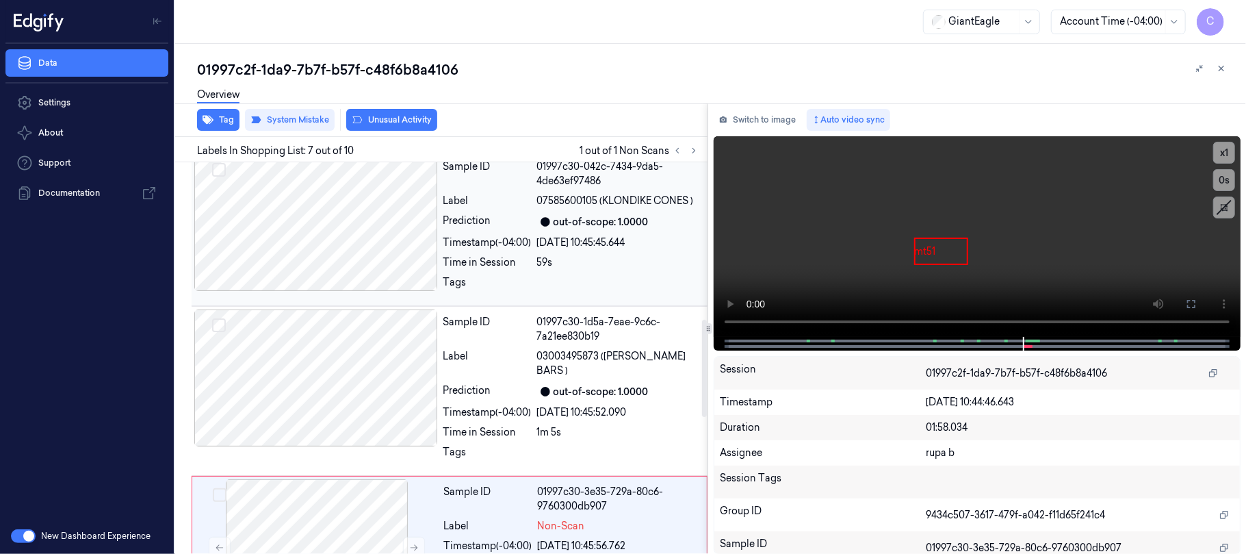
click at [379, 241] on div at bounding box center [316, 222] width 244 height 137
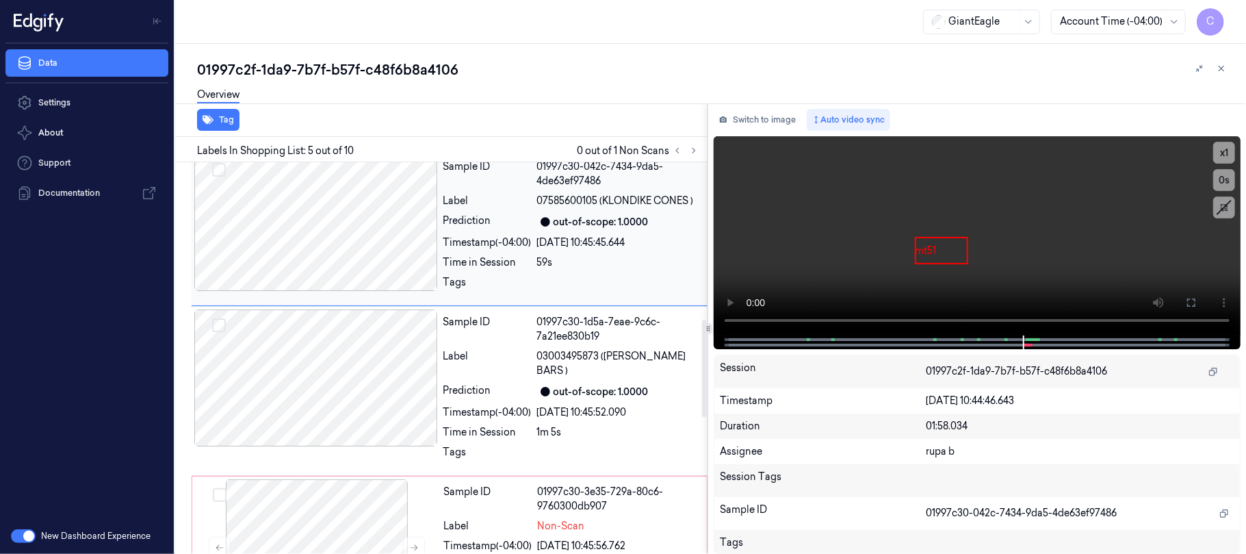
scroll to position [504, 0]
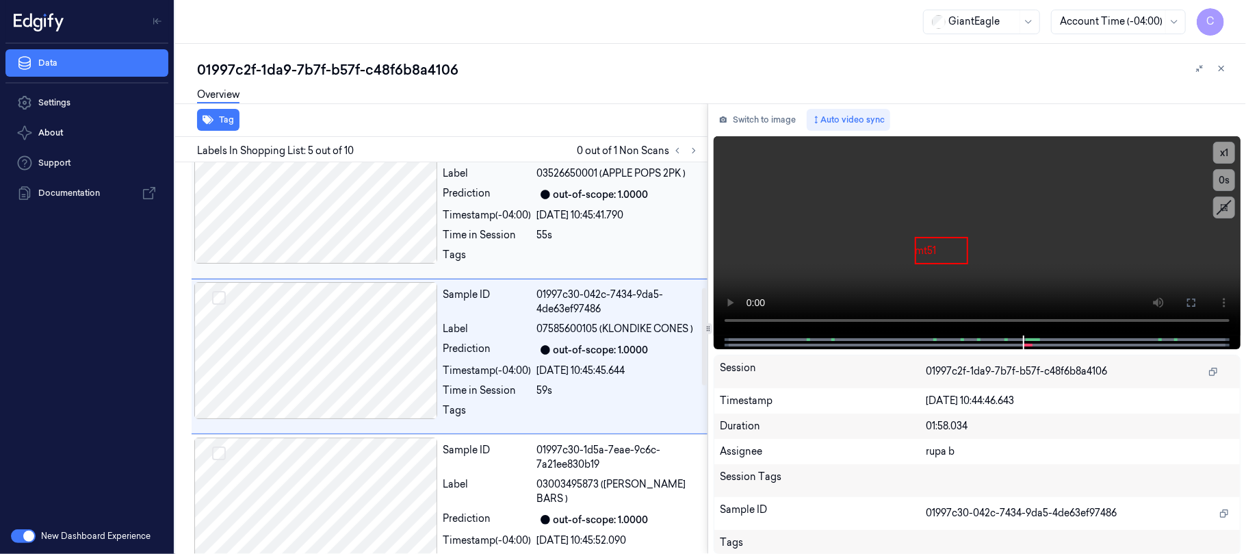
click at [378, 242] on div at bounding box center [316, 195] width 244 height 137
click at [1195, 312] on button at bounding box center [1191, 303] width 22 height 22
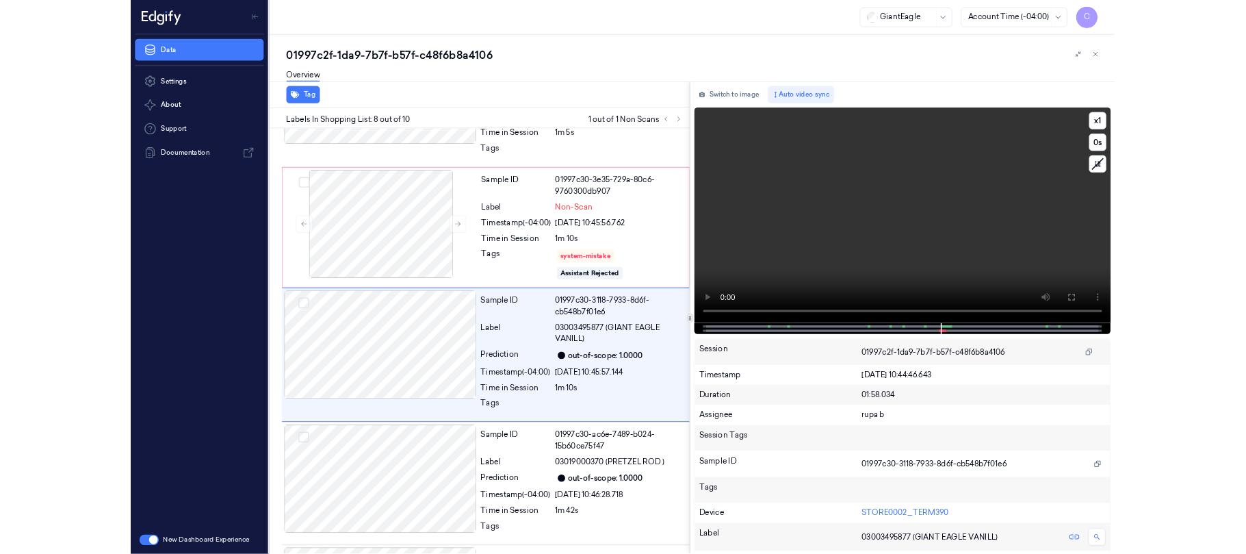
scroll to position [903, 0]
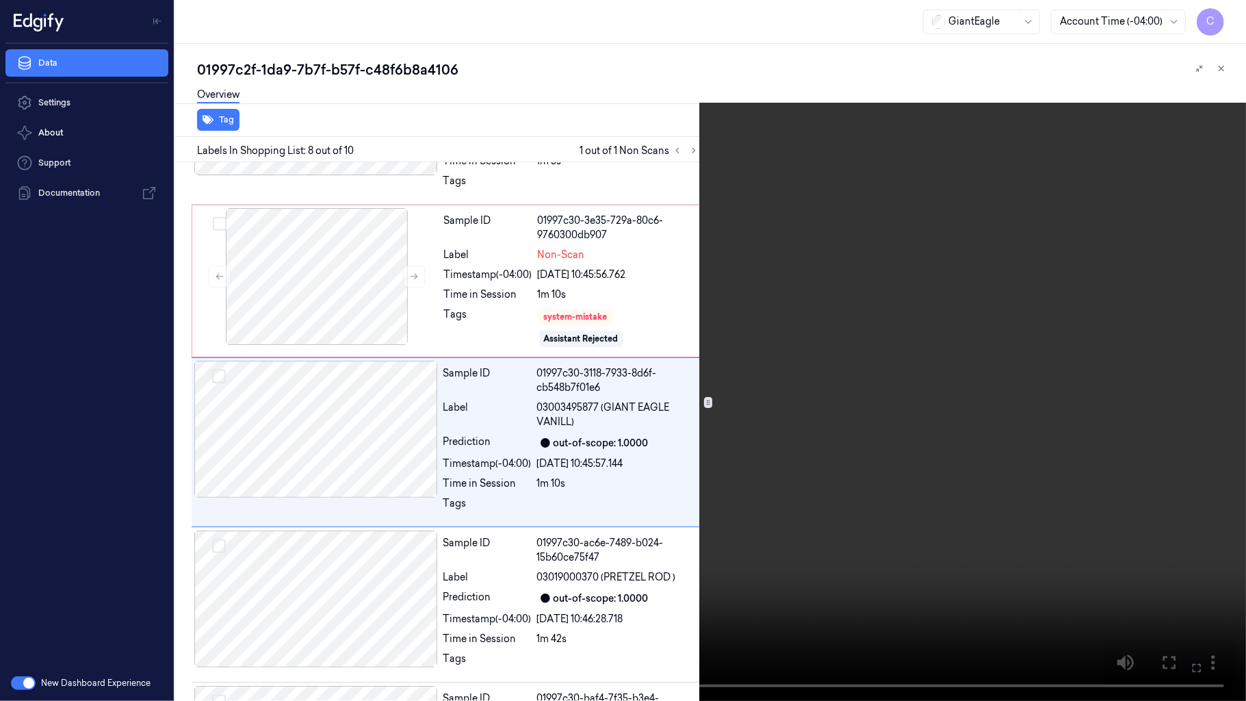
click at [701, 400] on video at bounding box center [623, 350] width 1246 height 701
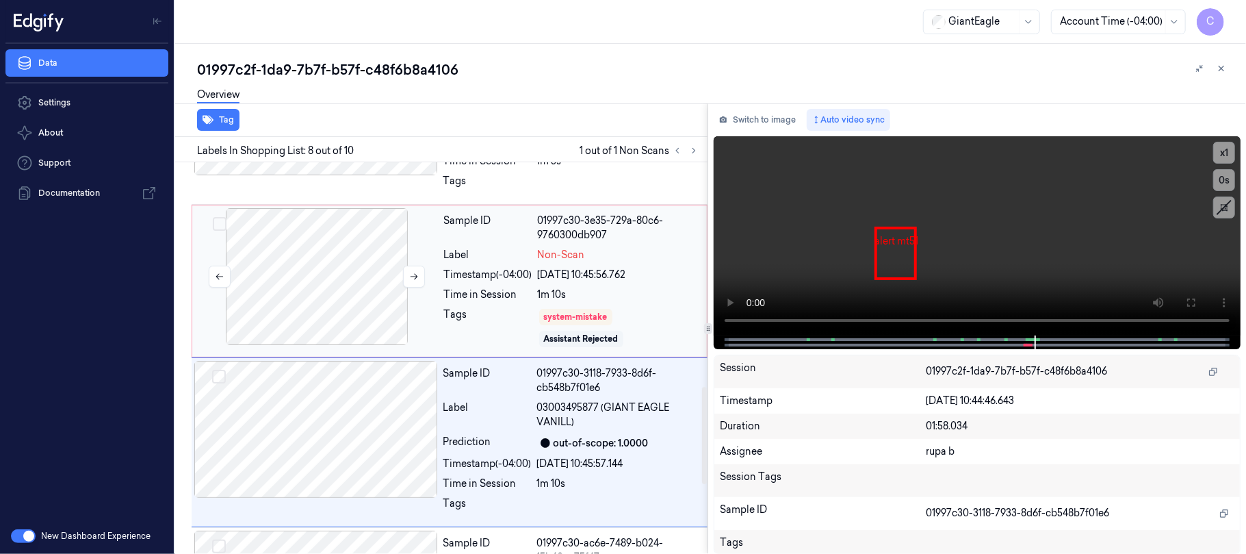
click at [320, 288] on div at bounding box center [317, 276] width 244 height 137
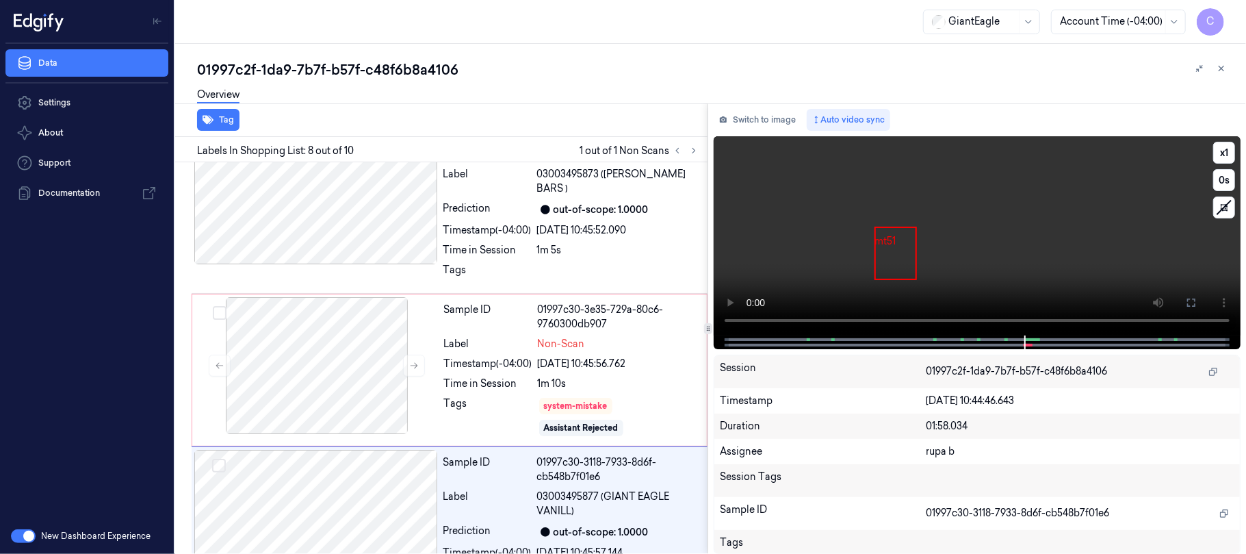
scroll to position [977, 0]
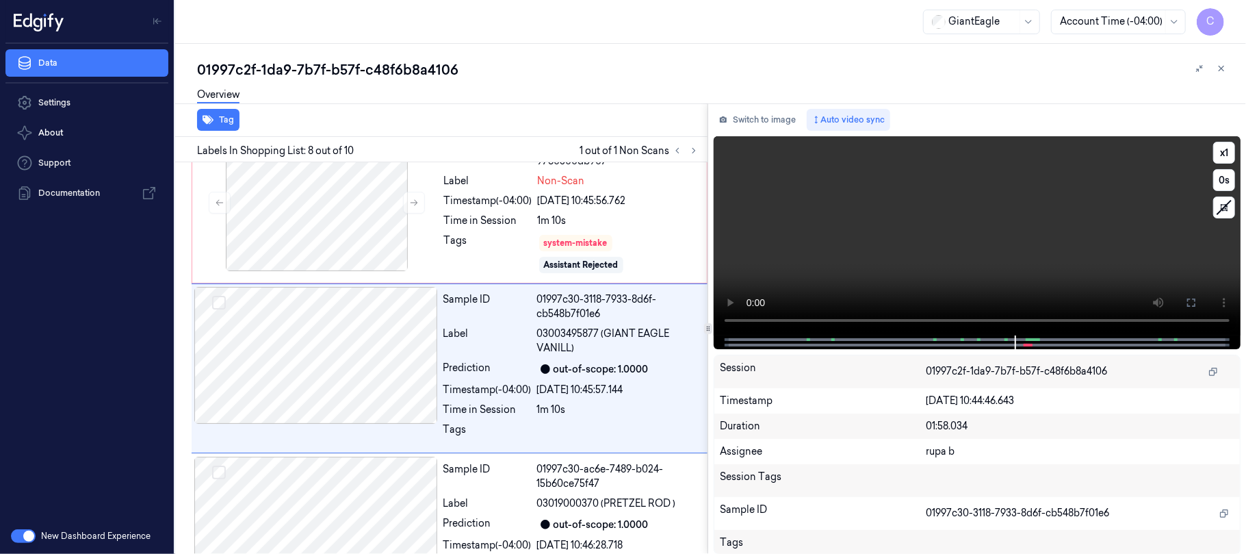
click at [1033, 248] on video at bounding box center [977, 235] width 527 height 199
click at [972, 247] on video at bounding box center [977, 235] width 527 height 199
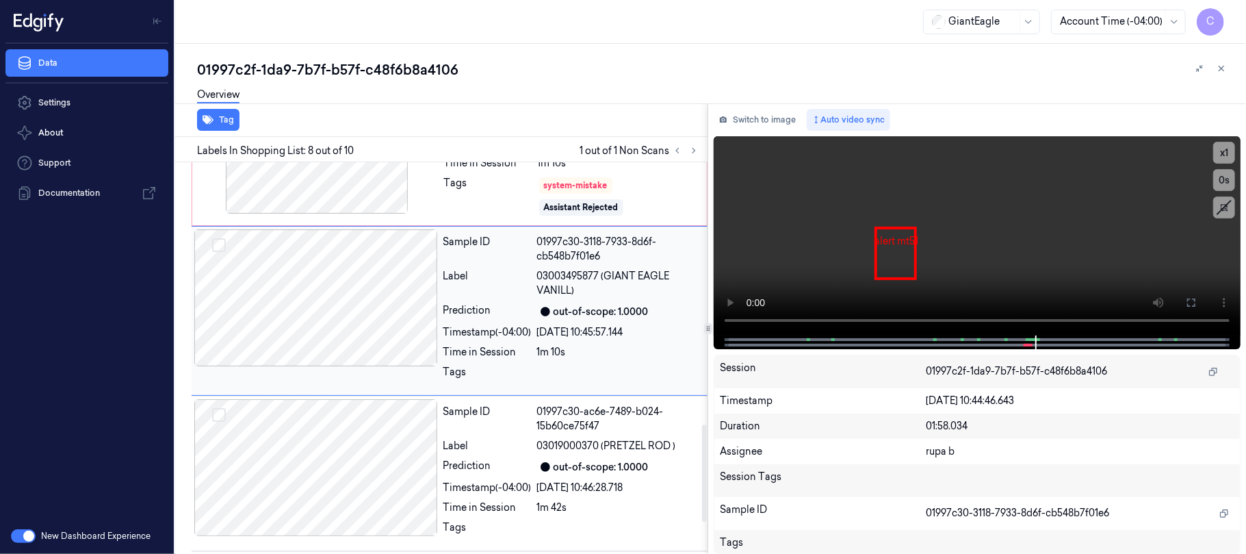
scroll to position [1068, 0]
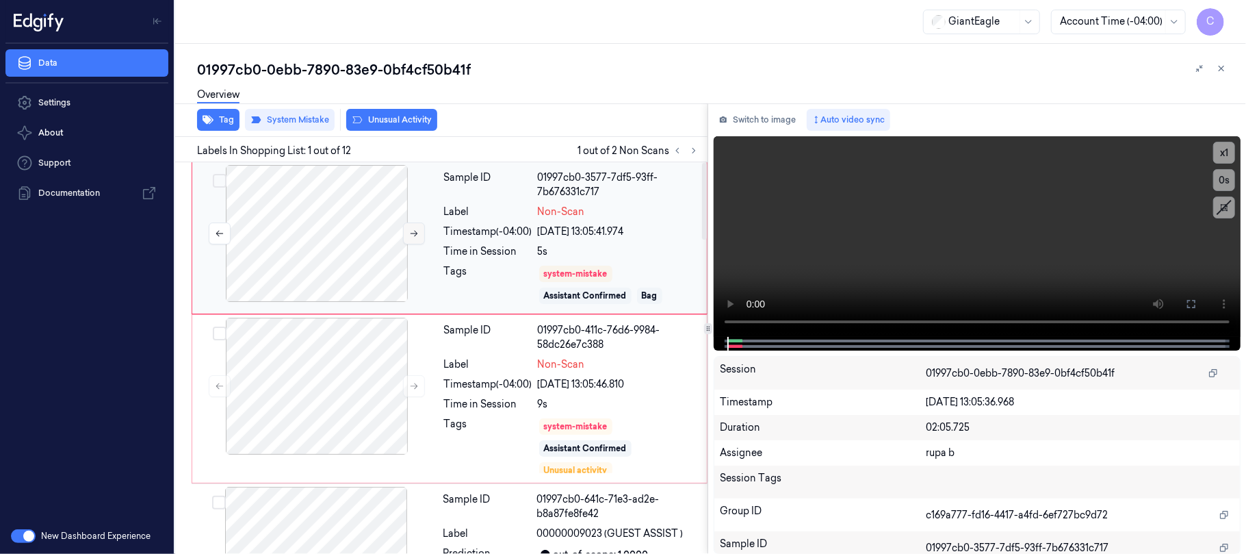
click at [411, 234] on icon at bounding box center [414, 234] width 10 height 10
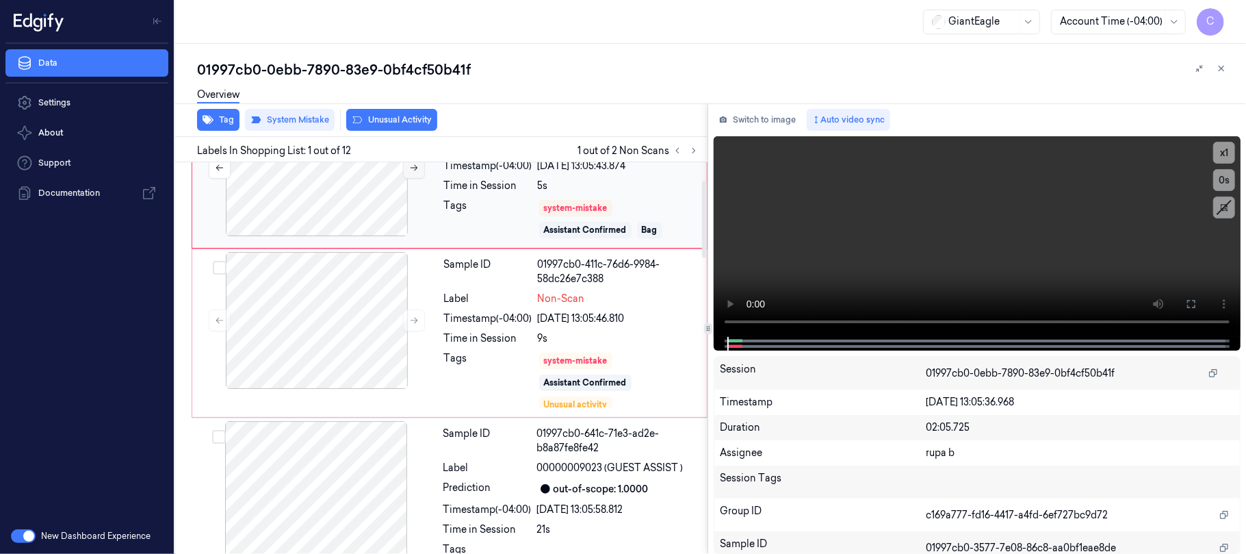
scroll to position [91, 0]
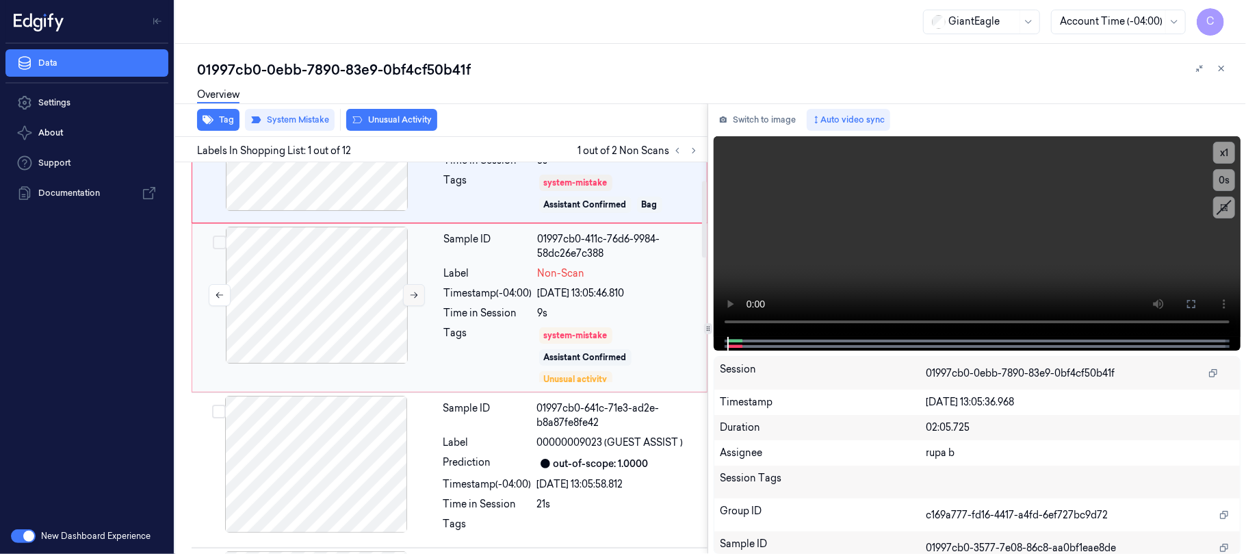
click at [411, 302] on button at bounding box center [414, 295] width 22 height 22
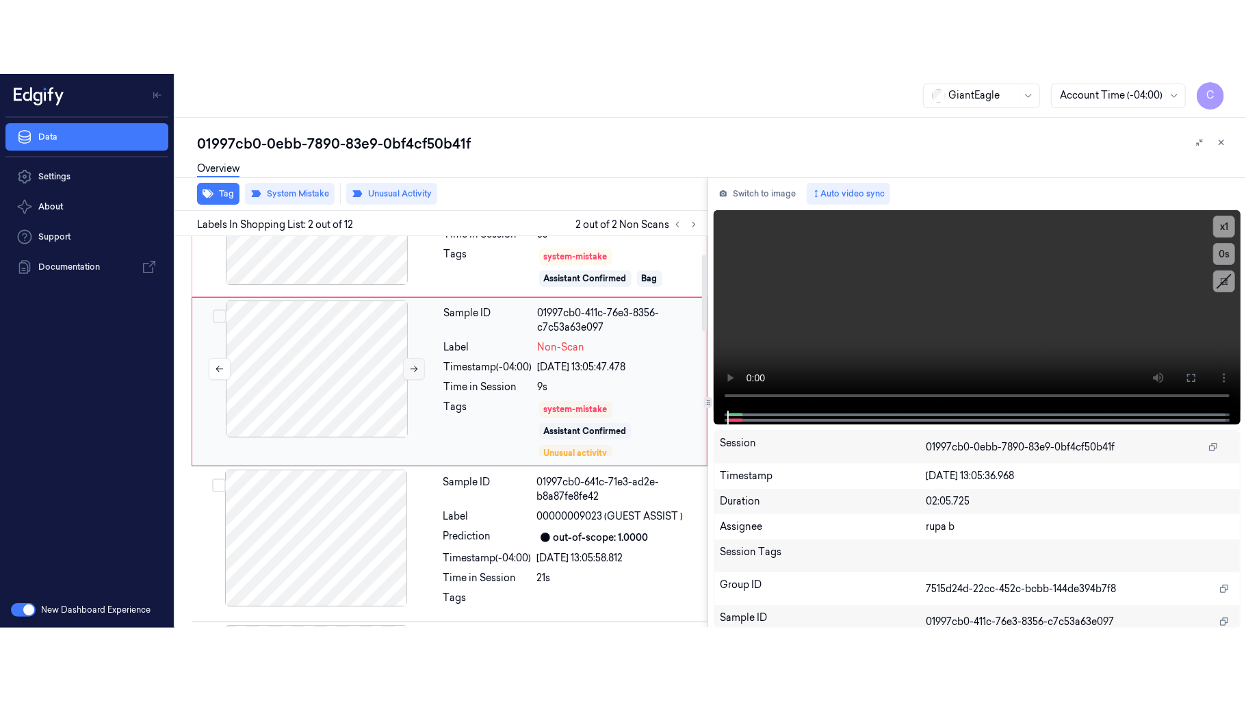
scroll to position [42, 0]
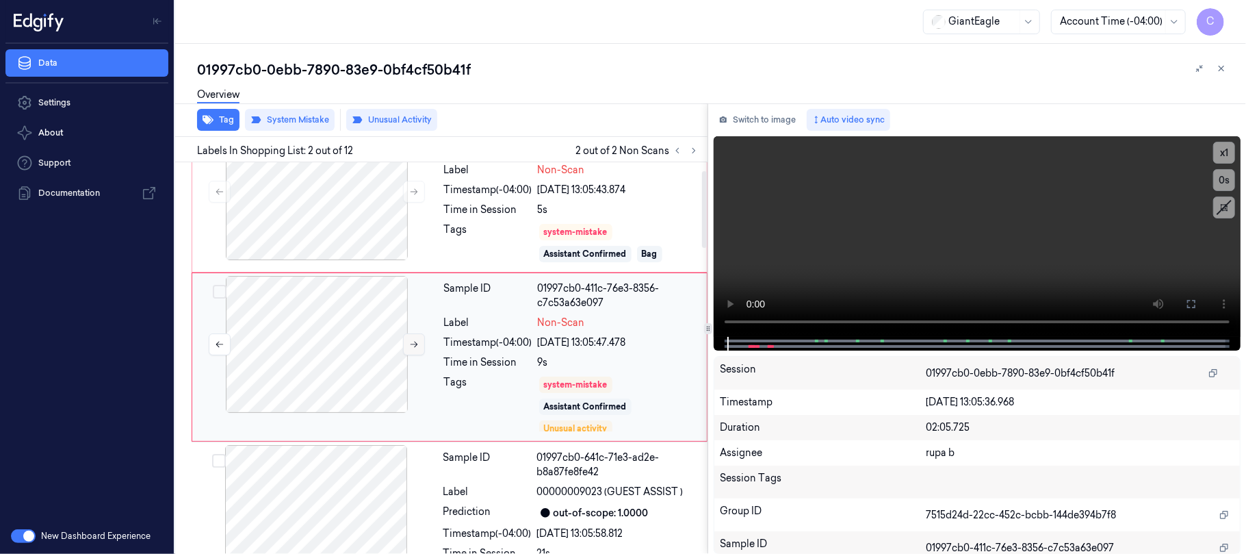
click at [424, 352] on div at bounding box center [317, 344] width 244 height 137
click at [414, 351] on button at bounding box center [414, 344] width 22 height 22
click at [1192, 298] on icon at bounding box center [1191, 303] width 11 height 11
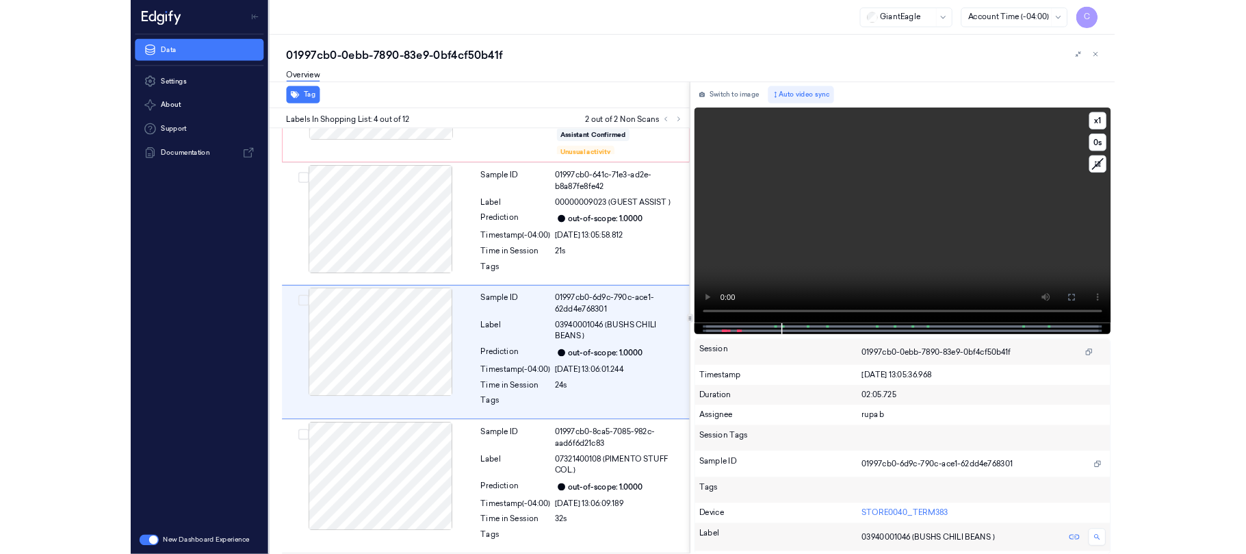
scroll to position [294, 0]
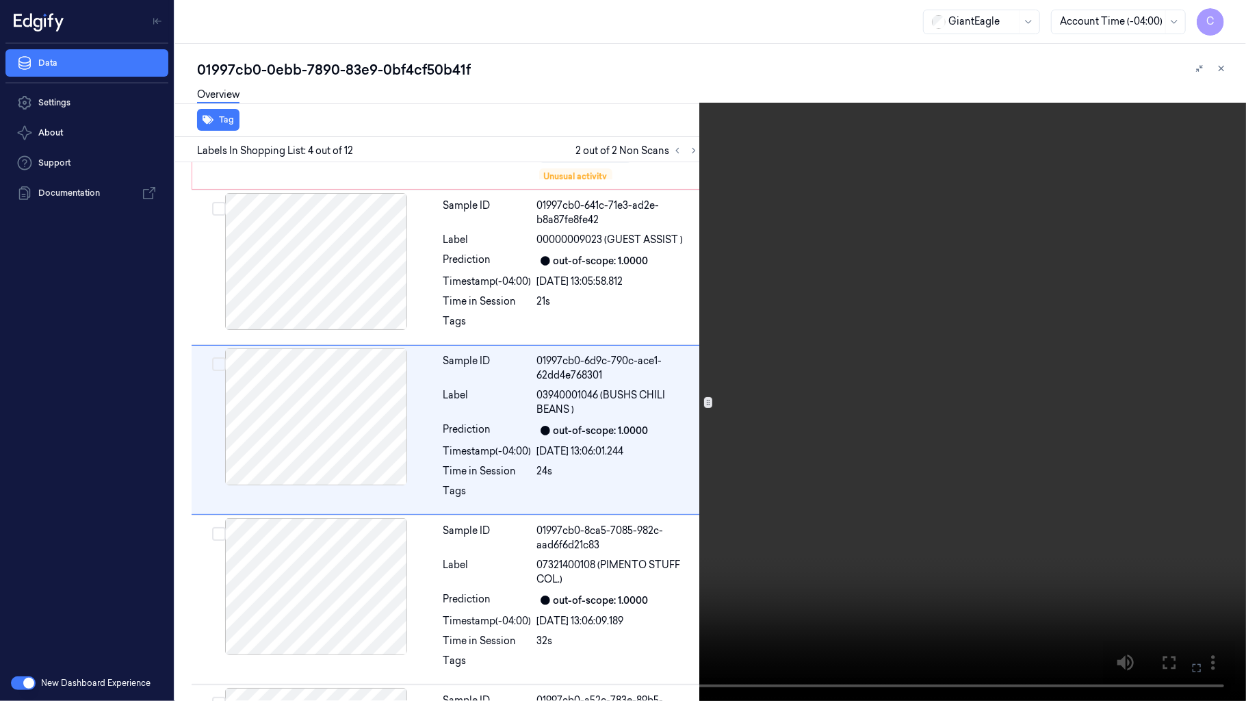
click at [676, 372] on video at bounding box center [623, 350] width 1246 height 701
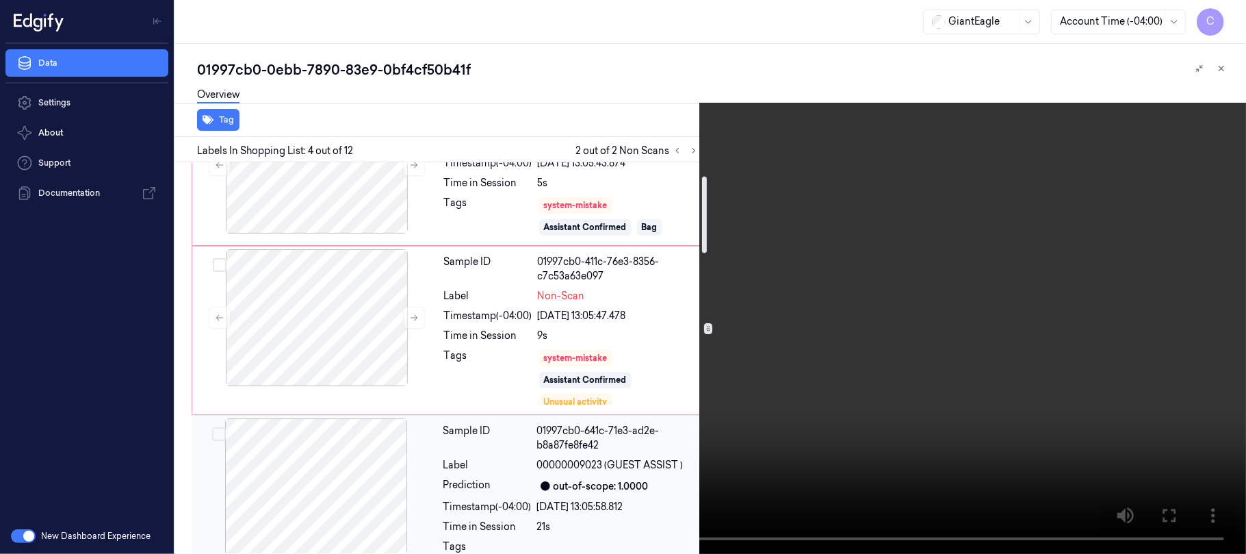
scroll to position [20, 0]
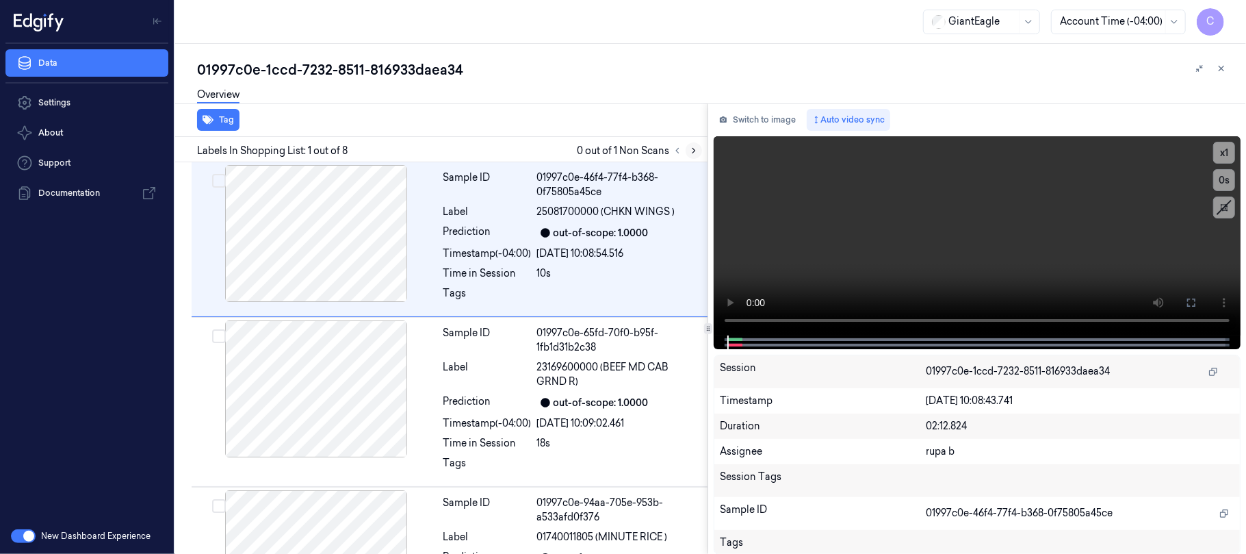
click at [689, 146] on icon at bounding box center [694, 151] width 10 height 10
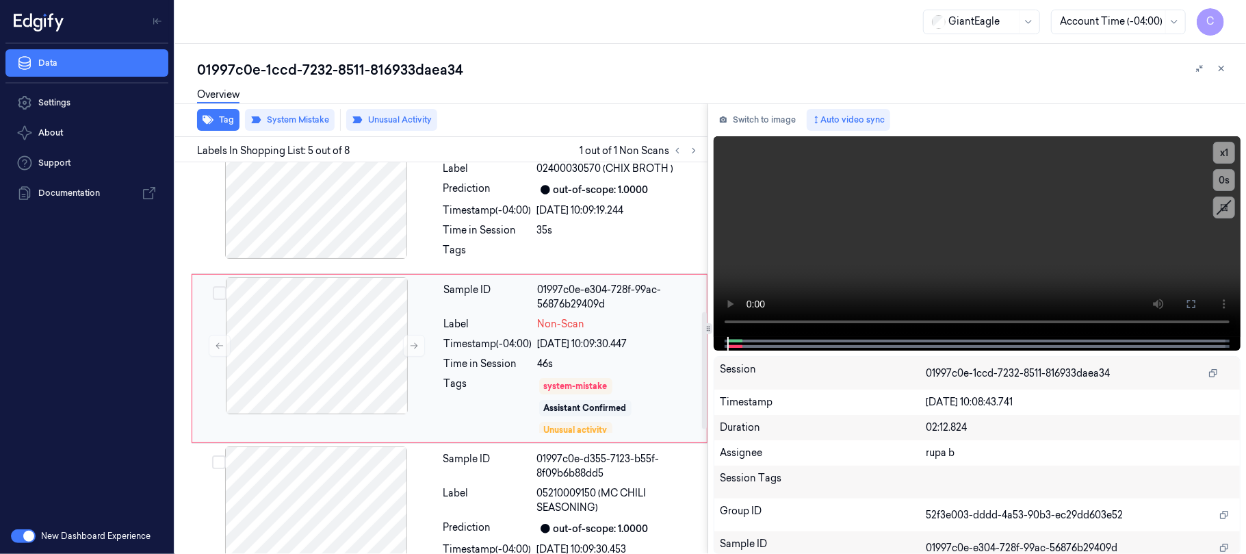
scroll to position [526, 0]
click at [411, 350] on button at bounding box center [414, 344] width 22 height 22
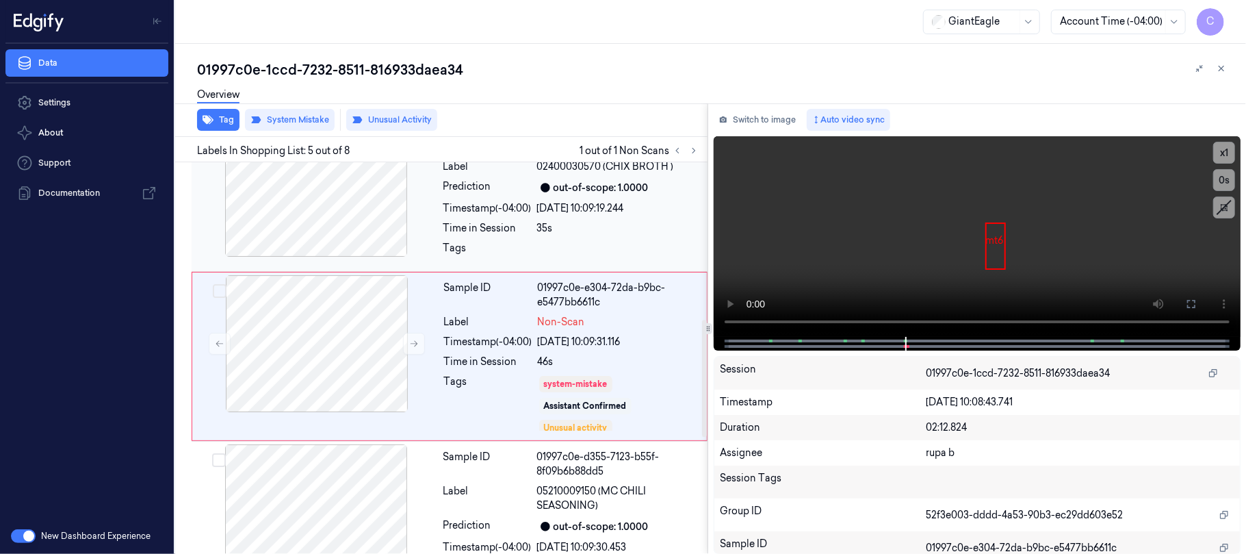
click at [350, 220] on div at bounding box center [316, 188] width 244 height 137
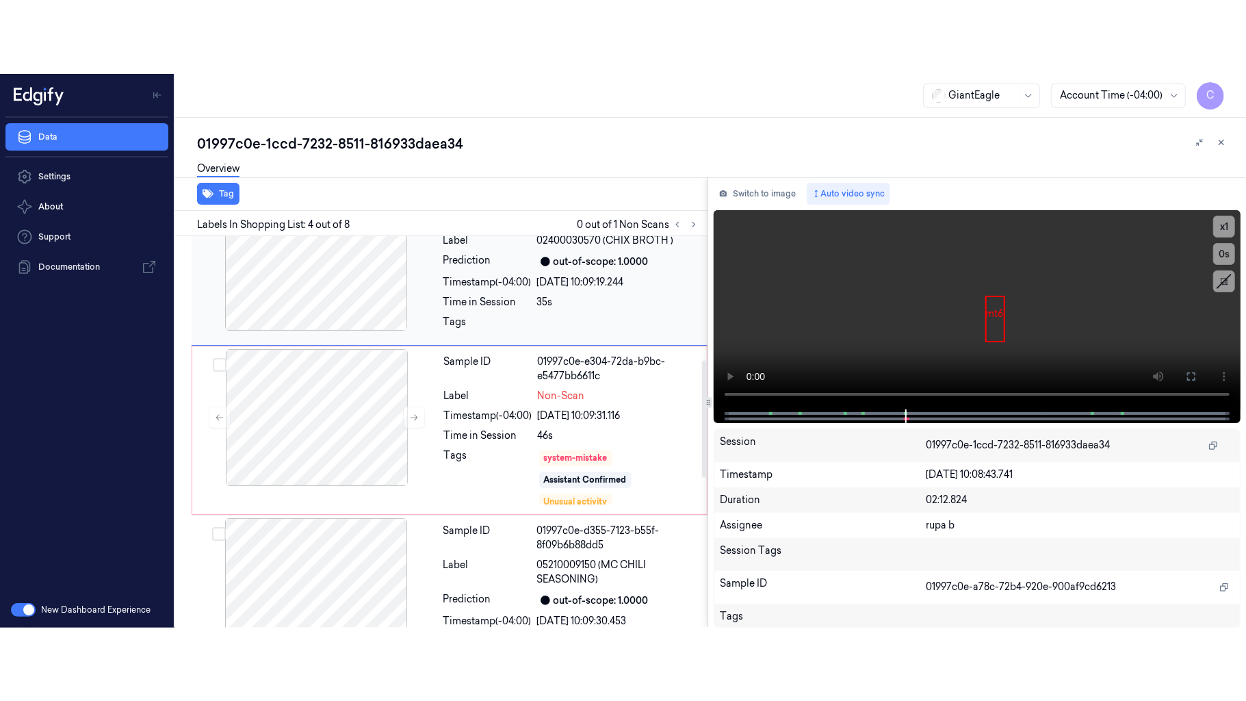
scroll to position [363, 0]
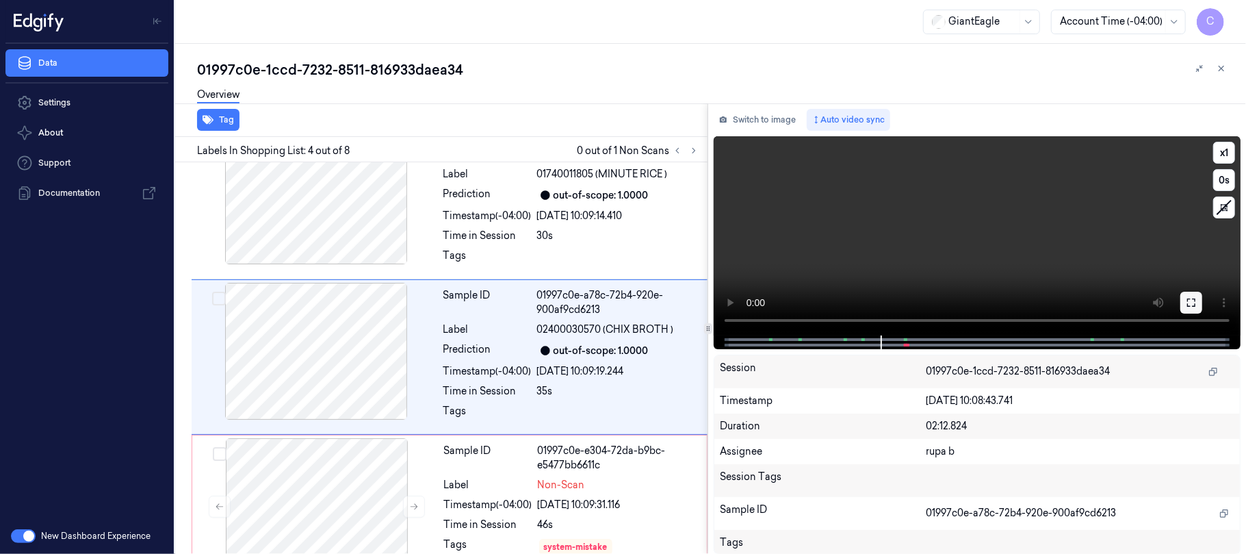
click at [1199, 310] on button at bounding box center [1191, 303] width 22 height 22
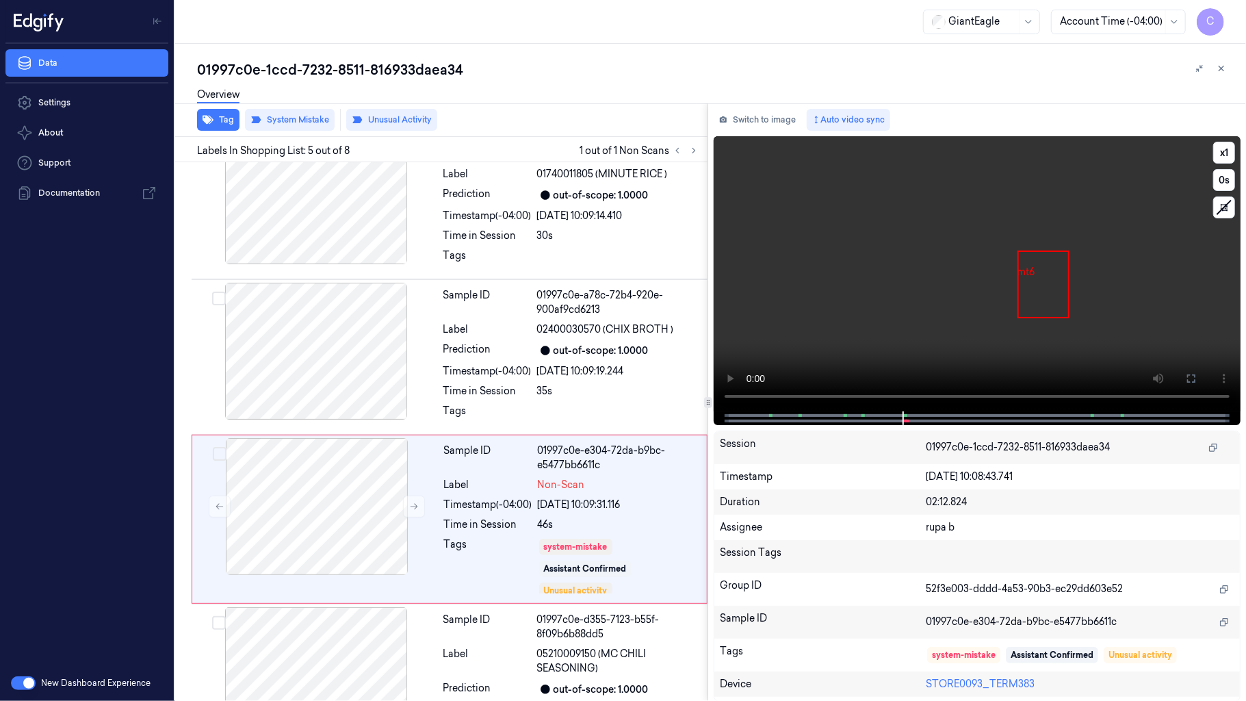
scroll to position [452, 0]
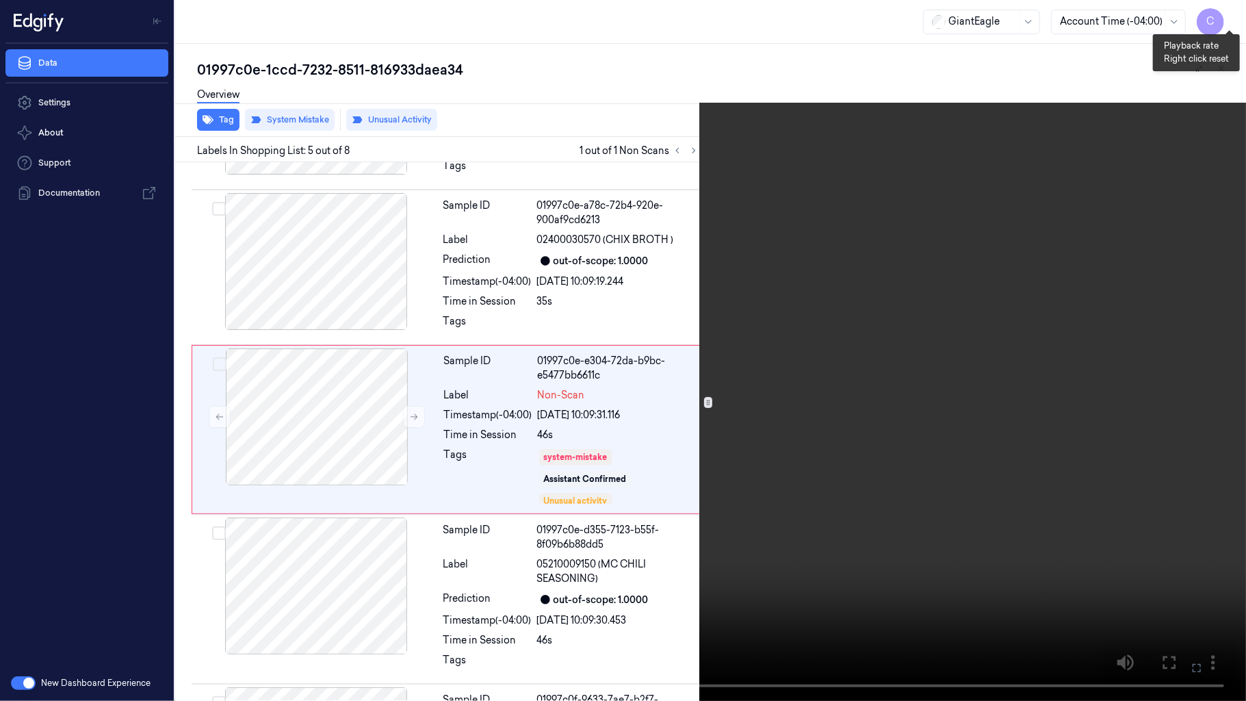
click at [1226, 15] on button "x 1" at bounding box center [1230, 16] width 22 height 22
click at [1227, 16] on button "x 2" at bounding box center [1230, 16] width 22 height 22
click at [1227, 16] on button "x 4" at bounding box center [1230, 16] width 22 height 22
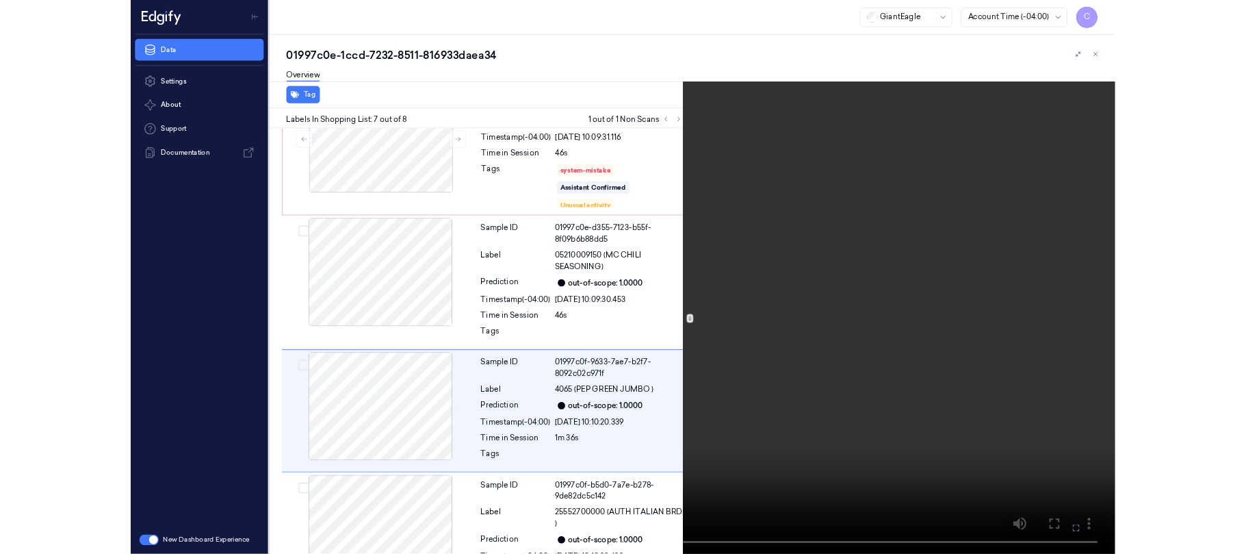
scroll to position [768, 0]
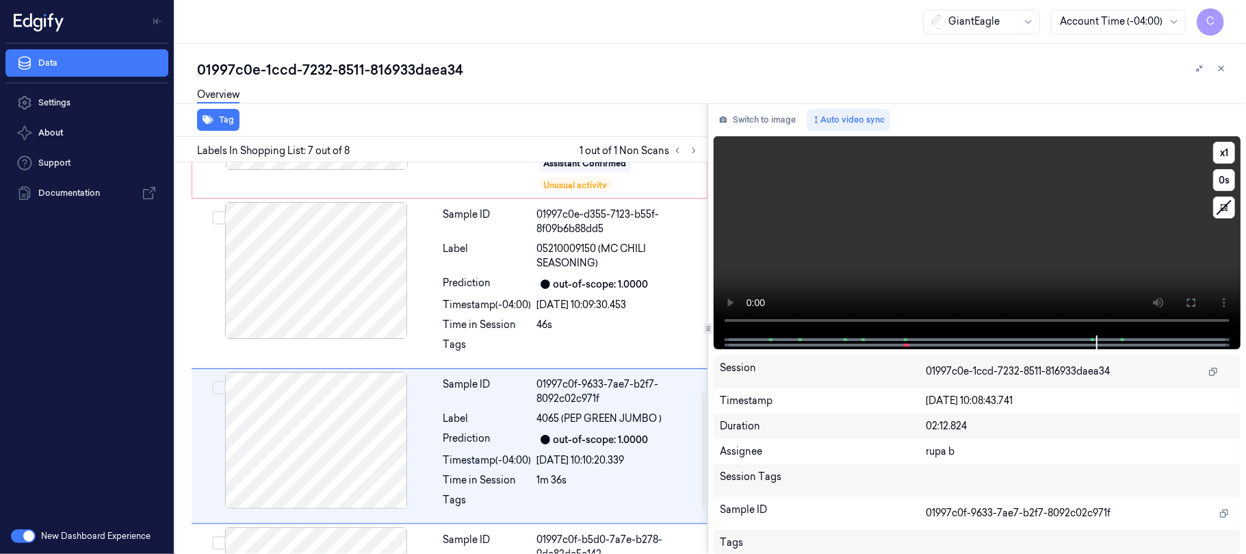
click at [871, 250] on video at bounding box center [977, 235] width 527 height 199
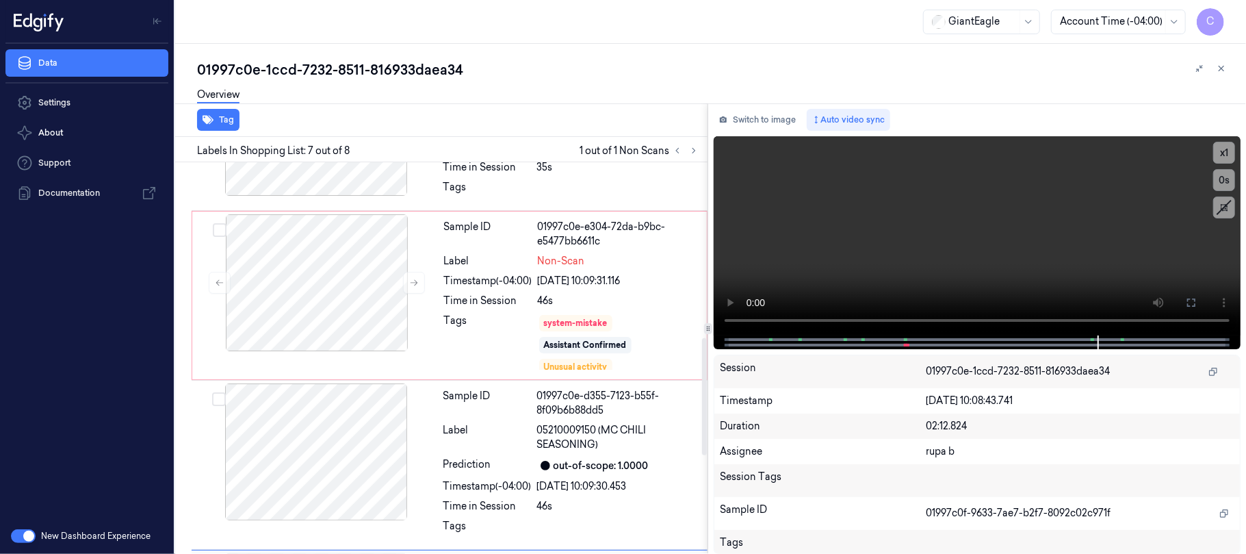
scroll to position [584, 0]
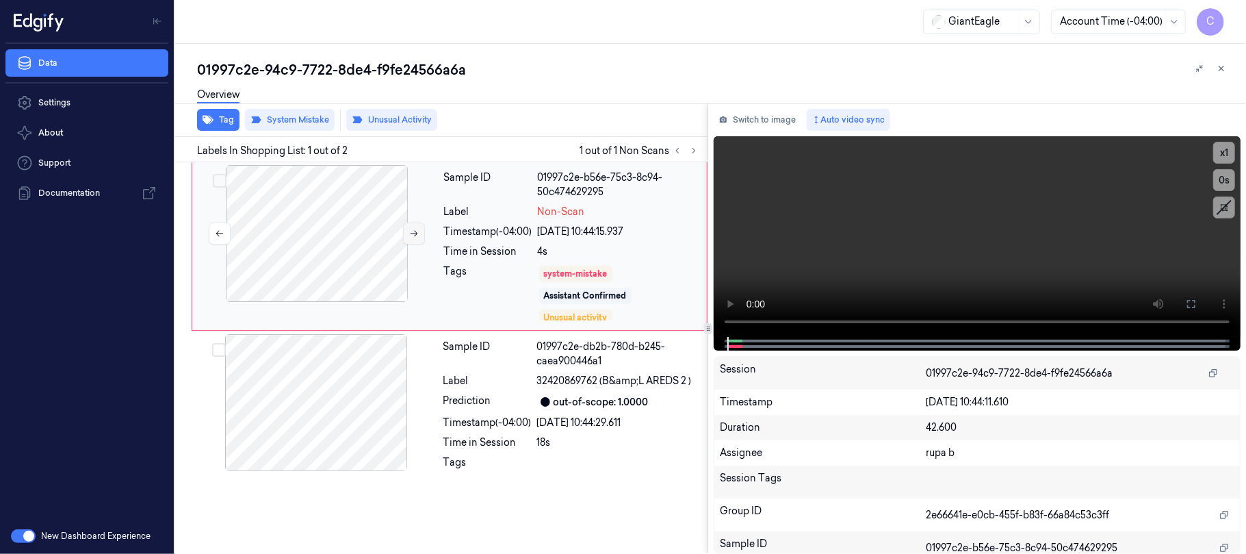
click at [412, 233] on icon at bounding box center [415, 234] width 8 height 6
click at [1182, 301] on button at bounding box center [1191, 304] width 22 height 22
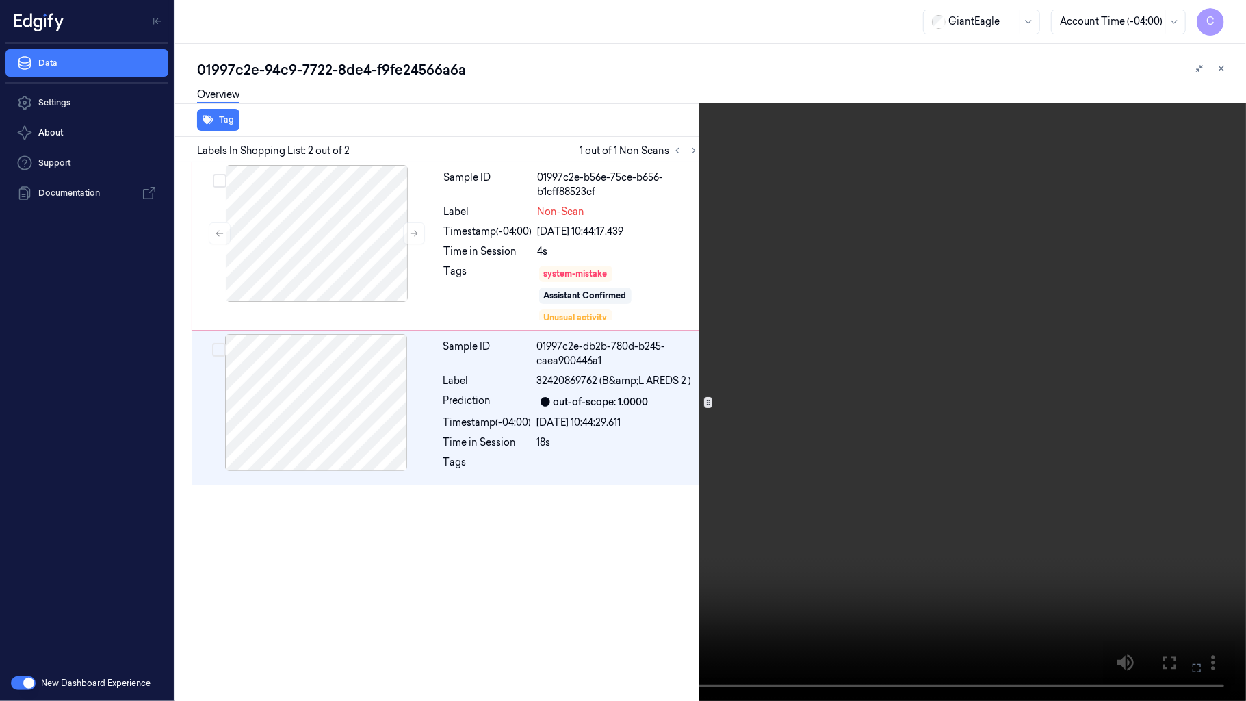
click at [680, 309] on video at bounding box center [623, 350] width 1246 height 701
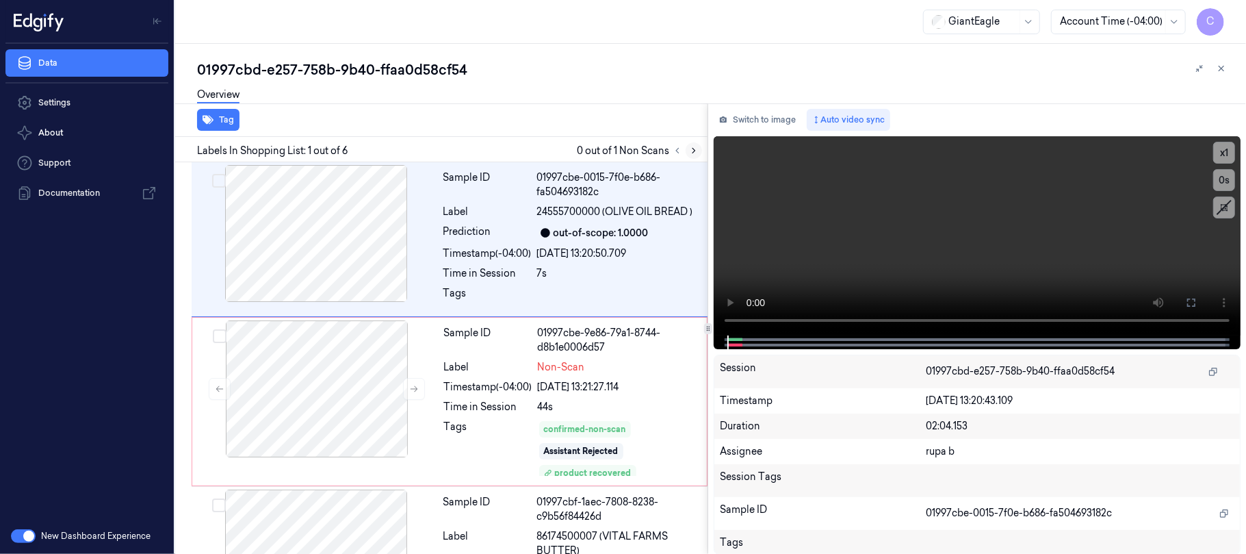
click at [698, 148] on icon at bounding box center [694, 151] width 10 height 10
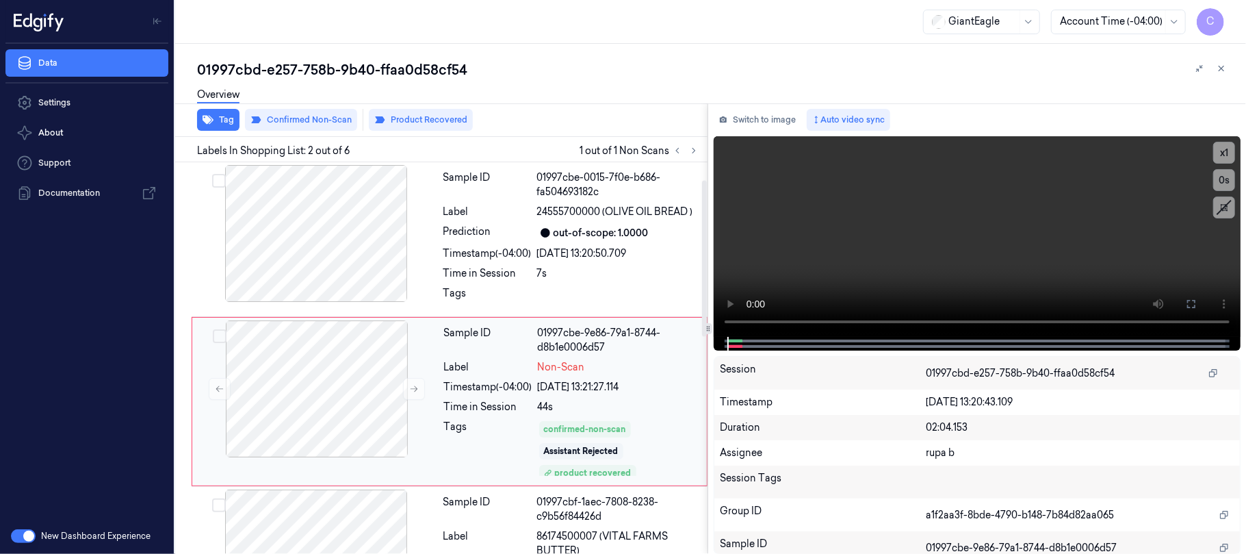
scroll to position [44, 0]
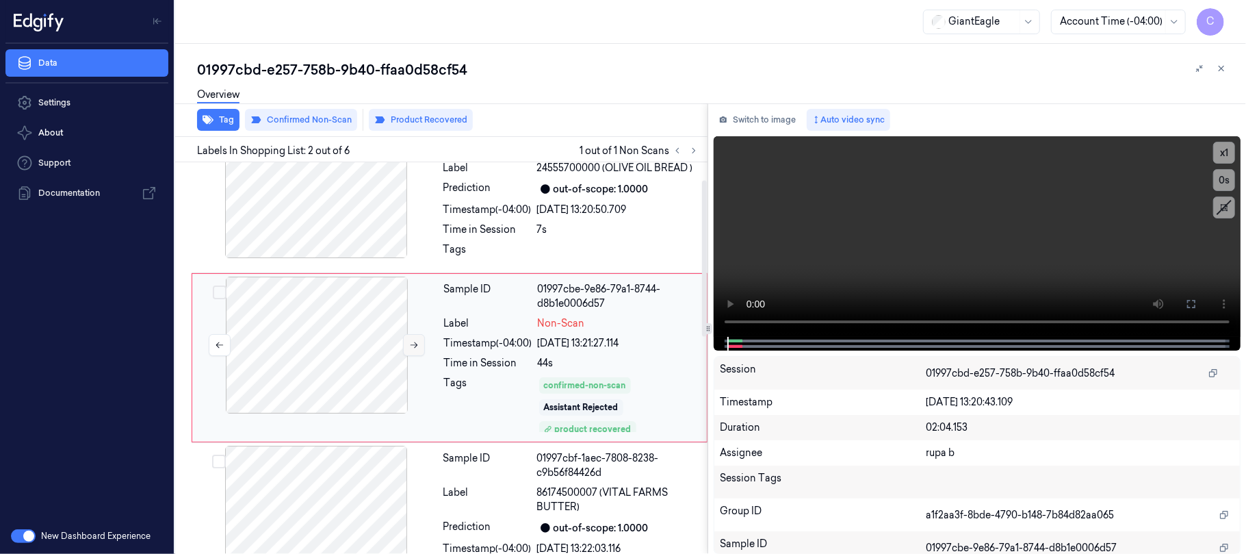
click at [406, 349] on button at bounding box center [414, 345] width 22 height 22
click at [350, 206] on div at bounding box center [316, 189] width 244 height 137
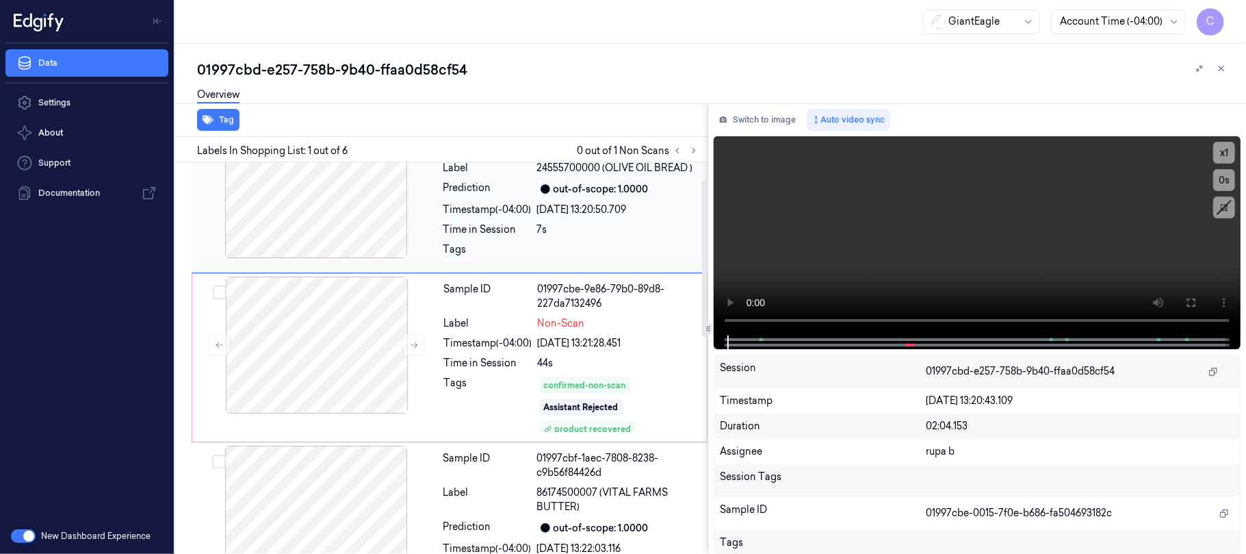
scroll to position [0, 0]
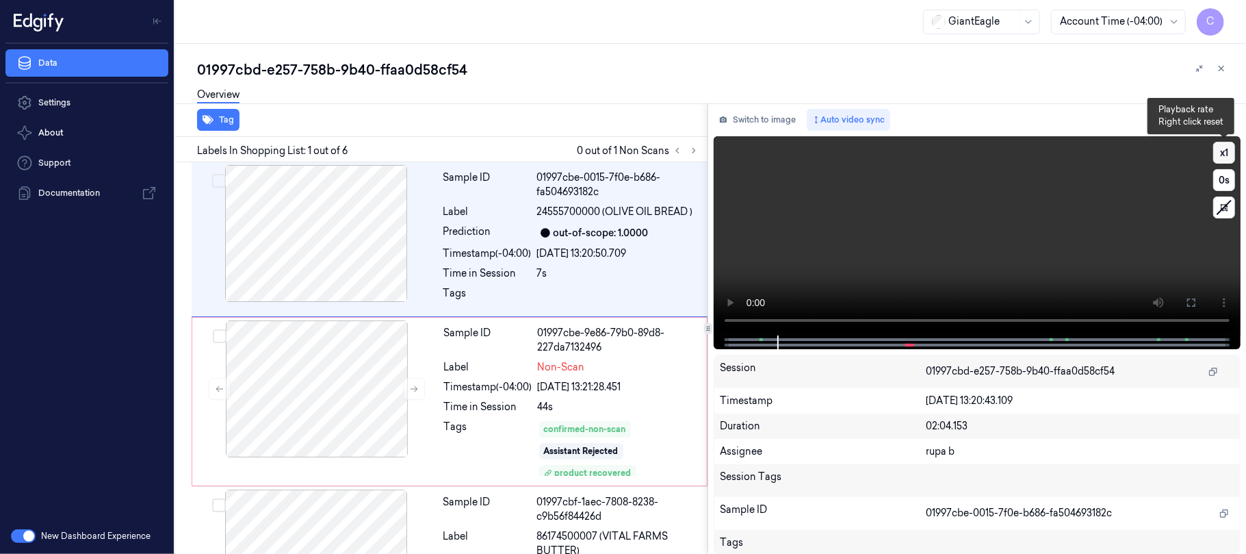
click at [1225, 156] on button "x 1" at bounding box center [1224, 153] width 22 height 22
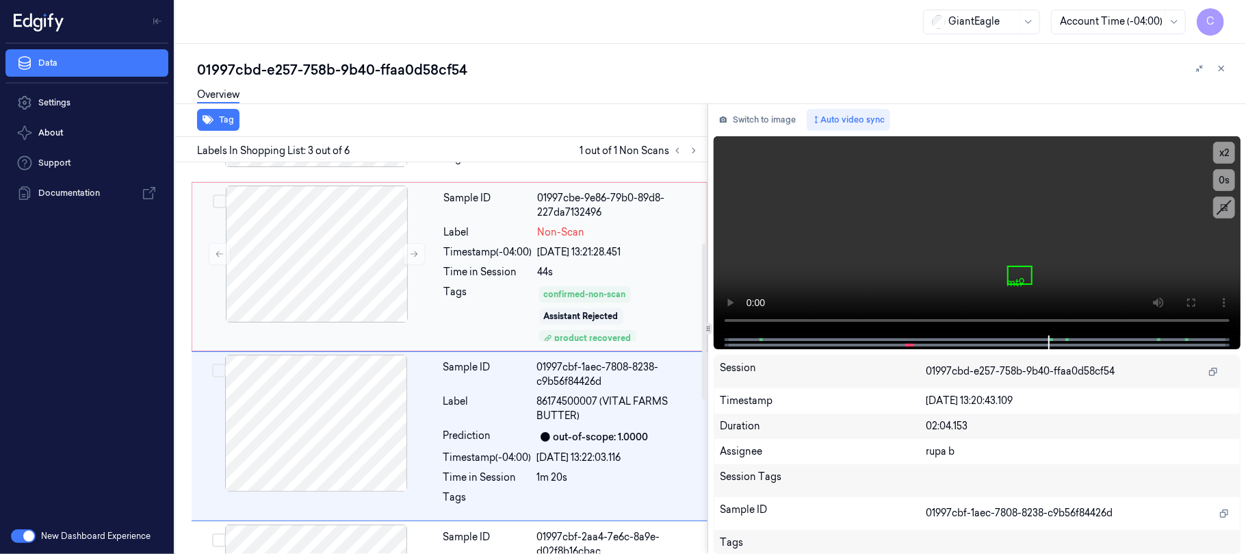
scroll to position [214, 0]
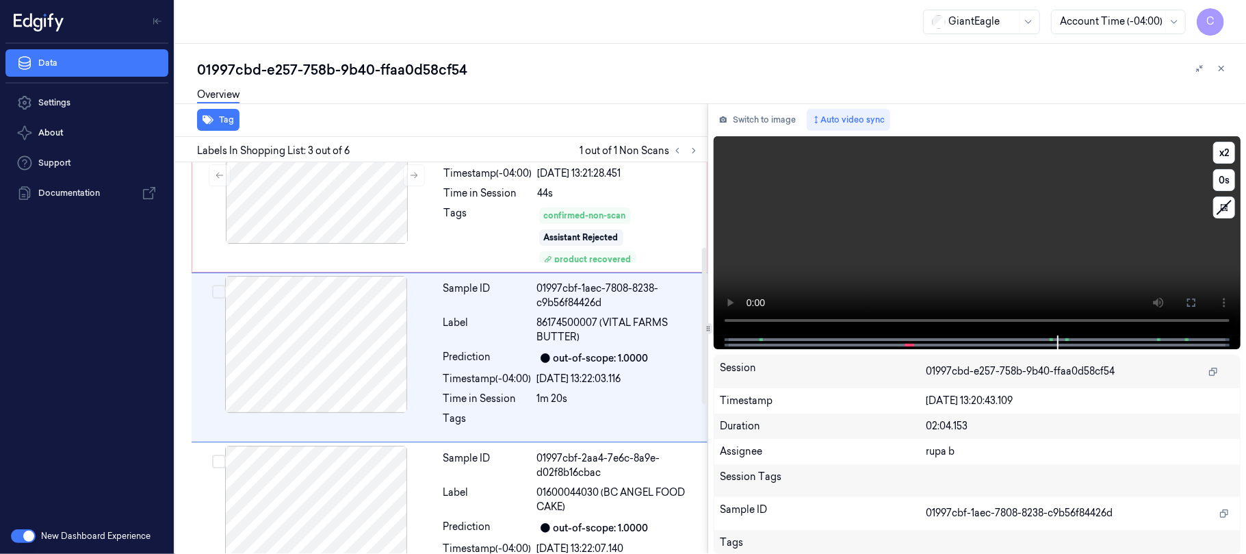
click at [995, 244] on video at bounding box center [977, 235] width 527 height 199
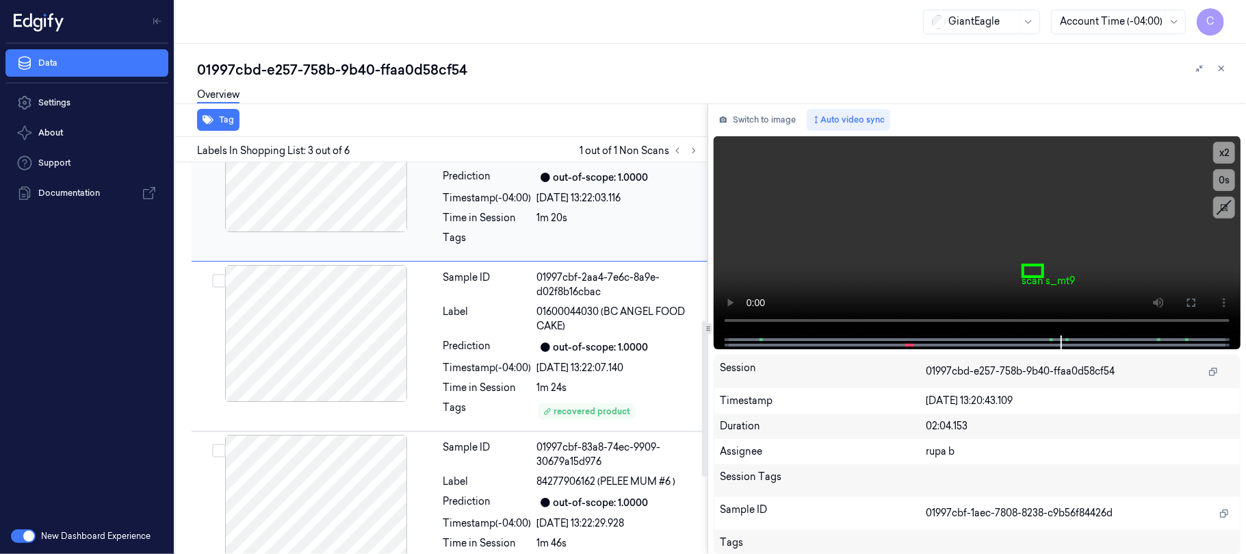
scroll to position [396, 0]
click at [1021, 261] on video at bounding box center [977, 235] width 527 height 199
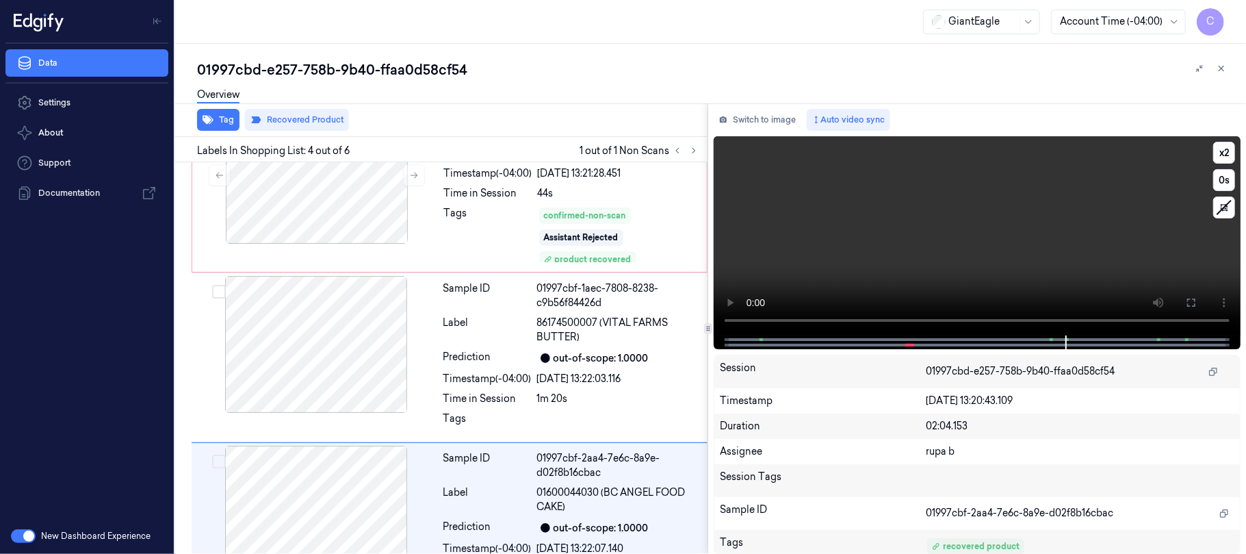
scroll to position [384, 0]
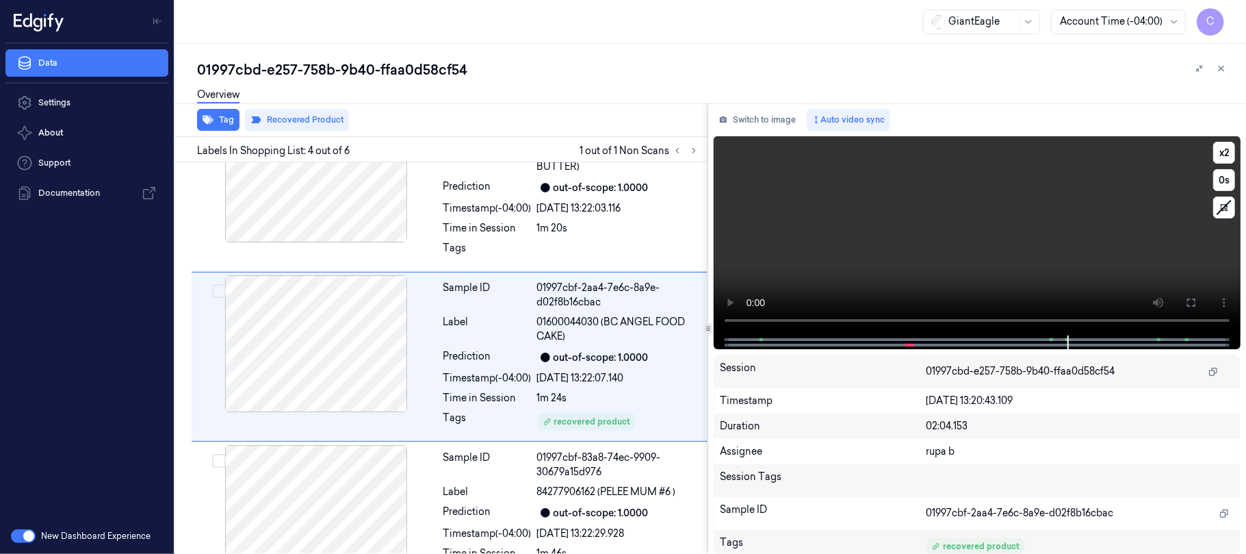
click at [1018, 261] on video at bounding box center [977, 235] width 527 height 199
click at [297, 206] on div at bounding box center [316, 173] width 244 height 137
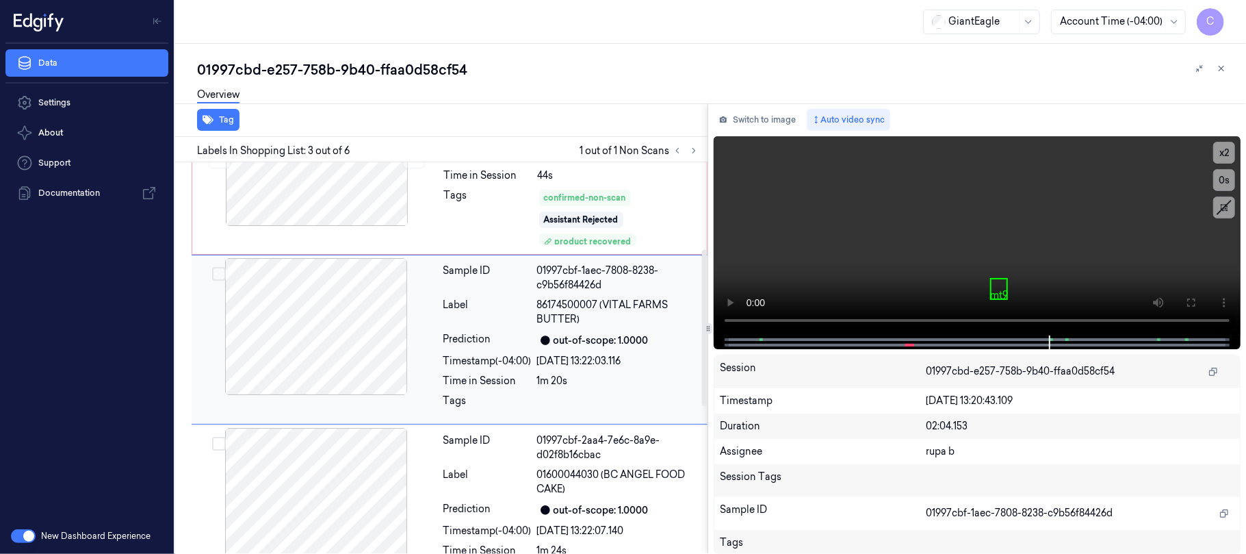
scroll to position [214, 0]
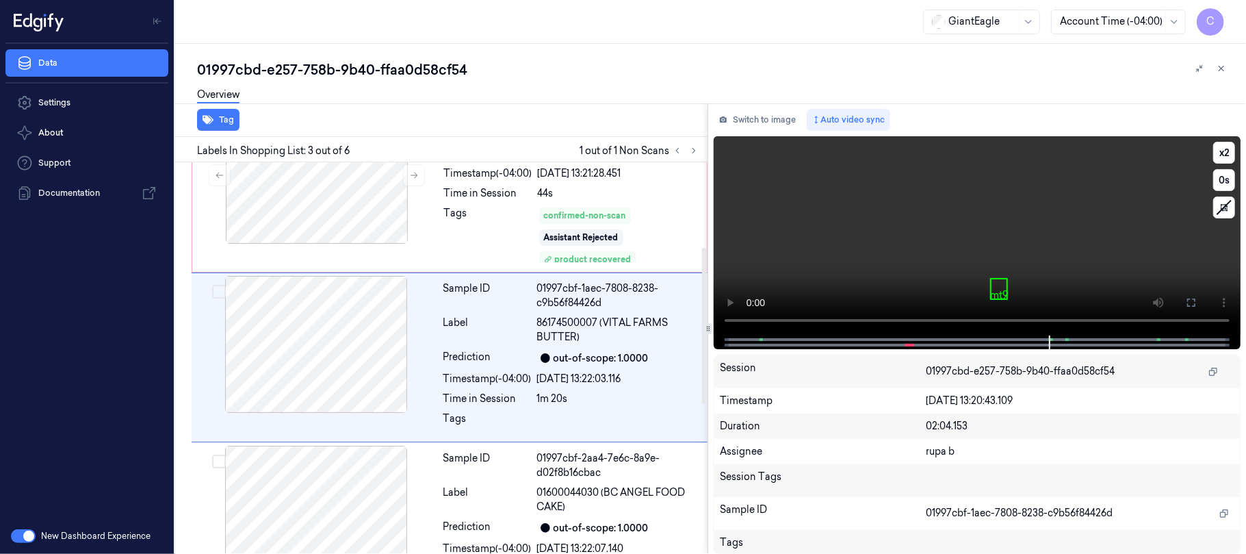
click at [983, 242] on video at bounding box center [977, 235] width 527 height 199
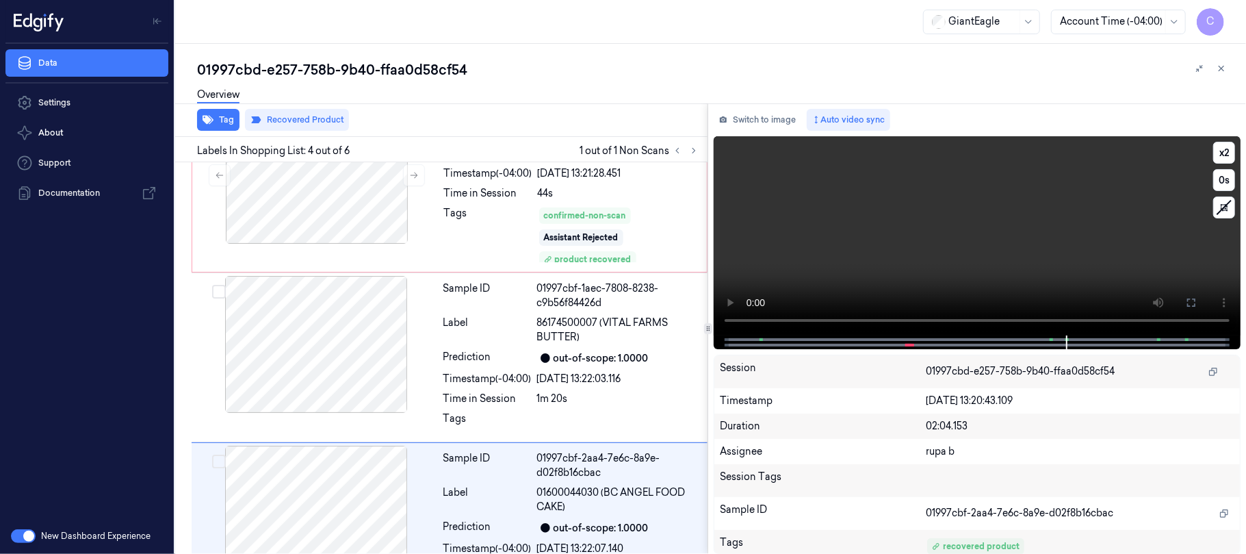
scroll to position [384, 0]
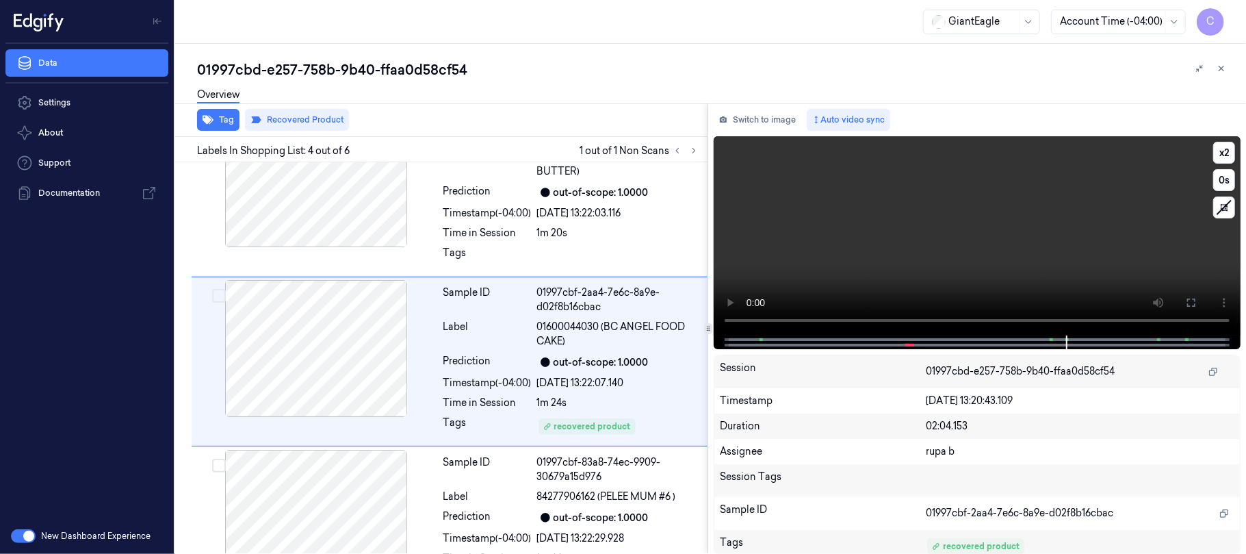
click at [983, 242] on video at bounding box center [977, 235] width 527 height 199
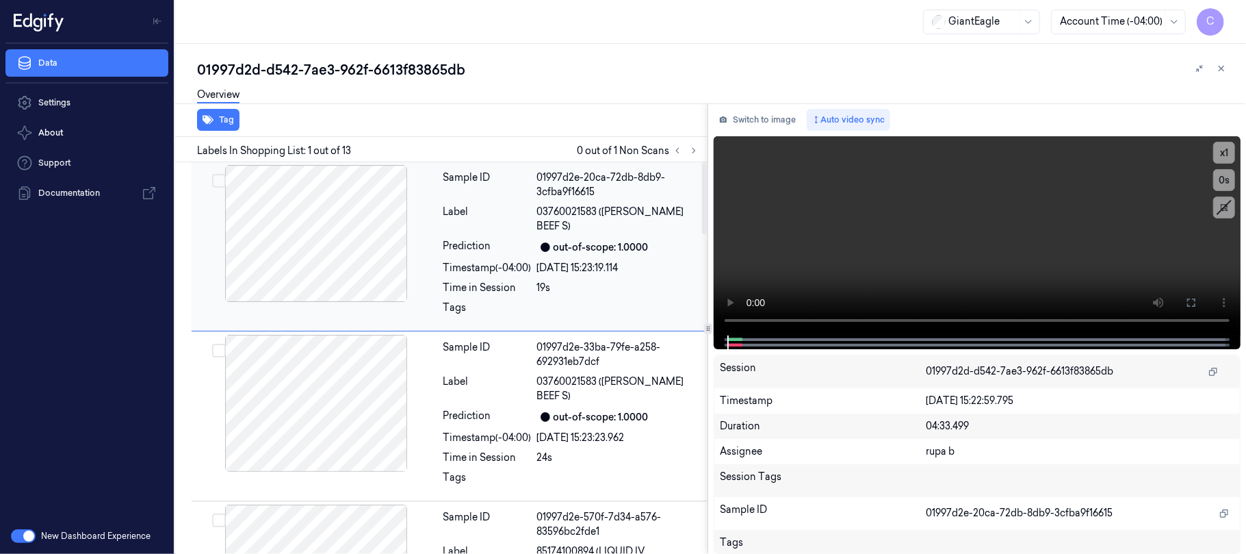
click at [697, 151] on icon at bounding box center [694, 151] width 10 height 10
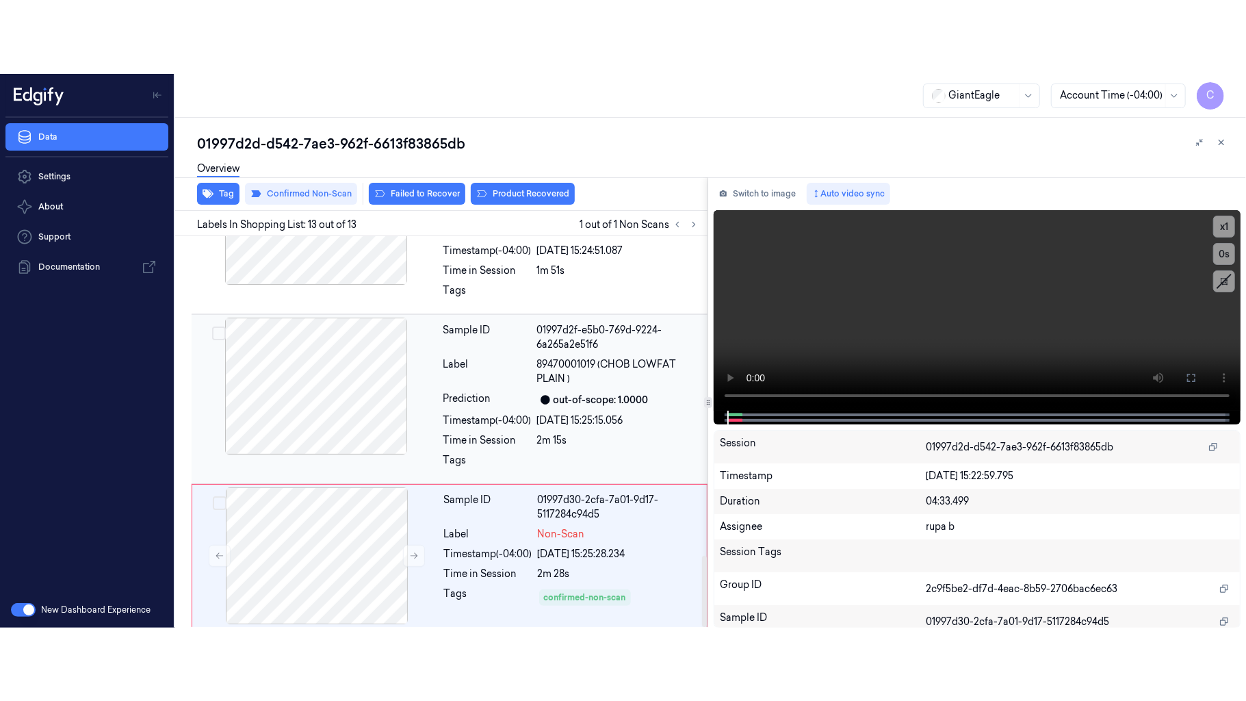
scroll to position [1755, 0]
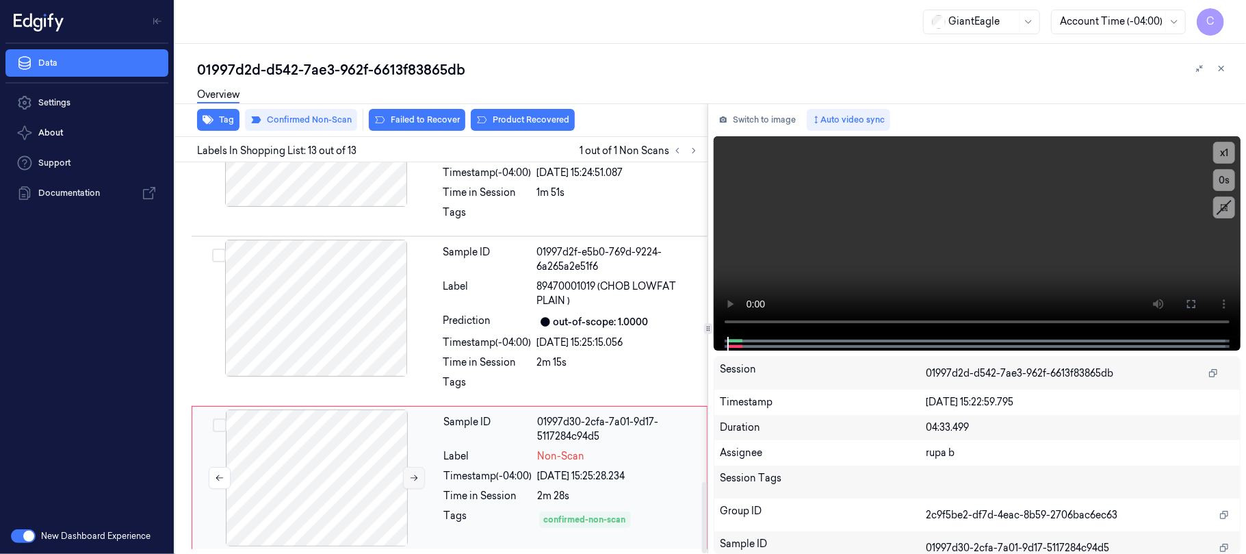
click at [411, 476] on icon at bounding box center [414, 478] width 10 height 10
click at [1185, 301] on button at bounding box center [1191, 304] width 22 height 22
click at [1187, 307] on icon at bounding box center [1191, 303] width 11 height 11
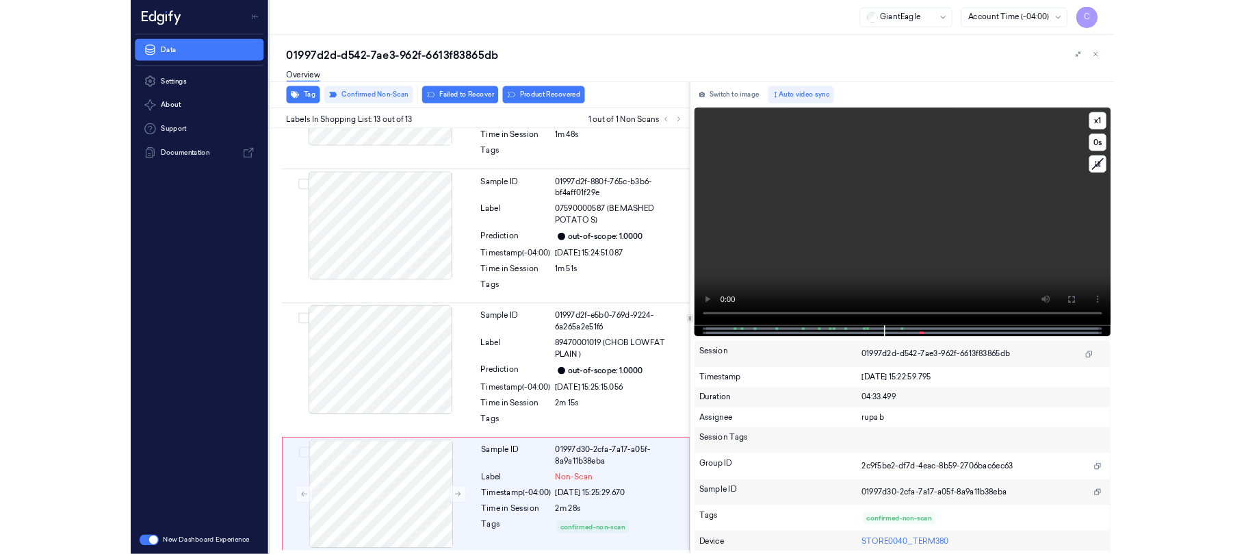
scroll to position [1608, 0]
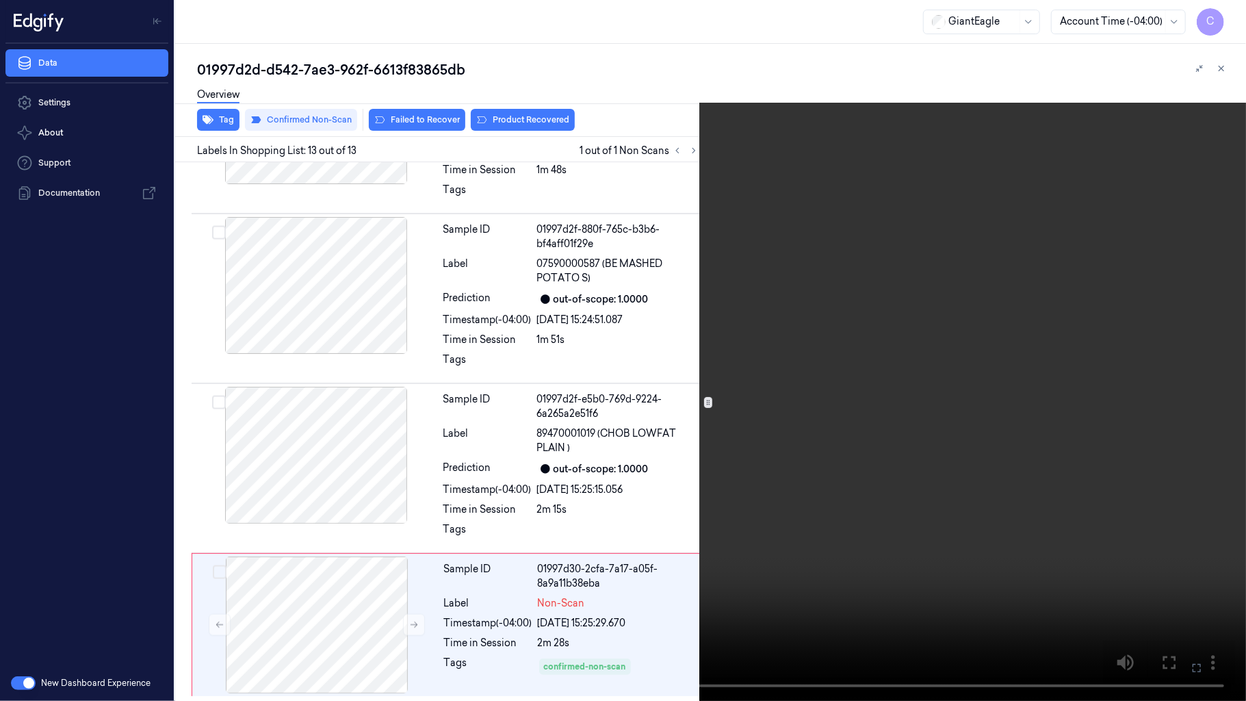
click at [542, 406] on video at bounding box center [623, 350] width 1246 height 701
click at [631, 329] on video at bounding box center [623, 350] width 1246 height 701
click at [1224, 16] on button "x 1" at bounding box center [1230, 16] width 22 height 22
click at [1224, 16] on button "x 2" at bounding box center [1230, 16] width 22 height 22
click at [1224, 16] on button "x 4" at bounding box center [1230, 16] width 22 height 22
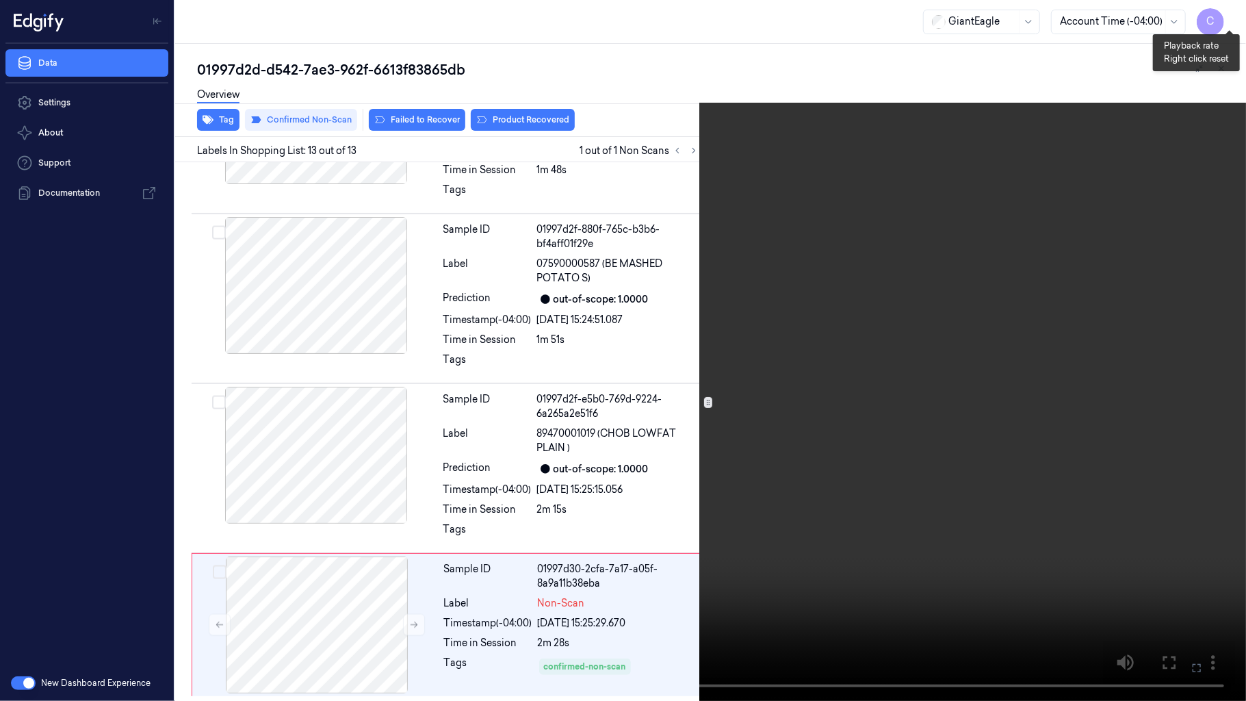
click at [1224, 16] on button "x 1" at bounding box center [1230, 16] width 22 height 22
click at [1224, 16] on button "x 2" at bounding box center [1230, 16] width 22 height 22
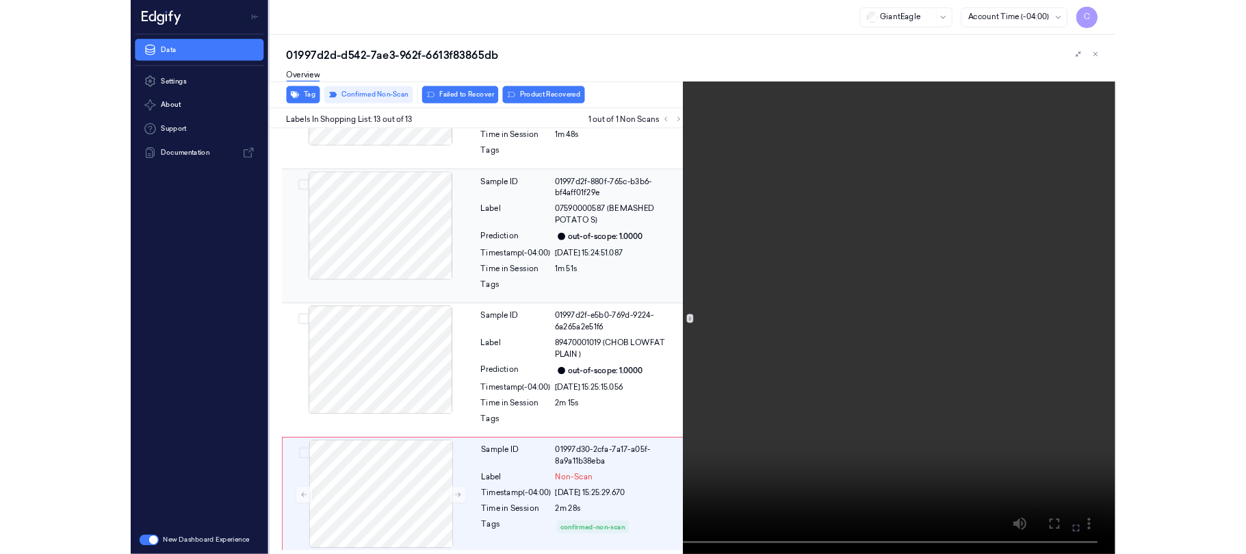
scroll to position [1755, 0]
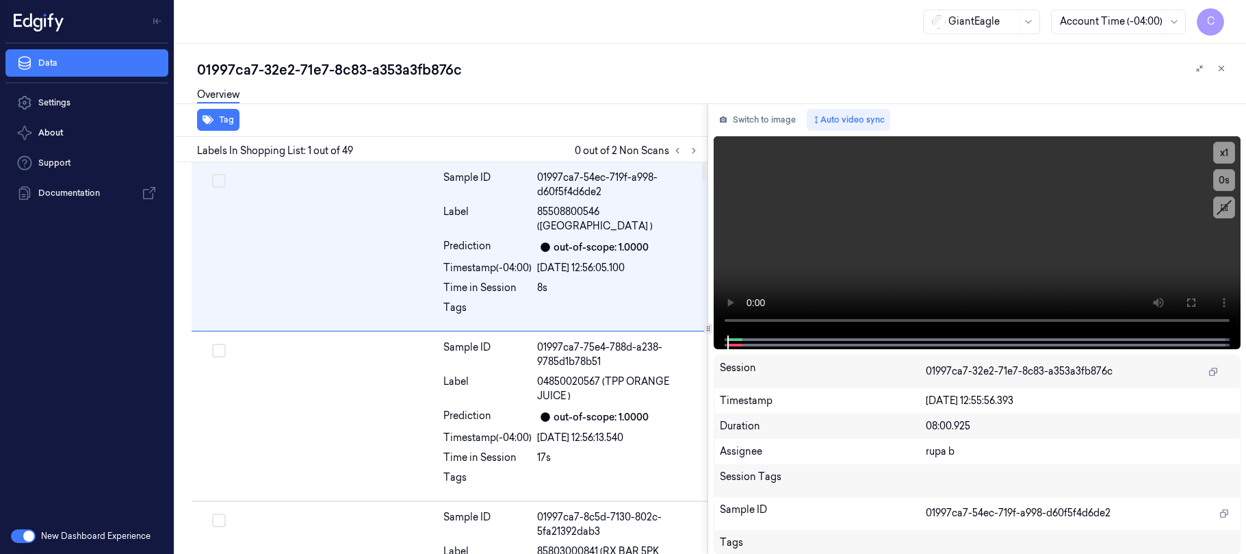
click at [693, 148] on icon at bounding box center [694, 151] width 10 height 10
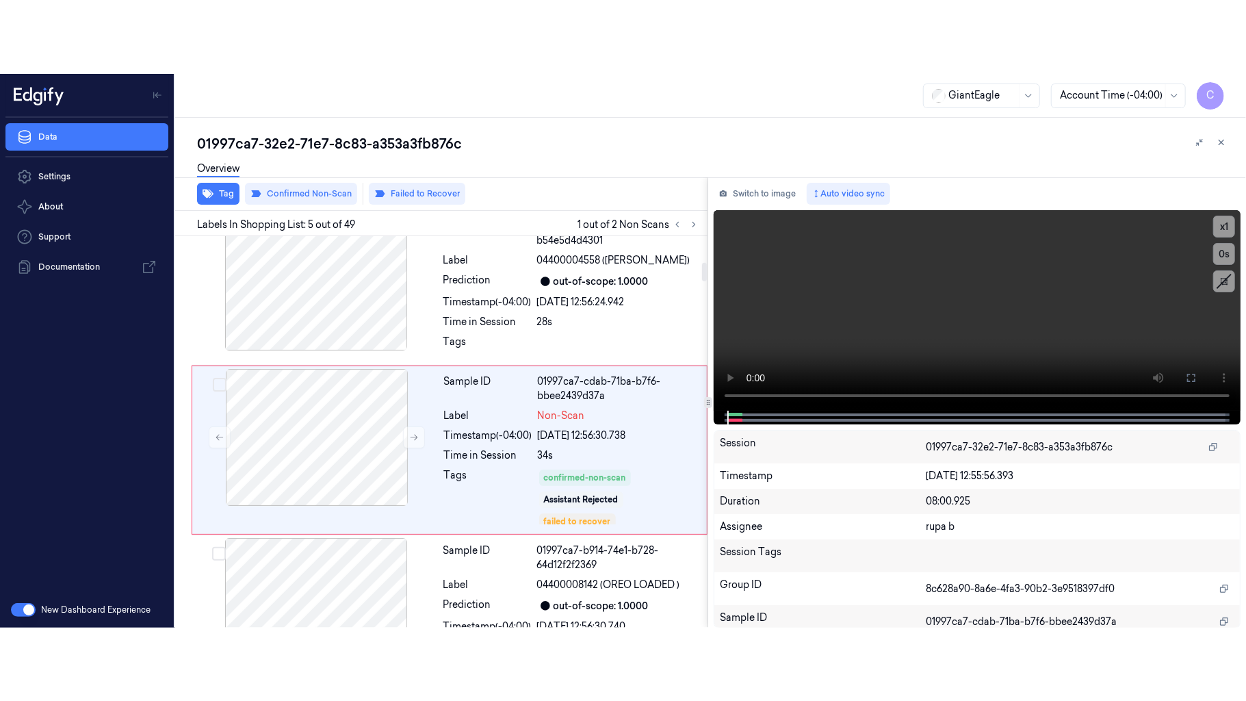
scroll to position [568, 0]
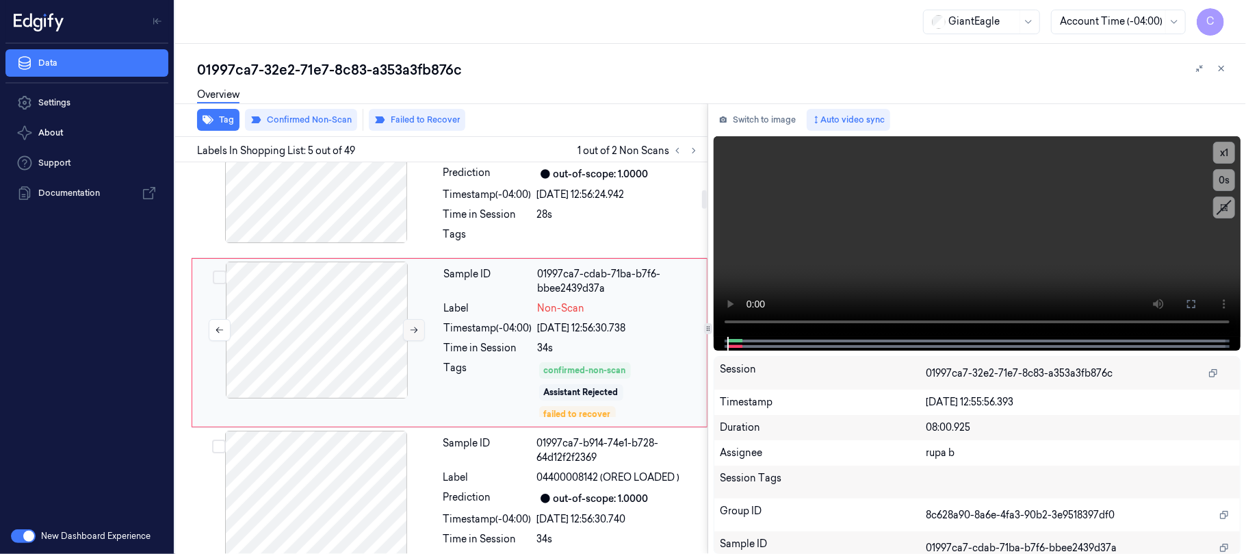
click at [411, 338] on button at bounding box center [414, 330] width 22 height 22
click at [416, 335] on icon at bounding box center [414, 330] width 10 height 10
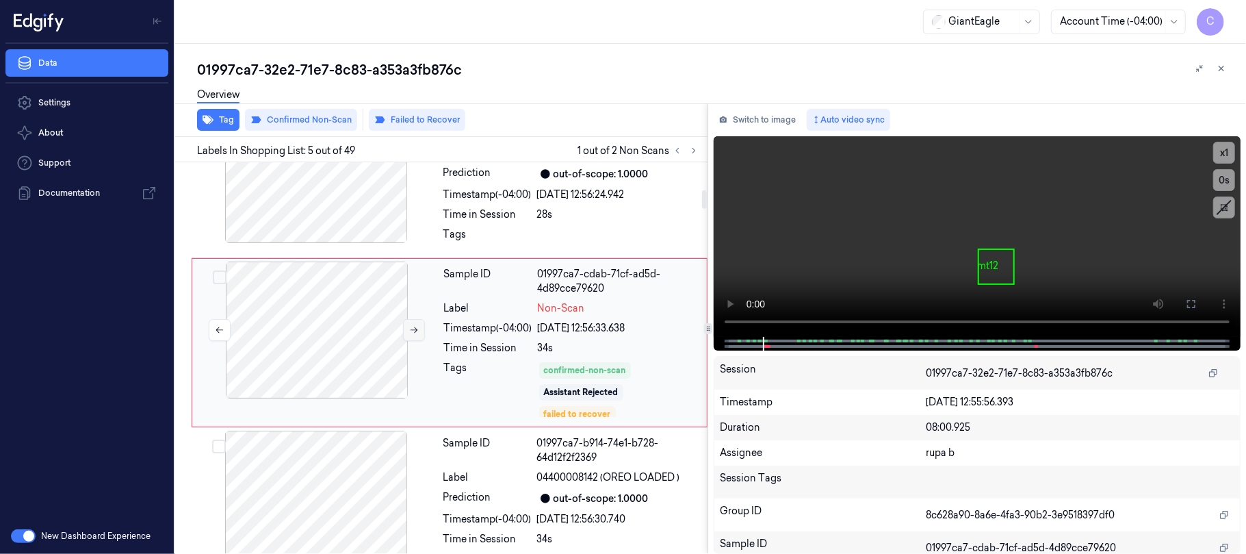
click at [416, 335] on icon at bounding box center [414, 330] width 10 height 10
click at [1185, 299] on button at bounding box center [1191, 304] width 22 height 22
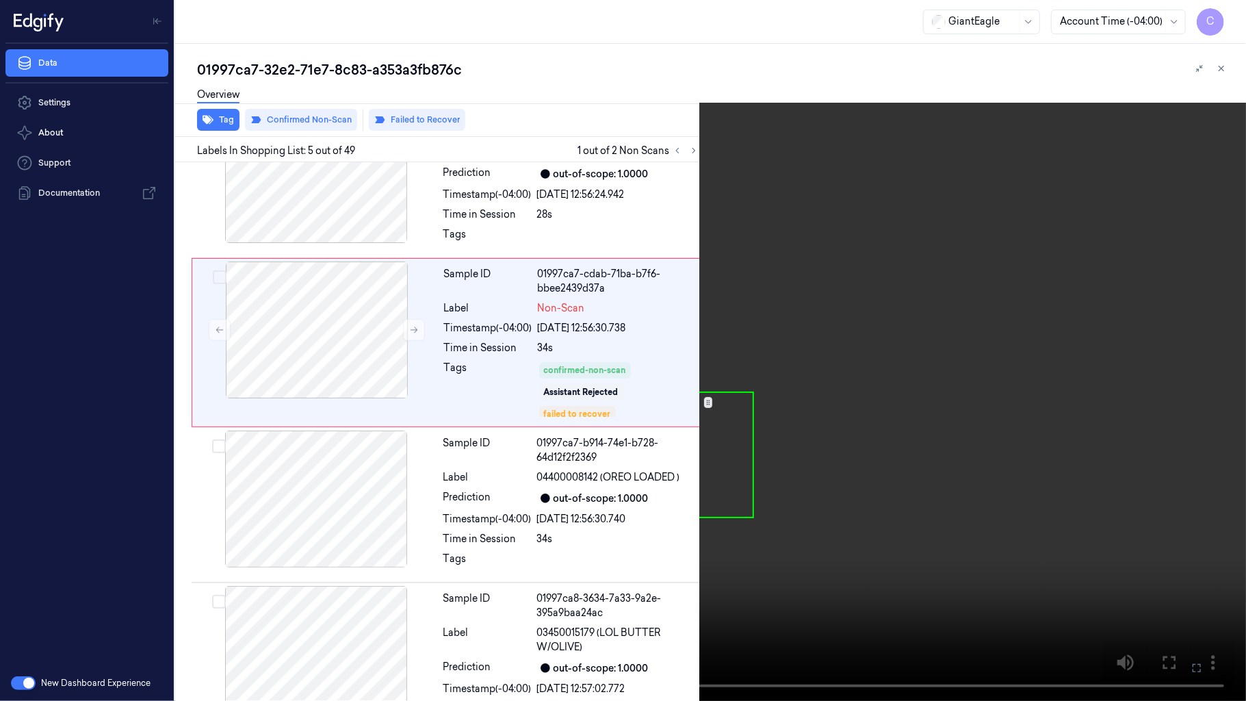
click at [679, 411] on video at bounding box center [623, 350] width 1246 height 701
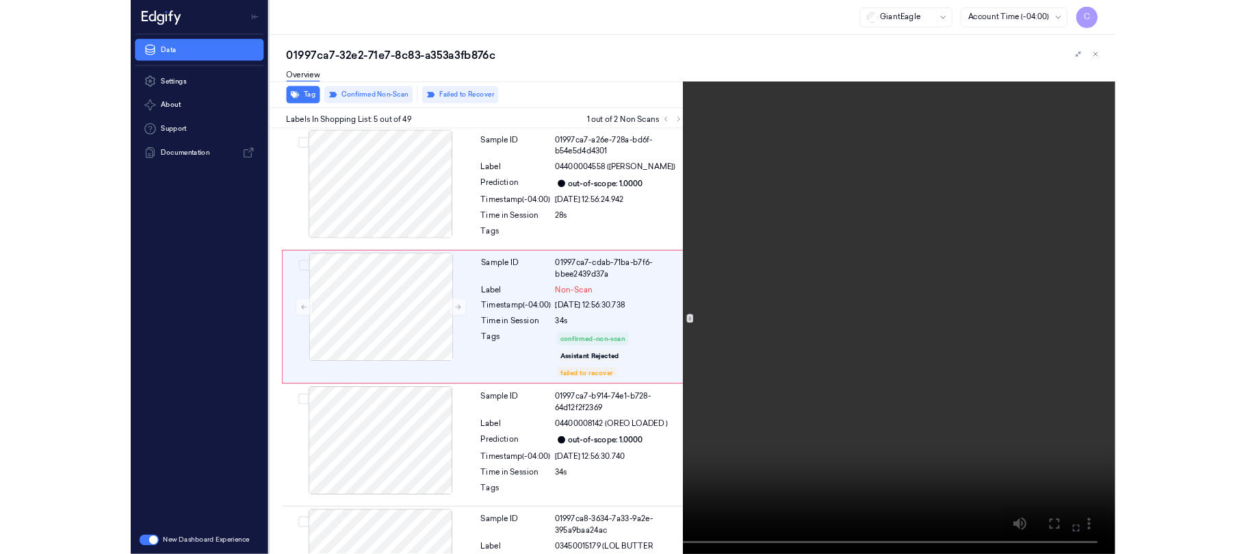
scroll to position [495, 0]
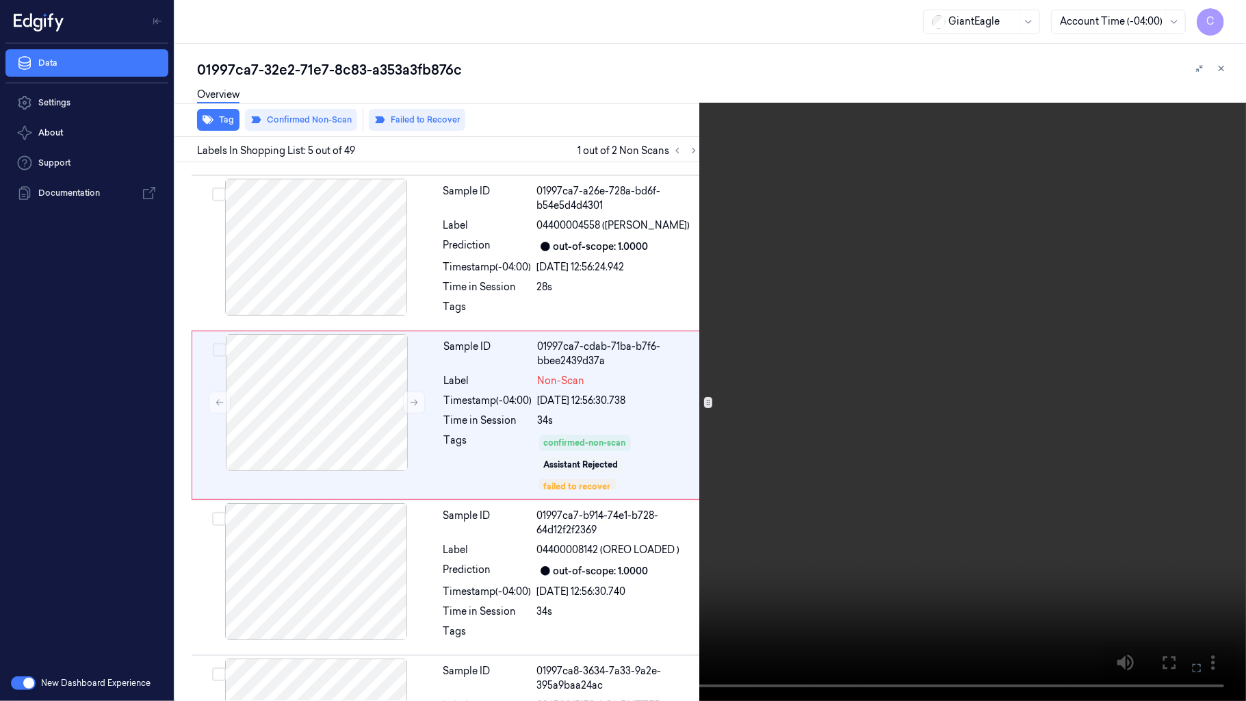
click at [502, 339] on video at bounding box center [623, 350] width 1246 height 701
drag, startPoint x: 434, startPoint y: 289, endPoint x: 538, endPoint y: 34, distance: 275.6
click at [433, 288] on video at bounding box center [623, 350] width 1246 height 701
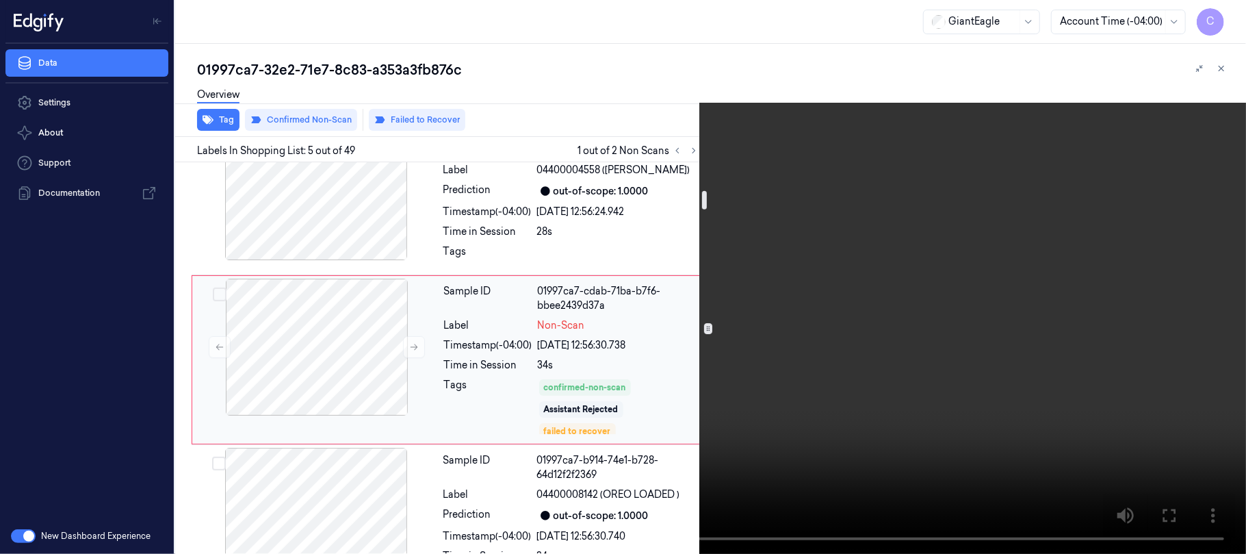
scroll to position [586, 0]
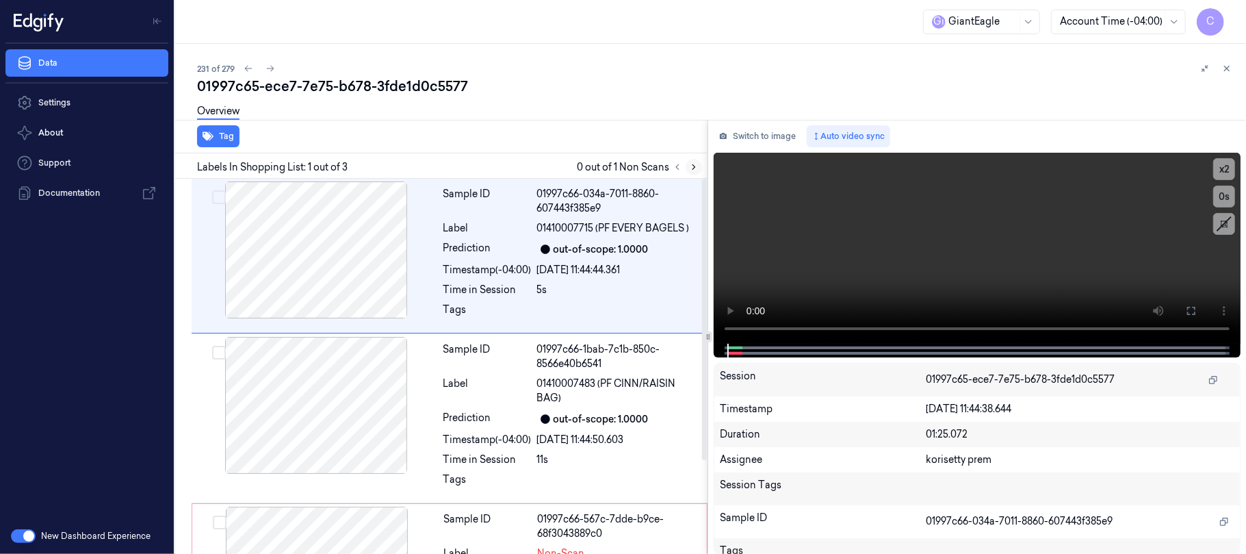
click at [688, 160] on button at bounding box center [694, 167] width 16 height 16
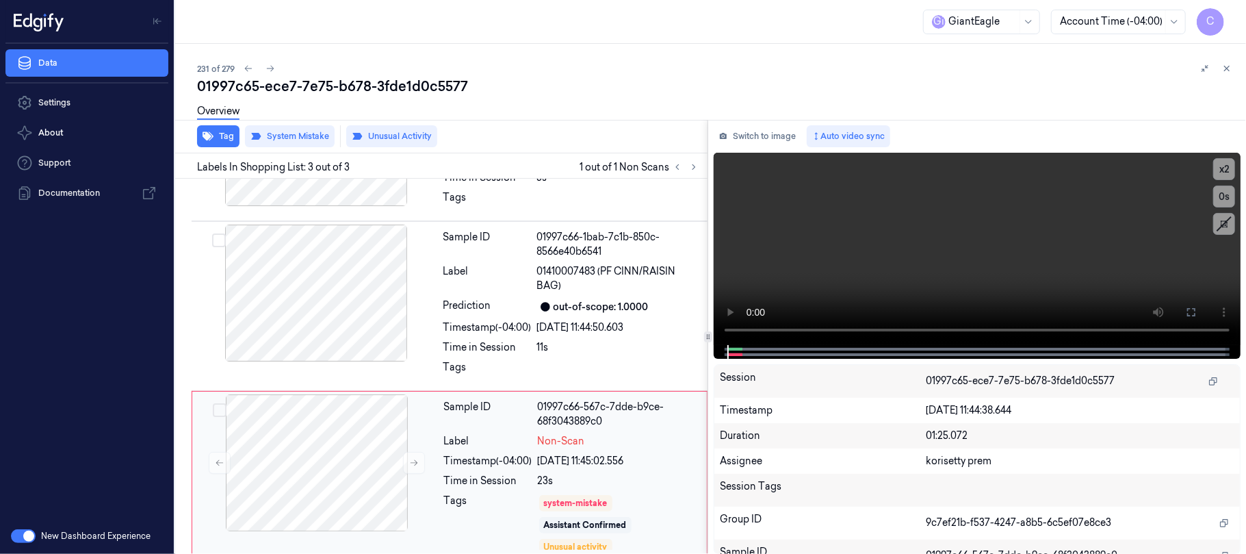
scroll to position [124, 0]
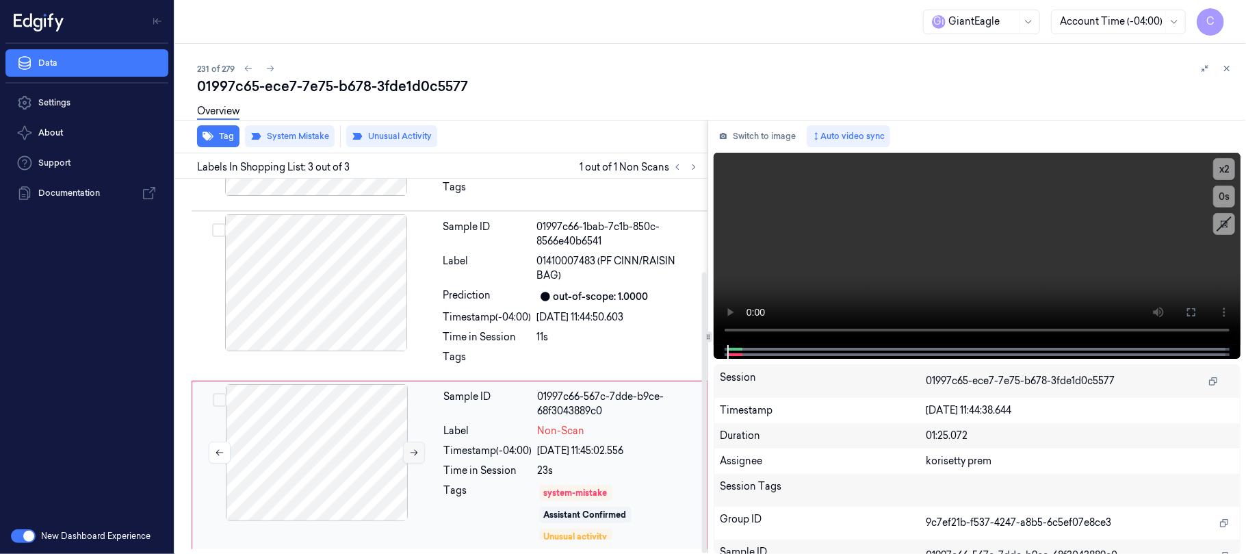
click at [413, 450] on icon at bounding box center [414, 453] width 10 height 10
click at [364, 307] on div at bounding box center [316, 282] width 244 height 137
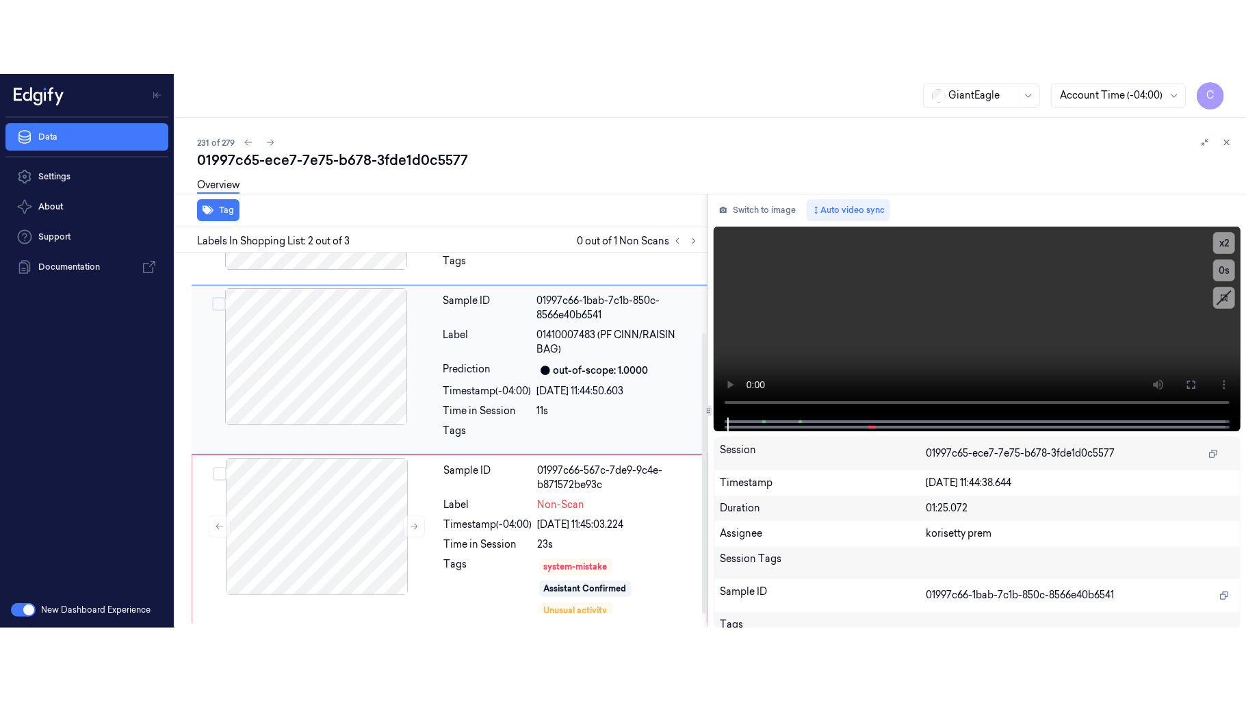
scroll to position [52, 0]
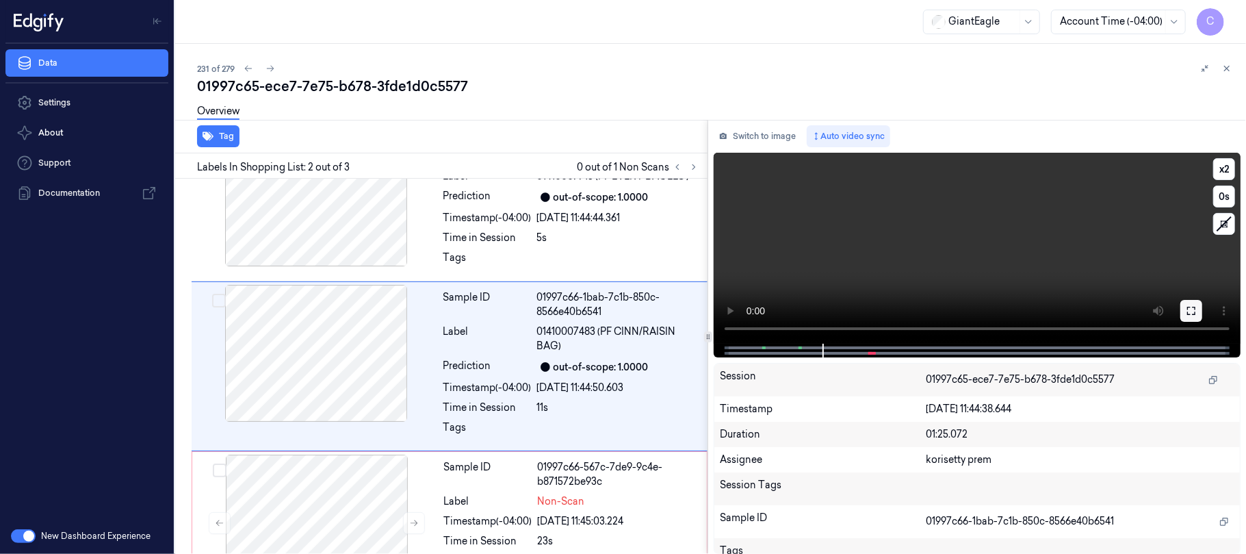
click at [1197, 302] on button at bounding box center [1191, 311] width 22 height 22
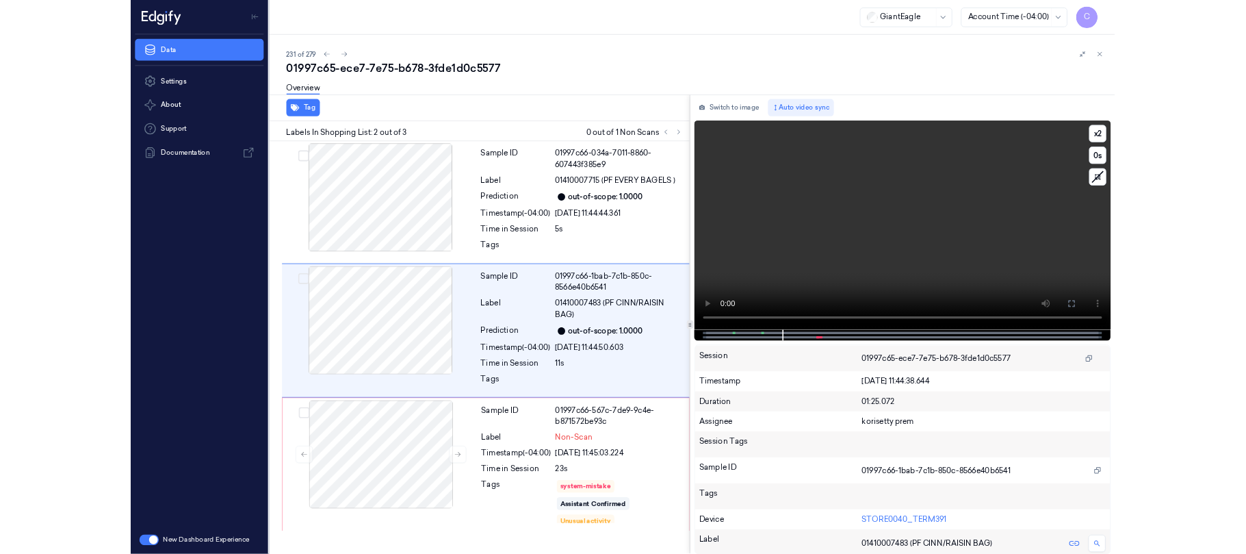
scroll to position [0, 0]
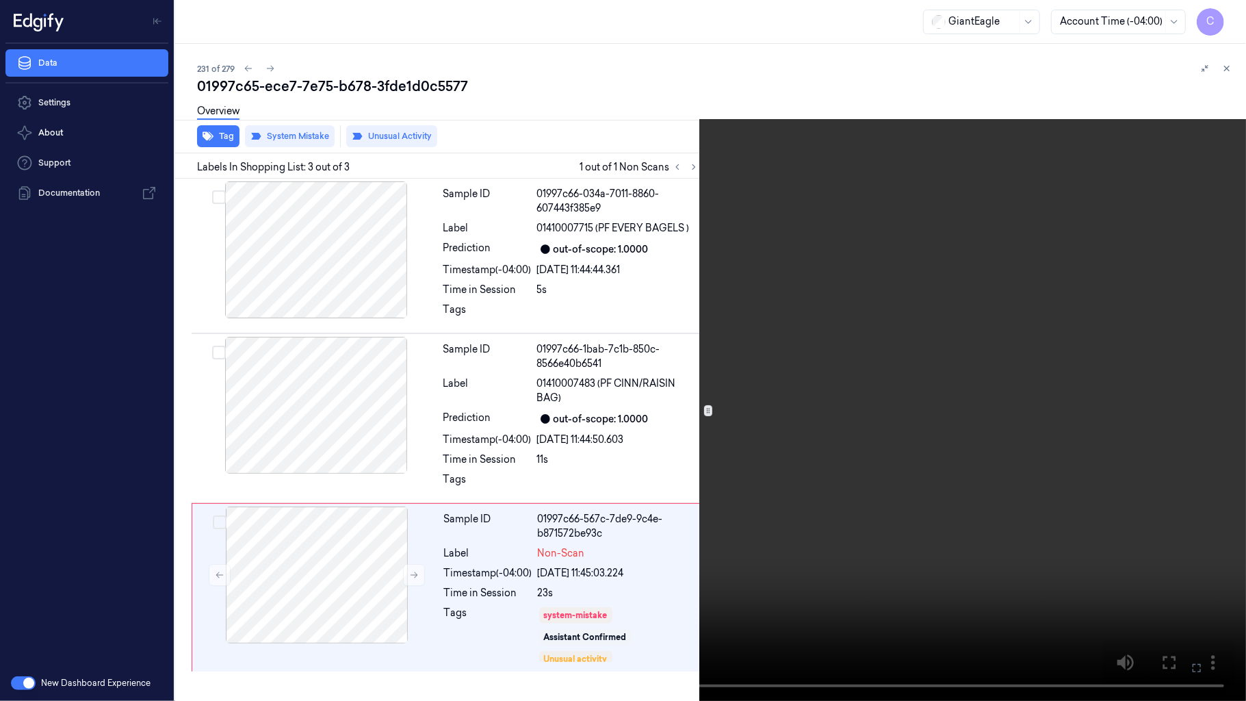
click at [753, 324] on video at bounding box center [623, 350] width 1246 height 701
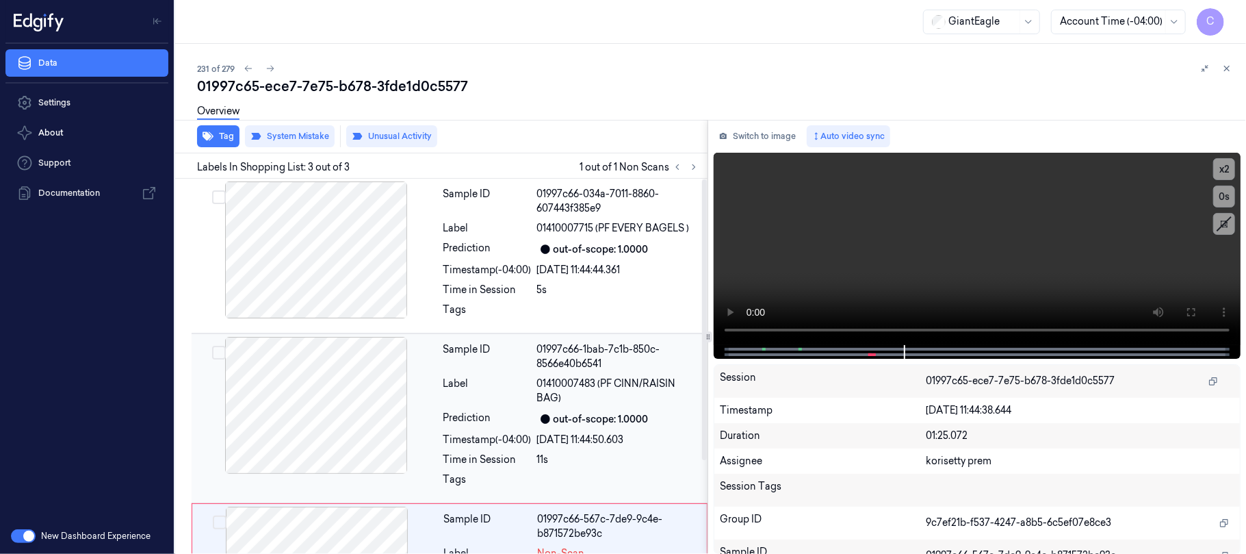
click at [346, 394] on div at bounding box center [316, 405] width 244 height 137
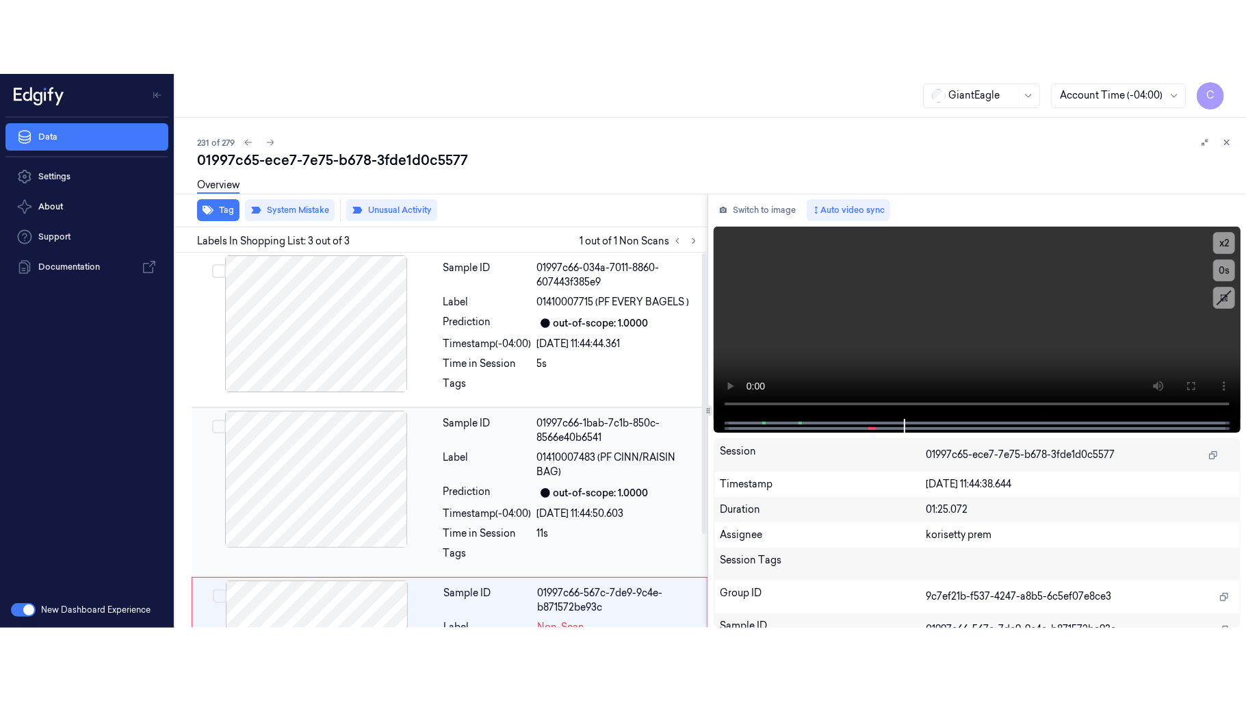
scroll to position [52, 0]
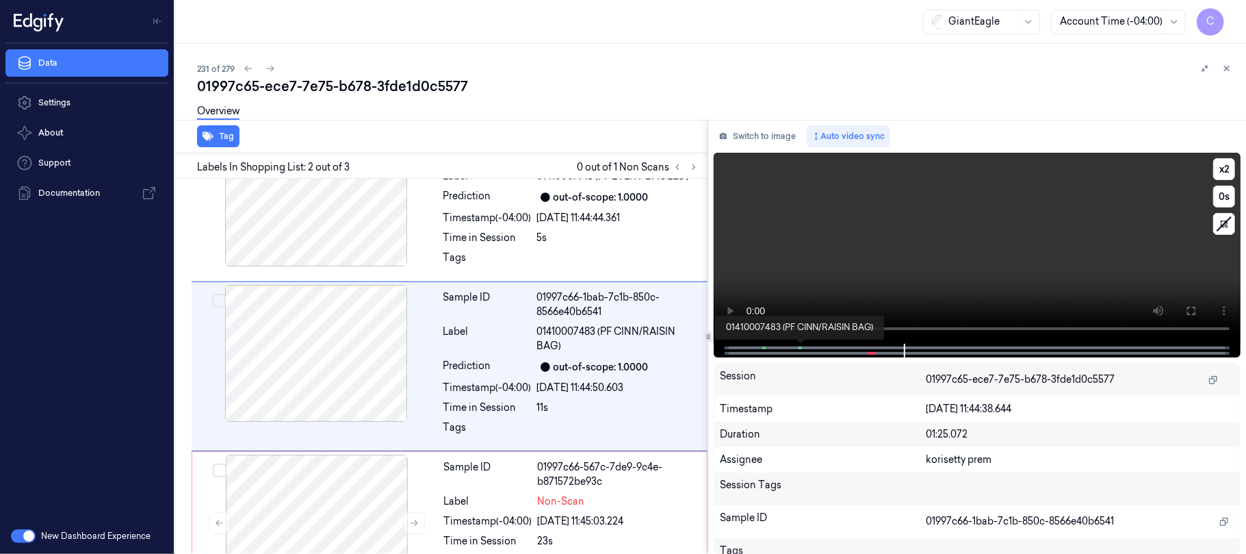
click at [799, 346] on span at bounding box center [800, 347] width 2 height 7
click at [762, 350] on div at bounding box center [976, 351] width 498 height 14
click at [1191, 307] on icon at bounding box center [1191, 311] width 8 height 8
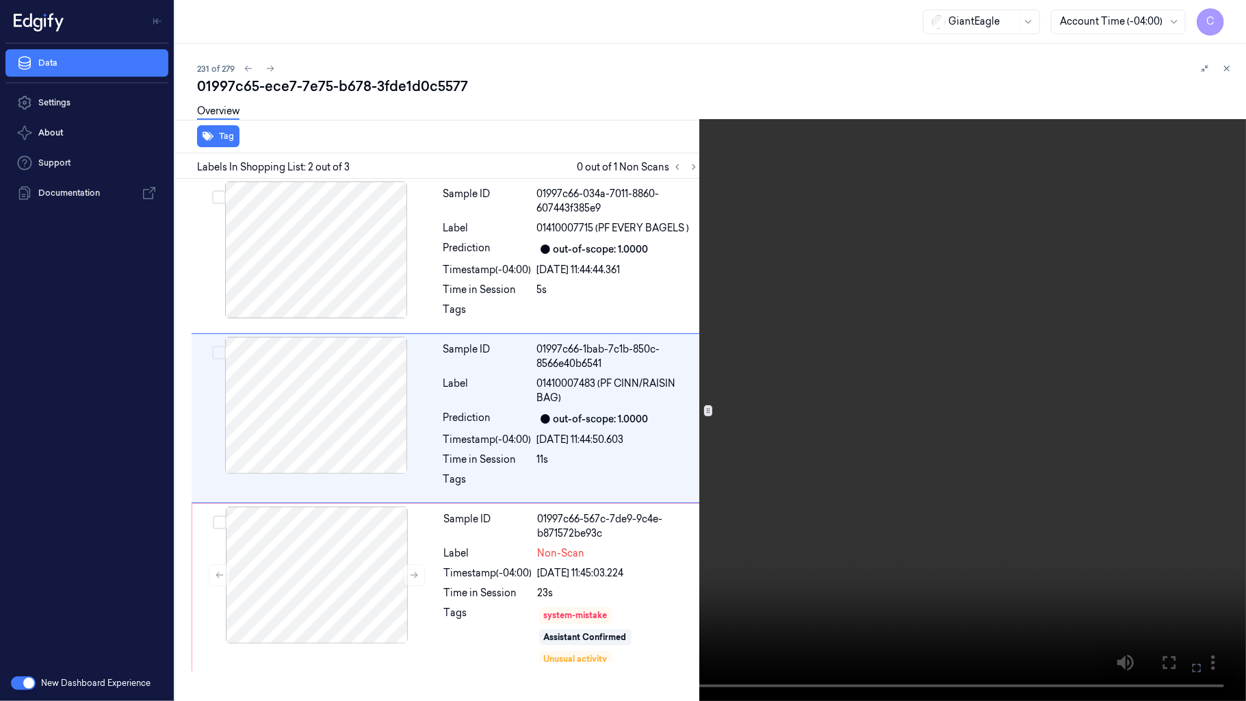
click at [695, 406] on video at bounding box center [623, 350] width 1246 height 701
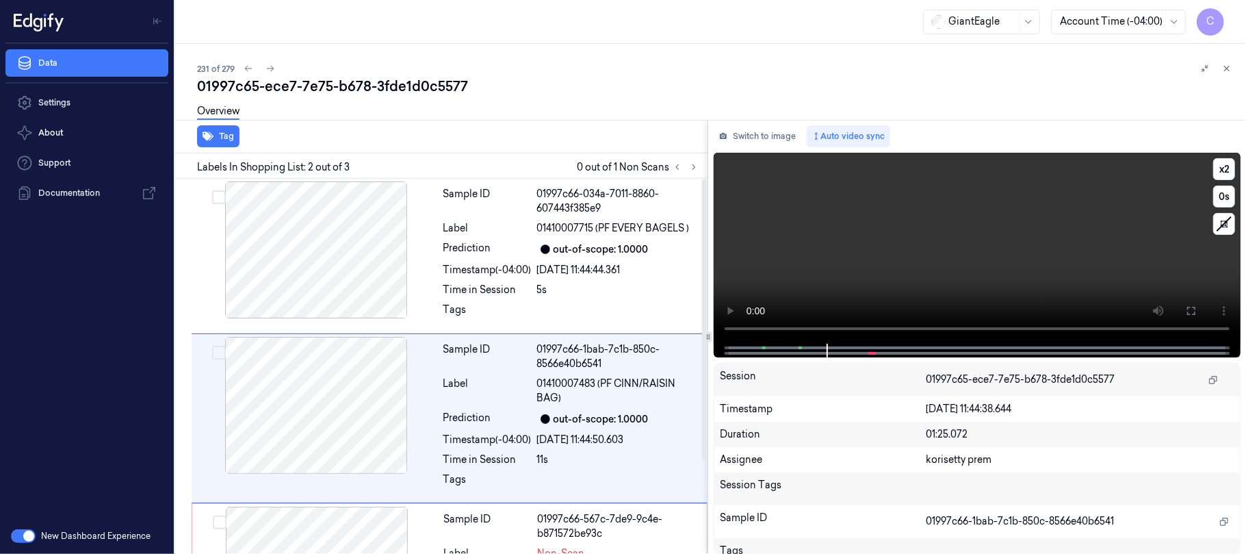
click at [981, 272] on video at bounding box center [977, 248] width 527 height 191
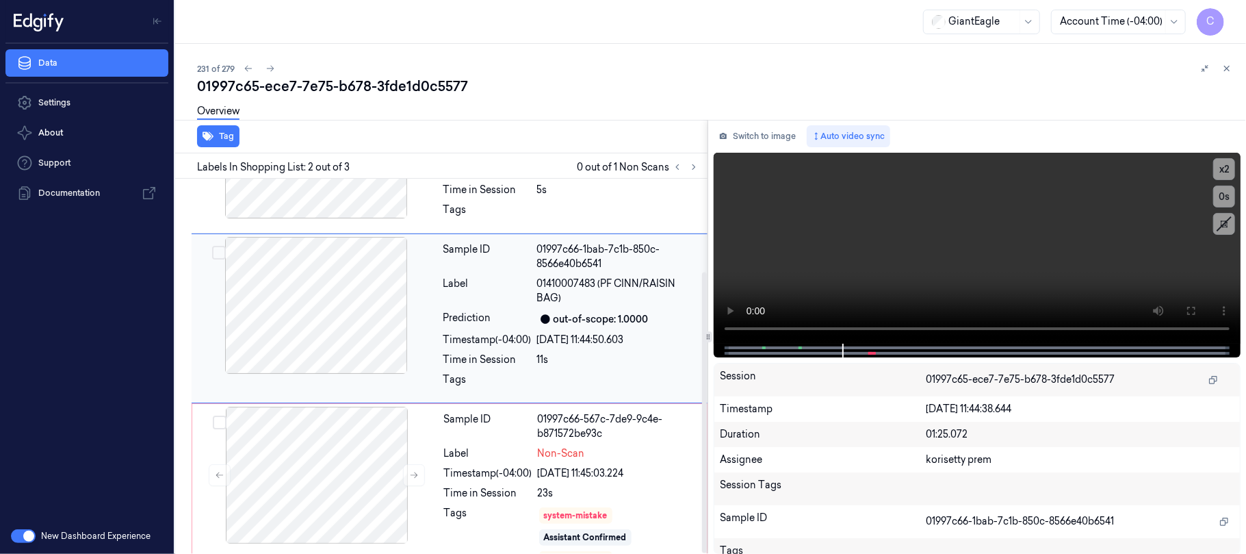
scroll to position [124, 0]
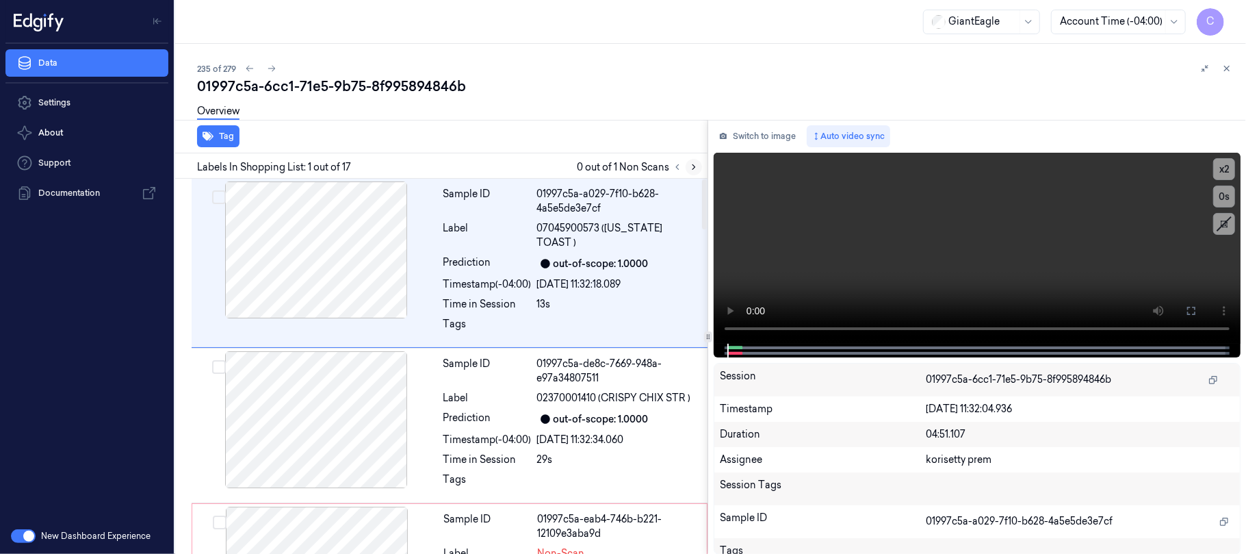
click at [690, 162] on icon at bounding box center [694, 167] width 10 height 10
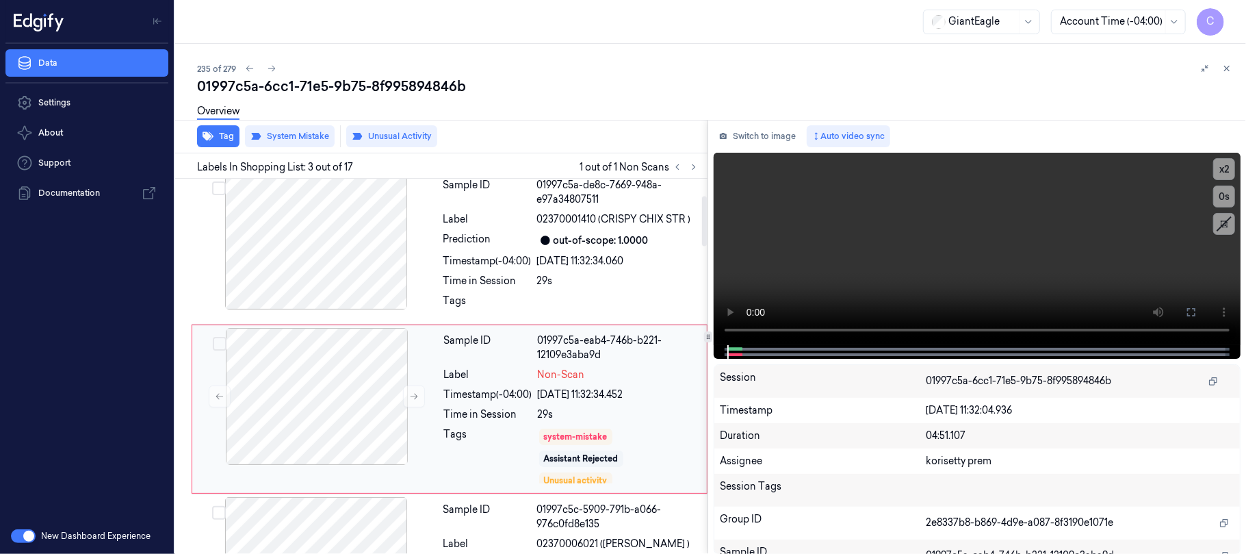
scroll to position [208, 0]
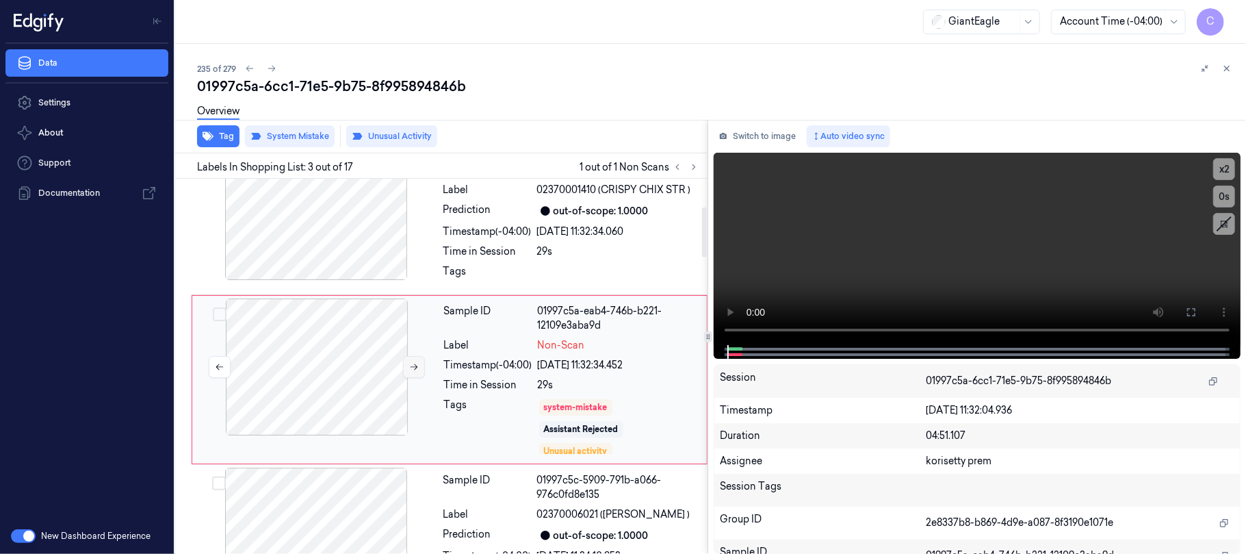
click at [406, 356] on button at bounding box center [414, 367] width 22 height 22
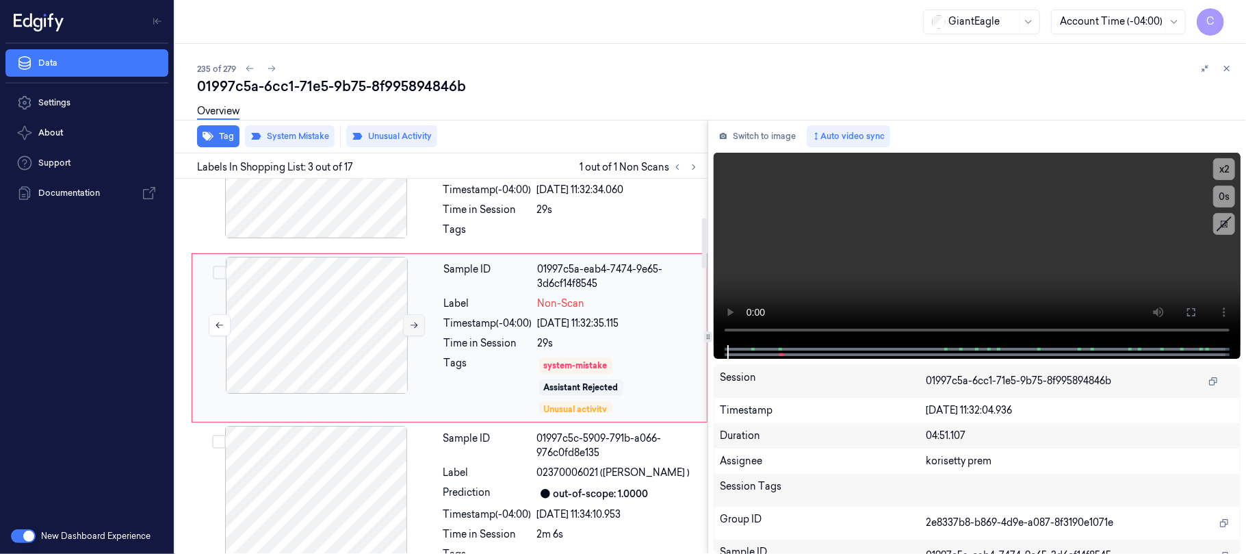
scroll to position [299, 0]
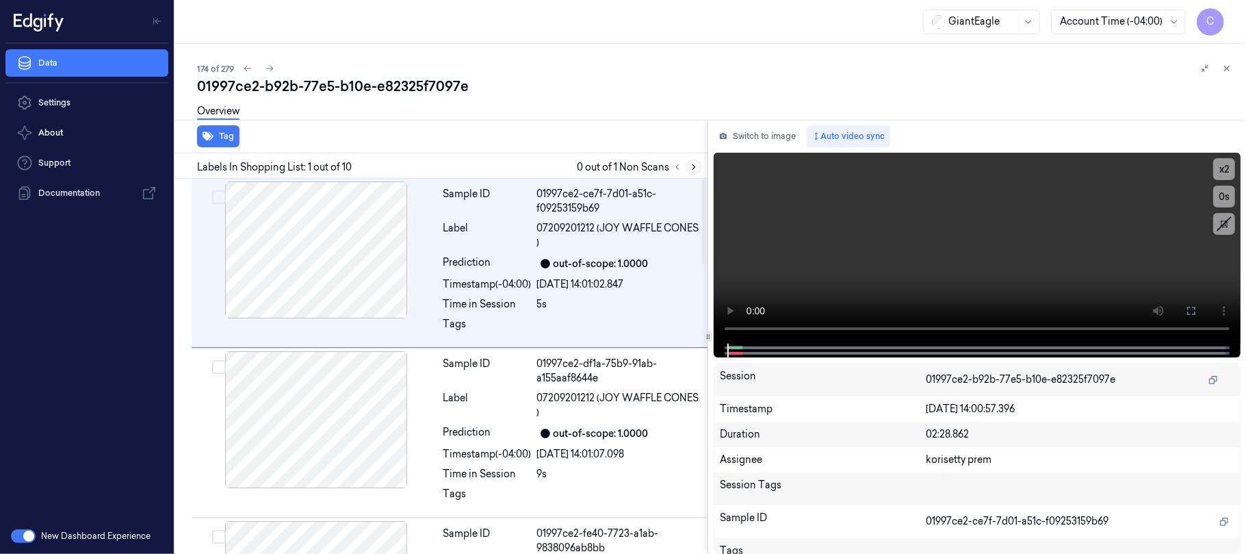
click at [691, 164] on icon at bounding box center [694, 167] width 10 height 10
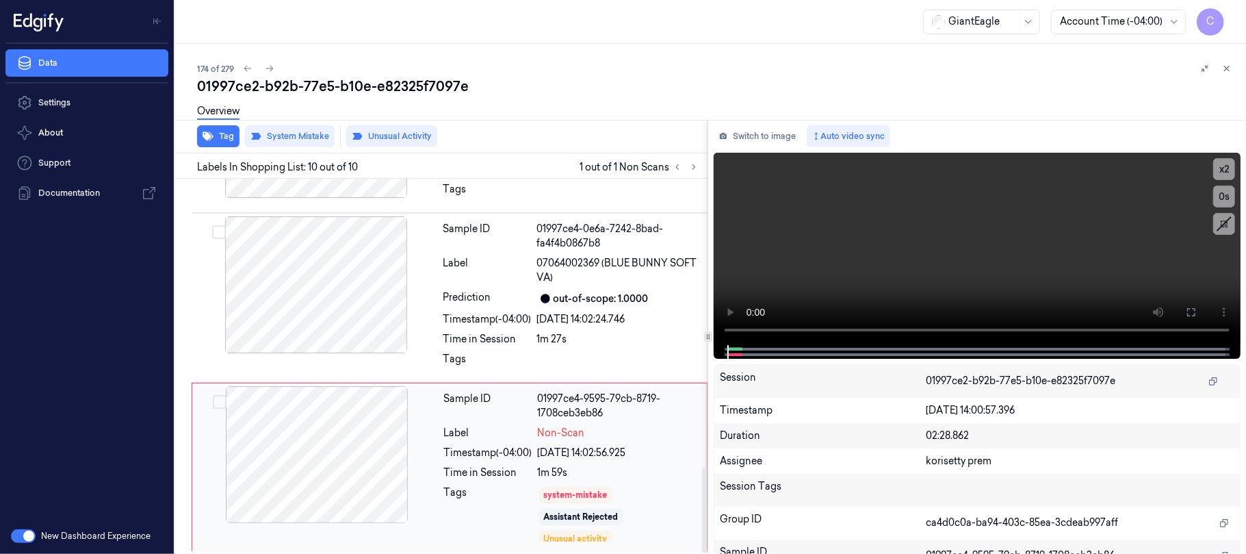
scroll to position [1271, 0]
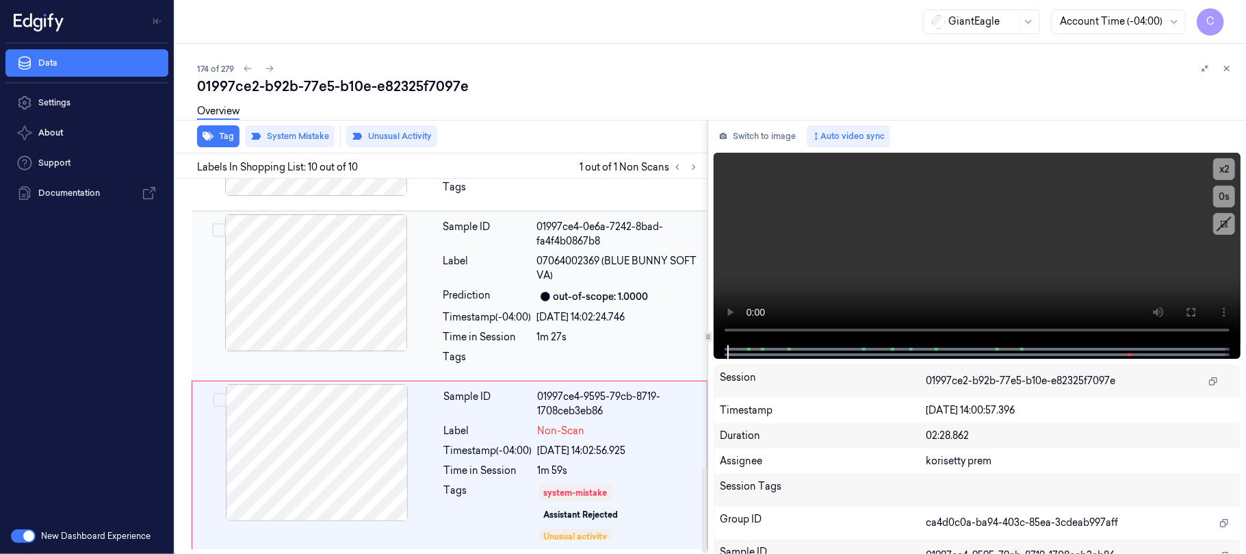
click at [346, 300] on div at bounding box center [316, 282] width 244 height 137
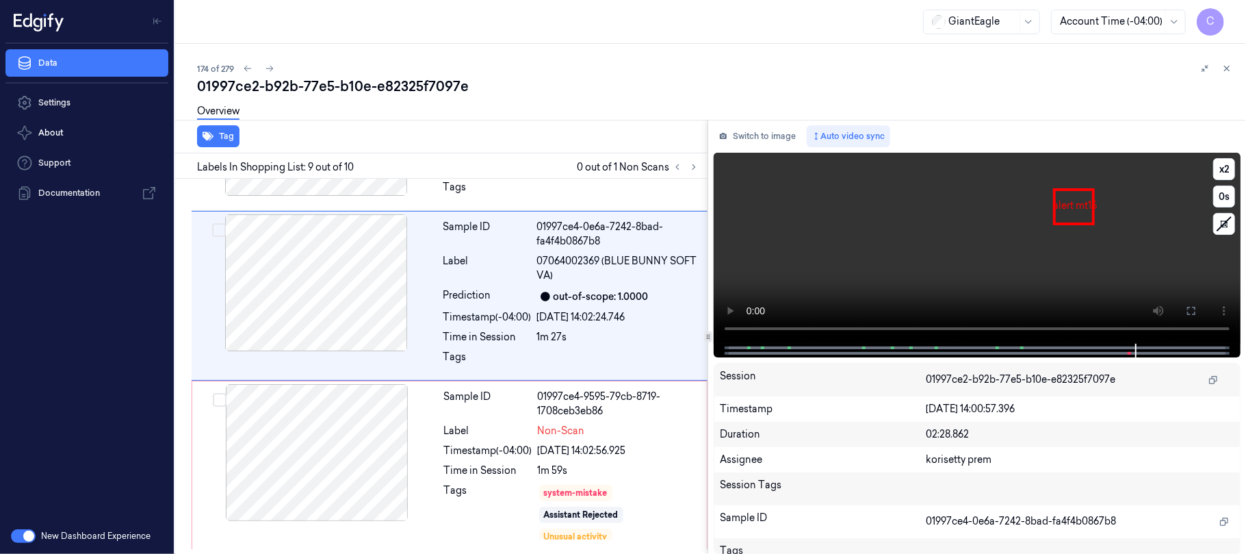
click at [1096, 253] on video at bounding box center [977, 248] width 527 height 191
click at [315, 447] on div at bounding box center [317, 452] width 244 height 137
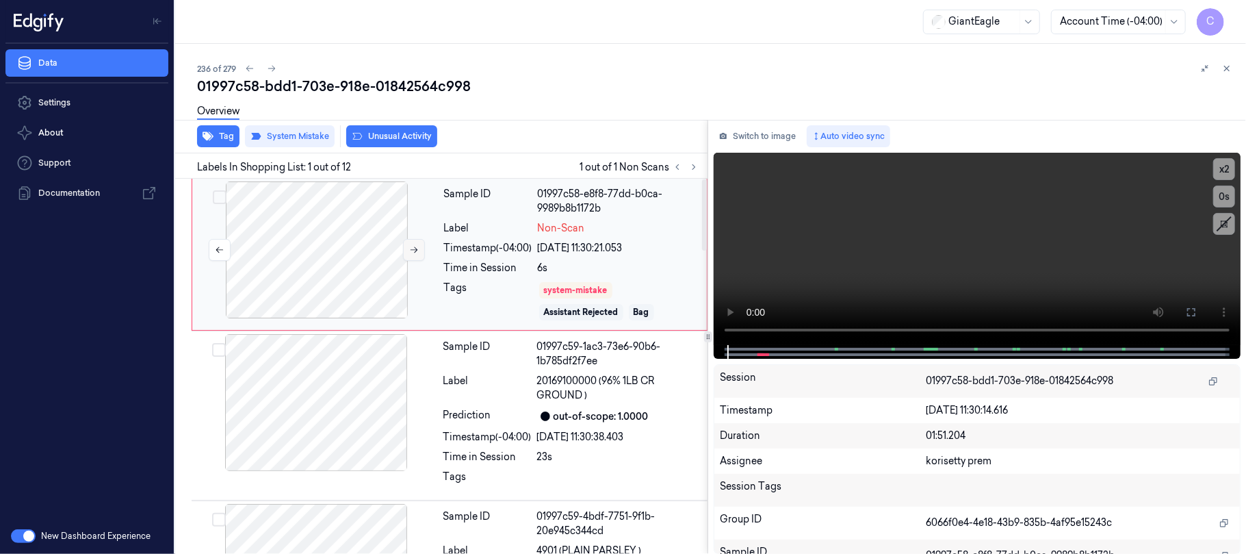
click at [414, 253] on icon at bounding box center [414, 250] width 10 height 10
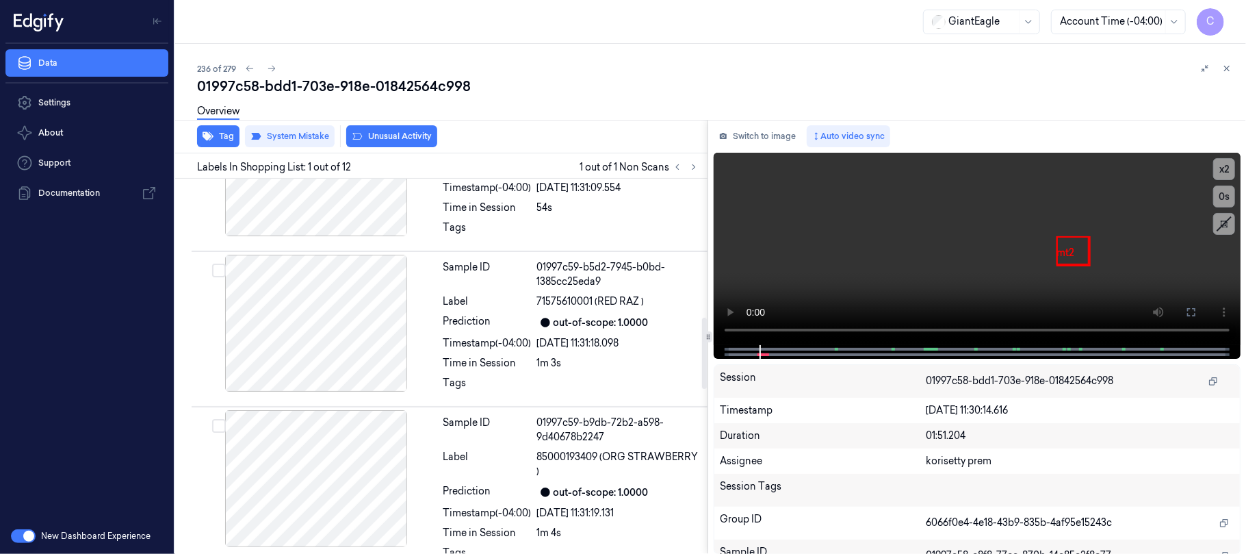
scroll to position [912, 0]
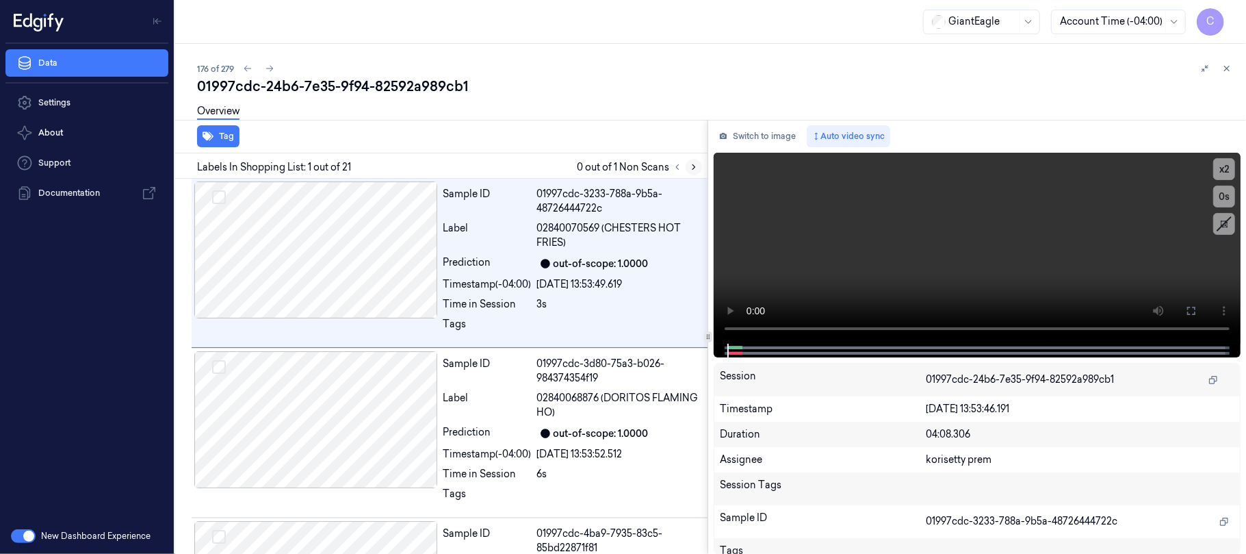
click at [695, 168] on icon at bounding box center [694, 167] width 10 height 10
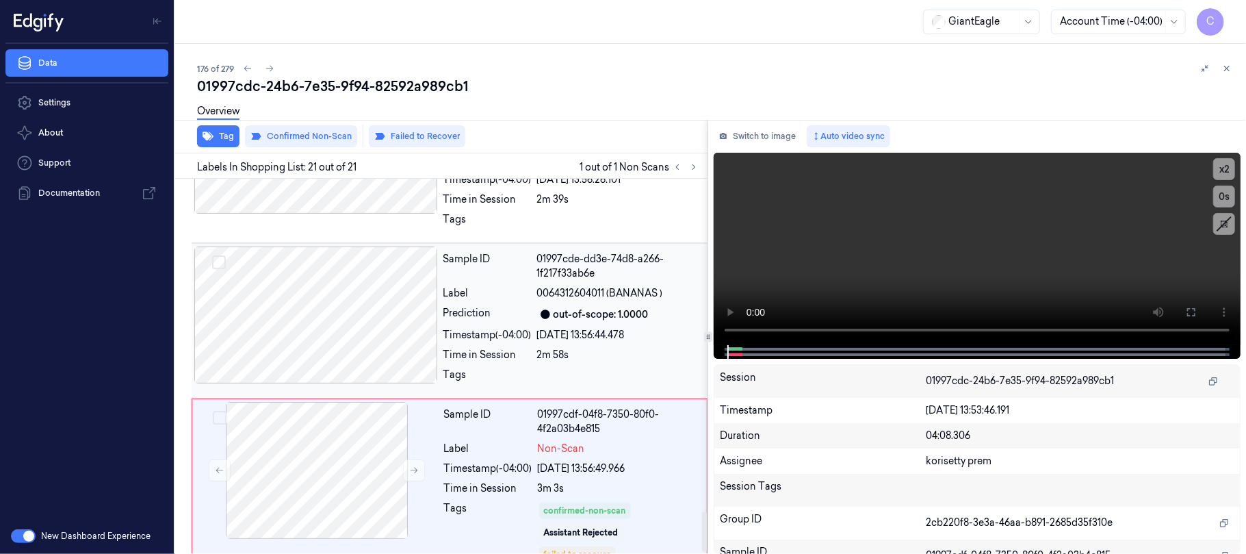
scroll to position [3157, 0]
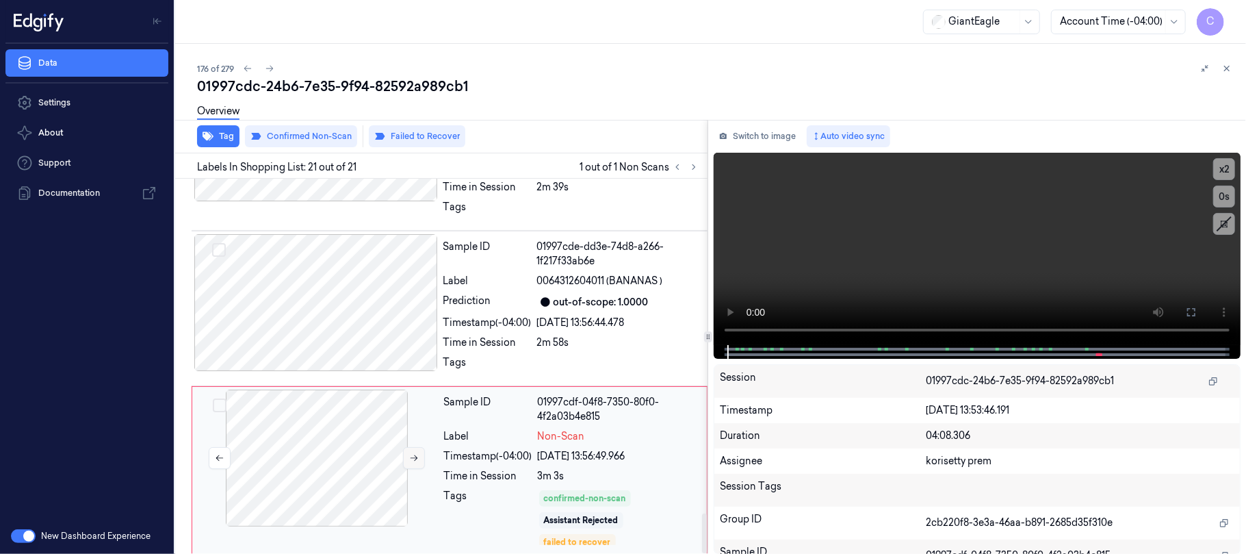
click at [406, 452] on button at bounding box center [414, 458] width 22 height 22
click at [409, 452] on button at bounding box center [414, 456] width 22 height 22
click at [409, 452] on icon at bounding box center [414, 457] width 10 height 10
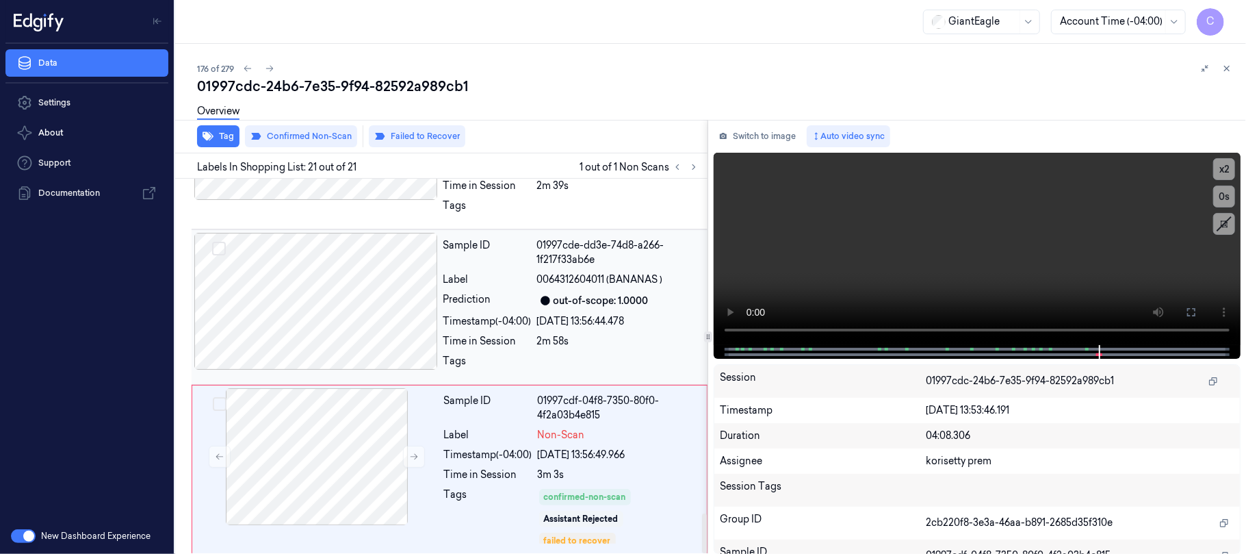
scroll to position [3157, 0]
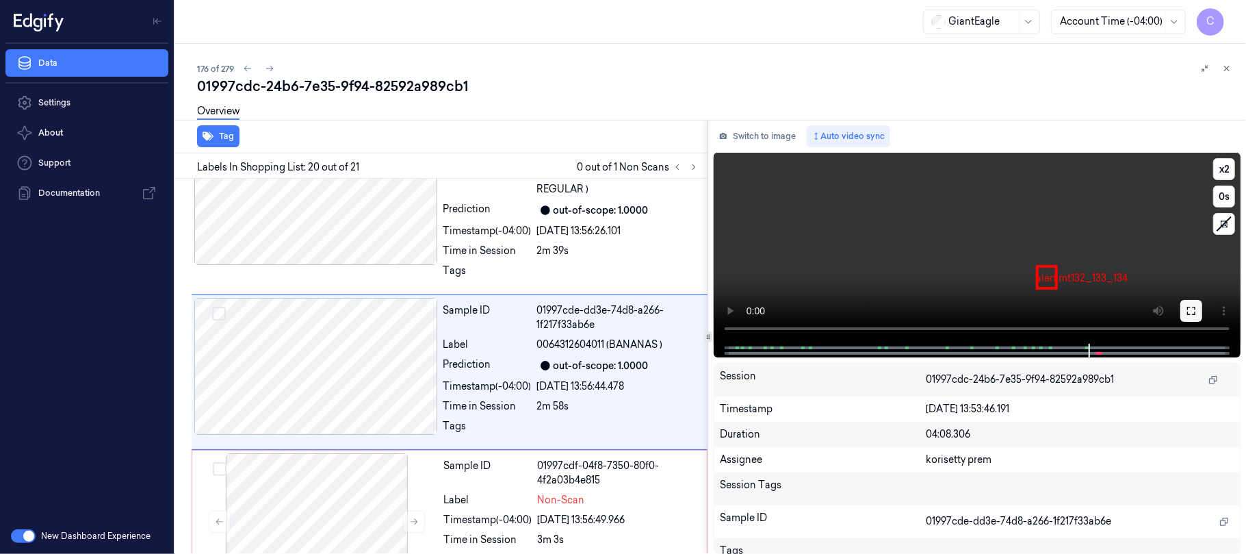
click at [1193, 313] on icon at bounding box center [1191, 310] width 11 height 11
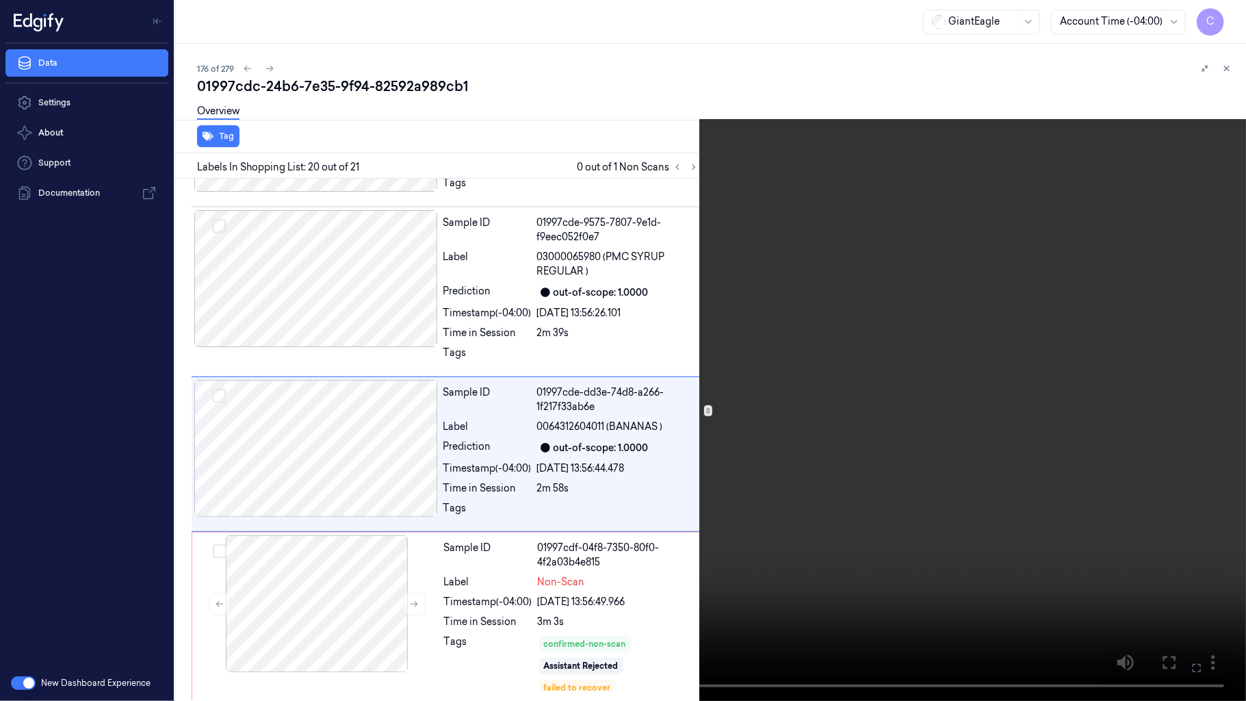
click at [620, 432] on video at bounding box center [623, 350] width 1246 height 701
click at [808, 521] on video at bounding box center [623, 350] width 1246 height 701
click at [768, 430] on video at bounding box center [623, 350] width 1246 height 701
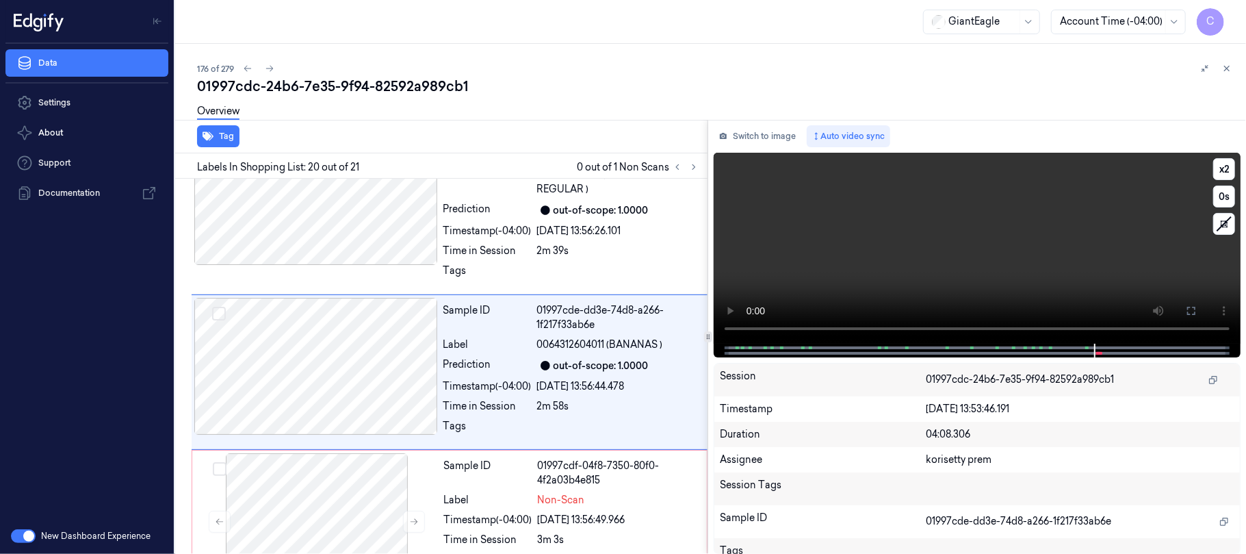
click at [1187, 307] on icon at bounding box center [1191, 310] width 11 height 11
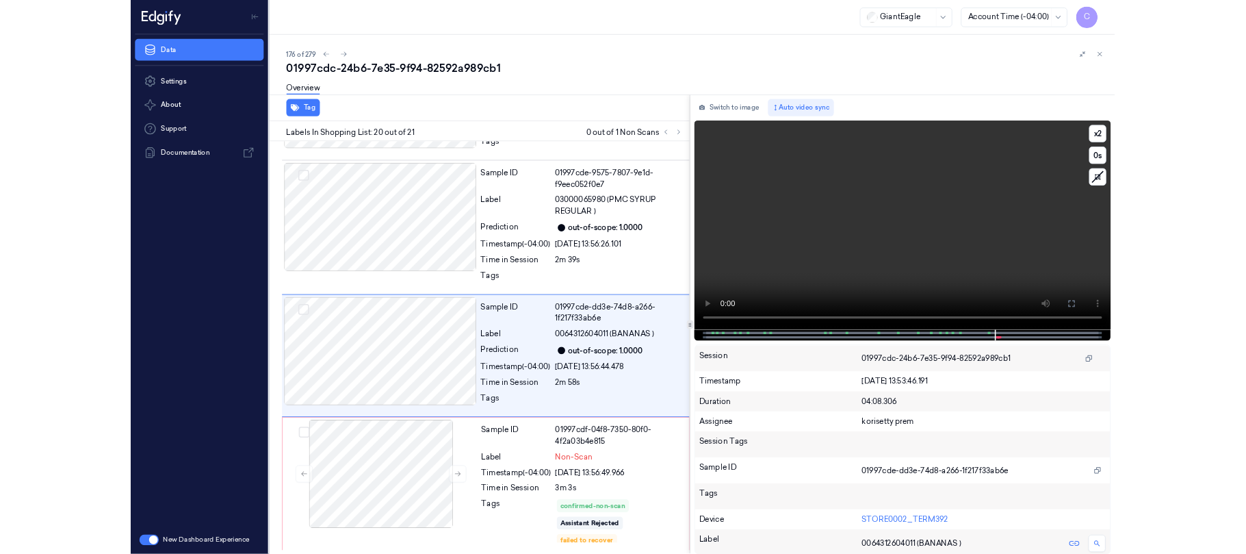
scroll to position [3012, 0]
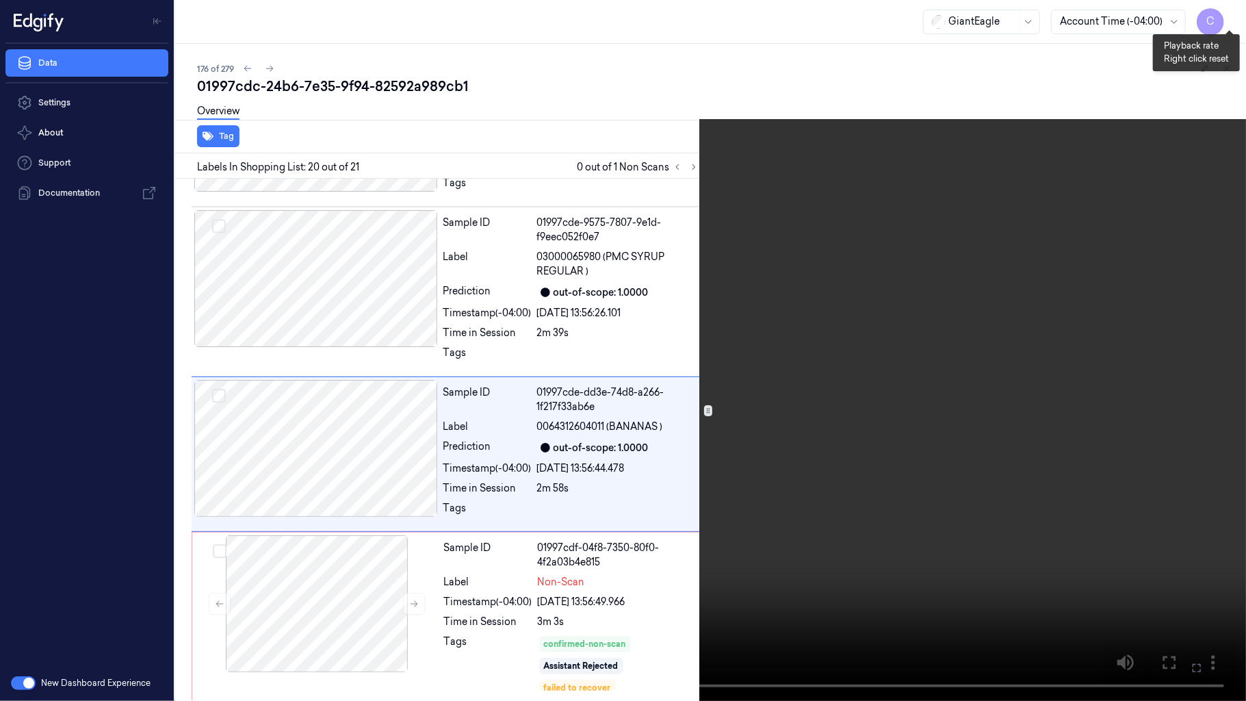
click at [1237, 15] on button "x 2" at bounding box center [1230, 16] width 22 height 22
click at [1237, 15] on button "x 4" at bounding box center [1230, 16] width 22 height 22
click at [850, 269] on video at bounding box center [623, 350] width 1246 height 701
click at [704, 385] on video at bounding box center [623, 350] width 1246 height 701
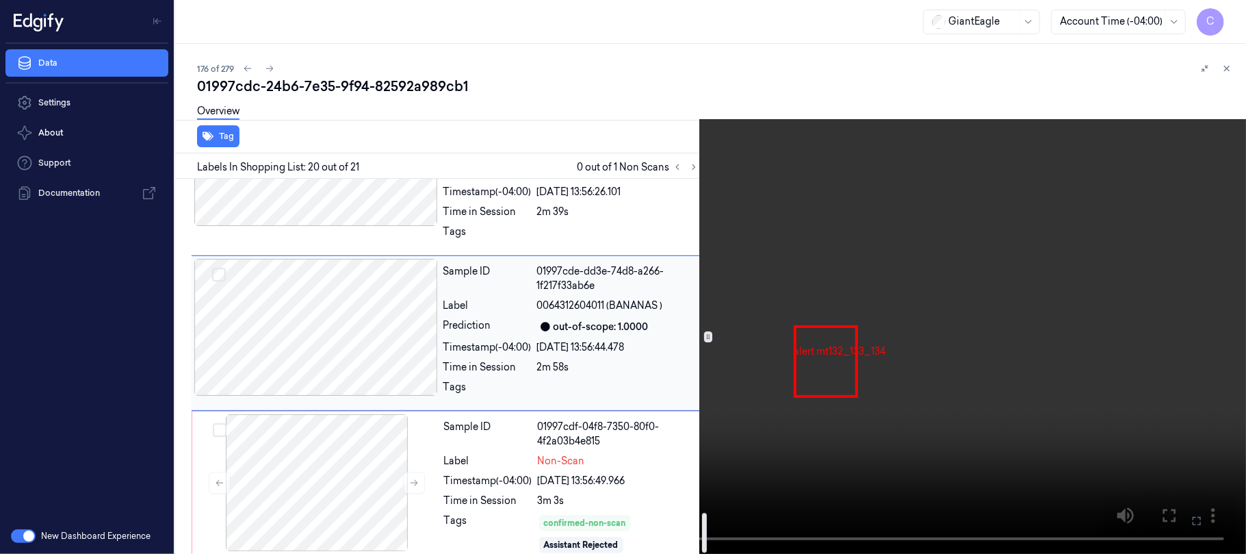
scroll to position [3157, 0]
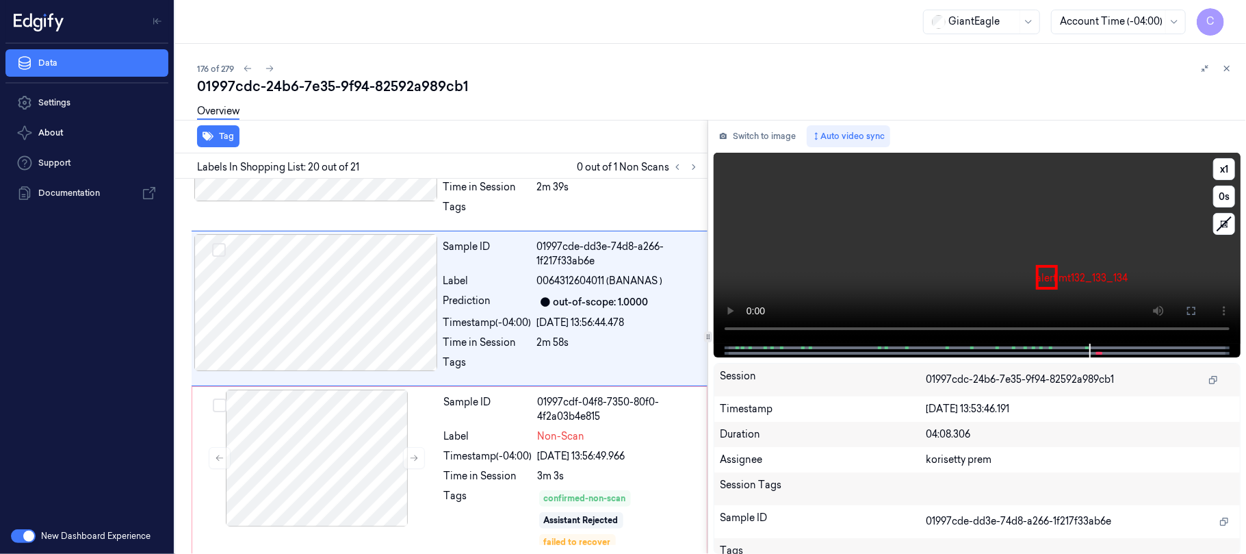
click at [959, 264] on video at bounding box center [977, 248] width 527 height 191
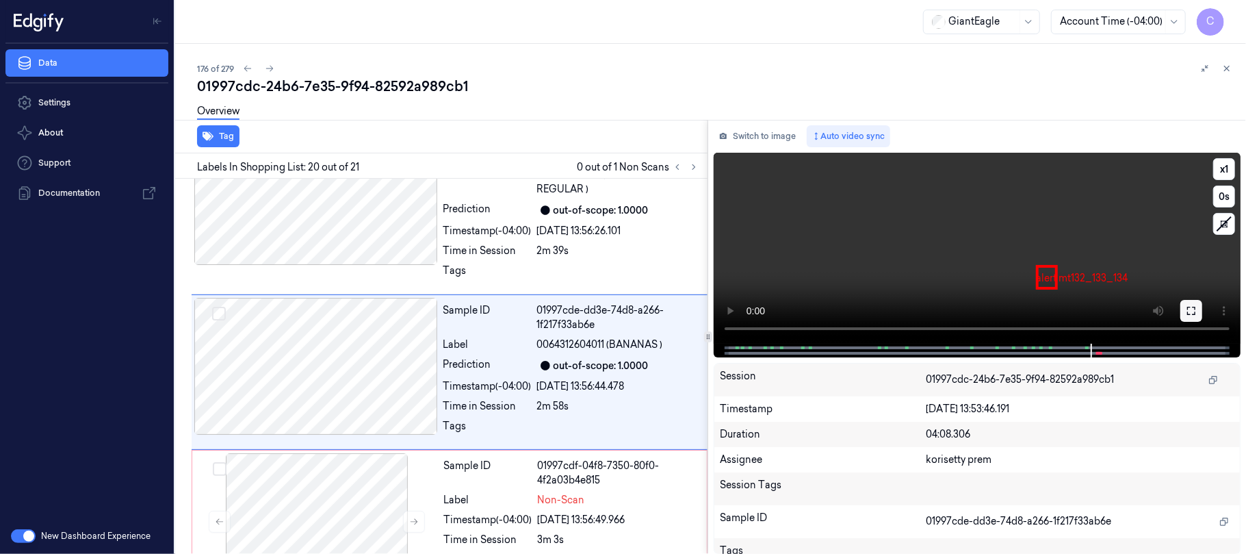
click at [1191, 309] on icon at bounding box center [1191, 310] width 11 height 11
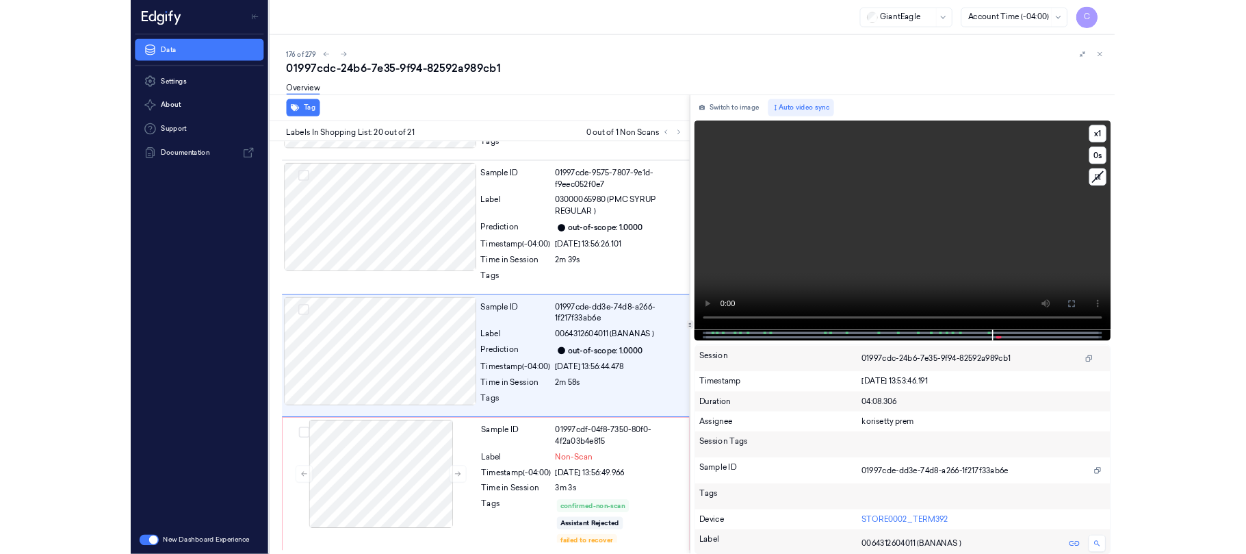
scroll to position [3012, 0]
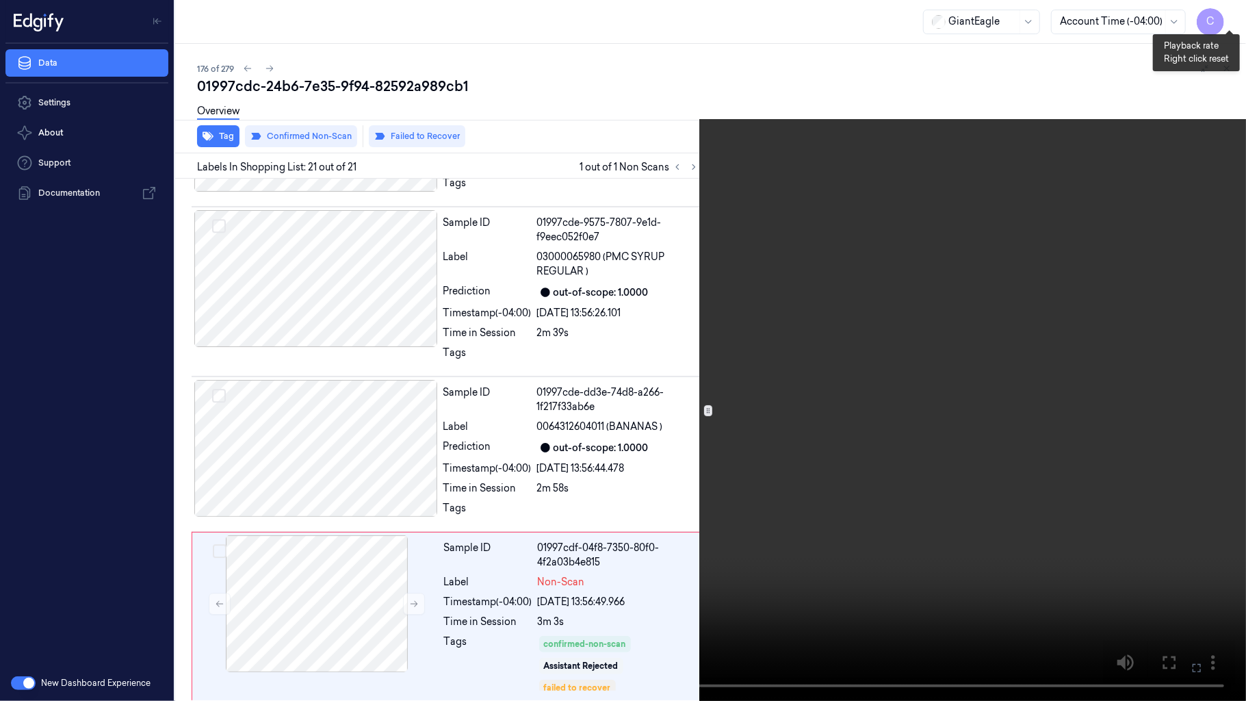
click at [1230, 19] on button "x 1" at bounding box center [1230, 16] width 22 height 22
click at [1230, 19] on button "x 2" at bounding box center [1230, 16] width 22 height 22
click at [691, 274] on video at bounding box center [623, 350] width 1246 height 701
click at [649, 312] on video at bounding box center [623, 350] width 1246 height 701
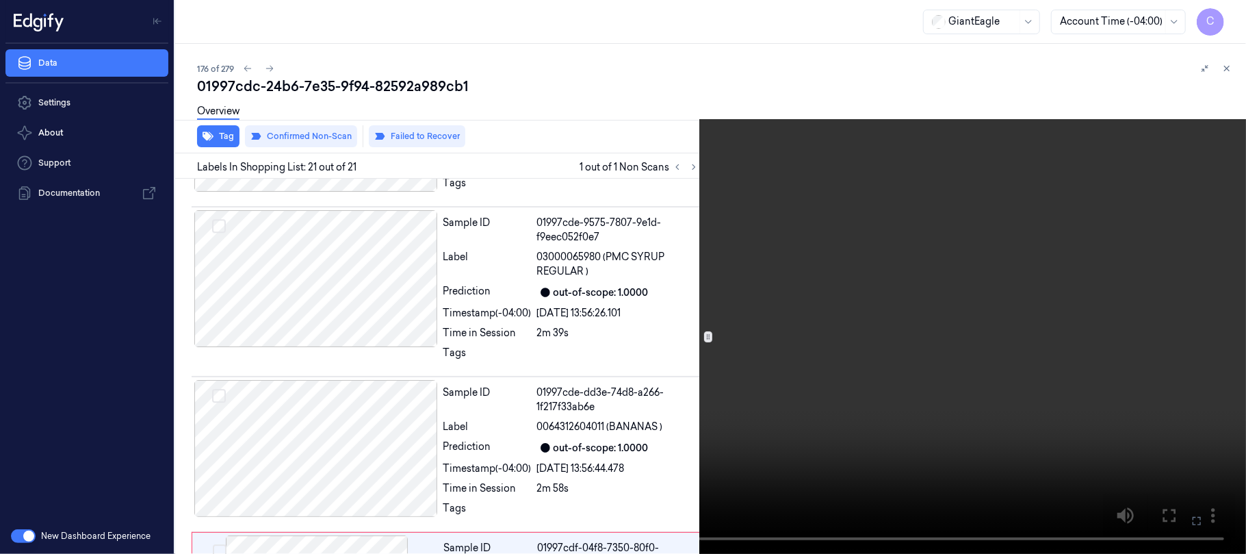
scroll to position [3094, 0]
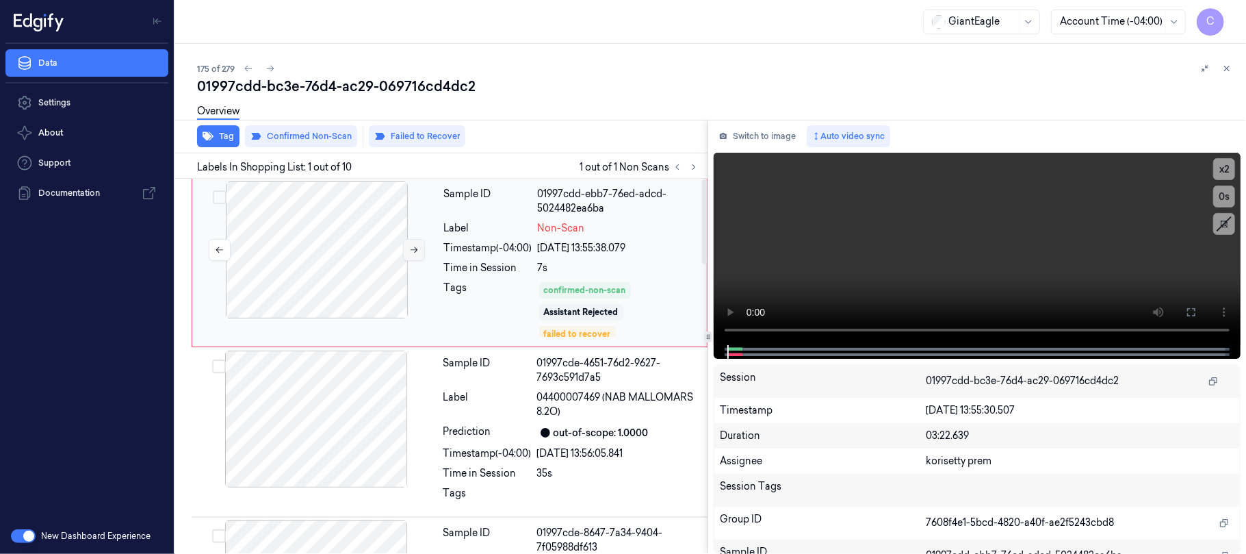
click at [416, 248] on icon at bounding box center [415, 250] width 8 height 6
click at [412, 249] on icon at bounding box center [414, 250] width 10 height 10
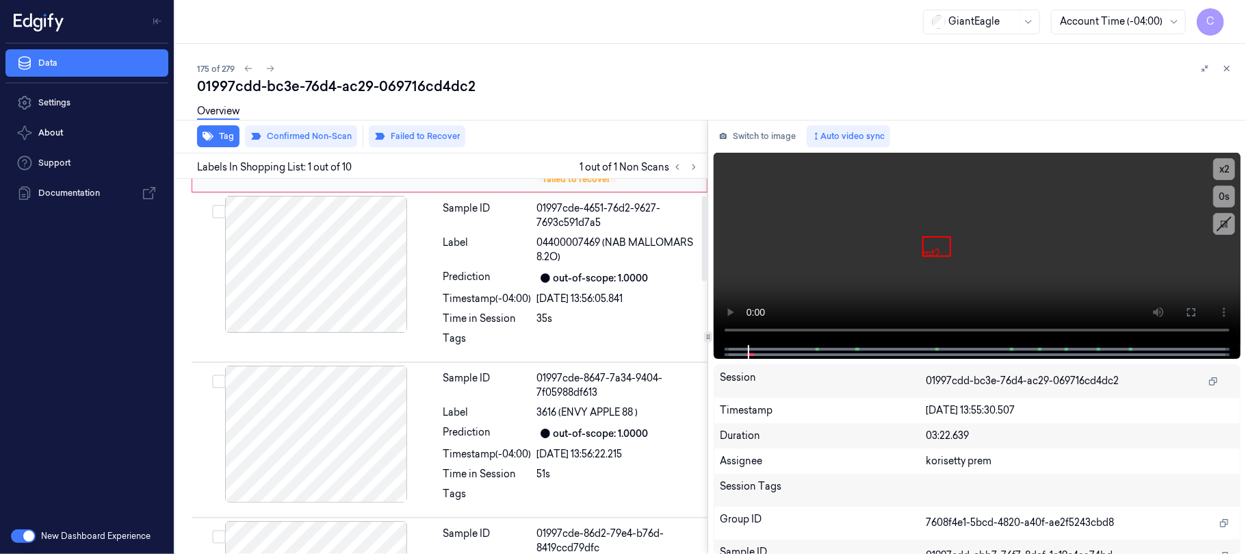
scroll to position [182, 0]
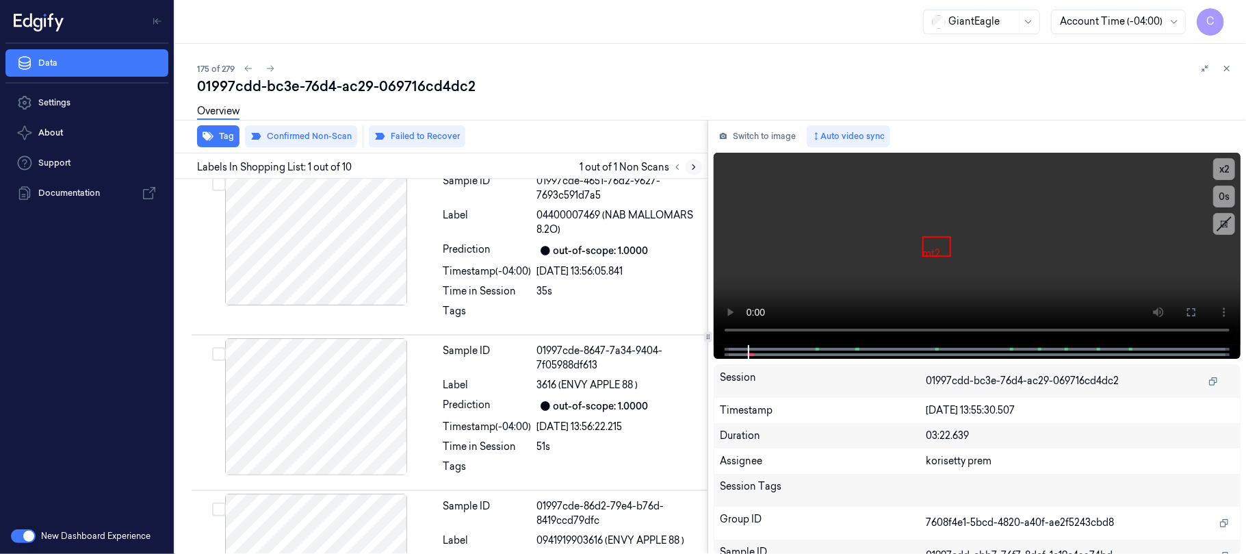
click at [691, 162] on icon at bounding box center [694, 167] width 10 height 10
click at [691, 168] on icon at bounding box center [694, 167] width 10 height 10
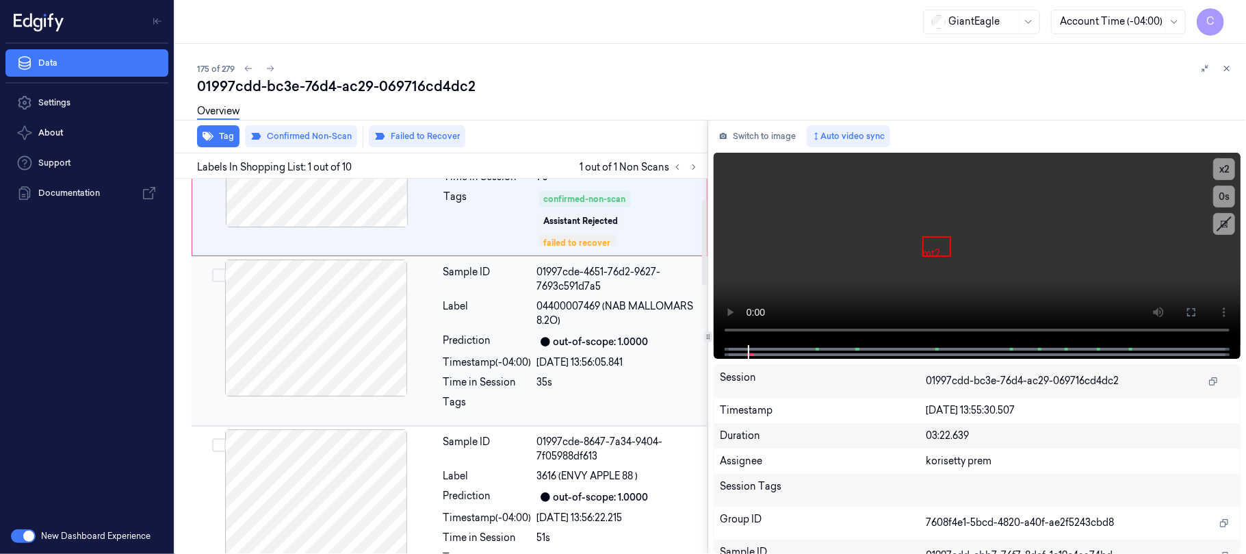
scroll to position [0, 0]
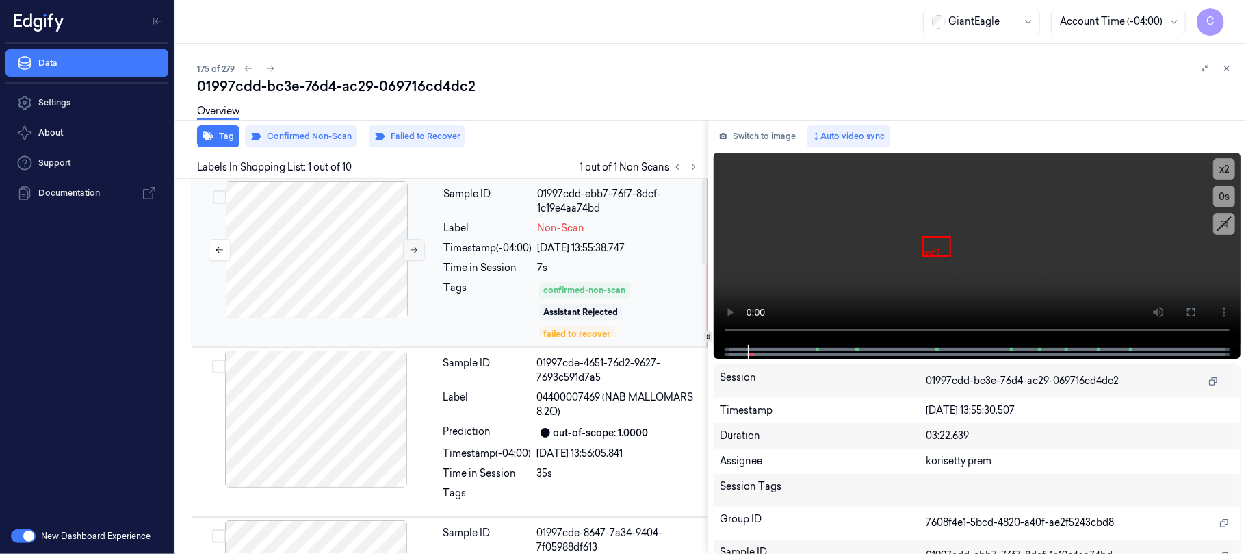
click at [408, 249] on button at bounding box center [414, 250] width 22 height 22
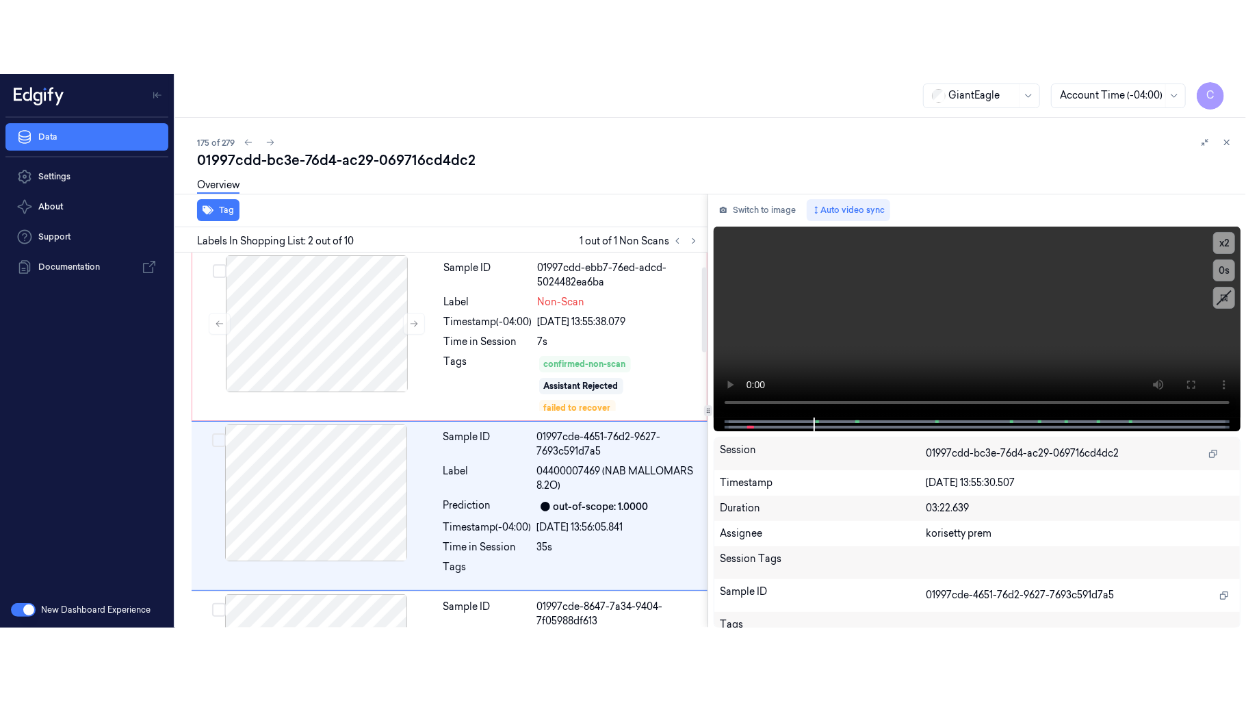
scroll to position [66, 0]
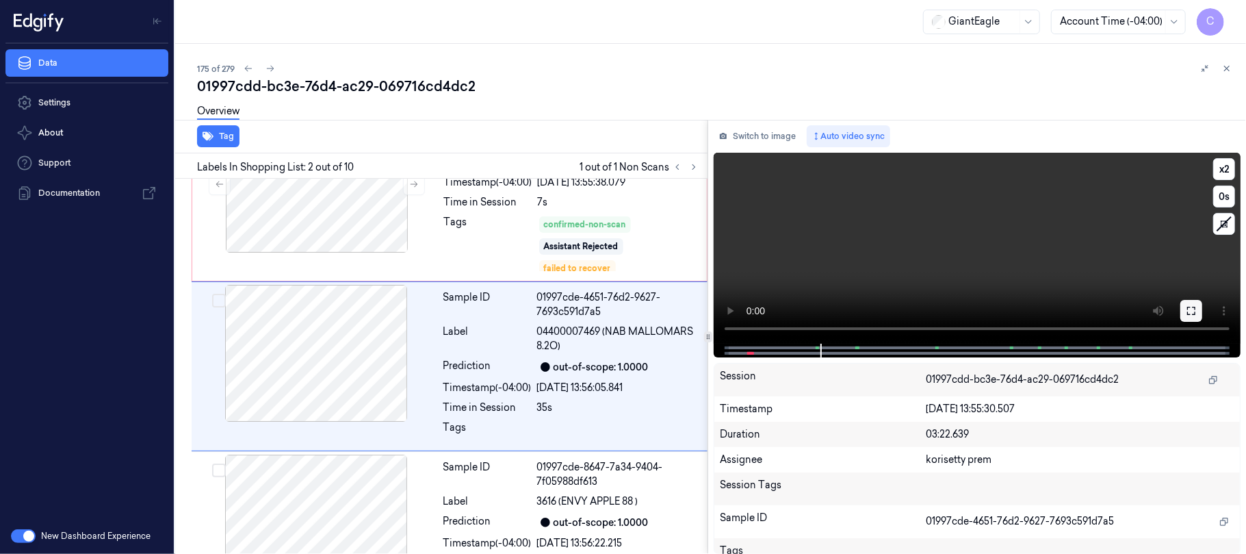
click at [1194, 307] on icon at bounding box center [1191, 310] width 11 height 11
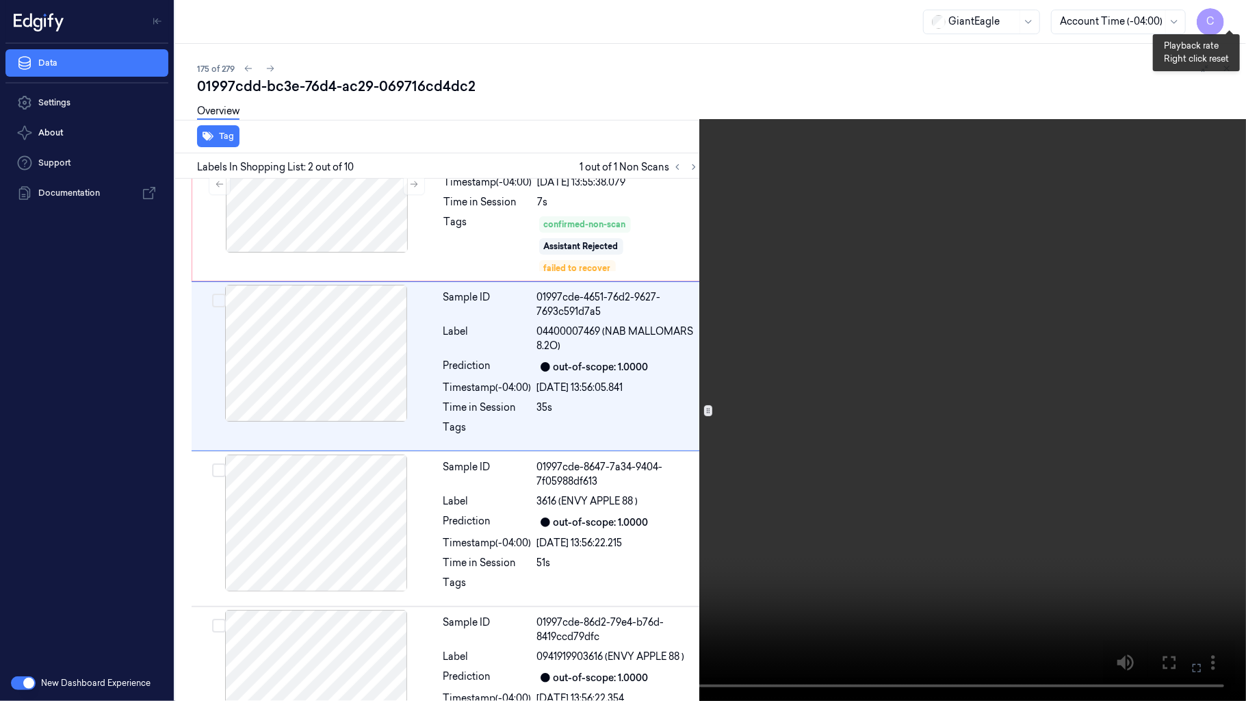
click at [1232, 19] on button "x 2" at bounding box center [1230, 16] width 22 height 22
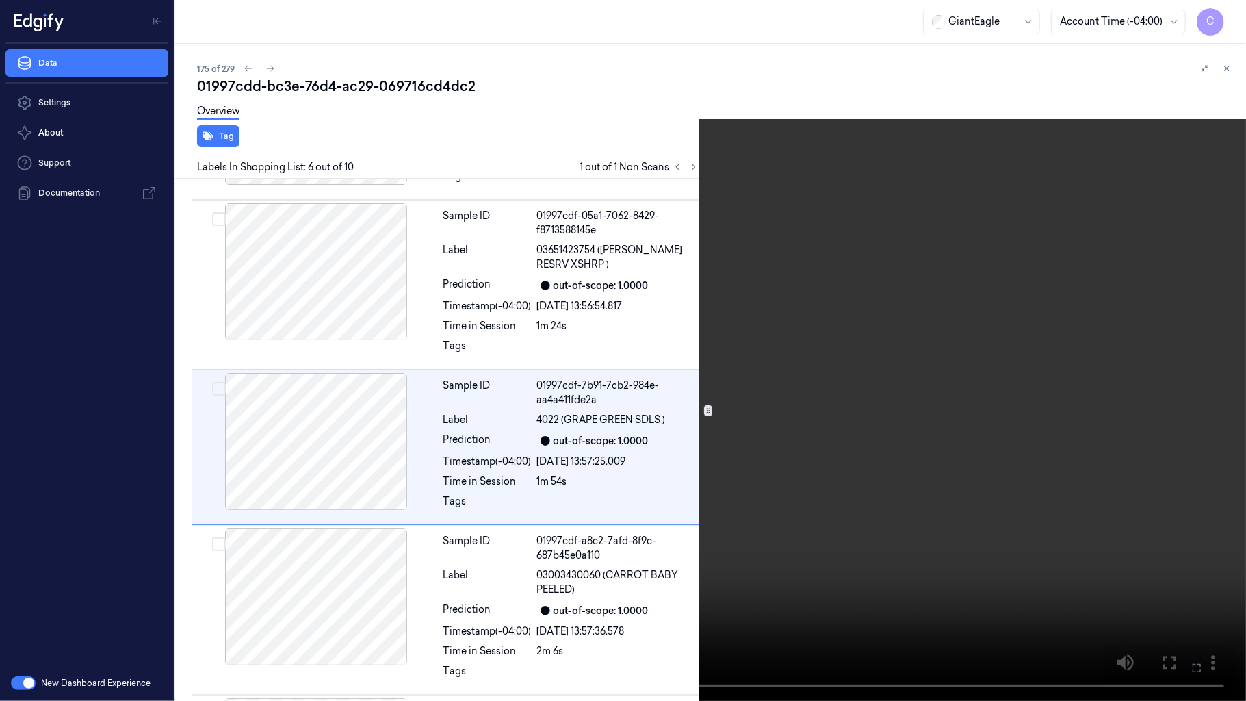
scroll to position [638, 0]
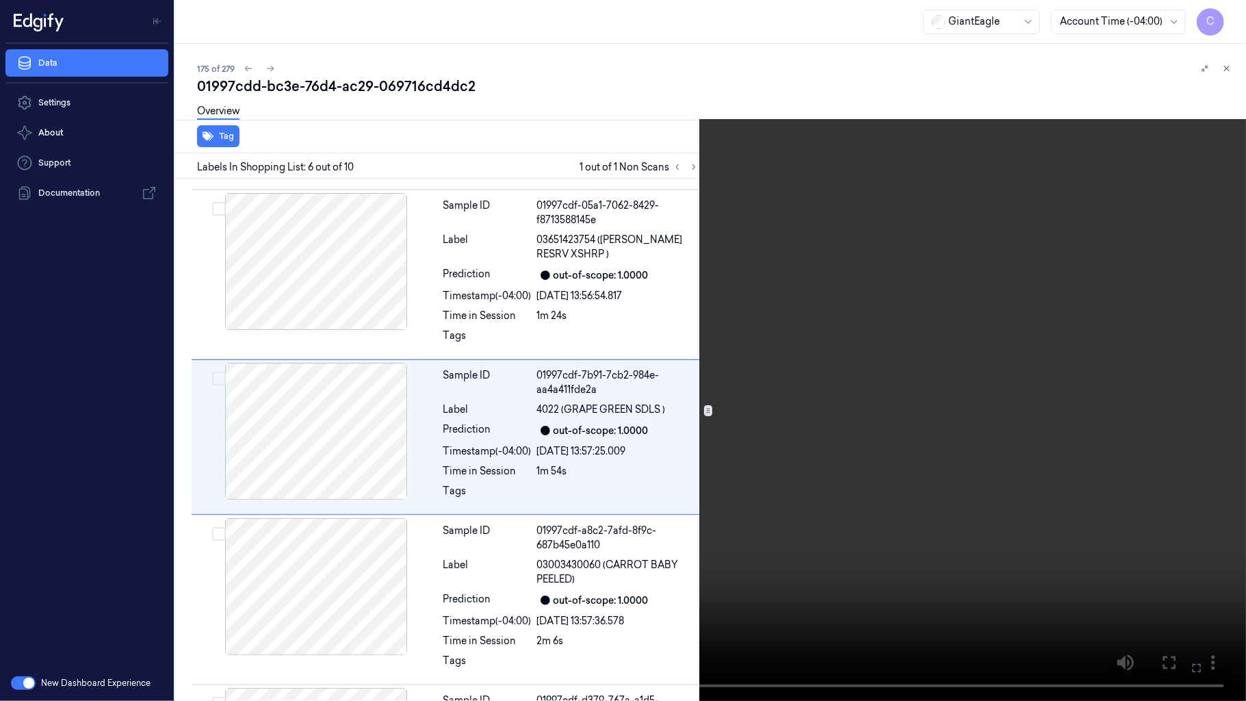
click at [390, 340] on video at bounding box center [623, 350] width 1246 height 701
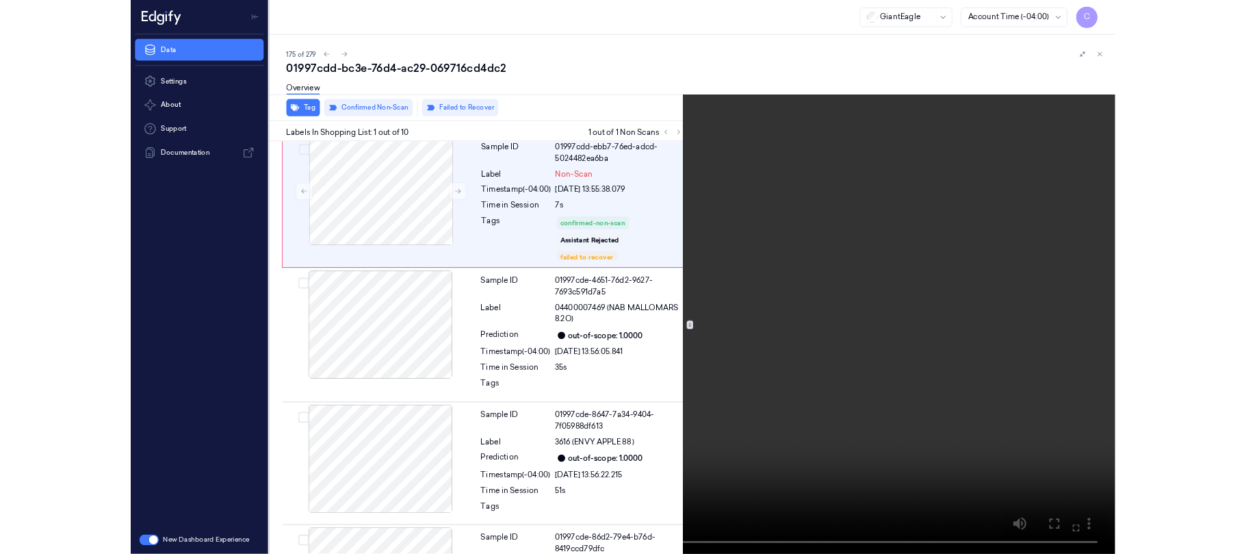
scroll to position [0, 0]
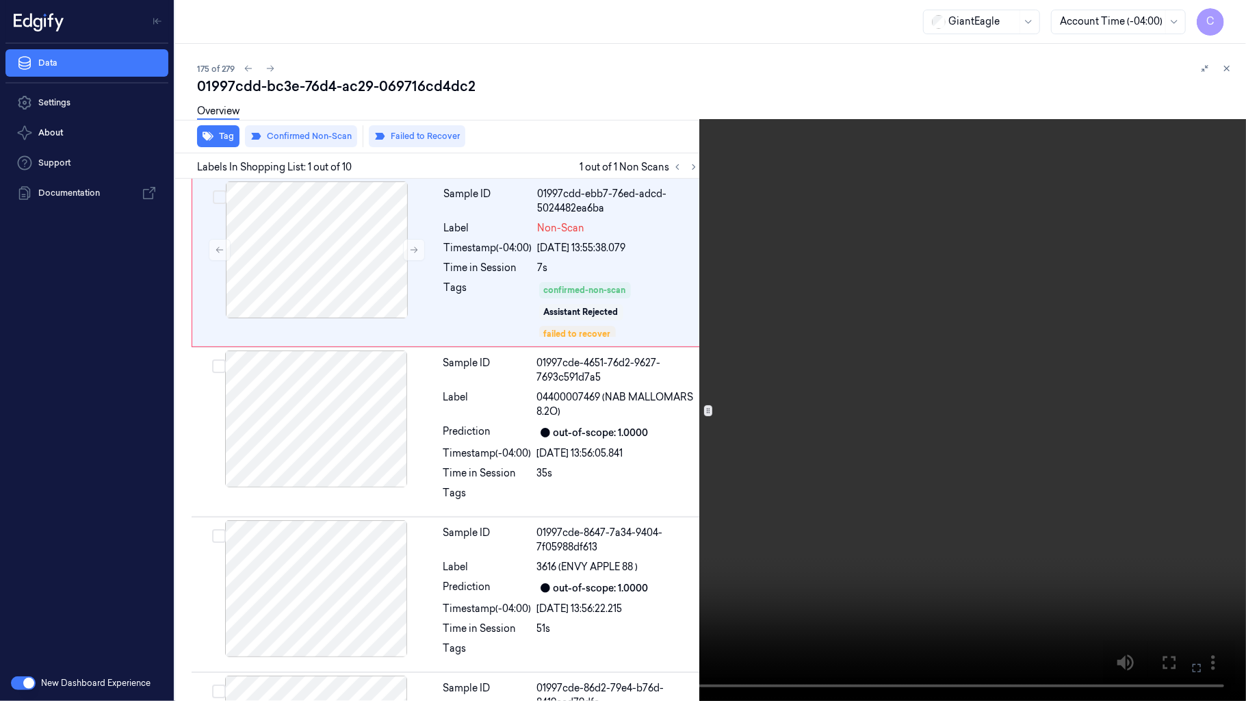
click at [515, 330] on video at bounding box center [623, 350] width 1246 height 701
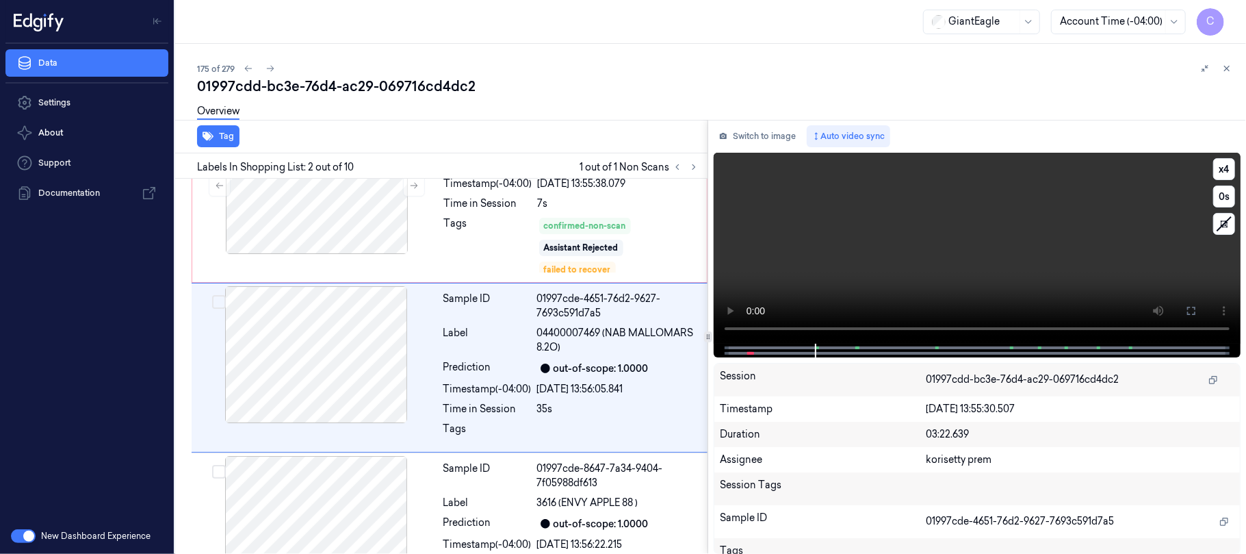
scroll to position [66, 0]
click at [994, 242] on video at bounding box center [977, 248] width 527 height 191
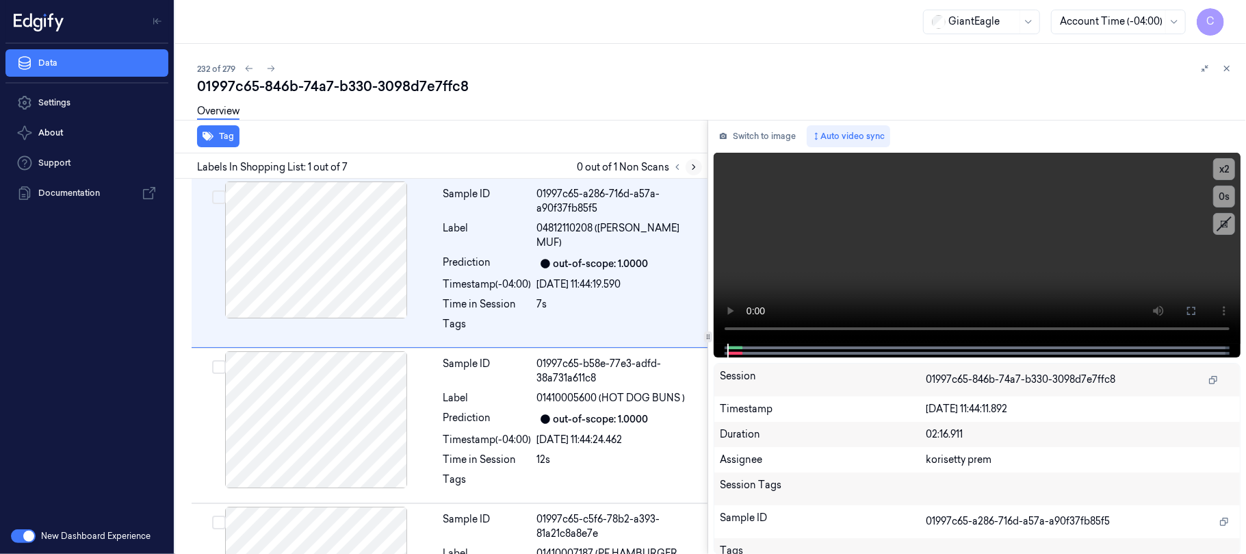
click at [701, 166] on button at bounding box center [694, 167] width 16 height 16
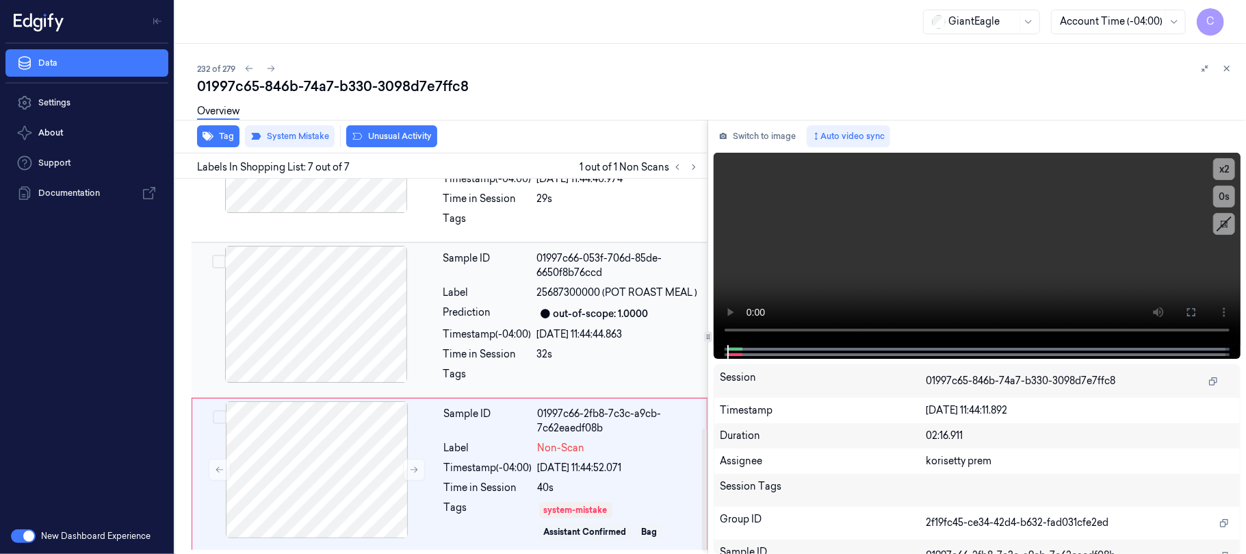
scroll to position [775, 0]
click at [411, 467] on icon at bounding box center [414, 469] width 10 height 10
click at [412, 469] on icon at bounding box center [414, 469] width 10 height 10
click at [299, 319] on div at bounding box center [316, 313] width 244 height 137
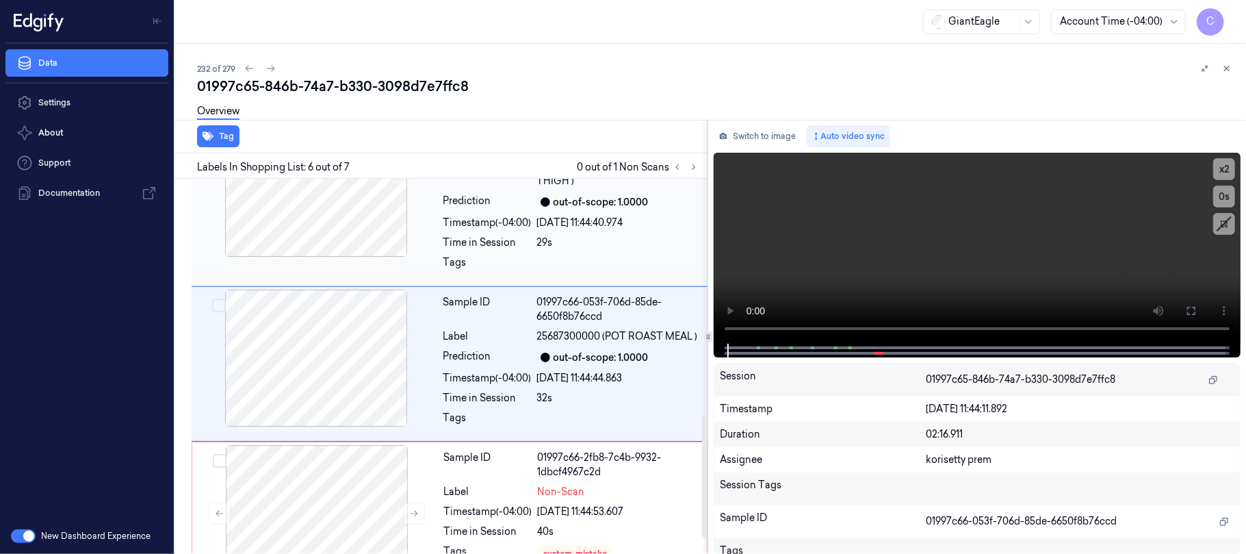
click at [326, 190] on div at bounding box center [316, 188] width 244 height 137
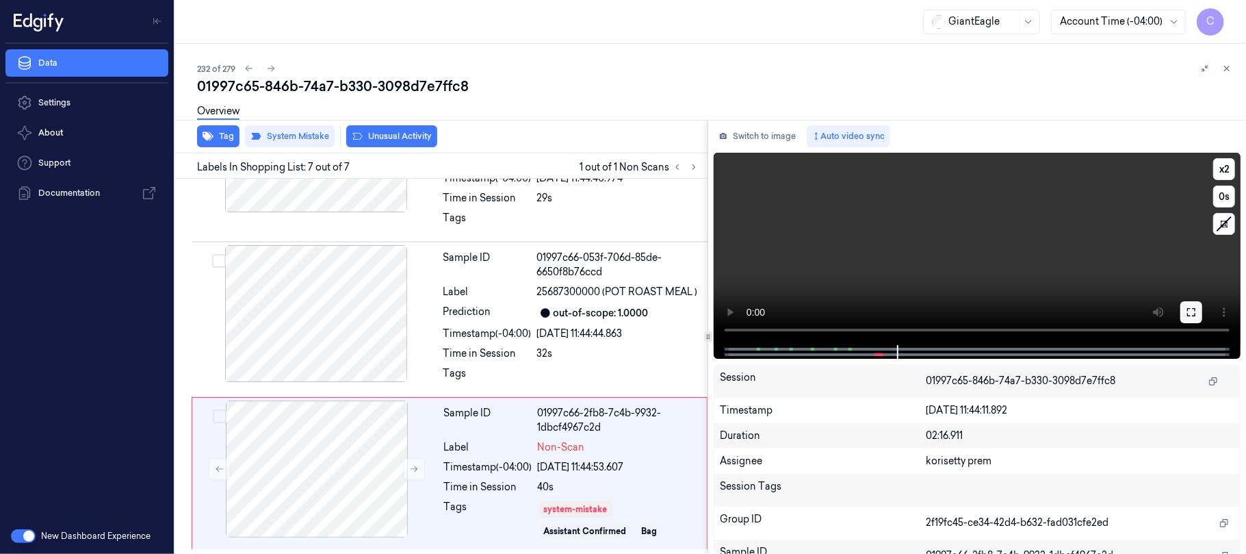
click at [1198, 312] on button at bounding box center [1191, 312] width 22 height 22
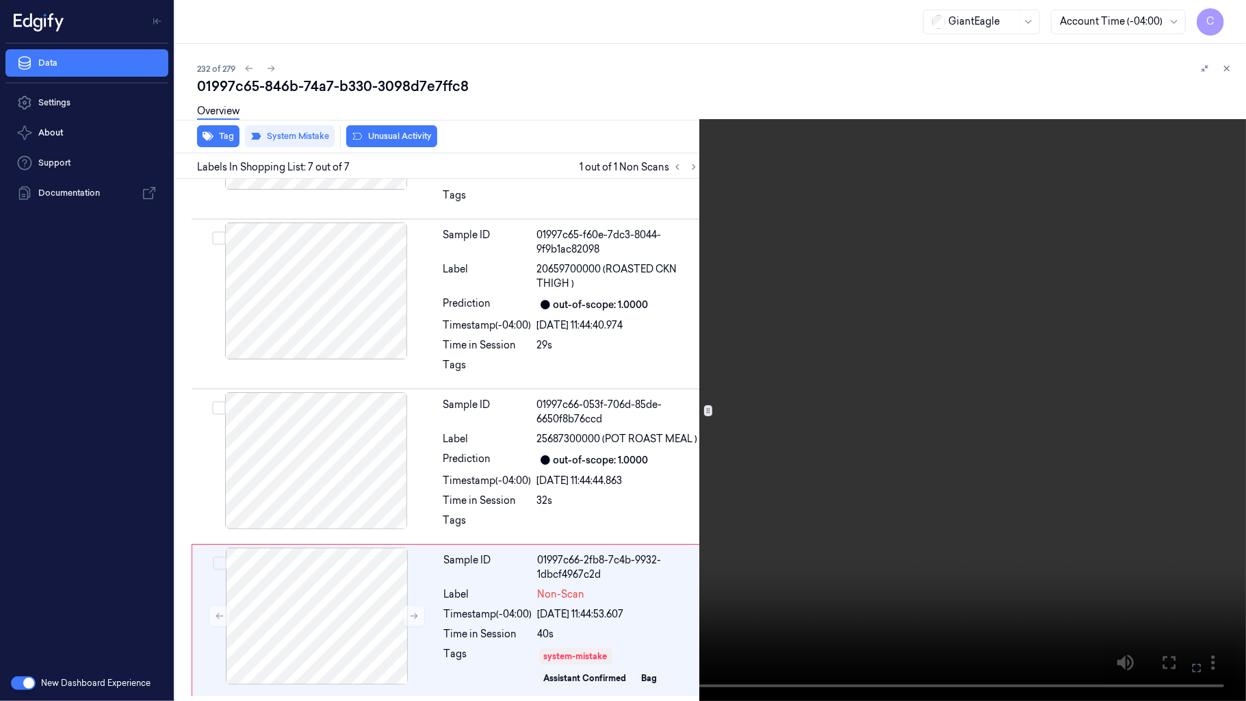
click at [558, 409] on video at bounding box center [623, 350] width 1246 height 701
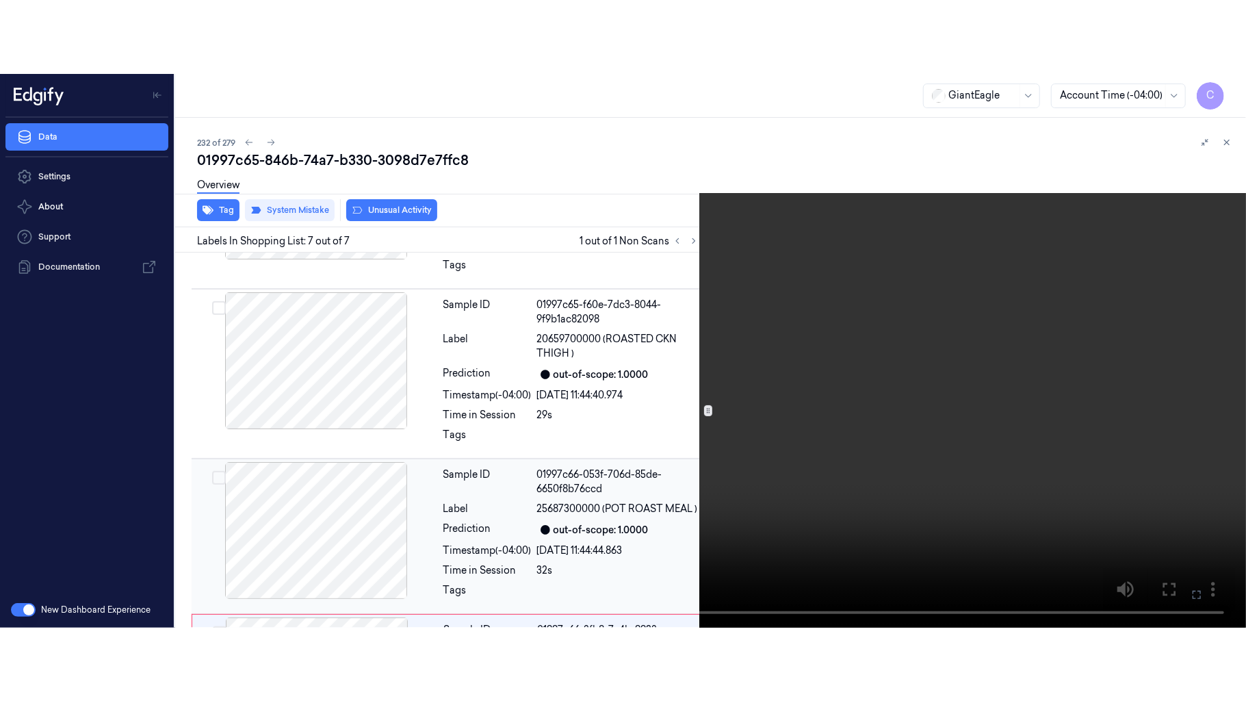
scroll to position [775, 0]
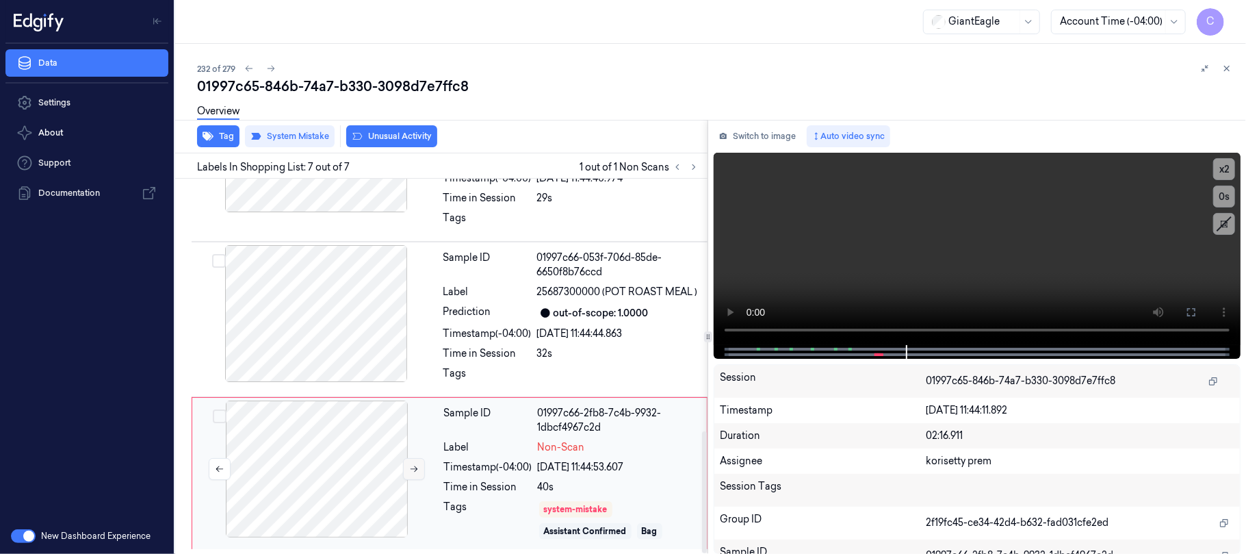
click at [411, 464] on icon at bounding box center [414, 469] width 10 height 10
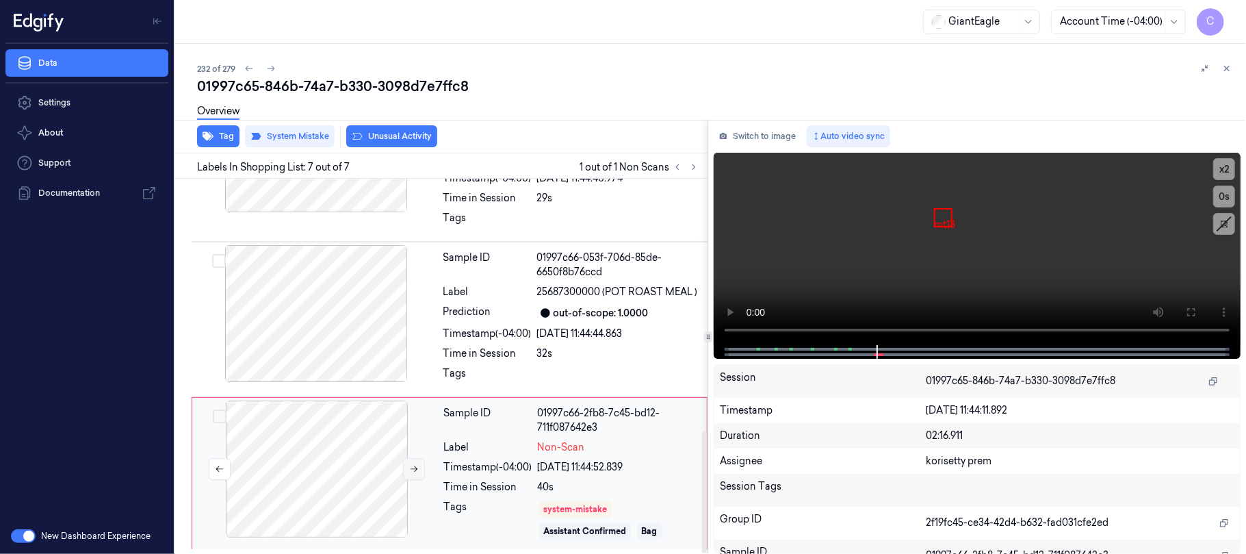
click at [411, 464] on icon at bounding box center [414, 469] width 10 height 10
click at [409, 466] on icon at bounding box center [414, 469] width 10 height 10
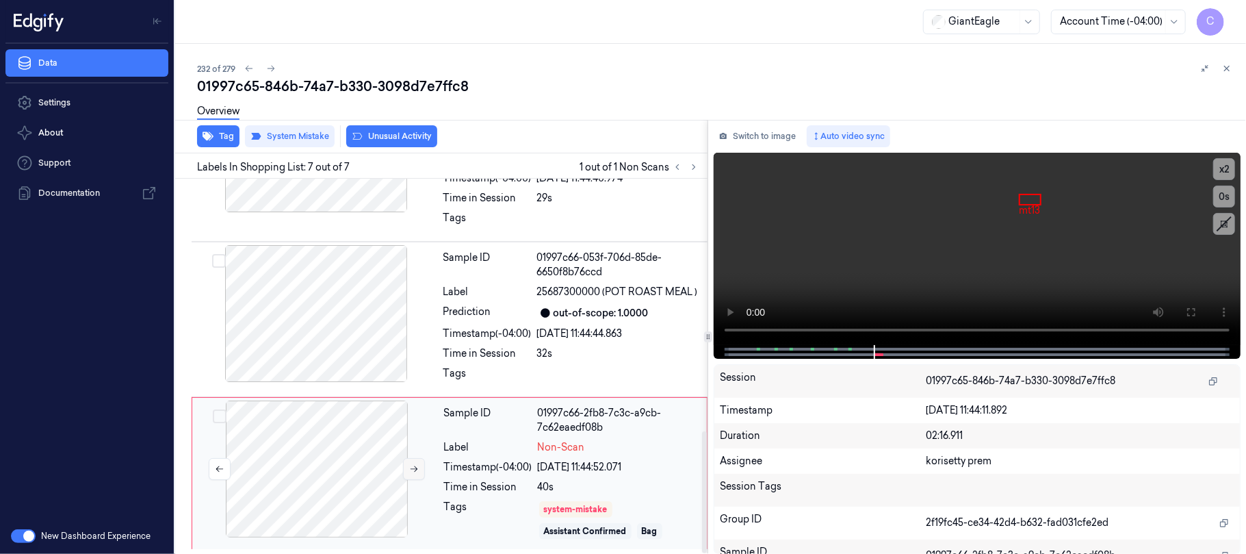
click at [409, 466] on icon at bounding box center [414, 469] width 10 height 10
click at [414, 468] on icon at bounding box center [414, 469] width 10 height 10
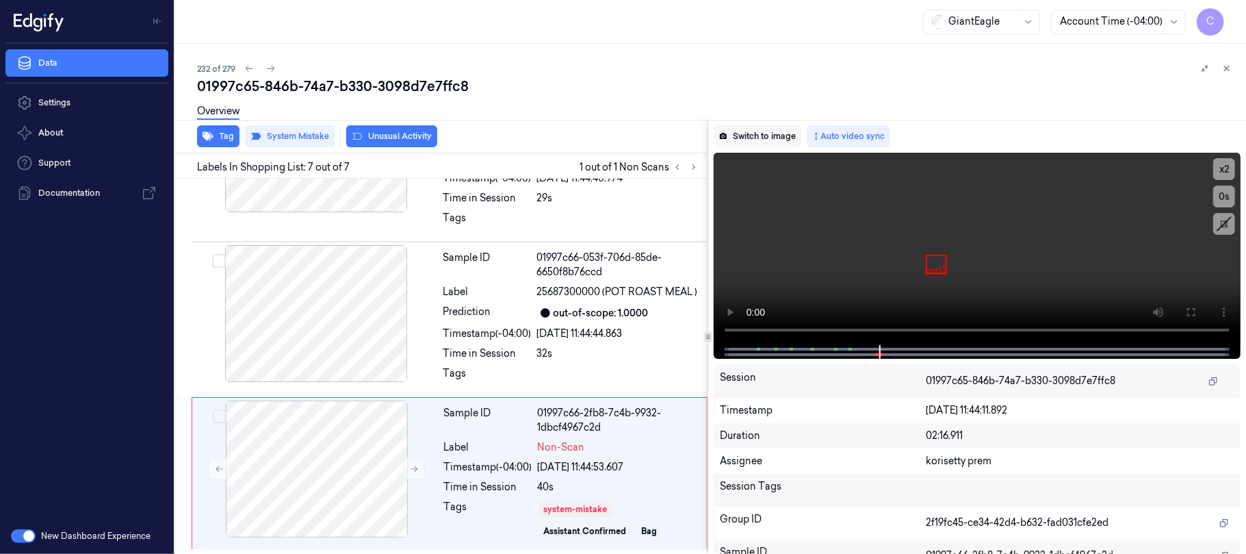
click at [754, 135] on button "Switch to image" at bounding box center [758, 136] width 88 height 22
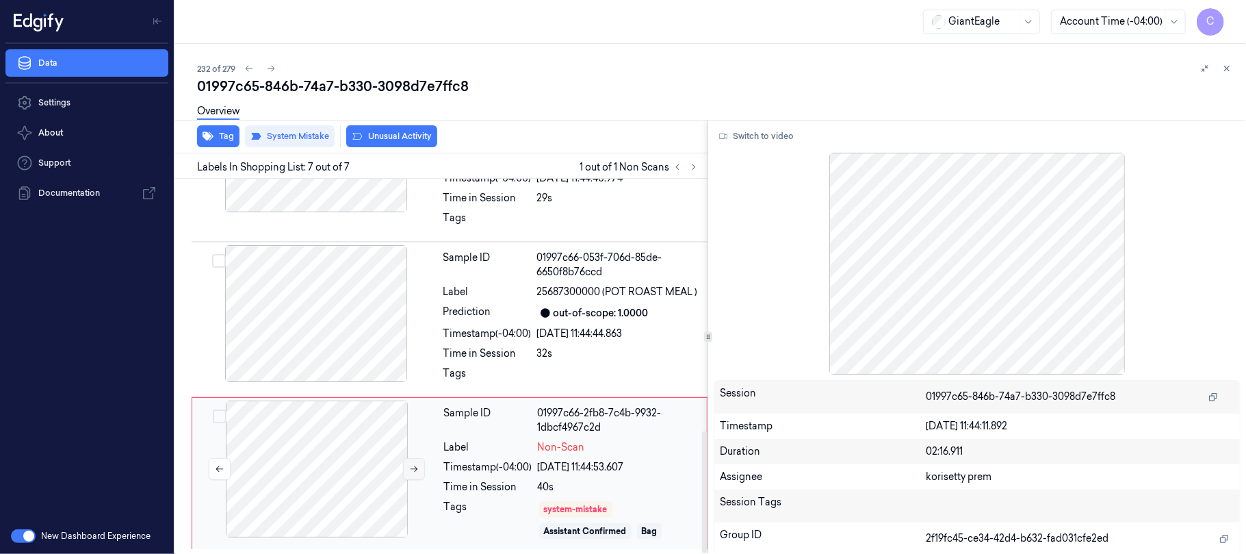
click at [412, 471] on icon at bounding box center [414, 469] width 10 height 10
click at [412, 469] on icon at bounding box center [414, 469] width 10 height 10
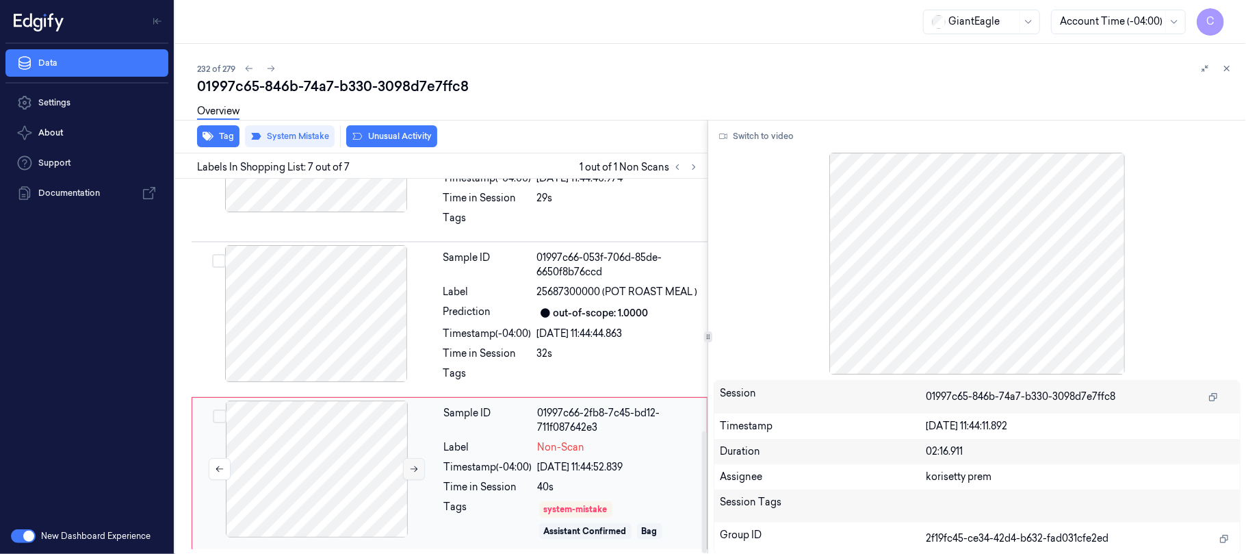
click at [412, 469] on icon at bounding box center [414, 469] width 10 height 10
click at [414, 464] on icon at bounding box center [414, 469] width 10 height 10
click at [767, 138] on button "Switch to video" at bounding box center [757, 136] width 86 height 22
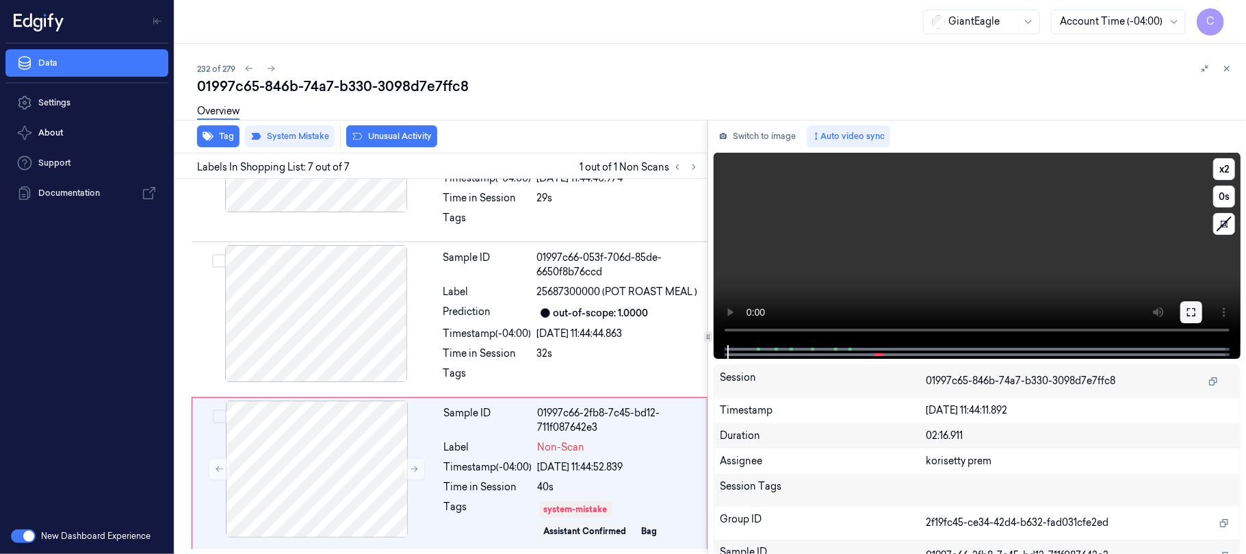
click at [1197, 313] on button at bounding box center [1191, 312] width 22 height 22
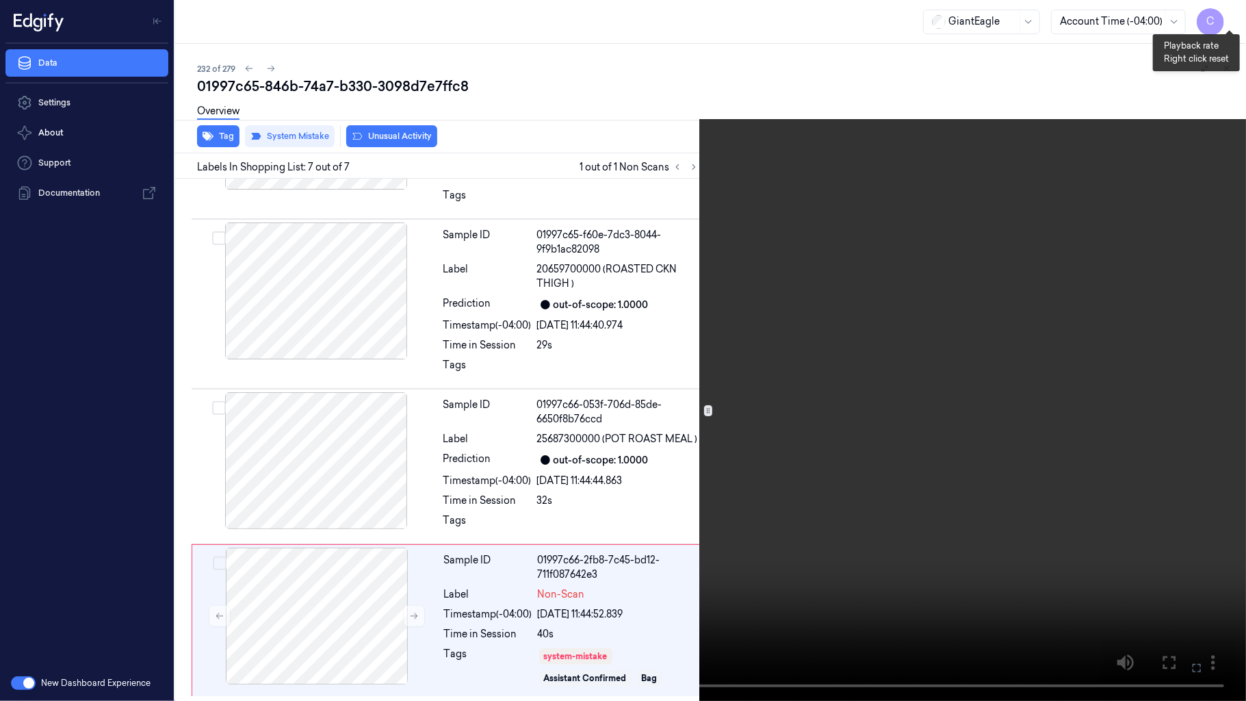
click at [1230, 15] on button "x 2" at bounding box center [1230, 16] width 22 height 22
click at [1226, 10] on button "x 4" at bounding box center [1230, 16] width 22 height 22
click at [925, 211] on video at bounding box center [623, 350] width 1246 height 701
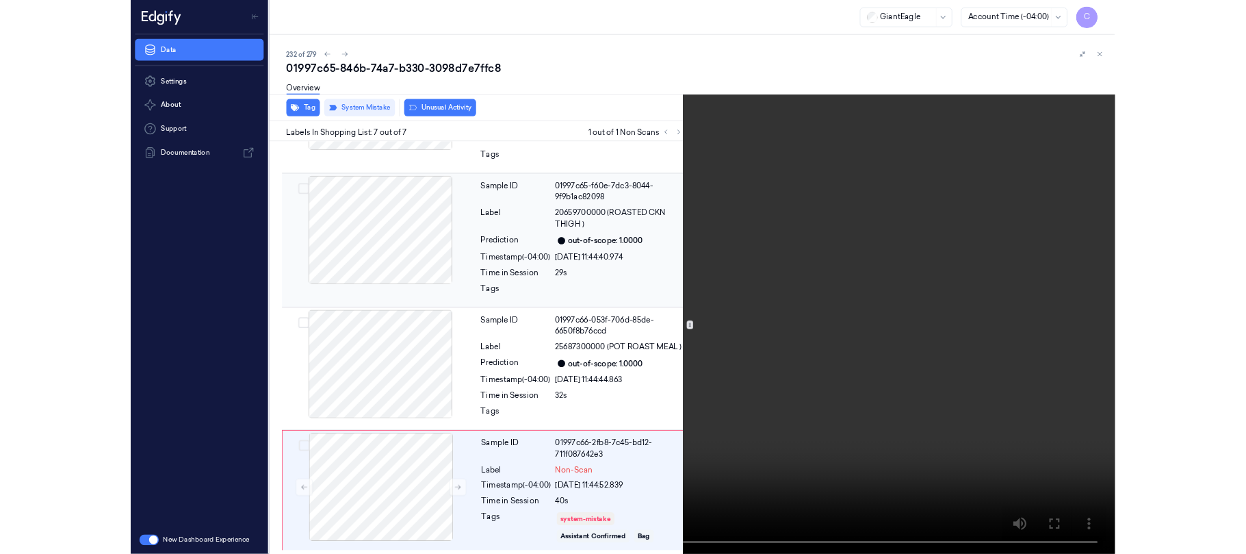
scroll to position [775, 0]
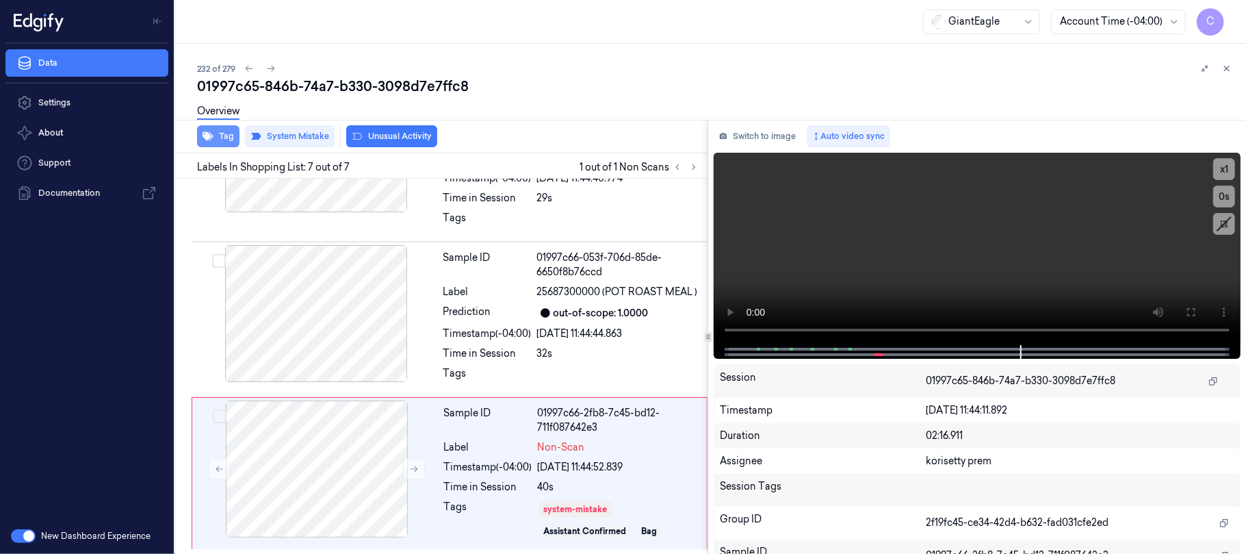
click at [219, 138] on button "Tag" at bounding box center [218, 136] width 42 height 22
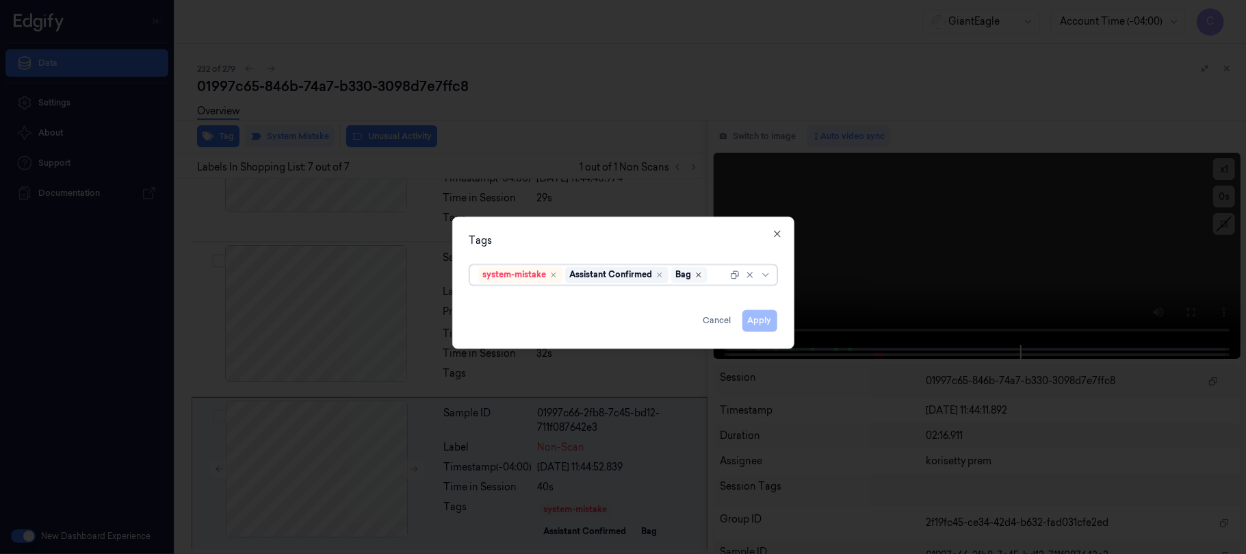
click at [703, 274] on icon "Remove ,Bag" at bounding box center [699, 274] width 8 height 8
click at [757, 319] on button "Apply" at bounding box center [759, 320] width 35 height 22
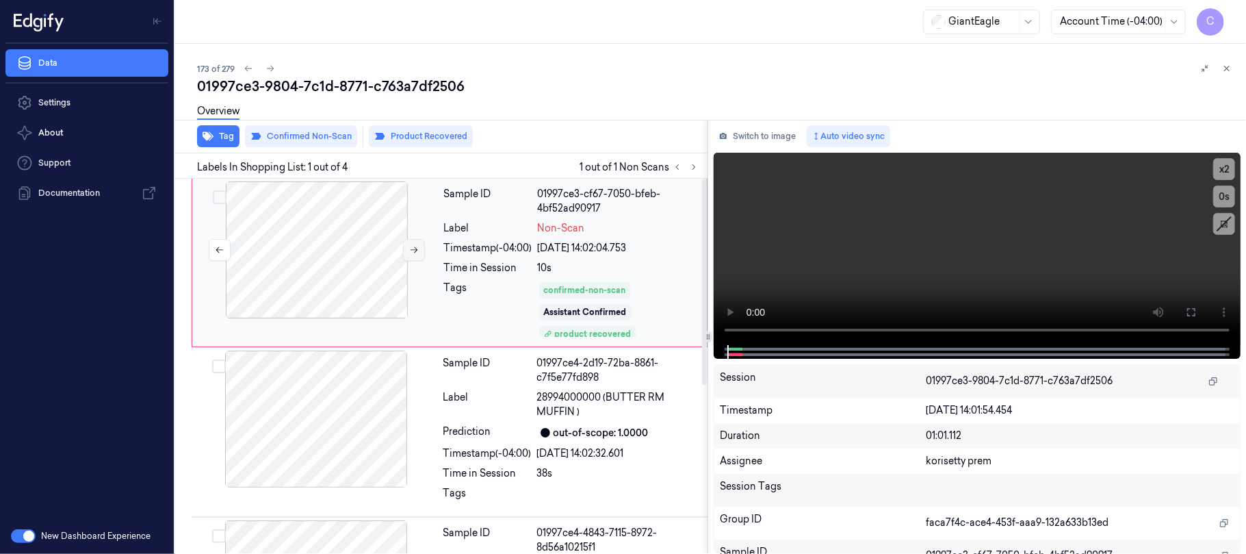
click at [406, 253] on button at bounding box center [414, 250] width 22 height 22
click at [339, 409] on div at bounding box center [316, 418] width 244 height 137
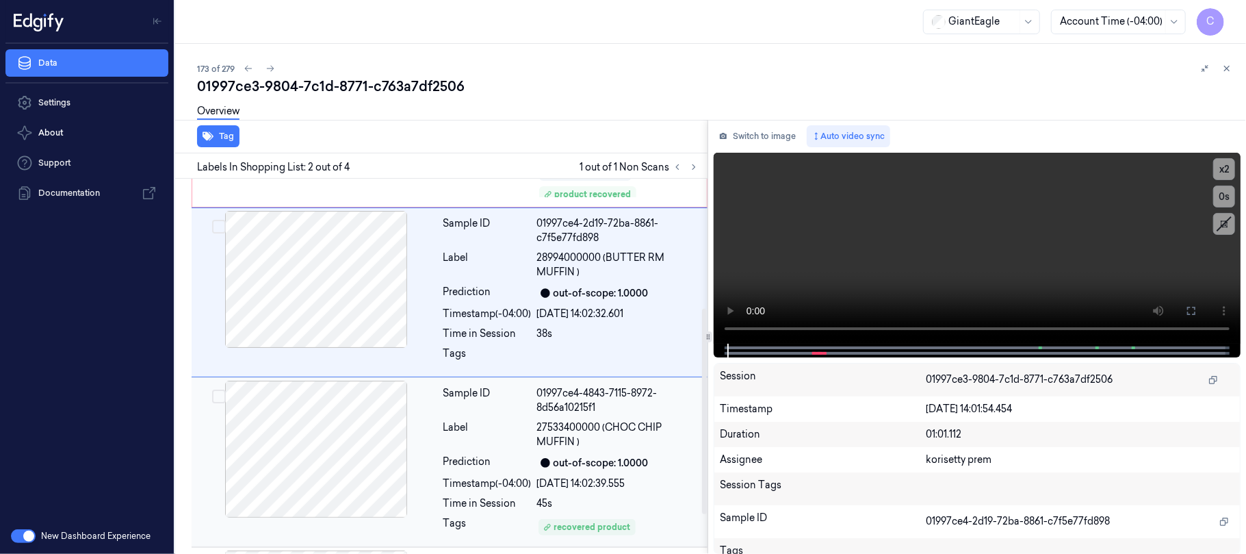
scroll to position [248, 0]
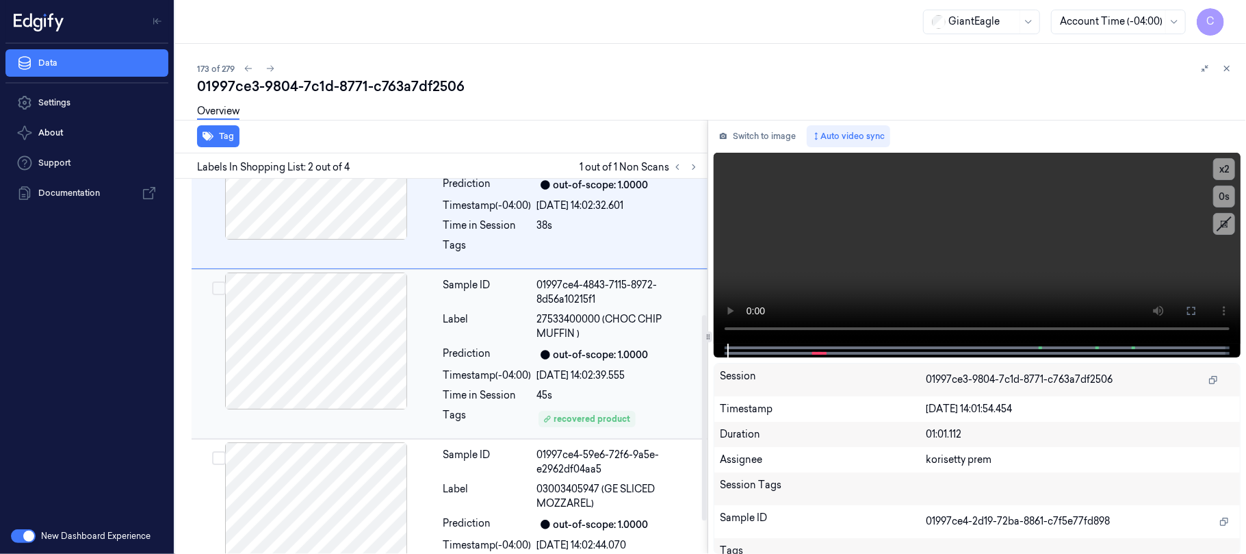
click at [349, 348] on div at bounding box center [316, 340] width 244 height 137
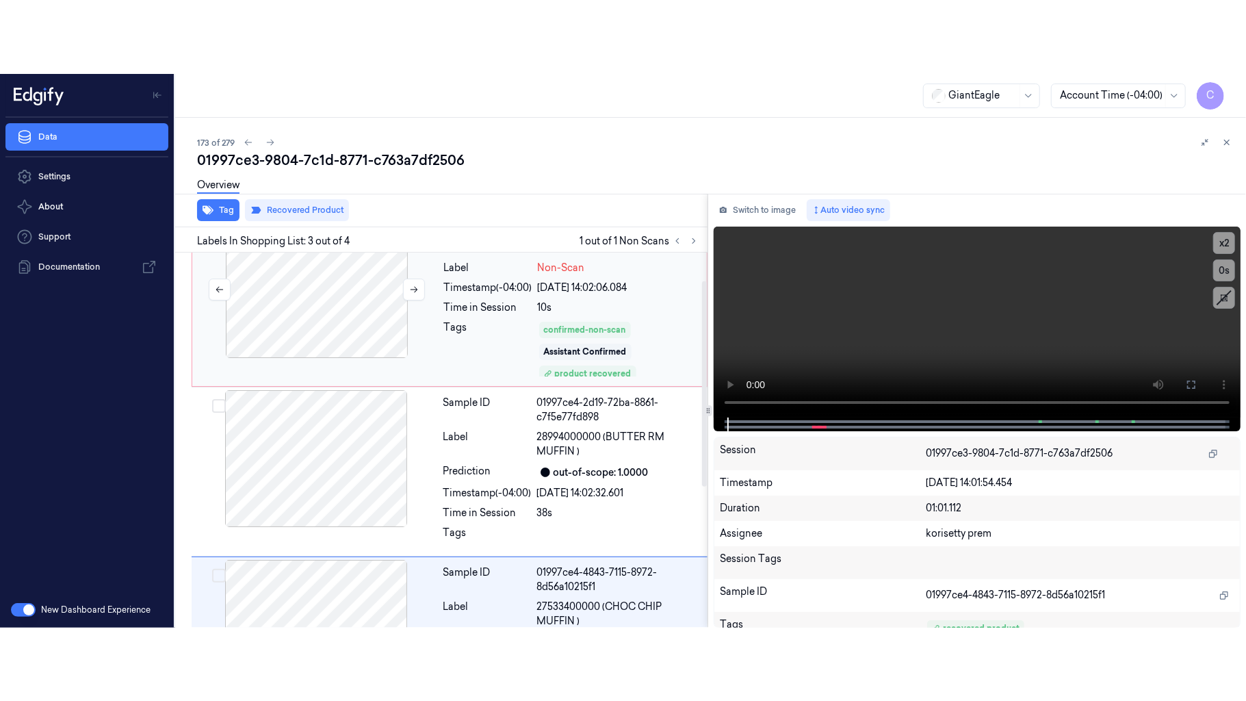
scroll to position [0, 0]
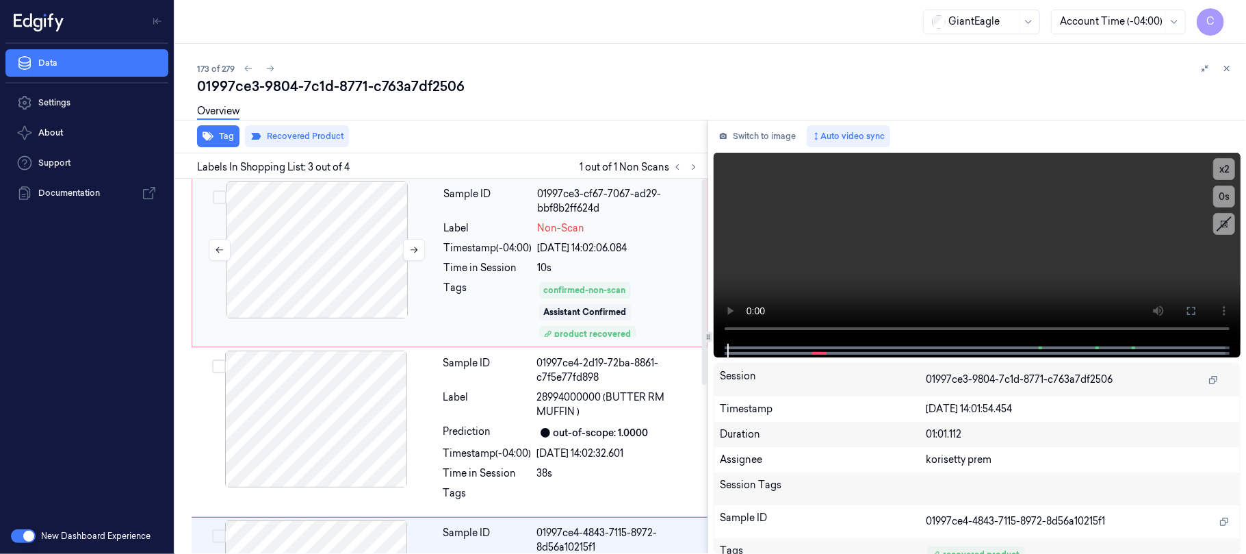
click at [344, 292] on div at bounding box center [317, 249] width 244 height 137
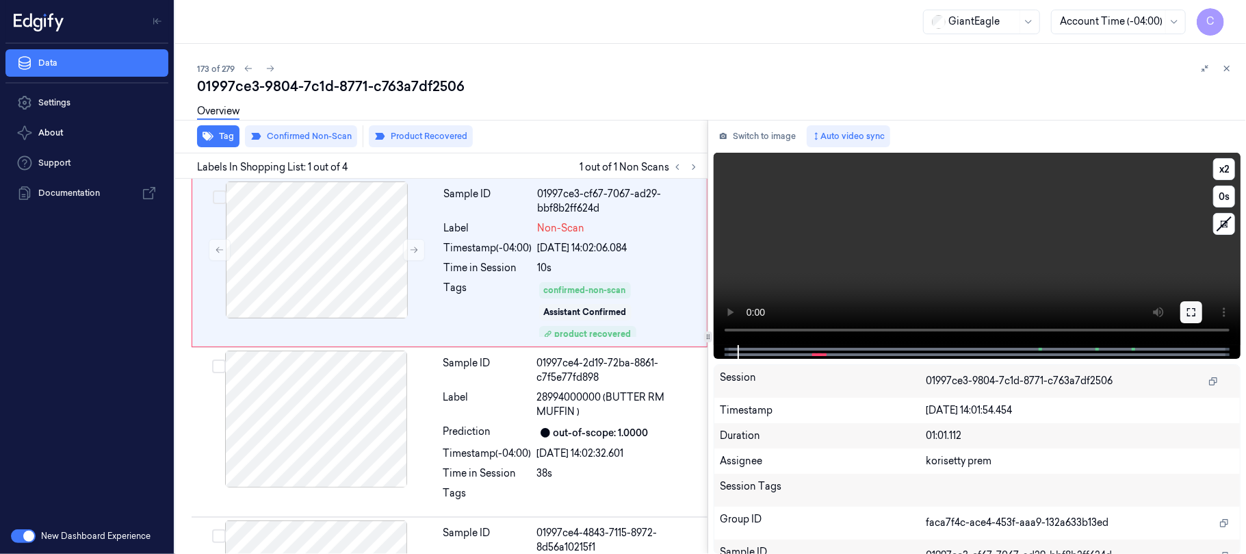
click at [1182, 313] on button at bounding box center [1191, 312] width 22 height 22
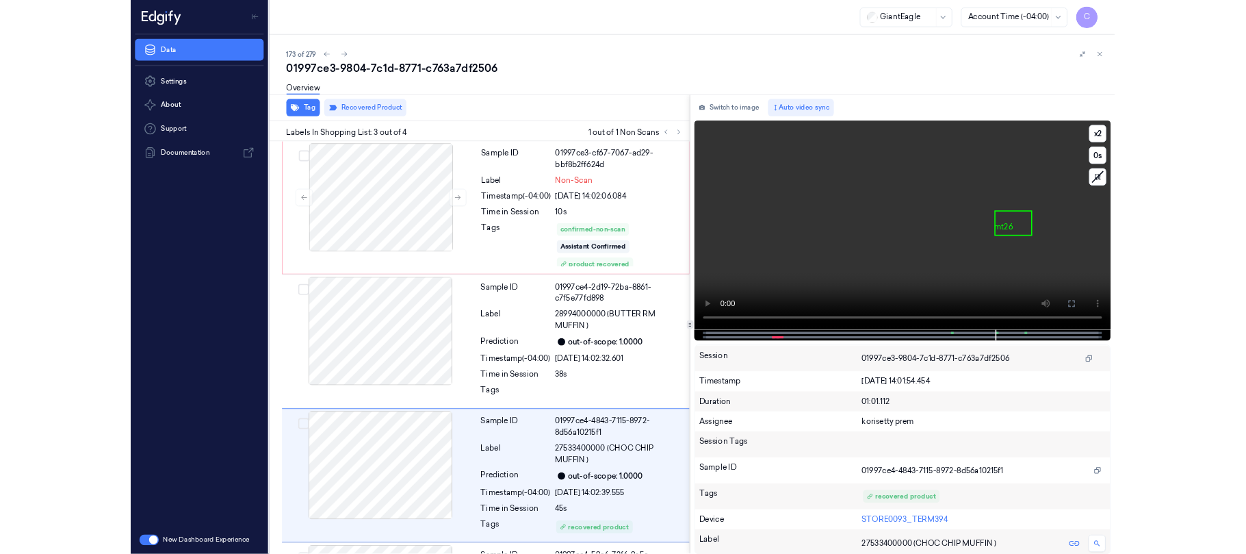
scroll to position [161, 0]
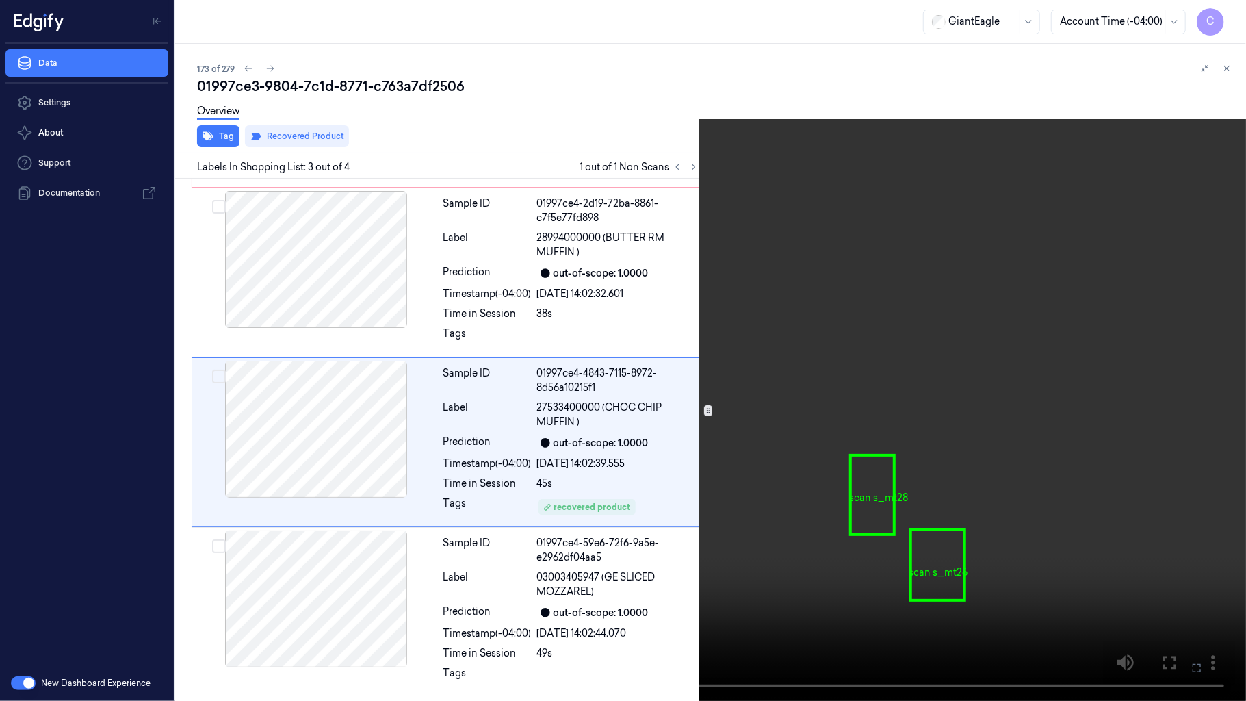
click at [799, 452] on video at bounding box center [623, 350] width 1246 height 701
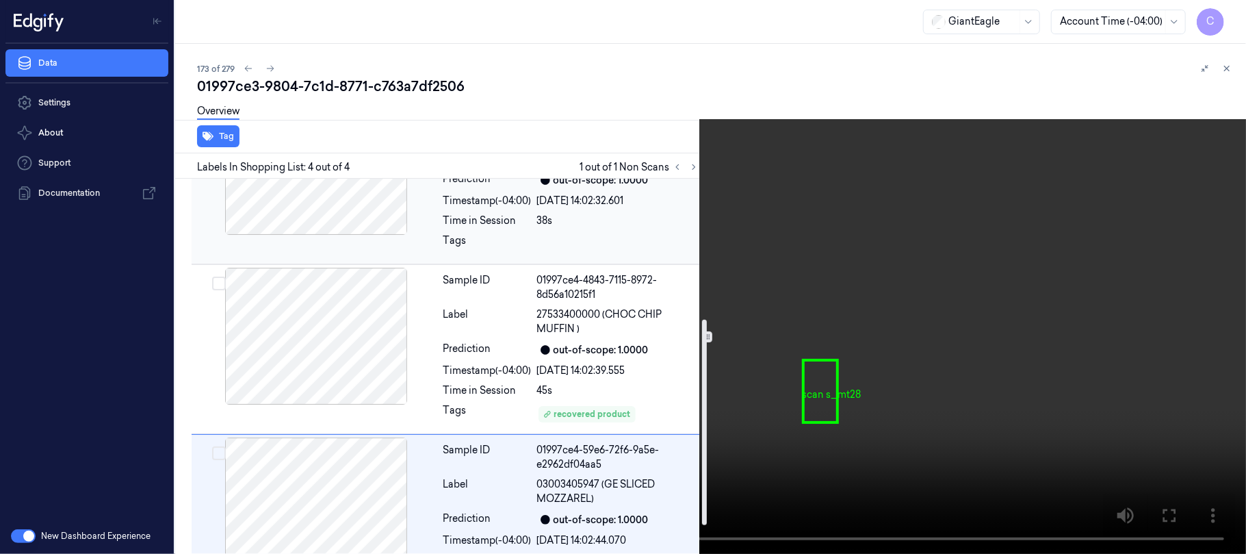
scroll to position [308, 0]
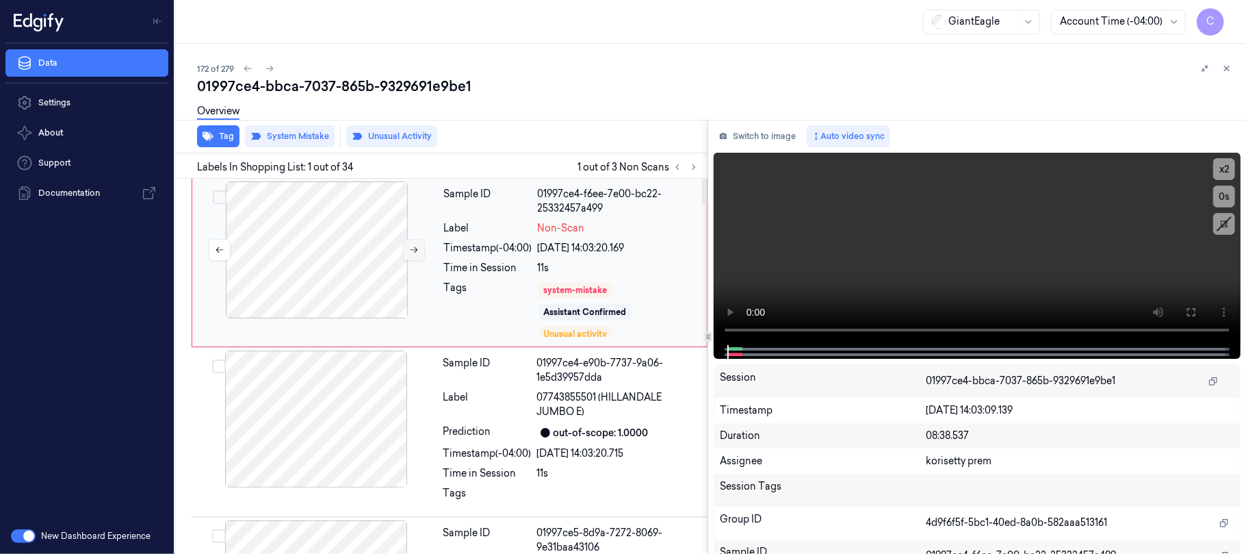
click at [415, 250] on icon at bounding box center [415, 250] width 8 height 6
click at [414, 250] on icon at bounding box center [415, 250] width 8 height 6
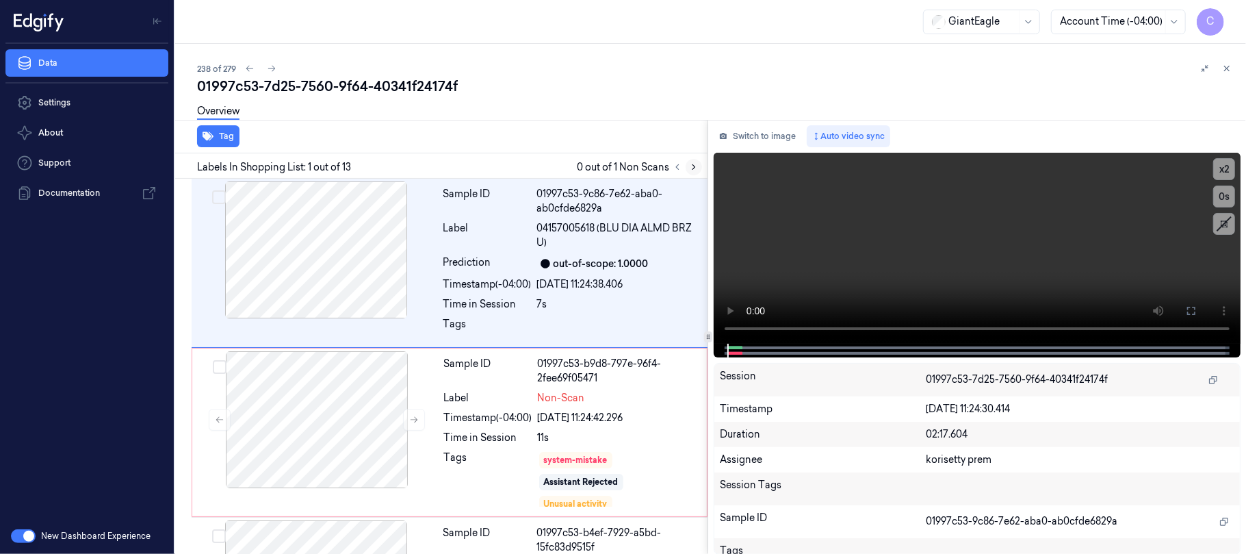
click at [689, 165] on icon at bounding box center [694, 167] width 10 height 10
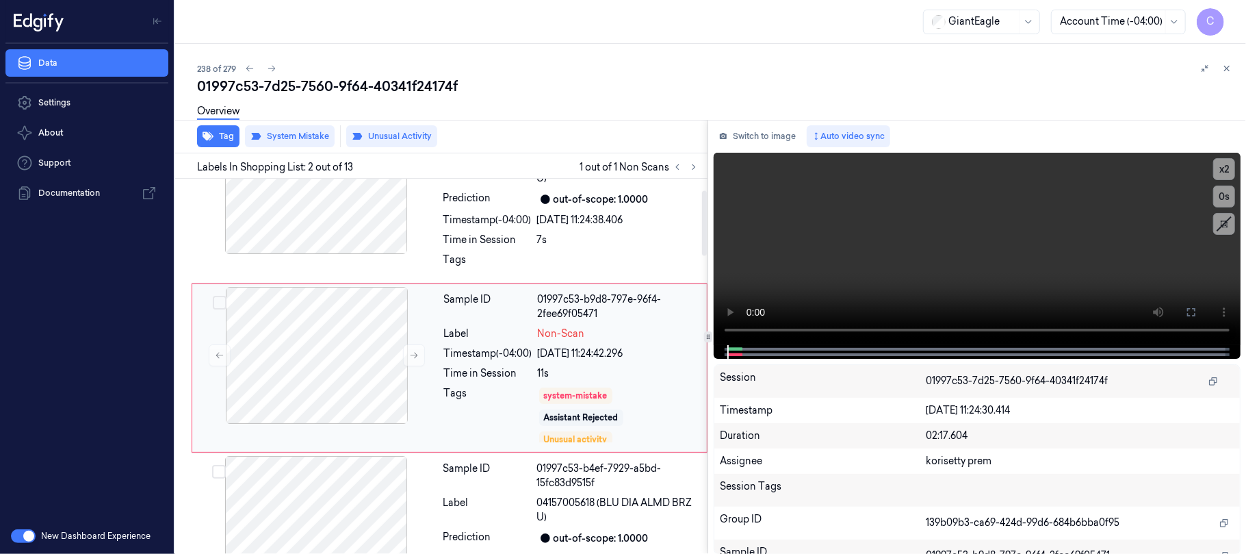
scroll to position [66, 0]
click at [409, 351] on icon at bounding box center [414, 353] width 10 height 10
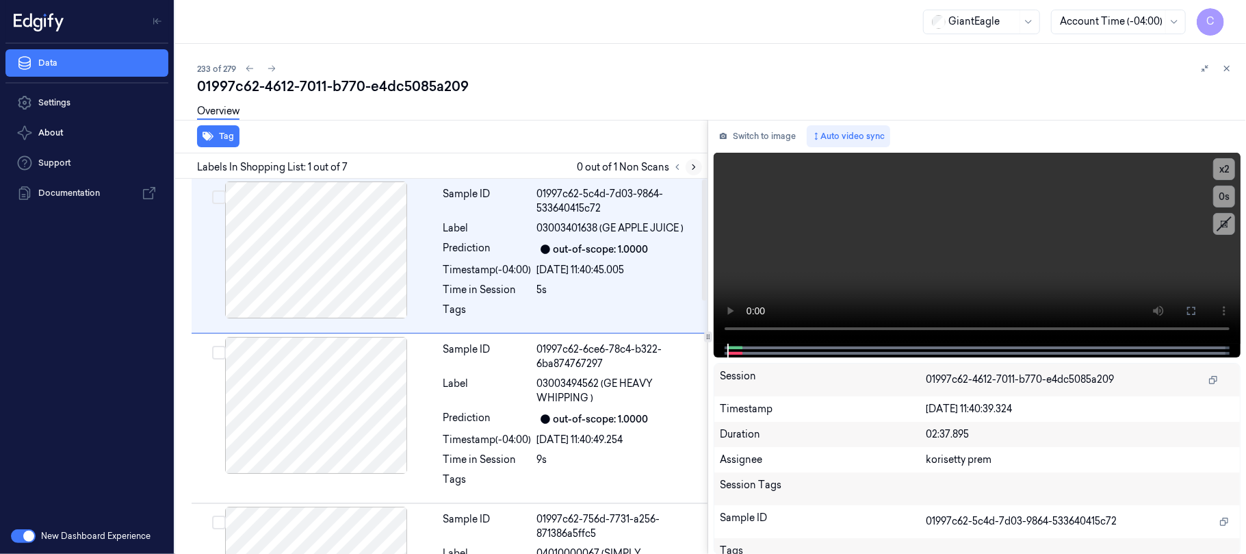
click at [691, 166] on icon at bounding box center [694, 167] width 10 height 10
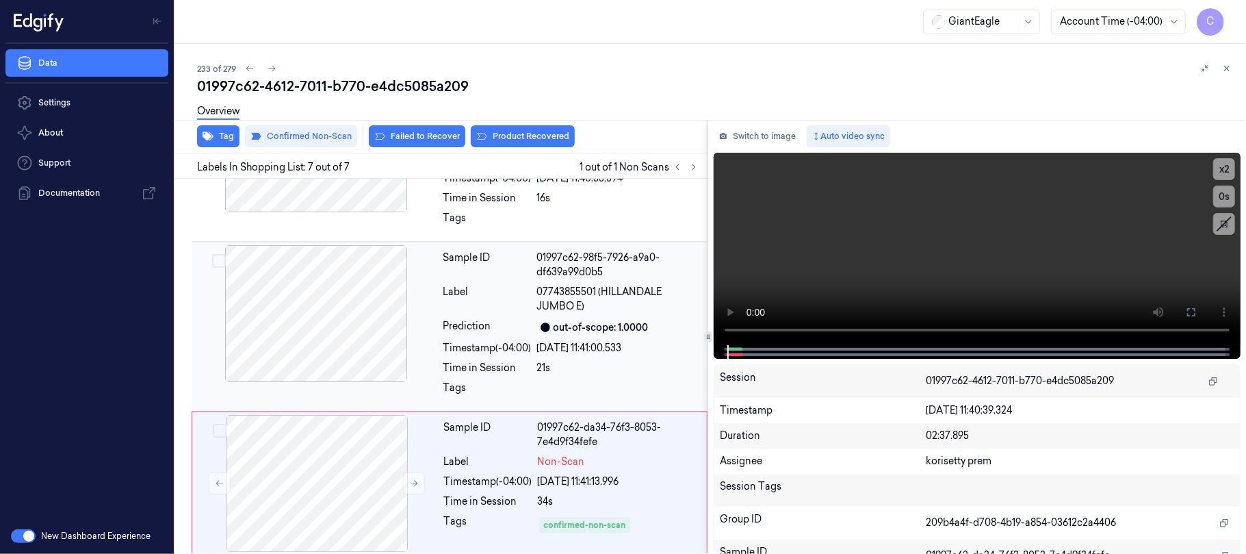
scroll to position [779, 0]
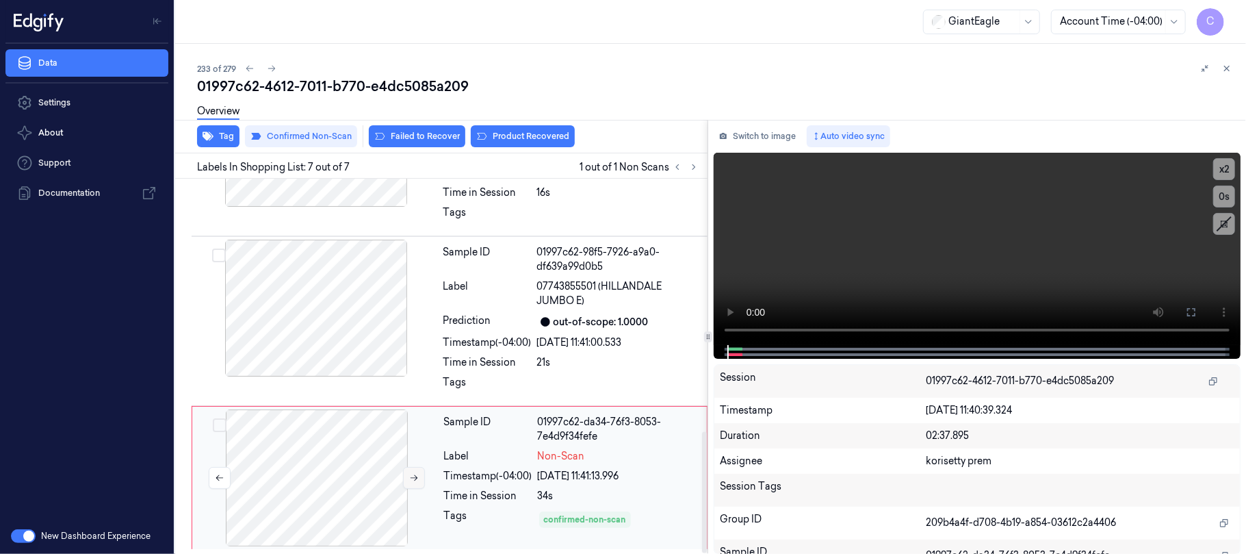
click at [404, 480] on button at bounding box center [414, 478] width 22 height 22
click at [348, 326] on div at bounding box center [316, 308] width 244 height 137
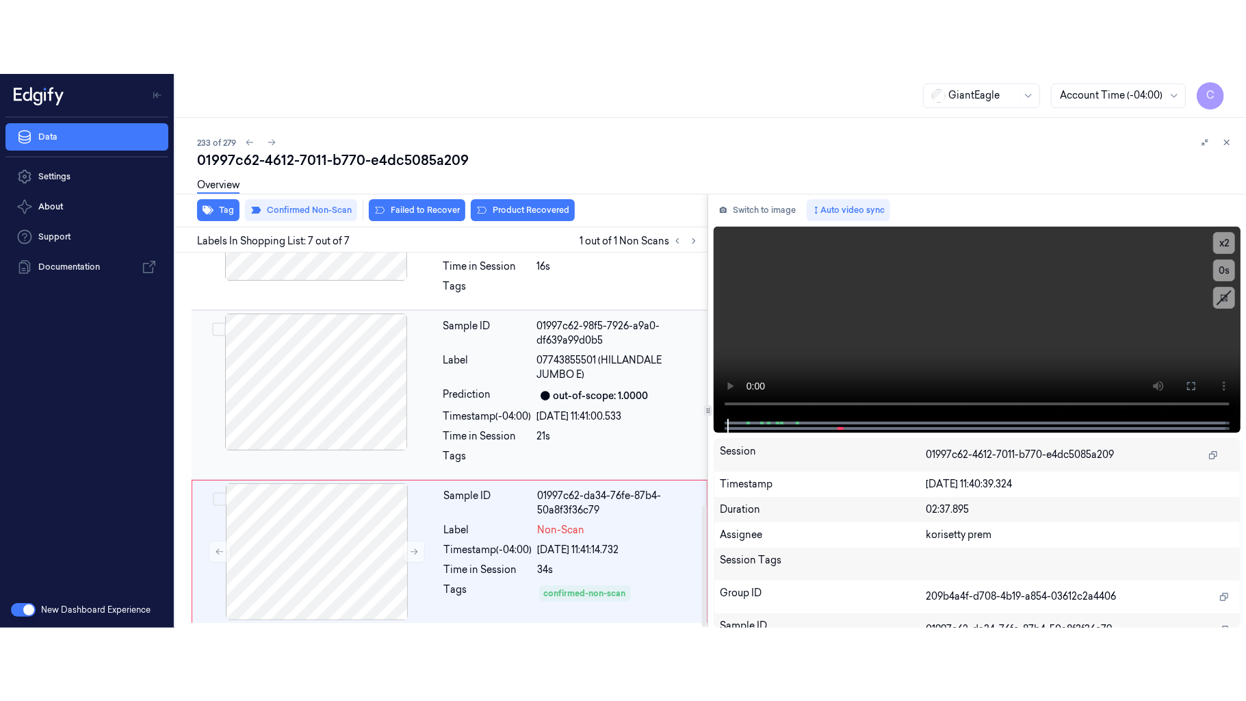
scroll to position [732, 0]
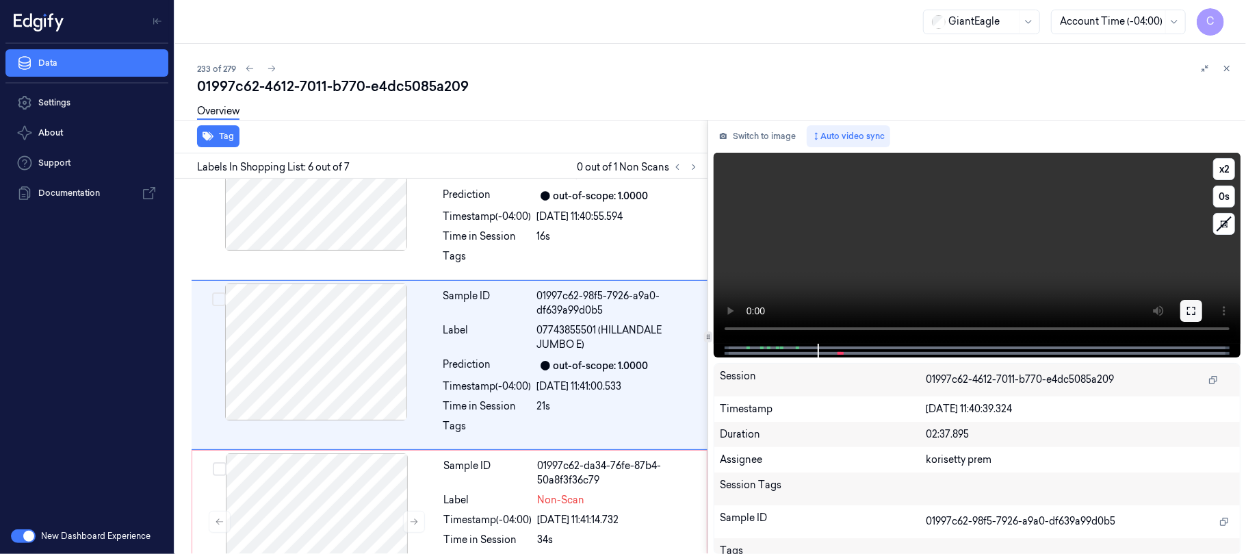
click at [1186, 316] on button at bounding box center [1191, 311] width 22 height 22
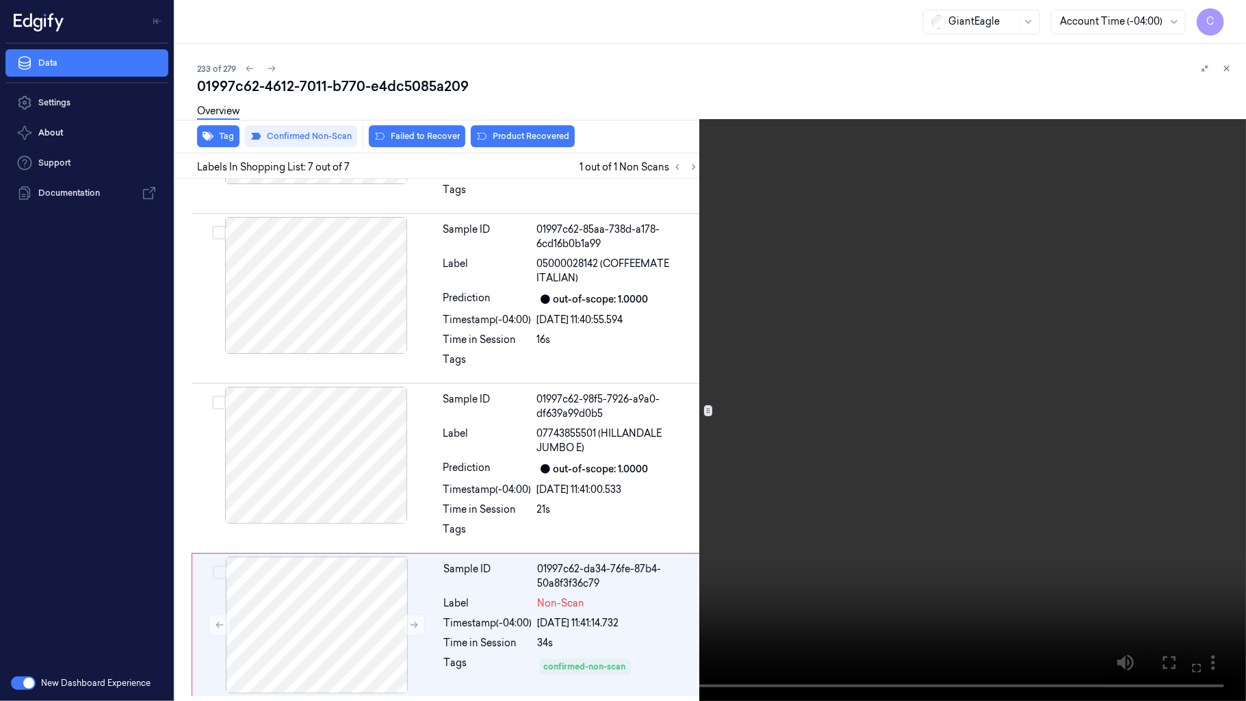
click at [594, 362] on video at bounding box center [623, 350] width 1246 height 701
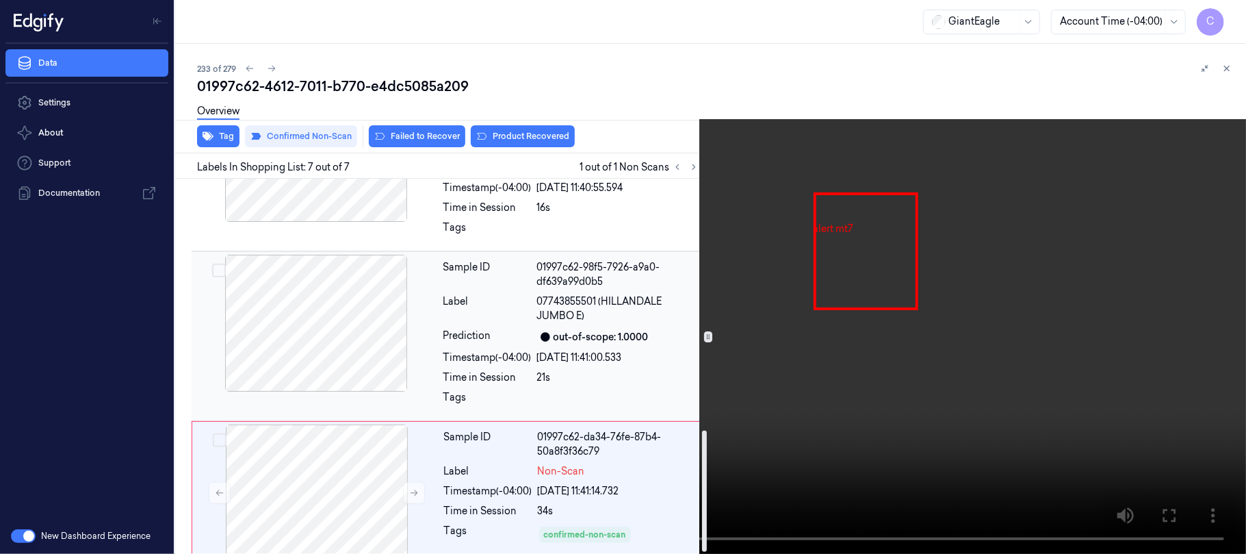
scroll to position [779, 0]
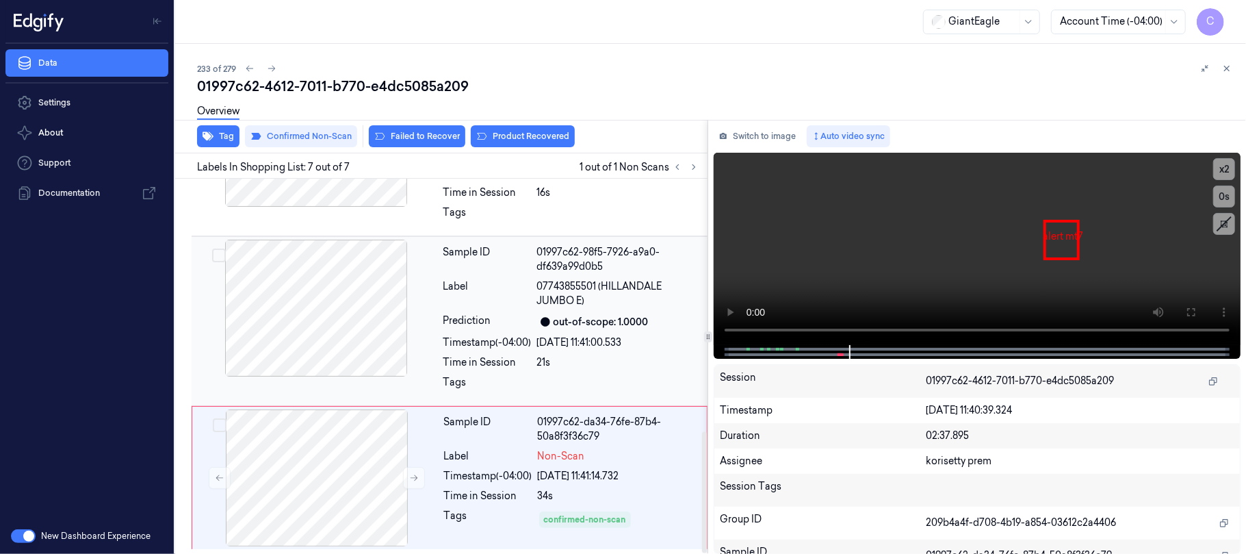
click at [354, 289] on div at bounding box center [316, 308] width 244 height 137
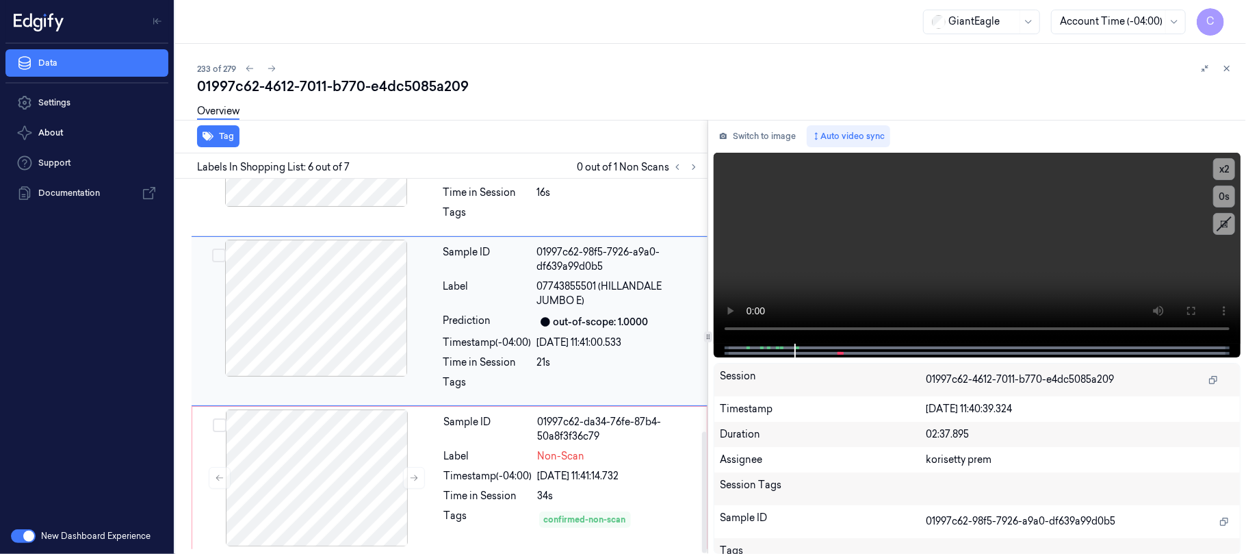
click at [354, 329] on div at bounding box center [316, 308] width 244 height 137
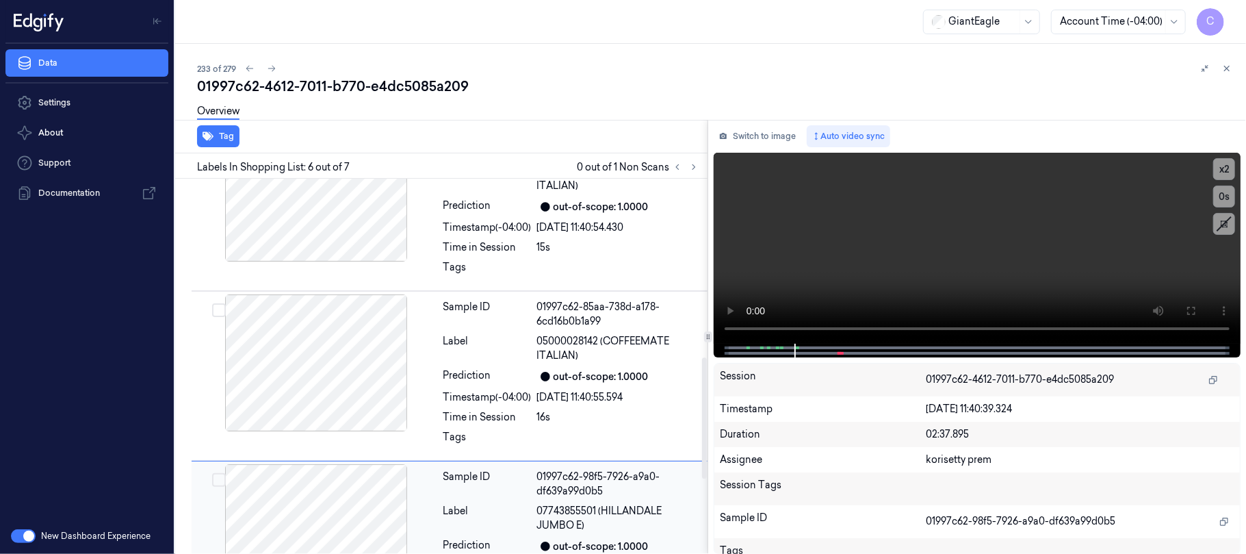
scroll to position [550, 0]
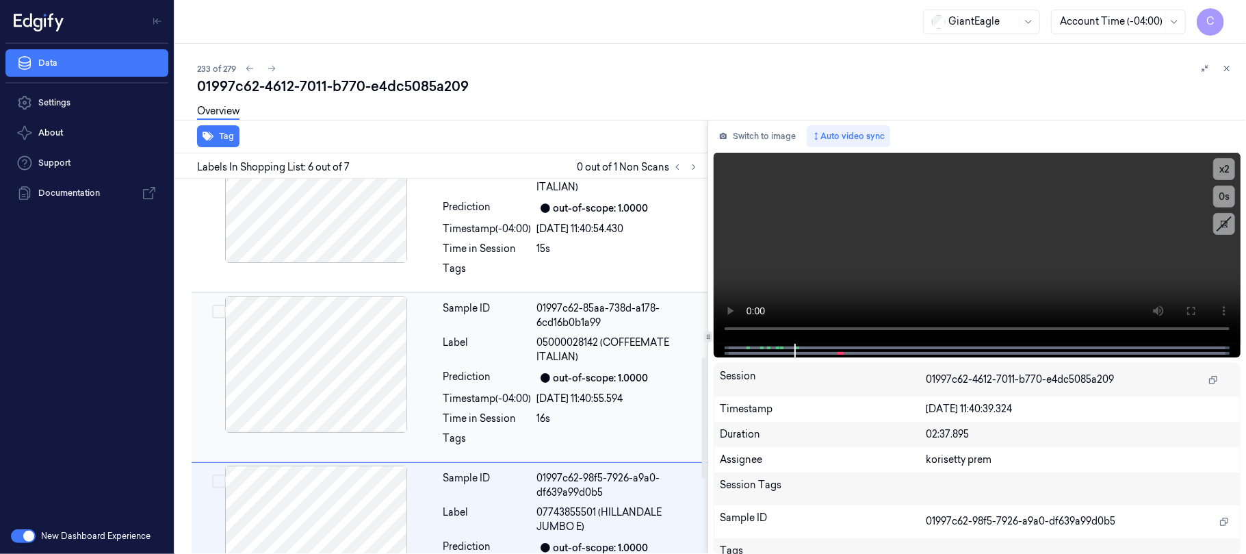
click at [350, 365] on div at bounding box center [316, 364] width 244 height 137
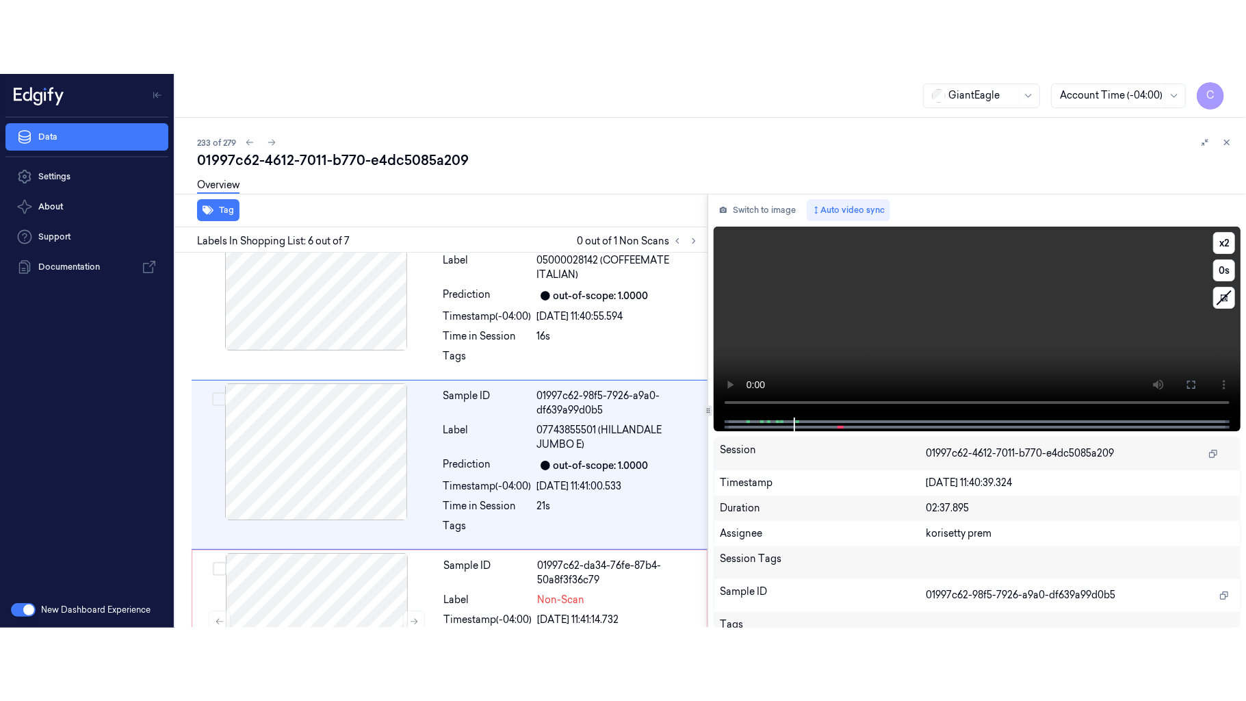
scroll to position [732, 0]
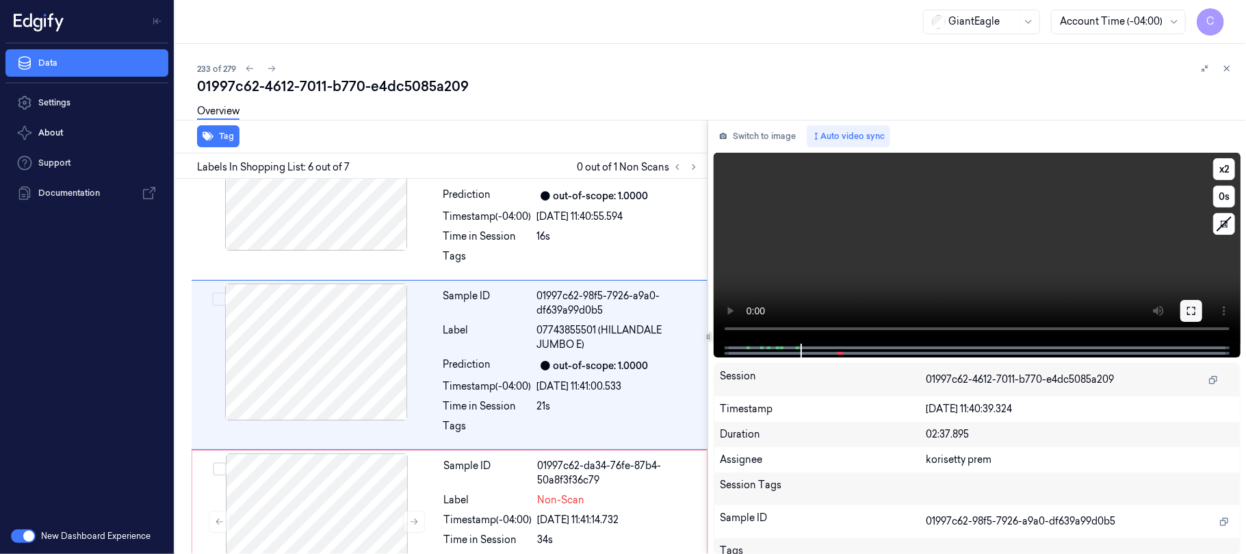
click at [1198, 308] on button at bounding box center [1191, 311] width 22 height 22
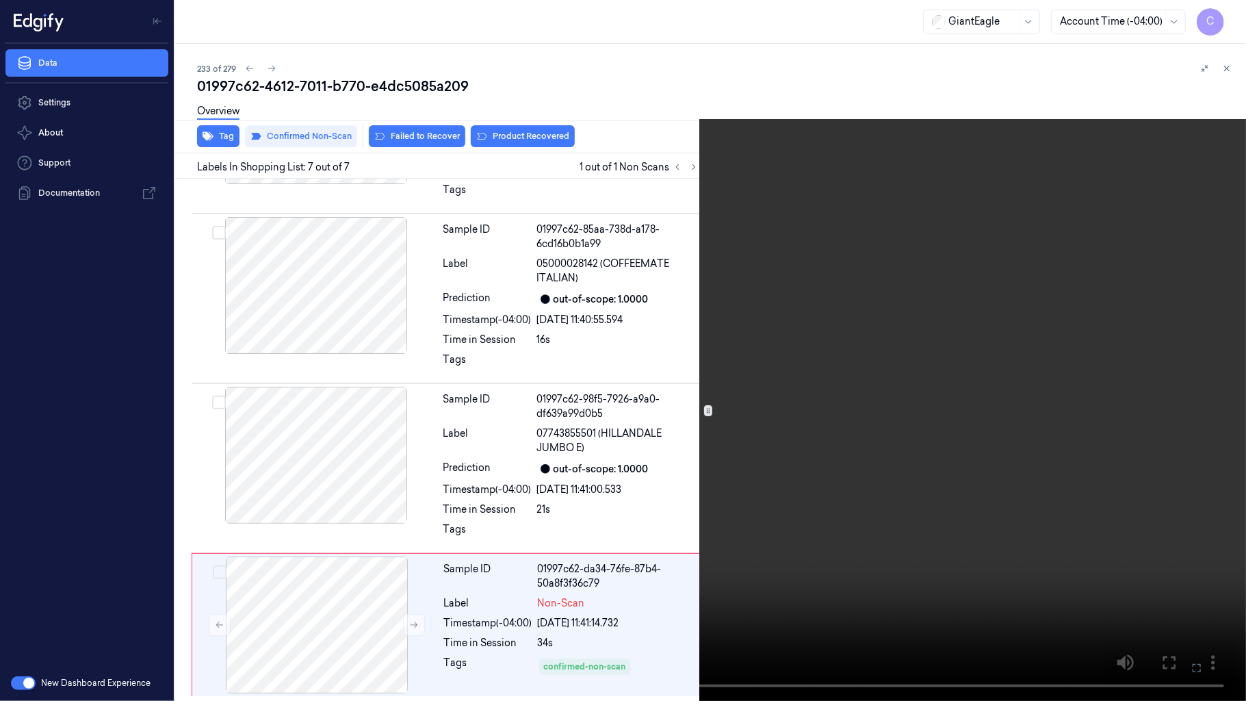
click at [608, 333] on video at bounding box center [623, 350] width 1246 height 701
click at [581, 193] on video at bounding box center [623, 350] width 1246 height 701
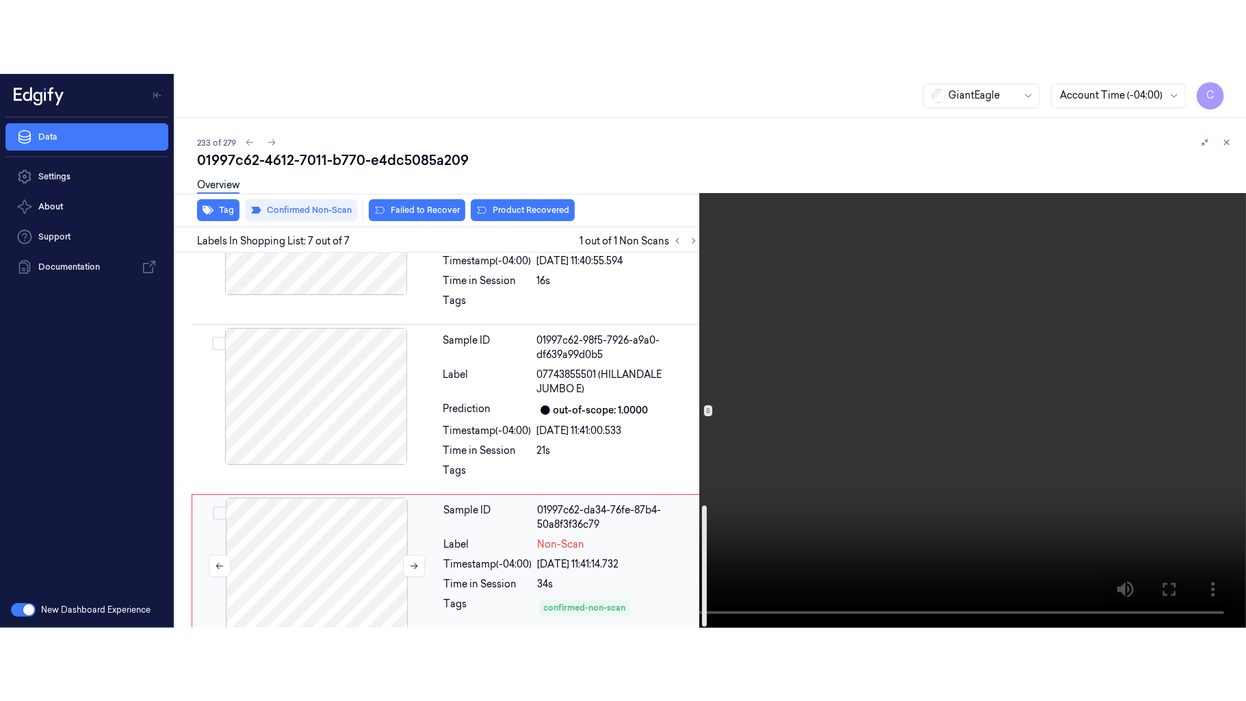
scroll to position [779, 0]
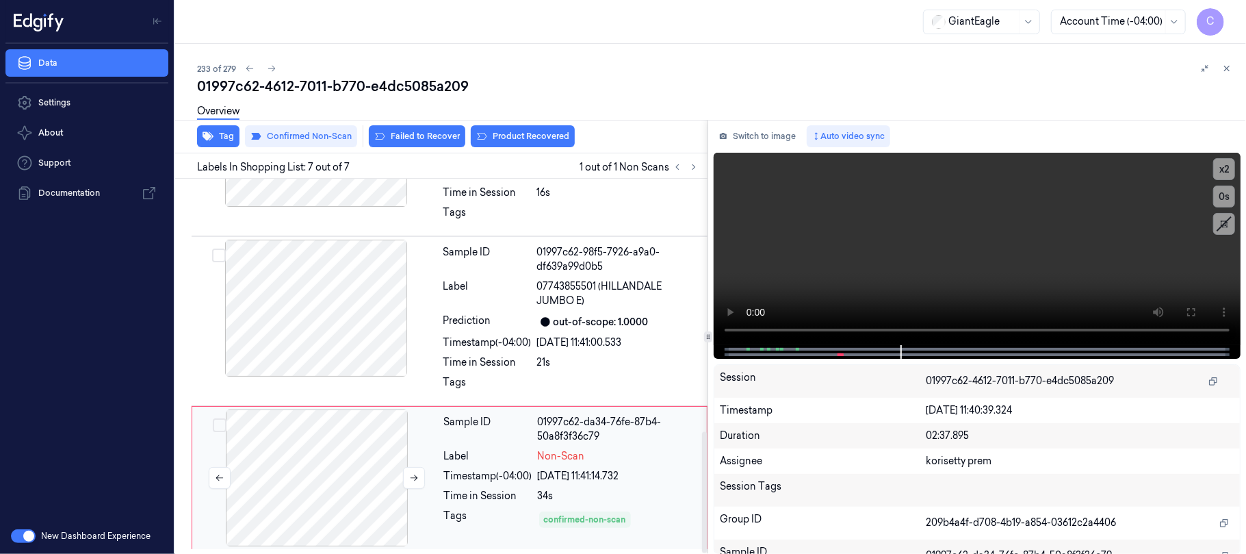
click at [354, 450] on div at bounding box center [317, 477] width 244 height 137
click at [1195, 309] on icon at bounding box center [1191, 312] width 8 height 8
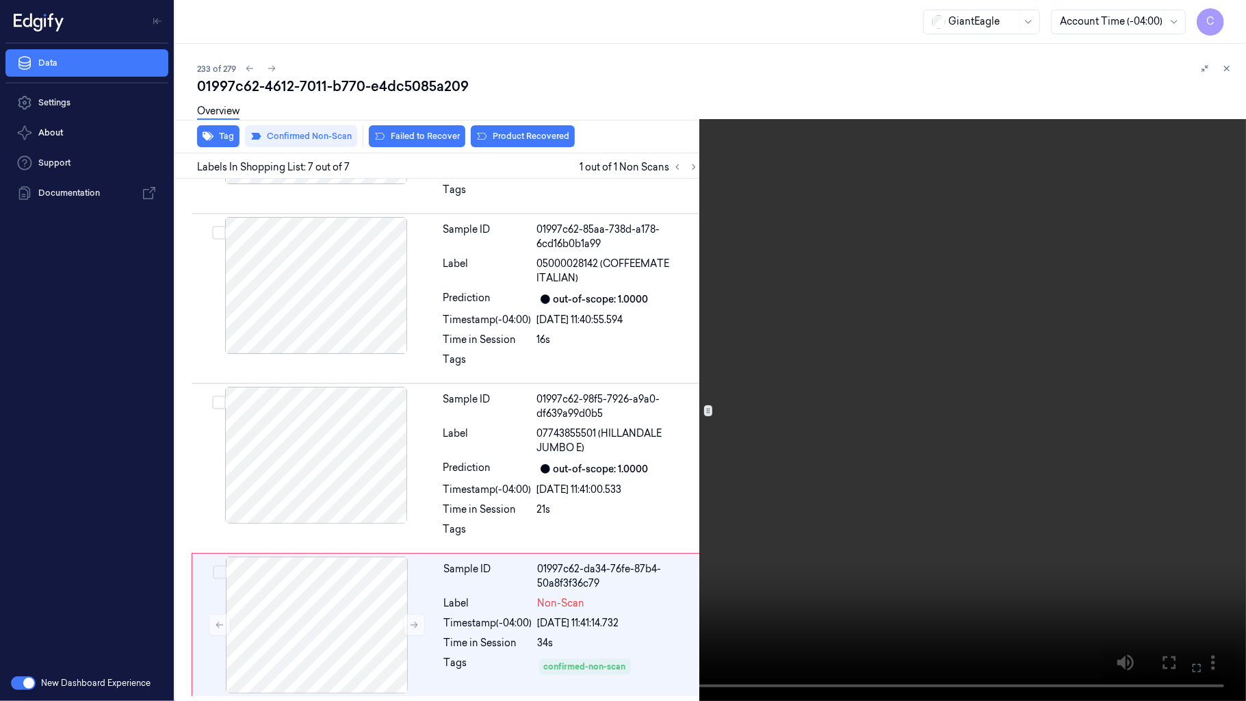
click at [476, 387] on video at bounding box center [623, 350] width 1246 height 701
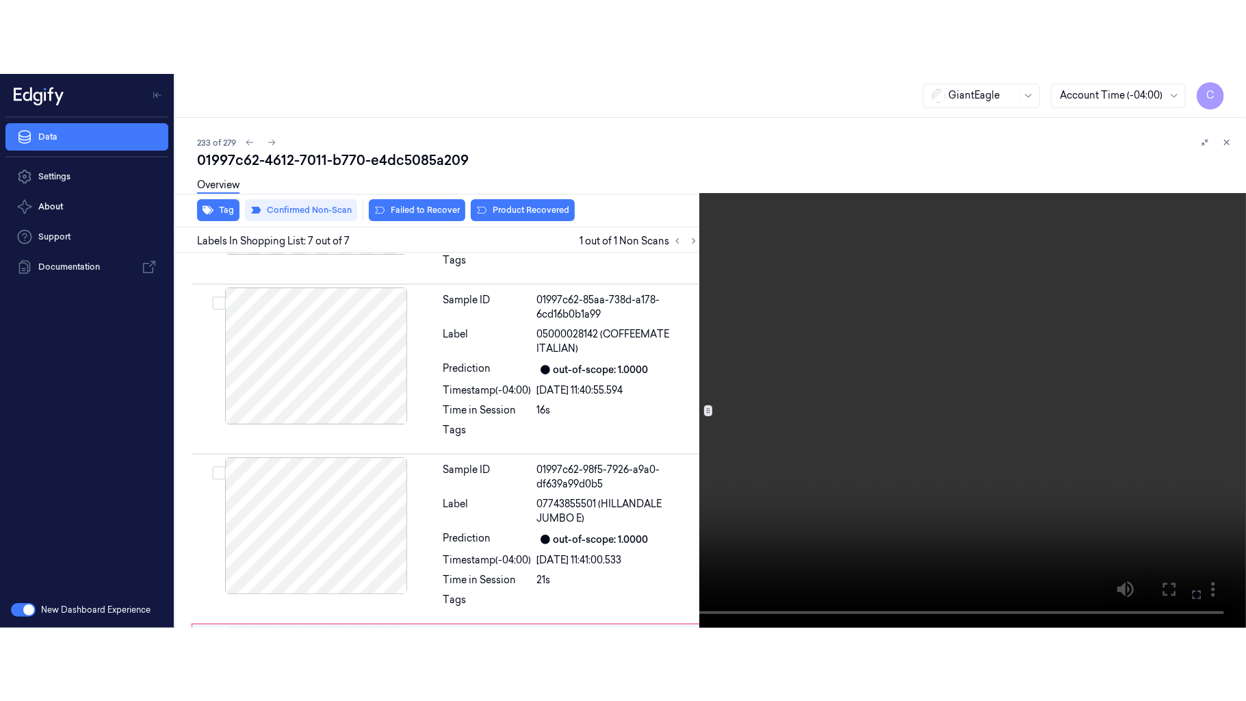
scroll to position [779, 0]
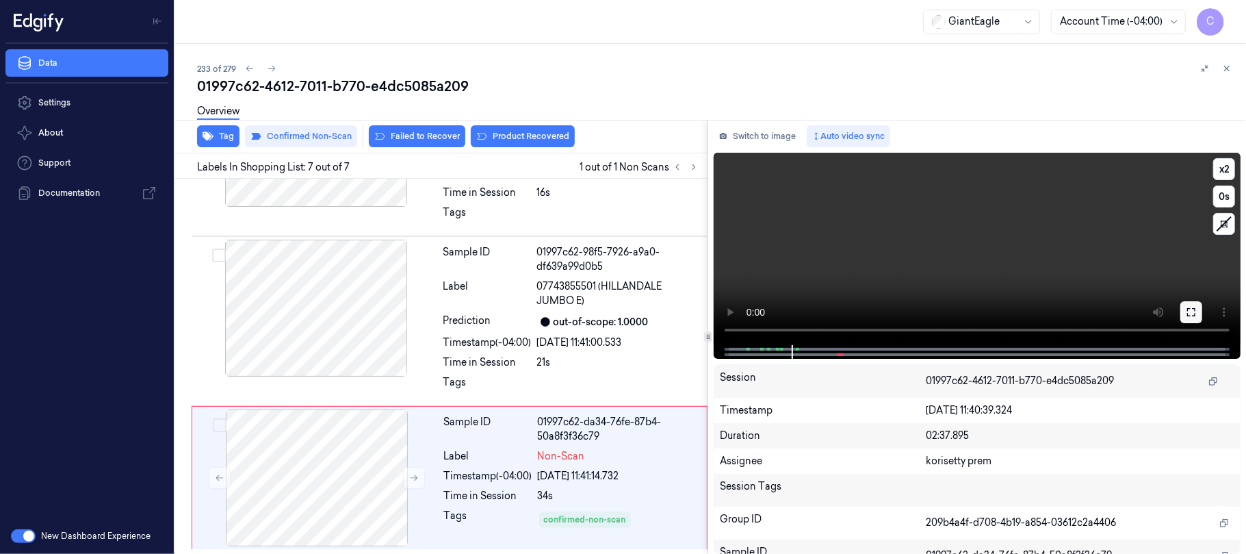
click at [1192, 312] on icon at bounding box center [1191, 312] width 11 height 11
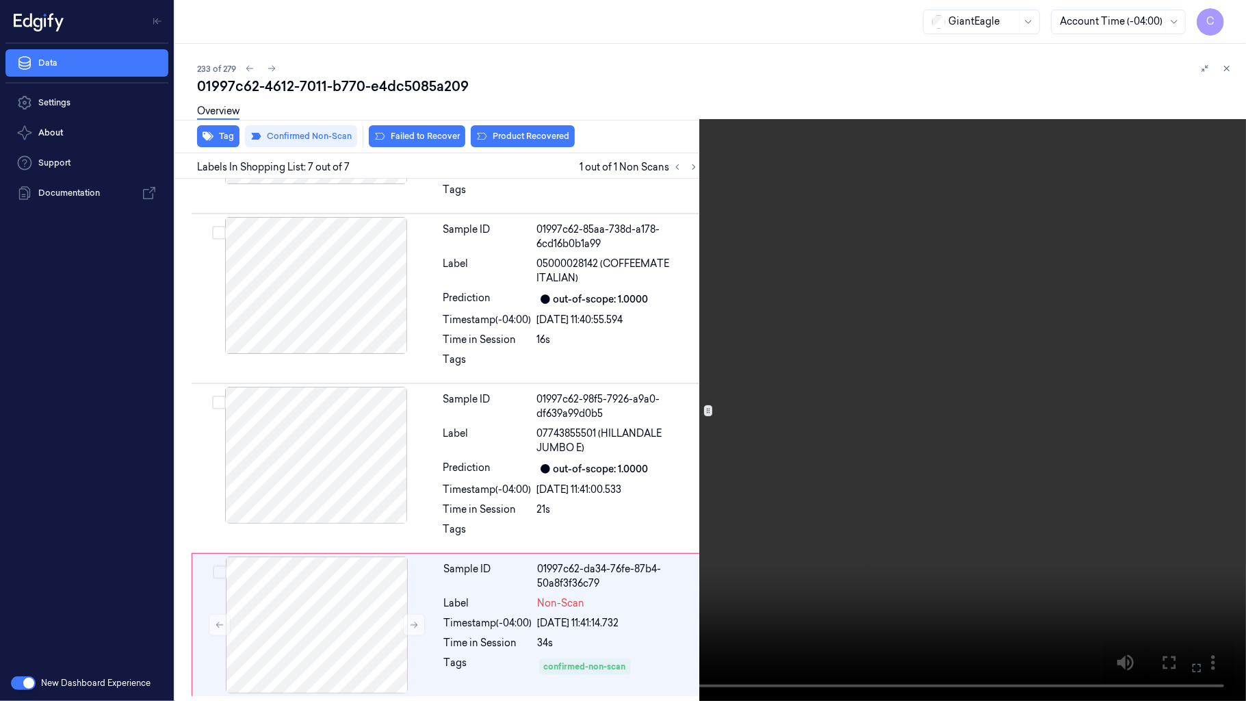
click at [649, 413] on video at bounding box center [623, 350] width 1246 height 701
click at [606, 318] on video at bounding box center [623, 350] width 1246 height 701
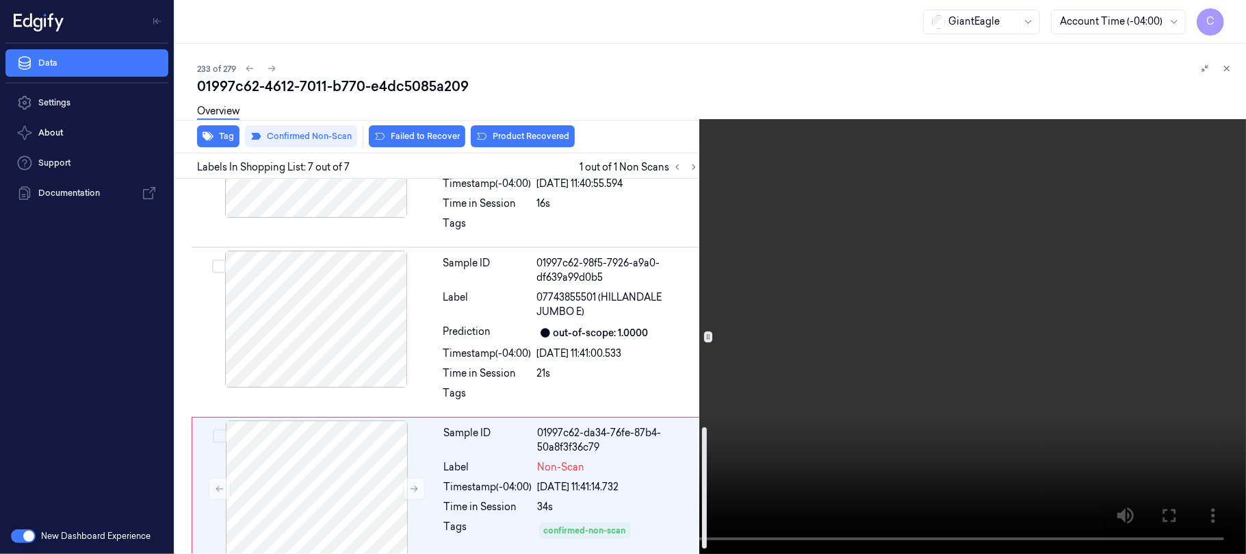
scroll to position [779, 0]
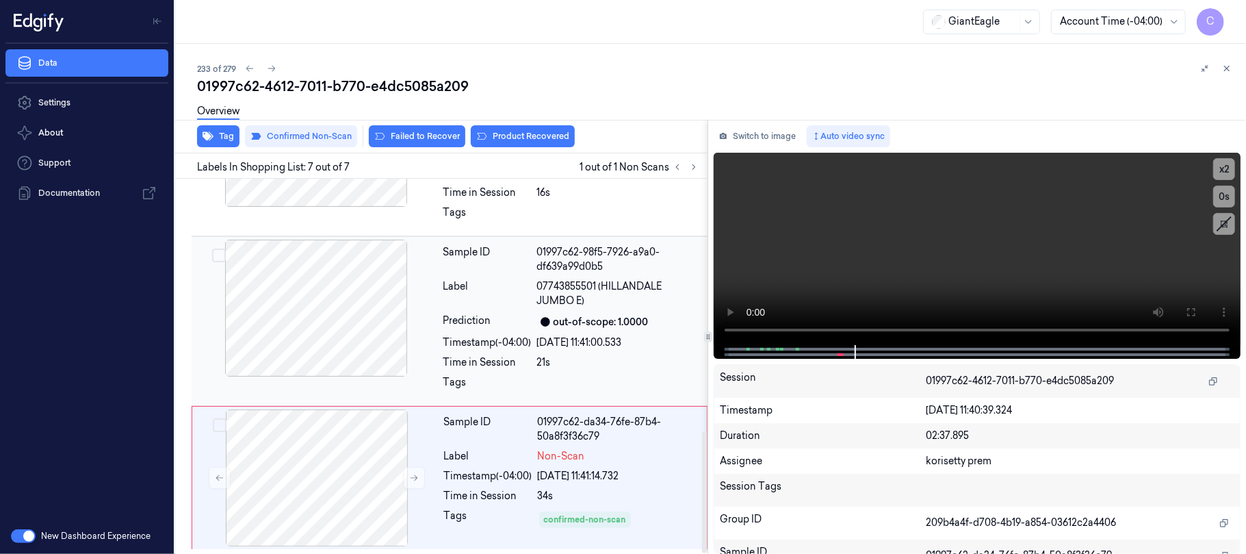
click at [346, 349] on div at bounding box center [316, 308] width 244 height 137
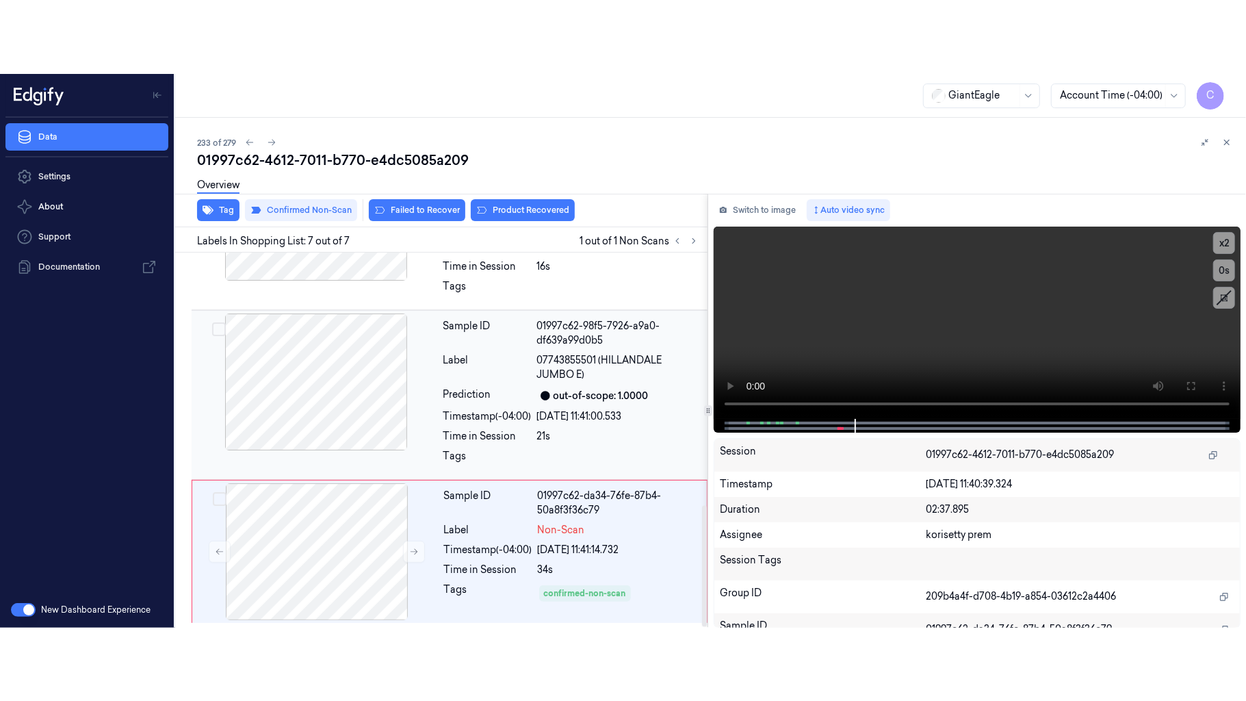
scroll to position [732, 0]
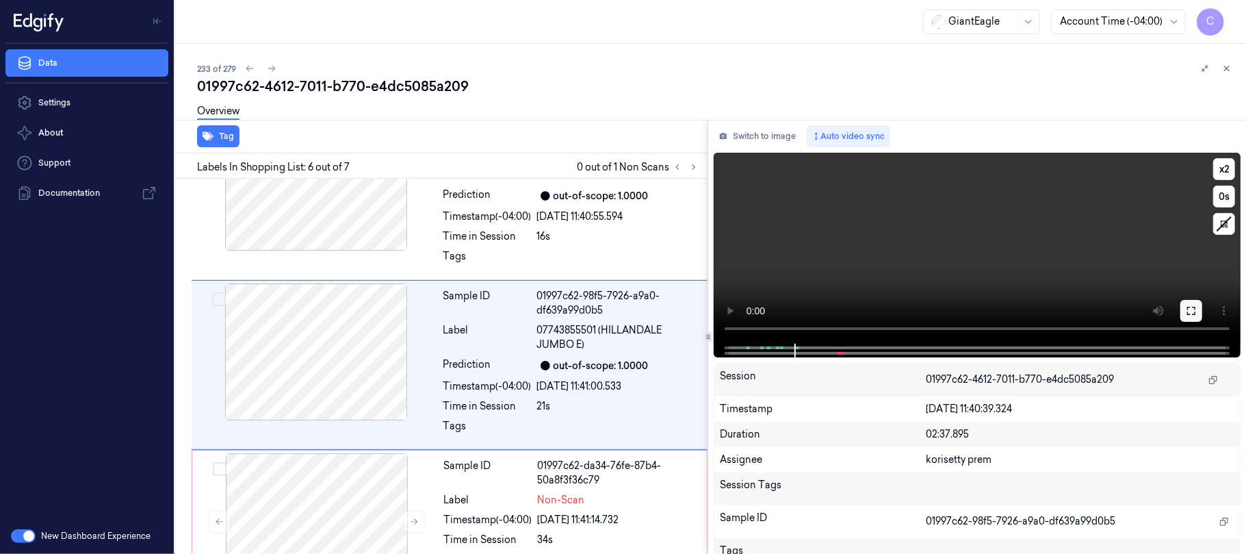
click at [1184, 309] on button at bounding box center [1191, 311] width 22 height 22
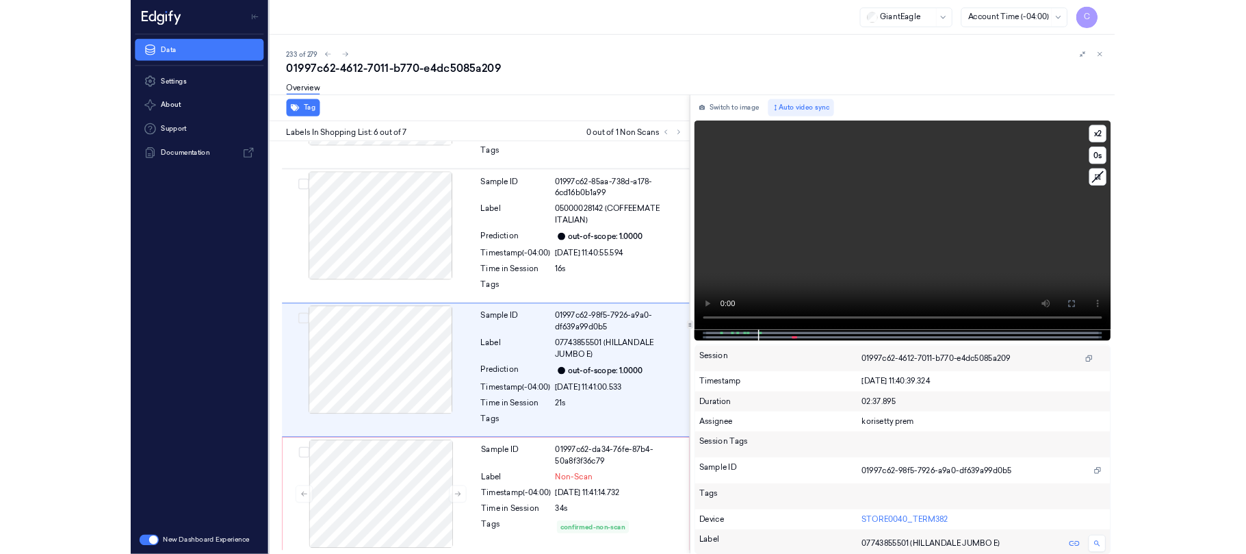
scroll to position [632, 0]
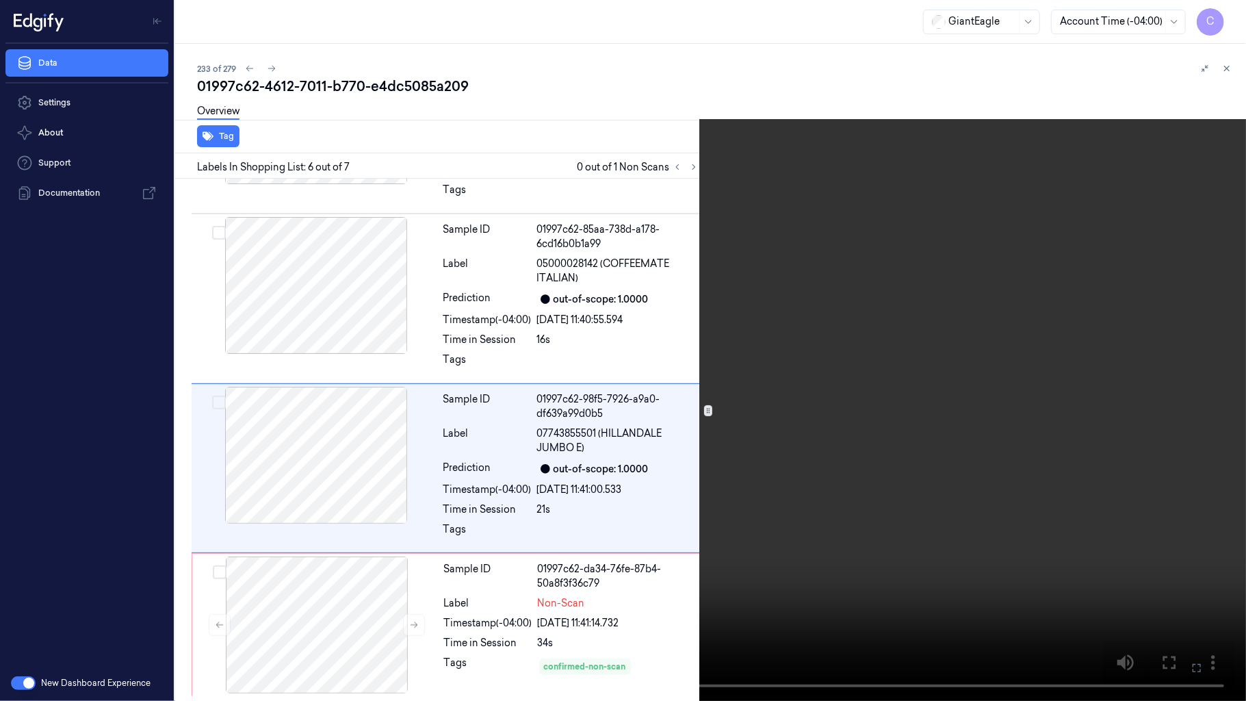
click at [638, 453] on video at bounding box center [623, 350] width 1246 height 701
click at [1234, 20] on button "x 2" at bounding box center [1230, 16] width 22 height 22
click at [1234, 20] on button "x 4" at bounding box center [1230, 16] width 22 height 22
click at [560, 253] on video at bounding box center [623, 350] width 1246 height 701
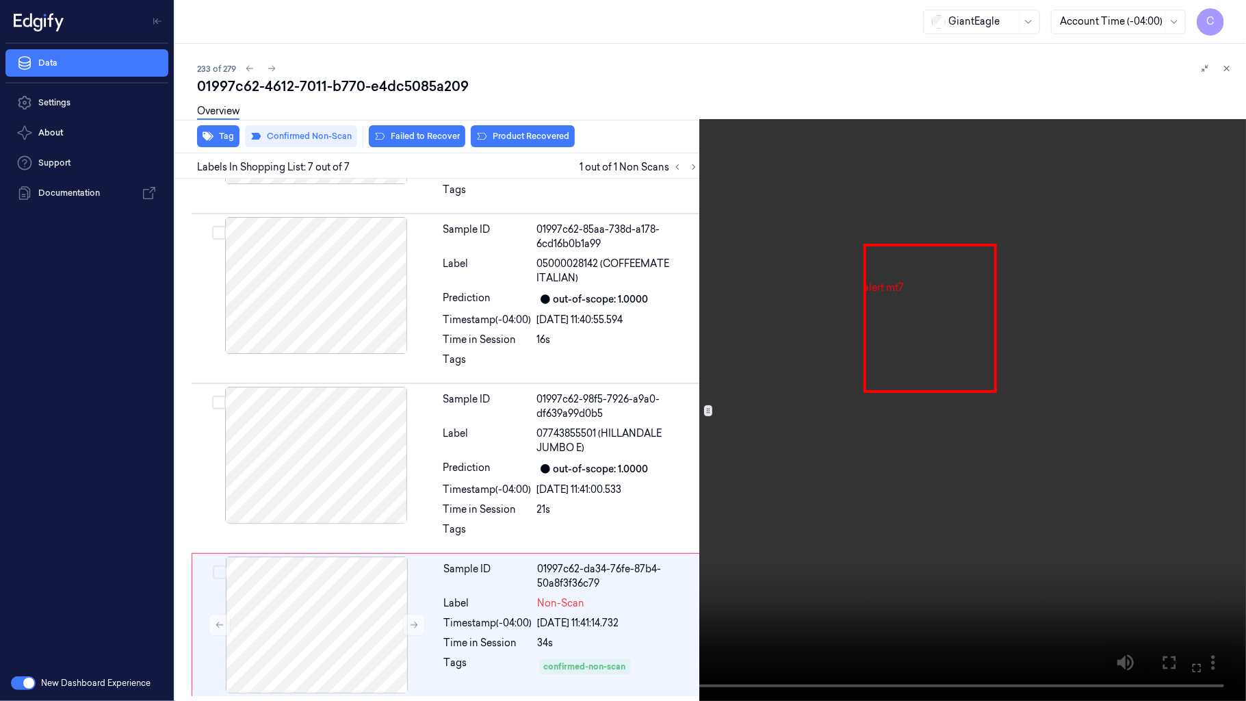
click at [682, 337] on video at bounding box center [623, 350] width 1246 height 701
click at [718, 316] on video at bounding box center [623, 350] width 1246 height 701
click at [344, 553] on video at bounding box center [623, 350] width 1246 height 701
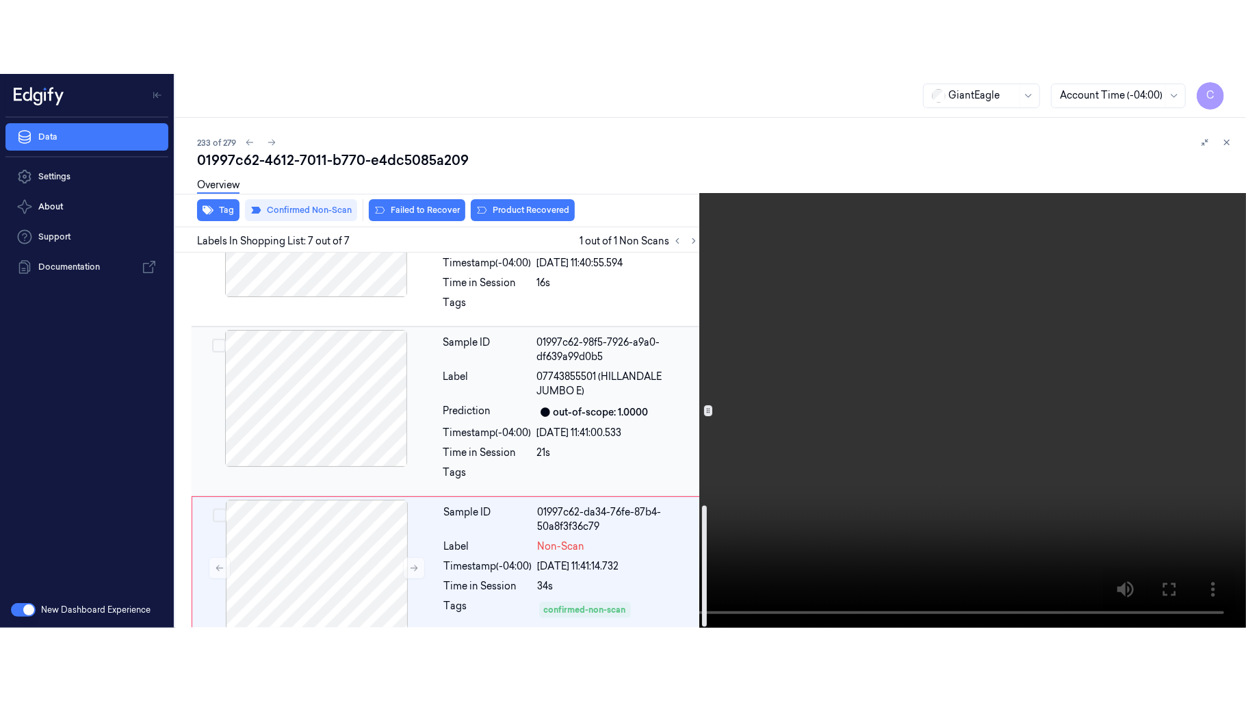
scroll to position [779, 0]
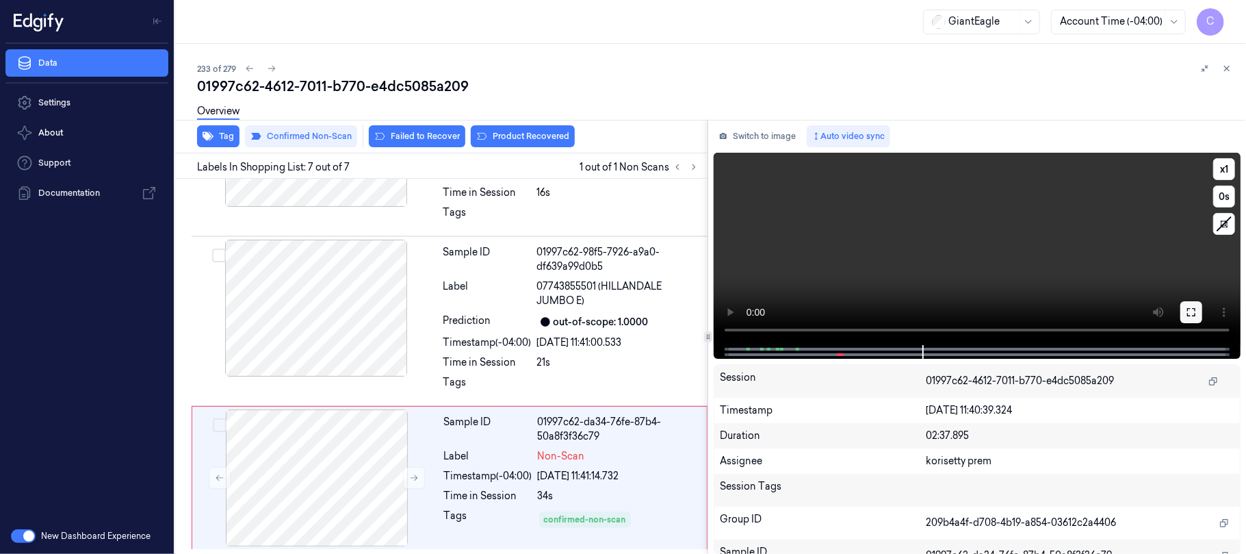
click at [1194, 320] on button at bounding box center [1191, 312] width 22 height 22
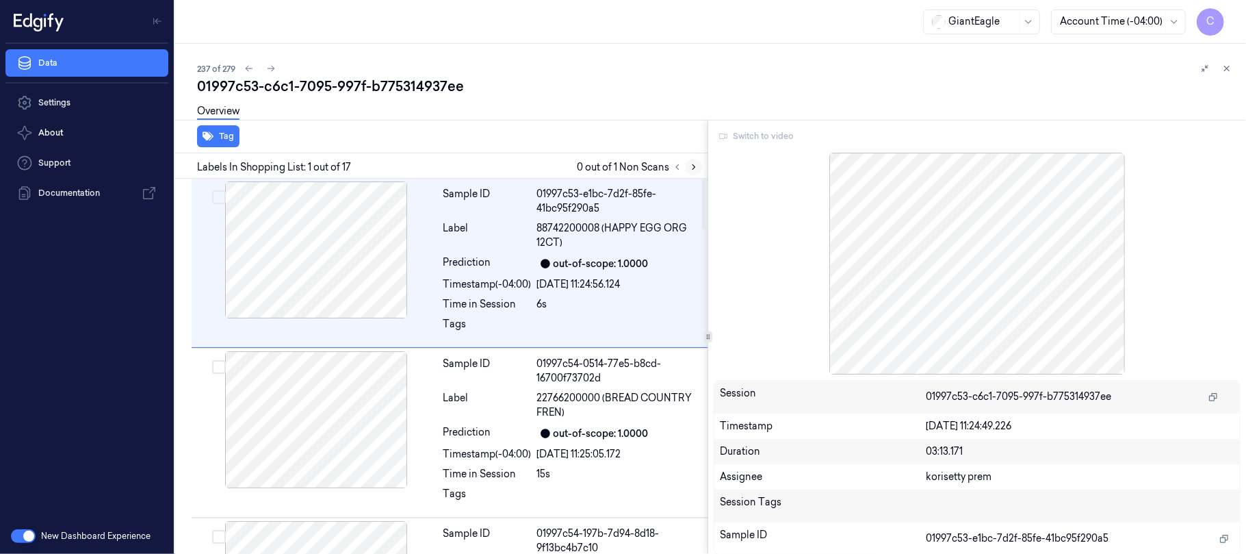
click at [690, 167] on icon at bounding box center [694, 167] width 10 height 10
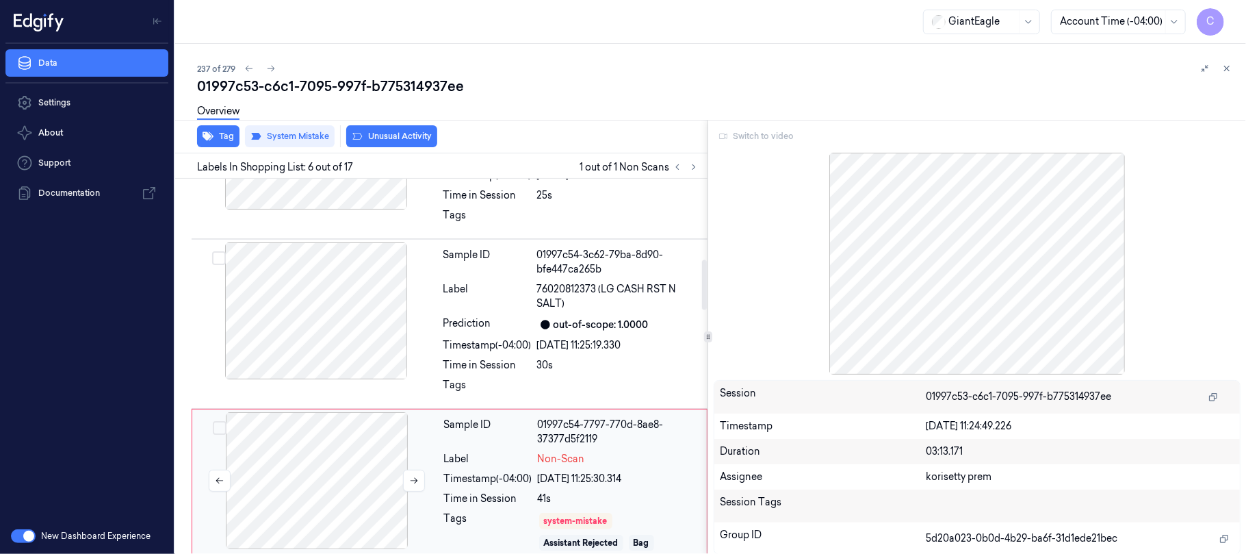
scroll to position [725, 0]
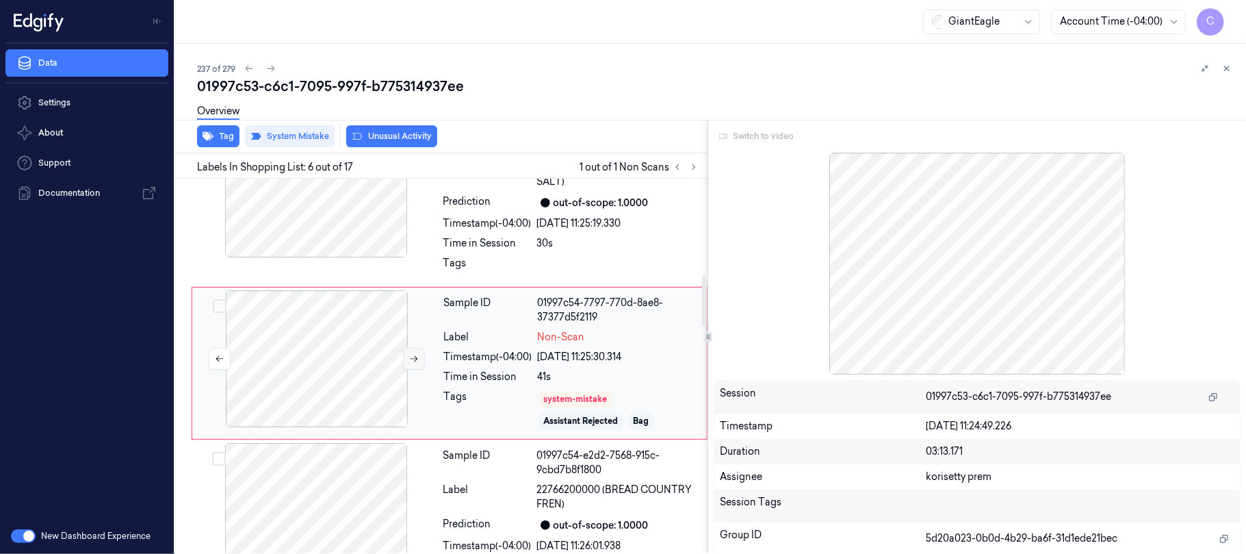
click at [414, 359] on icon at bounding box center [414, 359] width 10 height 10
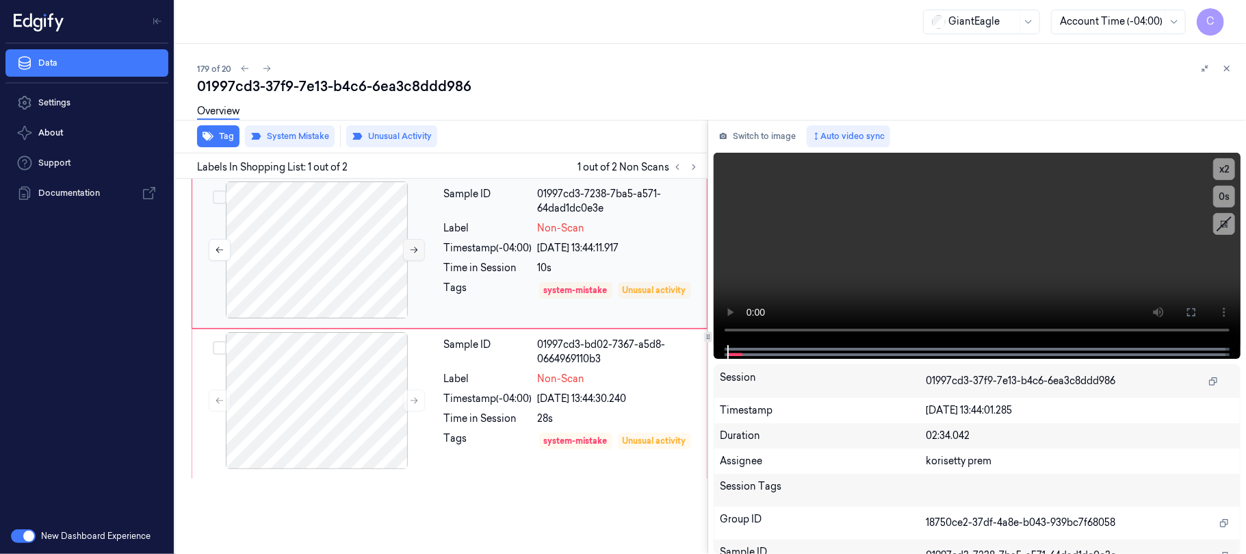
click at [411, 250] on icon at bounding box center [414, 250] width 10 height 10
click at [409, 405] on icon at bounding box center [414, 401] width 10 height 10
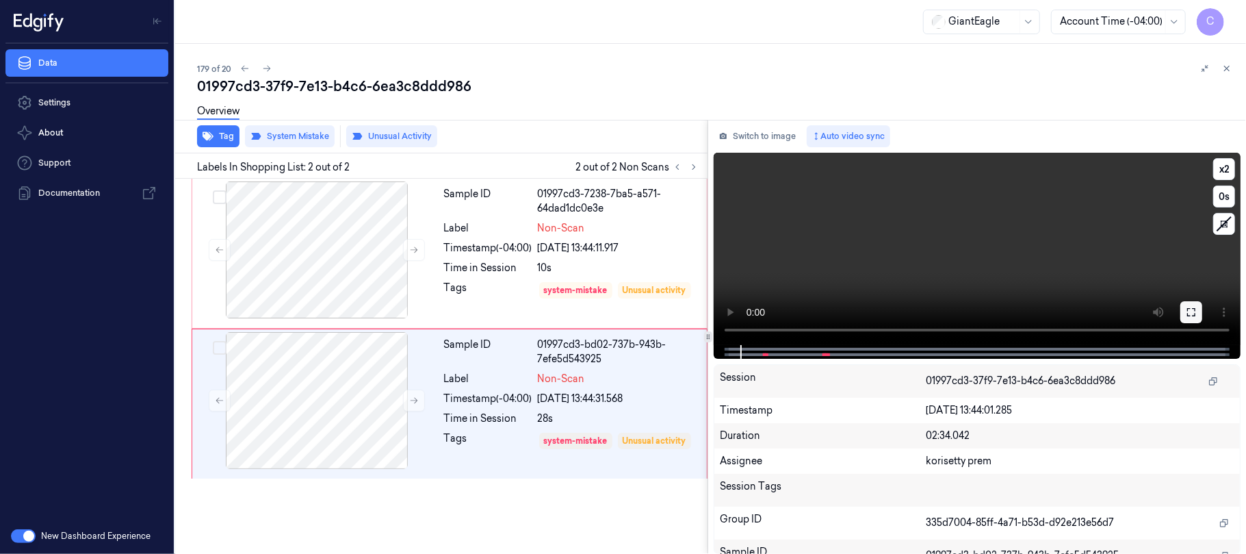
click at [1187, 308] on icon at bounding box center [1191, 312] width 11 height 11
click at [1198, 307] on button at bounding box center [1191, 312] width 22 height 22
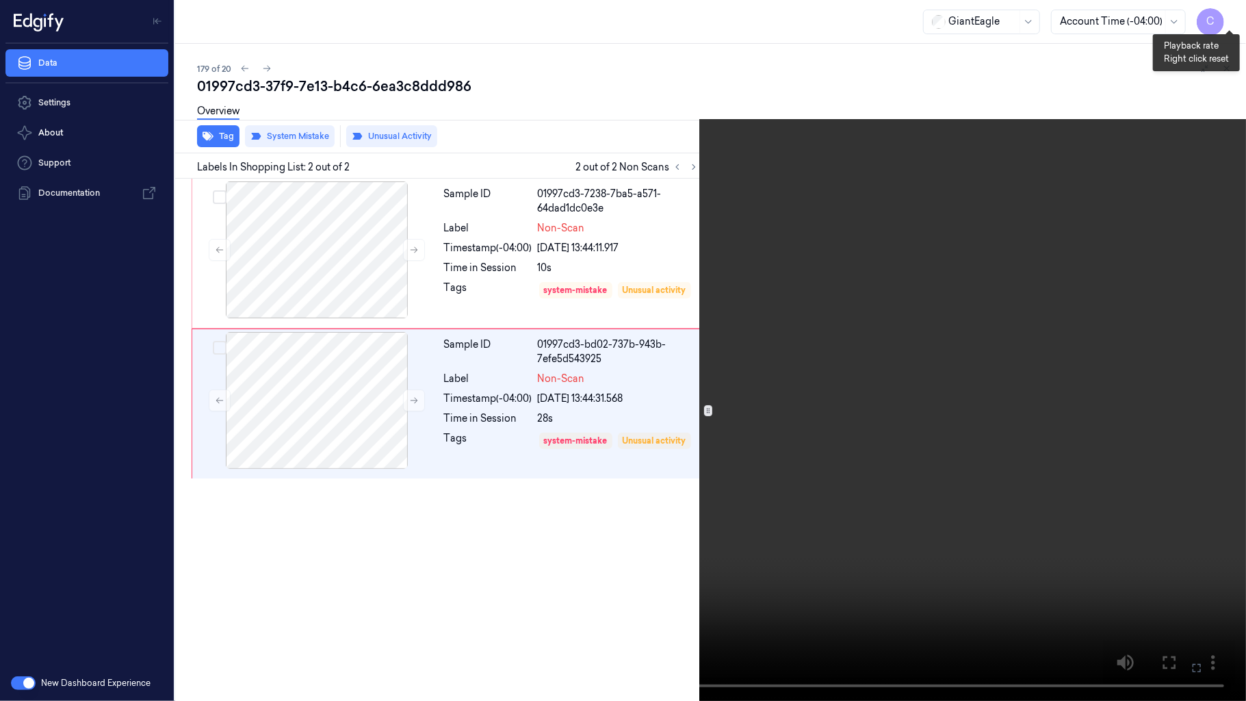
click at [1232, 20] on button "x 2" at bounding box center [1230, 16] width 22 height 22
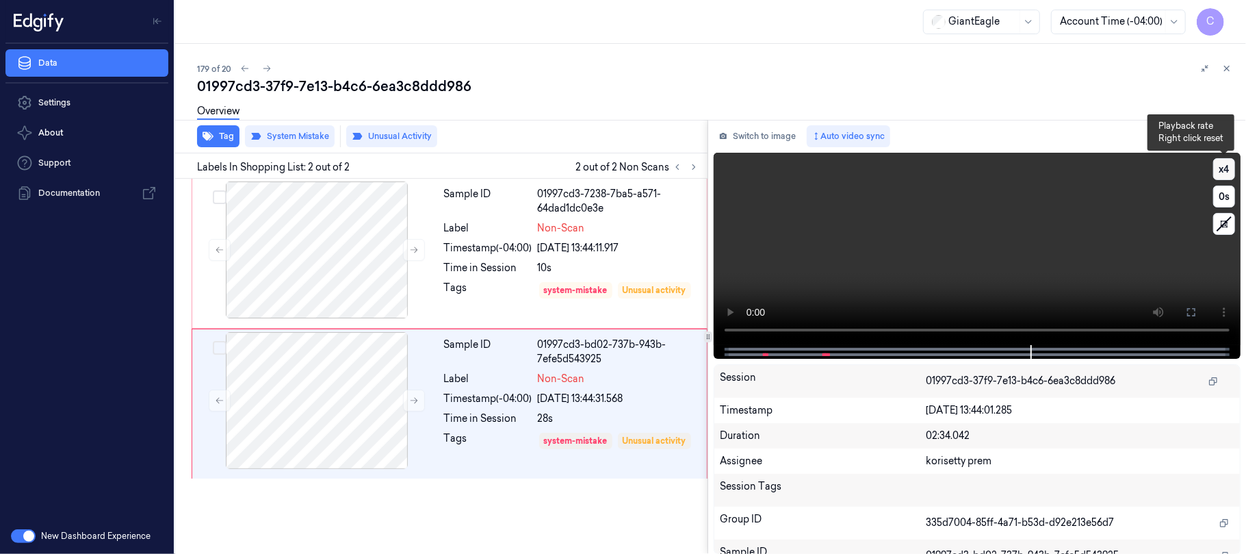
click at [1222, 167] on button "x 4" at bounding box center [1224, 169] width 22 height 22
click at [1197, 311] on button at bounding box center [1191, 312] width 22 height 22
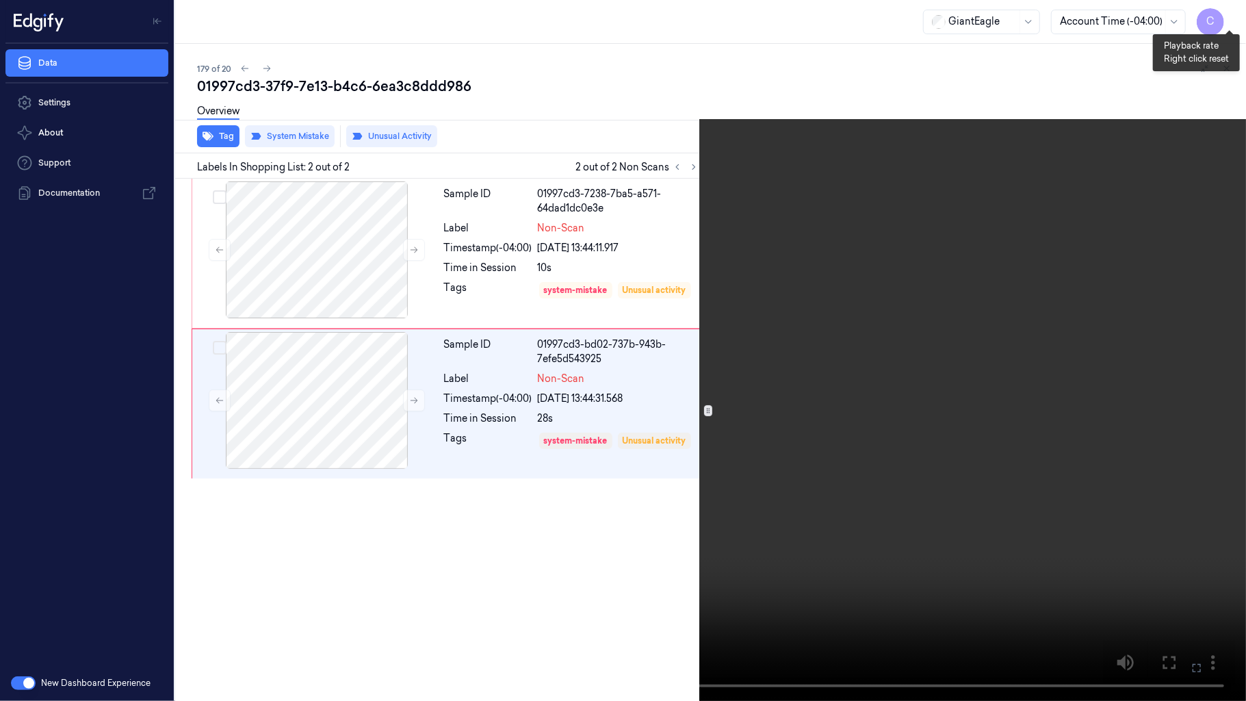
click at [1232, 16] on button "x 1" at bounding box center [1230, 16] width 22 height 22
click at [1232, 16] on button "x 2" at bounding box center [1230, 16] width 22 height 22
click at [601, 305] on video at bounding box center [623, 350] width 1246 height 701
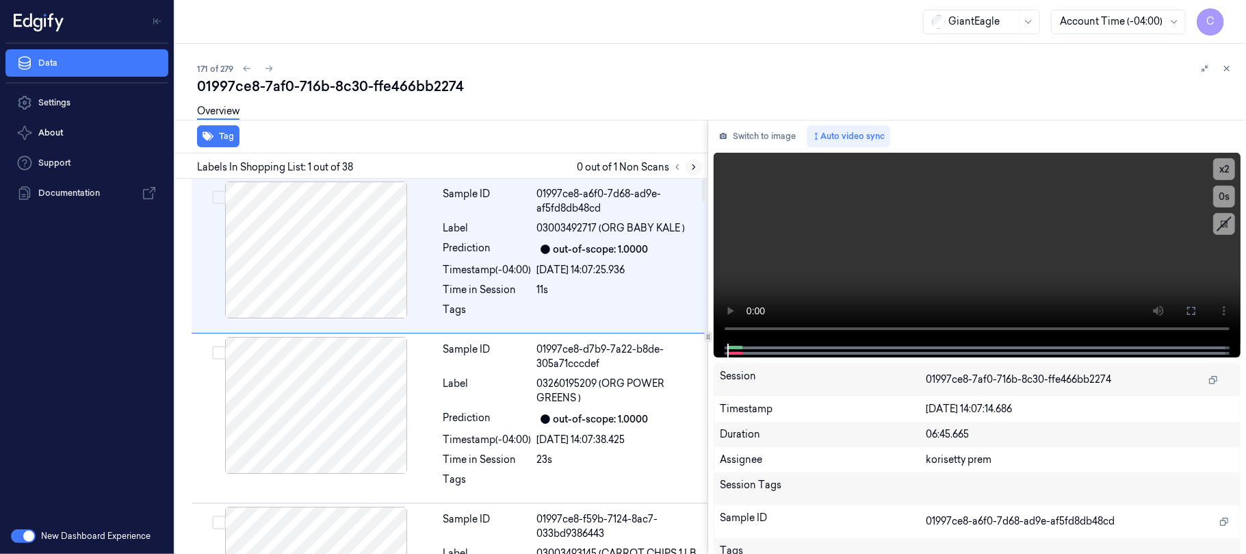
click at [693, 167] on icon at bounding box center [694, 167] width 10 height 10
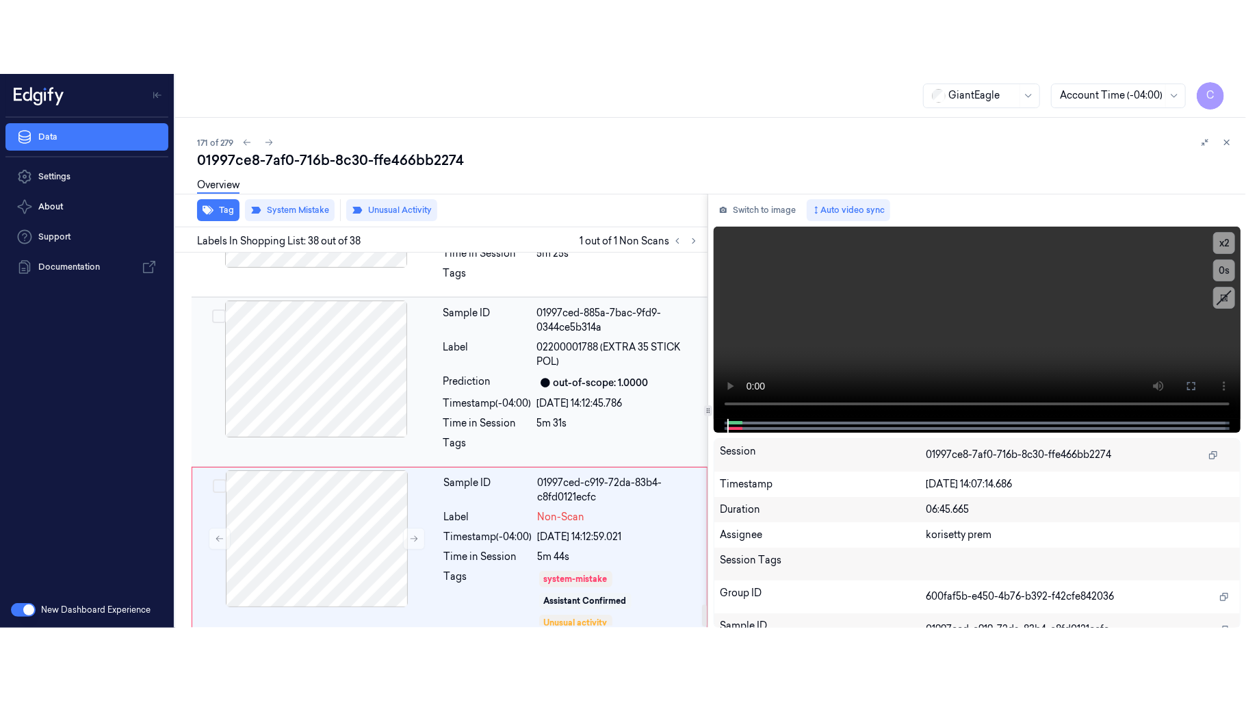
scroll to position [5951, 0]
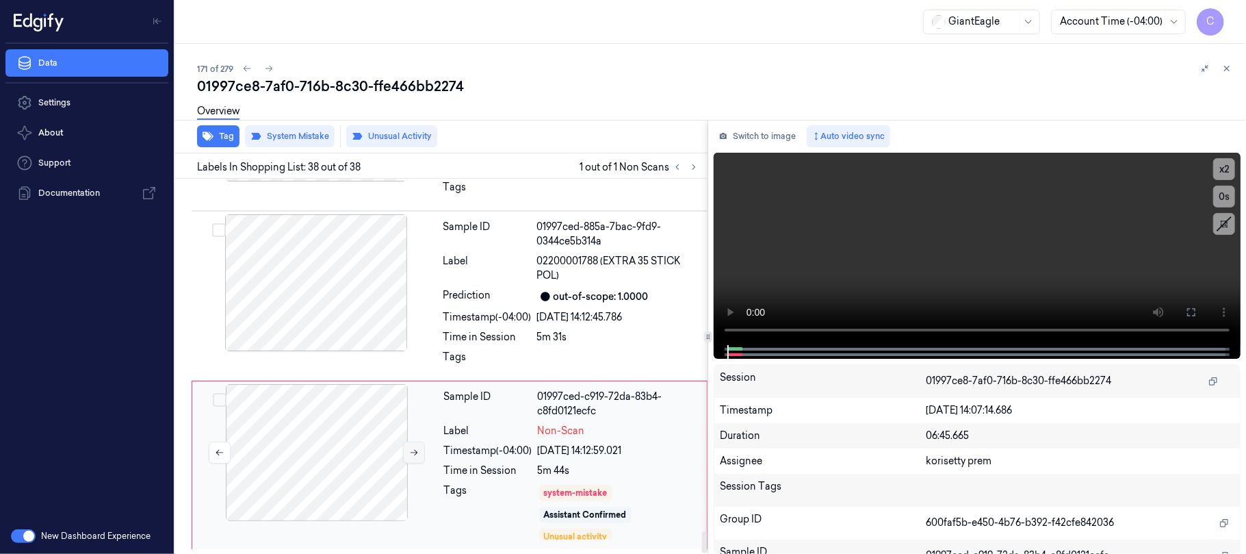
click at [416, 450] on icon at bounding box center [414, 453] width 10 height 10
click at [419, 453] on icon at bounding box center [414, 453] width 10 height 10
click at [1195, 310] on icon at bounding box center [1191, 312] width 8 height 8
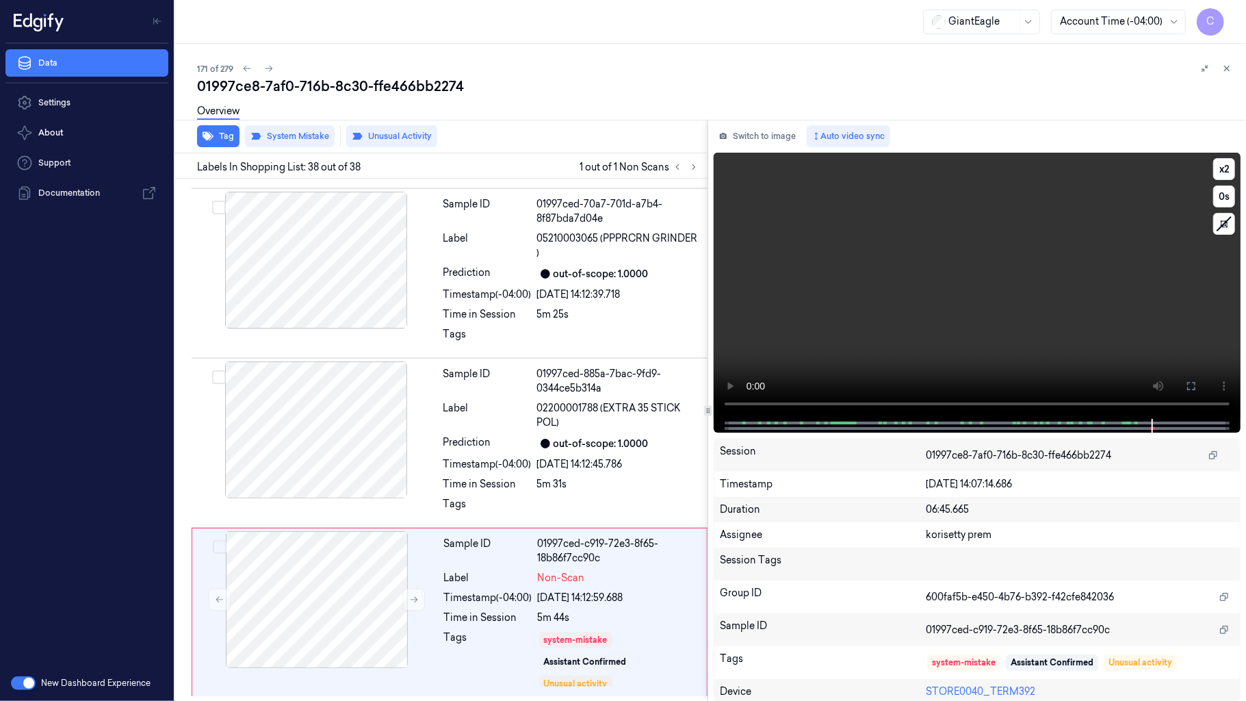
scroll to position [5804, 0]
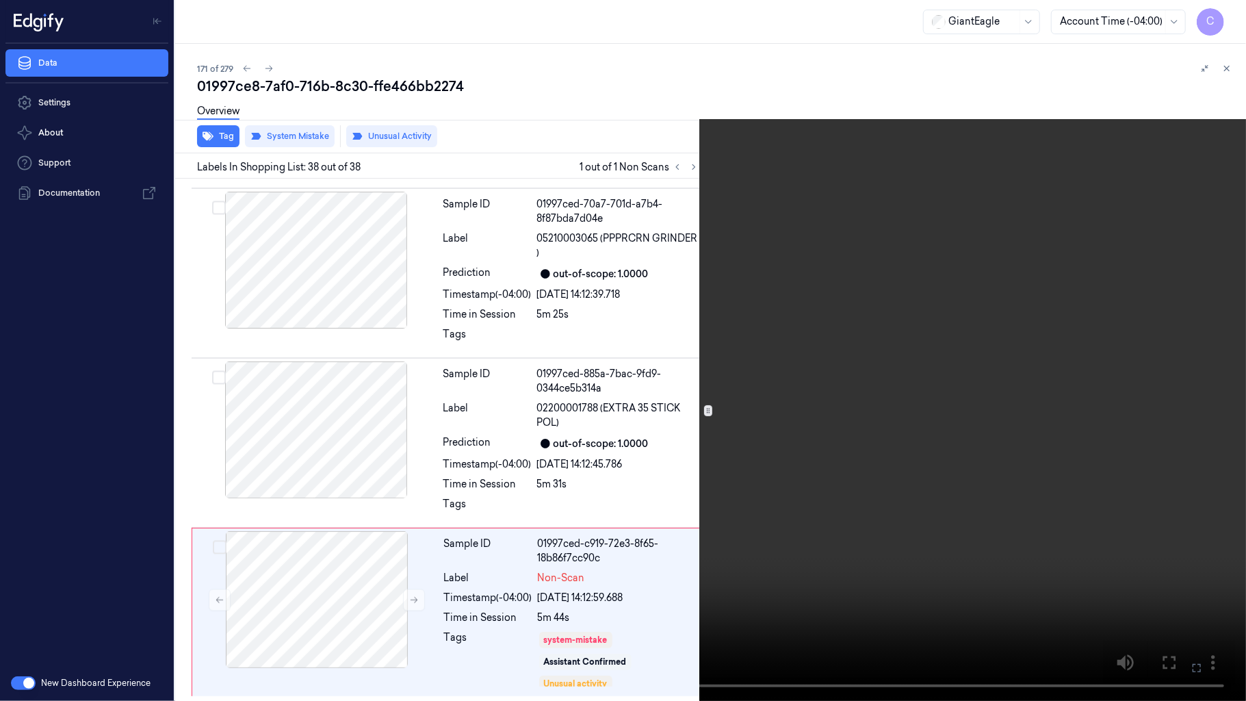
click at [615, 367] on video at bounding box center [623, 350] width 1246 height 701
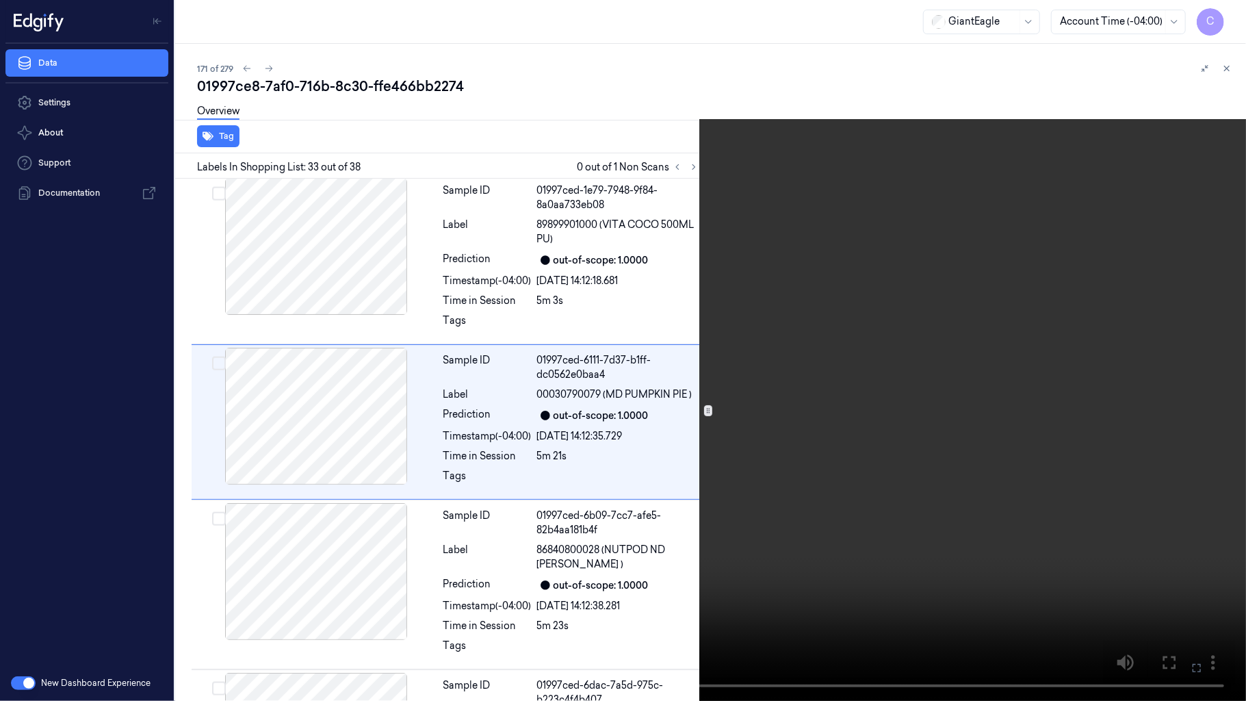
click at [685, 367] on video at bounding box center [623, 350] width 1246 height 701
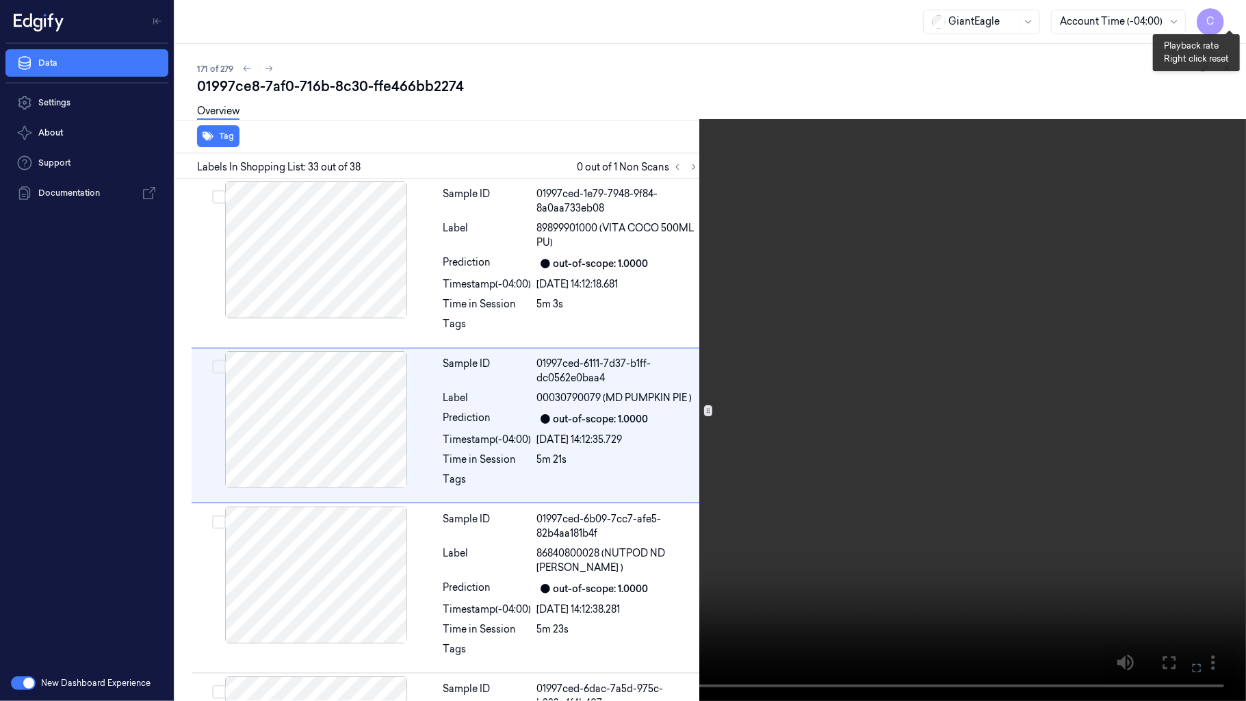
click at [1230, 14] on button "x 2" at bounding box center [1230, 16] width 22 height 22
click at [1237, 17] on button "x 4" at bounding box center [1230, 16] width 22 height 22
click at [712, 299] on video at bounding box center [623, 350] width 1246 height 701
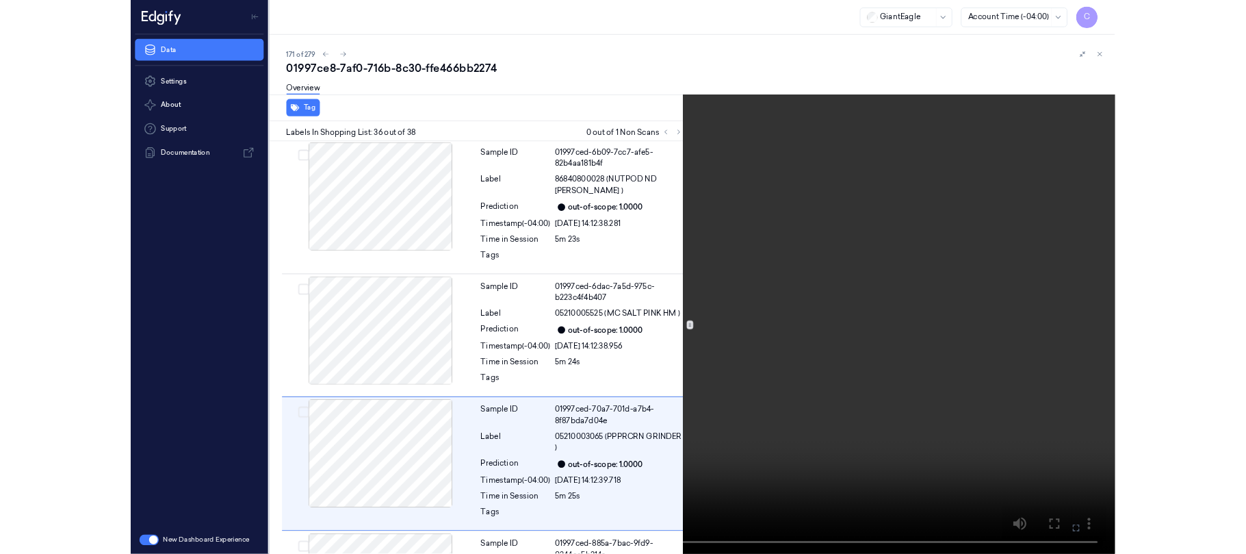
scroll to position [5635, 0]
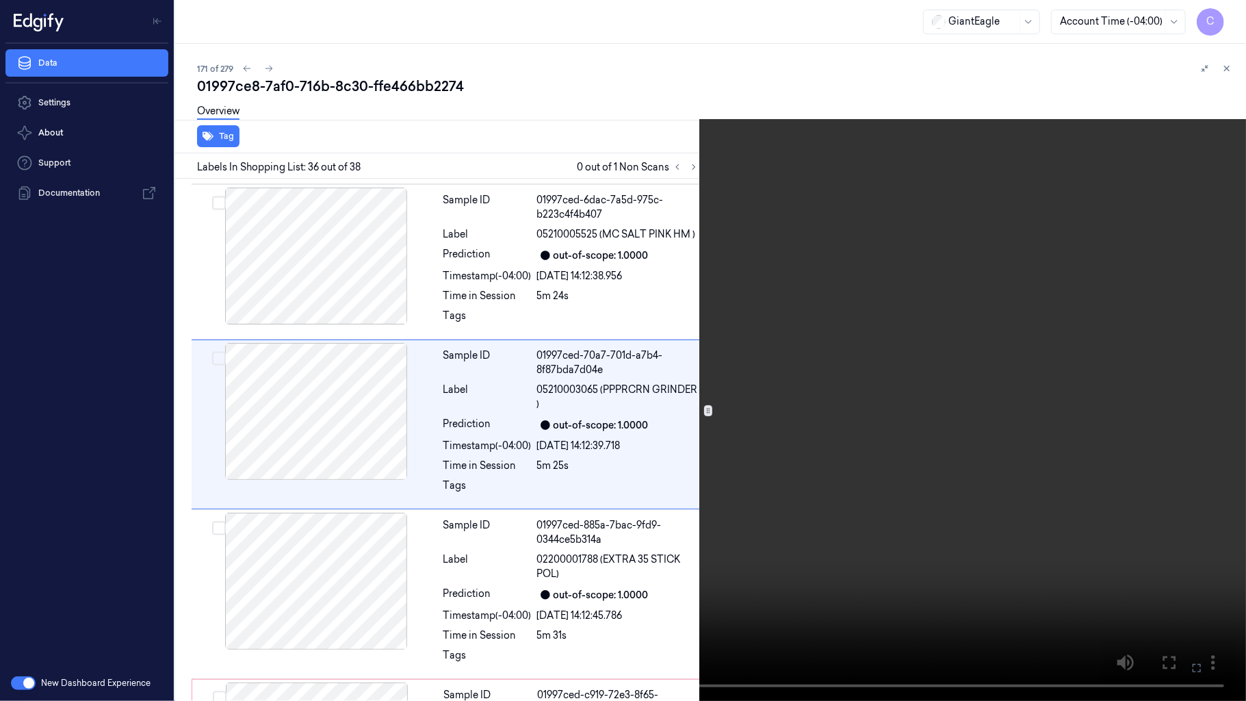
click at [644, 380] on video at bounding box center [623, 350] width 1246 height 701
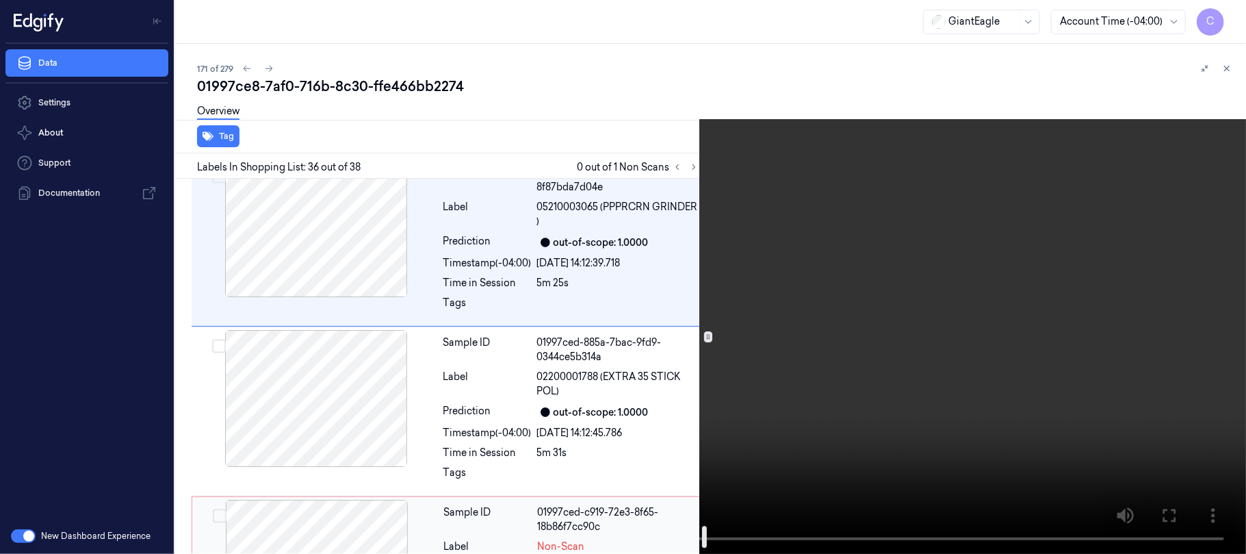
scroll to position [5951, 0]
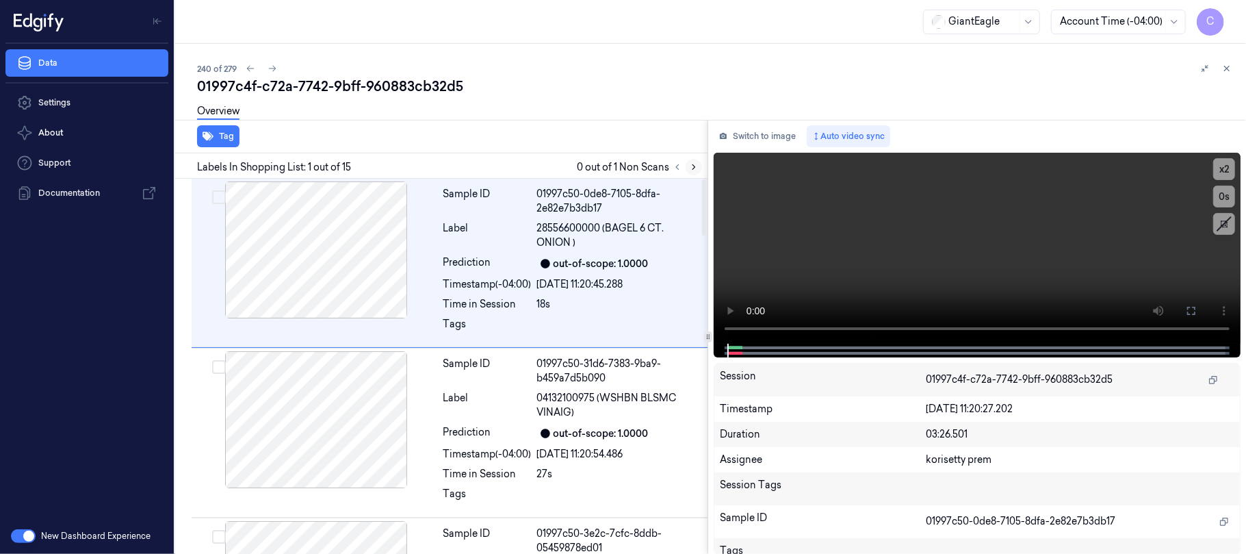
click at [690, 168] on icon at bounding box center [694, 167] width 10 height 10
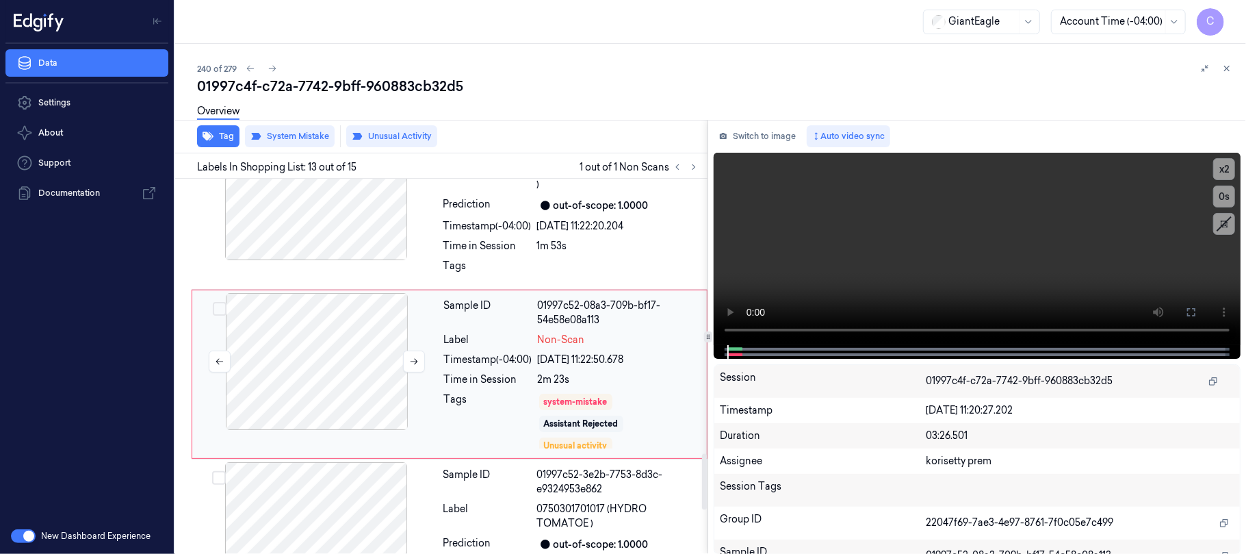
scroll to position [1895, 0]
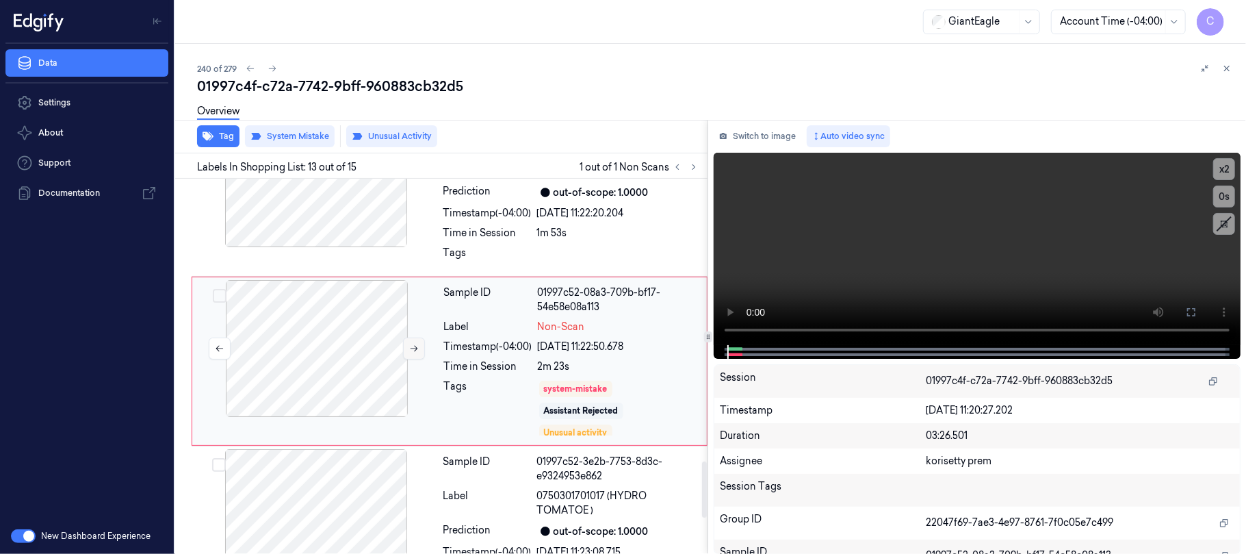
click at [415, 353] on icon at bounding box center [414, 349] width 10 height 10
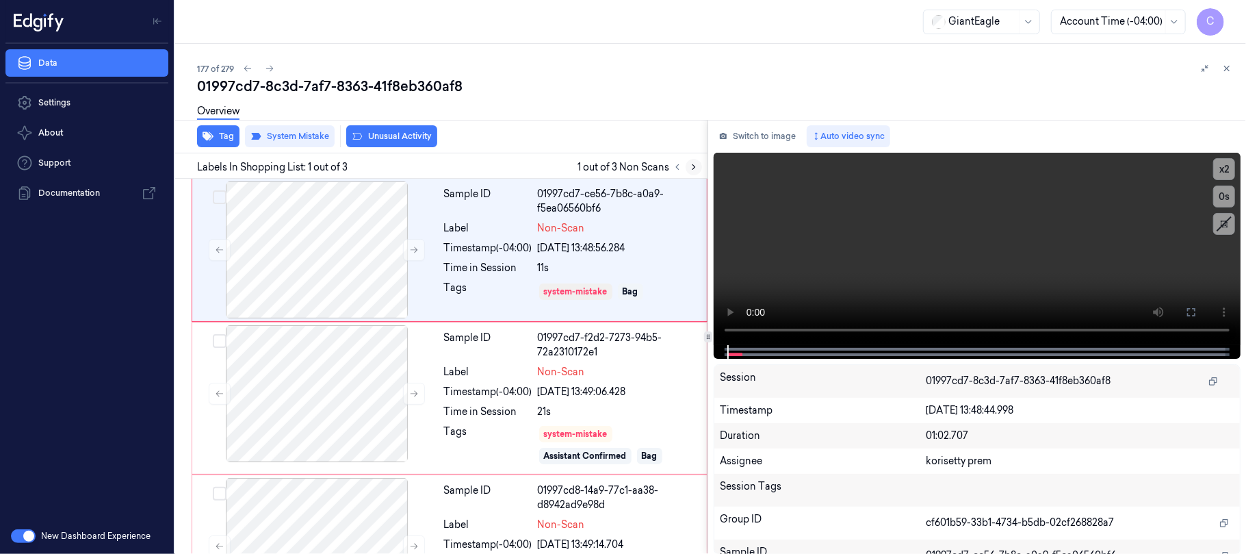
click at [690, 170] on icon at bounding box center [694, 167] width 10 height 10
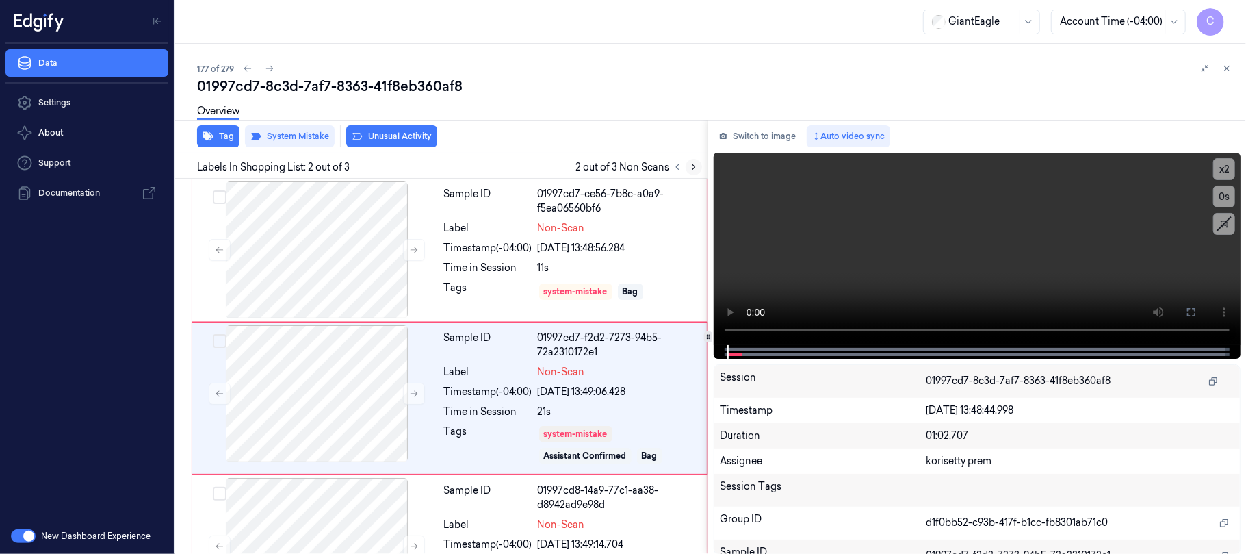
scroll to position [33, 0]
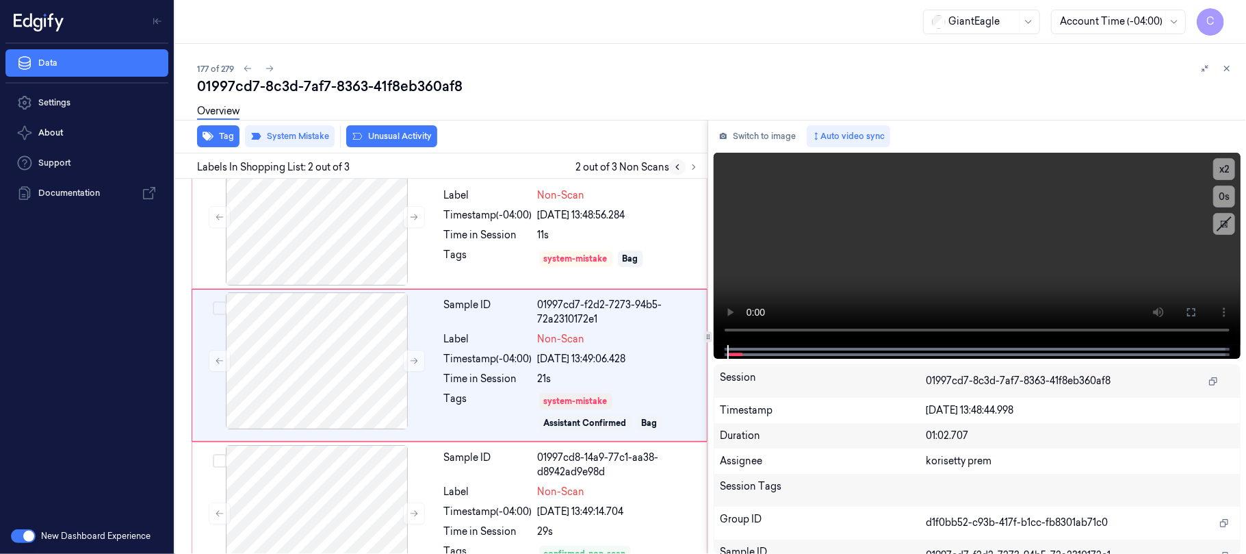
click at [677, 168] on icon at bounding box center [677, 167] width 3 height 5
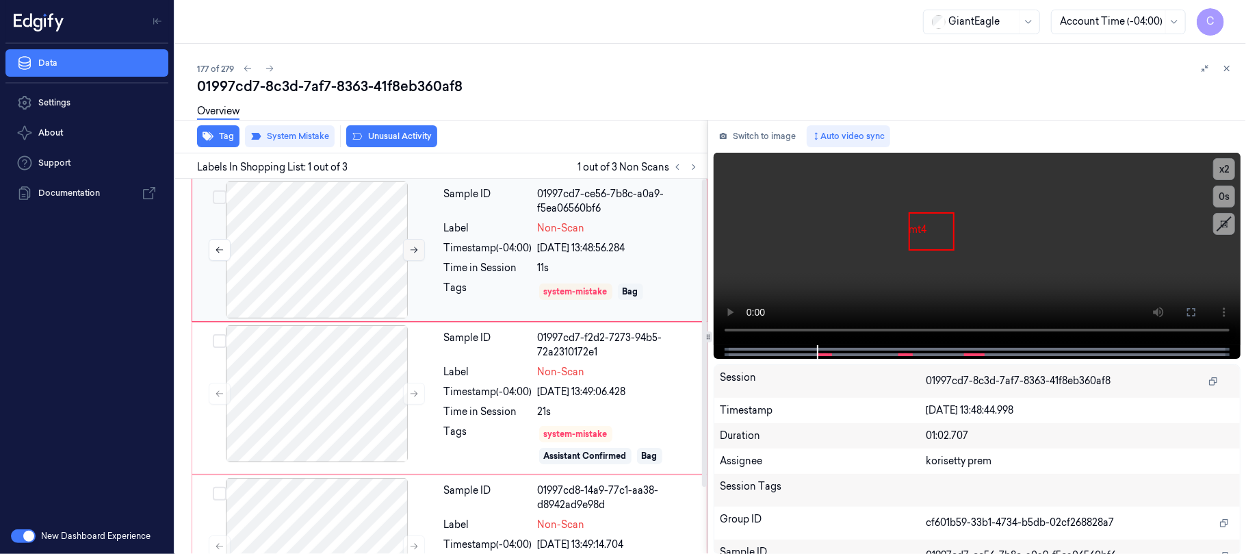
click at [414, 250] on icon at bounding box center [414, 250] width 10 height 10
click at [414, 250] on icon at bounding box center [415, 250] width 8 height 6
click at [415, 396] on icon at bounding box center [415, 394] width 8 height 6
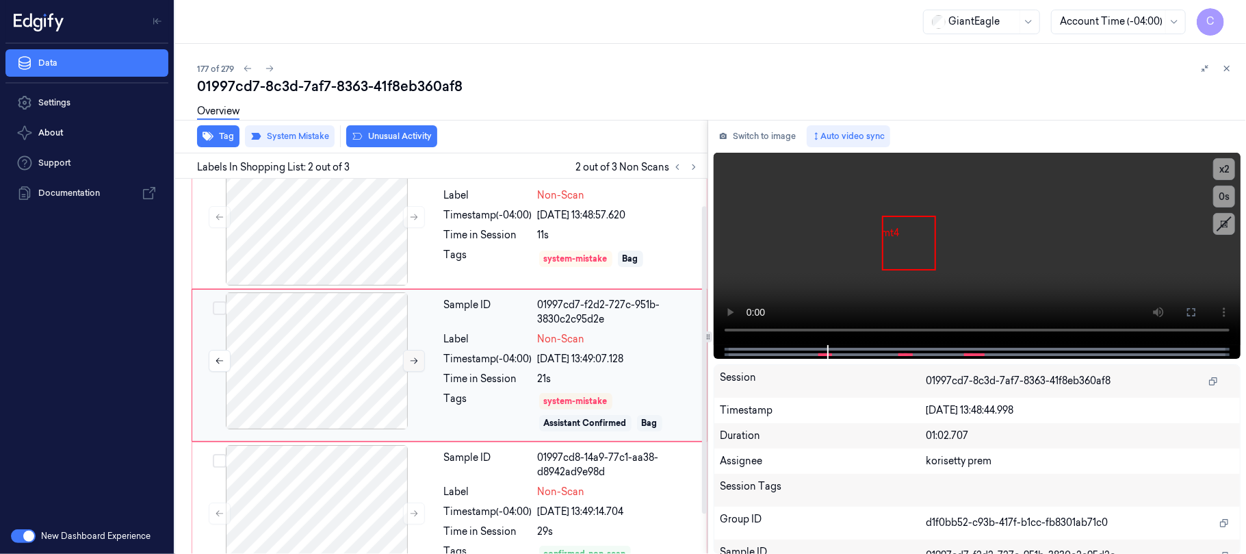
click at [415, 396] on div at bounding box center [317, 360] width 244 height 137
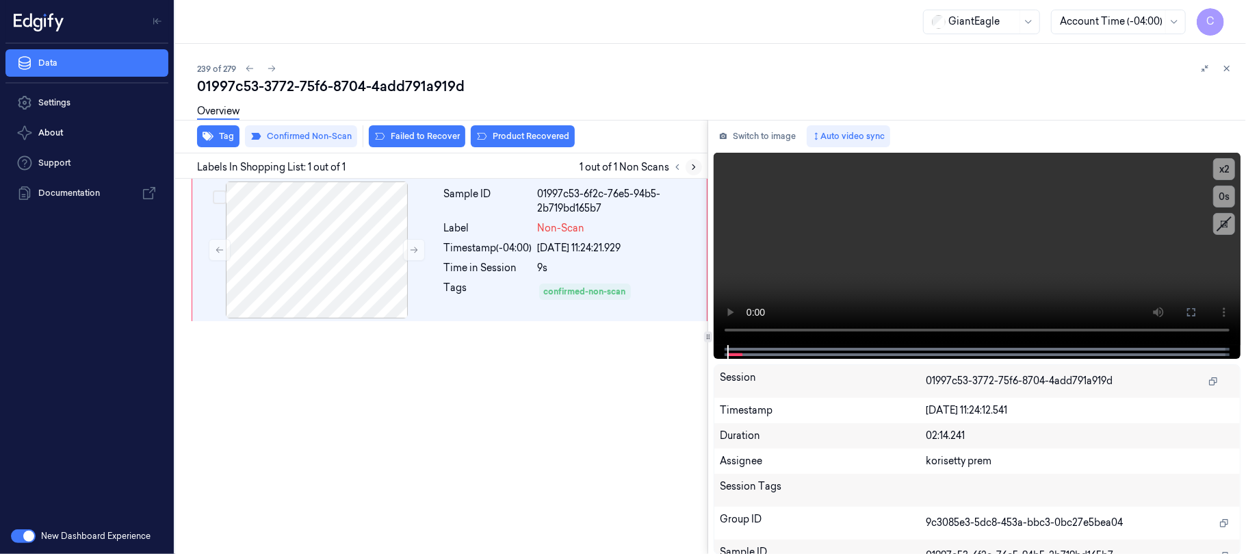
click at [694, 170] on icon at bounding box center [694, 167] width 10 height 10
click at [413, 253] on icon at bounding box center [414, 250] width 10 height 10
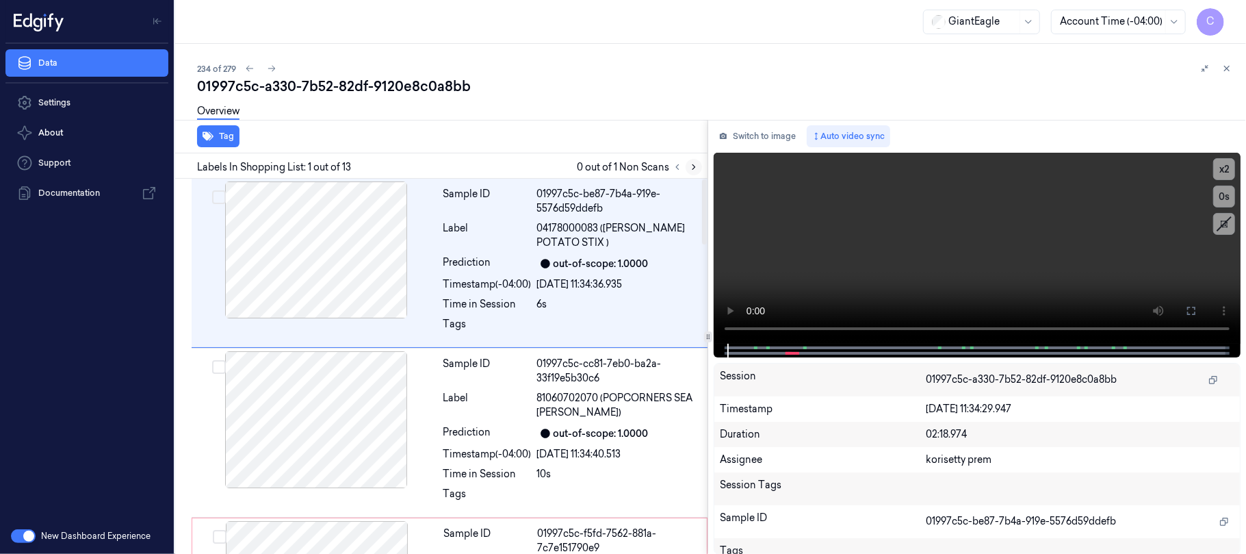
click at [689, 168] on icon at bounding box center [694, 167] width 10 height 10
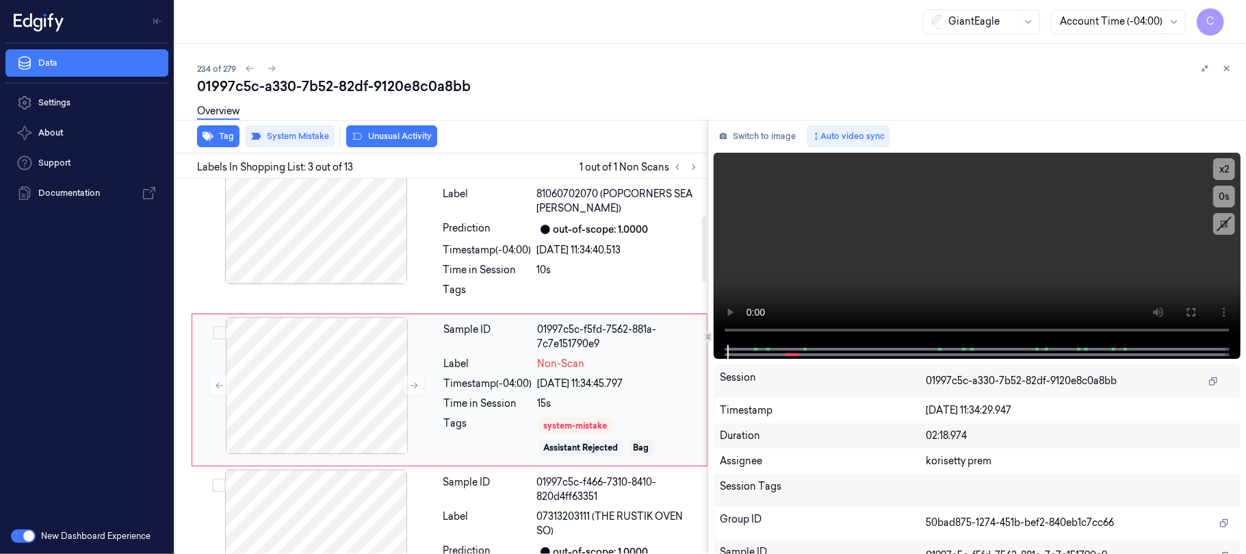
scroll to position [214, 0]
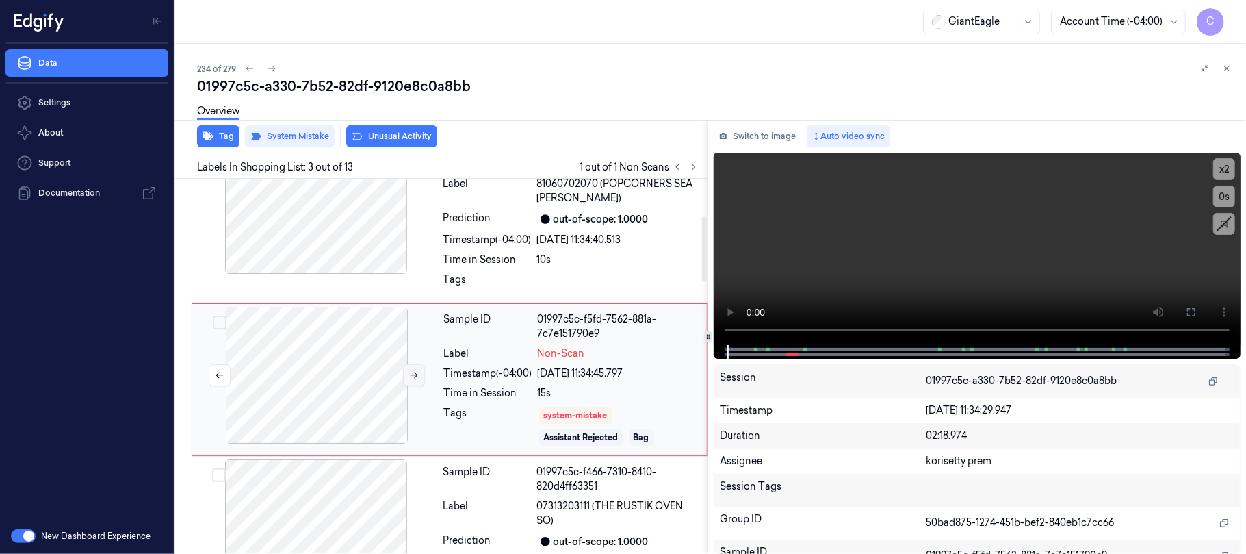
click at [419, 370] on icon at bounding box center [414, 375] width 10 height 10
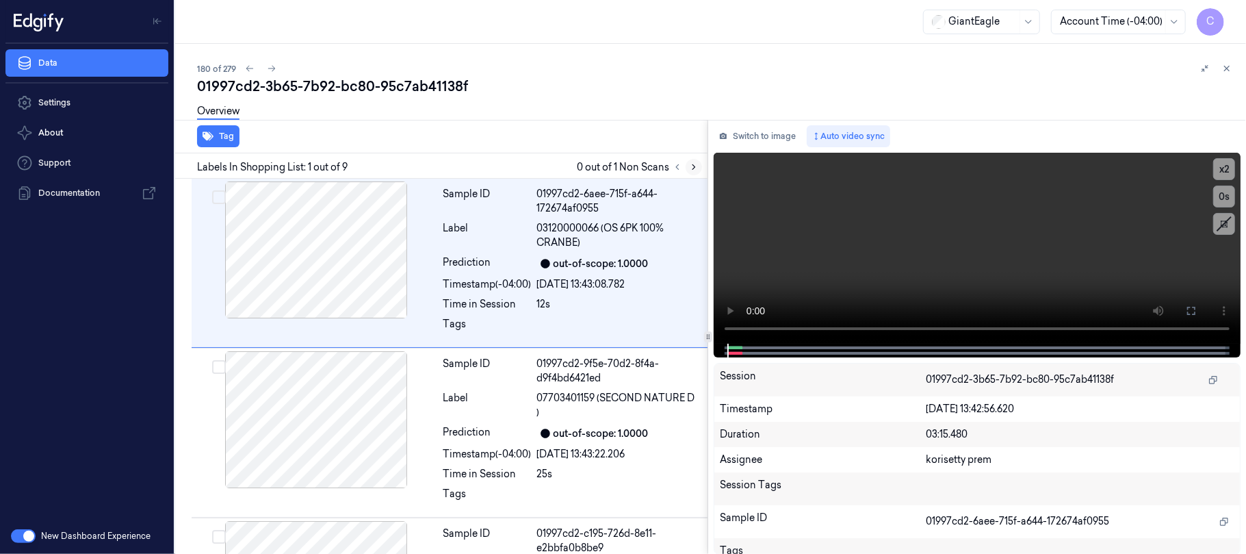
click at [699, 164] on button at bounding box center [694, 167] width 16 height 16
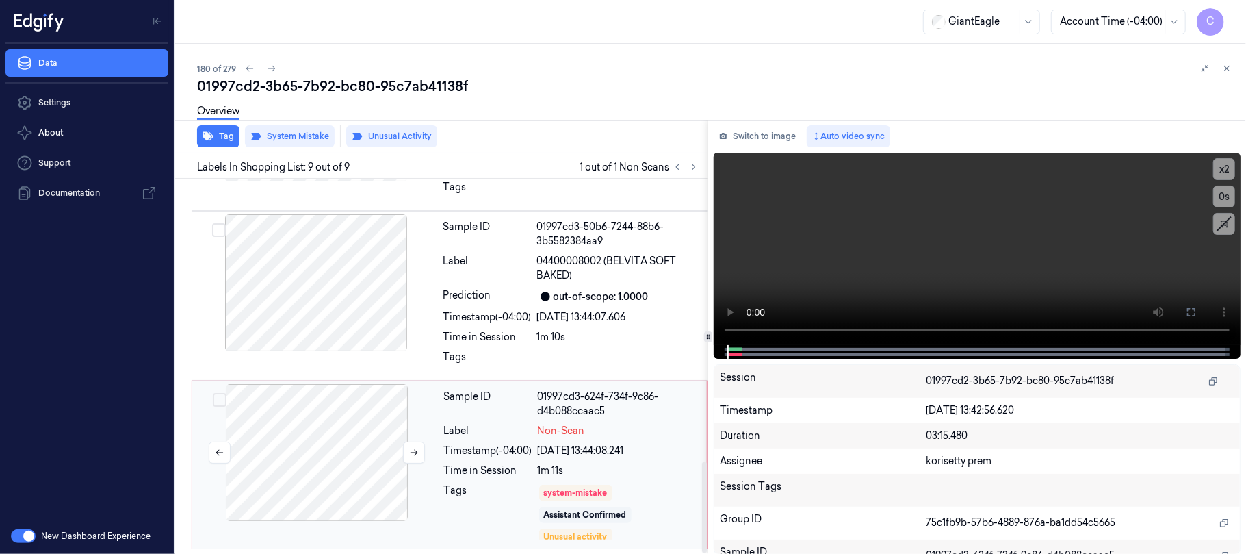
scroll to position [1159, 0]
click at [413, 448] on icon at bounding box center [414, 453] width 10 height 10
click at [413, 453] on icon at bounding box center [414, 453] width 10 height 10
click at [335, 283] on div at bounding box center [316, 282] width 244 height 137
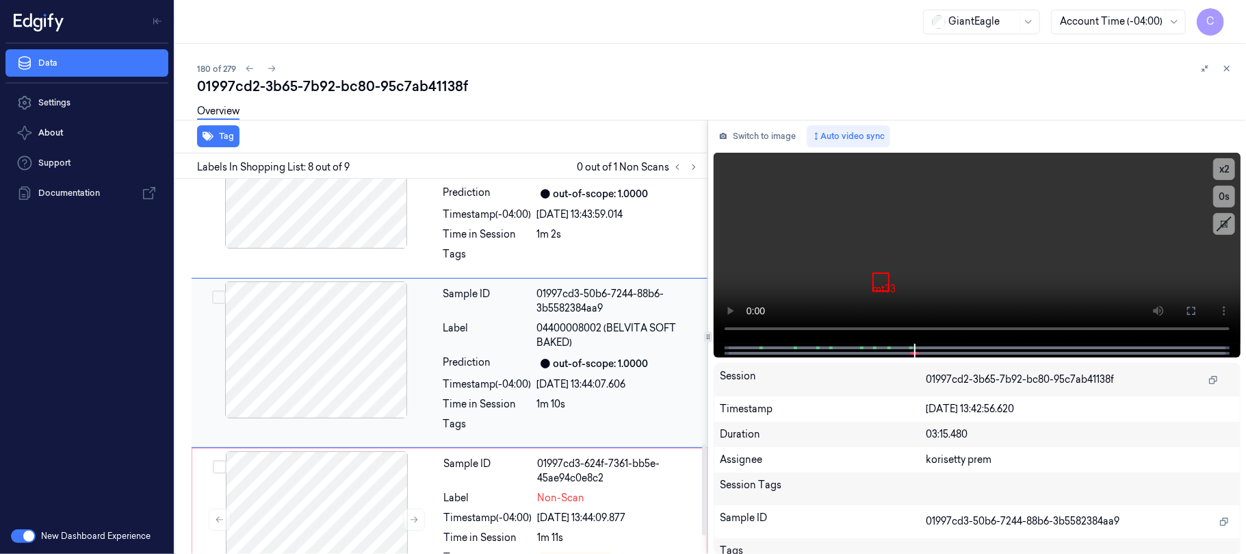
scroll to position [1087, 0]
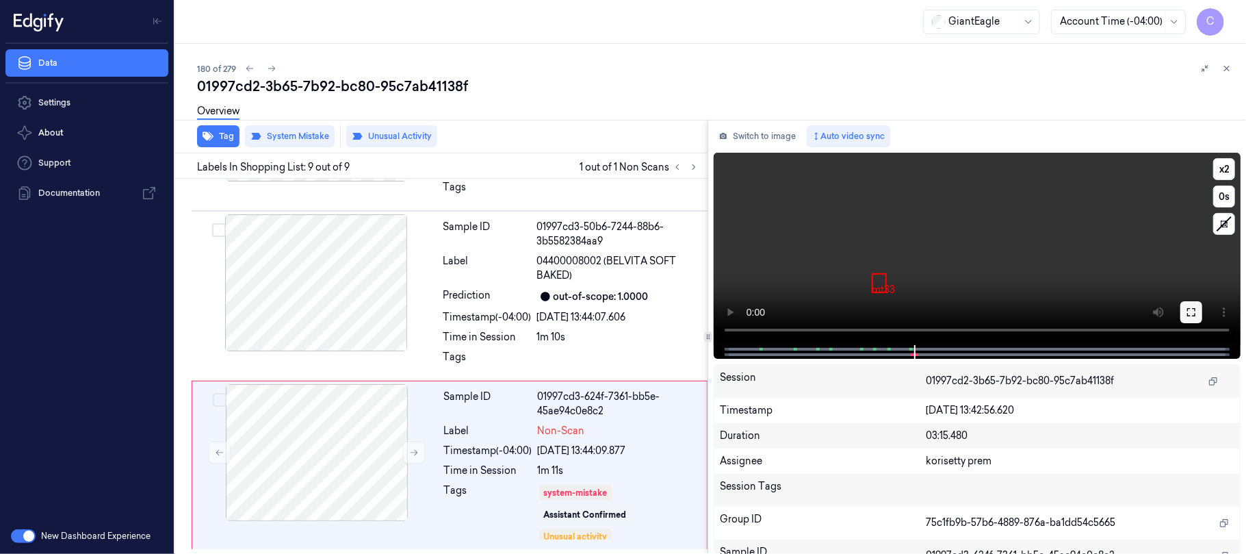
click at [1191, 313] on icon at bounding box center [1191, 312] width 11 height 11
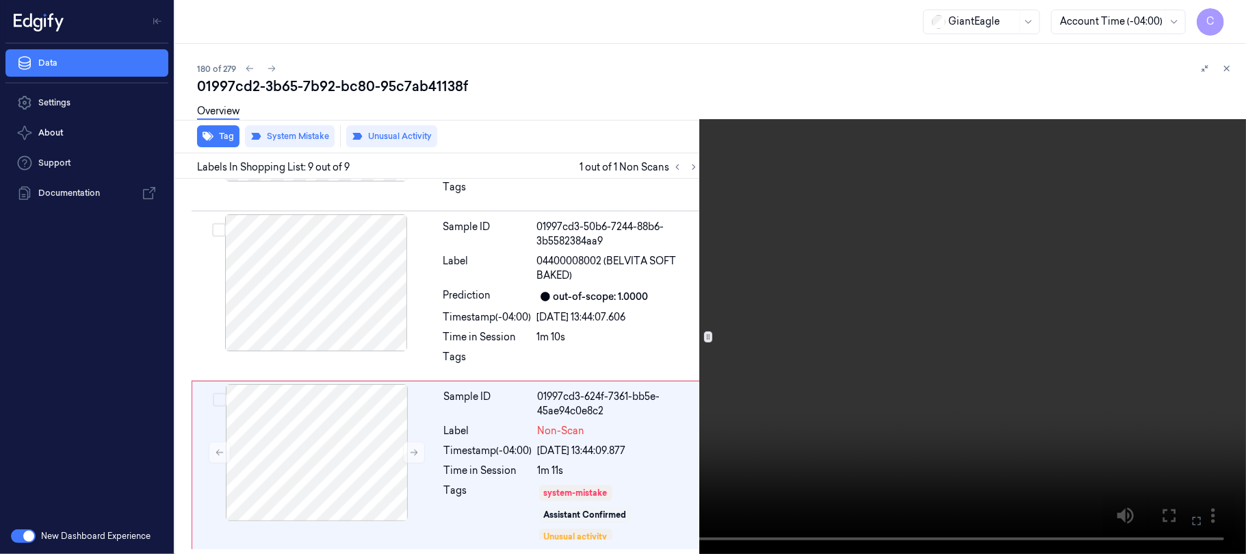
scroll to position [1159, 0]
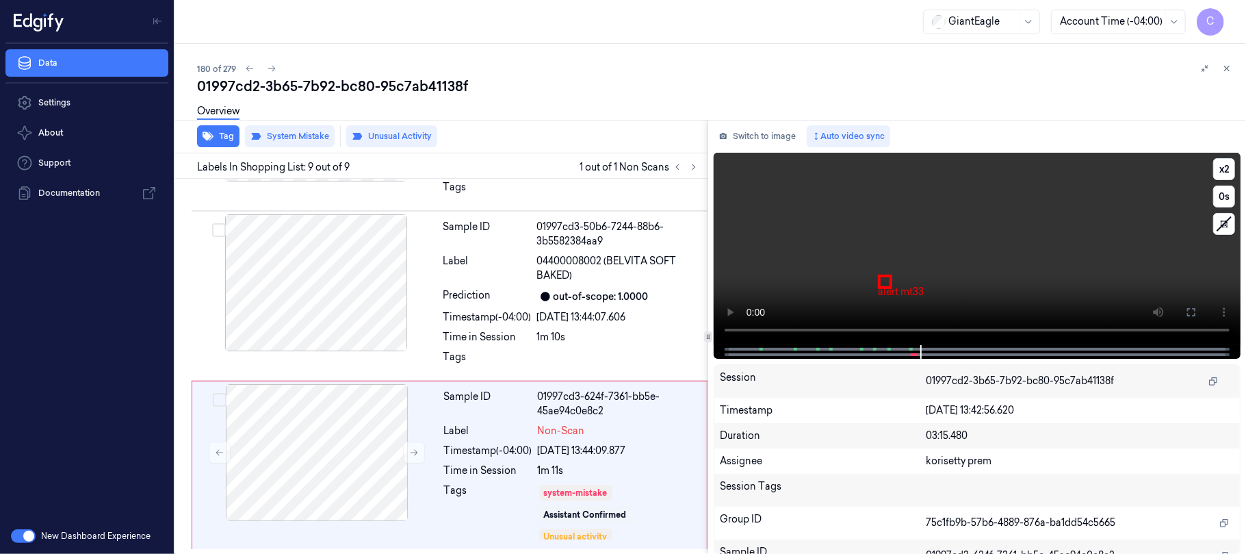
click at [997, 242] on video at bounding box center [977, 249] width 527 height 192
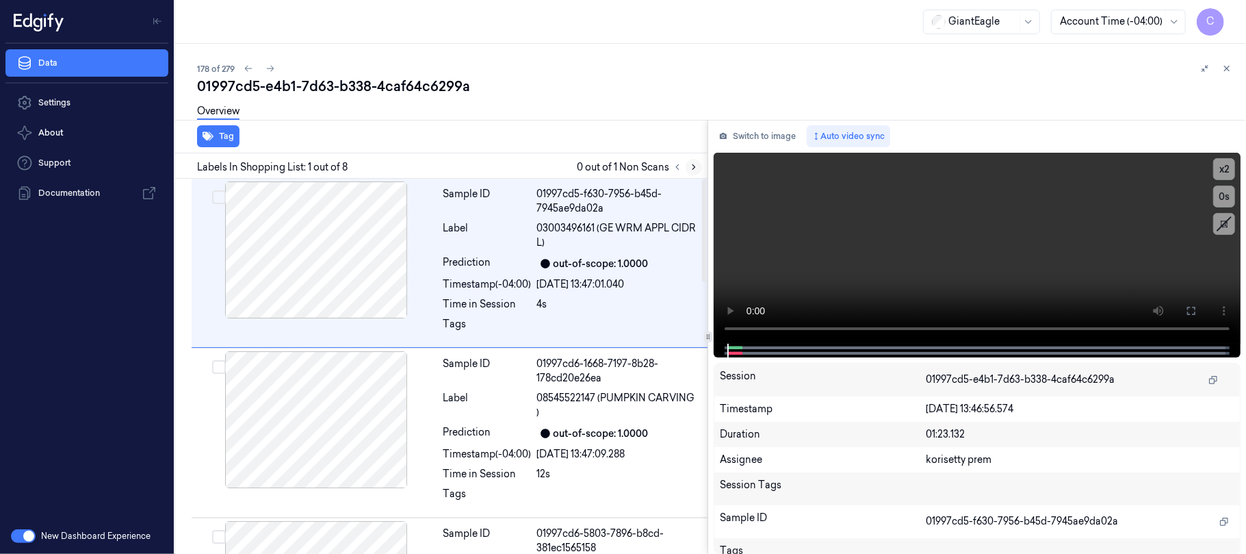
click at [694, 166] on icon at bounding box center [694, 167] width 3 height 5
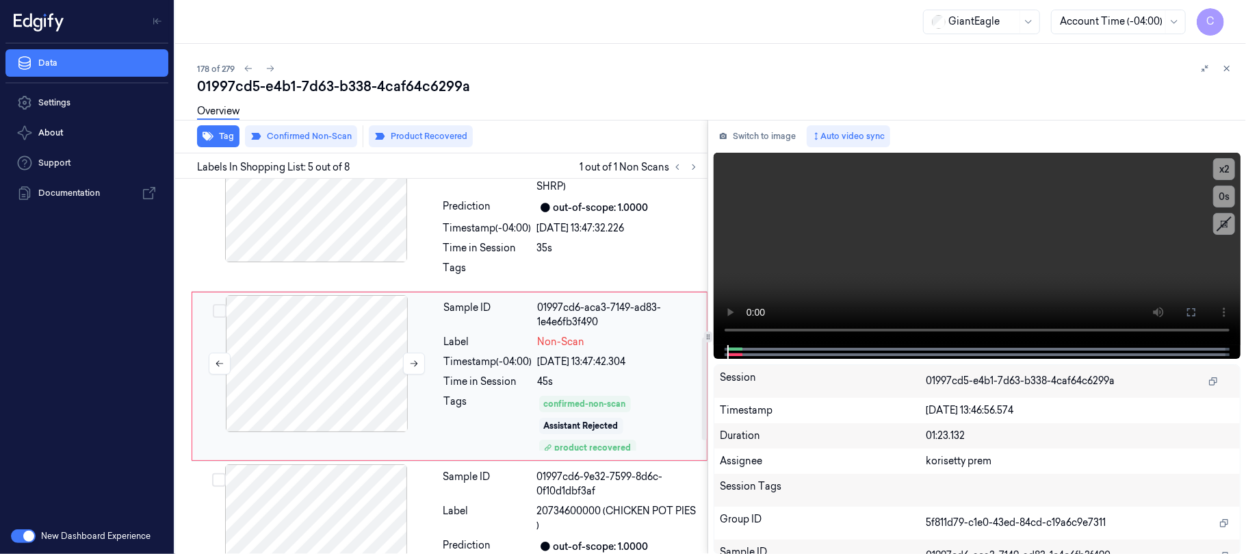
scroll to position [576, 0]
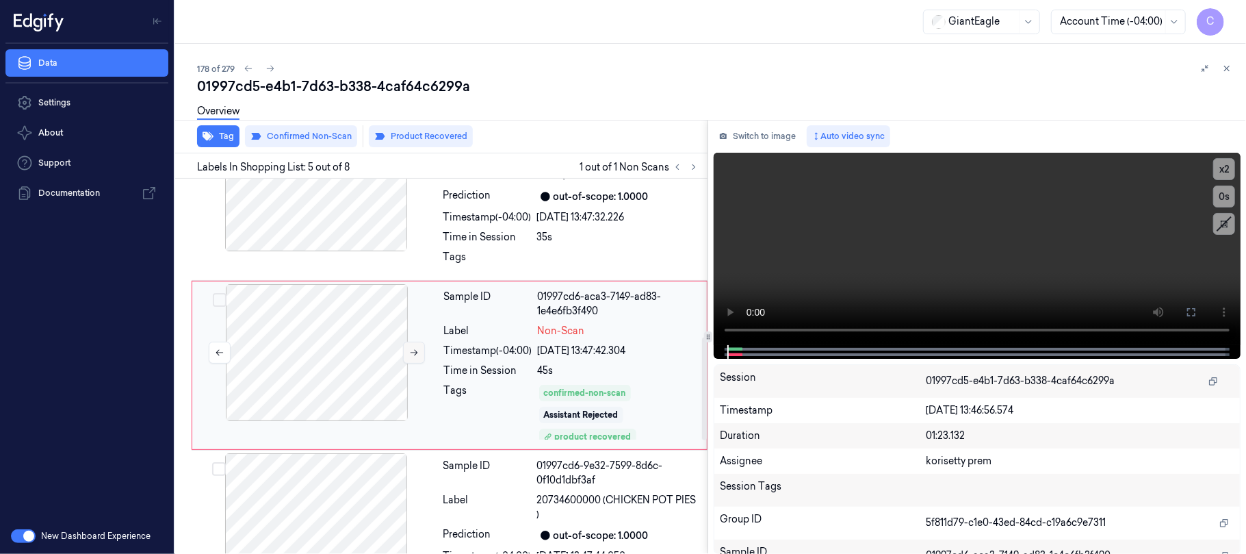
click at [412, 354] on icon at bounding box center [415, 353] width 8 height 6
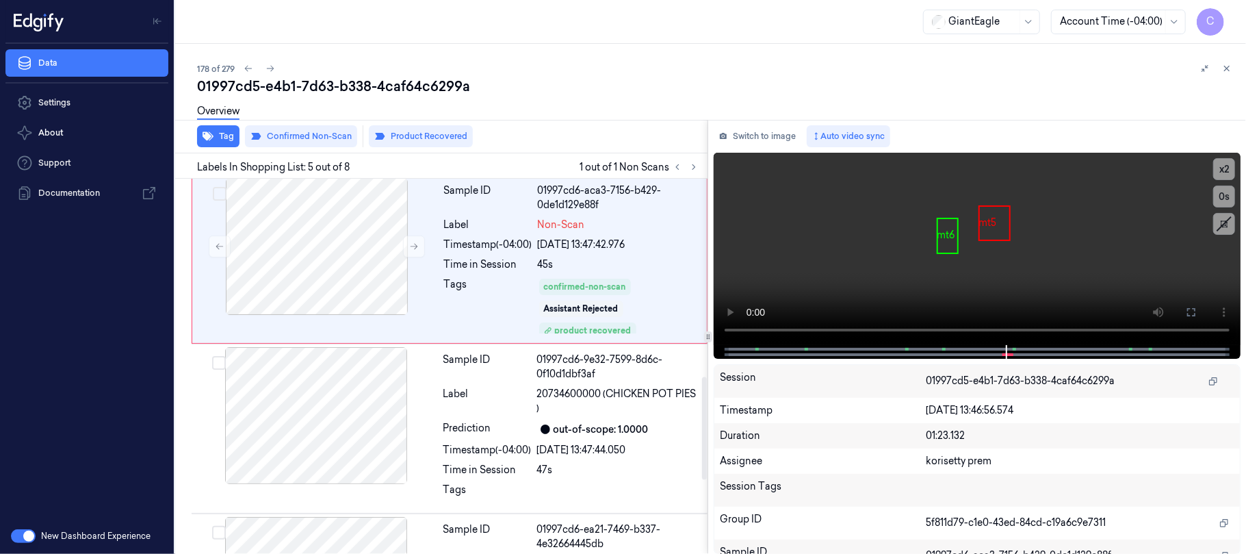
scroll to position [631, 0]
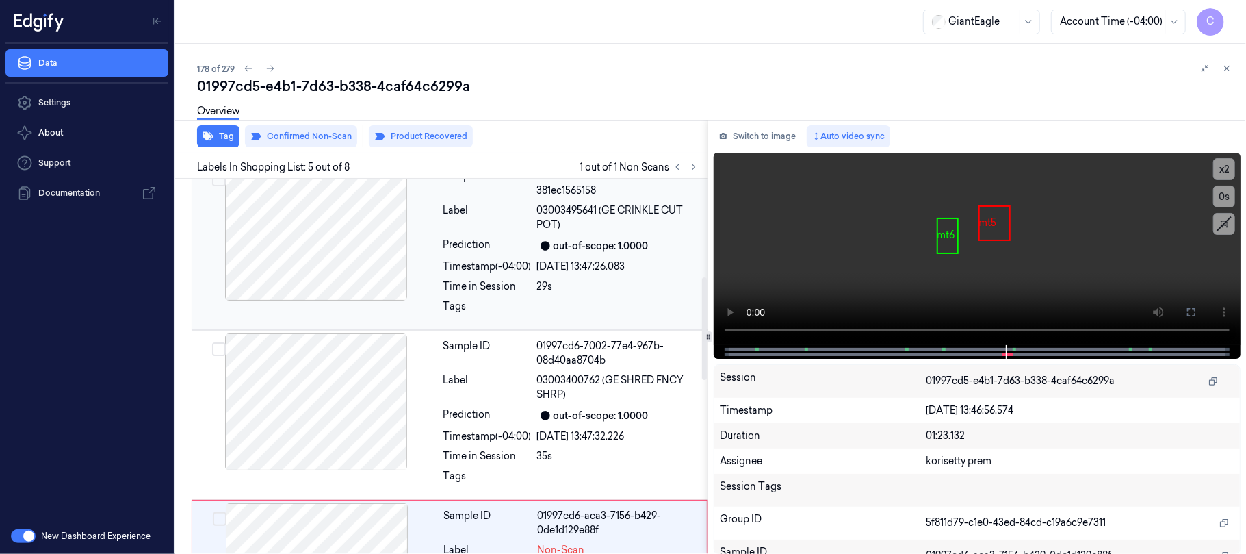
click at [345, 246] on div at bounding box center [316, 232] width 244 height 137
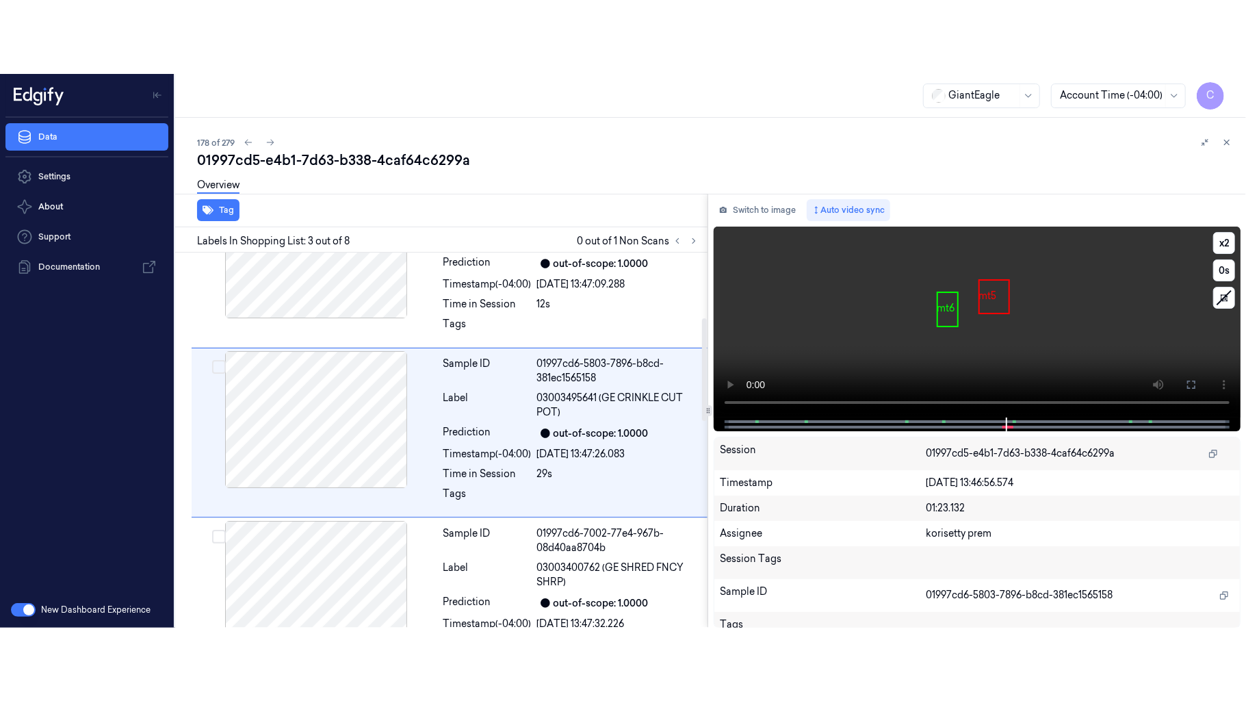
scroll to position [237, 0]
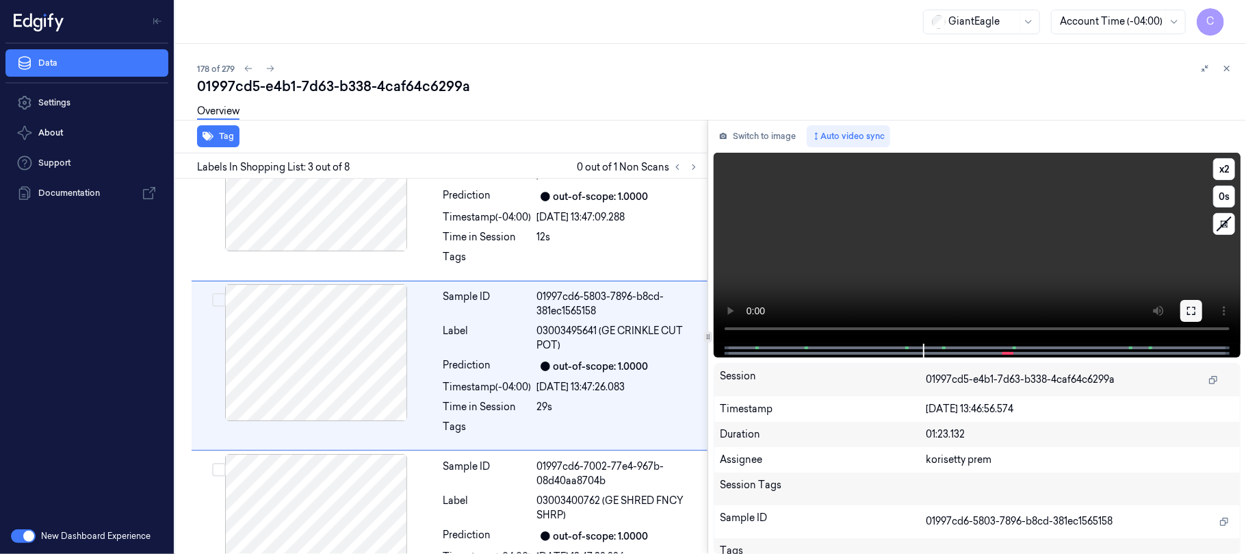
click at [1197, 307] on button at bounding box center [1191, 311] width 22 height 22
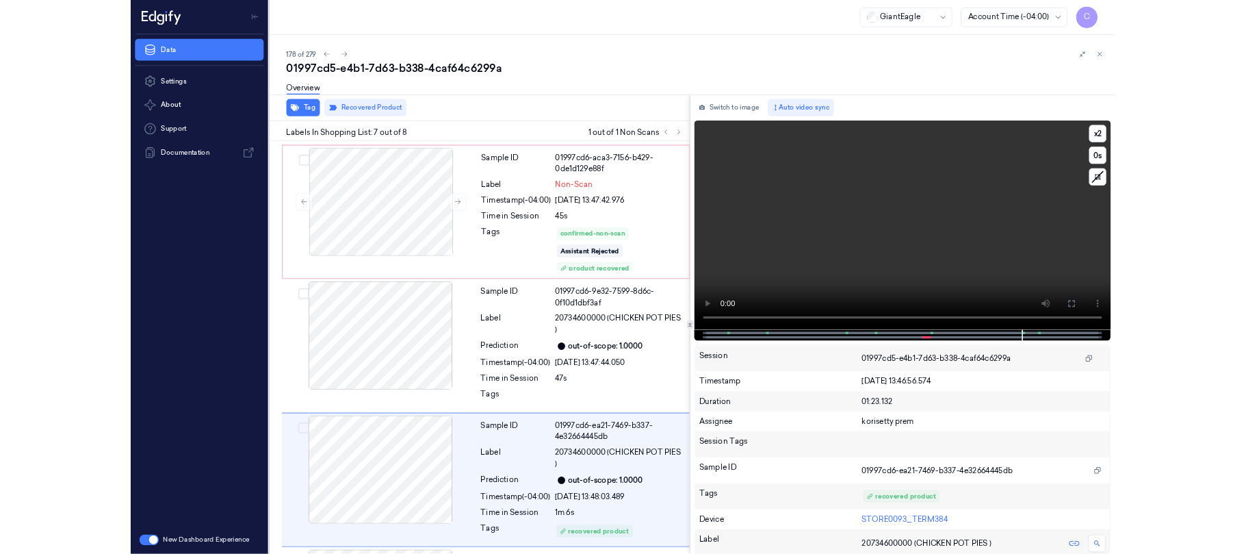
scroll to position [842, 0]
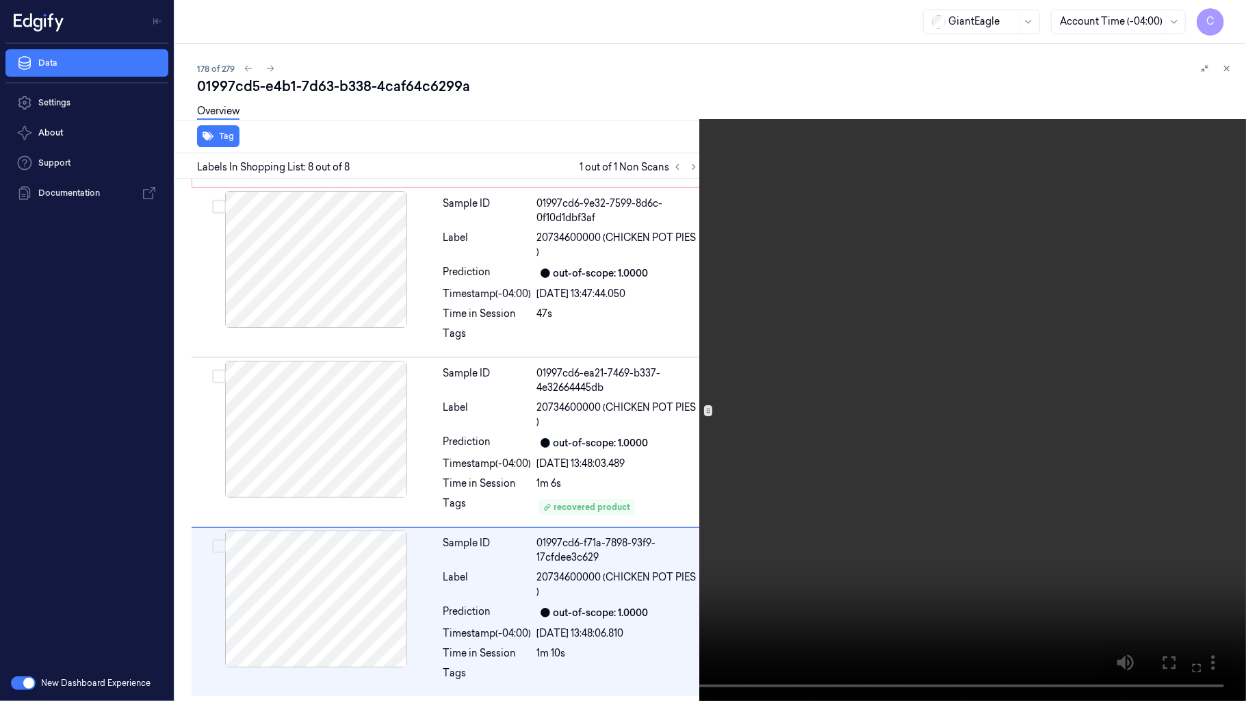
click at [780, 398] on video at bounding box center [623, 350] width 1246 height 701
